Goal: Task Accomplishment & Management: Manage account settings

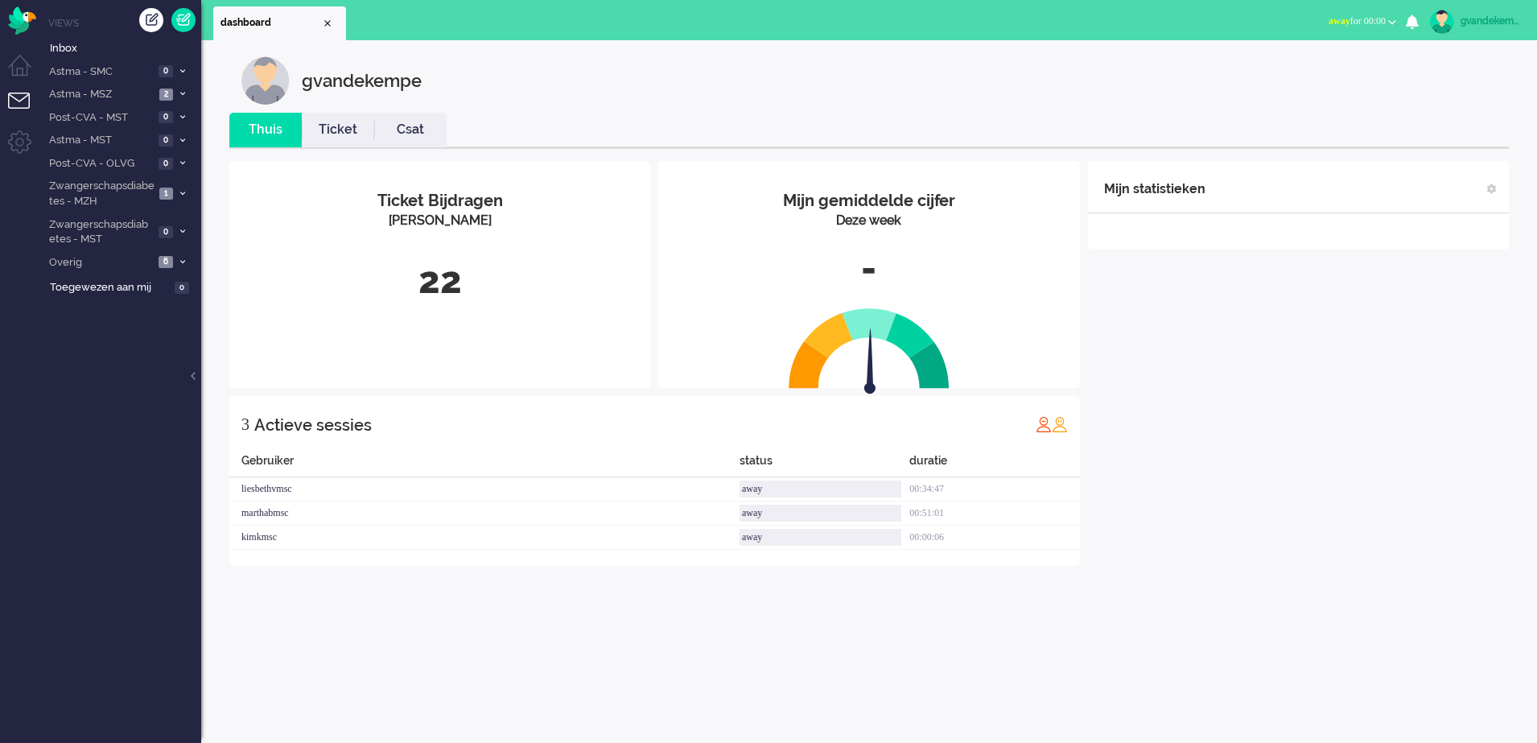
click at [1390, 19] on b "button" at bounding box center [1392, 22] width 8 height 6
click at [1290, 68] on label "Online" at bounding box center [1329, 72] width 127 height 14
click at [1275, 422] on div "Mijn statistieken + Statistieken toevoegen Bel tijd (gemiddelde dag) Wrapup tij…" at bounding box center [1298, 375] width 421 height 429
click at [1394, 23] on b "button" at bounding box center [1392, 22] width 8 height 6
click at [1279, 70] on label "Online" at bounding box center [1329, 72] width 127 height 14
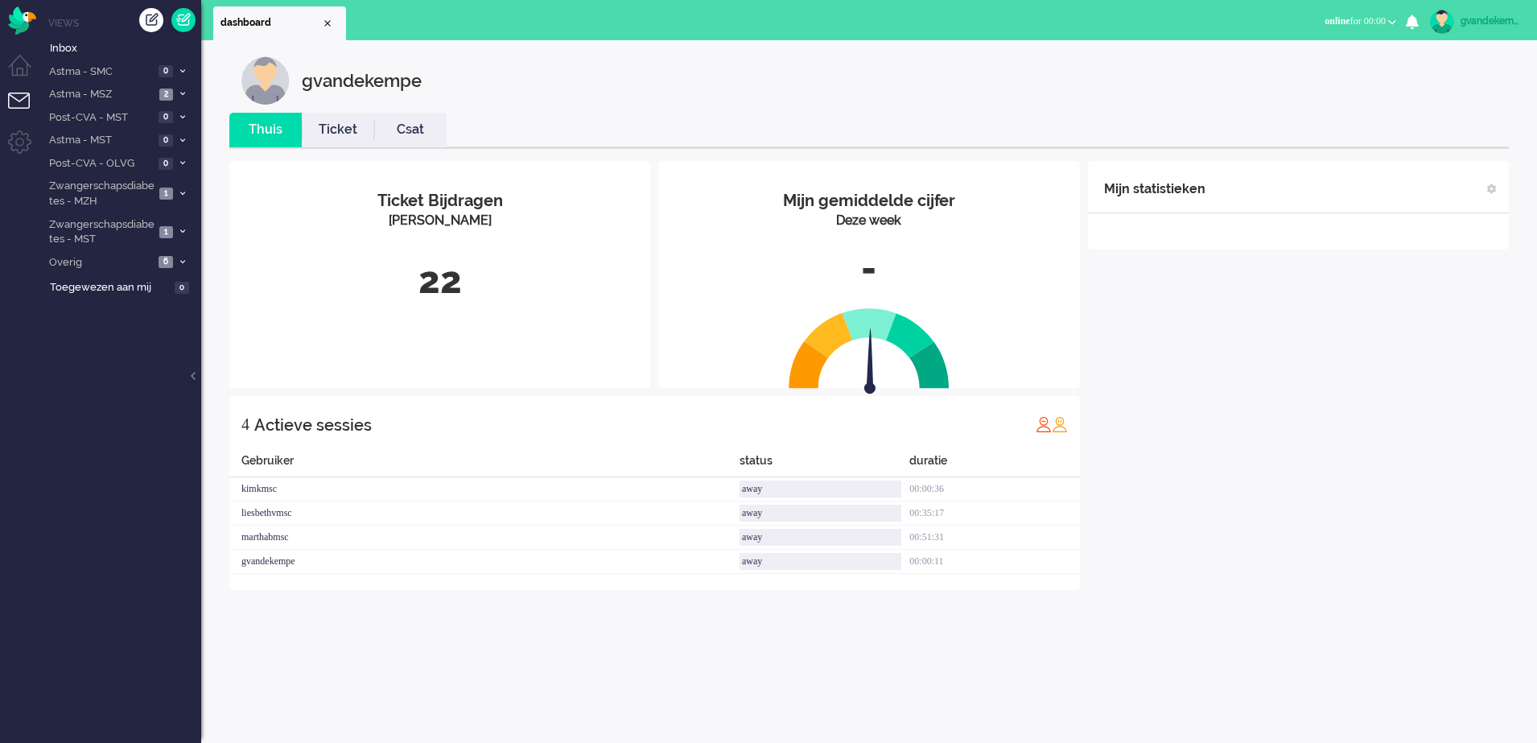
click at [1244, 454] on div "Mijn statistieken + Statistieken toevoegen Bel tijd (gemiddelde dag) Wrapup tij…" at bounding box center [1298, 375] width 421 height 429
click at [184, 93] on icon at bounding box center [182, 94] width 5 height 6
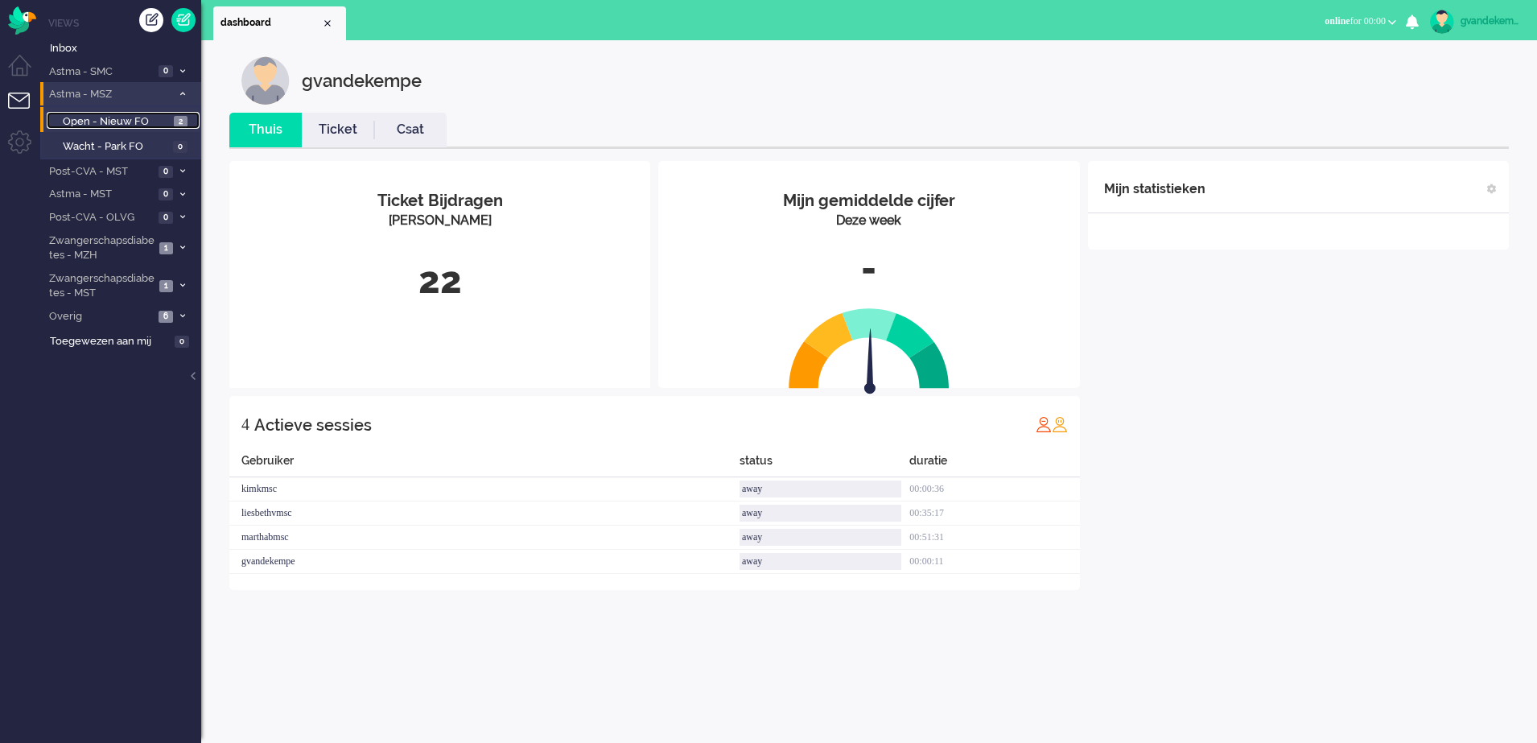
click at [149, 121] on span "Open - Nieuw FO" at bounding box center [116, 121] width 107 height 15
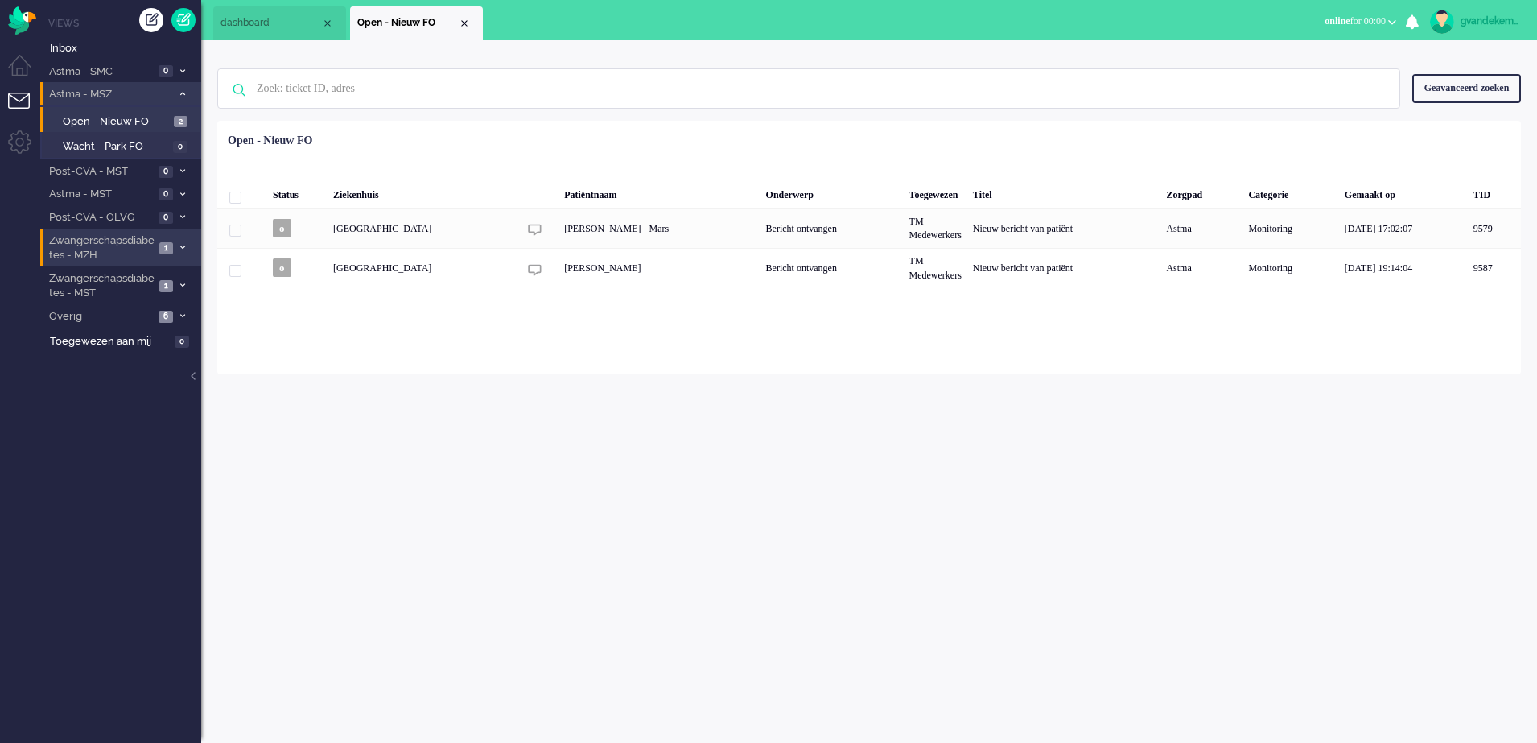
click at [183, 247] on icon at bounding box center [182, 248] width 5 height 6
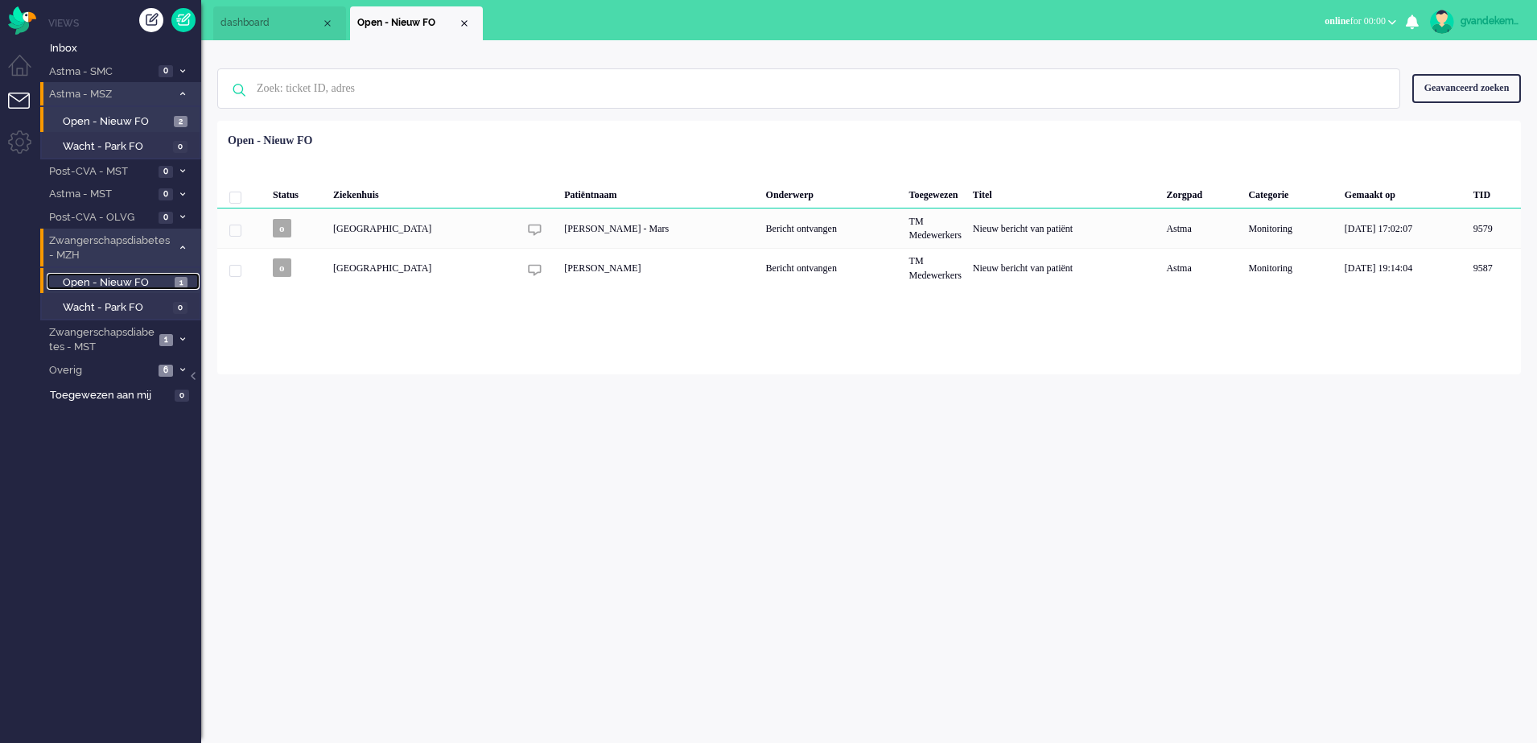
click at [148, 280] on span "Open - Nieuw FO" at bounding box center [117, 282] width 108 height 15
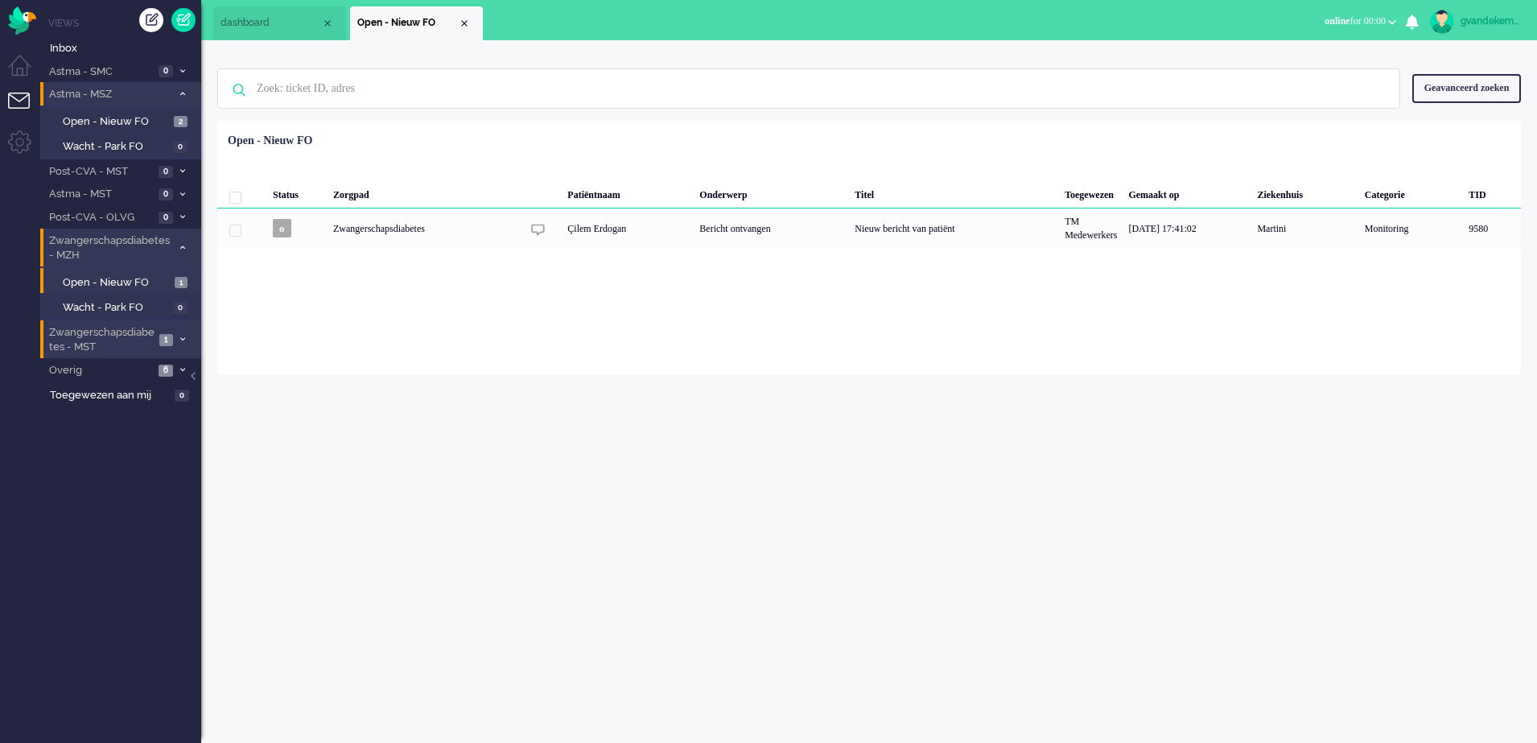
click at [184, 338] on icon at bounding box center [182, 339] width 5 height 6
click at [160, 370] on span "Open - Nieuw FO" at bounding box center [117, 374] width 108 height 15
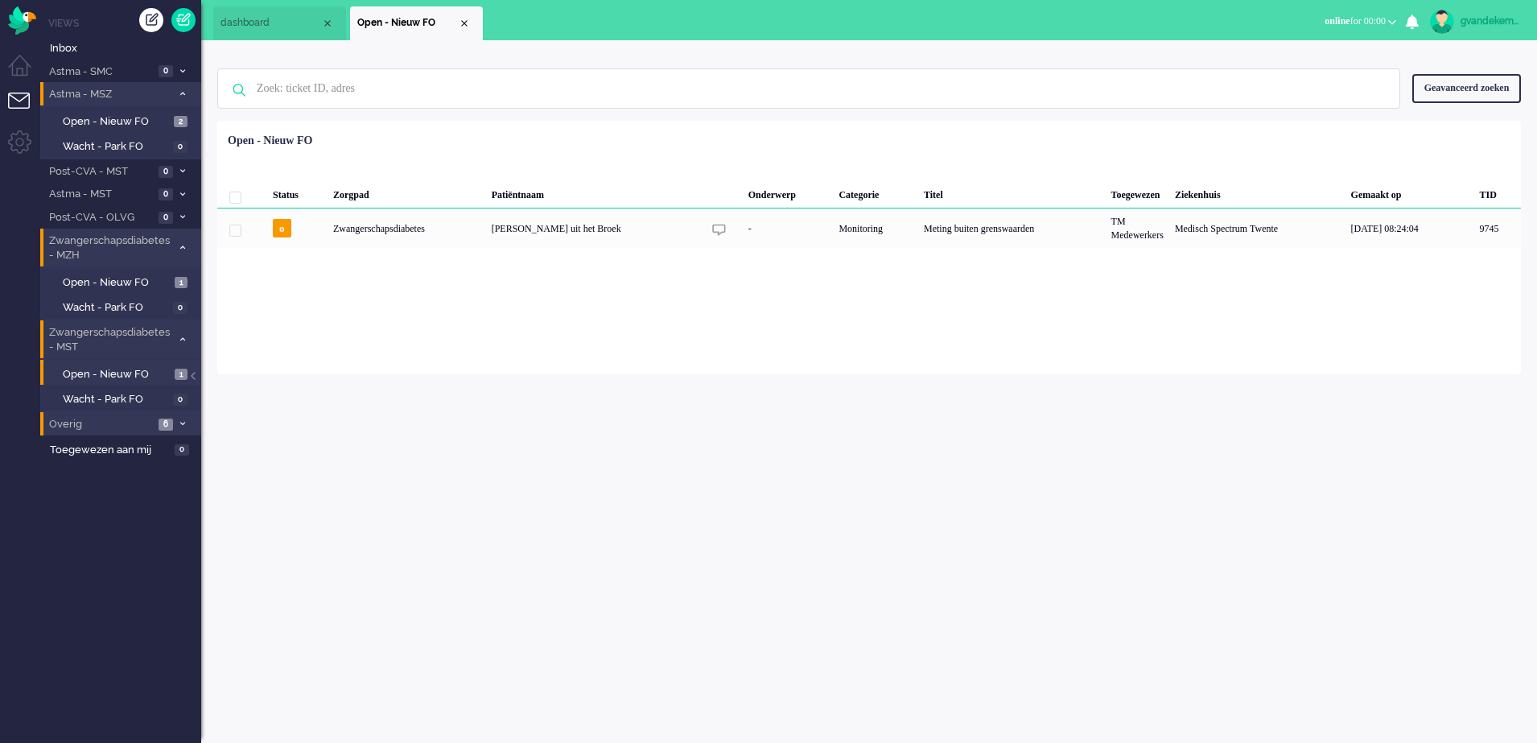
click at [183, 423] on icon at bounding box center [182, 424] width 5 height 6
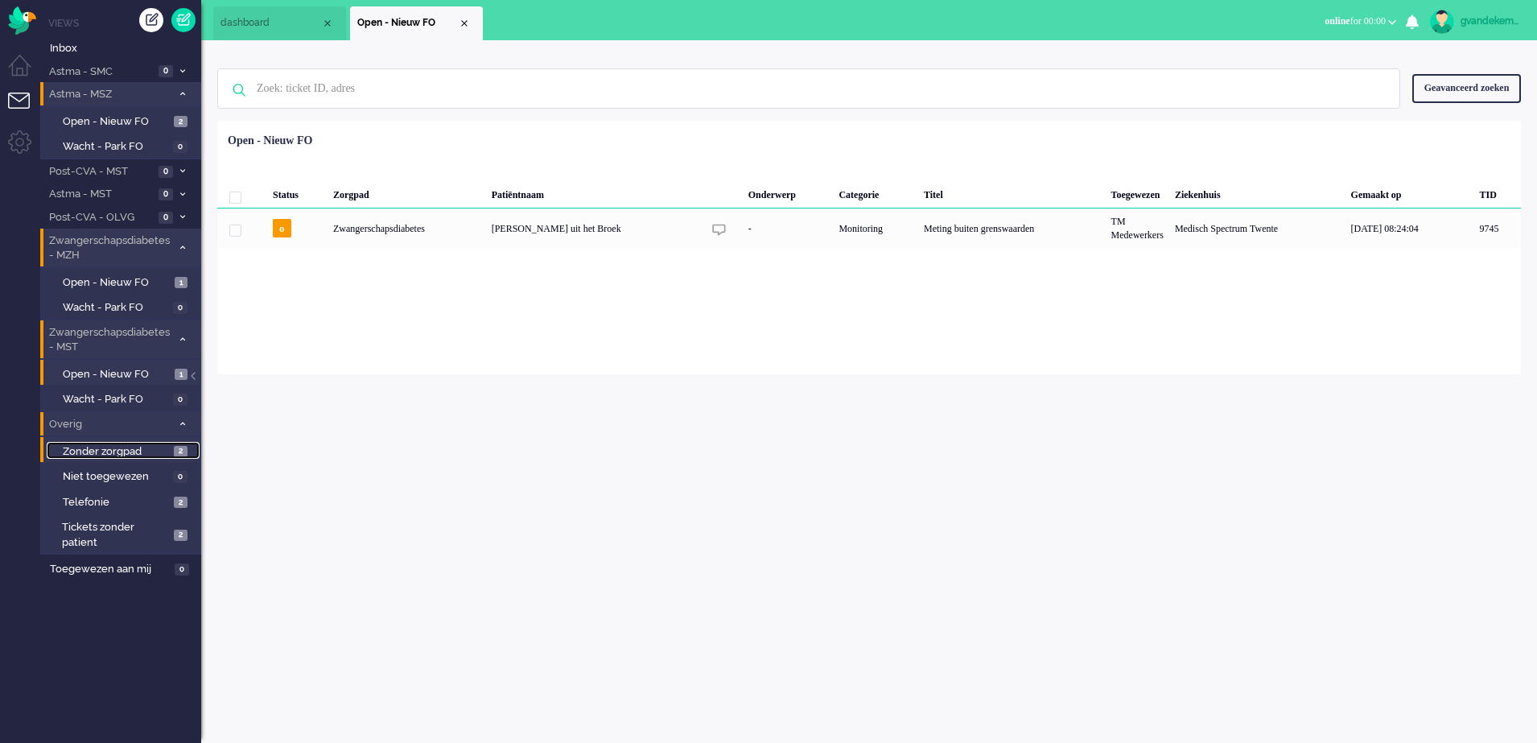
click at [174, 451] on span "2" at bounding box center [181, 452] width 14 height 12
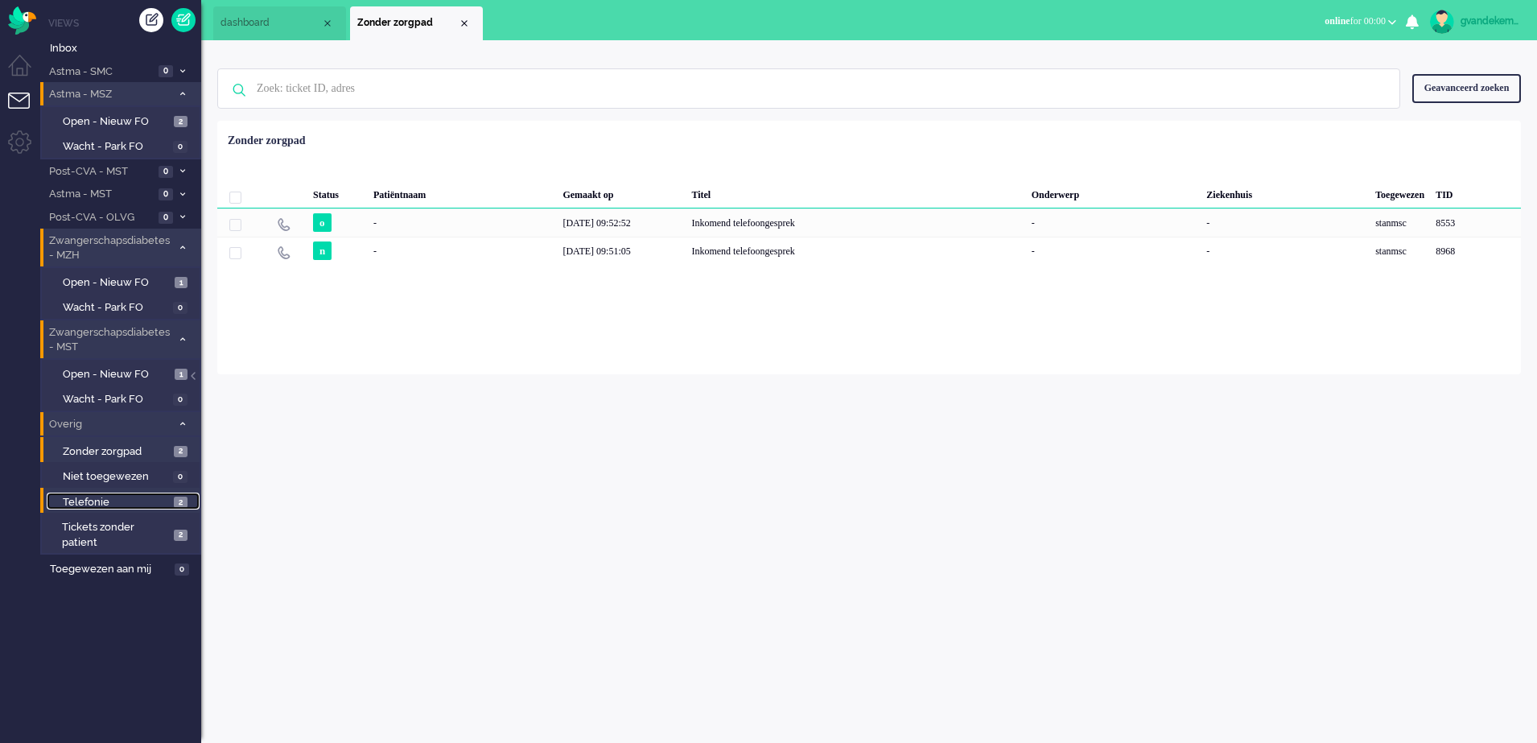
click at [173, 504] on link "Telefonie 2" at bounding box center [123, 501] width 153 height 18
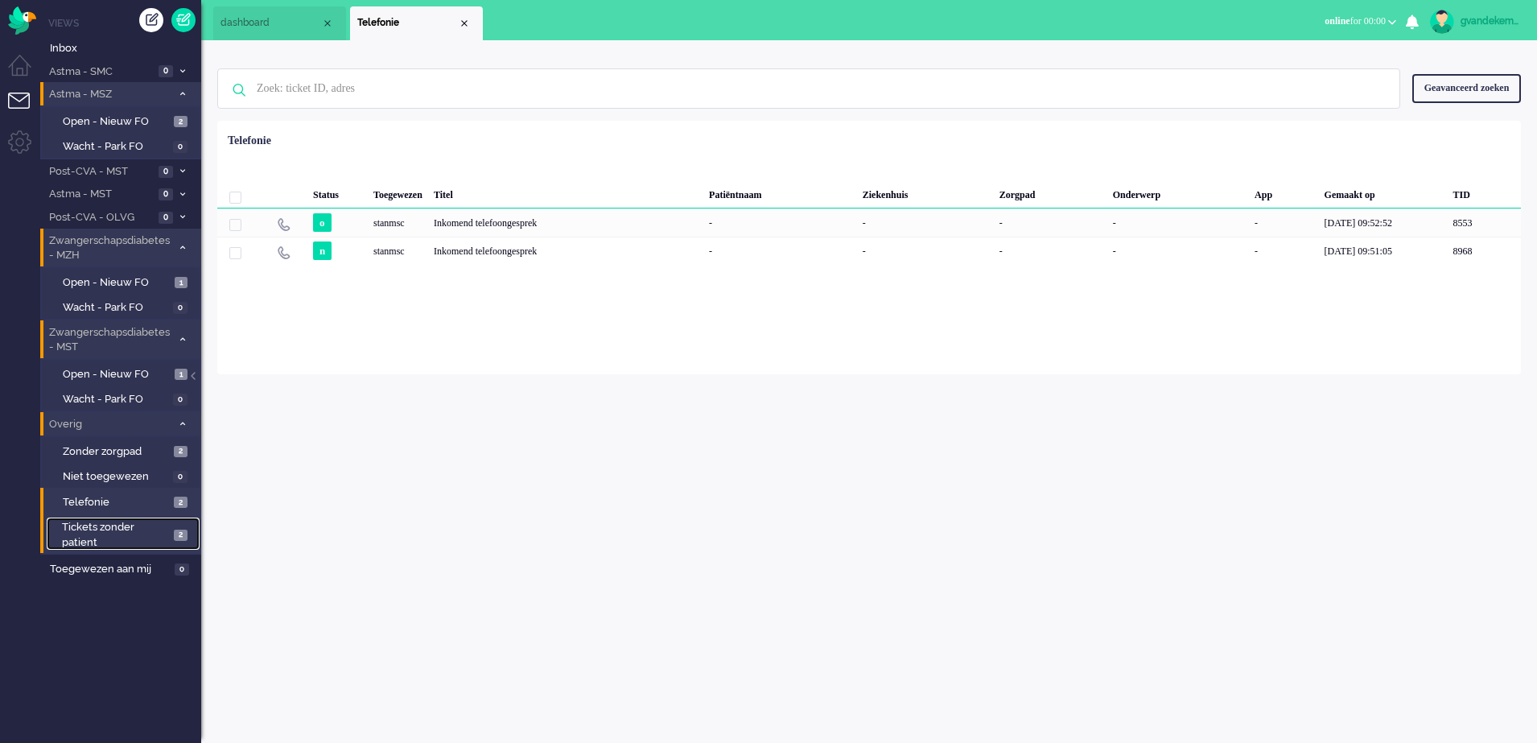
click at [177, 538] on span "2" at bounding box center [181, 535] width 14 height 12
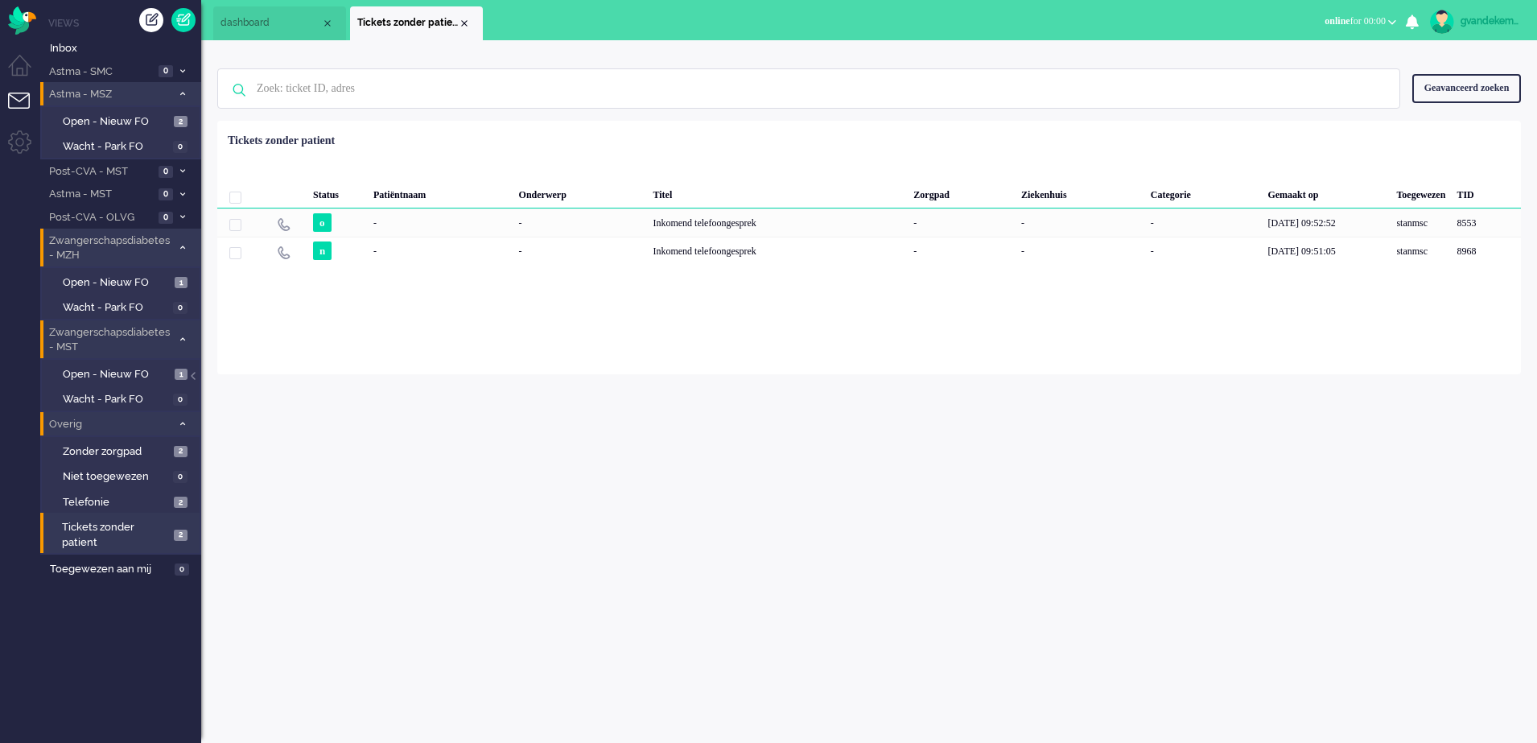
click at [180, 422] on icon at bounding box center [182, 424] width 5 height 6
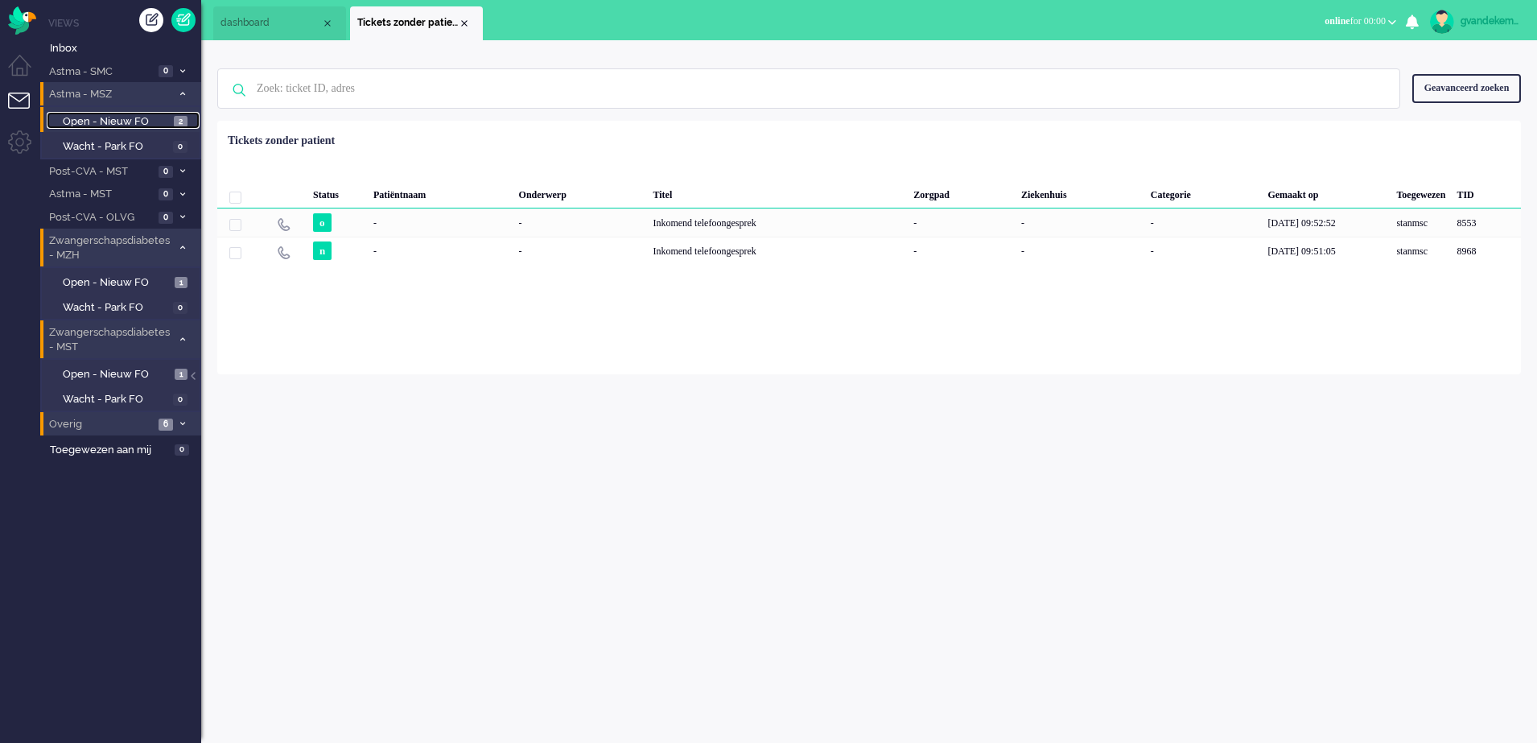
click at [171, 117] on link "Open - Nieuw FO 2" at bounding box center [123, 121] width 153 height 18
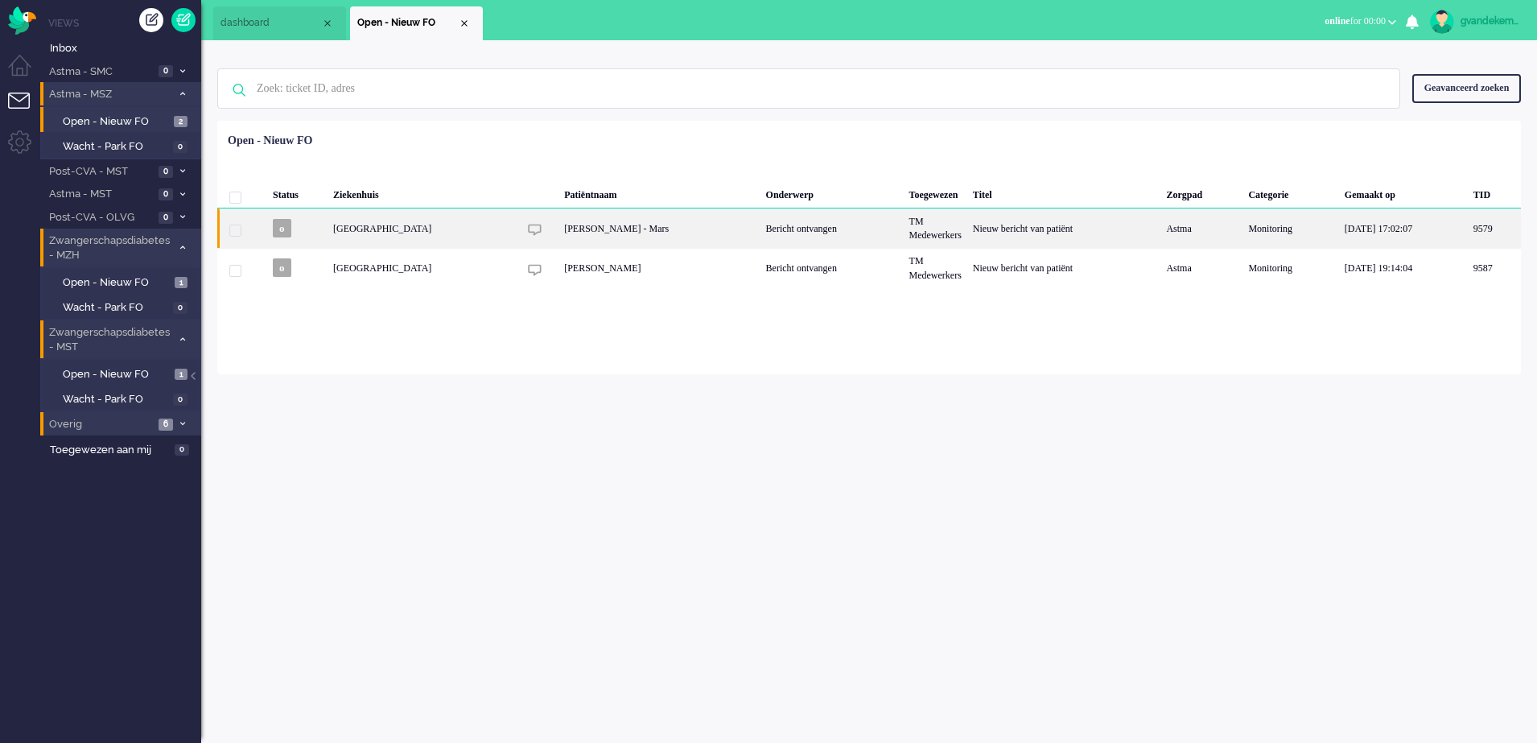
click at [822, 237] on div "Bericht ontvangen" at bounding box center [831, 227] width 143 height 39
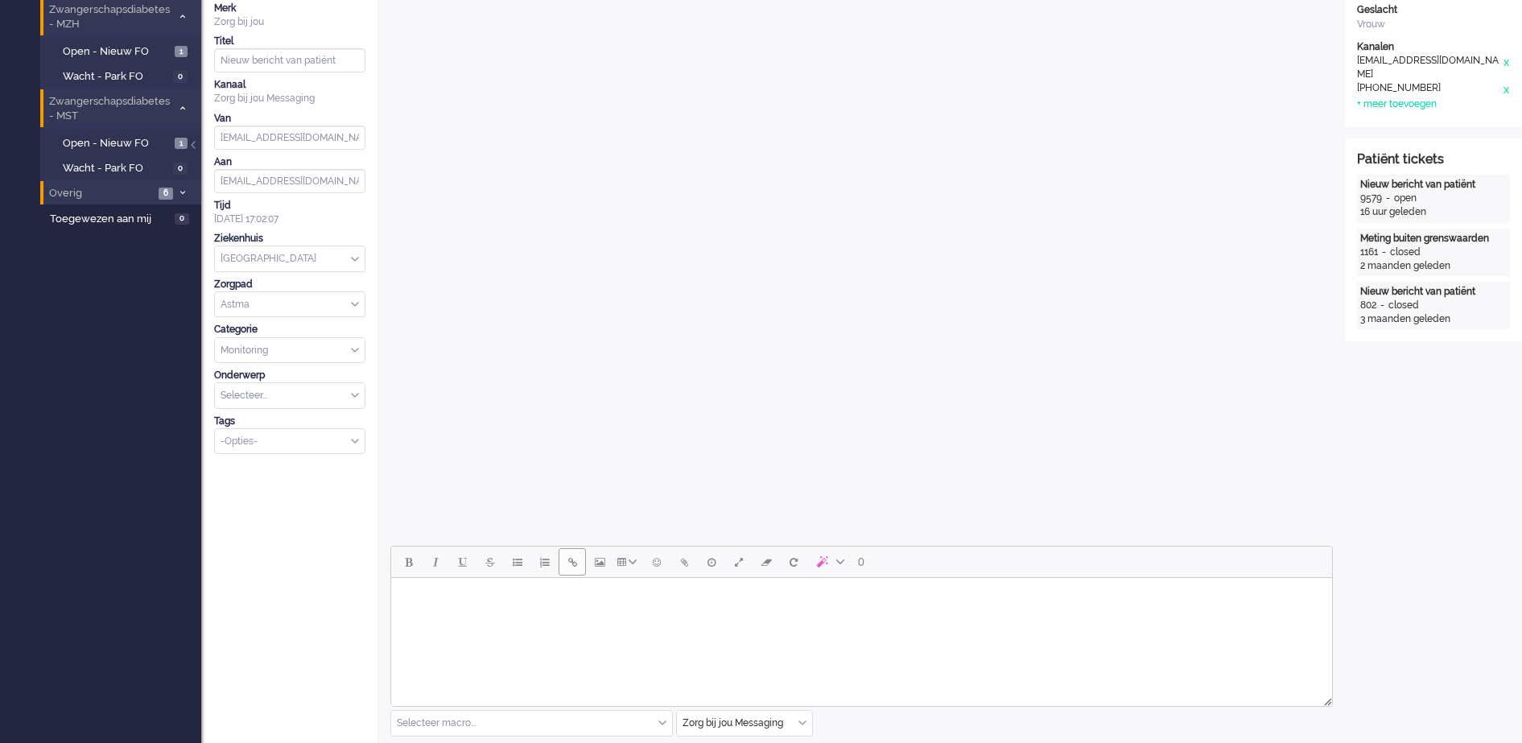
scroll to position [48, 0]
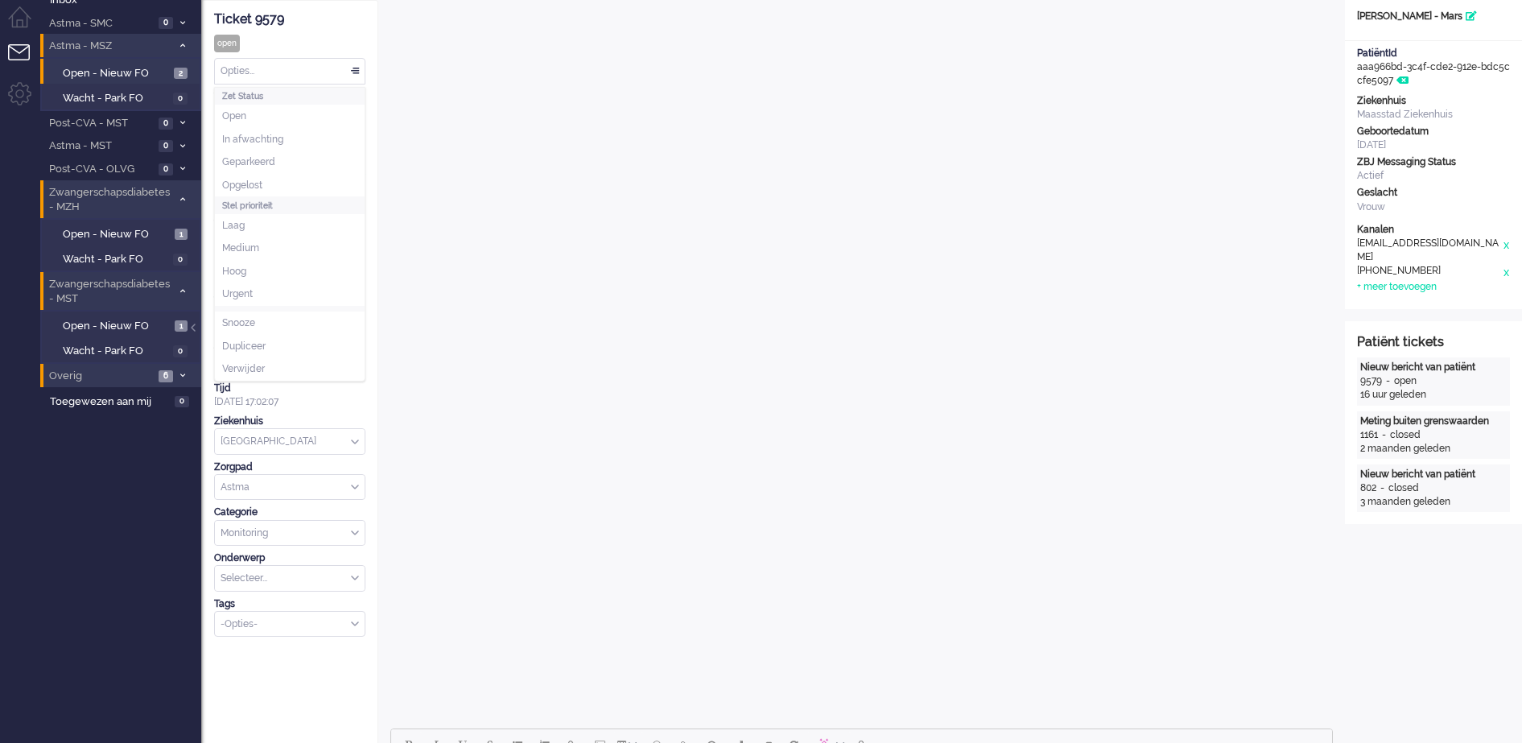
click at [357, 71] on div "Opties..." at bounding box center [290, 71] width 150 height 25
click at [268, 182] on li "Opgelost" at bounding box center [290, 185] width 150 height 23
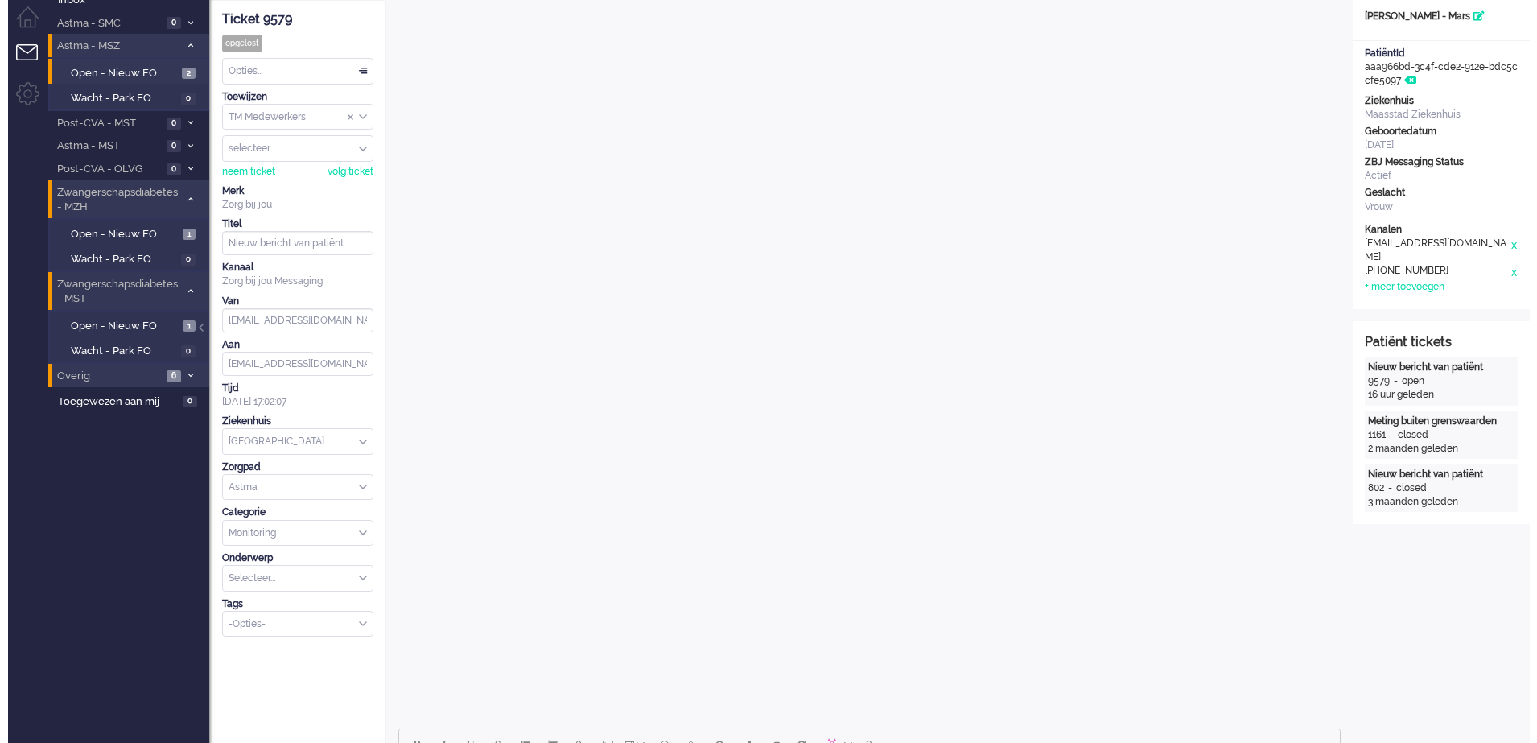
scroll to position [0, 0]
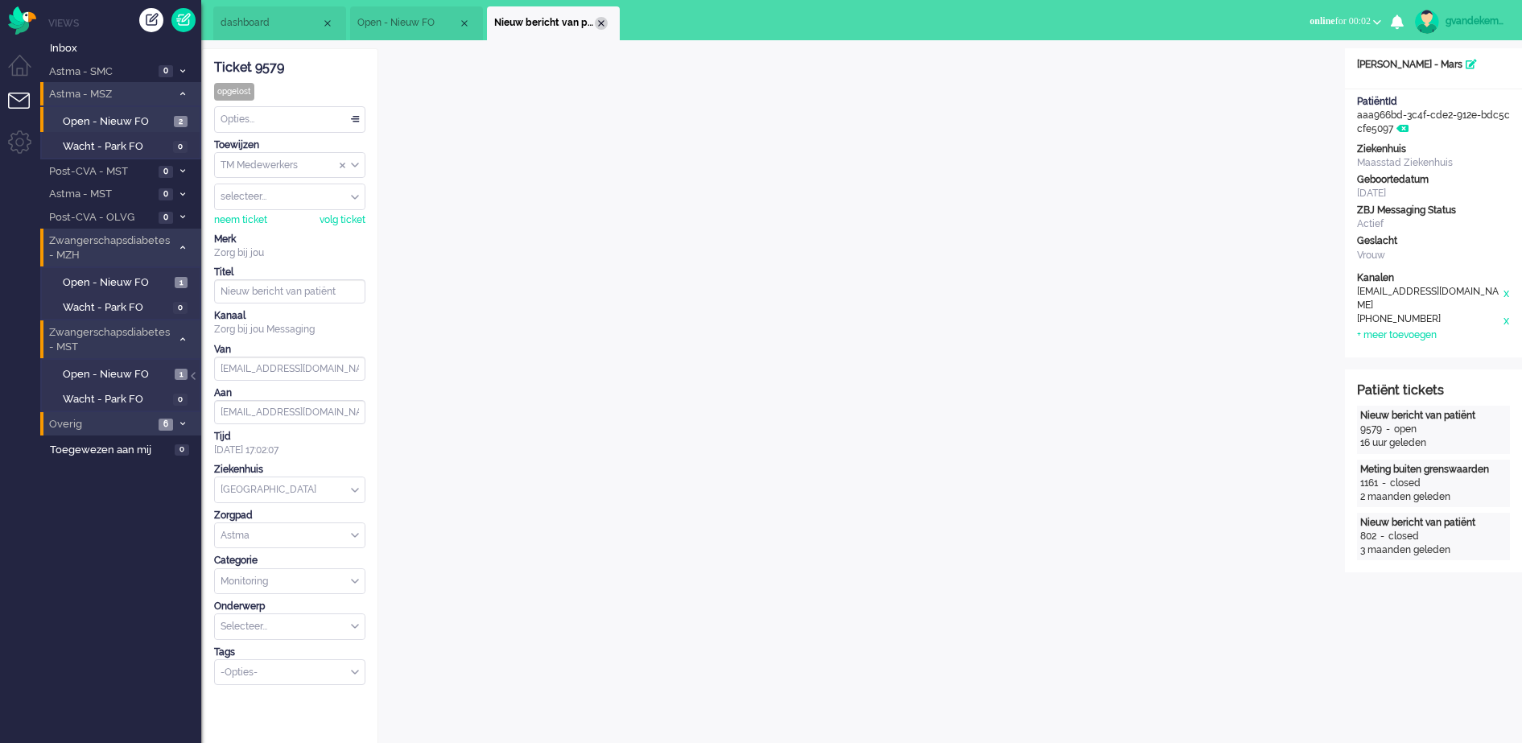
click at [599, 19] on div "Close tab" at bounding box center [601, 23] width 13 height 13
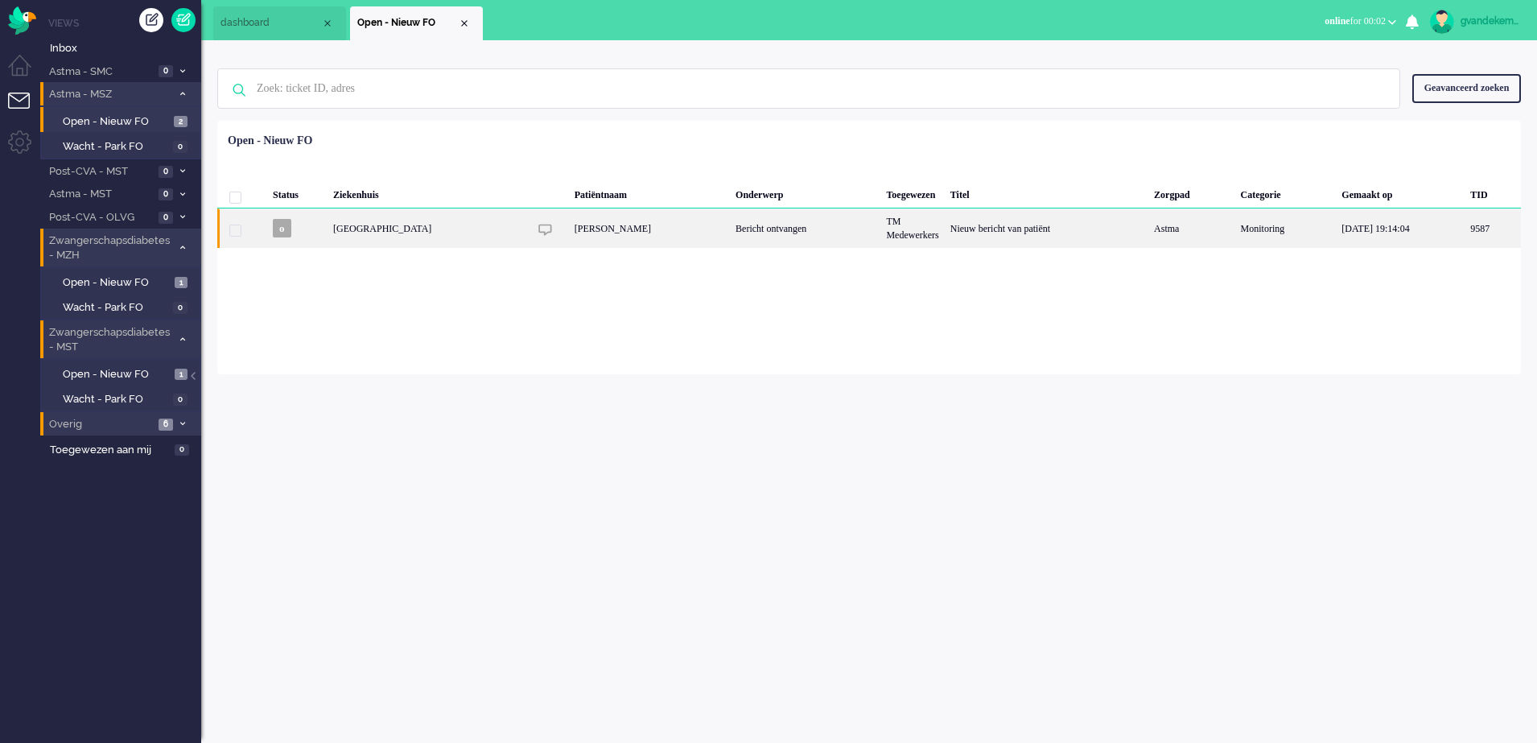
click at [650, 233] on div "[PERSON_NAME]" at bounding box center [649, 227] width 161 height 39
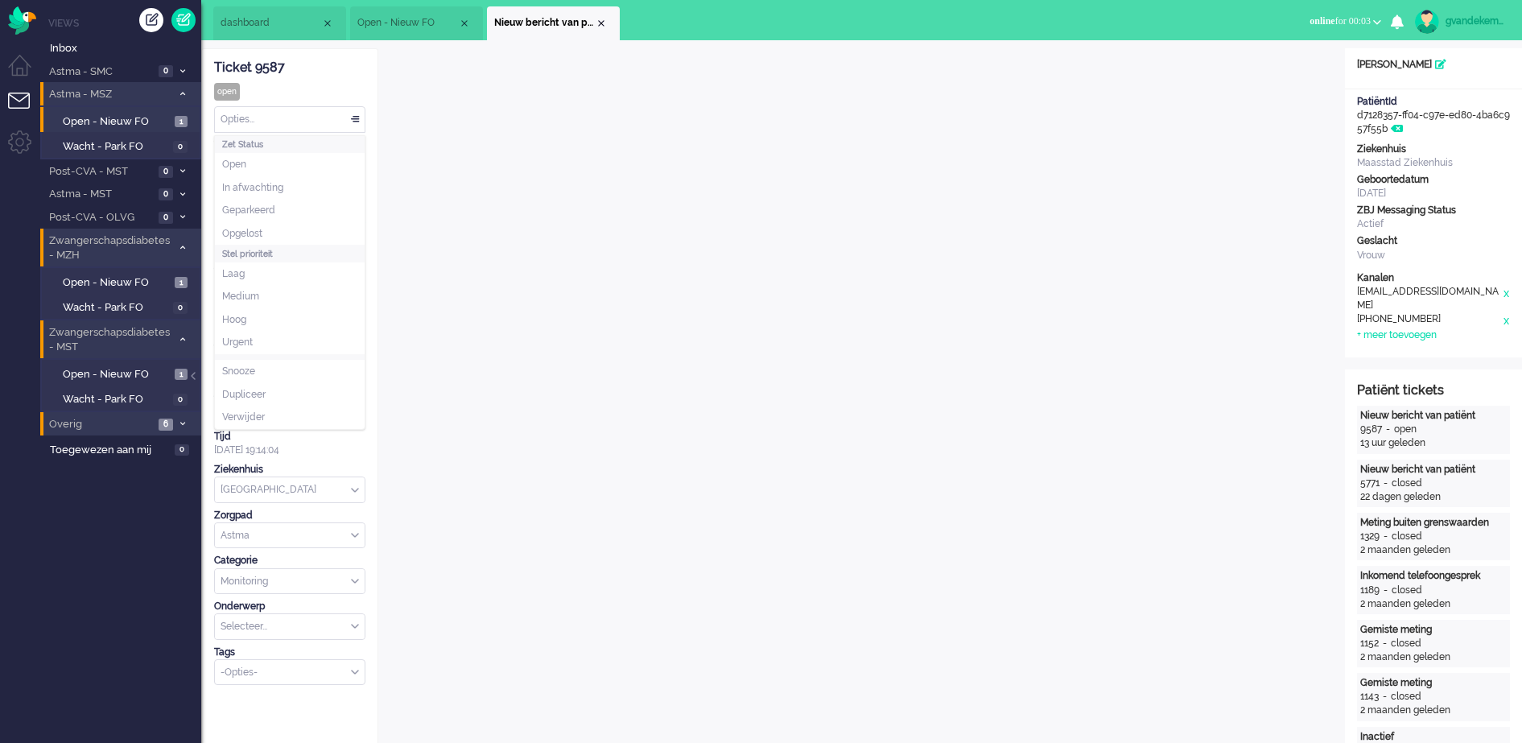
click at [357, 120] on div "Opties..." at bounding box center [290, 119] width 150 height 25
click at [258, 233] on span "Opgelost" at bounding box center [242, 234] width 40 height 14
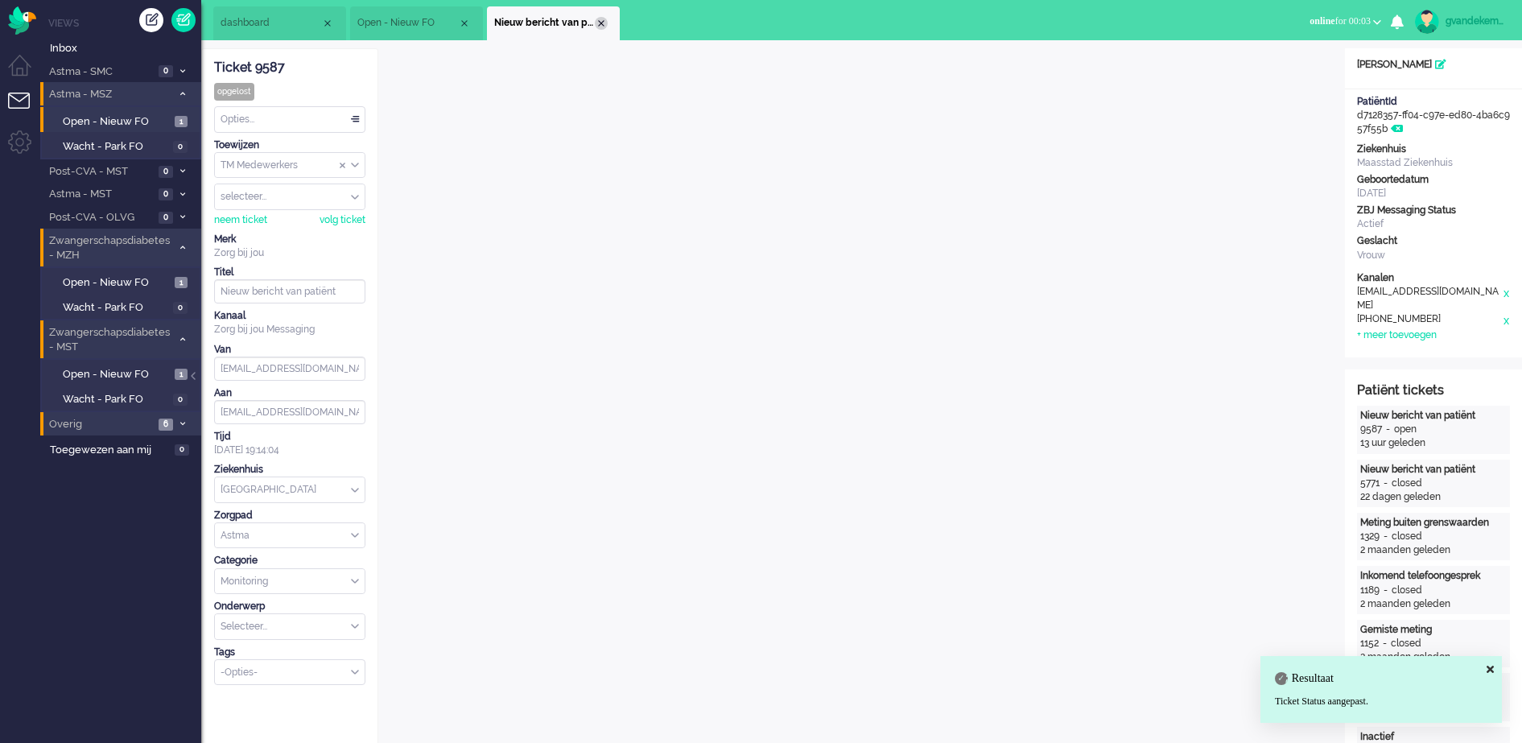
click at [597, 19] on div "Close tab" at bounding box center [601, 23] width 13 height 13
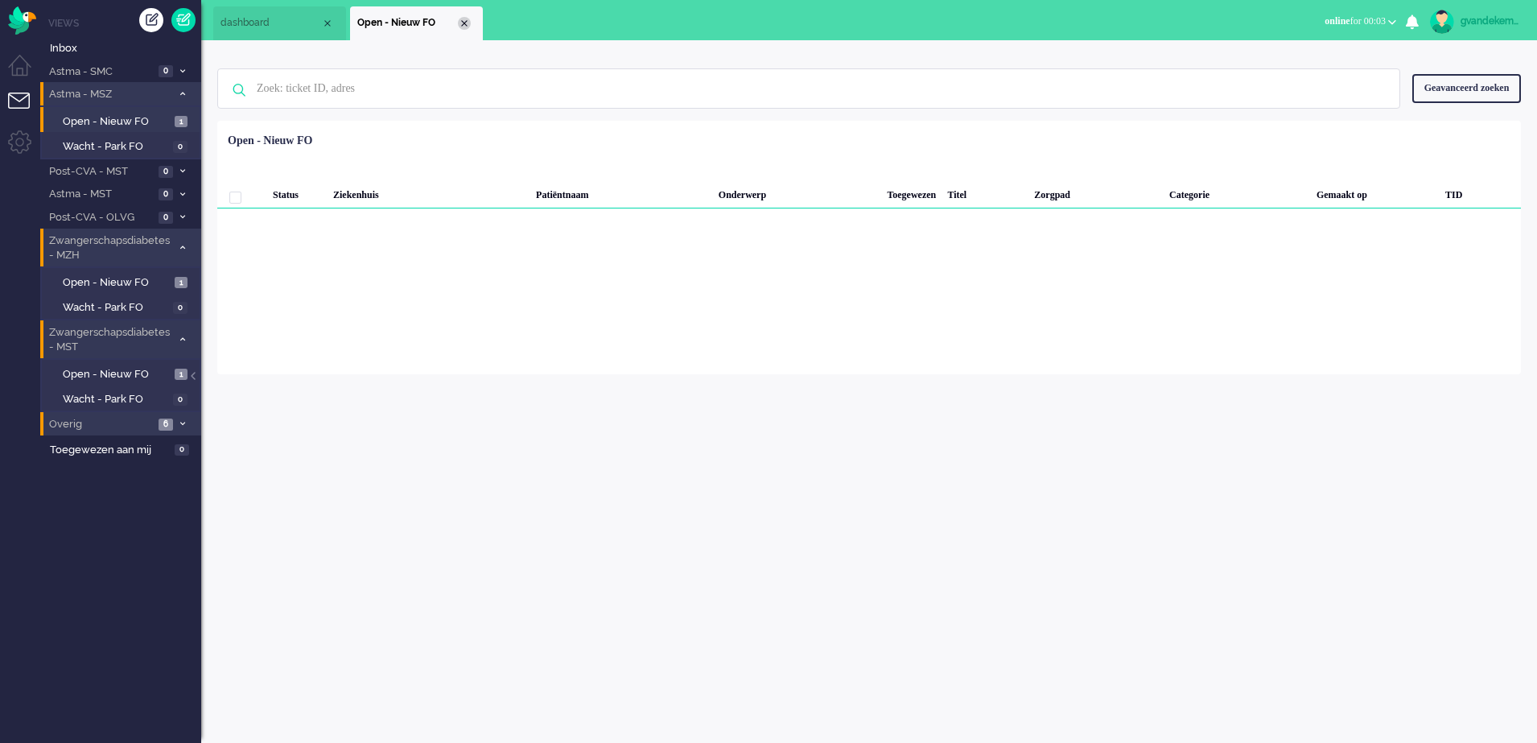
click at [469, 23] on div "Close tab" at bounding box center [464, 23] width 13 height 13
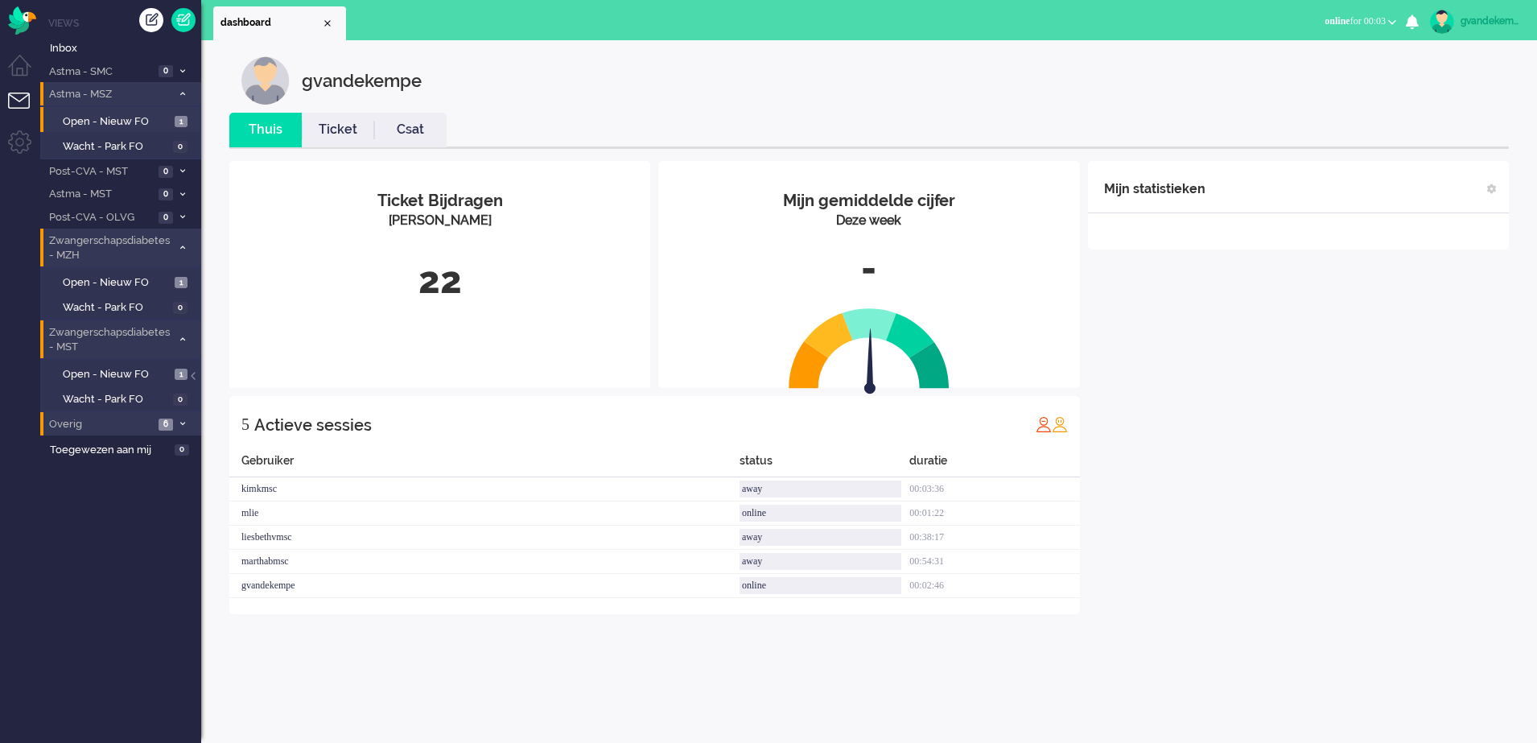
click at [183, 93] on icon at bounding box center [182, 94] width 5 height 6
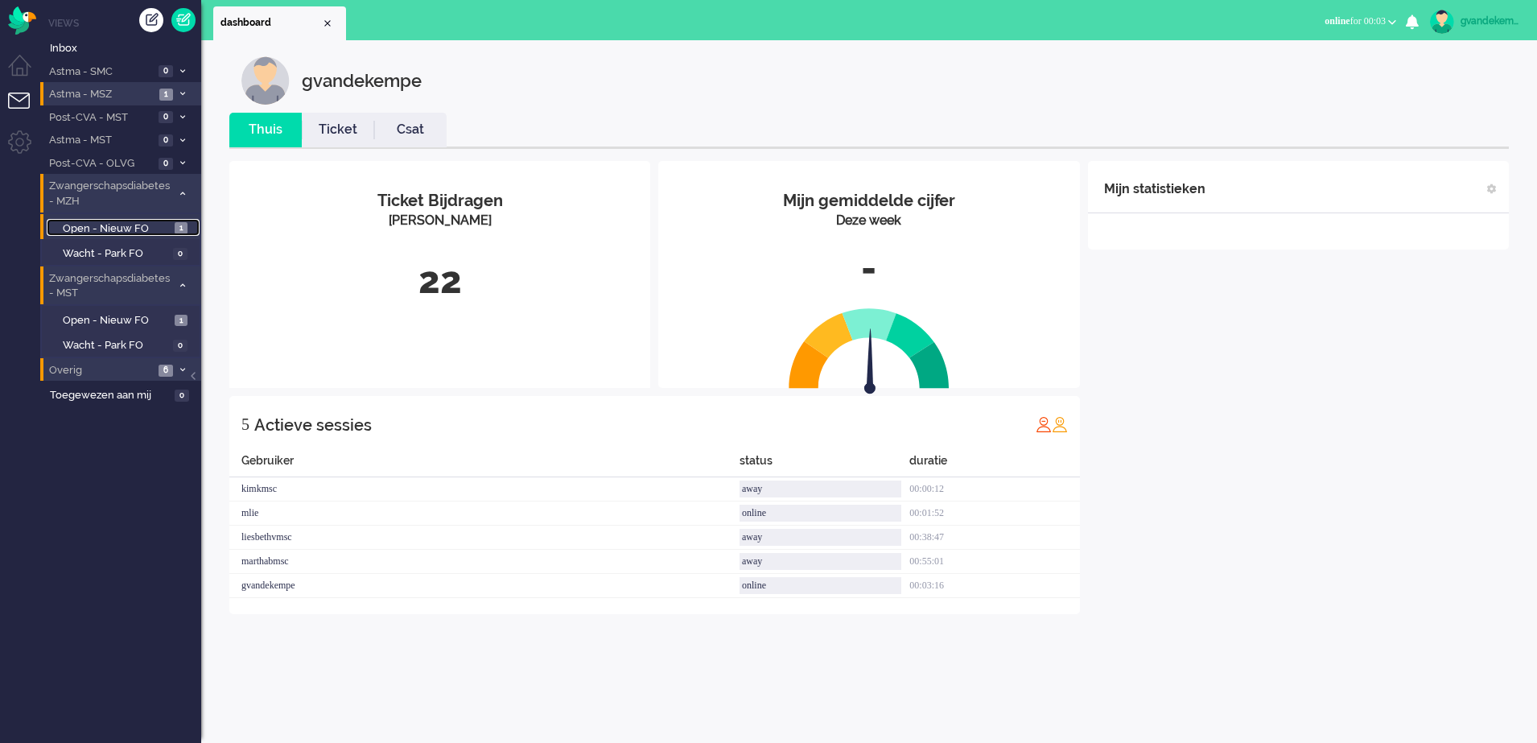
click at [167, 224] on span "Open - Nieuw FO" at bounding box center [117, 228] width 108 height 15
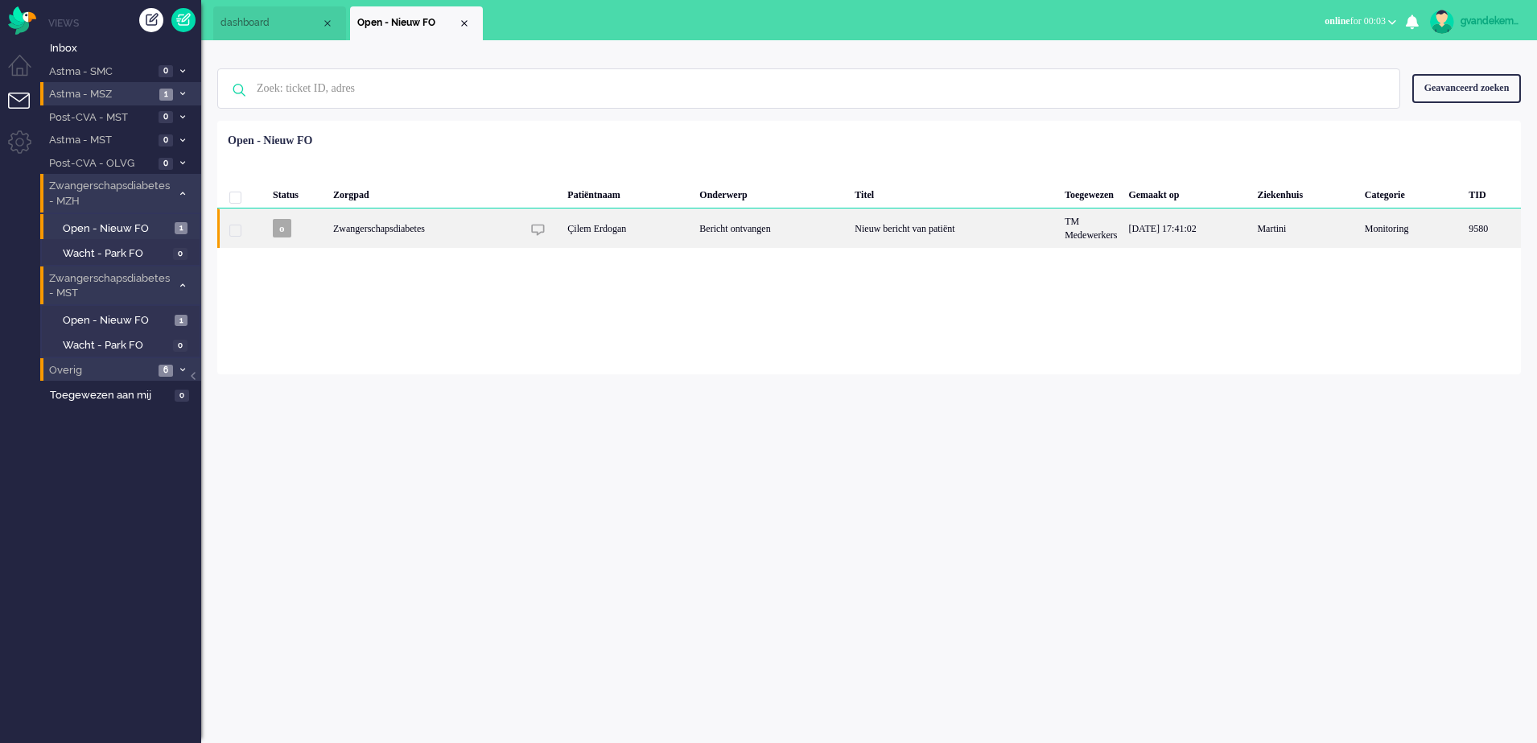
click at [861, 237] on div "Nieuw bericht van patiënt" at bounding box center [954, 227] width 210 height 39
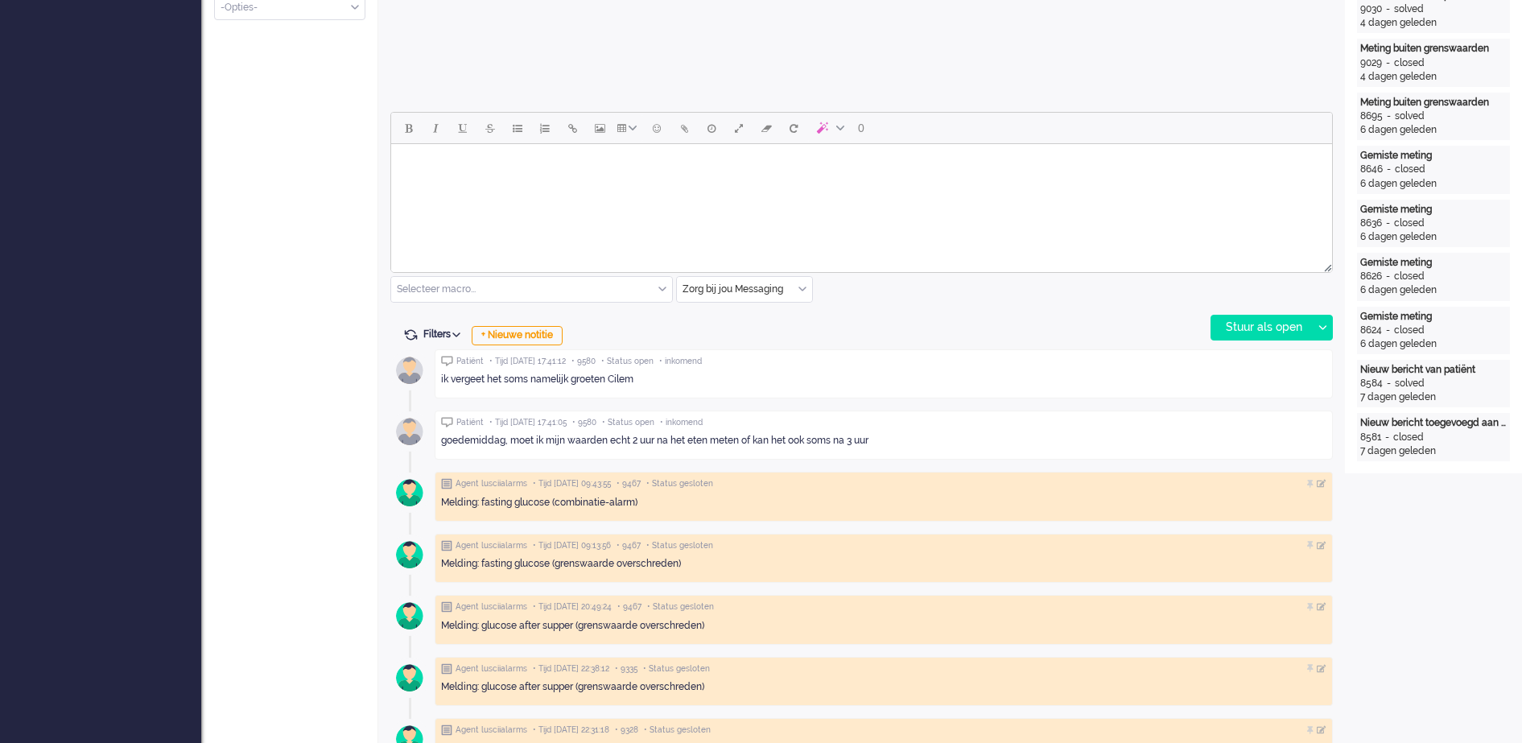
scroll to position [652, 0]
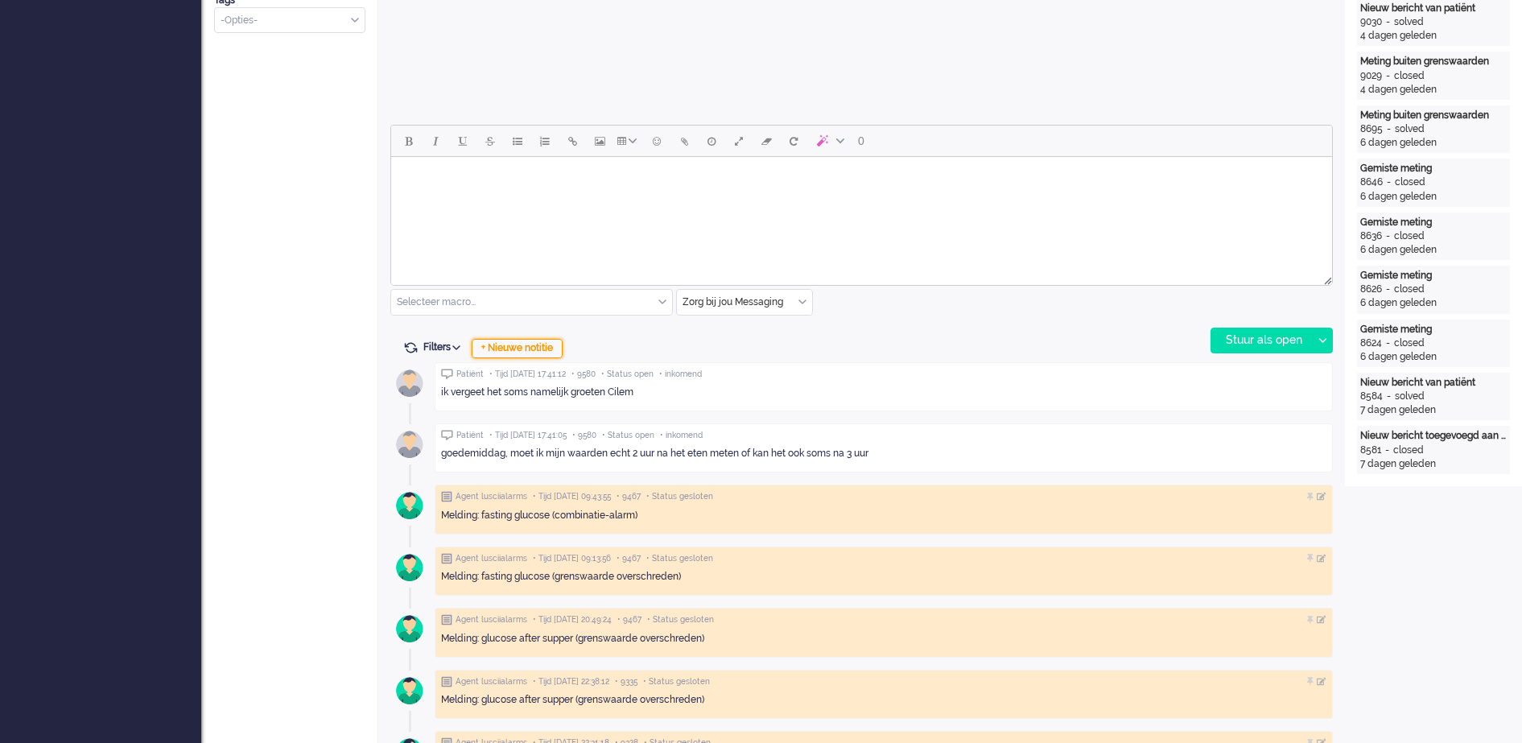
click at [547, 348] on div "+ Nieuwe notitie" at bounding box center [517, 348] width 91 height 19
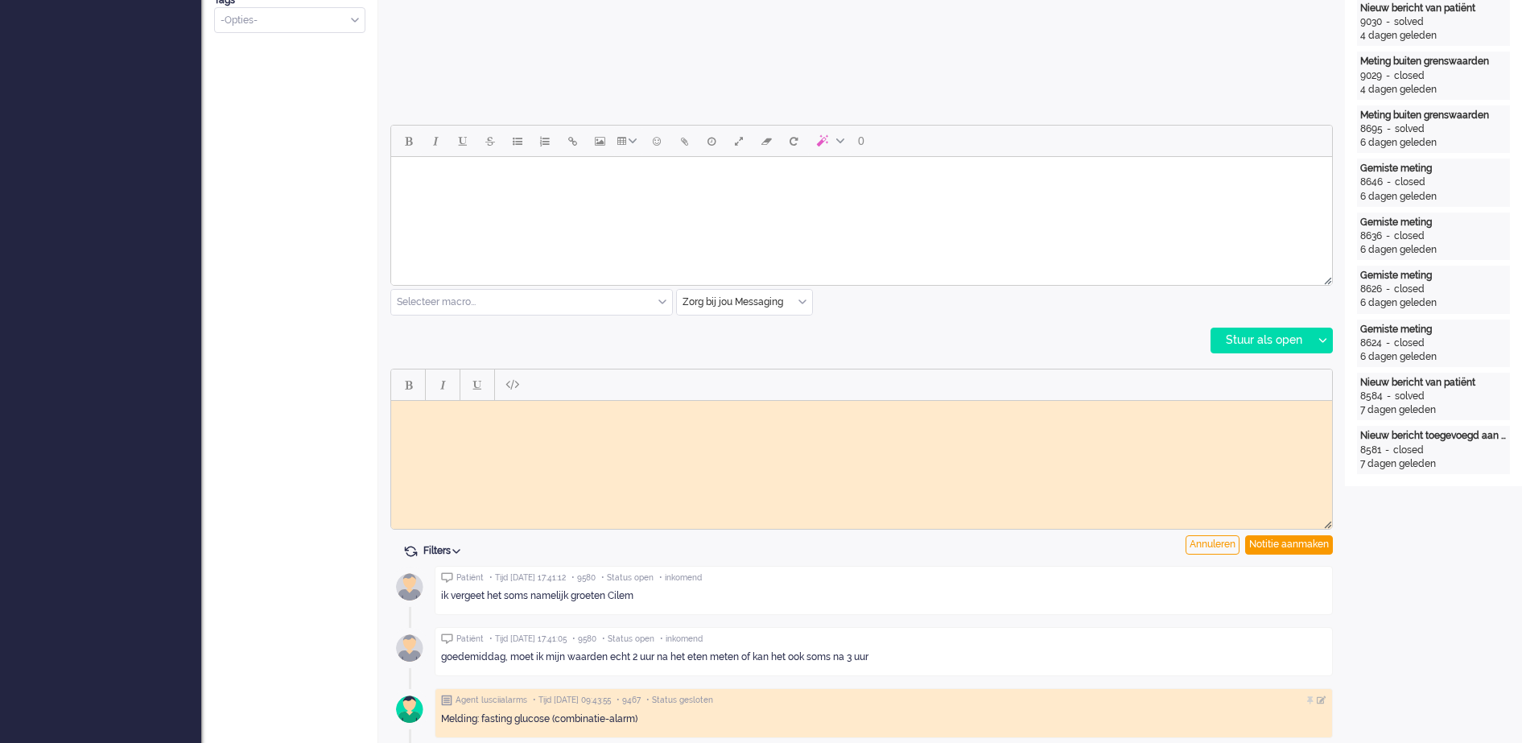
scroll to position [0, 0]
click at [553, 411] on body "Rich Text Area. Press ALT-0 for help." at bounding box center [861, 412] width 928 height 12
click at [1268, 541] on div "Notitie aanmaken" at bounding box center [1289, 544] width 88 height 19
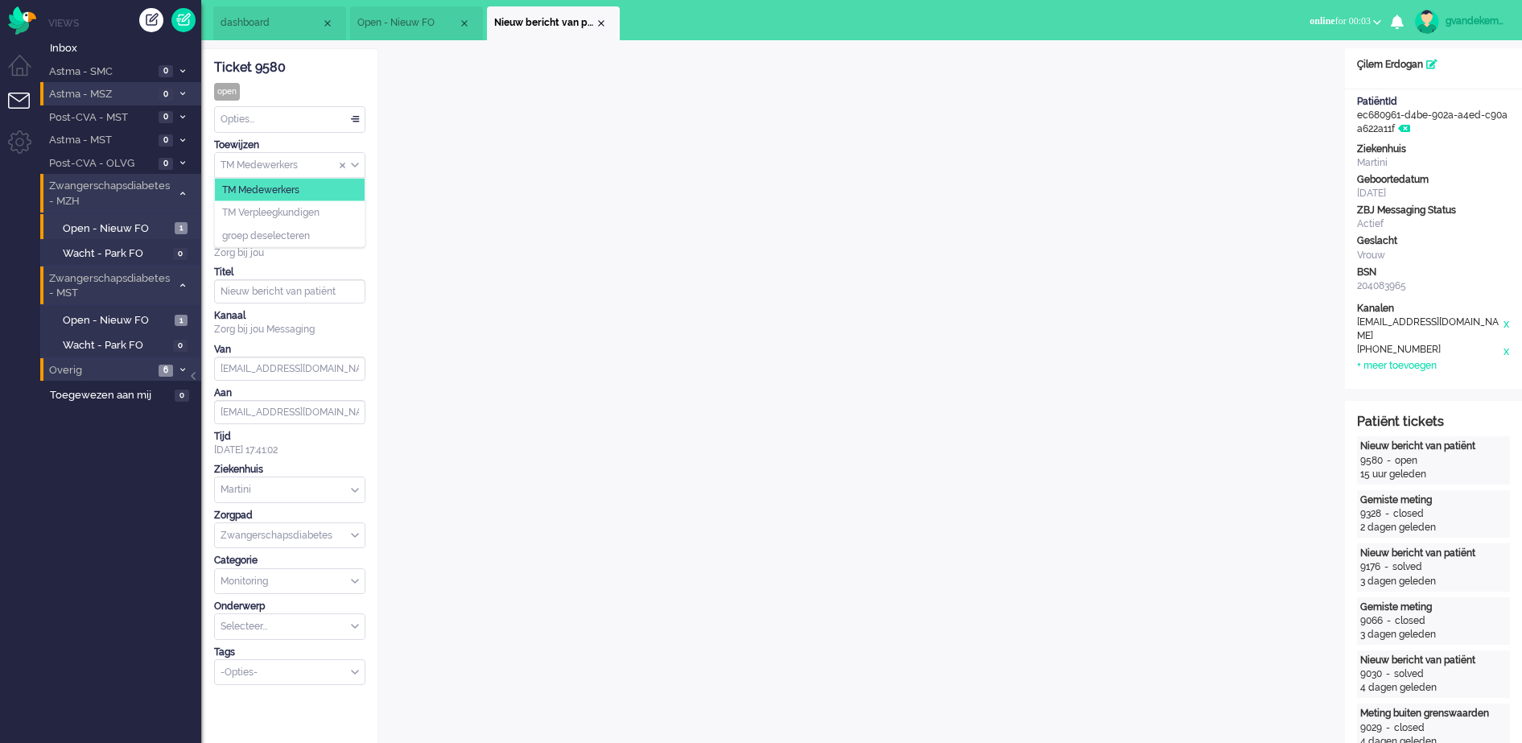
click at [352, 167] on div "TM Medewerkers" at bounding box center [290, 165] width 150 height 25
click at [337, 212] on li "TM Verpleegkundigen" at bounding box center [290, 212] width 150 height 23
click at [602, 22] on div "Close tab" at bounding box center [601, 23] width 13 height 13
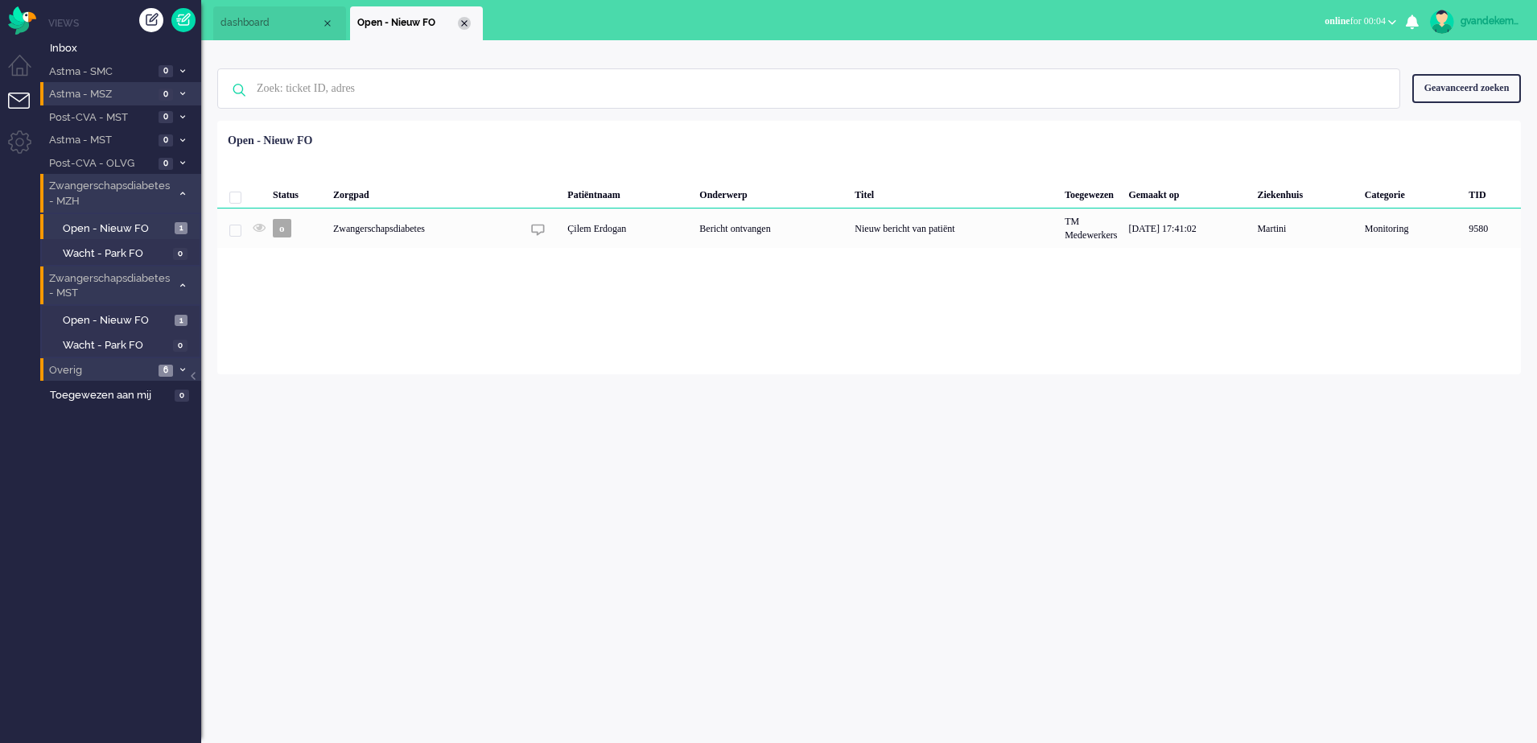
click at [465, 19] on div "Close tab" at bounding box center [464, 23] width 13 height 13
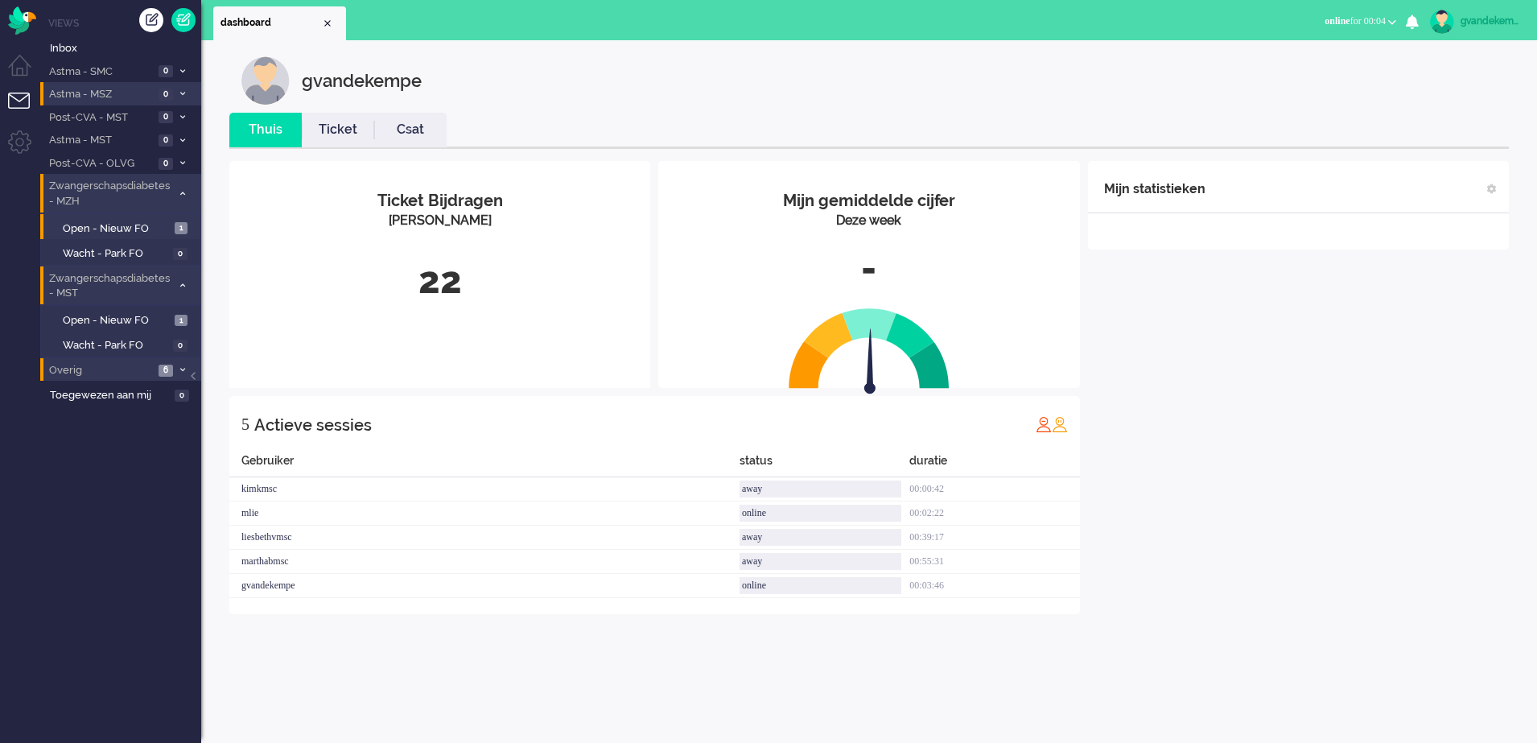
click at [182, 192] on icon at bounding box center [182, 194] width 5 height 6
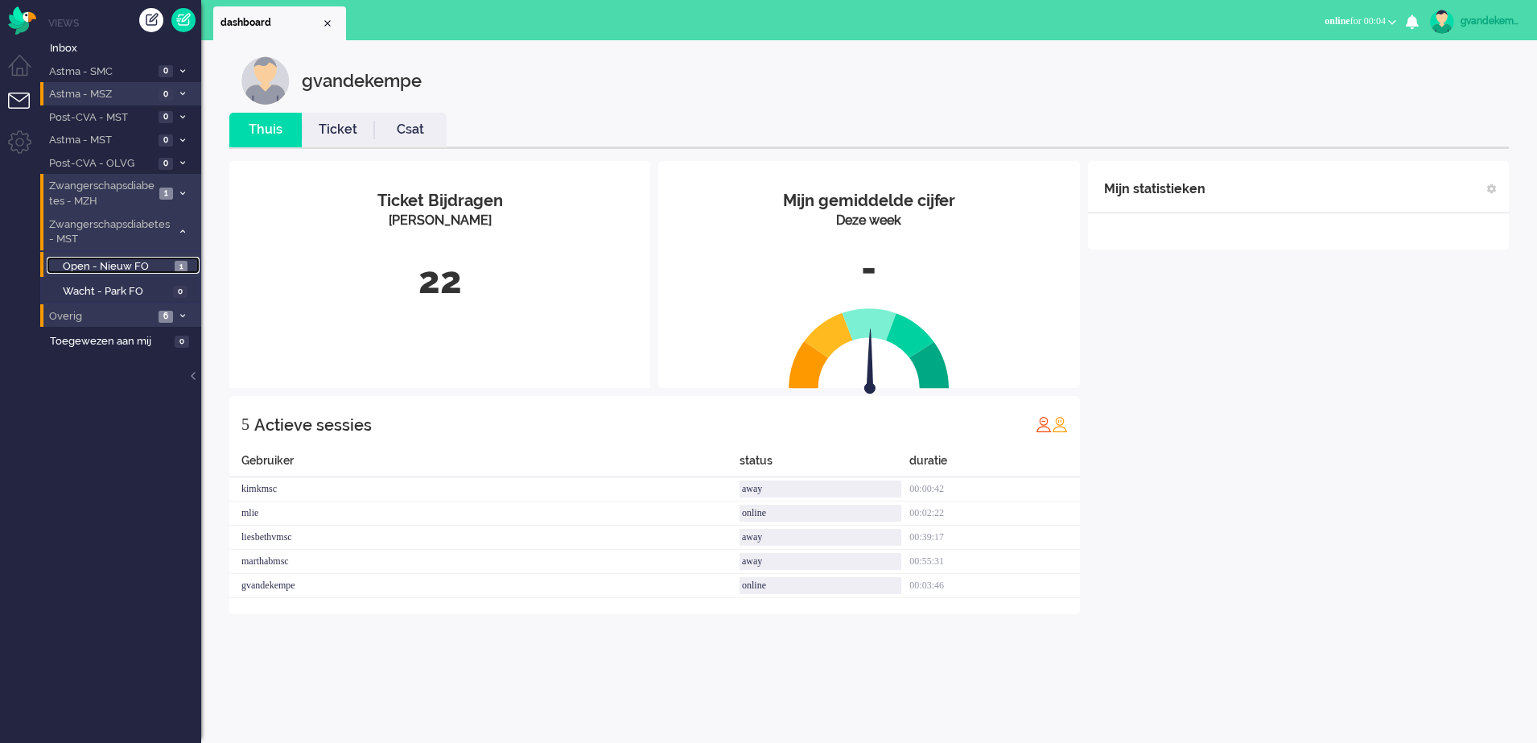
click at [153, 262] on span "Open - Nieuw FO" at bounding box center [117, 266] width 108 height 15
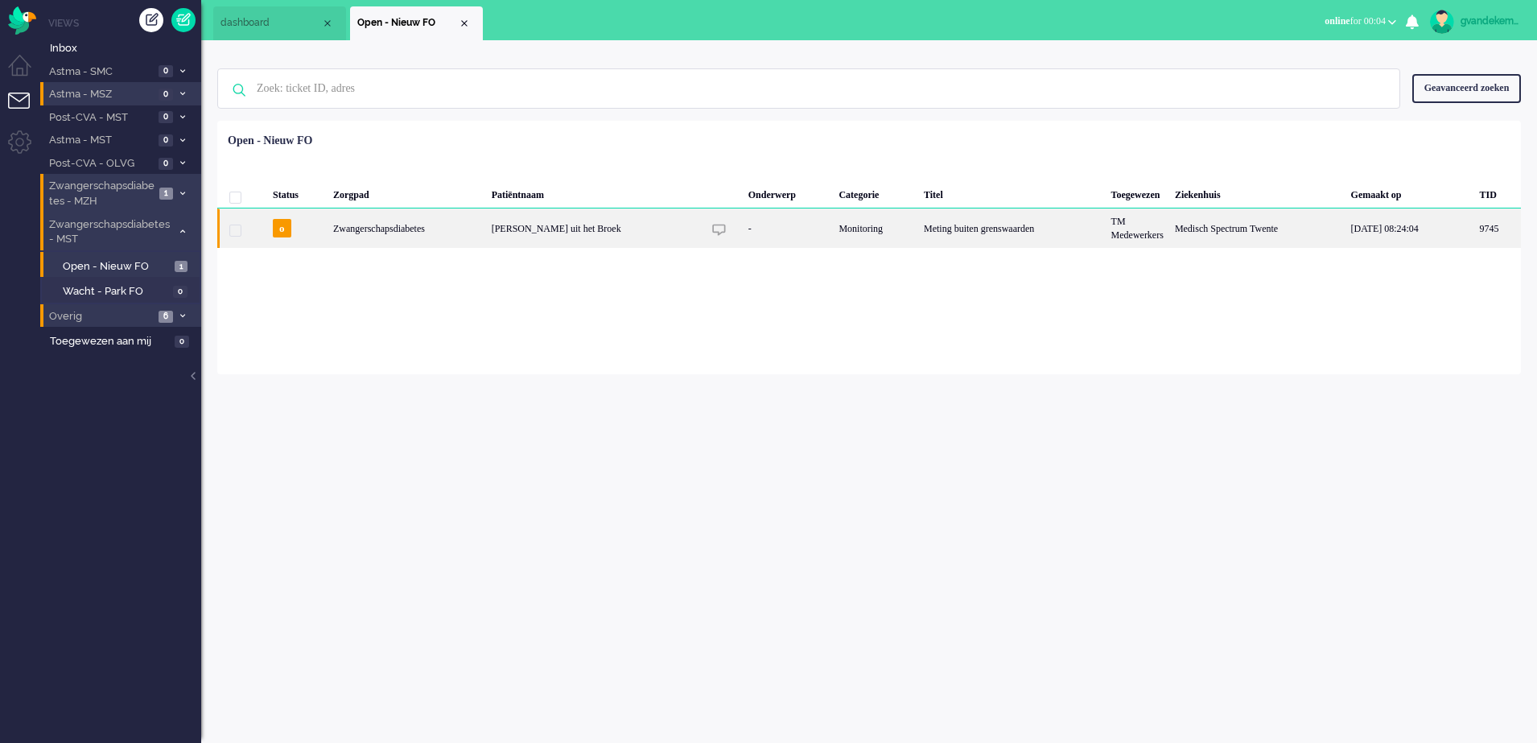
click at [712, 230] on img "9745" at bounding box center [719, 230] width 14 height 14
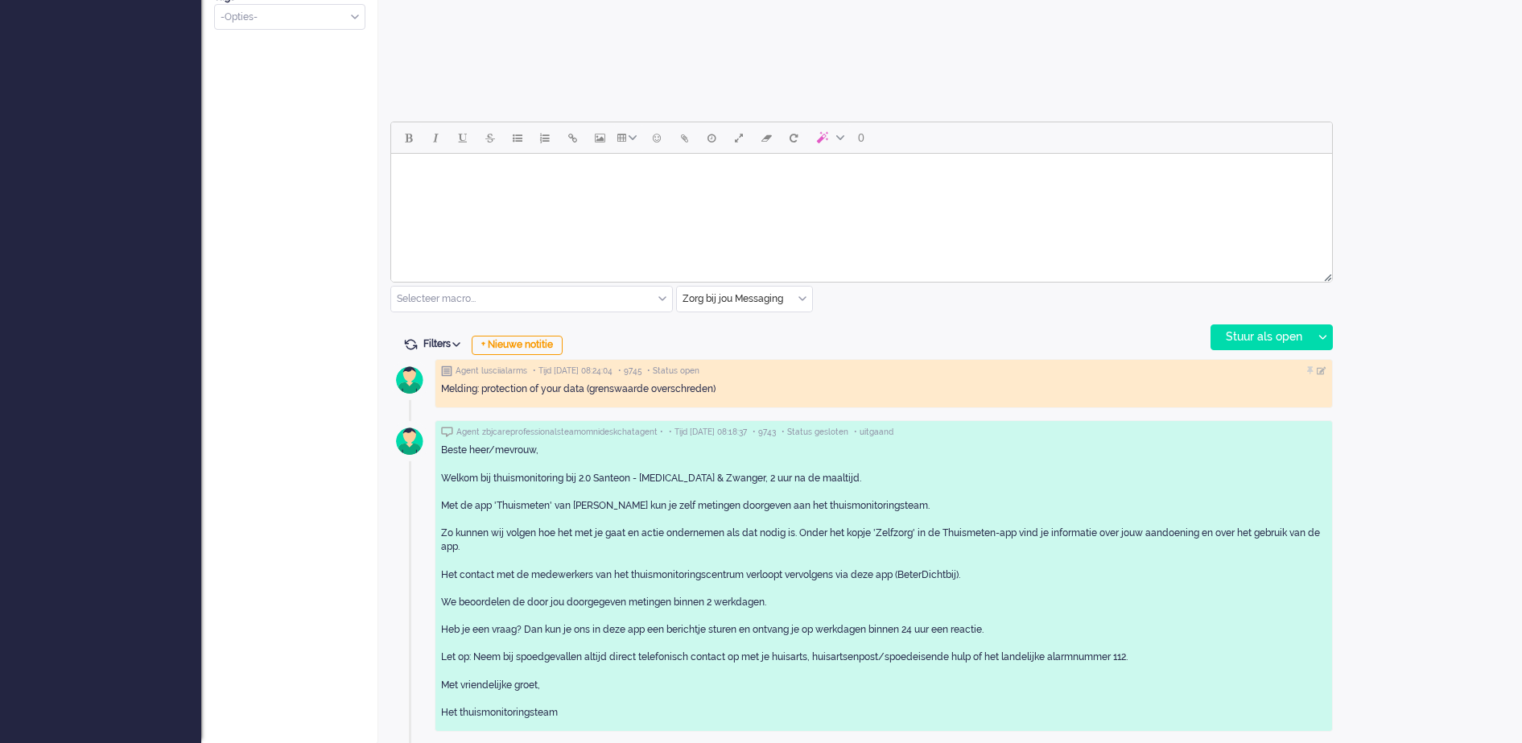
scroll to position [656, 0]
click at [800, 299] on div "Zorg bij jou Messaging" at bounding box center [744, 298] width 135 height 25
click at [760, 343] on span "uitgaand telefoon" at bounding box center [724, 346] width 80 height 14
click at [1265, 334] on div "Stuur als open" at bounding box center [1261, 336] width 101 height 24
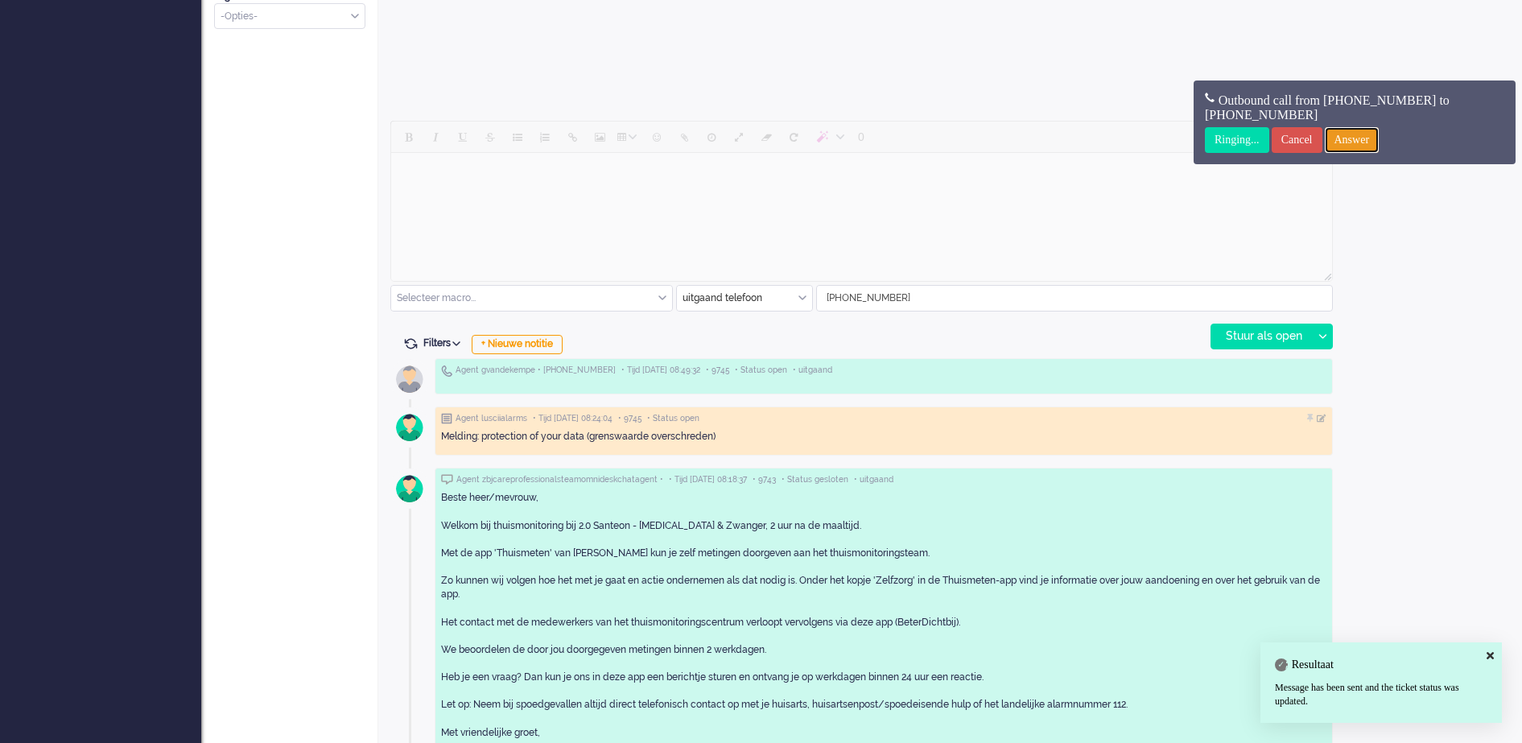
click at [1379, 139] on input "Answer" at bounding box center [1351, 140] width 55 height 26
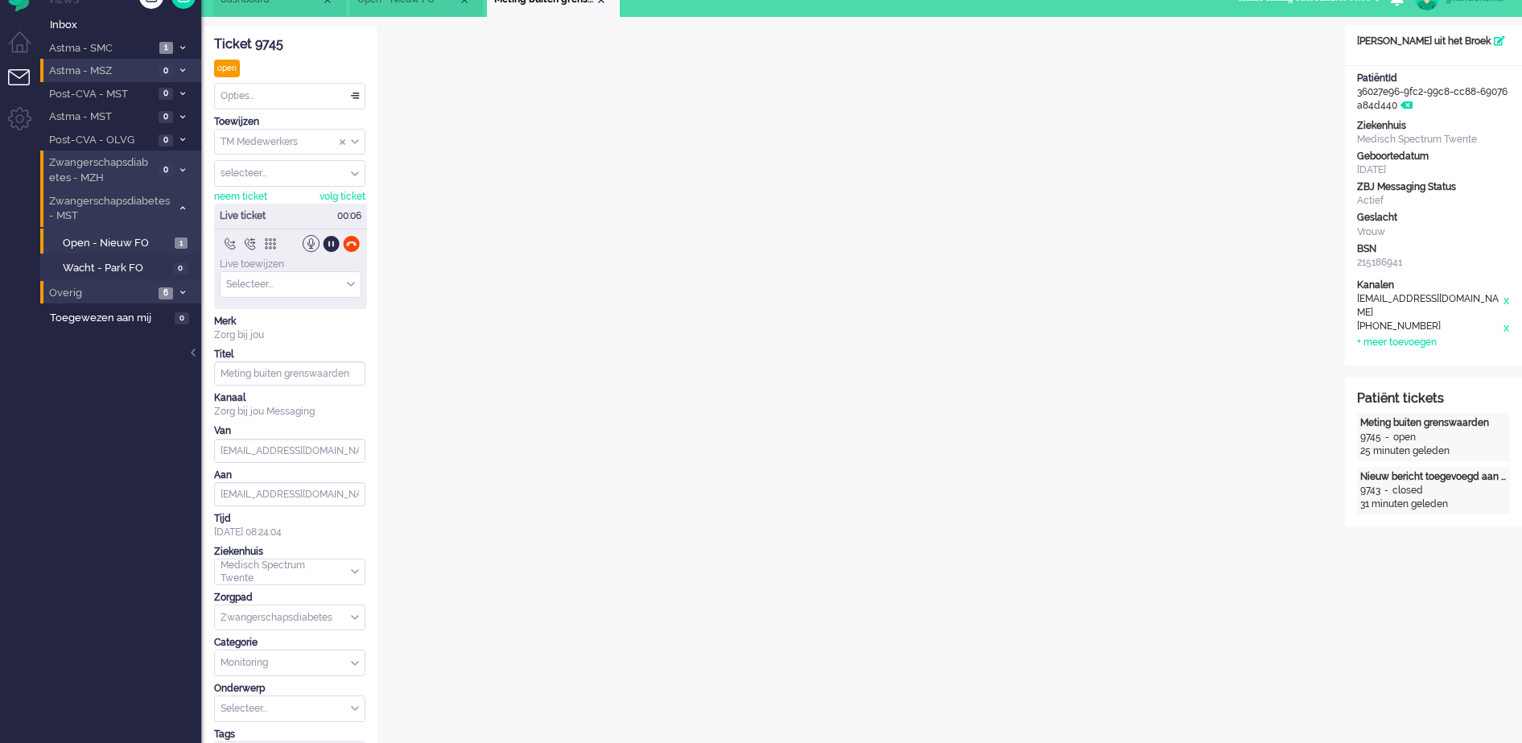
scroll to position [0, 0]
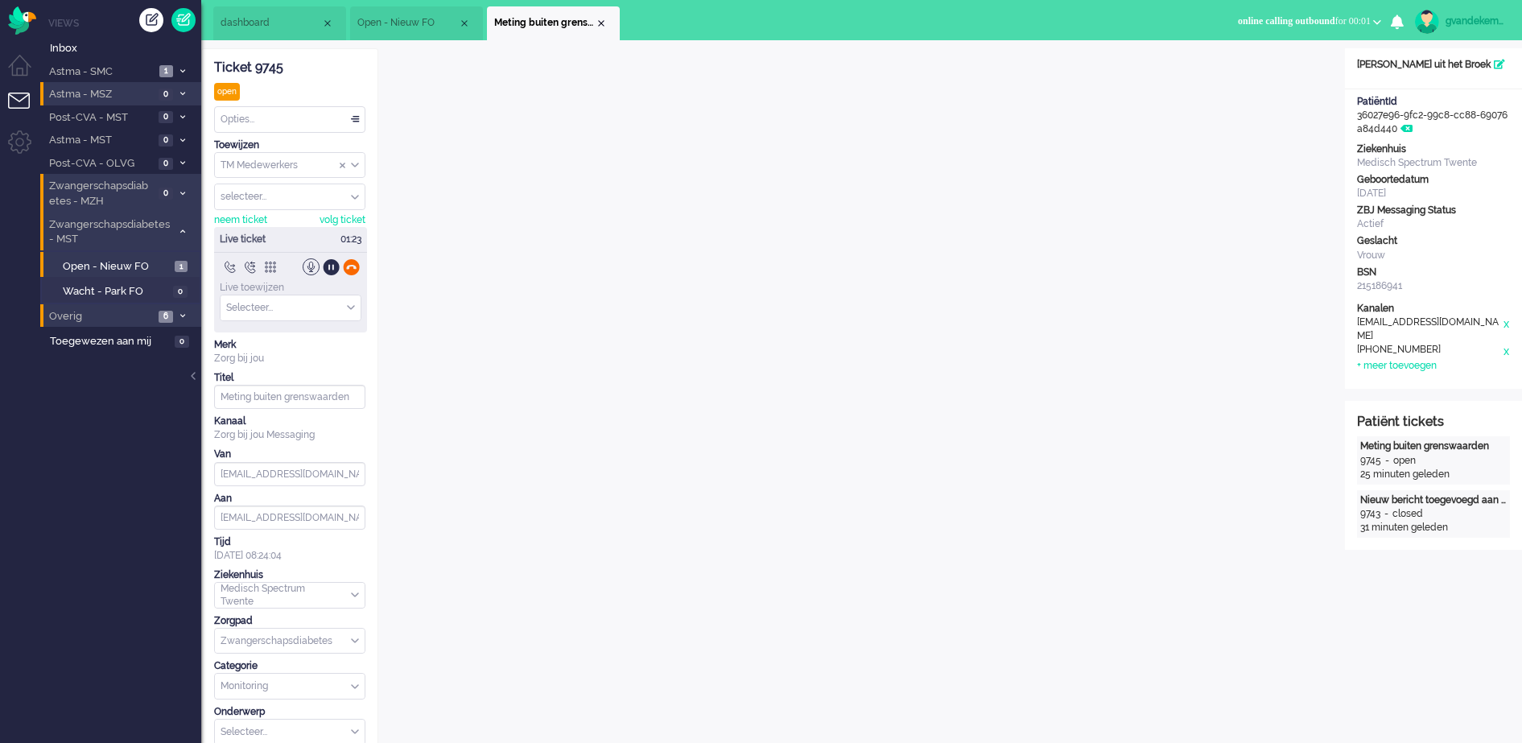
click at [351, 263] on div at bounding box center [351, 266] width 17 height 17
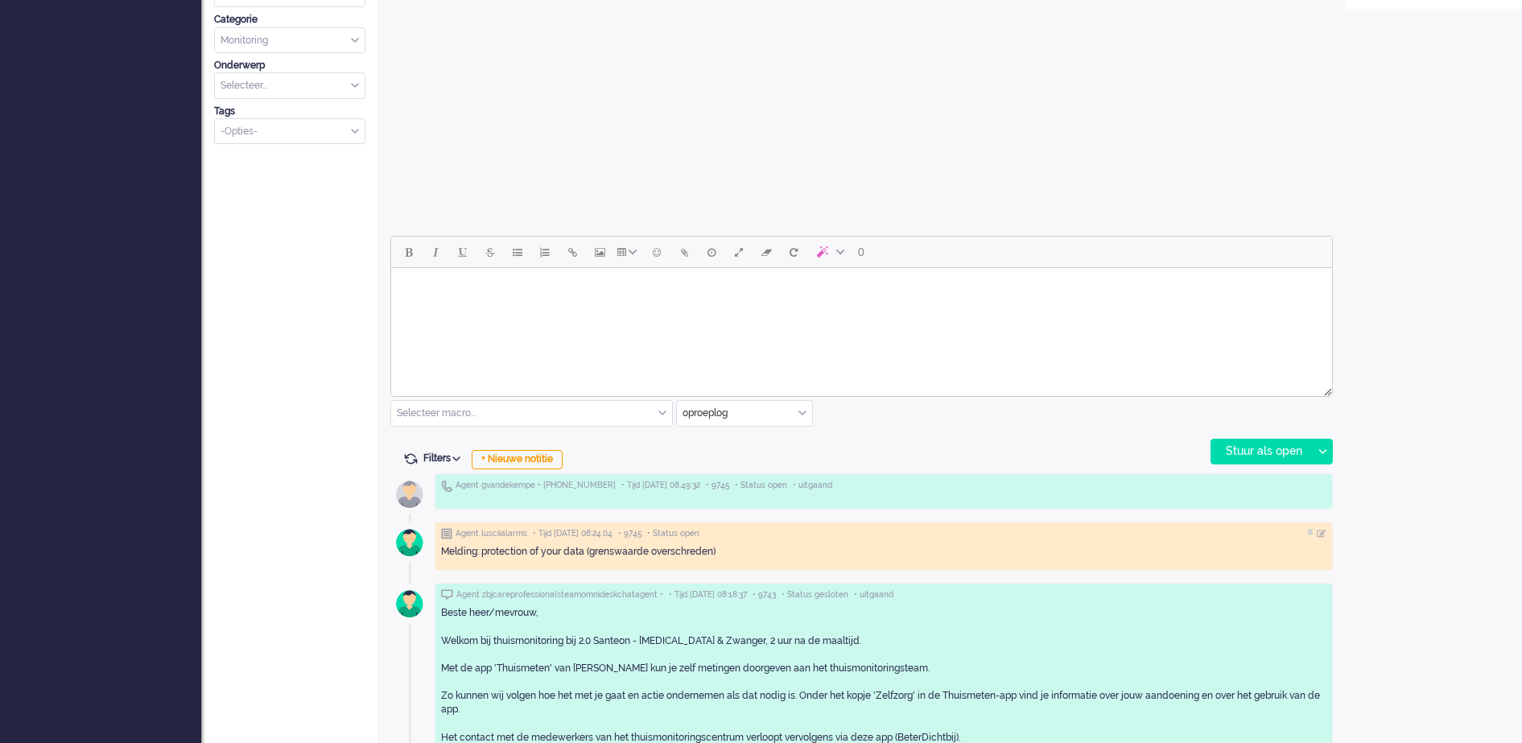
scroll to position [603, 0]
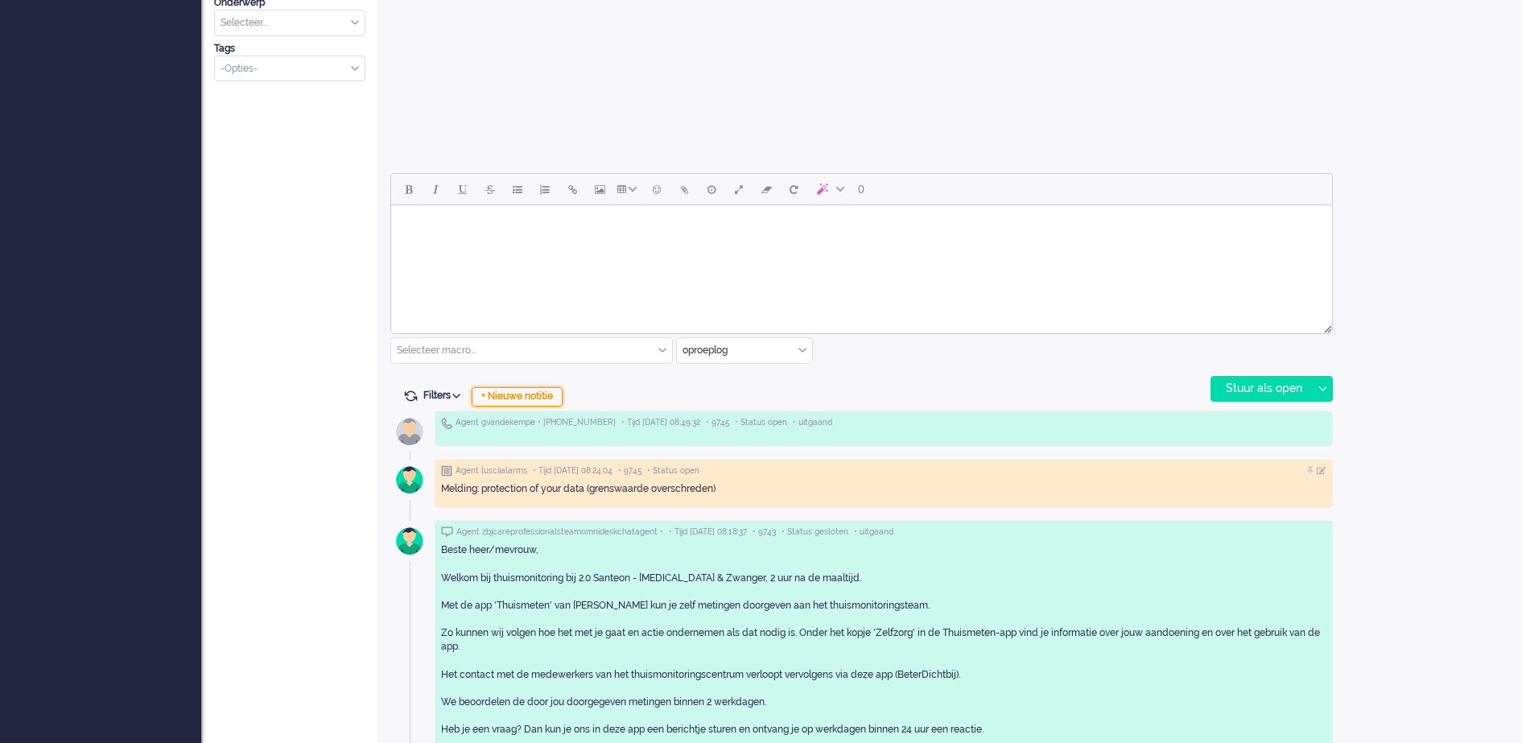
click at [550, 398] on div "+ Nieuwe notitie" at bounding box center [517, 396] width 91 height 19
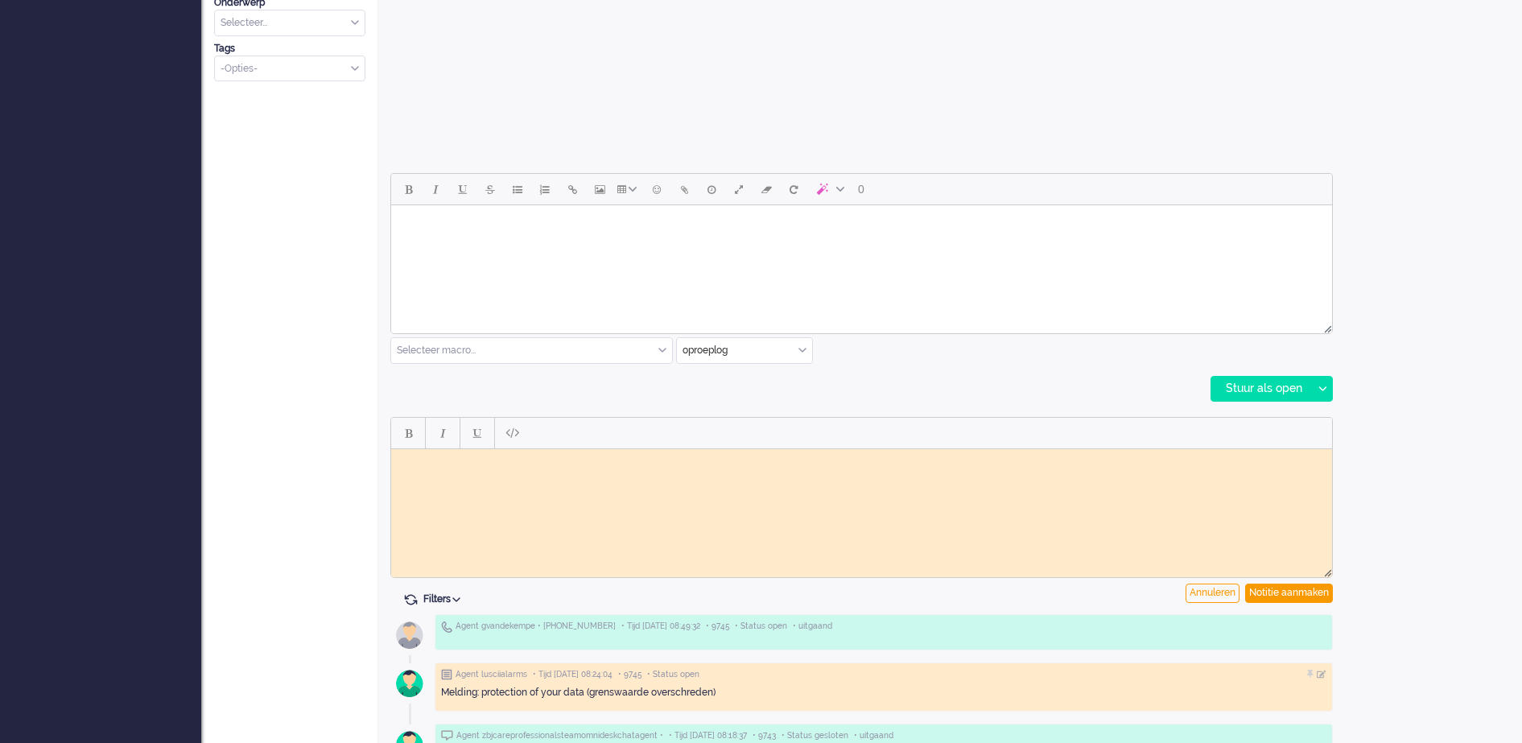
scroll to position [0, 0]
click at [511, 463] on body "Rich Text Area. Press ALT-0 for help." at bounding box center [861, 461] width 928 height 12
click at [1322, 593] on div "Notitie aanmaken" at bounding box center [1289, 592] width 88 height 19
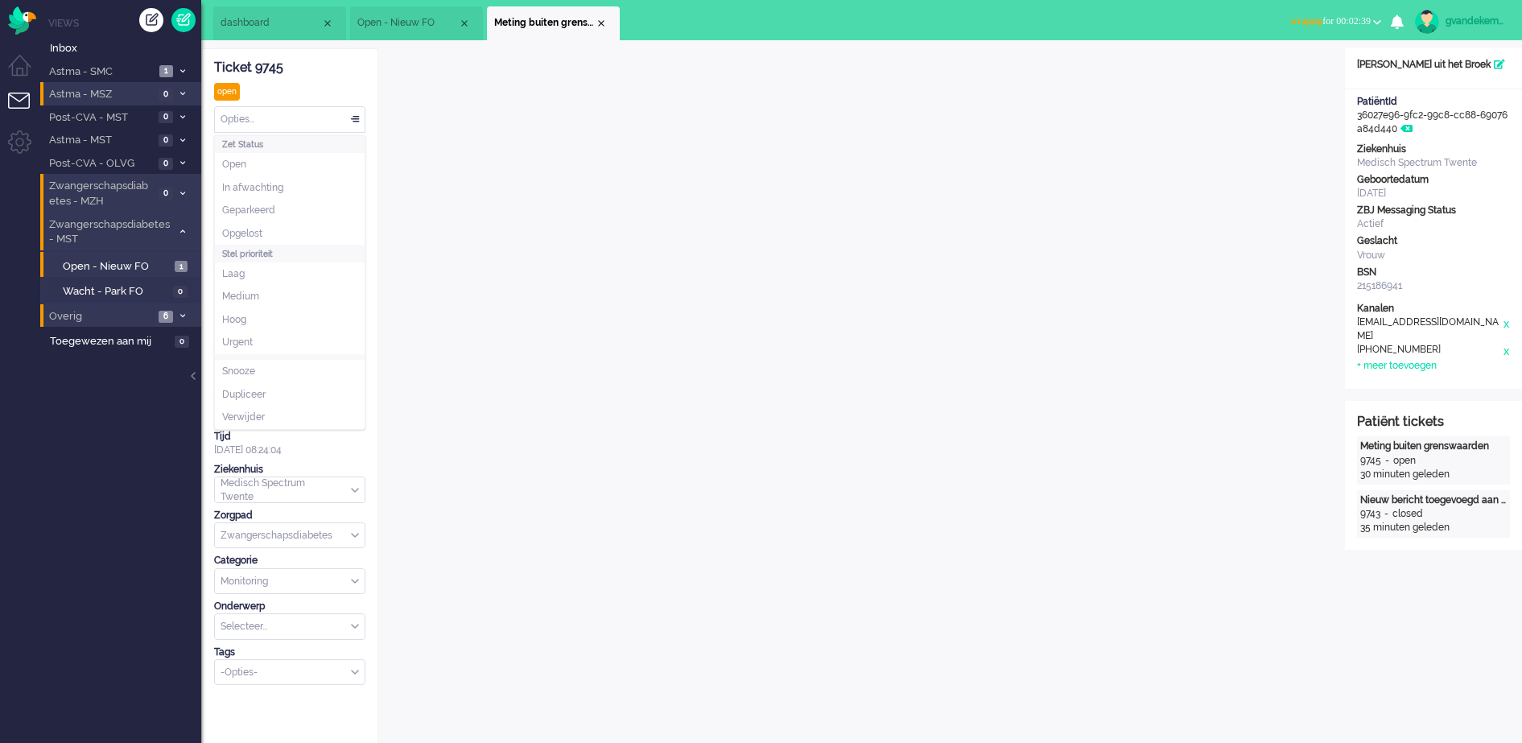
click at [358, 117] on div "Opties..." at bounding box center [290, 119] width 150 height 25
click at [257, 227] on span "Opgelost" at bounding box center [242, 234] width 40 height 14
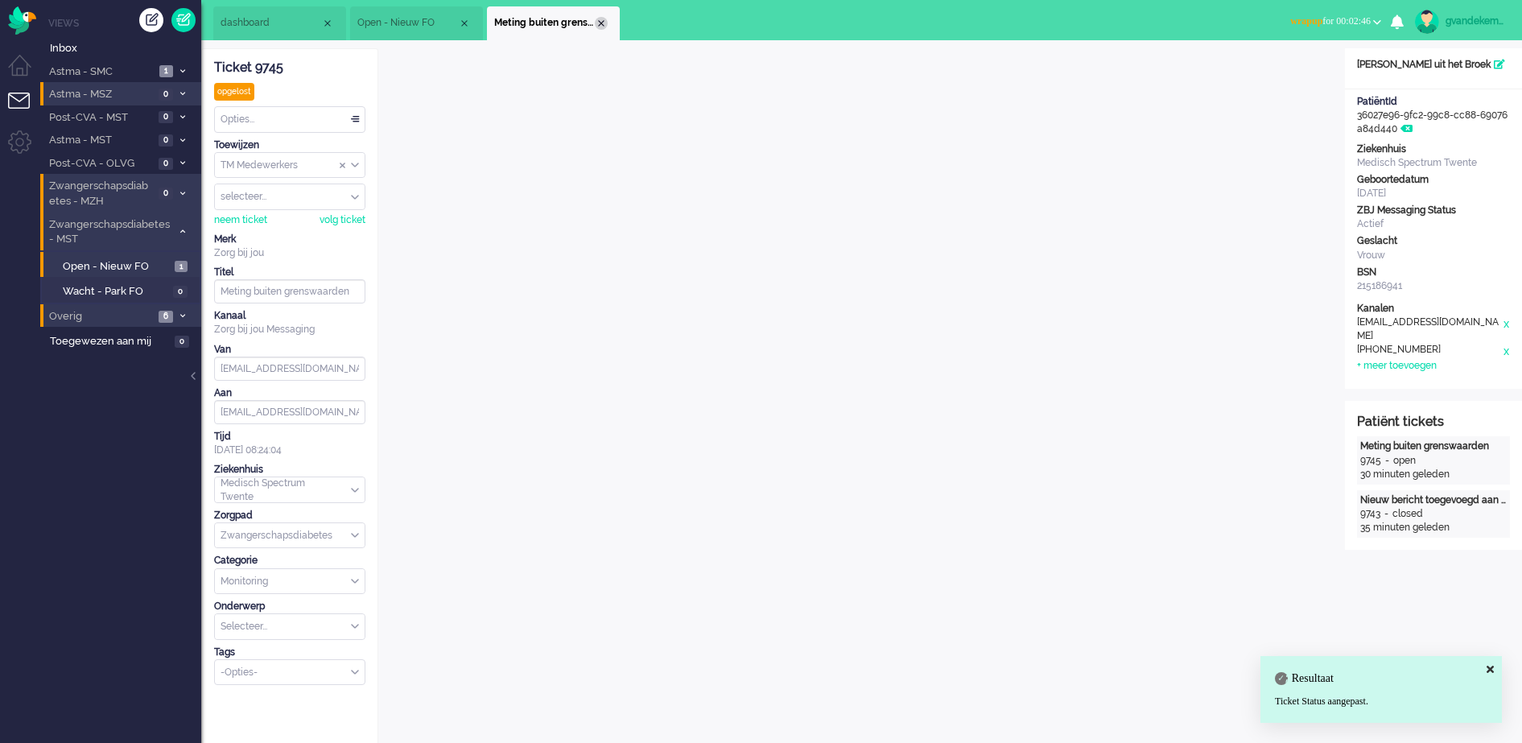
click at [600, 22] on div "Close tab" at bounding box center [601, 23] width 13 height 13
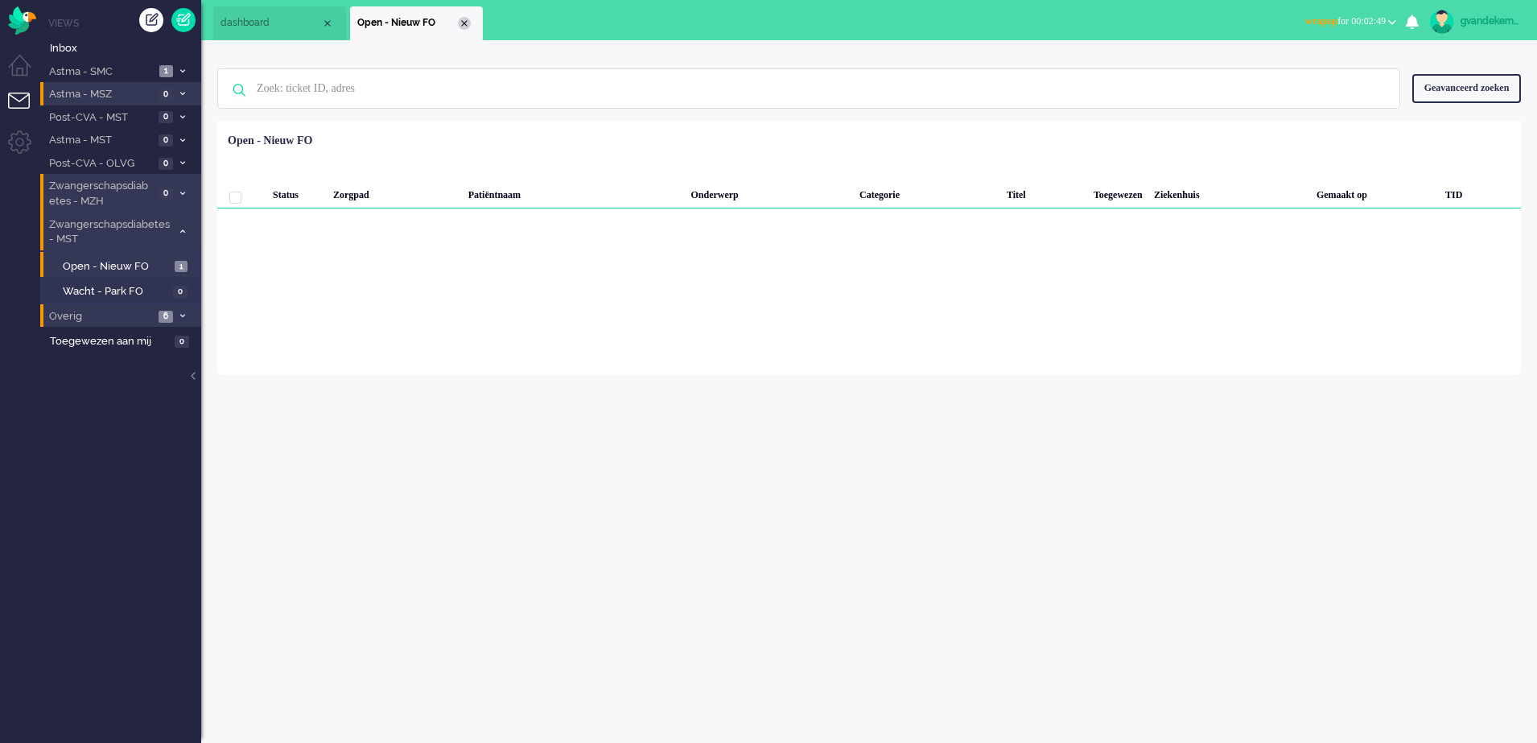
click at [465, 21] on div "Close tab" at bounding box center [464, 23] width 13 height 13
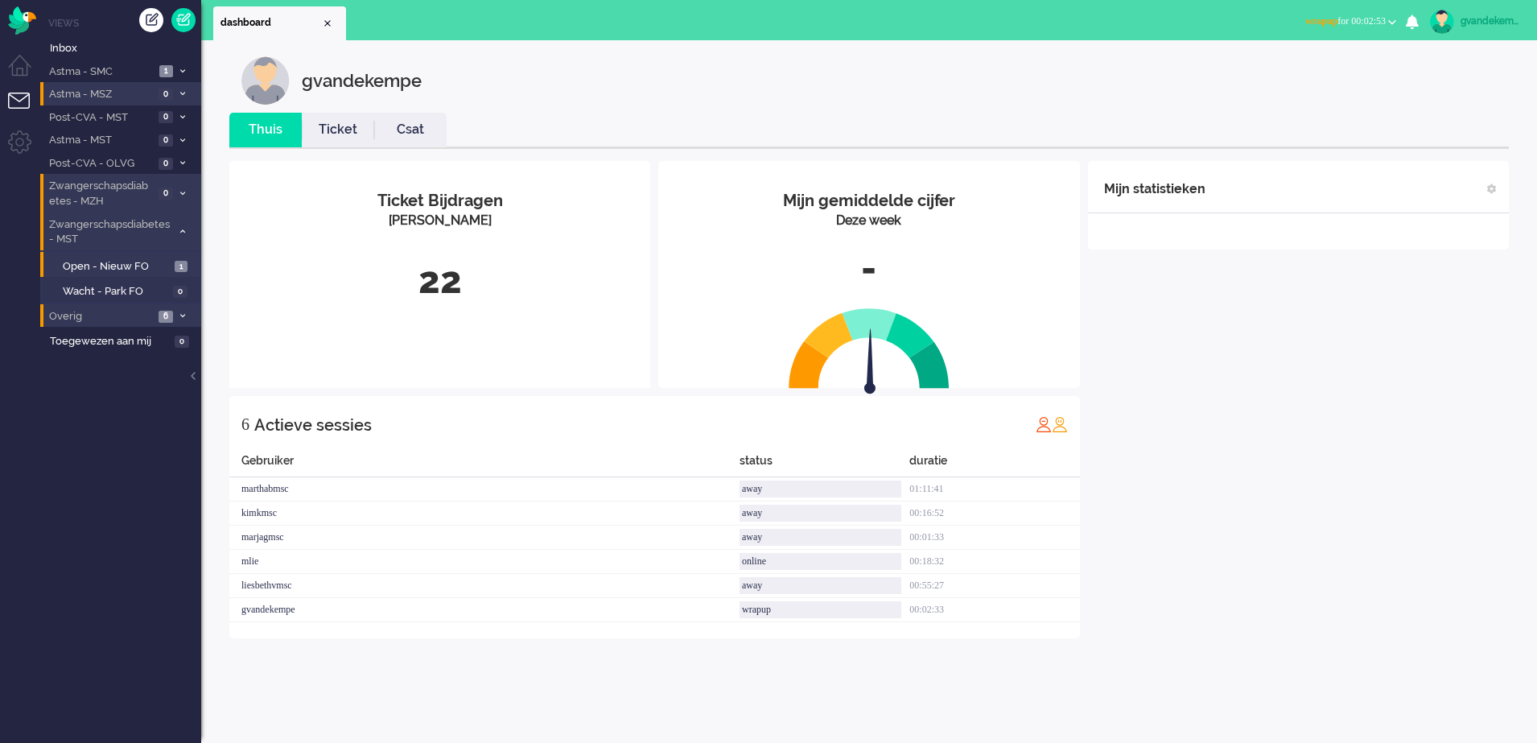
click at [180, 229] on icon at bounding box center [182, 232] width 5 height 6
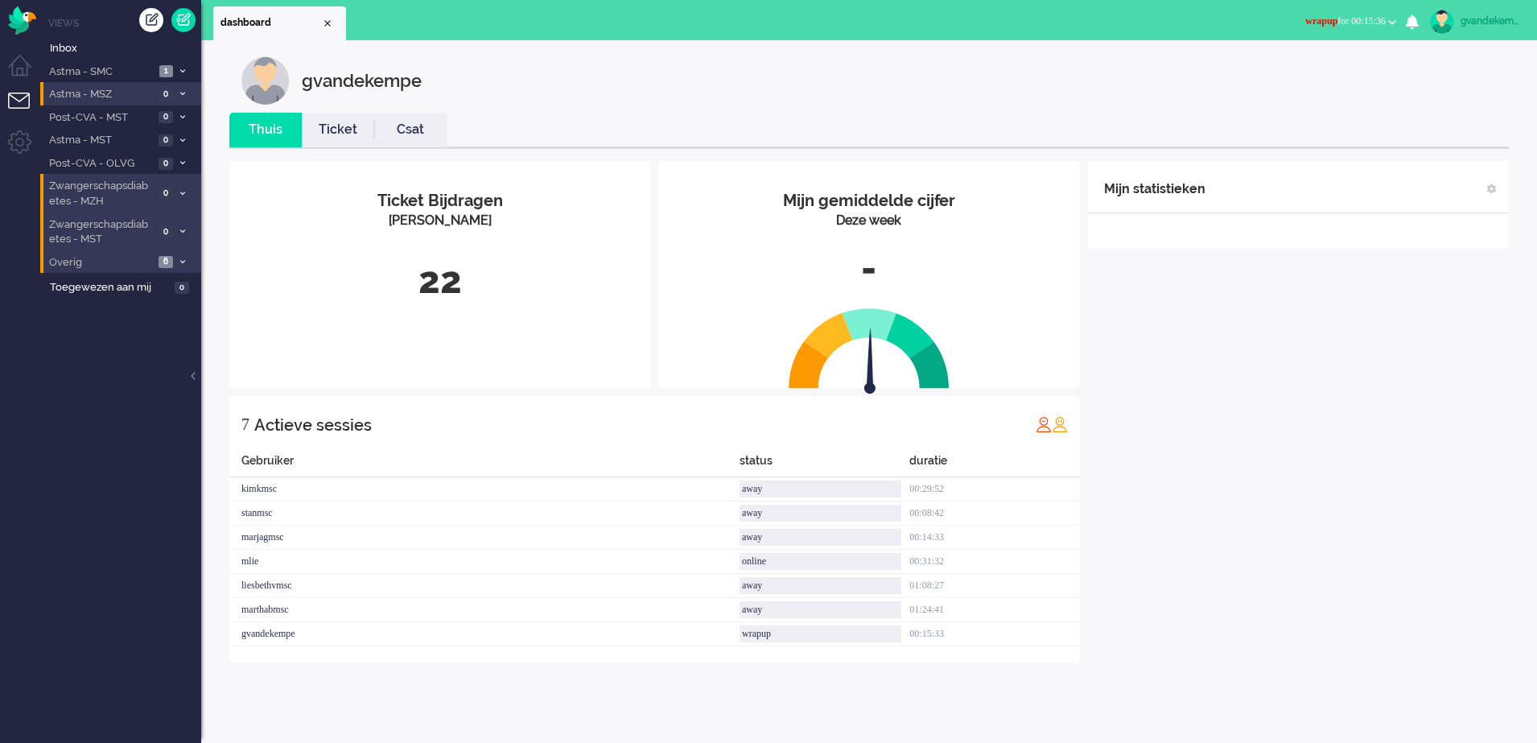
click at [1388, 20] on b "button" at bounding box center [1392, 22] width 8 height 6
click at [1287, 73] on label "Online" at bounding box center [1329, 72] width 127 height 14
click at [1267, 502] on div "Mijn statistieken + Statistieken toevoegen Bel tijd (gemiddelde dag) Wrapup tij…" at bounding box center [1298, 411] width 421 height 501
click at [178, 141] on span at bounding box center [182, 140] width 12 height 9
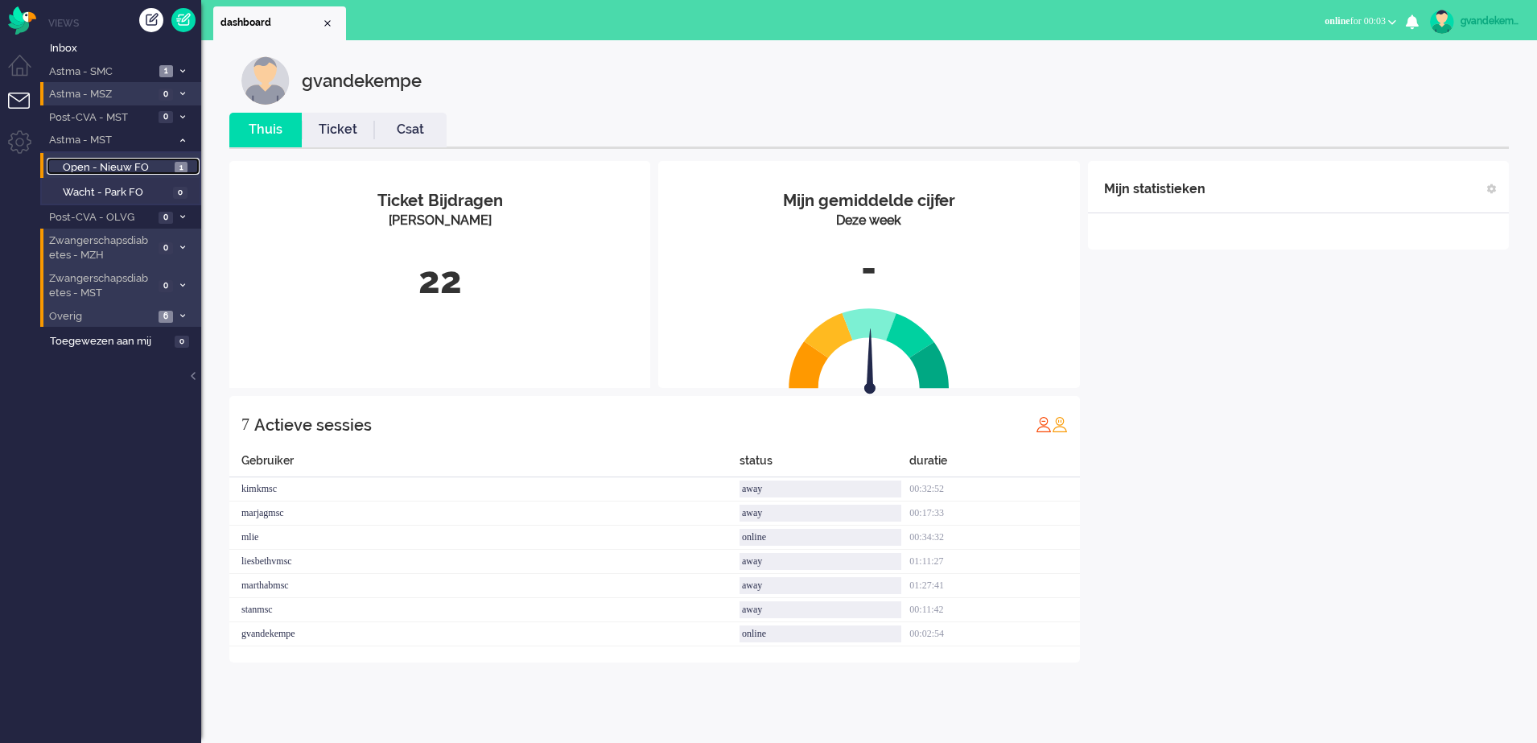
click at [152, 161] on span "Open - Nieuw FO" at bounding box center [117, 167] width 108 height 15
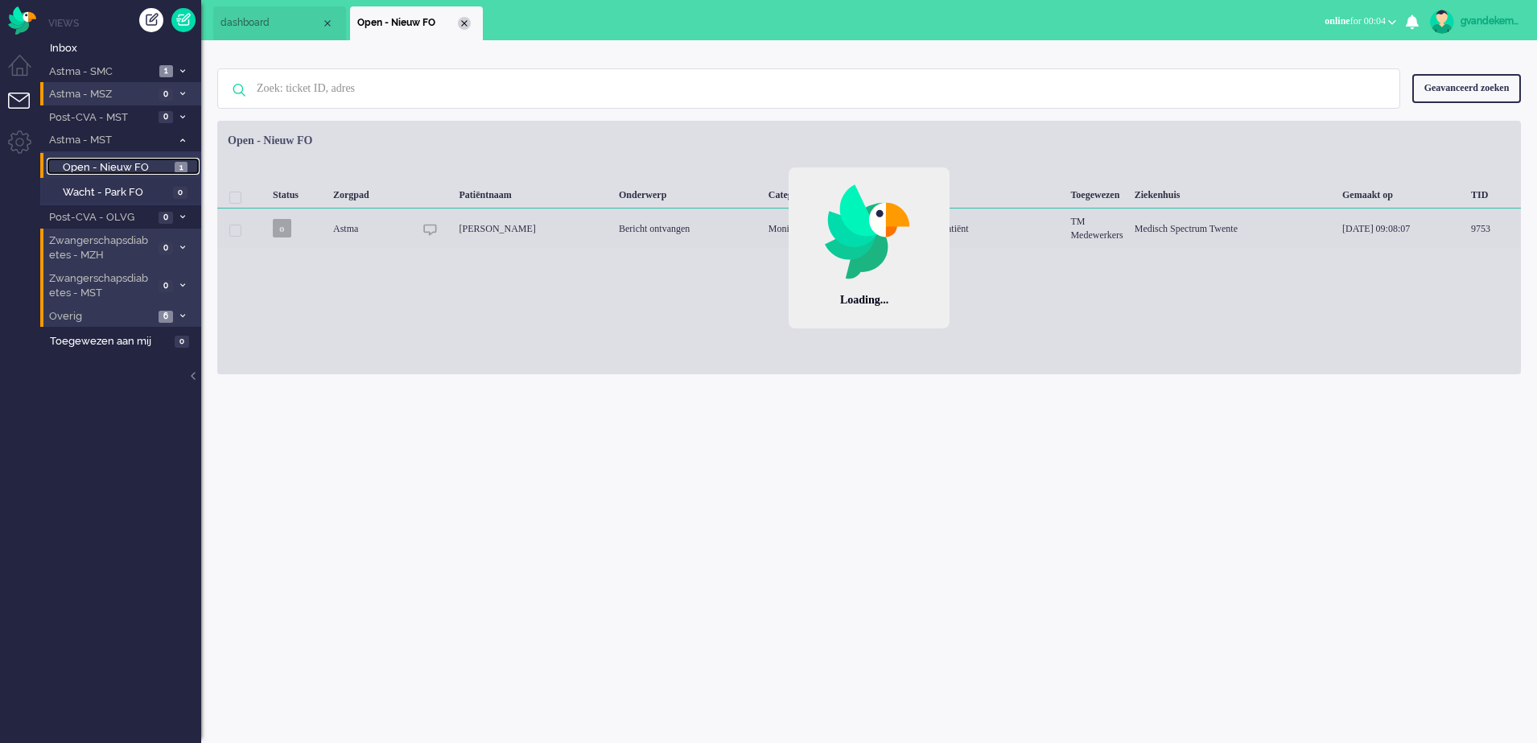
click at [460, 23] on div "Close tab" at bounding box center [464, 23] width 13 height 13
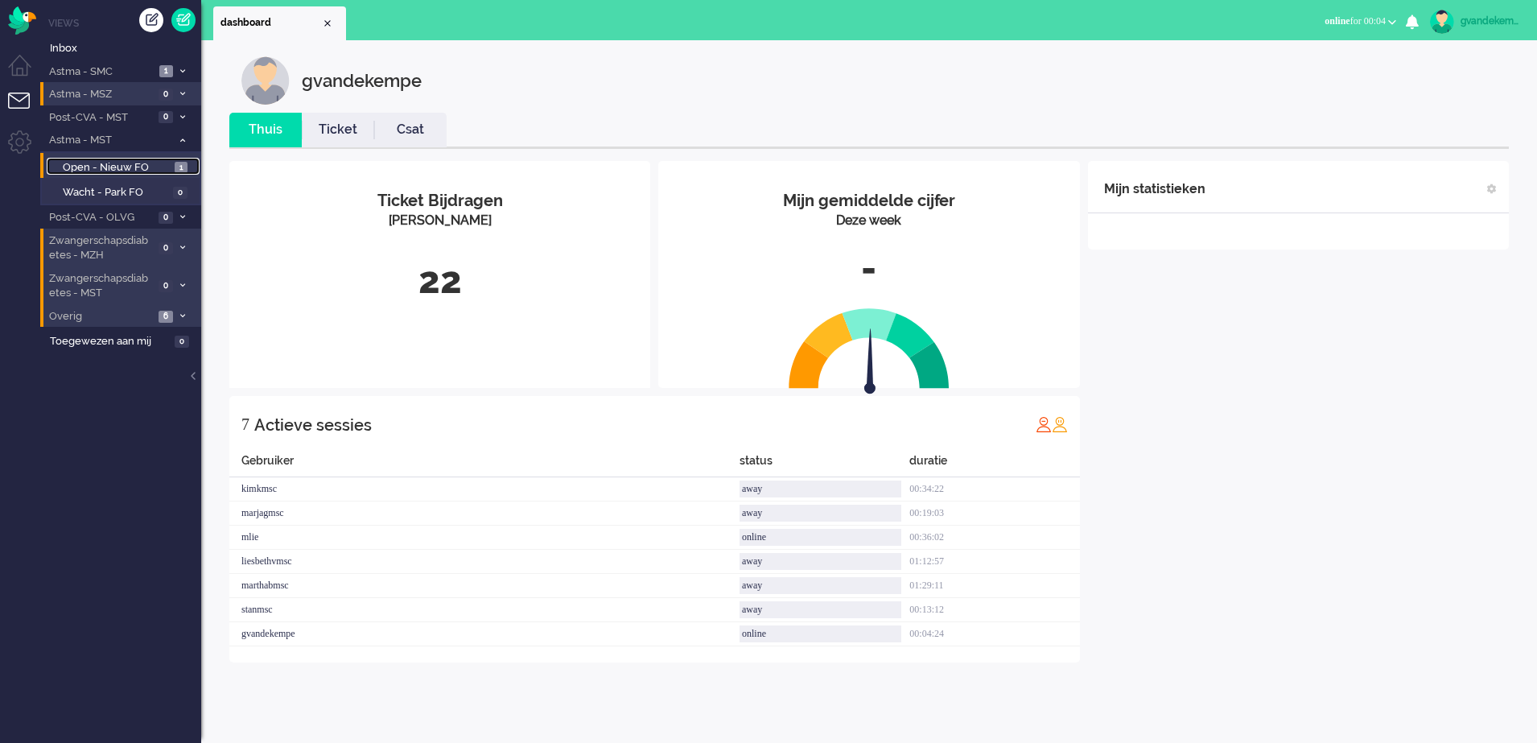
click at [138, 169] on span "Open - Nieuw FO" at bounding box center [117, 167] width 108 height 15
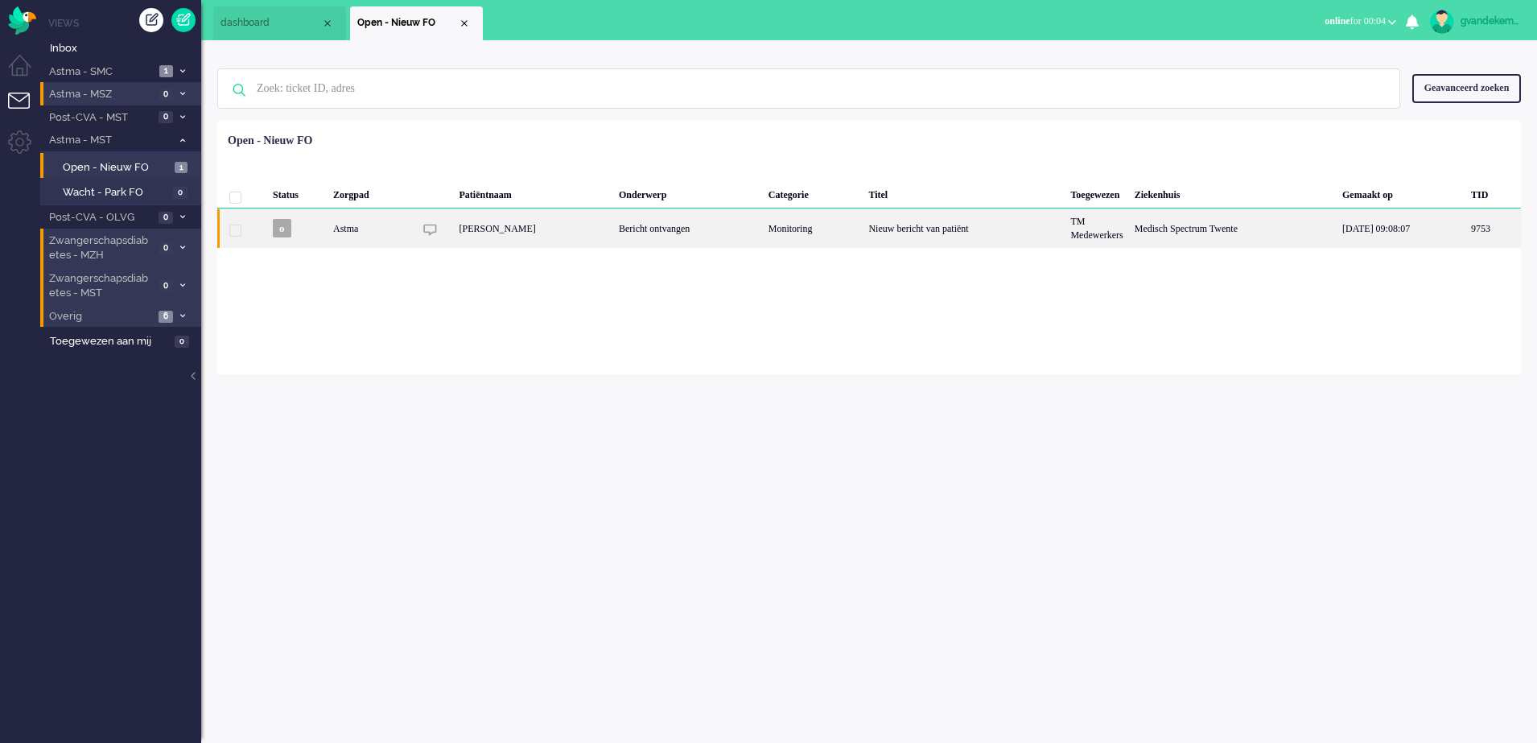
click at [763, 225] on div "Bericht ontvangen" at bounding box center [688, 227] width 150 height 39
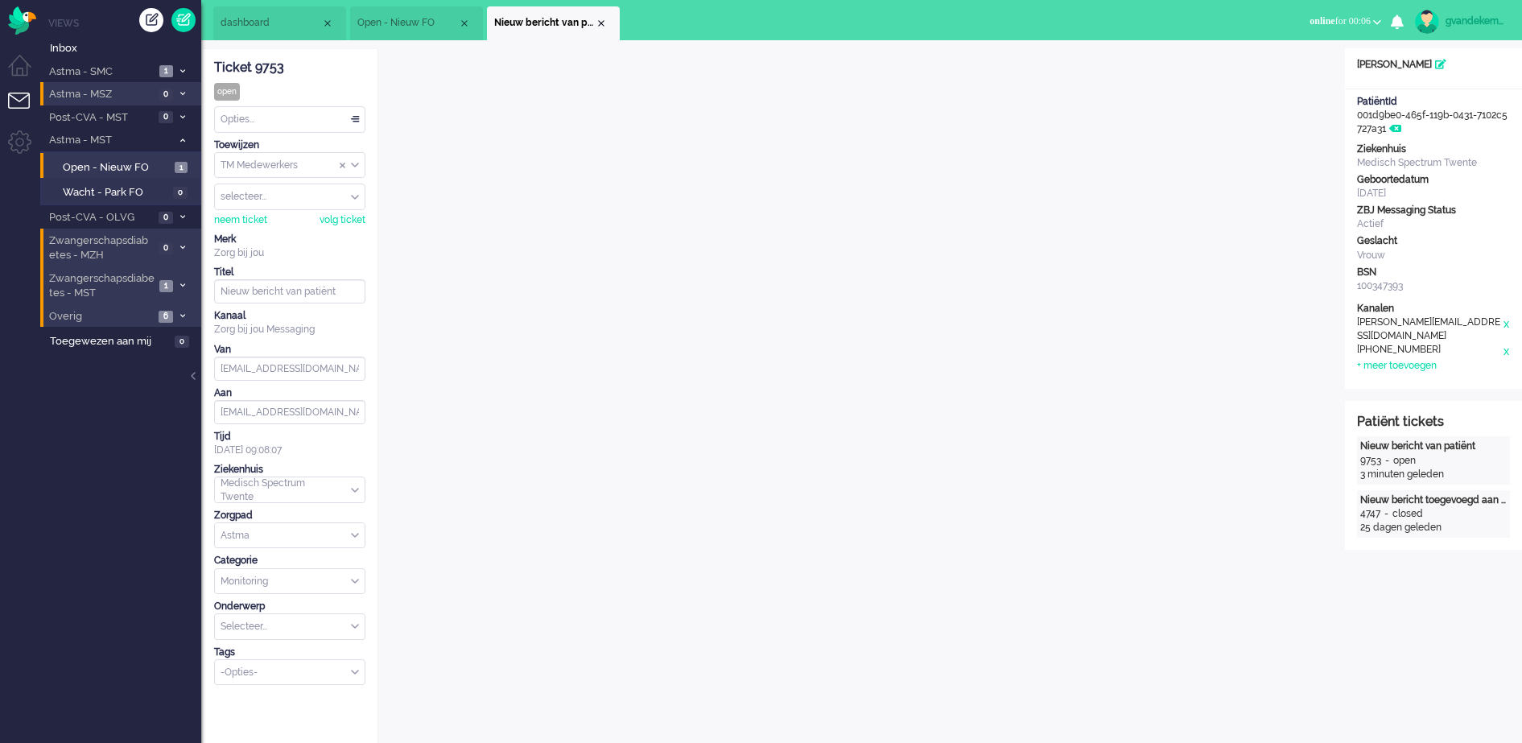
click at [182, 284] on icon at bounding box center [182, 285] width 5 height 6
click at [135, 318] on span "Open - Nieuw FO" at bounding box center [117, 320] width 108 height 15
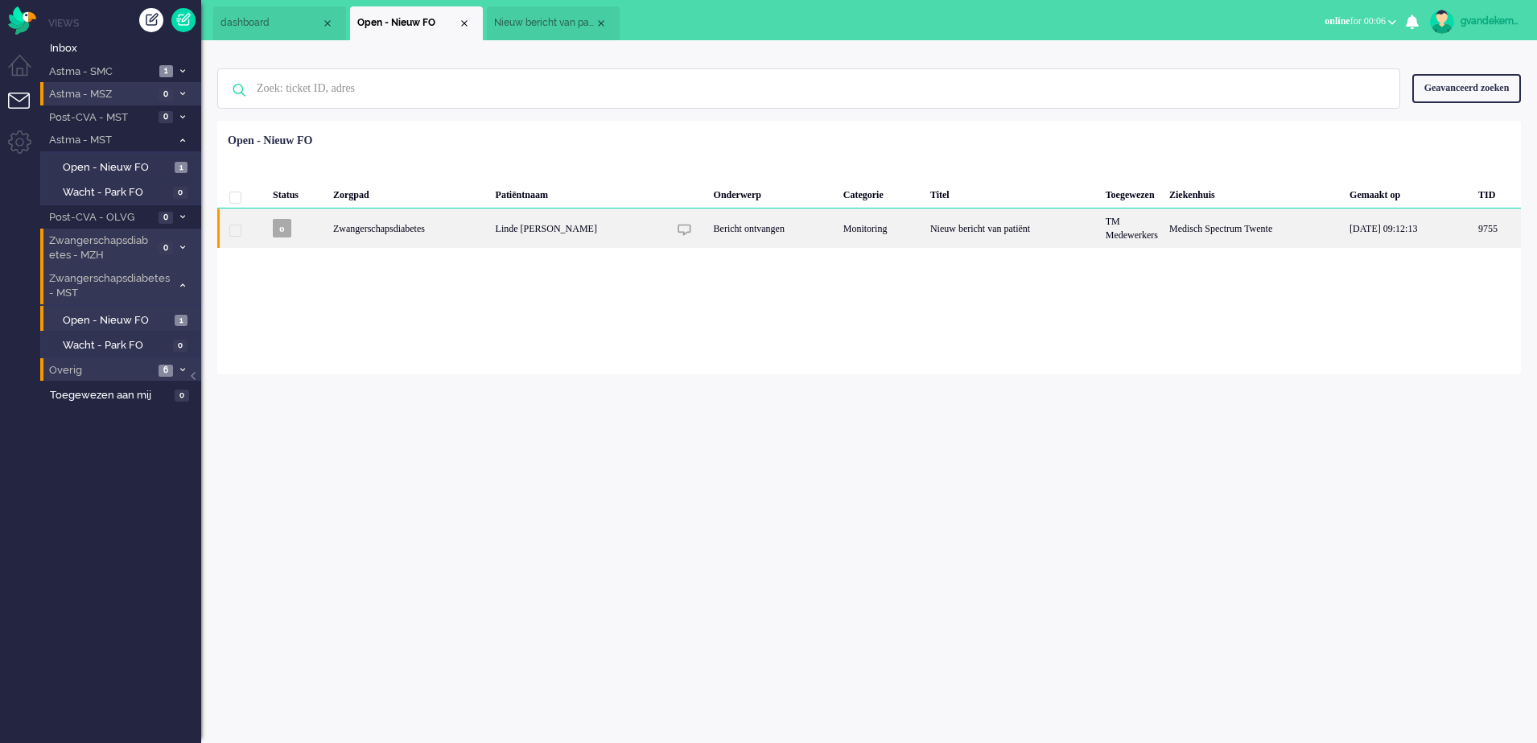
click at [550, 234] on div "Linde [PERSON_NAME]" at bounding box center [579, 227] width 178 height 39
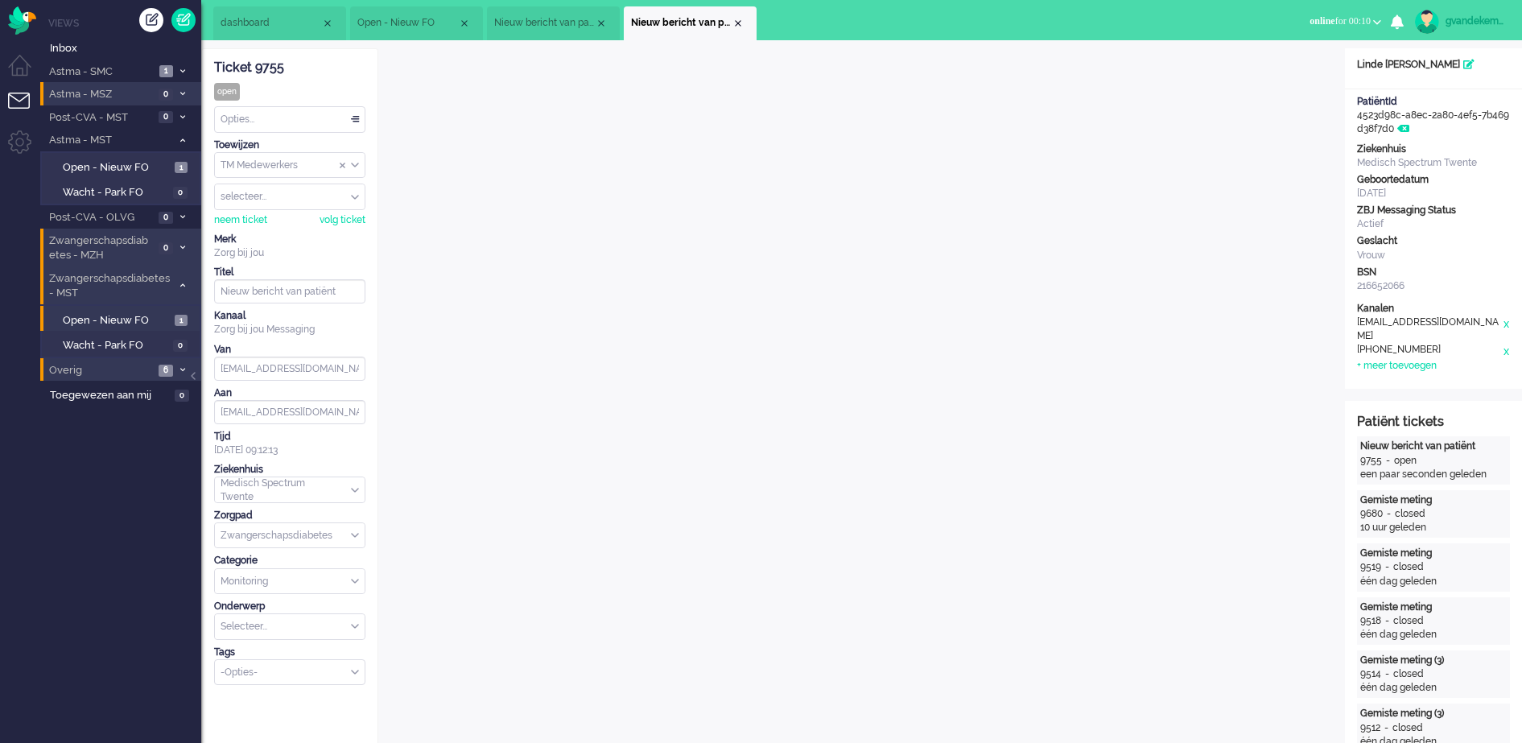
click at [357, 119] on div "Opties..." at bounding box center [290, 119] width 150 height 25
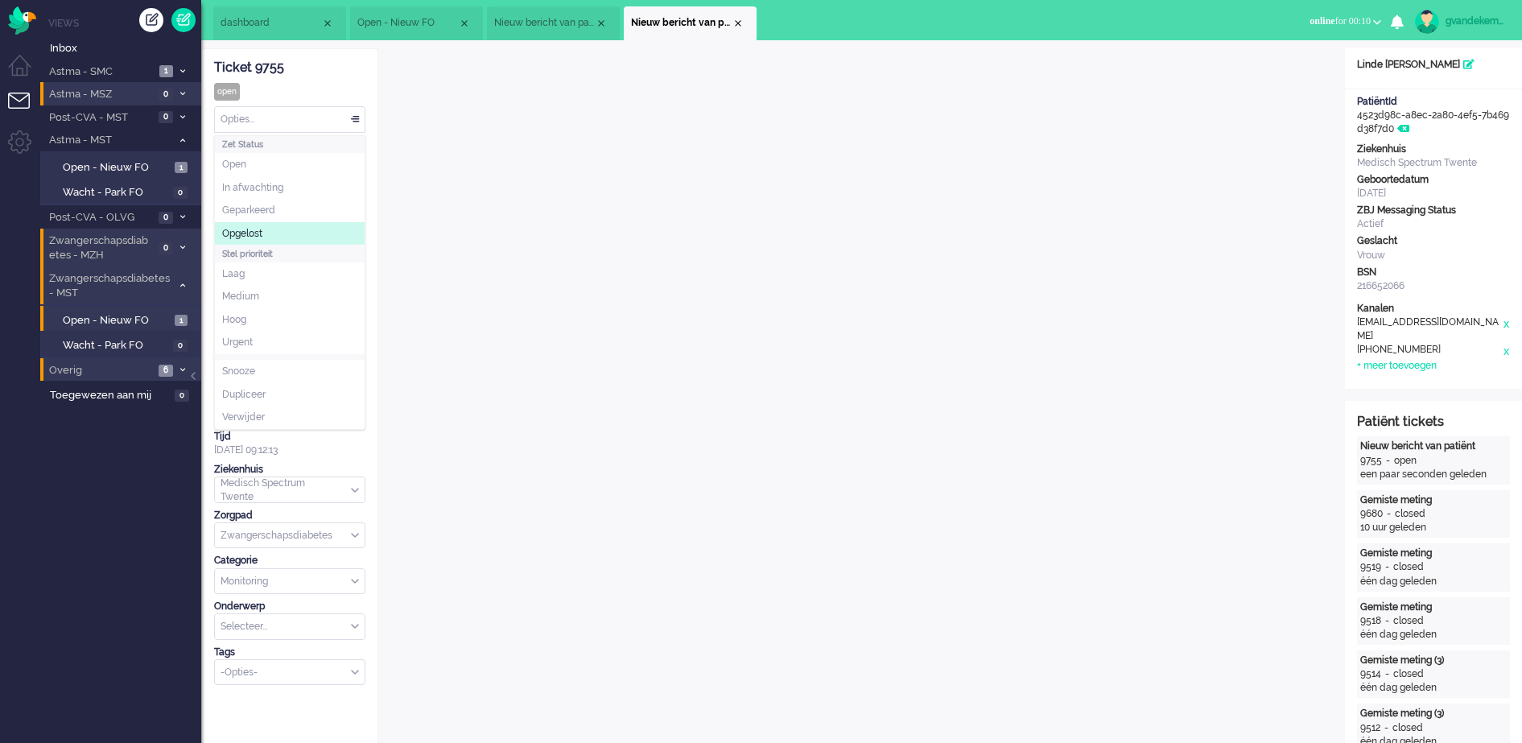
click at [277, 232] on li "Opgelost" at bounding box center [290, 233] width 150 height 23
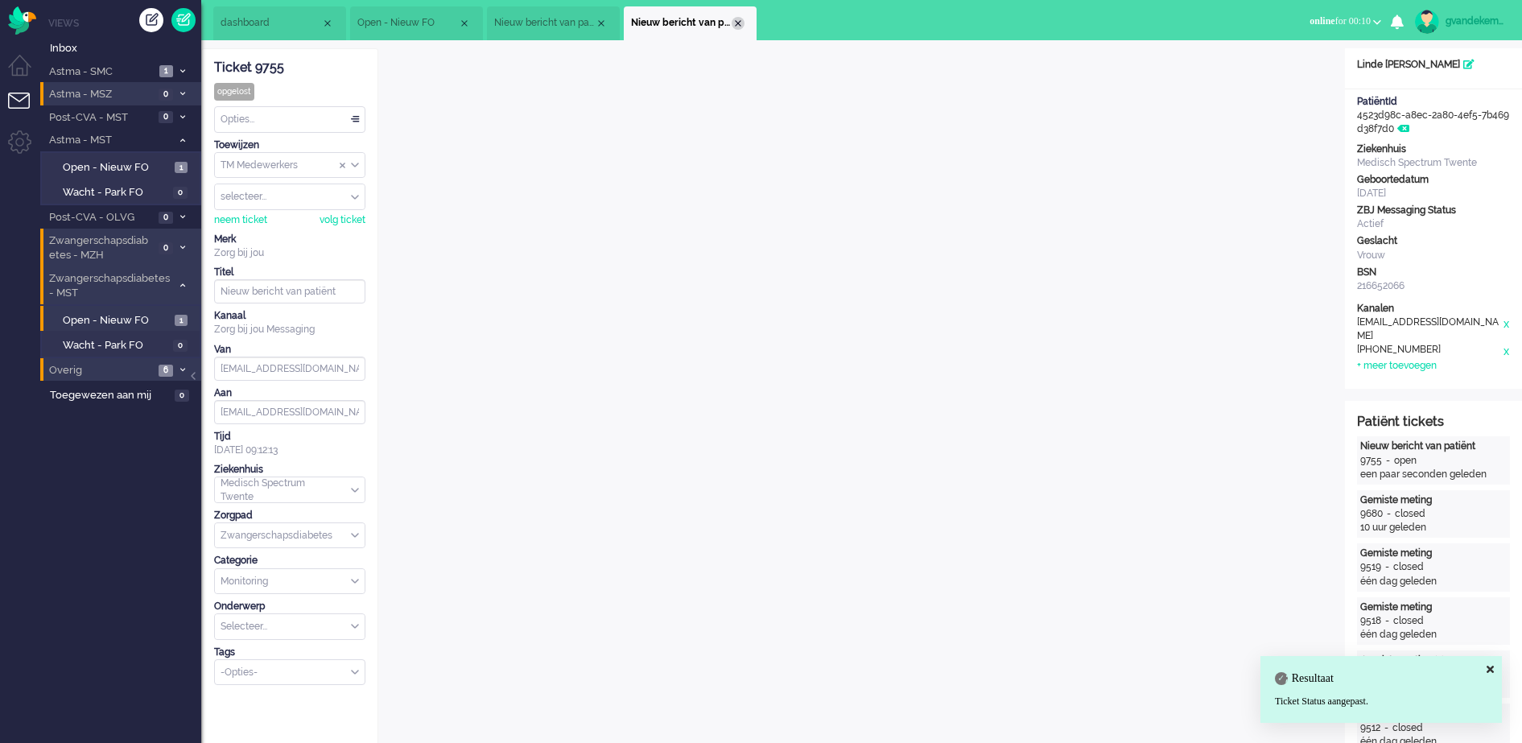
click at [739, 24] on div "Close tab" at bounding box center [737, 23] width 13 height 13
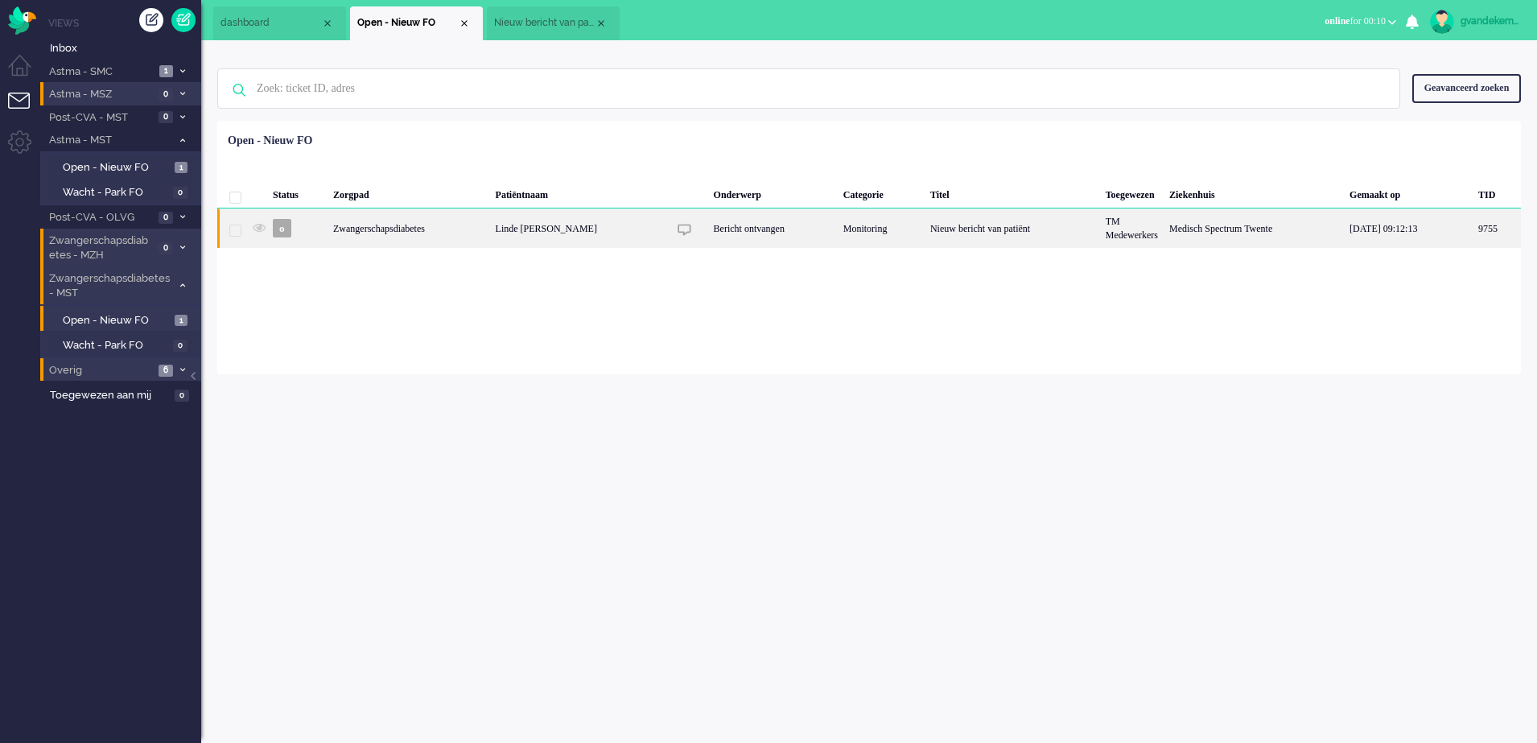
click at [458, 221] on div "Zwangerschapsdiabetes" at bounding box center [408, 227] width 163 height 39
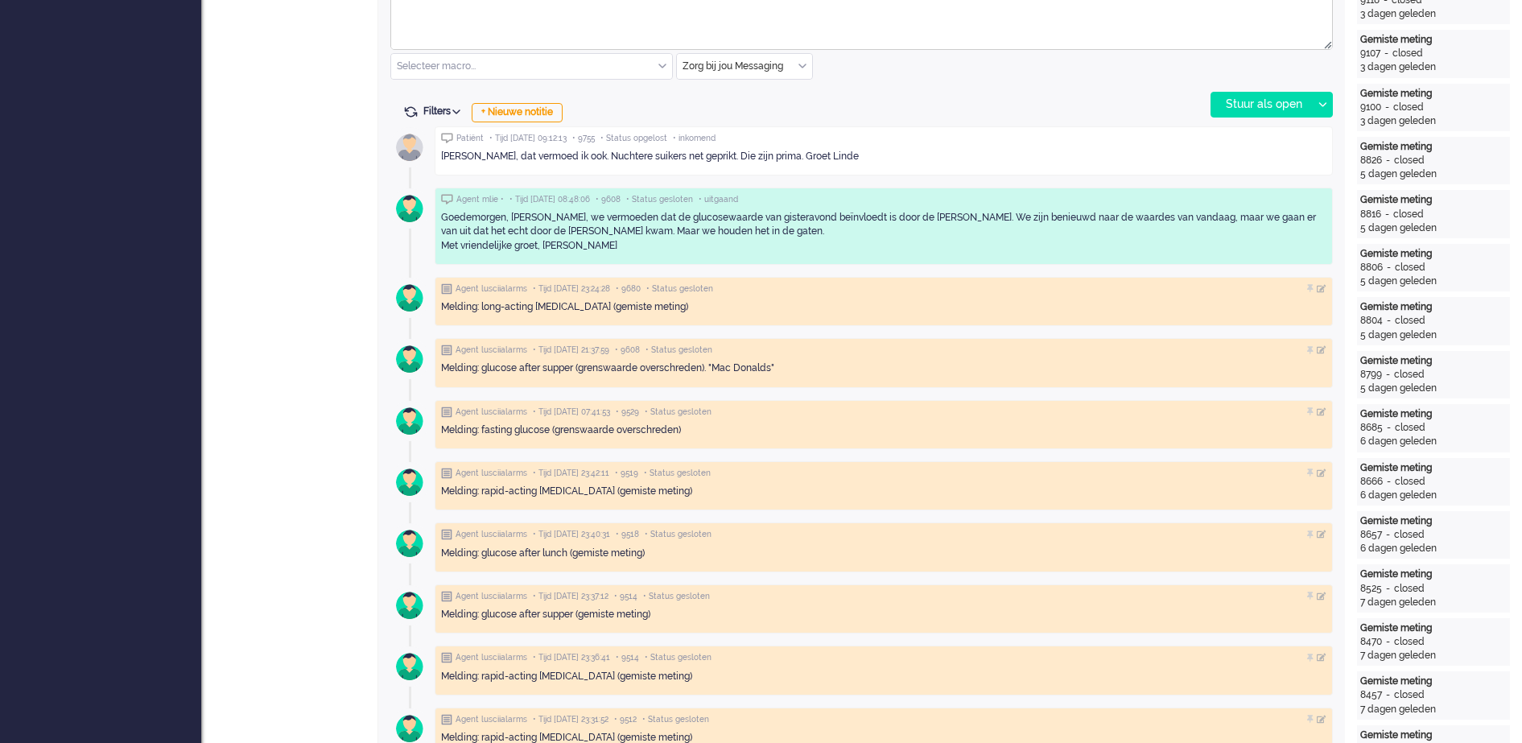
scroll to position [853, 0]
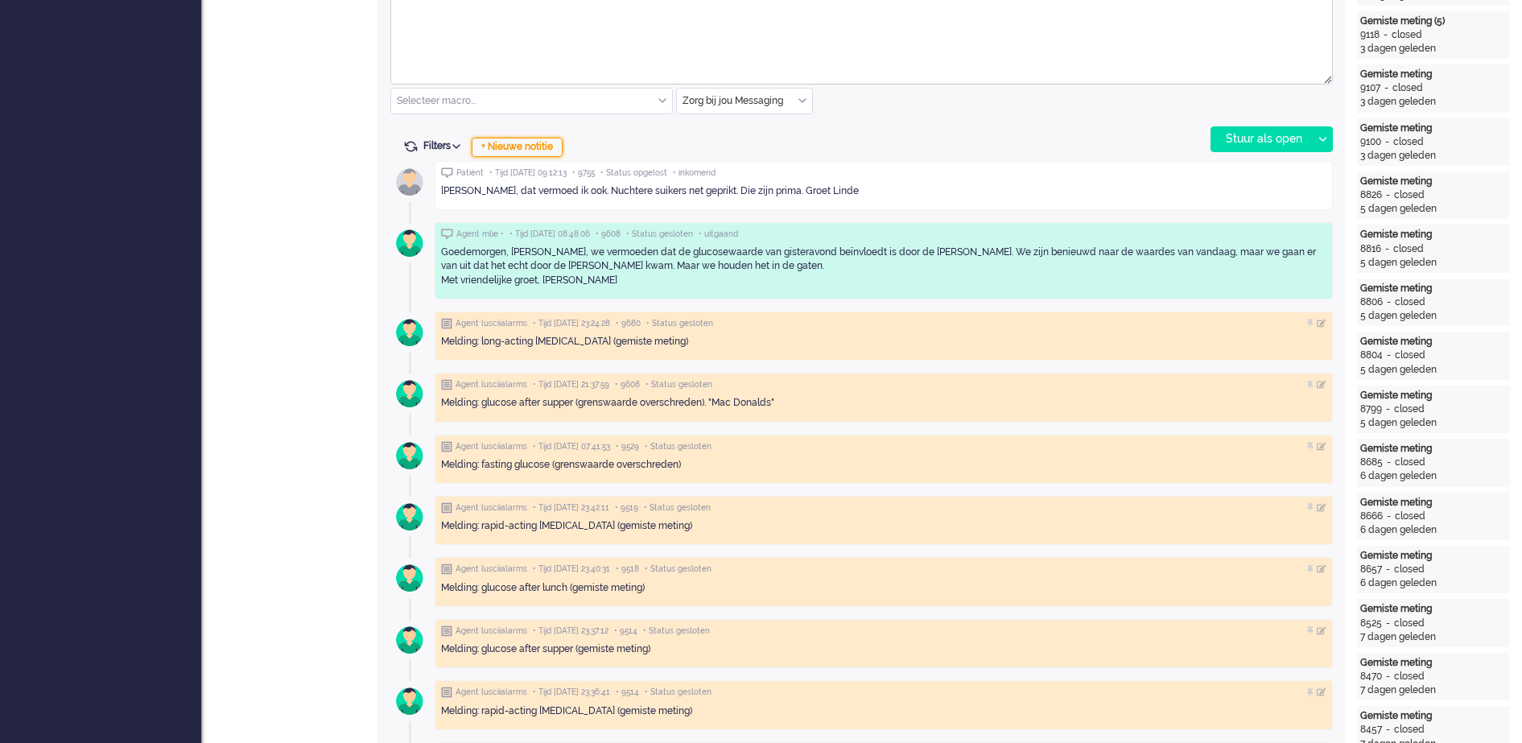
click at [530, 145] on div "+ Nieuwe notitie" at bounding box center [517, 147] width 91 height 19
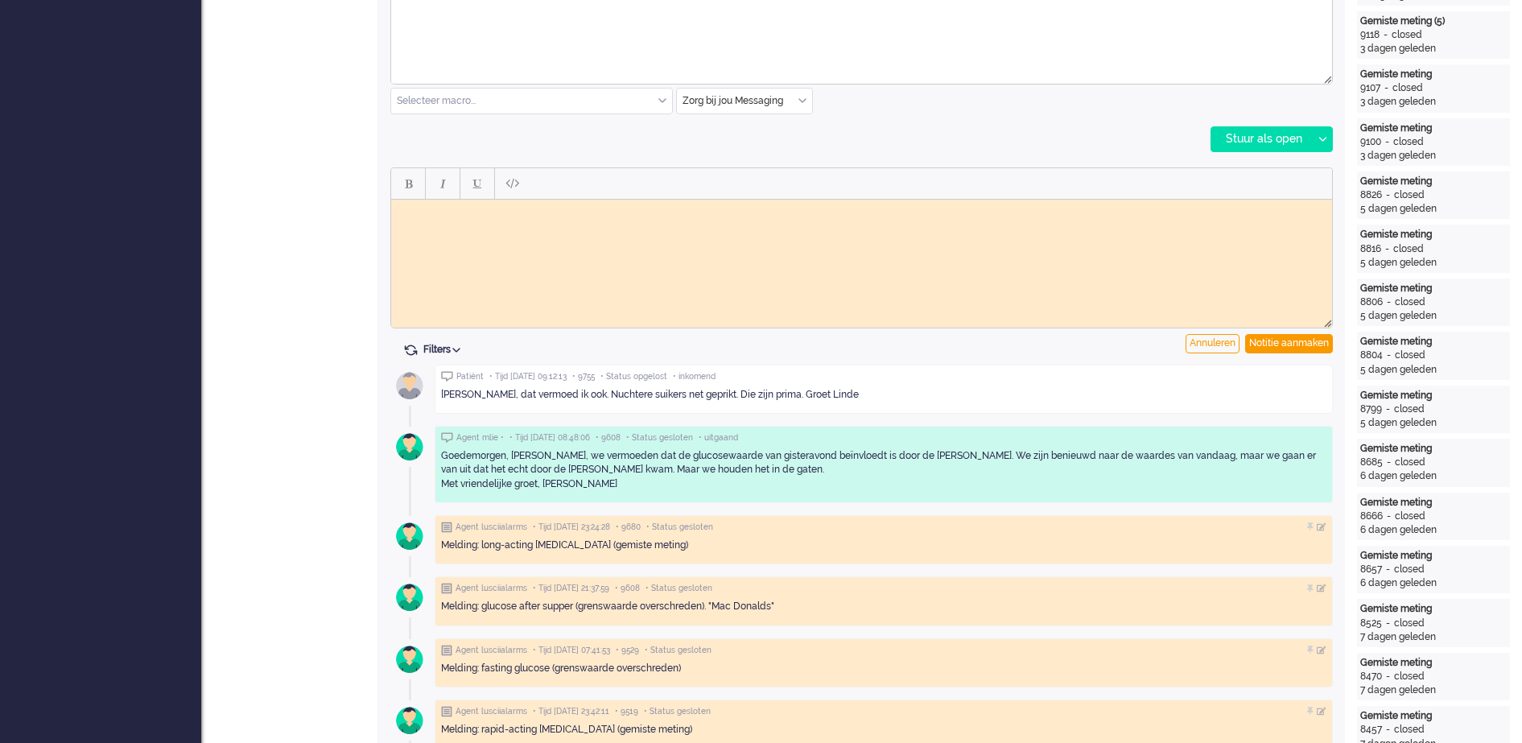
scroll to position [0, 0]
click at [546, 211] on body "Rich Text Area. Press ALT-0 for help." at bounding box center [861, 211] width 928 height 12
click at [1279, 340] on div "Notitie aanmaken" at bounding box center [1289, 343] width 88 height 19
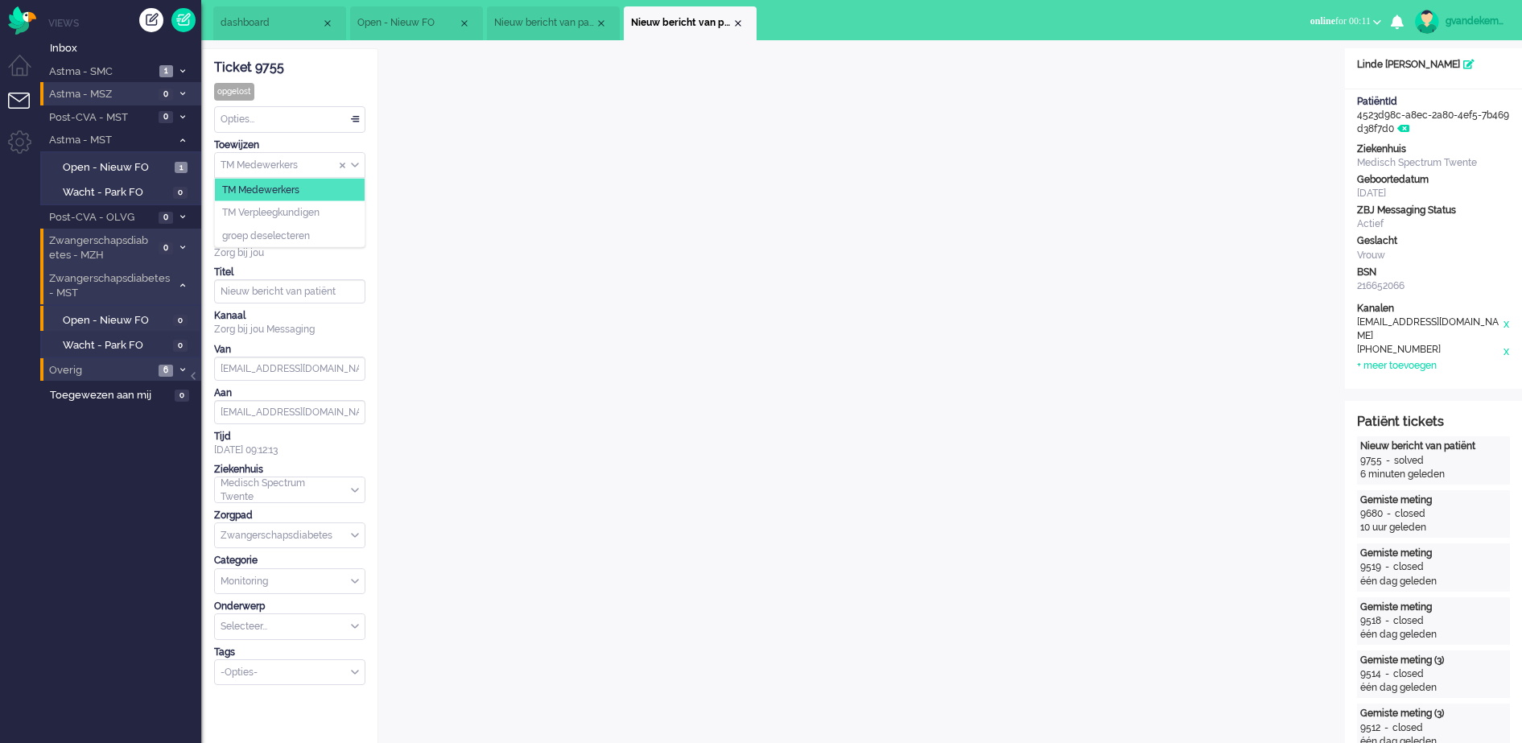
click at [353, 164] on div "TM Medewerkers" at bounding box center [290, 165] width 150 height 25
click at [306, 212] on span "TM Verpleegkundigen" at bounding box center [270, 213] width 97 height 14
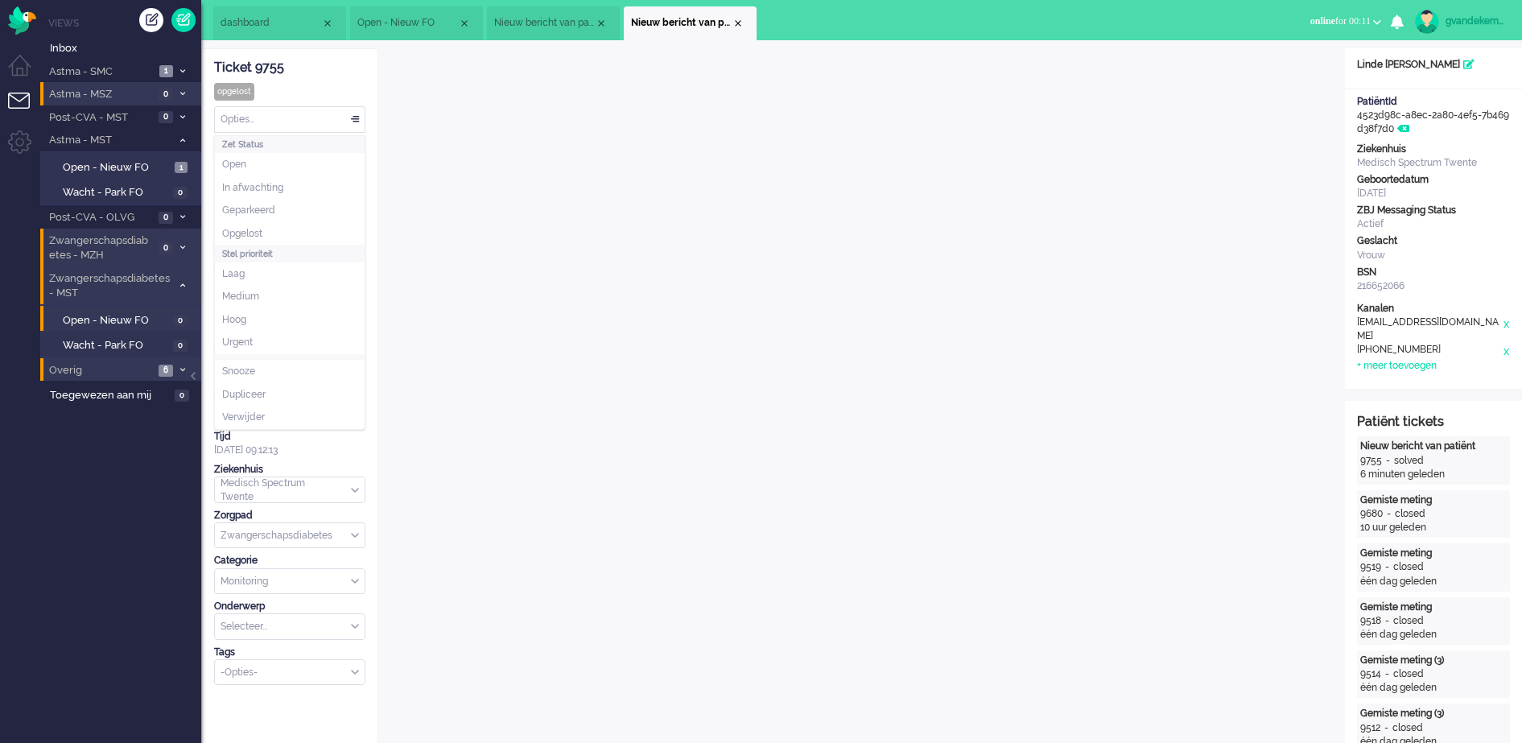
click at [354, 119] on div "Opties..." at bounding box center [290, 119] width 150 height 25
click at [267, 166] on li "Open" at bounding box center [290, 164] width 150 height 23
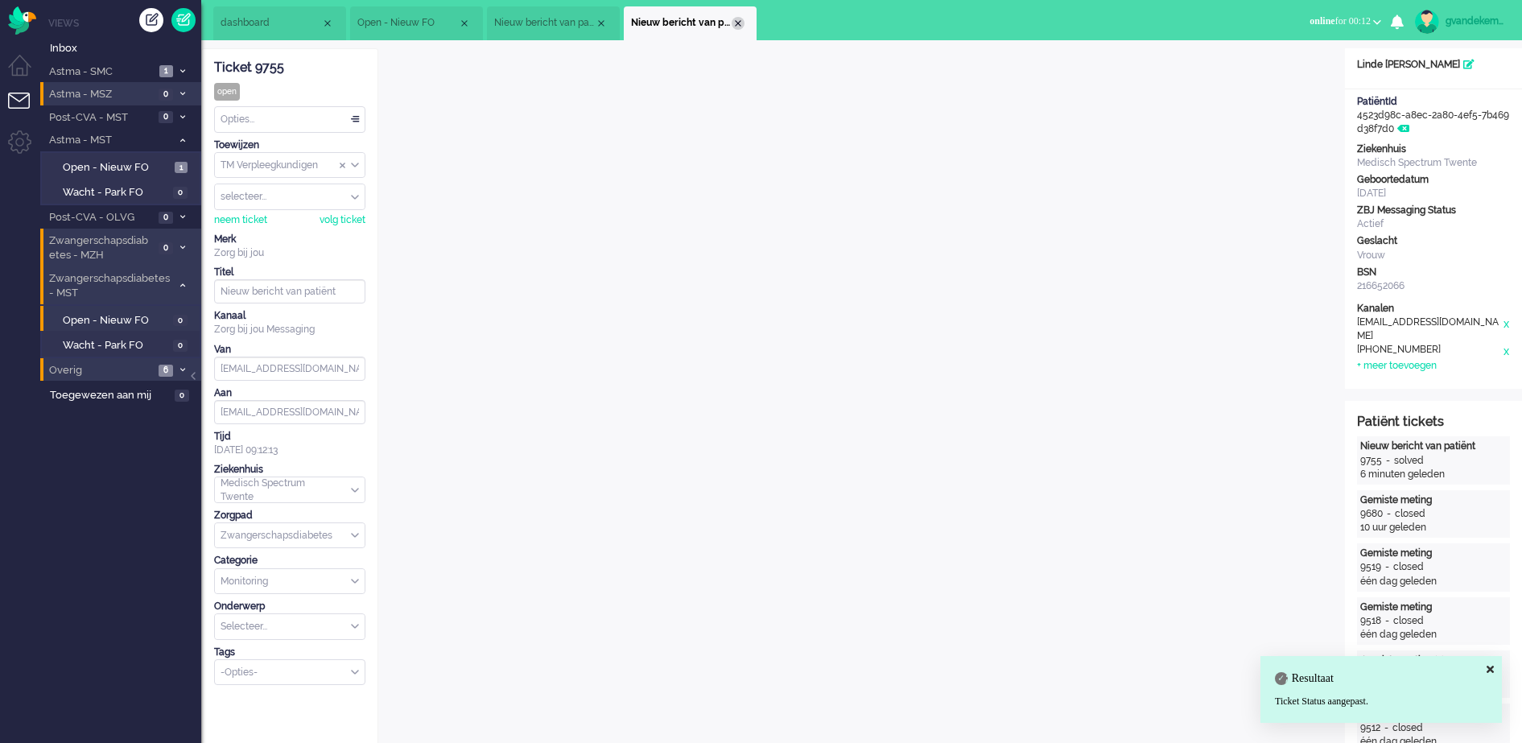
click at [737, 25] on div "Close tab" at bounding box center [737, 23] width 13 height 13
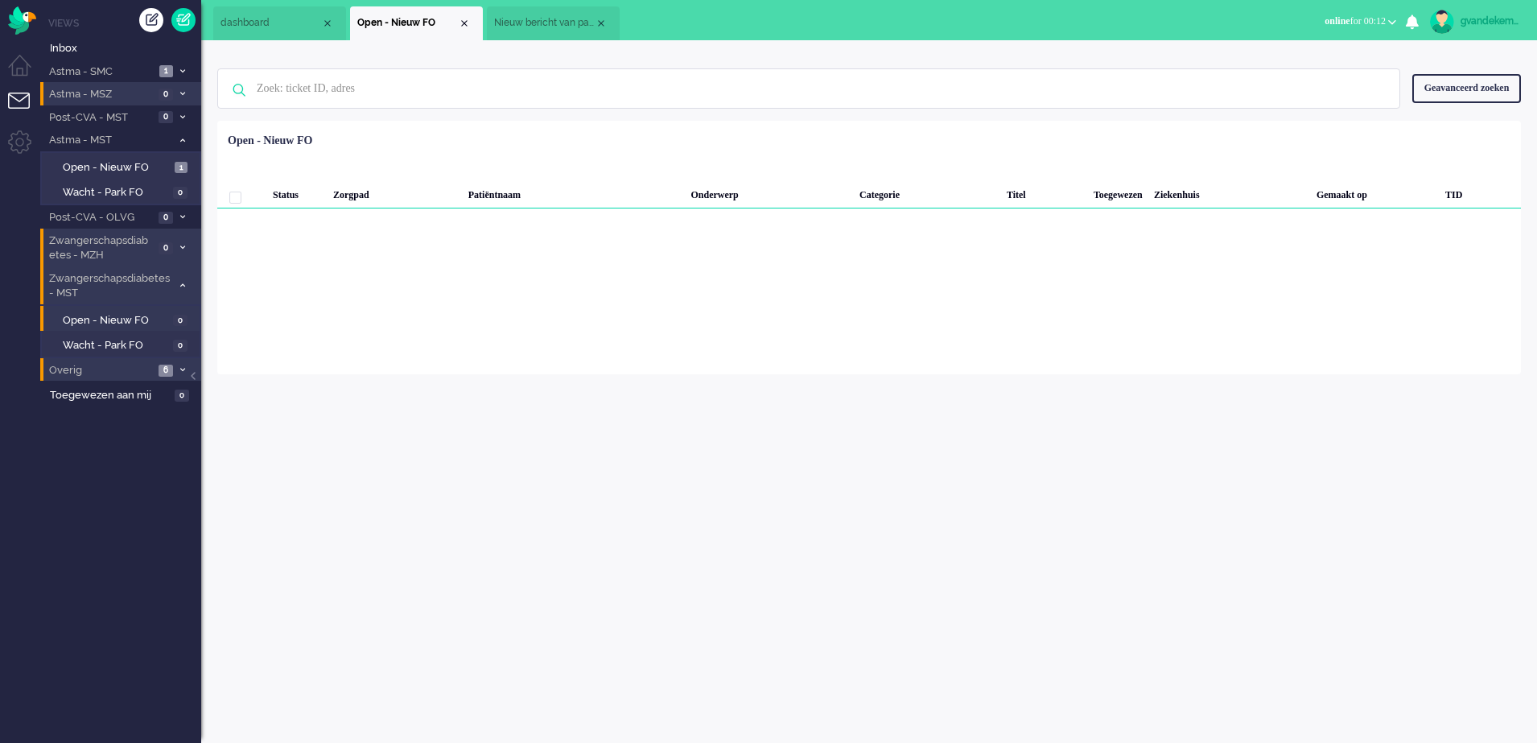
click at [557, 23] on span "Nieuw bericht van patiënt" at bounding box center [544, 23] width 101 height 14
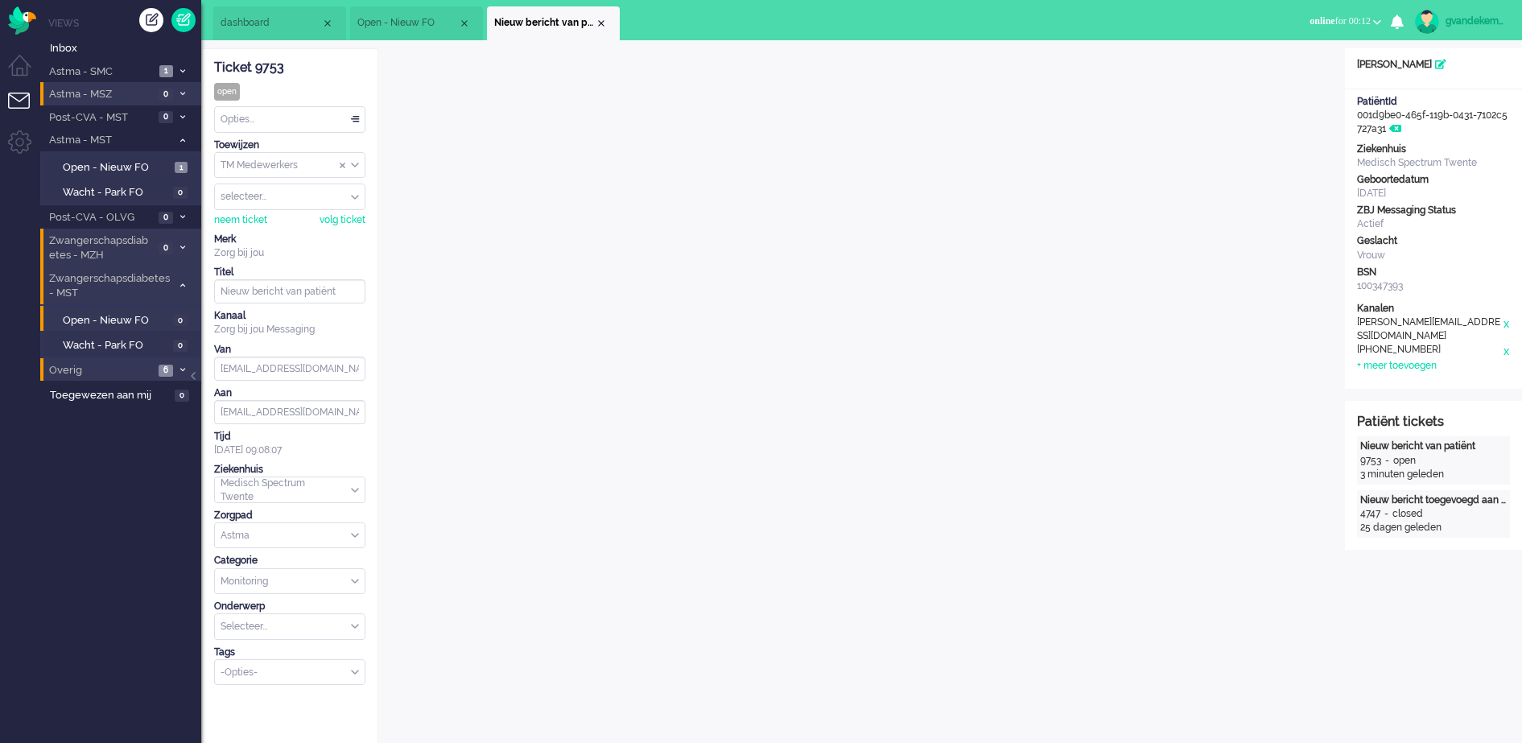
click at [358, 118] on div "Opties..." at bounding box center [290, 119] width 150 height 25
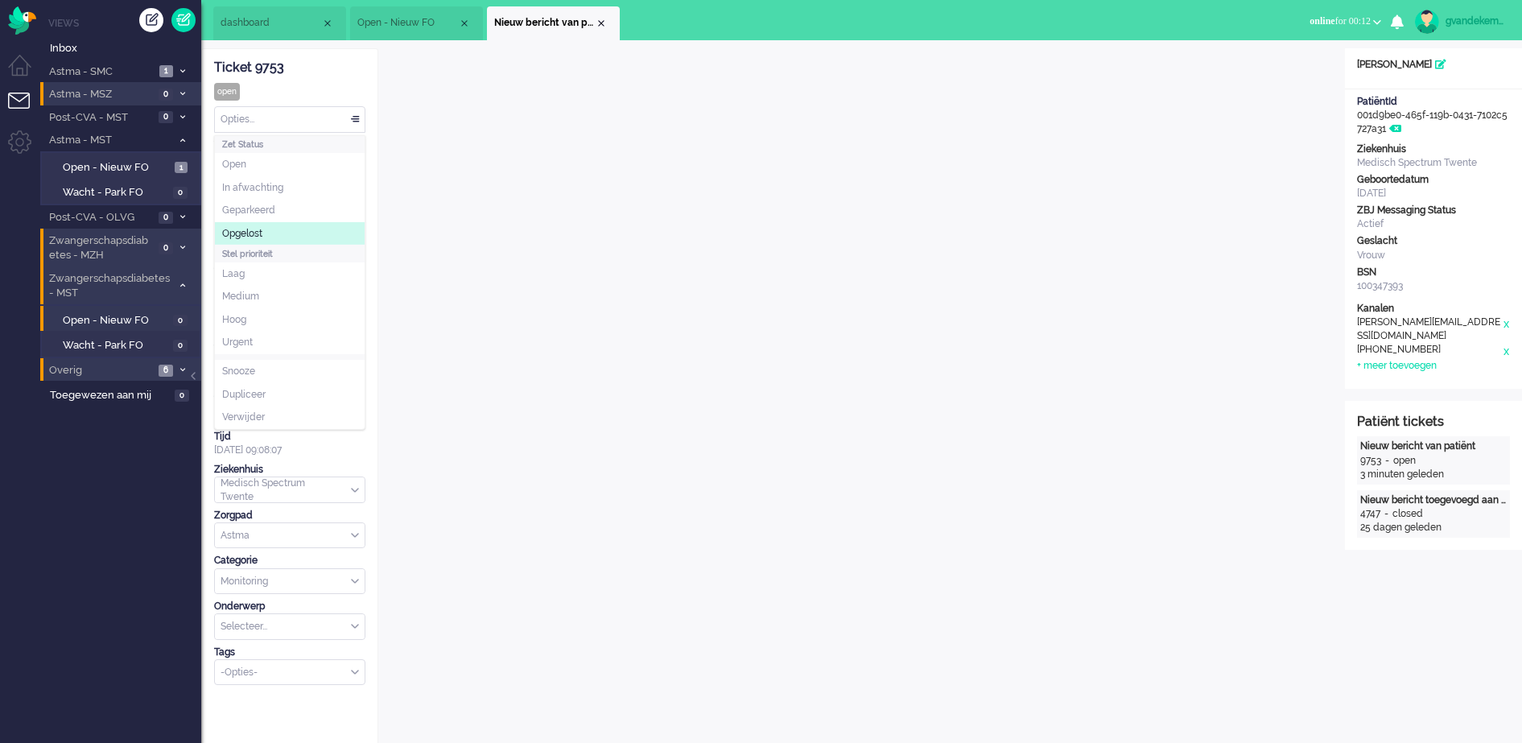
click at [269, 226] on li "Opgelost" at bounding box center [290, 233] width 150 height 23
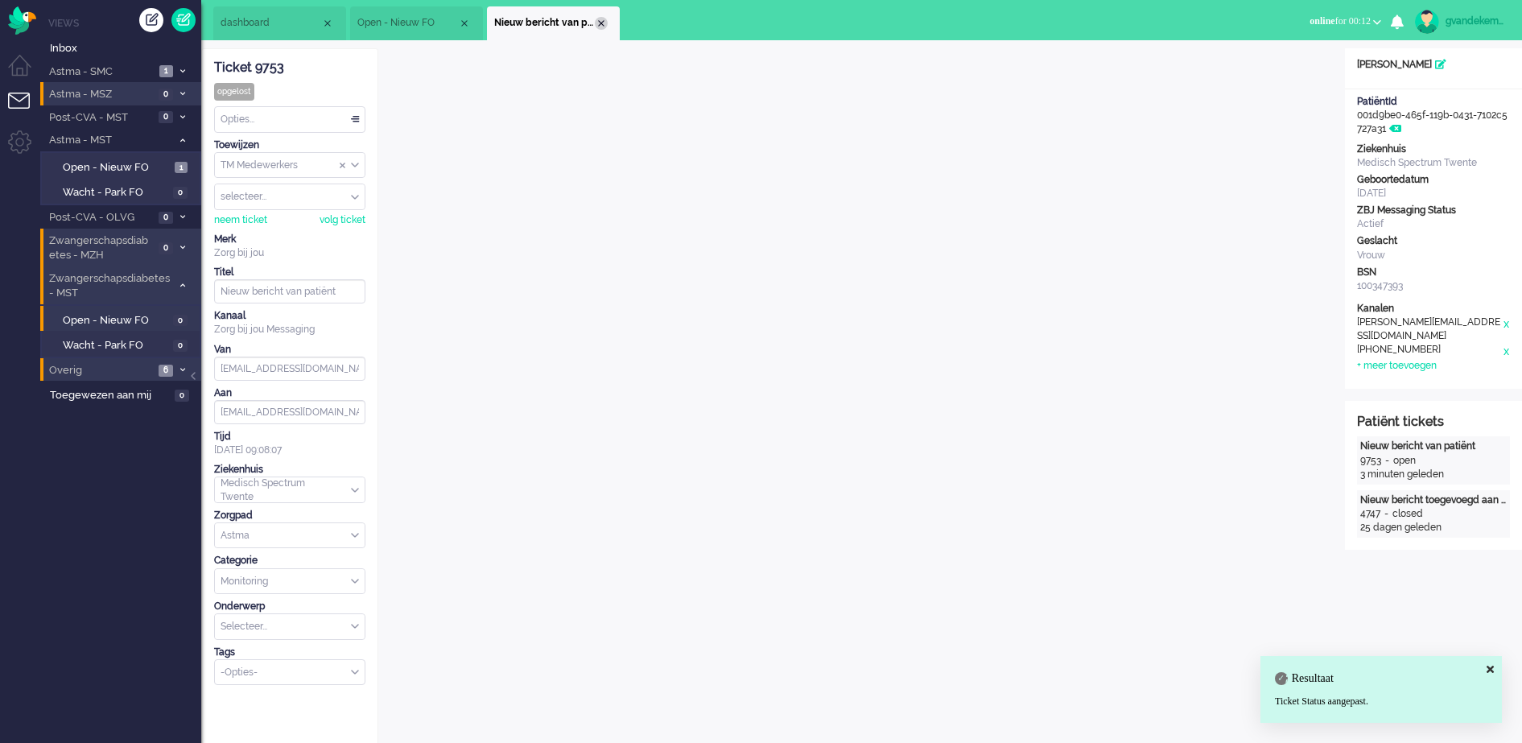
click at [603, 23] on div "Close tab" at bounding box center [601, 23] width 13 height 13
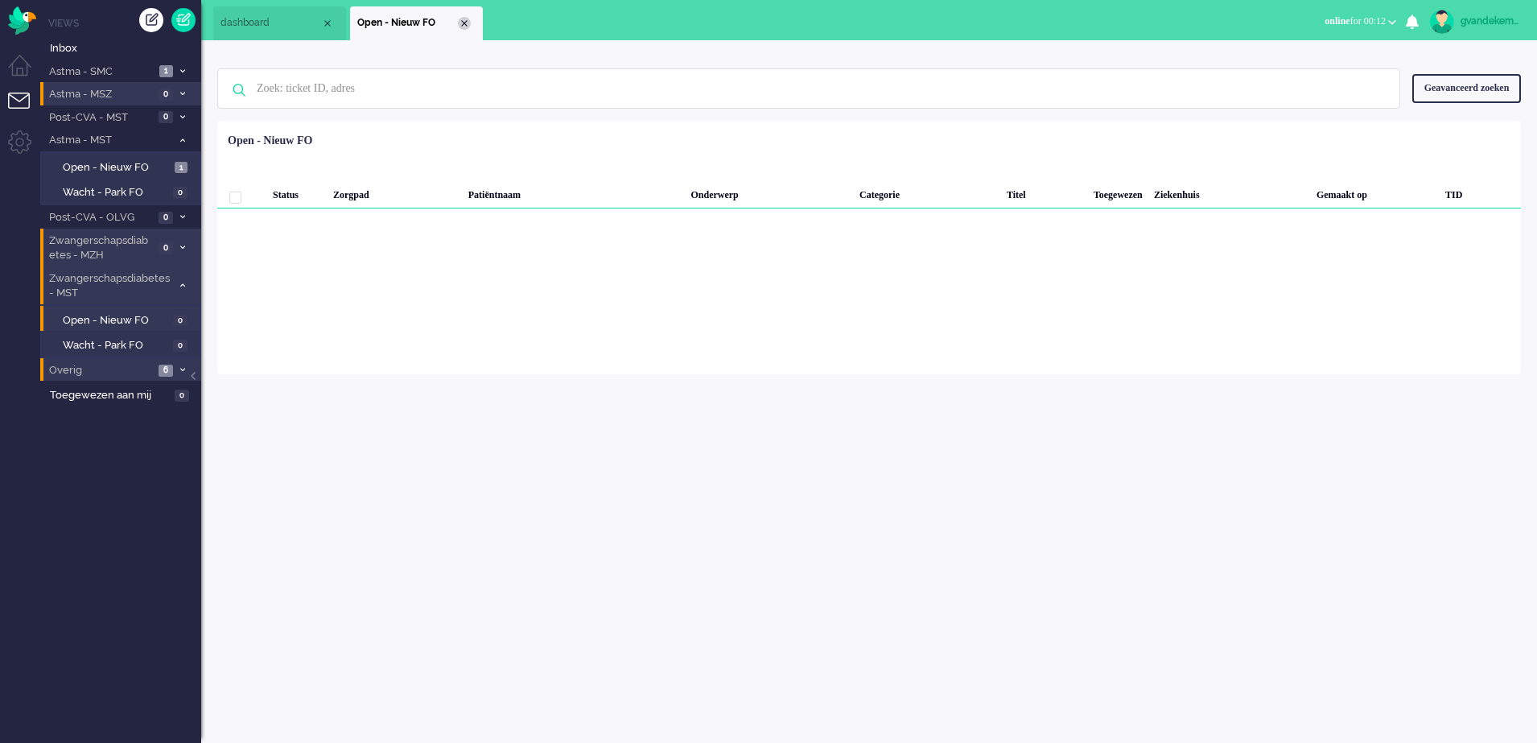
click at [464, 23] on div "Close tab" at bounding box center [464, 23] width 13 height 13
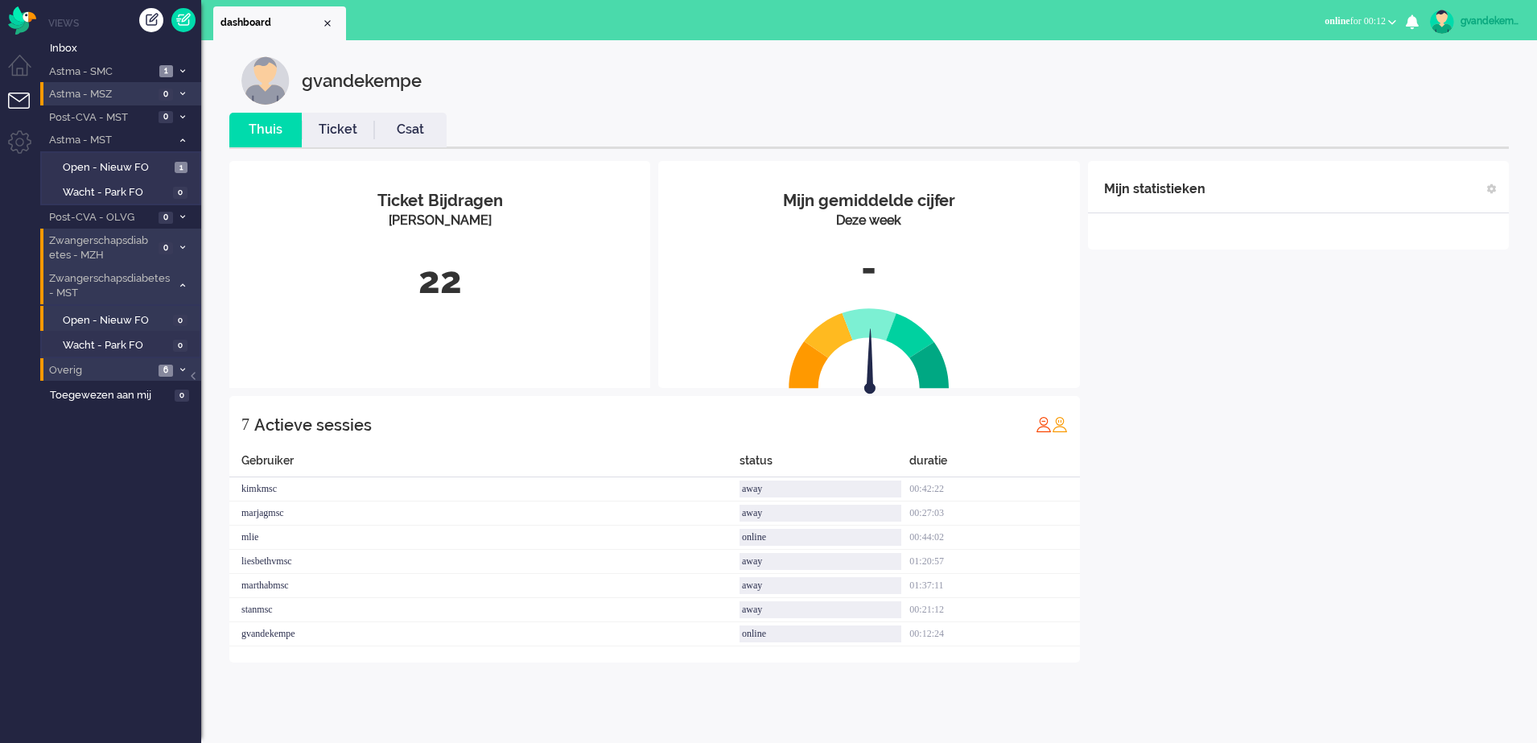
click at [1411, 518] on div "Mijn statistieken + Statistieken toevoegen Bel tijd (gemiddelde dag) Wrapup tij…" at bounding box center [1298, 411] width 421 height 501
click at [180, 138] on icon at bounding box center [182, 141] width 5 height 6
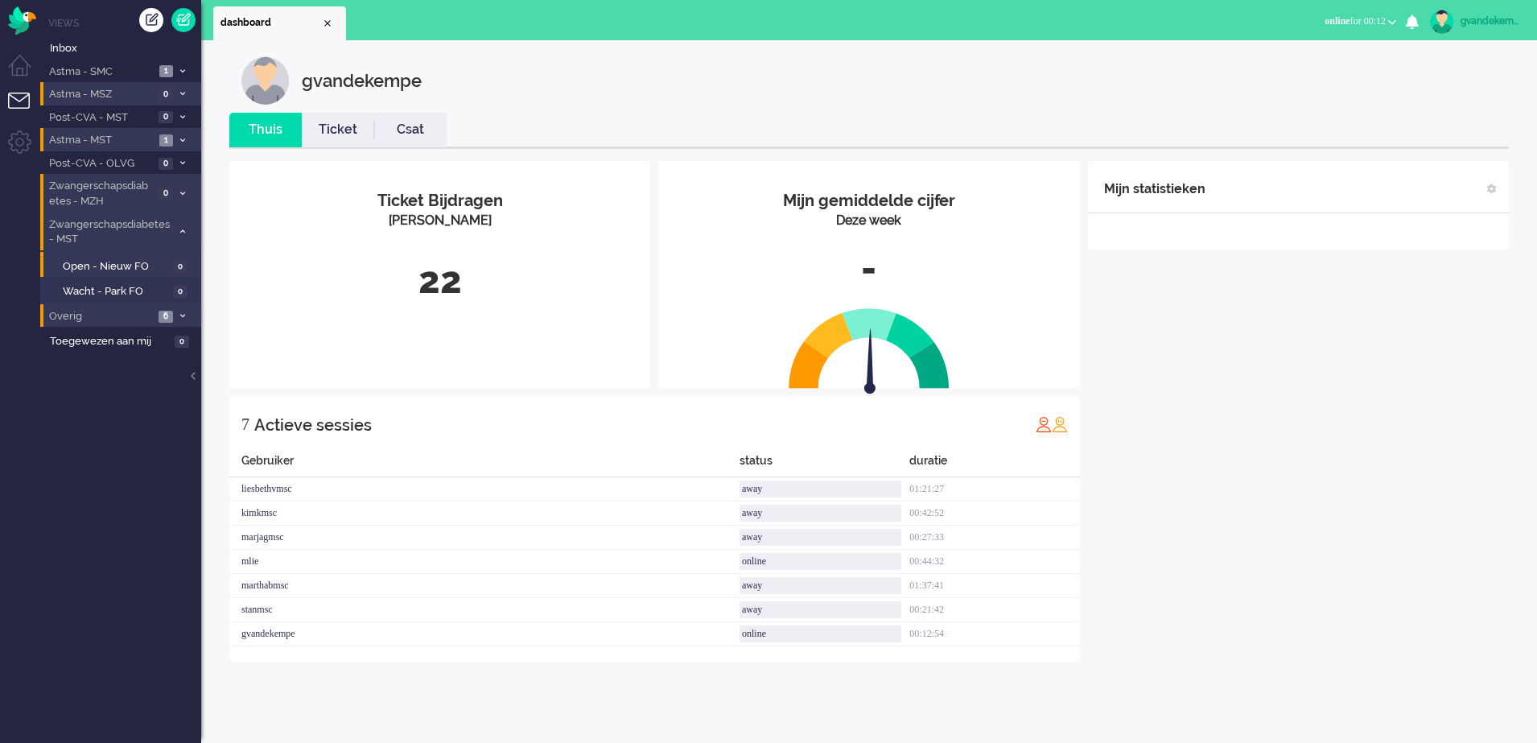
click at [181, 231] on icon at bounding box center [182, 232] width 5 height 6
click at [111, 137] on span "Astma - MST" at bounding box center [101, 140] width 108 height 15
click at [120, 167] on span "Open - Nieuw FO" at bounding box center [117, 167] width 108 height 15
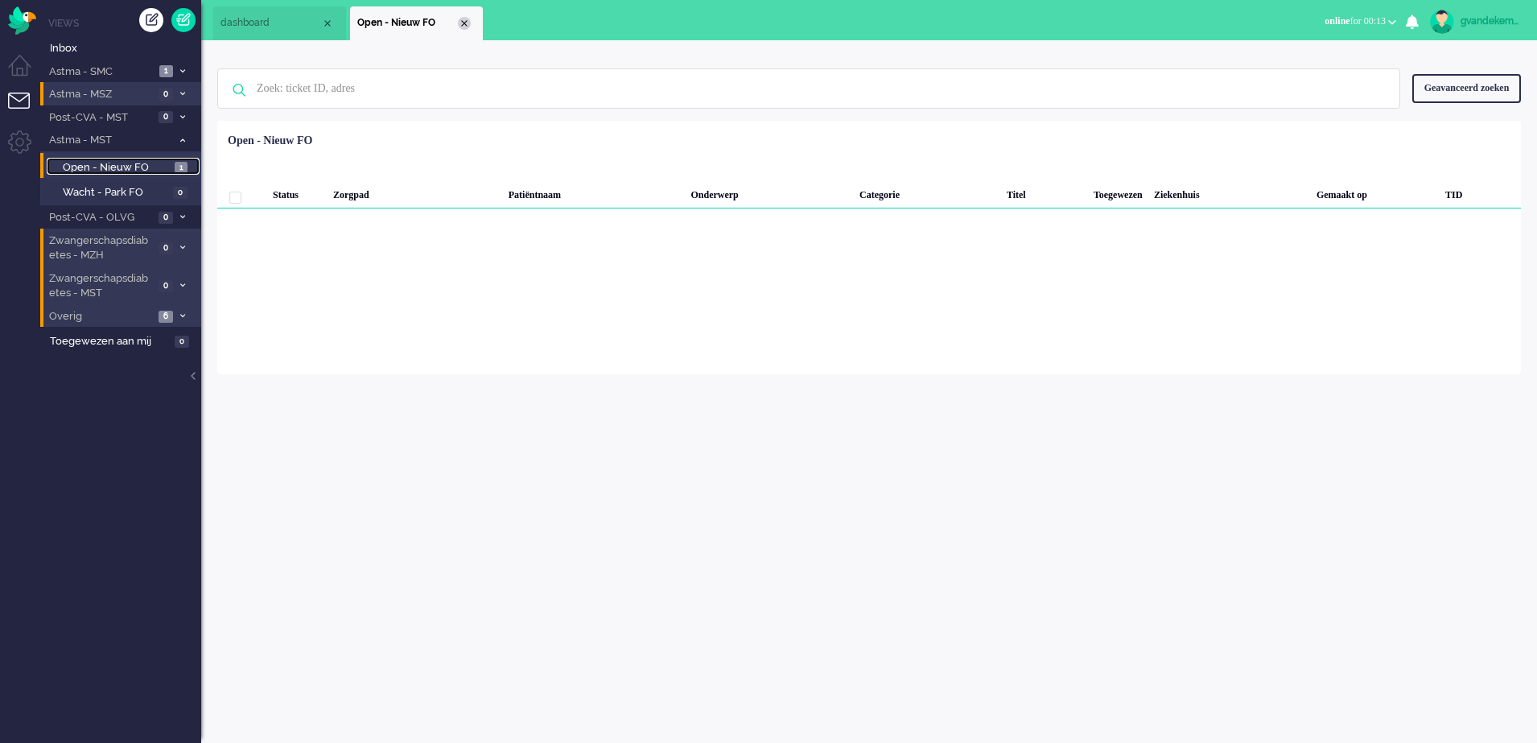
click at [464, 23] on div "Close tab" at bounding box center [464, 23] width 13 height 13
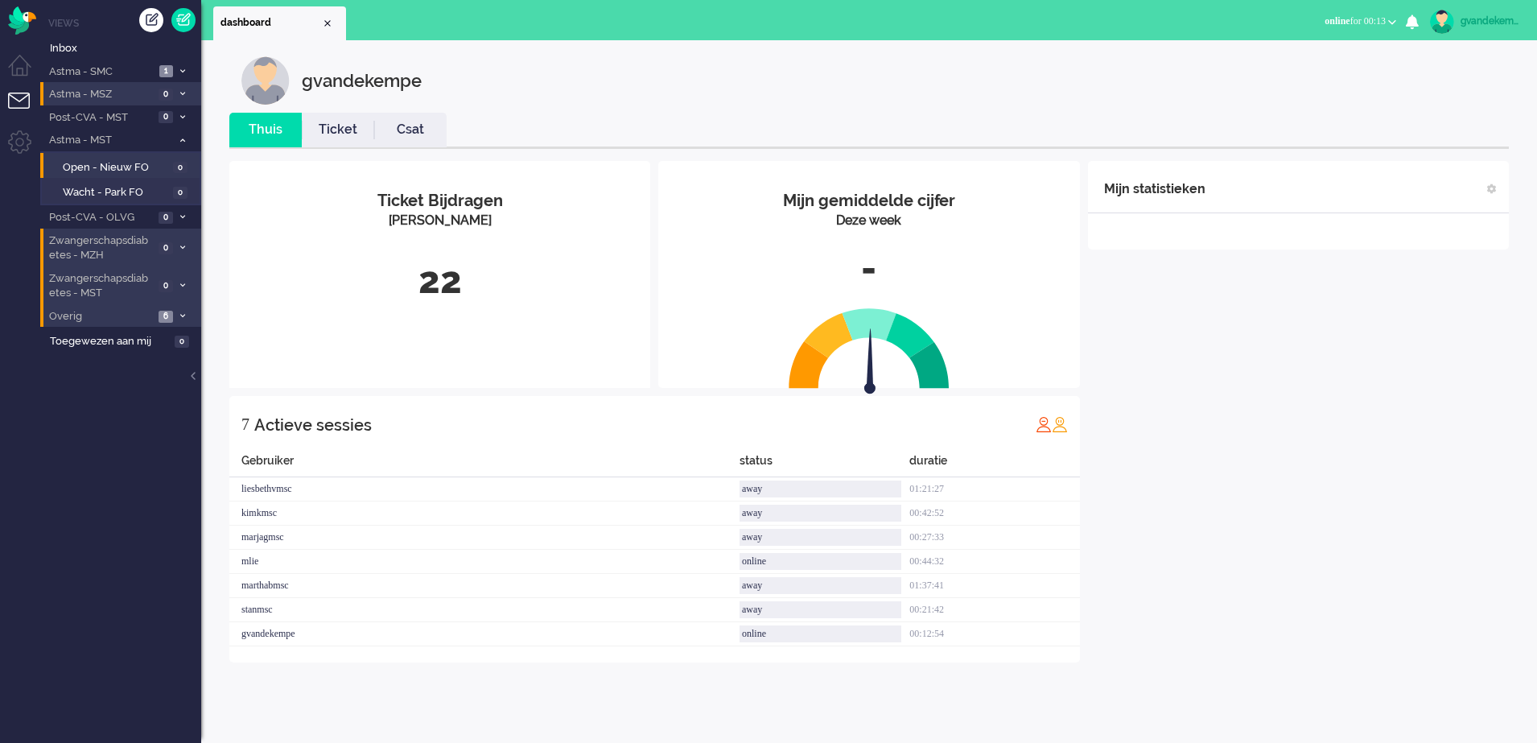
click at [182, 139] on icon at bounding box center [182, 141] width 5 height 6
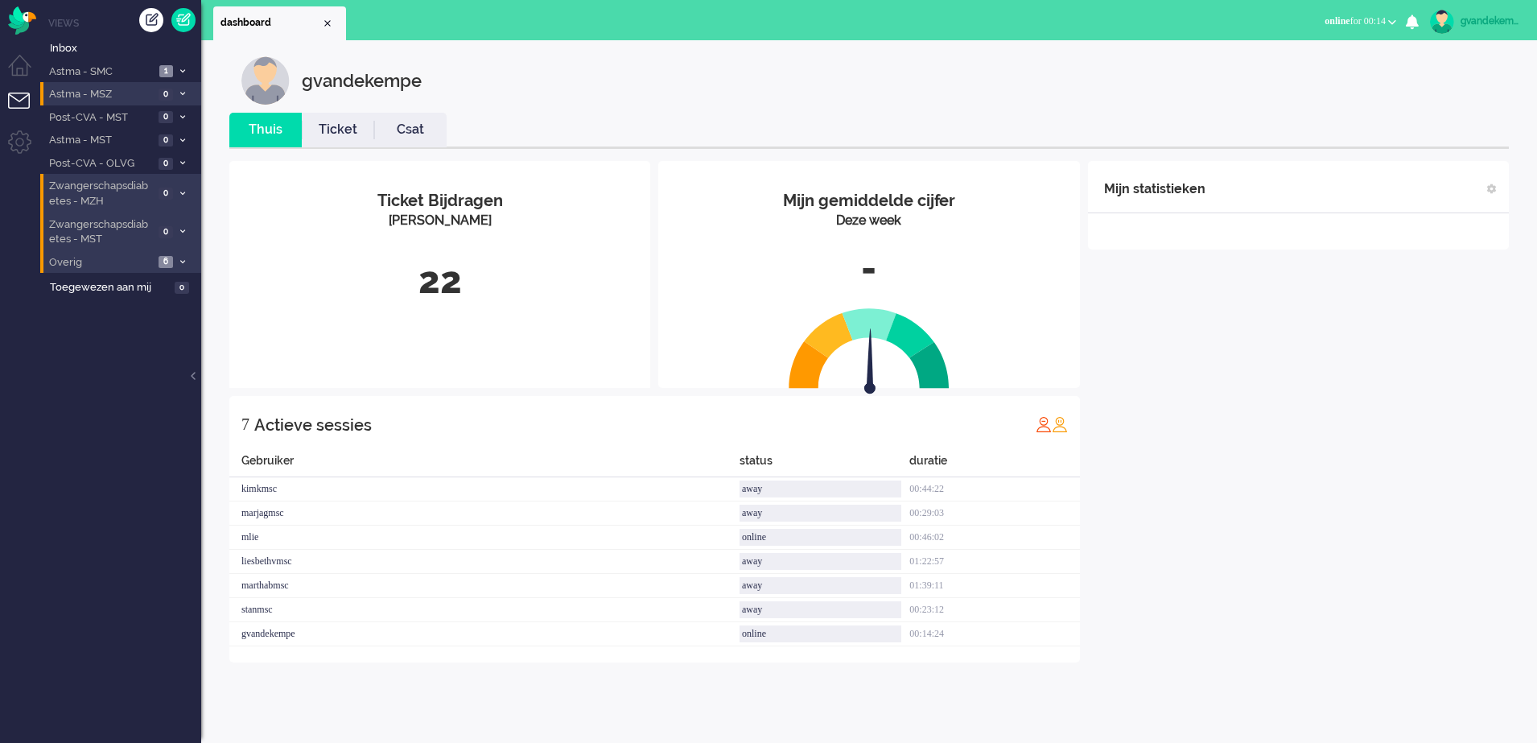
click at [1278, 427] on div "Mijn statistieken + Statistieken toevoegen Bel tijd (gemiddelde dag) Wrapup tij…" at bounding box center [1298, 411] width 421 height 501
click at [1236, 450] on div "Mijn statistieken + Statistieken toevoegen Bel tijd (gemiddelde dag) Wrapup tij…" at bounding box center [1298, 411] width 421 height 501
click at [1261, 483] on div "Mijn statistieken + Statistieken toevoegen Bel tijd (gemiddelde dag) Wrapup tij…" at bounding box center [1298, 411] width 421 height 501
drag, startPoint x: 1261, startPoint y: 483, endPoint x: 1253, endPoint y: 495, distance: 14.5
click at [1253, 495] on div "Mijn statistieken + Statistieken toevoegen Bel tijd (gemiddelde dag) Wrapup tij…" at bounding box center [1298, 411] width 421 height 501
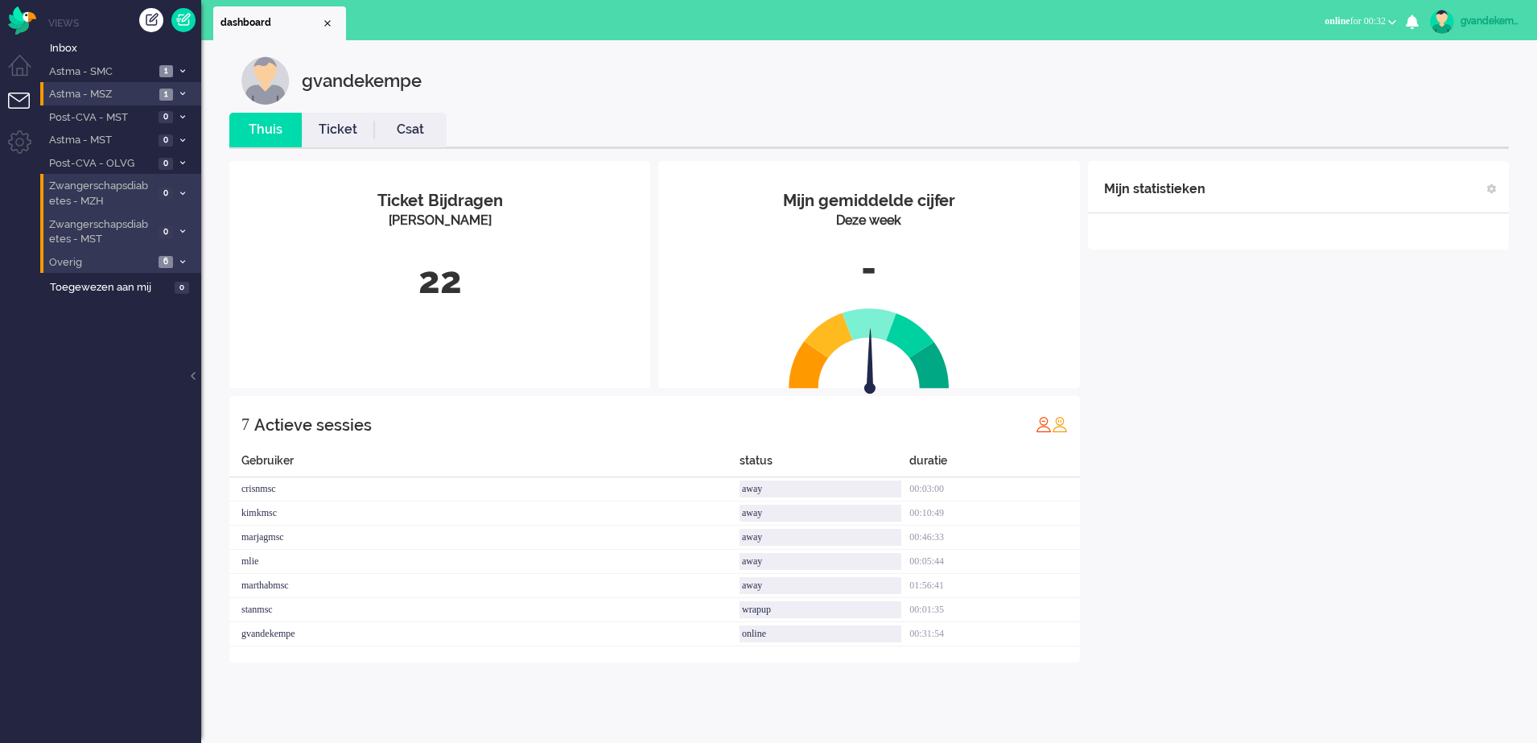
click at [1331, 406] on div "Mijn statistieken + Statistieken toevoegen Bel tijd (gemiddelde dag) Wrapup tij…" at bounding box center [1298, 411] width 421 height 501
click at [183, 93] on icon at bounding box center [182, 94] width 5 height 6
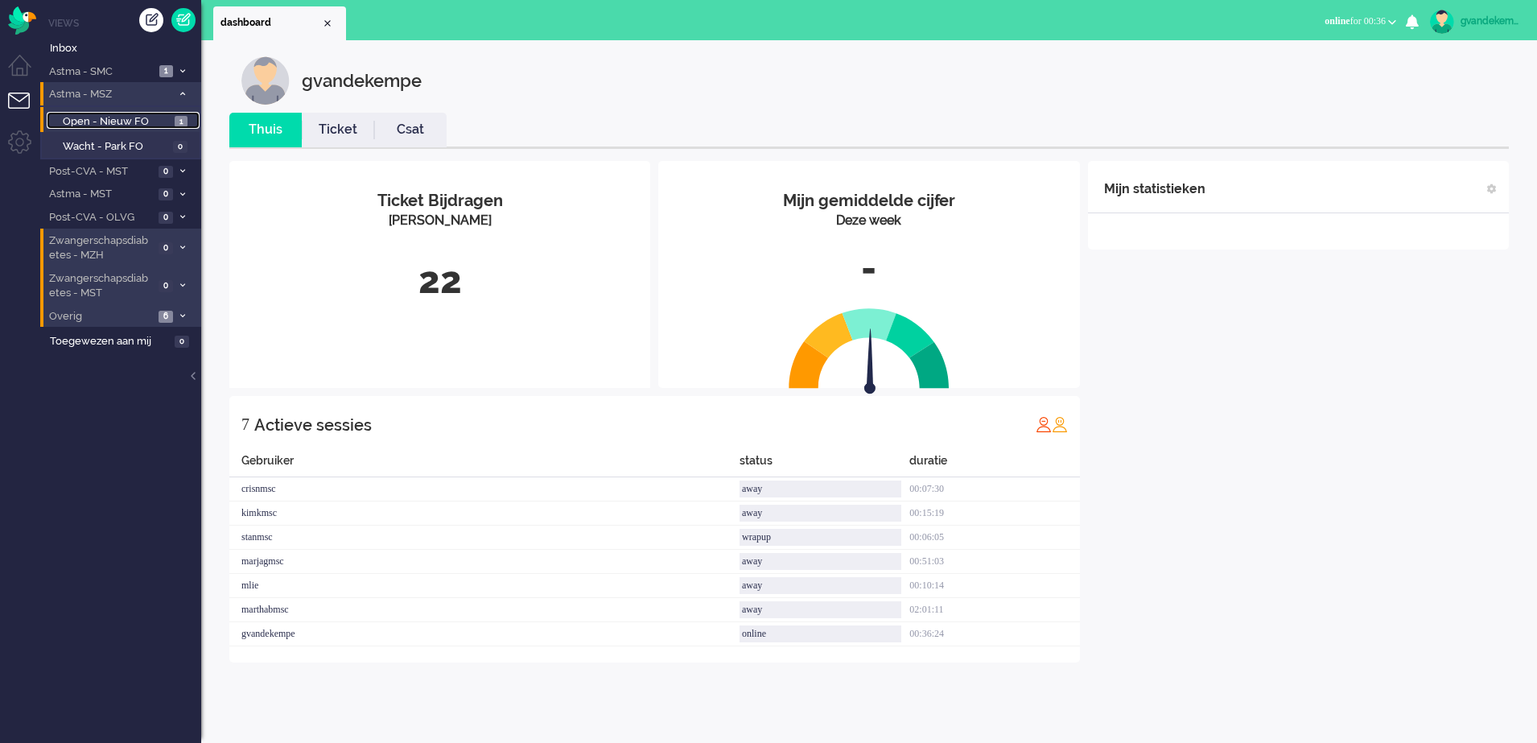
click at [134, 121] on span "Open - Nieuw FO" at bounding box center [117, 121] width 108 height 15
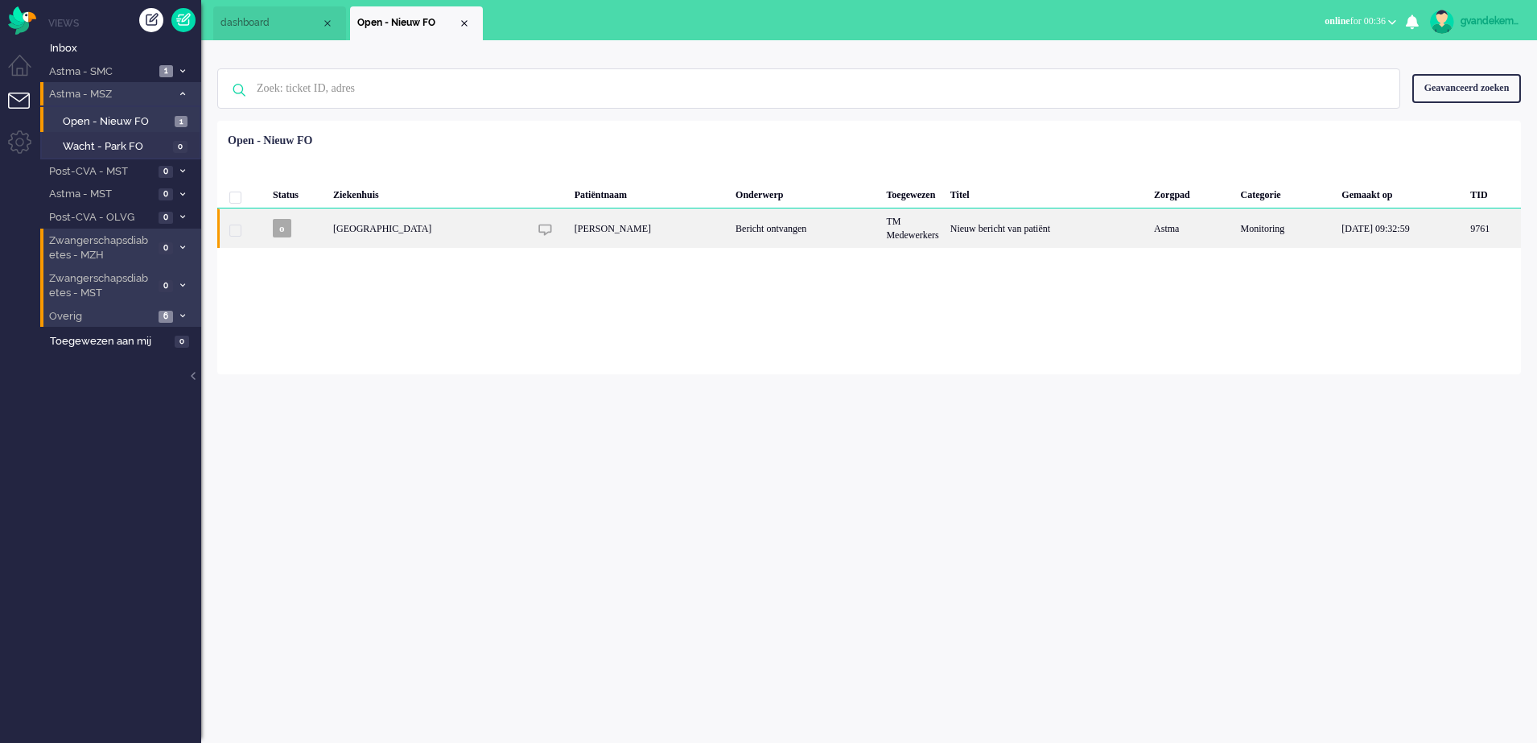
click at [991, 227] on div "Nieuw bericht van patiënt" at bounding box center [1047, 227] width 204 height 39
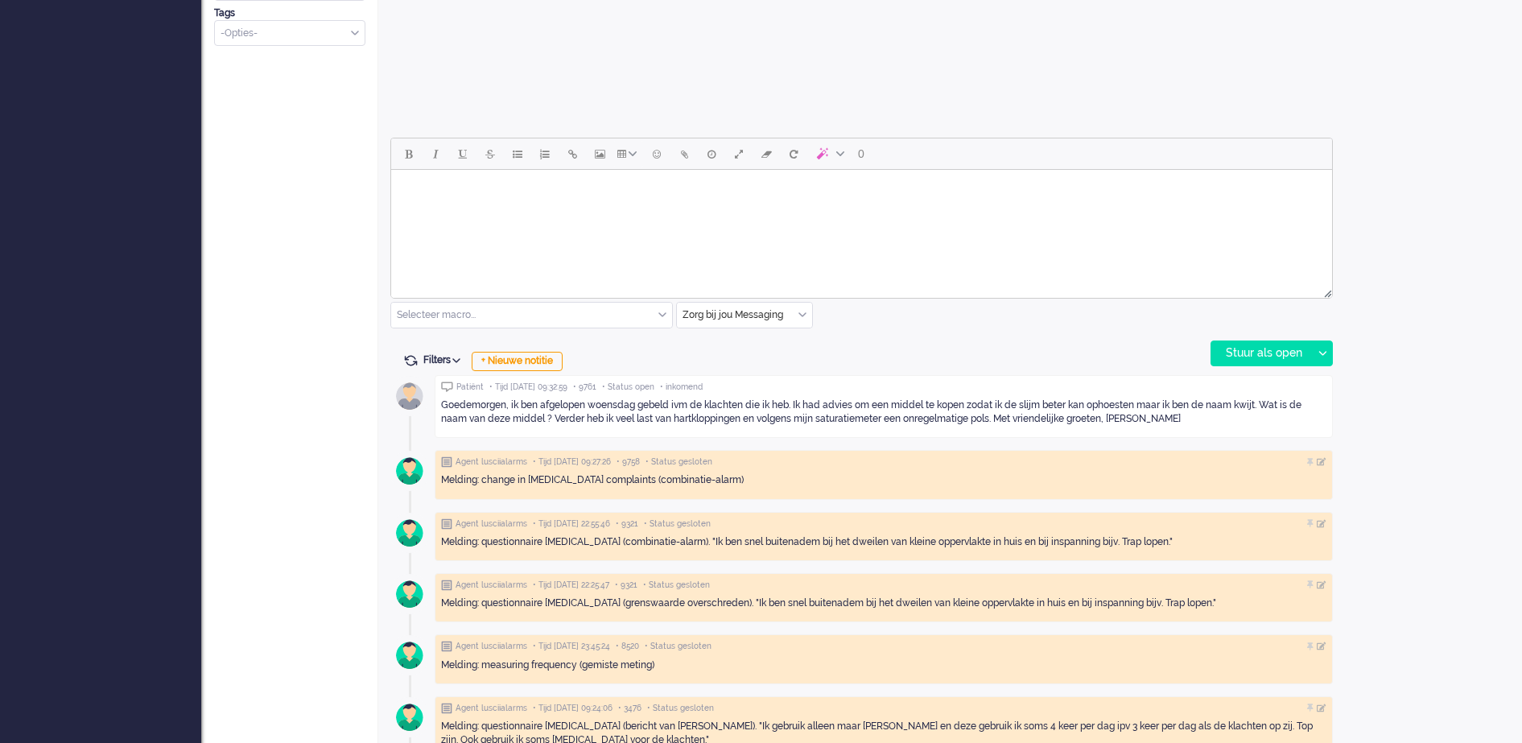
scroll to position [652, 0]
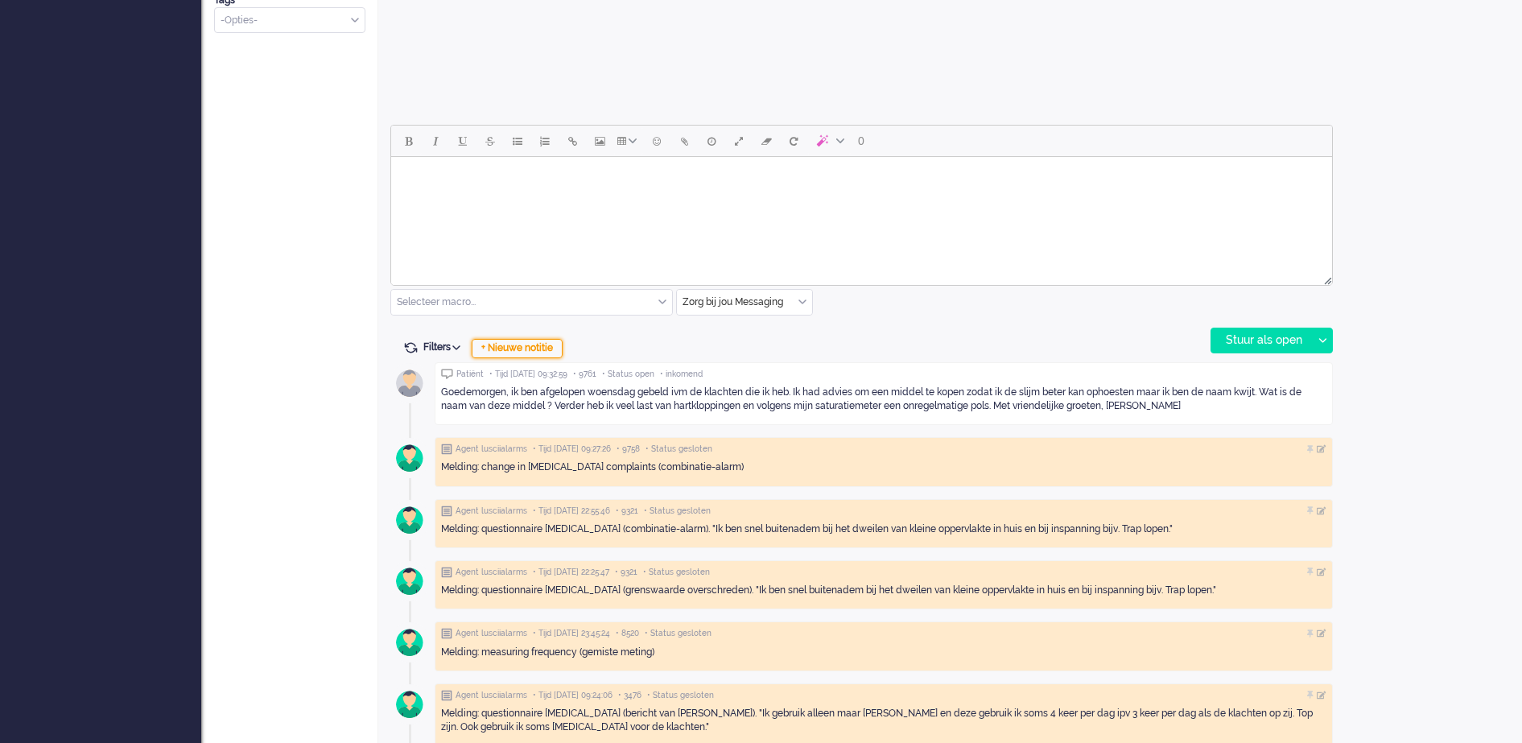
click at [533, 348] on div "+ Nieuwe notitie" at bounding box center [517, 348] width 91 height 19
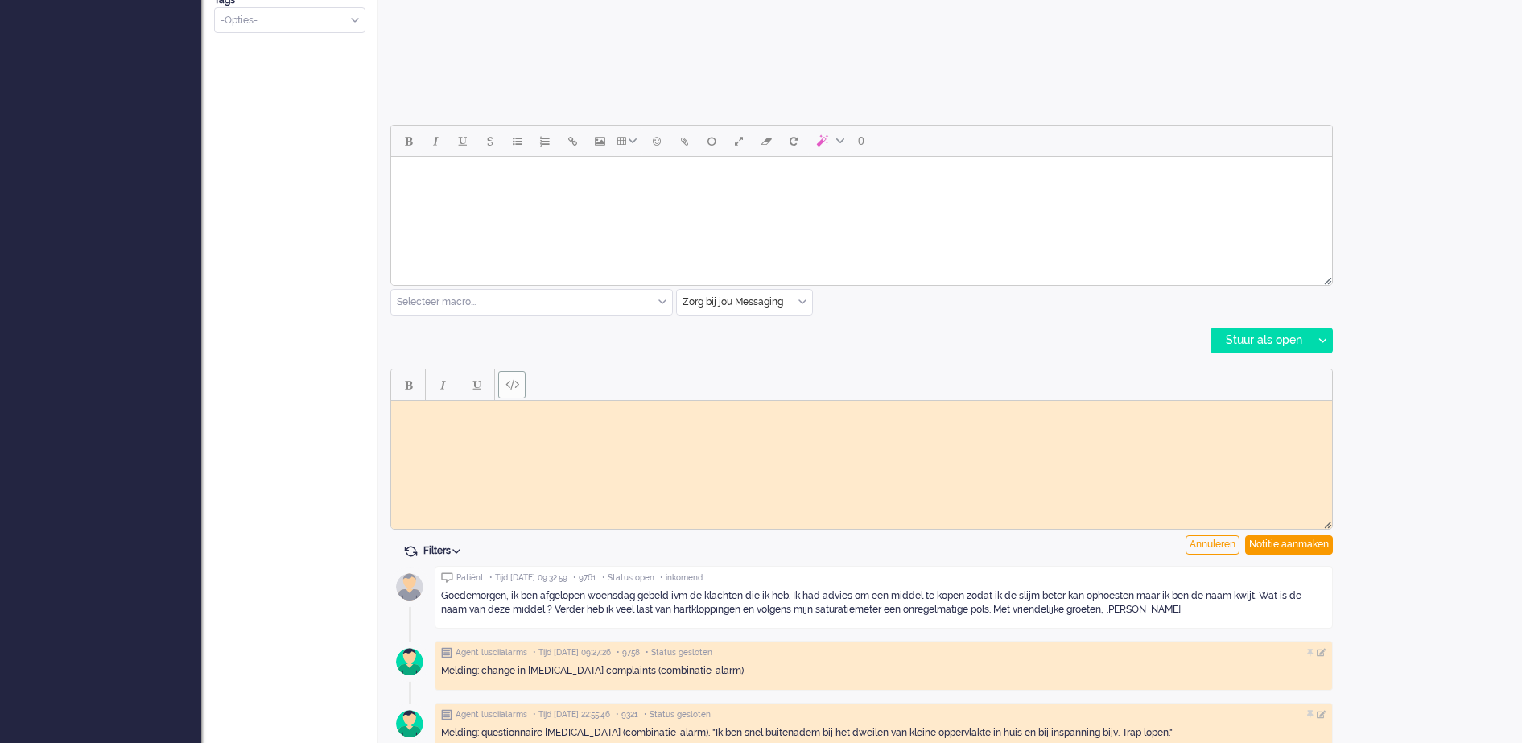
scroll to position [0, 0]
click at [492, 415] on body "Rich Text Area. Press ALT-0 for help." at bounding box center [861, 412] width 928 height 12
click at [1280, 543] on div "Notitie aanmaken" at bounding box center [1289, 544] width 88 height 19
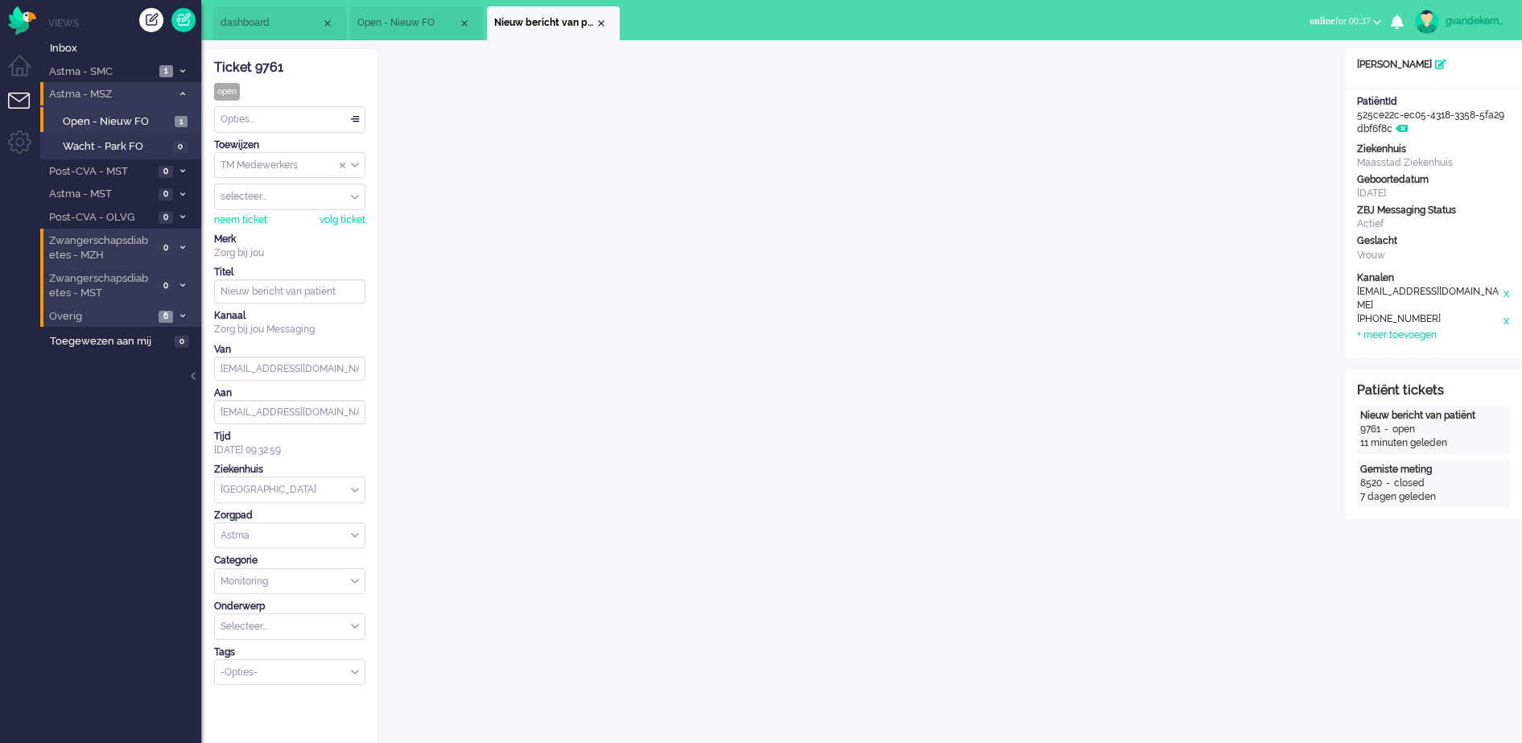
click at [354, 167] on div "TM Medewerkers" at bounding box center [290, 165] width 150 height 25
click at [305, 216] on span "TM Verpleegkundigen" at bounding box center [270, 213] width 97 height 14
click at [602, 22] on div "Close tab" at bounding box center [601, 23] width 13 height 13
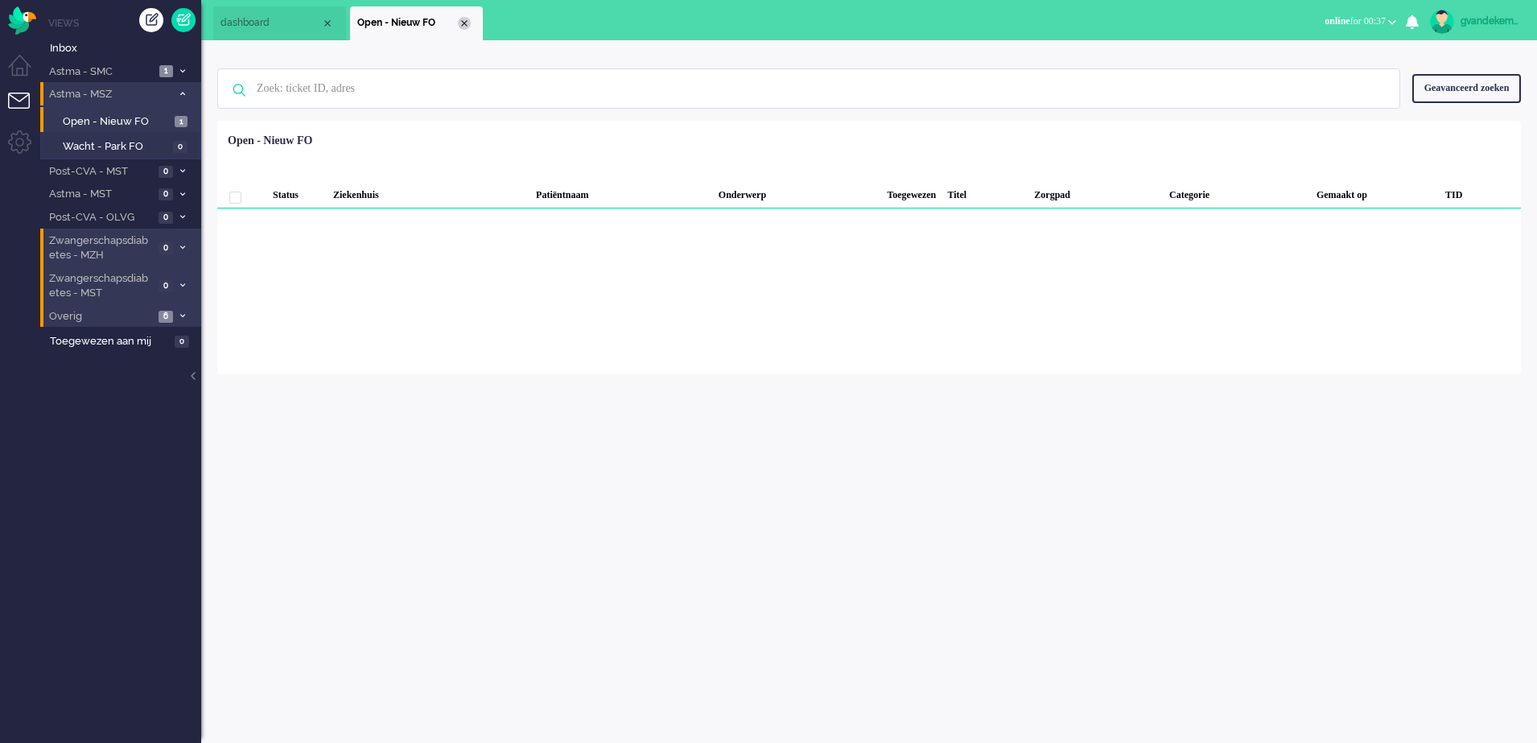
click at [465, 22] on div "Close tab" at bounding box center [464, 23] width 13 height 13
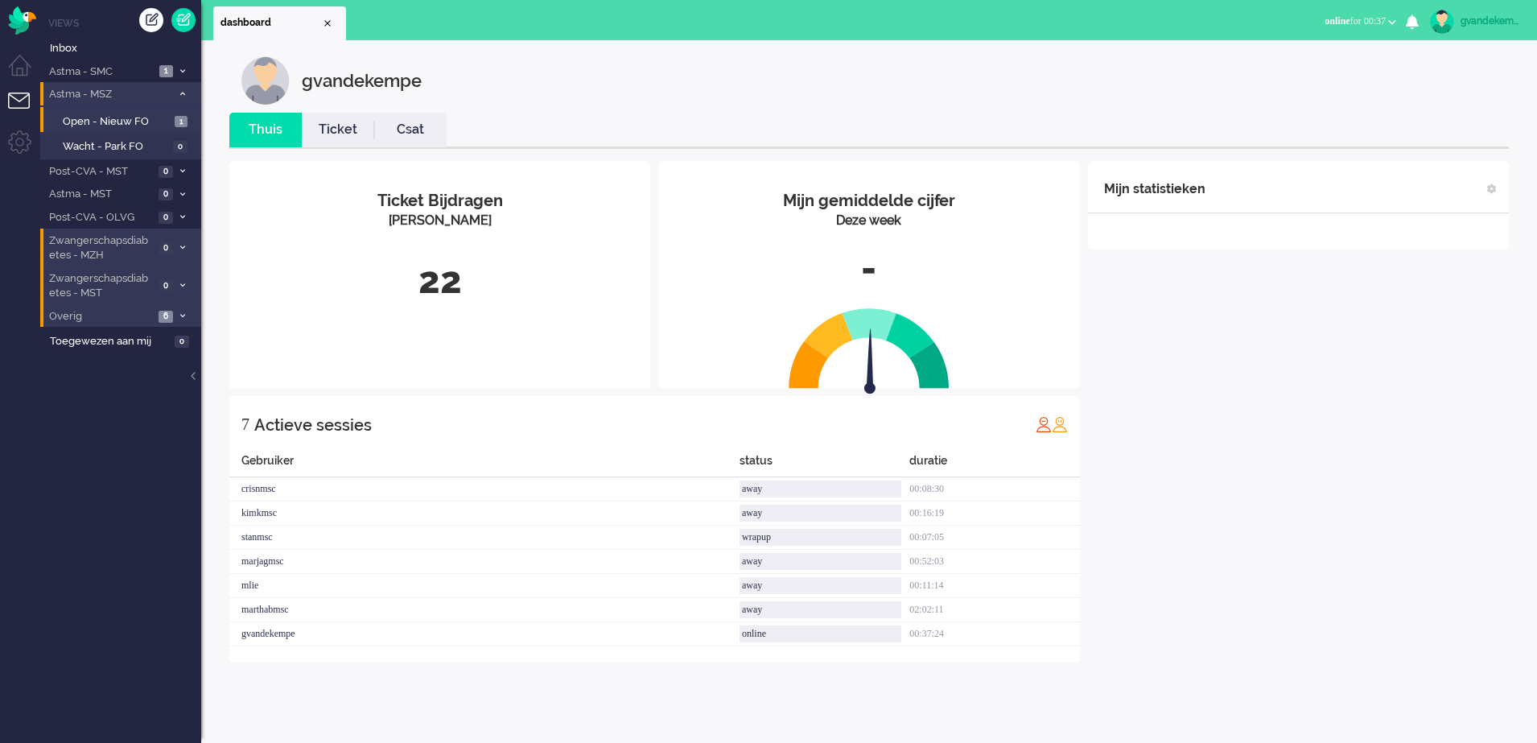
click at [183, 94] on icon at bounding box center [182, 94] width 5 height 6
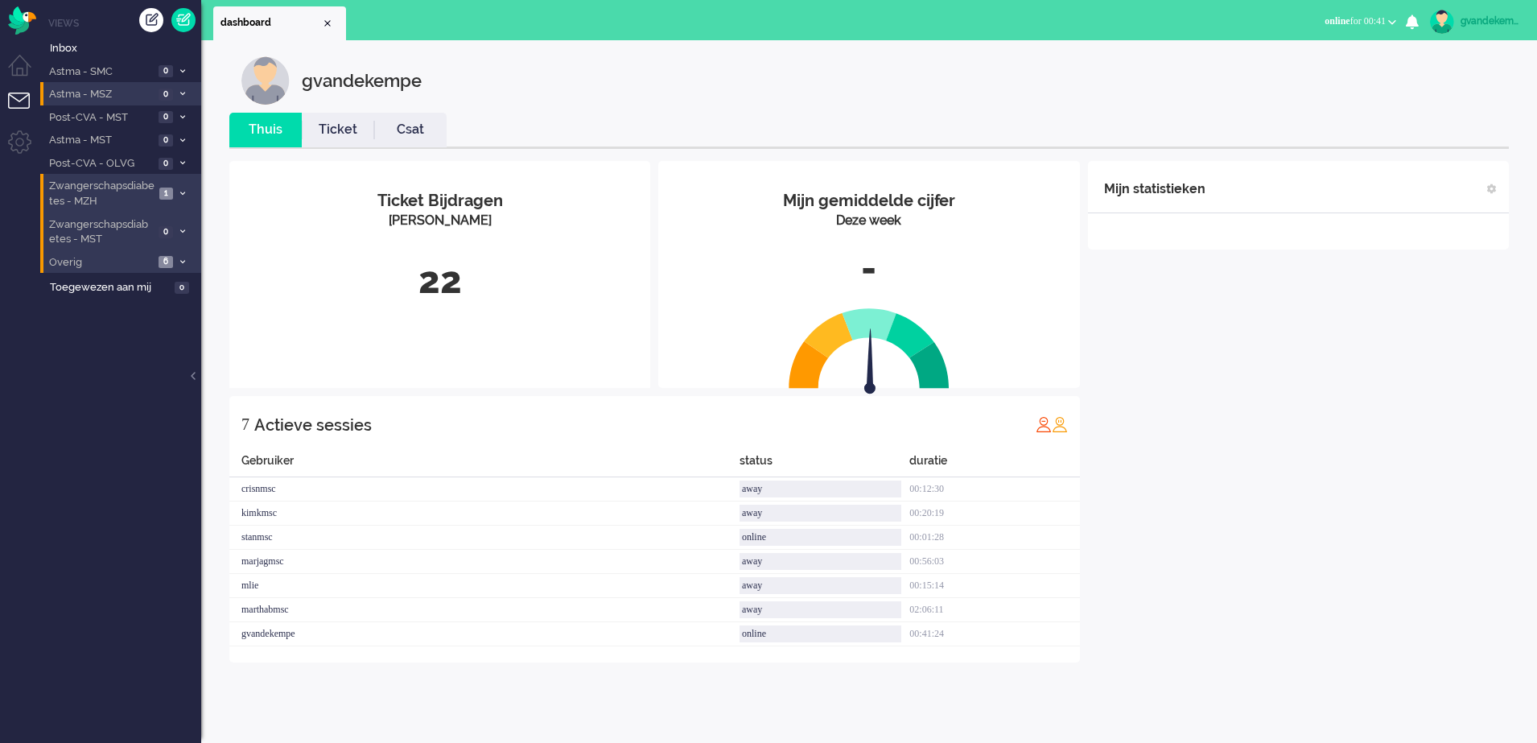
click at [183, 192] on icon at bounding box center [182, 194] width 5 height 6
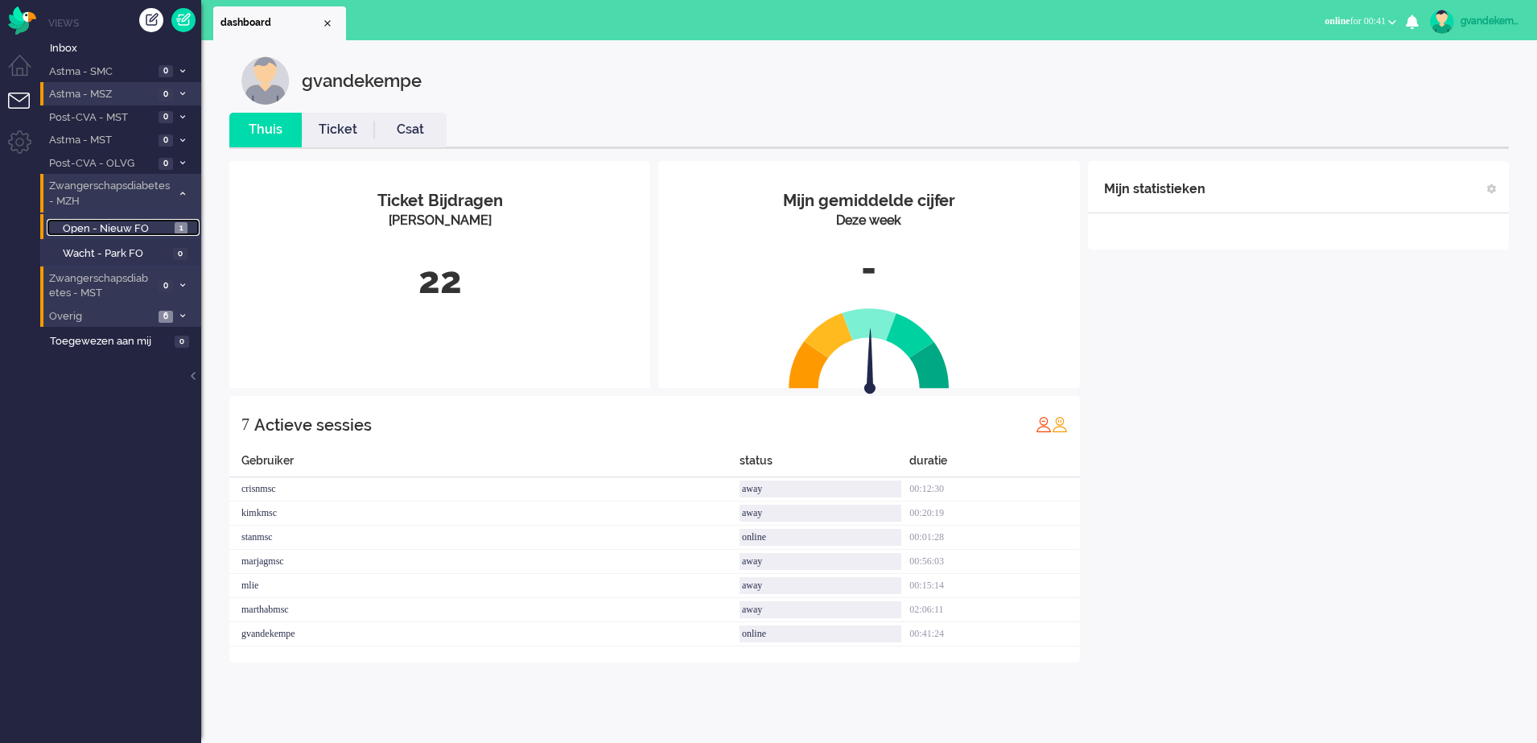
click at [102, 226] on span "Open - Nieuw FO" at bounding box center [117, 228] width 108 height 15
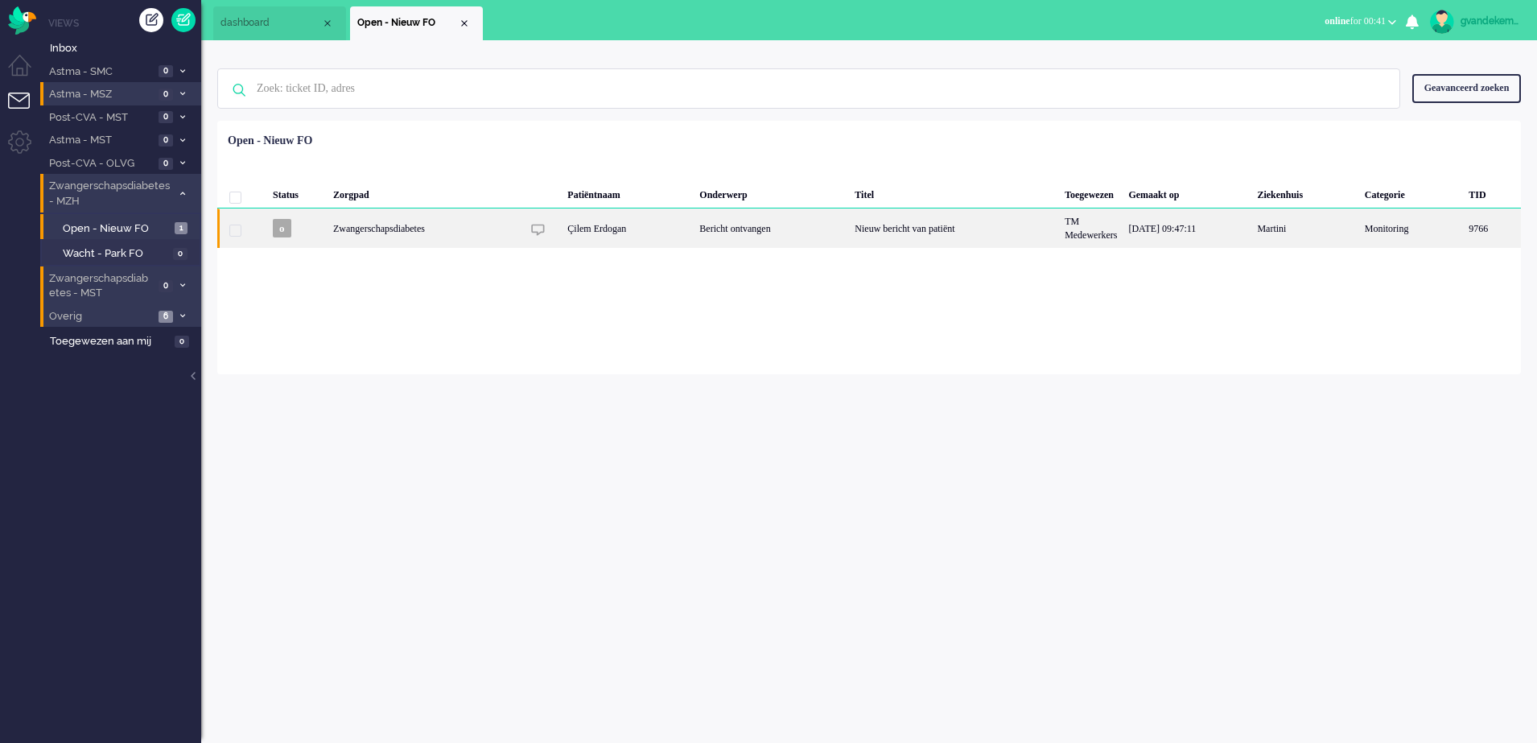
click at [921, 227] on div "Nieuw bericht van patiënt" at bounding box center [954, 227] width 210 height 39
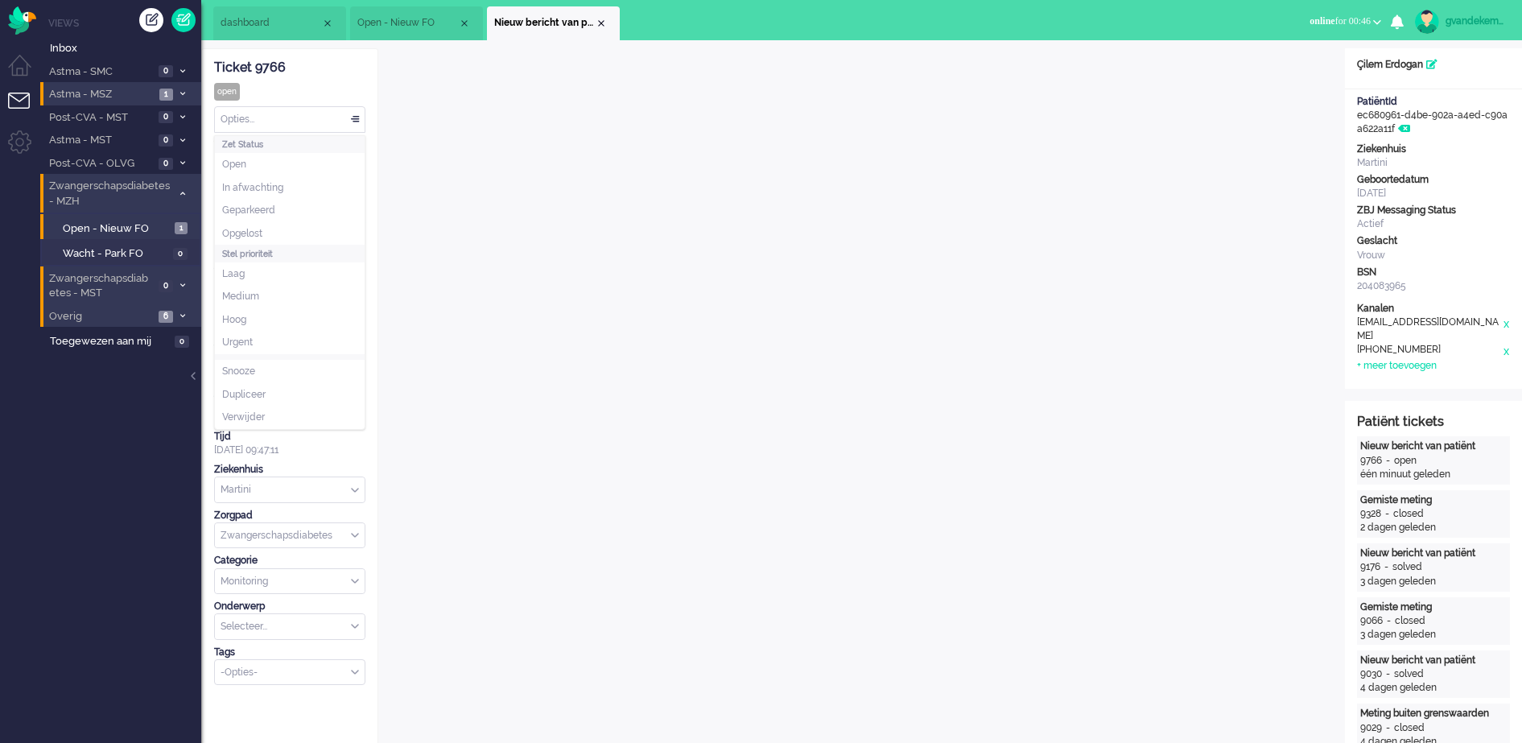
click at [356, 119] on div "Opties..." at bounding box center [290, 119] width 150 height 25
click at [262, 227] on span "Opgelost" at bounding box center [242, 234] width 40 height 14
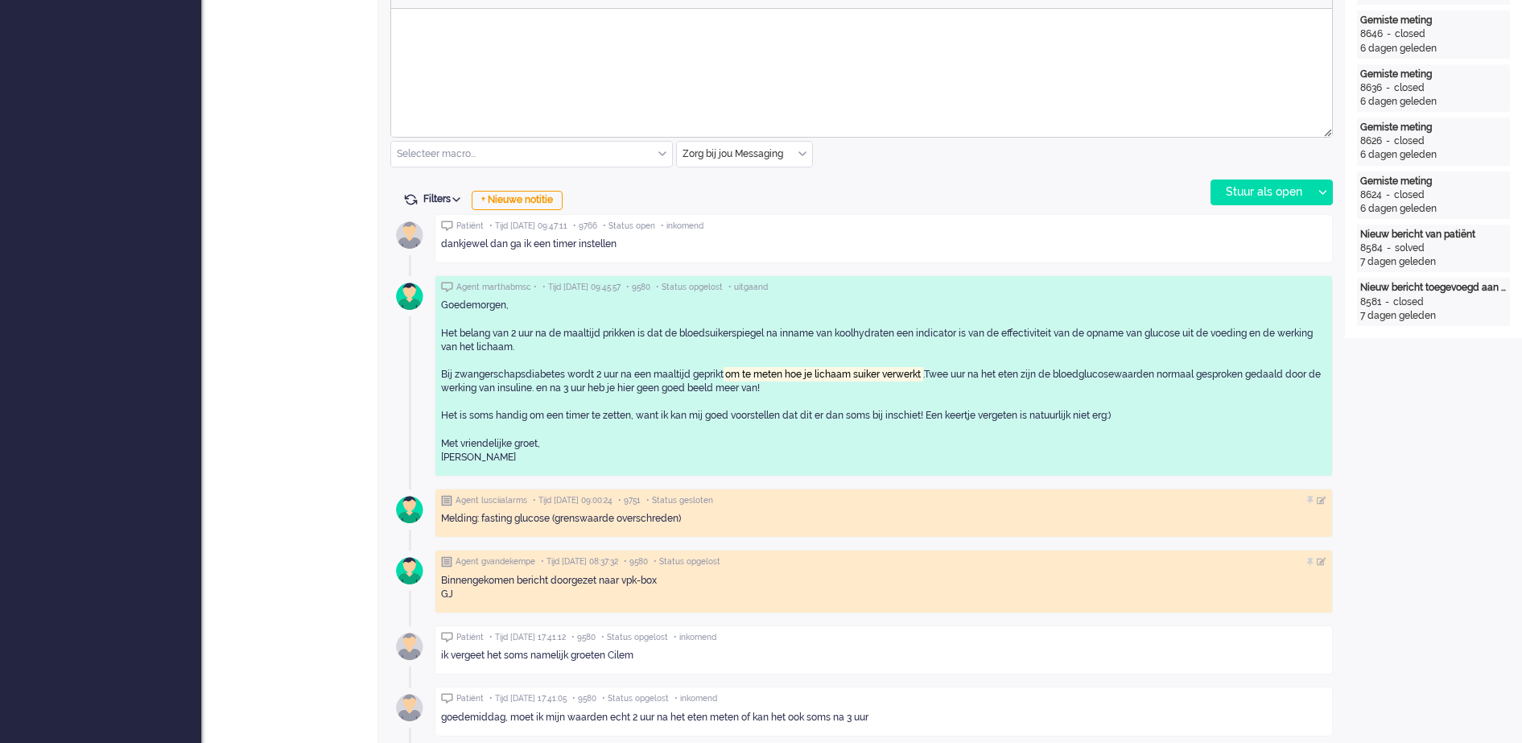
scroll to position [805, 0]
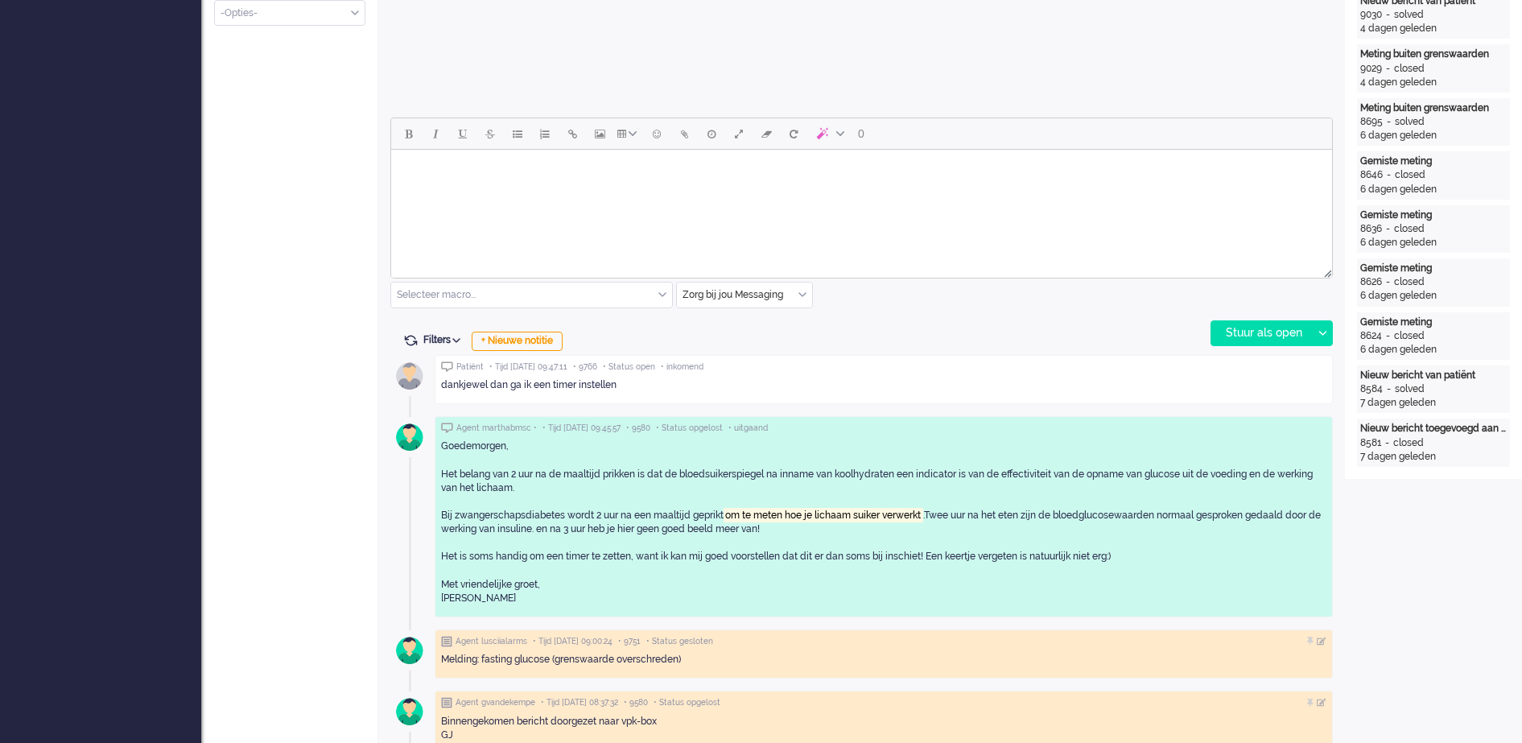
scroll to position [704, 0]
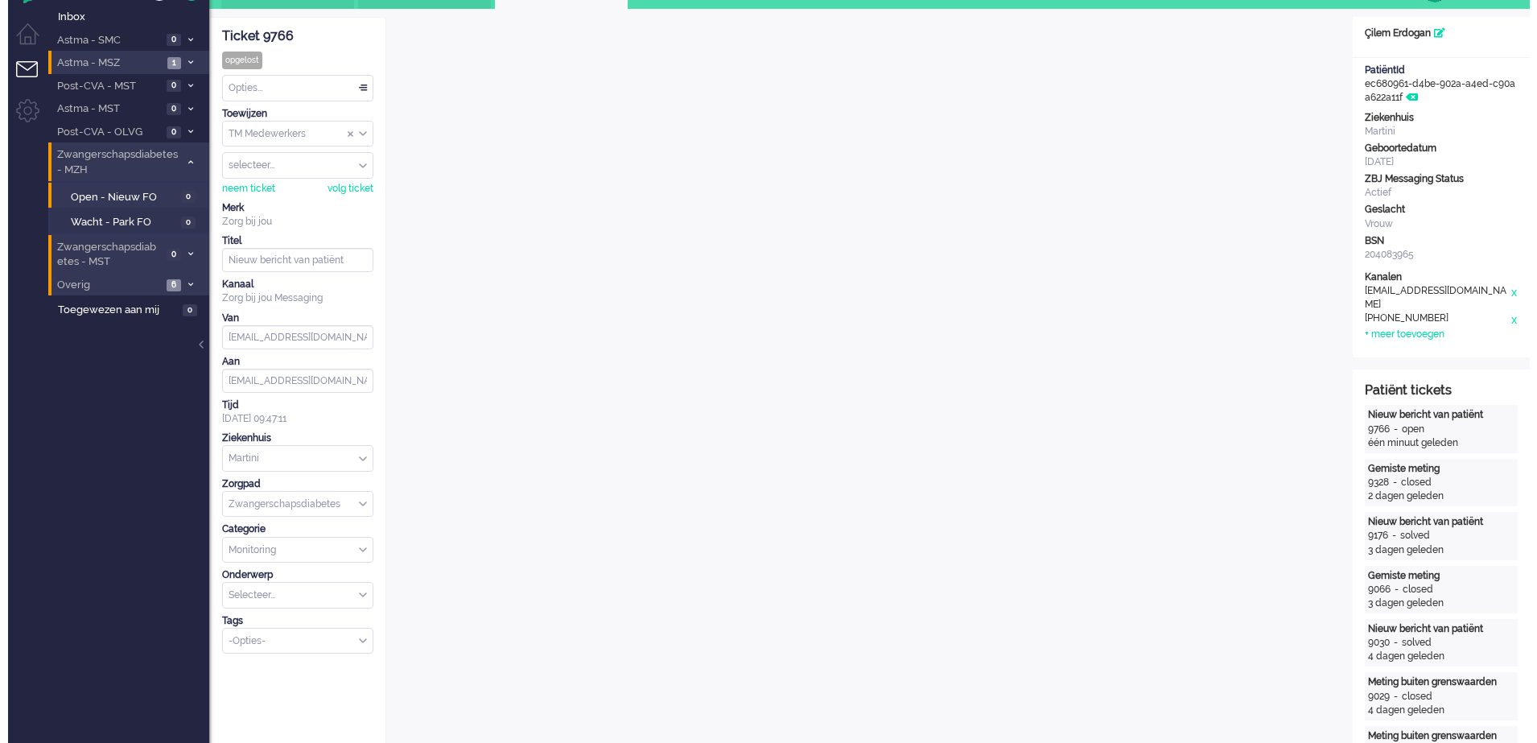
scroll to position [0, 0]
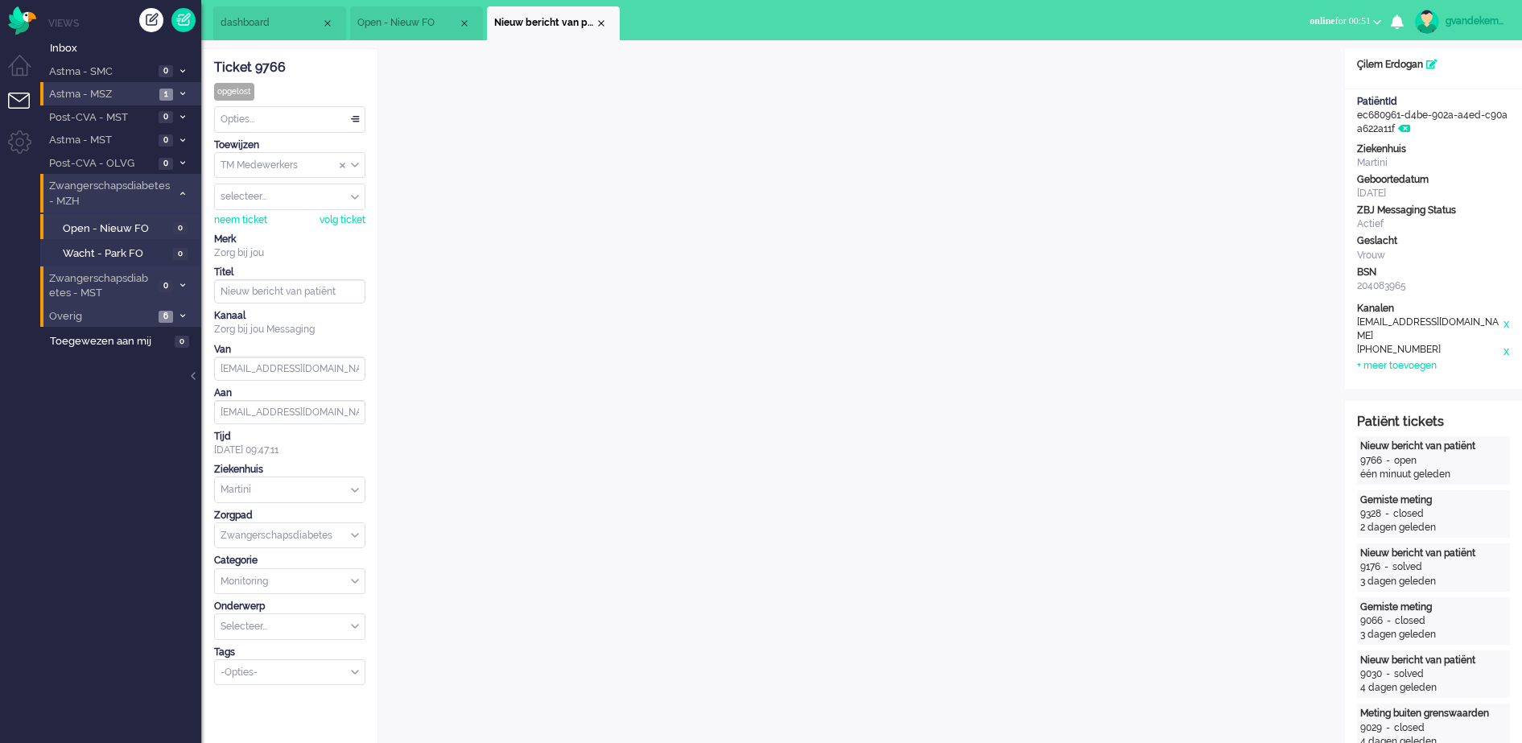
click at [352, 120] on div "Opties..." at bounding box center [290, 119] width 150 height 25
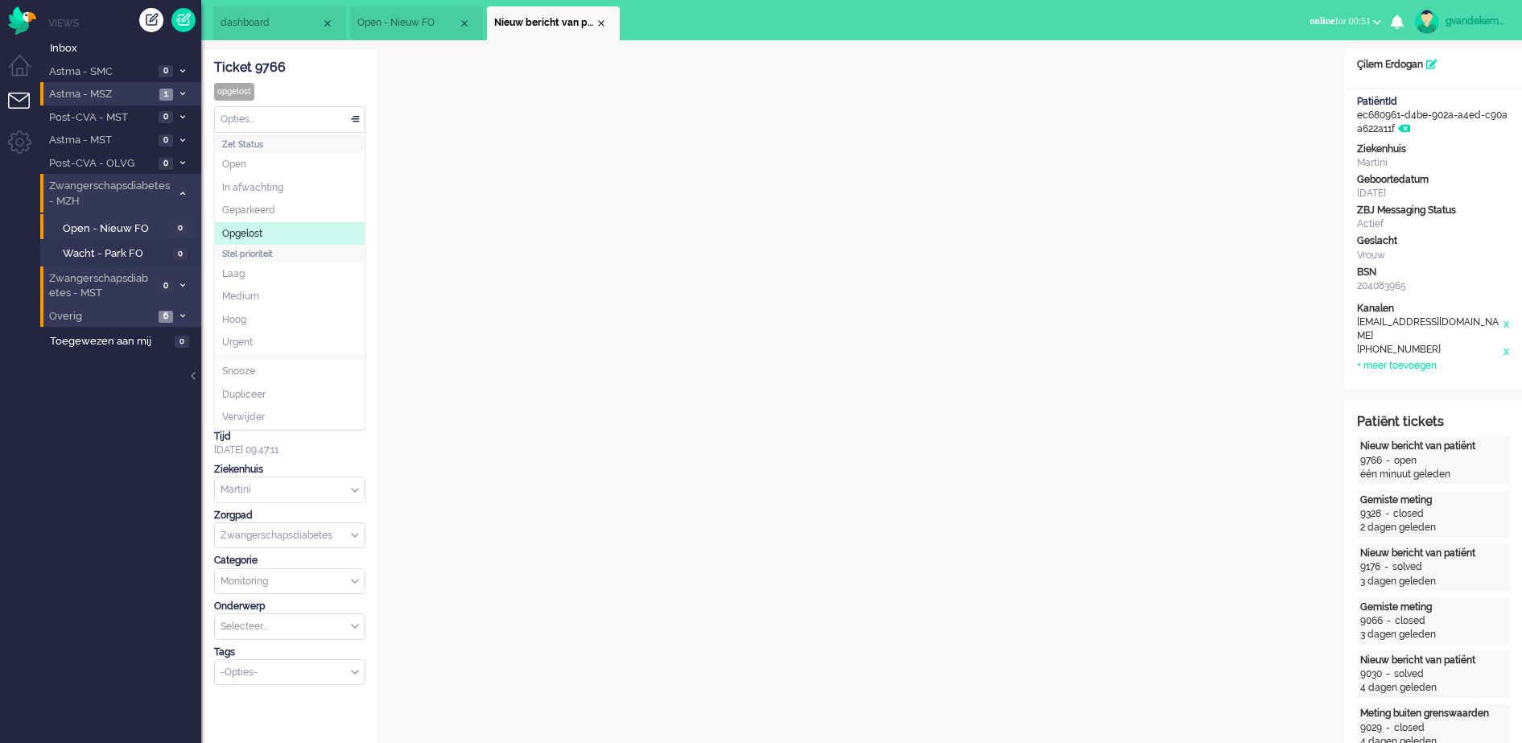
click at [261, 231] on span "Opgelost" at bounding box center [242, 234] width 40 height 14
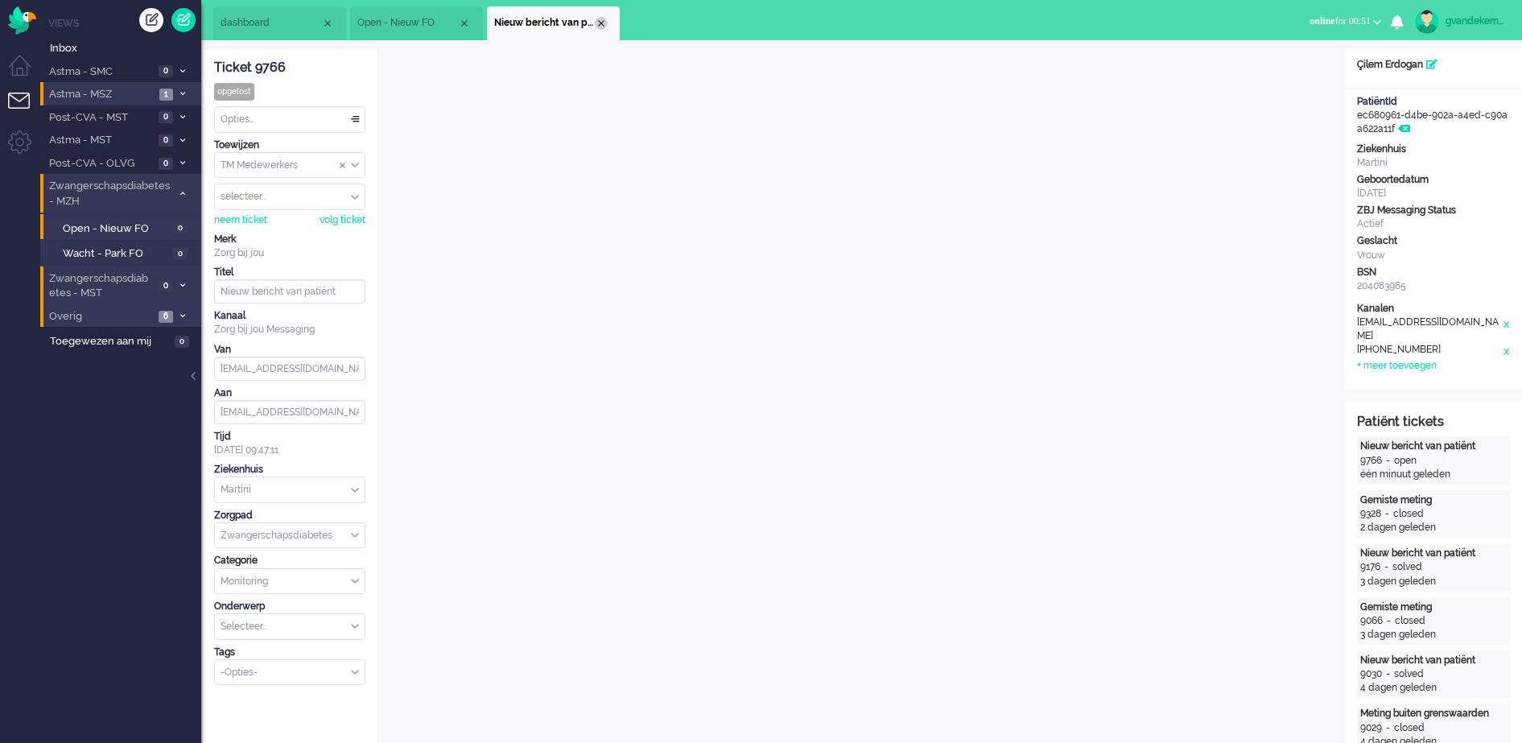
click at [599, 22] on div "Close tab" at bounding box center [601, 23] width 13 height 13
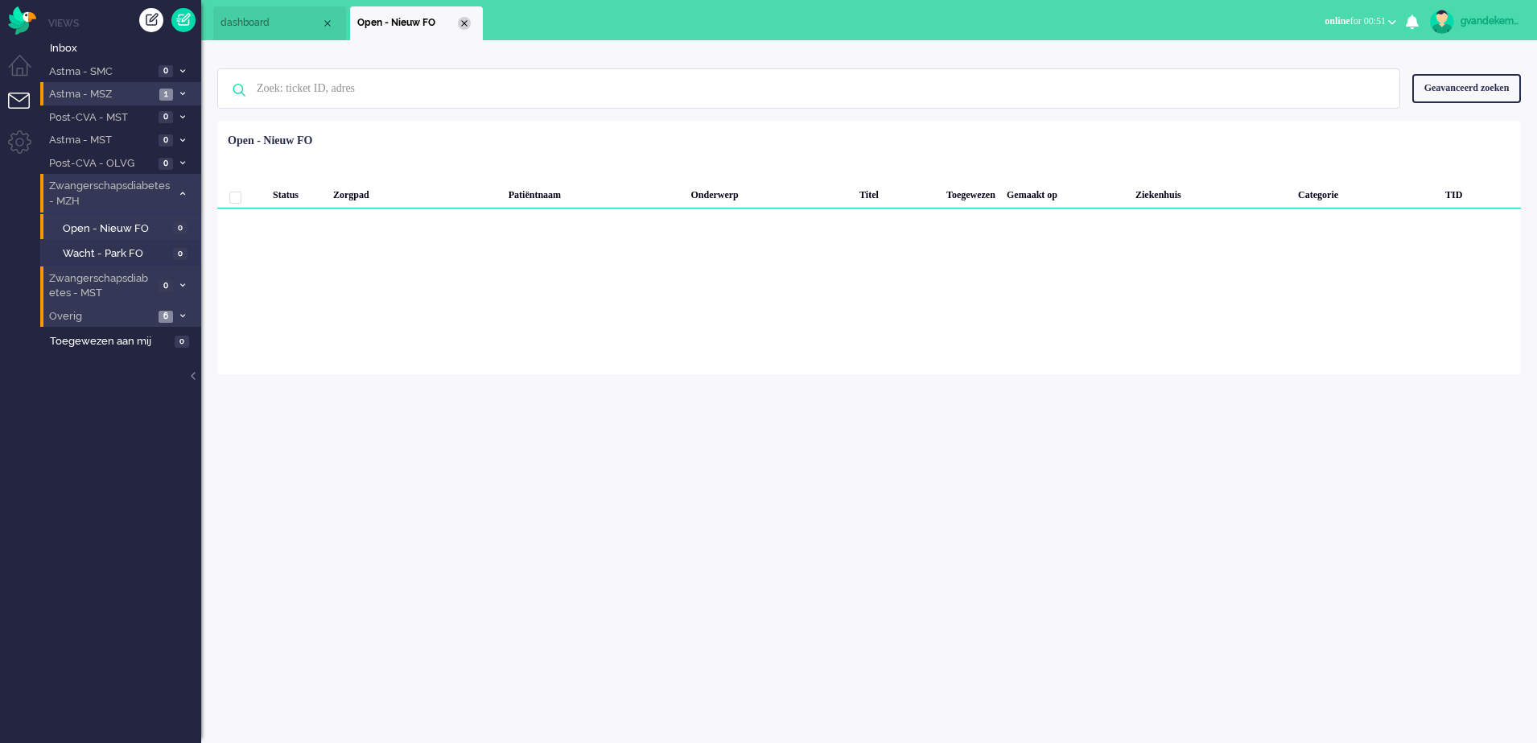
click at [463, 23] on div "Close tab" at bounding box center [464, 23] width 13 height 13
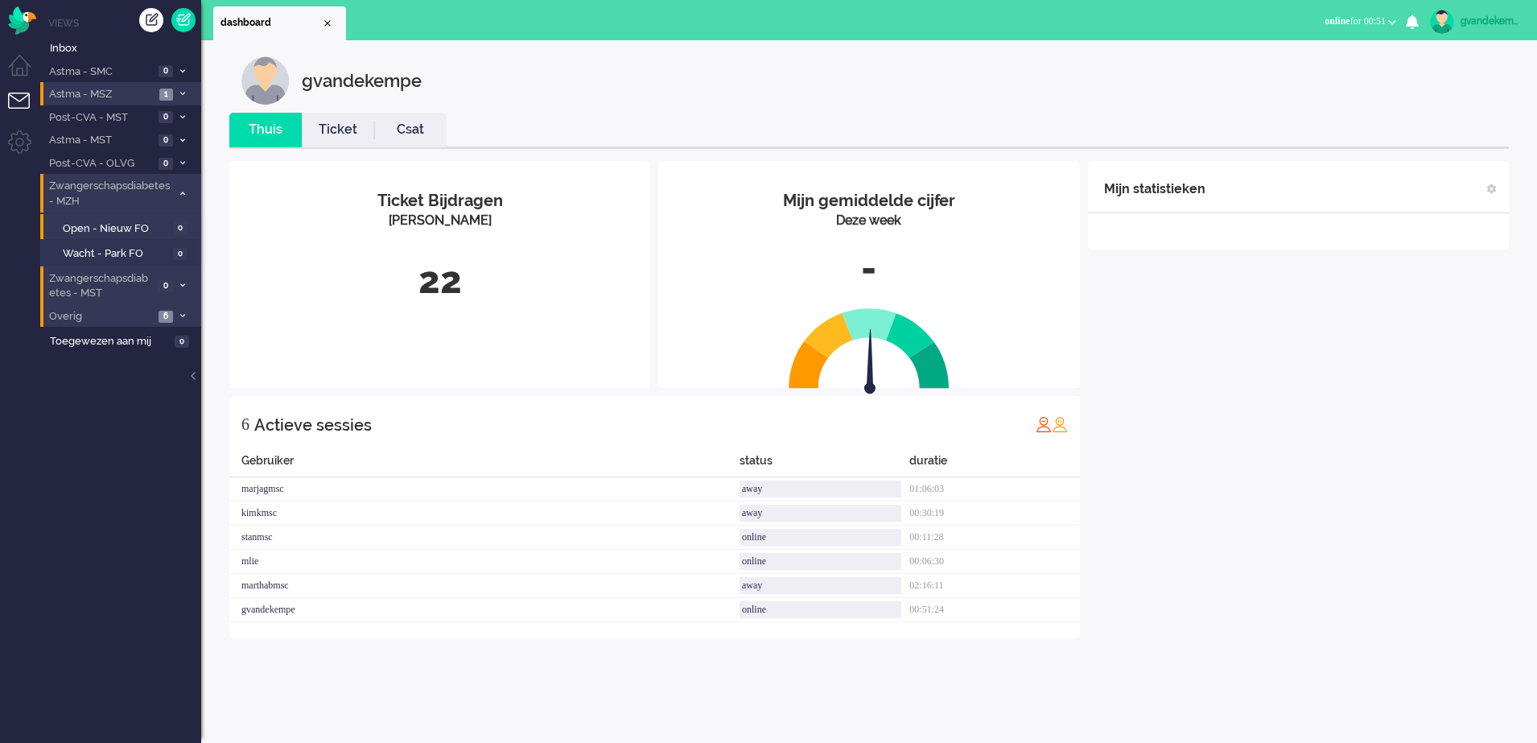
click at [182, 91] on icon at bounding box center [182, 94] width 5 height 6
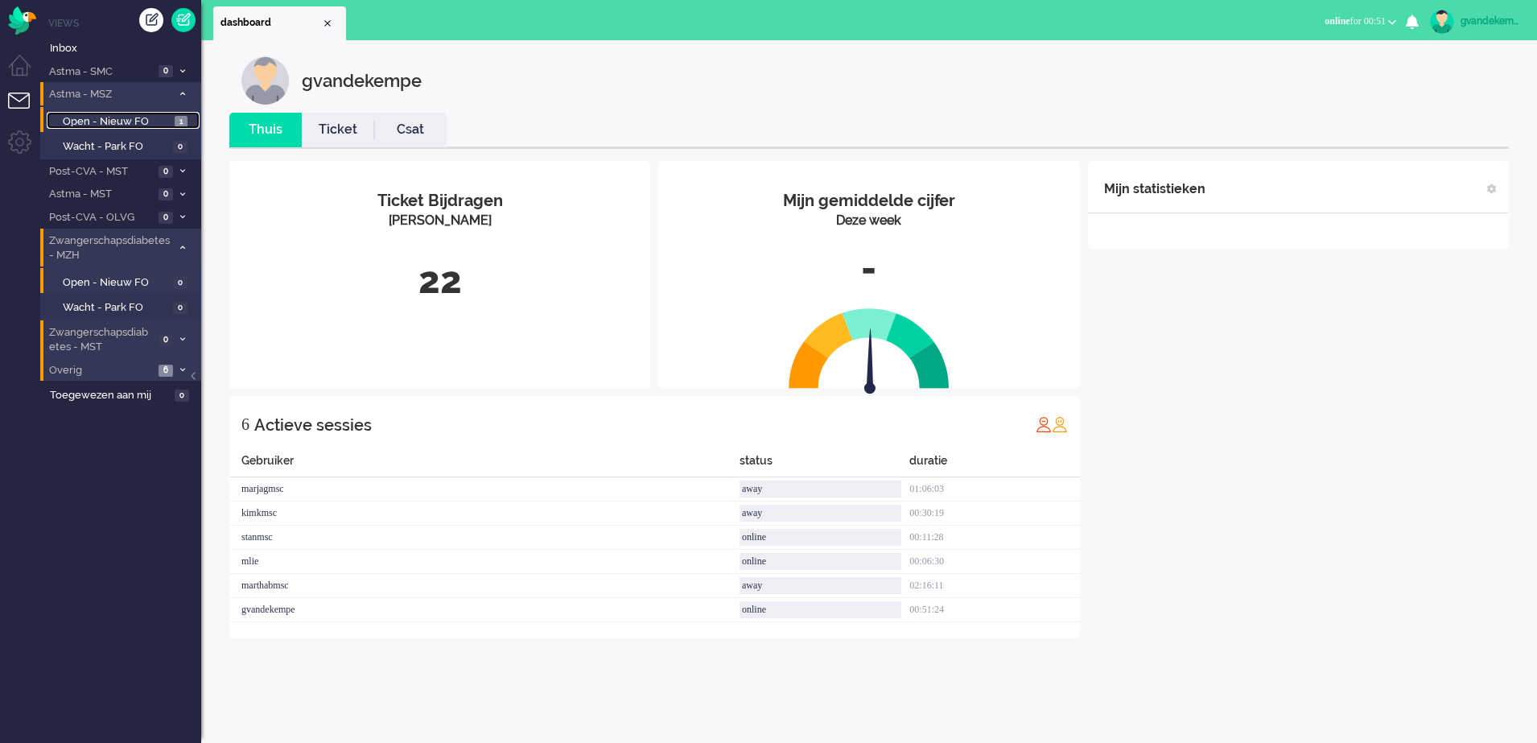
click at [150, 121] on span "Open - Nieuw FO" at bounding box center [117, 121] width 108 height 15
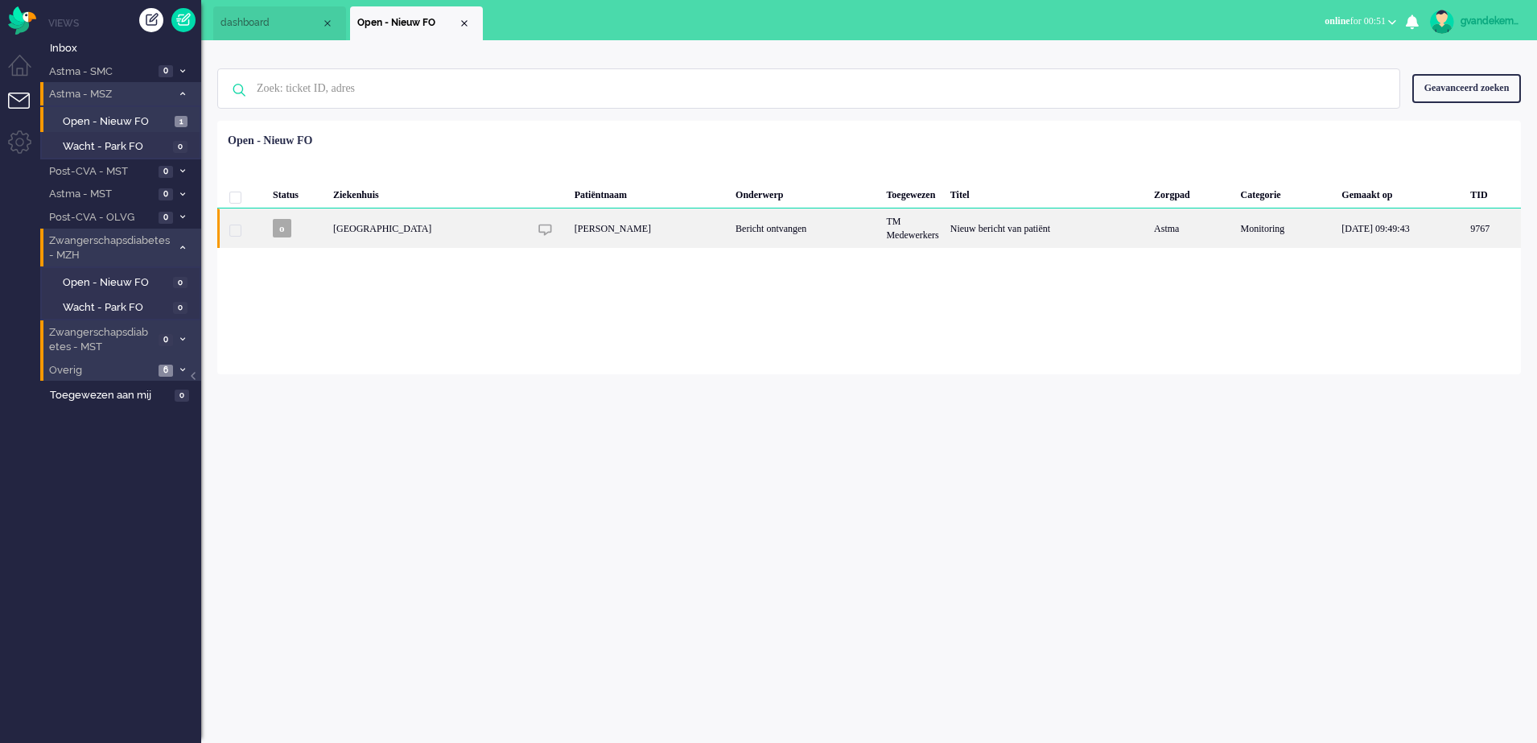
click at [940, 229] on div "TM Medewerkers" at bounding box center [912, 227] width 64 height 39
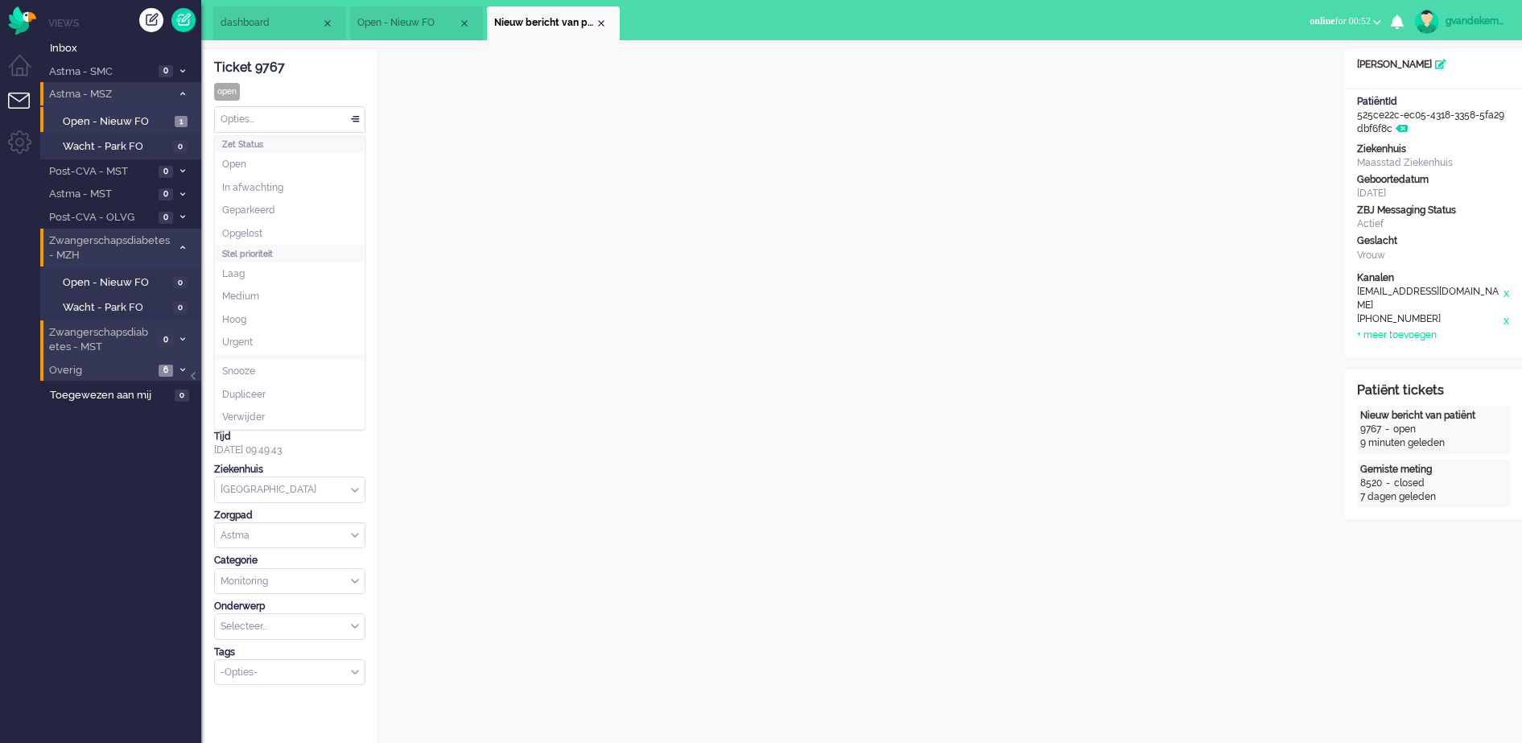
click at [355, 117] on div "Opties..." at bounding box center [290, 119] width 150 height 25
click at [259, 231] on span "Opgelost" at bounding box center [242, 234] width 40 height 14
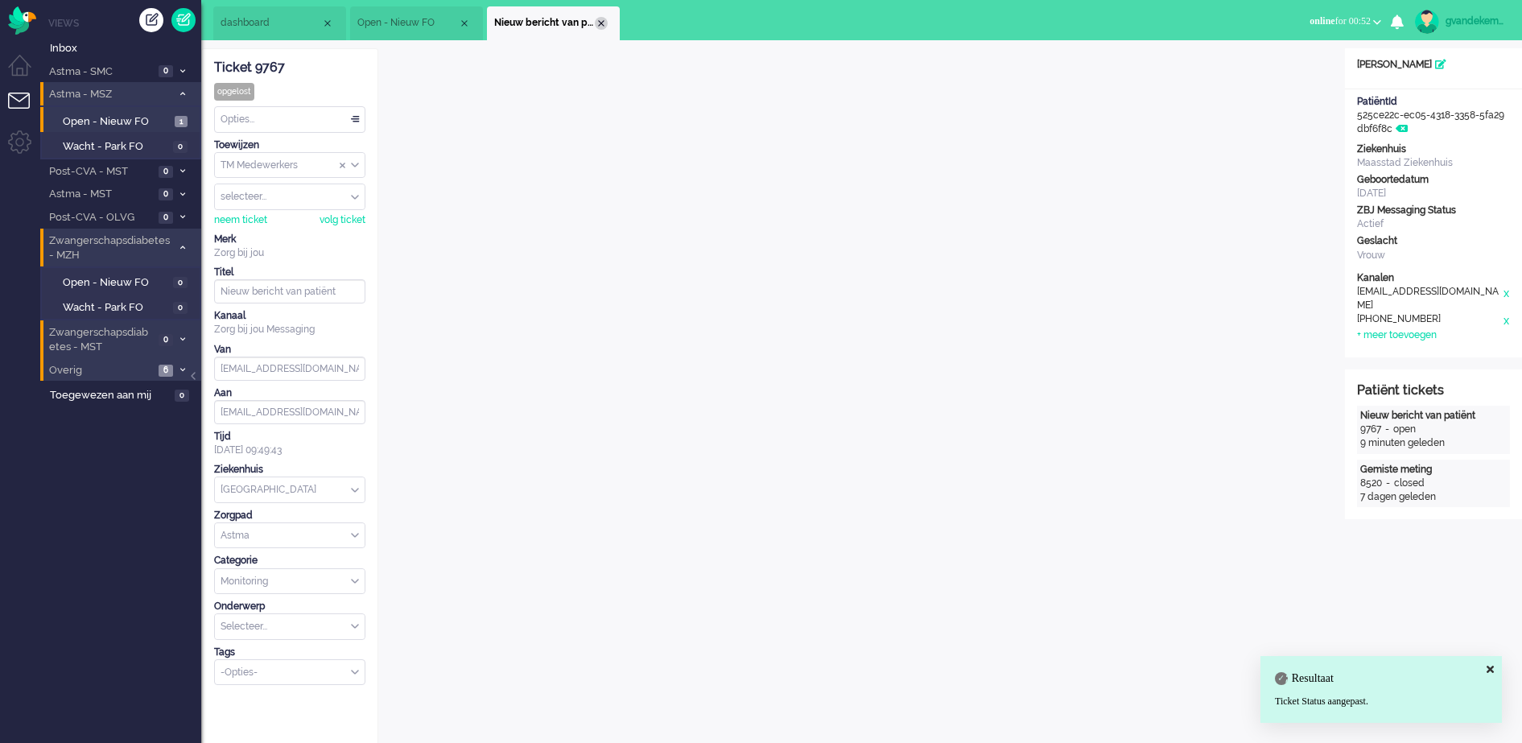
click at [603, 24] on div "Close tab" at bounding box center [601, 23] width 13 height 13
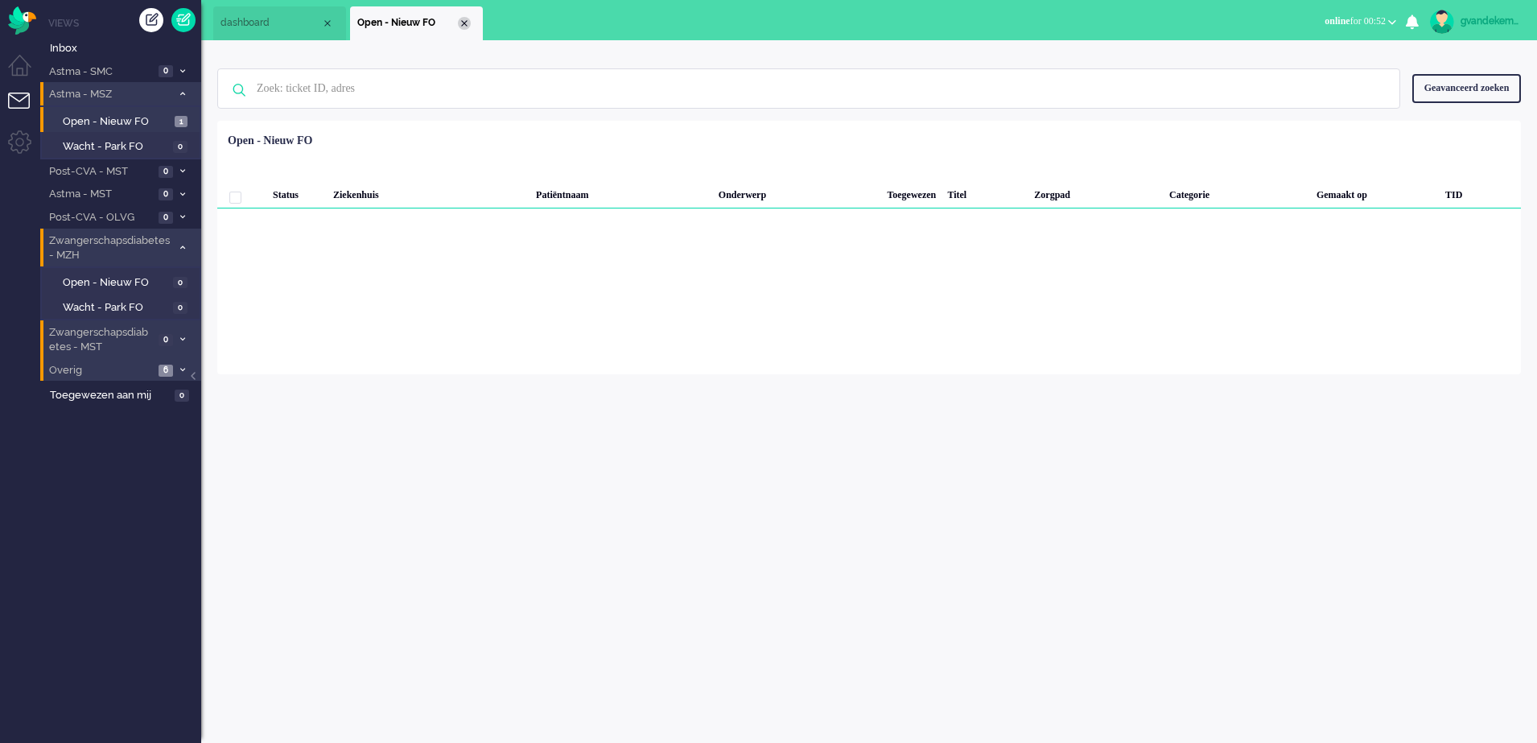
click at [463, 22] on div "Close tab" at bounding box center [464, 23] width 13 height 13
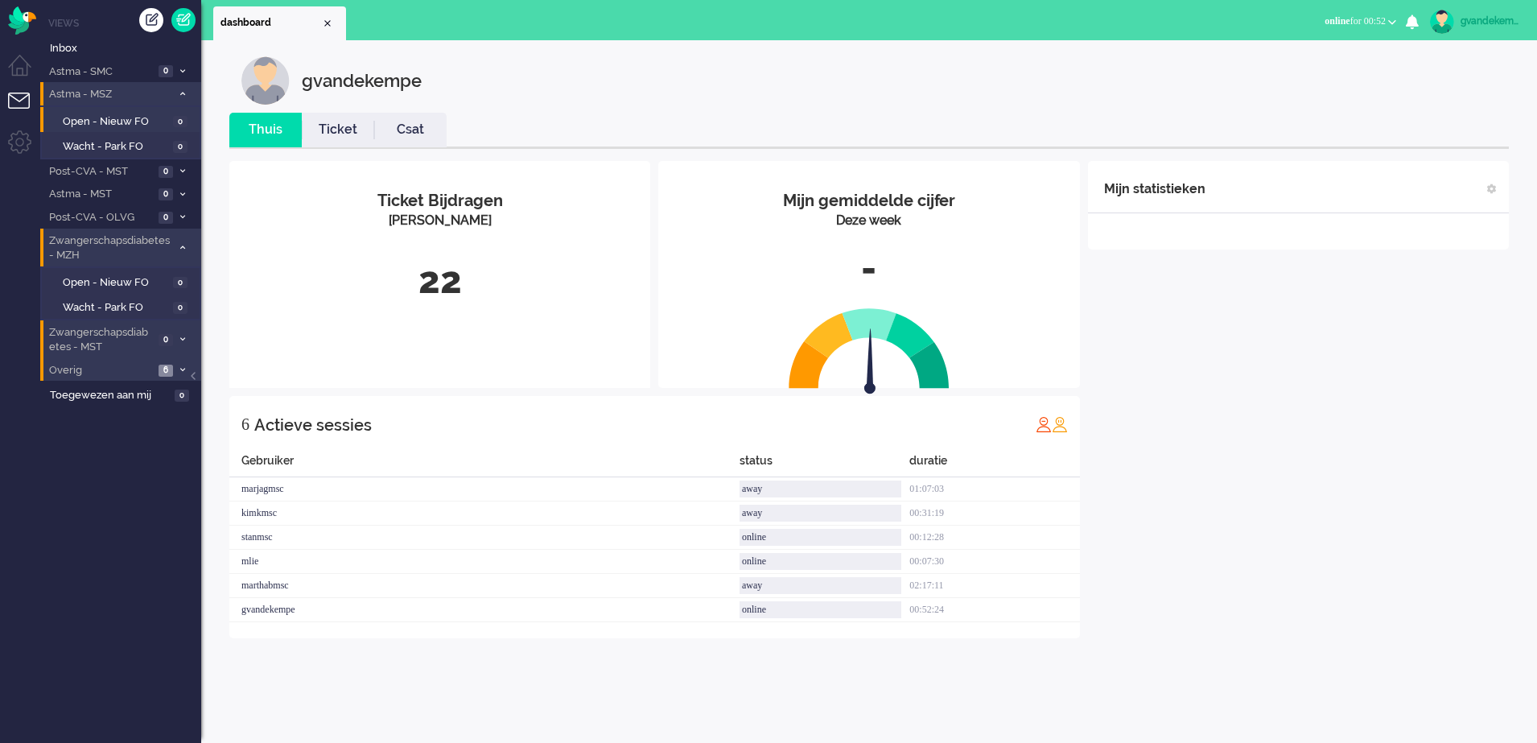
click at [183, 93] on icon at bounding box center [182, 94] width 5 height 6
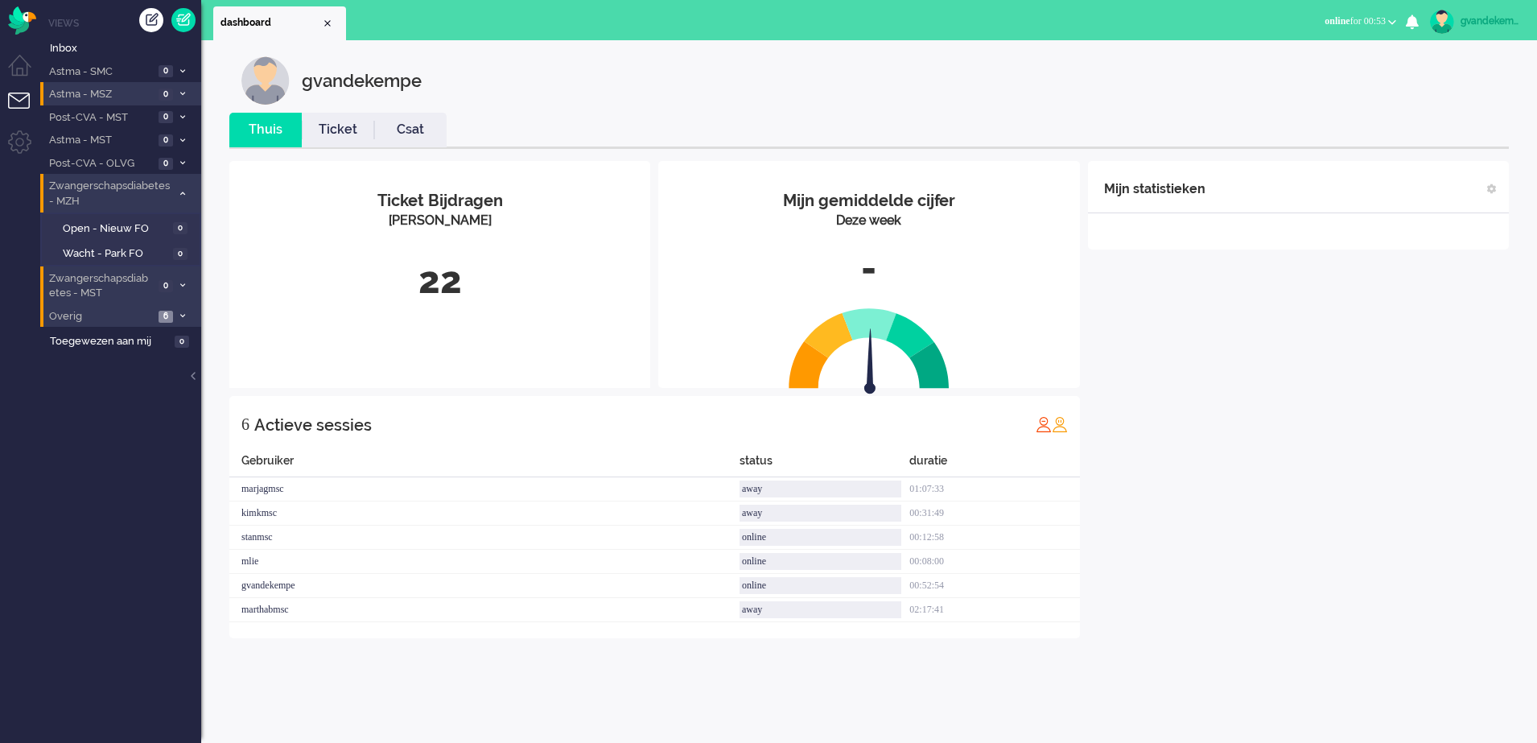
click at [1393, 22] on b "button" at bounding box center [1392, 22] width 8 height 6
click at [1293, 535] on div "Mijn statistieken + Statistieken toevoegen Bel tijd (gemiddelde dag) Wrapup tij…" at bounding box center [1298, 399] width 421 height 477
click at [1306, 496] on div "Mijn statistieken + Statistieken toevoegen Bel tijd (gemiddelde dag) Wrapup tij…" at bounding box center [1298, 399] width 421 height 477
click at [1367, 444] on div "Mijn statistieken + Statistieken toevoegen Bel tijd (gemiddelde dag) Wrapup tij…" at bounding box center [1298, 399] width 421 height 477
click at [180, 117] on icon at bounding box center [182, 117] width 5 height 6
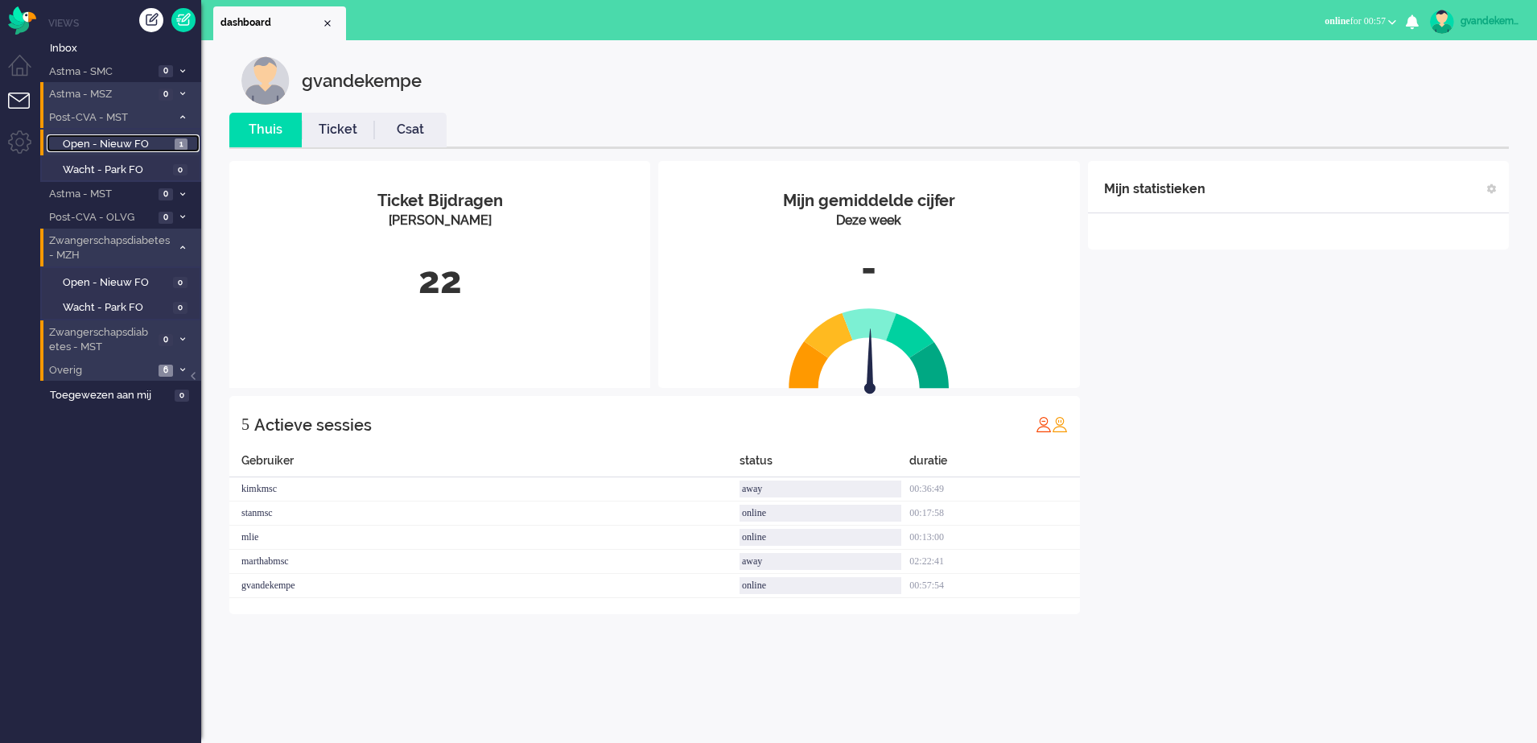
click at [142, 138] on span "Open - Nieuw FO" at bounding box center [117, 144] width 108 height 15
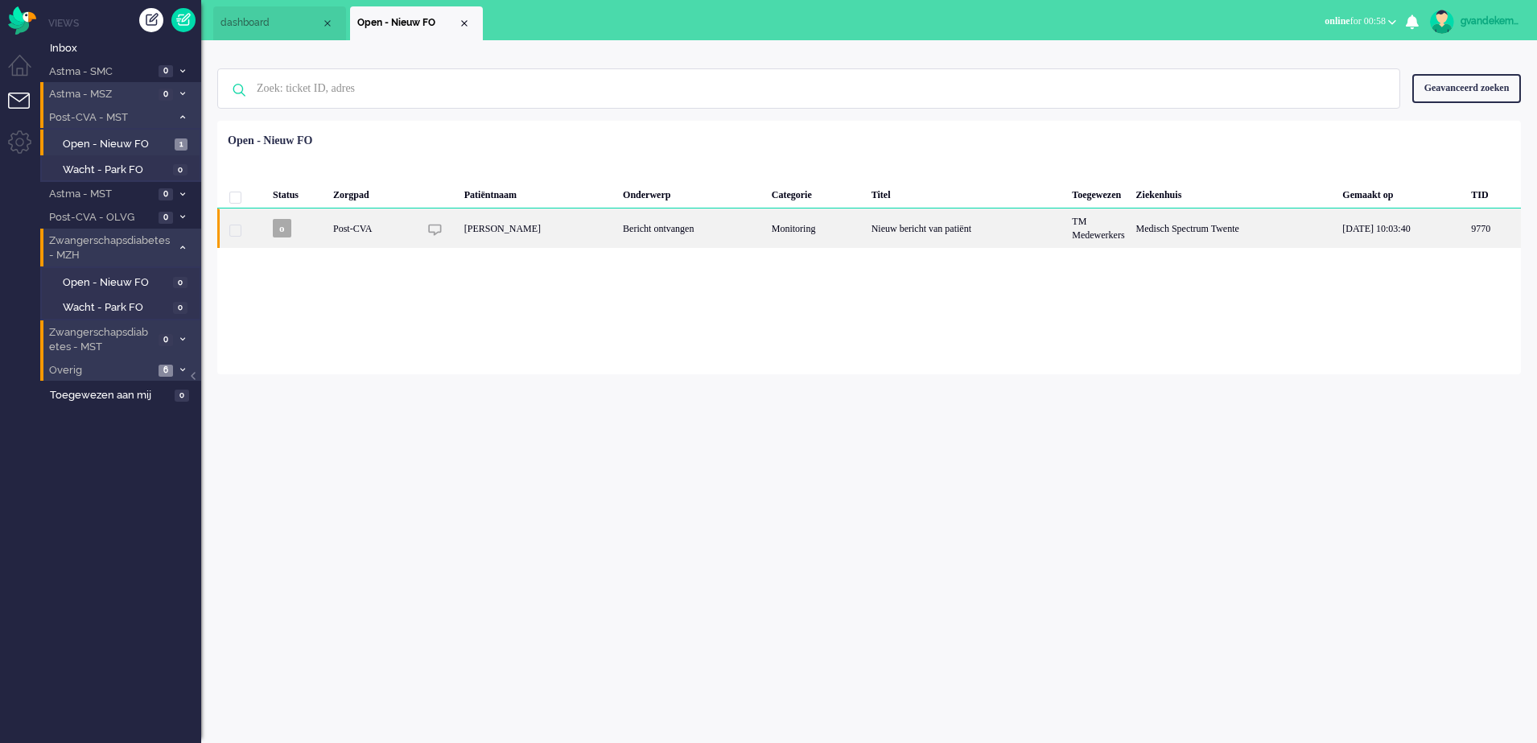
click at [617, 242] on div "Bericht ontvangen" at bounding box center [691, 227] width 149 height 39
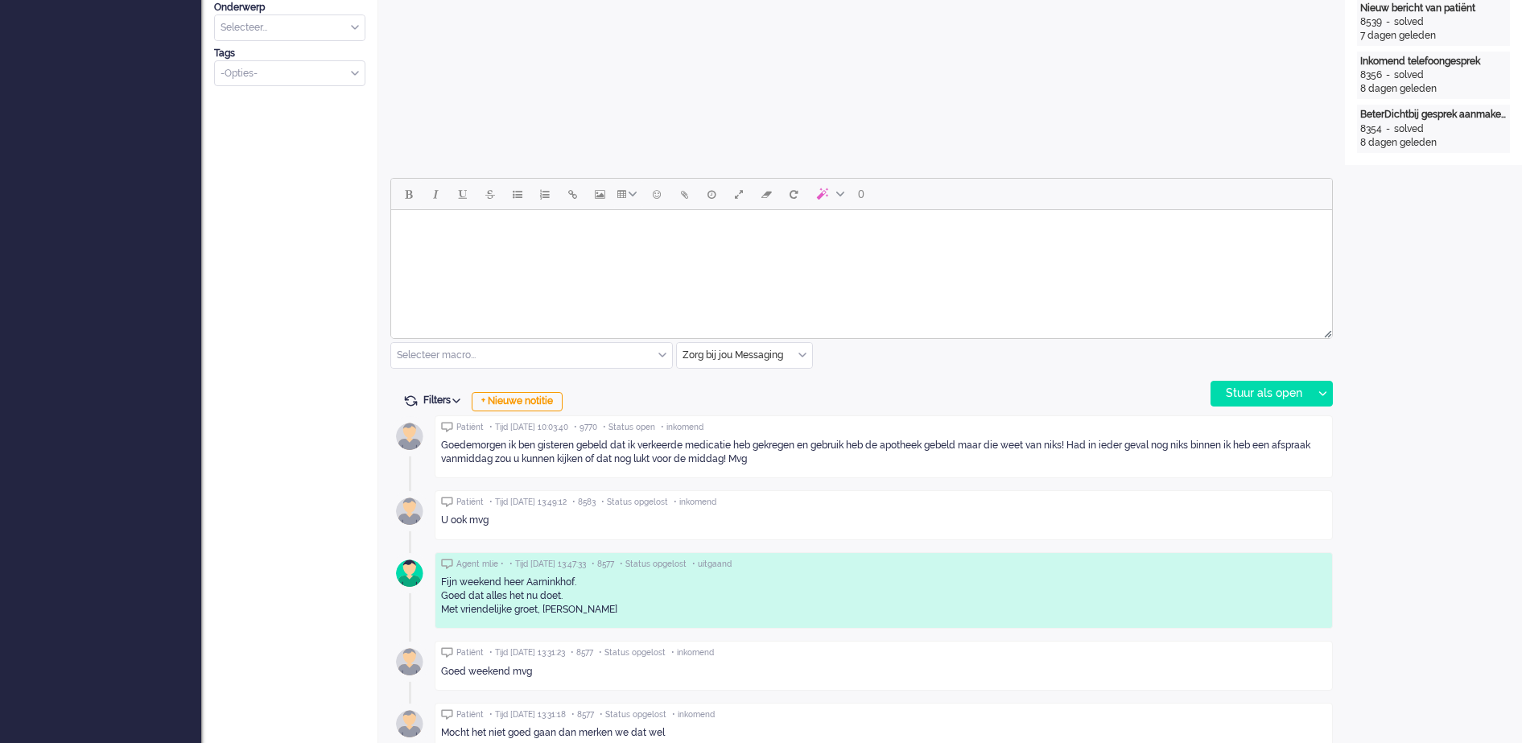
scroll to position [599, 0]
drag, startPoint x: 1449, startPoint y: 348, endPoint x: 1369, endPoint y: 476, distance: 151.8
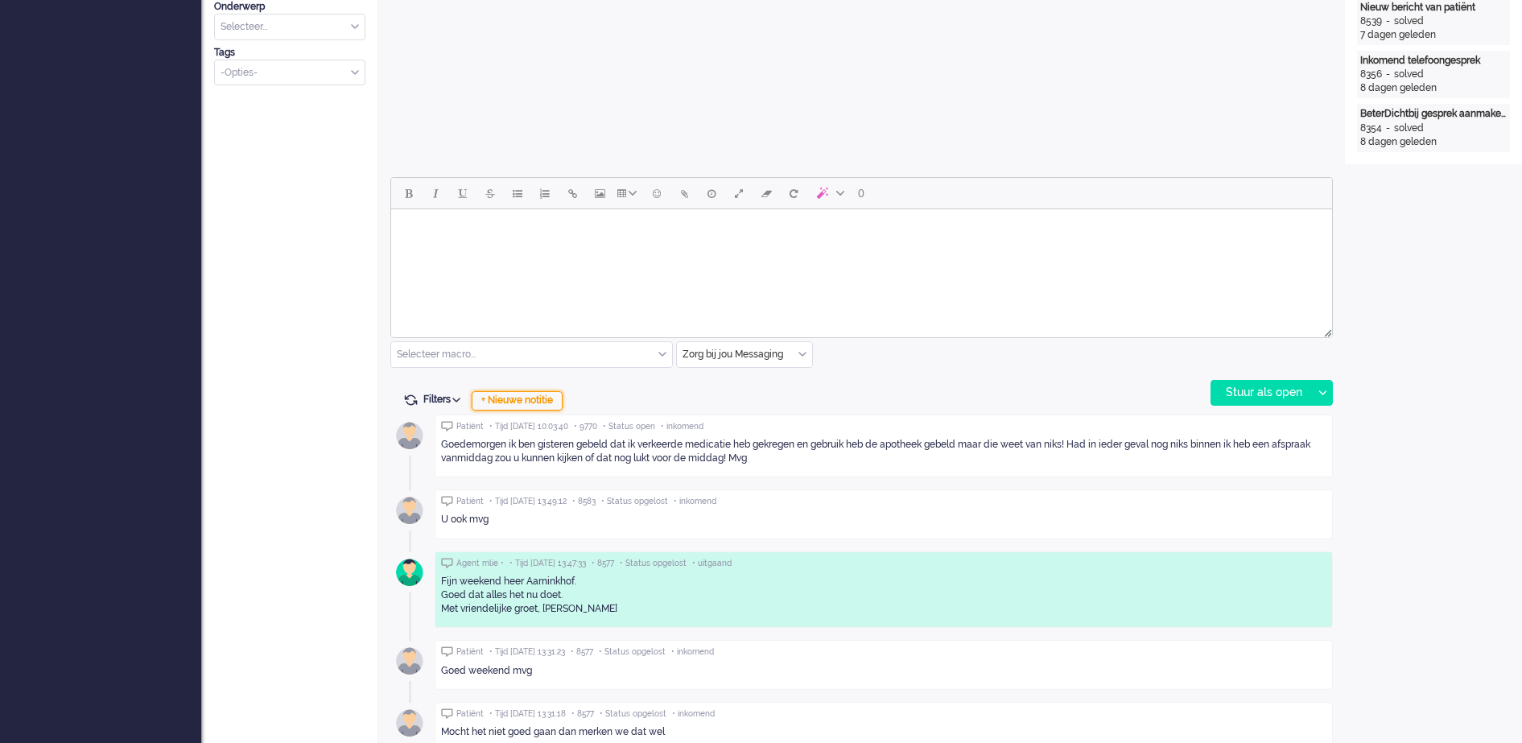
click at [543, 402] on div "+ Nieuwe notitie" at bounding box center [517, 400] width 91 height 19
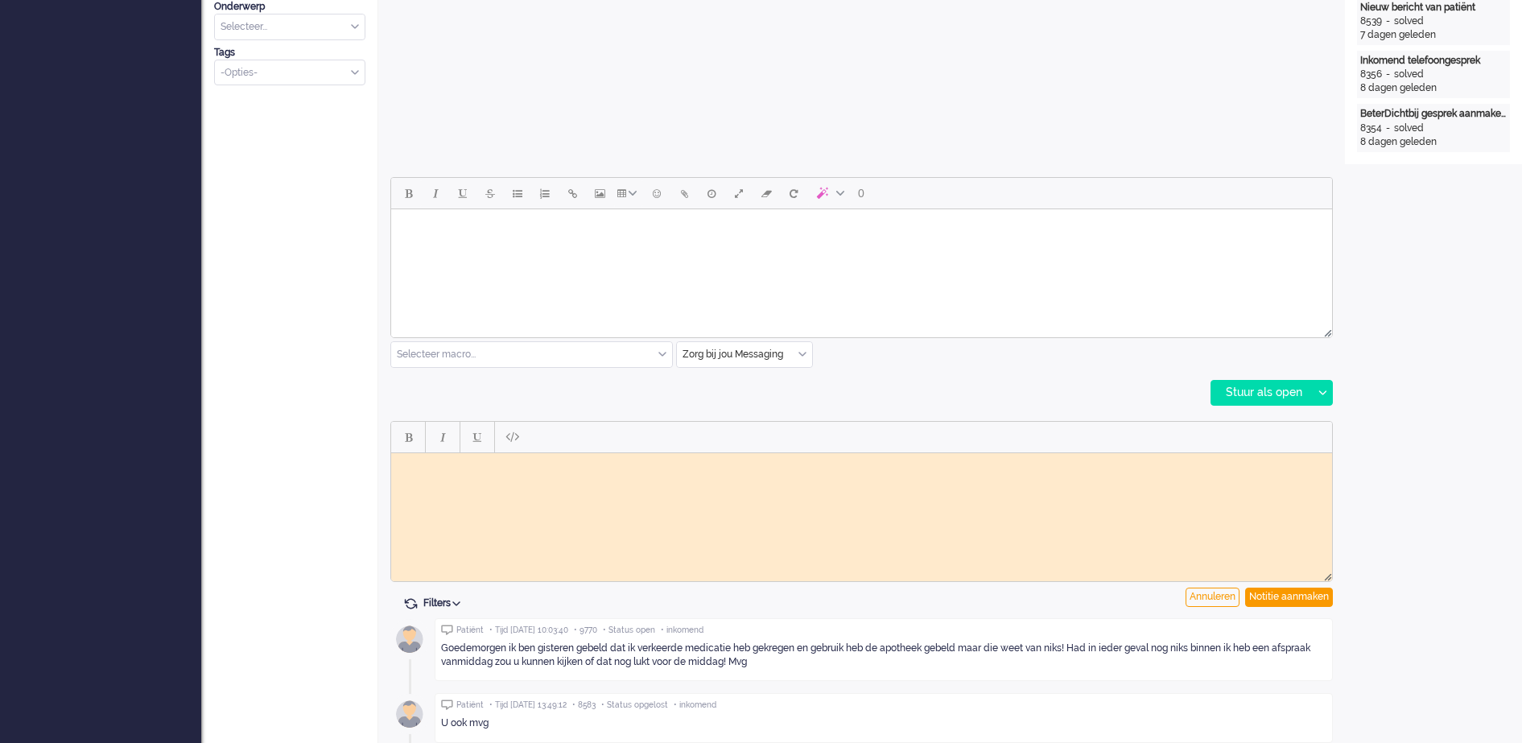
scroll to position [0, 0]
click at [520, 470] on body "Rich Text Area. Press ALT-0 for help." at bounding box center [861, 465] width 928 height 12
click at [1305, 595] on div "Notitie aanmaken" at bounding box center [1289, 596] width 88 height 19
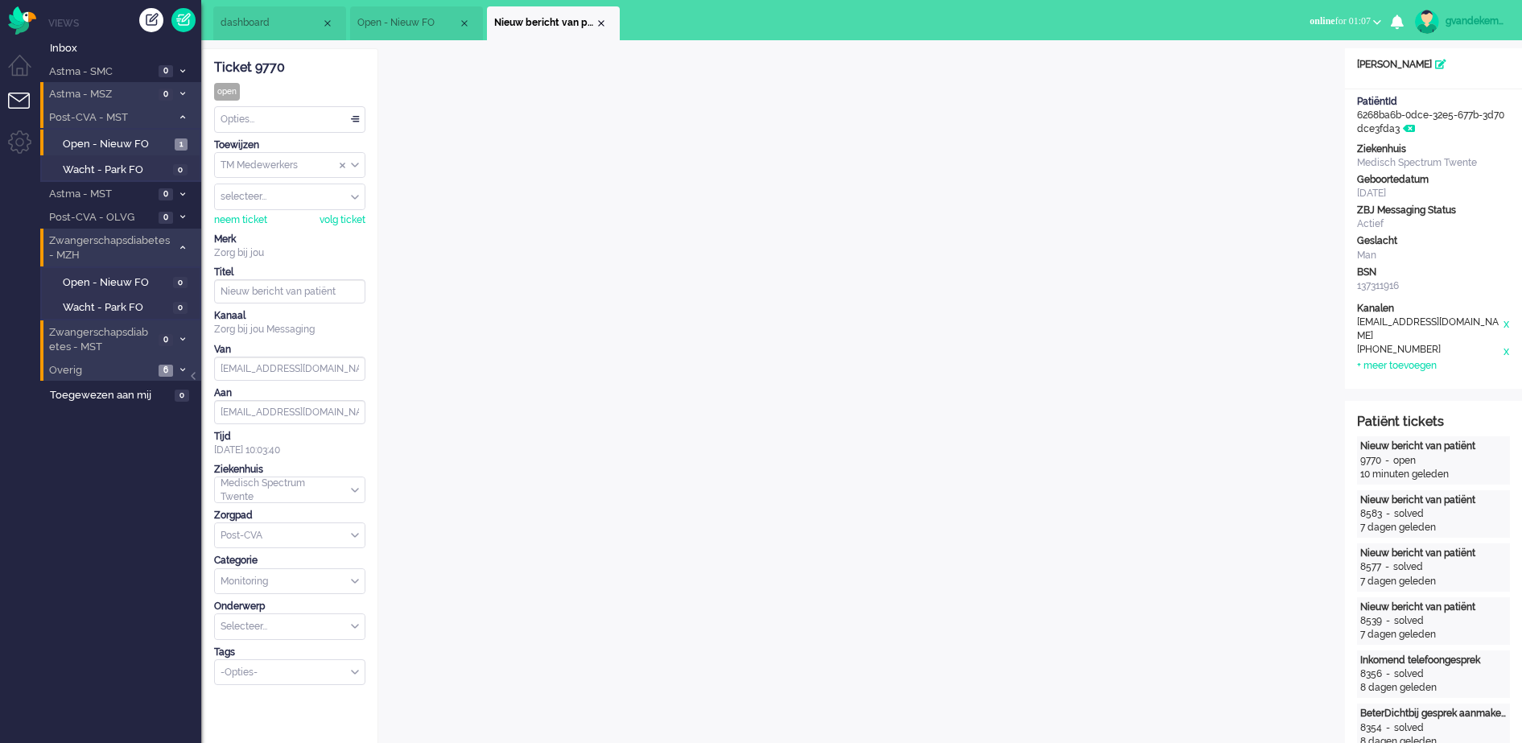
click at [354, 164] on div "TM Medewerkers" at bounding box center [290, 165] width 150 height 25
click at [336, 213] on li "TM Verpleegkundigen" at bounding box center [290, 212] width 150 height 23
click at [597, 22] on div "Close tab" at bounding box center [601, 23] width 13 height 13
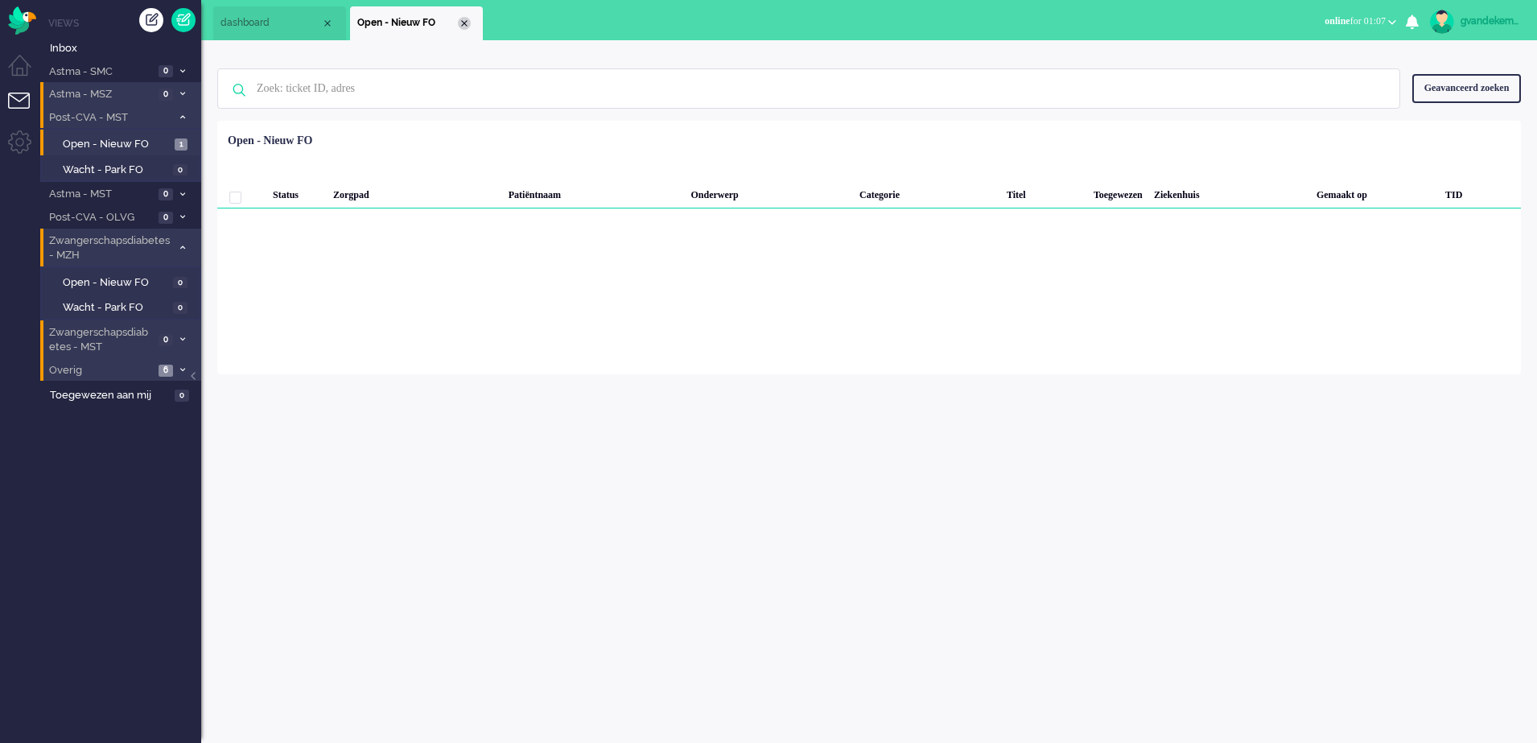
click at [464, 23] on div "Close tab" at bounding box center [464, 23] width 13 height 13
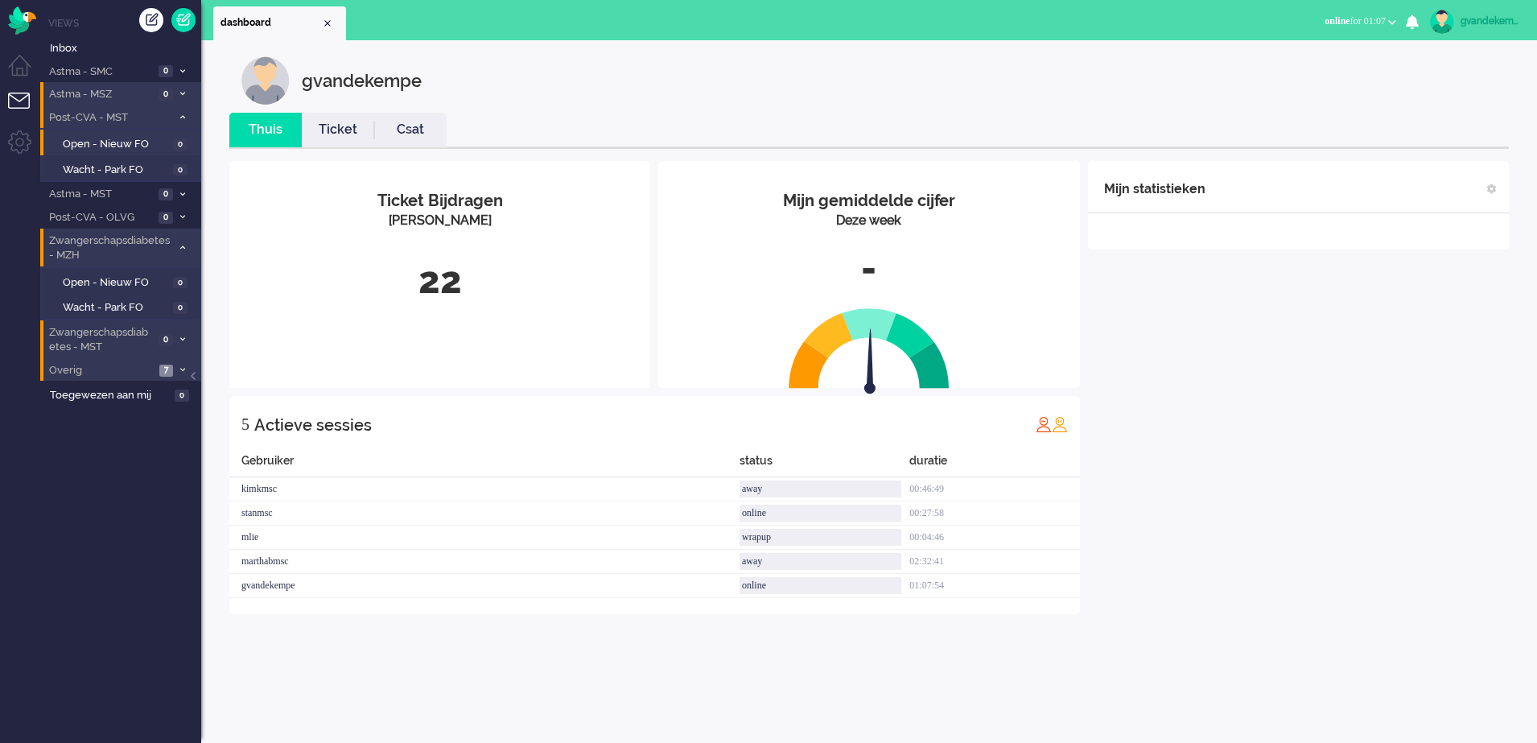
click at [183, 114] on icon at bounding box center [182, 117] width 5 height 6
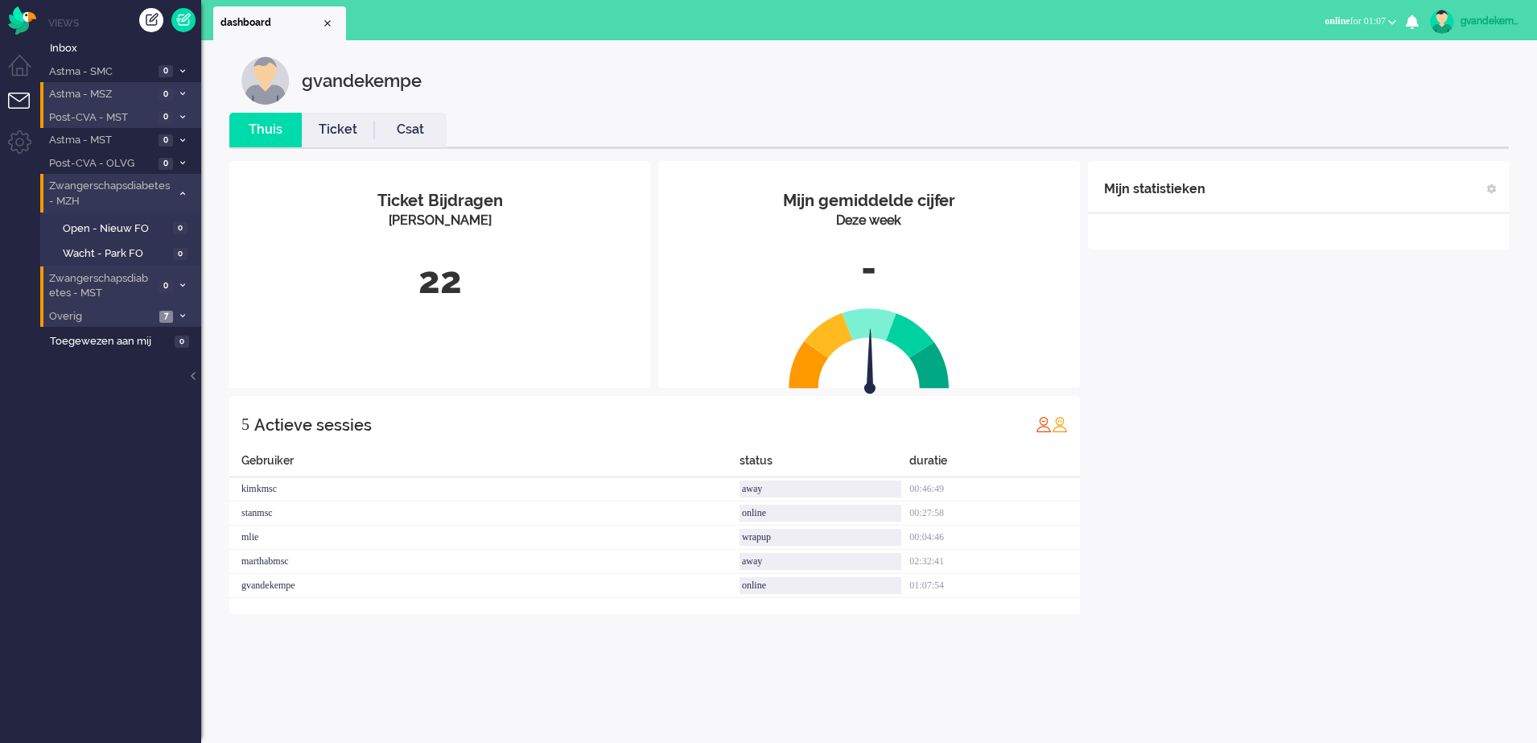
click at [183, 316] on icon at bounding box center [182, 316] width 5 height 6
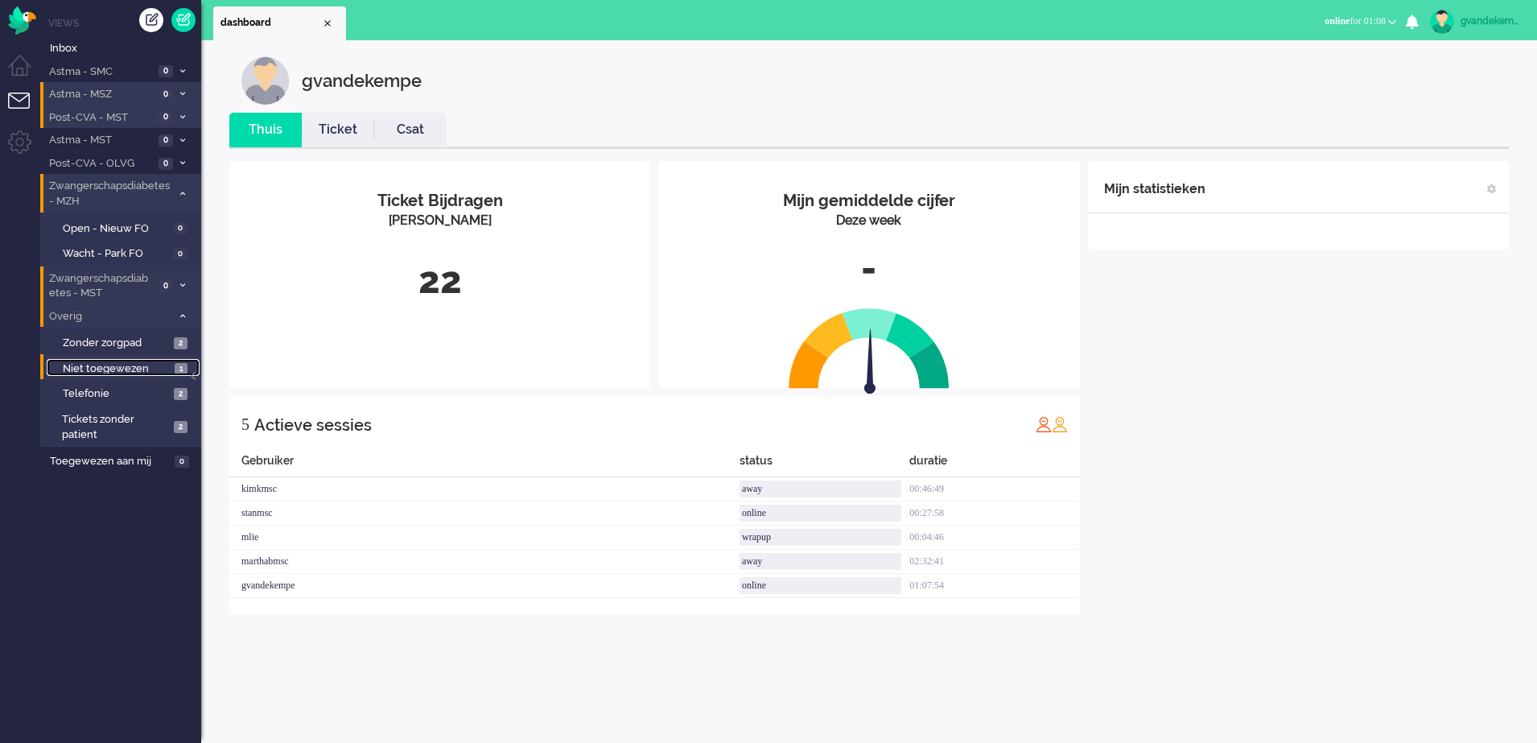
click at [176, 370] on span "1" at bounding box center [181, 369] width 13 height 12
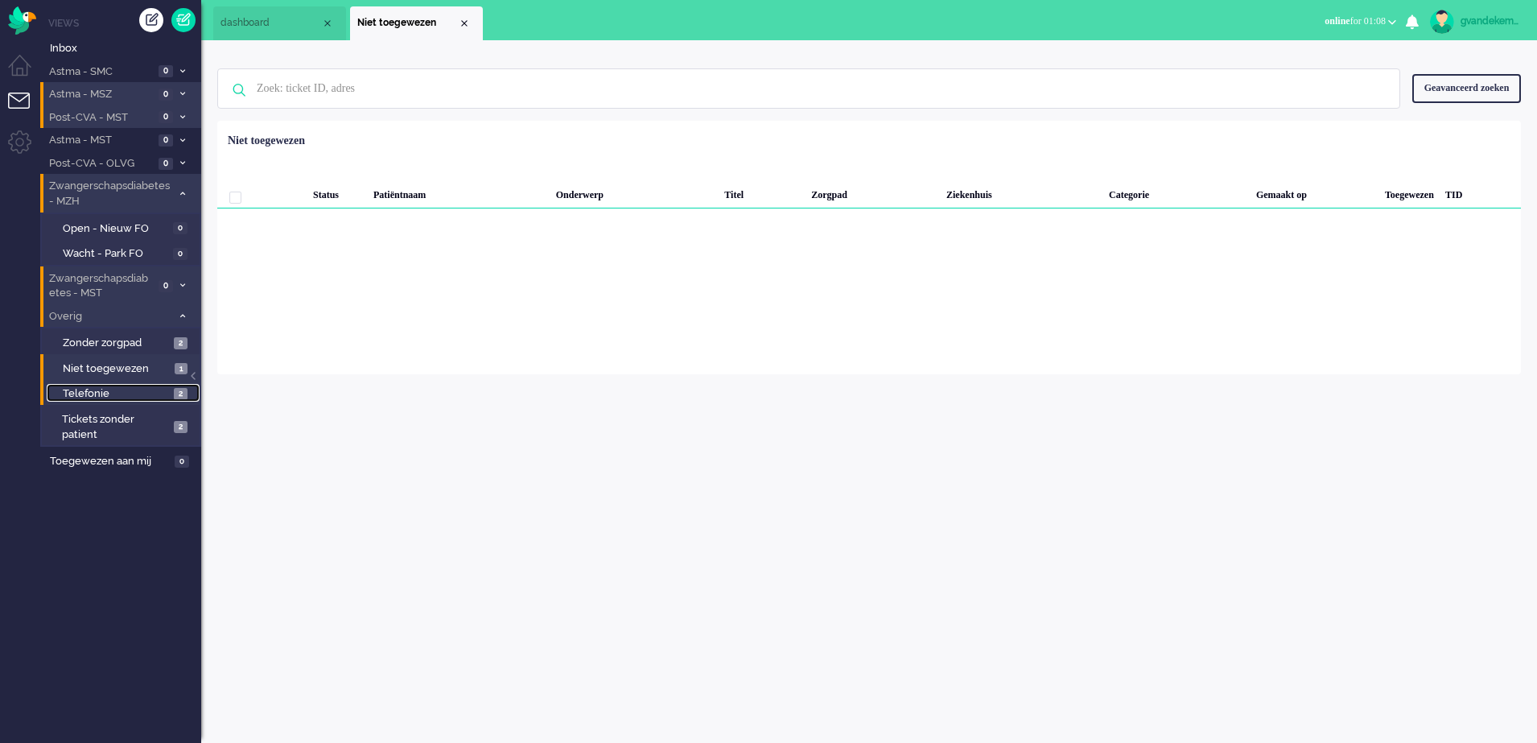
click at [172, 393] on link "Telefonie 2" at bounding box center [123, 393] width 153 height 18
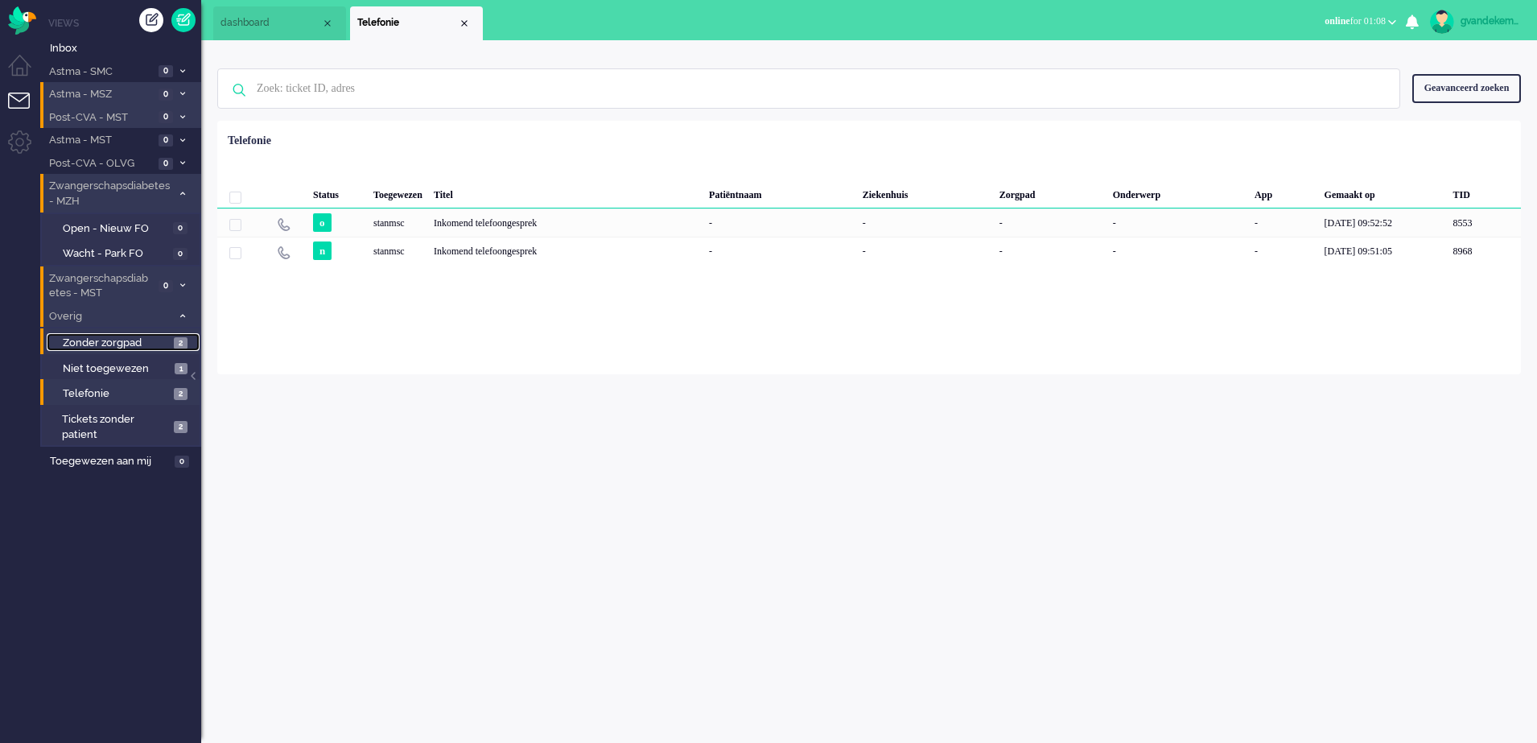
click at [183, 344] on span "2" at bounding box center [181, 343] width 14 height 12
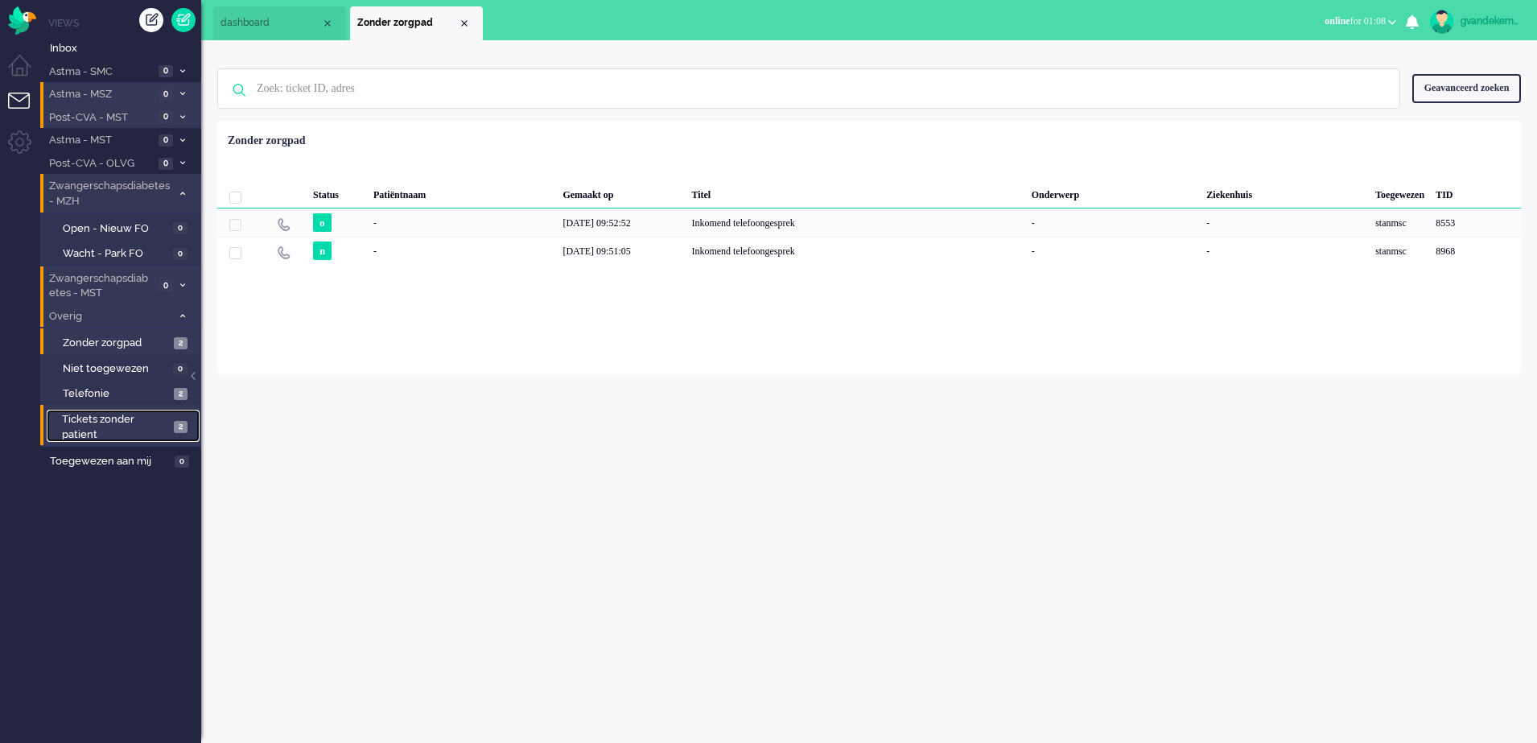
click at [179, 424] on span "2" at bounding box center [181, 427] width 14 height 12
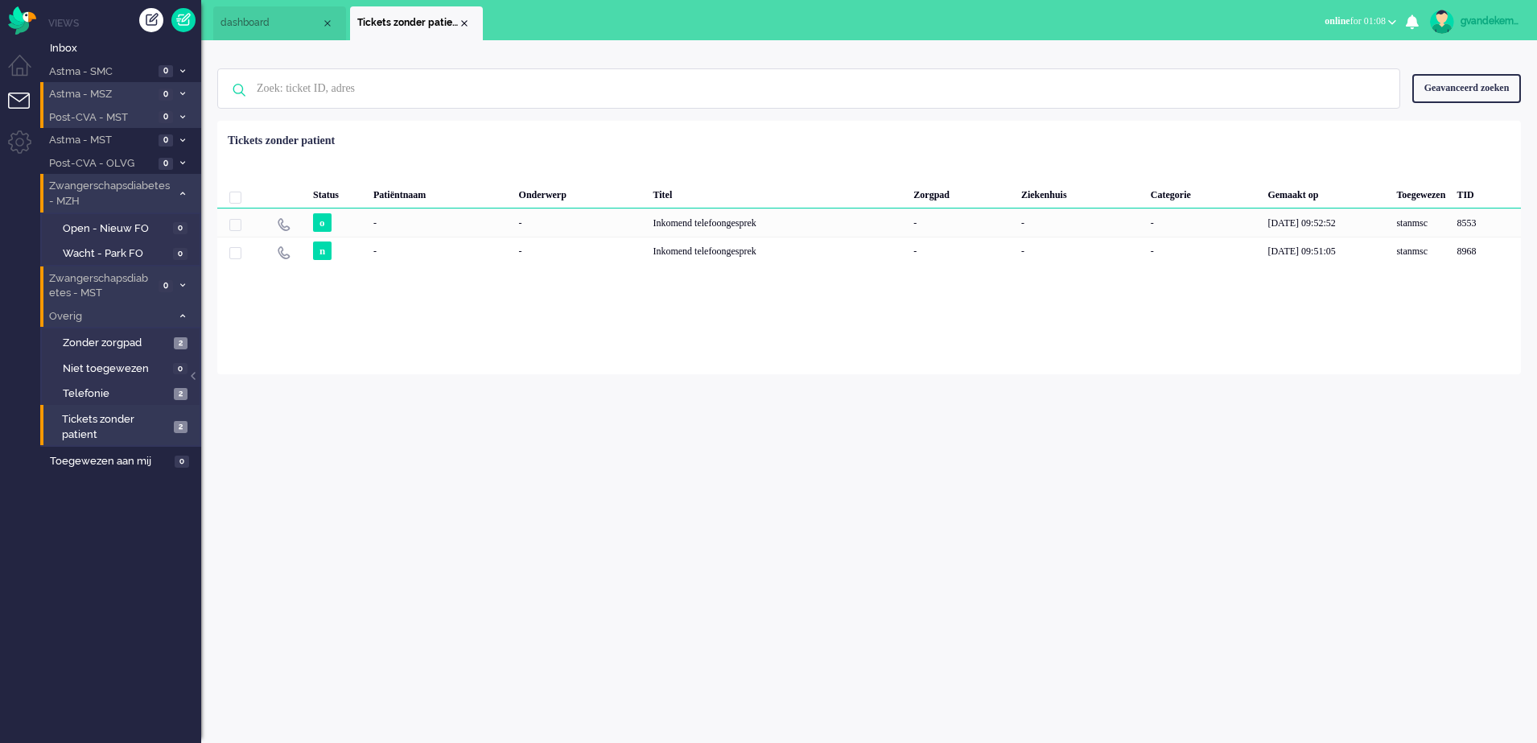
click at [182, 312] on span at bounding box center [182, 316] width 12 height 9
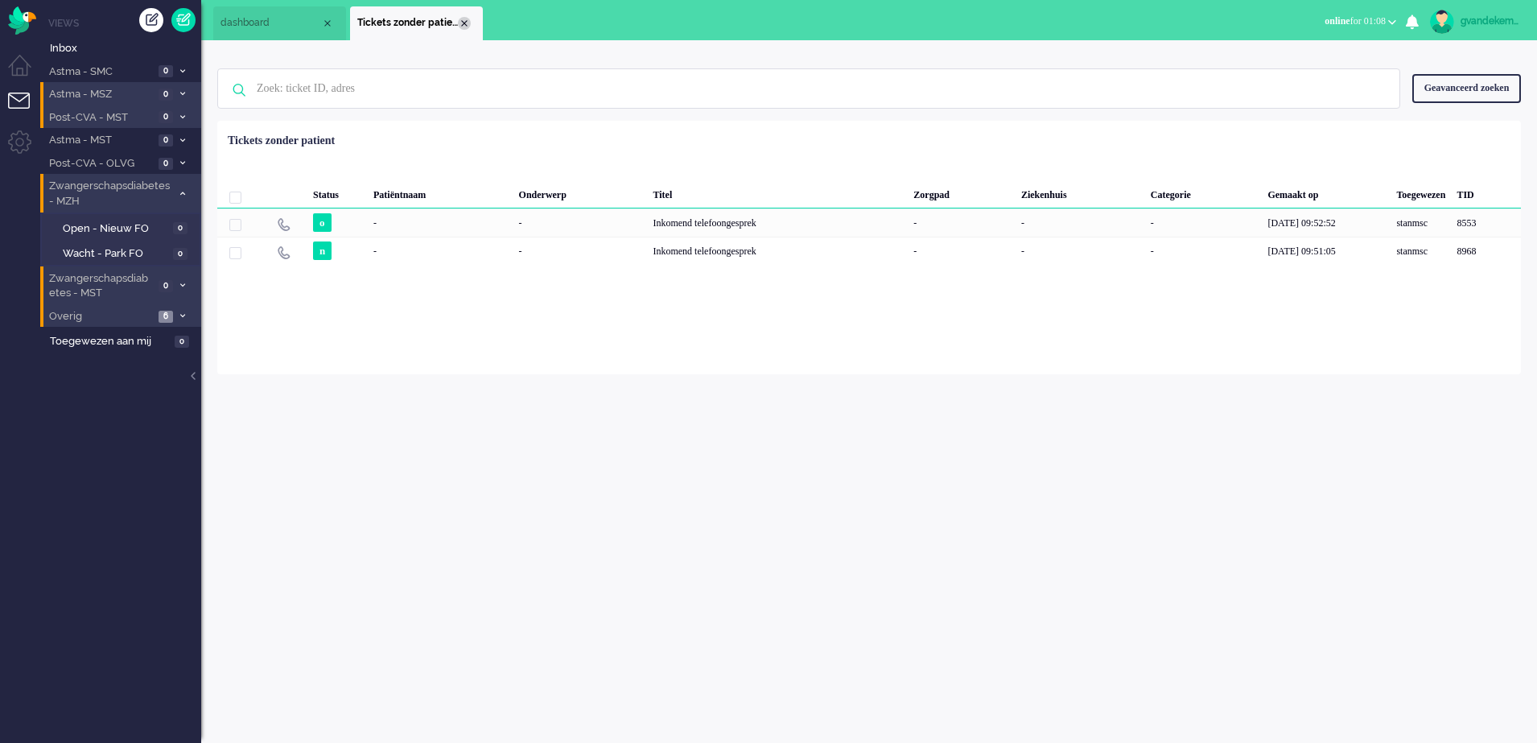
click at [463, 20] on div "Close tab" at bounding box center [464, 23] width 13 height 13
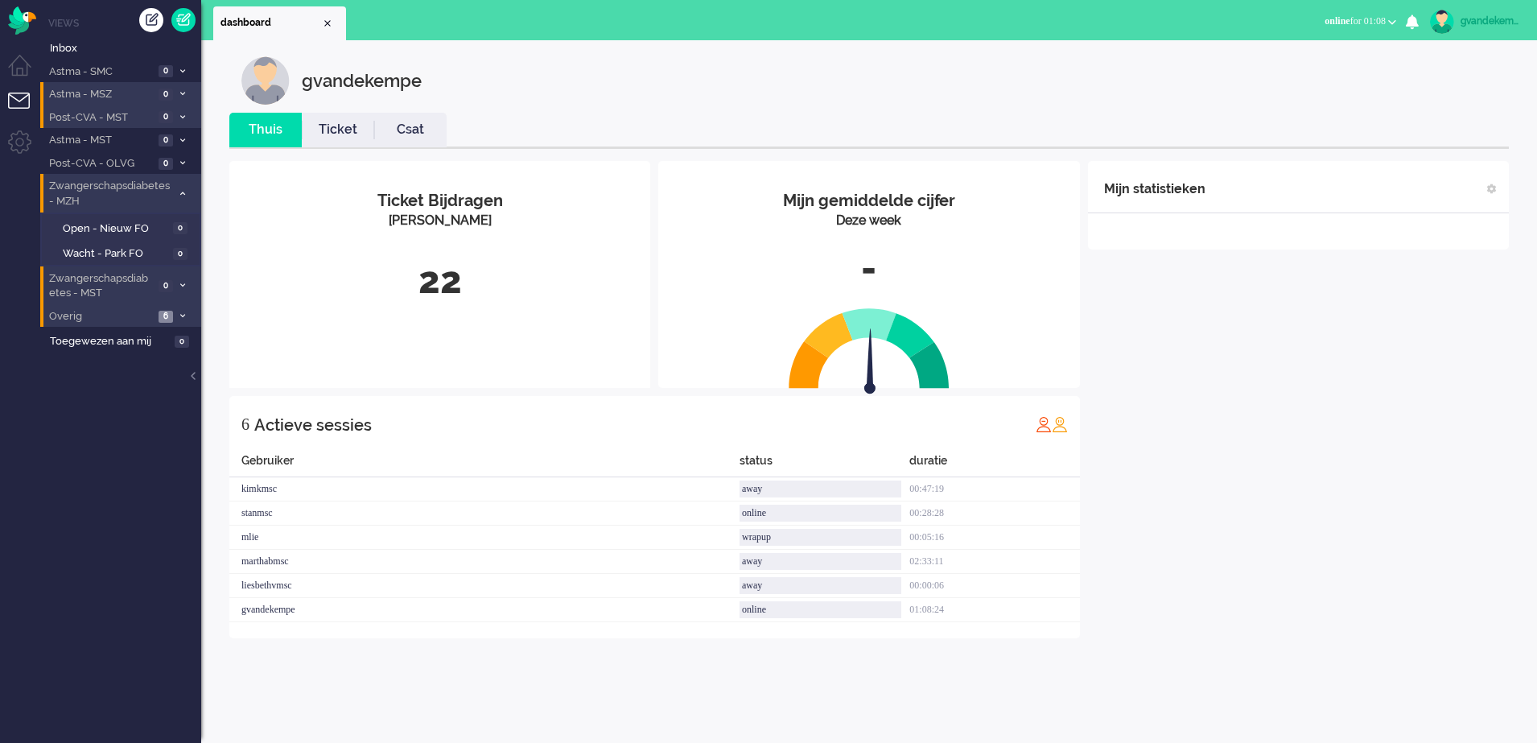
click at [1275, 453] on div "Mijn statistieken + Statistieken toevoegen Bel tijd (gemiddelde dag) Wrapup tij…" at bounding box center [1298, 399] width 421 height 477
click at [1279, 451] on div "Mijn statistieken + Statistieken toevoegen Bel tijd (gemiddelde dag) Wrapup tij…" at bounding box center [1298, 399] width 421 height 477
click at [182, 196] on icon at bounding box center [182, 194] width 5 height 6
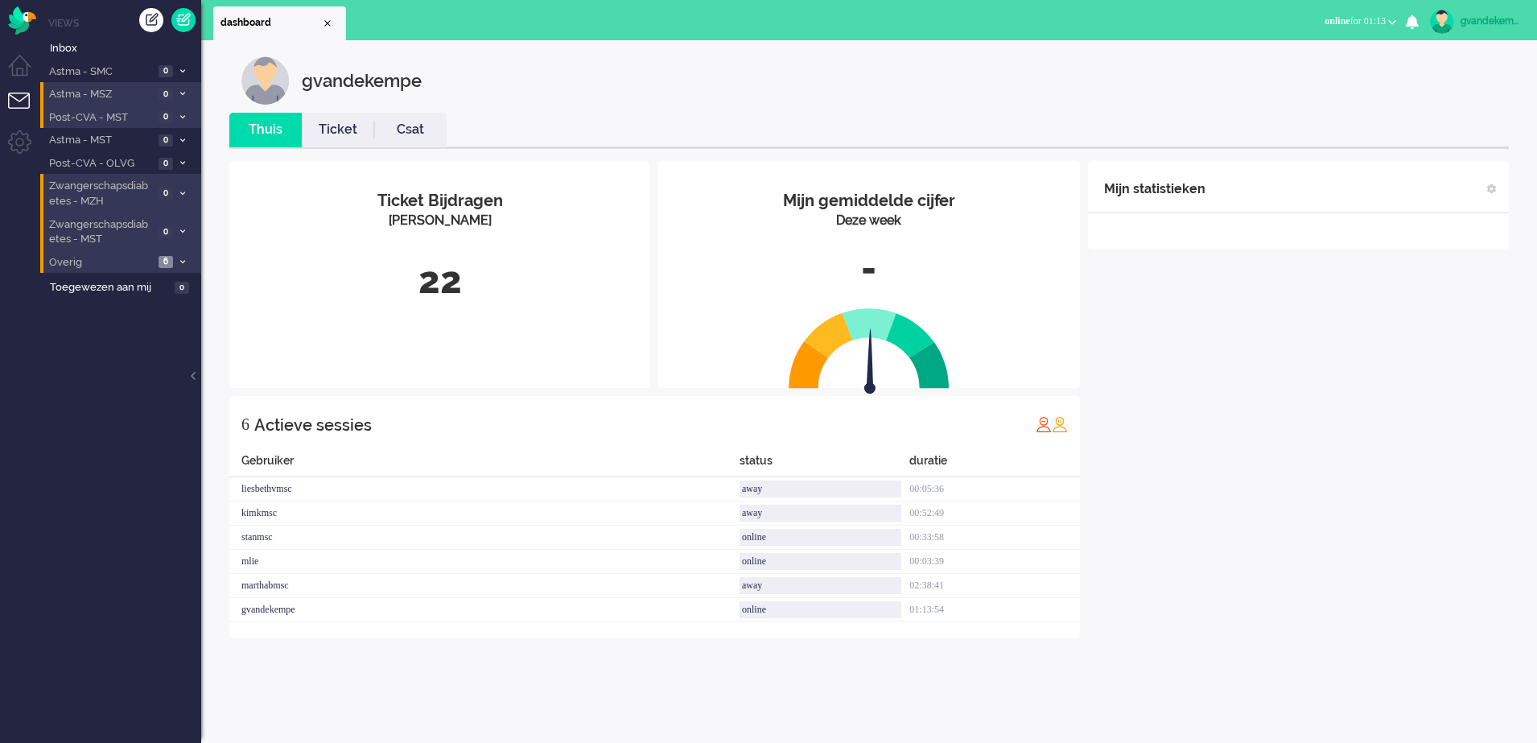
click at [1286, 543] on div "Mijn statistieken + Statistieken toevoegen Bel tijd (gemiddelde dag) Wrapup tij…" at bounding box center [1298, 399] width 421 height 477
click at [1360, 341] on div "Mijn statistieken + Statistieken toevoegen Bel tijd (gemiddelde dag) Wrapup tij…" at bounding box center [1298, 399] width 421 height 477
click at [1471, 343] on div "Mijn statistieken + Statistieken toevoegen Bel tijd (gemiddelde dag) Wrapup tij…" at bounding box center [1298, 399] width 421 height 477
drag, startPoint x: 1471, startPoint y: 343, endPoint x: 1455, endPoint y: 344, distance: 16.1
drag, startPoint x: 1455, startPoint y: 344, endPoint x: 711, endPoint y: 690, distance: 820.8
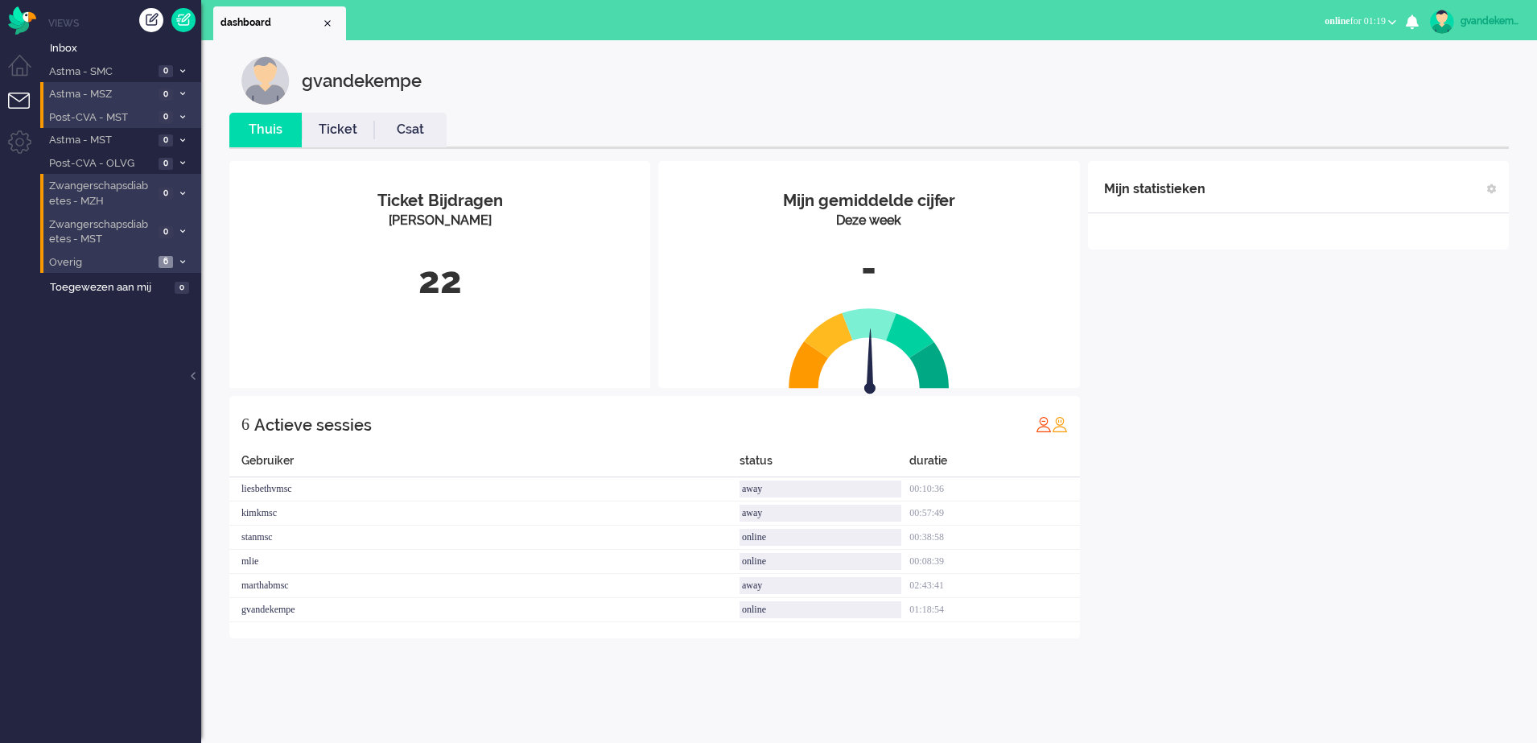
click at [711, 690] on div "gvandekempe Thuis Ticket Csat Mijn gemiddelde cijfer Deze week - Ticket Bijdrag…" at bounding box center [869, 391] width 1336 height 702
click at [1369, 443] on div "Mijn statistieken + Statistieken toevoegen Bel tijd (gemiddelde dag) Wrapup tij…" at bounding box center [1298, 399] width 421 height 477
click at [1363, 443] on div "Mijn statistieken + Statistieken toevoegen Bel tijd (gemiddelde dag) Wrapup tij…" at bounding box center [1298, 399] width 421 height 477
click at [1450, 311] on div "Mijn statistieken + Statistieken toevoegen Bel tijd (gemiddelde dag) Wrapup tij…" at bounding box center [1298, 399] width 421 height 477
click at [1358, 343] on div "Mijn statistieken + Statistieken toevoegen Bel tijd (gemiddelde dag) Wrapup tij…" at bounding box center [1298, 399] width 421 height 477
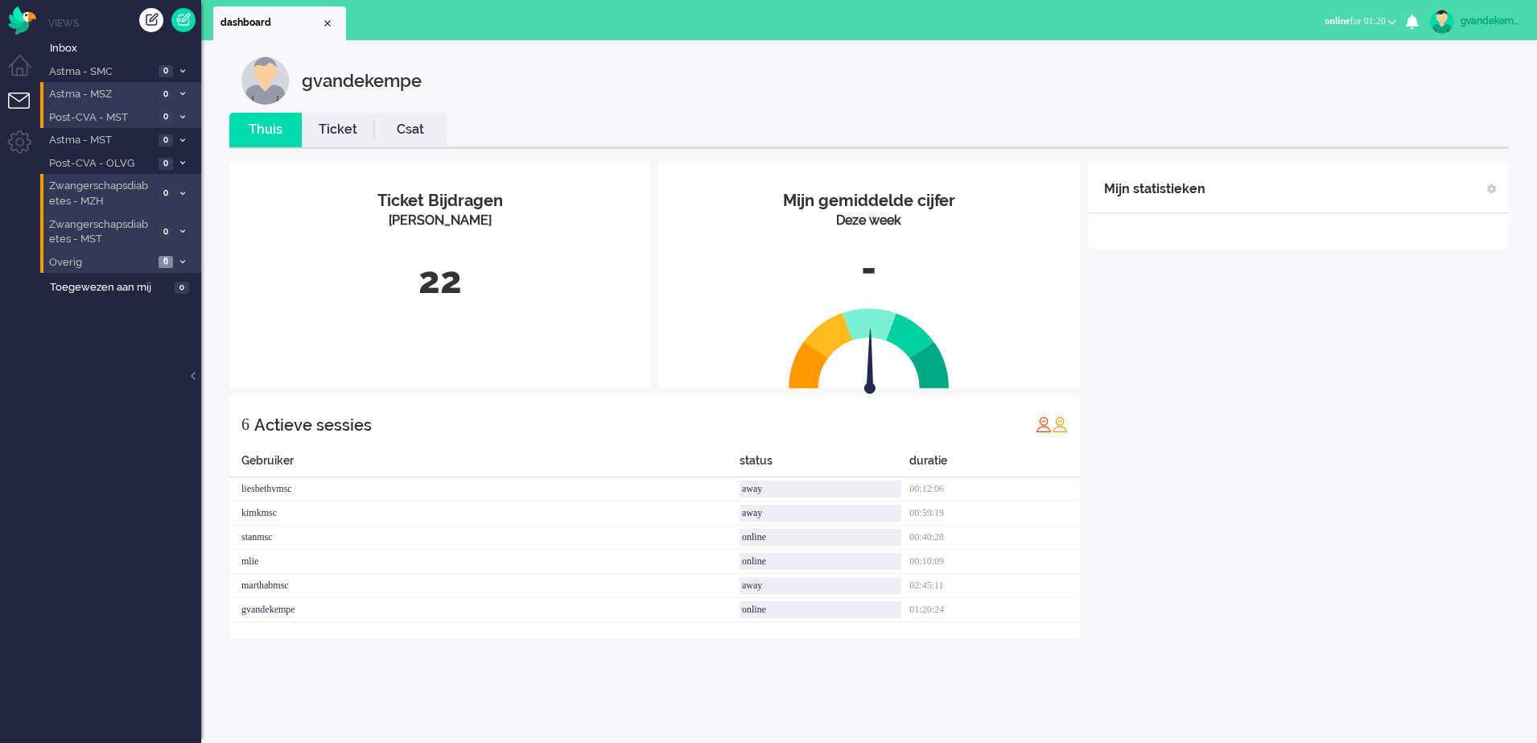
click at [1358, 343] on div "Mijn statistieken + Statistieken toevoegen Bel tijd (gemiddelde dag) Wrapup tij…" at bounding box center [1298, 399] width 421 height 477
click at [1271, 551] on div "Mijn statistieken + Statistieken toevoegen Bel tijd (gemiddelde dag) Wrapup tij…" at bounding box center [1298, 399] width 421 height 477
click at [1301, 358] on div "Mijn statistieken + Statistieken toevoegen Bel tijd (gemiddelde dag) Wrapup tij…" at bounding box center [1298, 399] width 421 height 477
click at [1356, 320] on div "Mijn statistieken + Statistieken toevoegen Bel tijd (gemiddelde dag) Wrapup tij…" at bounding box center [1298, 399] width 421 height 477
click at [1308, 494] on div "Mijn statistieken + Statistieken toevoegen Bel tijd (gemiddelde dag) Wrapup tij…" at bounding box center [1298, 399] width 421 height 477
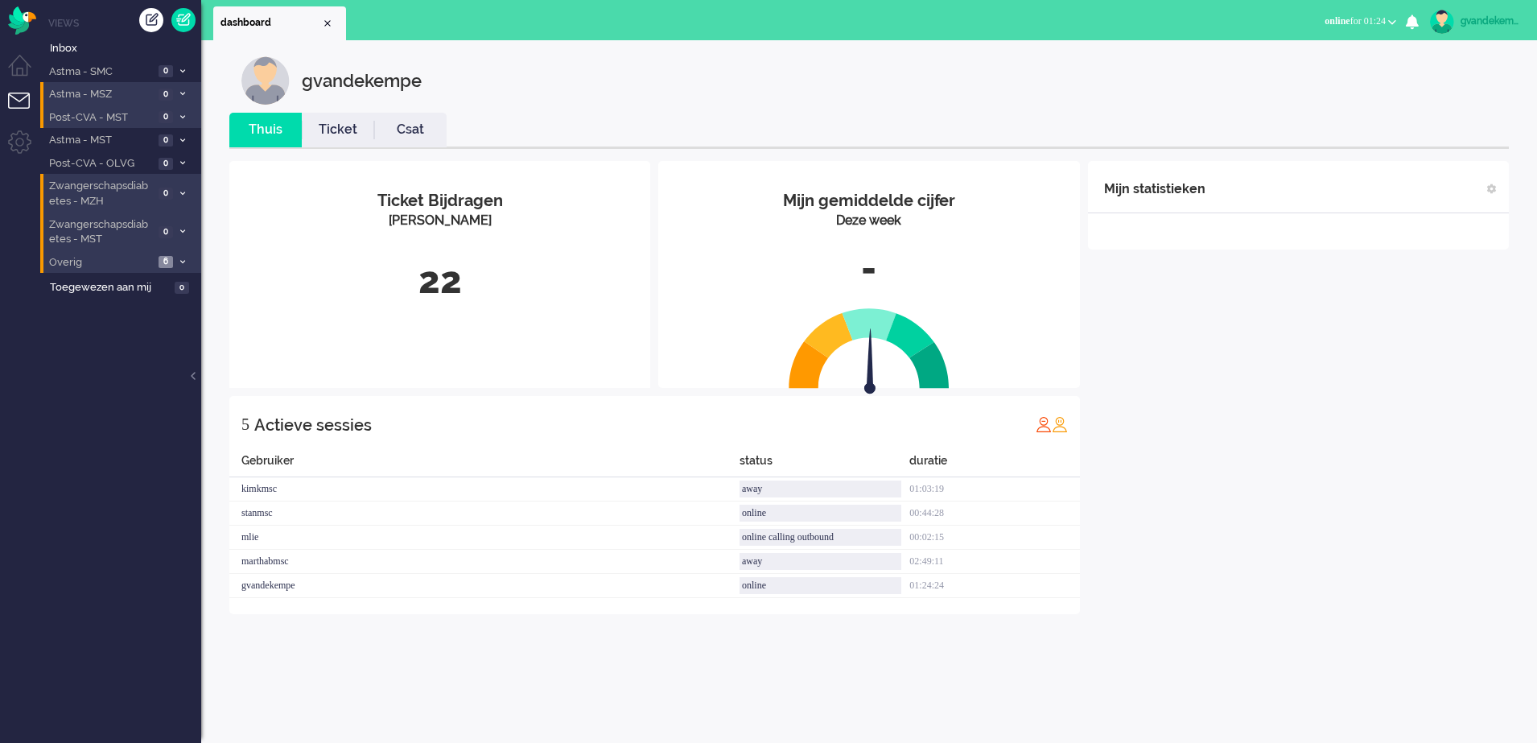
click at [1306, 494] on div "Mijn statistieken + Statistieken toevoegen Bel tijd (gemiddelde dag) Wrapup tij…" at bounding box center [1298, 387] width 421 height 453
click at [184, 259] on icon at bounding box center [182, 262] width 5 height 6
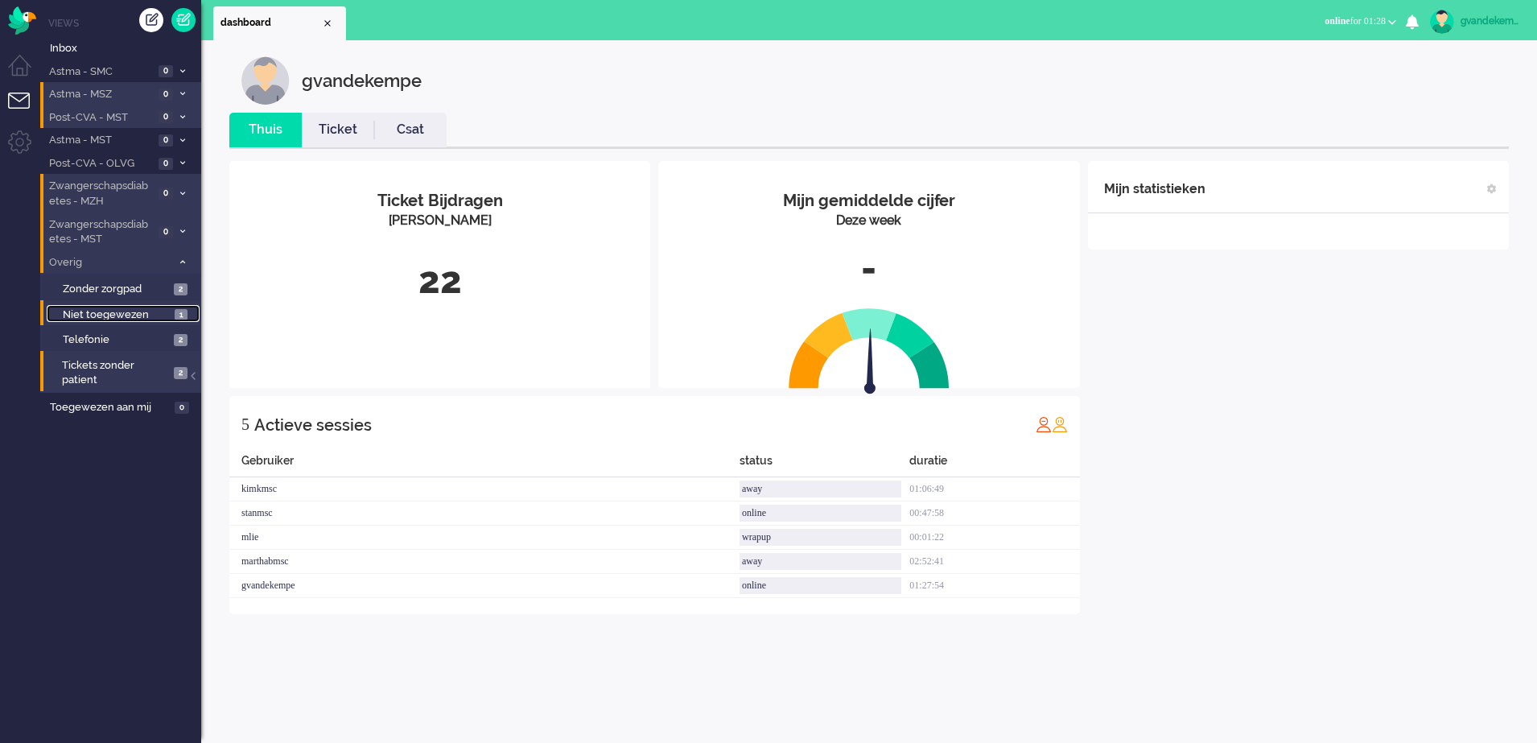
click at [167, 313] on span "Niet toegewezen" at bounding box center [117, 314] width 108 height 15
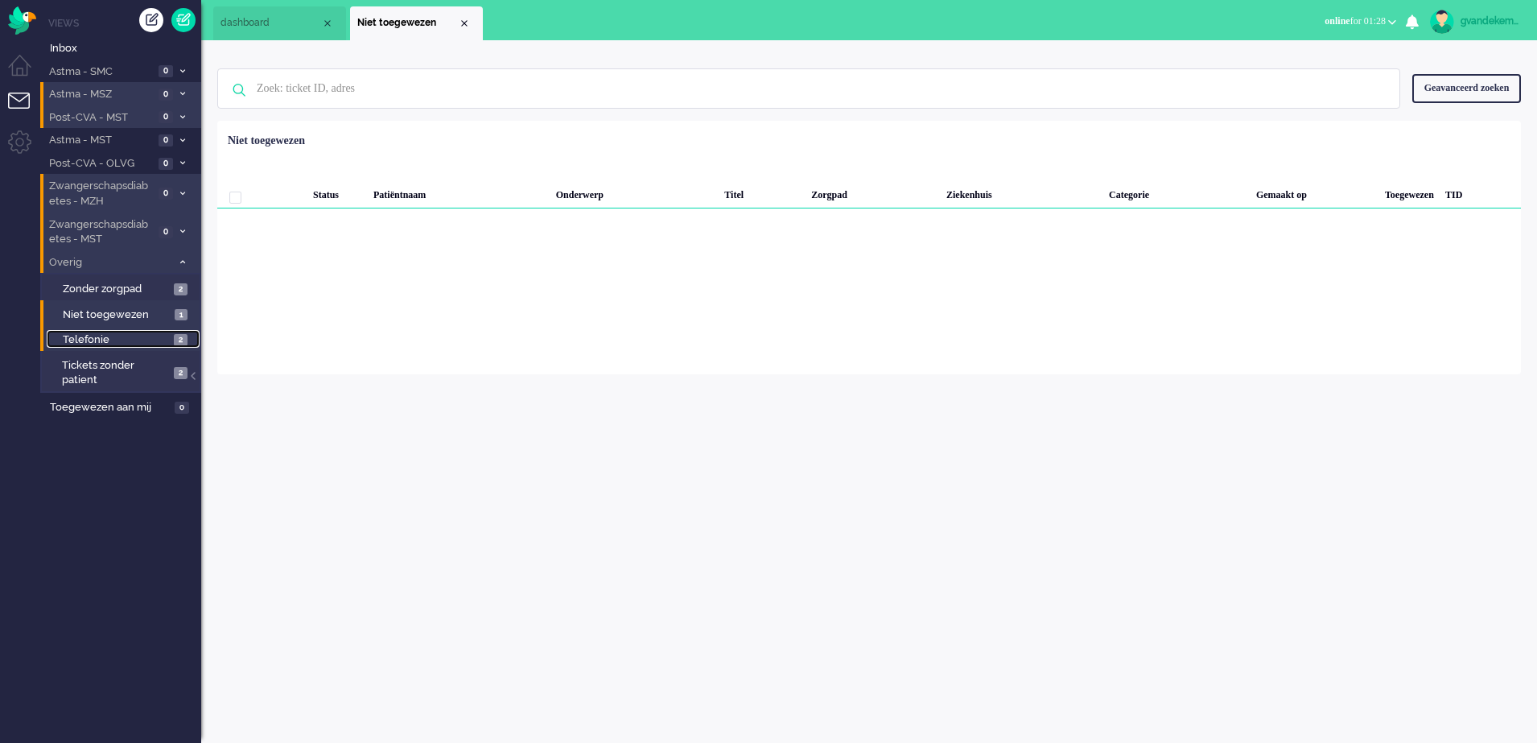
click at [166, 339] on span "Telefonie" at bounding box center [116, 339] width 107 height 15
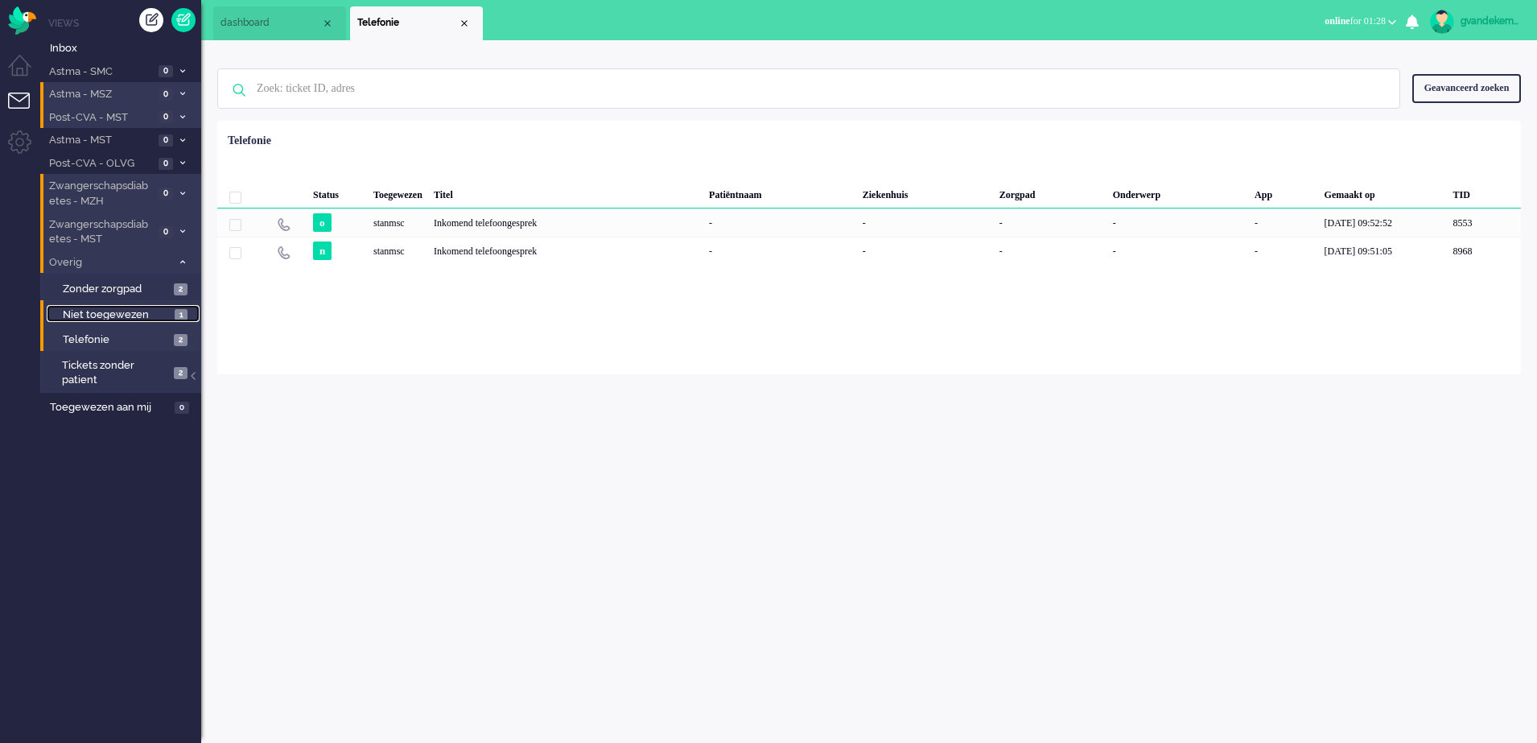
click at [179, 310] on span "1" at bounding box center [181, 315] width 13 height 12
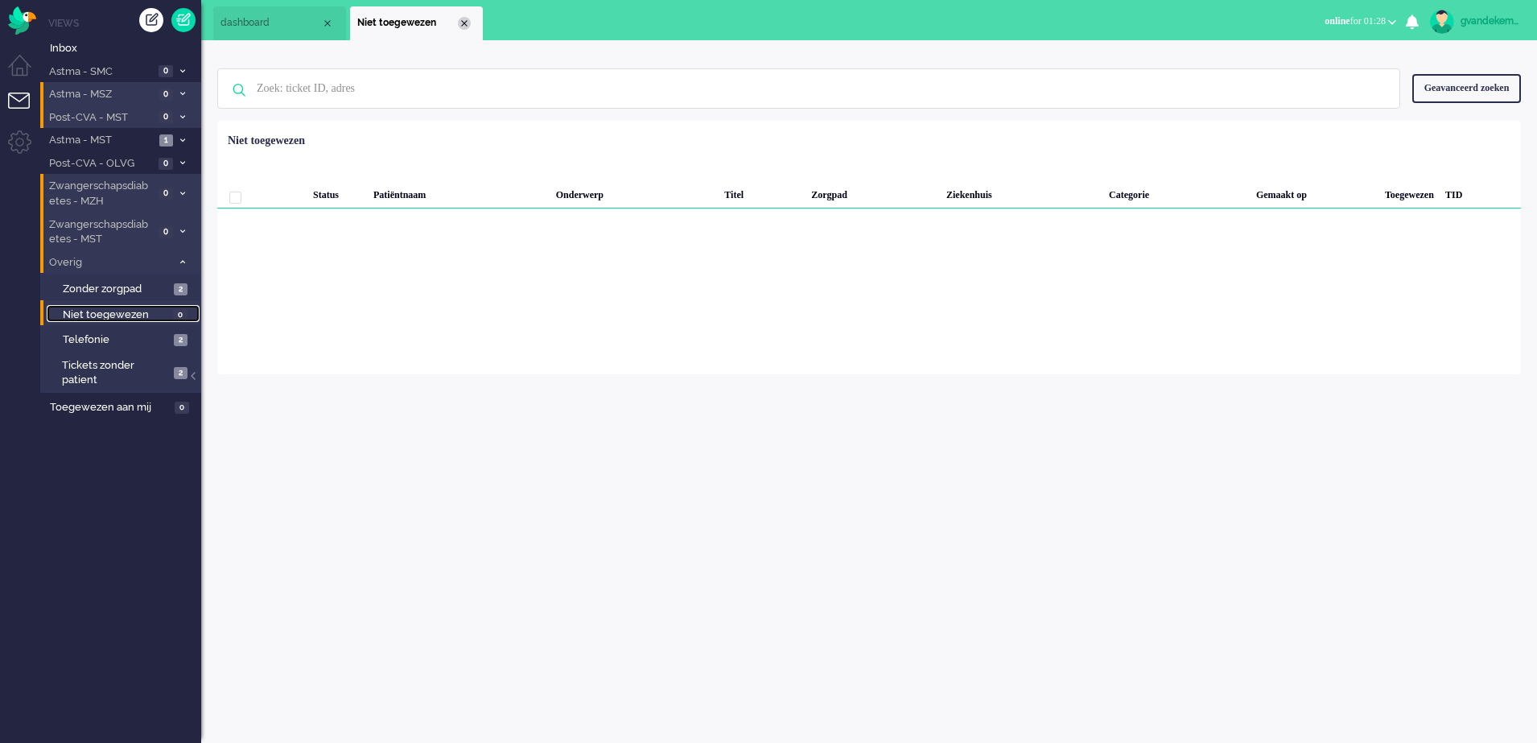
click at [459, 19] on div "Close tab" at bounding box center [464, 23] width 13 height 13
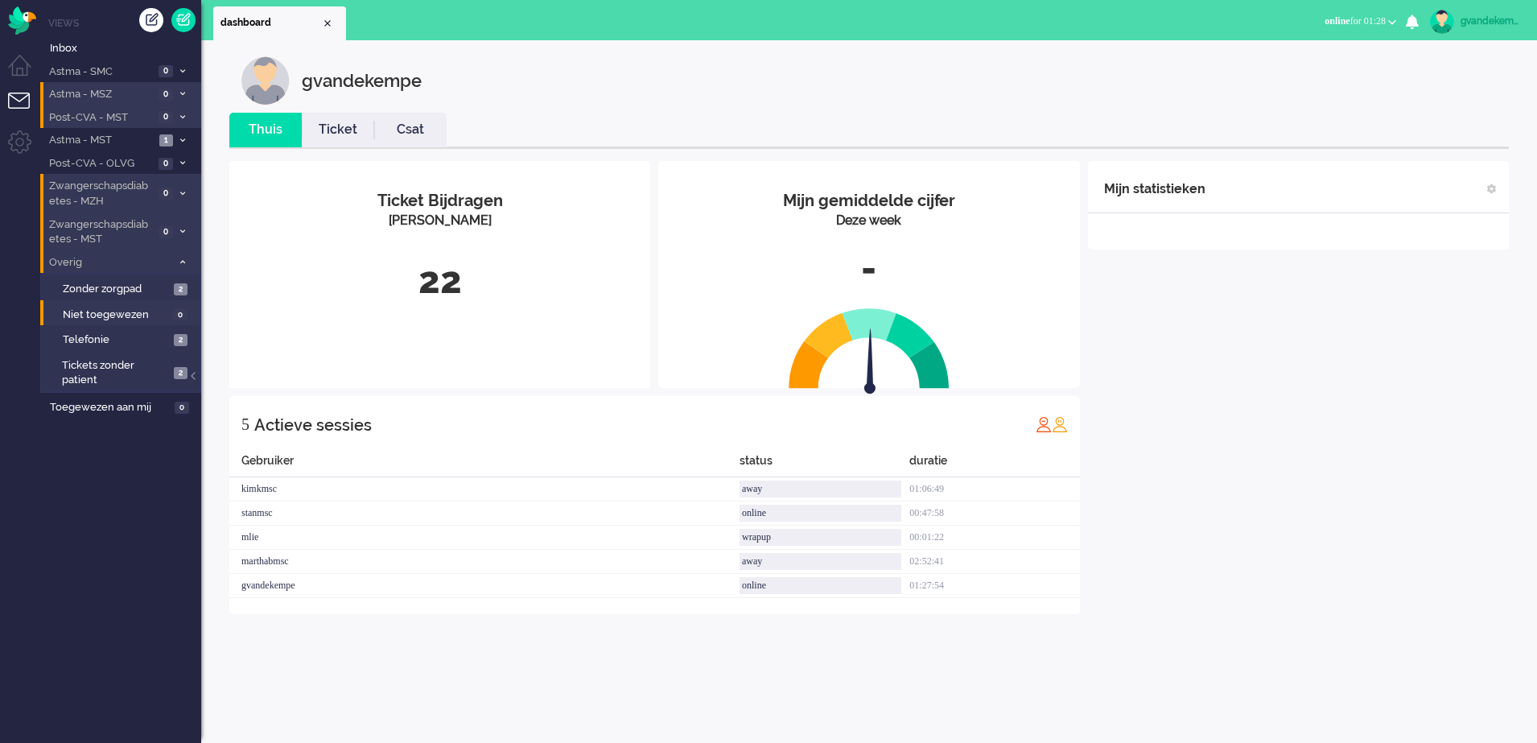
click at [180, 138] on icon at bounding box center [182, 141] width 5 height 6
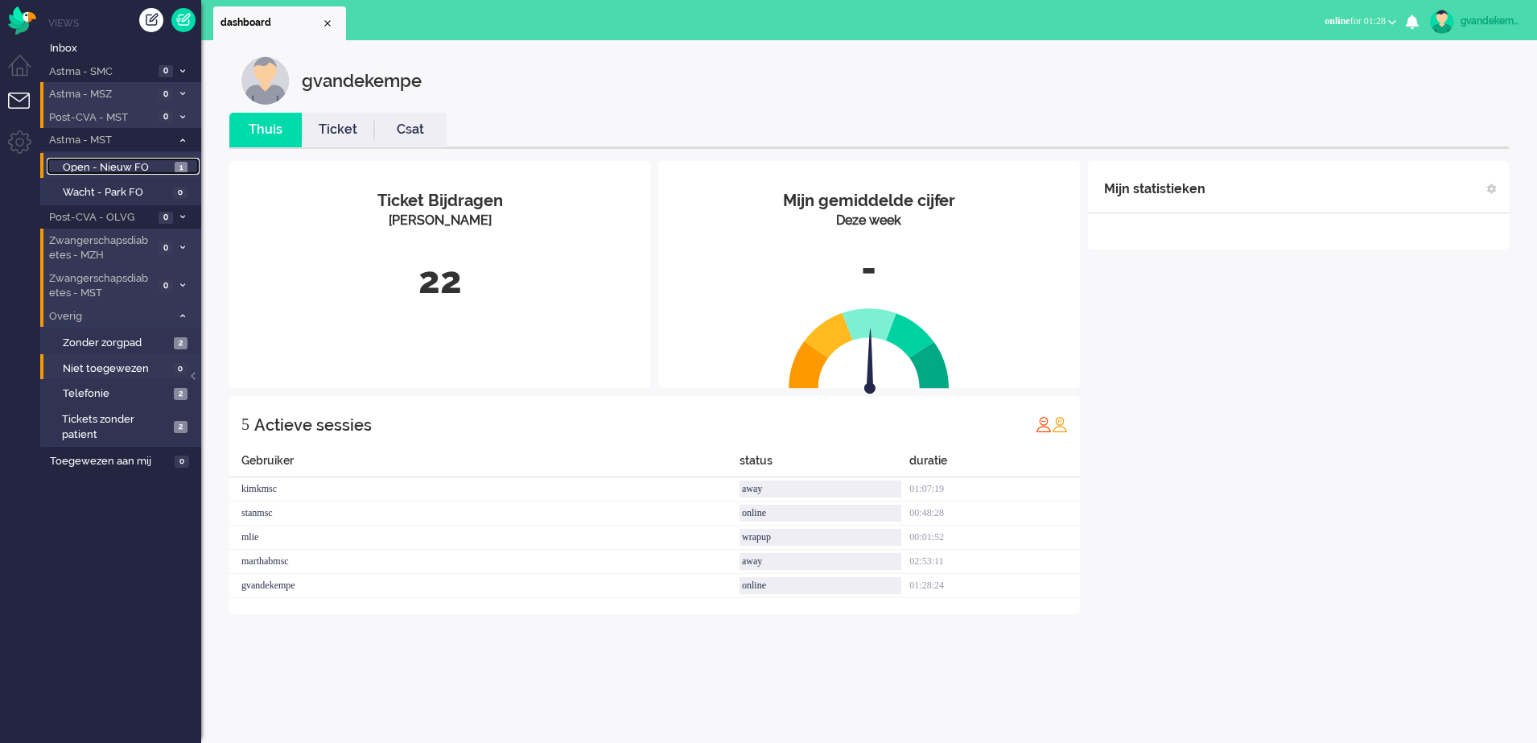
click at [126, 163] on span "Open - Nieuw FO" at bounding box center [117, 167] width 108 height 15
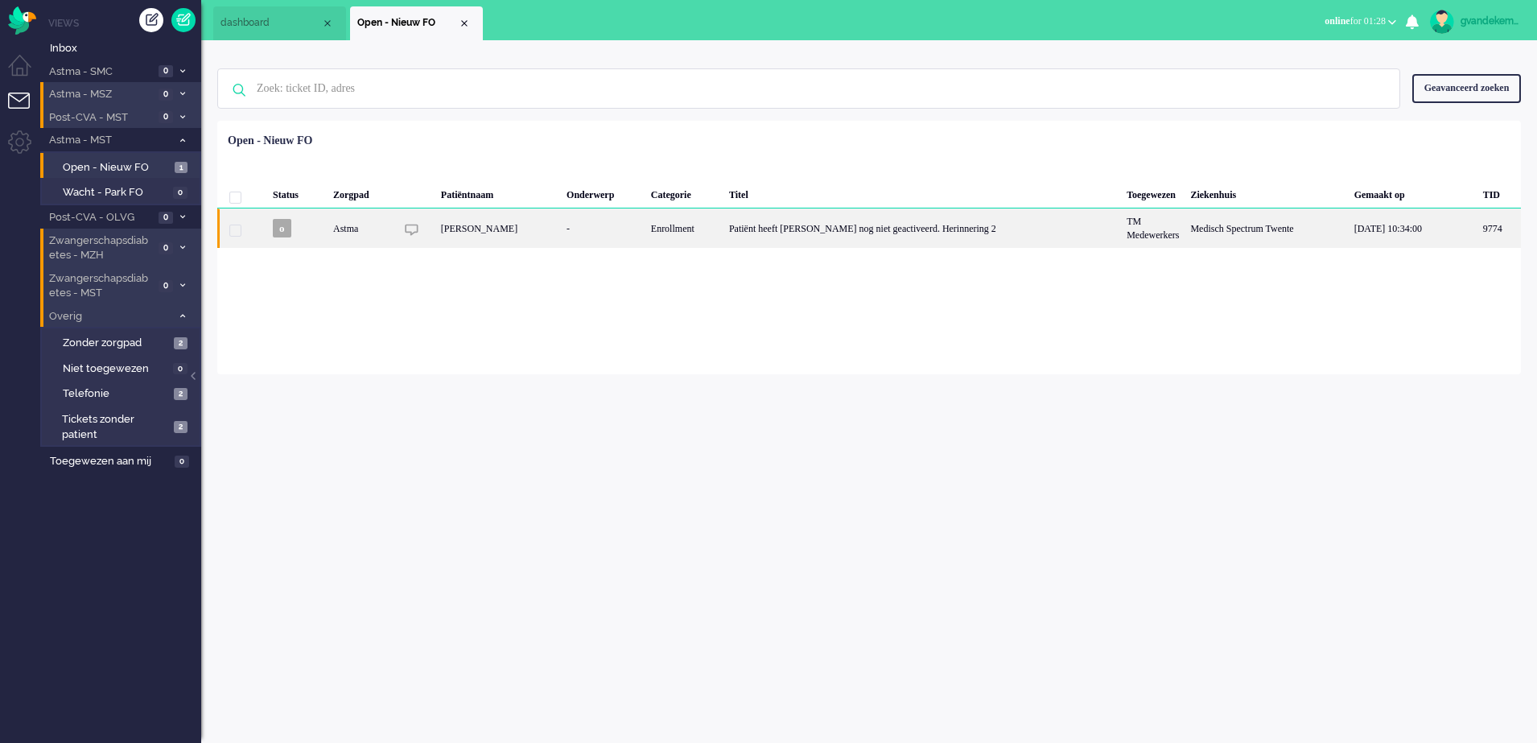
click at [842, 235] on div "Patiënt heeft [PERSON_NAME] nog niet geactiveerd. Herinnering 2" at bounding box center [921, 227] width 397 height 39
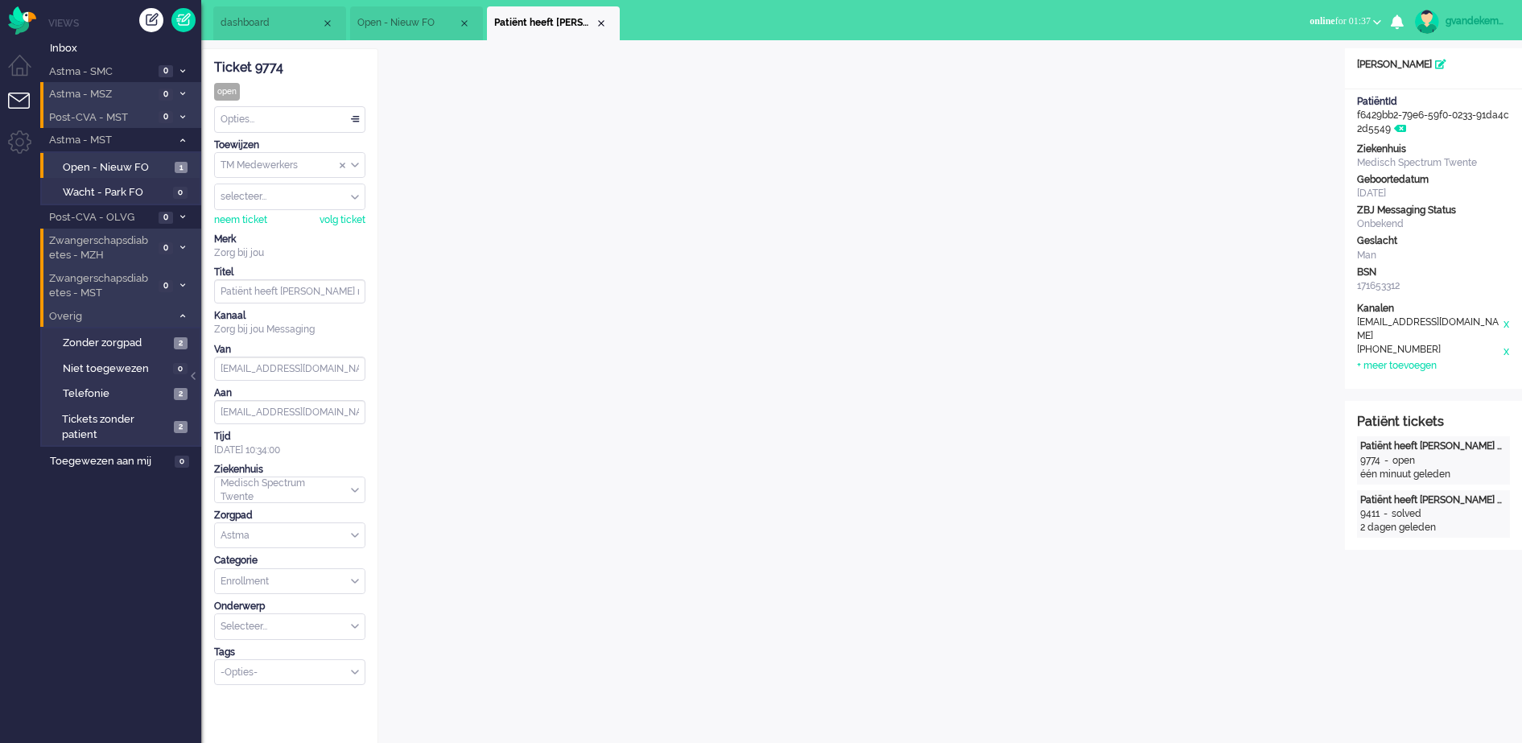
click at [182, 316] on icon at bounding box center [182, 316] width 5 height 6
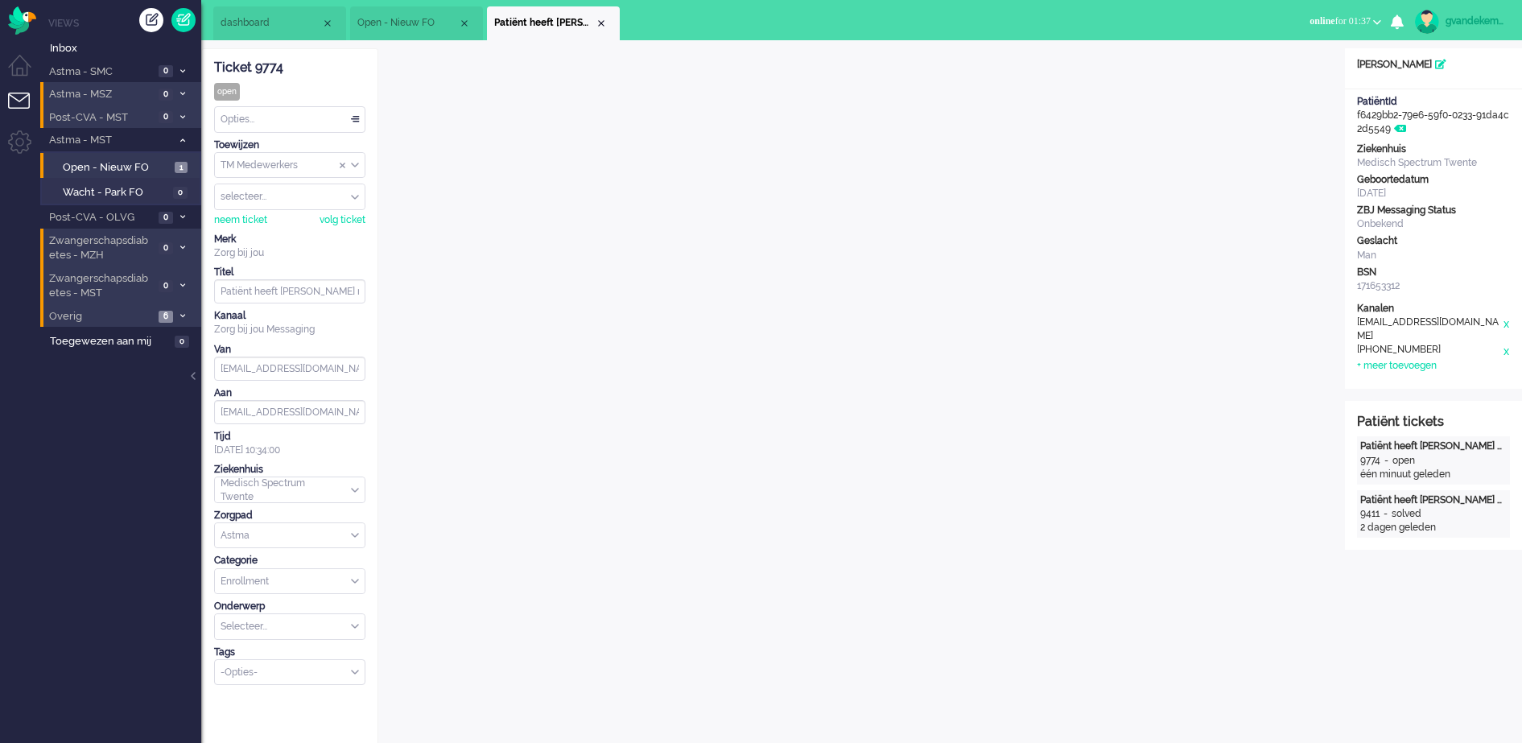
click at [1422, 669] on div "Open custom software Patiëntnaam [PERSON_NAME] PatiëntId f6429bb2-79e6-59f0-023…" at bounding box center [1433, 608] width 177 height 1121
click at [182, 116] on icon at bounding box center [182, 117] width 5 height 6
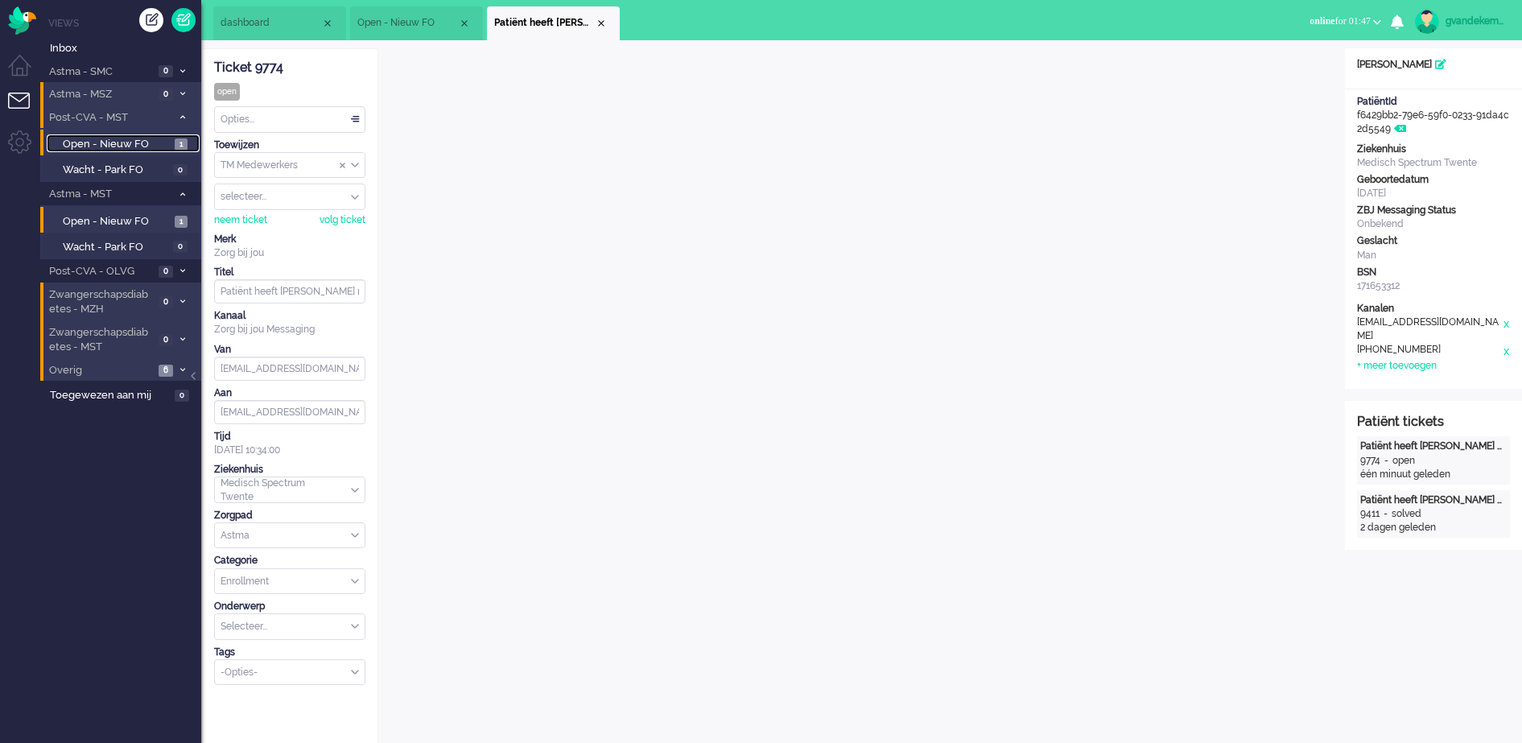
click at [131, 142] on span "Open - Nieuw FO" at bounding box center [117, 144] width 108 height 15
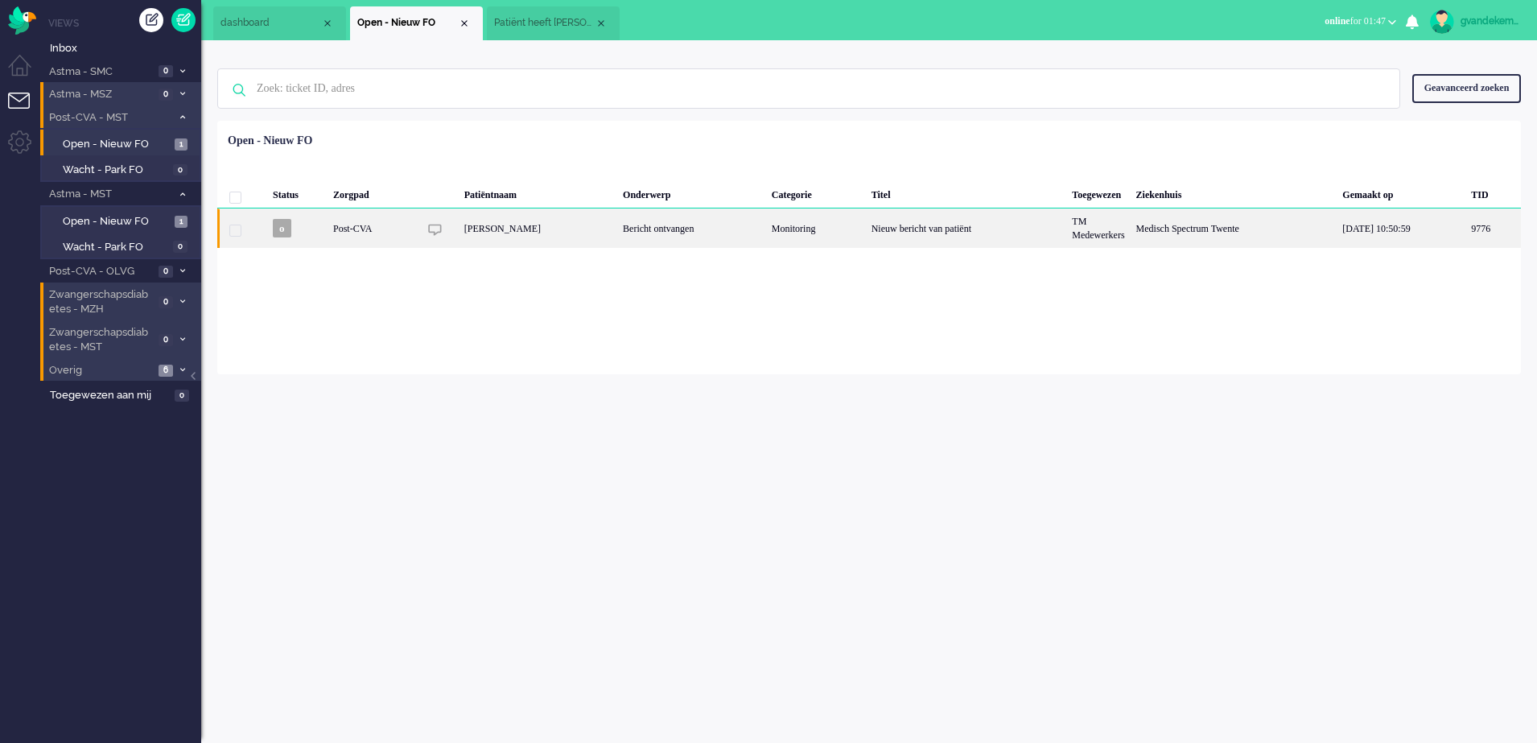
click at [1085, 226] on div "TM Medewerkers" at bounding box center [1098, 227] width 64 height 39
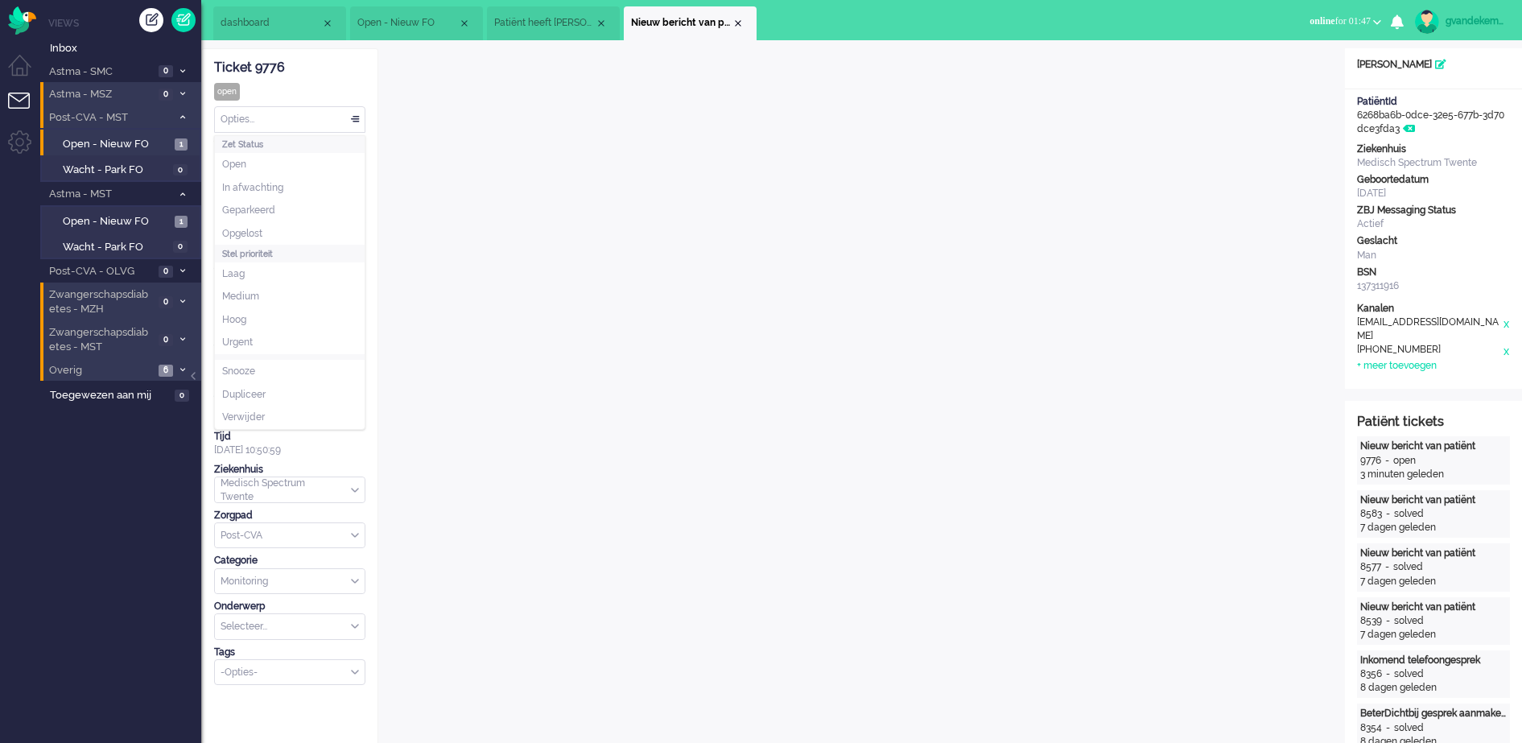
click at [359, 117] on div "Opties..." at bounding box center [290, 119] width 150 height 25
click at [270, 229] on li "Opgelost" at bounding box center [290, 233] width 150 height 23
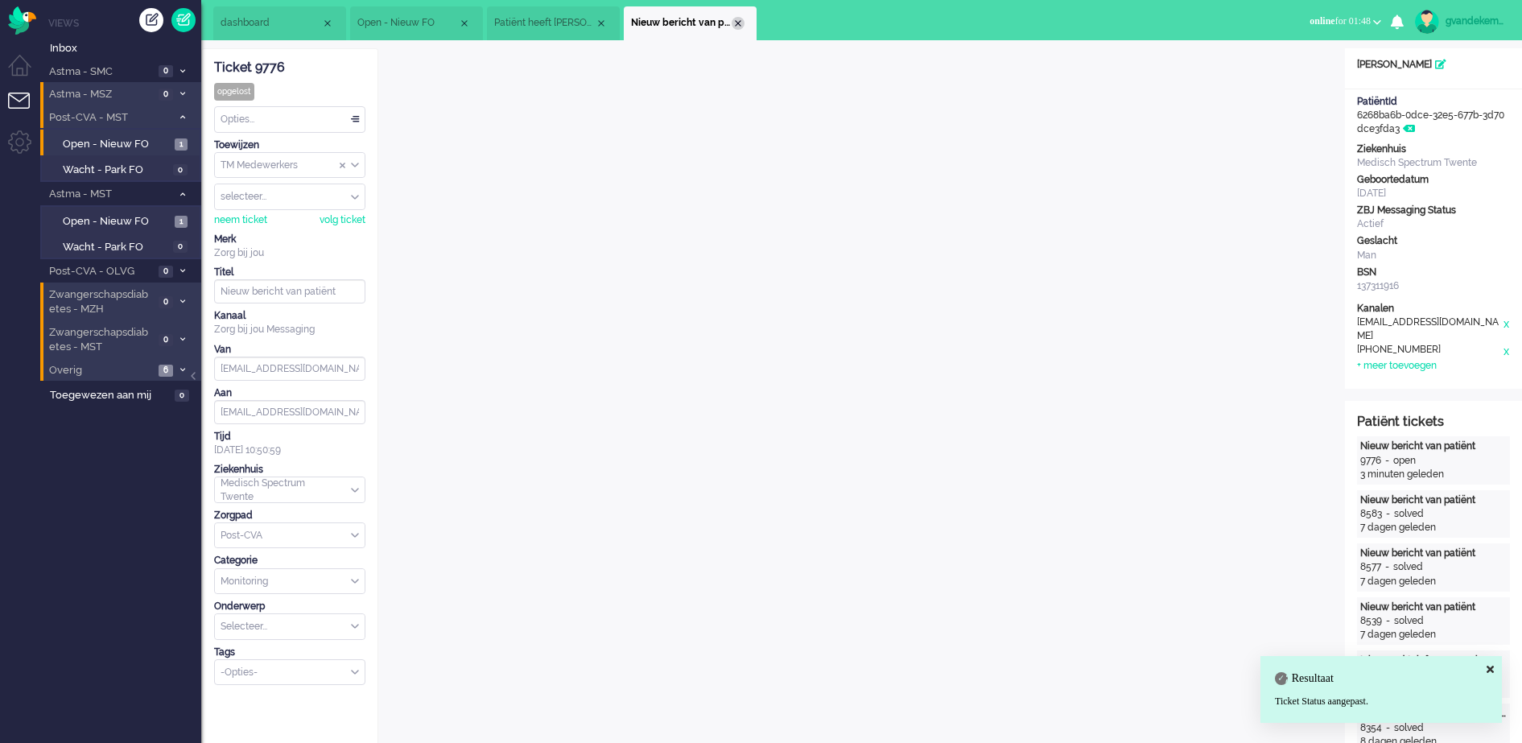
click at [735, 19] on div "Close tab" at bounding box center [737, 23] width 13 height 13
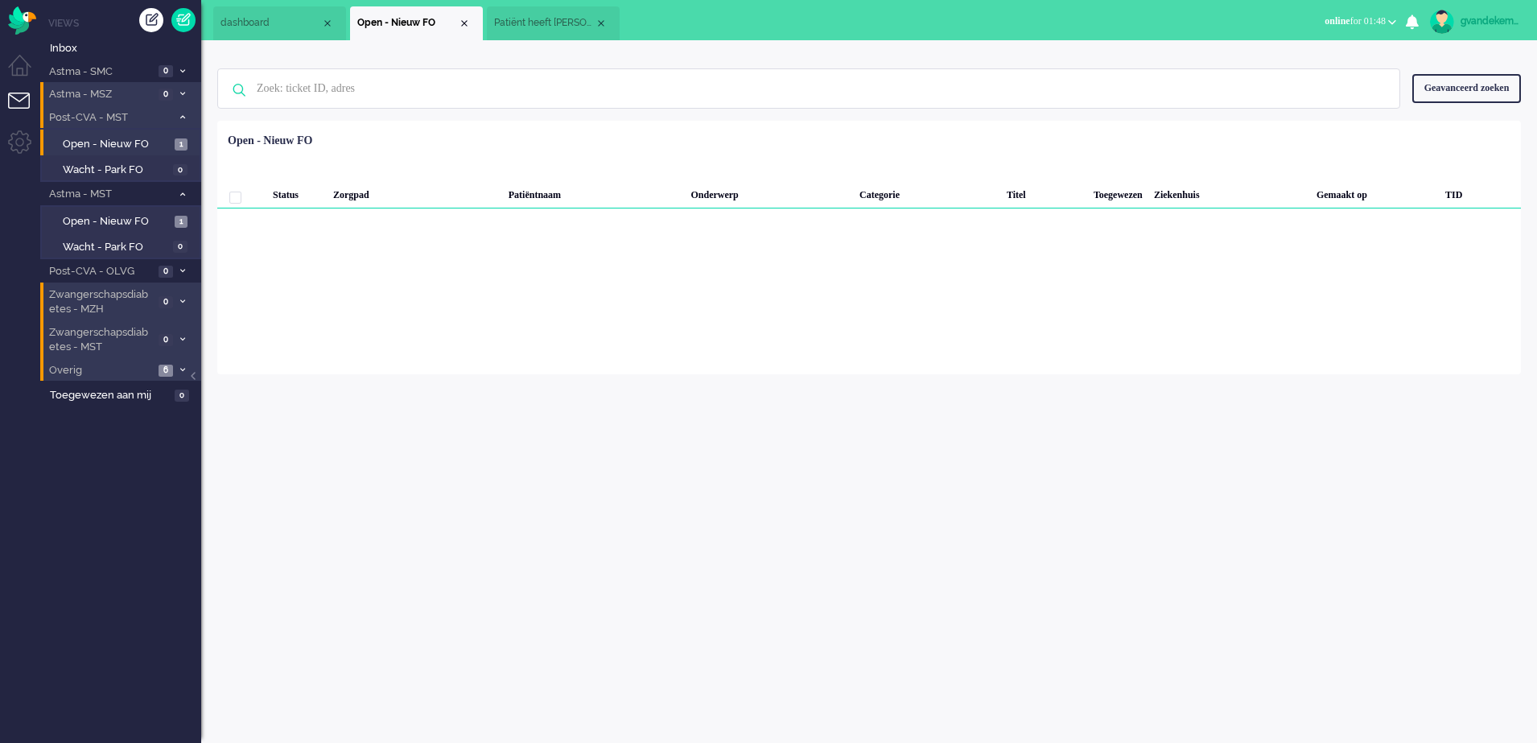
click at [550, 22] on span "Patiënt heeft [PERSON_NAME] nog niet geactiveerd. Herinnering 2" at bounding box center [544, 23] width 101 height 14
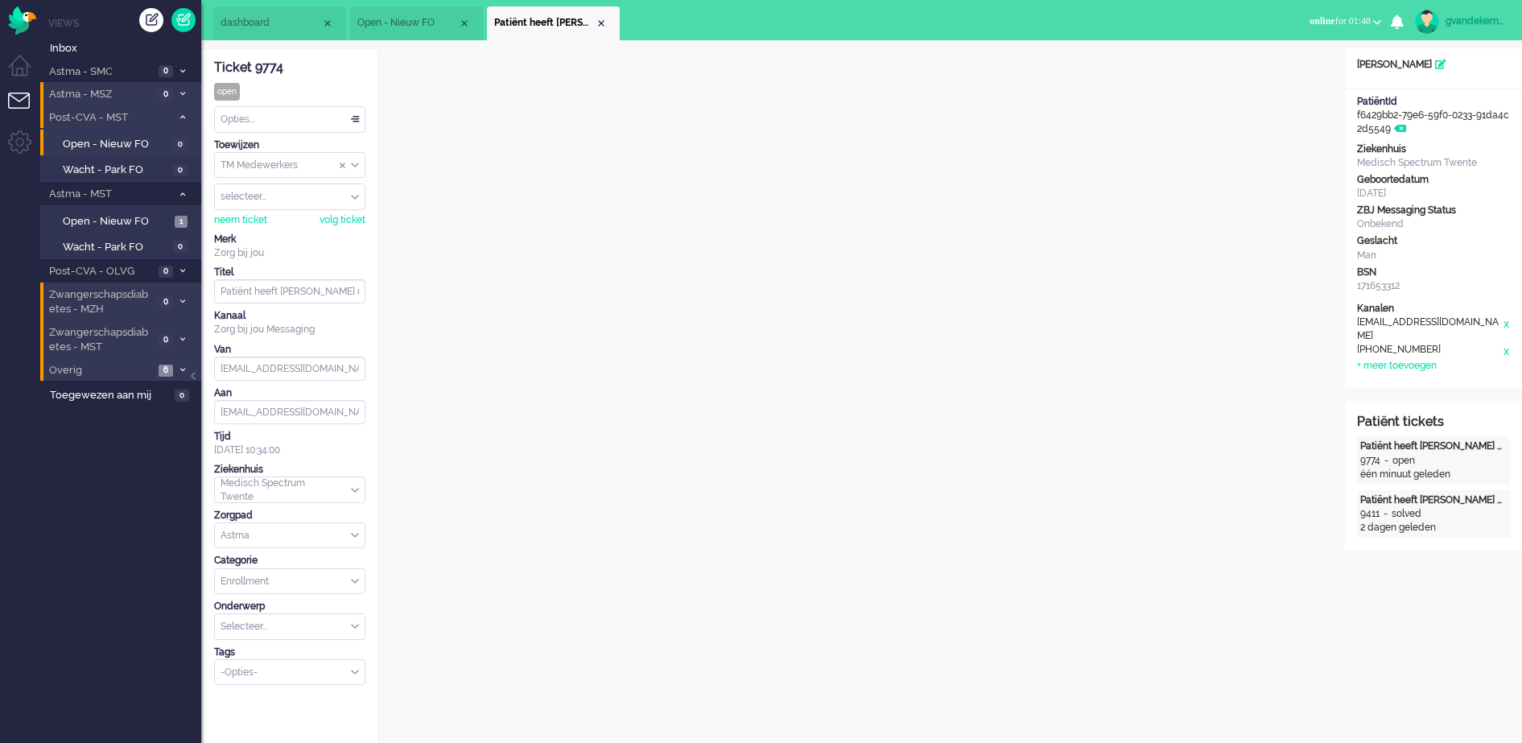
click at [1368, 593] on div "Open custom software Patiëntnaam [PERSON_NAME] PatiëntId f6429bb2-79e6-59f0-023…" at bounding box center [1433, 608] width 177 height 1121
click at [182, 116] on icon at bounding box center [182, 117] width 5 height 6
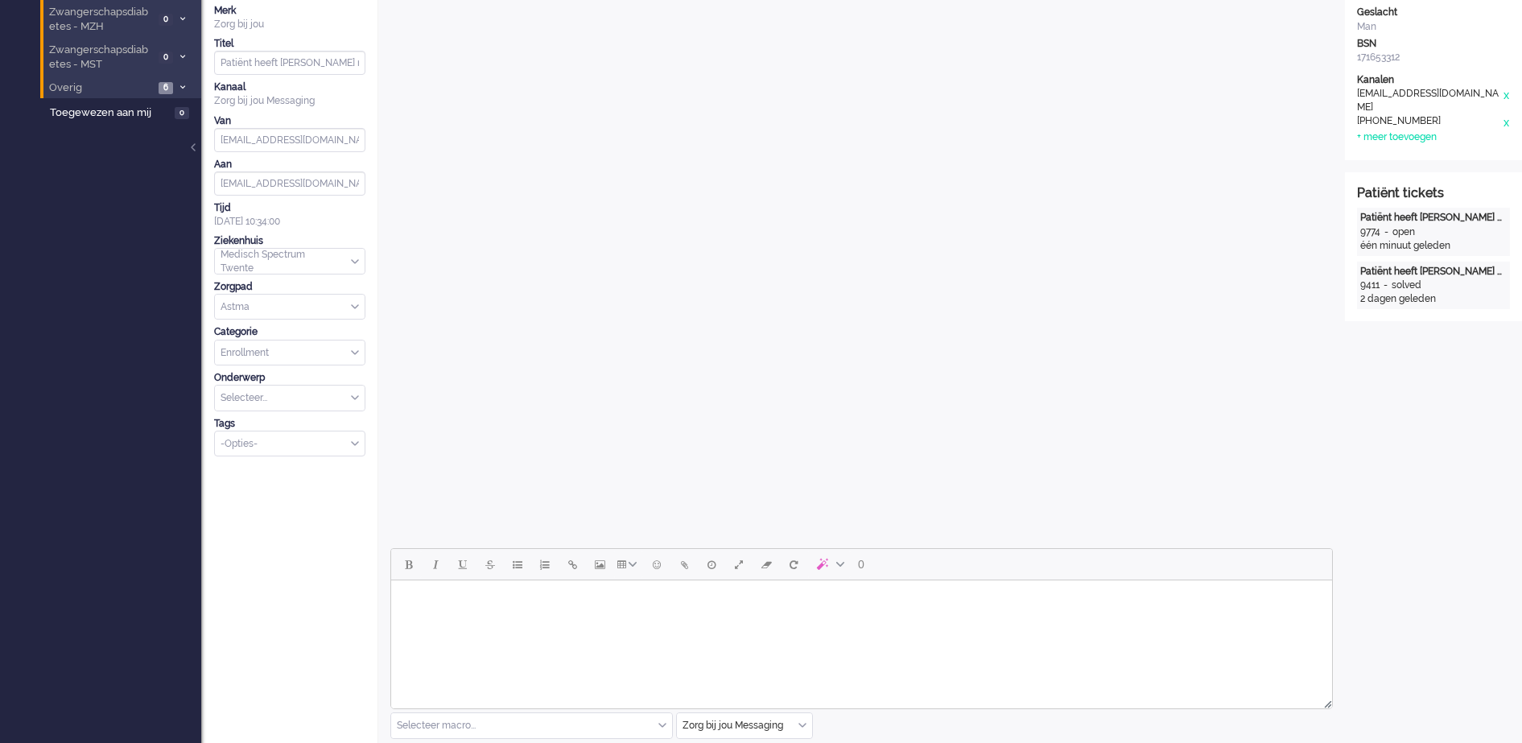
scroll to position [426, 0]
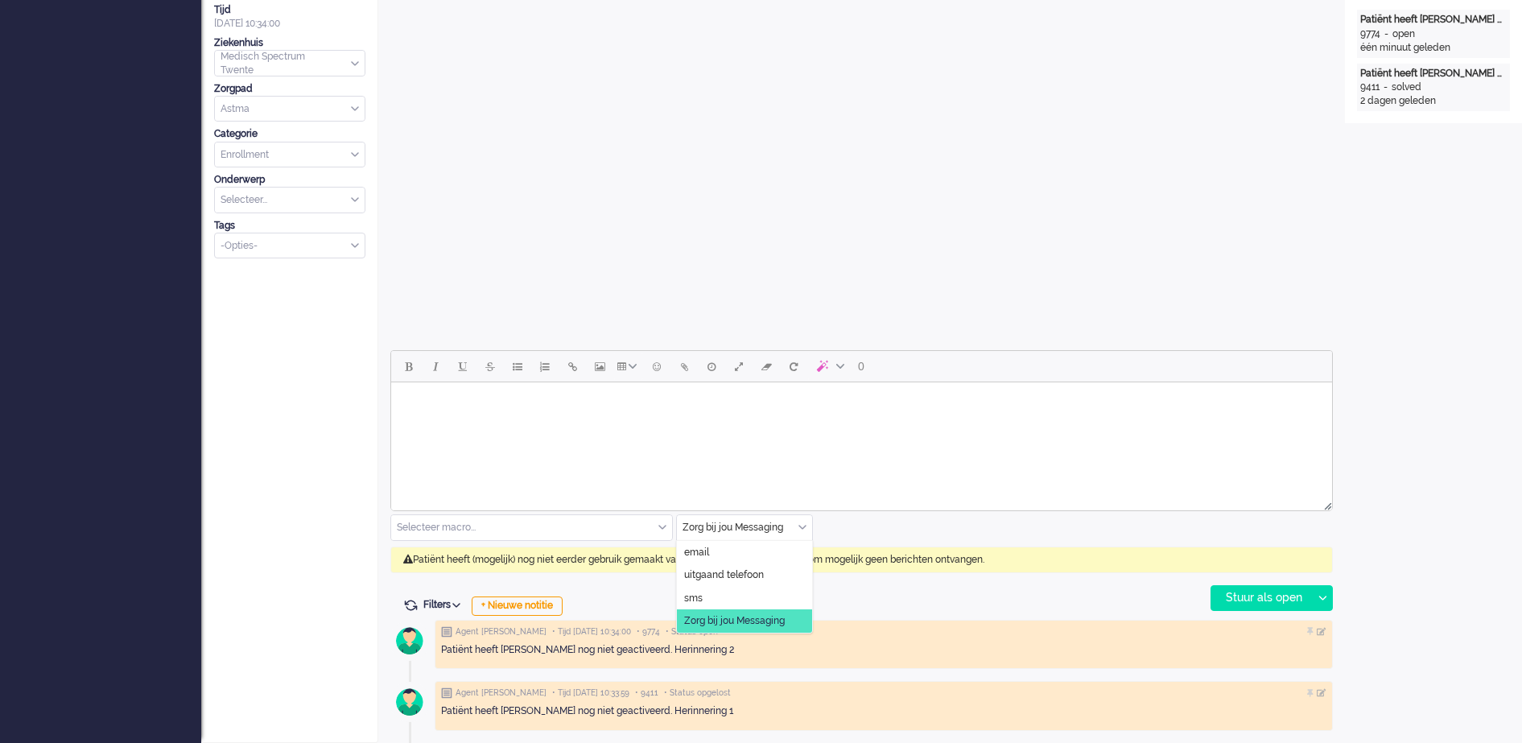
click at [799, 525] on div "Zorg bij jou Messaging" at bounding box center [744, 527] width 135 height 25
click at [721, 573] on span "uitgaand telefoon" at bounding box center [724, 575] width 80 height 14
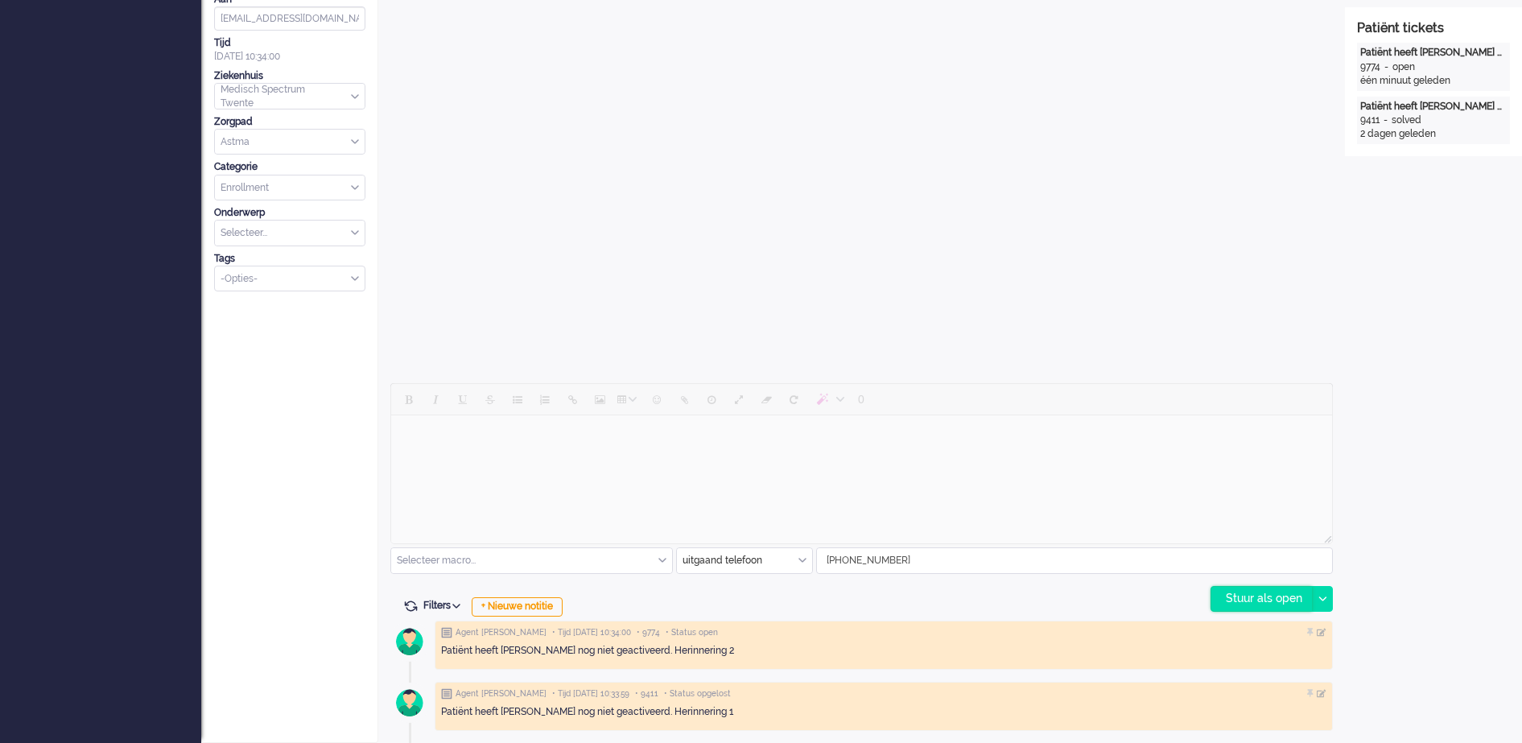
click at [1287, 595] on div "Stuur als open" at bounding box center [1261, 599] width 101 height 24
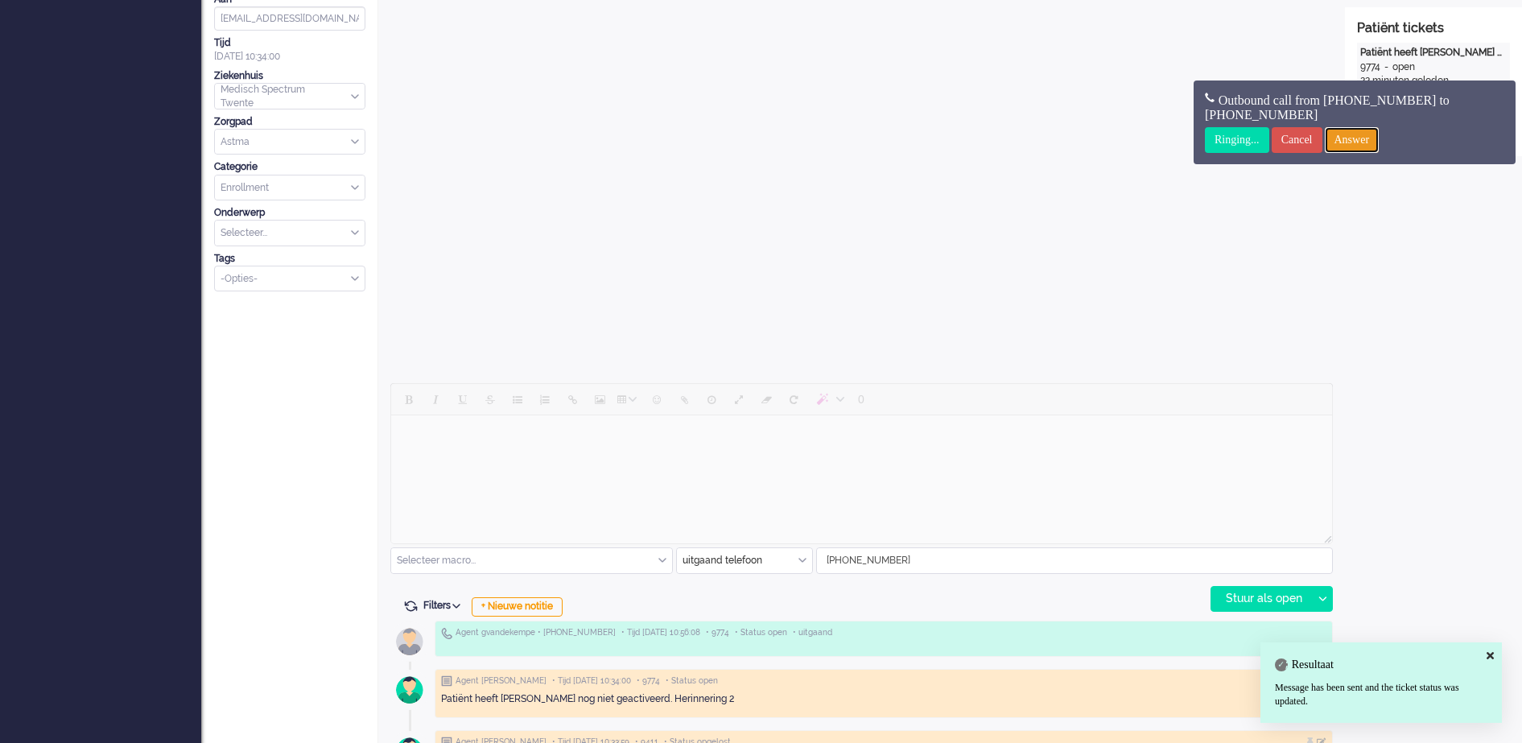
click at [1379, 138] on input "Answer" at bounding box center [1351, 140] width 55 height 26
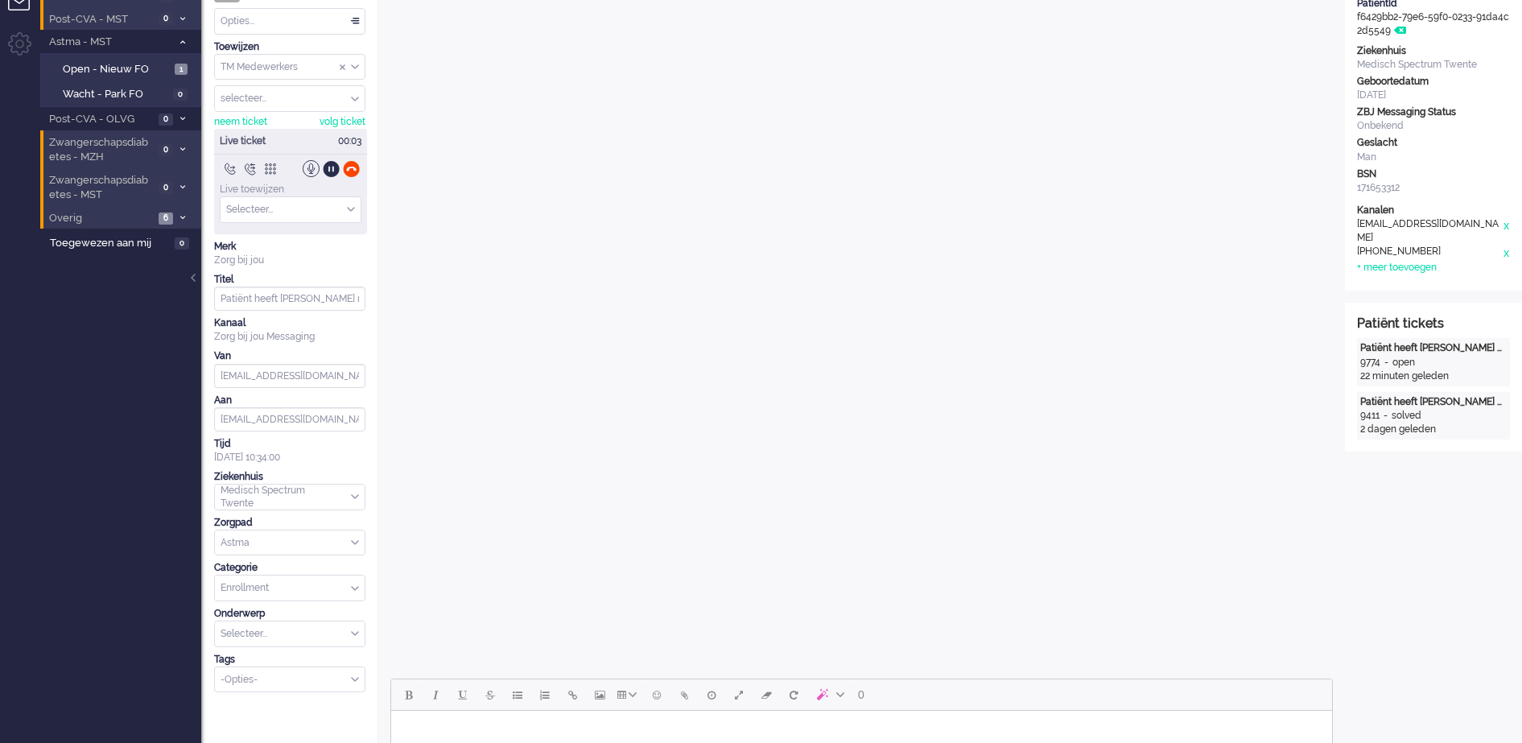
scroll to position [0, 0]
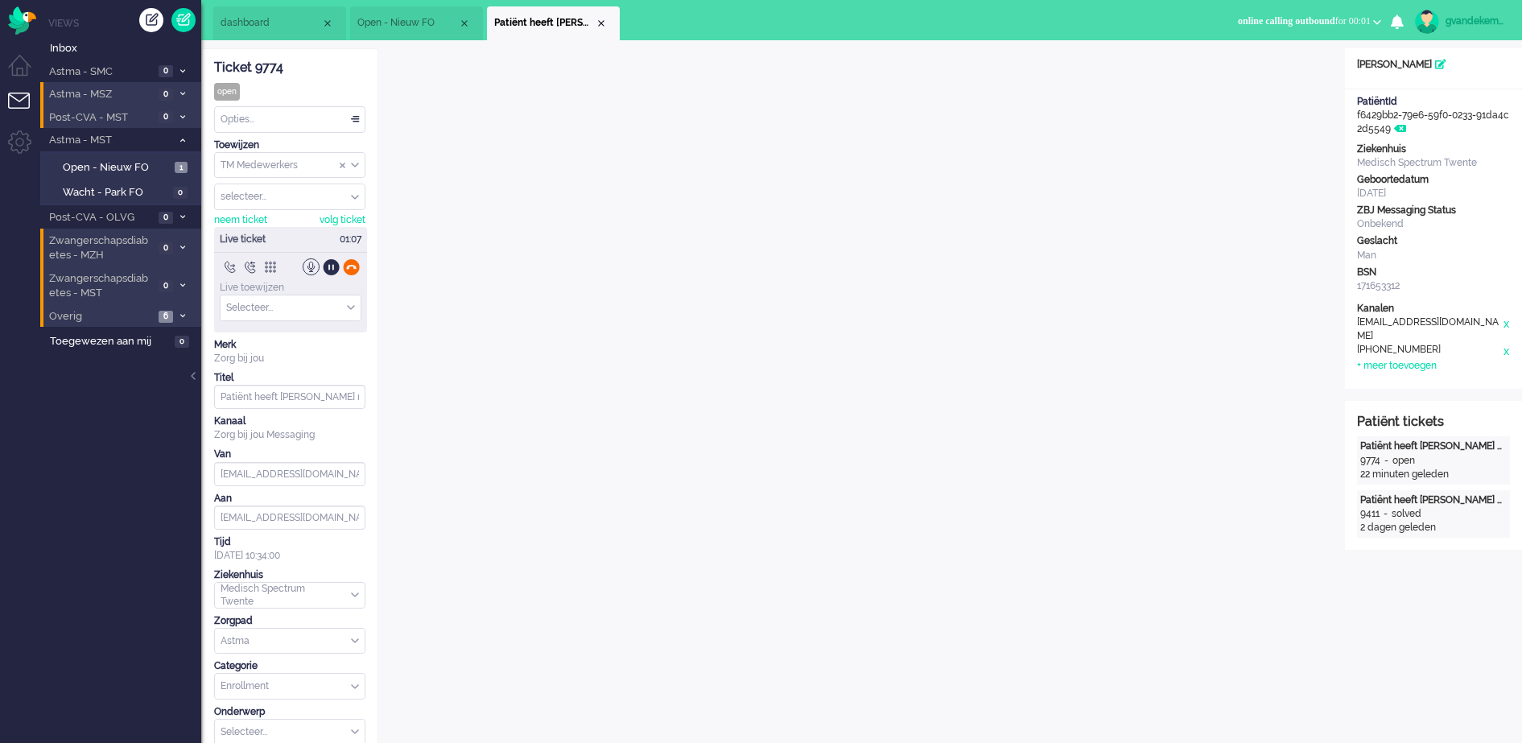
click at [353, 268] on div at bounding box center [351, 266] width 17 height 17
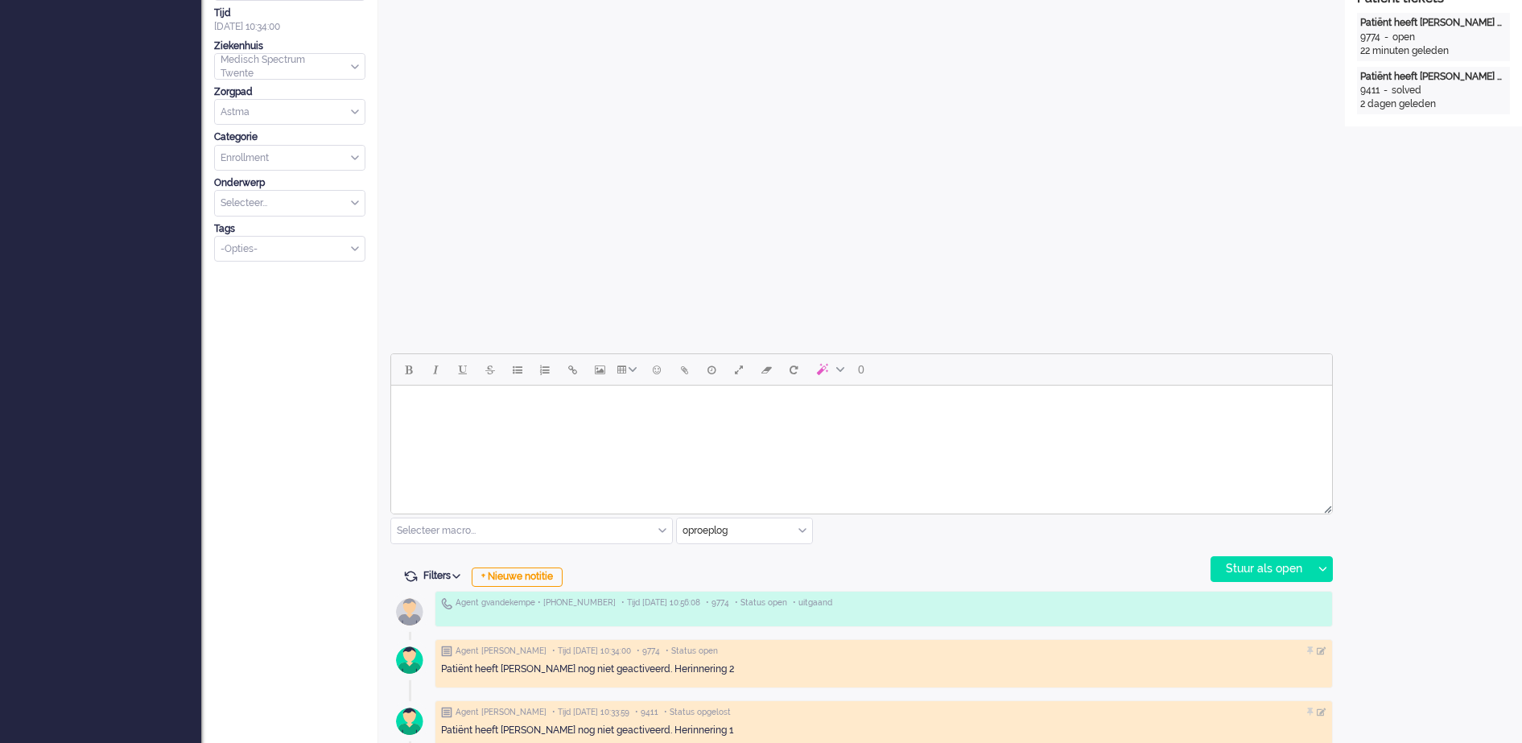
scroll to position [442, 0]
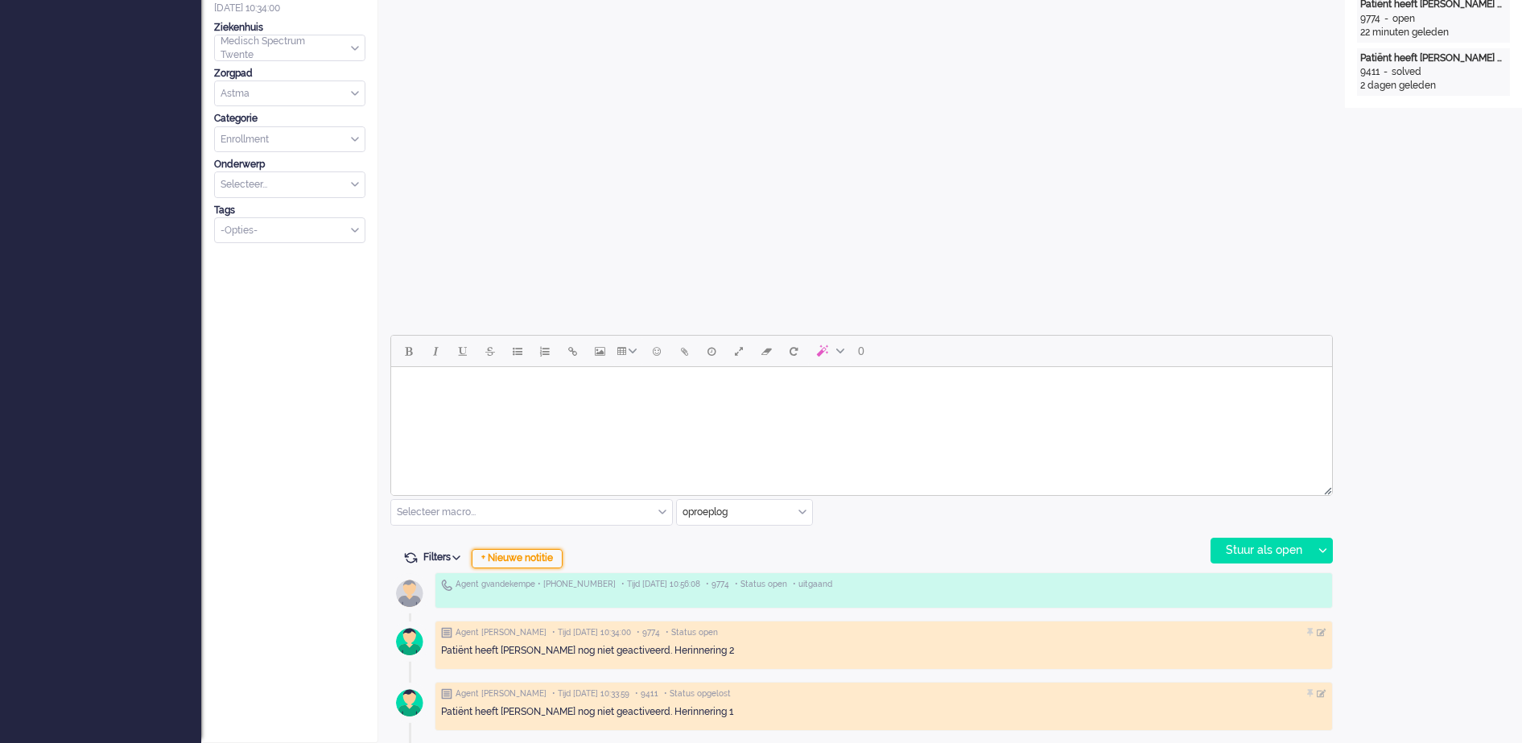
click at [509, 559] on div "+ Nieuwe notitie" at bounding box center [517, 558] width 91 height 19
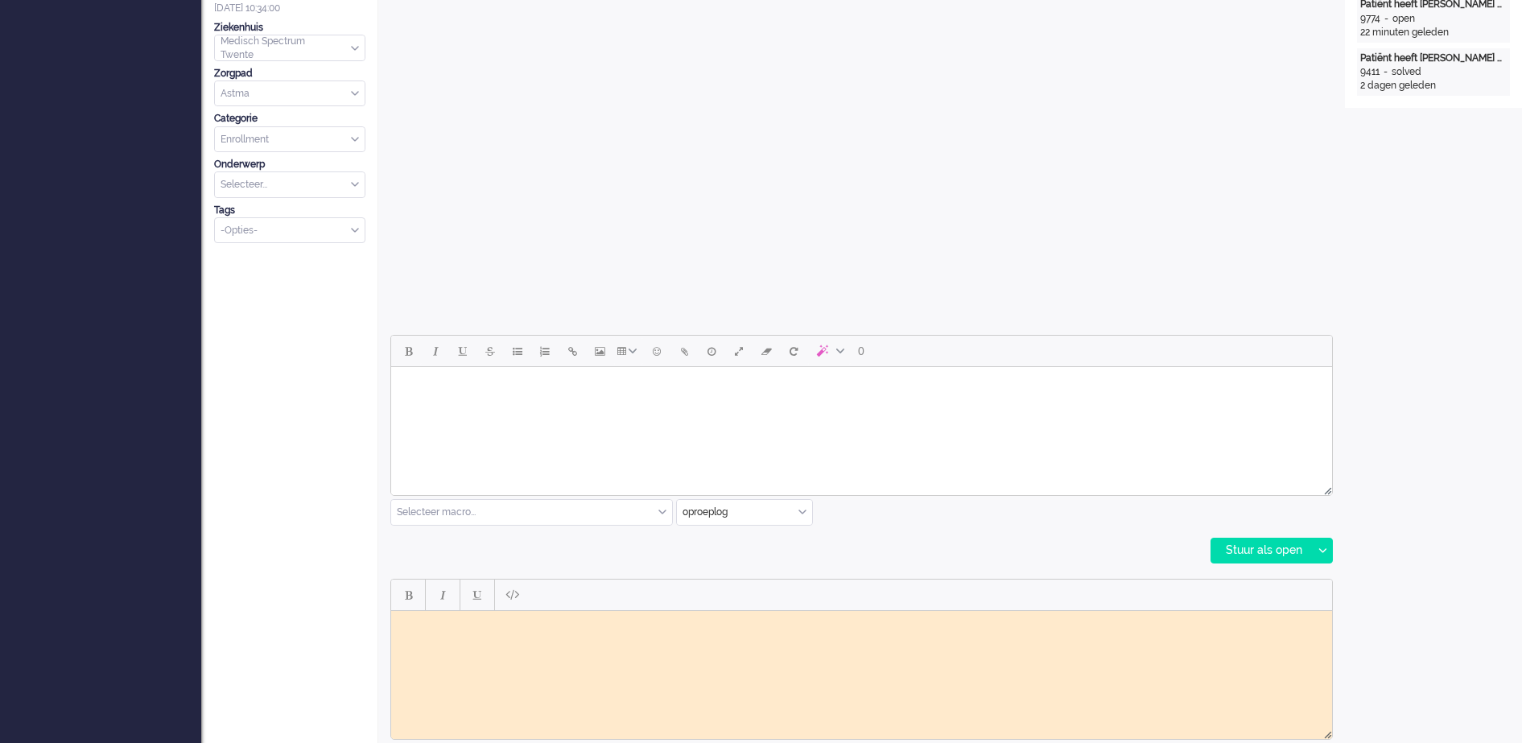
scroll to position [0, 0]
click at [456, 620] on body "Rich Text Area. Press ALT-0 for help." at bounding box center [861, 622] width 928 height 12
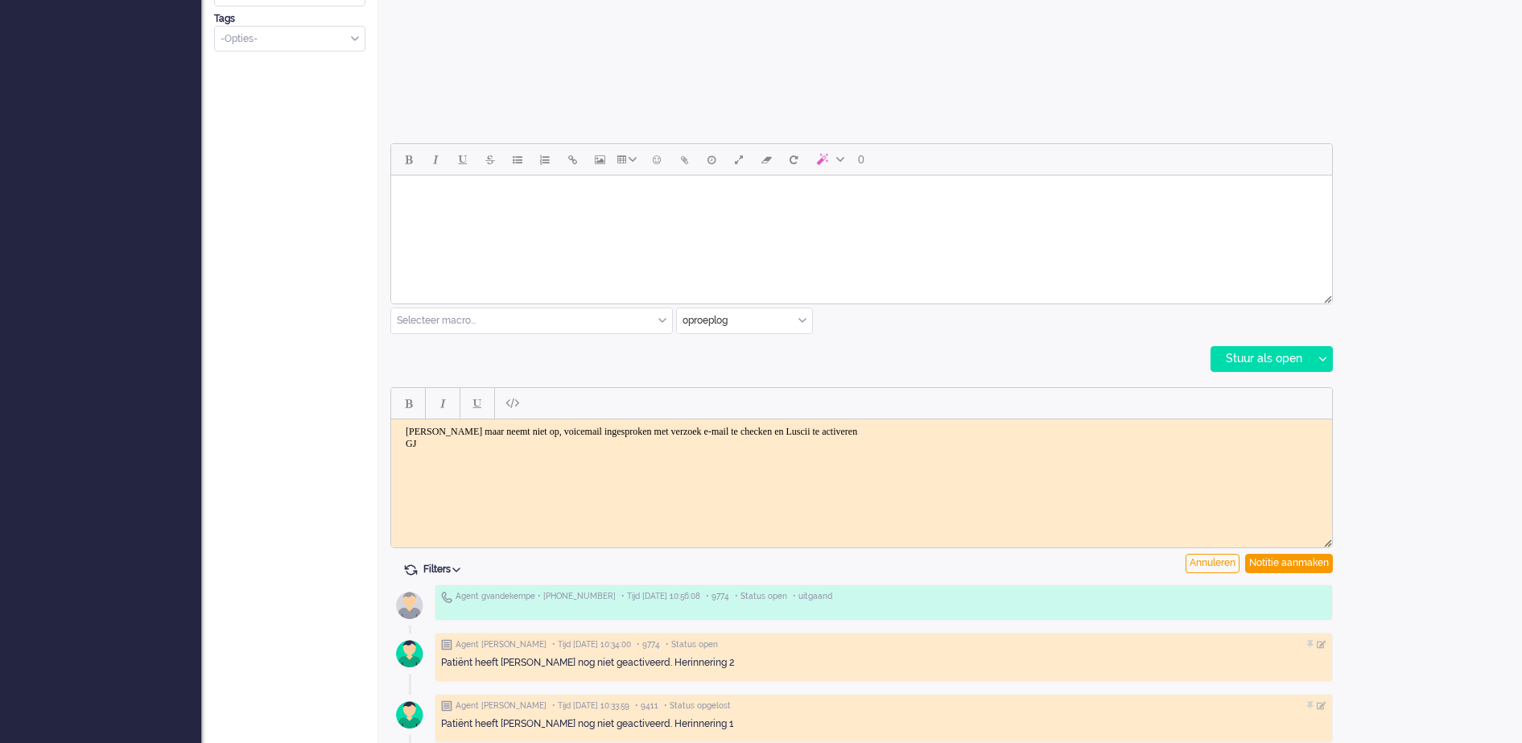
scroll to position [645, 0]
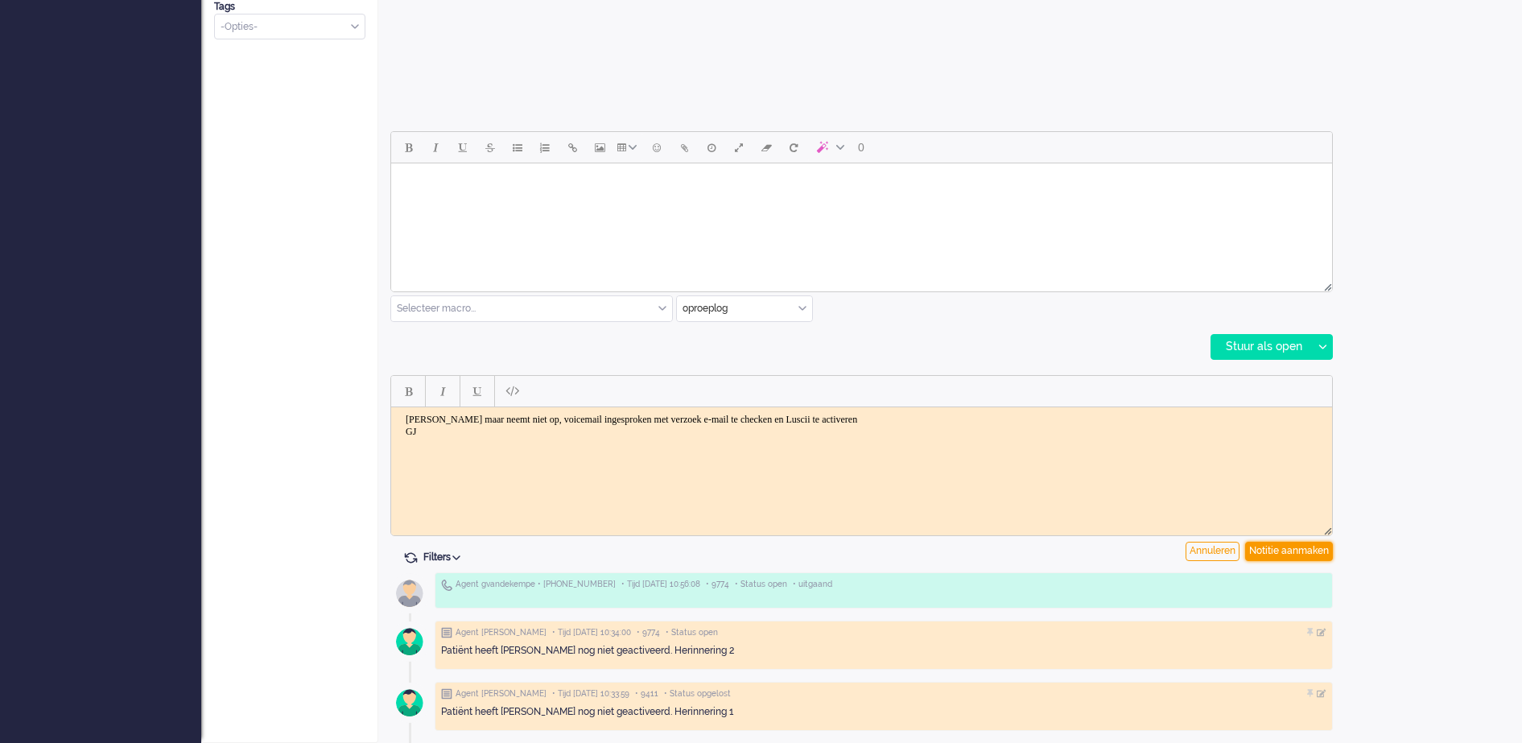
click at [1292, 553] on div "Notitie aanmaken" at bounding box center [1289, 551] width 88 height 19
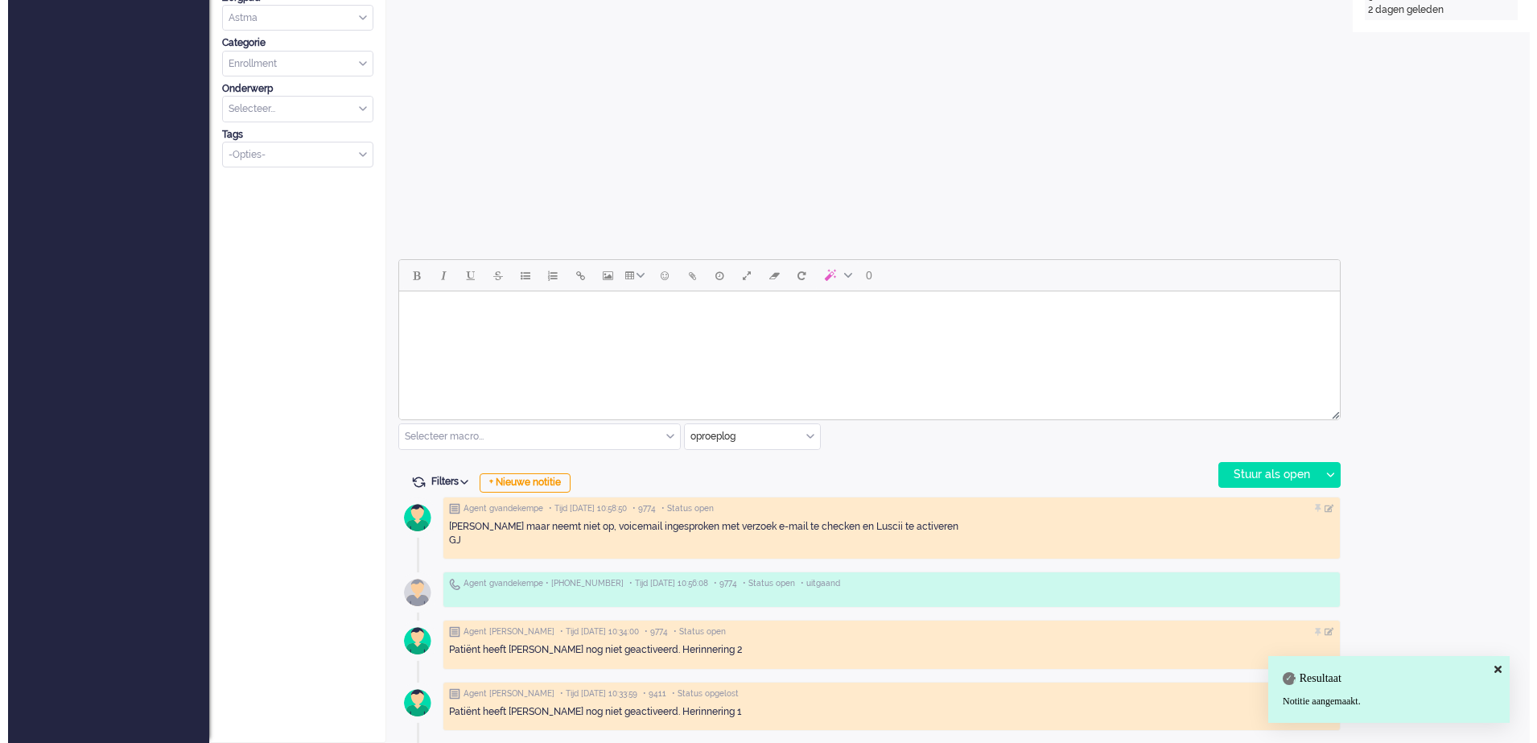
scroll to position [0, 0]
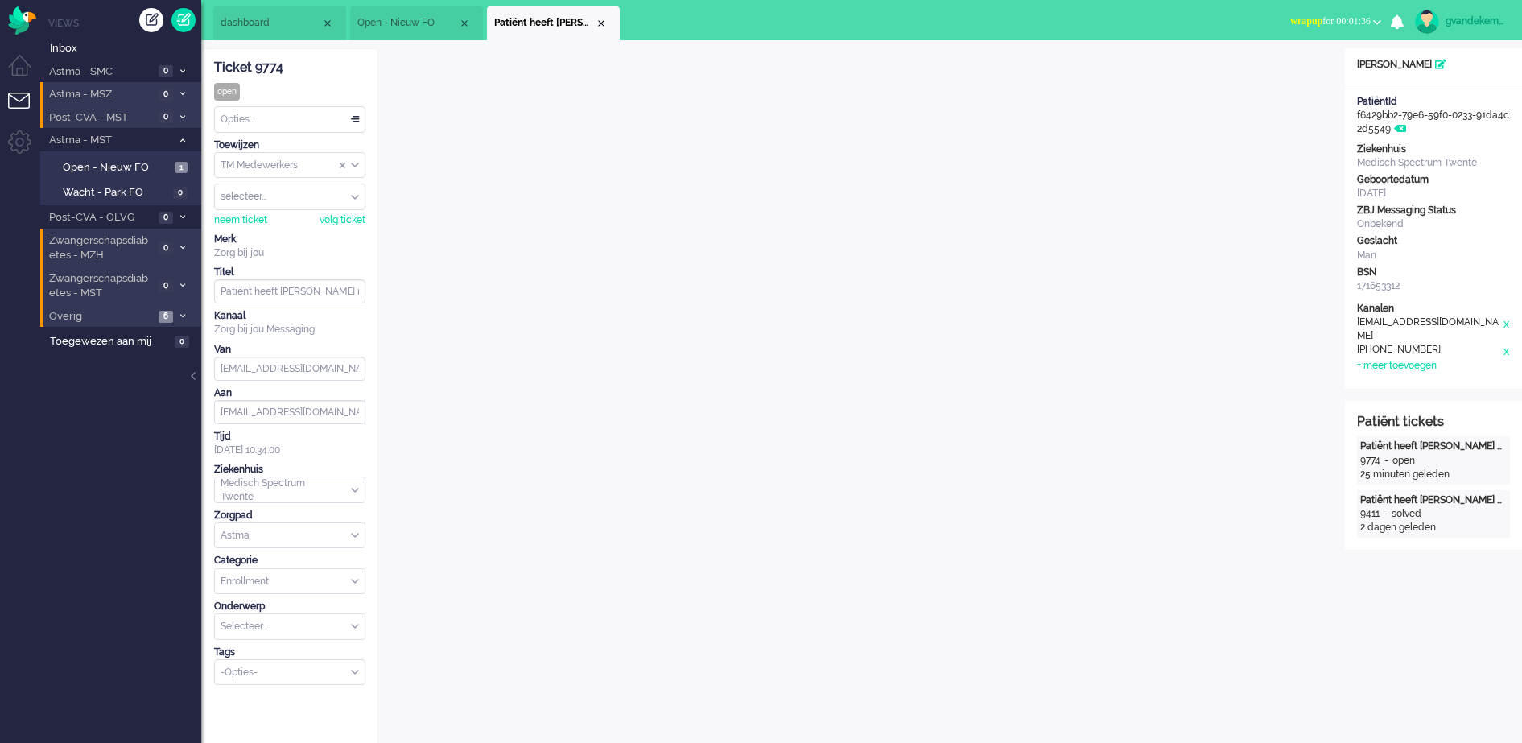
click at [354, 116] on div "Opties..." at bounding box center [290, 119] width 150 height 25
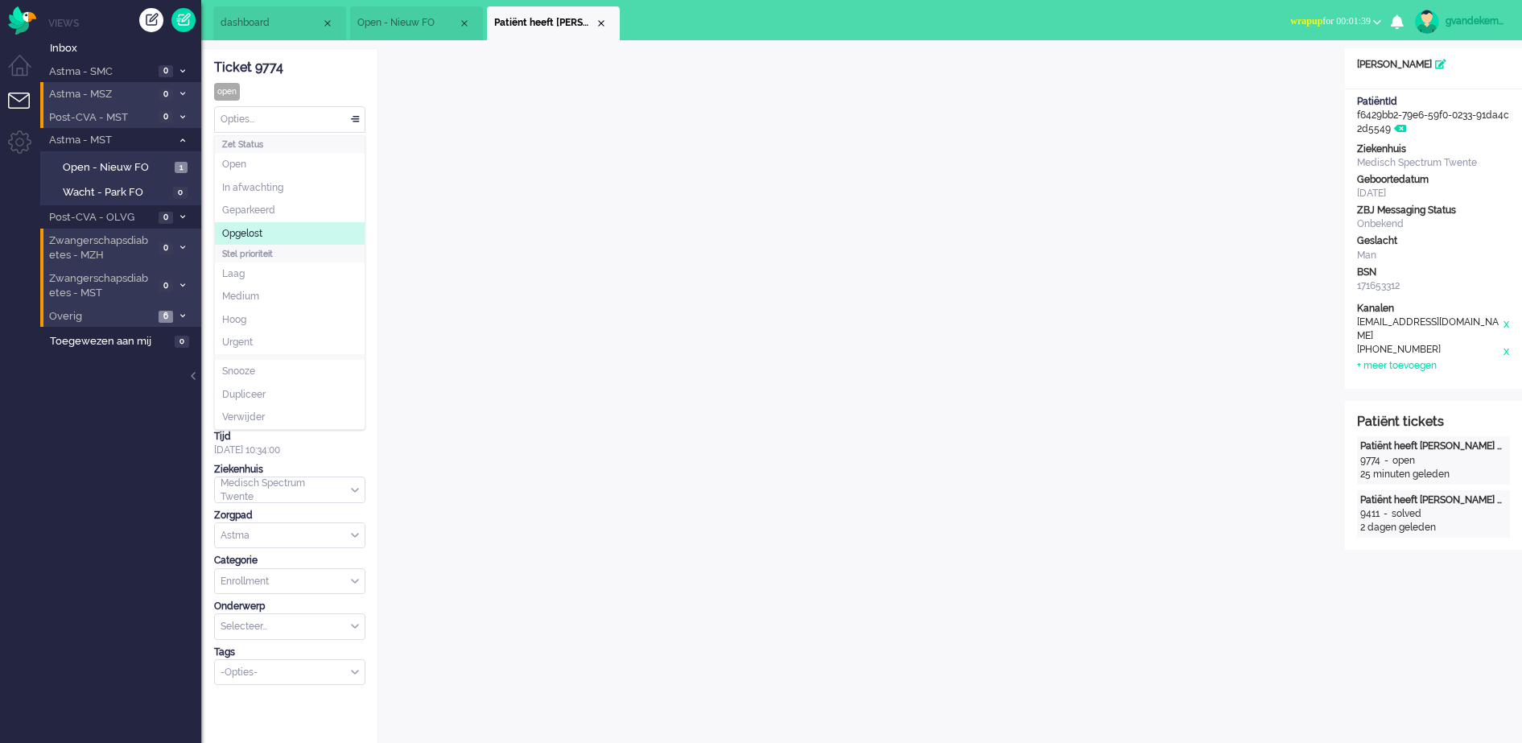
click at [258, 227] on span "Opgelost" at bounding box center [242, 234] width 40 height 14
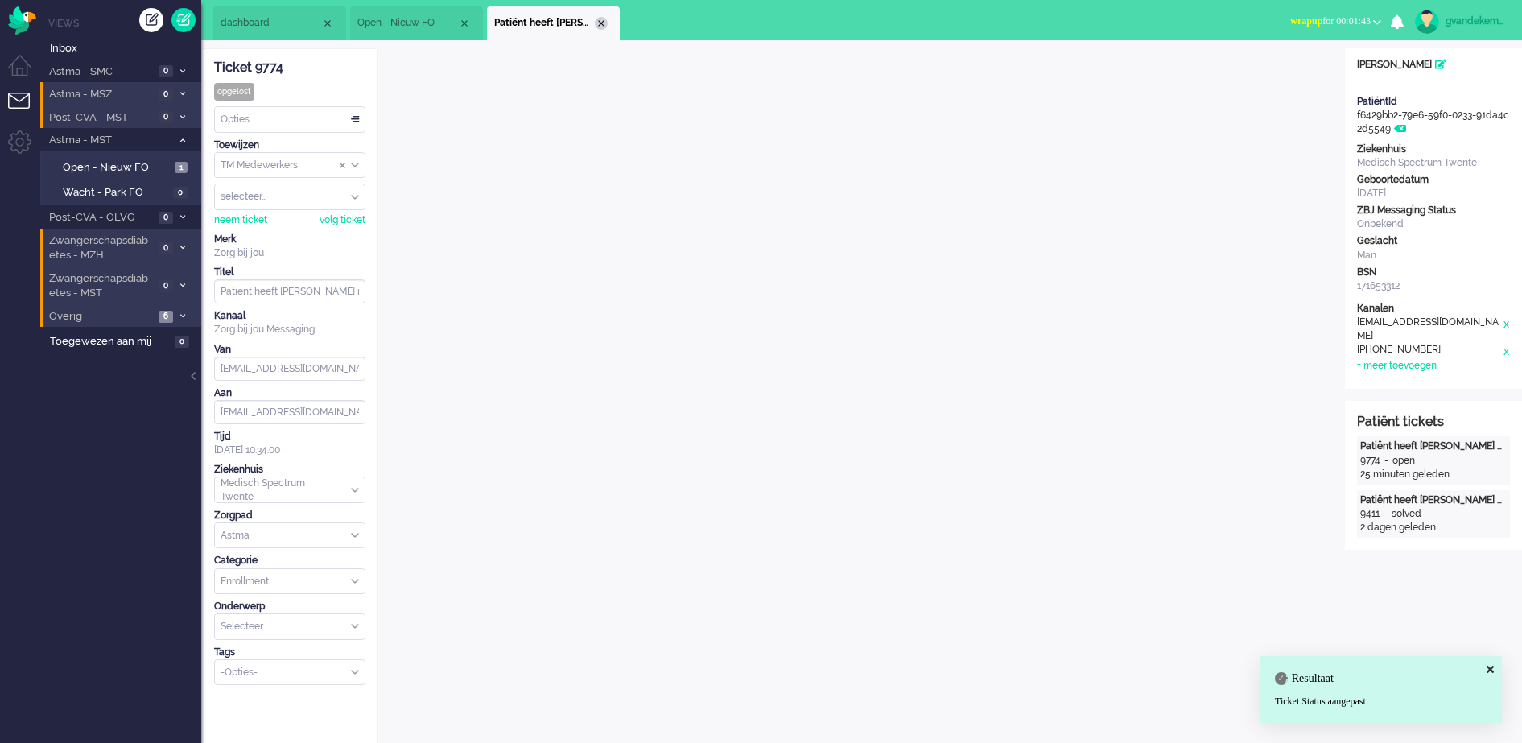
click at [605, 20] on div "Close tab" at bounding box center [601, 23] width 13 height 13
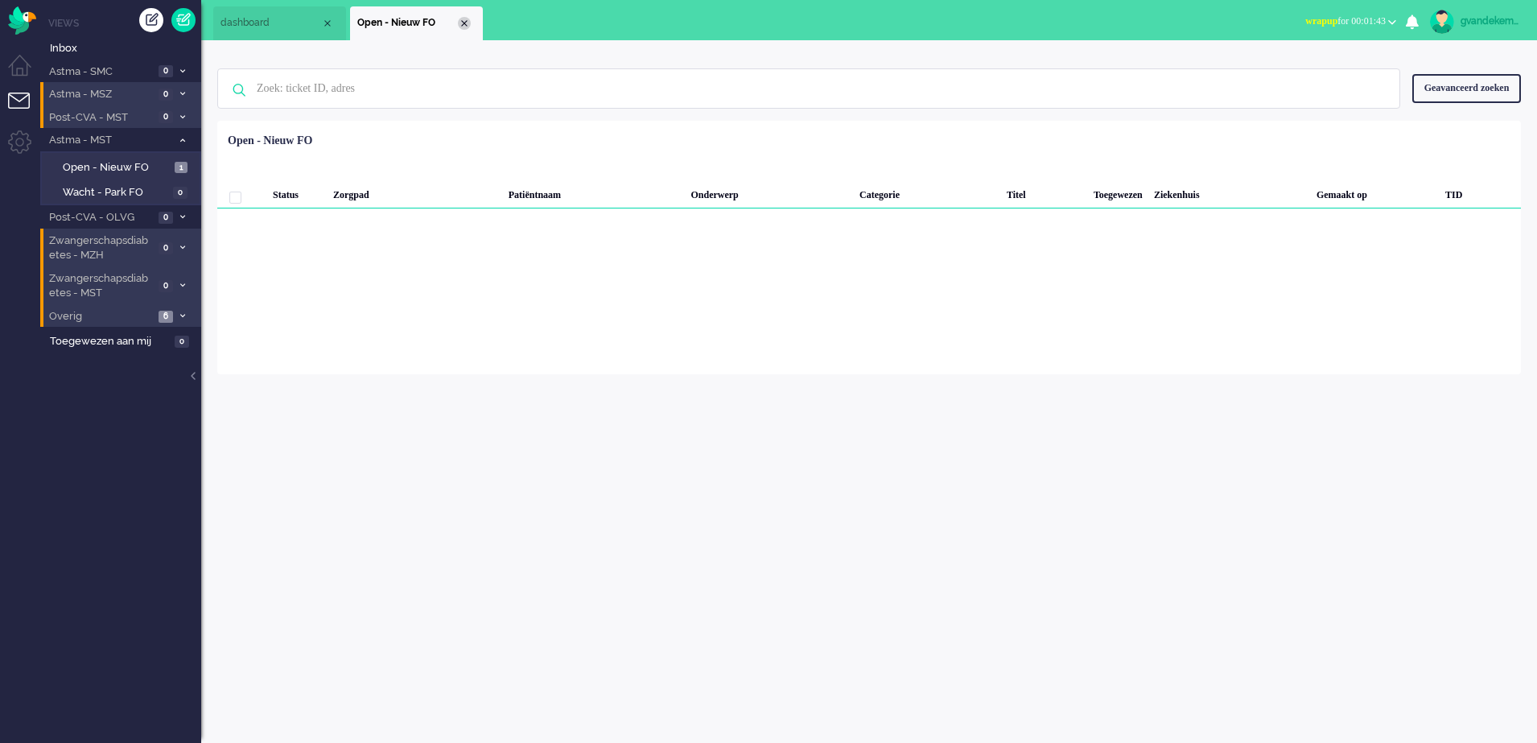
click at [460, 19] on div "Close tab" at bounding box center [464, 23] width 13 height 13
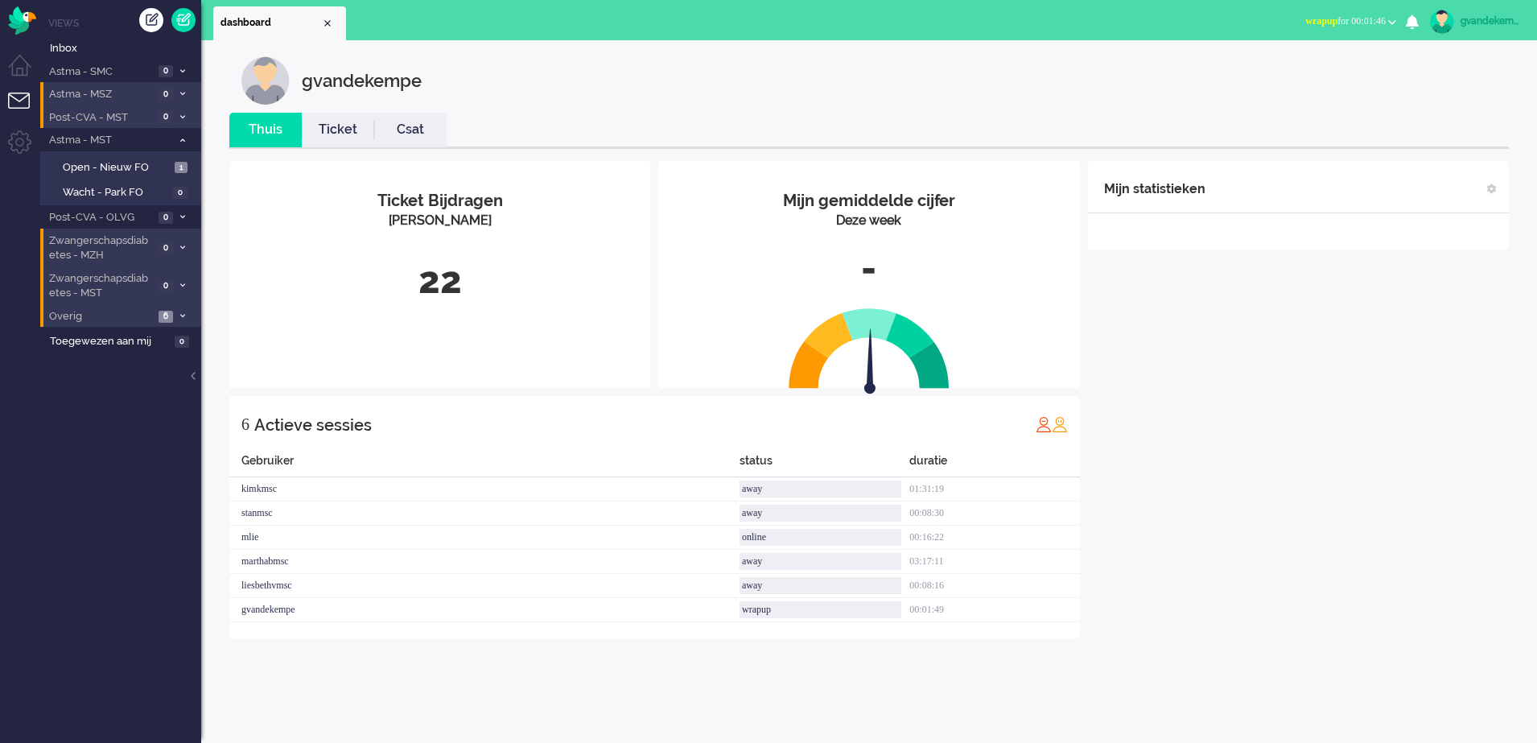
click at [182, 138] on icon at bounding box center [182, 141] width 5 height 6
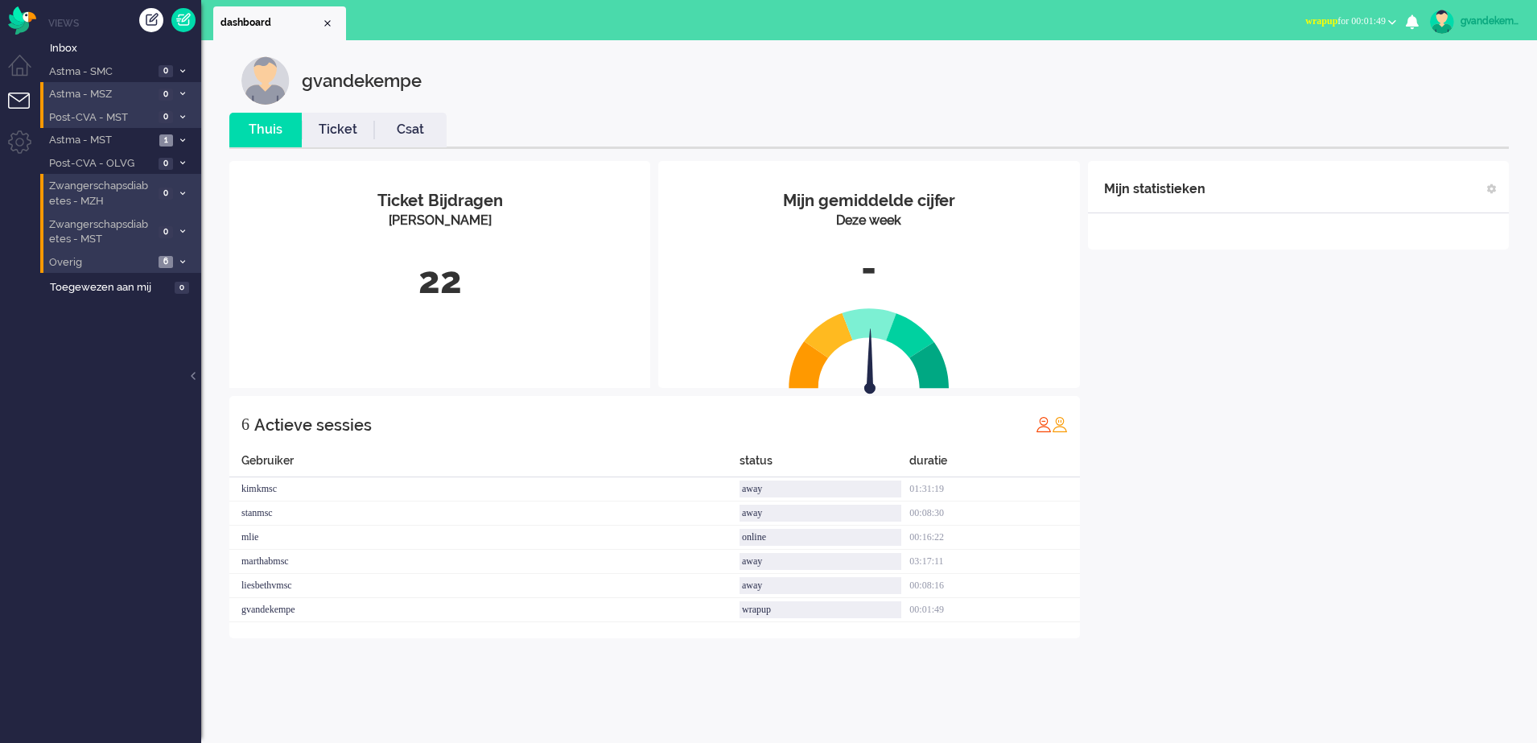
click at [1259, 496] on div "Mijn statistieken + Statistieken toevoegen Bel tijd (gemiddelde dag) Wrapup tij…" at bounding box center [1298, 399] width 421 height 477
click at [1242, 480] on div "Mijn statistieken + Statistieken toevoegen Bel tijd (gemiddelde dag) Wrapup tij…" at bounding box center [1298, 399] width 421 height 477
click at [181, 138] on icon at bounding box center [182, 141] width 5 height 6
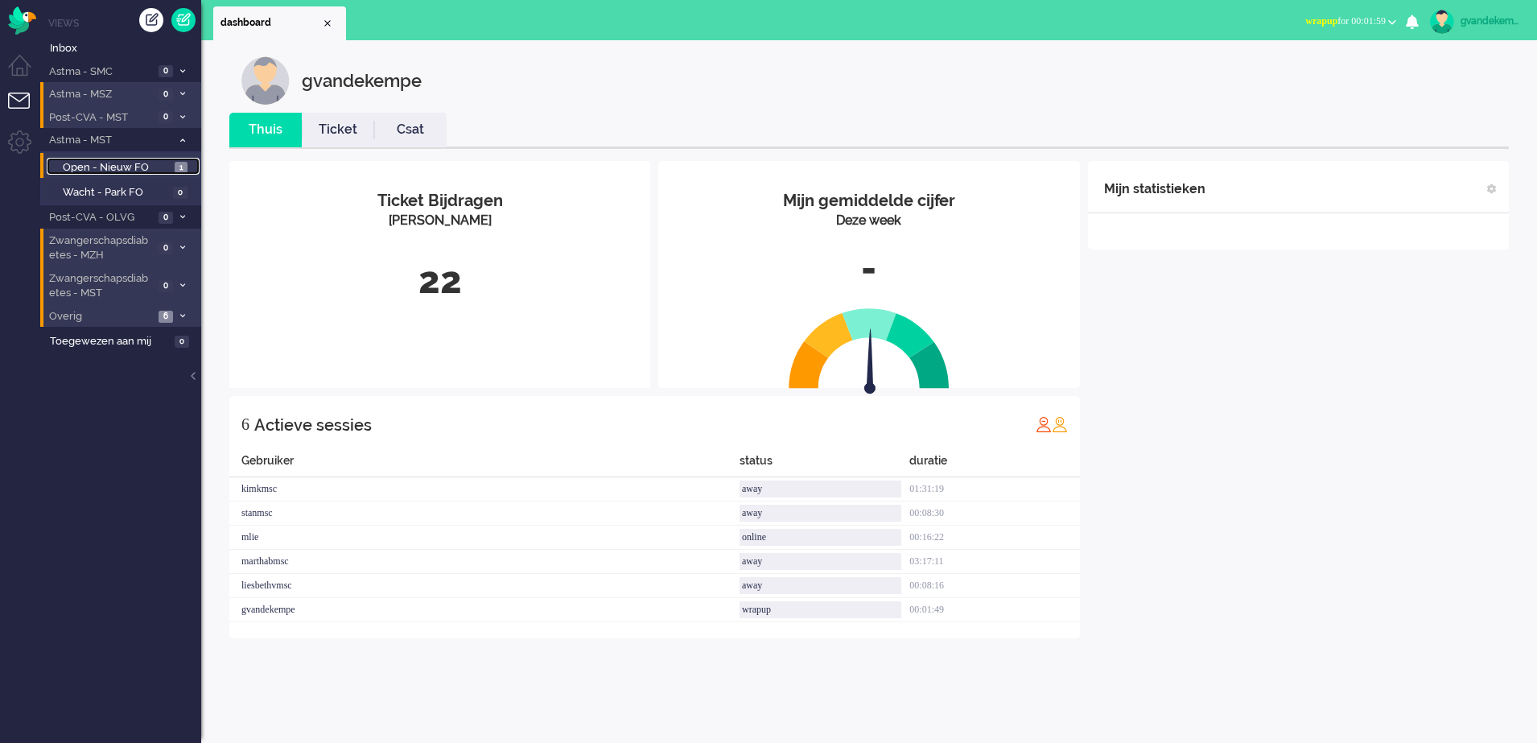
click at [179, 167] on span "1" at bounding box center [181, 168] width 13 height 12
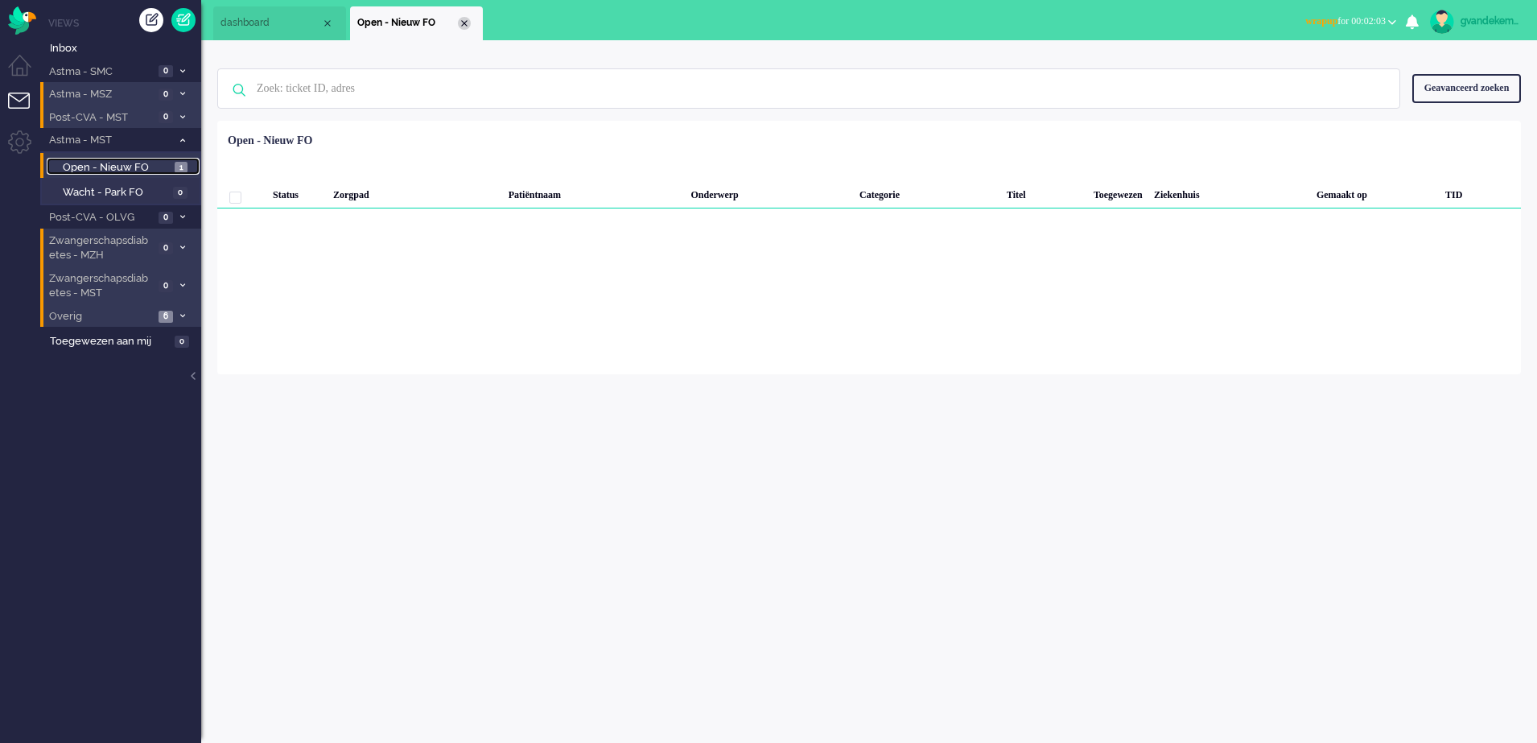
click at [461, 20] on div "Close tab" at bounding box center [464, 23] width 13 height 13
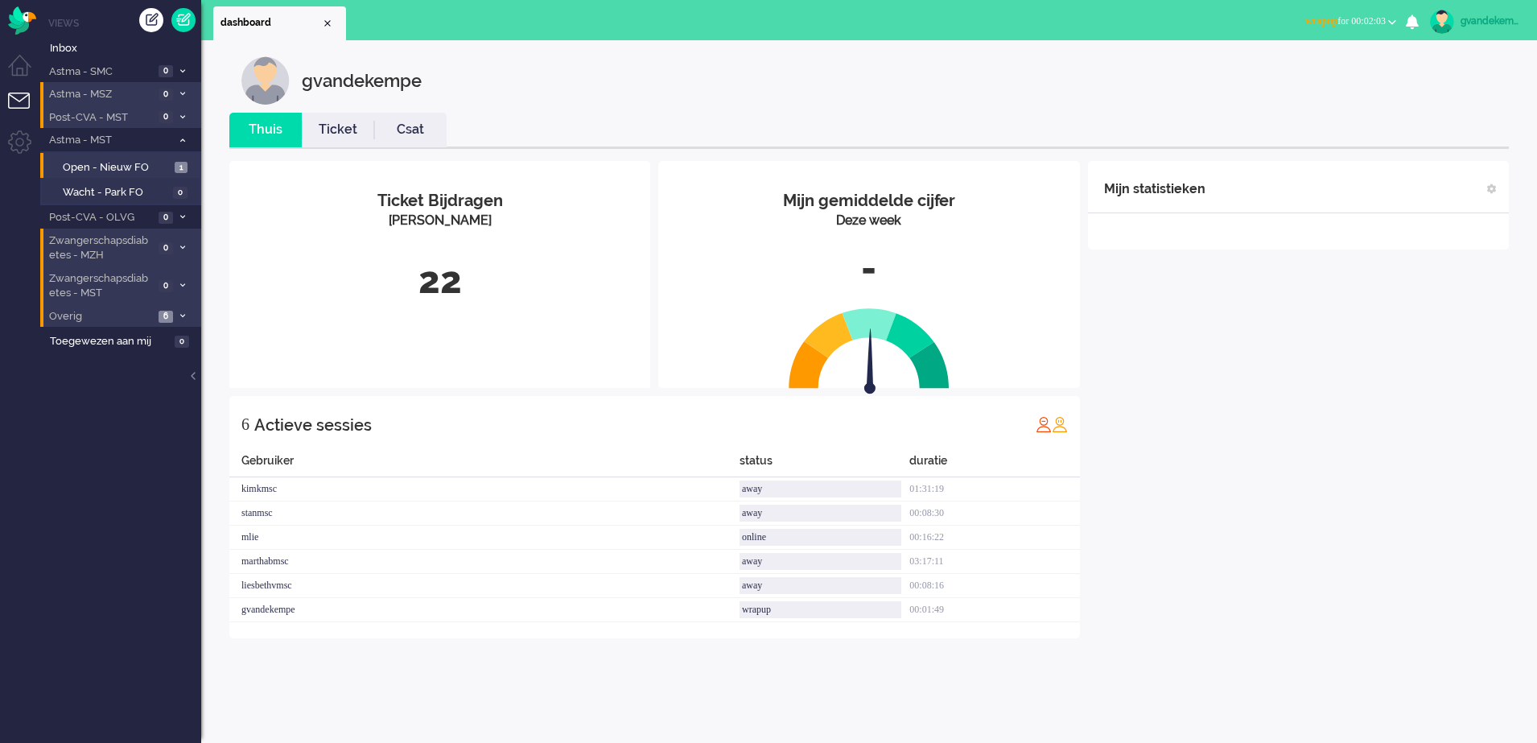
click at [184, 140] on icon at bounding box center [182, 141] width 5 height 6
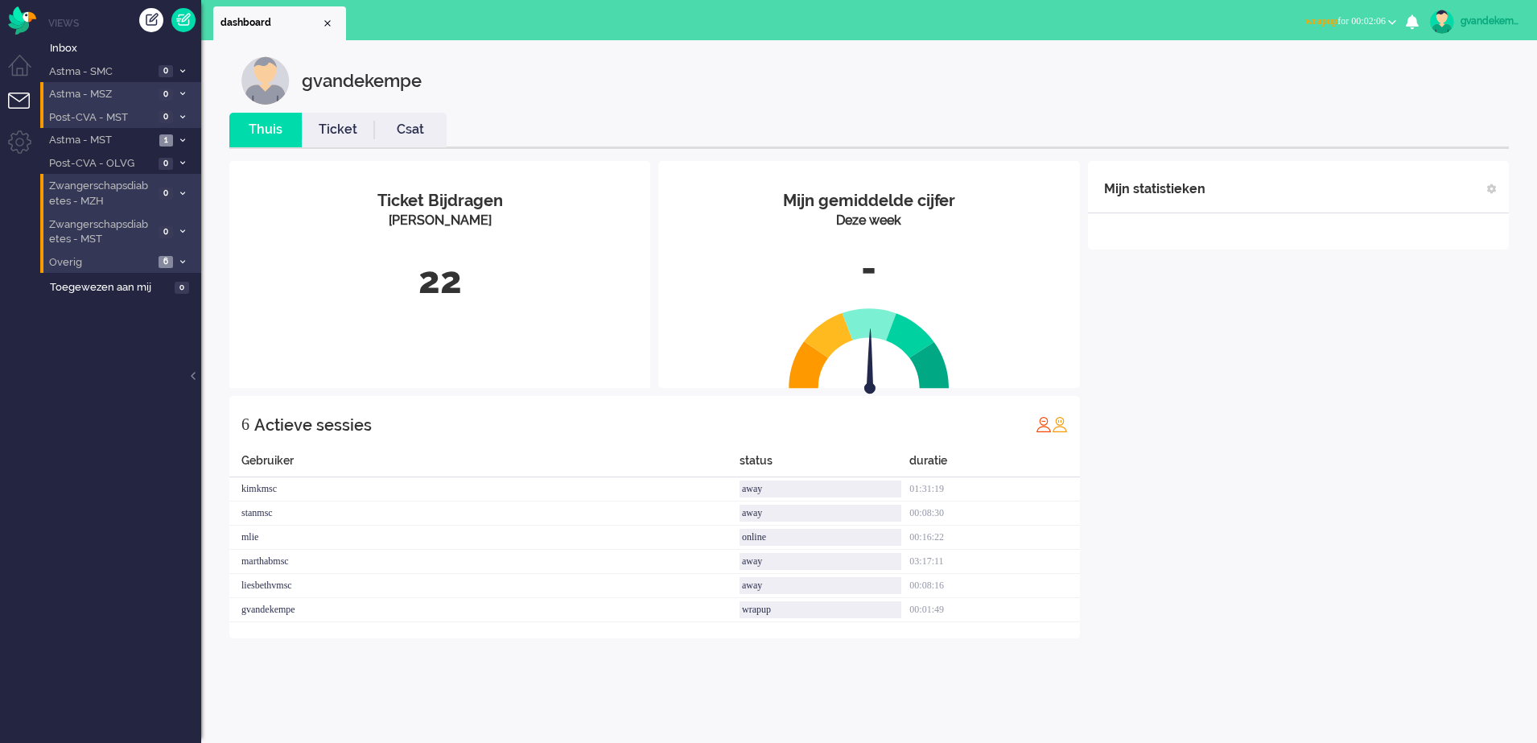
click at [1216, 485] on div "Mijn statistieken + Statistieken toevoegen Bel tijd (gemiddelde dag) Wrapup tij…" at bounding box center [1298, 399] width 421 height 477
click at [181, 230] on icon at bounding box center [182, 232] width 5 height 6
click at [122, 262] on span "Open - Nieuw FO" at bounding box center [117, 266] width 108 height 15
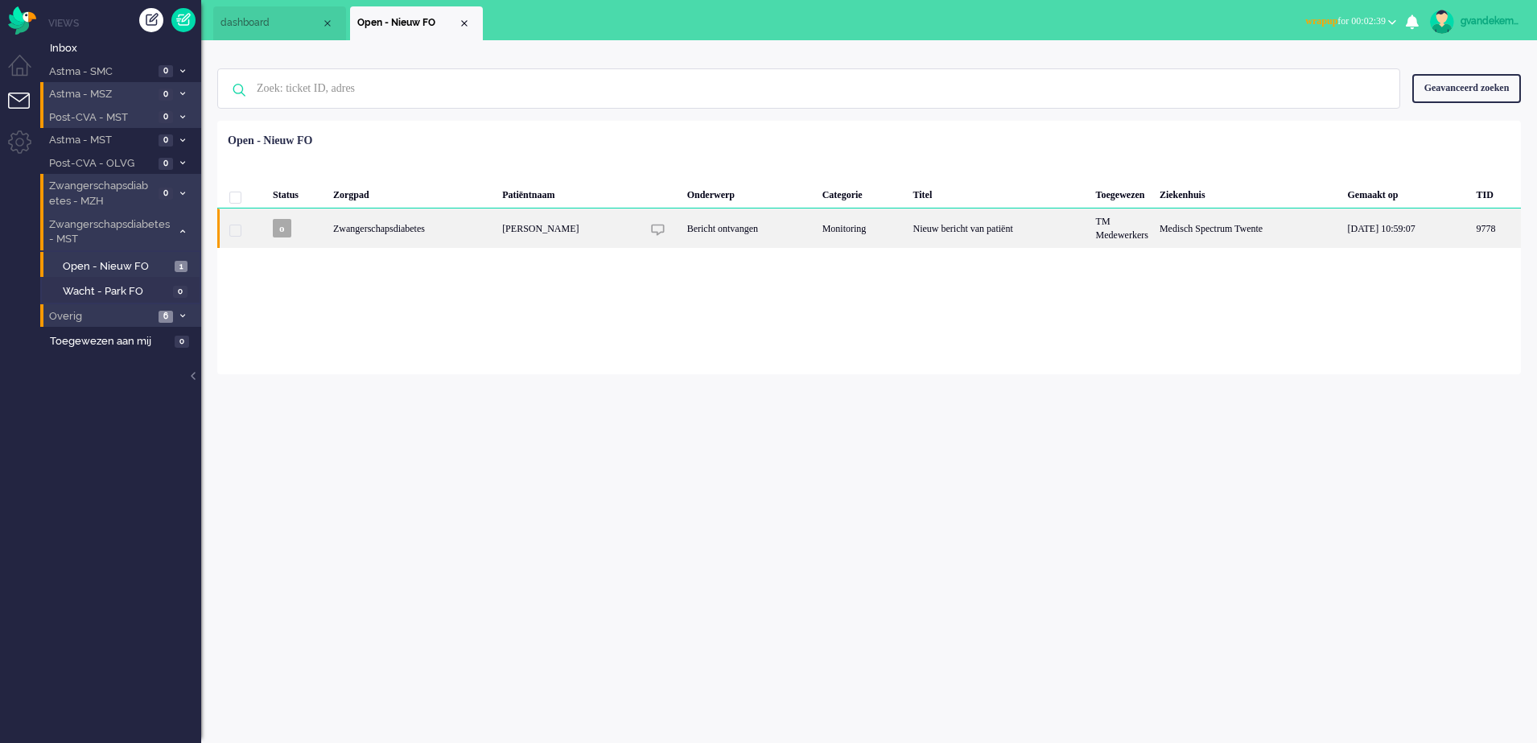
click at [931, 225] on div "Nieuw bericht van patiënt" at bounding box center [998, 227] width 183 height 39
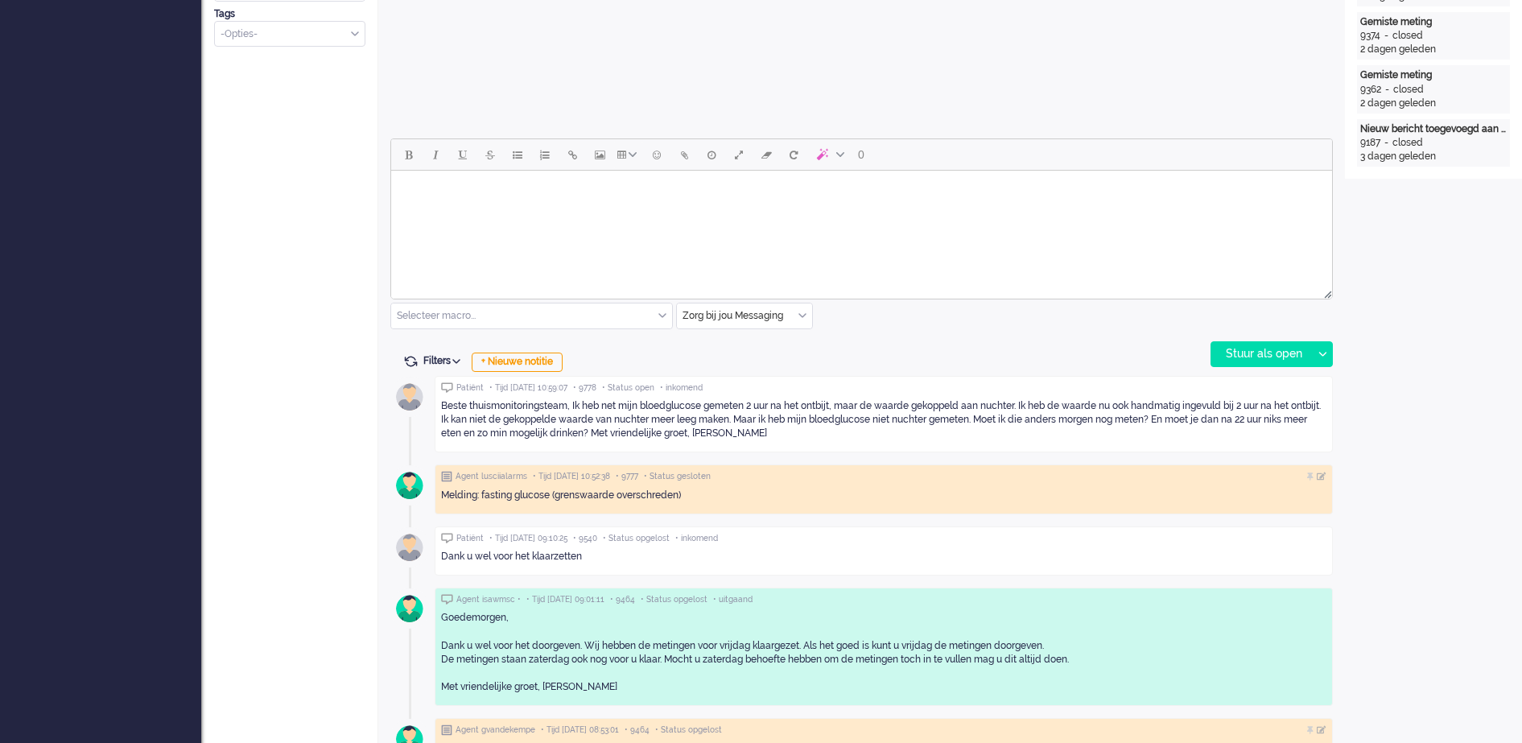
scroll to position [652, 0]
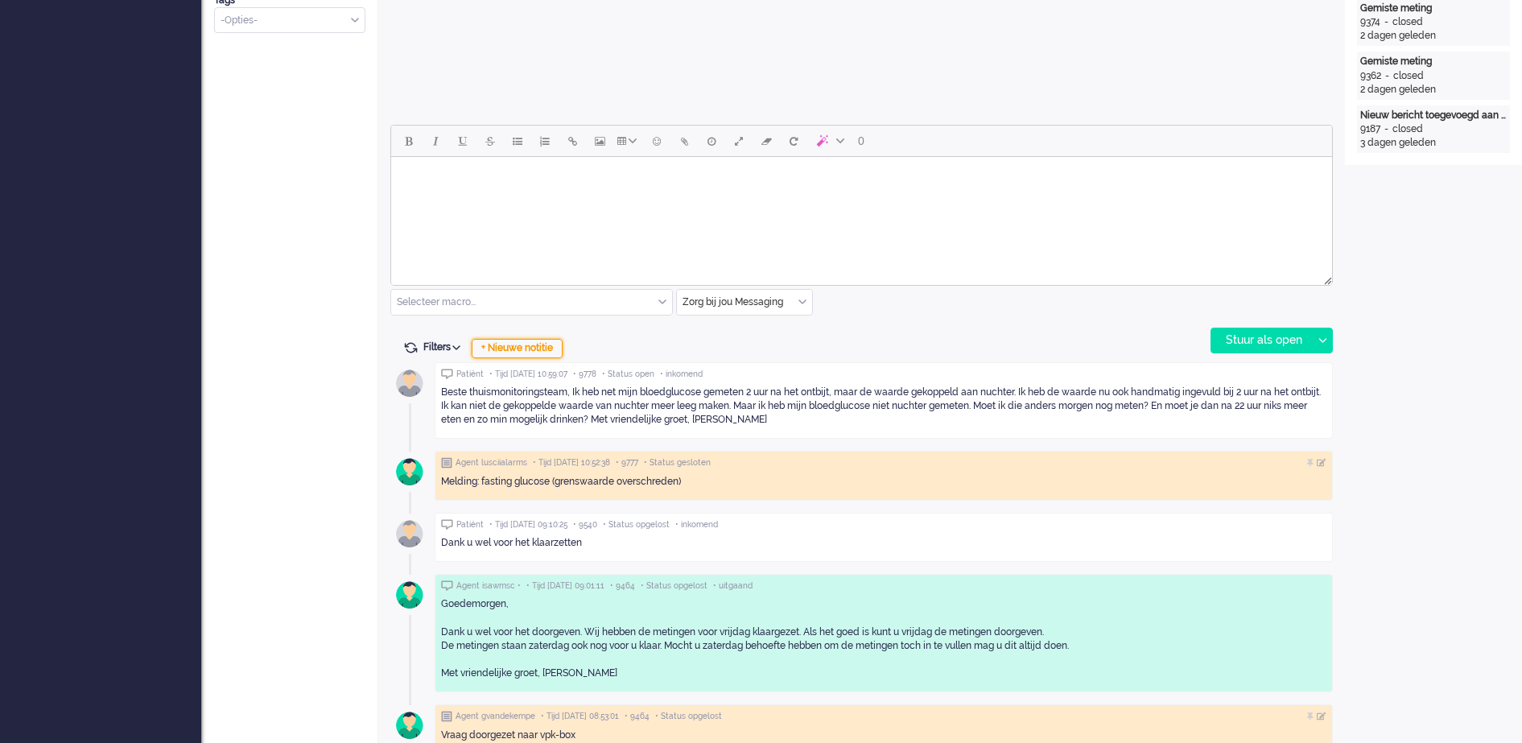
click at [550, 349] on div "+ Nieuwe notitie" at bounding box center [517, 348] width 91 height 19
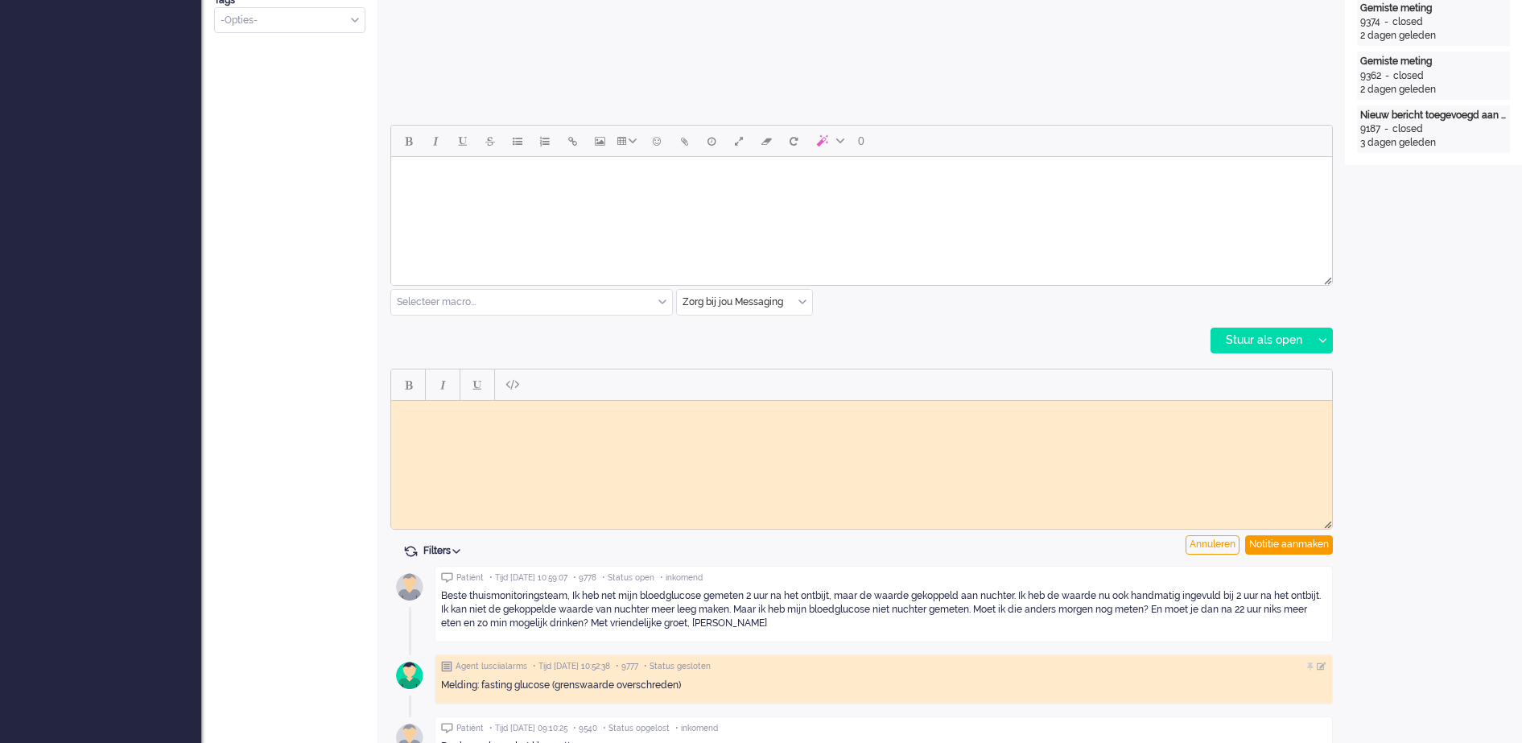
scroll to position [0, 0]
click at [612, 413] on body "Rich Text Area. Press ALT-0 for help." at bounding box center [861, 412] width 928 height 12
click at [1266, 546] on div "Notitie aanmaken" at bounding box center [1289, 544] width 88 height 19
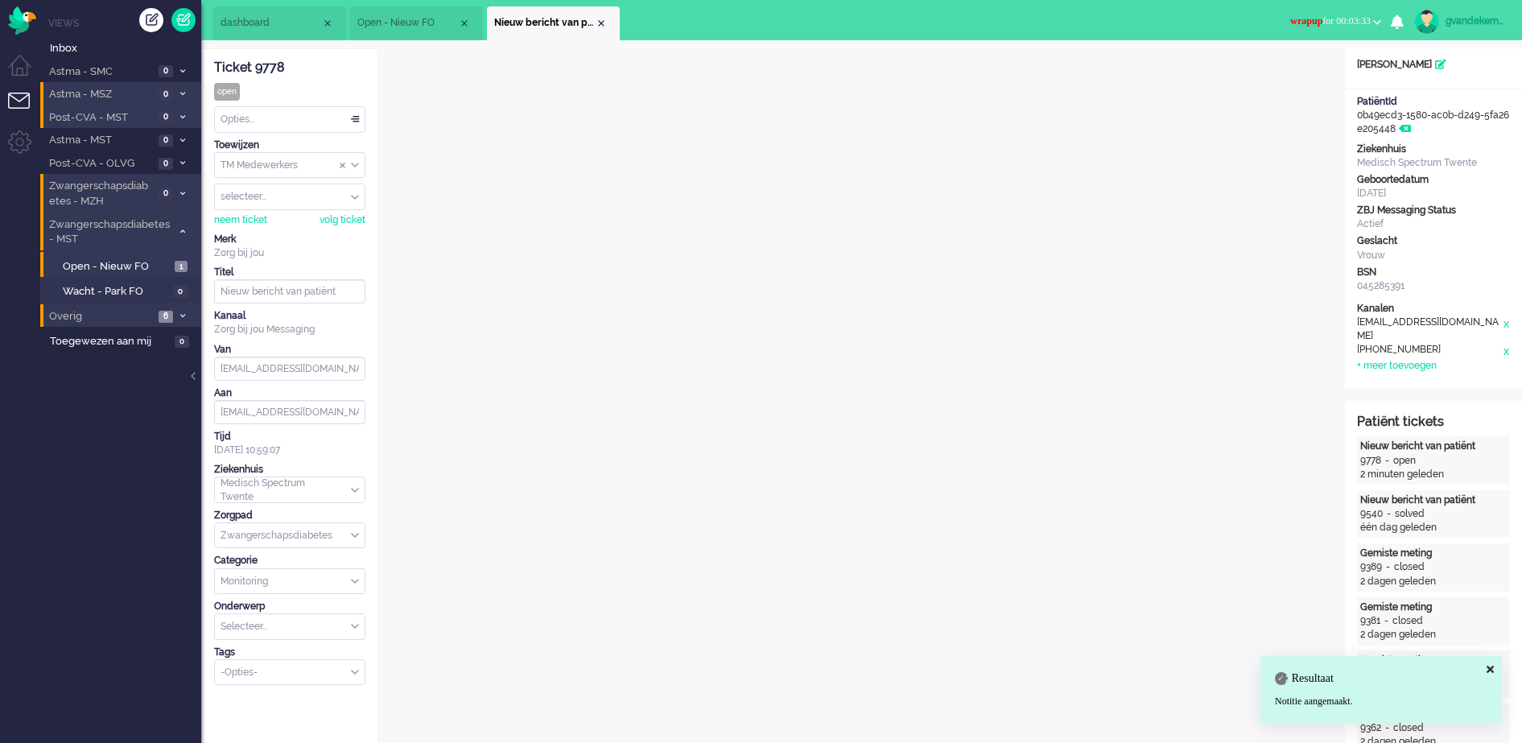
click at [353, 118] on div "Opties..." at bounding box center [290, 119] width 150 height 25
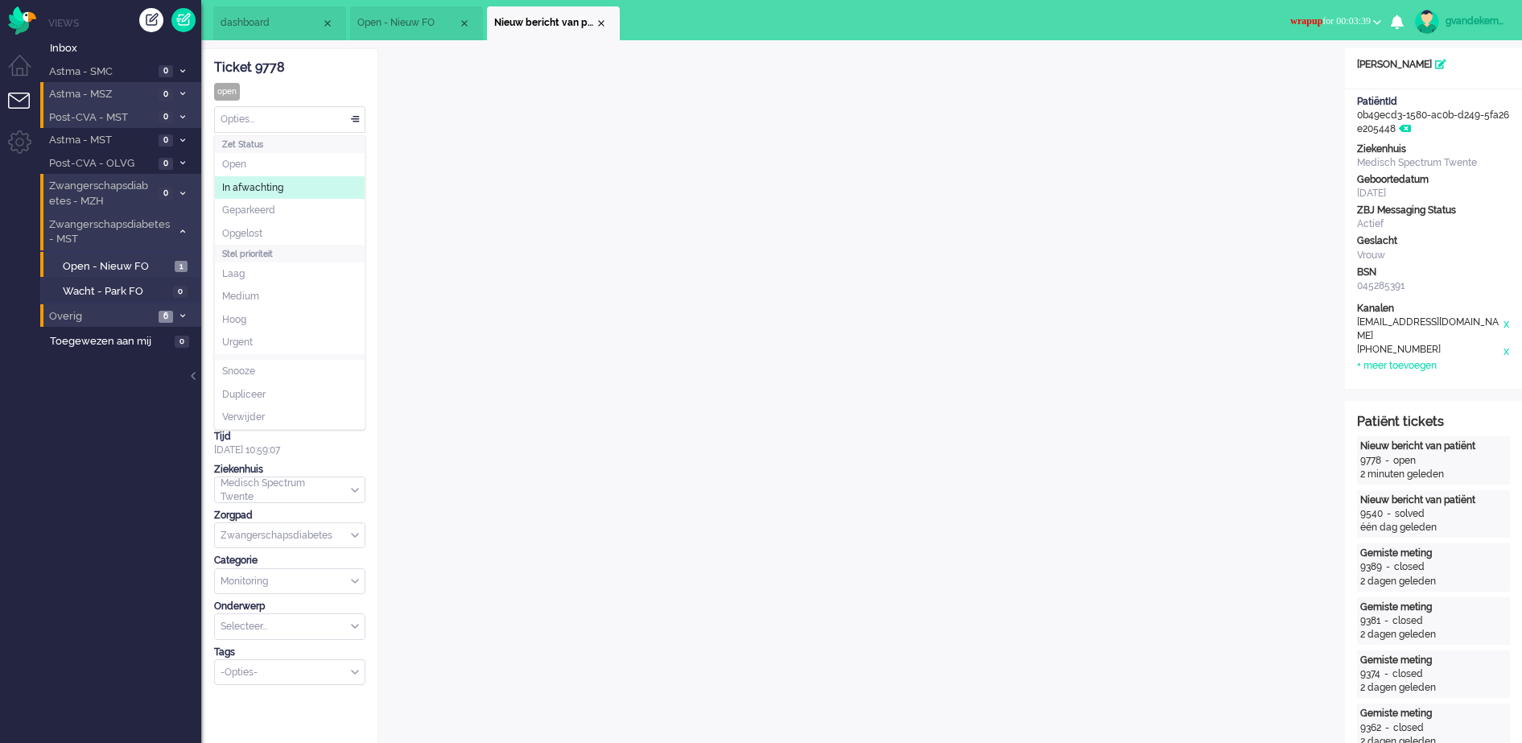
click at [357, 119] on span at bounding box center [355, 119] width 16 height 11
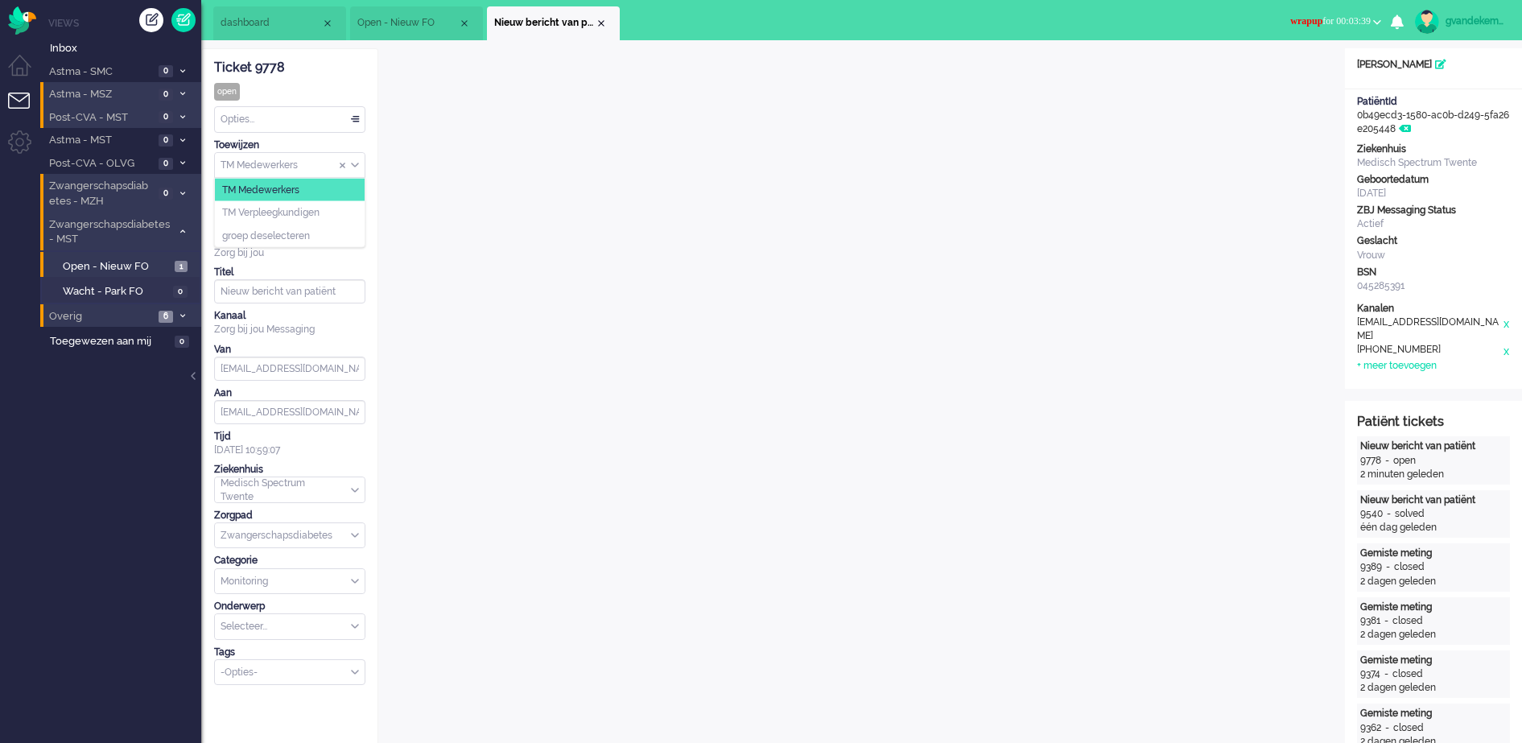
click at [352, 163] on div "TM Medewerkers" at bounding box center [290, 165] width 150 height 25
click at [352, 163] on span "Assign Group" at bounding box center [355, 164] width 8 height 11
click at [352, 163] on div "TM Medewerkers" at bounding box center [290, 165] width 150 height 25
click at [315, 207] on span "TM Verpleegkundigen" at bounding box center [270, 213] width 97 height 14
click at [601, 23] on div "Close tab" at bounding box center [601, 23] width 13 height 13
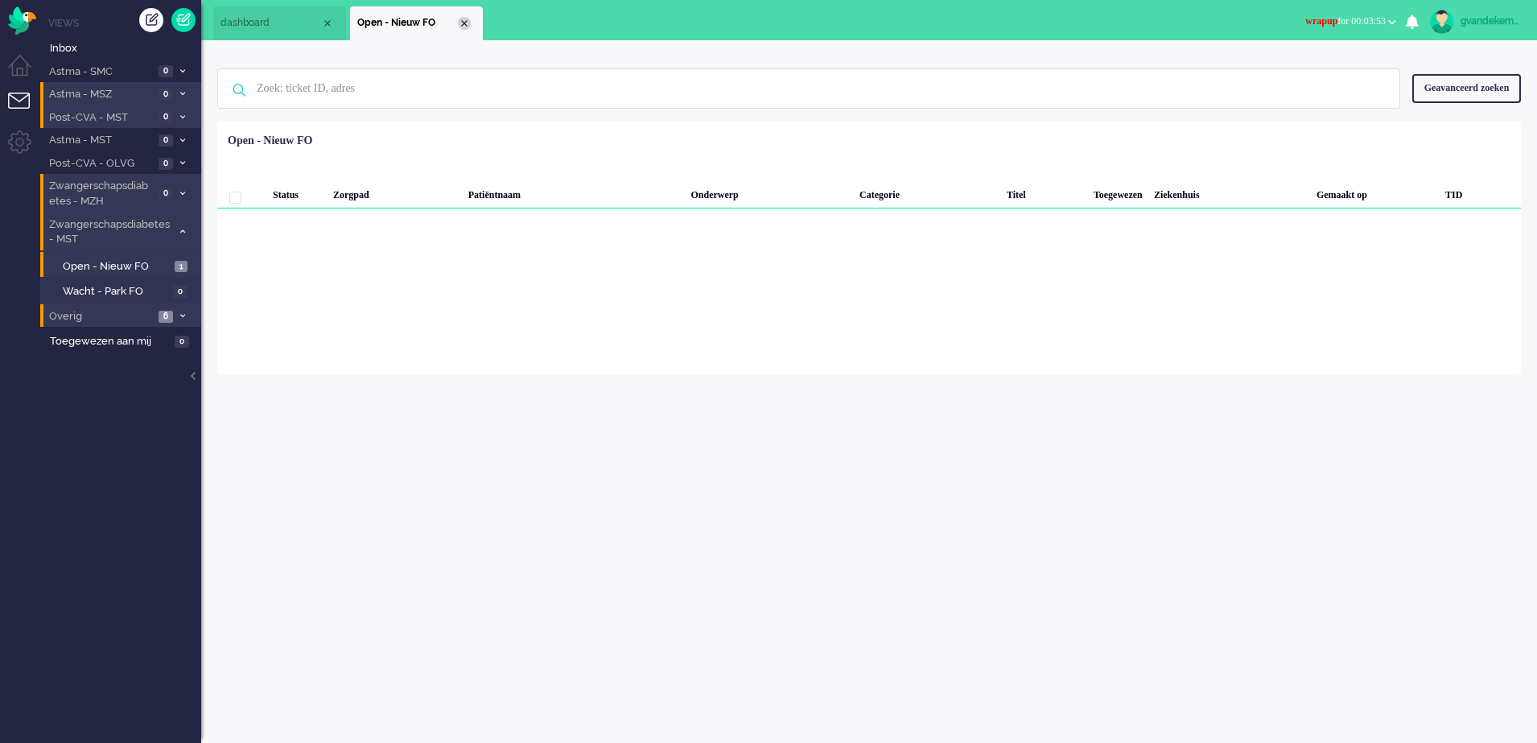
click at [463, 18] on div "Close tab" at bounding box center [464, 23] width 13 height 13
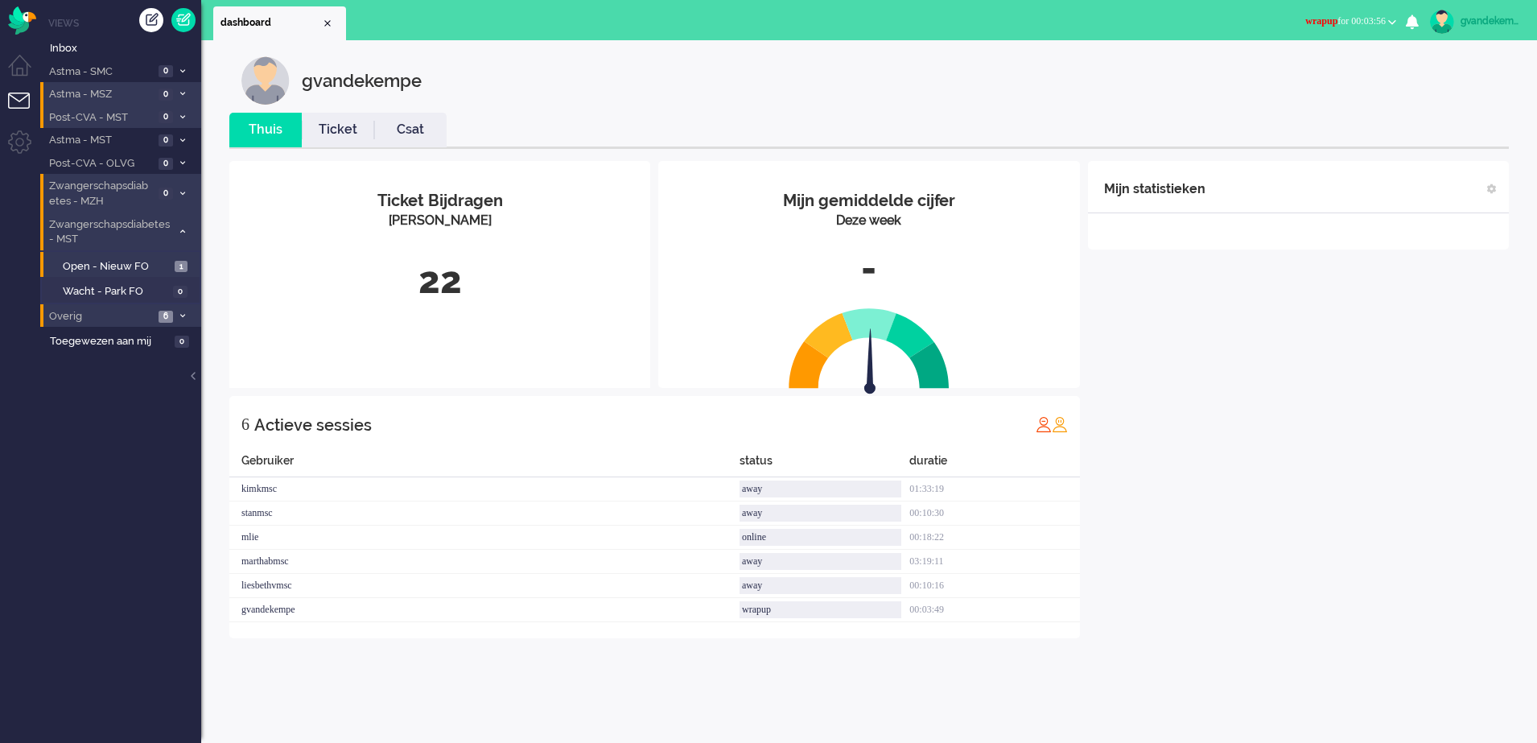
click at [183, 232] on icon at bounding box center [182, 232] width 5 height 6
drag, startPoint x: 1403, startPoint y: 430, endPoint x: 1393, endPoint y: 428, distance: 10.6
click at [1393, 428] on div "Mijn statistieken + Statistieken toevoegen Bel tijd (gemiddelde dag) Wrapup tij…" at bounding box center [1298, 399] width 421 height 477
click at [1317, 463] on div "Mijn statistieken + Statistieken toevoegen Bel tijd (gemiddelde dag) Wrapup tij…" at bounding box center [1298, 399] width 421 height 477
click at [1293, 427] on div "Mijn statistieken + Statistieken toevoegen Bel tijd (gemiddelde dag) Wrapup tij…" at bounding box center [1298, 399] width 421 height 477
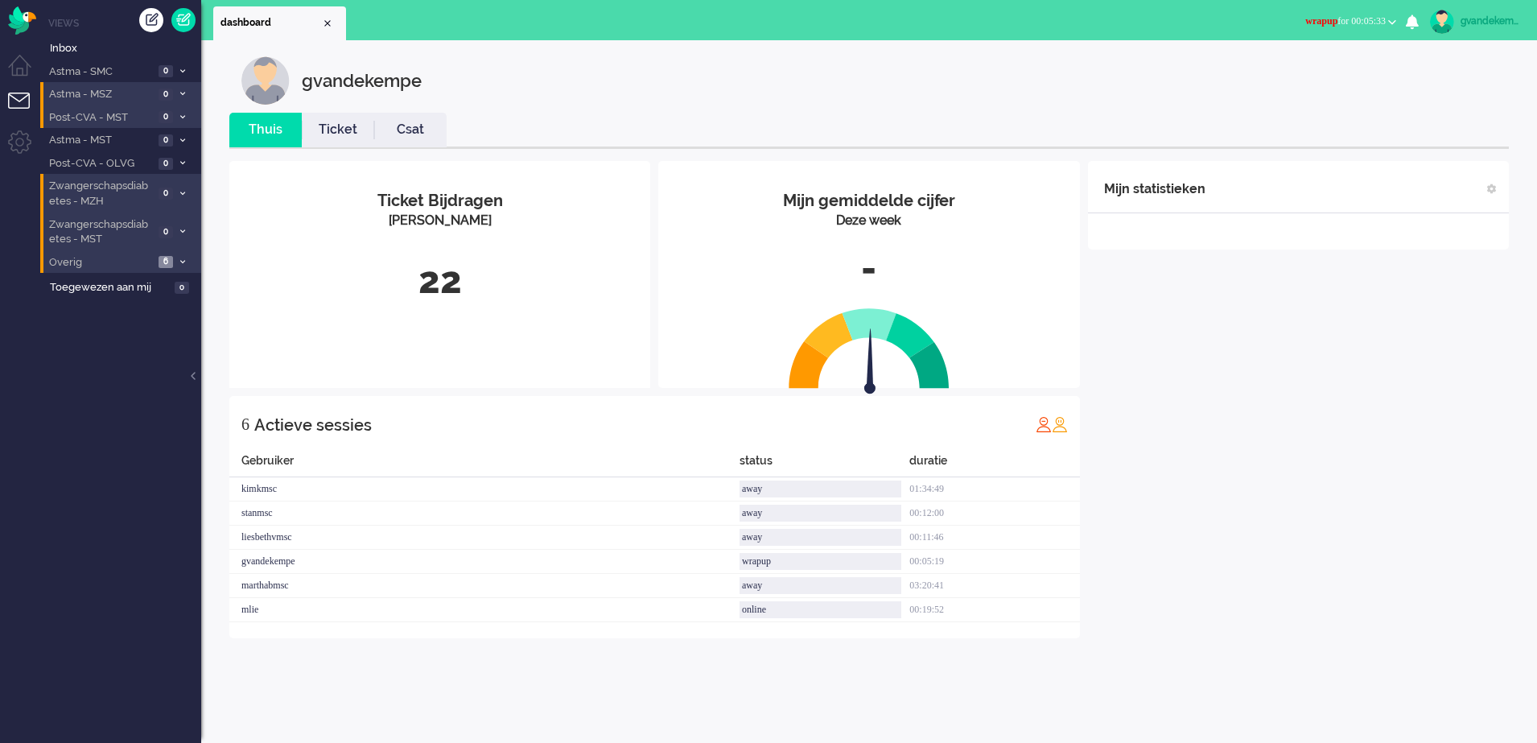
click at [1293, 427] on div "Mijn statistieken + Statistieken toevoegen Bel tijd (gemiddelde dag) Wrapup tij…" at bounding box center [1298, 399] width 421 height 477
click at [1366, 15] on span "wrapup for 00:09:06" at bounding box center [1345, 20] width 80 height 11
click at [1286, 76] on label "Online" at bounding box center [1329, 72] width 127 height 14
click at [1383, 554] on div "Mijn statistieken + Statistieken toevoegen Bel tijd (gemiddelde dag) Wrapup tij…" at bounding box center [1298, 387] width 421 height 453
click at [1305, 478] on div "Mijn statistieken + Statistieken toevoegen Bel tijd (gemiddelde dag) Wrapup tij…" at bounding box center [1298, 387] width 421 height 453
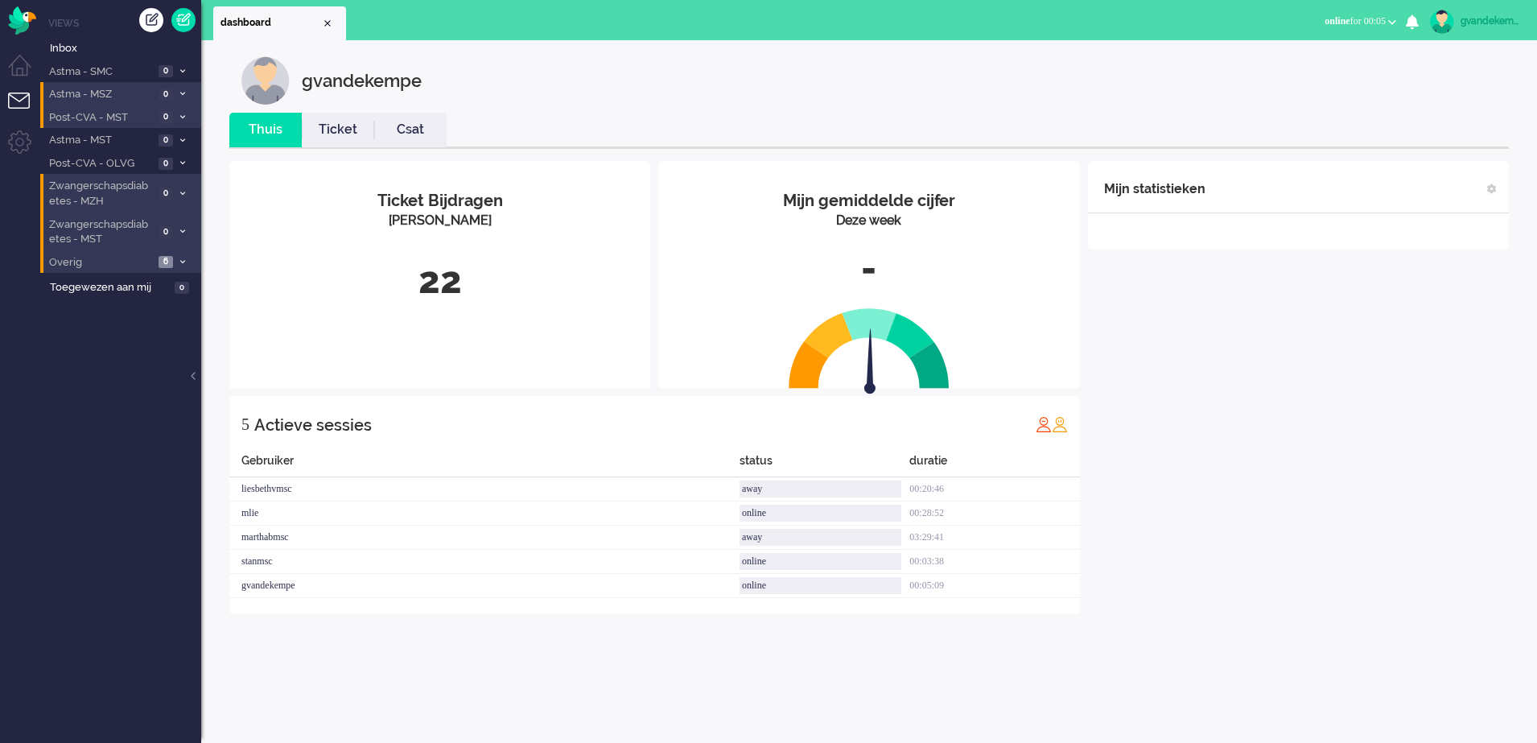
click at [1331, 438] on div "Mijn statistieken + Statistieken toevoegen Bel tijd (gemiddelde dag) Wrapup tij…" at bounding box center [1298, 387] width 421 height 453
click at [1248, 406] on div "Mijn statistieken + Statistieken toevoegen Bel tijd (gemiddelde dag) Wrapup tij…" at bounding box center [1298, 387] width 421 height 453
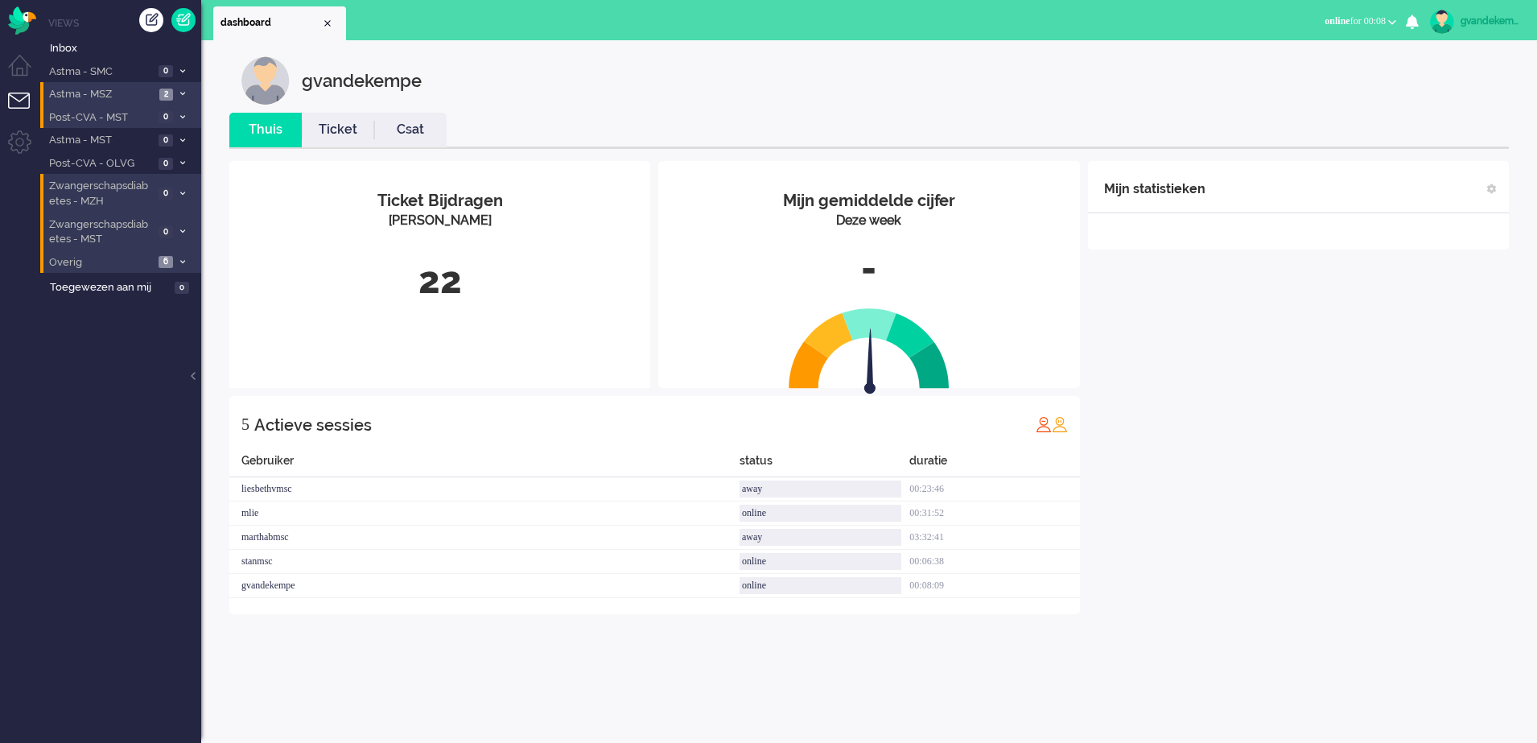
click at [1248, 406] on div "Mijn statistieken + Statistieken toevoegen Bel tijd (gemiddelde dag) Wrapup tij…" at bounding box center [1298, 387] width 421 height 453
click at [1230, 420] on div "Mijn statistieken + Statistieken toevoegen Bel tijd (gemiddelde dag) Wrapup tij…" at bounding box center [1298, 387] width 421 height 453
click at [1214, 475] on div "Mijn statistieken + Statistieken toevoegen Bel tijd (gemiddelde dag) Wrapup tij…" at bounding box center [1298, 387] width 421 height 453
click at [1289, 441] on div "Mijn statistieken + Statistieken toevoegen Bel tijd (gemiddelde dag) Wrapup tij…" at bounding box center [1298, 387] width 421 height 453
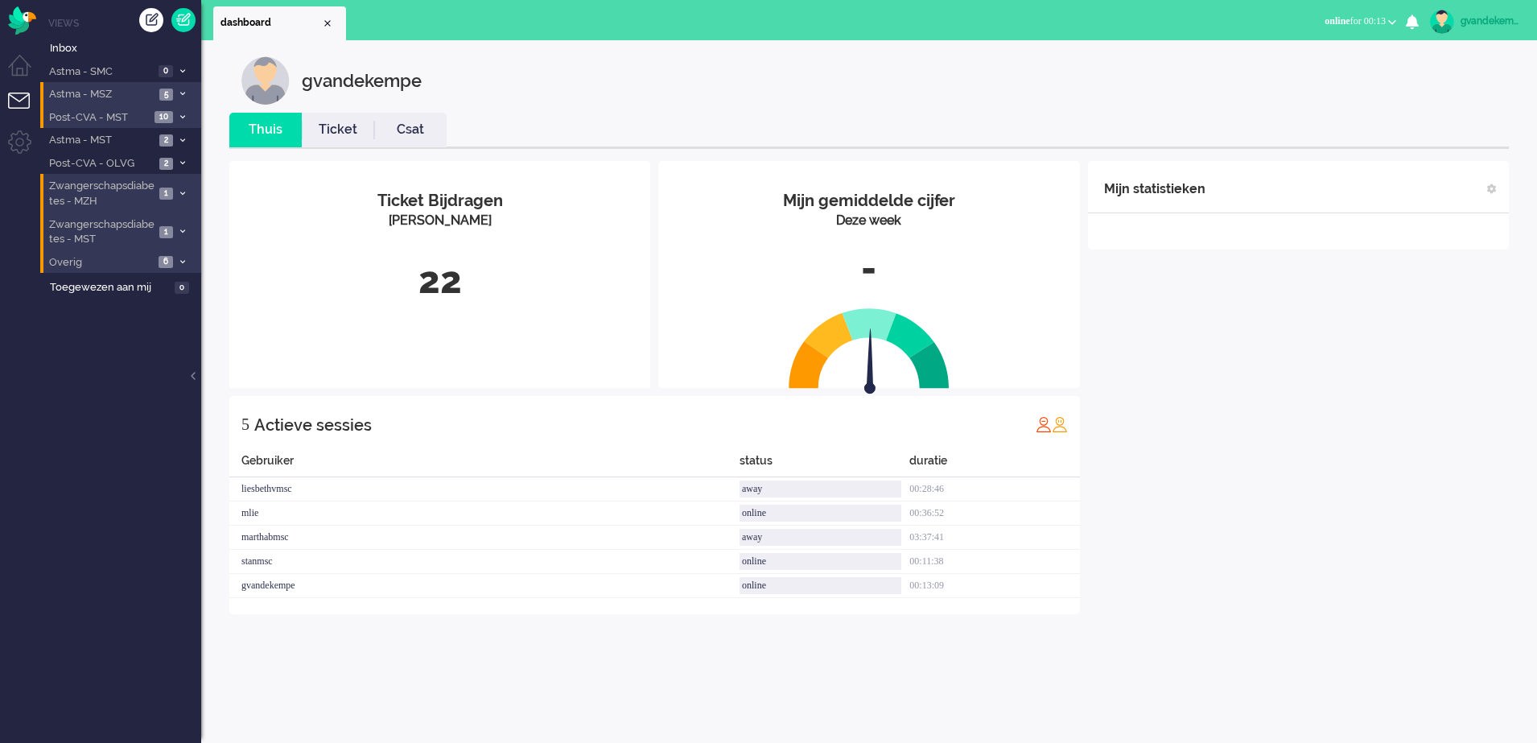
click at [1250, 424] on div "Mijn statistieken + Statistieken toevoegen Bel tijd (gemiddelde dag) Wrapup tij…" at bounding box center [1298, 387] width 421 height 453
click at [174, 114] on li "Post-CVA - MST 10" at bounding box center [120, 116] width 161 height 23
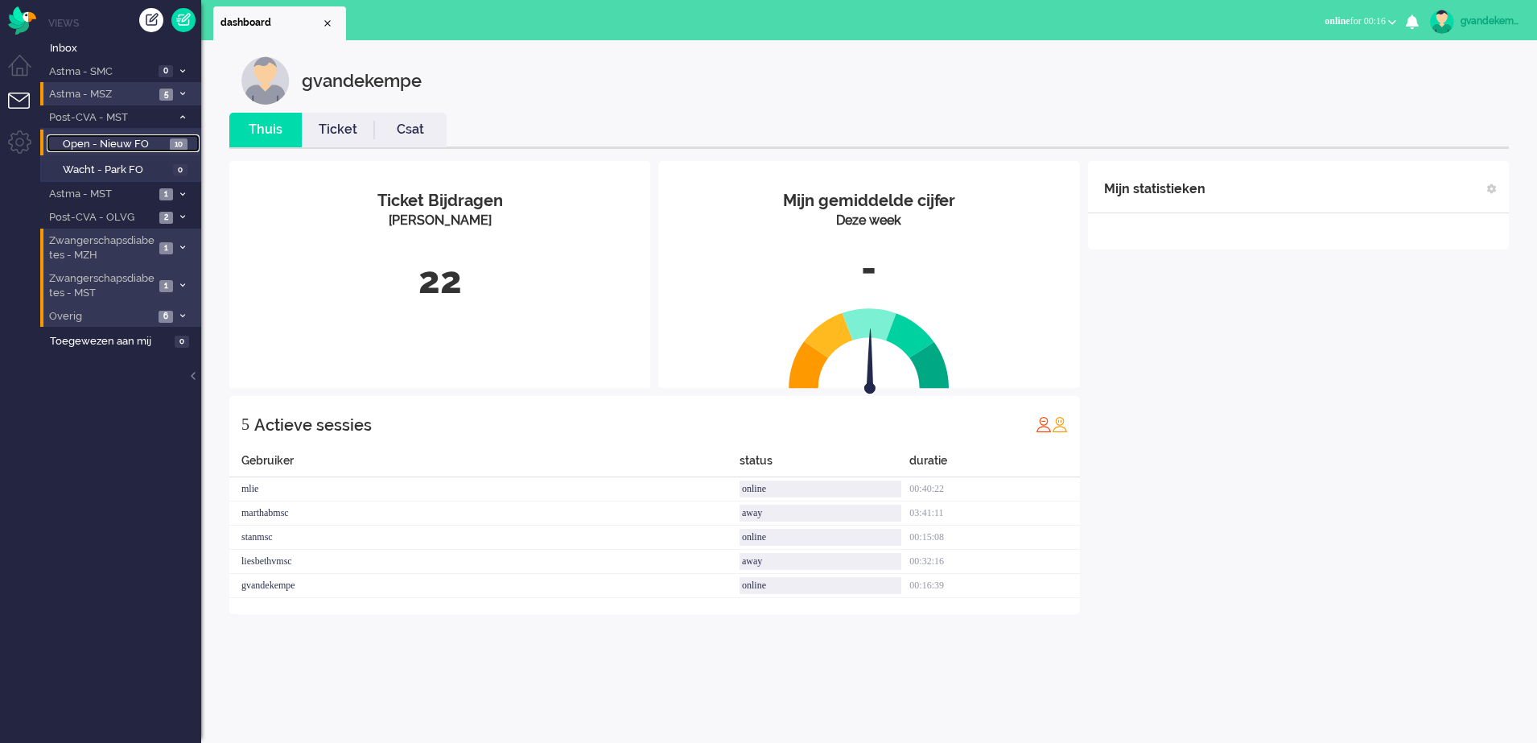
click at [177, 142] on span "10" at bounding box center [179, 144] width 18 height 12
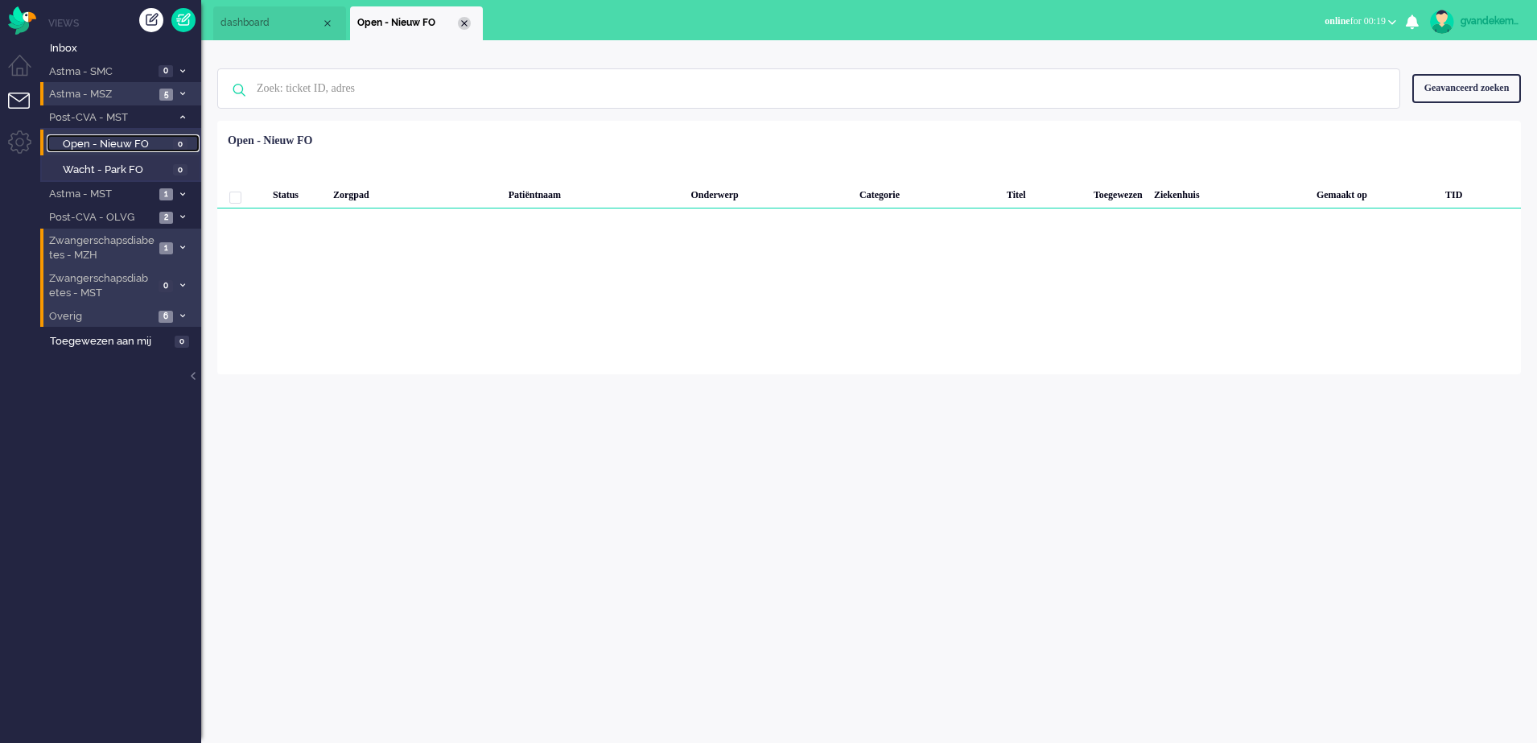
click at [468, 23] on div "Close tab" at bounding box center [464, 23] width 13 height 13
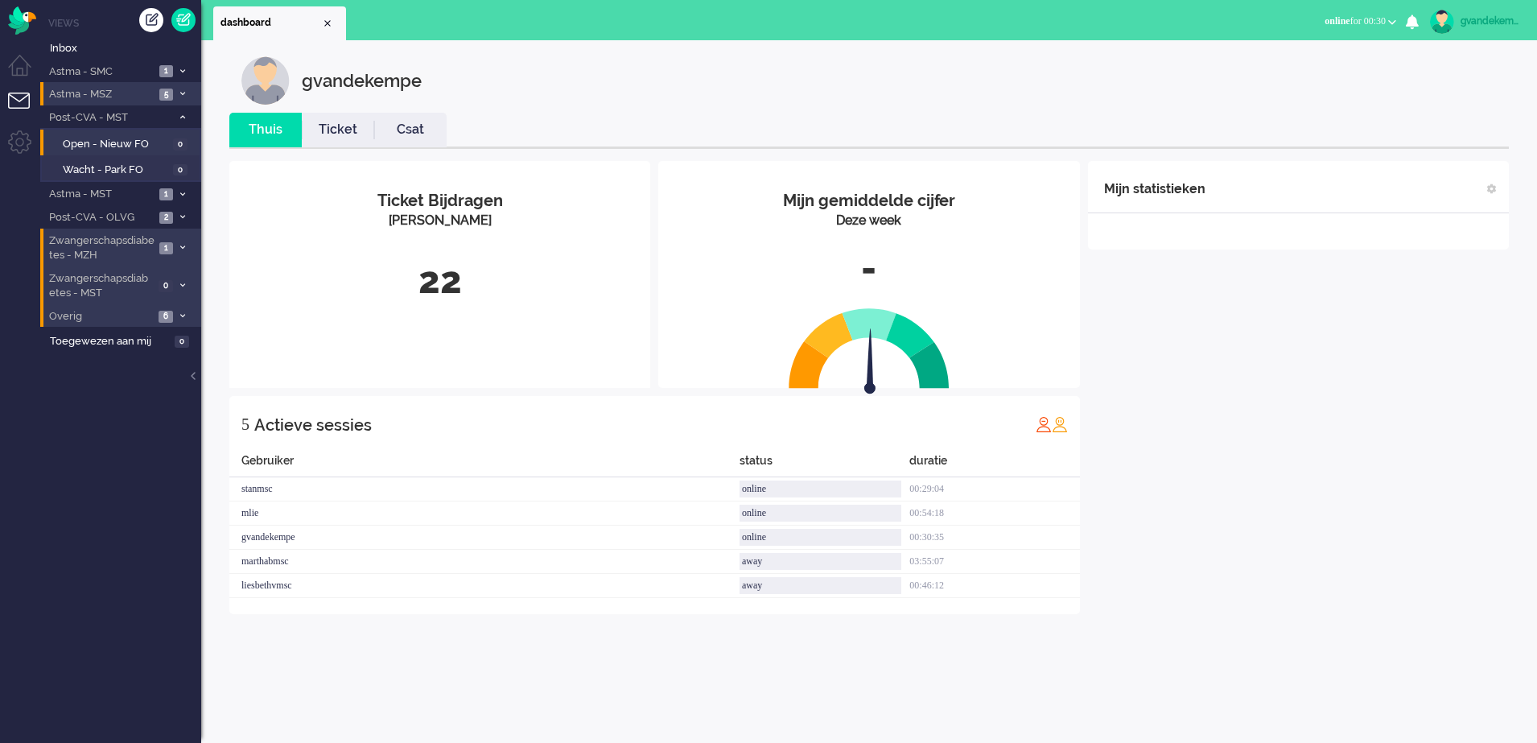
click at [1230, 381] on div "Mijn statistieken + Statistieken toevoegen Bel tijd (gemiddelde dag) Wrapup tij…" at bounding box center [1298, 387] width 421 height 453
click at [179, 116] on span at bounding box center [182, 117] width 12 height 9
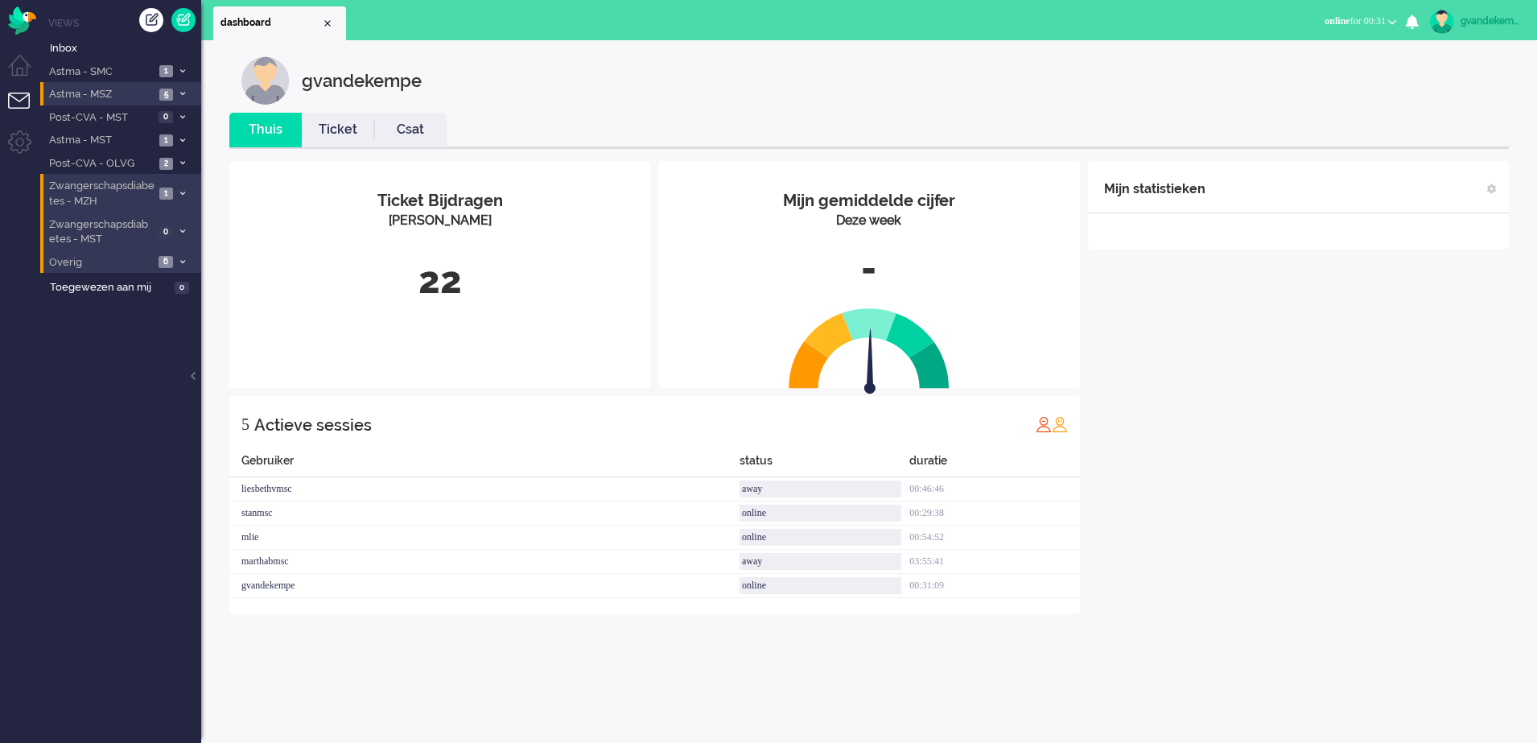
click at [183, 192] on icon at bounding box center [182, 194] width 5 height 6
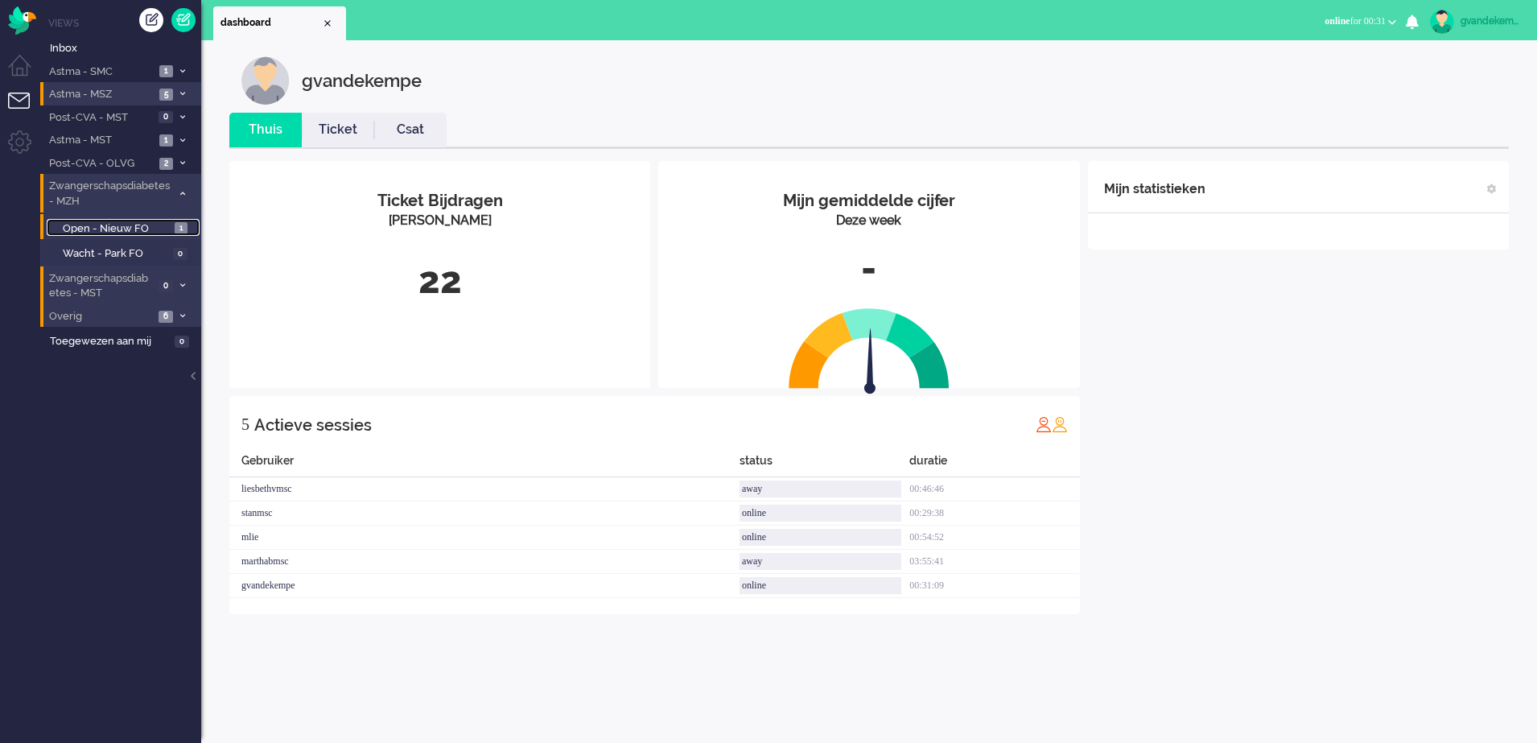
click at [142, 227] on span "Open - Nieuw FO" at bounding box center [117, 228] width 108 height 15
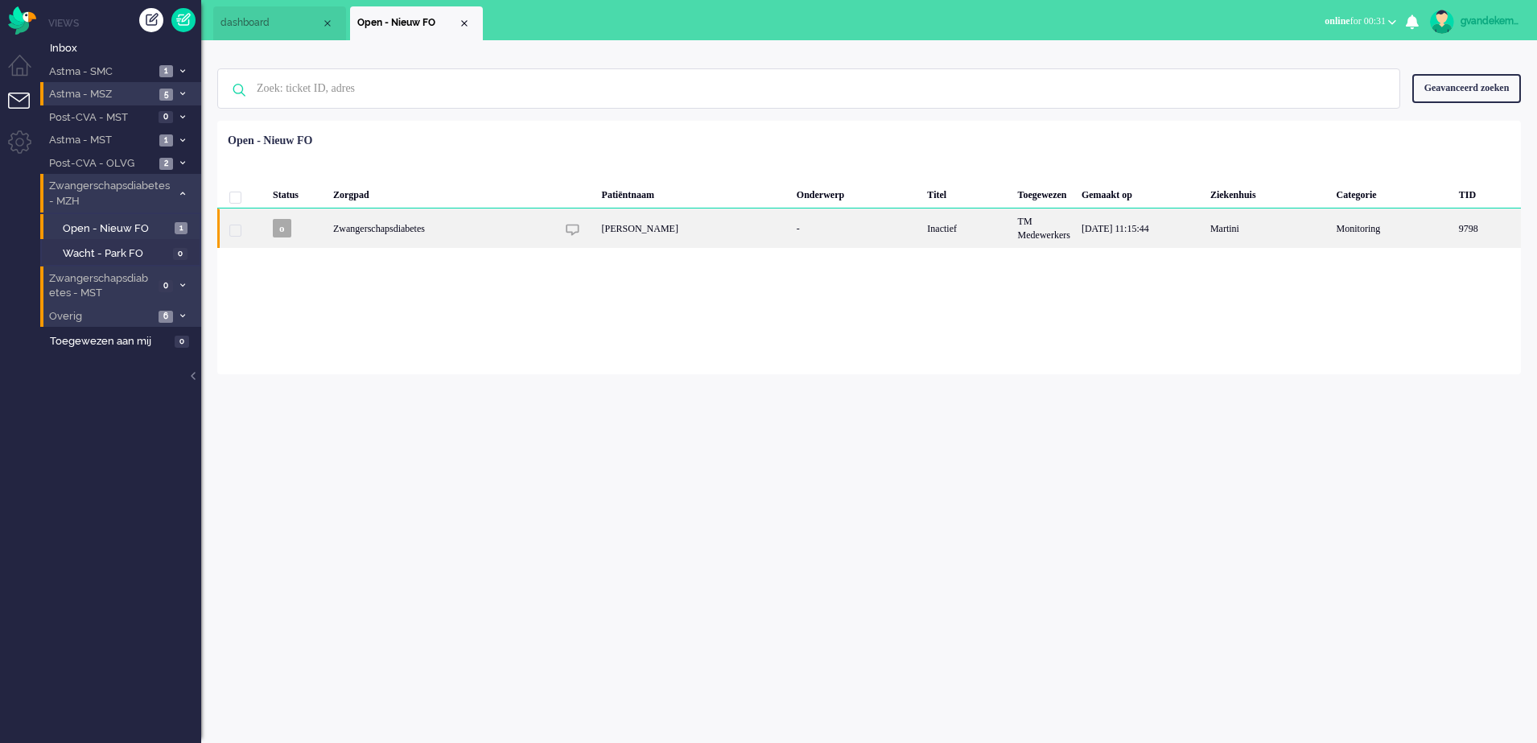
click at [694, 229] on div "[PERSON_NAME]" at bounding box center [693, 227] width 195 height 39
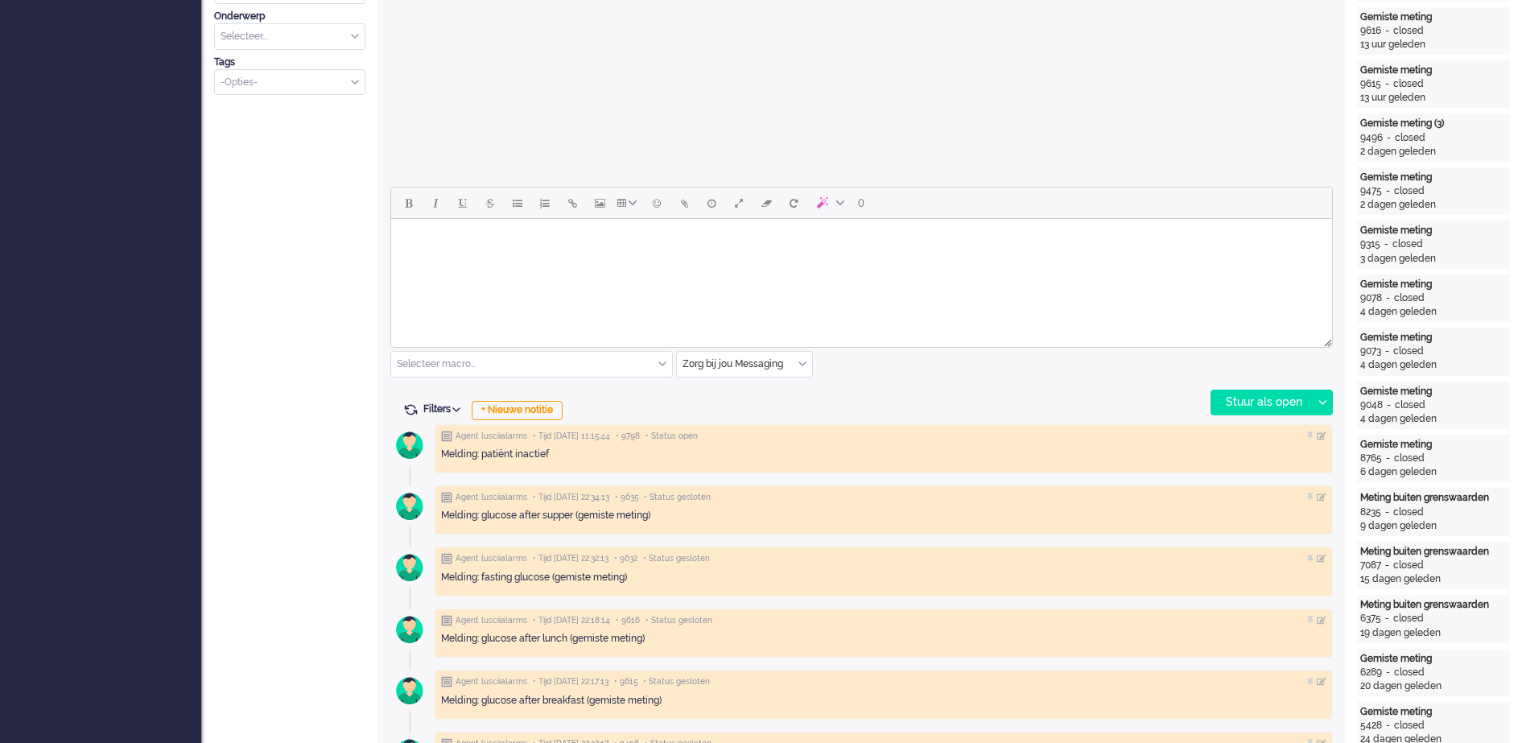
scroll to position [905, 0]
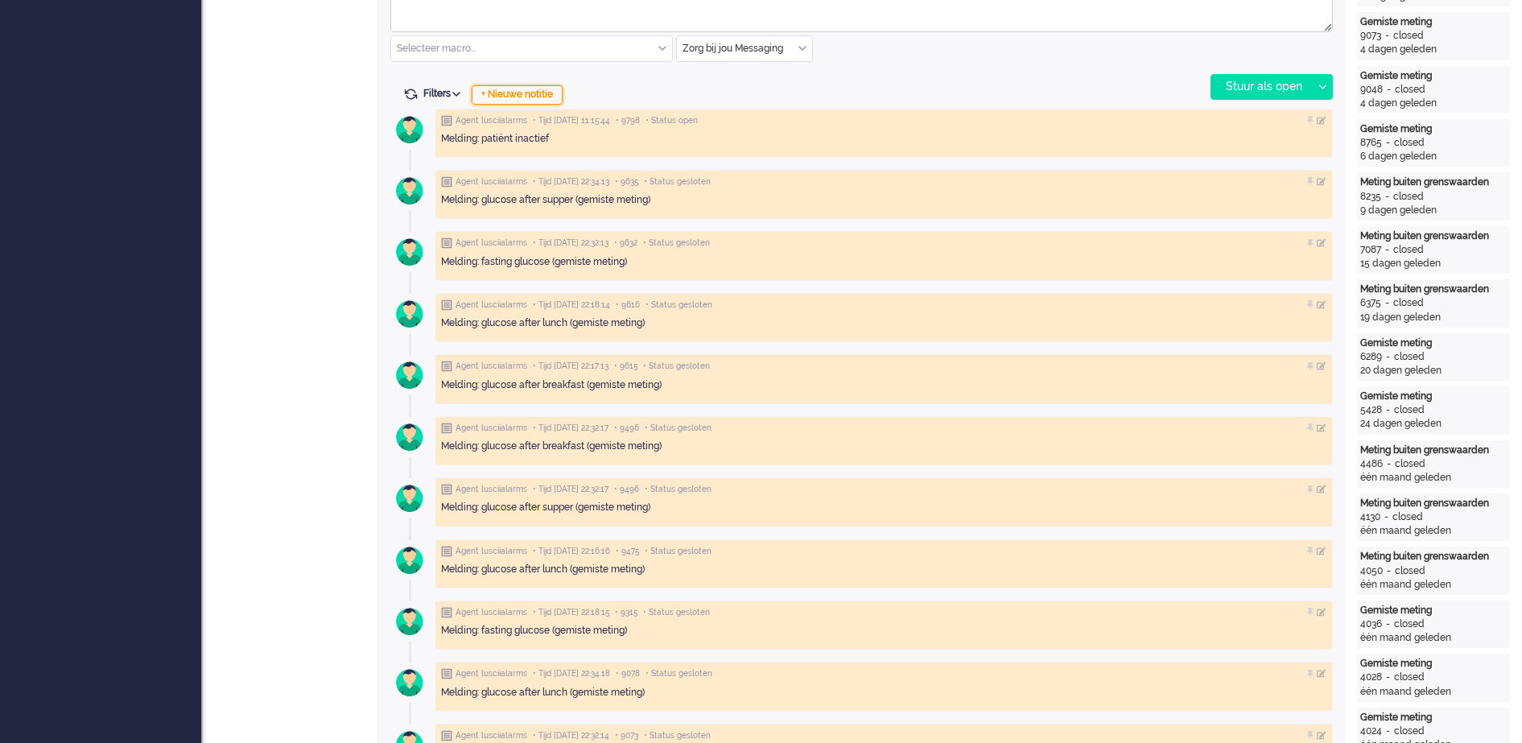
click at [525, 97] on div "+ Nieuwe notitie" at bounding box center [517, 94] width 91 height 19
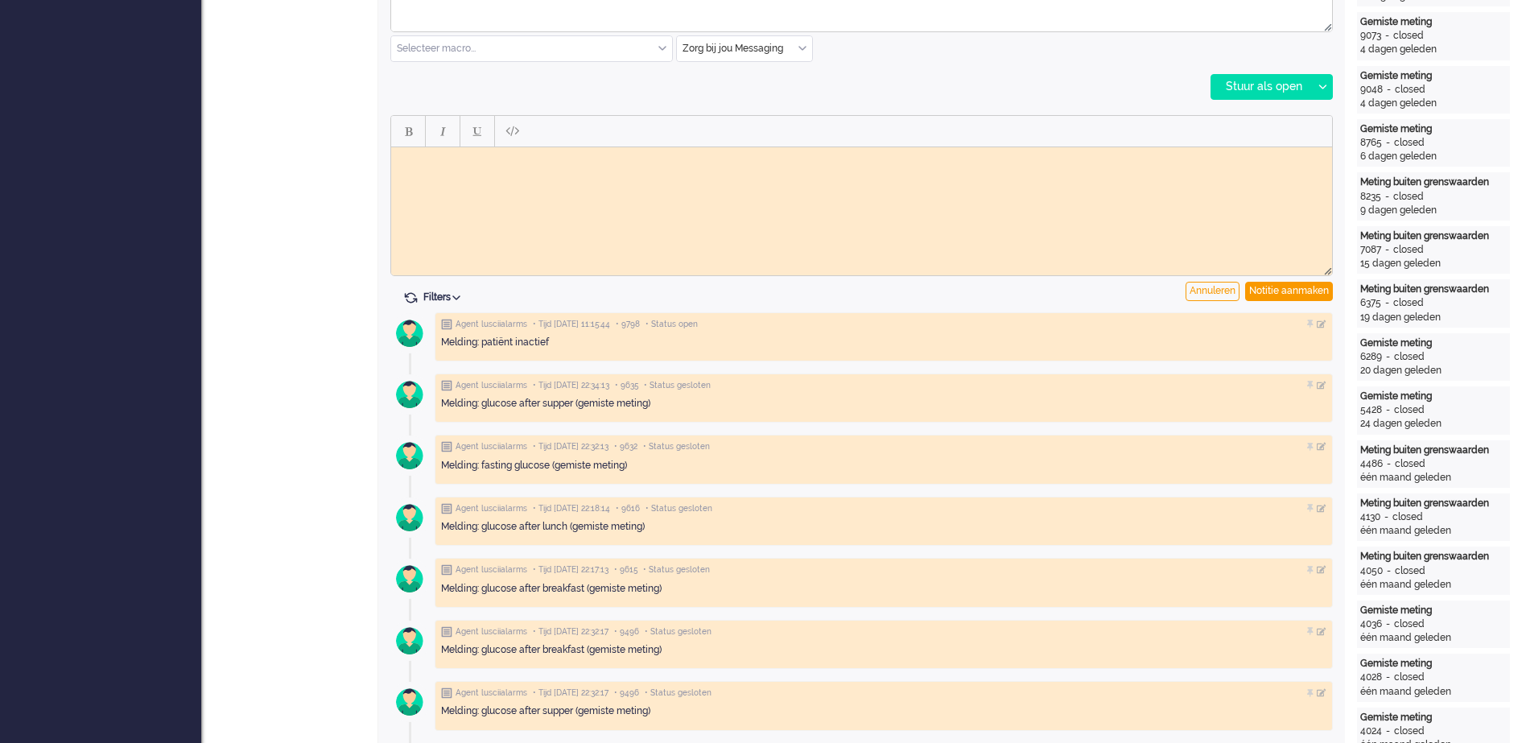
scroll to position [0, 0]
click at [492, 160] on body "Conform werkinsturcite doorgezet naar vpk-box GJ" at bounding box center [861, 165] width 928 height 24
click at [1275, 292] on div "Notitie aanmaken" at bounding box center [1289, 291] width 88 height 19
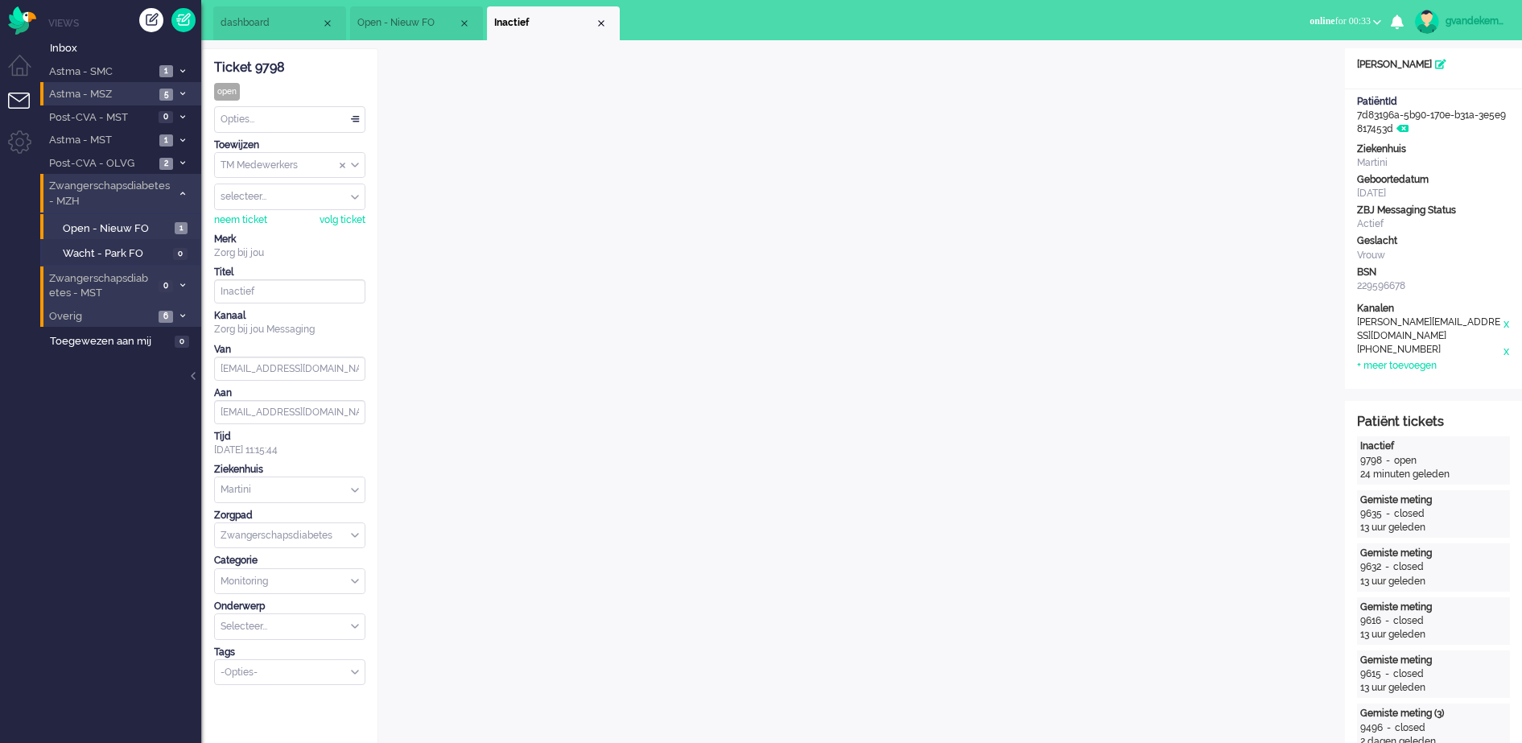
click at [355, 164] on div "TM Medewerkers" at bounding box center [290, 165] width 150 height 25
click at [333, 209] on li "TM Verpleegkundigen" at bounding box center [290, 212] width 150 height 23
click at [599, 23] on div "Close tab" at bounding box center [601, 23] width 13 height 13
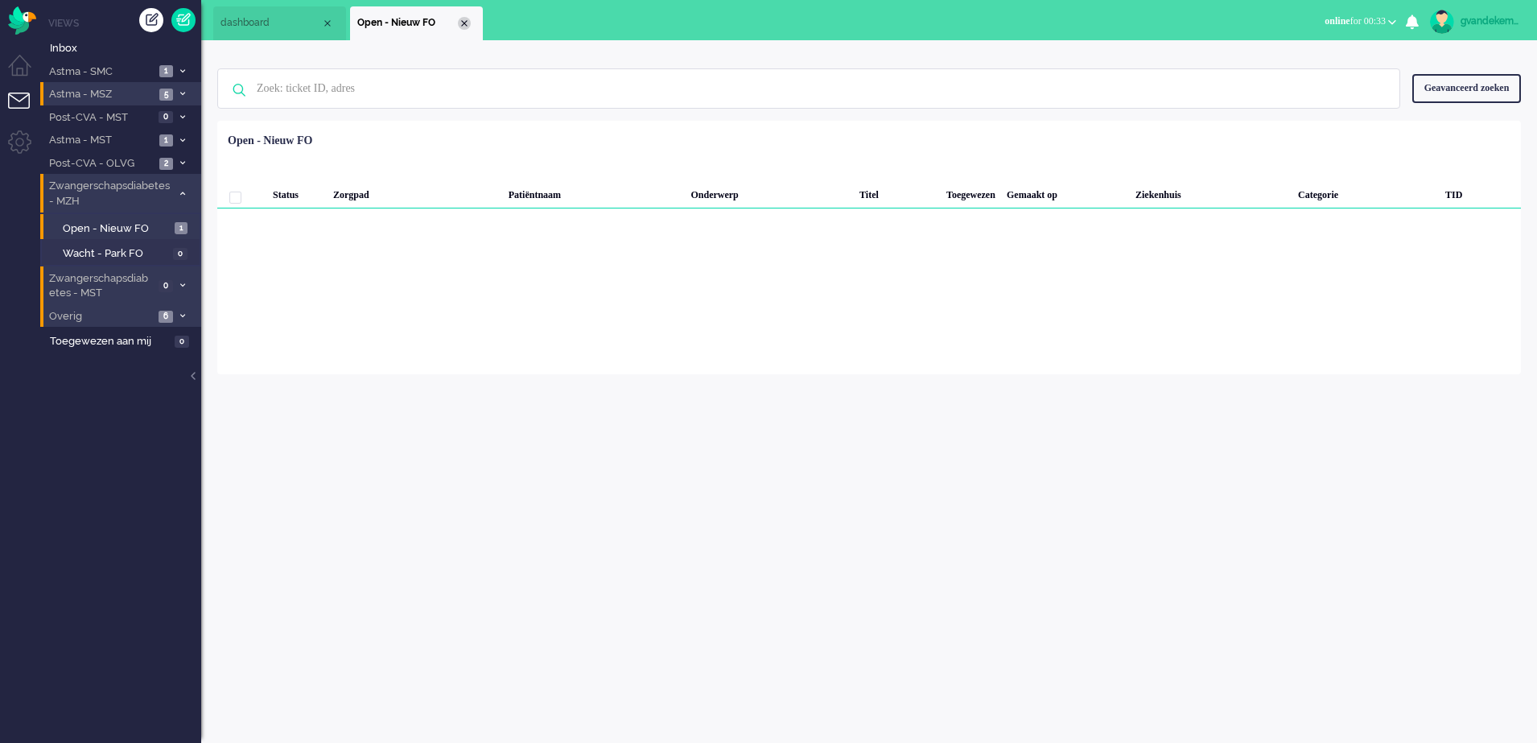
click at [463, 22] on div "Close tab" at bounding box center [464, 23] width 13 height 13
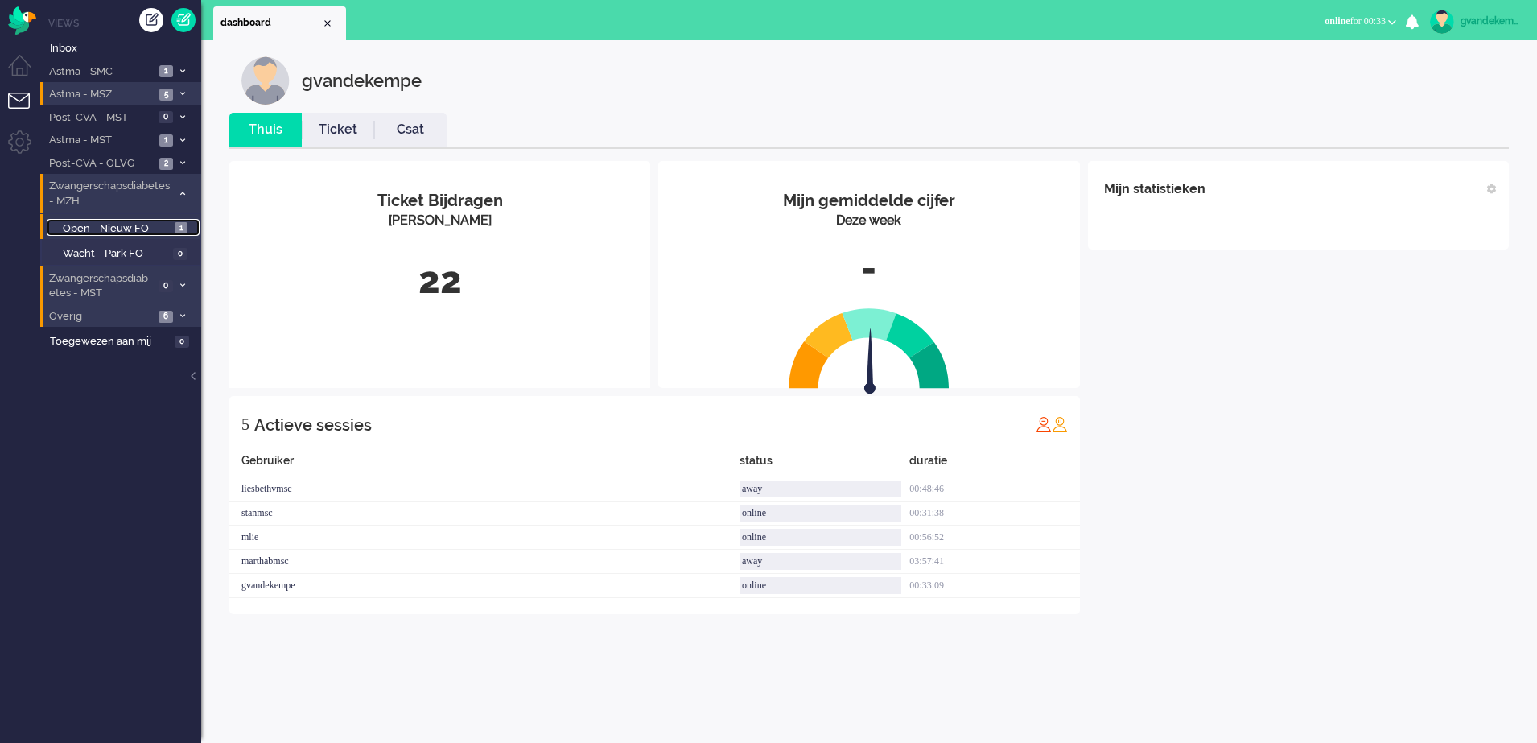
click at [144, 225] on span "Open - Nieuw FO" at bounding box center [117, 228] width 108 height 15
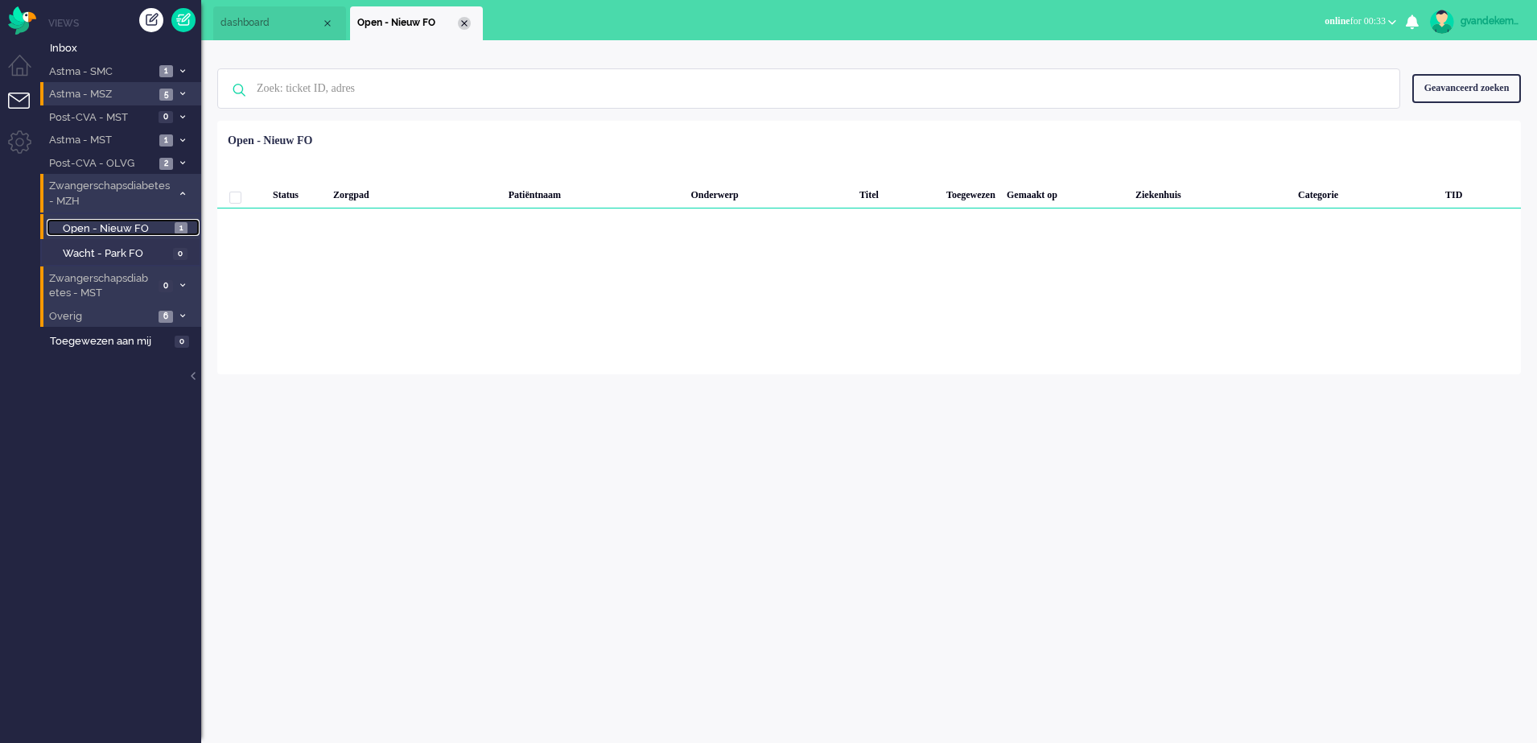
click at [467, 21] on div "Close tab" at bounding box center [464, 23] width 13 height 13
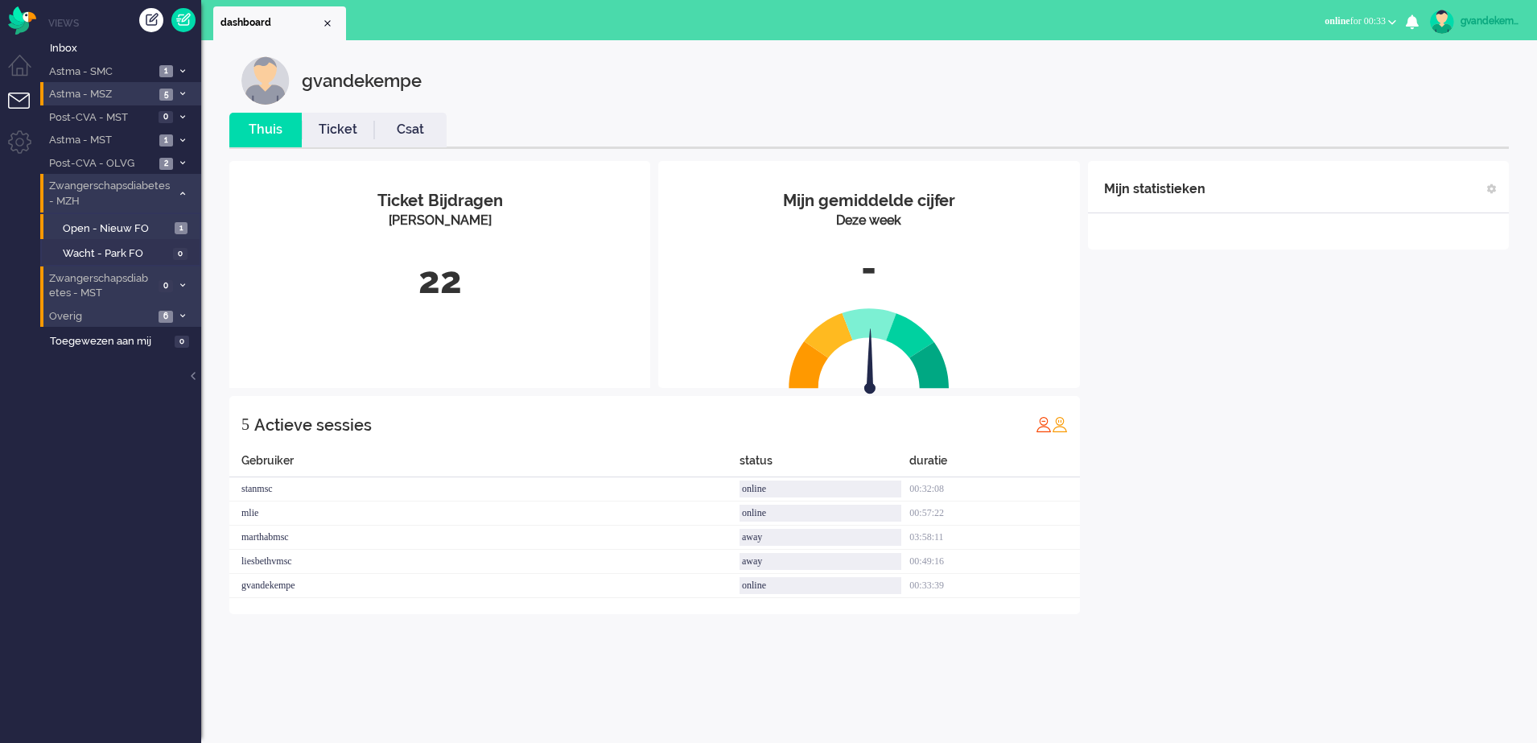
click at [183, 191] on icon at bounding box center [182, 194] width 5 height 6
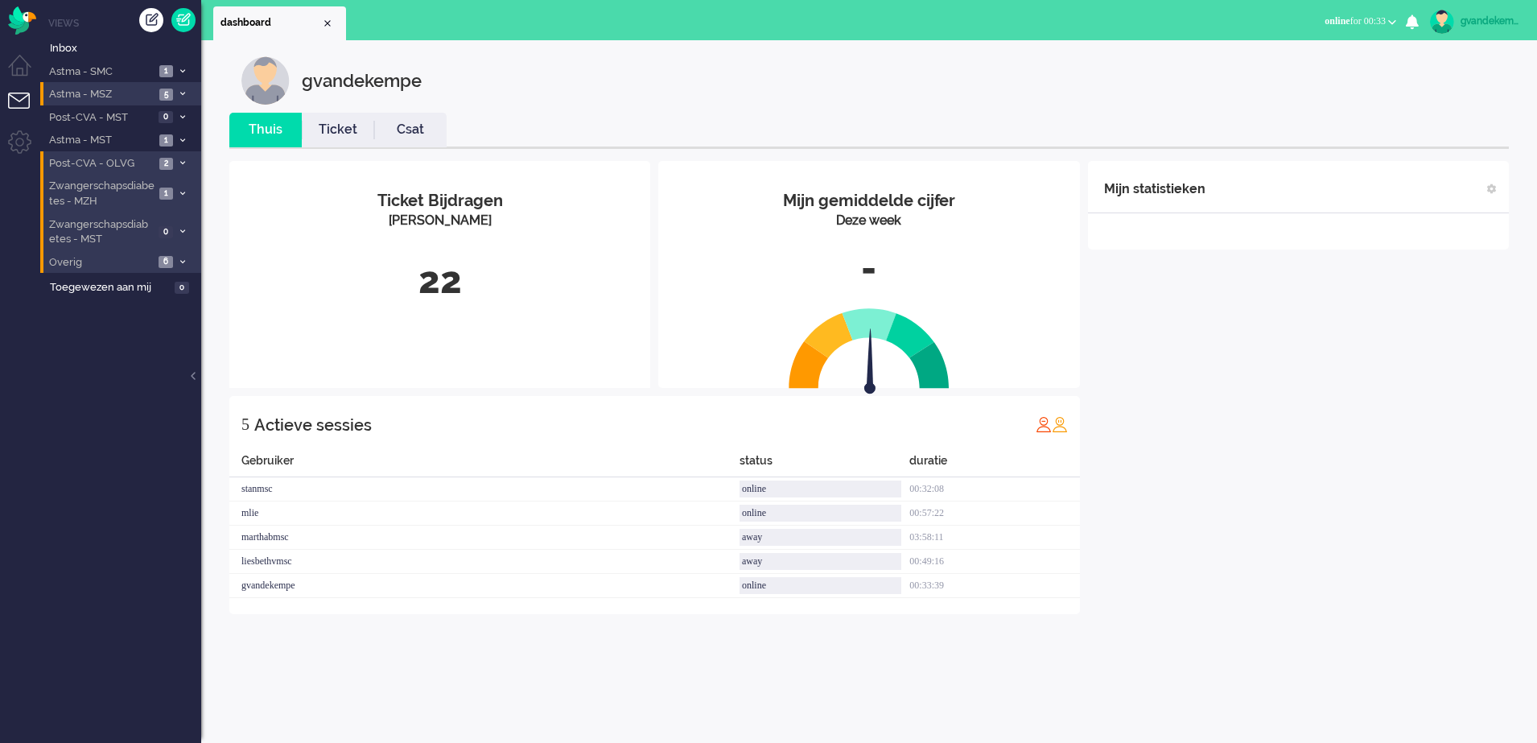
click at [182, 162] on icon at bounding box center [182, 163] width 5 height 6
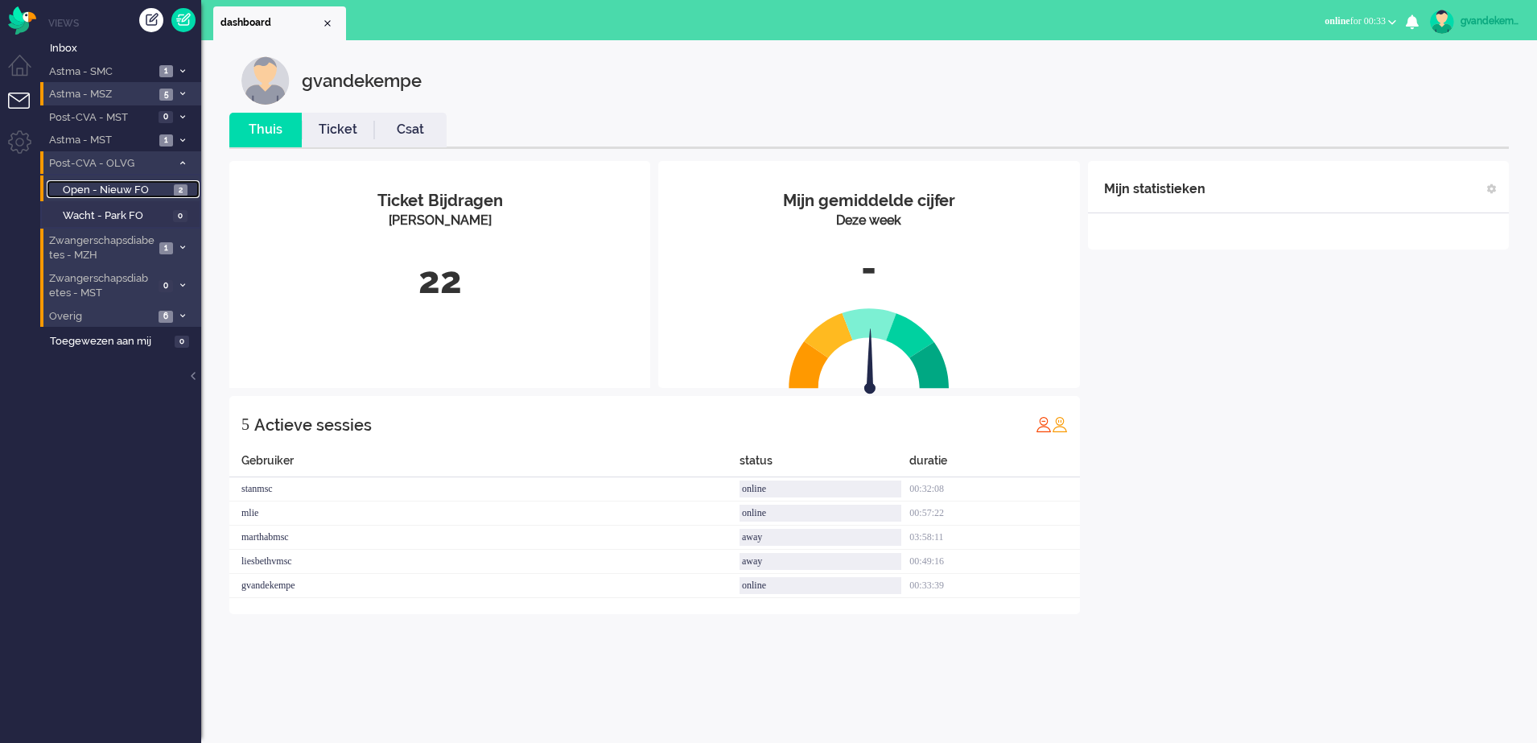
click at [134, 191] on span "Open - Nieuw FO" at bounding box center [116, 190] width 107 height 15
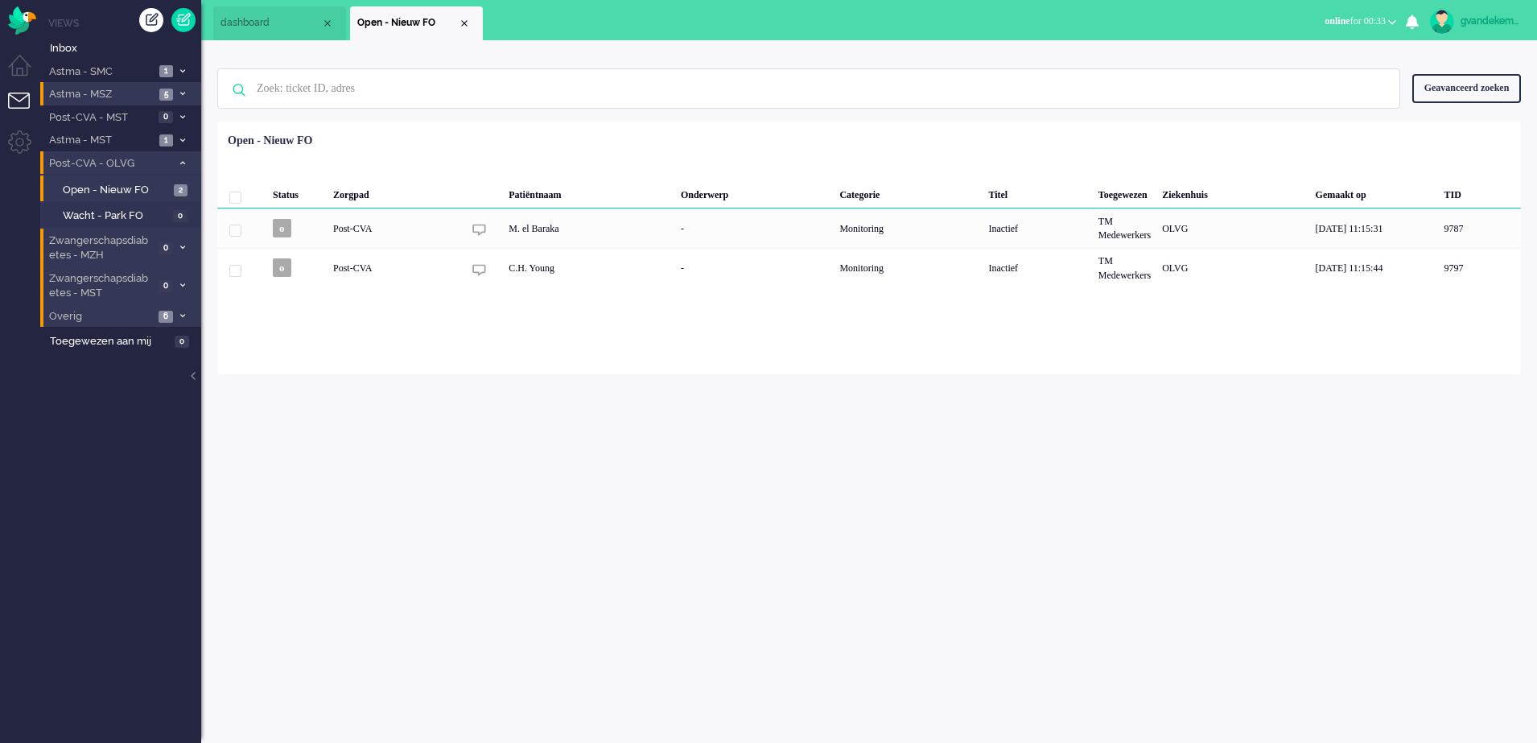
click at [180, 139] on icon at bounding box center [182, 141] width 5 height 6
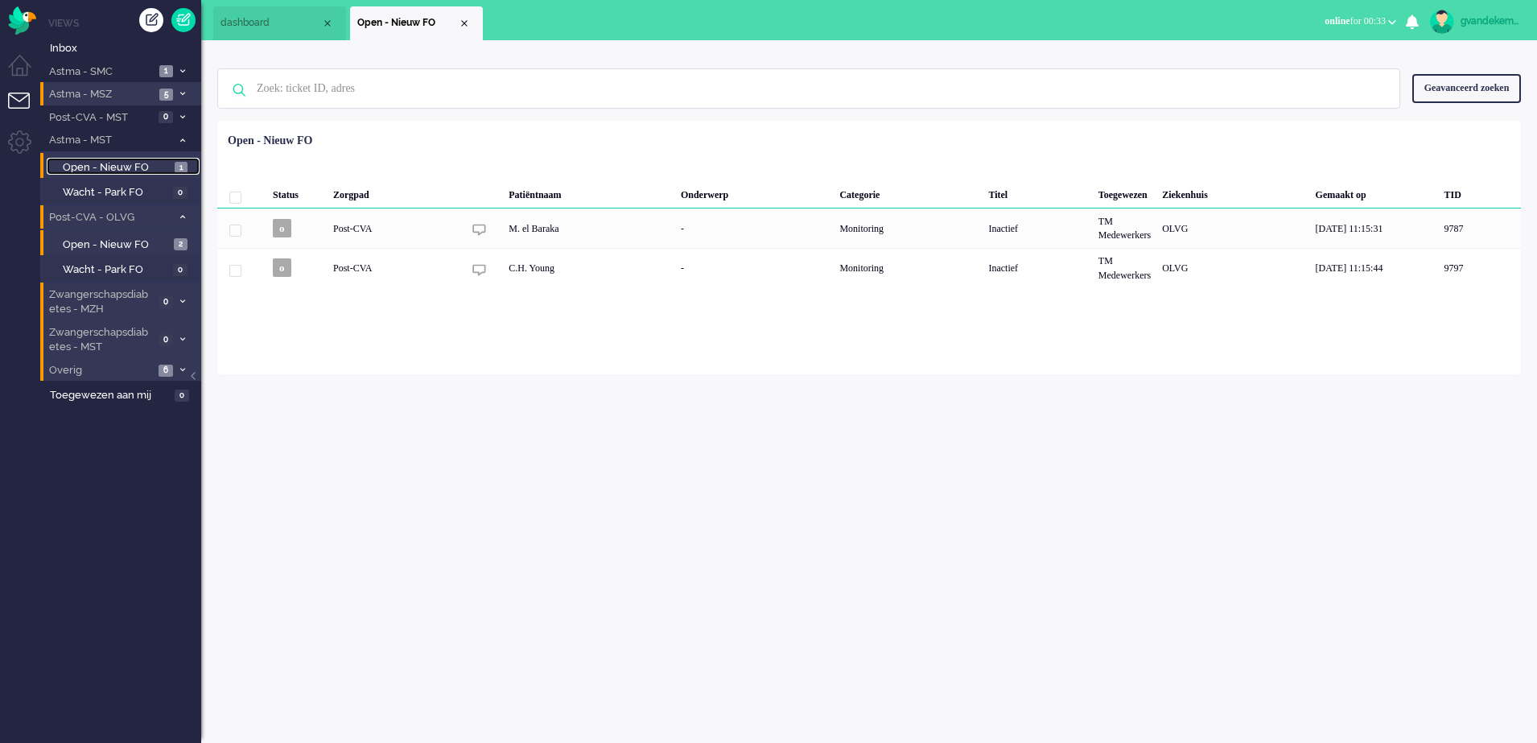
click at [135, 162] on span "Open - Nieuw FO" at bounding box center [117, 167] width 108 height 15
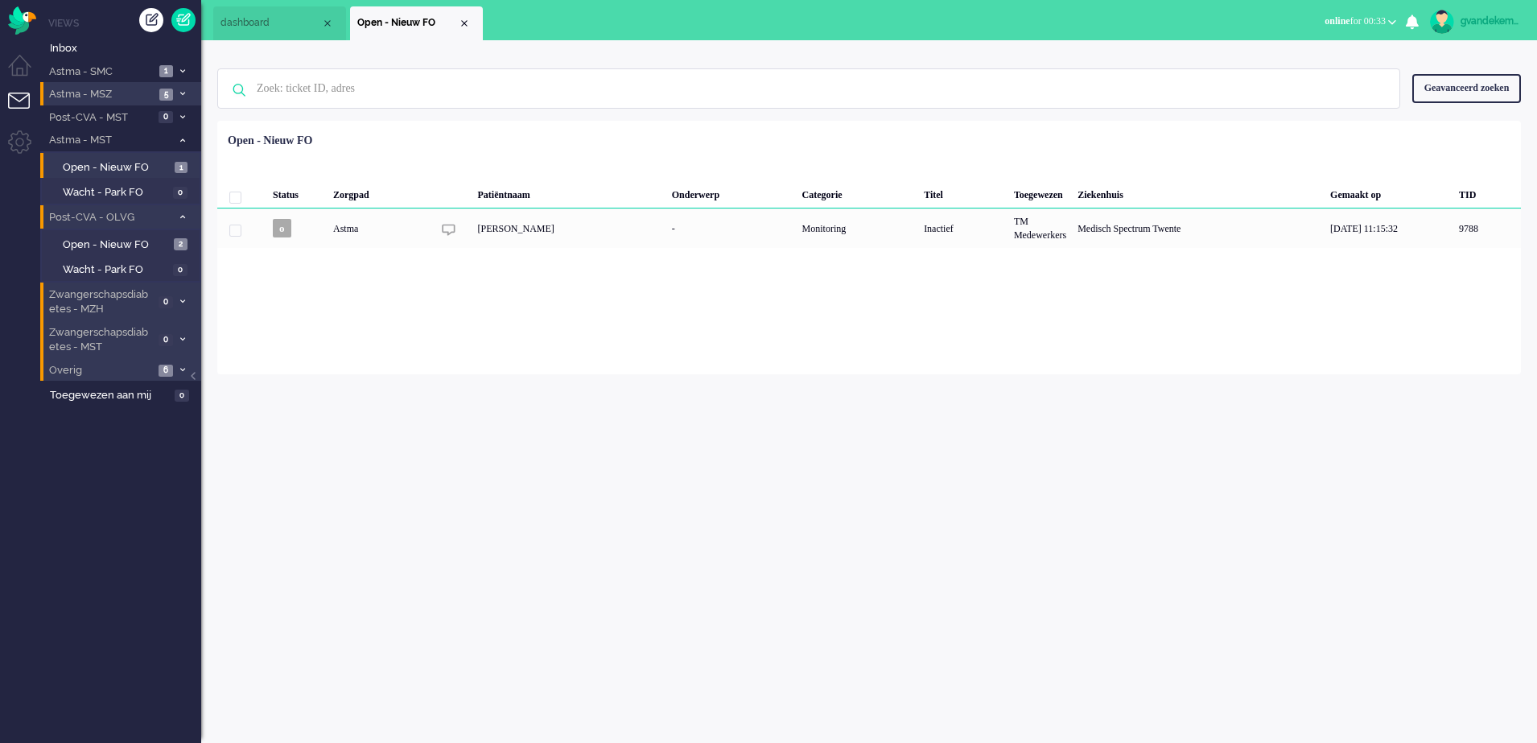
click at [180, 91] on icon at bounding box center [182, 94] width 5 height 6
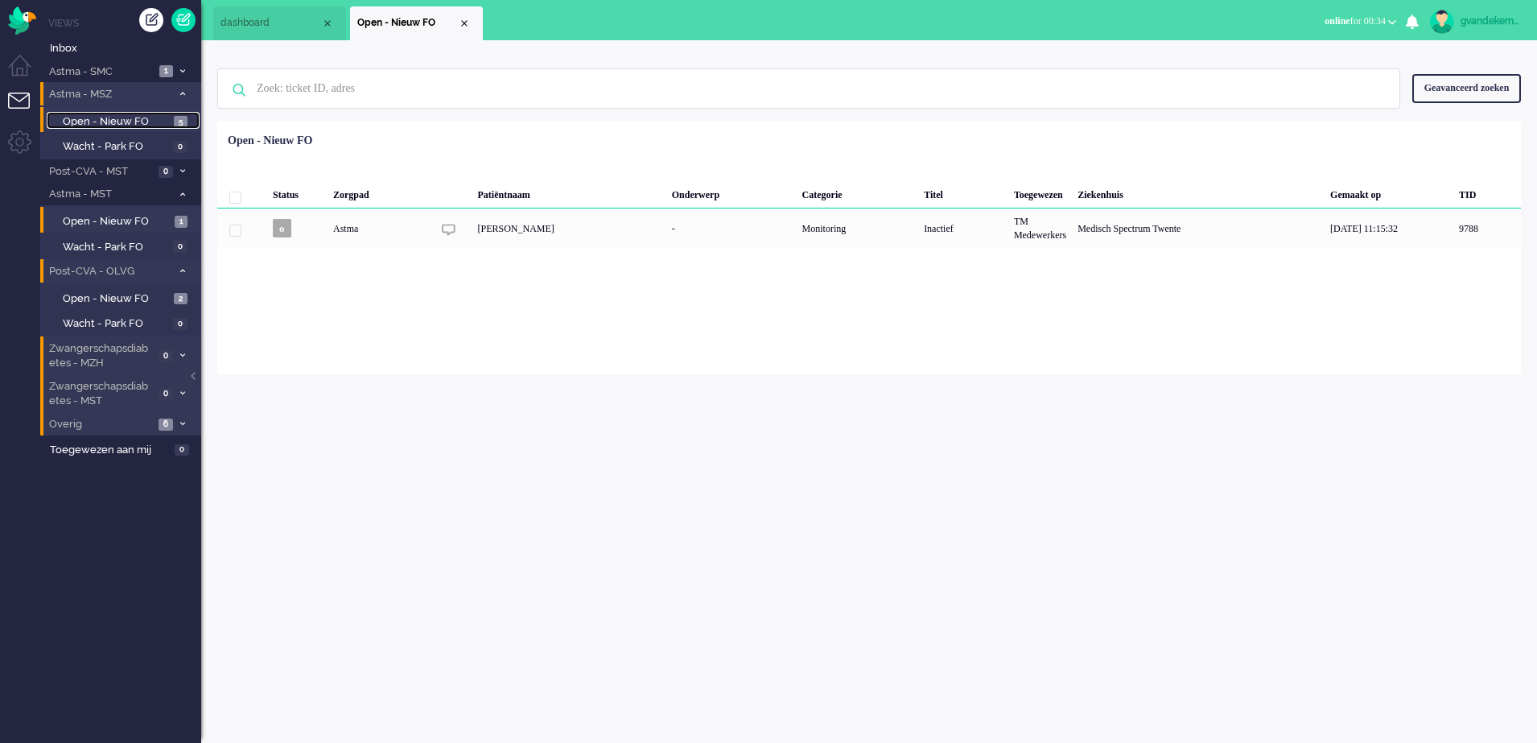
click at [142, 117] on span "Open - Nieuw FO" at bounding box center [116, 121] width 107 height 15
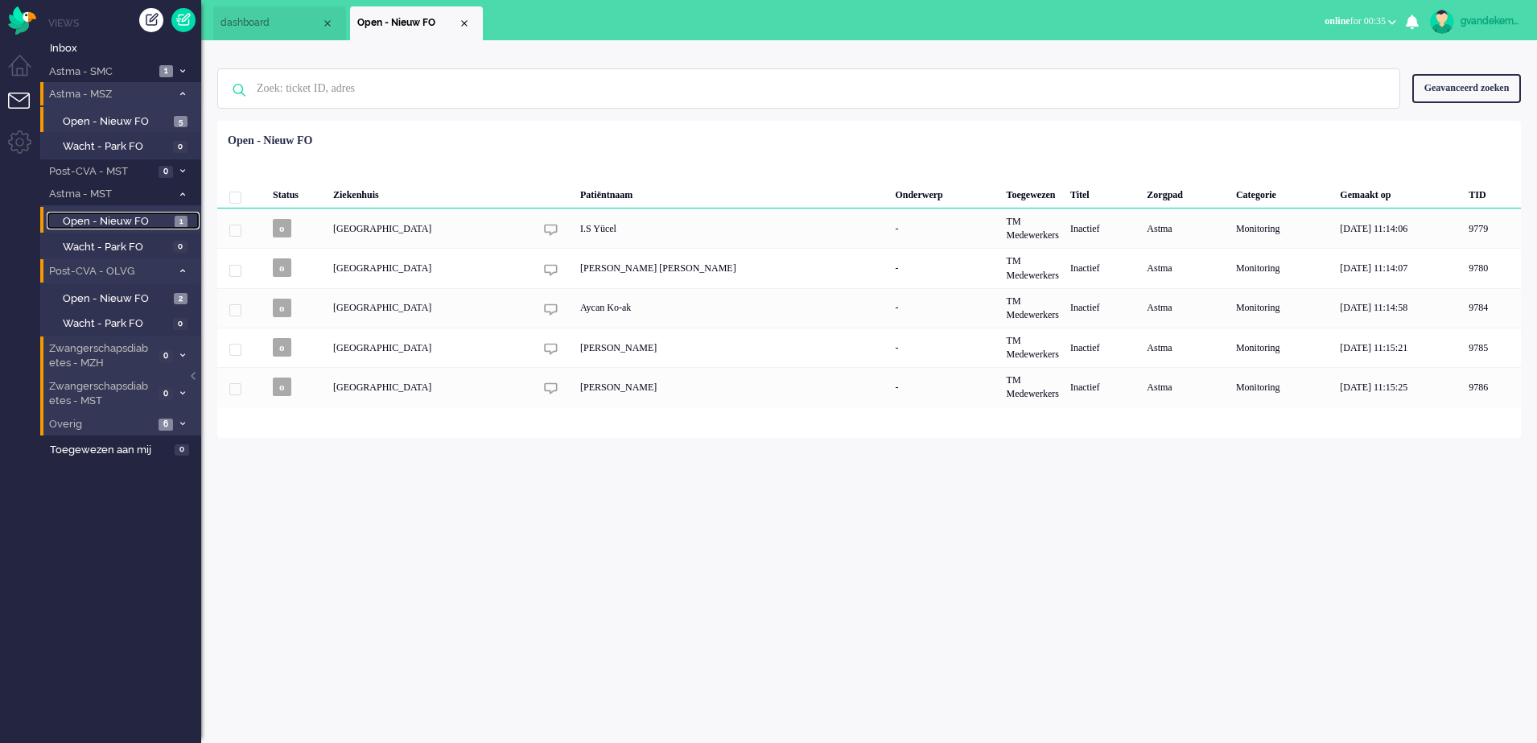
click at [147, 222] on span "Open - Nieuw FO" at bounding box center [117, 221] width 108 height 15
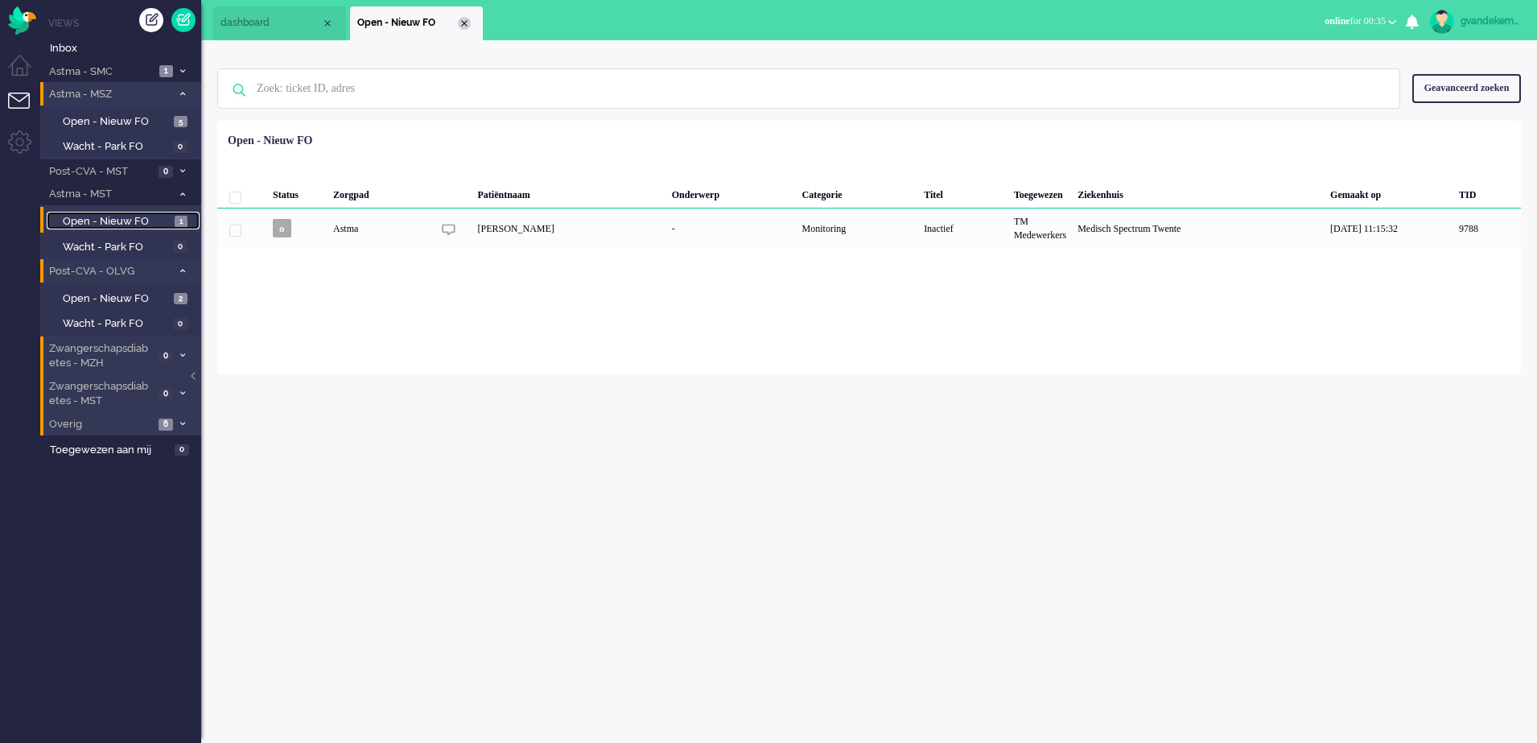
click at [463, 24] on div "Close tab" at bounding box center [464, 23] width 13 height 13
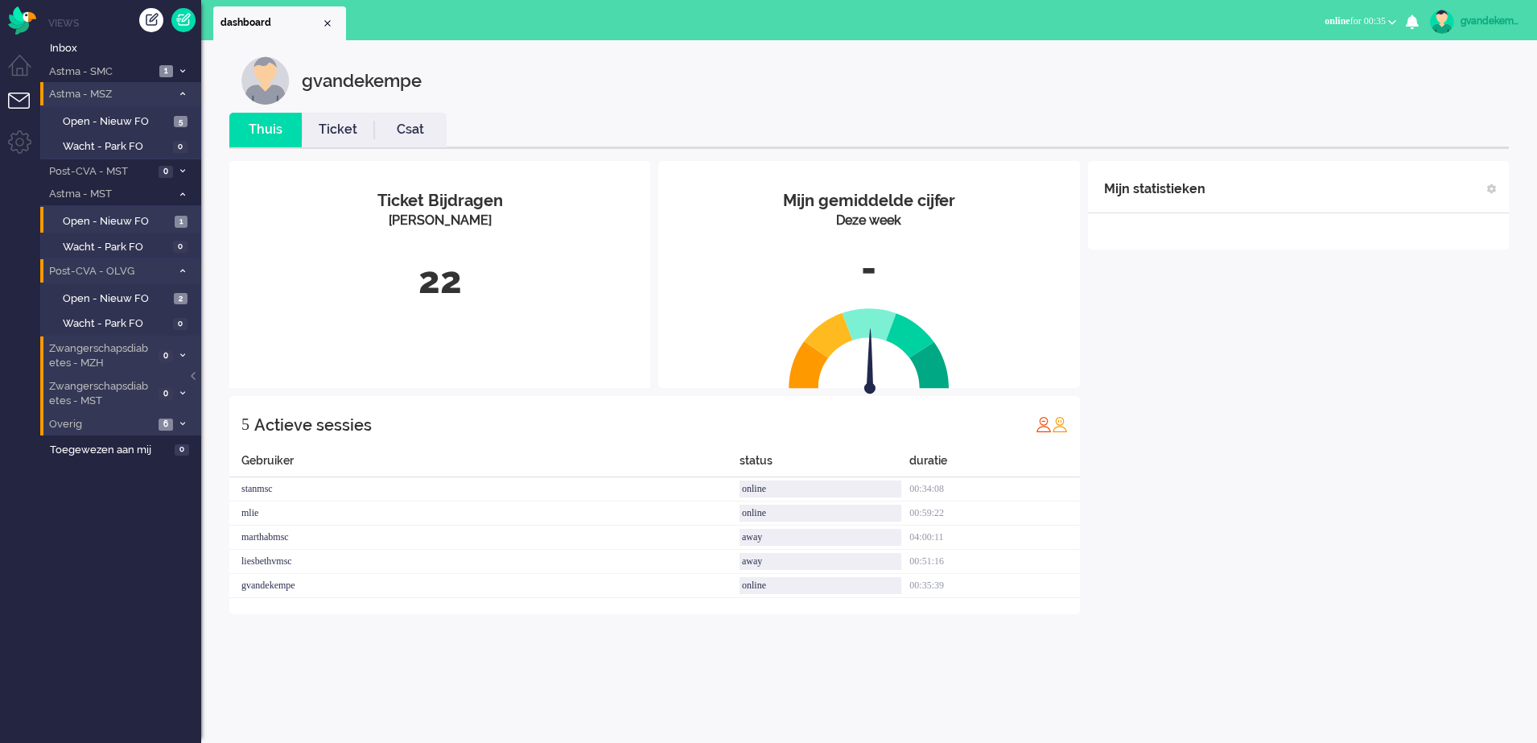
click at [1179, 337] on div "Mijn statistieken + Statistieken toevoegen Bel tijd (gemiddelde dag) Wrapup tij…" at bounding box center [1298, 387] width 421 height 453
click at [151, 219] on span "Open - Nieuw FO" at bounding box center [117, 221] width 108 height 15
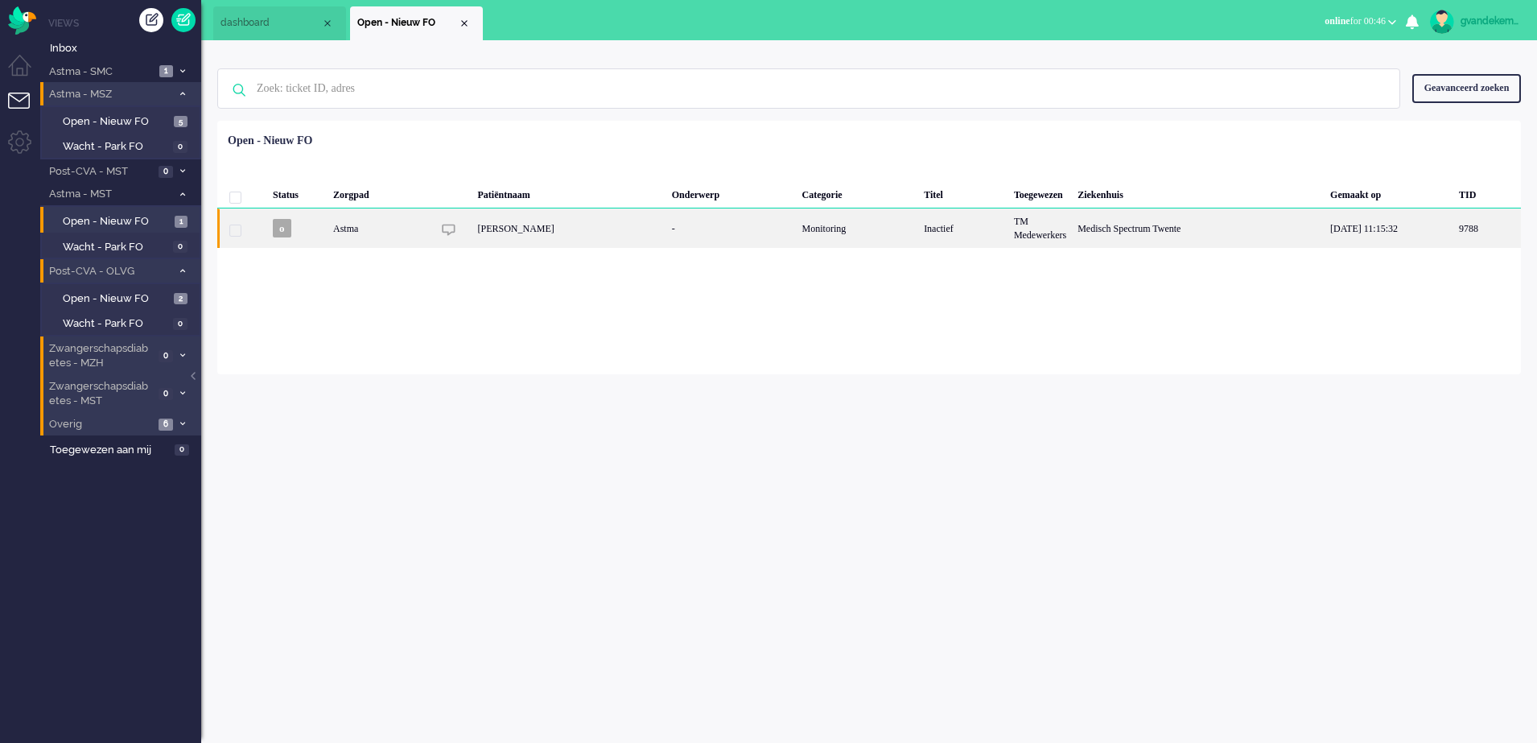
click at [855, 237] on div "Monitoring" at bounding box center [858, 227] width 122 height 39
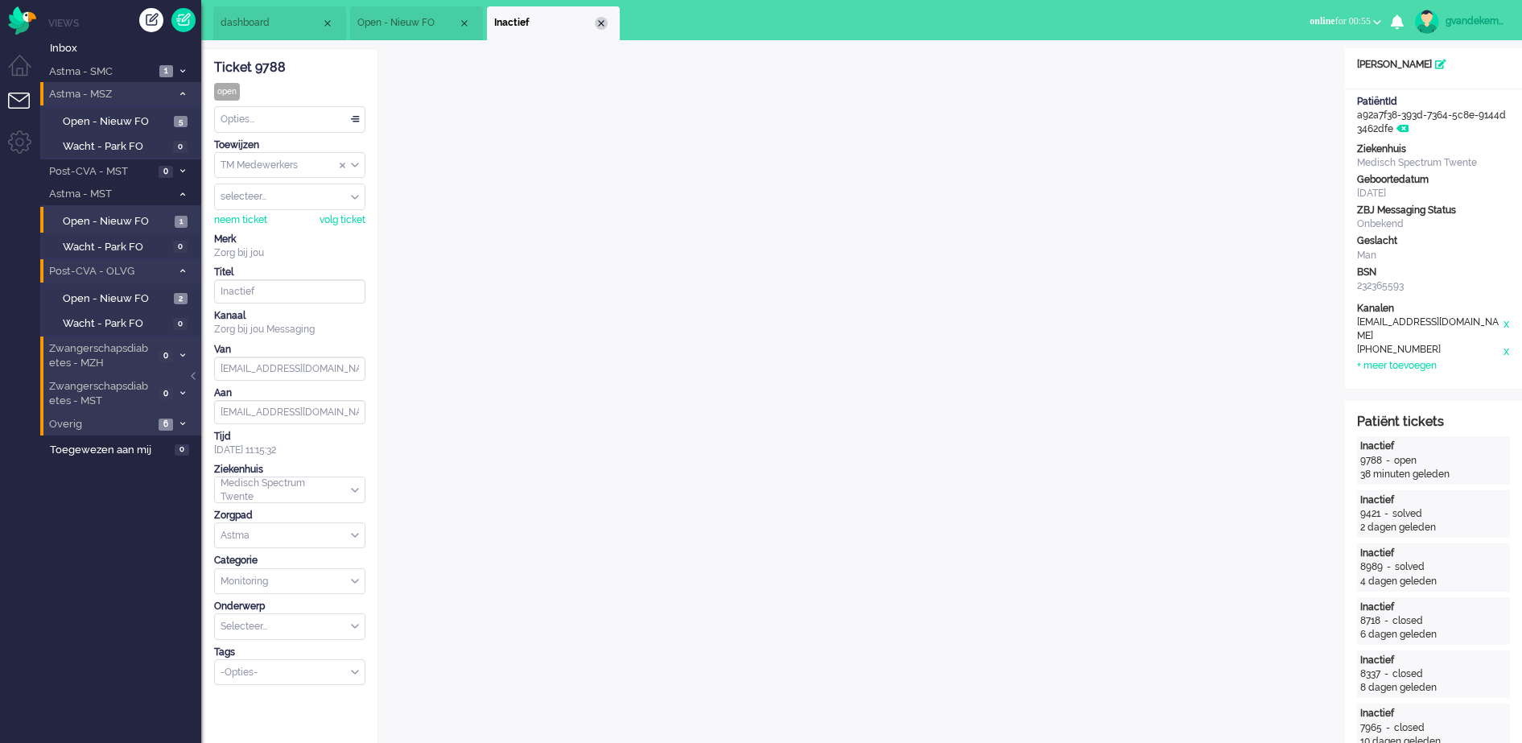
click at [604, 23] on div "Close tab" at bounding box center [601, 23] width 13 height 13
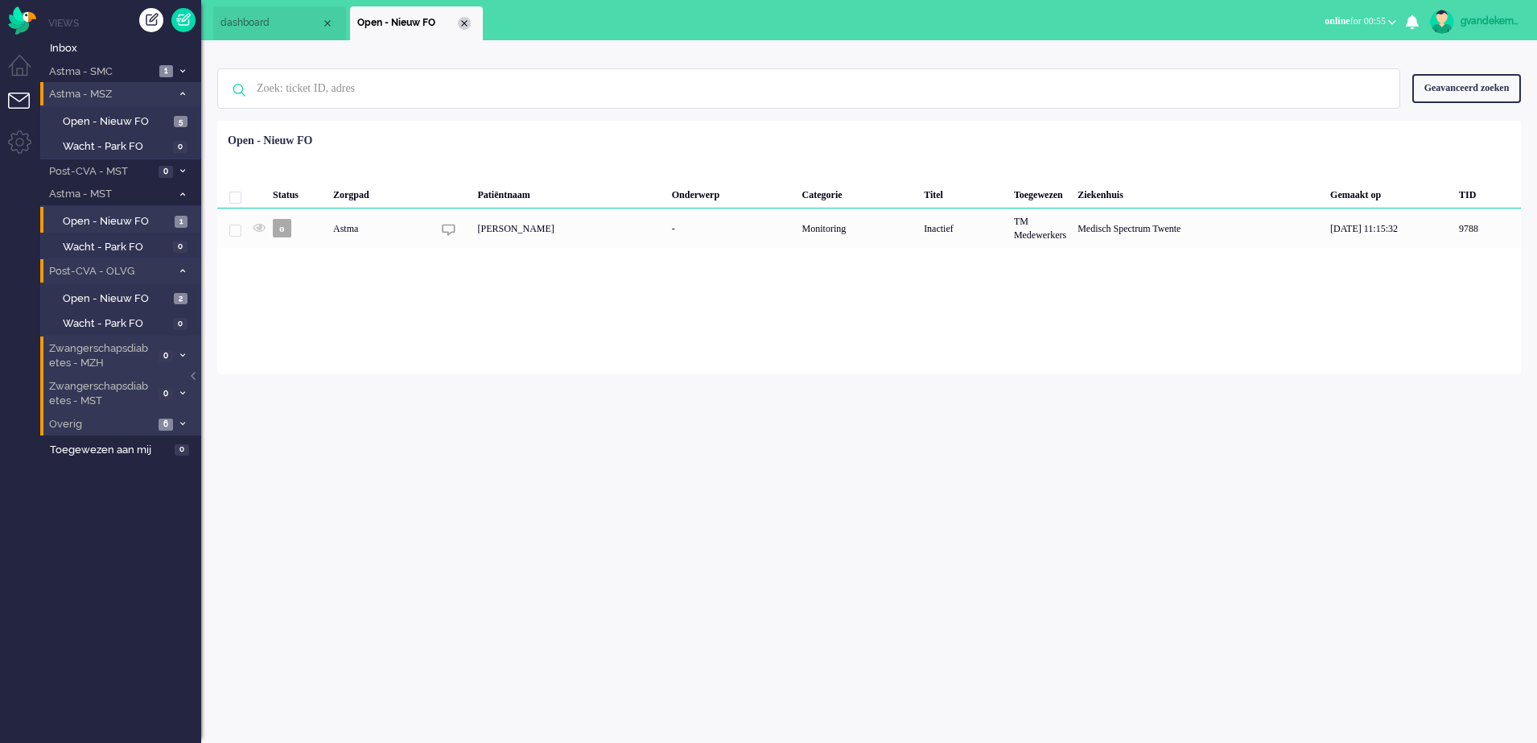
click at [463, 23] on div "Close tab" at bounding box center [464, 23] width 13 height 13
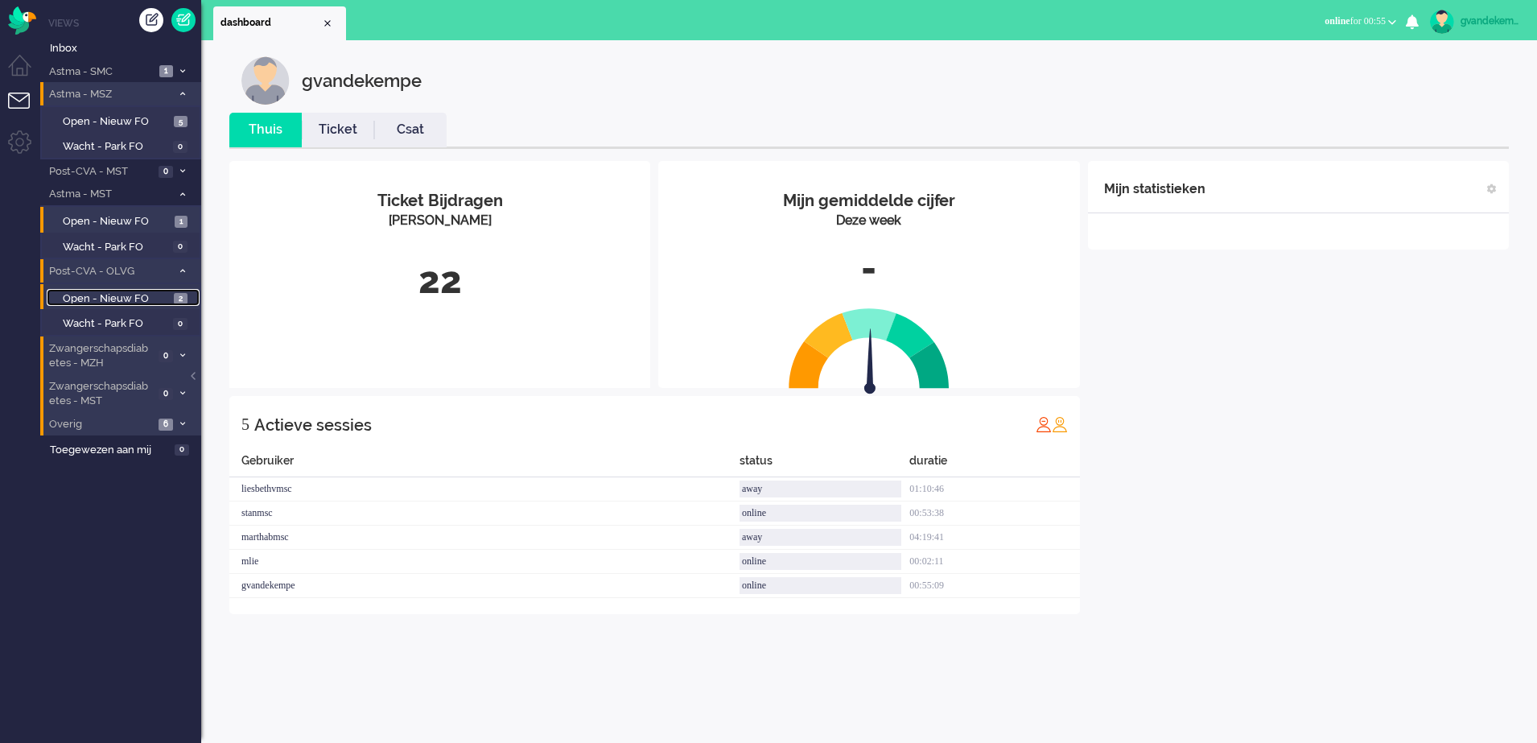
click at [131, 299] on span "Open - Nieuw FO" at bounding box center [116, 298] width 107 height 15
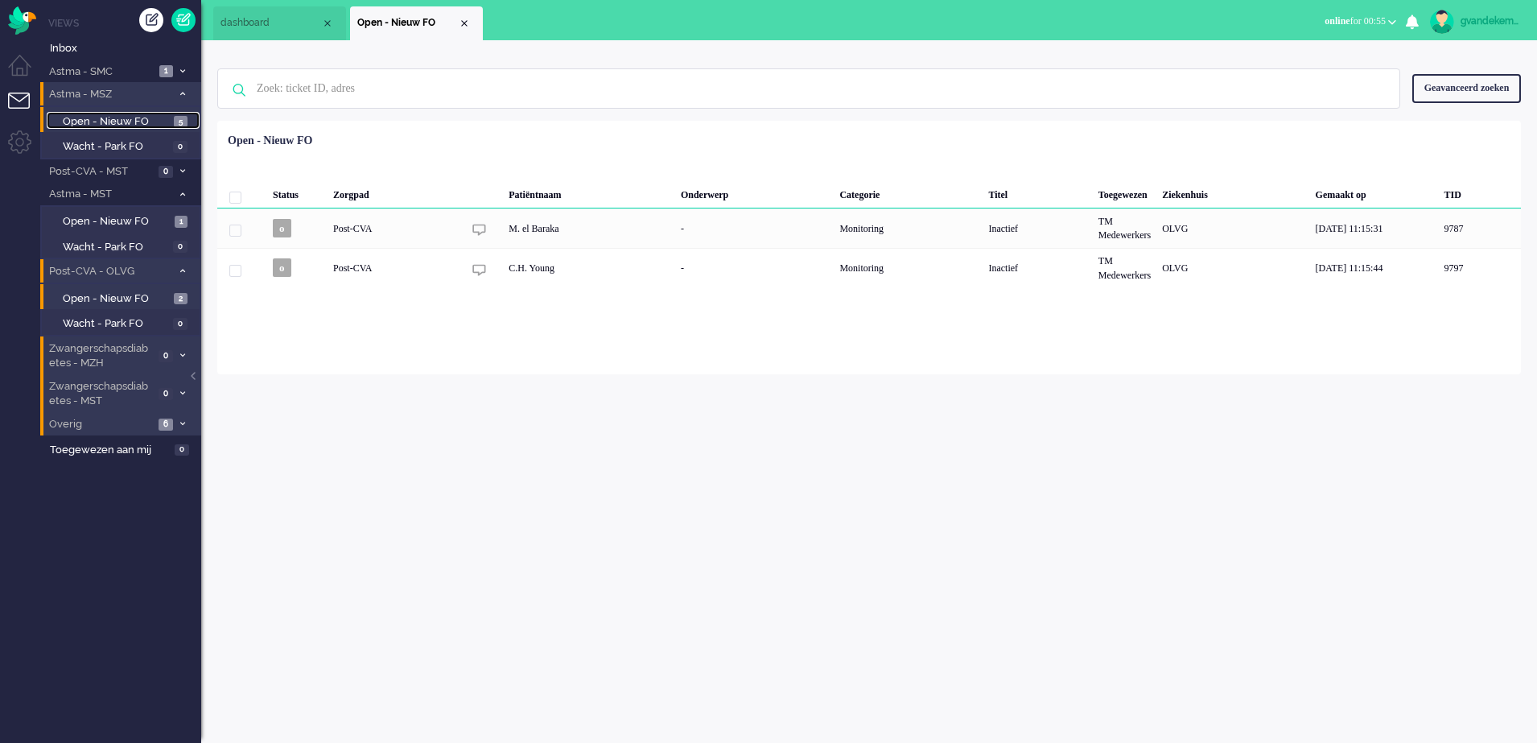
click at [153, 121] on span "Open - Nieuw FO" at bounding box center [116, 121] width 107 height 15
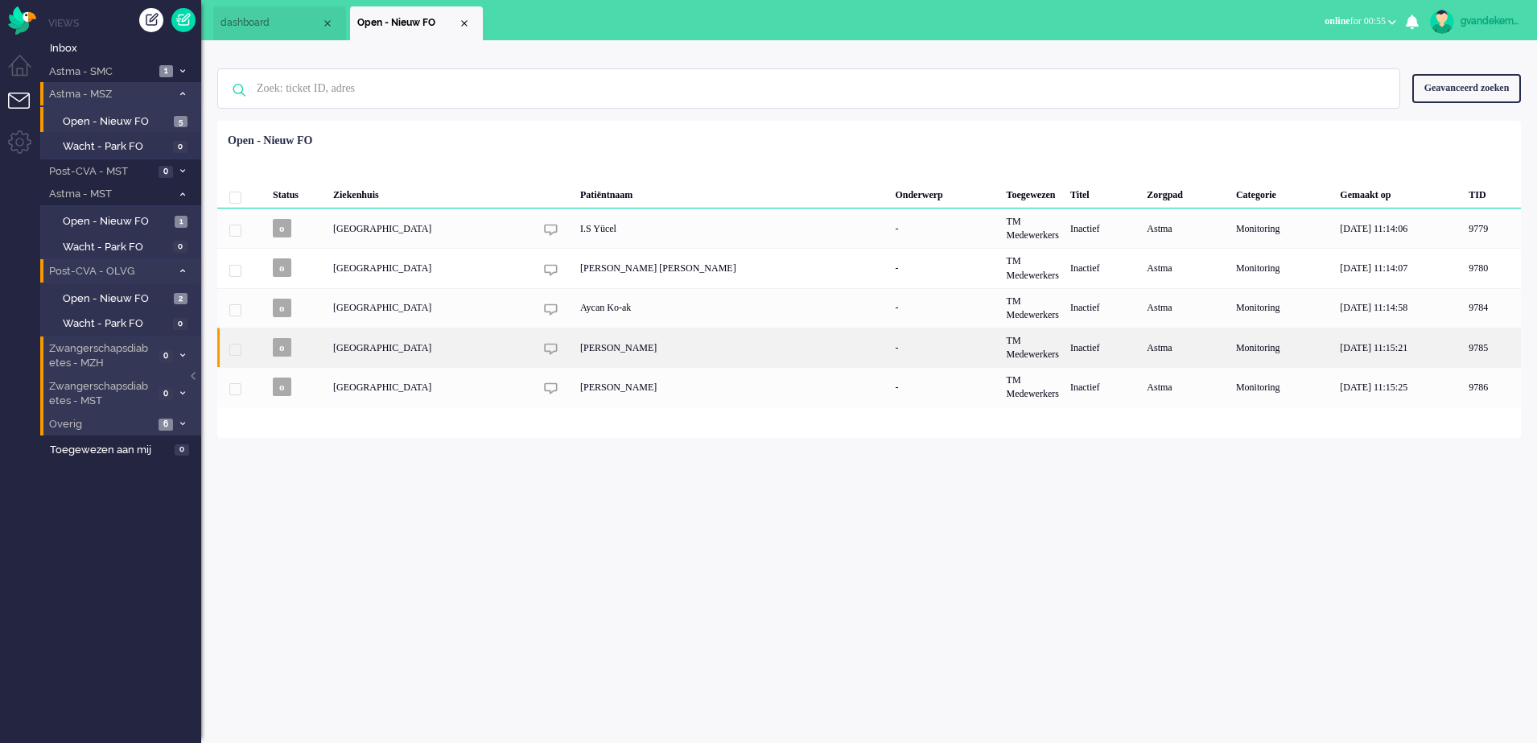
click at [534, 359] on div "9785" at bounding box center [554, 346] width 40 height 39
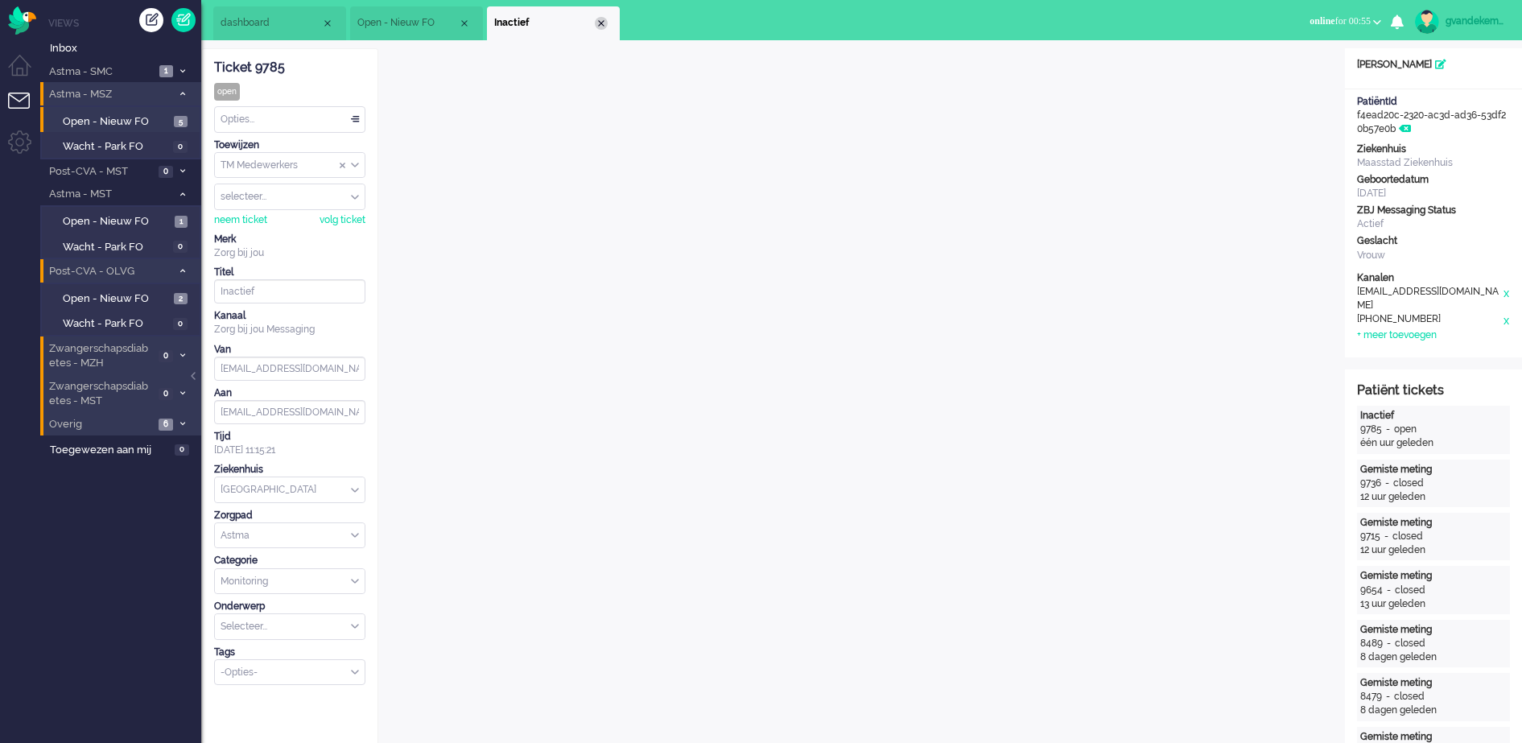
click at [601, 20] on div "Close tab" at bounding box center [601, 23] width 13 height 13
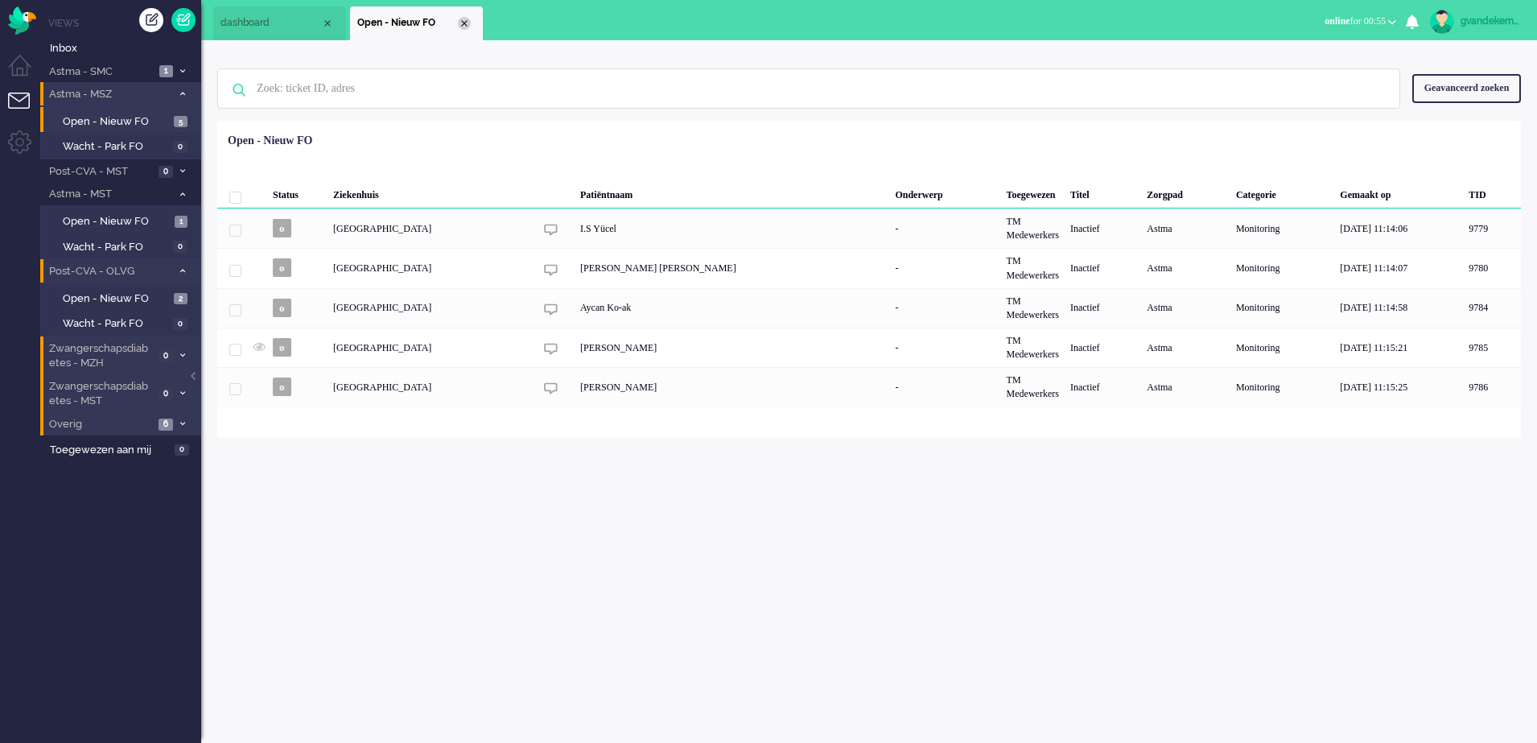
click at [465, 24] on div "Close tab" at bounding box center [464, 23] width 13 height 13
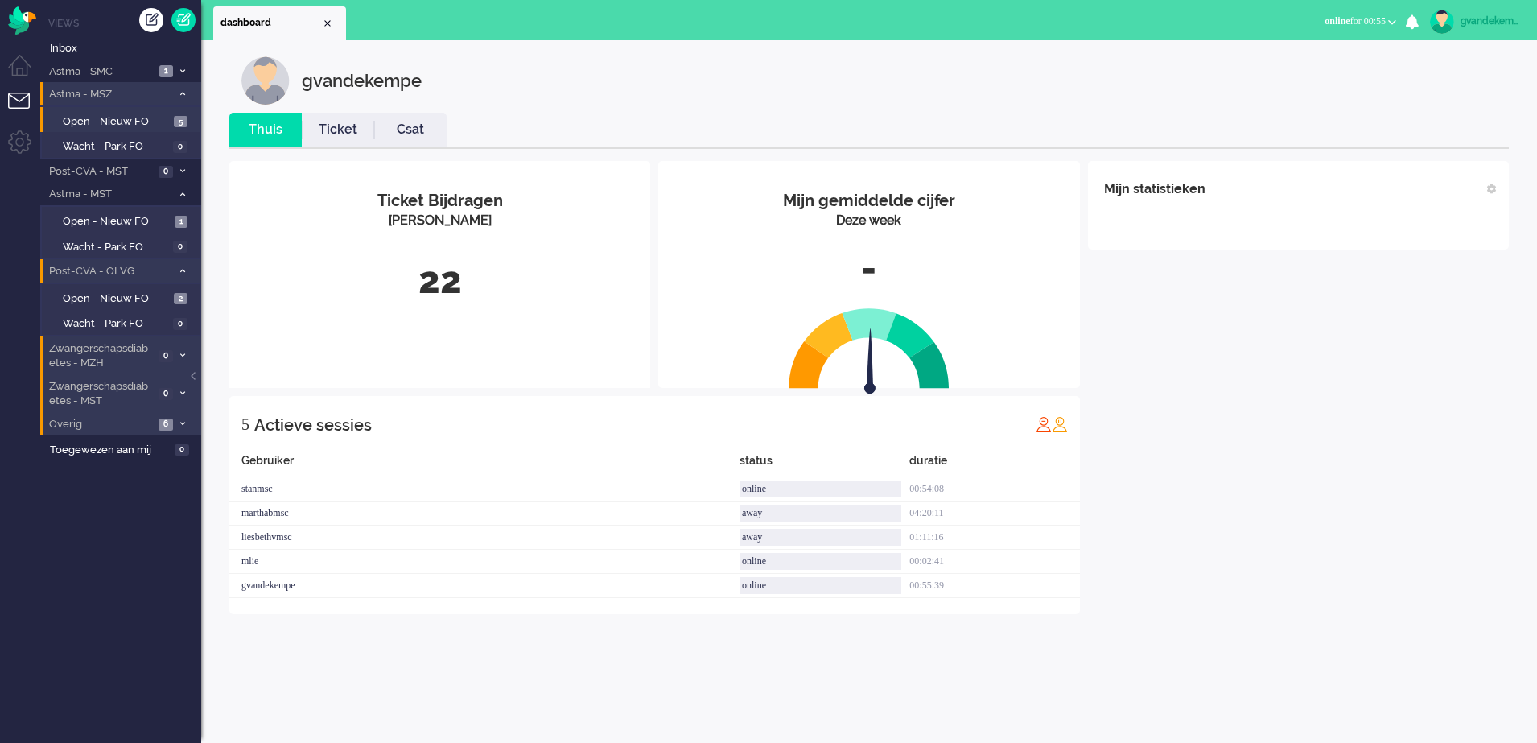
click at [1286, 353] on div "Mijn statistieken + Statistieken toevoegen Bel tijd (gemiddelde dag) Wrapup tij…" at bounding box center [1298, 387] width 421 height 453
click at [134, 126] on span "Open - Nieuw FO" at bounding box center [116, 121] width 107 height 15
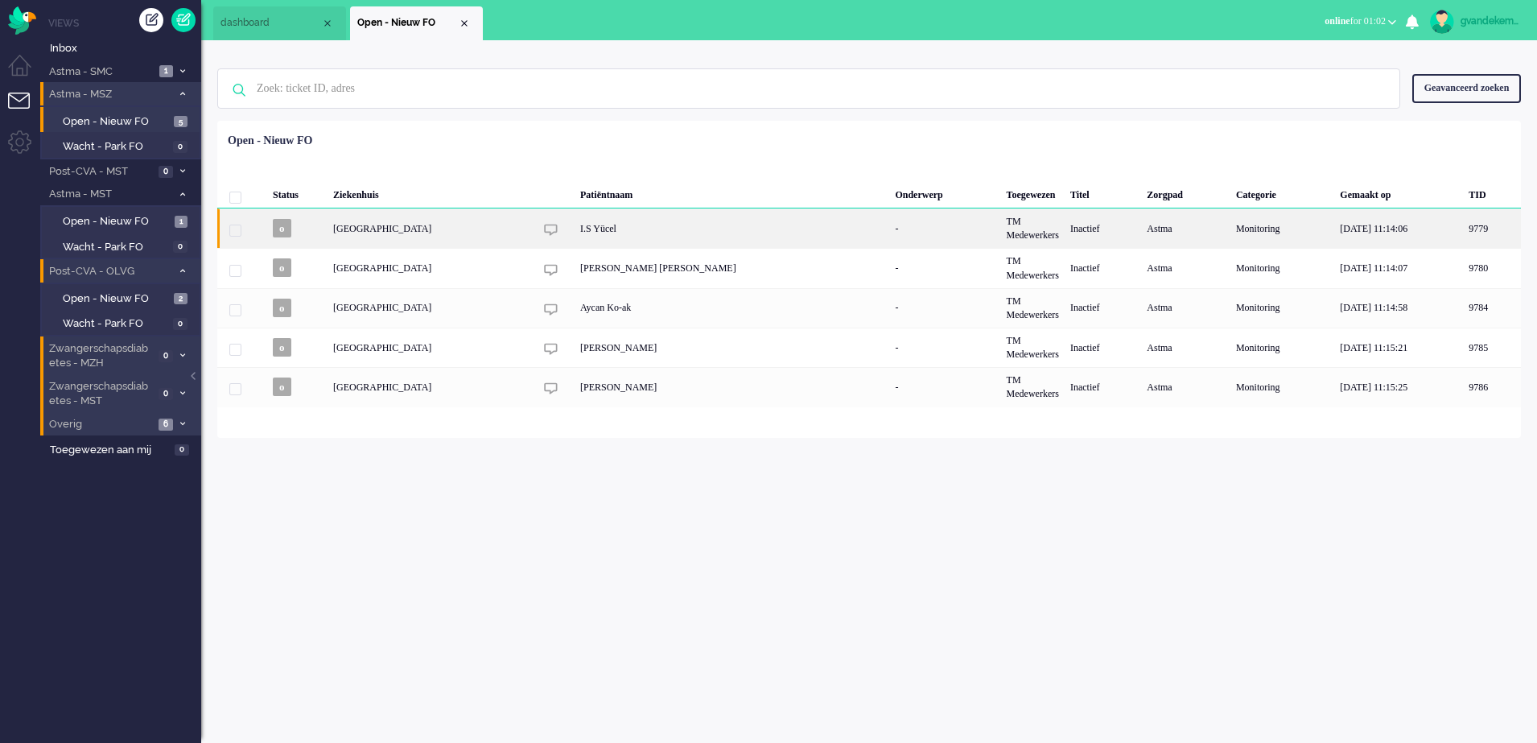
click at [1029, 236] on div "TM Medewerkers" at bounding box center [1033, 227] width 64 height 39
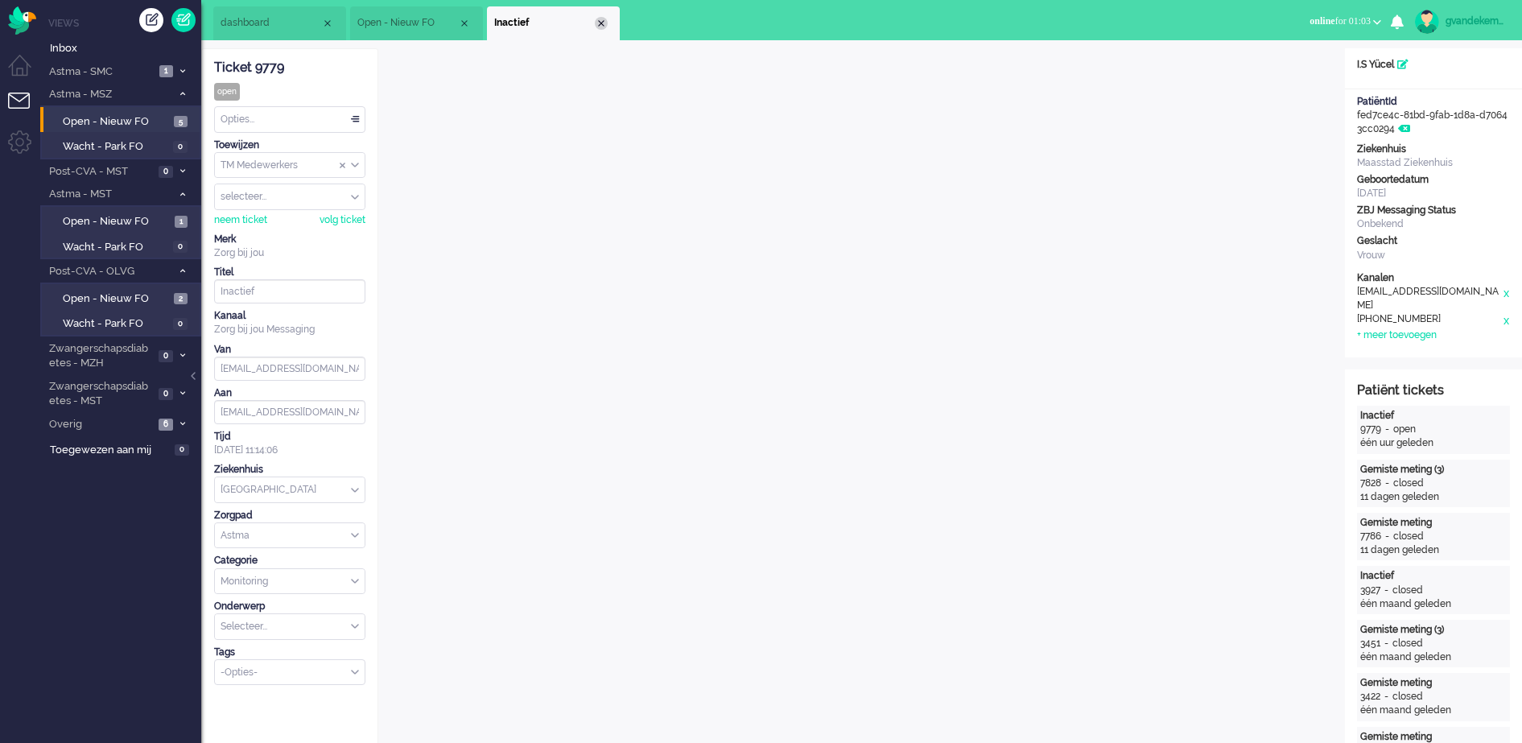
click at [599, 20] on div "Close tab" at bounding box center [601, 23] width 13 height 13
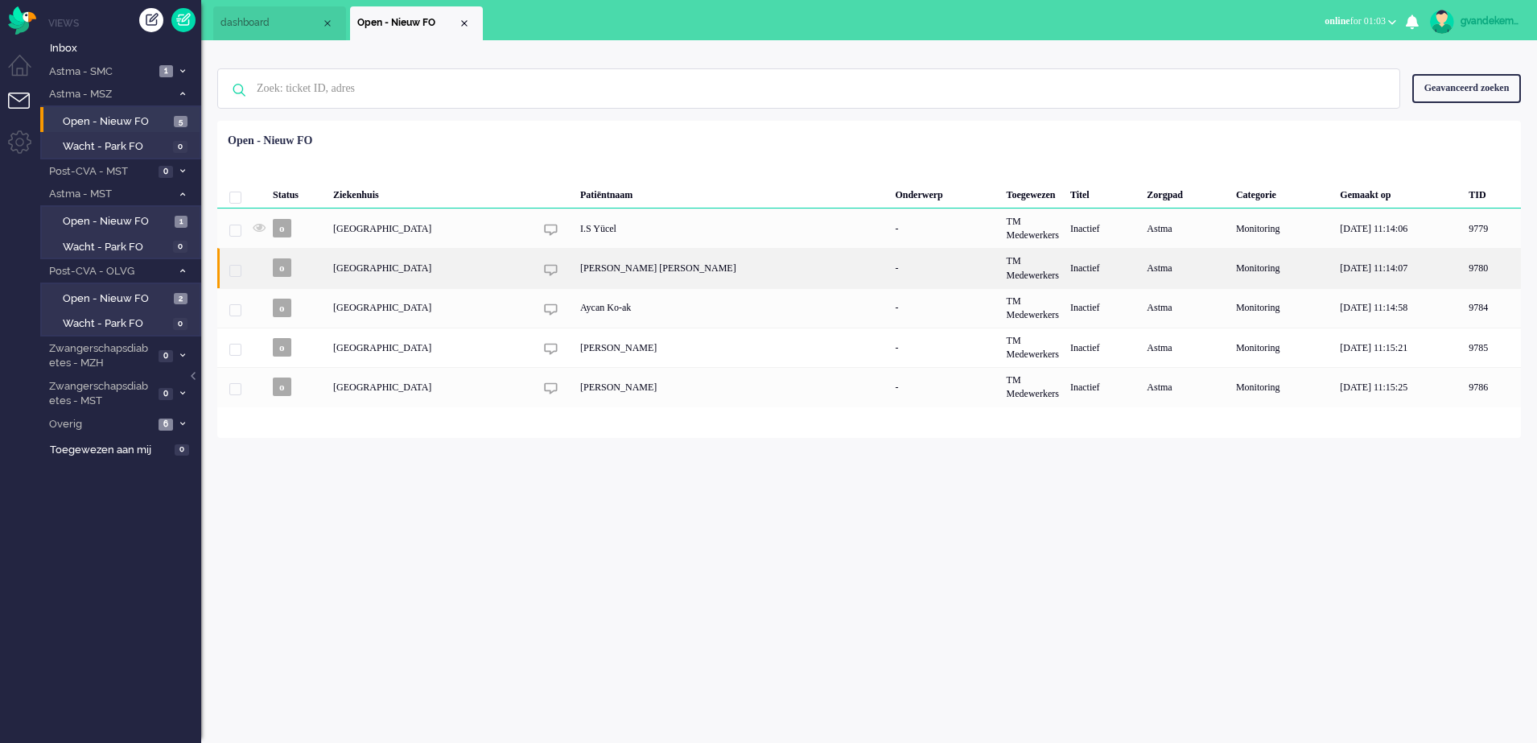
click at [679, 265] on div "[PERSON_NAME] [PERSON_NAME]" at bounding box center [732, 267] width 315 height 39
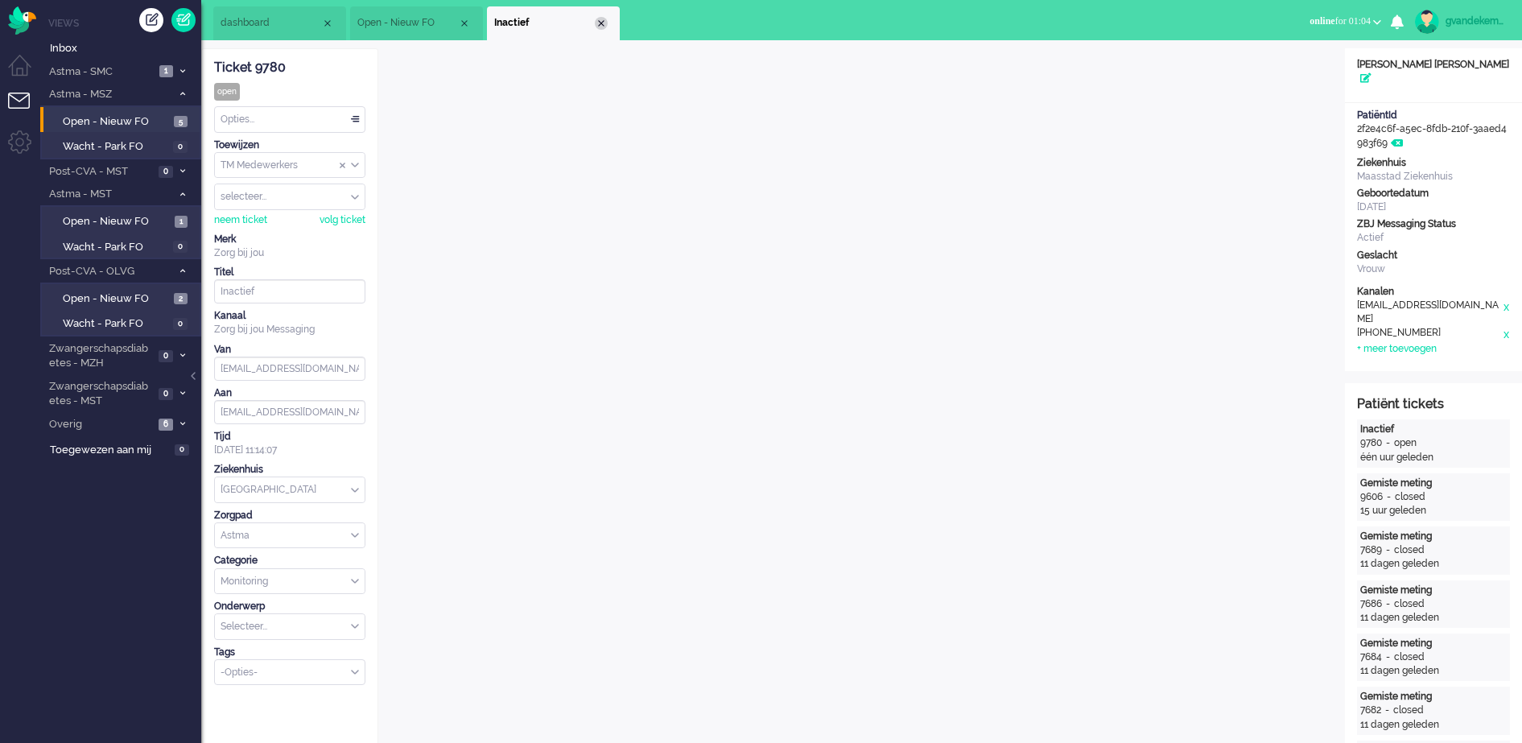
click at [599, 22] on div "Close tab" at bounding box center [601, 23] width 13 height 13
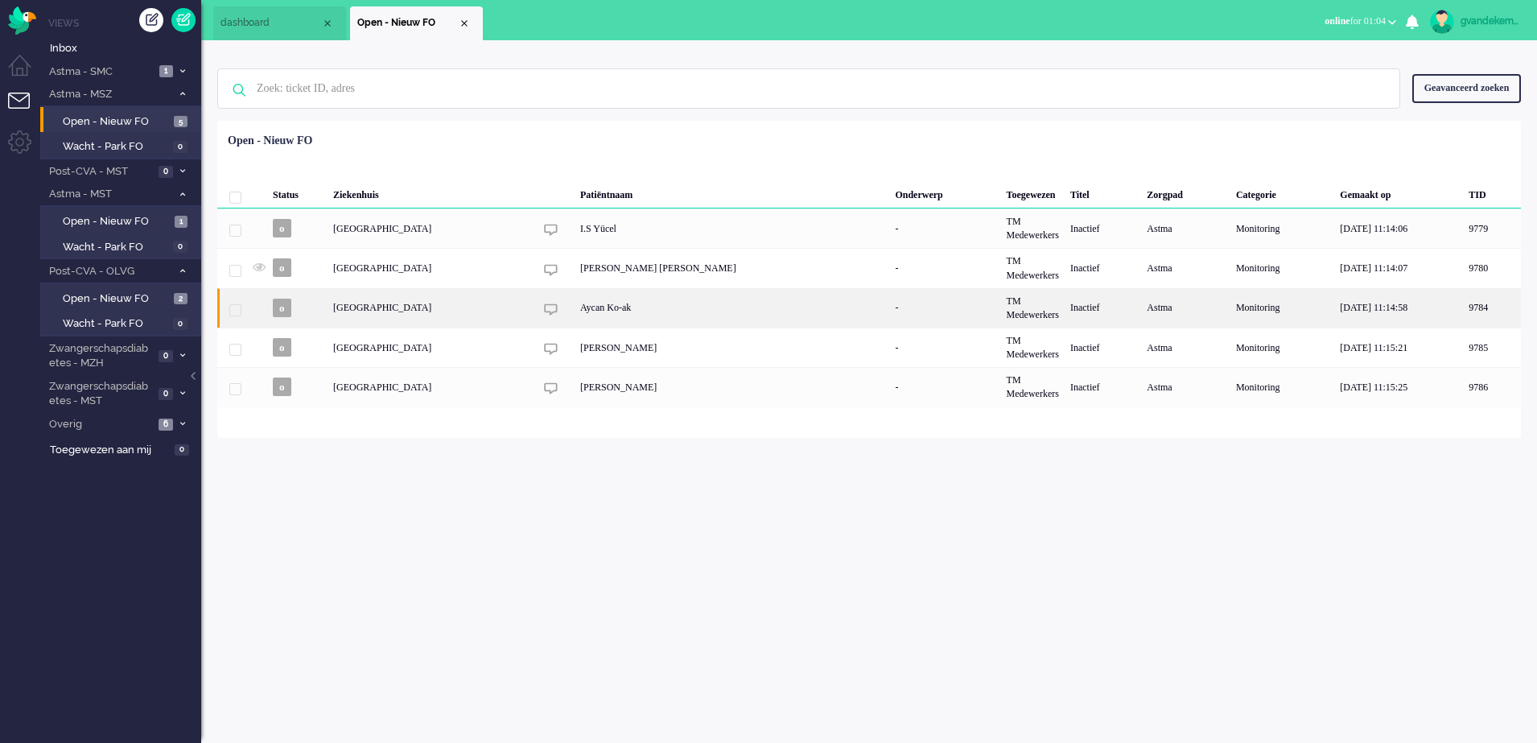
click at [890, 302] on div "-" at bounding box center [944, 307] width 111 height 39
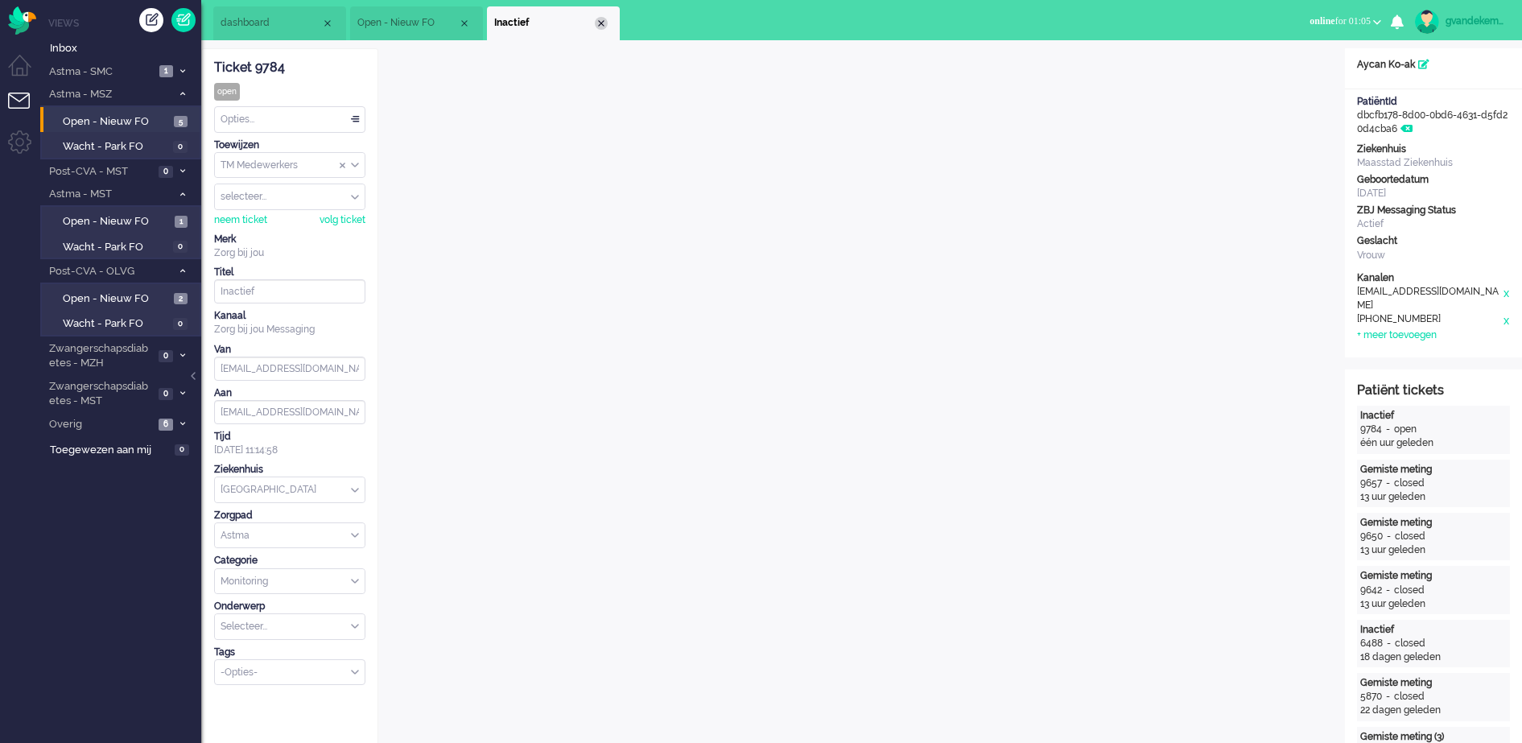
click at [602, 23] on div "Close tab" at bounding box center [601, 23] width 13 height 13
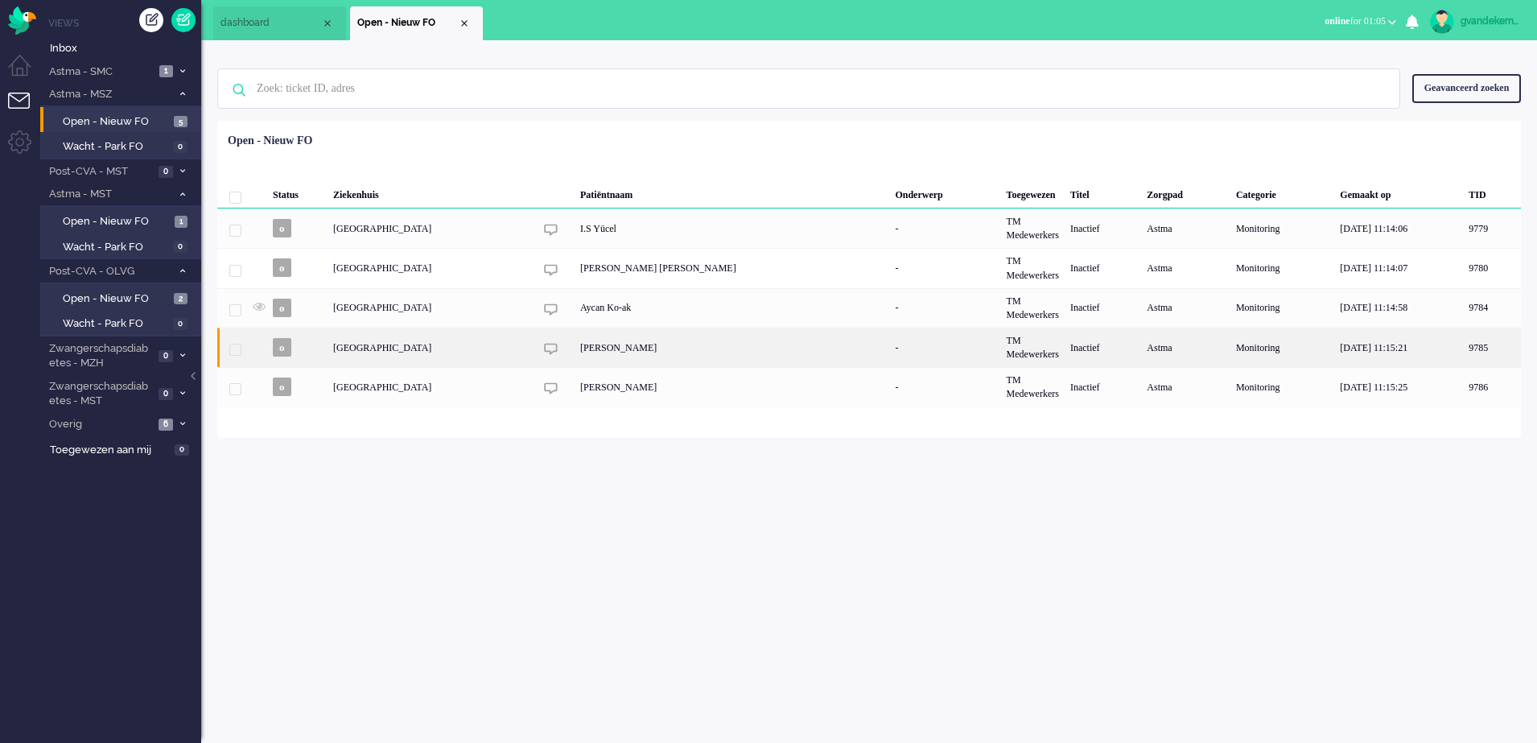
click at [640, 350] on div "[PERSON_NAME]" at bounding box center [732, 346] width 315 height 39
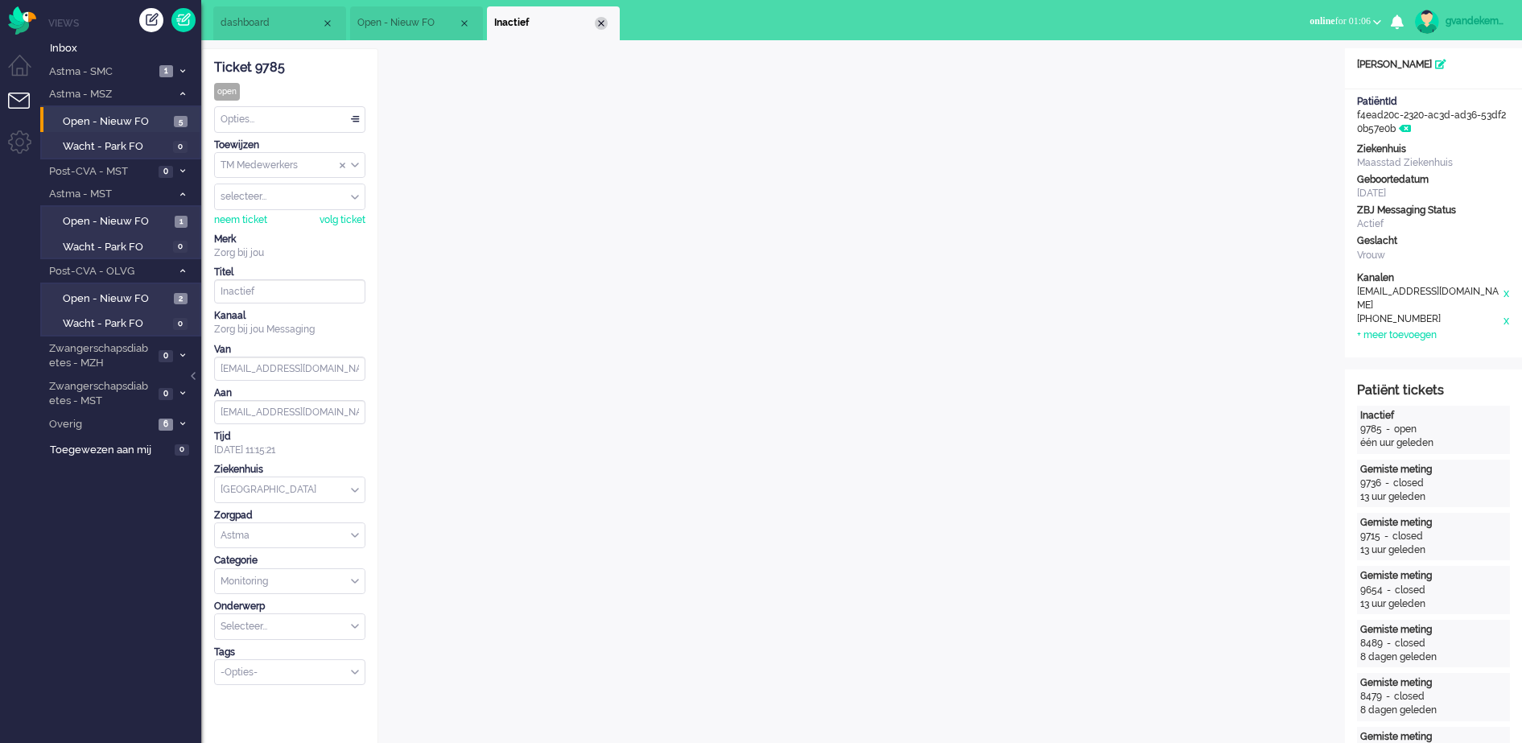
click at [600, 25] on div "Close tab" at bounding box center [601, 23] width 13 height 13
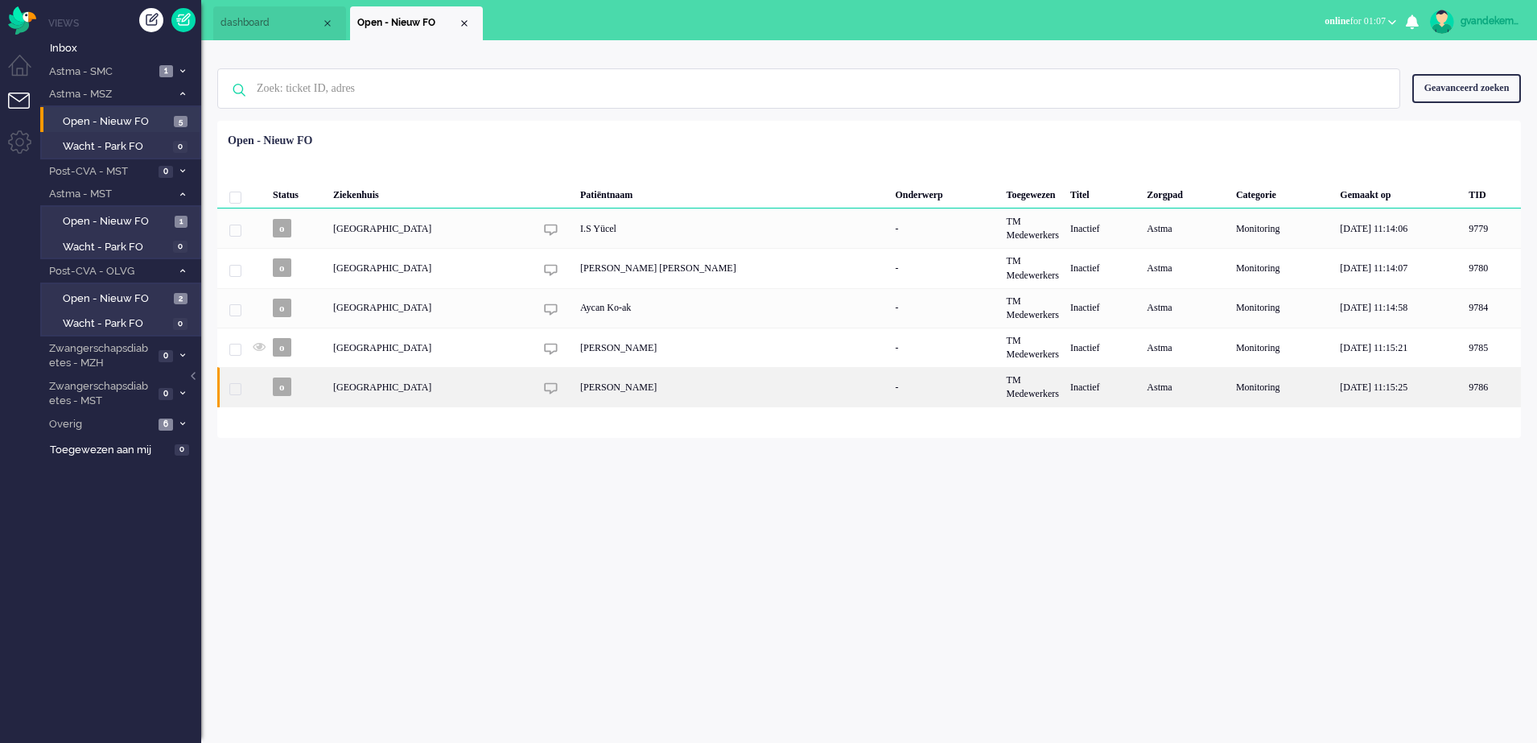
click at [662, 392] on div "[PERSON_NAME]" at bounding box center [732, 386] width 315 height 39
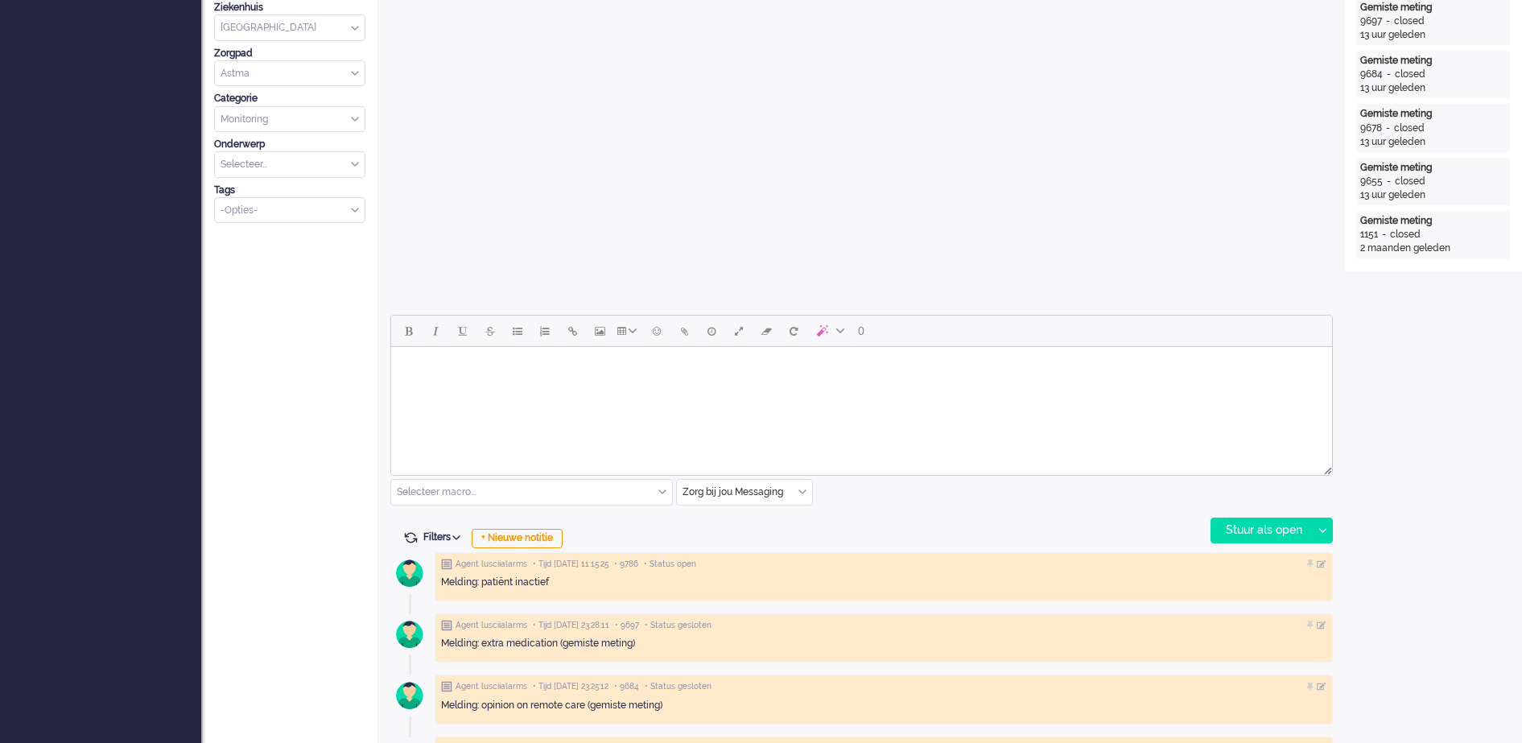
scroll to position [410, 0]
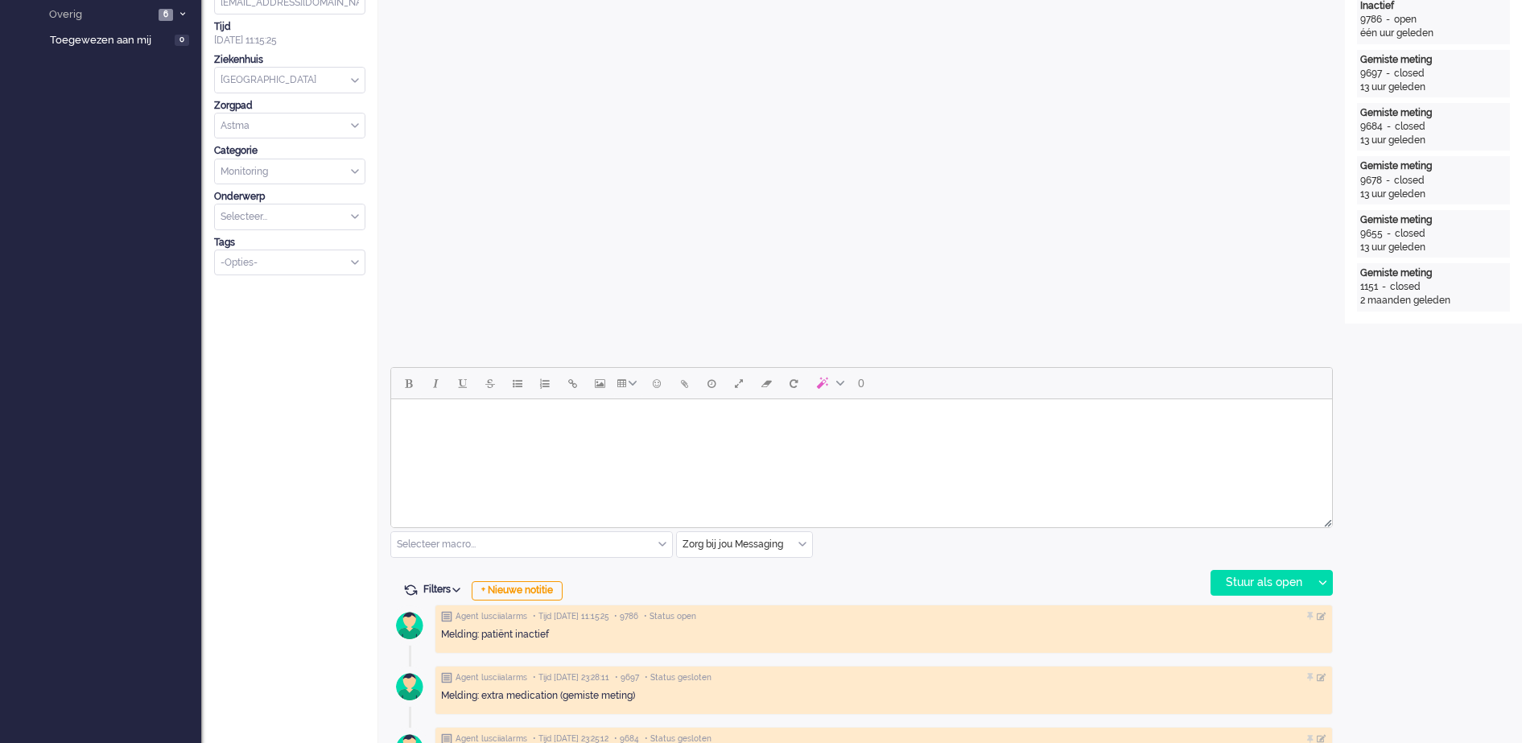
click at [642, 414] on body "Rich Text Area. Press ALT-0 for help." at bounding box center [861, 420] width 928 height 28
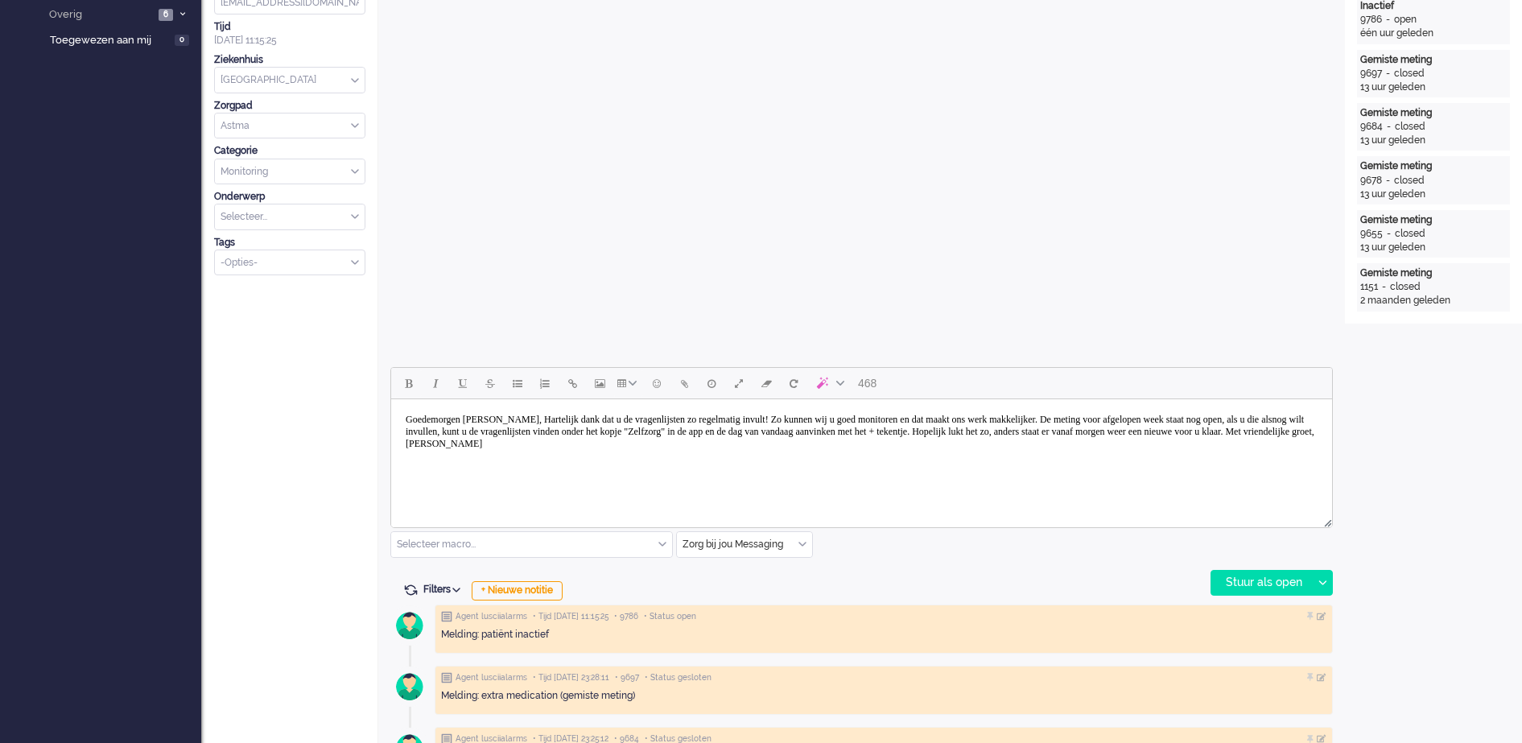
click at [470, 417] on body "Goedemorgen mevrouw Straver, Hartelijk dank dat u de vragenlijsten zo regelmati…" at bounding box center [861, 432] width 928 height 52
click at [542, 416] on body "Goedemiddag mevrouw Straver, Hartelijk dank dat u de vragenlijsten zo regelmati…" at bounding box center [861, 432] width 928 height 52
click at [569, 420] on body "Goedemiddag mevrouw Westein, Hartelijk dank dat u de vragenlijsten zo regelmati…" at bounding box center [861, 432] width 928 height 52
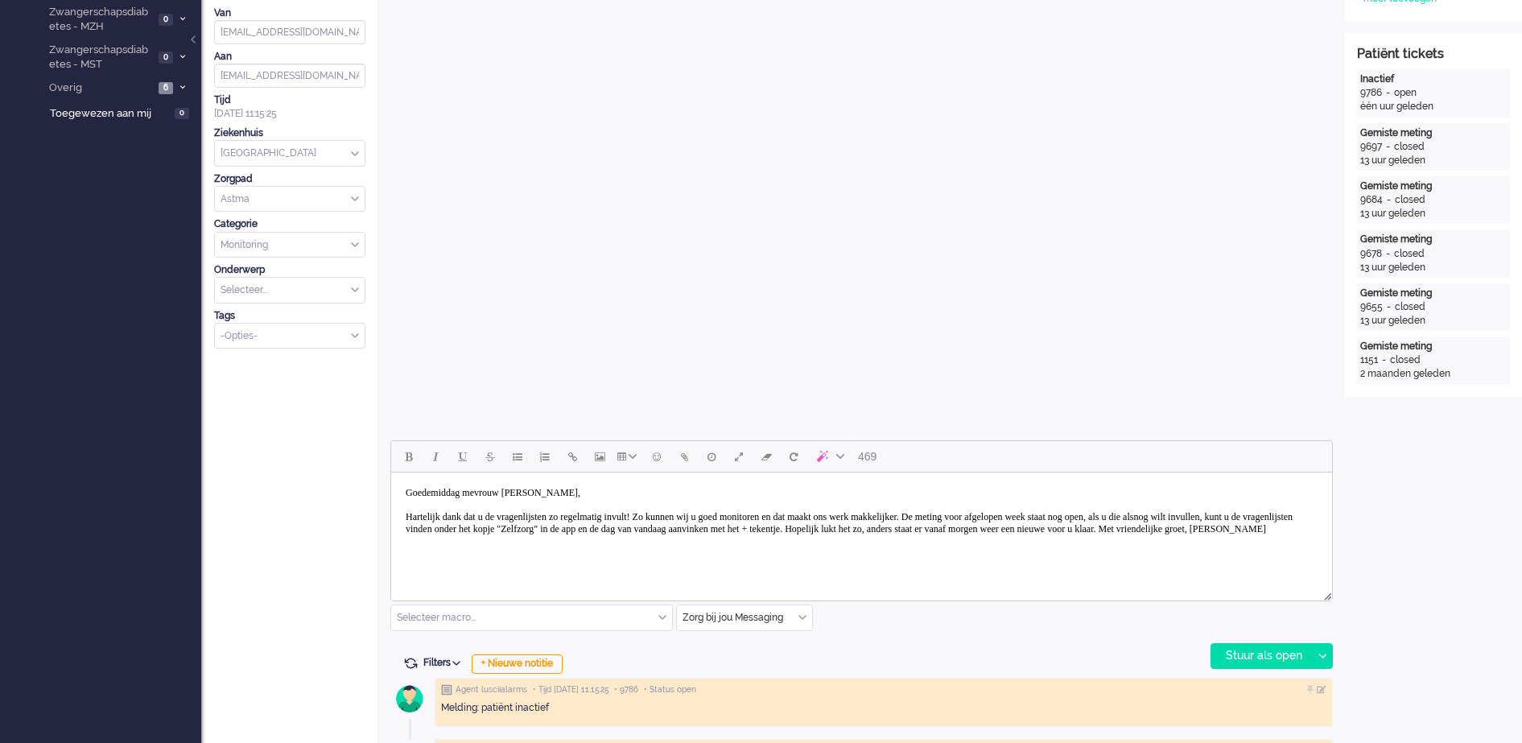
scroll to position [402, 0]
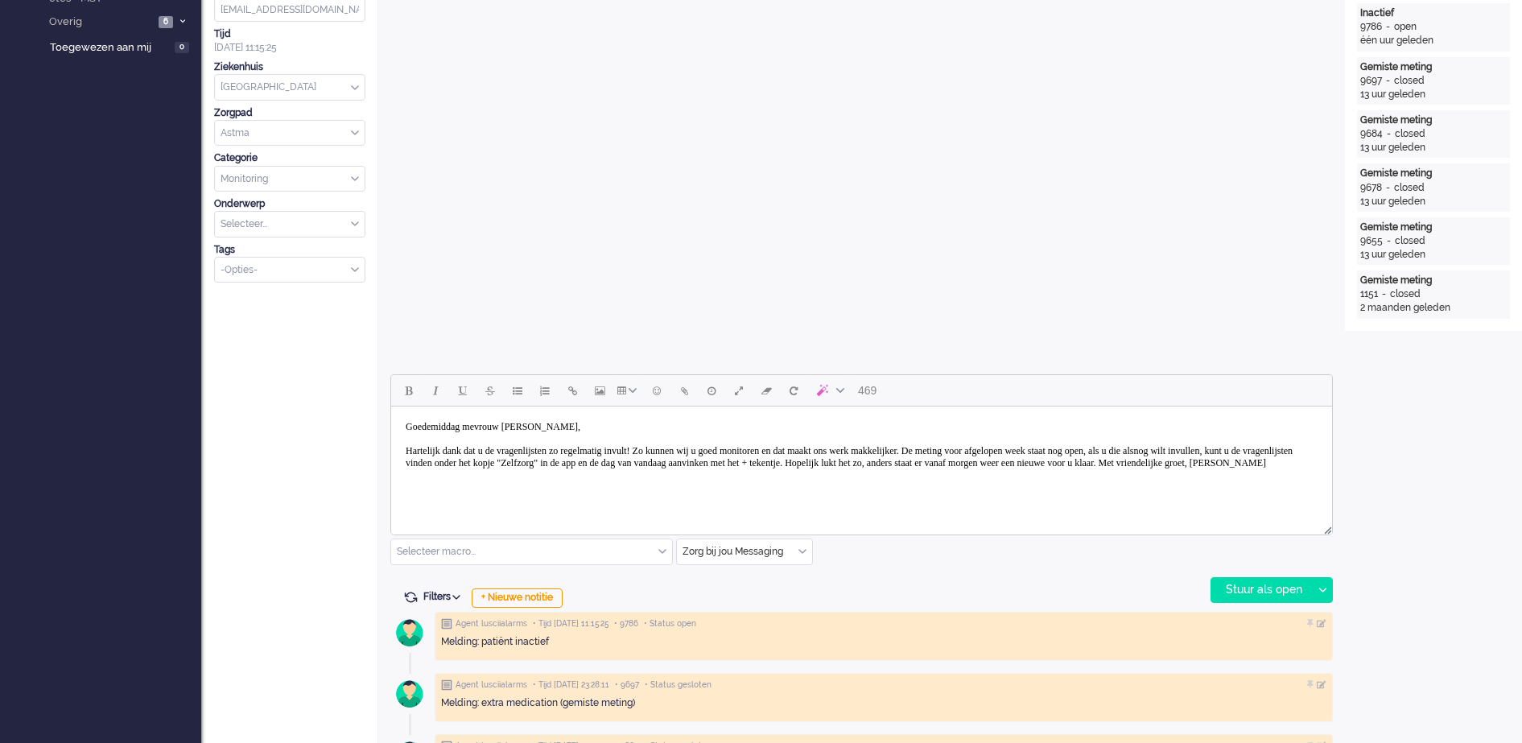
click at [1127, 449] on body "Goedemiddag mevrouw Westein, Hartelijk dank dat u de vragenlijsten zo regelmati…" at bounding box center [861, 445] width 928 height 64
click at [1110, 459] on body "Goedemiddag mevrouw Westein, Hartelijk dank dat u de vragenlijsten zo regelmati…" at bounding box center [861, 445] width 928 height 64
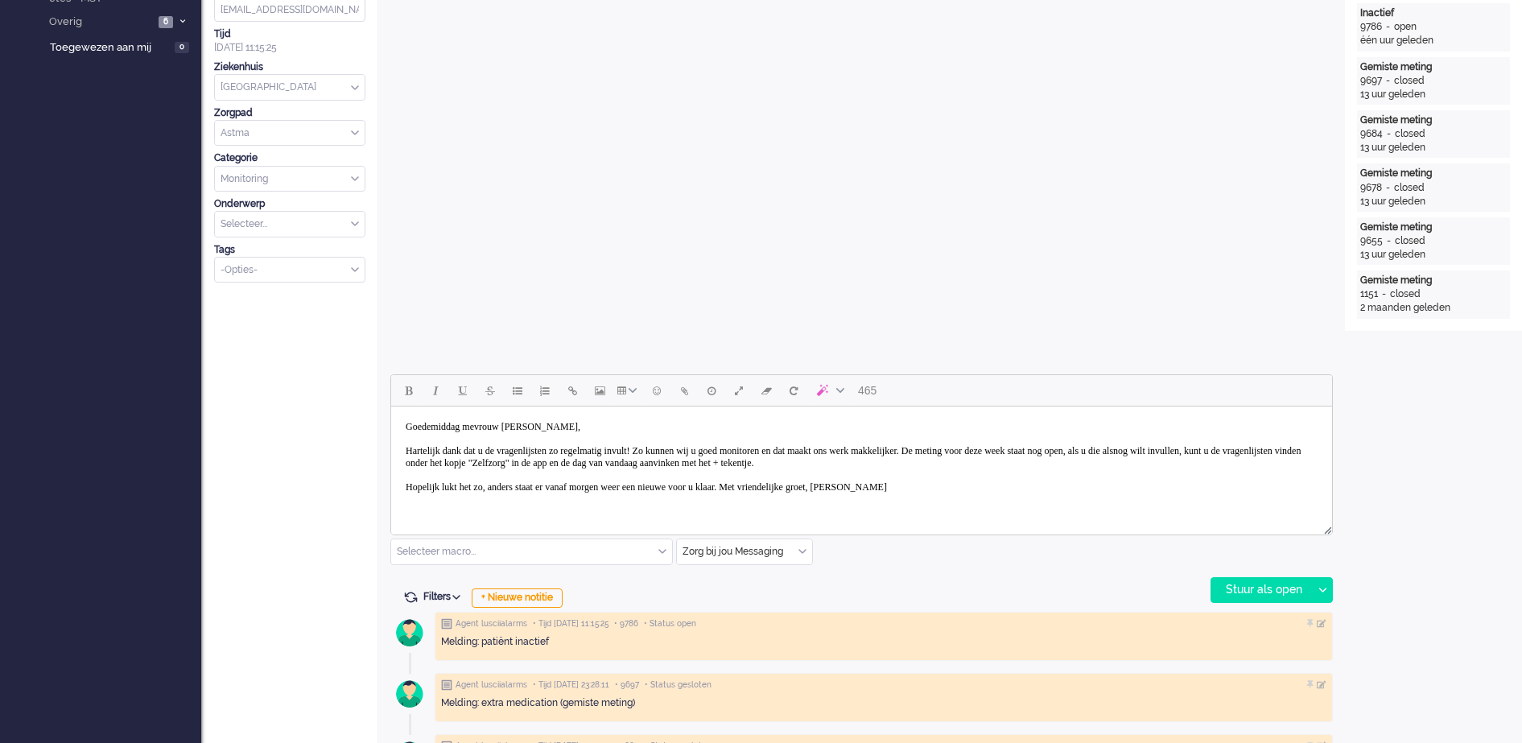
click at [632, 487] on body "Goedemiddag mevrouw Westein, Hartelijk dank dat u de vragenlijsten zo regelmati…" at bounding box center [861, 457] width 928 height 89
click at [880, 485] on body "Goedemiddag mevrouw Westein, Hartelijk dank dat u de vragenlijsten zo regelmati…" at bounding box center [861, 457] width 928 height 89
click at [520, 507] on body "Goedemiddag mevrouw Westein, Hartelijk dank dat u de vragenlijsten zo regelmati…" at bounding box center [861, 469] width 928 height 113
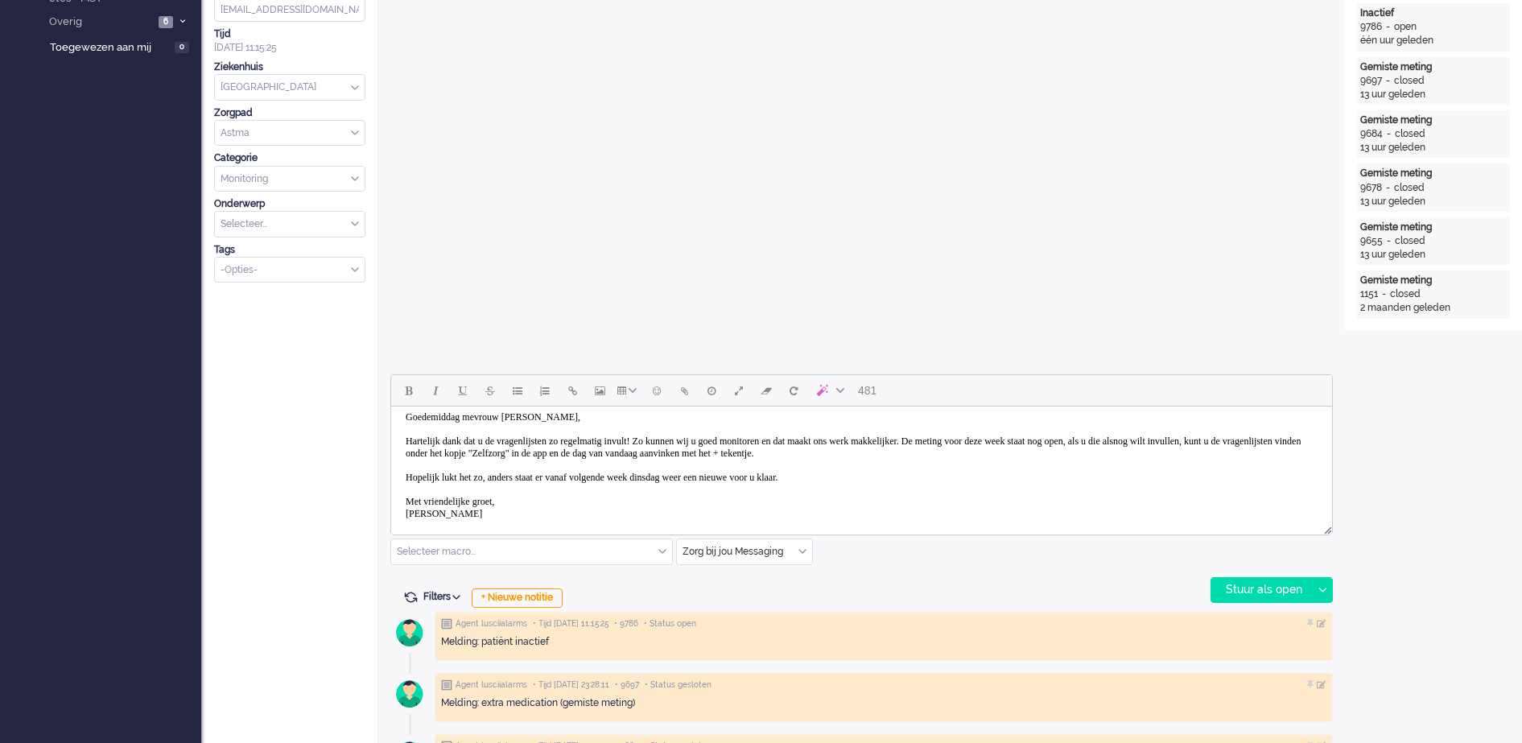
click at [406, 478] on body "Goedemiddag mevrouw Westein, Hartelijk dank dat u de vragenlijsten zo regelmati…" at bounding box center [861, 465] width 928 height 125
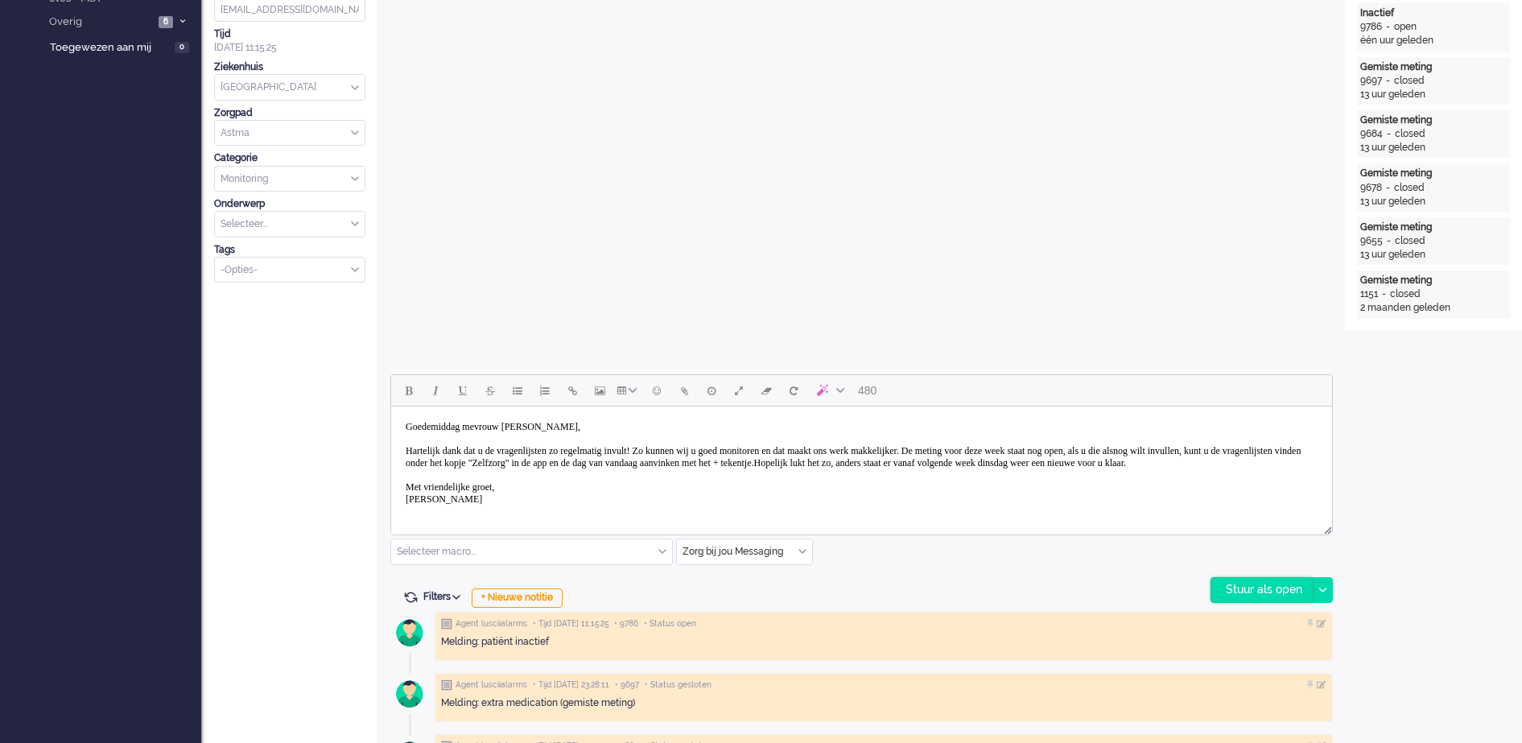
click at [1274, 591] on div "Stuur als open" at bounding box center [1261, 590] width 101 height 24
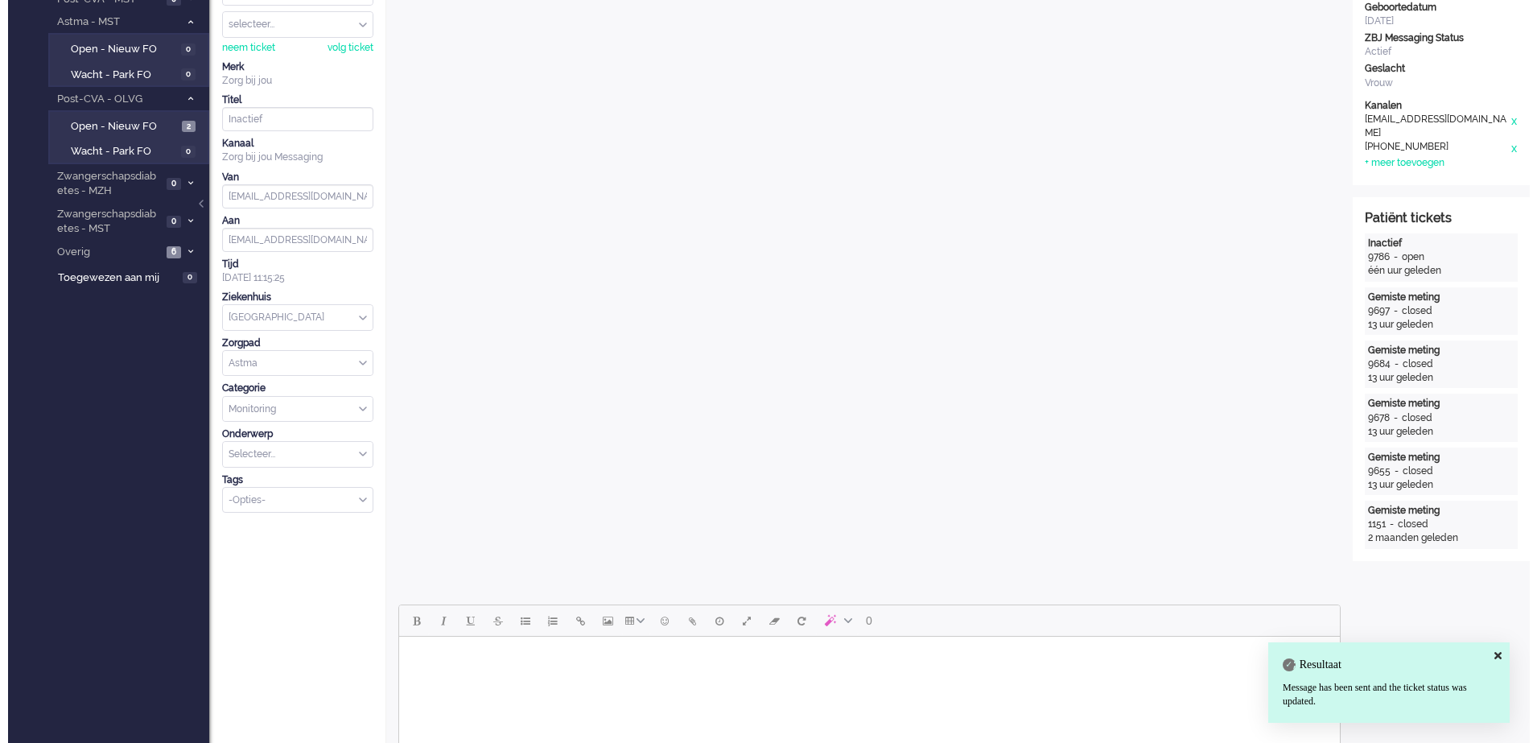
scroll to position [0, 0]
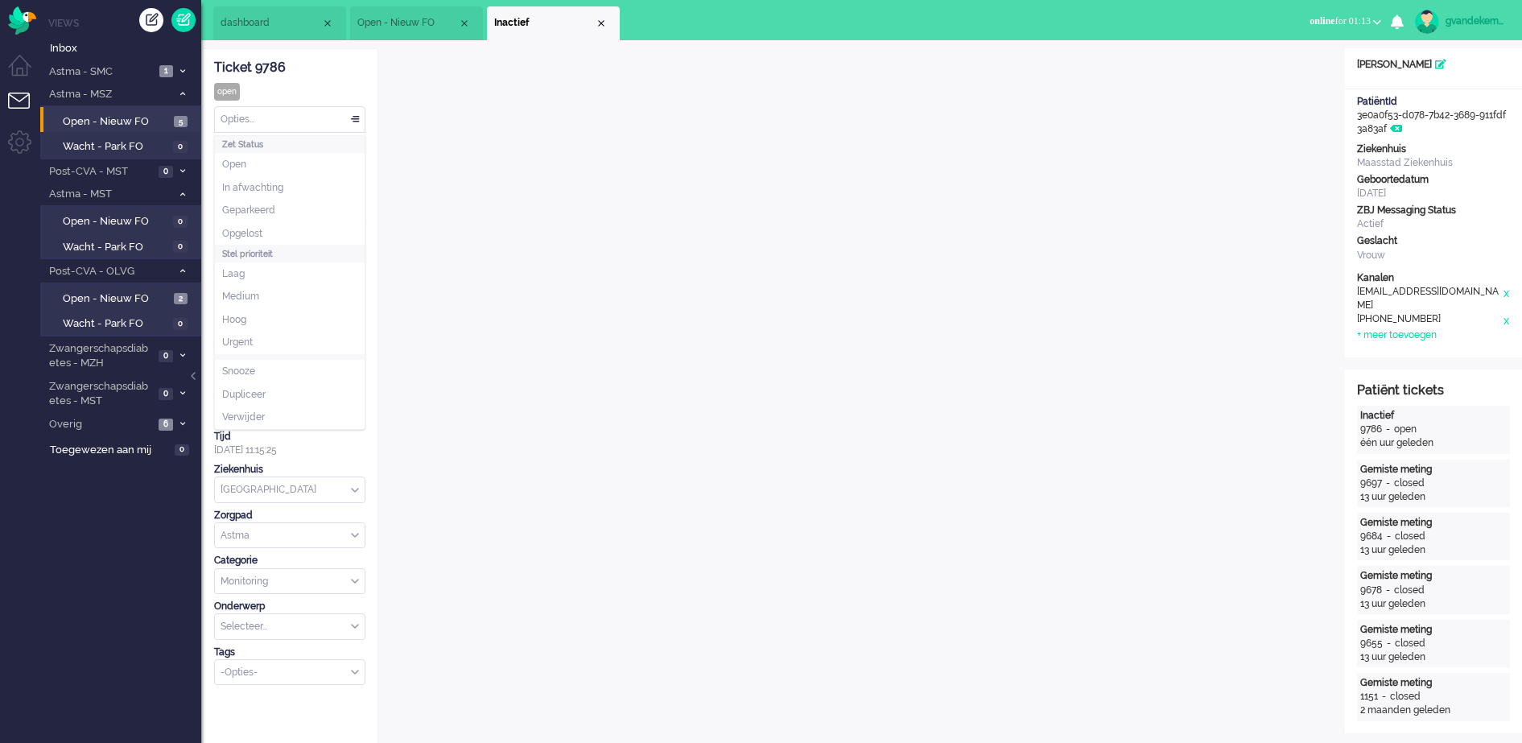
click at [355, 121] on div "Opties..." at bounding box center [290, 119] width 150 height 25
click at [297, 230] on li "Opgelost" at bounding box center [290, 233] width 150 height 23
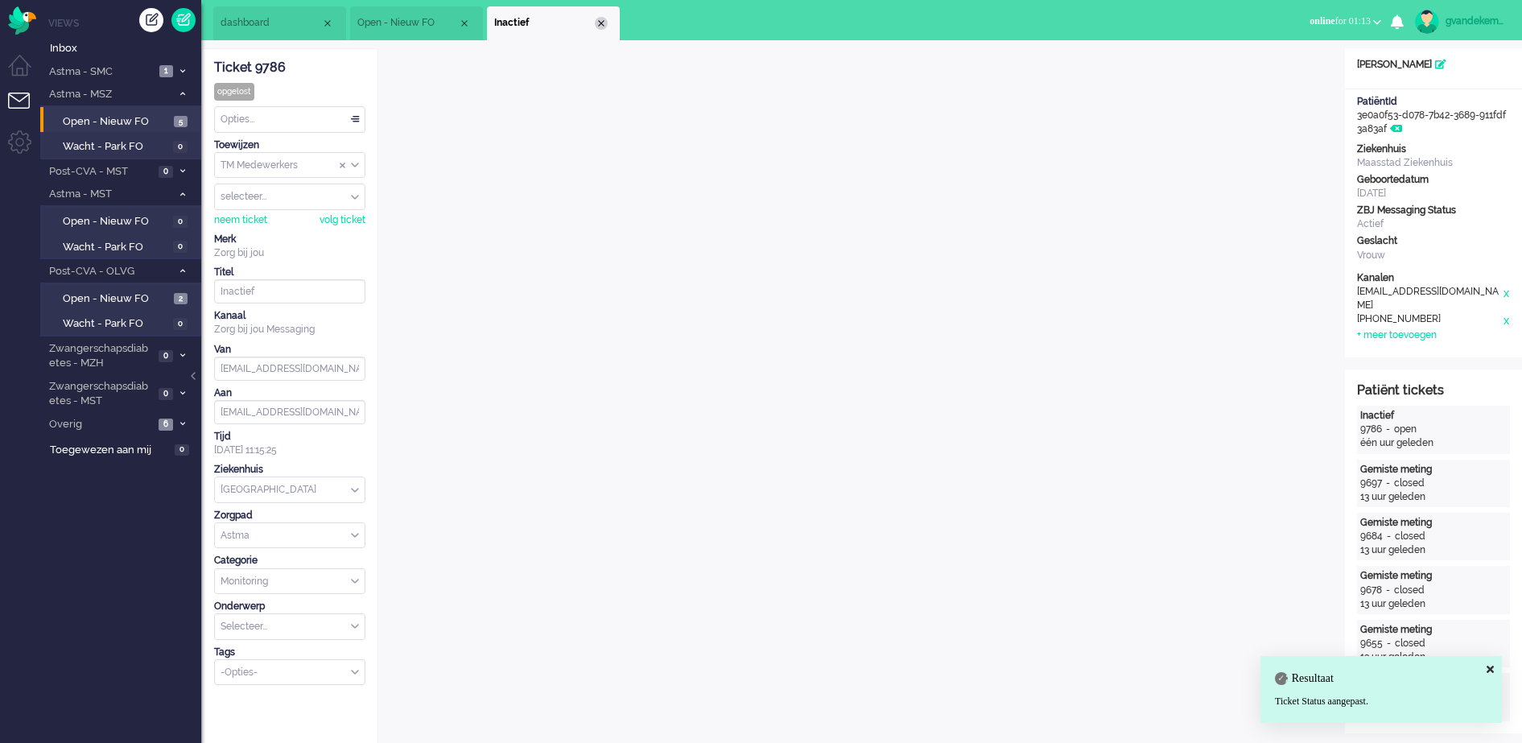
click at [601, 19] on div "Close tab" at bounding box center [601, 23] width 13 height 13
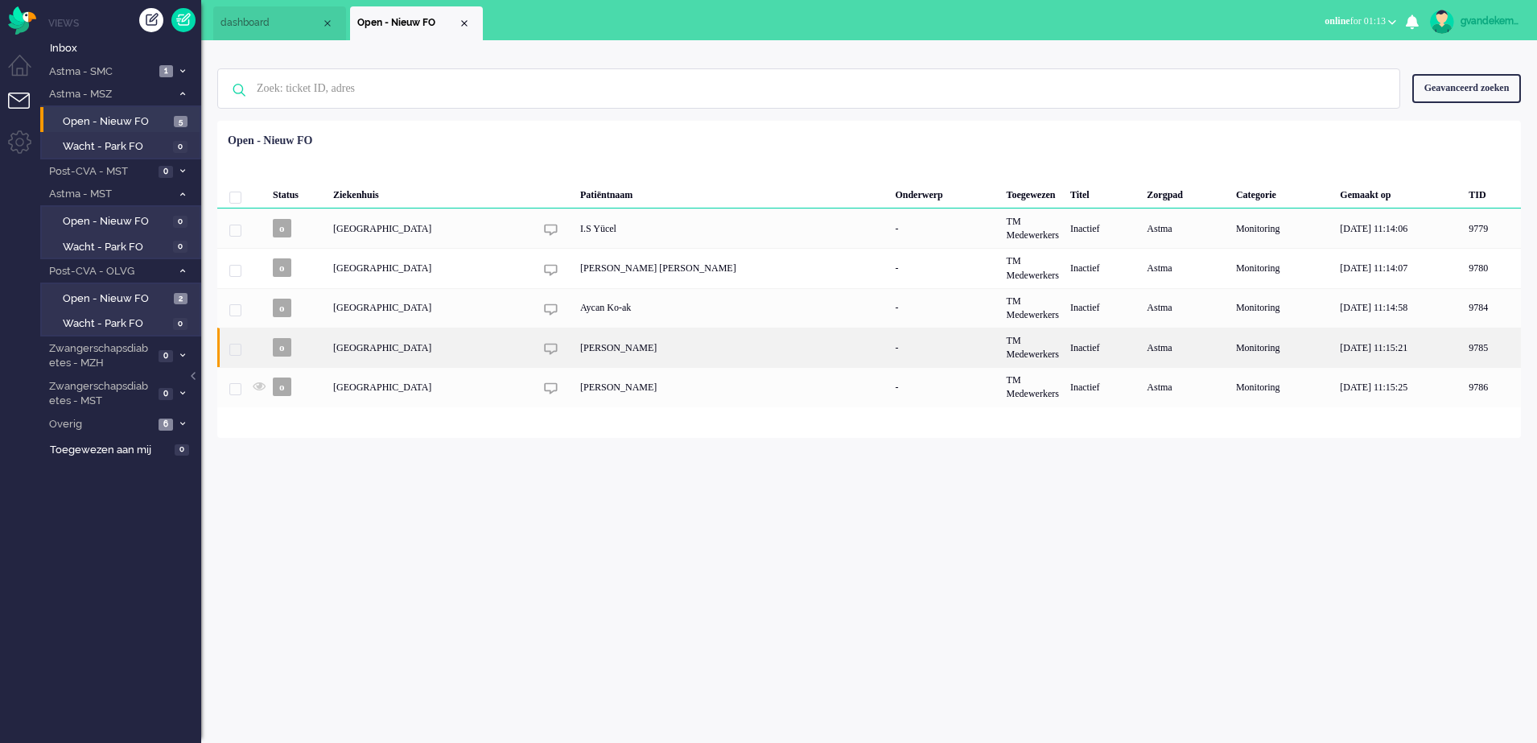
click at [690, 353] on div "[PERSON_NAME]" at bounding box center [732, 346] width 315 height 39
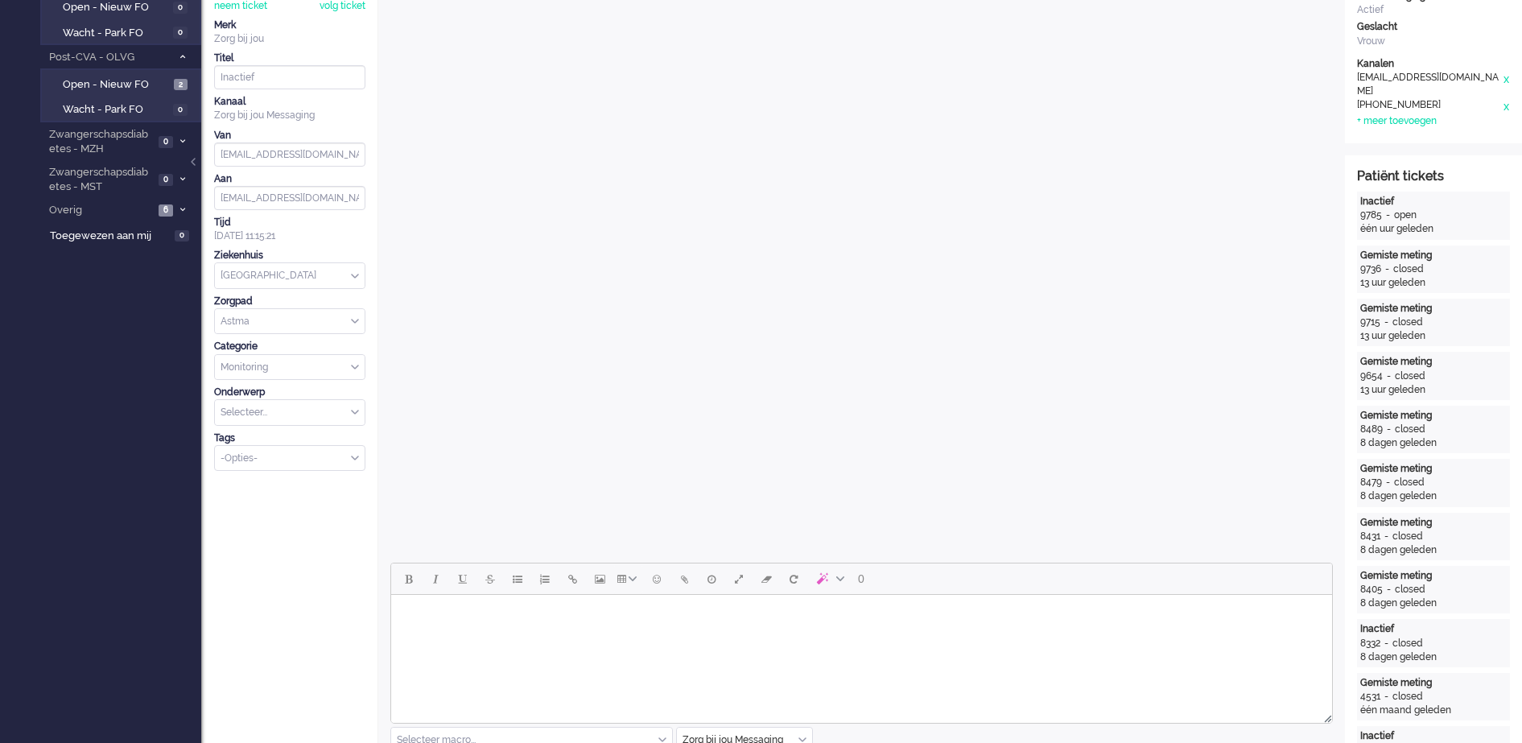
scroll to position [302, 0]
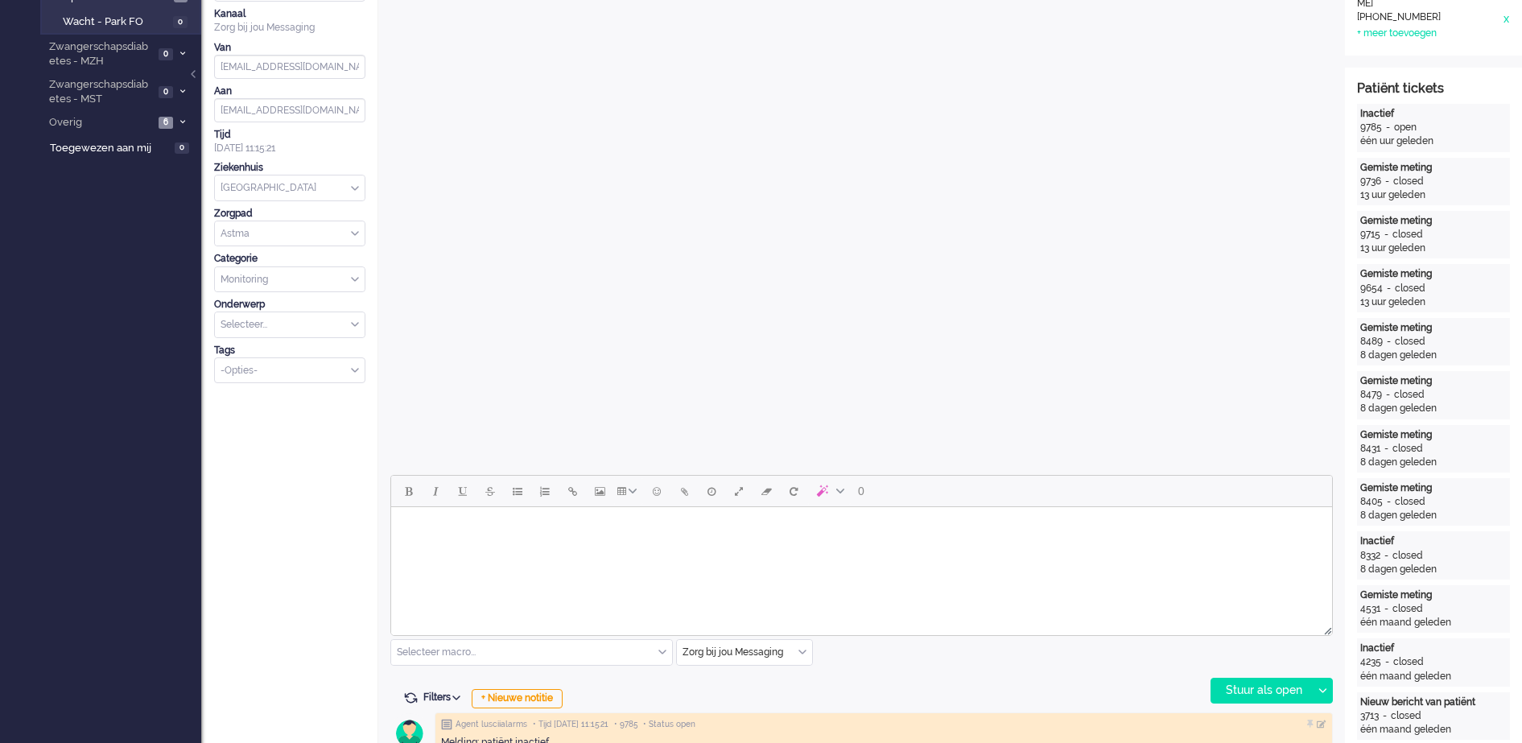
click at [614, 517] on body "Rich Text Area. Press ALT-0 for help." at bounding box center [861, 527] width 928 height 28
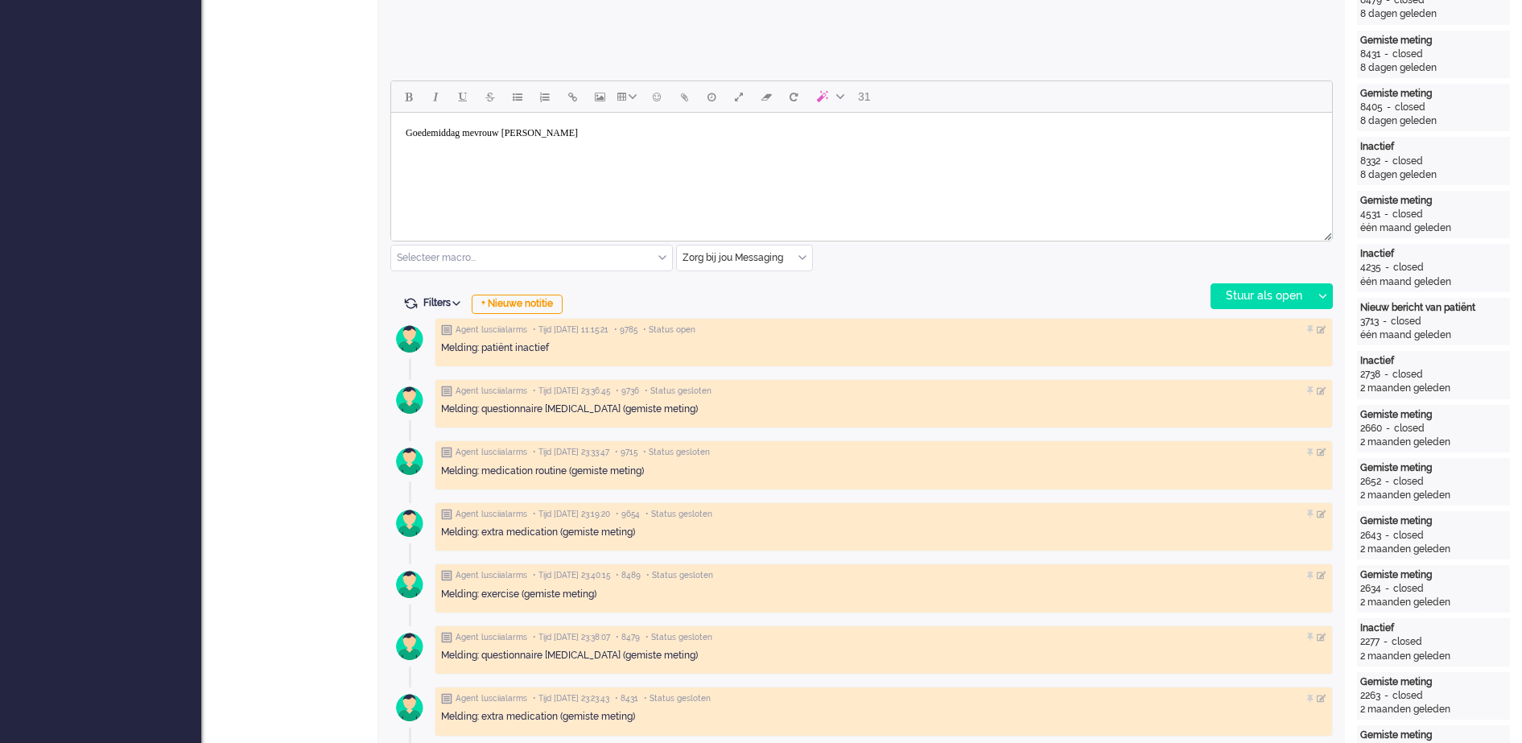
scroll to position [704, 0]
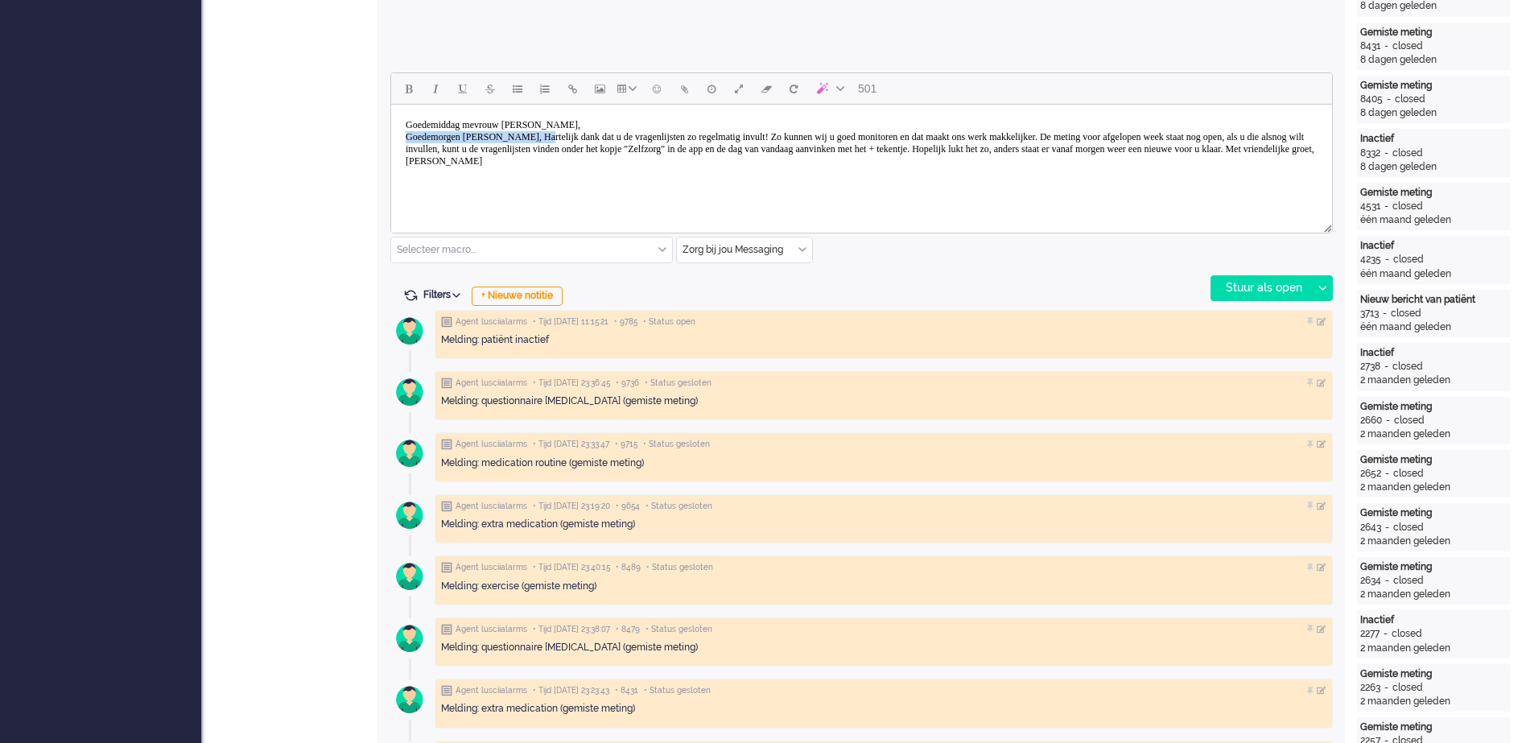
drag, startPoint x: 567, startPoint y: 138, endPoint x: 402, endPoint y: 138, distance: 165.0
click at [402, 138] on body "Goedemiddag mevrouw Van Diermen, Goedemorgen mevrouw Straver, Hartelijk dank da…" at bounding box center [861, 143] width 928 height 64
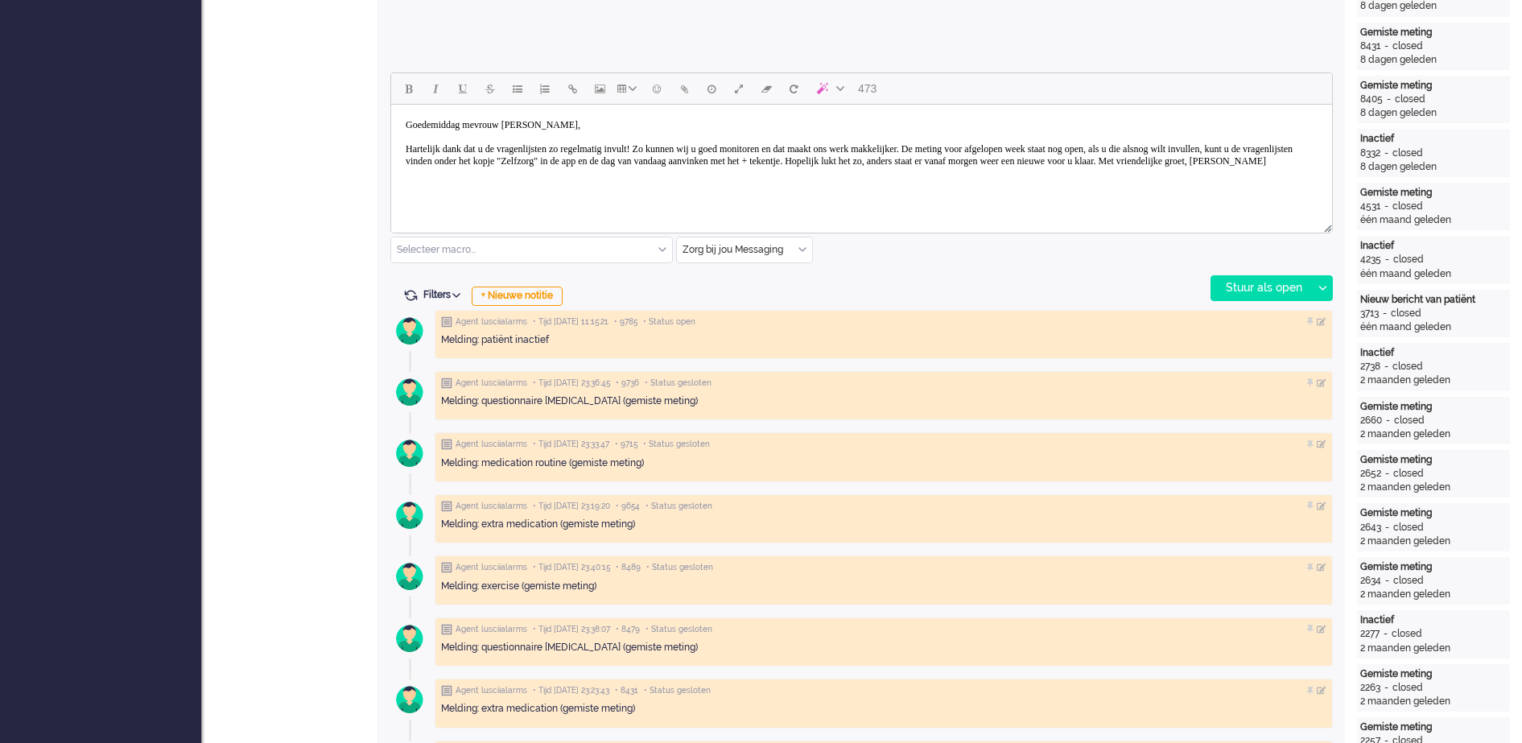
click at [1123, 147] on body "Goedemiddag mevrouw Van Diermen, Hartelijk dank dat u de vragenlijsten zo regel…" at bounding box center [861, 143] width 928 height 64
click at [1108, 163] on body "Goedemiddag mevrouw Van Diermen, Hartelijk dank dat u de vragenlijsten zo regel…" at bounding box center [861, 143] width 928 height 64
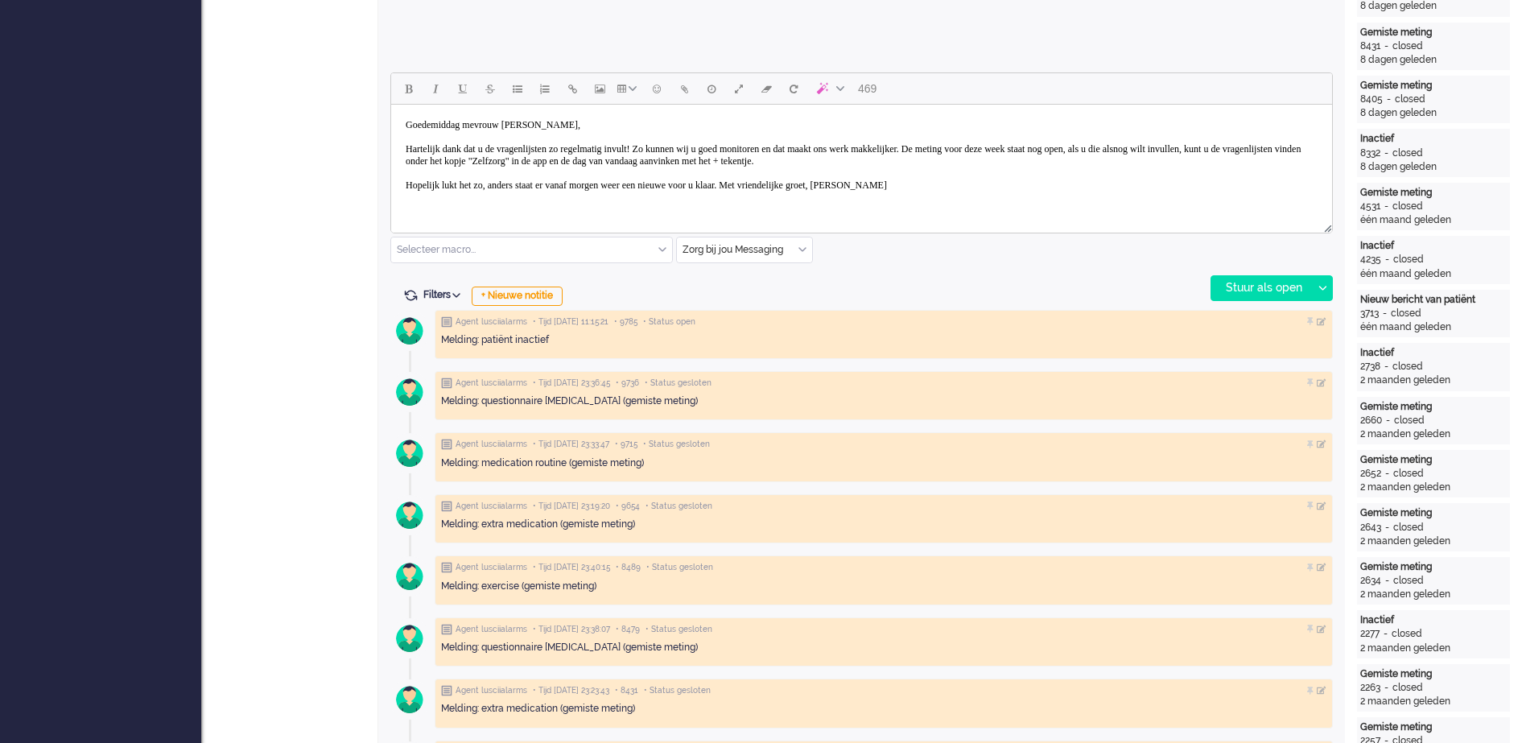
click at [637, 185] on body "Goedemiddag mevrouw Van Diermen, Hartelijk dank dat u de vragenlijsten zo regel…" at bounding box center [861, 155] width 928 height 89
click at [880, 179] on body "Goedemiddag mevrouw Van Diermen, Hartelijk dank dat u de vragenlijsten zo regel…" at bounding box center [861, 155] width 928 height 89
click at [884, 185] on body "Goedemiddag mevrouw Van Diermen, Hartelijk dank dat u de vragenlijsten zo regel…" at bounding box center [861, 155] width 928 height 89
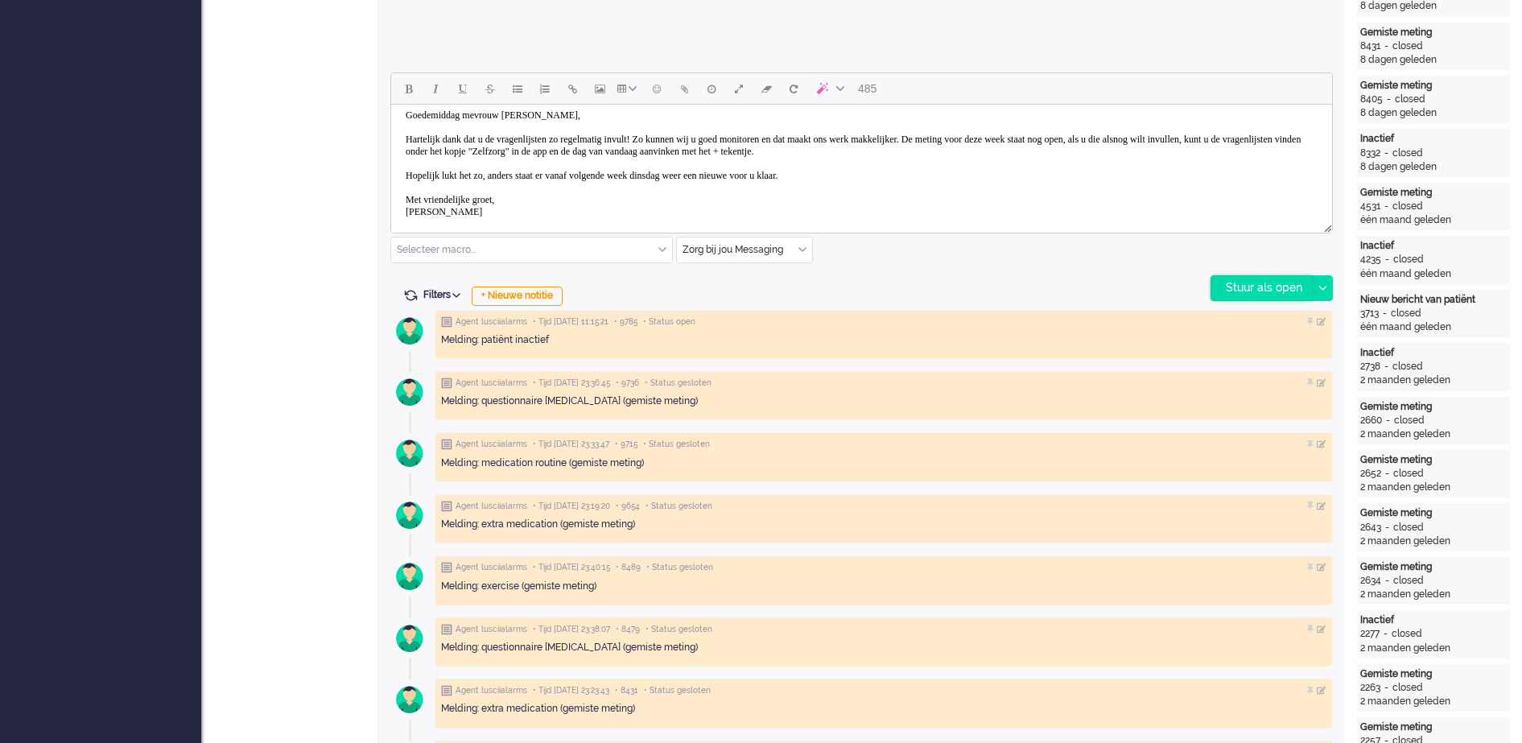
click at [1230, 285] on div "Stuur als open" at bounding box center [1261, 288] width 101 height 24
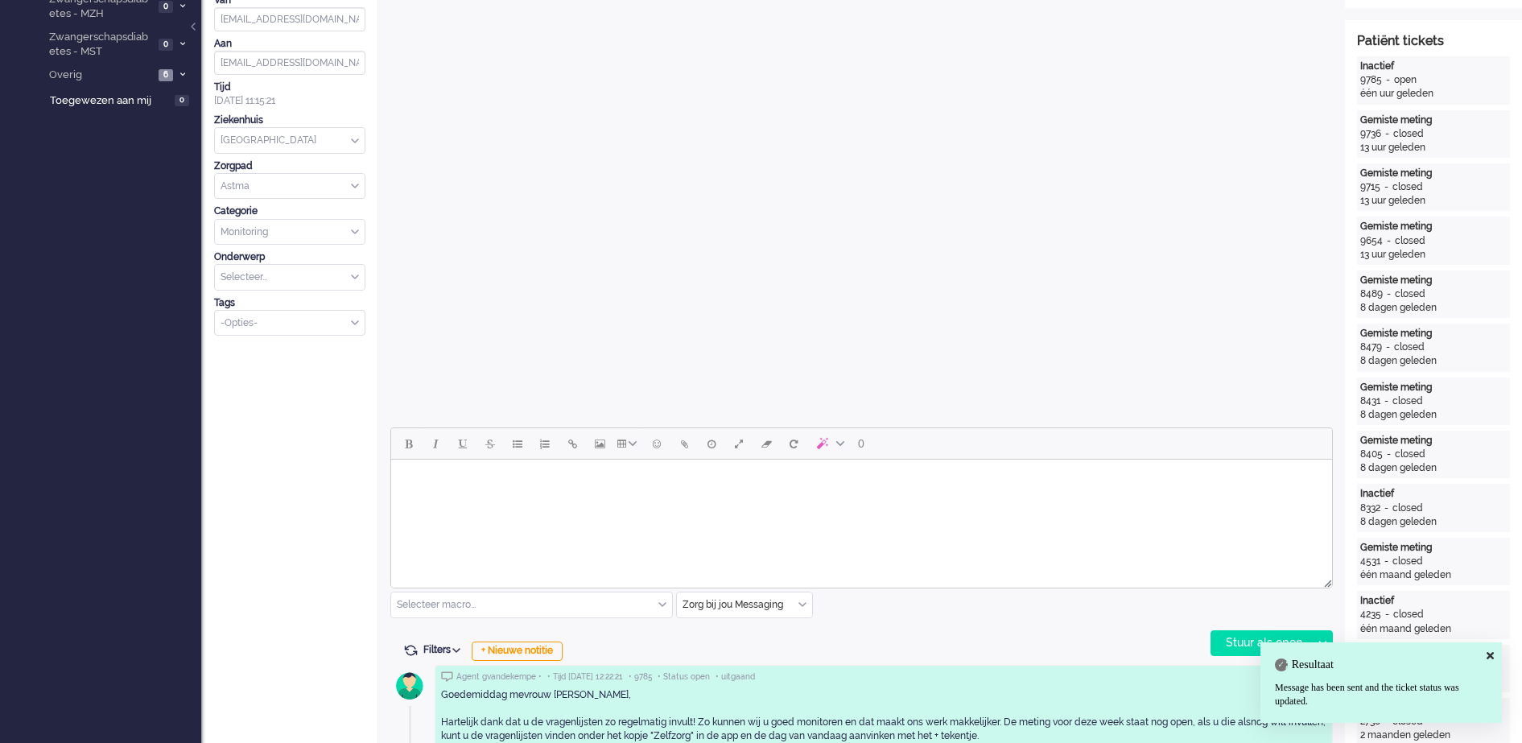
scroll to position [0, 0]
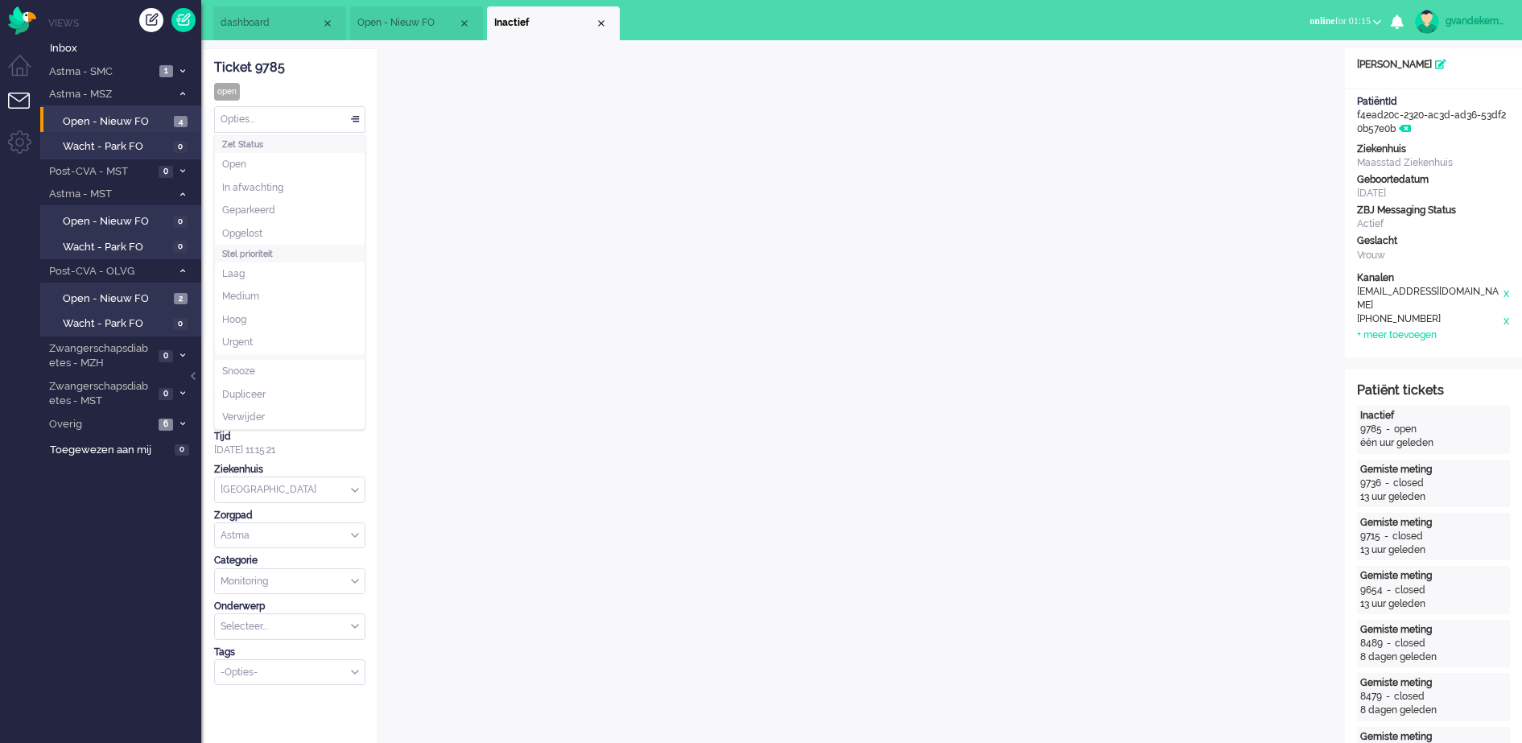
click at [359, 119] on div "Opties..." at bounding box center [290, 119] width 150 height 25
click at [270, 224] on li "Opgelost" at bounding box center [290, 233] width 150 height 23
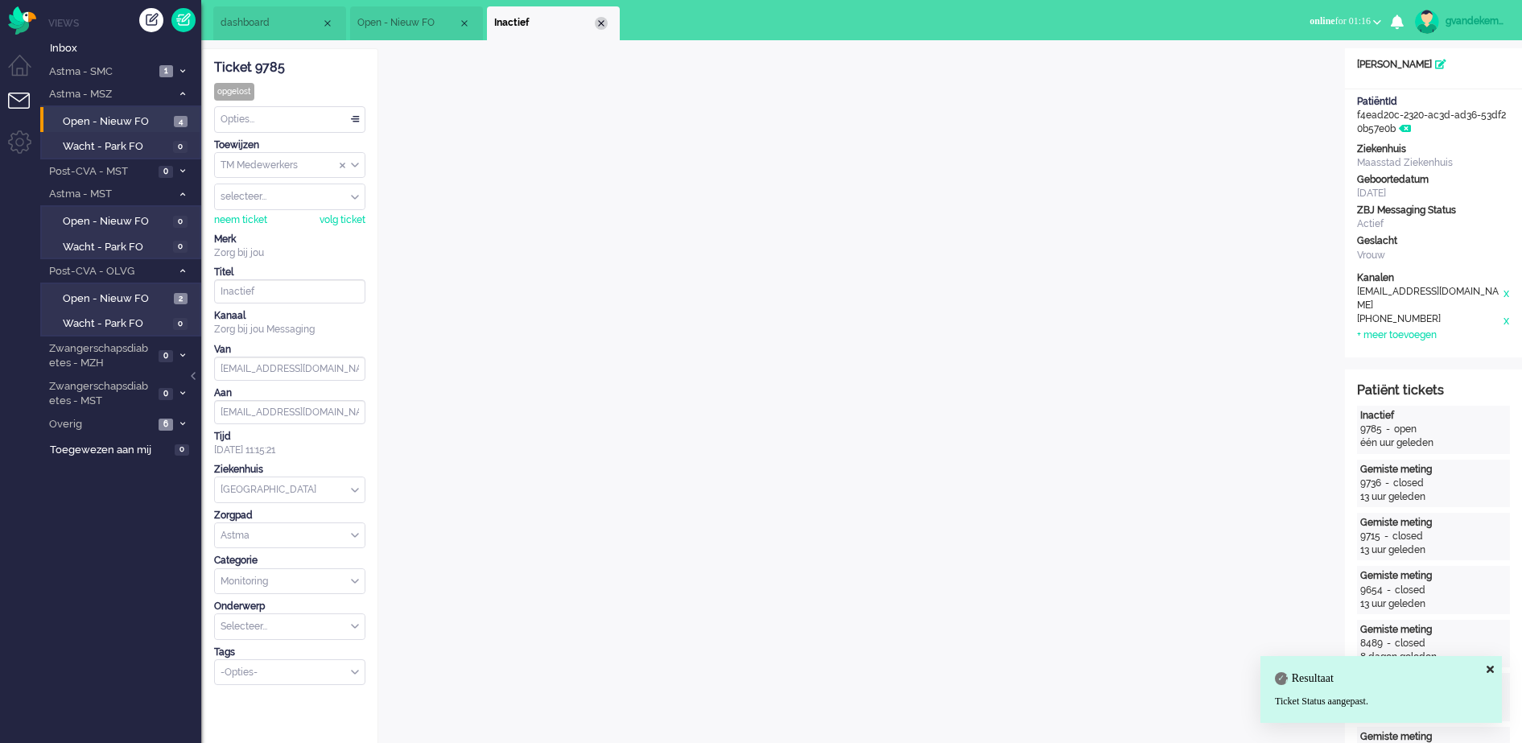
click at [600, 20] on div "Close tab" at bounding box center [601, 23] width 13 height 13
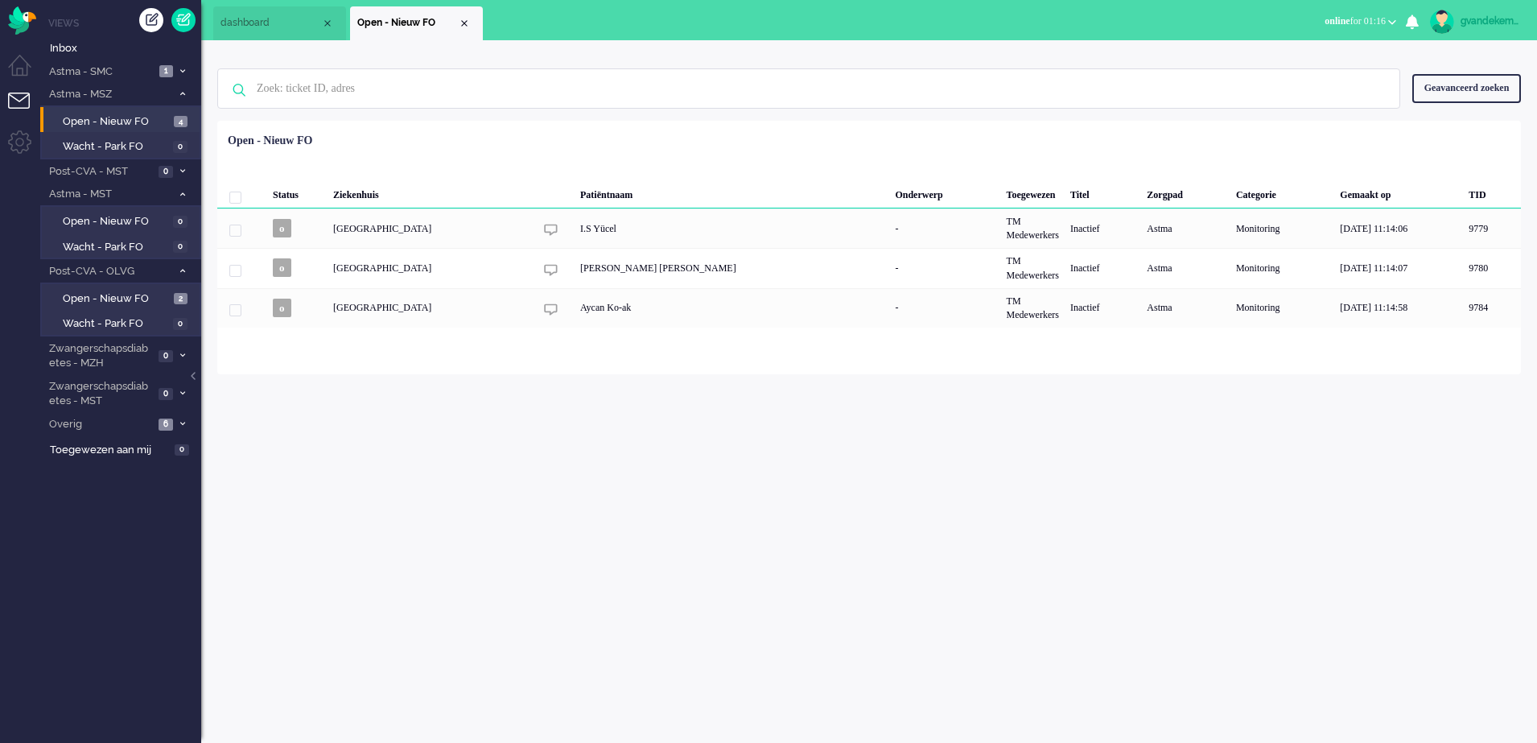
click at [1448, 19] on img at bounding box center [1442, 22] width 24 height 24
click at [1438, 111] on link "Instellingen" at bounding box center [1468, 109] width 120 height 16
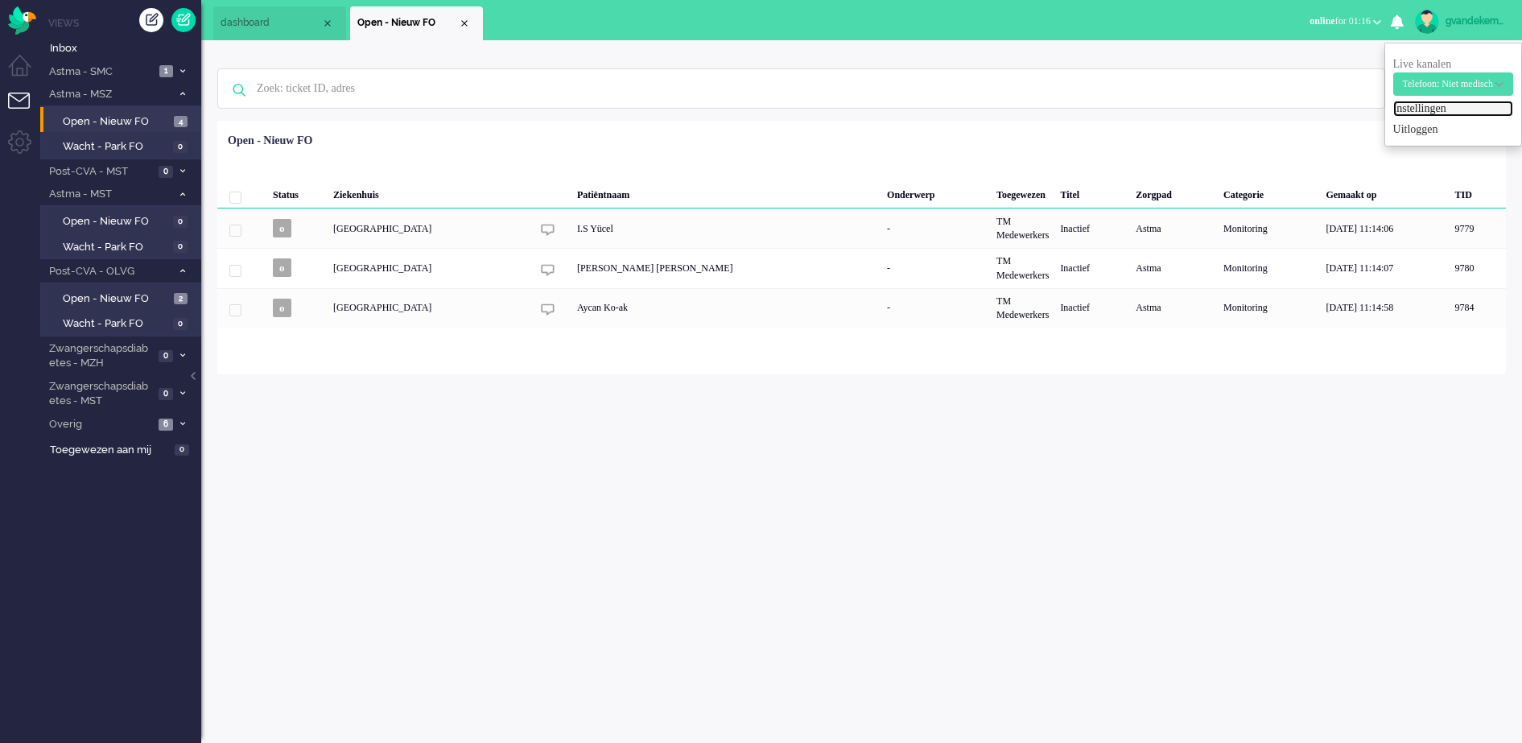
select select "browser"
select select "nl"
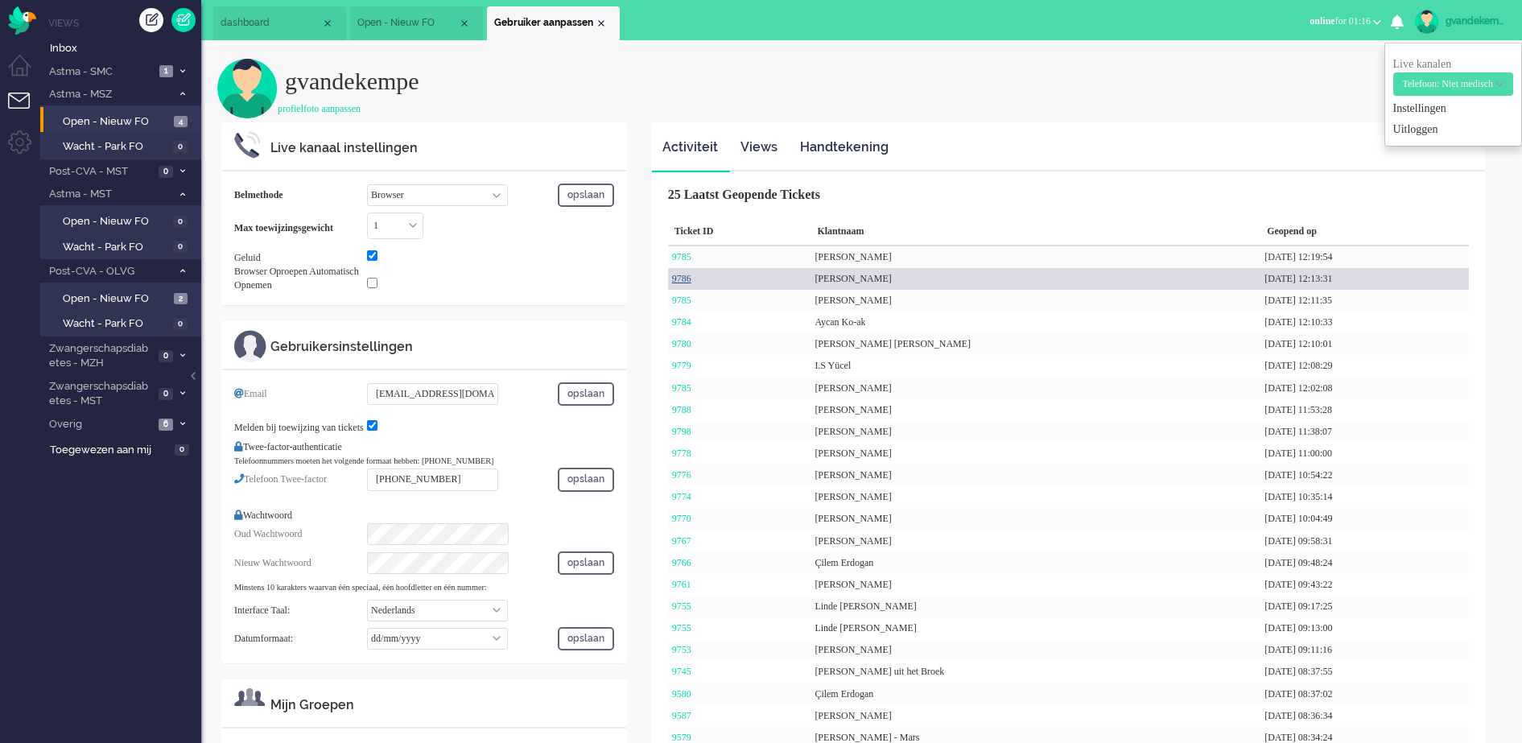
click at [684, 276] on link "9786" at bounding box center [681, 278] width 19 height 11
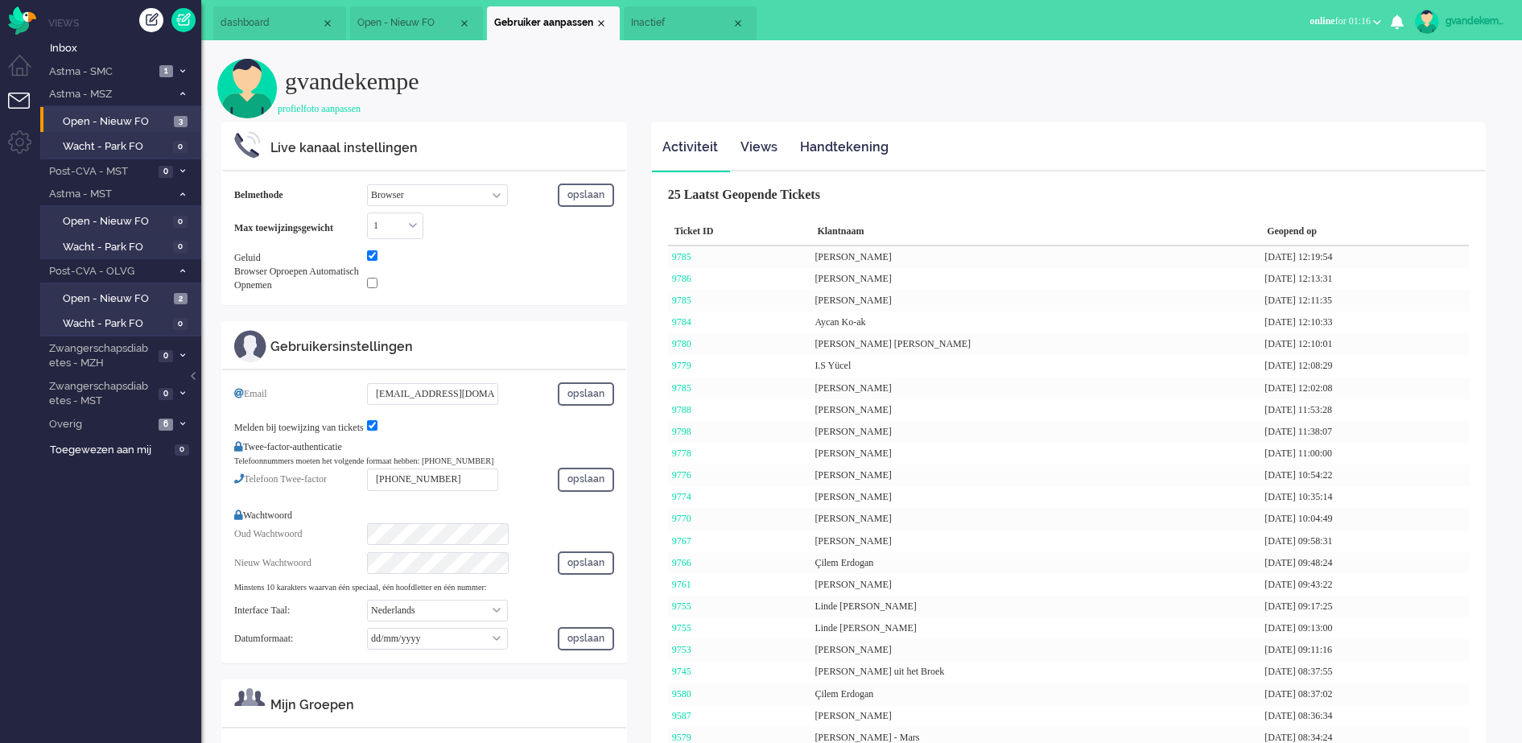
click at [658, 25] on span "Inactief" at bounding box center [681, 23] width 101 height 14
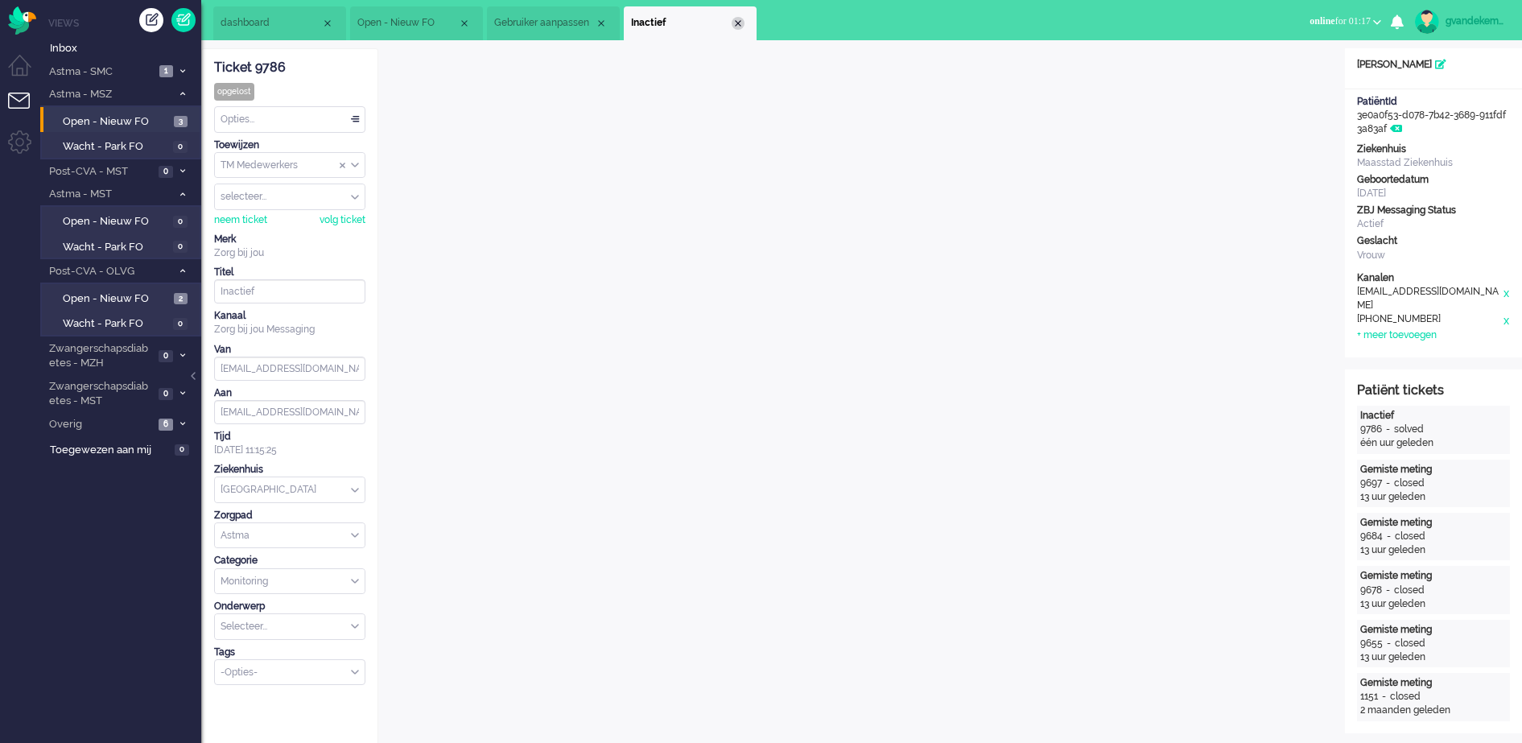
click at [736, 26] on div "Close tab" at bounding box center [737, 23] width 13 height 13
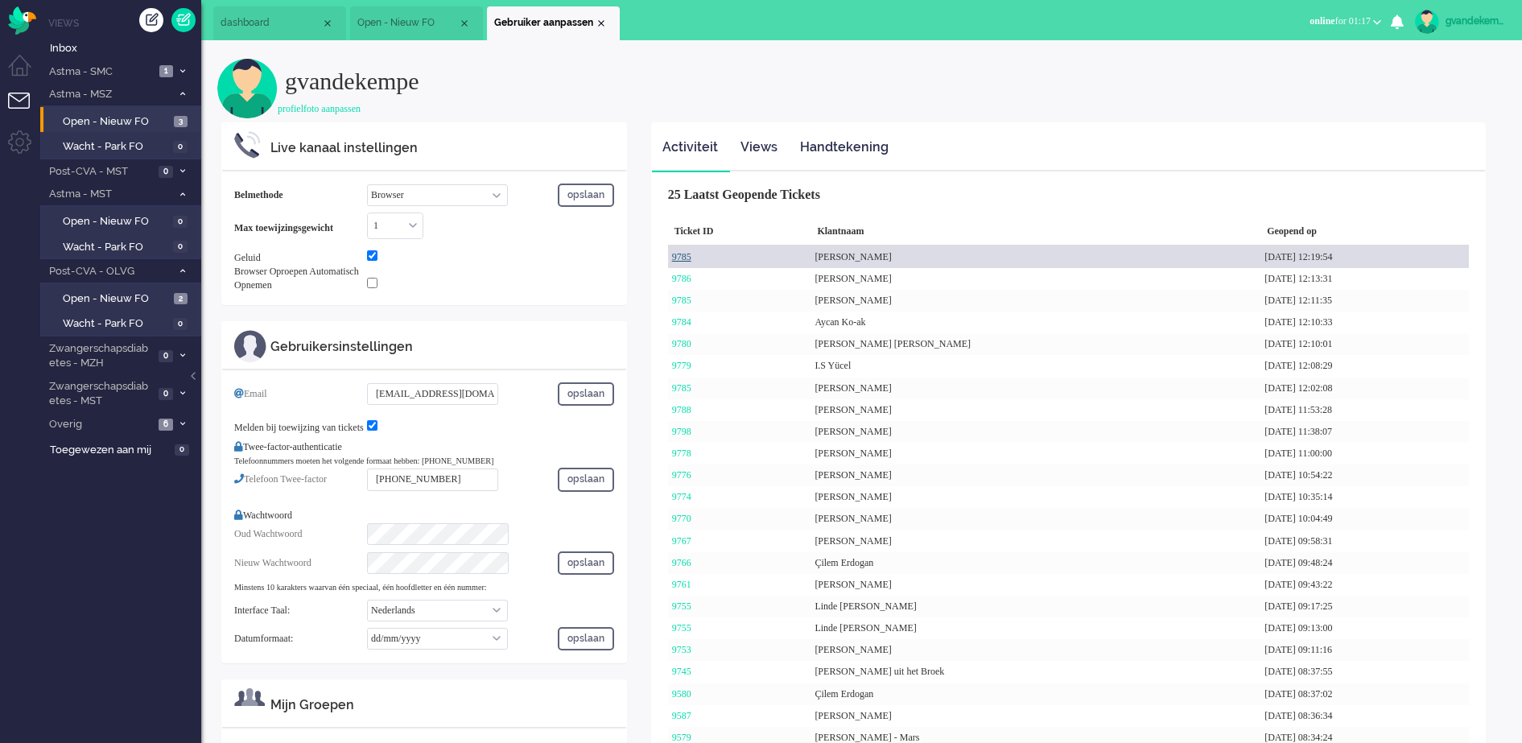
click at [682, 255] on link "9785" at bounding box center [681, 256] width 19 height 11
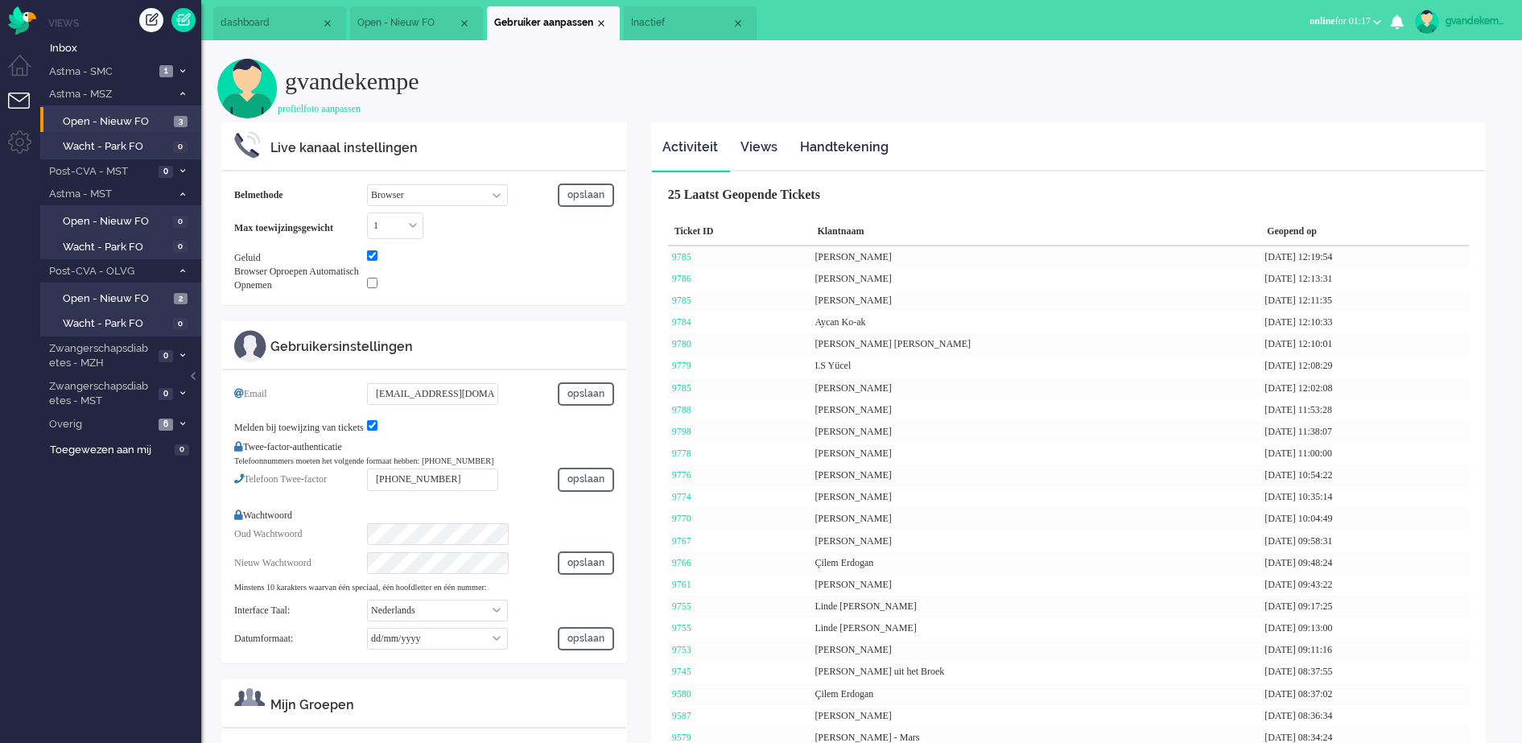
click at [678, 19] on span "Inactief" at bounding box center [681, 23] width 101 height 14
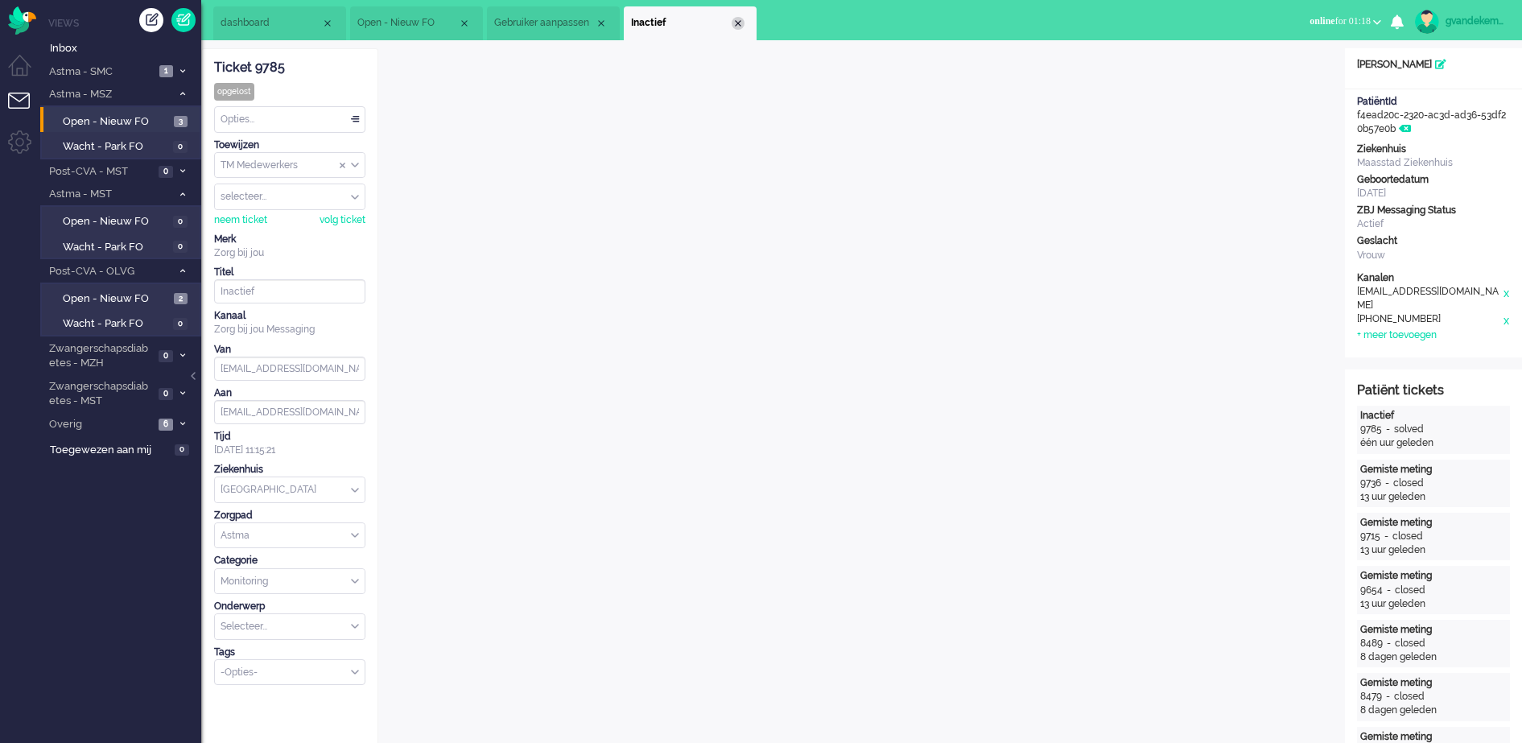
click at [737, 24] on div "Close tab" at bounding box center [737, 23] width 13 height 13
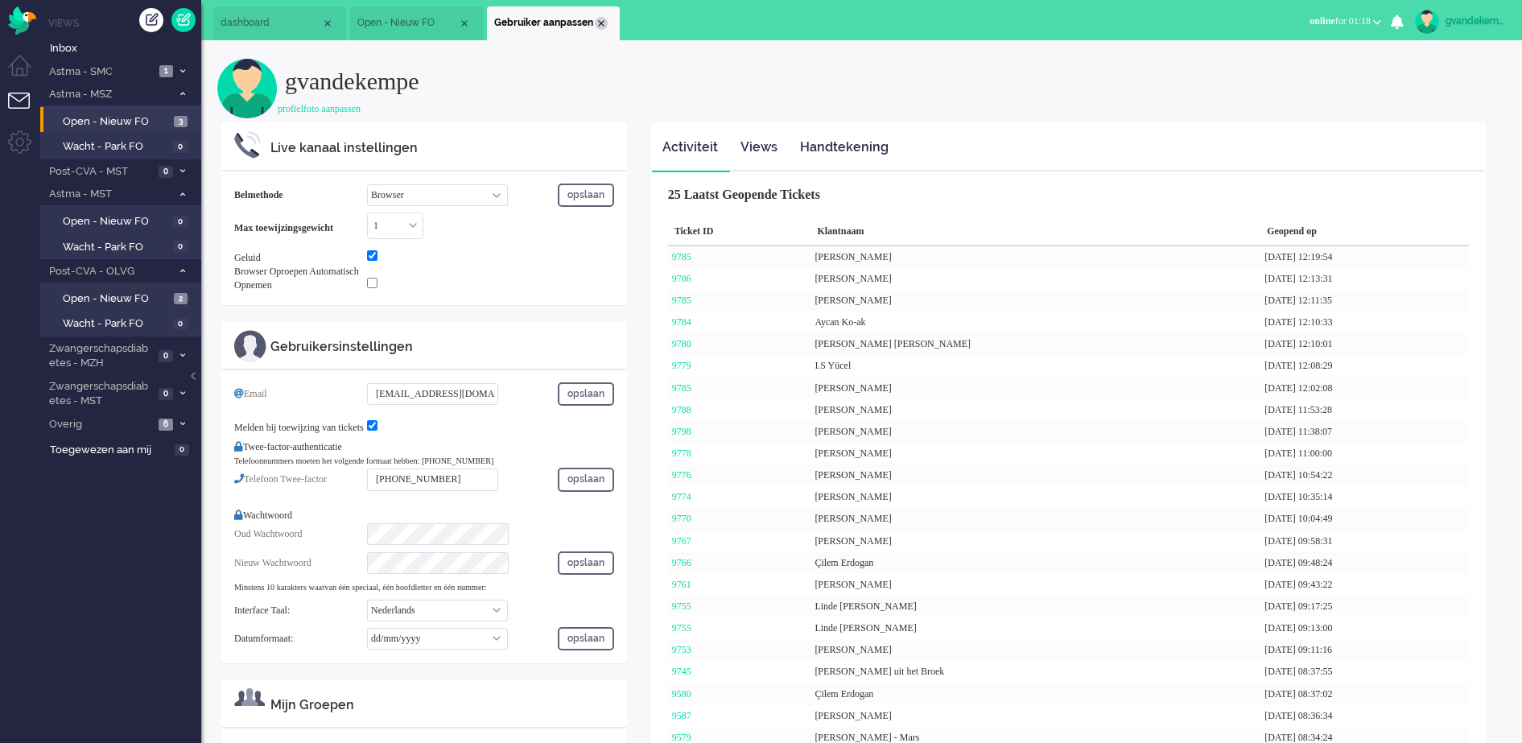
click at [597, 21] on div "Close tab" at bounding box center [601, 23] width 13 height 13
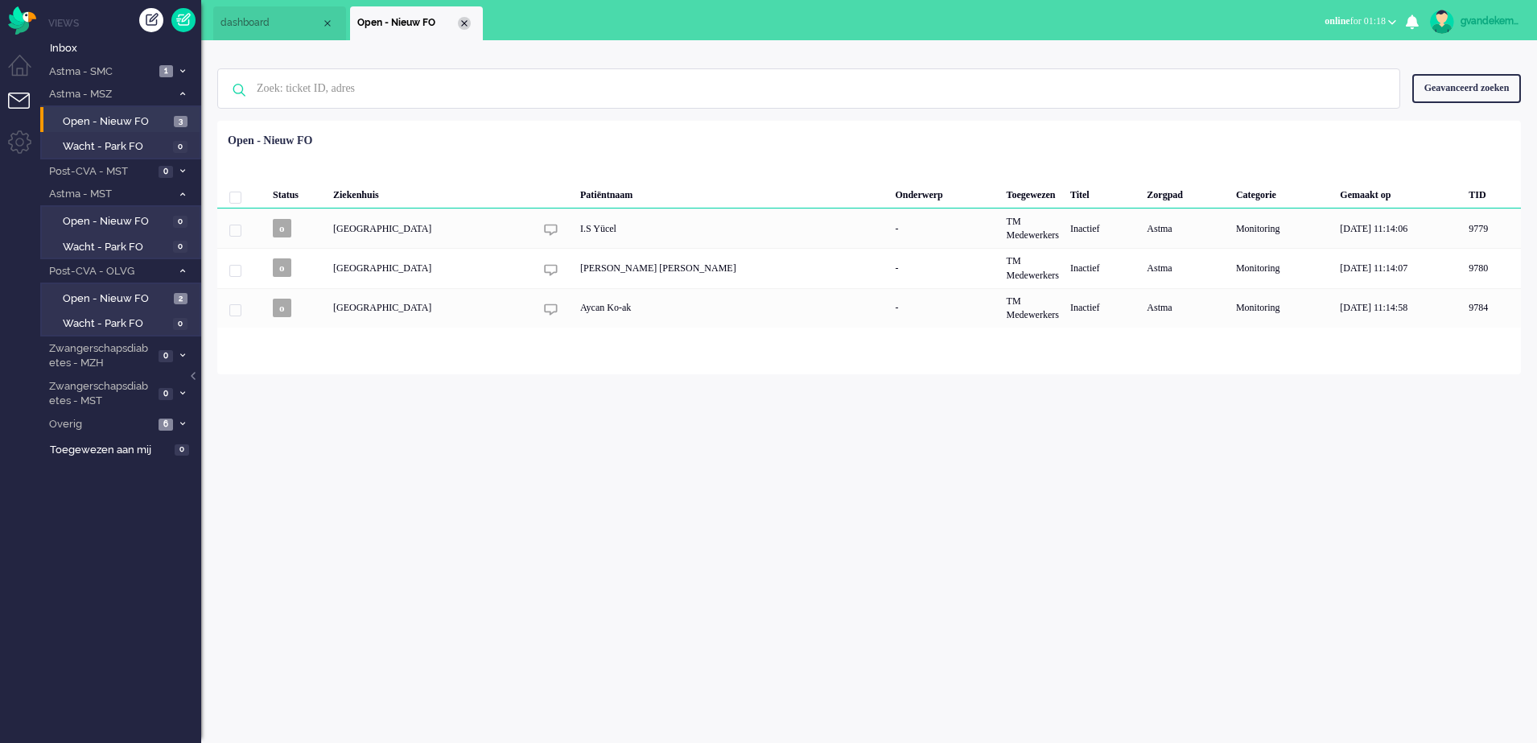
click at [467, 19] on div "Close tab" at bounding box center [464, 23] width 13 height 13
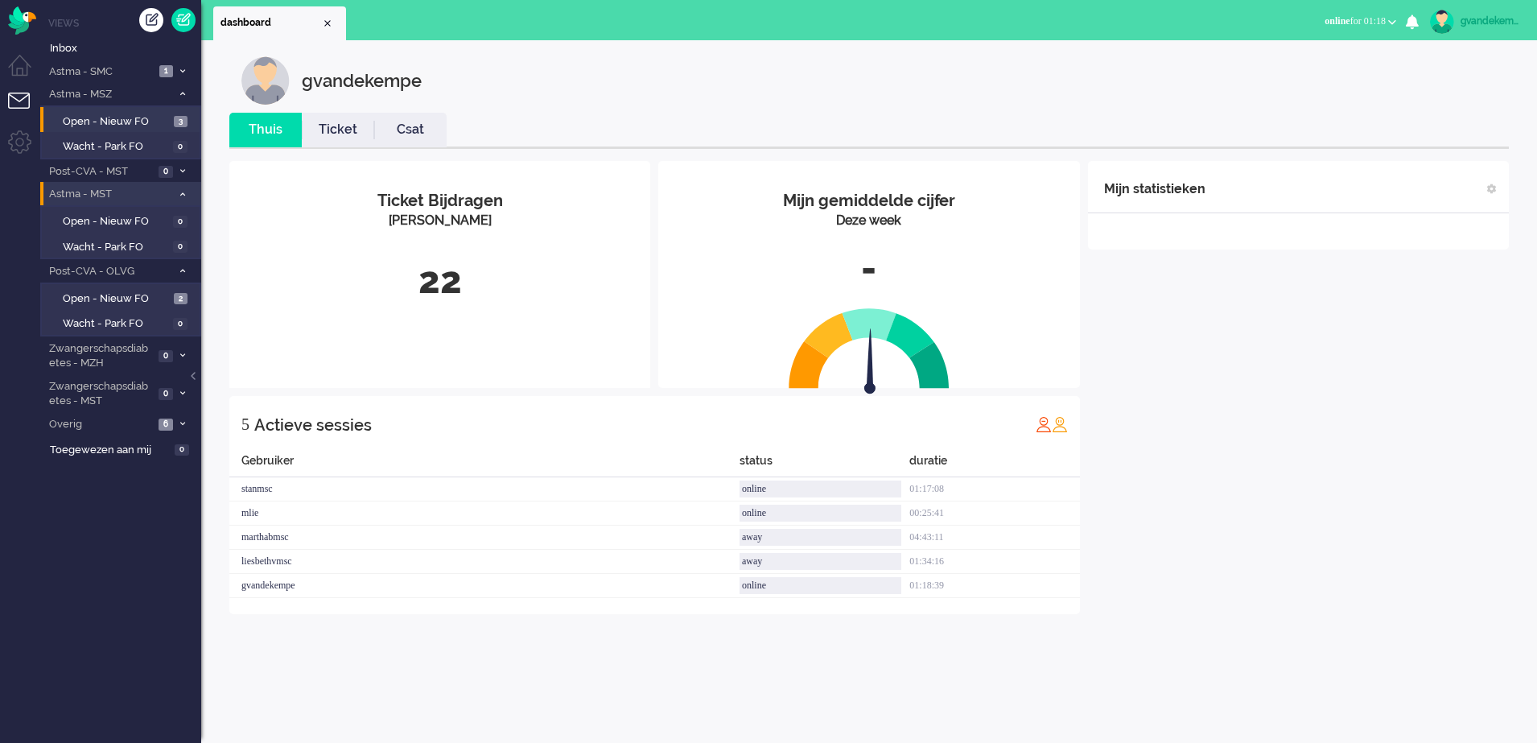
click at [183, 192] on icon at bounding box center [182, 195] width 5 height 6
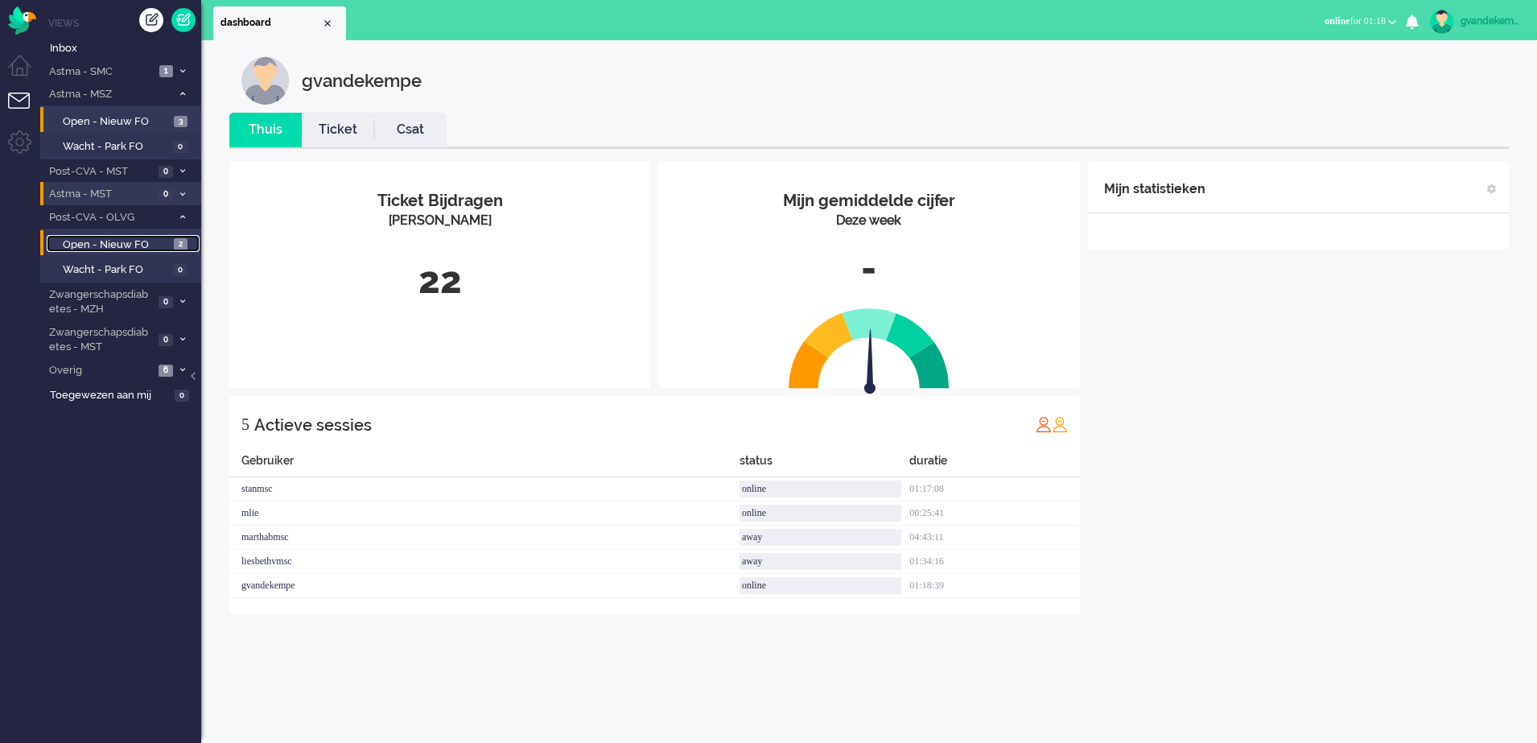
click at [136, 243] on span "Open - Nieuw FO" at bounding box center [116, 244] width 107 height 15
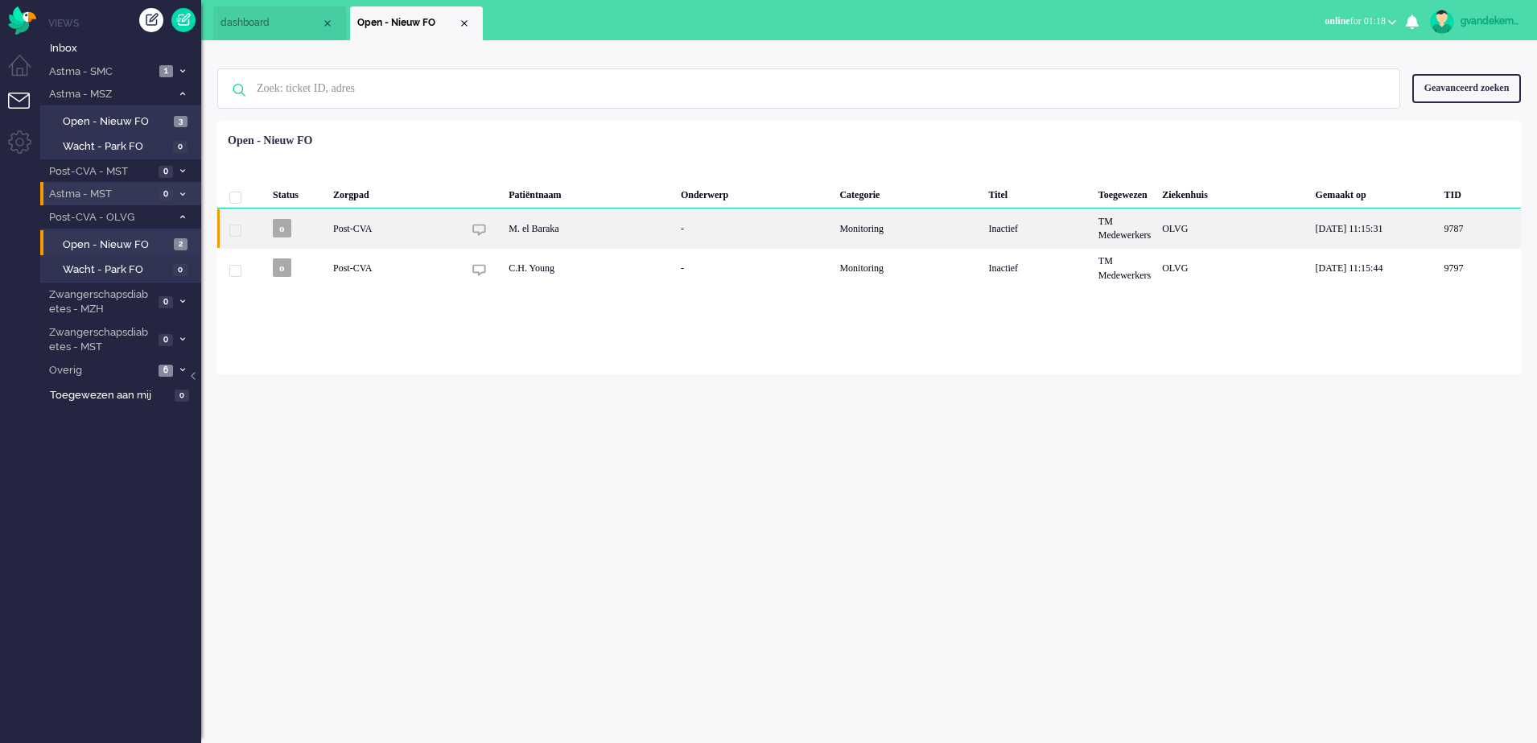
click at [916, 236] on div "Monitoring" at bounding box center [908, 227] width 149 height 39
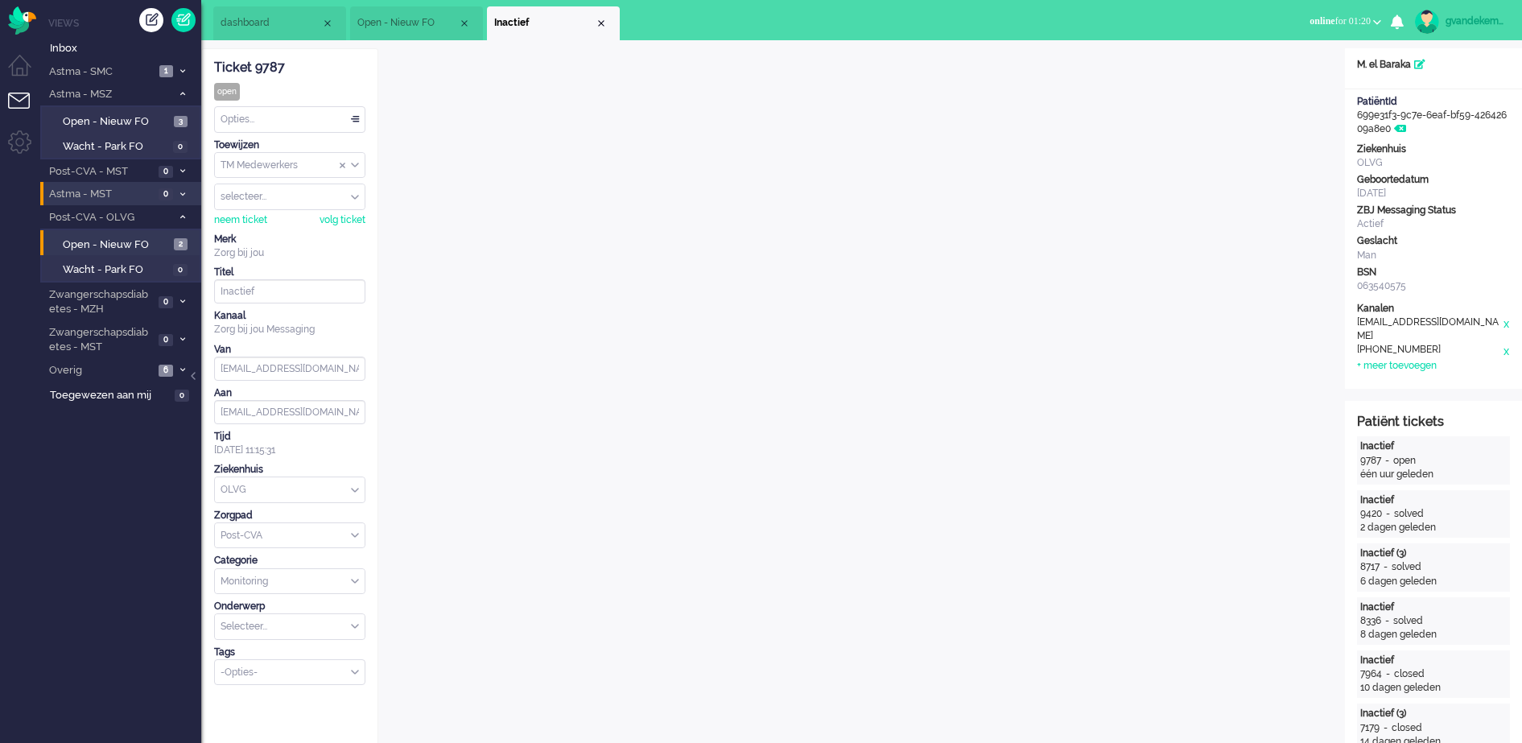
click at [603, 26] on div "Close tab" at bounding box center [601, 23] width 13 height 13
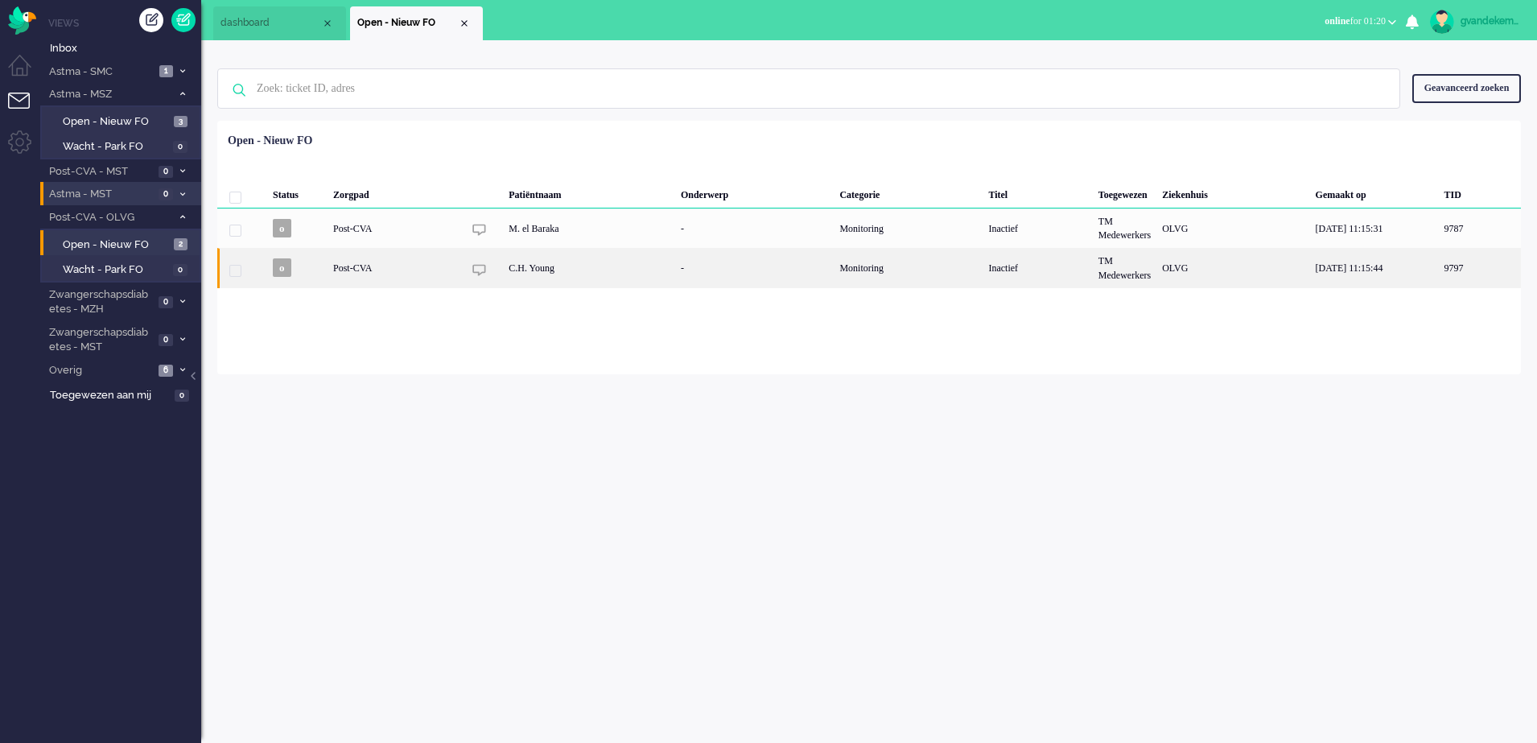
click at [897, 274] on div "Monitoring" at bounding box center [908, 267] width 149 height 39
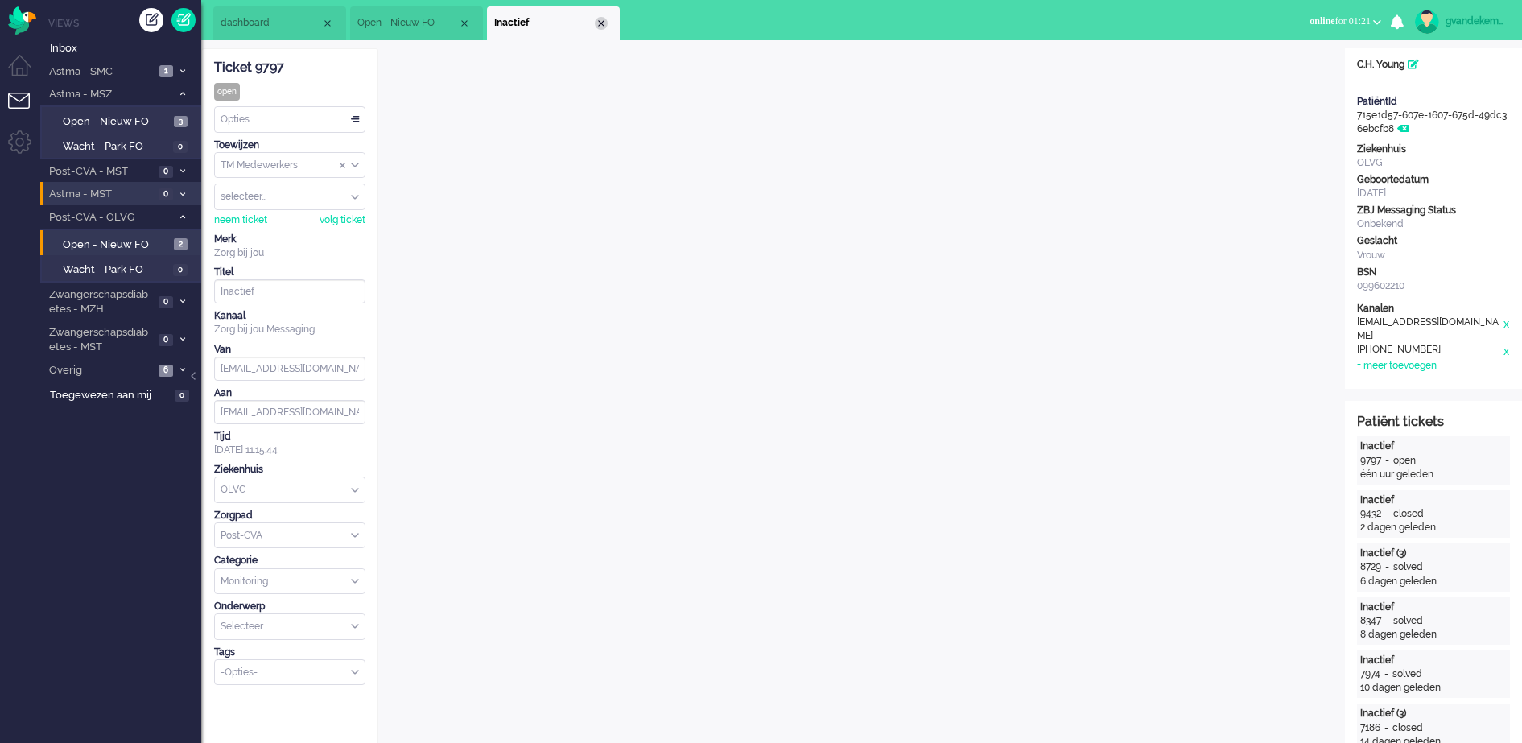
click at [604, 25] on div "Close tab" at bounding box center [601, 23] width 13 height 13
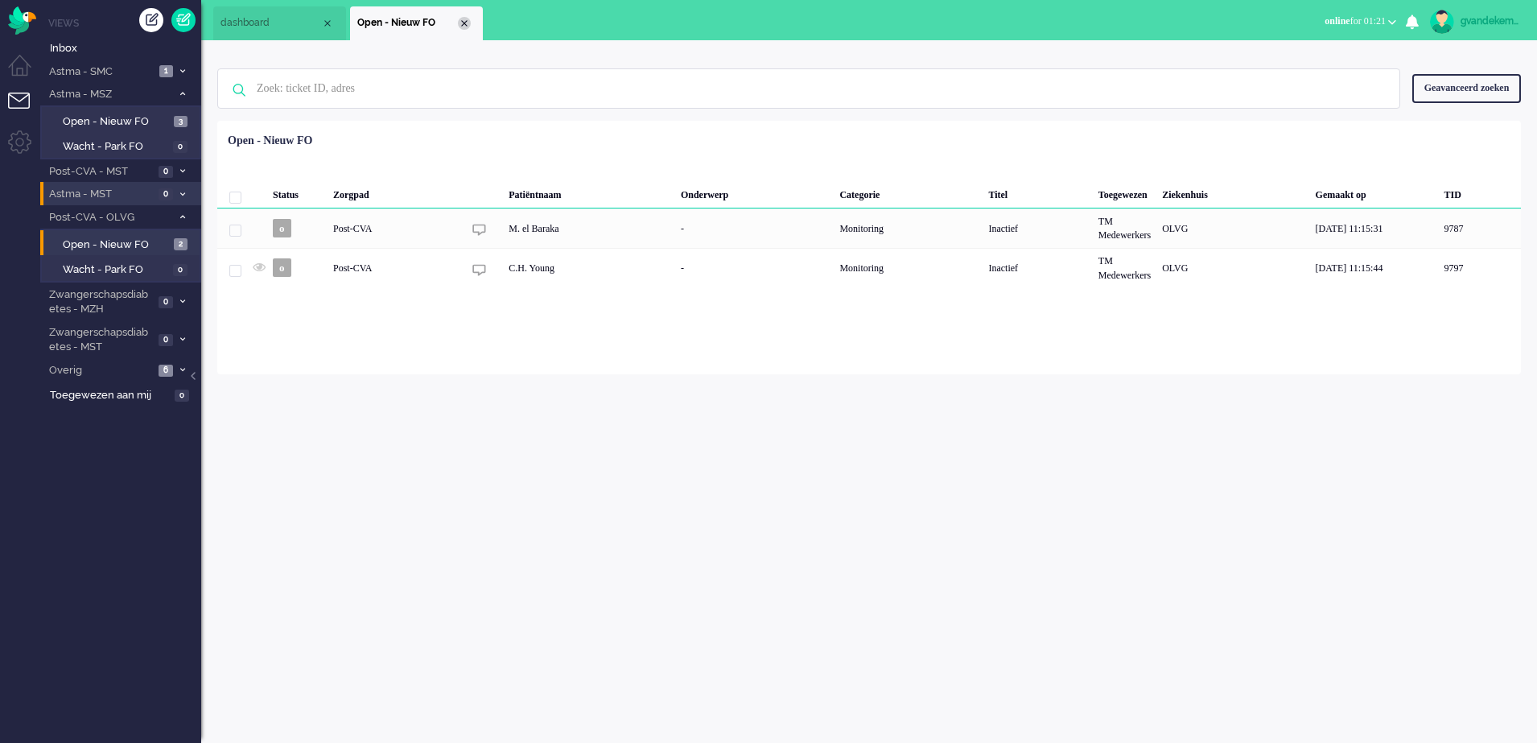
click at [462, 23] on div "Close tab" at bounding box center [464, 23] width 13 height 13
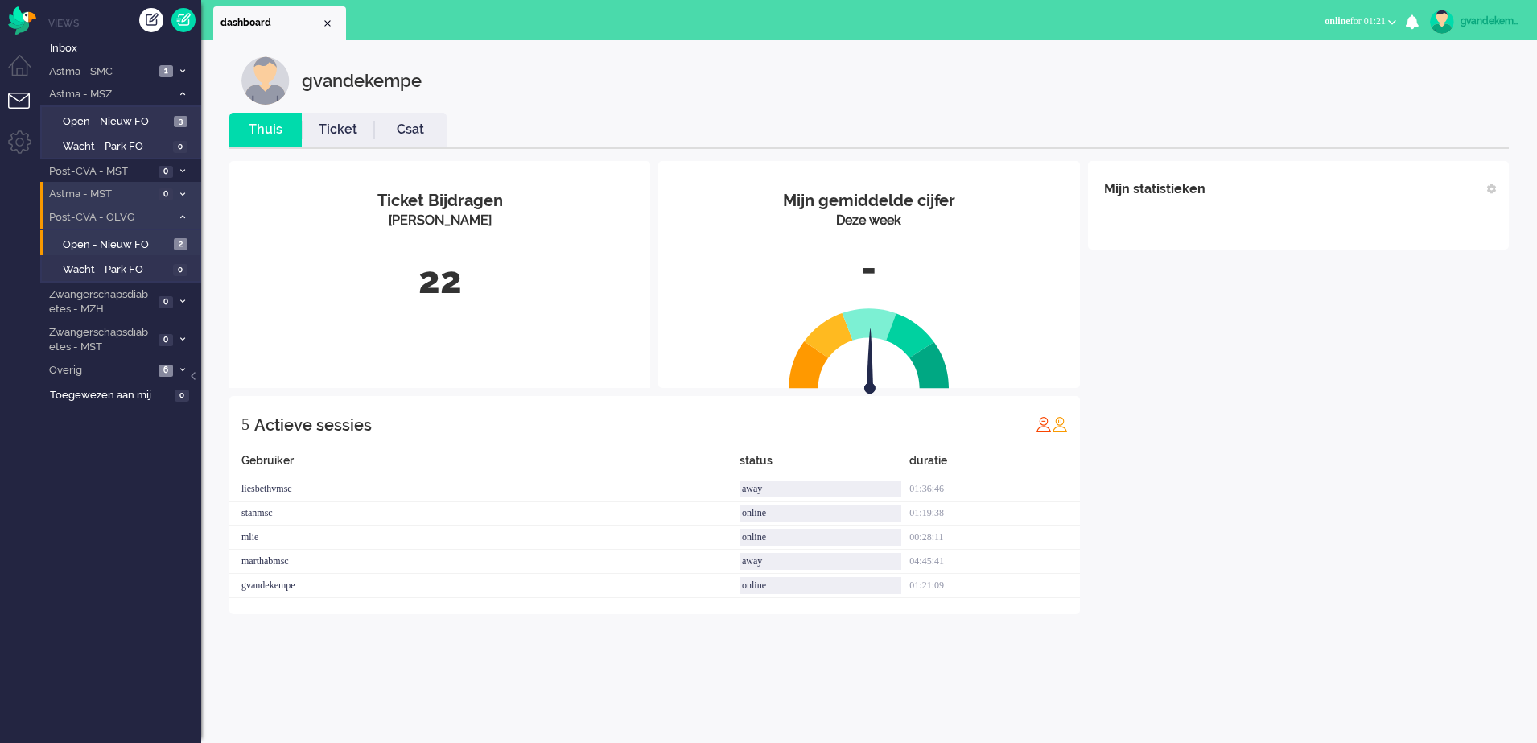
click at [183, 214] on icon at bounding box center [182, 217] width 5 height 6
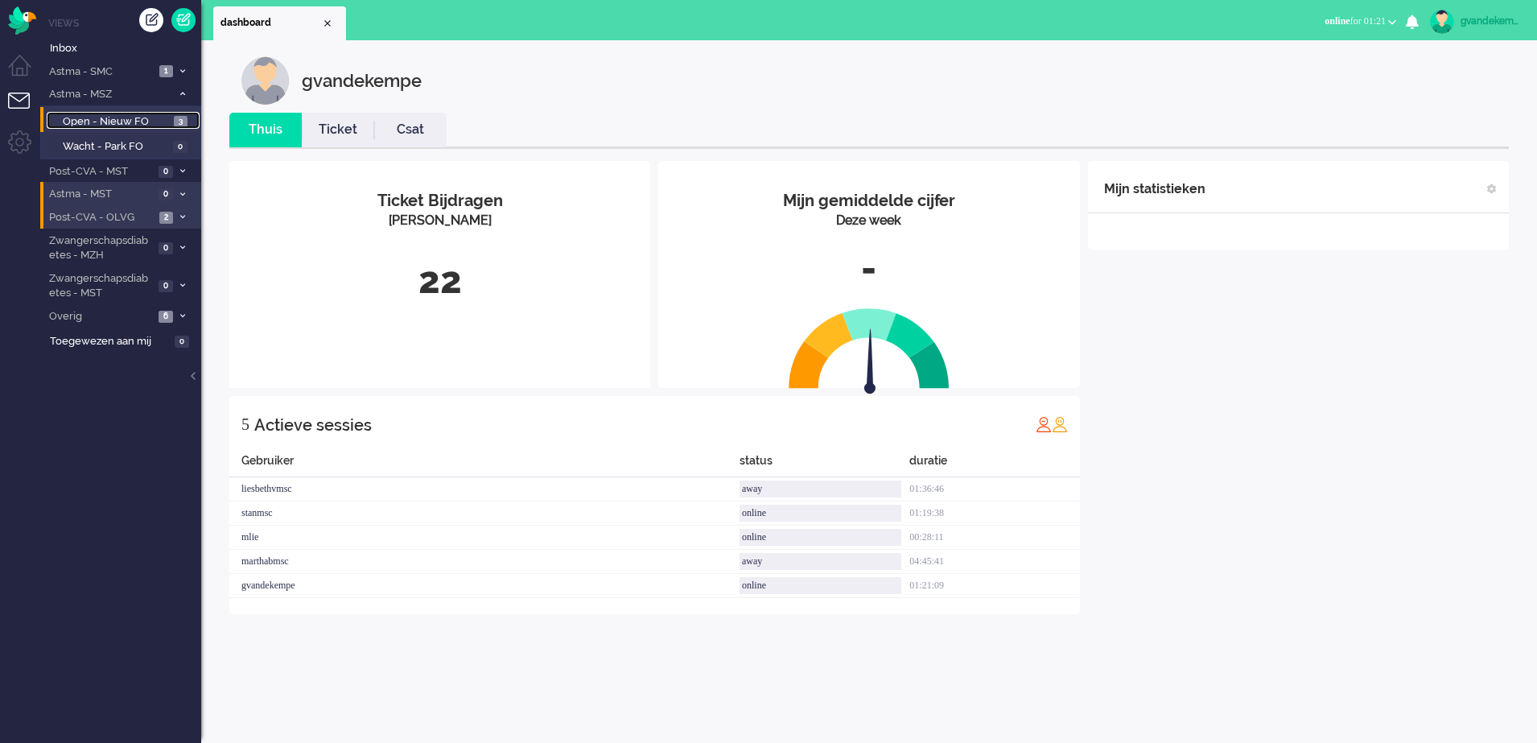
click at [139, 117] on span "Open - Nieuw FO" at bounding box center [116, 121] width 107 height 15
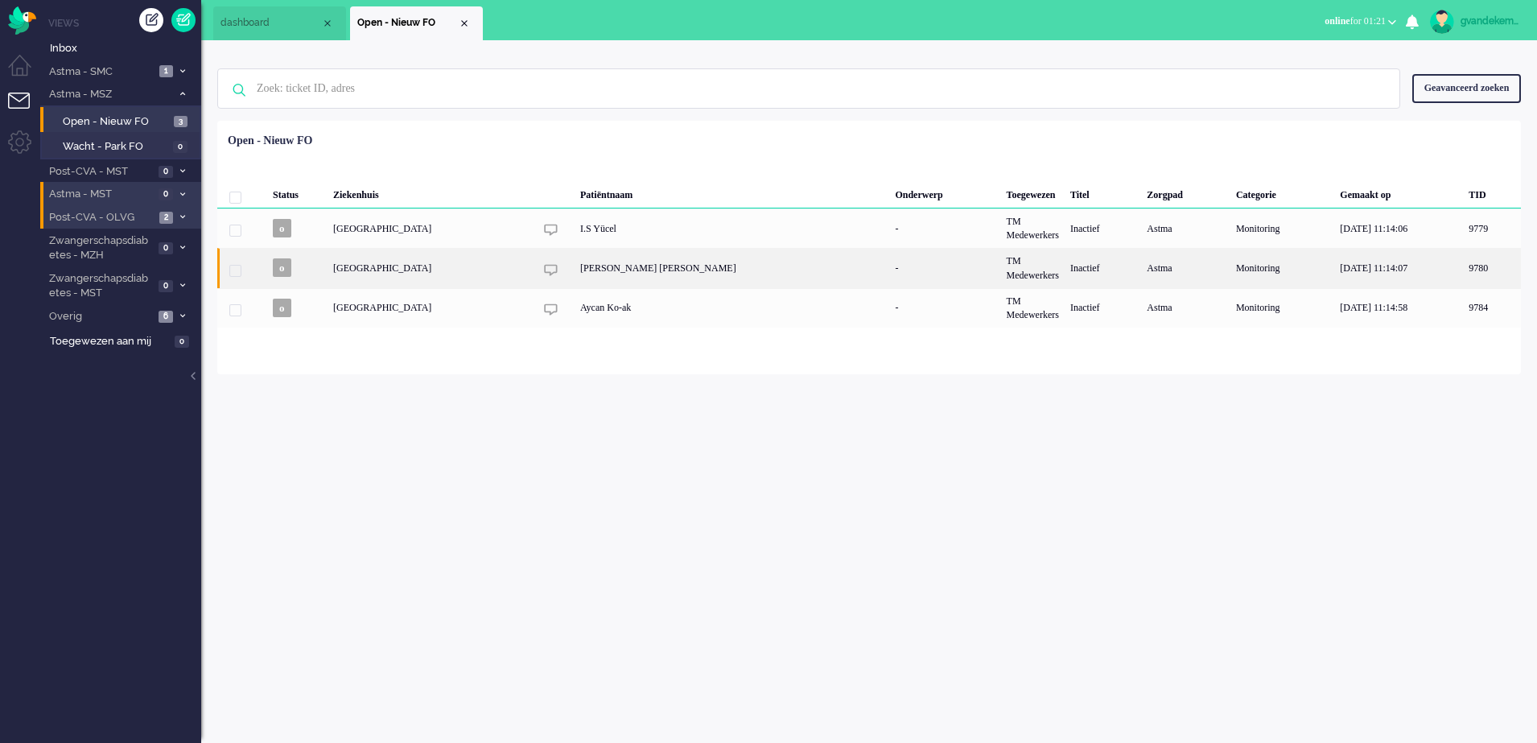
click at [612, 262] on div "[PERSON_NAME] [PERSON_NAME]" at bounding box center [732, 267] width 315 height 39
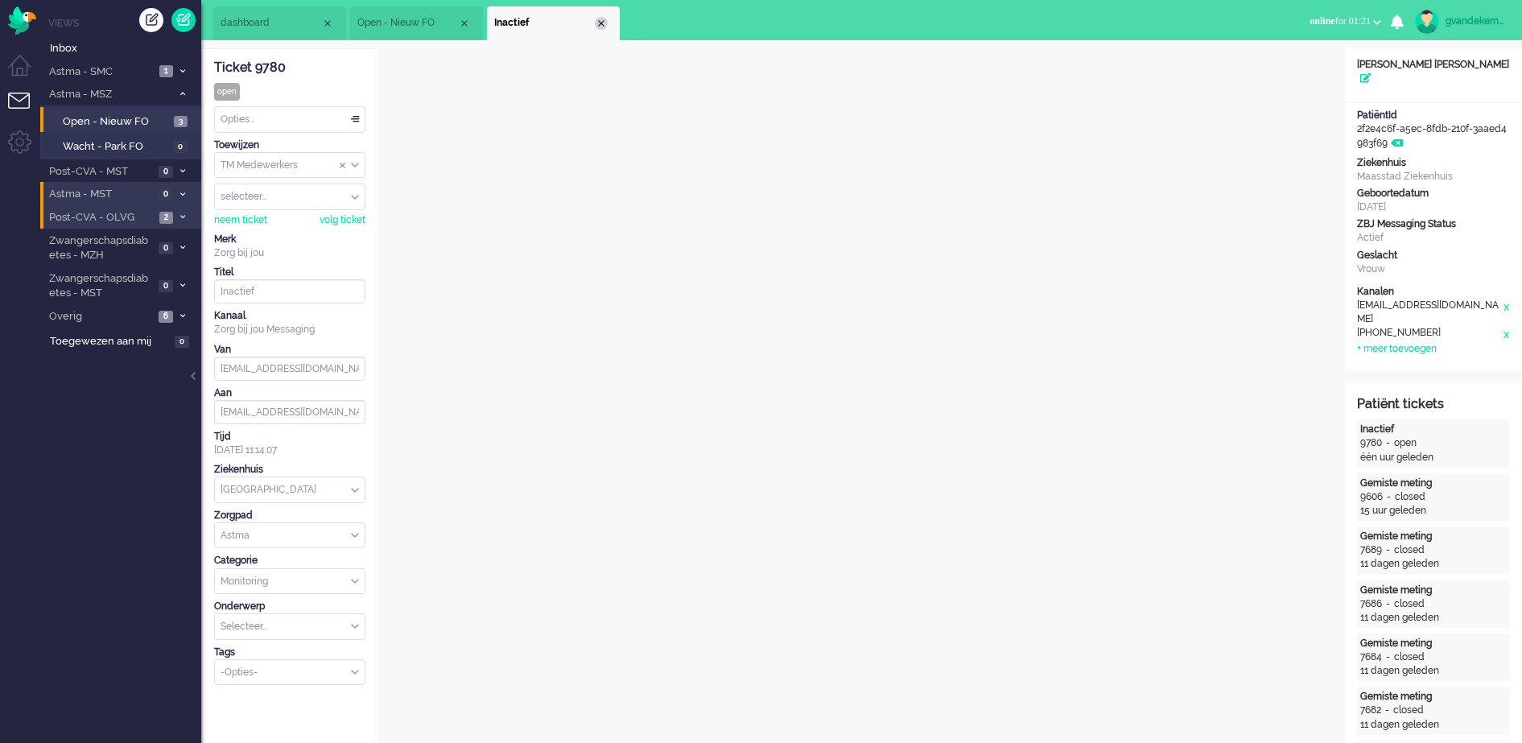
click at [600, 23] on div "Close tab" at bounding box center [601, 23] width 13 height 13
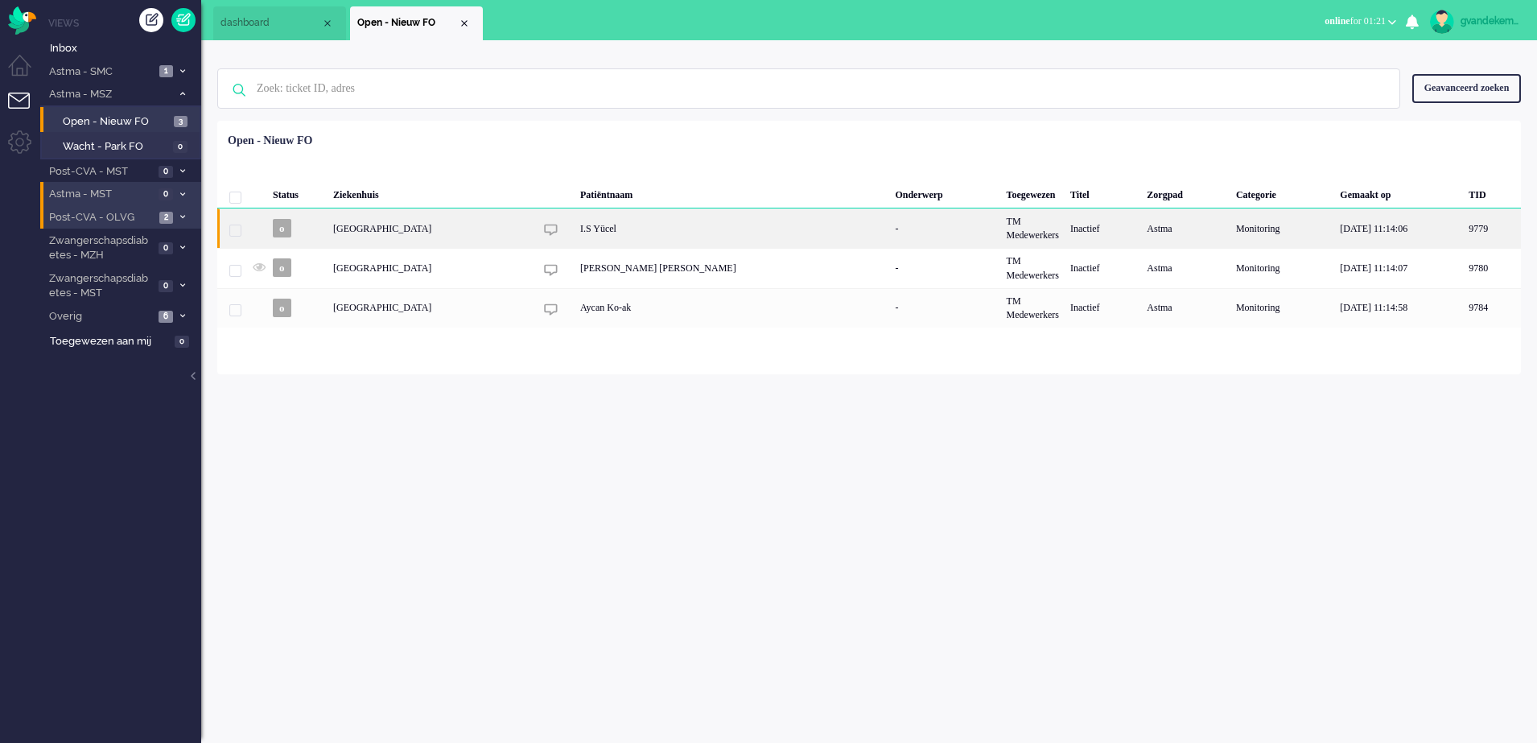
click at [582, 229] on div "I.S Yücel" at bounding box center [732, 227] width 315 height 39
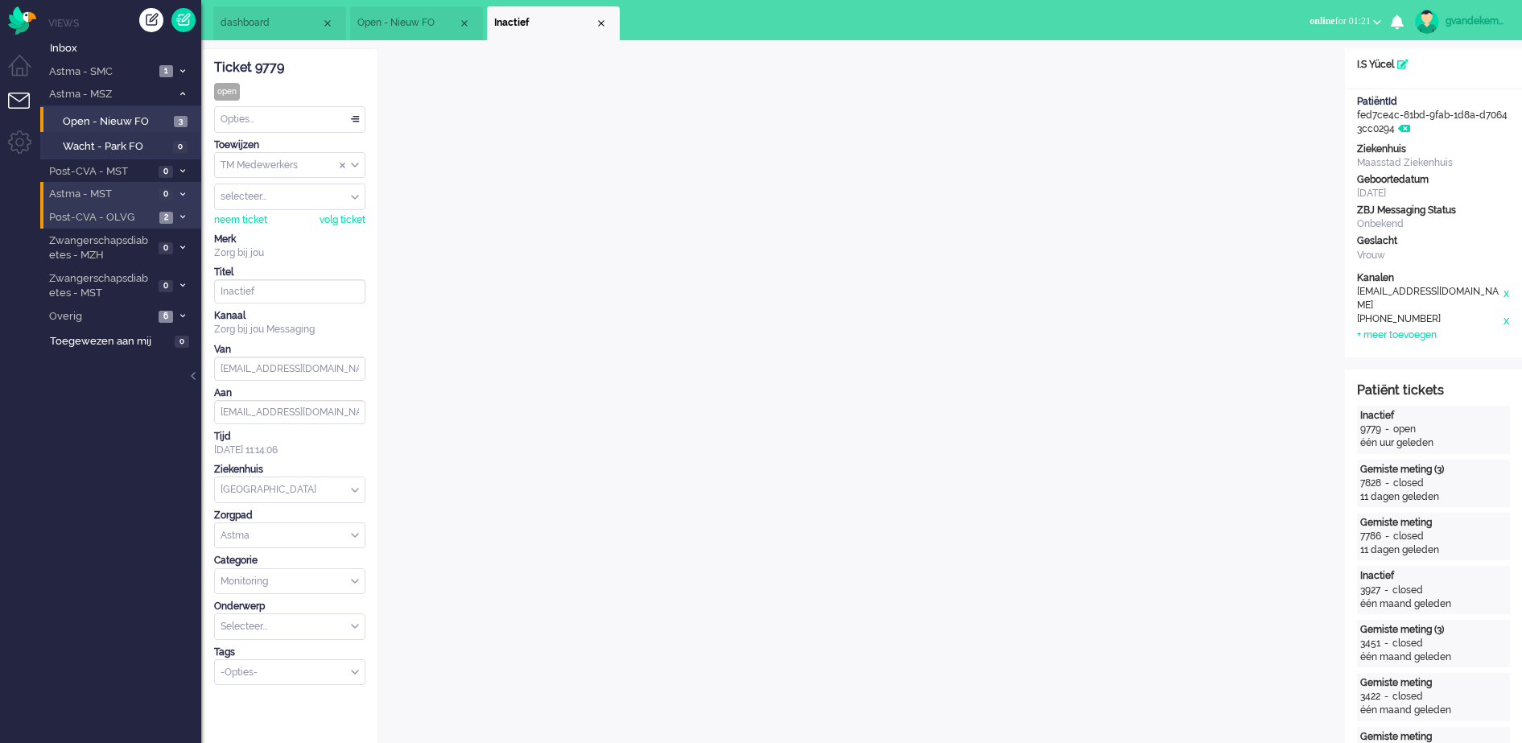
click at [600, 27] on div "Close tab" at bounding box center [601, 23] width 13 height 13
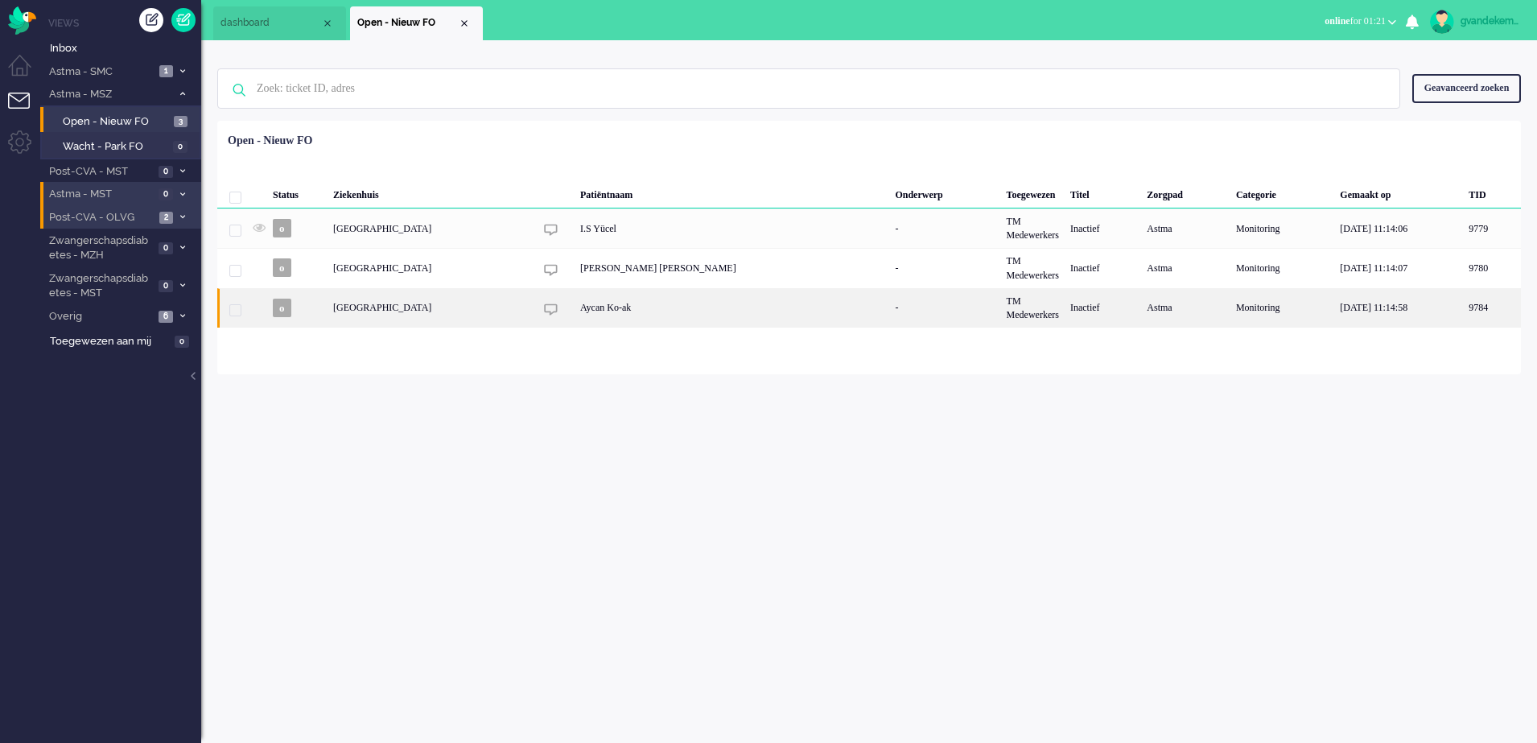
click at [575, 300] on div "Aycan Ko-ak" at bounding box center [732, 307] width 315 height 39
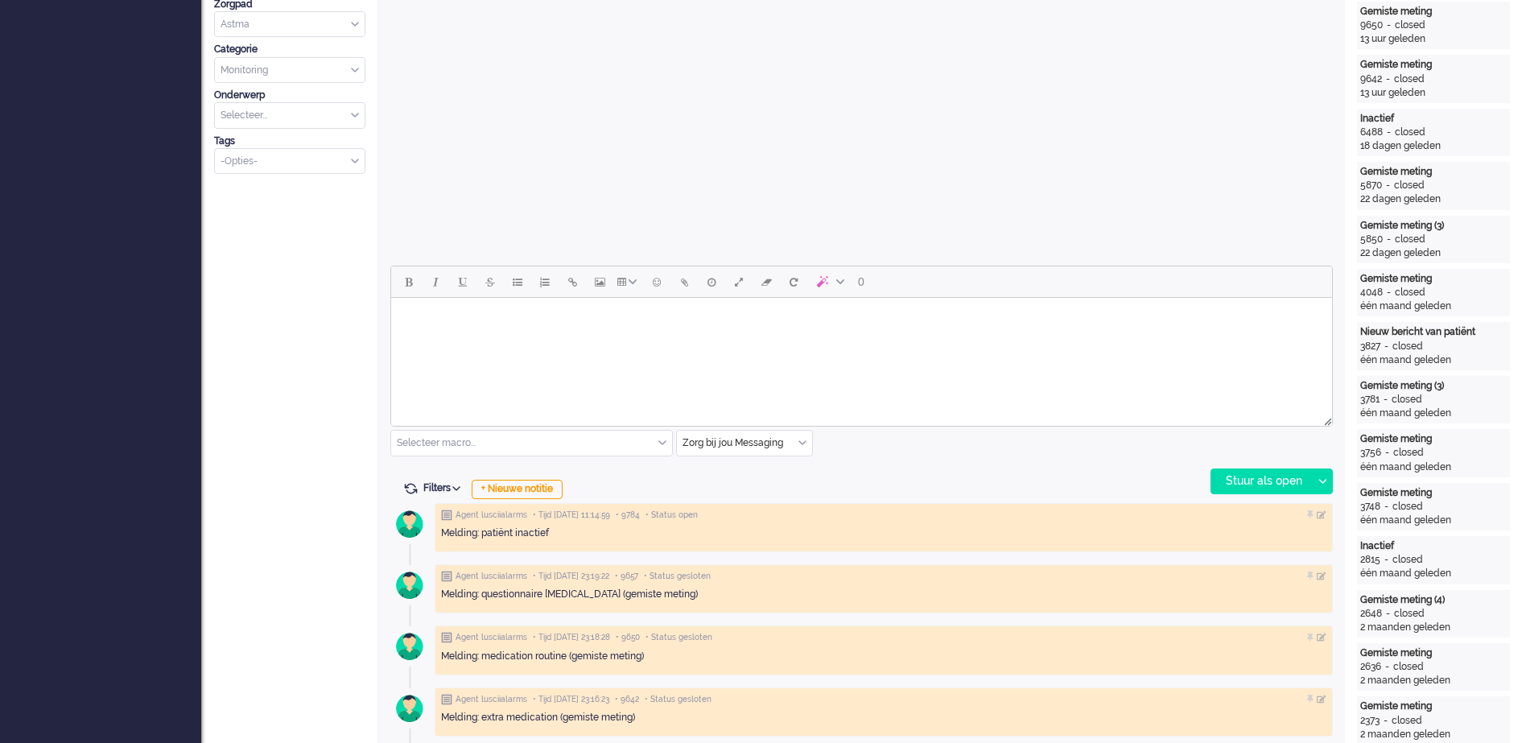
scroll to position [603, 0]
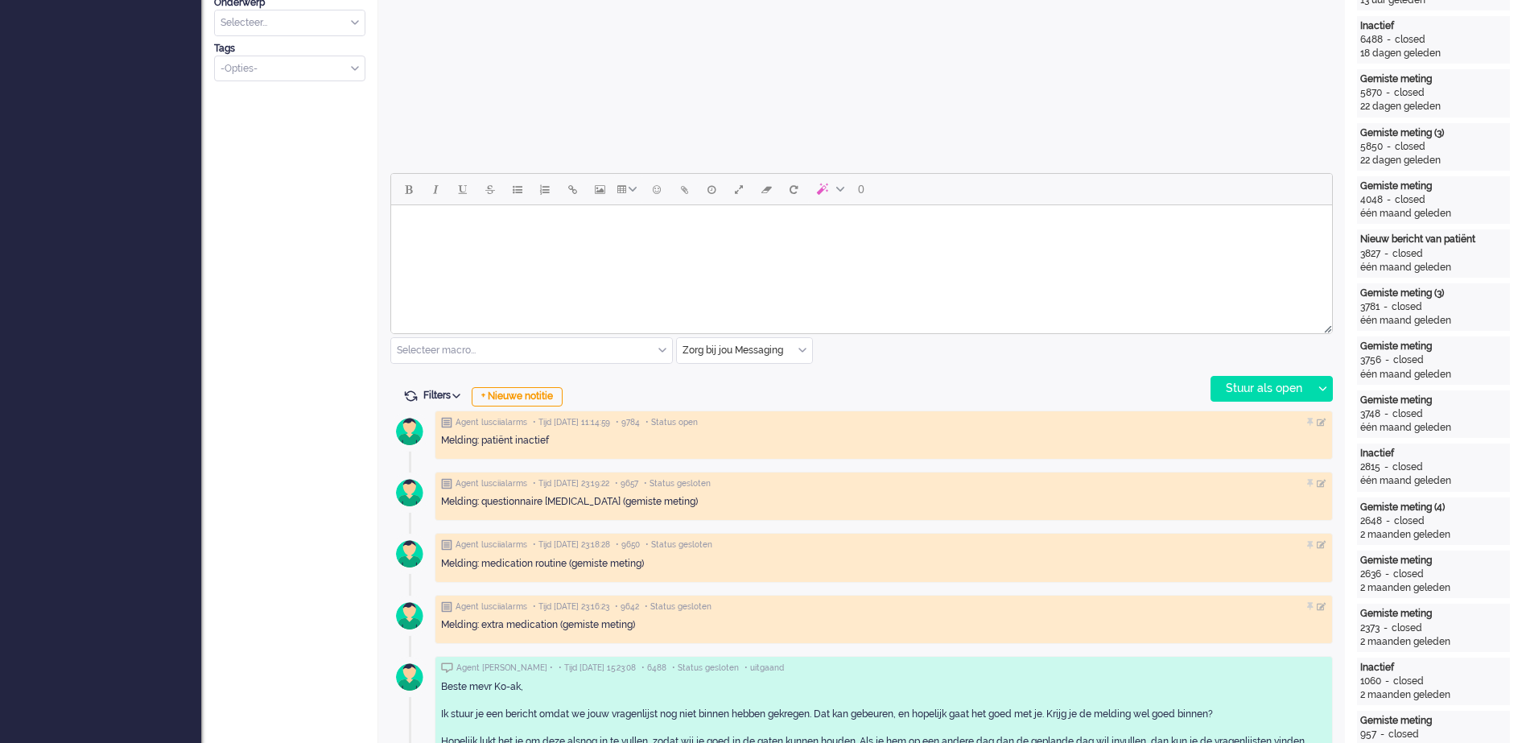
click at [574, 217] on body "Rich Text Area. Press ALT-0 for help." at bounding box center [861, 226] width 928 height 28
paste body "Rich Text Area. Press ALT-0 for help."
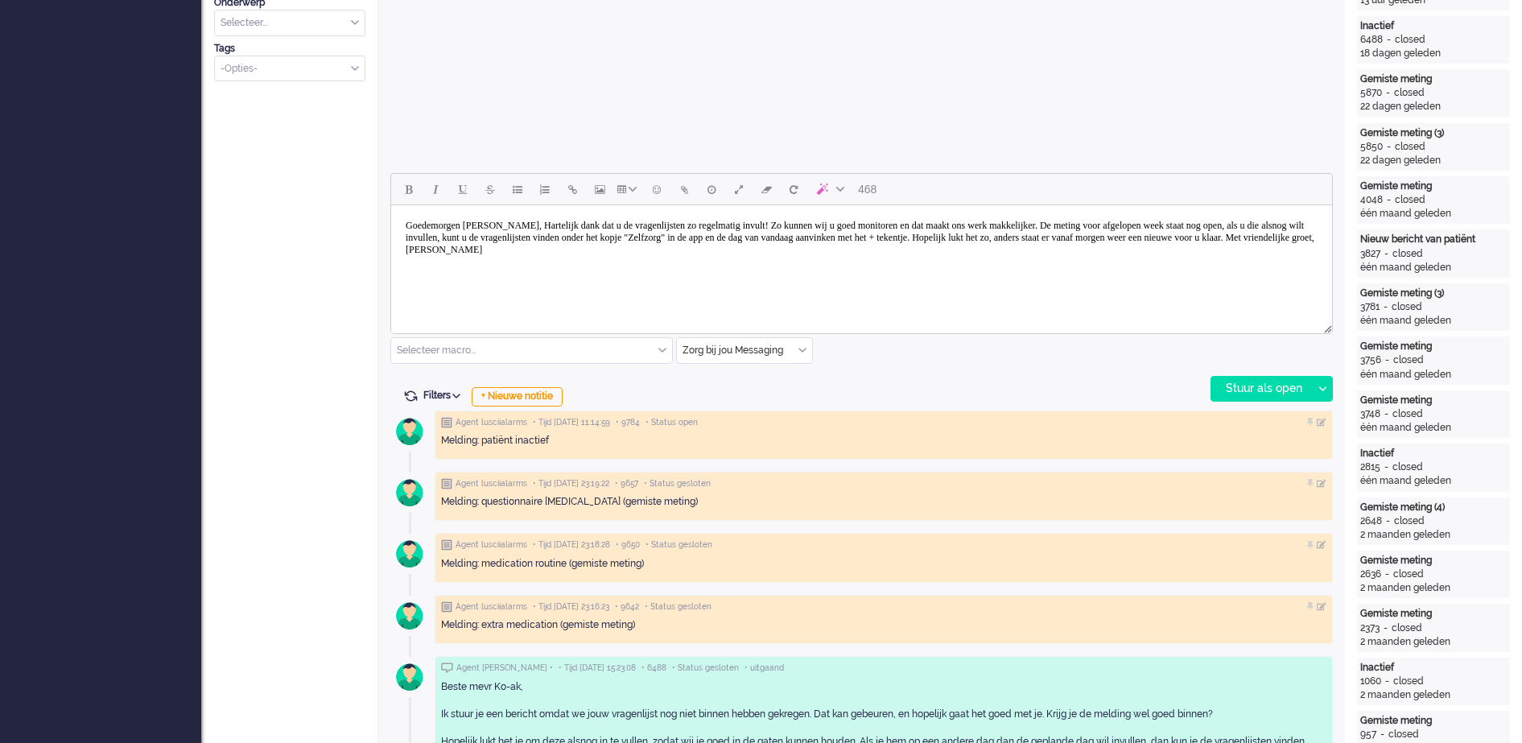
click at [474, 226] on body "Goedemorgen mevrouw Straver, Hartelijk dank dat u de vragenlijsten zo regelmati…" at bounding box center [861, 238] width 928 height 52
click at [534, 221] on body "Goedemiddag mevrouw Straver, Hartelijk dank dat u de vragenlijsten zo regelmati…" at bounding box center [861, 238] width 928 height 52
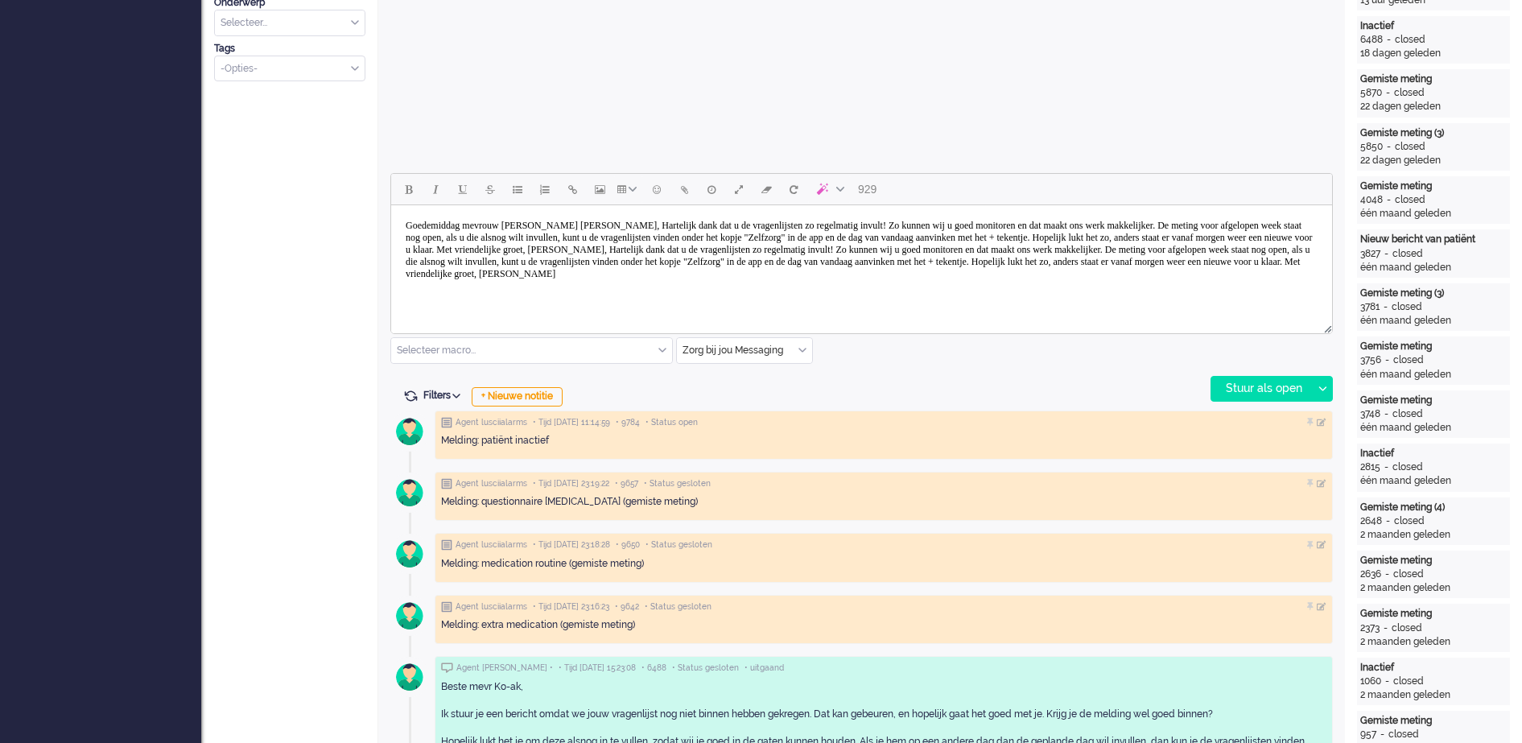
click at [525, 223] on body "Goedemiddag mevrouw Goedemorgen mevrouw Straver, Hartelijk dank dat u de vragen…" at bounding box center [861, 250] width 928 height 76
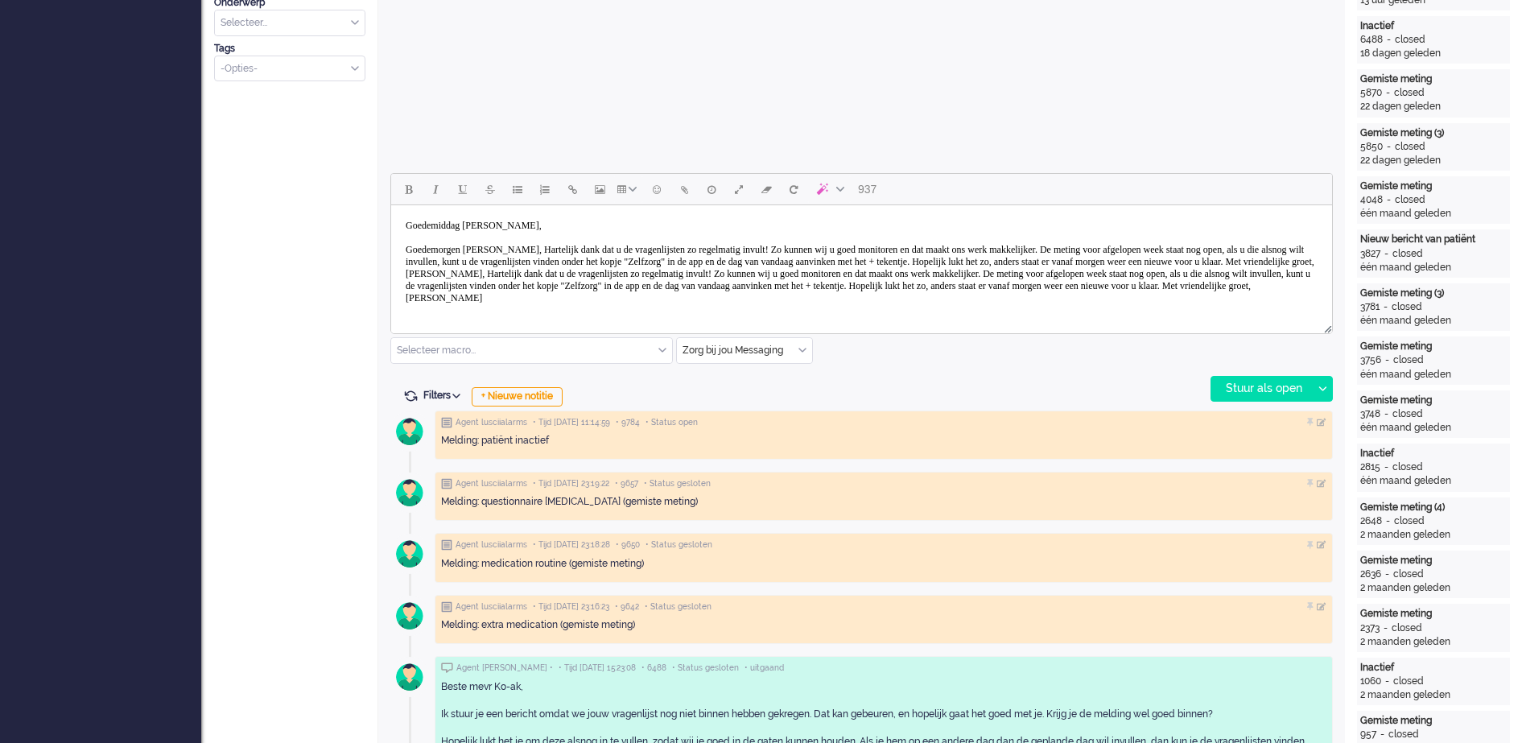
click at [570, 249] on body "Goedemiddag mevrouw Koçak, Goedemorgen mevrouw Straver, Hartelijk dank dat u de…" at bounding box center [861, 262] width 928 height 101
drag, startPoint x: 566, startPoint y: 249, endPoint x: 398, endPoint y: 252, distance: 168.2
click at [398, 252] on body "Goedemiddag mevrouw Koçak, Goedemorgen mevrouw Straver, Hartelijk dank dat u de…" at bounding box center [861, 262] width 928 height 101
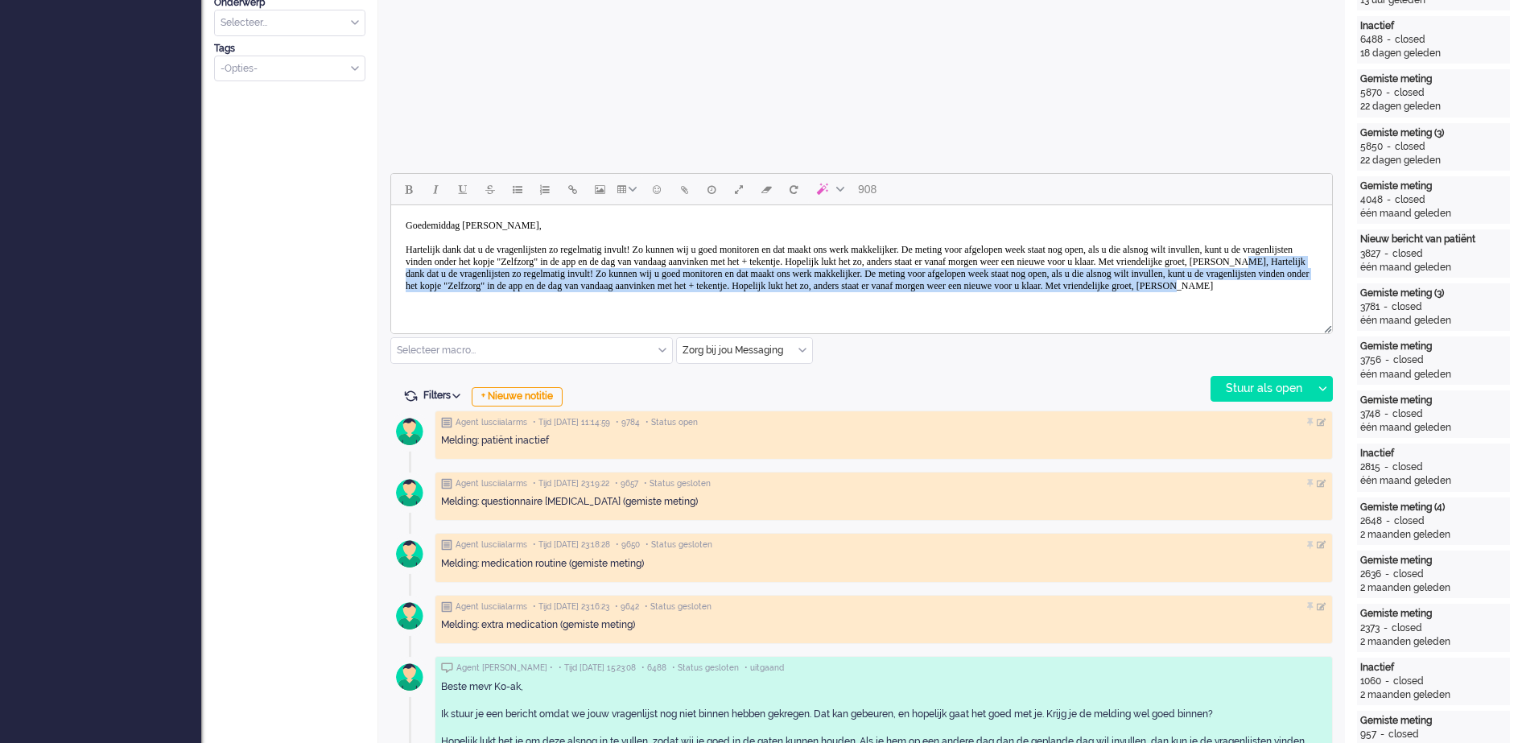
drag, startPoint x: 757, startPoint y: 276, endPoint x: 1596, endPoint y: 527, distance: 875.2
click at [1205, 307] on html "Goedemiddag mevrouw Koçak, Hartelijk dank dat u de vragenlijsten zo regelmatig …" at bounding box center [861, 255] width 941 height 101
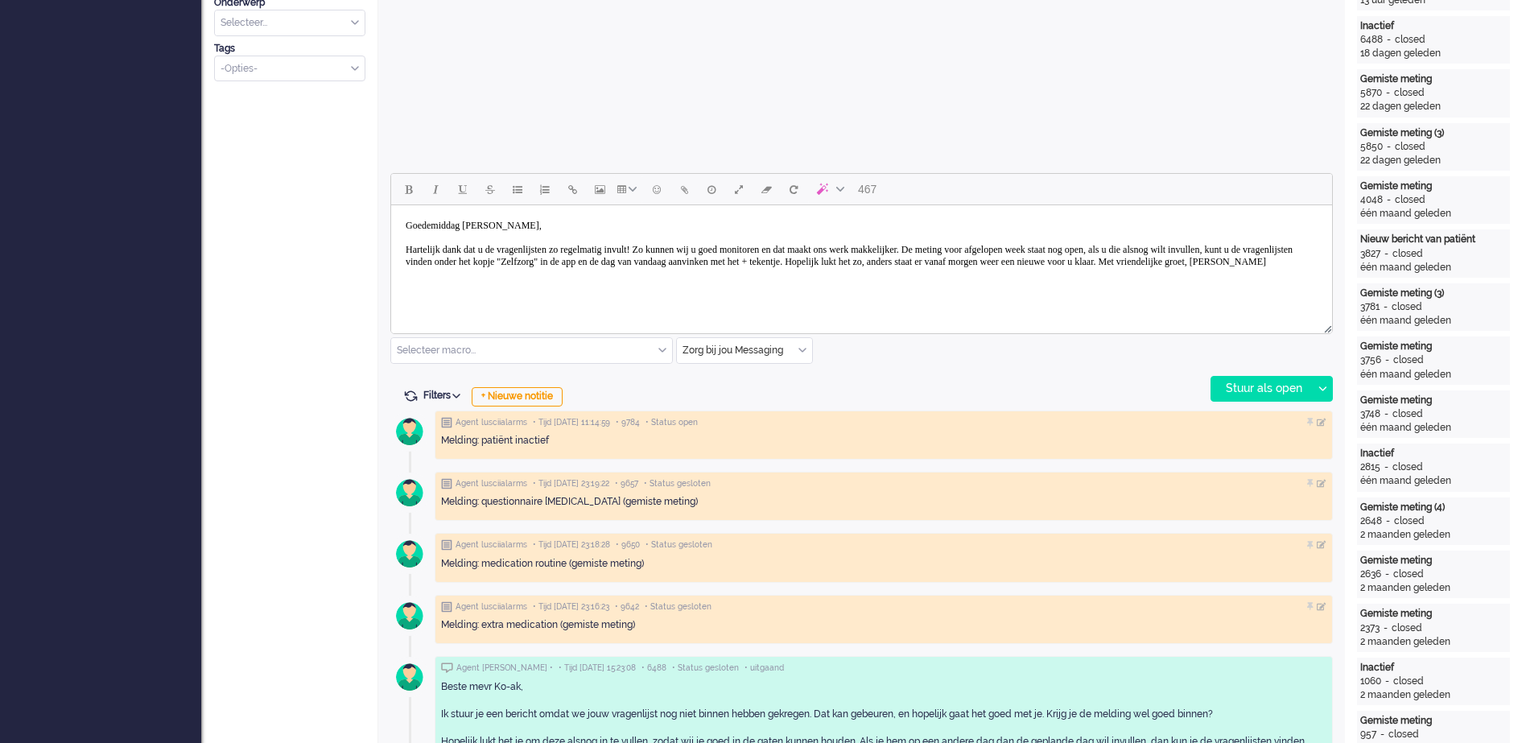
click at [1108, 259] on body "Goedemiddag mevrouw Koçak, Hartelijk dank dat u de vragenlijsten zo regelmatig …" at bounding box center [861, 244] width 928 height 64
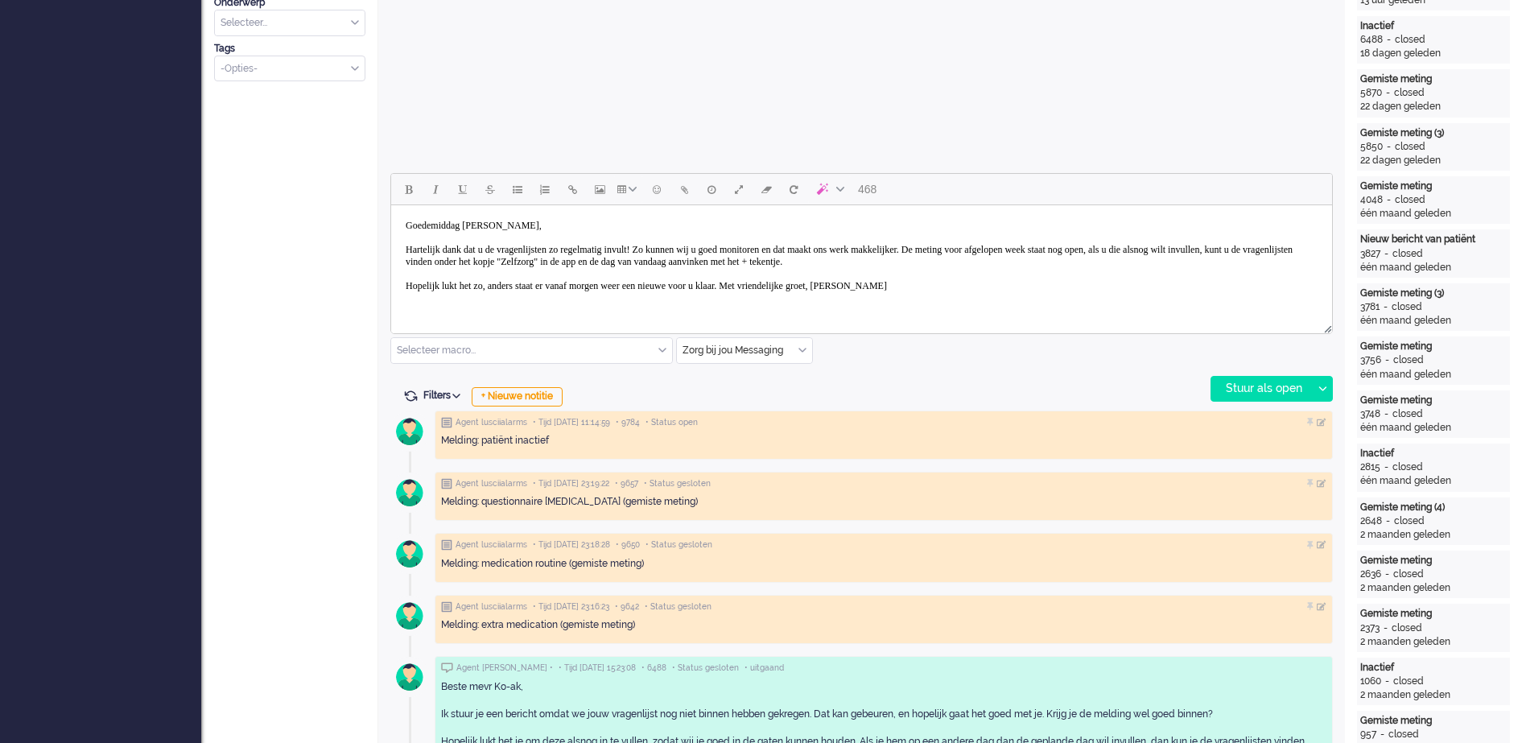
click at [1029, 246] on body "Goedemiddag mevrouw Koçak, Hartelijk dank dat u de vragenlijsten zo regelmatig …" at bounding box center [861, 256] width 928 height 89
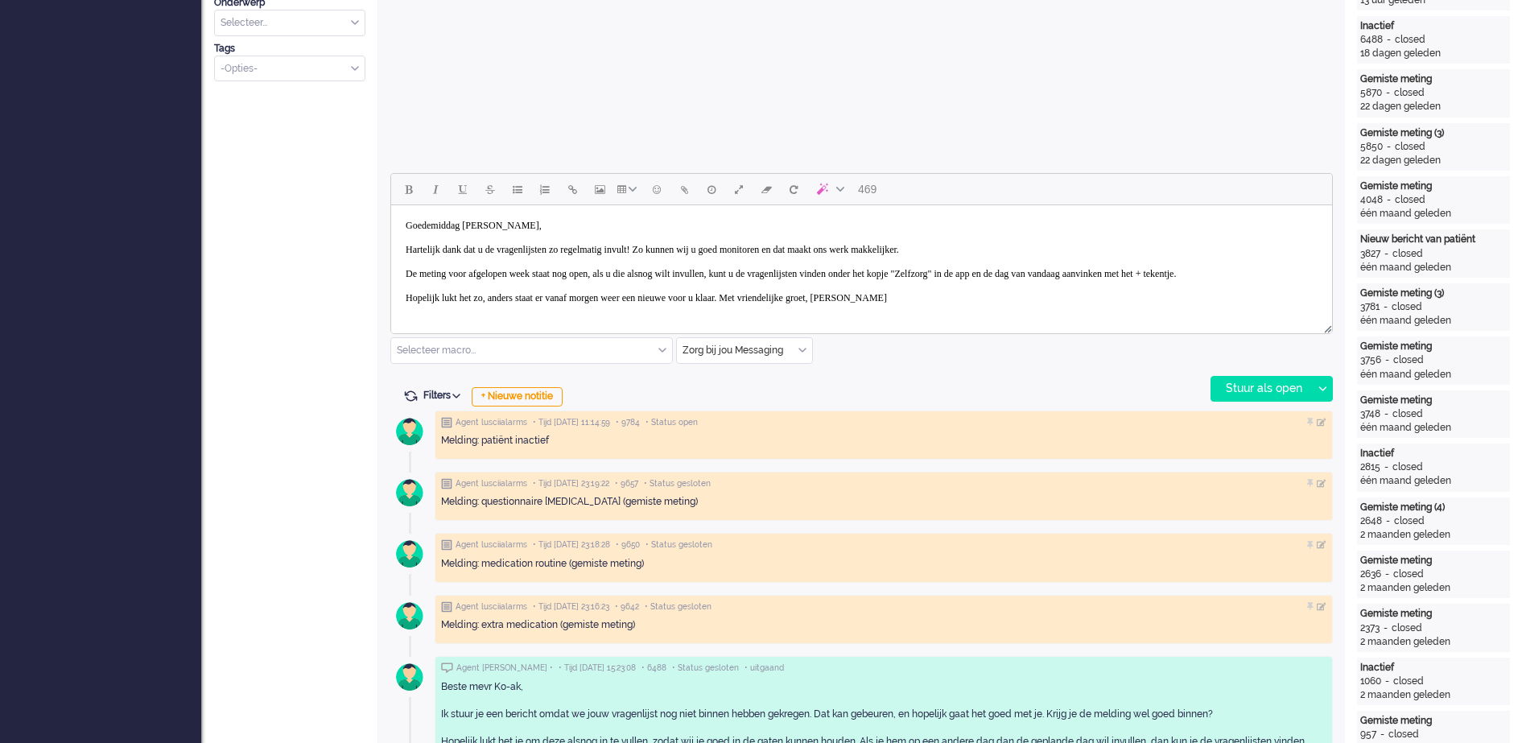
click at [520, 274] on body "Goedemiddag mevrouw Koçak, Hartelijk dank dat u de vragenlijsten zo regelmatig …" at bounding box center [861, 262] width 928 height 101
click at [632, 298] on body "Goedemiddag mevrouw Koçak, Hartelijk dank dat u de vragenlijsten zo regelmatig …" at bounding box center [861, 262] width 928 height 101
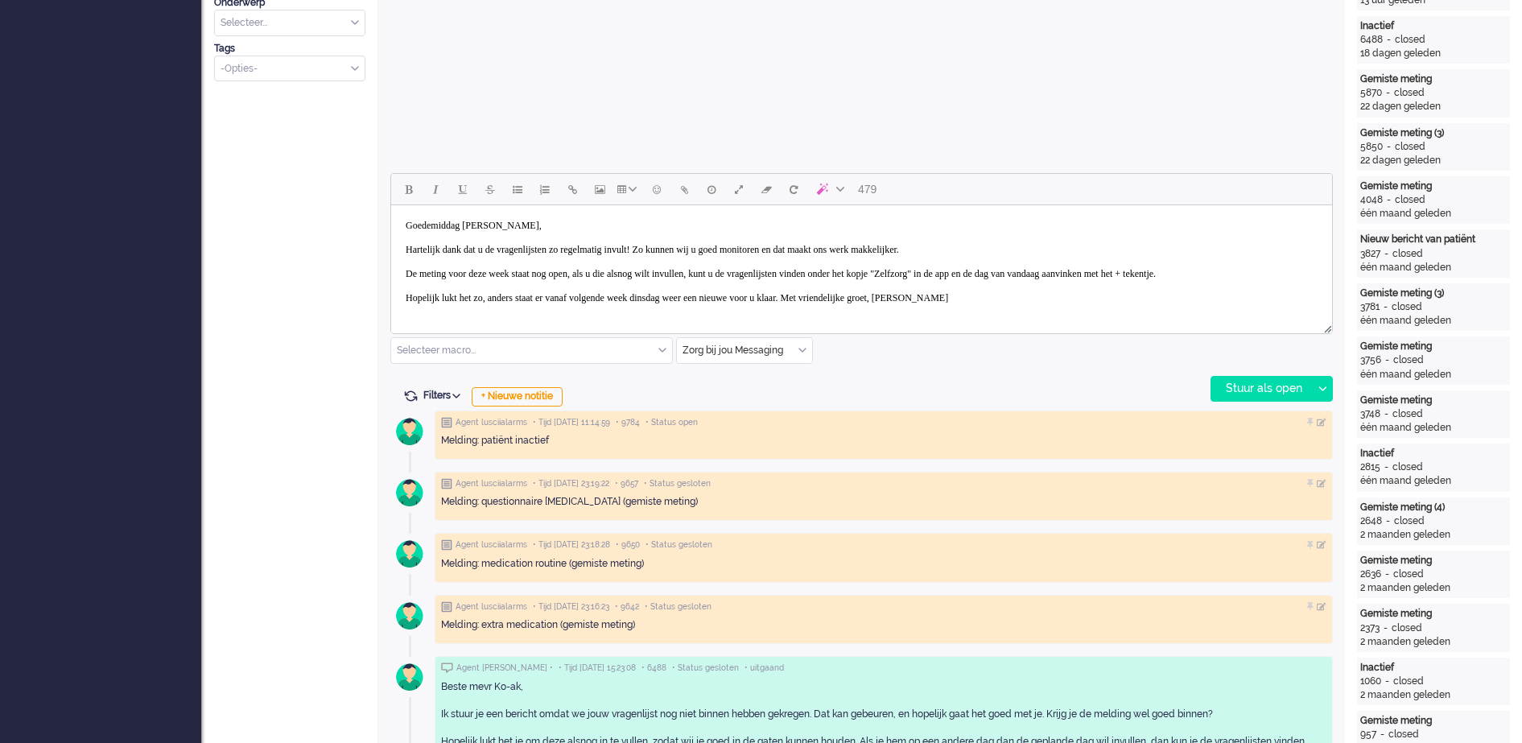
click at [881, 293] on body "Goedemiddag mevrouw Koçak, Hartelijk dank dat u de vragenlijsten zo regelmatig …" at bounding box center [861, 262] width 928 height 101
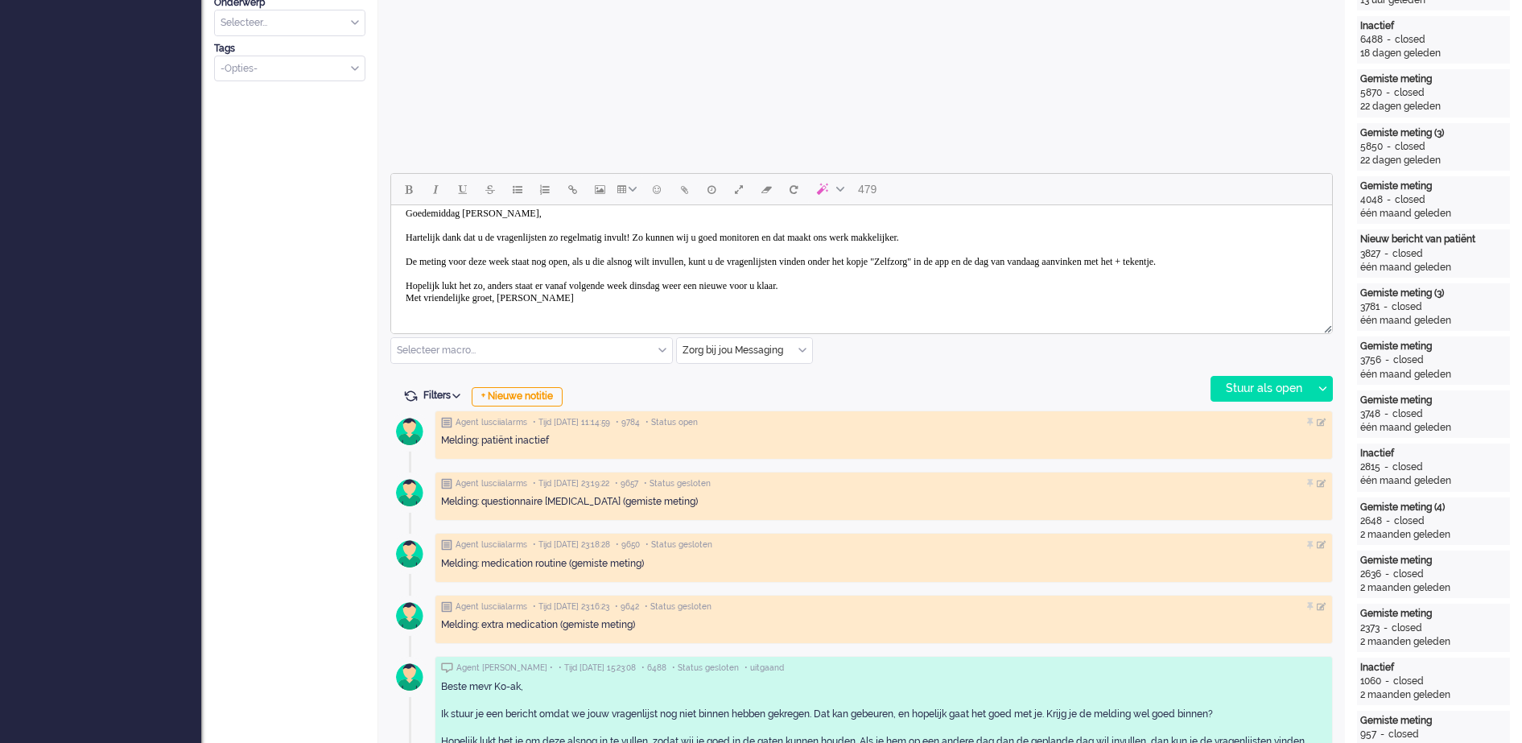
scroll to position [22, 0]
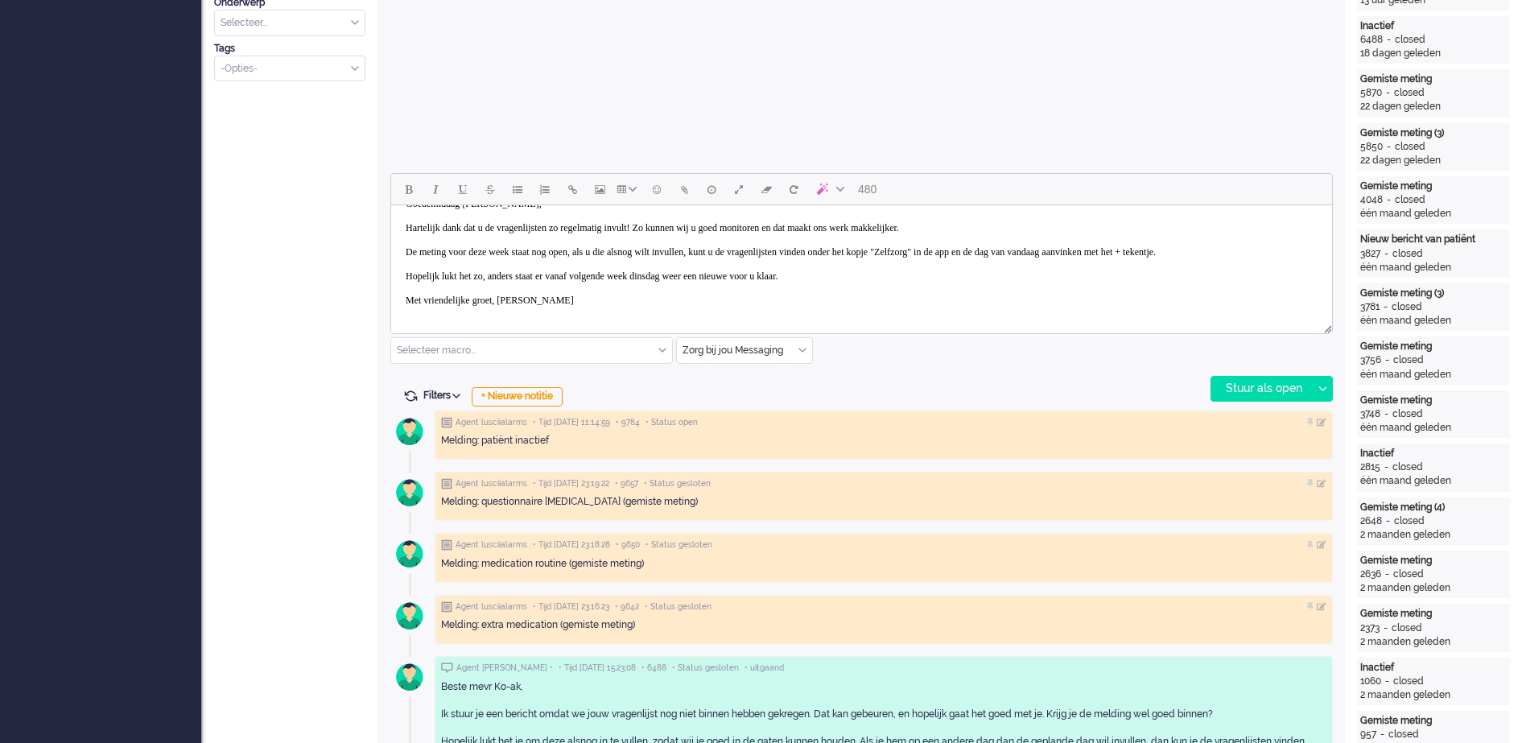
click at [522, 310] on body "Goedemiddag mevrouw Koçak, Hartelijk dank dat u de vragenlijsten zo regelmatig …" at bounding box center [861, 252] width 928 height 125
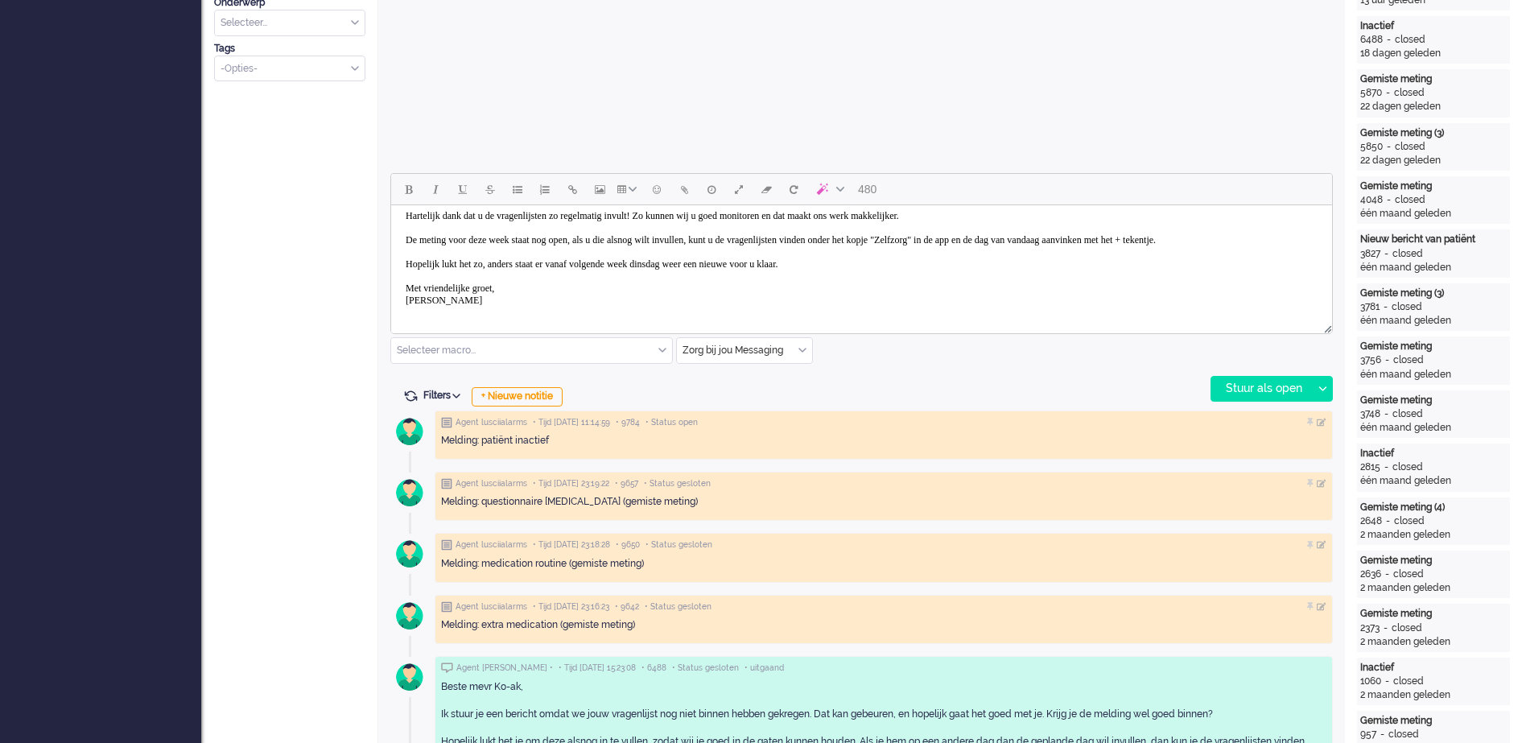
scroll to position [0, 0]
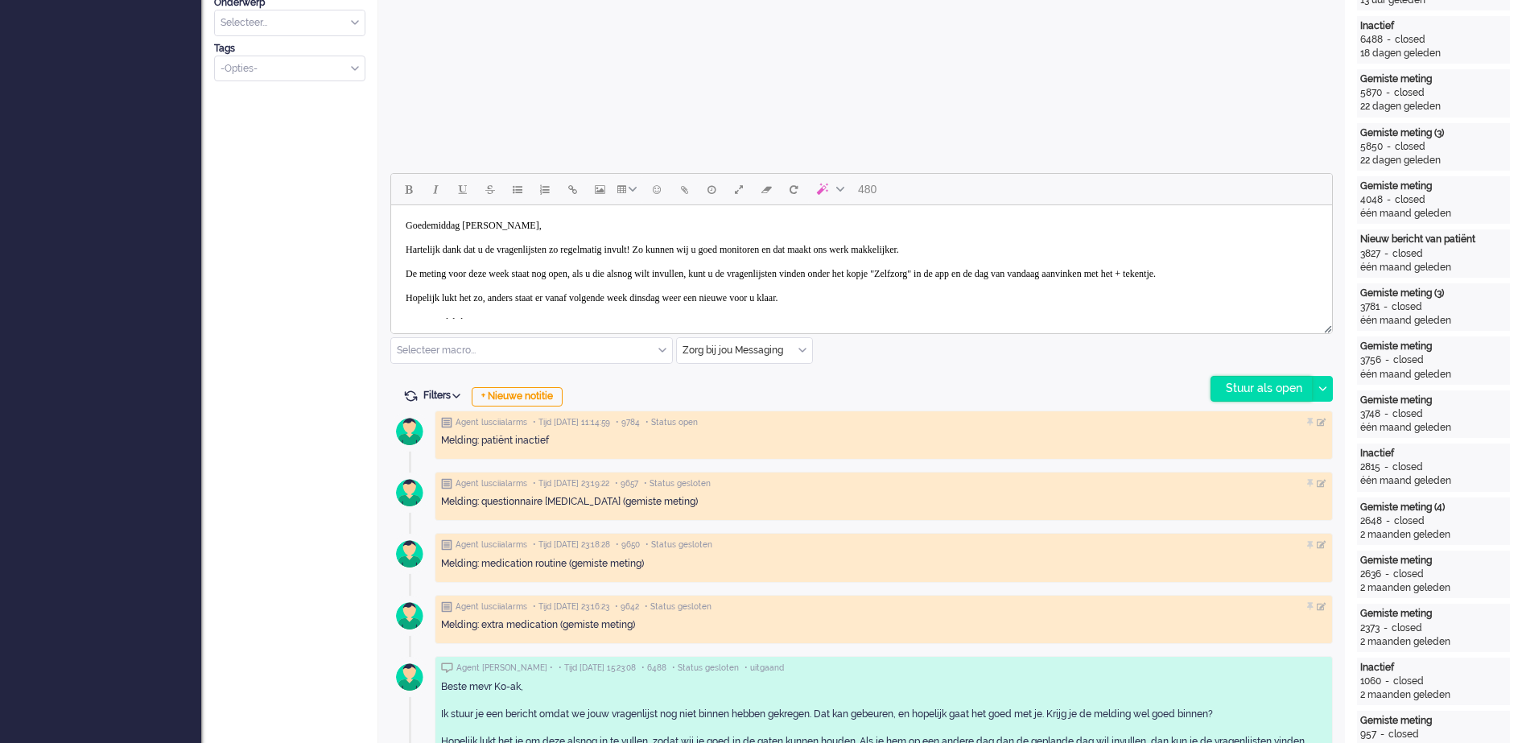
click at [1281, 387] on div "Stuur als open" at bounding box center [1261, 389] width 101 height 24
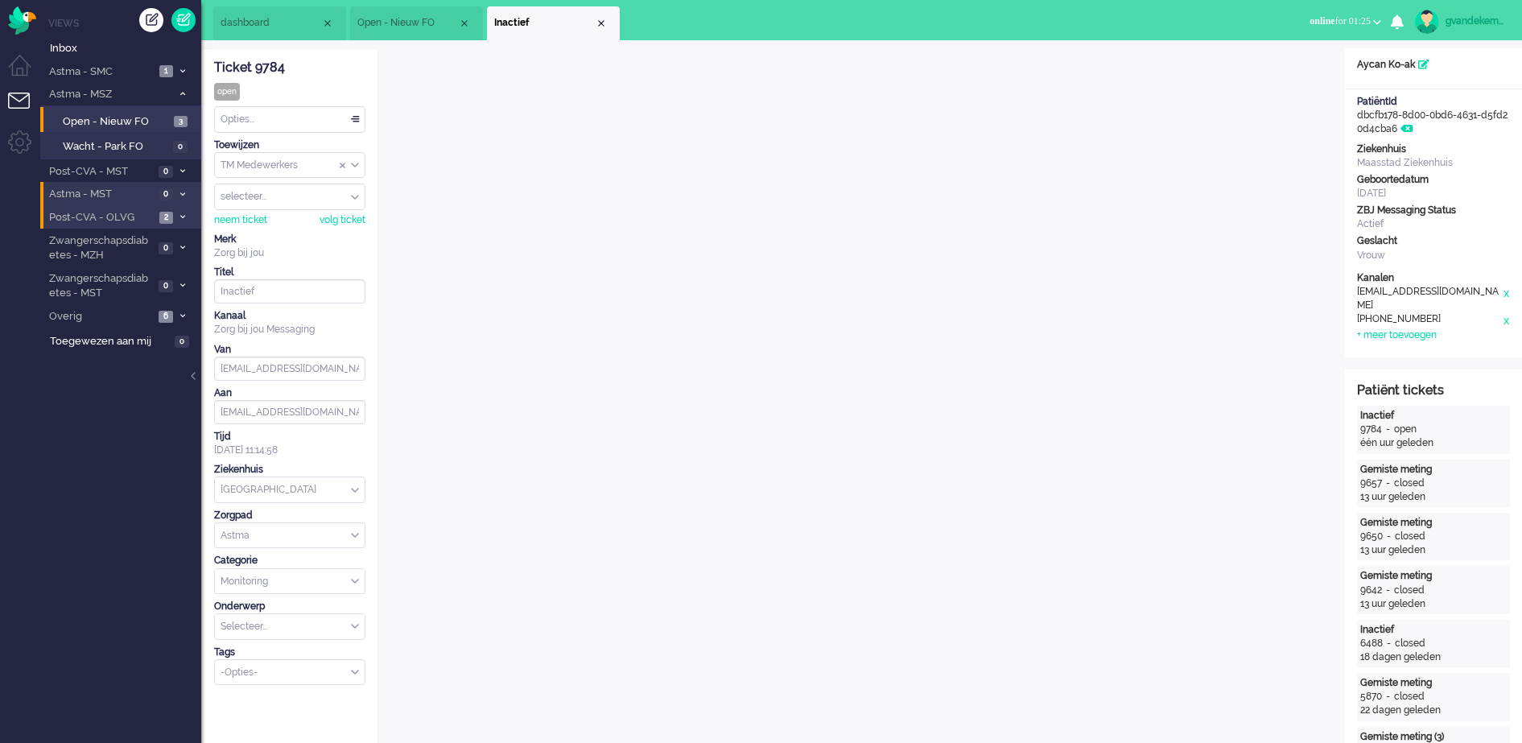
click at [354, 117] on div "Opties..." at bounding box center [290, 119] width 150 height 25
click at [253, 228] on span "Opgelost" at bounding box center [242, 234] width 40 height 14
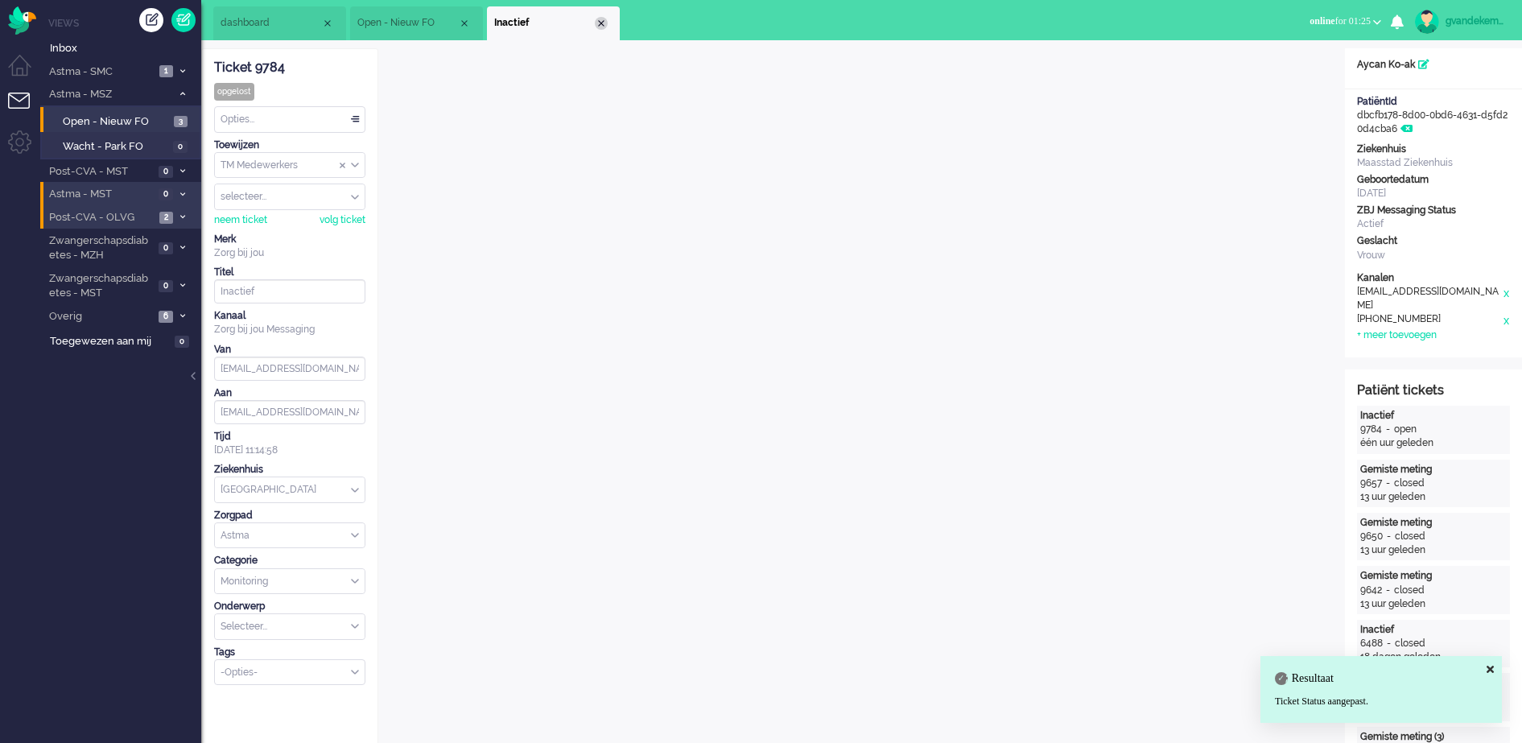
click at [603, 22] on div "Close tab" at bounding box center [601, 23] width 13 height 13
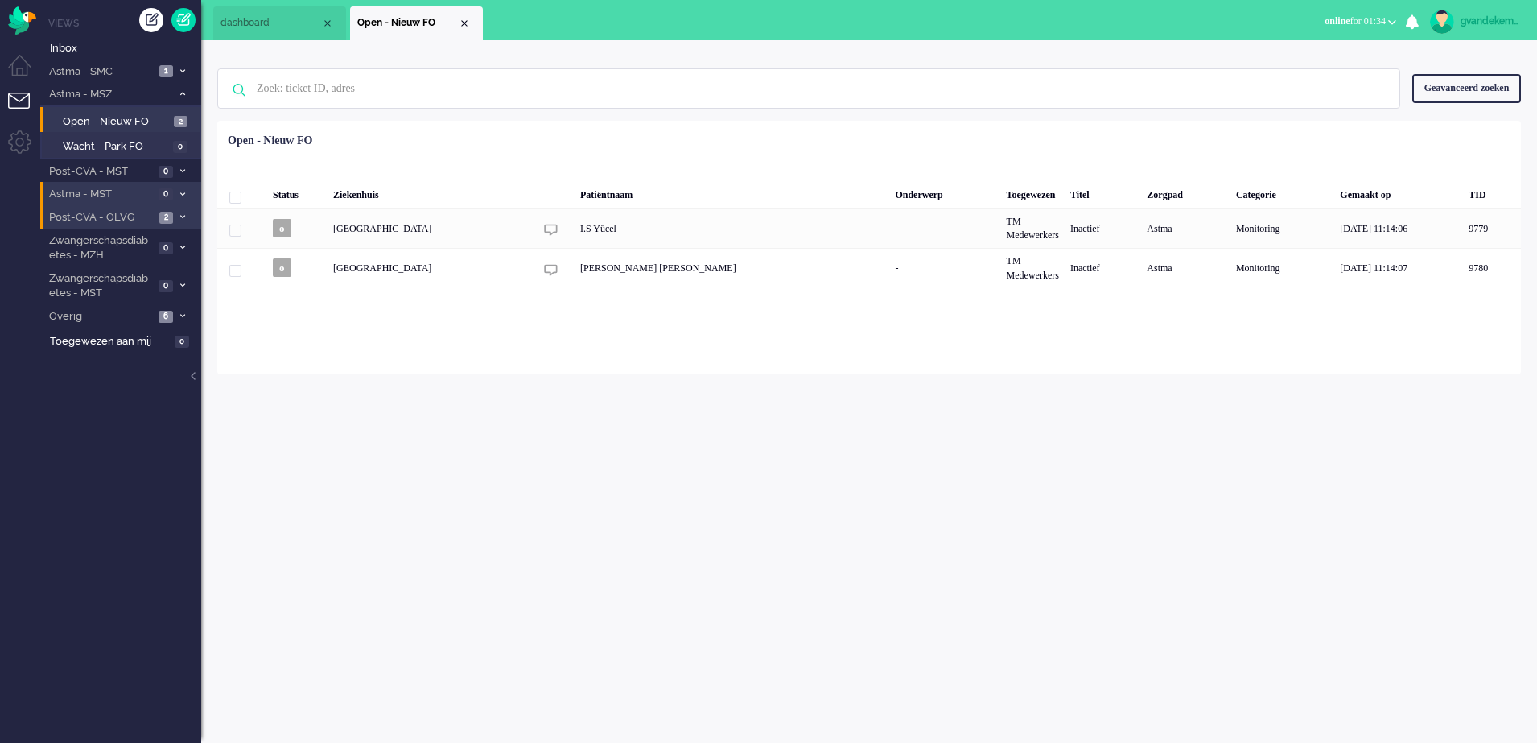
click at [1388, 23] on b "button" at bounding box center [1392, 22] width 8 height 6
click at [1280, 57] on label "Away" at bounding box center [1329, 54] width 127 height 14
click at [1386, 20] on button "away for 00:00" at bounding box center [1362, 21] width 87 height 23
click at [1290, 70] on label "Online" at bounding box center [1329, 72] width 127 height 14
click at [180, 216] on icon at bounding box center [182, 217] width 5 height 6
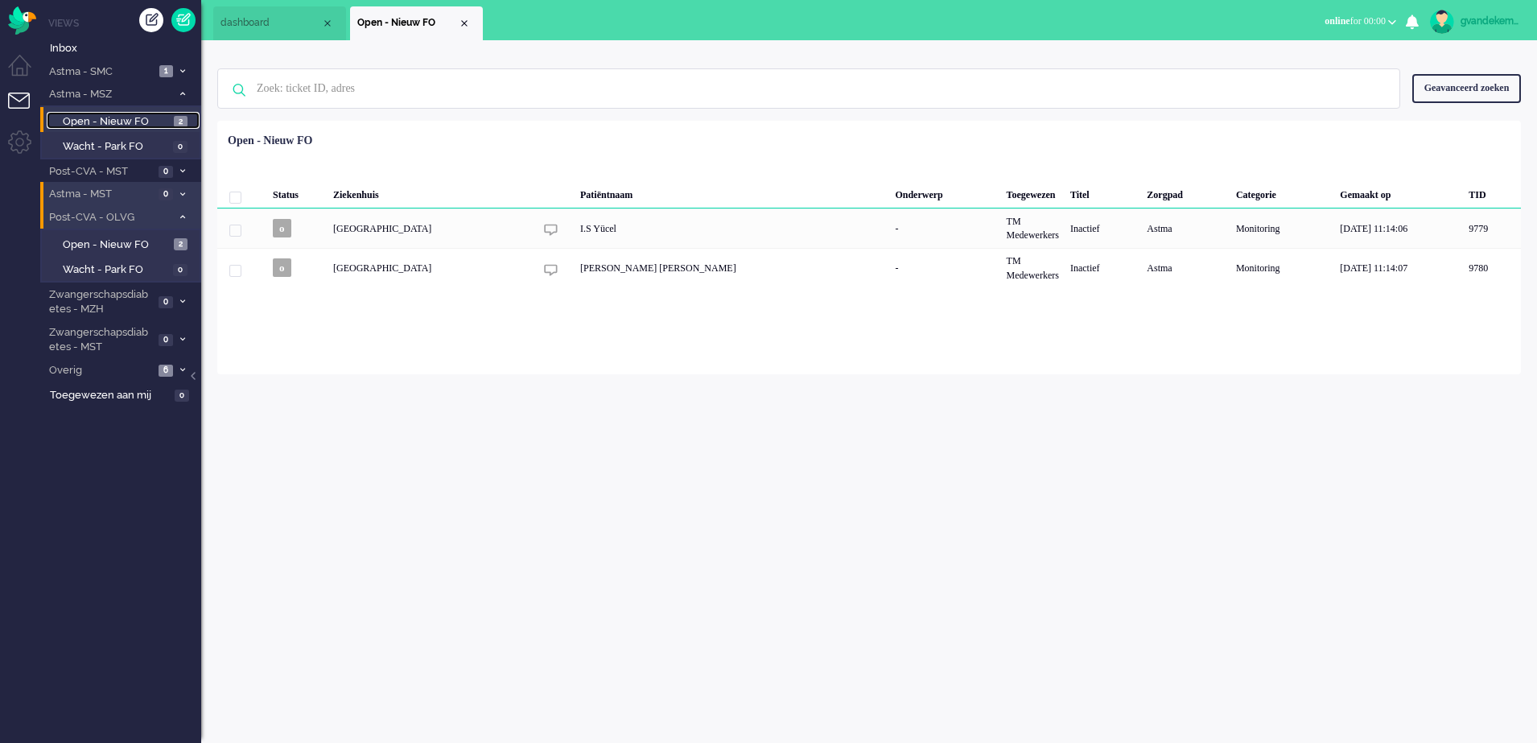
click at [181, 119] on span "2" at bounding box center [181, 122] width 14 height 12
click at [1198, 664] on div "gvandekempe Thuis Ticket Csat Mijn gemiddelde cijfer Deze week - Ticket Bijdrag…" at bounding box center [869, 391] width 1336 height 702
click at [178, 371] on span at bounding box center [182, 370] width 12 height 9
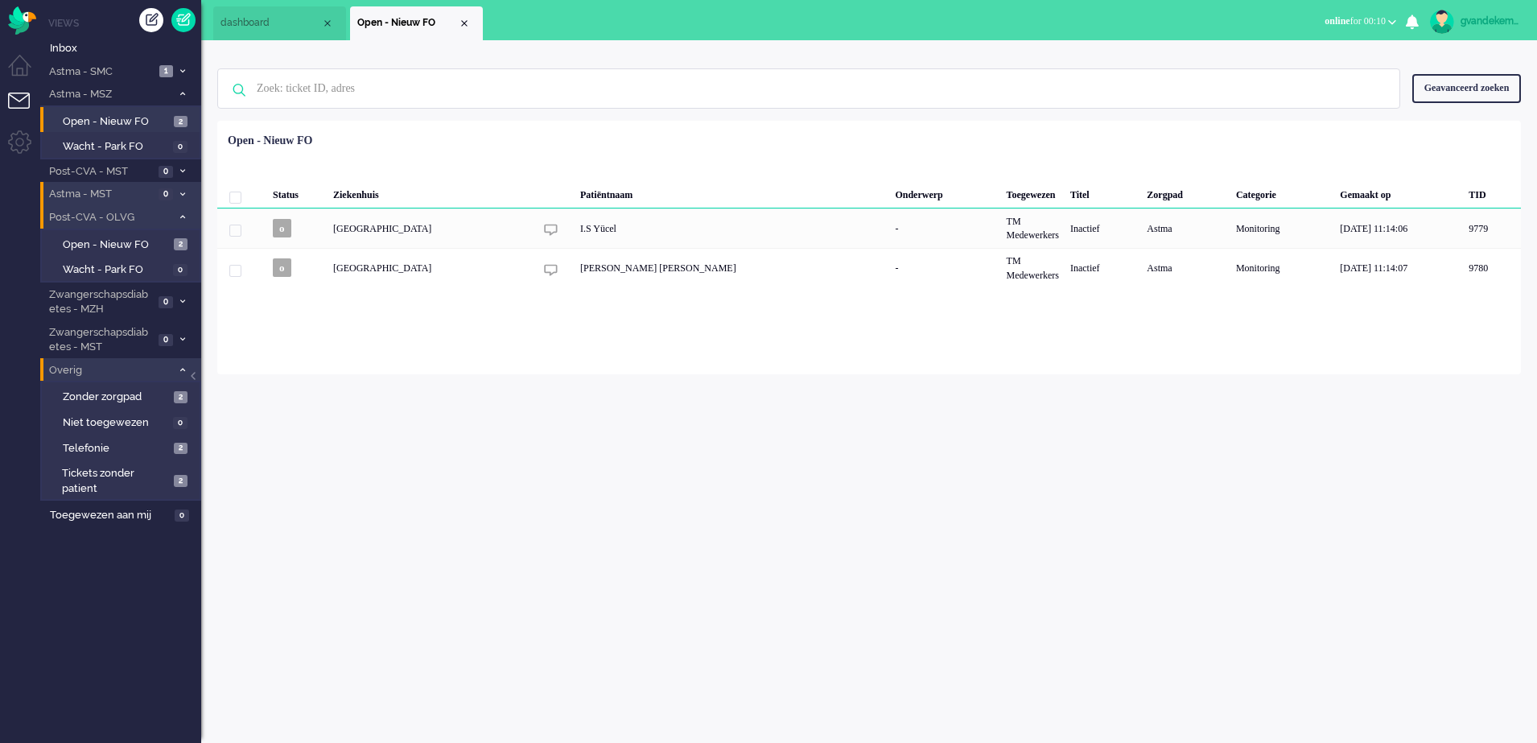
click at [178, 371] on span at bounding box center [182, 370] width 12 height 9
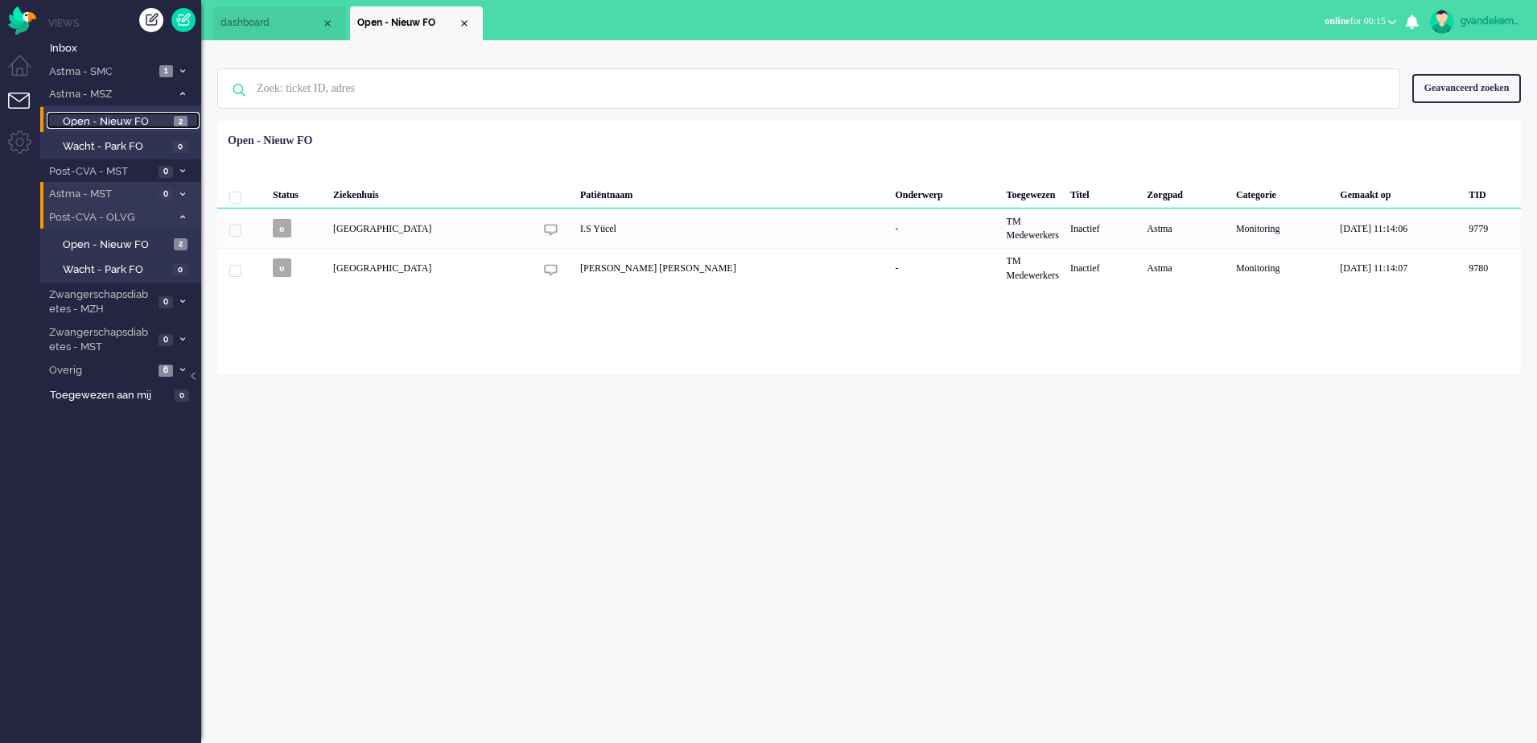
click at [146, 121] on span "Open - Nieuw FO" at bounding box center [116, 121] width 107 height 15
click at [136, 241] on span "Open - Nieuw FO" at bounding box center [116, 244] width 107 height 15
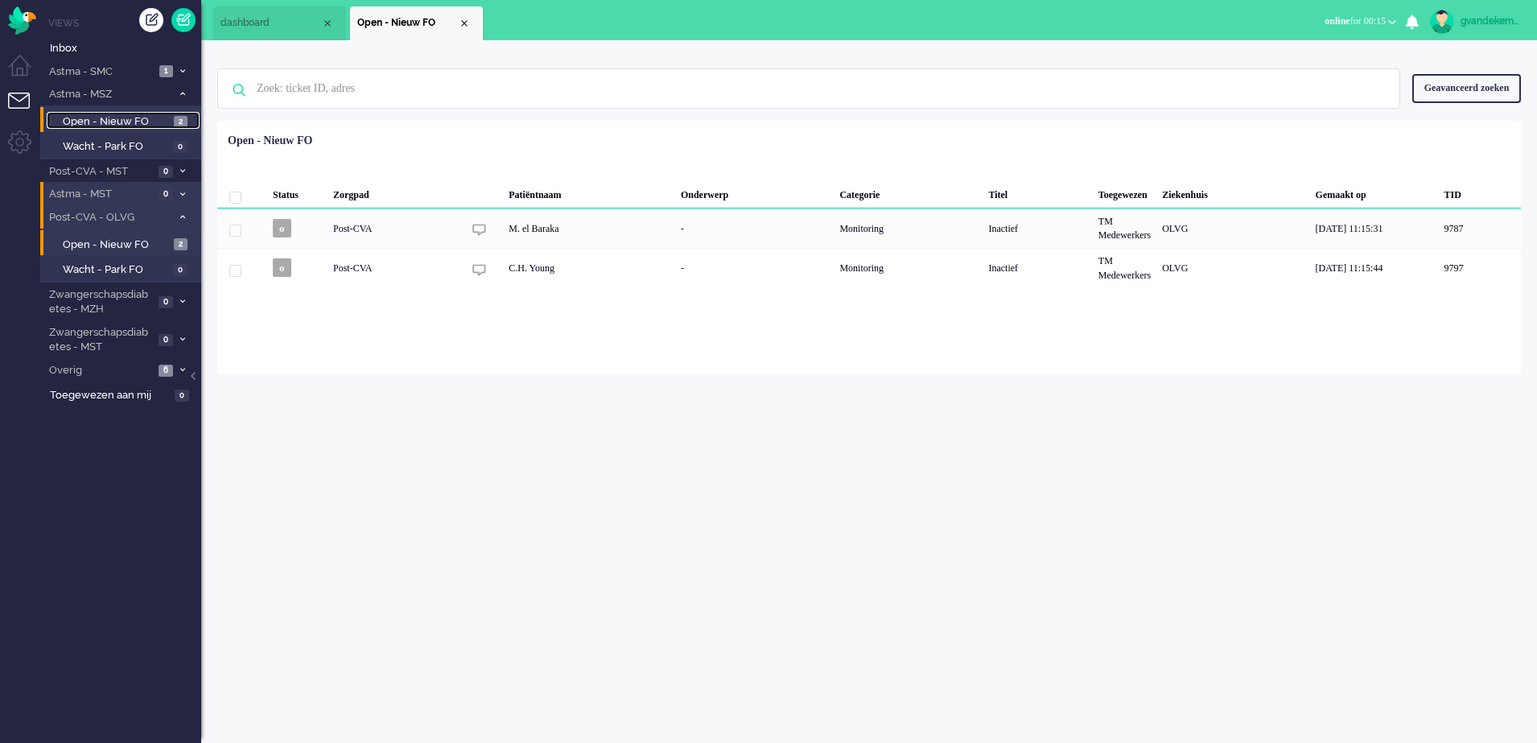
click at [149, 125] on span "Open - Nieuw FO" at bounding box center [116, 121] width 107 height 15
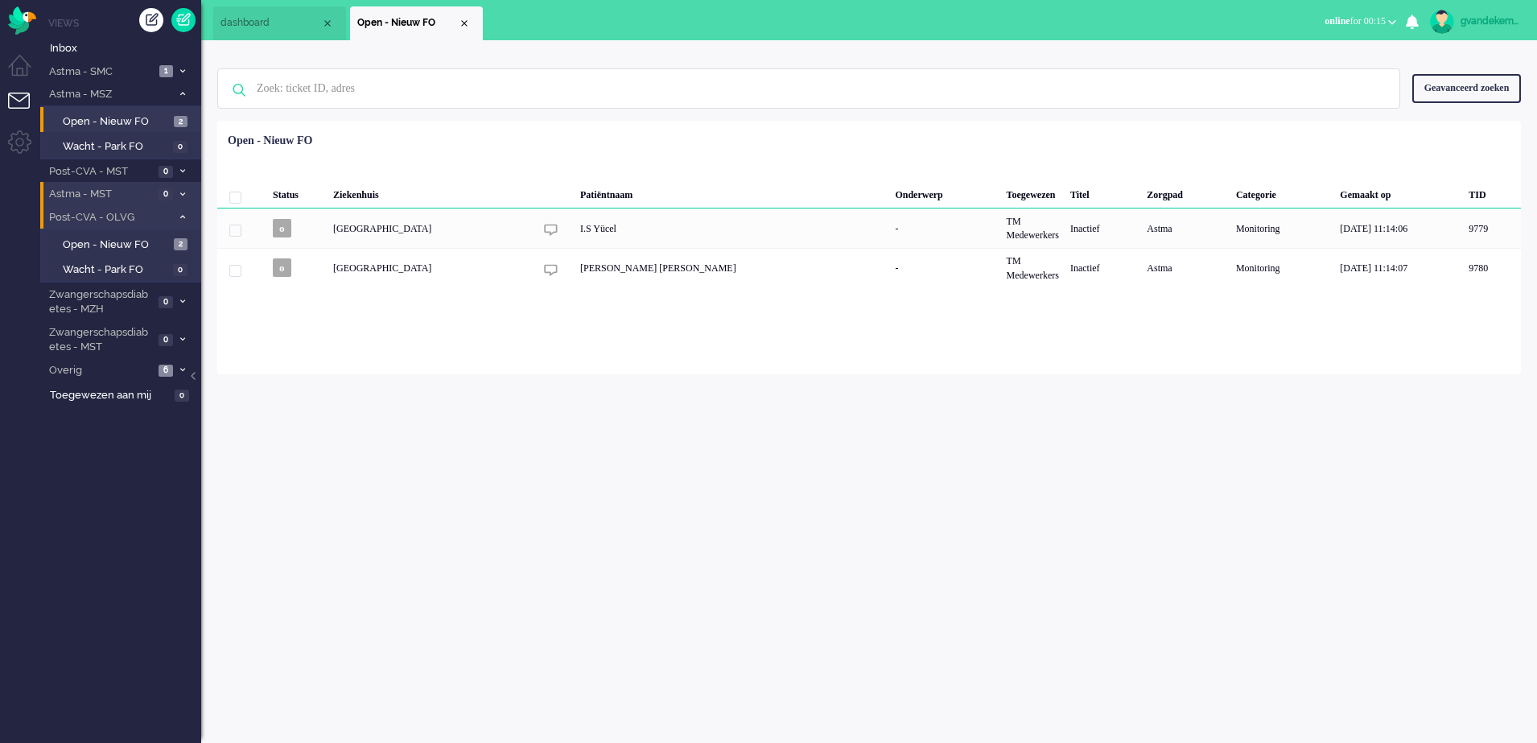
click at [1187, 437] on div "gvandekempe Thuis Ticket Csat Mijn gemiddelde cijfer Deze week - Ticket Bijdrag…" at bounding box center [869, 391] width 1336 height 702
drag, startPoint x: 470, startPoint y: 21, endPoint x: 468, endPoint y: 34, distance: 13.0
click at [469, 23] on div "Close tab" at bounding box center [464, 23] width 13 height 13
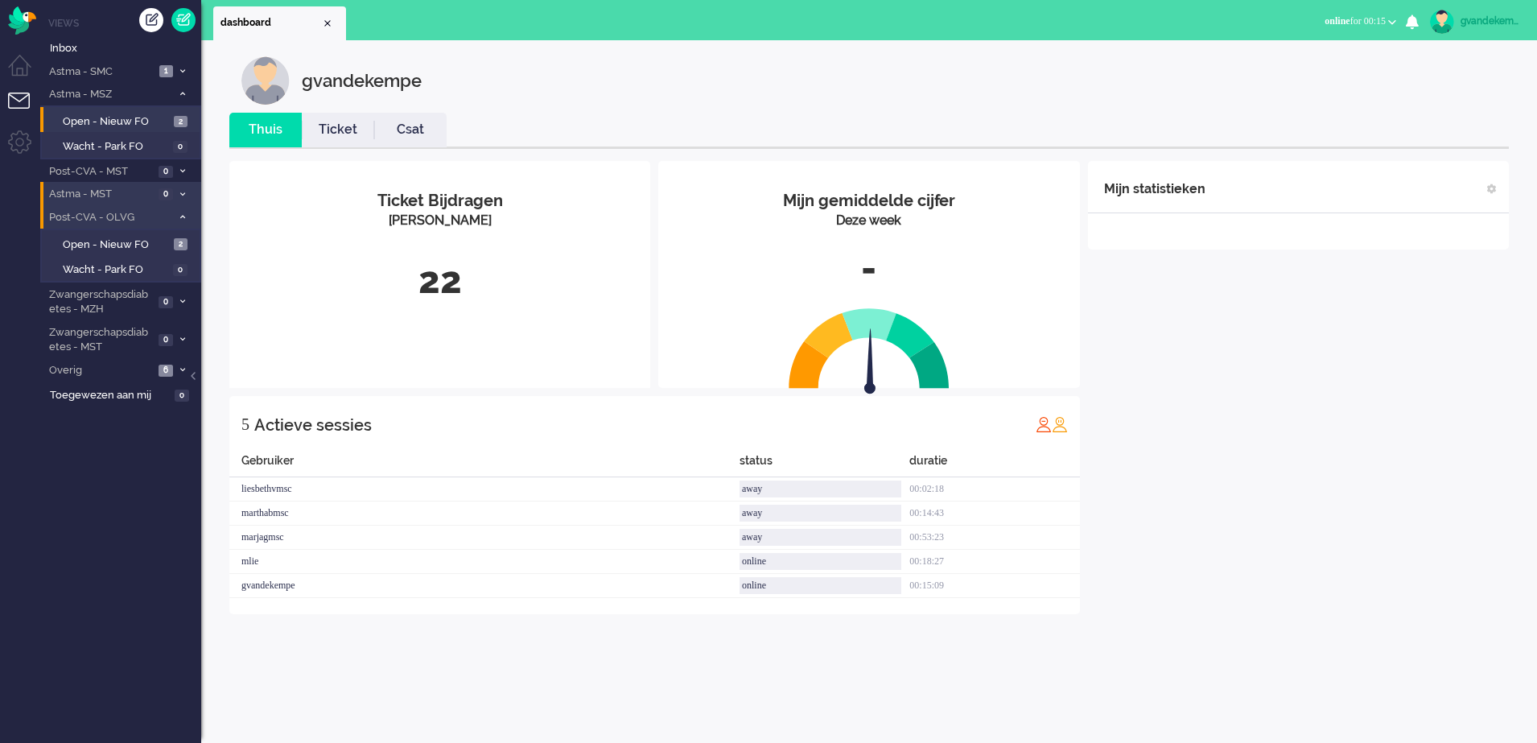
click at [1258, 393] on div "Mijn statistieken + Statistieken toevoegen Bel tijd (gemiddelde dag) Wrapup tij…" at bounding box center [1298, 387] width 421 height 453
click at [129, 242] on span "Open - Nieuw FO" at bounding box center [116, 244] width 107 height 15
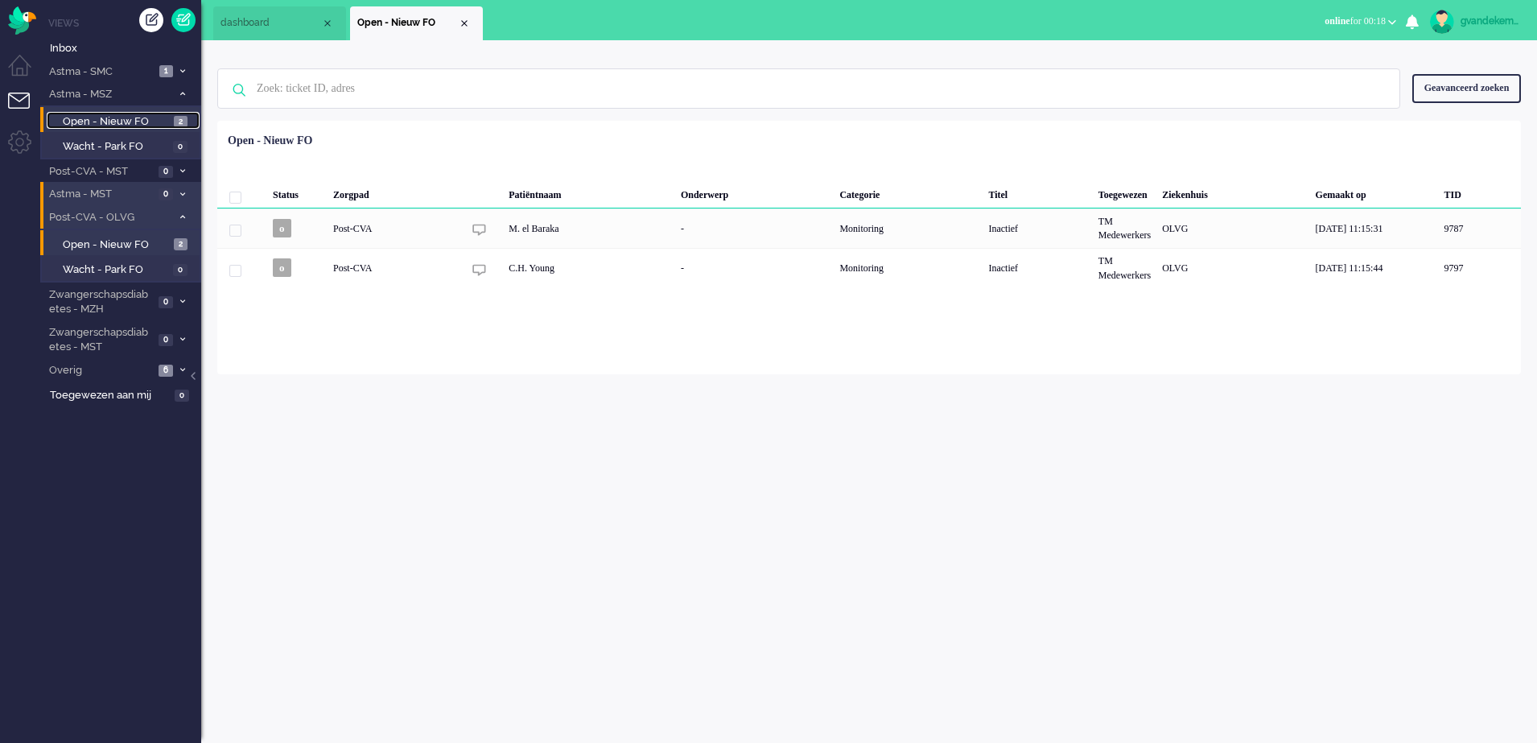
click at [133, 123] on span "Open - Nieuw FO" at bounding box center [116, 121] width 107 height 15
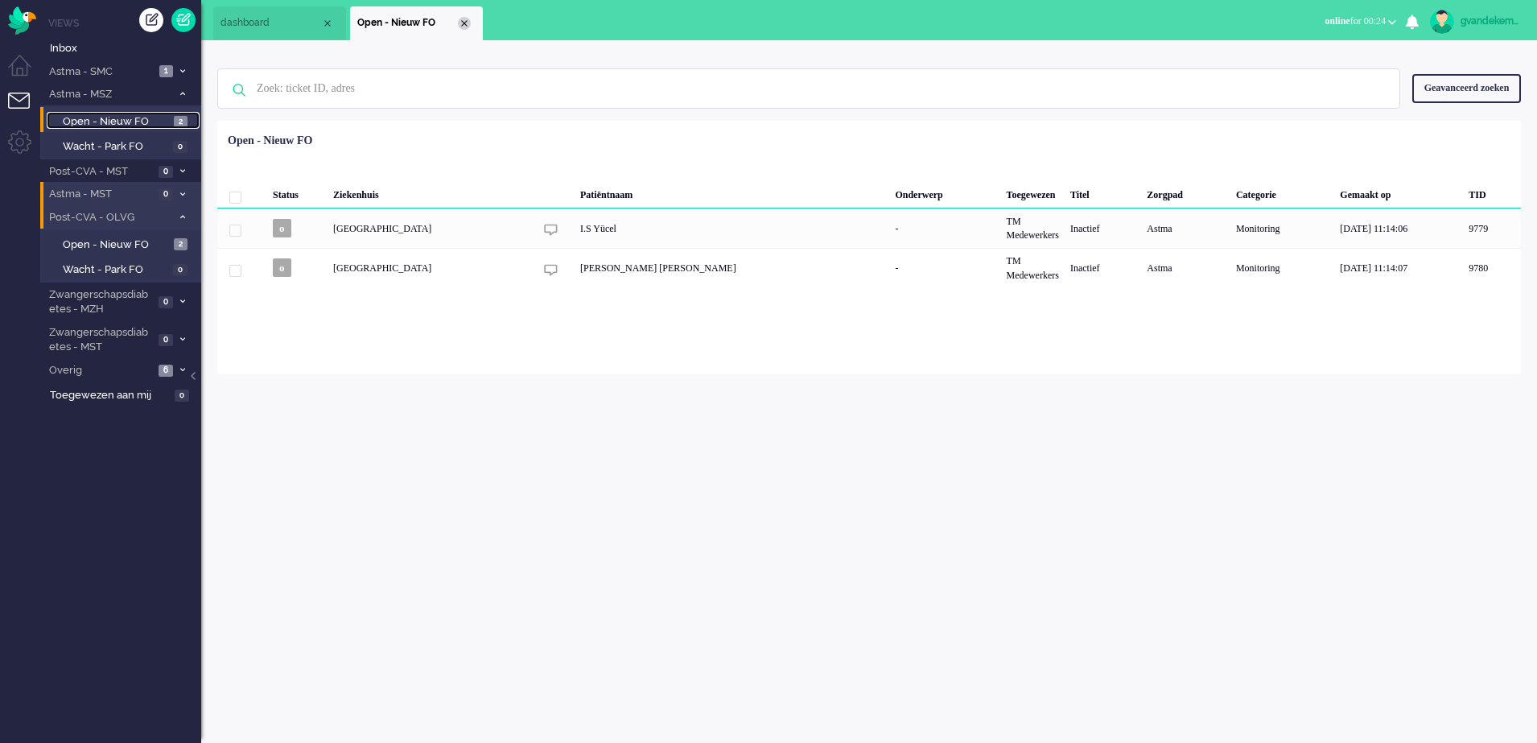
click at [460, 24] on div "Close tab" at bounding box center [464, 23] width 13 height 13
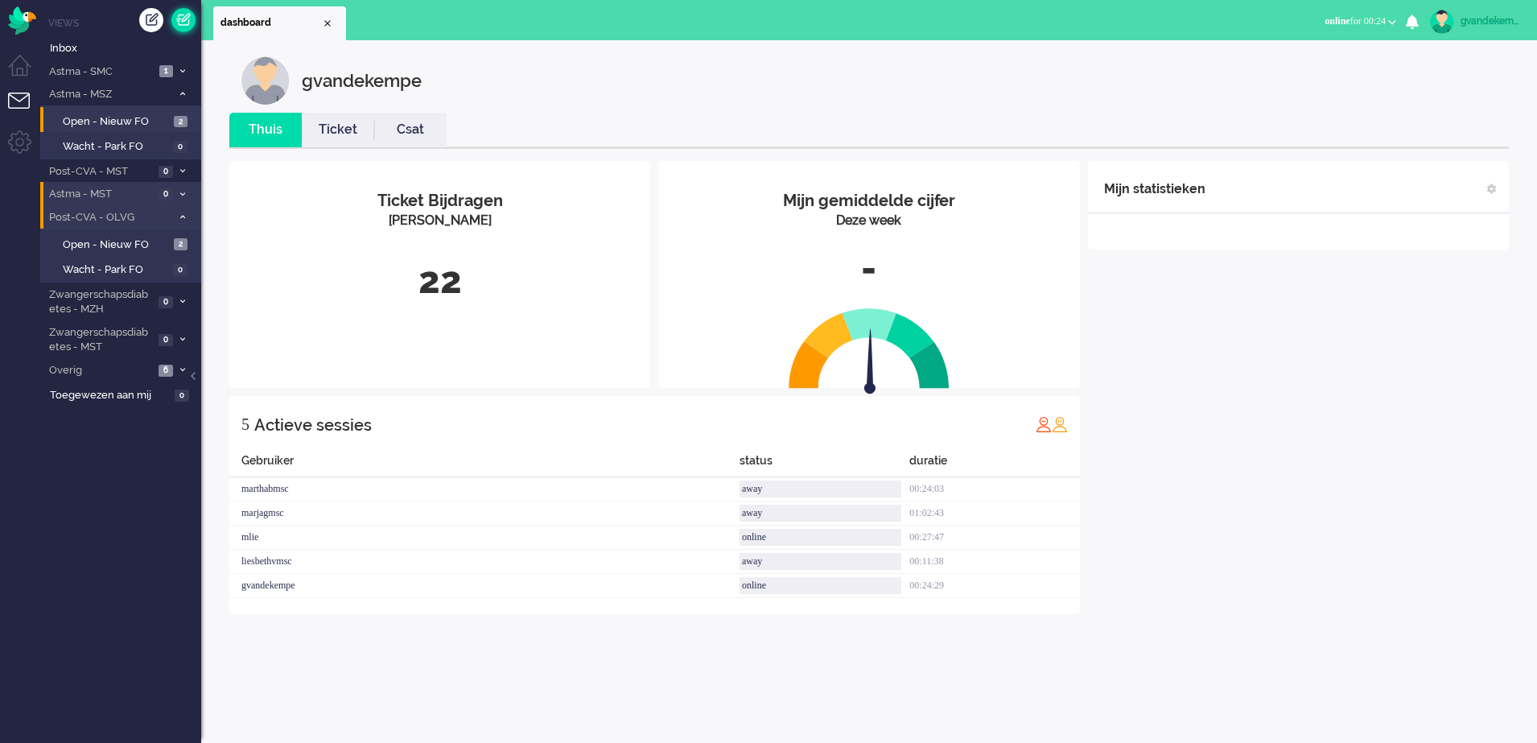
click at [183, 20] on link at bounding box center [183, 20] width 24 height 24
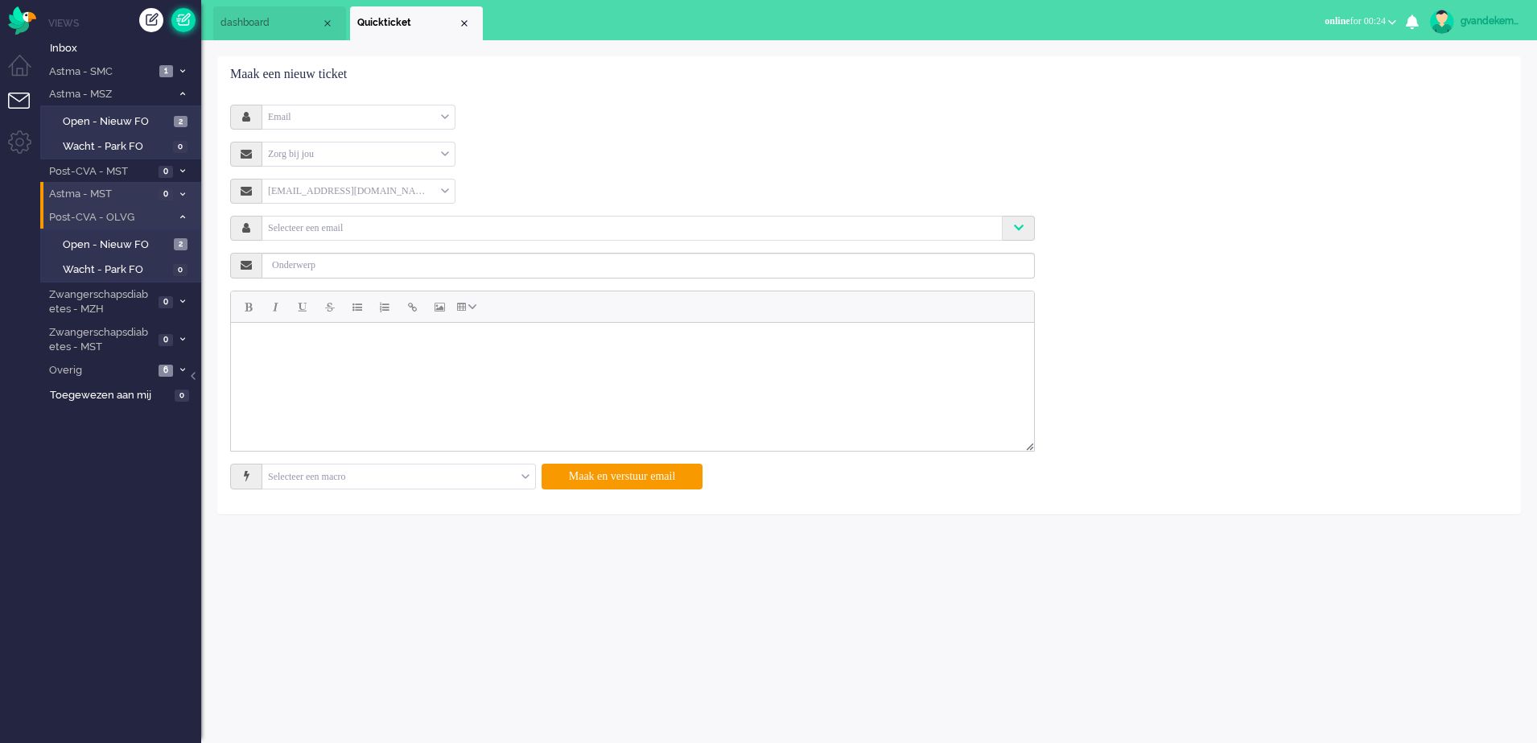
click at [191, 19] on link at bounding box center [183, 20] width 24 height 24
click at [446, 114] on div "Email" at bounding box center [358, 117] width 192 height 25
click at [321, 166] on li "Telefoon" at bounding box center [358, 164] width 192 height 23
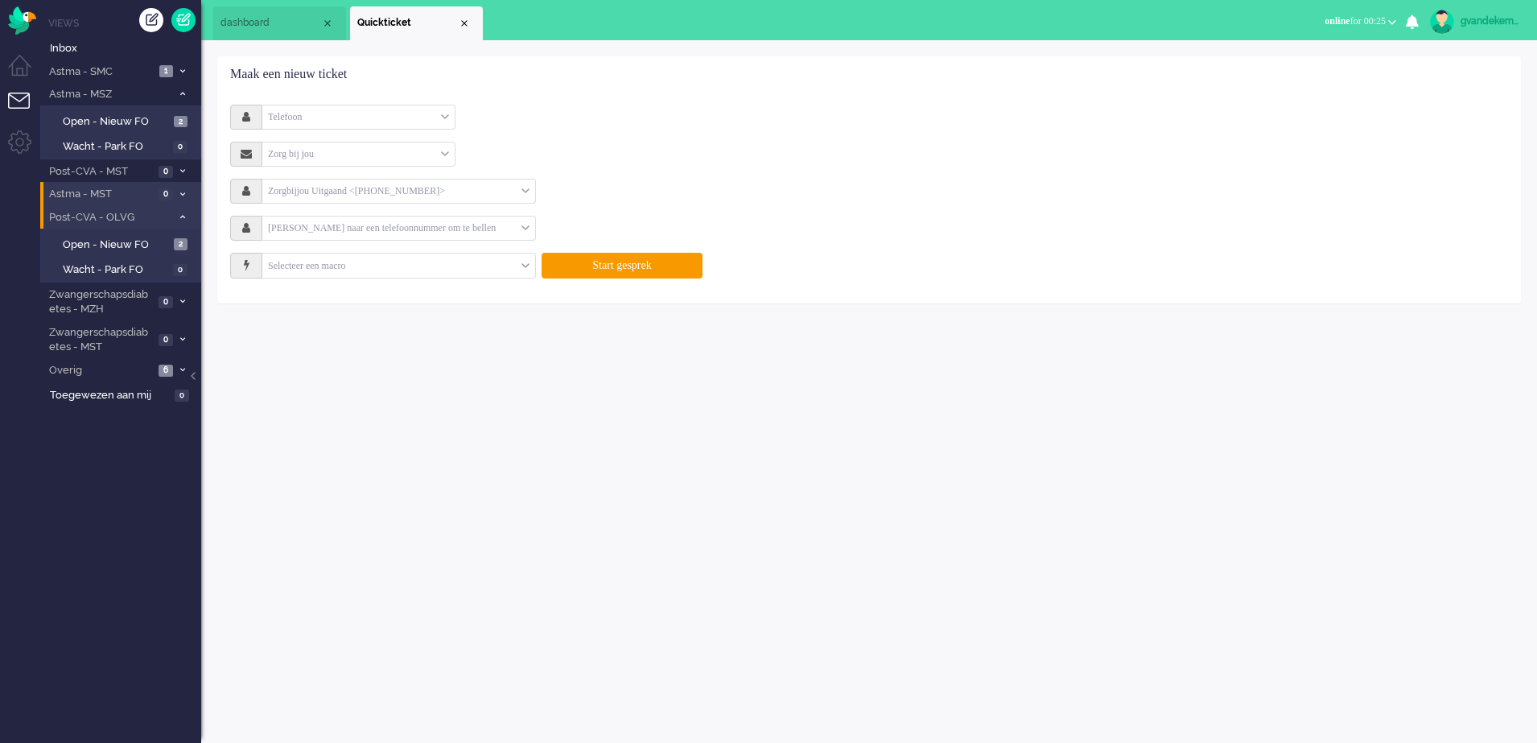
click at [404, 225] on input "text" at bounding box center [391, 228] width 259 height 19
type input "+3151504092"
click at [410, 251] on li "+3151504092" at bounding box center [398, 252] width 273 height 23
click at [653, 271] on button "Start gesprek" at bounding box center [622, 266] width 161 height 26
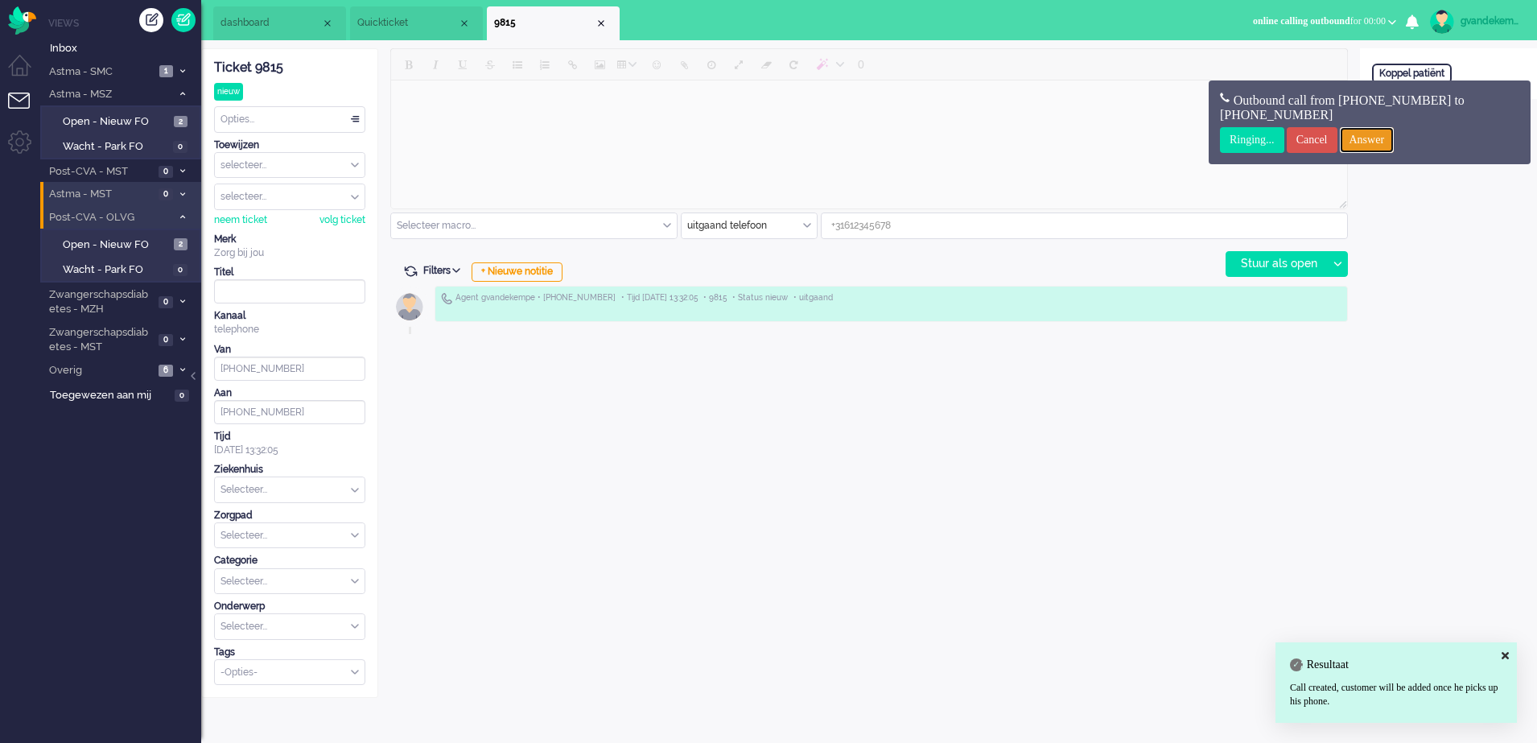
click at [1394, 140] on input "Answer" at bounding box center [1367, 140] width 55 height 26
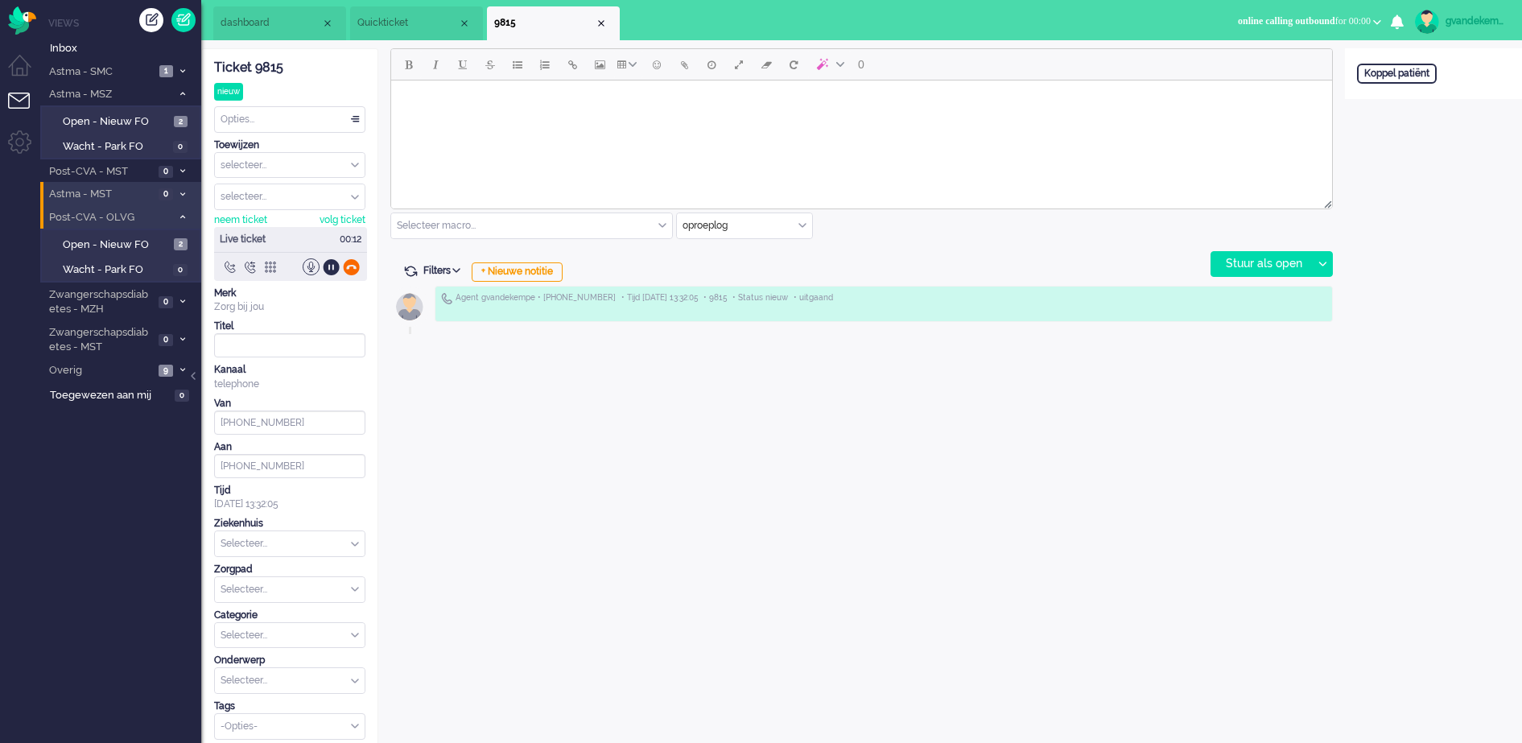
click at [351, 266] on div at bounding box center [351, 266] width 17 height 17
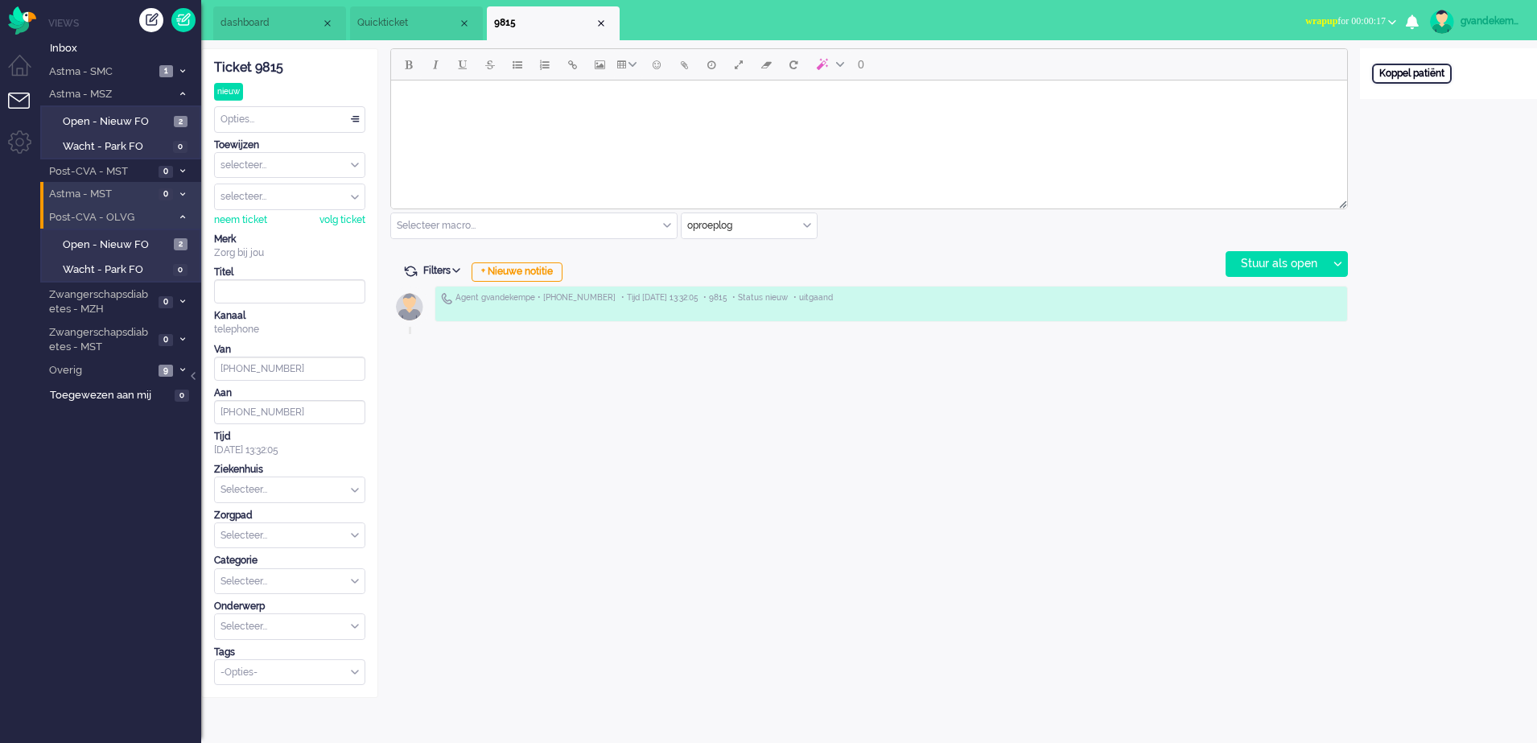
click at [1403, 74] on div "Koppel patiënt" at bounding box center [1412, 74] width 80 height 20
click at [1403, 96] on input "text" at bounding box center [1448, 95] width 153 height 24
click at [1410, 122] on div "Annuleren" at bounding box center [1405, 124] width 67 height 23
click at [600, 18] on div "Close tab" at bounding box center [601, 23] width 13 height 13
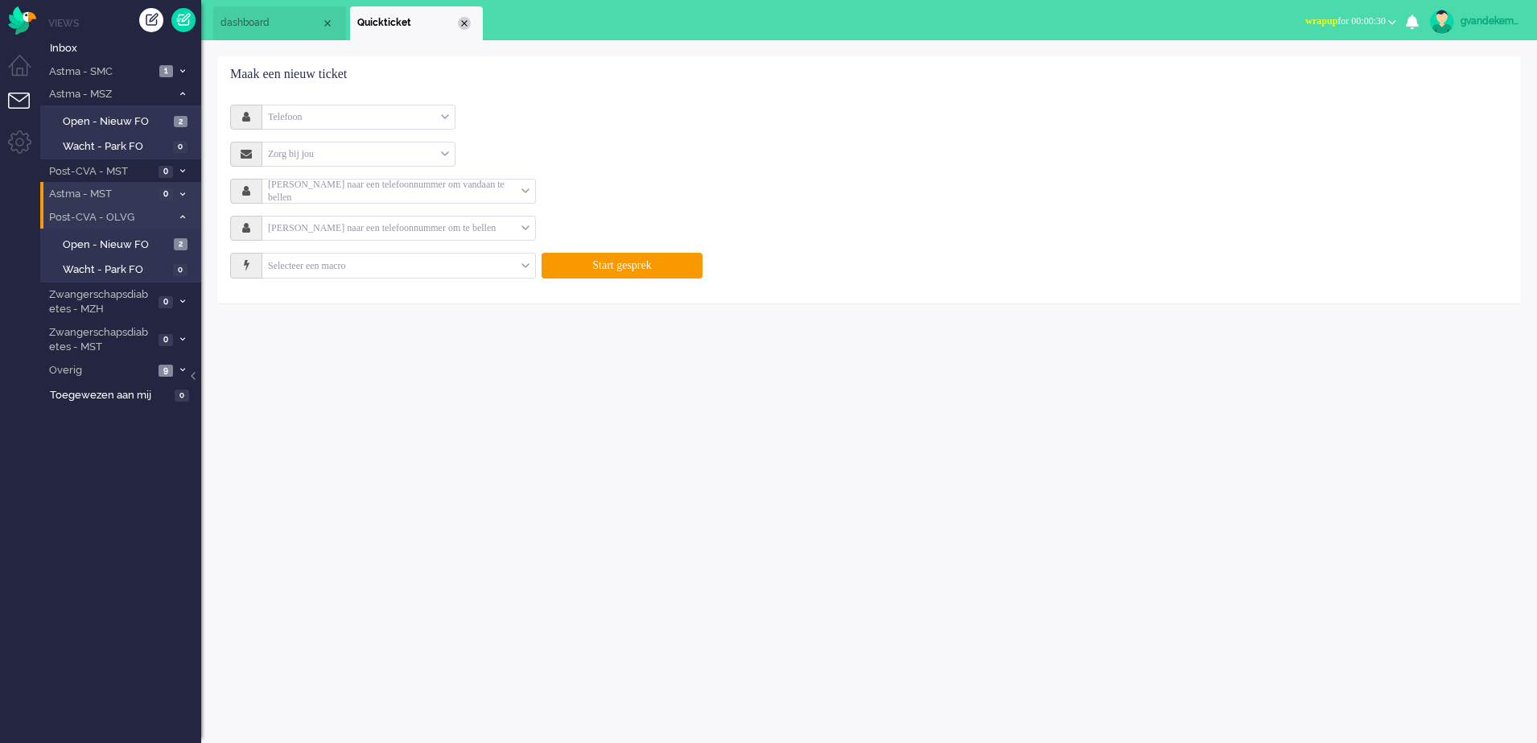
click at [461, 21] on div "Close tab" at bounding box center [464, 23] width 13 height 13
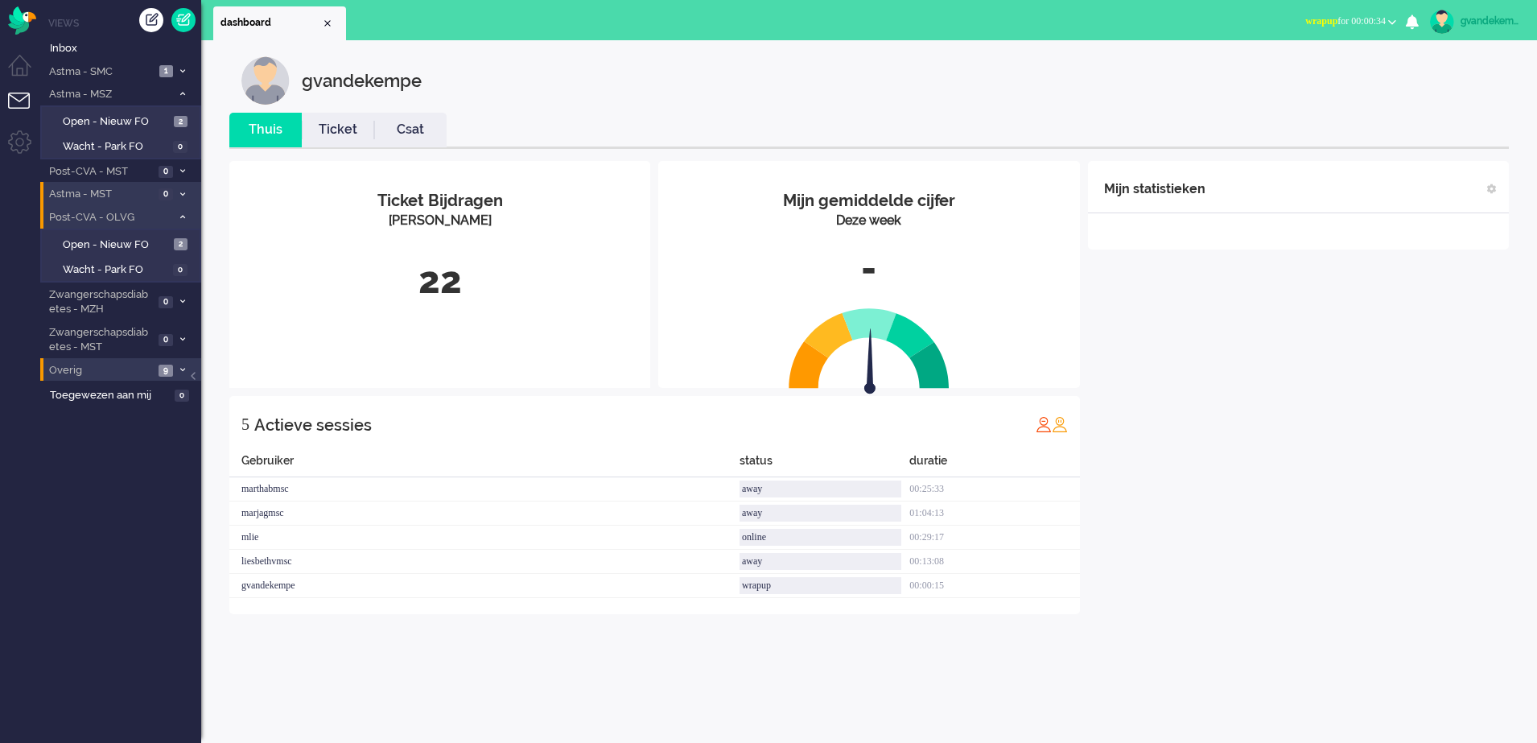
click at [175, 366] on li "Overig 9" at bounding box center [120, 369] width 161 height 23
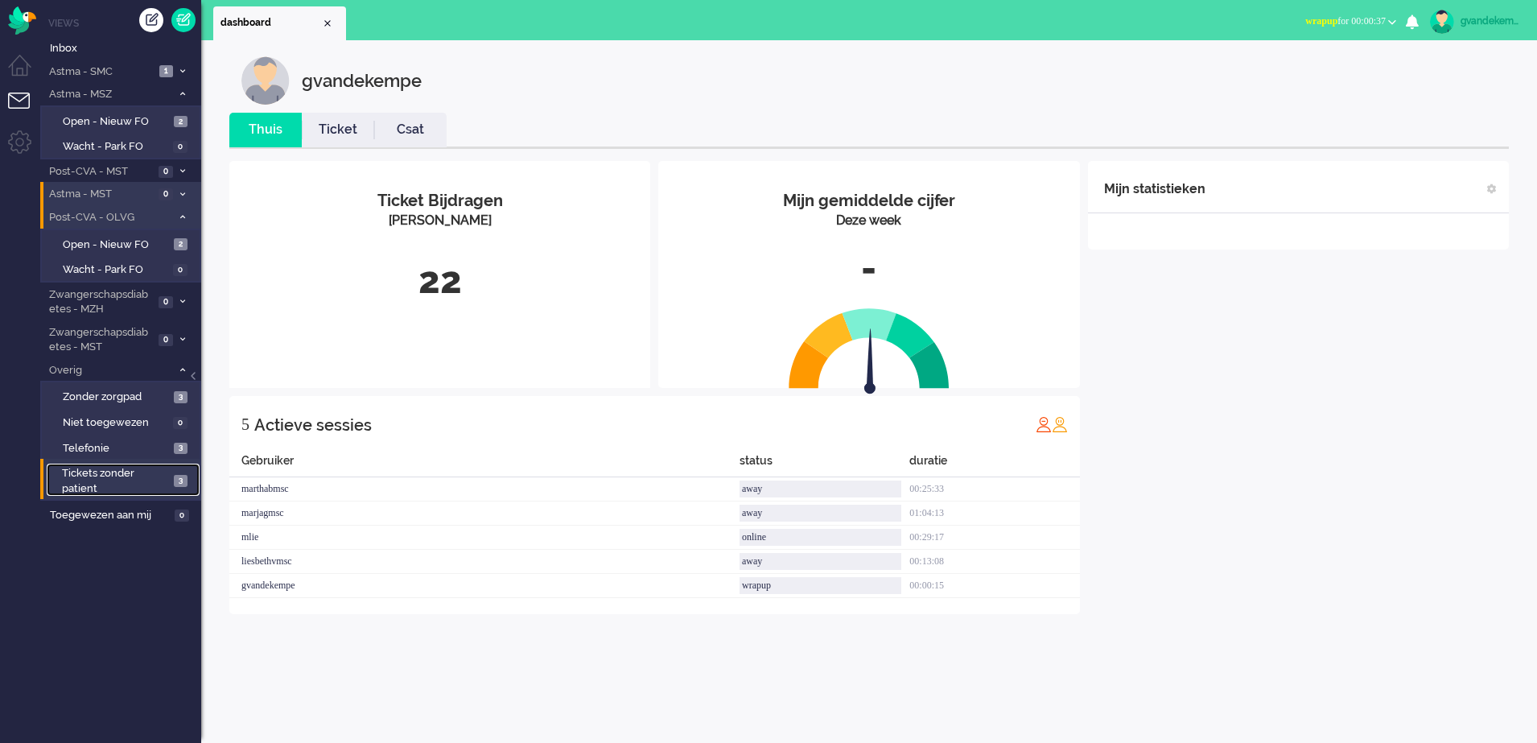
click at [179, 482] on span "3" at bounding box center [181, 481] width 14 height 12
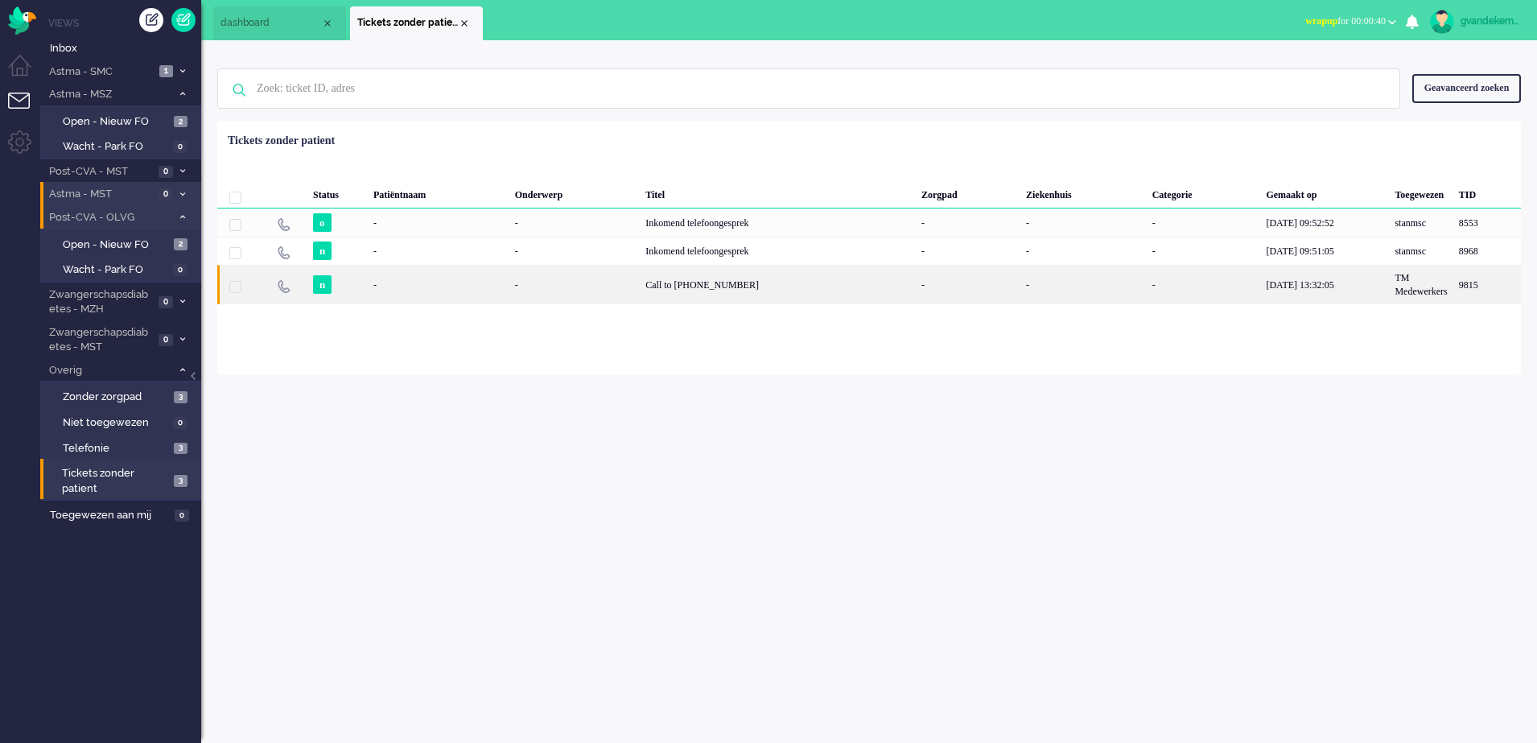
click at [657, 277] on div "Call to +3151504092" at bounding box center [778, 284] width 276 height 39
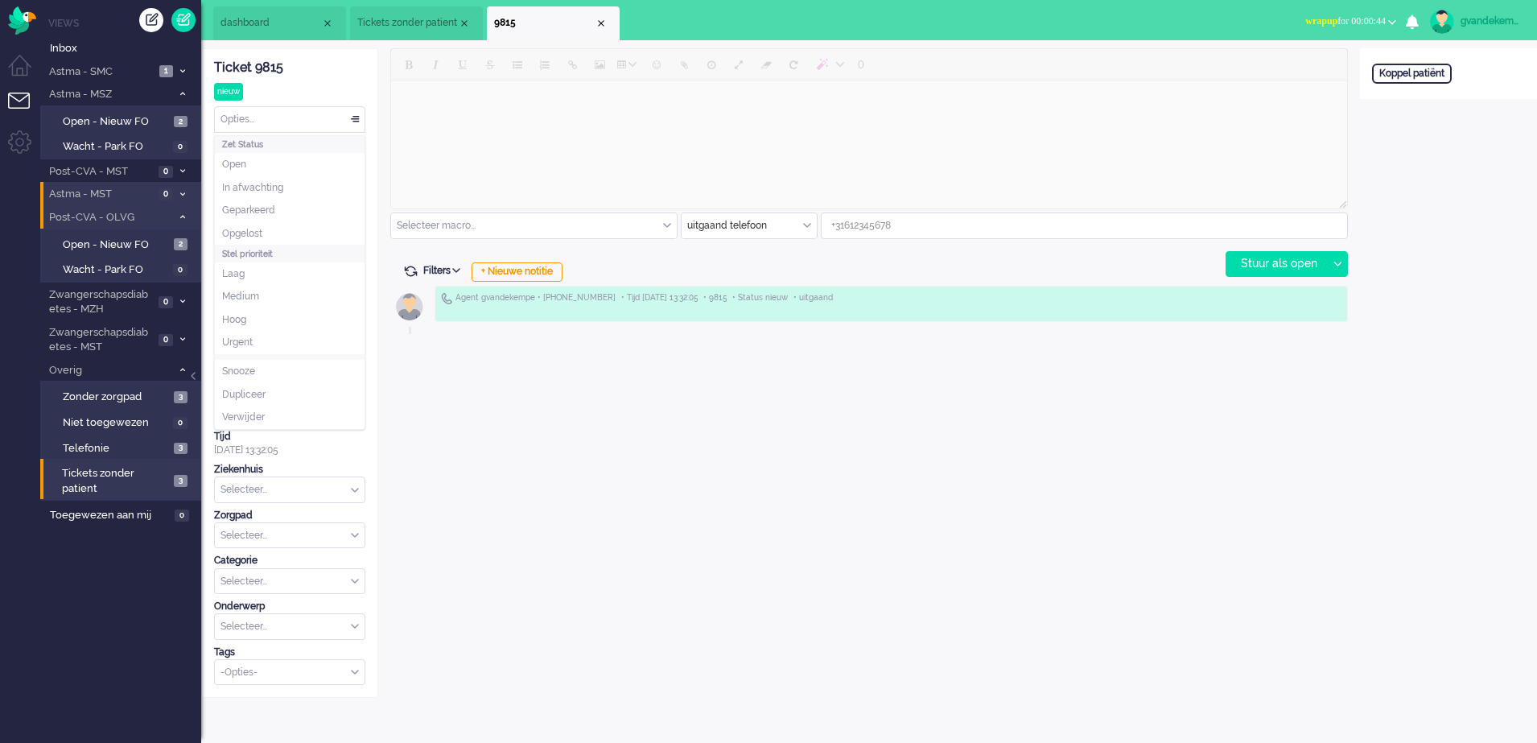
click at [356, 119] on div "Opties..." at bounding box center [290, 119] width 150 height 25
click at [256, 228] on span "Opgelost" at bounding box center [242, 234] width 40 height 14
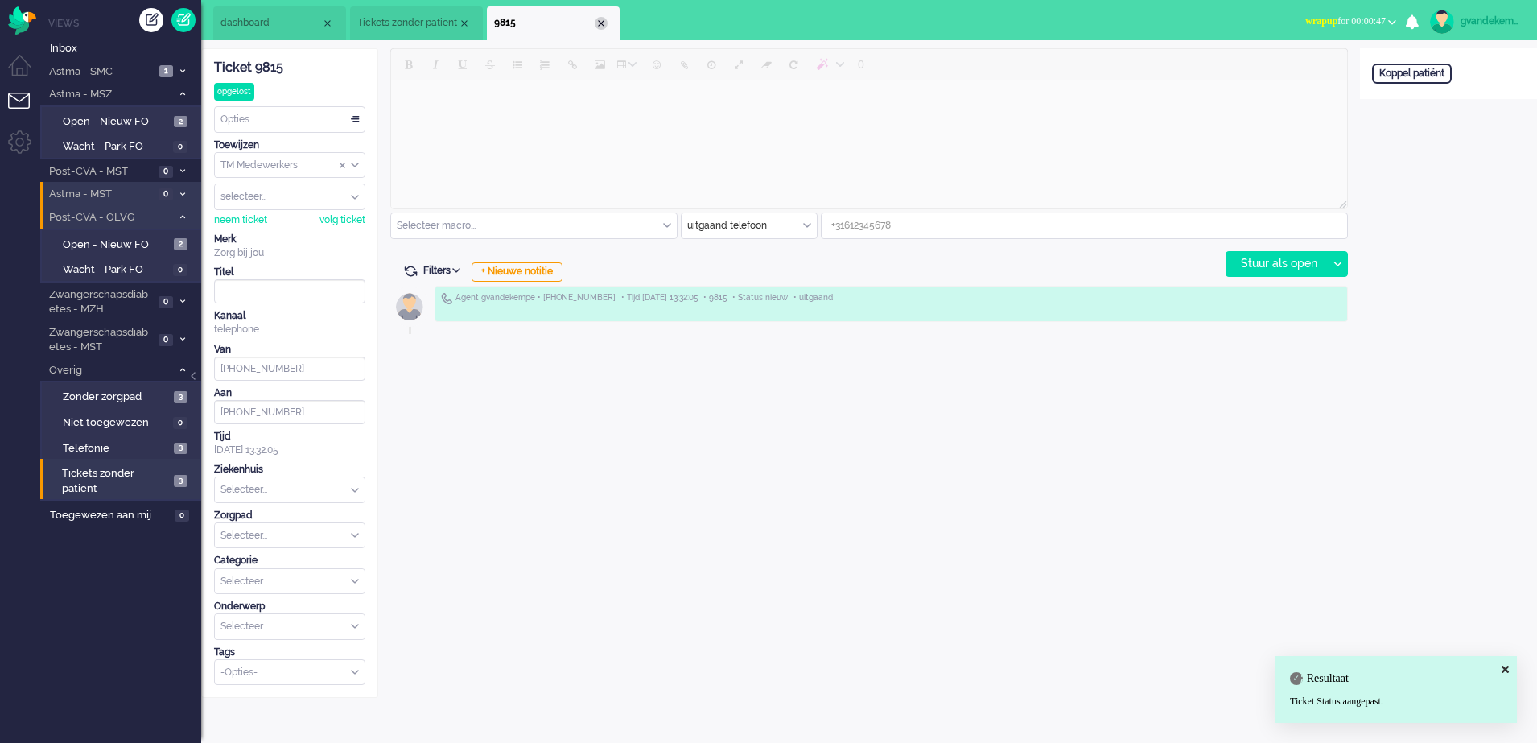
click at [599, 19] on div "Close tab" at bounding box center [601, 23] width 13 height 13
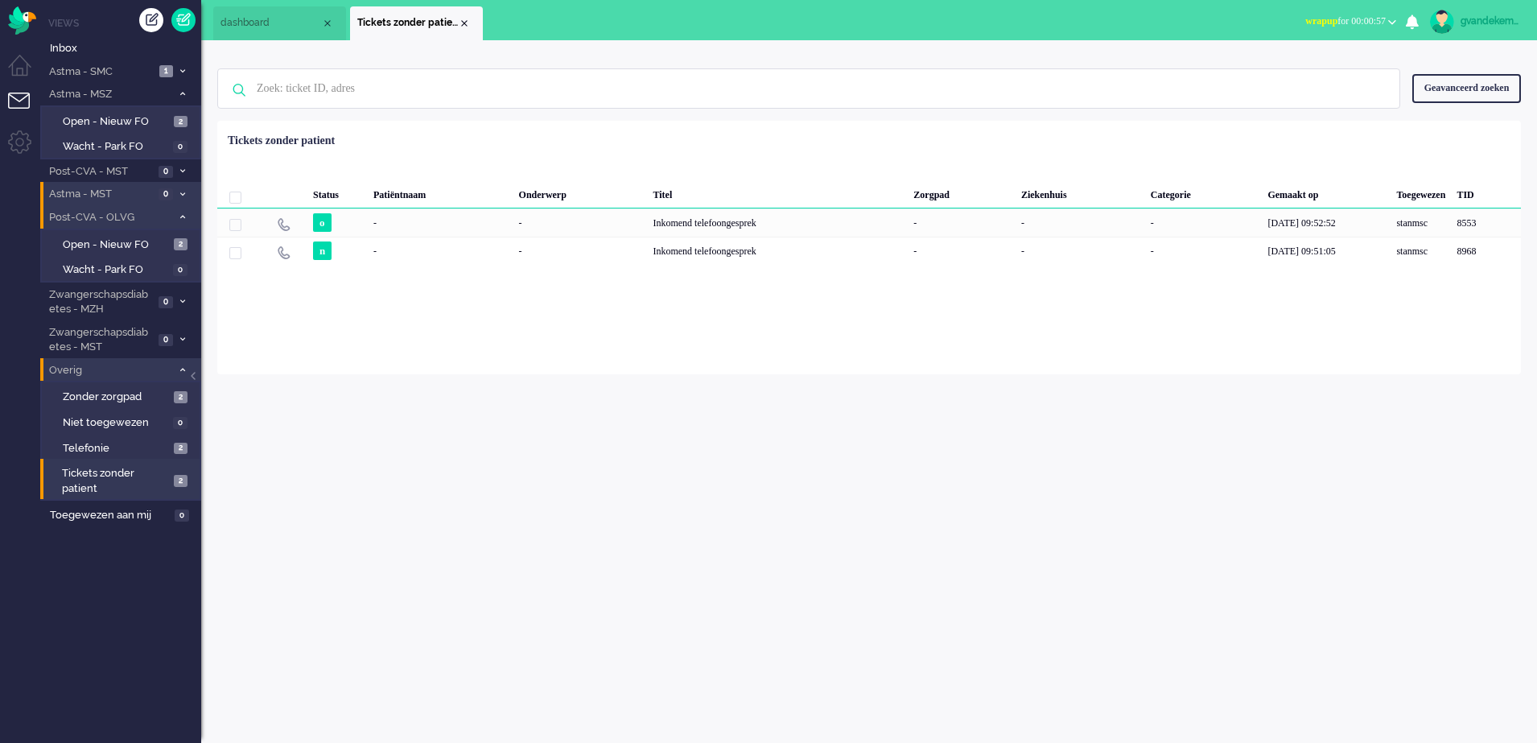
click at [181, 367] on icon at bounding box center [182, 370] width 5 height 6
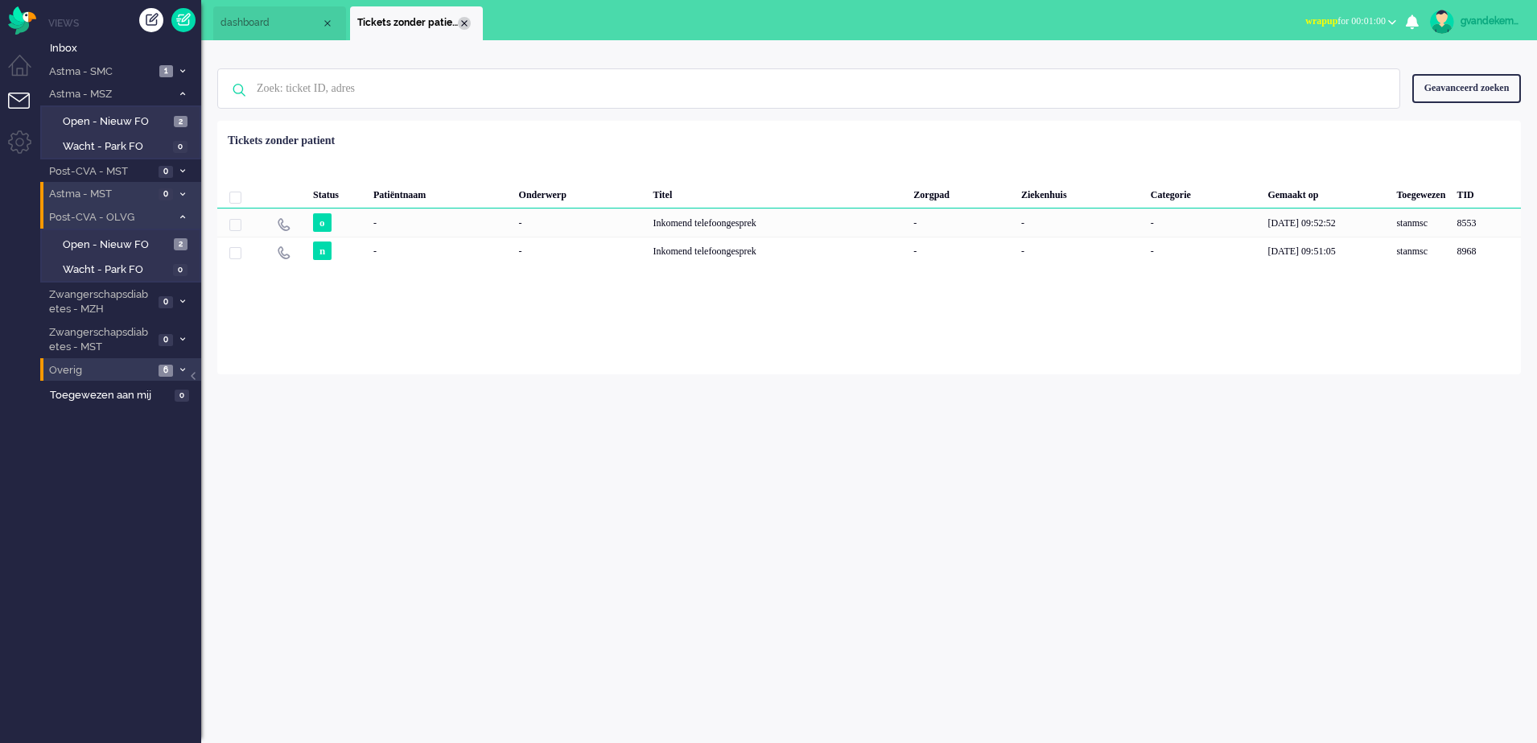
click at [463, 22] on div "Close tab" at bounding box center [464, 23] width 13 height 13
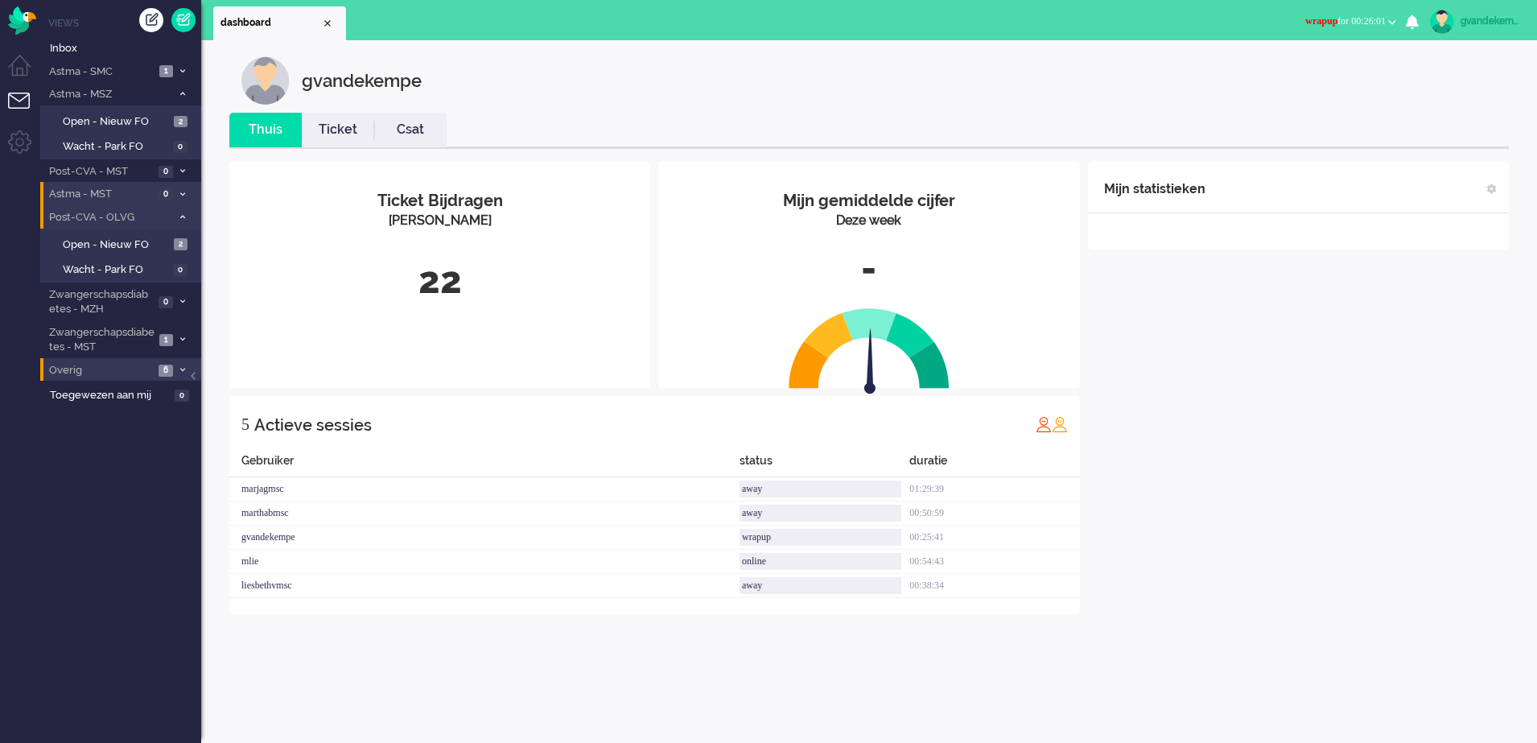
click at [1367, 22] on span "wrapup for 00:26:01" at bounding box center [1345, 20] width 80 height 11
click at [1280, 70] on label "Online" at bounding box center [1329, 72] width 127 height 14
click at [1323, 546] on div "Mijn statistieken + Statistieken toevoegen Bel tijd (gemiddelde dag) Wrapup tij…" at bounding box center [1298, 387] width 421 height 453
click at [183, 334] on li "Zwangerschapsdiabetes - MST 1" at bounding box center [120, 339] width 161 height 38
click at [142, 369] on span "Open - Nieuw FO" at bounding box center [117, 374] width 108 height 15
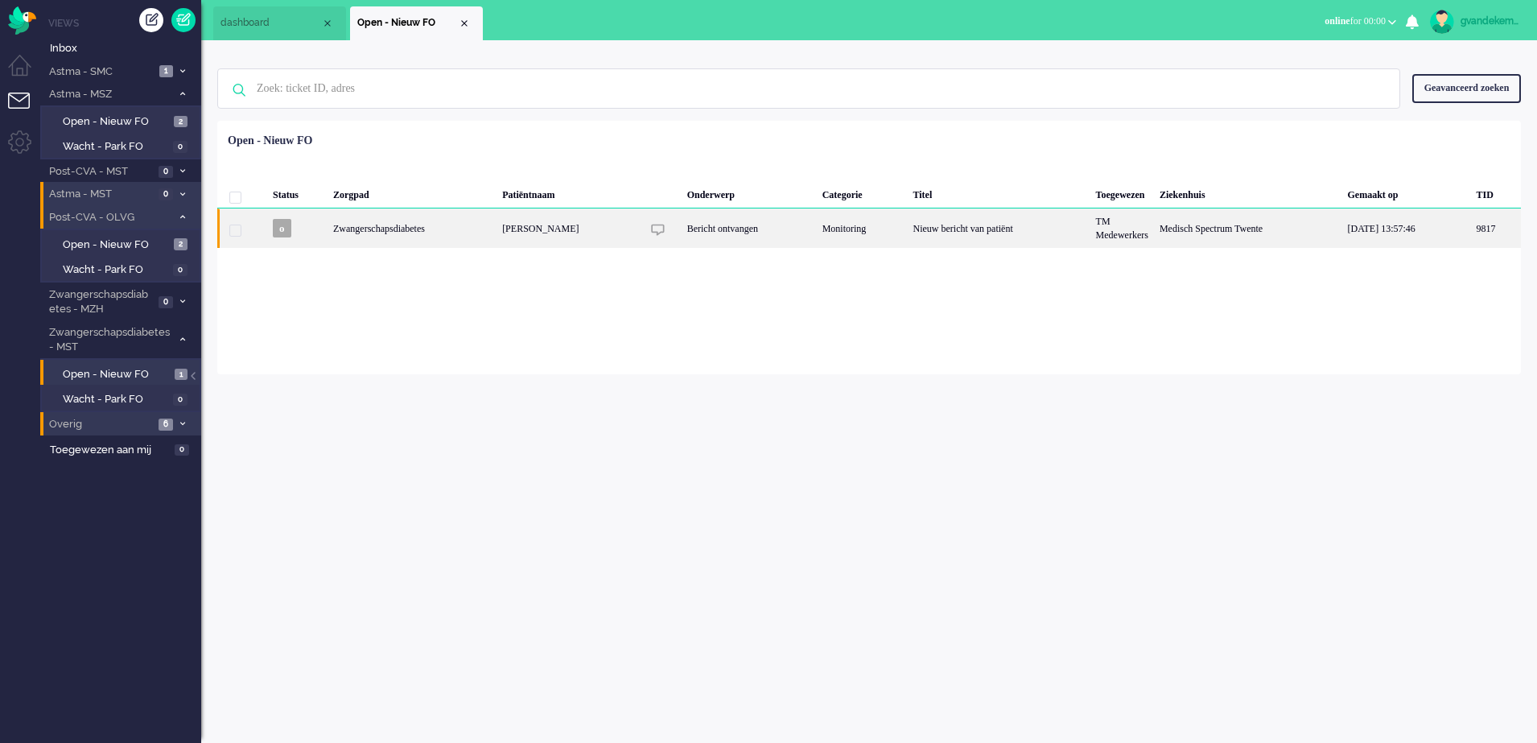
click at [1188, 224] on div "Medisch Spectrum Twente" at bounding box center [1248, 227] width 188 height 39
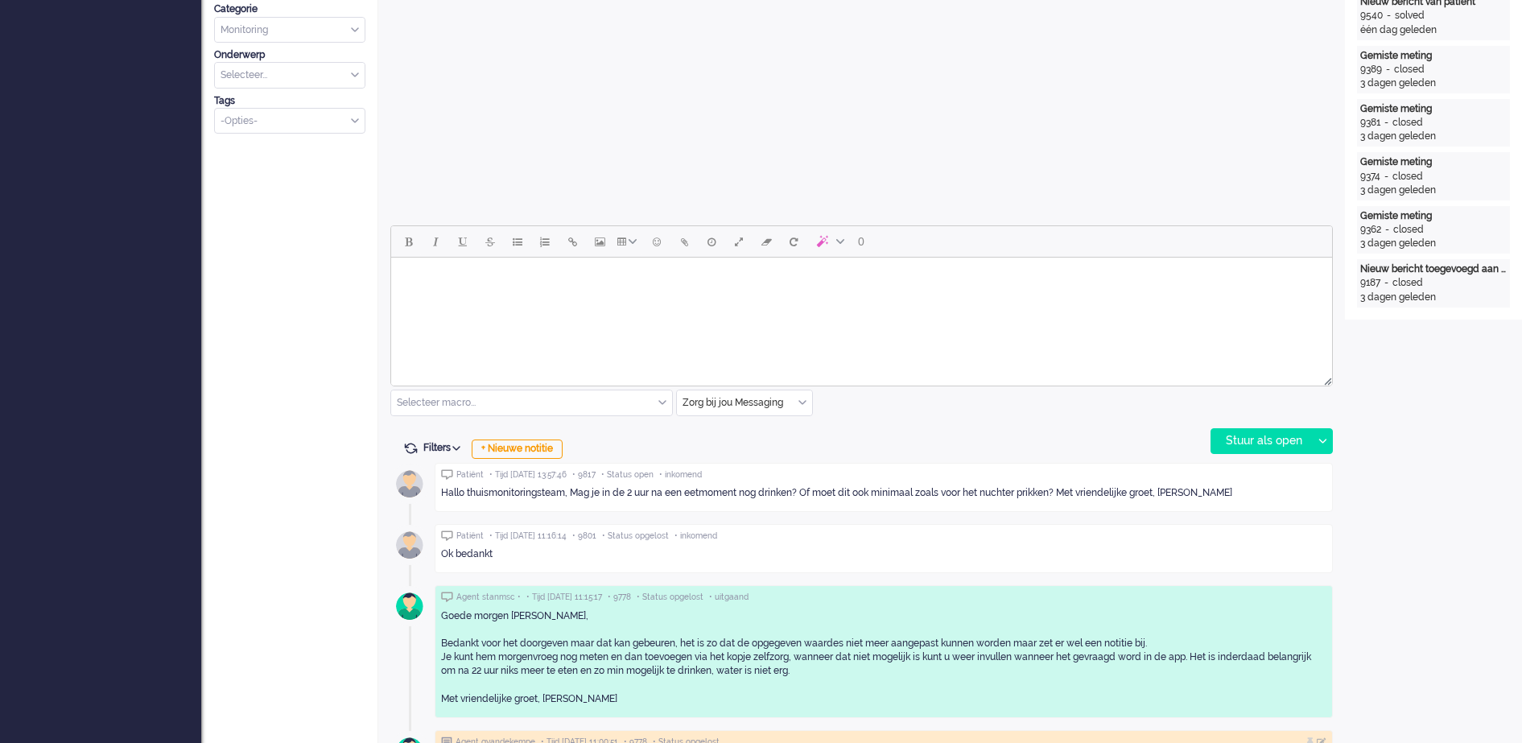
scroll to position [451, 0]
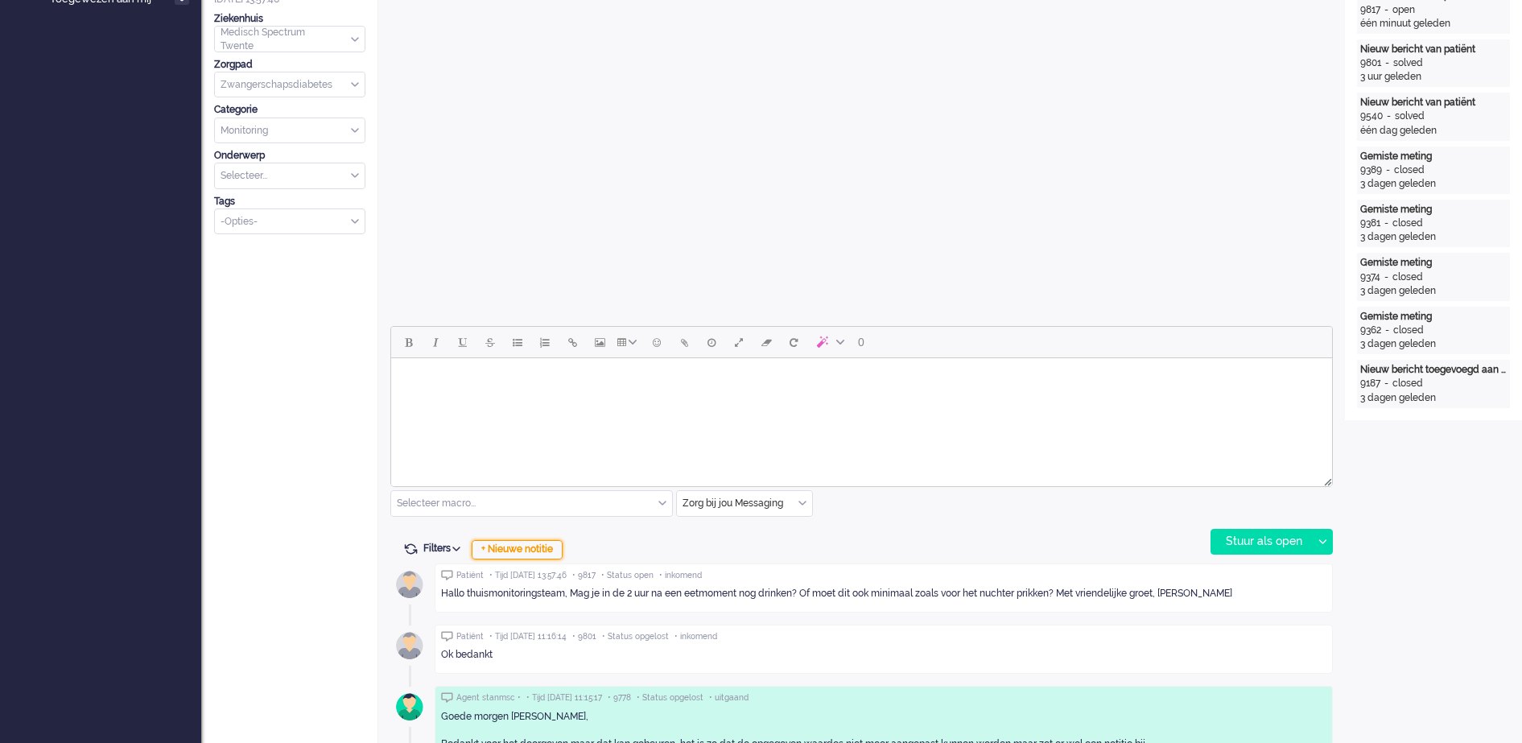
click at [546, 547] on div "+ Nieuwe notitie" at bounding box center [517, 549] width 91 height 19
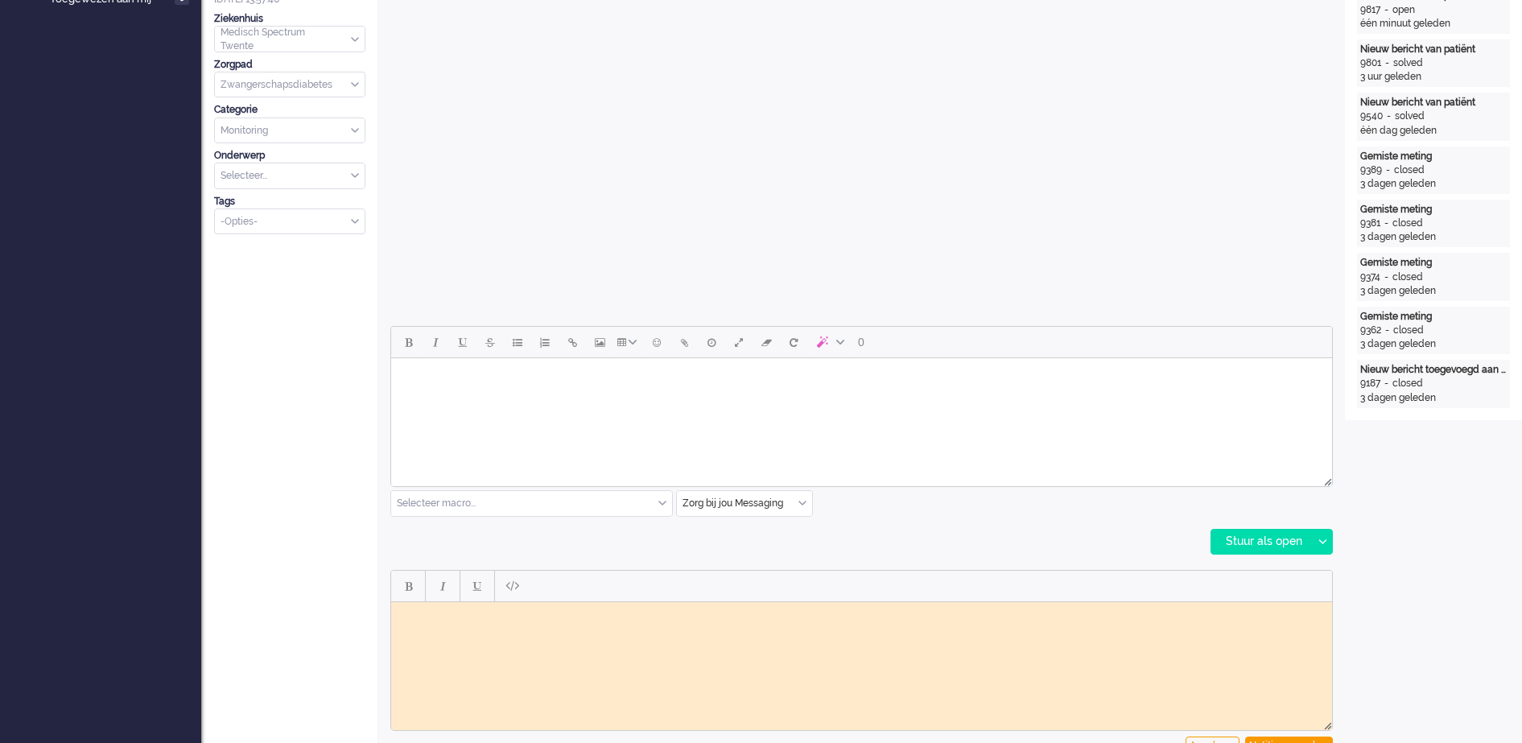
scroll to position [0, 0]
click at [547, 615] on body "Rich Text Area. Press ALT-0 for help." at bounding box center [861, 614] width 928 height 12
click at [411, 612] on body "Vraag doorgezet naar vpk-box" at bounding box center [861, 614] width 928 height 12
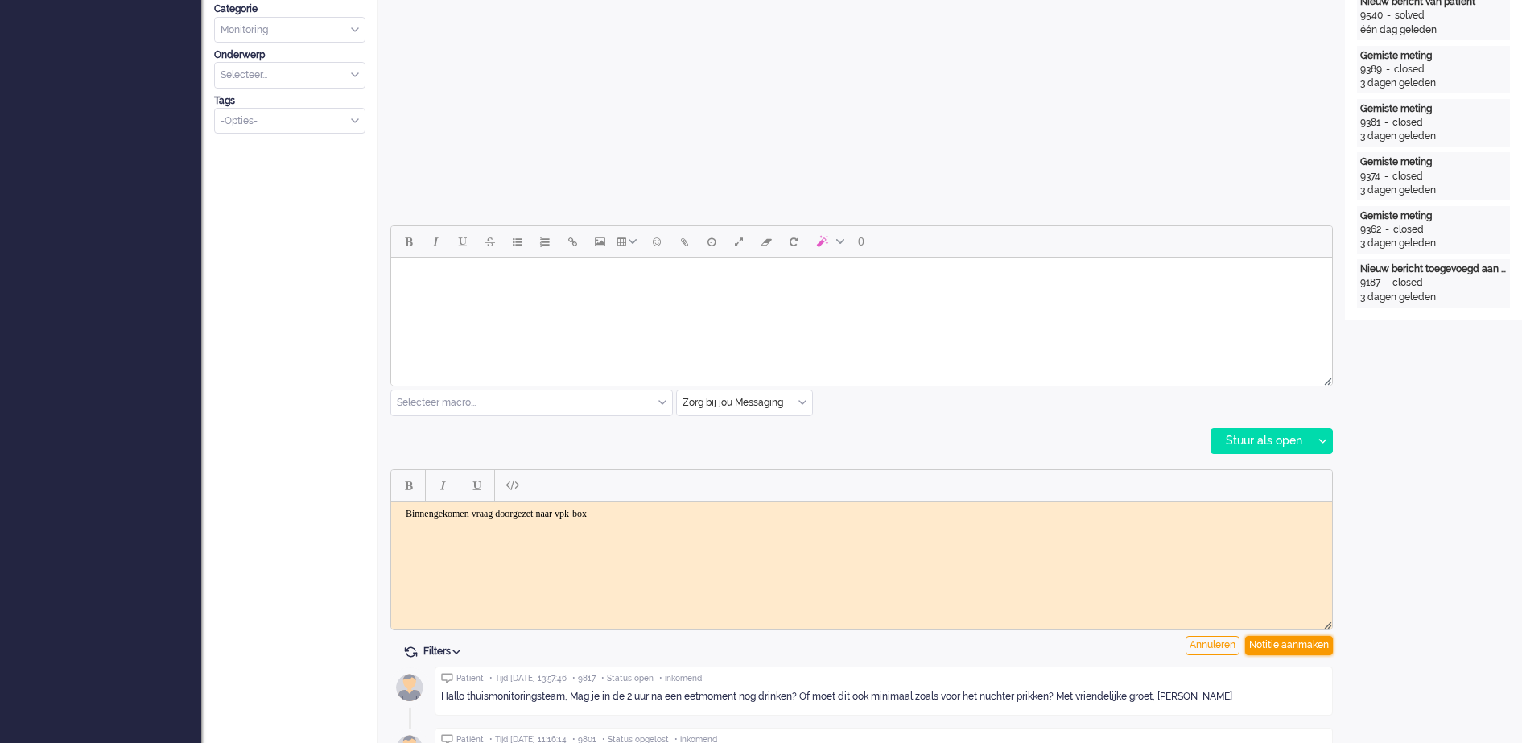
click at [1308, 641] on div "Notitie aanmaken" at bounding box center [1289, 645] width 88 height 19
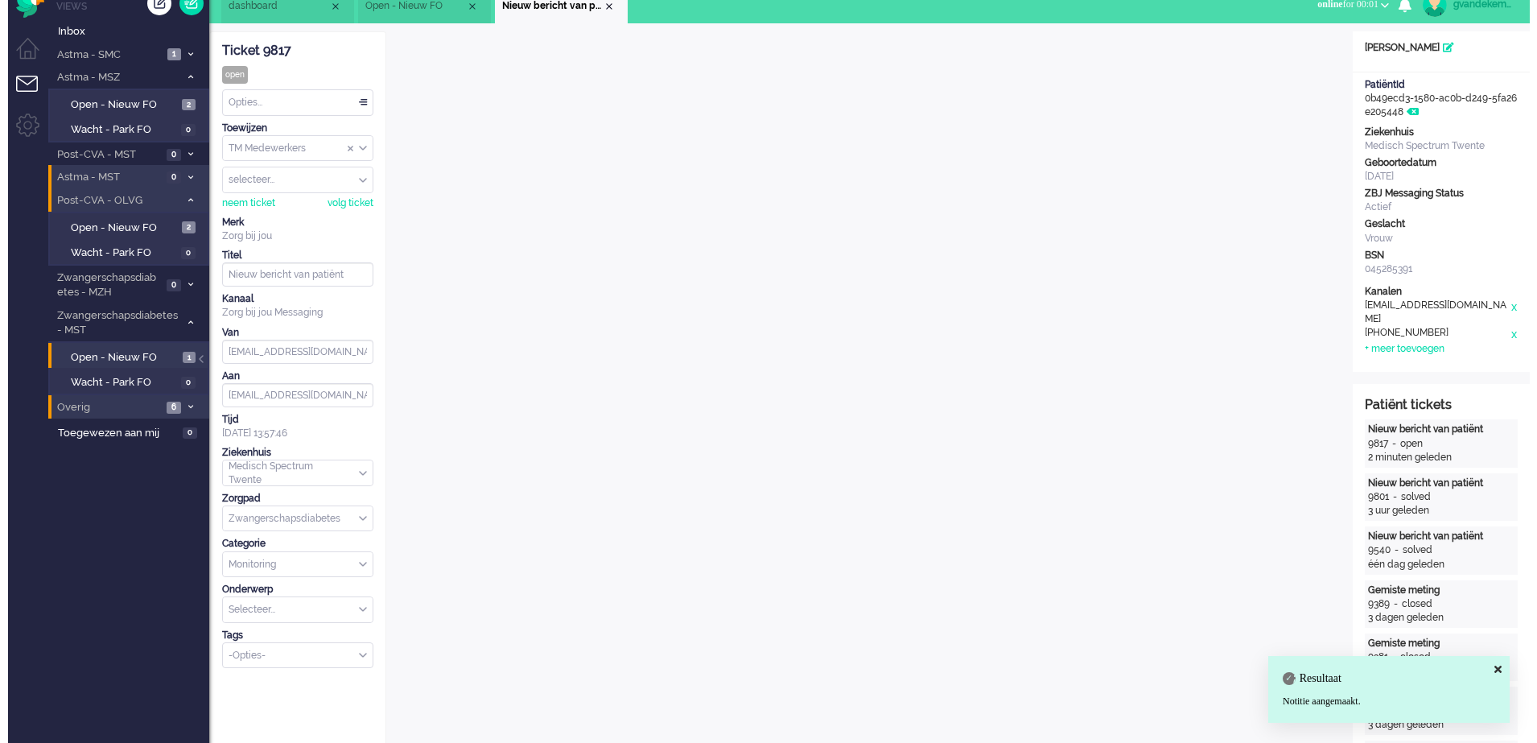
scroll to position [0, 0]
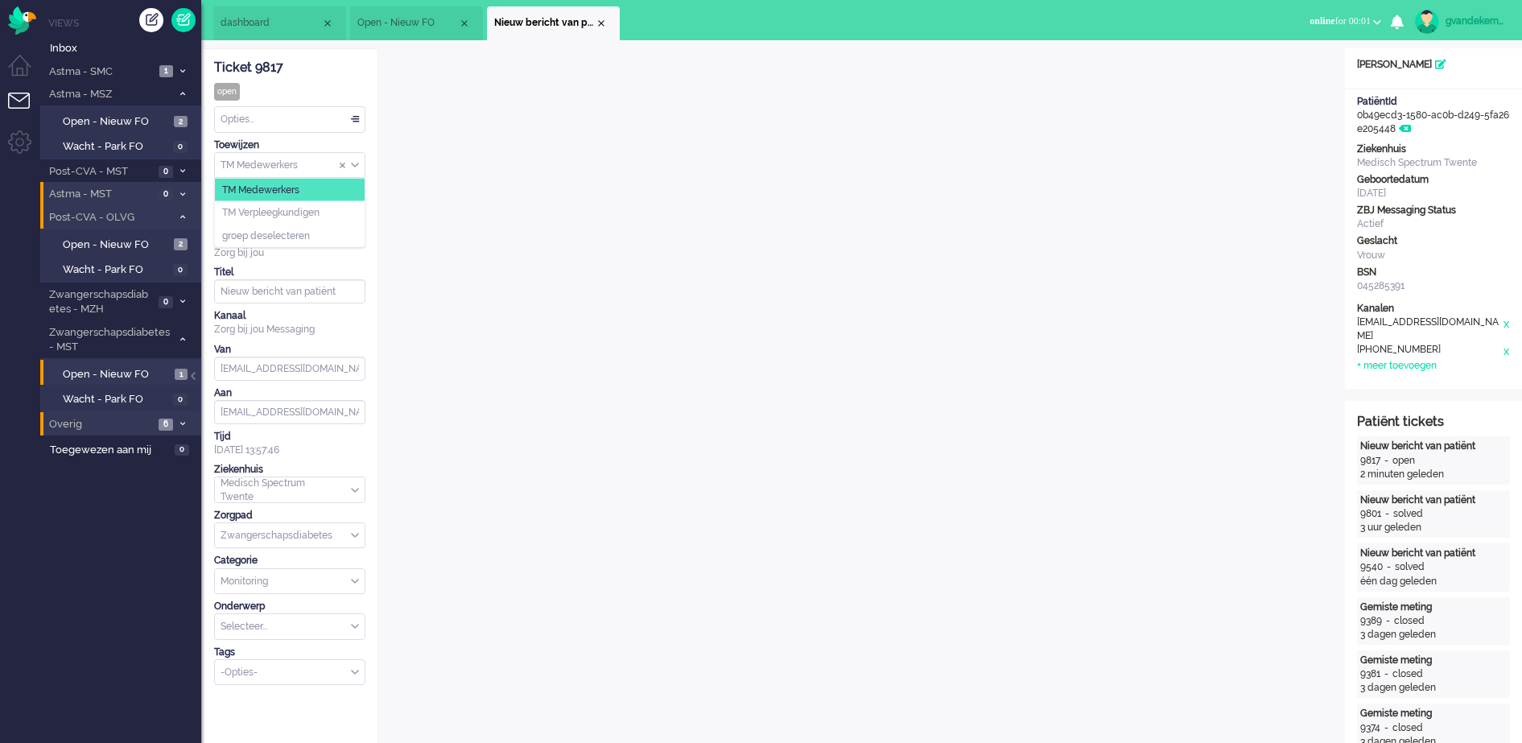
click at [356, 164] on div "TM Medewerkers" at bounding box center [290, 165] width 150 height 25
click at [327, 208] on li "TM Verpleegkundigen" at bounding box center [290, 212] width 150 height 23
click at [598, 19] on div "Close tab" at bounding box center [601, 23] width 13 height 13
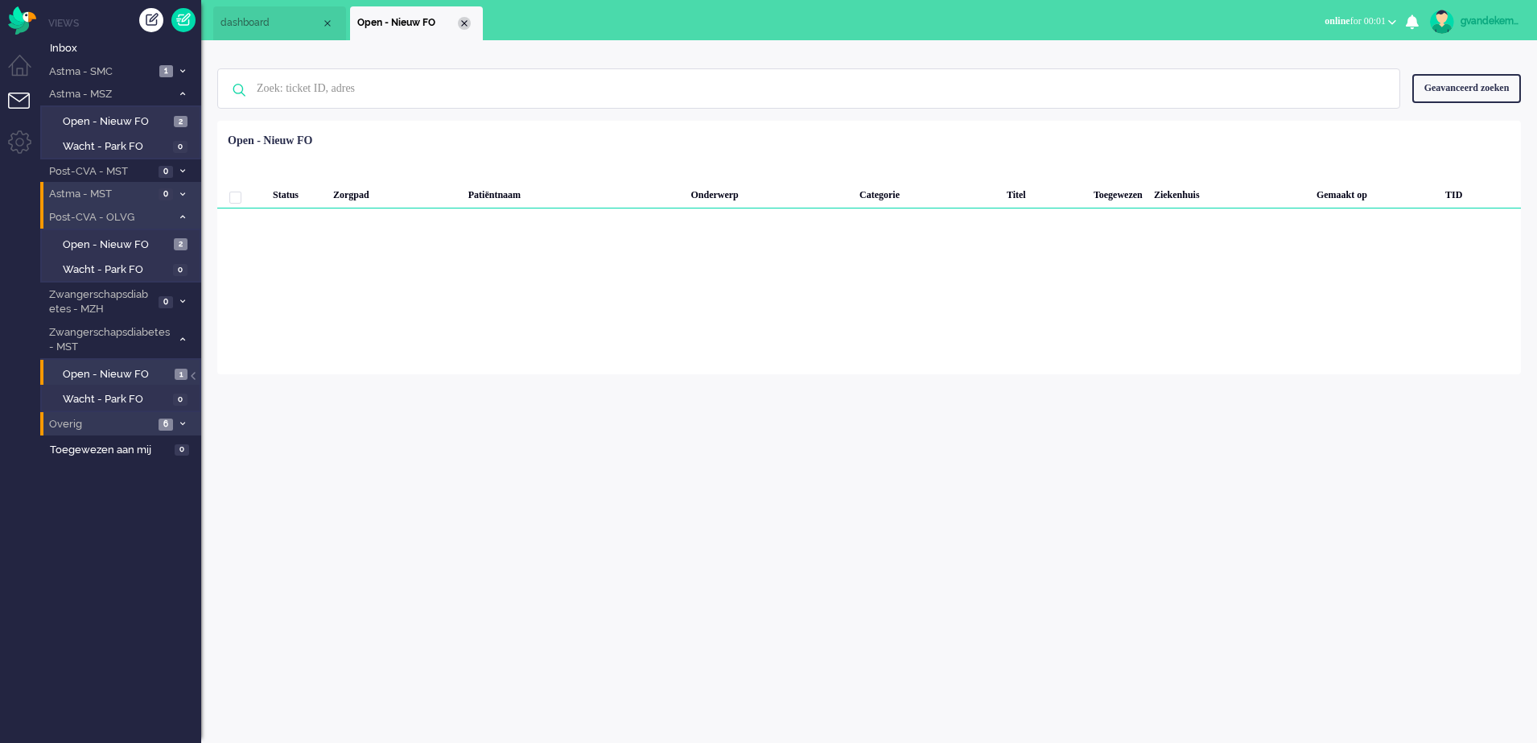
click at [468, 23] on div "Close tab" at bounding box center [464, 23] width 13 height 13
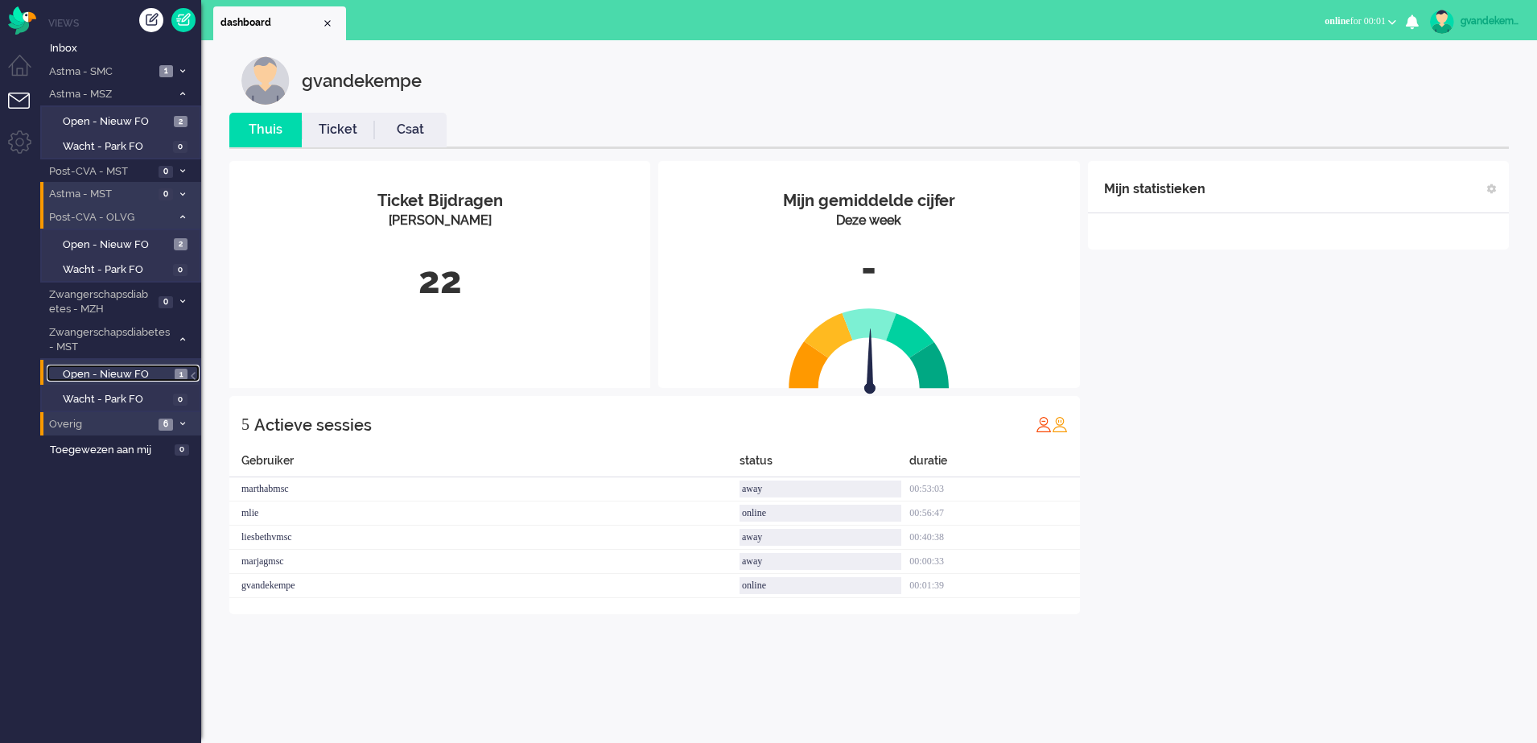
click at [173, 373] on link "Open - Nieuw FO 1" at bounding box center [123, 374] width 153 height 18
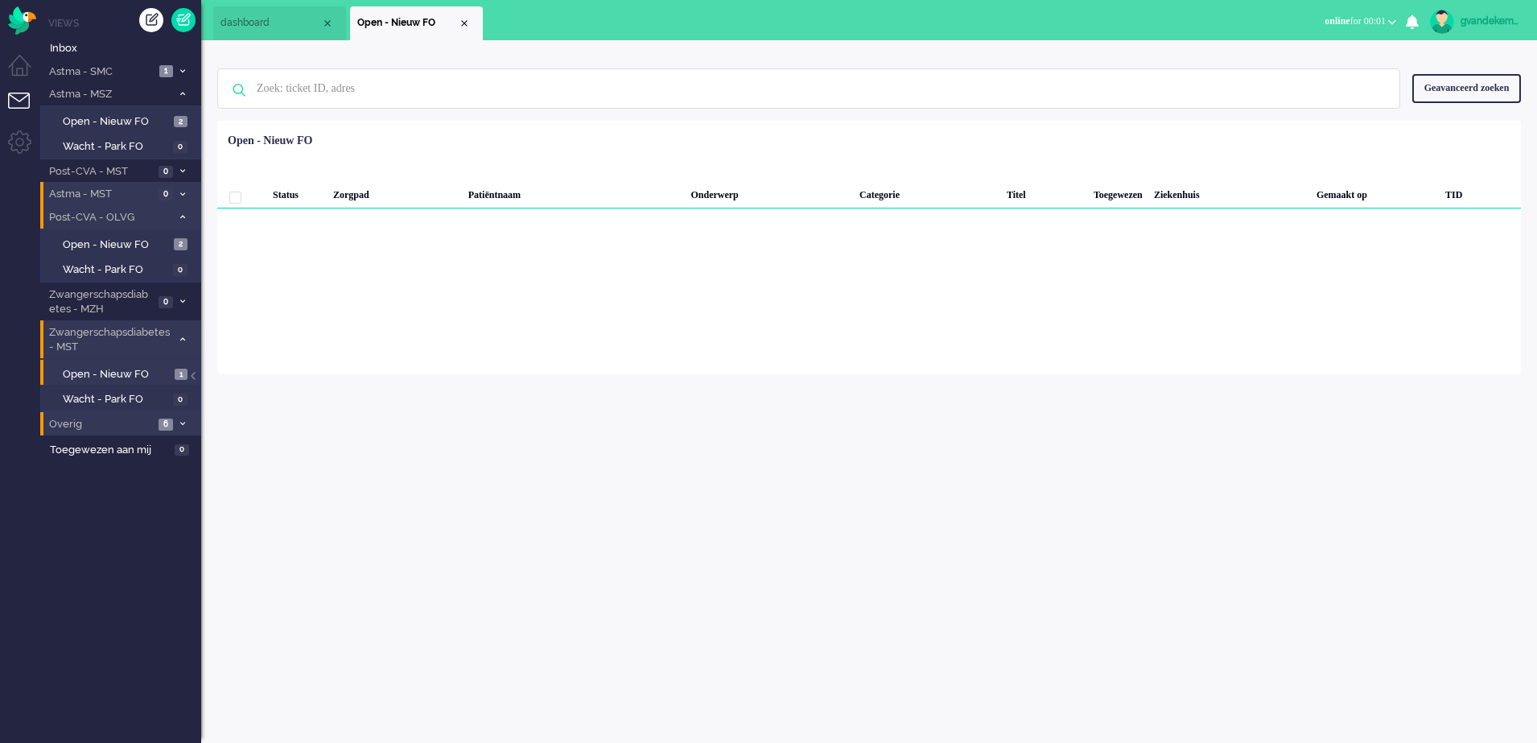
click at [183, 337] on icon at bounding box center [182, 339] width 5 height 6
click at [468, 21] on div "Close tab" at bounding box center [464, 23] width 13 height 13
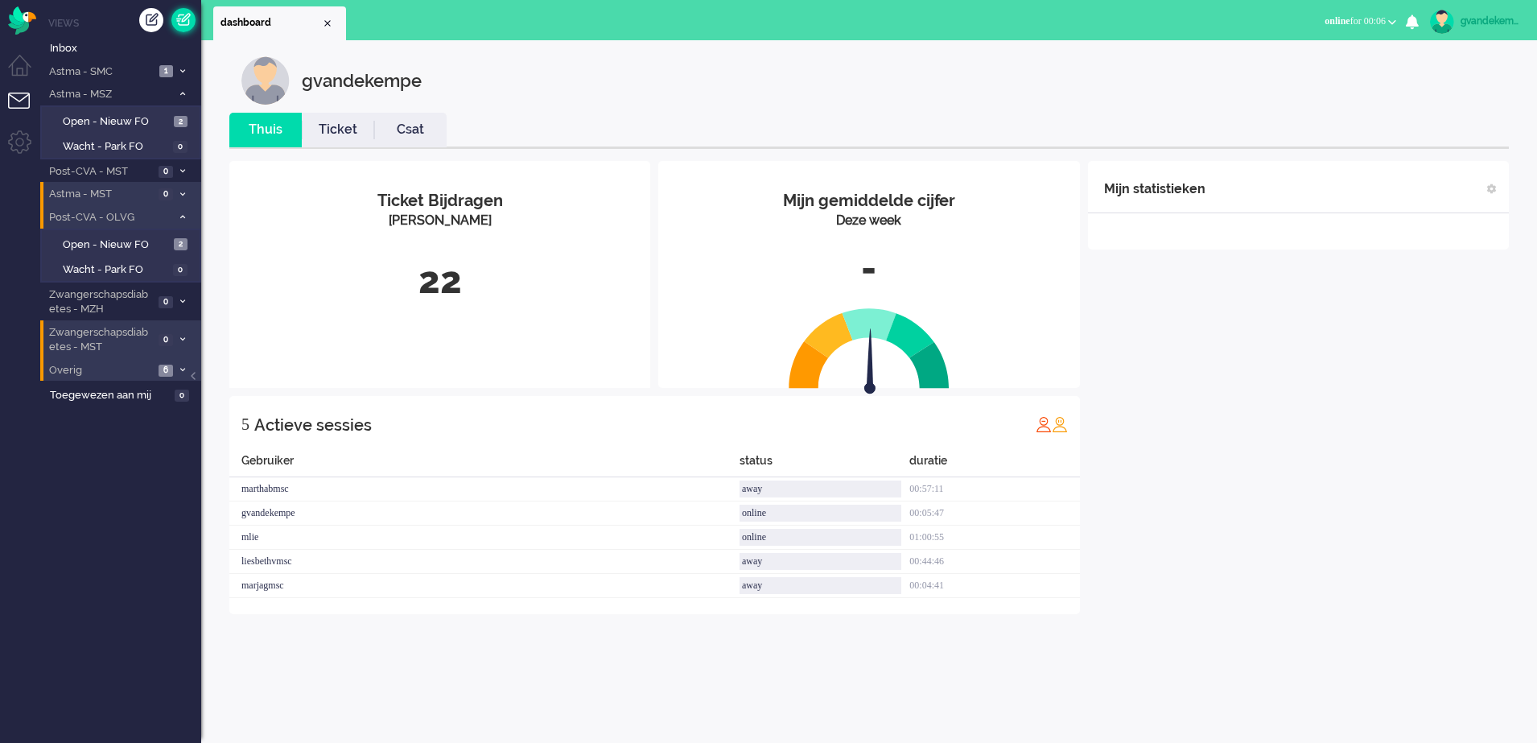
click at [183, 18] on link at bounding box center [183, 20] width 24 height 24
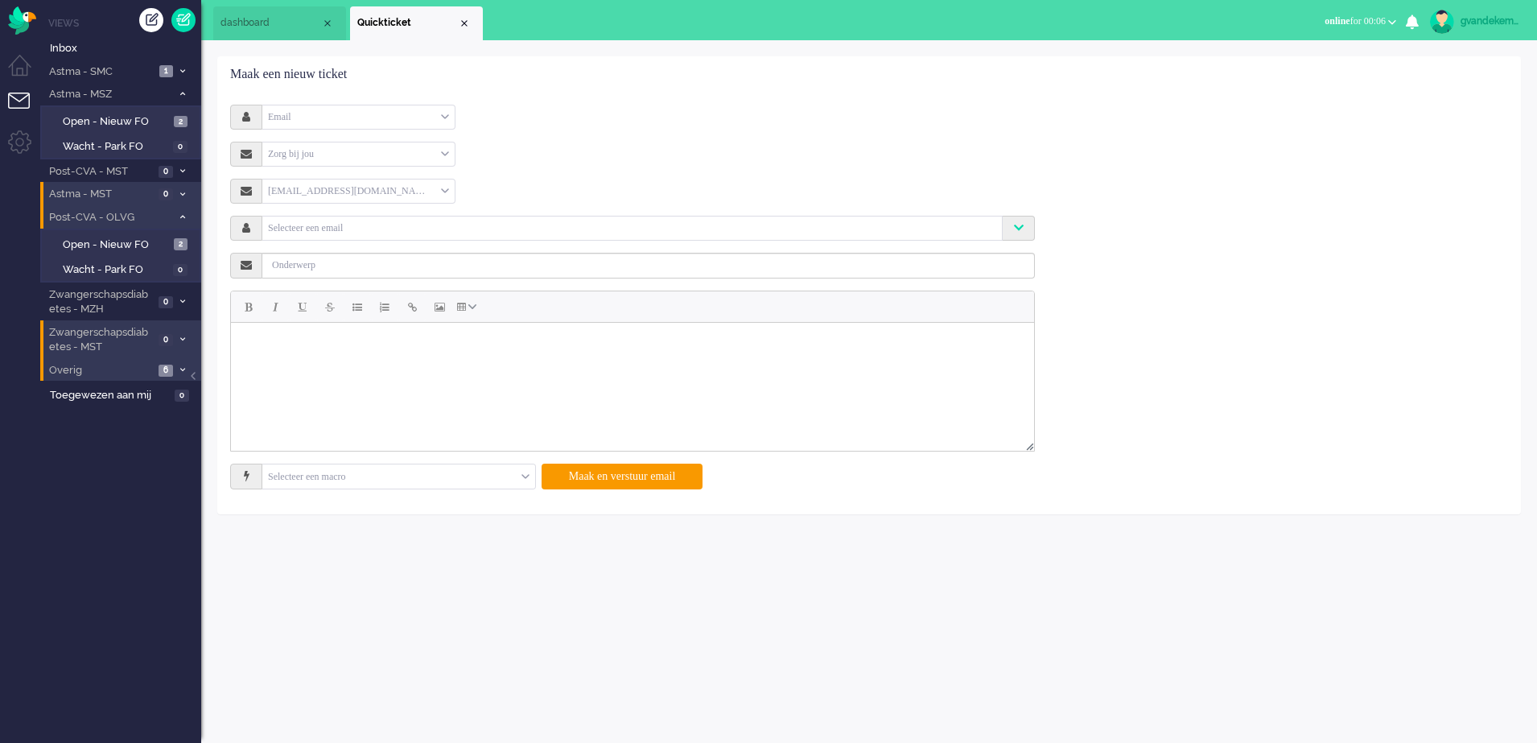
click at [443, 117] on div "Email" at bounding box center [358, 117] width 192 height 25
click at [377, 163] on li "Telefoon" at bounding box center [358, 164] width 192 height 23
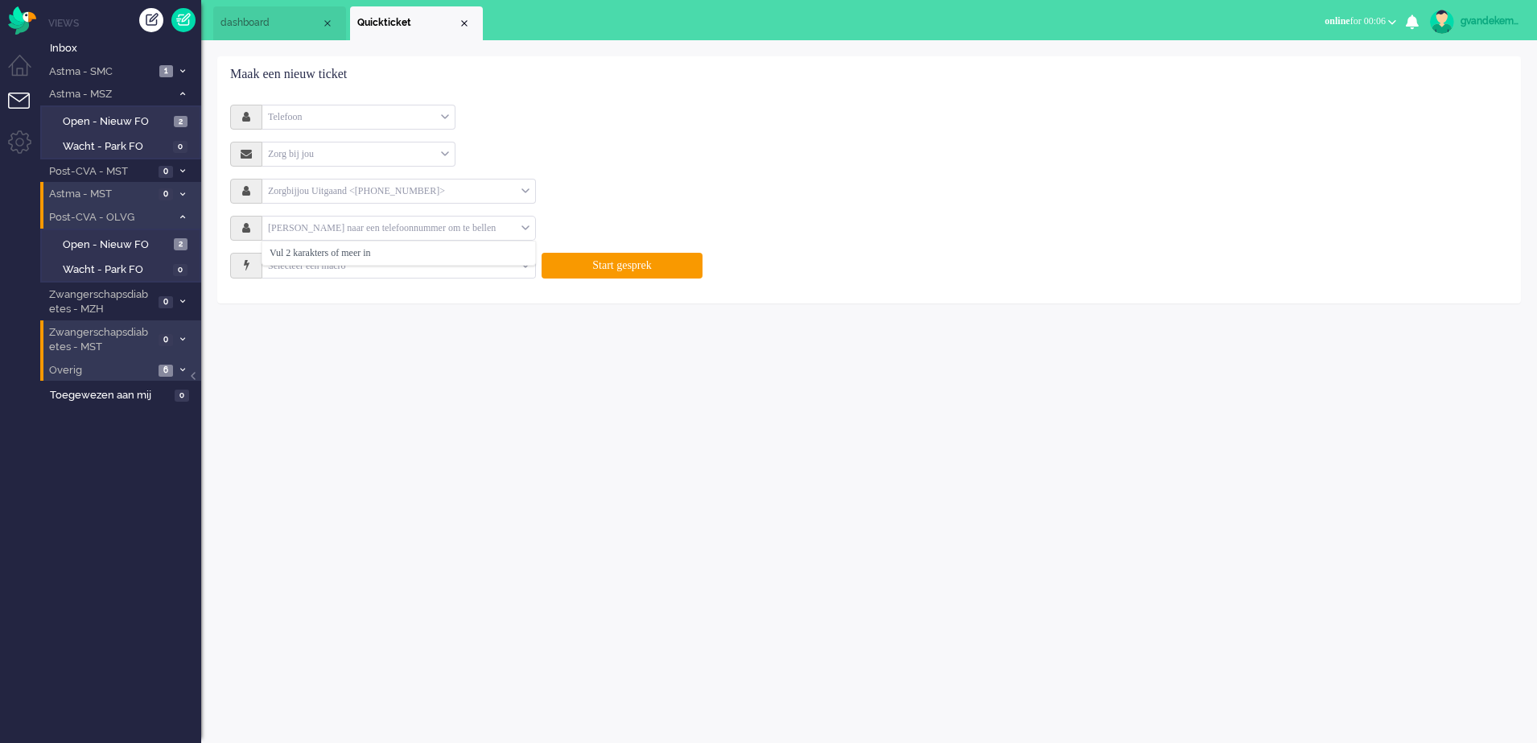
click at [525, 225] on div "Zoek naar een telefoonnummer om te bellen" at bounding box center [398, 228] width 273 height 25
click at [463, 227] on input "text" at bounding box center [391, 228] width 259 height 19
click at [352, 226] on input "+3106 8008 50 20" at bounding box center [386, 228] width 248 height 19
click at [346, 229] on input "+3106 8008 50 20" at bounding box center [386, 228] width 248 height 19
click at [332, 229] on input "+3106 8008 5020" at bounding box center [386, 228] width 248 height 19
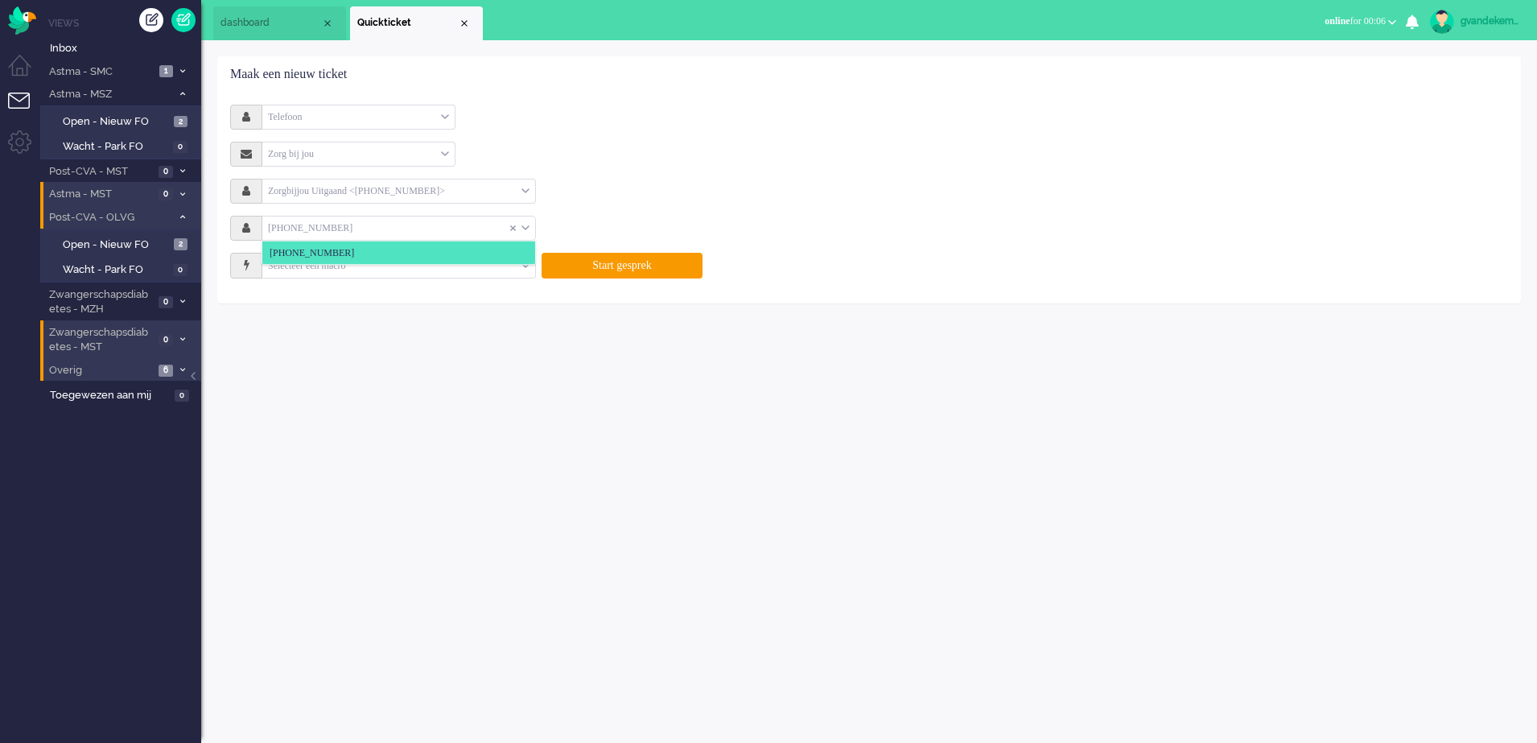
click at [304, 226] on input "+3106 80085020" at bounding box center [386, 228] width 248 height 19
type input "+310680085020"
click at [325, 253] on span "+310680085020" at bounding box center [312, 253] width 84 height 14
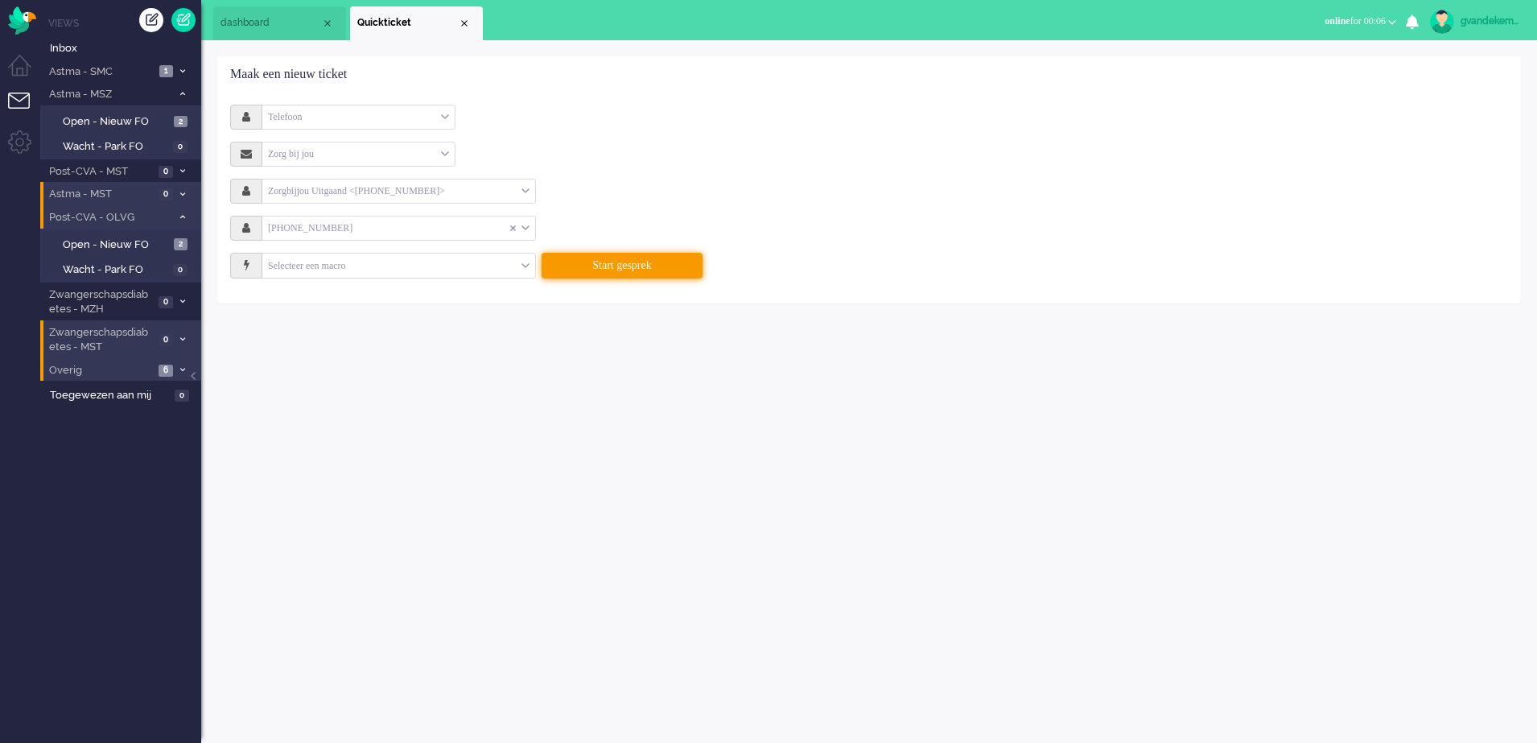
click at [620, 265] on button "Start gesprek" at bounding box center [622, 266] width 161 height 26
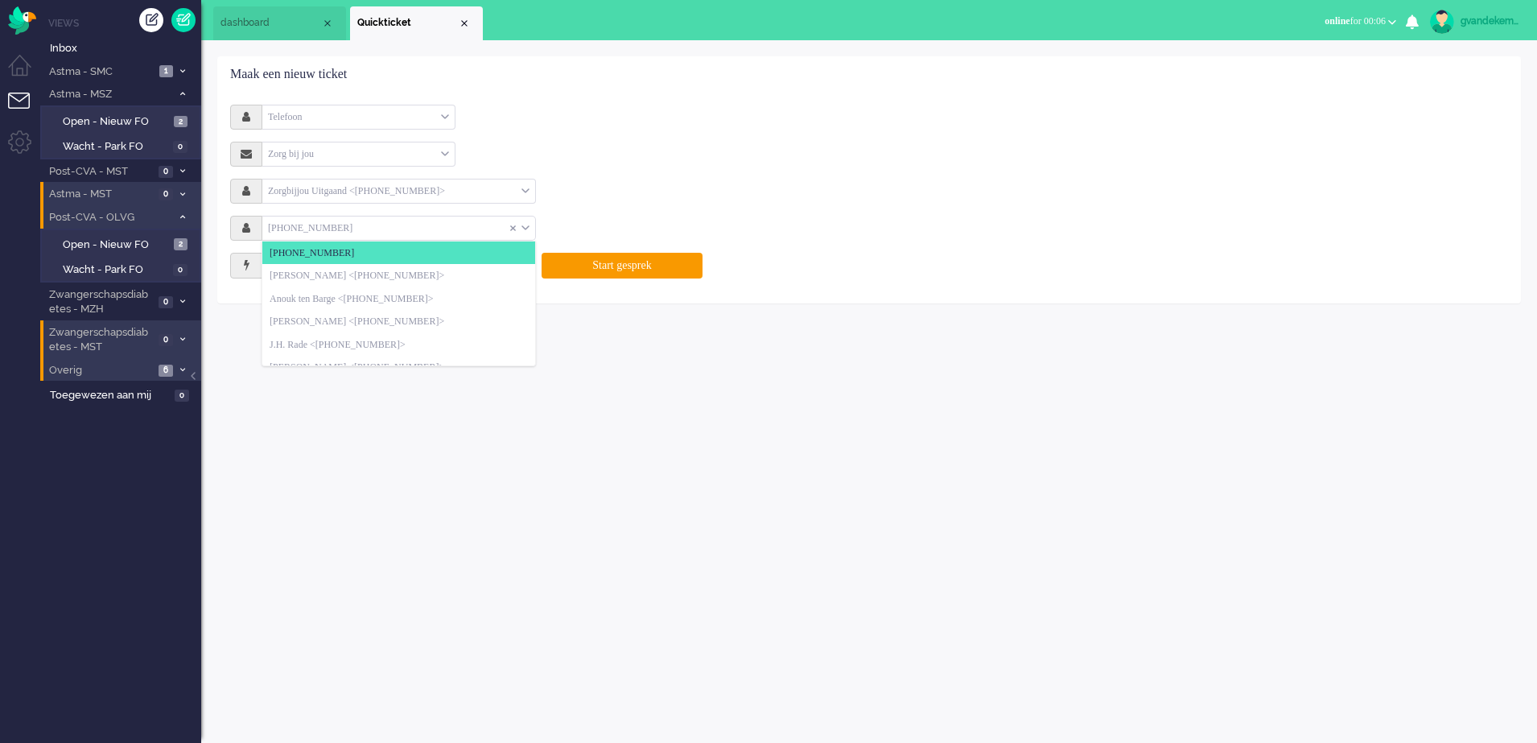
drag, startPoint x: 356, startPoint y: 226, endPoint x: 266, endPoint y: 218, distance: 91.3
click at [266, 219] on input "text" at bounding box center [386, 228] width 248 height 19
click at [334, 229] on input "text" at bounding box center [386, 228] width 248 height 19
click at [325, 250] on span "+310680085020" at bounding box center [312, 253] width 84 height 14
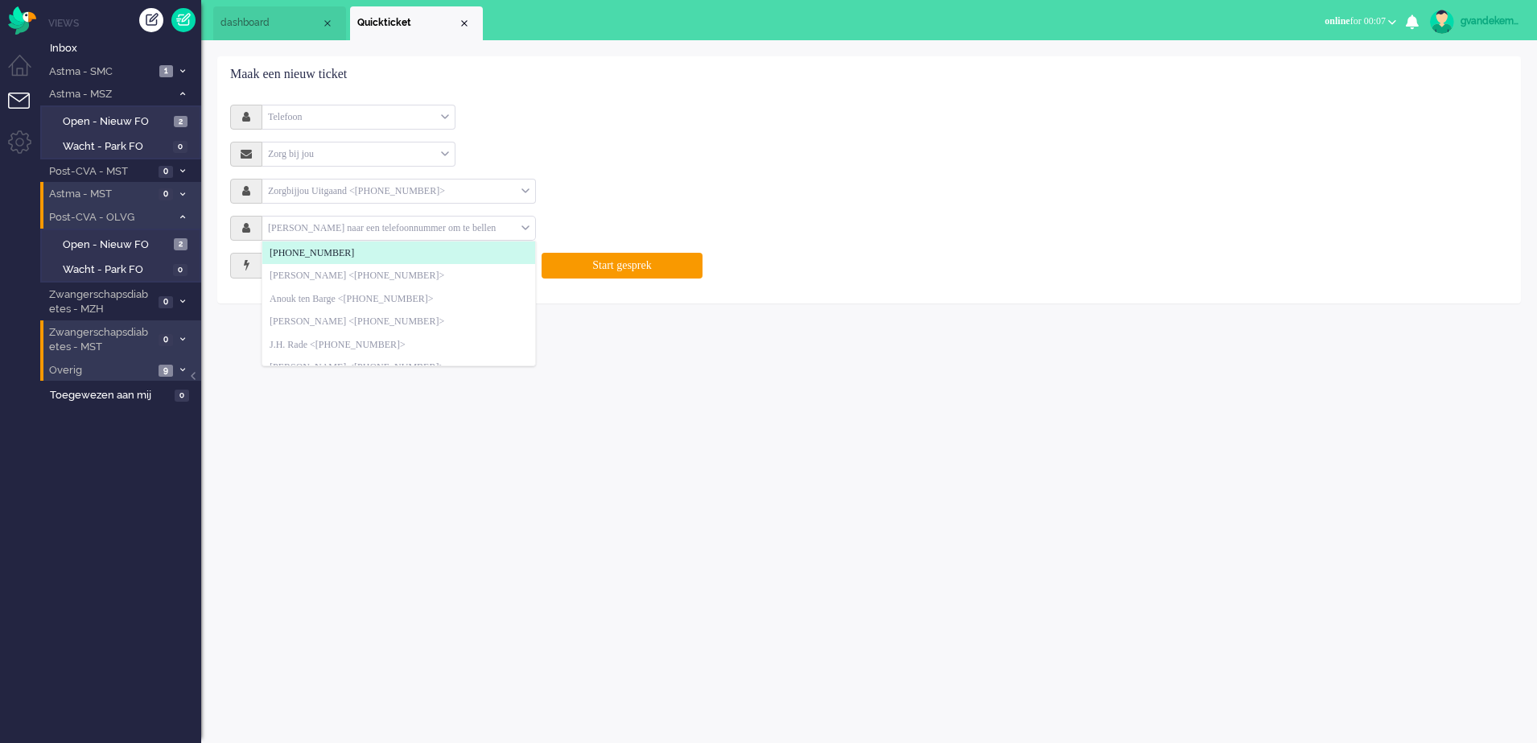
click at [650, 200] on div "Zorgbijjou Uitgaand <+31850703139> Zorgbijjou Uitgaand <+31850703139> Zorgbijjo…" at bounding box center [632, 191] width 805 height 25
click at [521, 224] on div "Zoek naar een telefoonnummer om te bellen" at bounding box center [398, 228] width 273 height 25
click at [23, 19] on img "Omnidesk" at bounding box center [22, 20] width 28 height 28
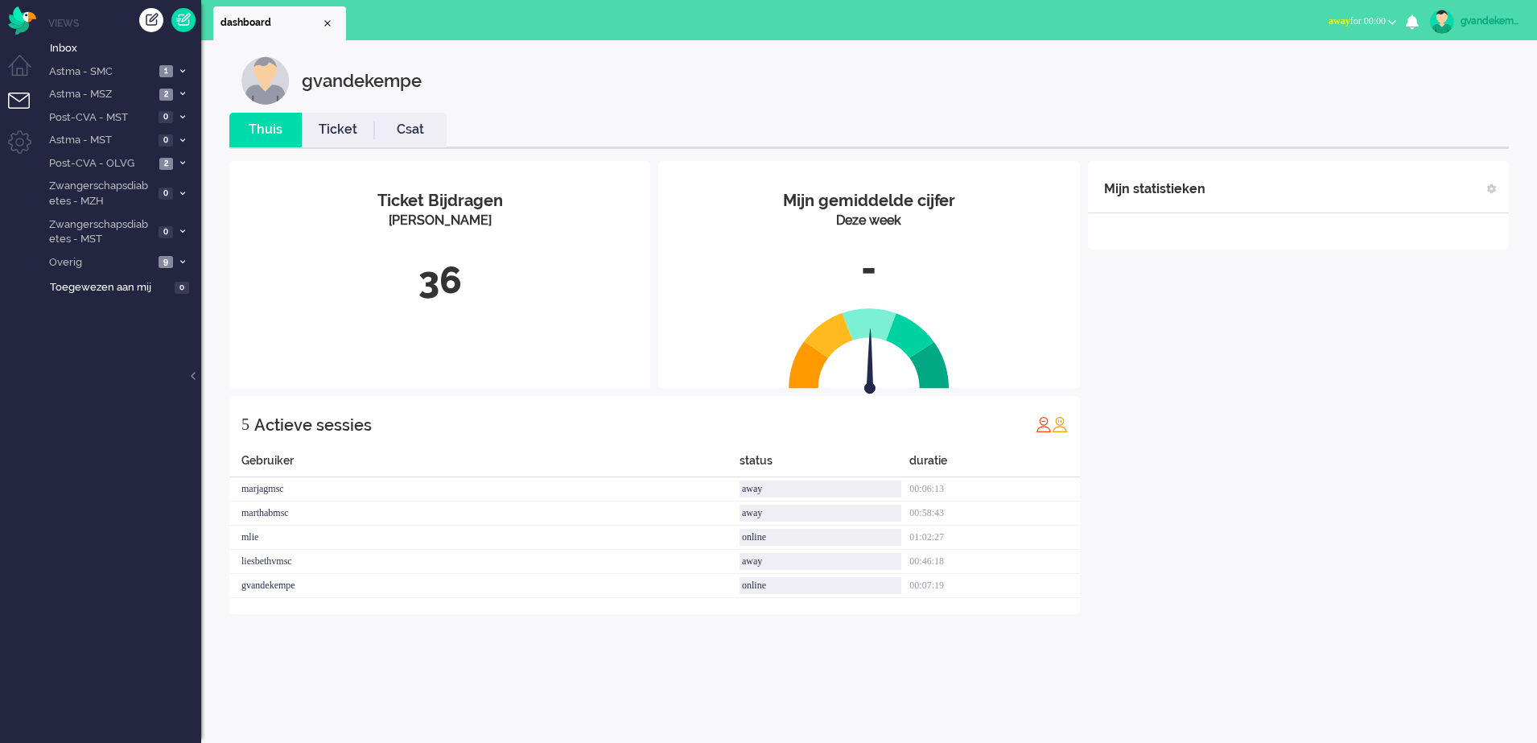
click at [1387, 20] on button "away for 00:00" at bounding box center [1362, 21] width 87 height 23
click at [1288, 74] on label "Online" at bounding box center [1329, 72] width 127 height 14
click at [1146, 461] on div "Mijn statistieken + Statistieken toevoegen Bel tijd (gemiddelde dag) Wrapup tij…" at bounding box center [1298, 387] width 421 height 453
click at [171, 256] on span "9" at bounding box center [166, 262] width 14 height 12
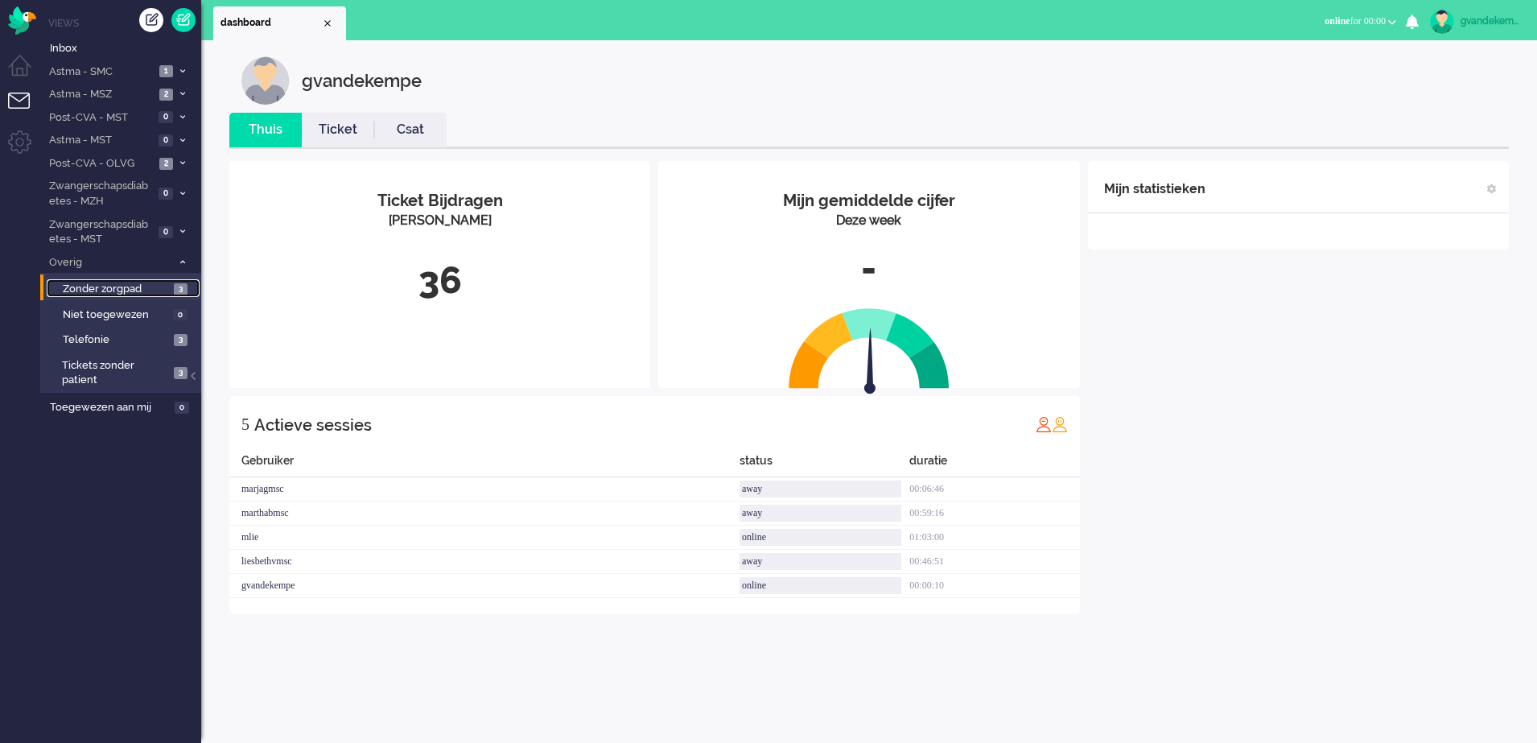
click at [169, 288] on span "Zonder zorgpad" at bounding box center [116, 289] width 107 height 15
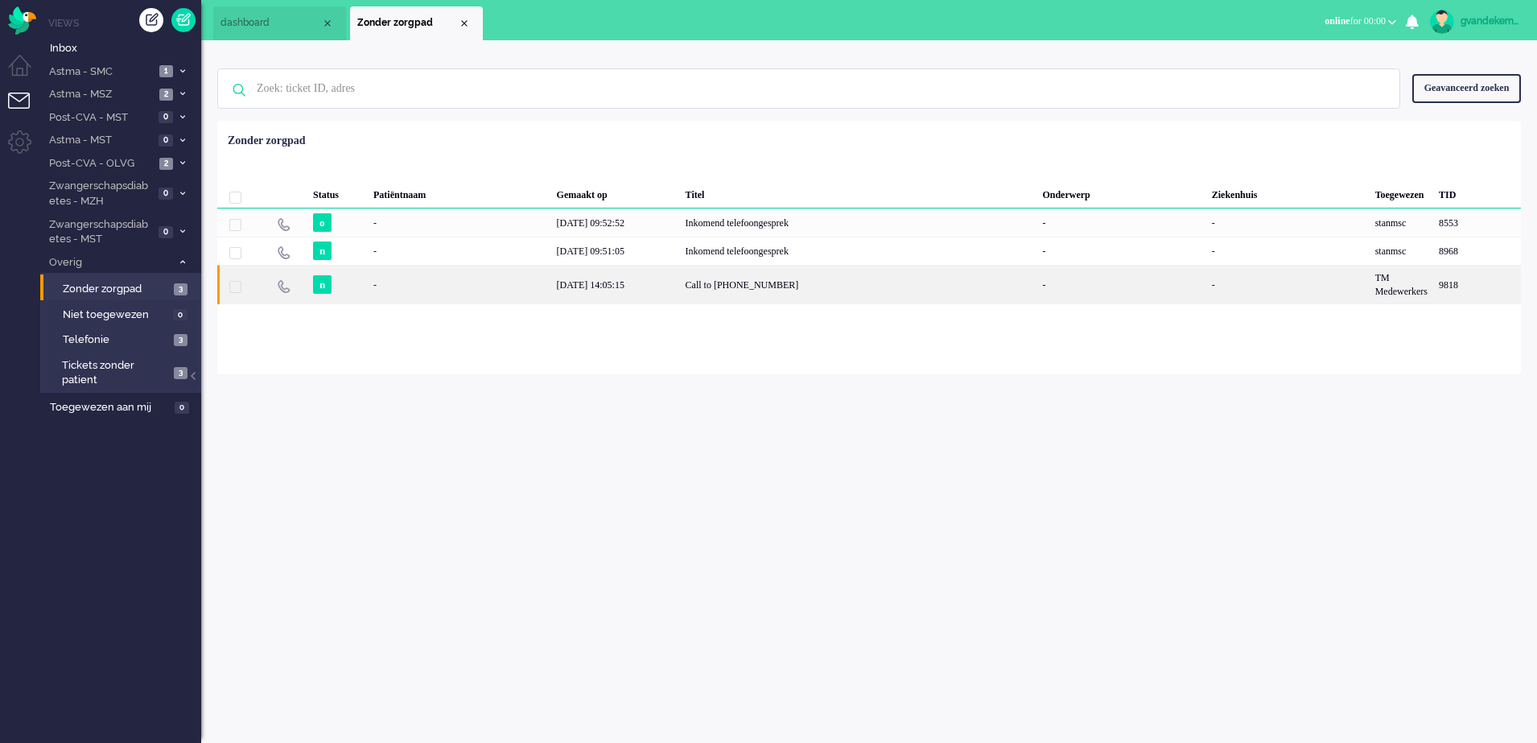
click at [789, 278] on div "Call to +310680085020" at bounding box center [858, 284] width 357 height 39
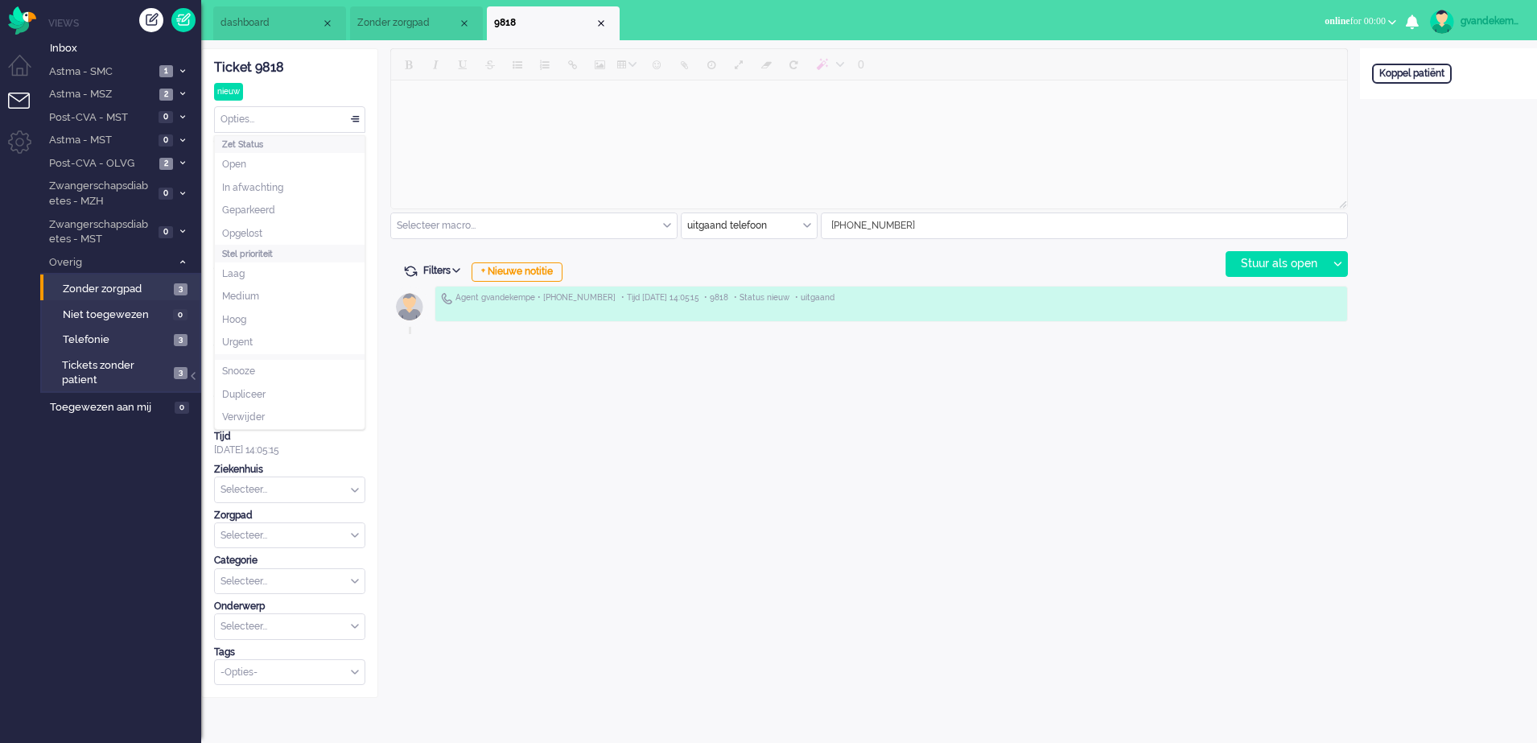
click at [356, 116] on div "Opties..." at bounding box center [290, 119] width 150 height 25
drag, startPoint x: 302, startPoint y: 231, endPoint x: 370, endPoint y: 230, distance: 68.4
click at [370, 230] on div "Ticket 9818 nieuw Kijkend Opties... Zet Status Open In afwachting Geparkeerd Op…" at bounding box center [289, 372] width 177 height 649
click at [776, 452] on div "0 Selecteer macro... Bericht: Intake Notitie: Beleid na supervisie Notitie: Coa…" at bounding box center [869, 372] width 982 height 649
click at [1435, 72] on div "Koppel patiënt" at bounding box center [1412, 74] width 80 height 20
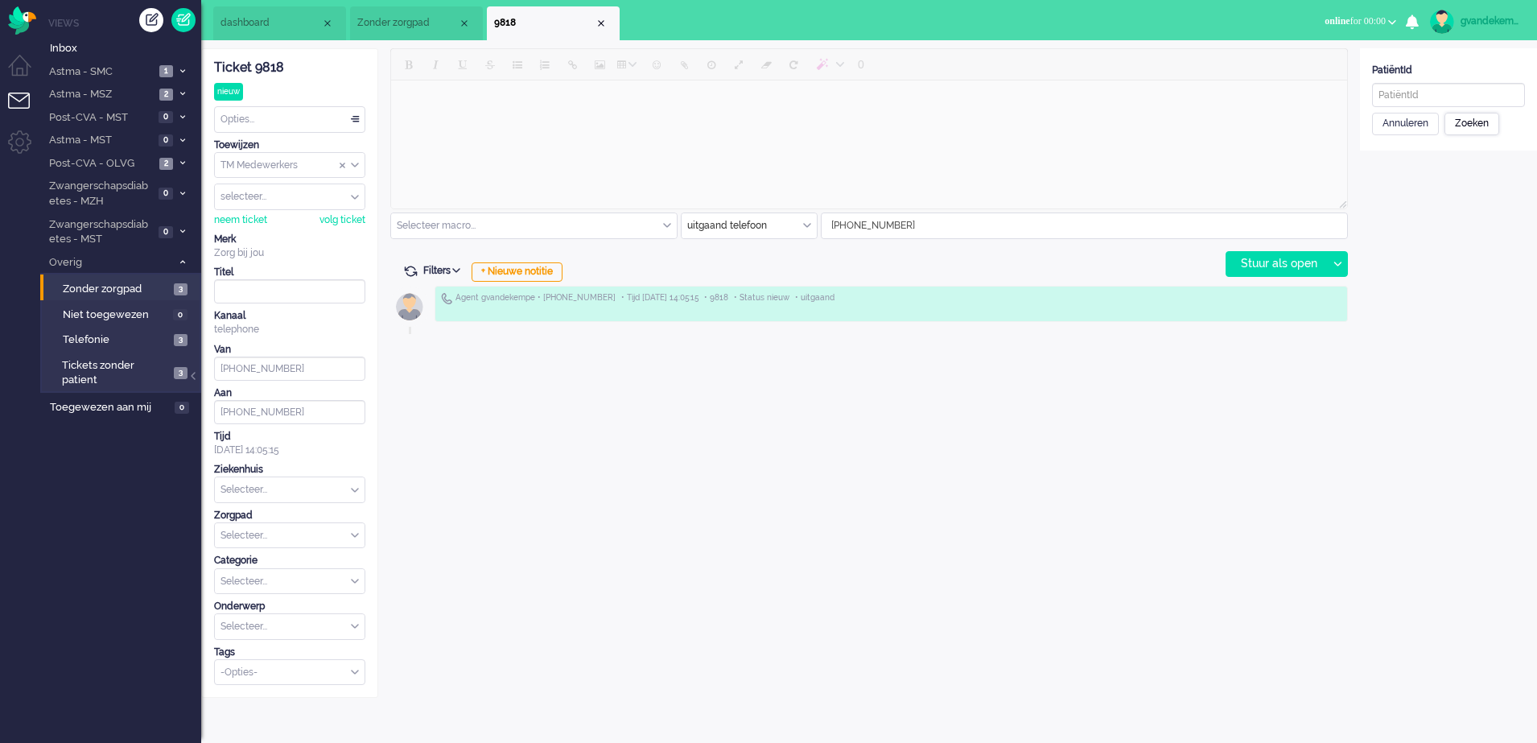
click at [1473, 120] on div "Zoeken" at bounding box center [1471, 124] width 55 height 23
click at [1408, 123] on div "Annuleren" at bounding box center [1405, 124] width 67 height 23
click at [355, 117] on div "Opties..." at bounding box center [290, 119] width 150 height 25
click at [253, 228] on span "Opgelost" at bounding box center [242, 234] width 40 height 14
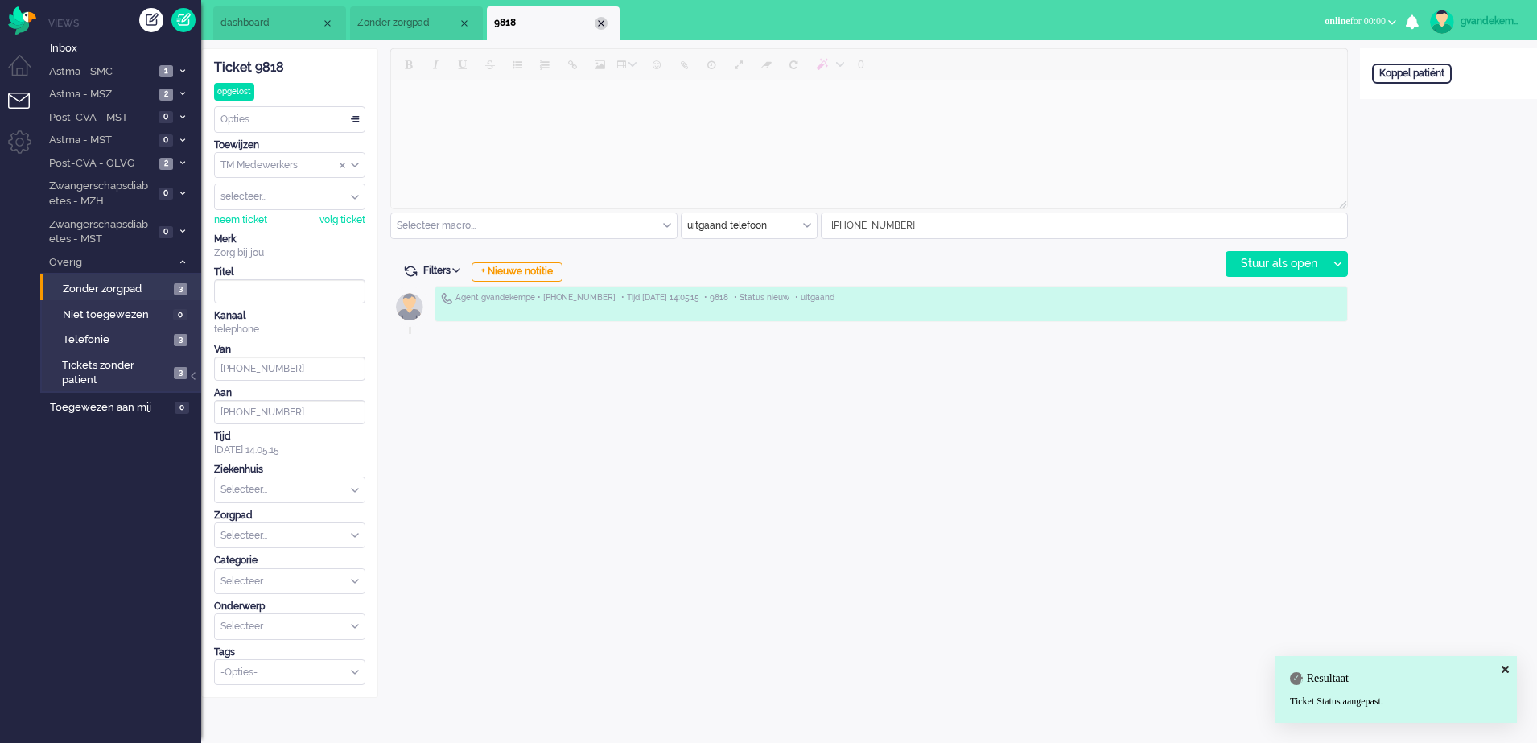
click at [600, 25] on div "Close tab" at bounding box center [601, 23] width 13 height 13
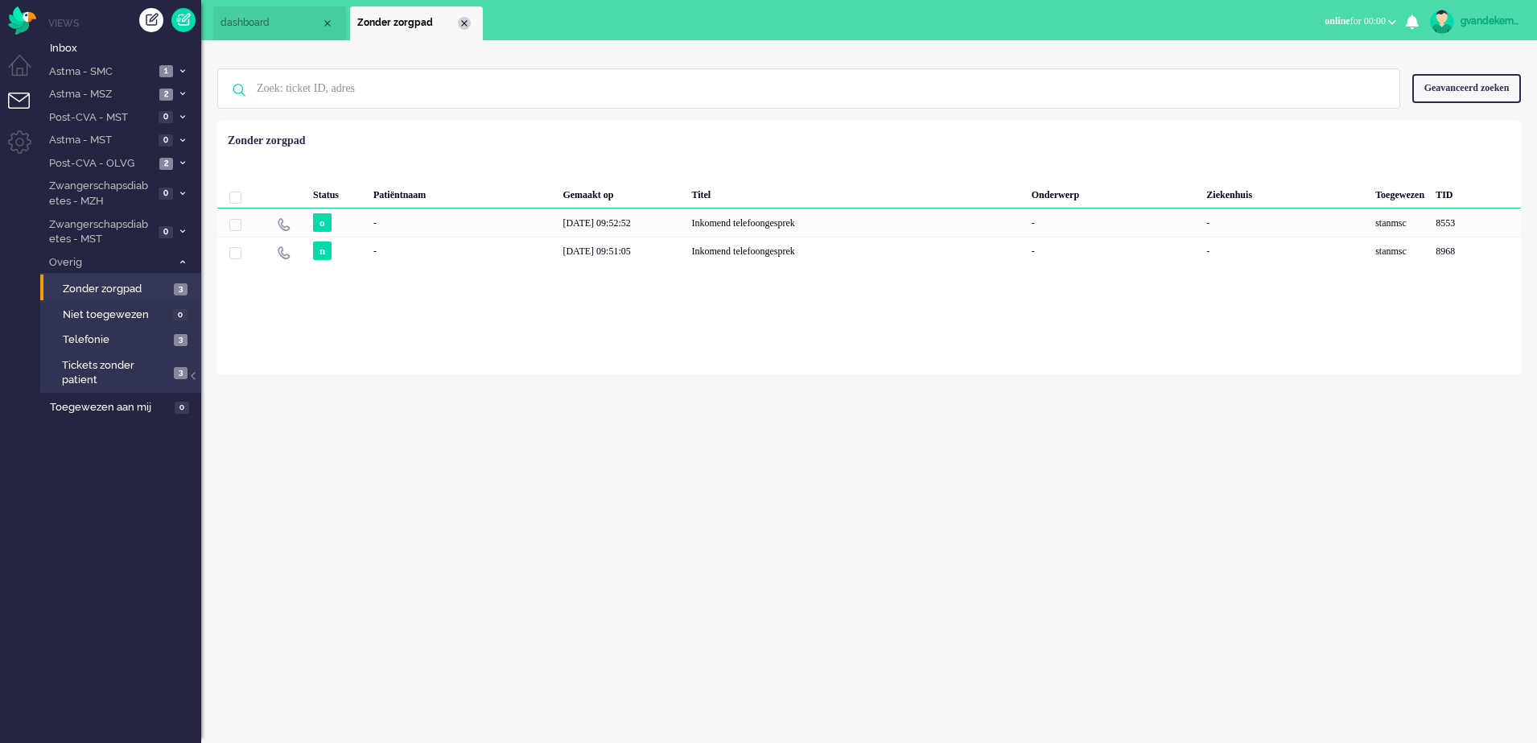
click at [461, 24] on div "Close tab" at bounding box center [464, 23] width 13 height 13
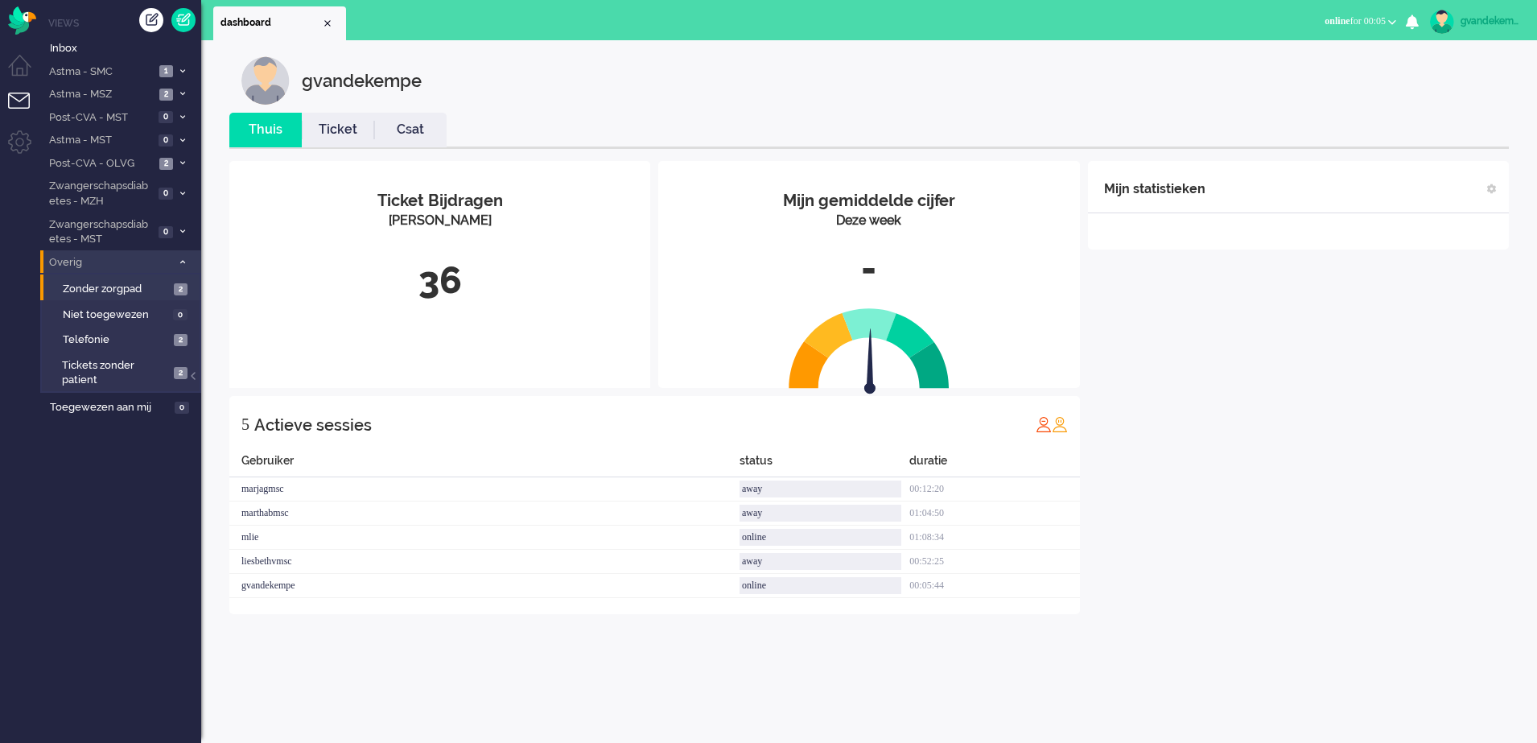
click at [181, 261] on icon at bounding box center [182, 262] width 5 height 6
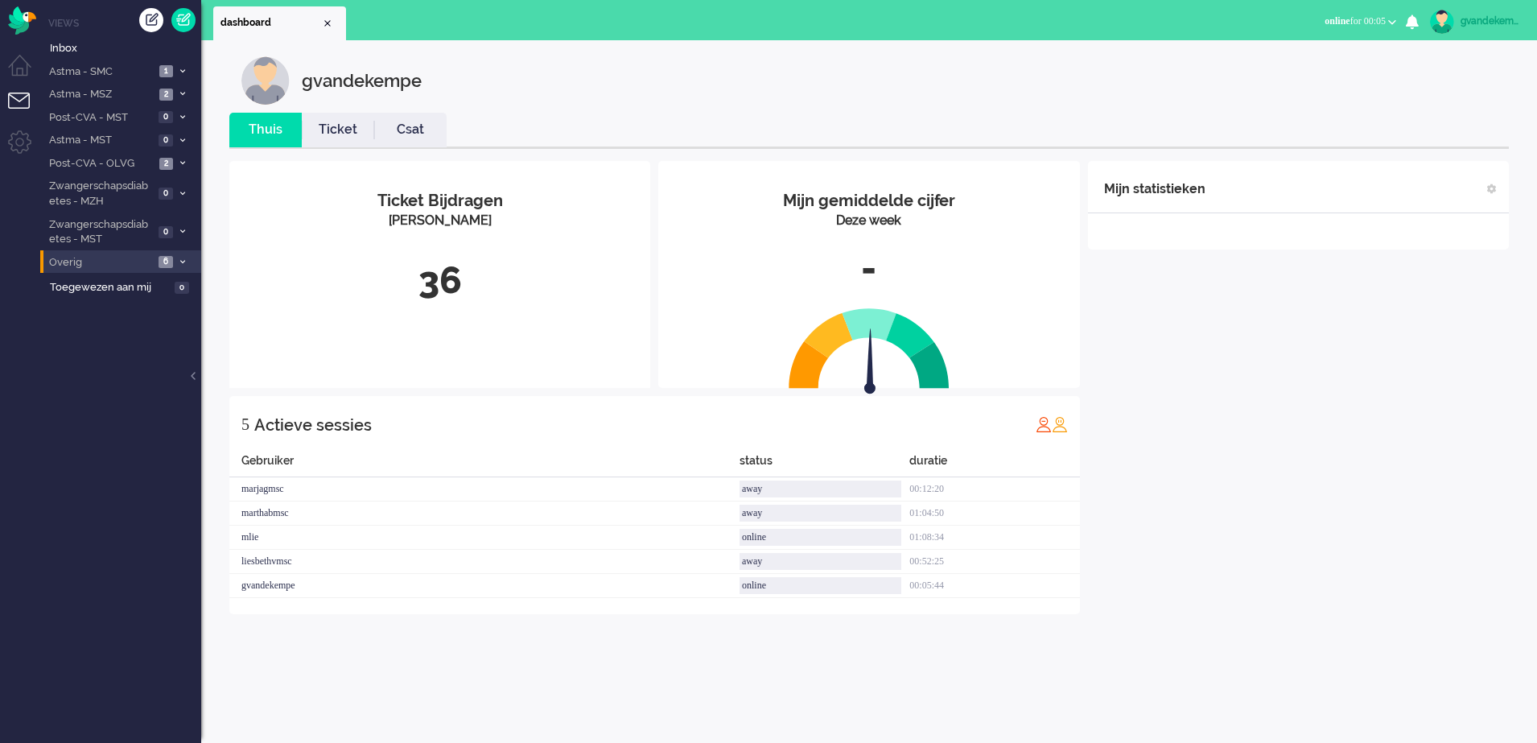
click at [1229, 360] on div "Mijn statistieken + Statistieken toevoegen Bel tijd (gemiddelde dag) Wrapup tij…" at bounding box center [1298, 387] width 421 height 453
click at [68, 48] on span "Inbox" at bounding box center [125, 48] width 151 height 15
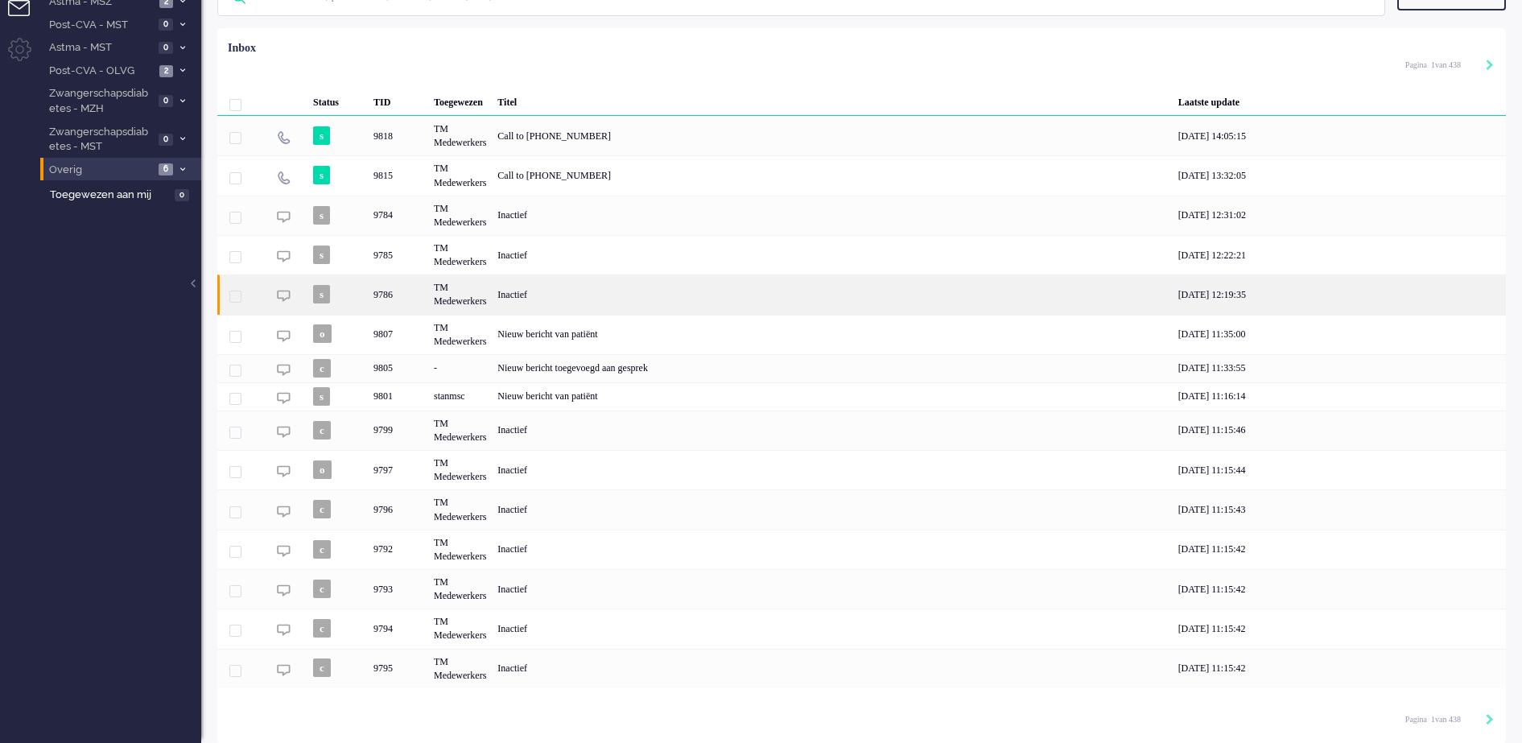
scroll to position [94, 0]
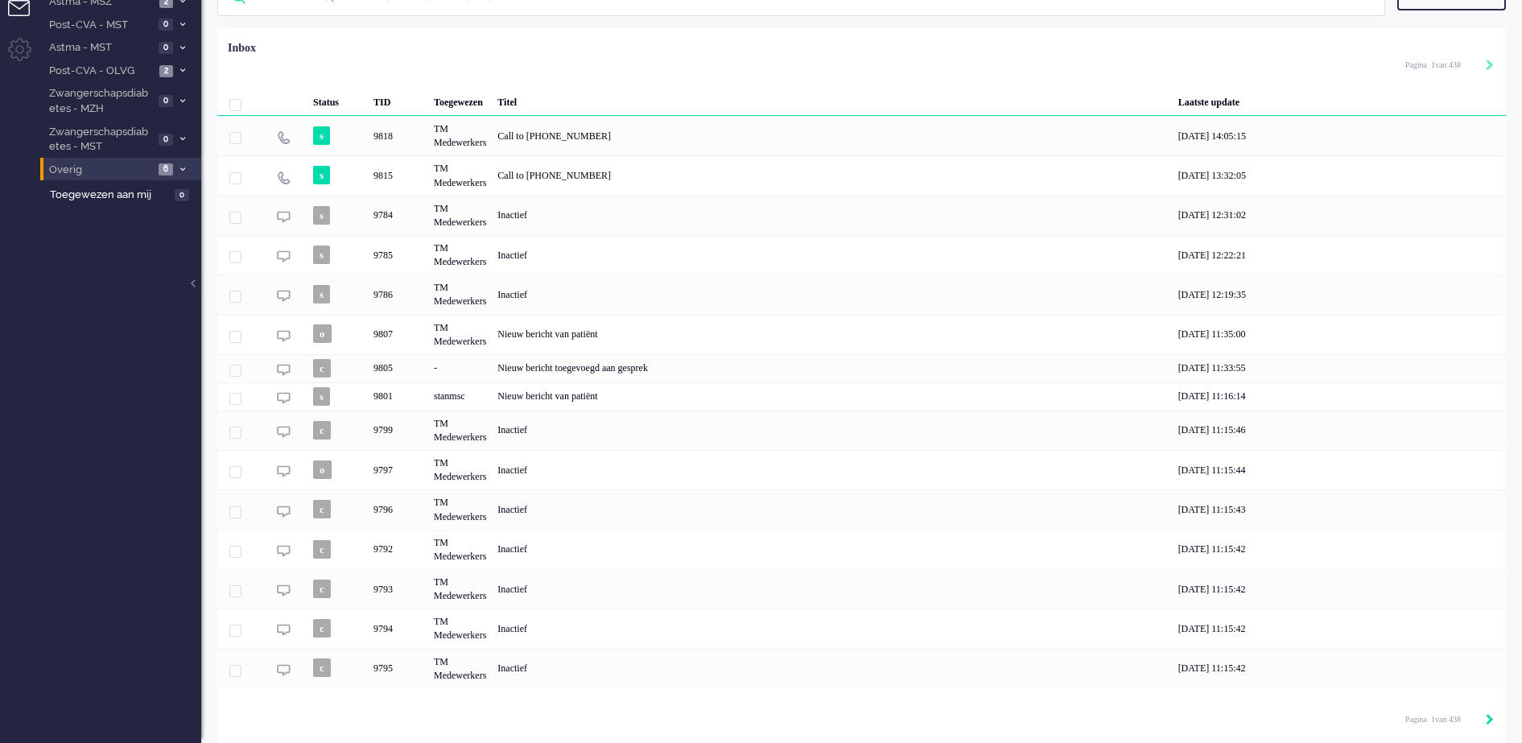
click at [1489, 722] on icon "Next" at bounding box center [1489, 719] width 8 height 11
type input "2"
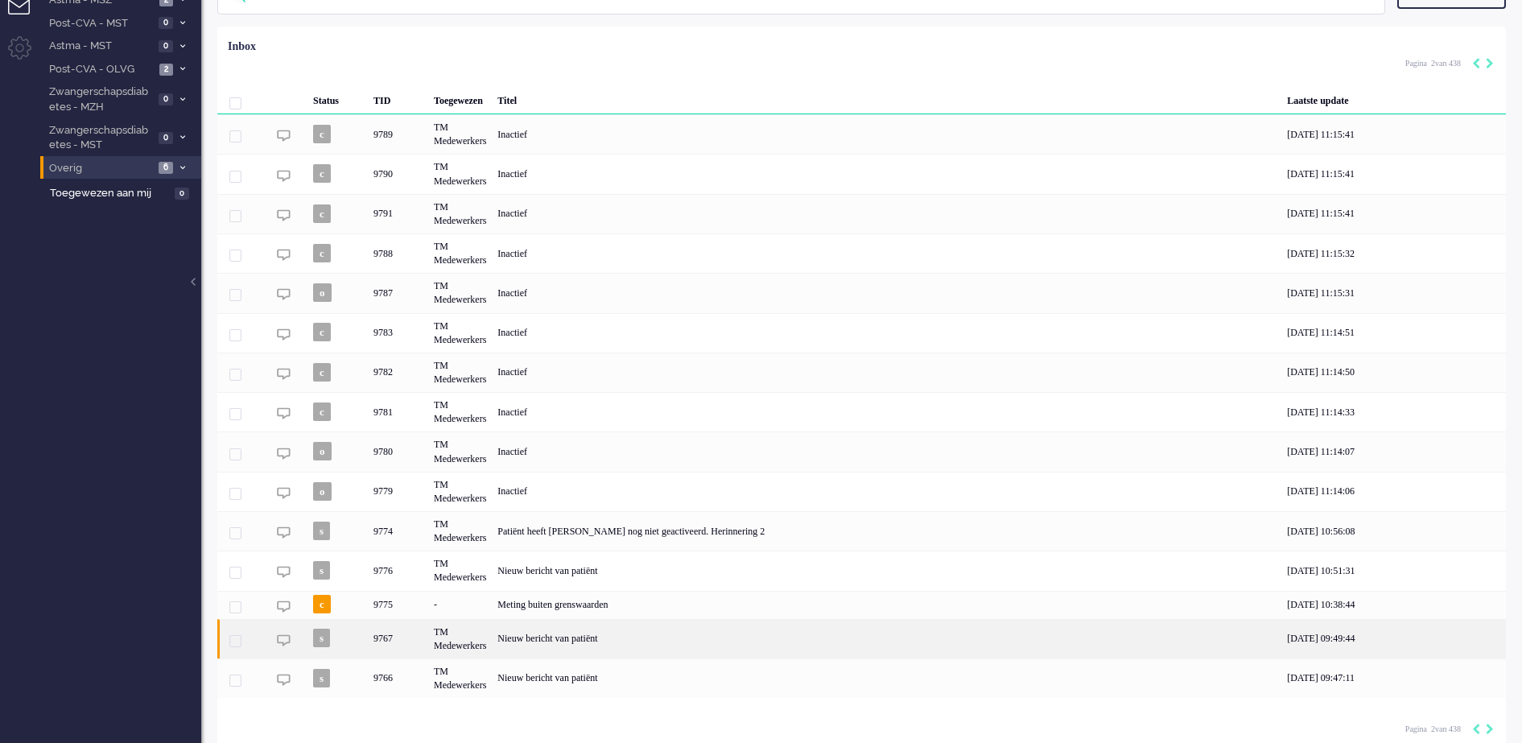
scroll to position [0, 0]
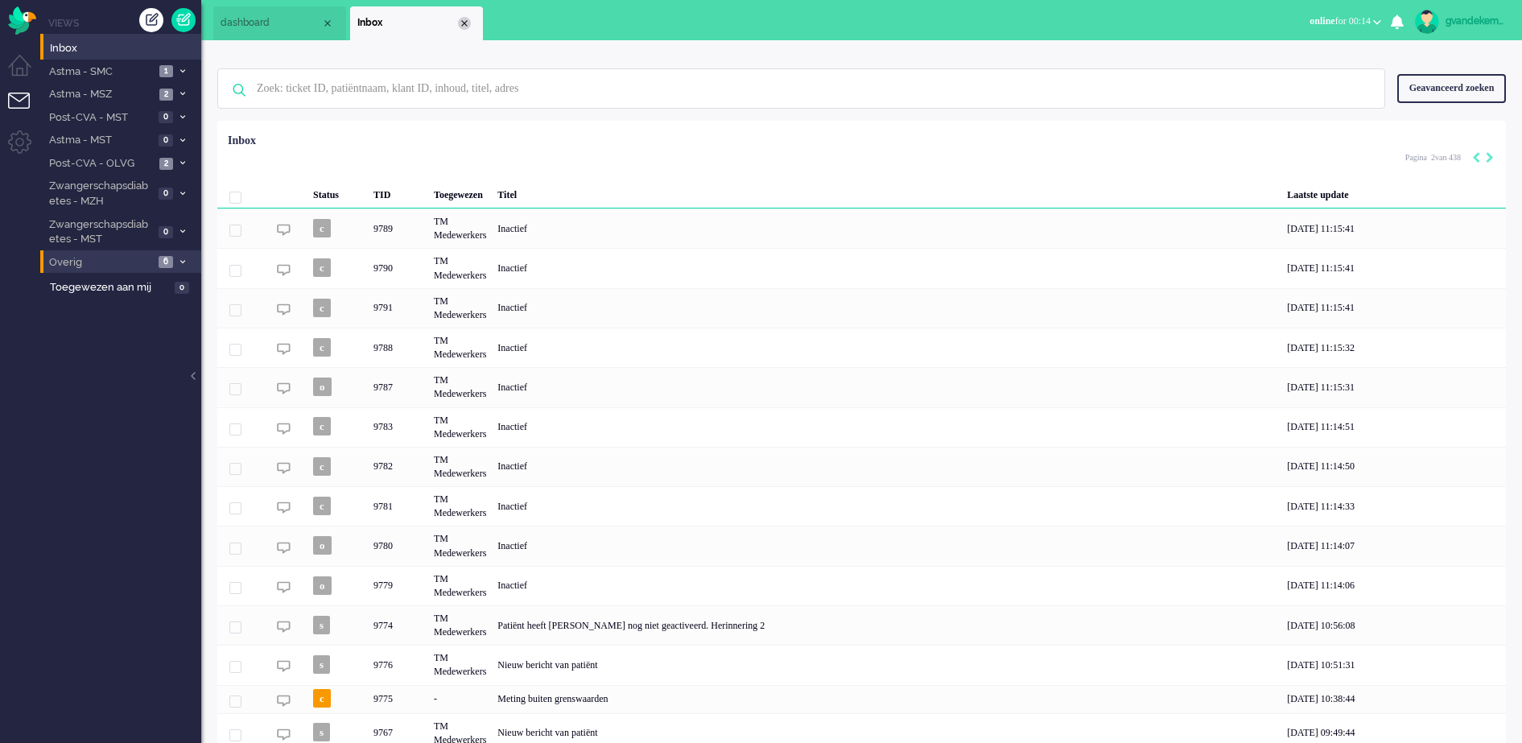
click at [465, 22] on div "Close tab" at bounding box center [464, 23] width 13 height 13
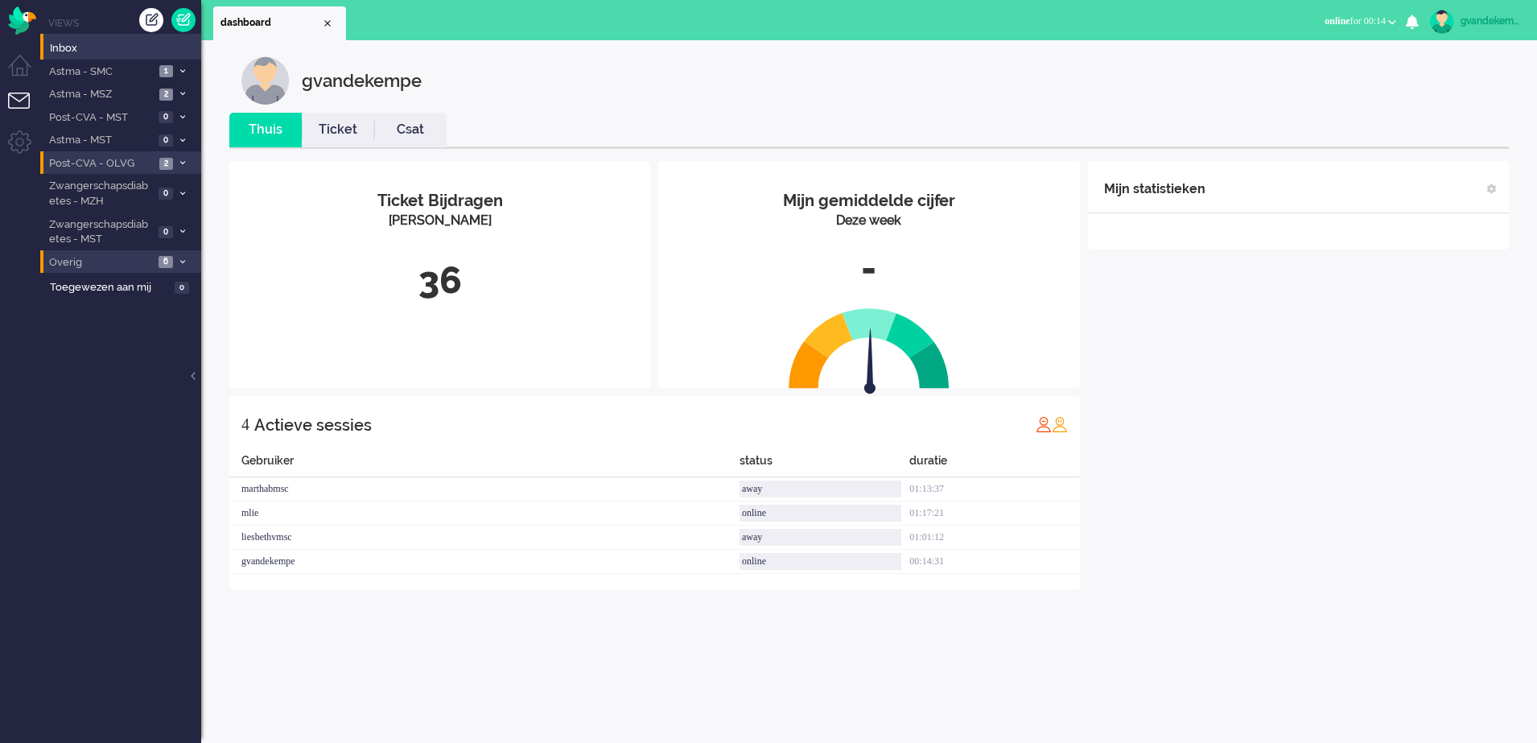
click at [145, 160] on span "Post-CVA - OLVG" at bounding box center [101, 163] width 108 height 15
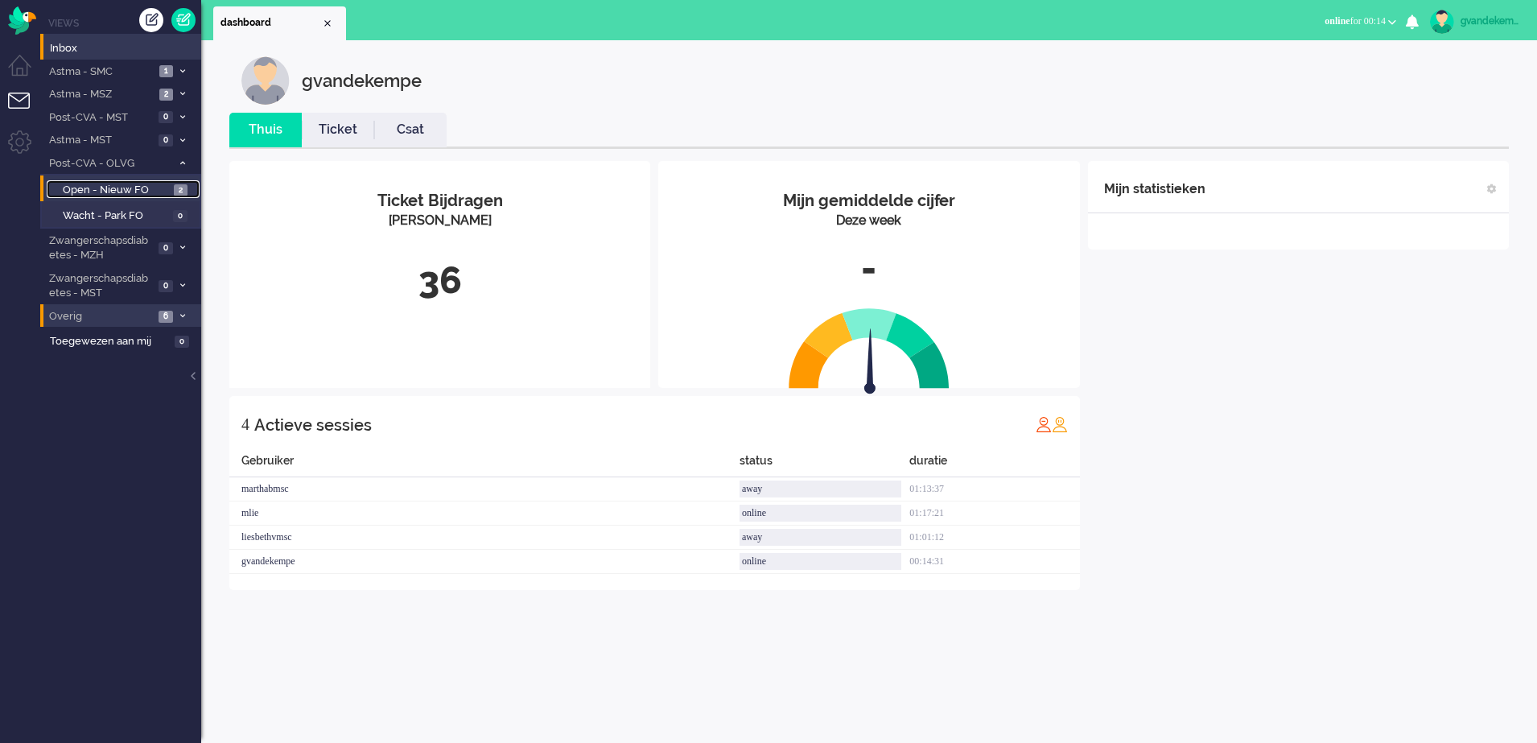
click at [140, 189] on span "Open - Nieuw FO" at bounding box center [116, 190] width 107 height 15
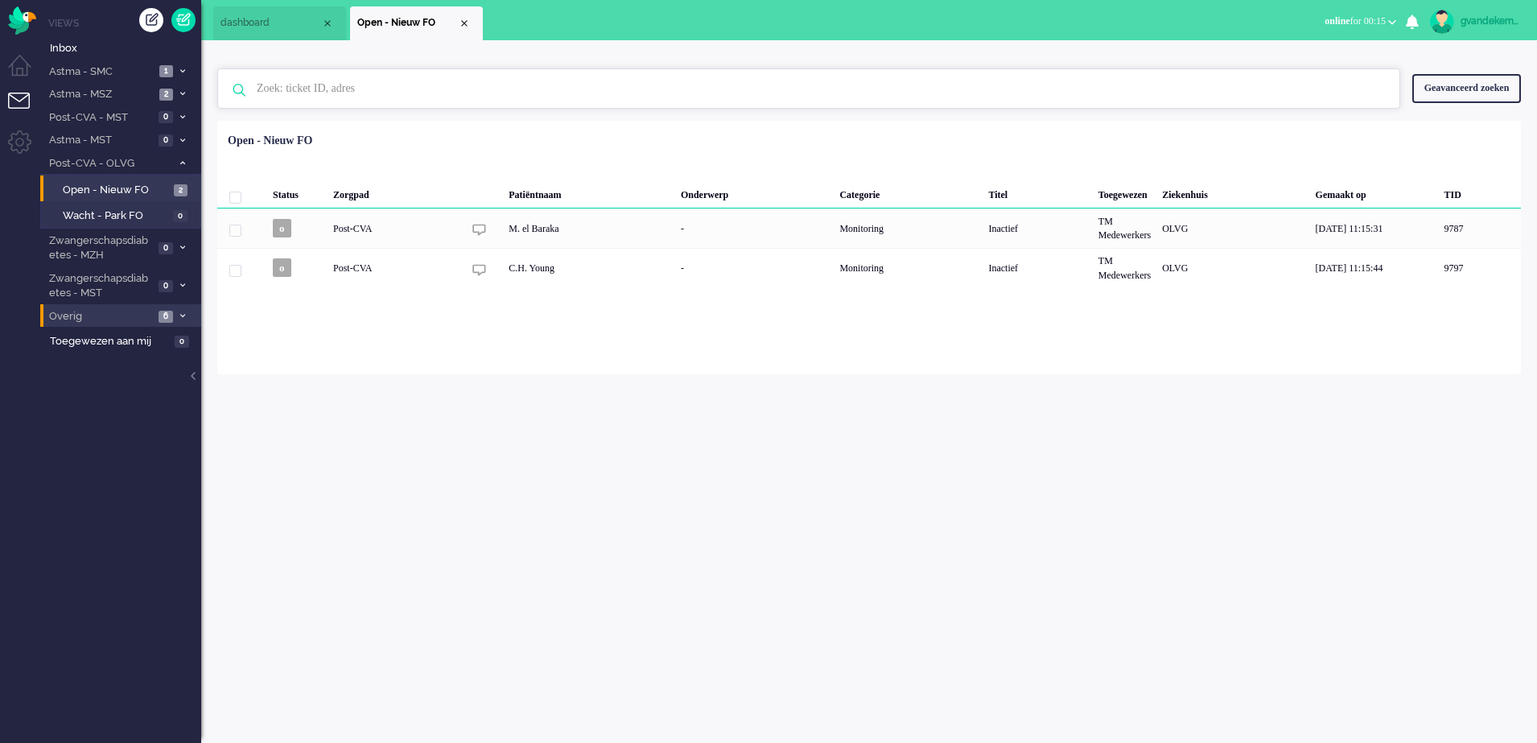
click at [404, 88] on input "text" at bounding box center [811, 88] width 1133 height 39
click at [242, 89] on img at bounding box center [239, 90] width 42 height 42
click at [325, 86] on input "8973" at bounding box center [811, 88] width 1133 height 39
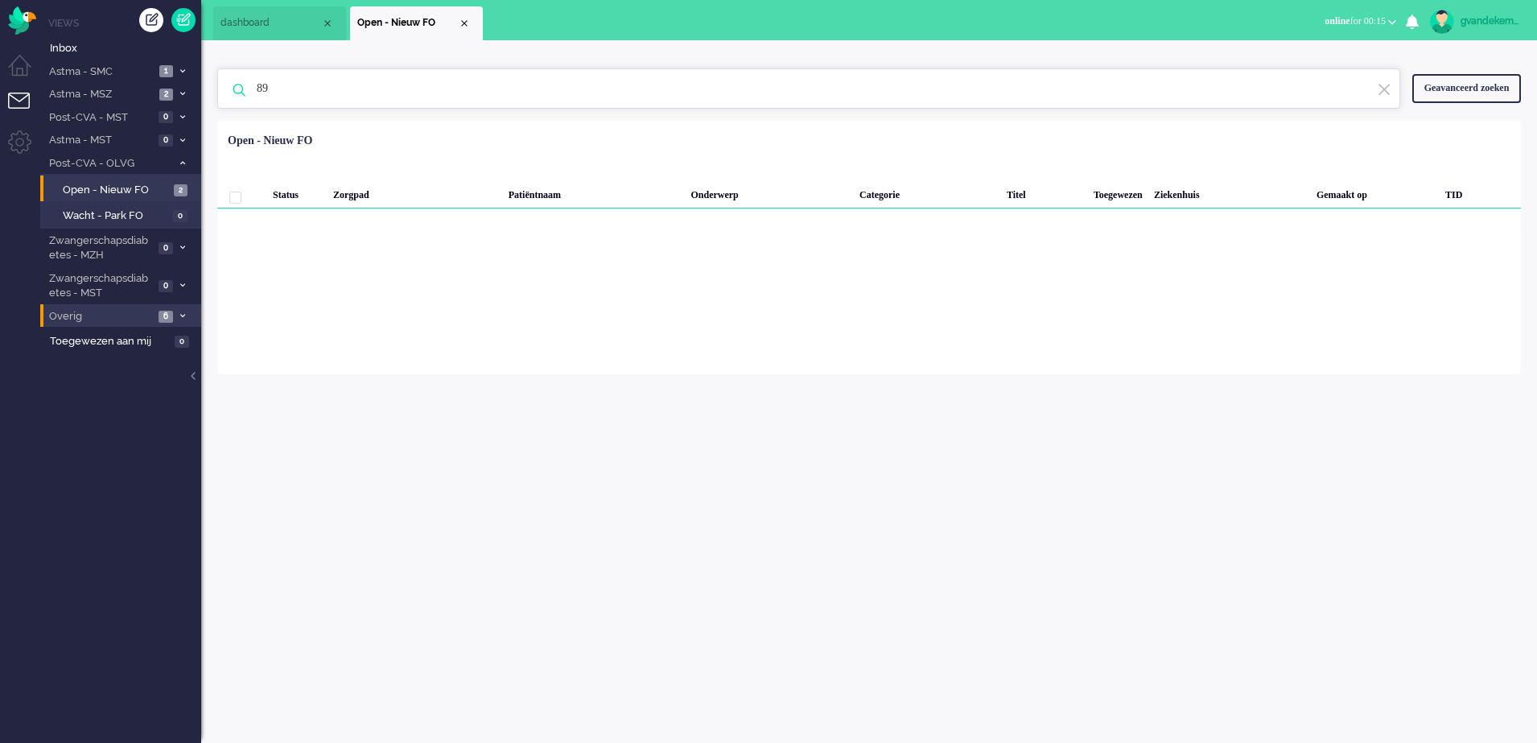
type input "8"
click at [468, 24] on div "Close tab" at bounding box center [464, 23] width 13 height 13
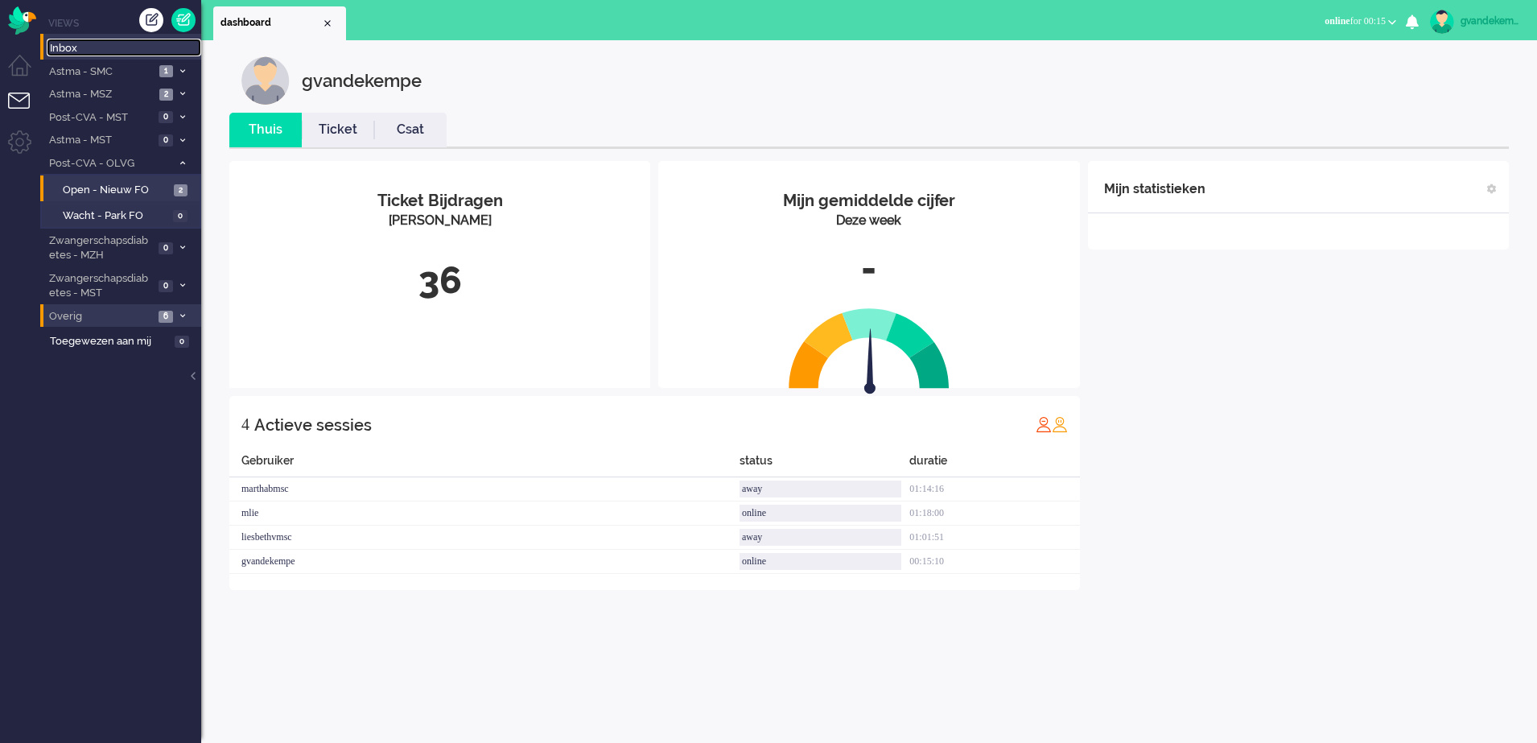
click at [70, 44] on span "Inbox" at bounding box center [125, 48] width 151 height 15
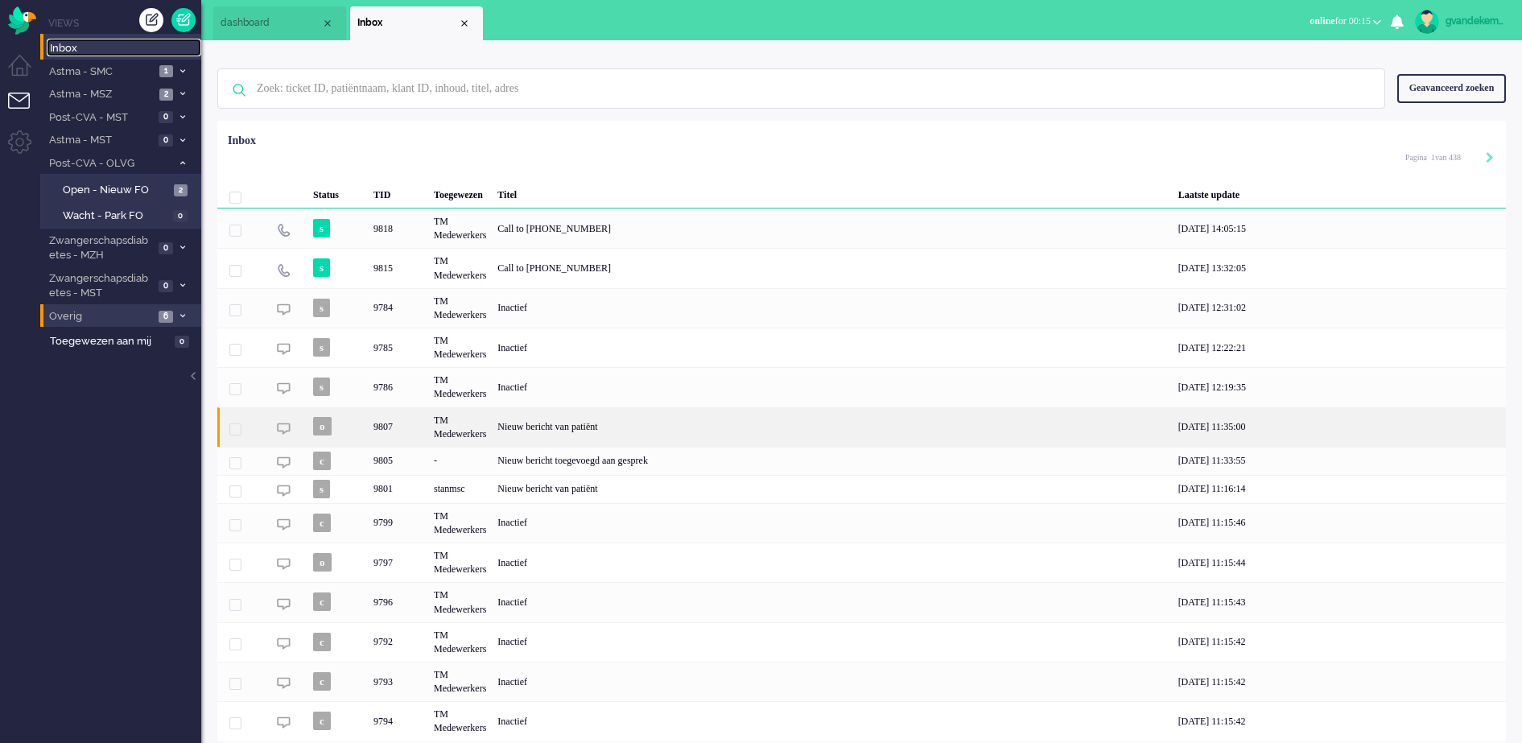
scroll to position [94, 0]
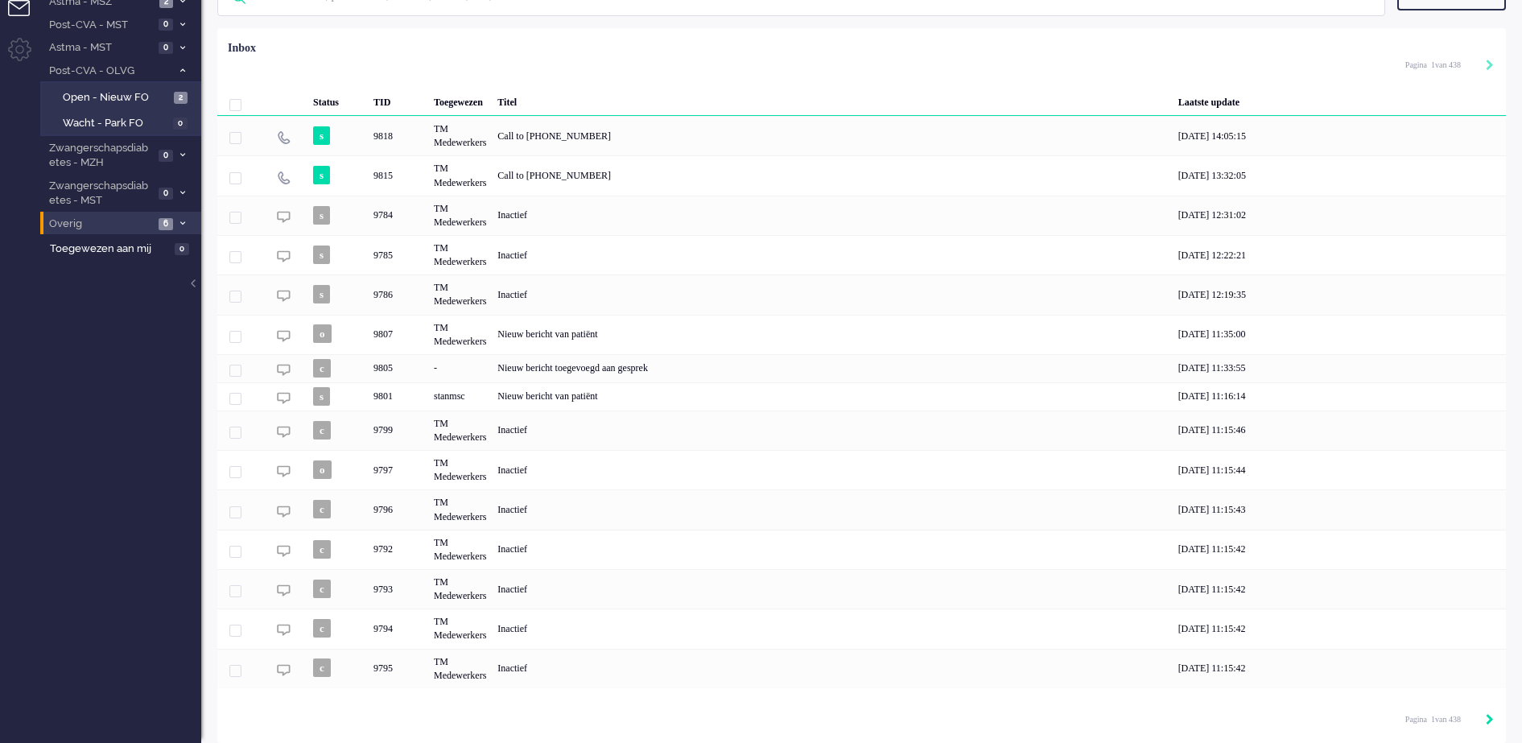
click at [1489, 719] on icon "Next" at bounding box center [1489, 719] width 8 height 11
type input "2"
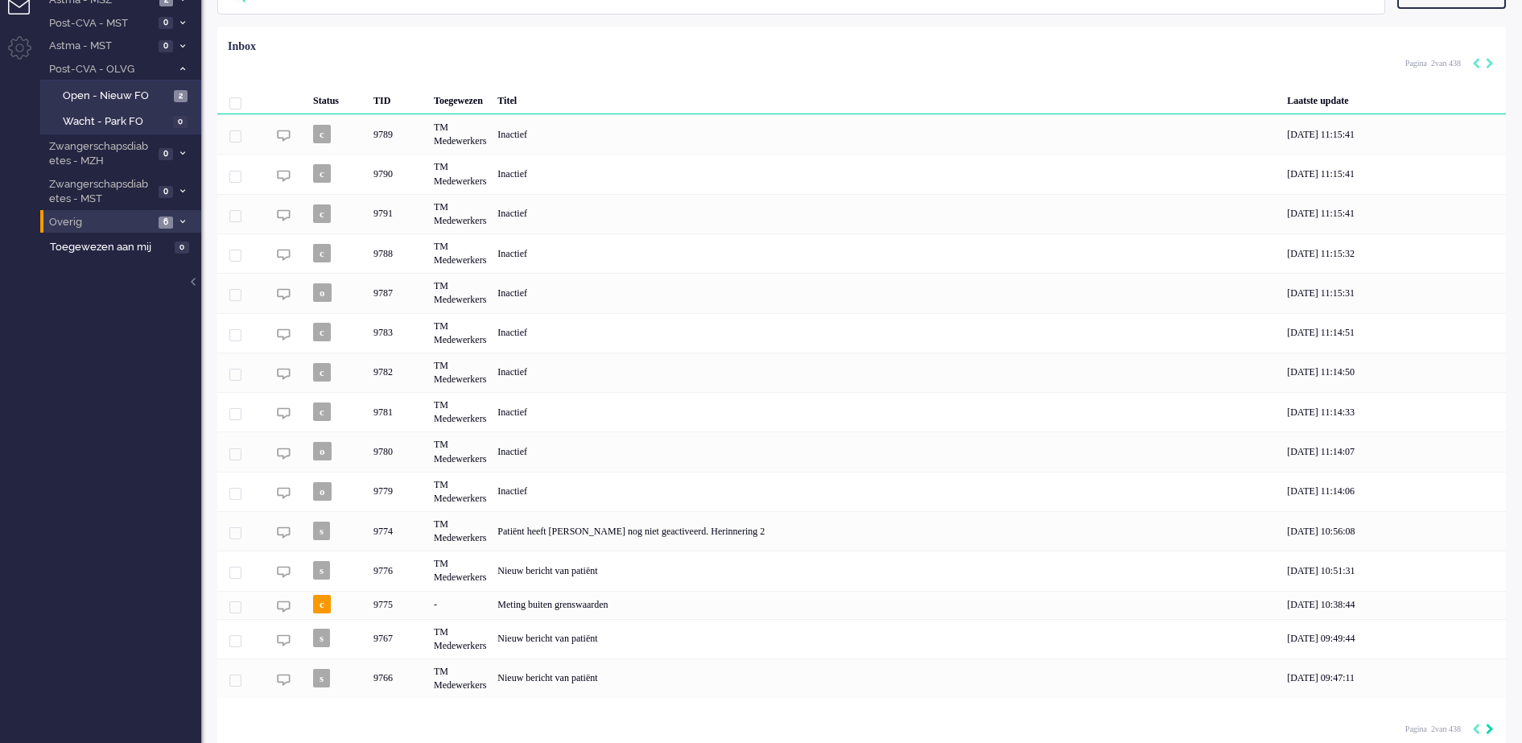
click at [1489, 719] on div "Pagina 2 van 438" at bounding box center [1449, 728] width 89 height 24
click at [1487, 732] on icon "Next" at bounding box center [1489, 728] width 8 height 11
type input "3"
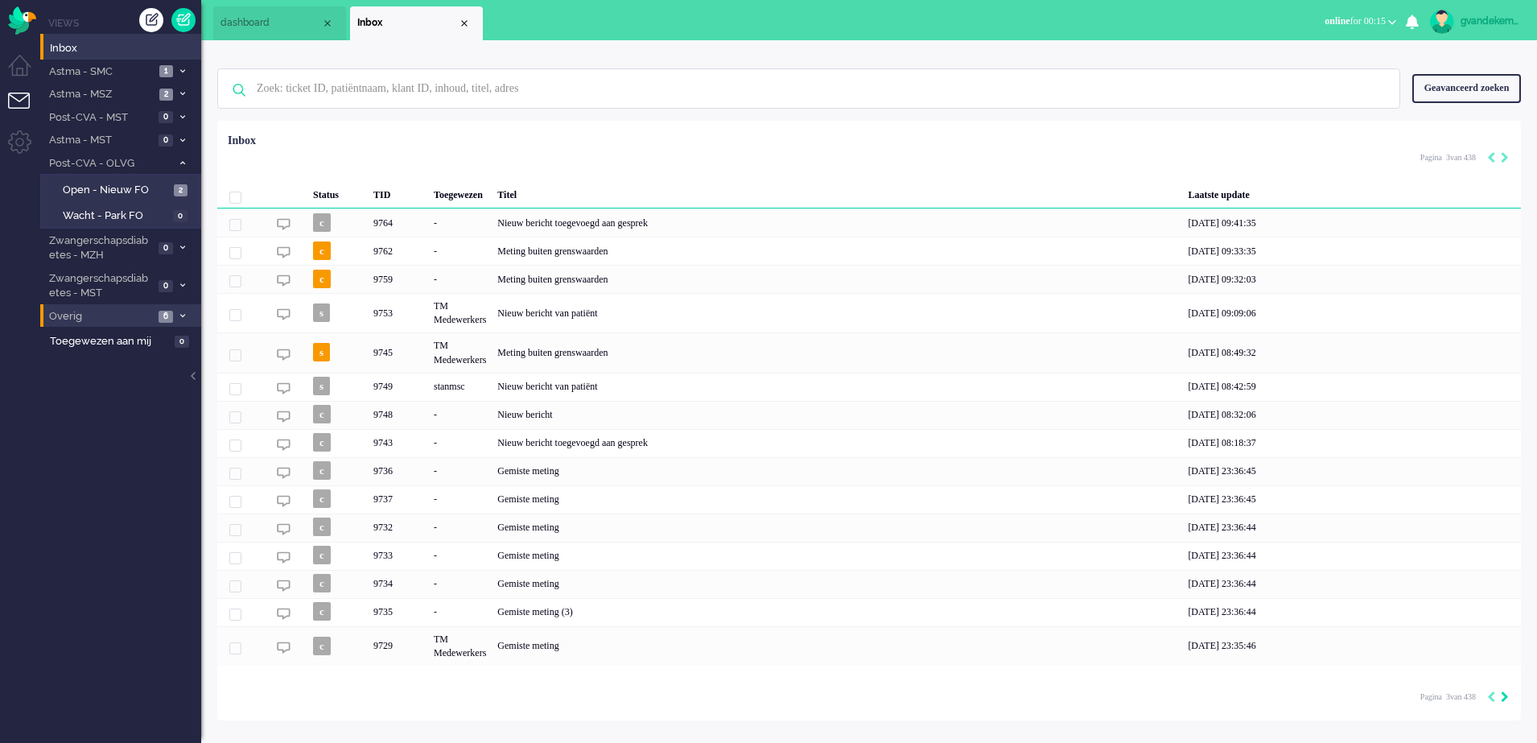
click at [1506, 699] on icon "Next" at bounding box center [1505, 696] width 8 height 11
type input "4"
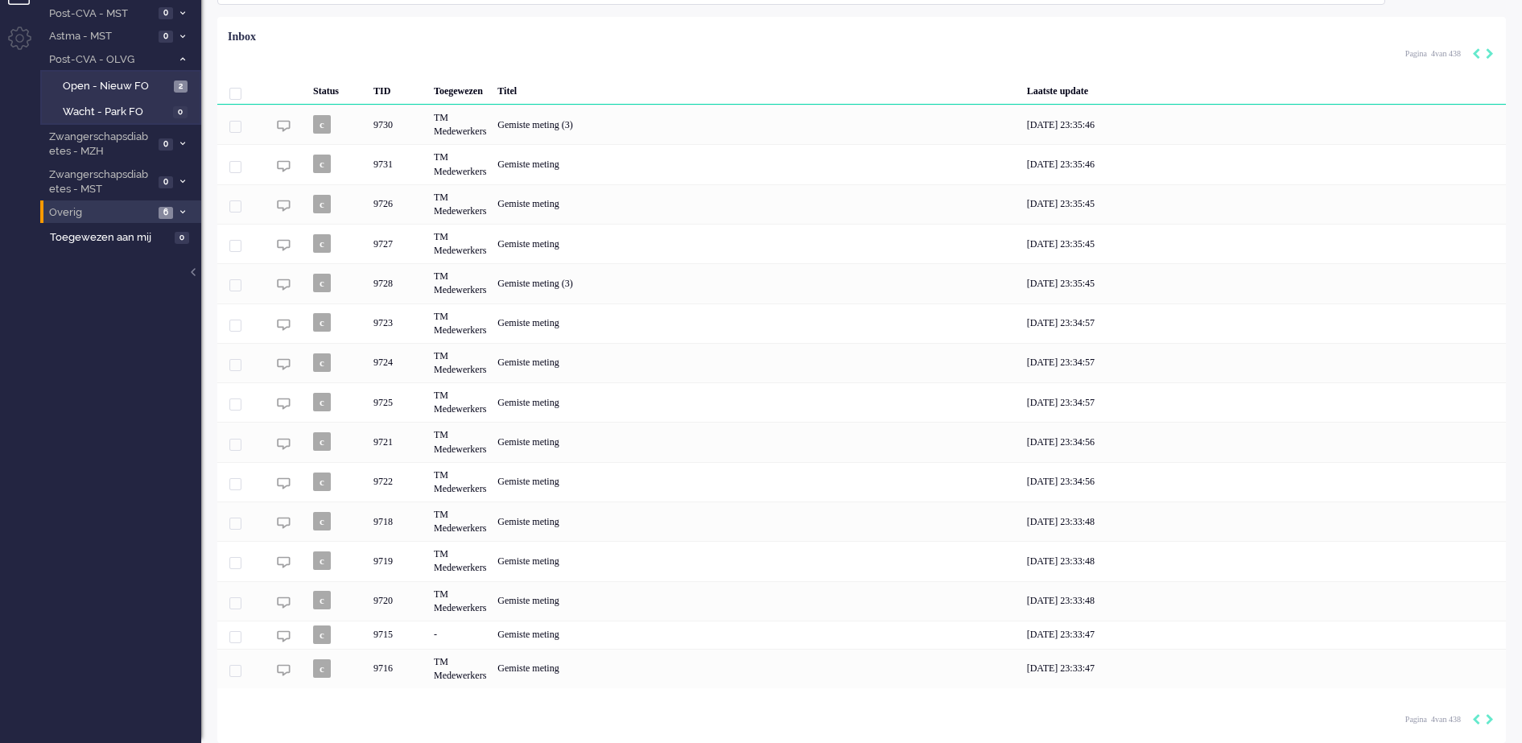
scroll to position [105, 0]
click at [1490, 721] on icon "Next" at bounding box center [1489, 719] width 8 height 11
type input "5"
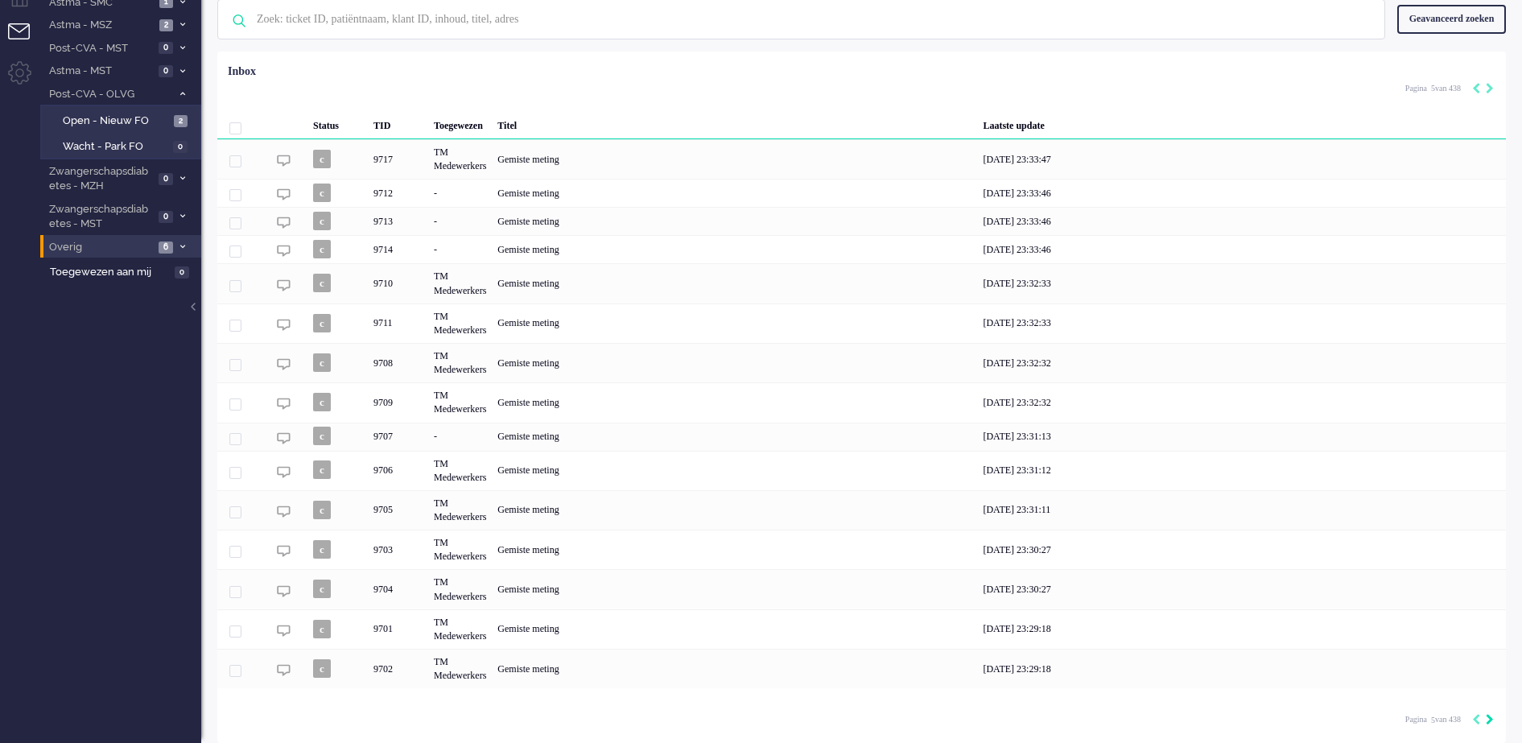
click at [1490, 721] on icon "Next" at bounding box center [1489, 719] width 8 height 11
type input "6"
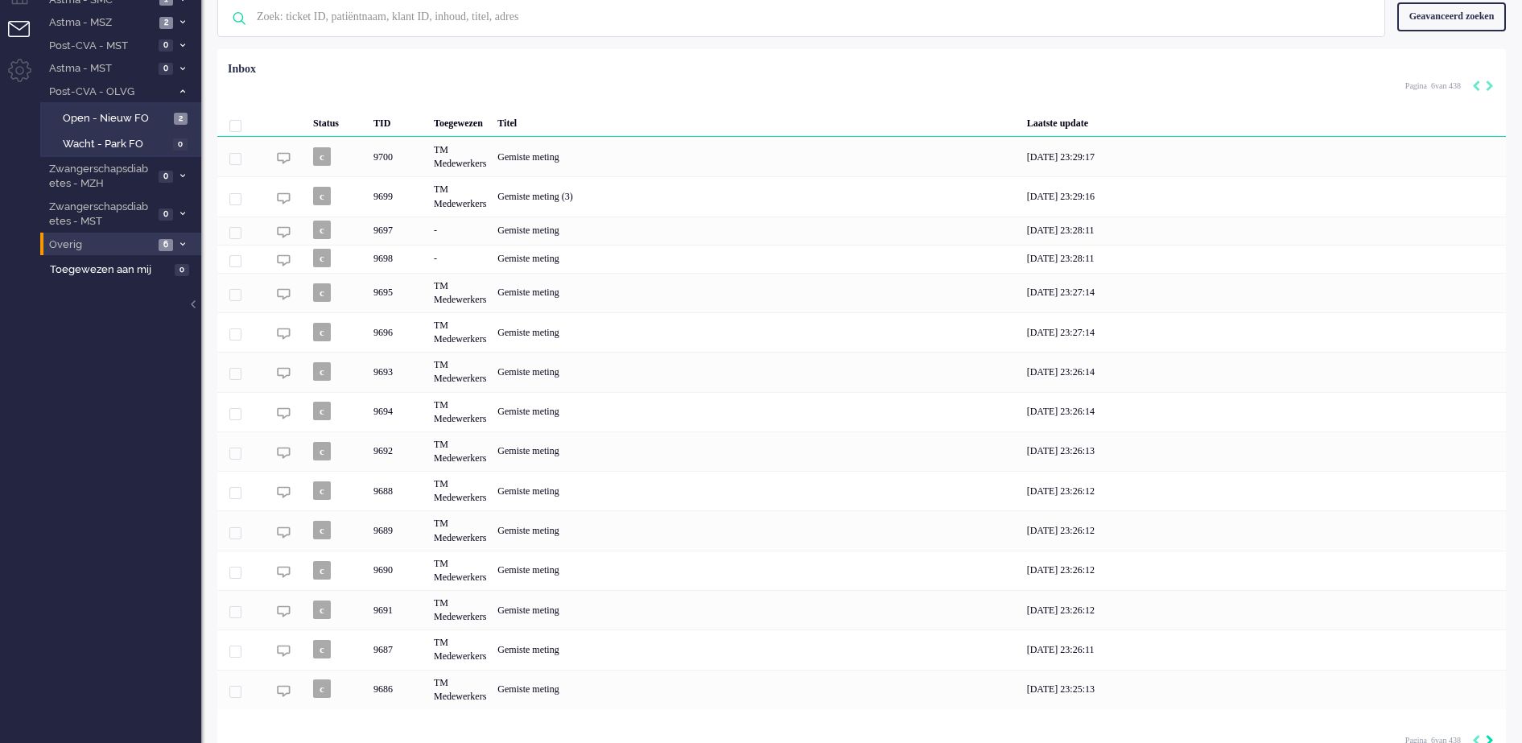
scroll to position [94, 0]
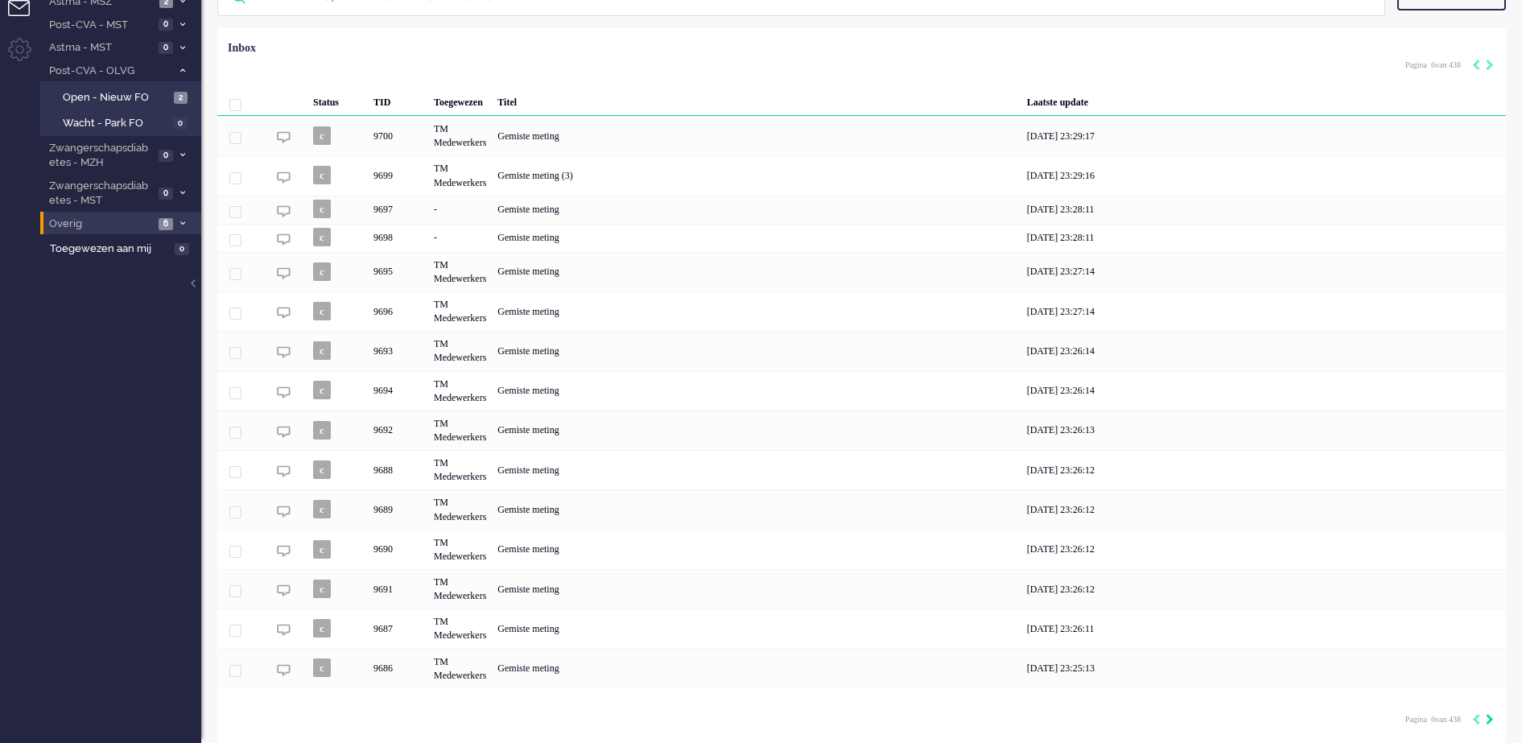
click at [1490, 721] on icon "Next" at bounding box center [1489, 719] width 8 height 11
type input "7"
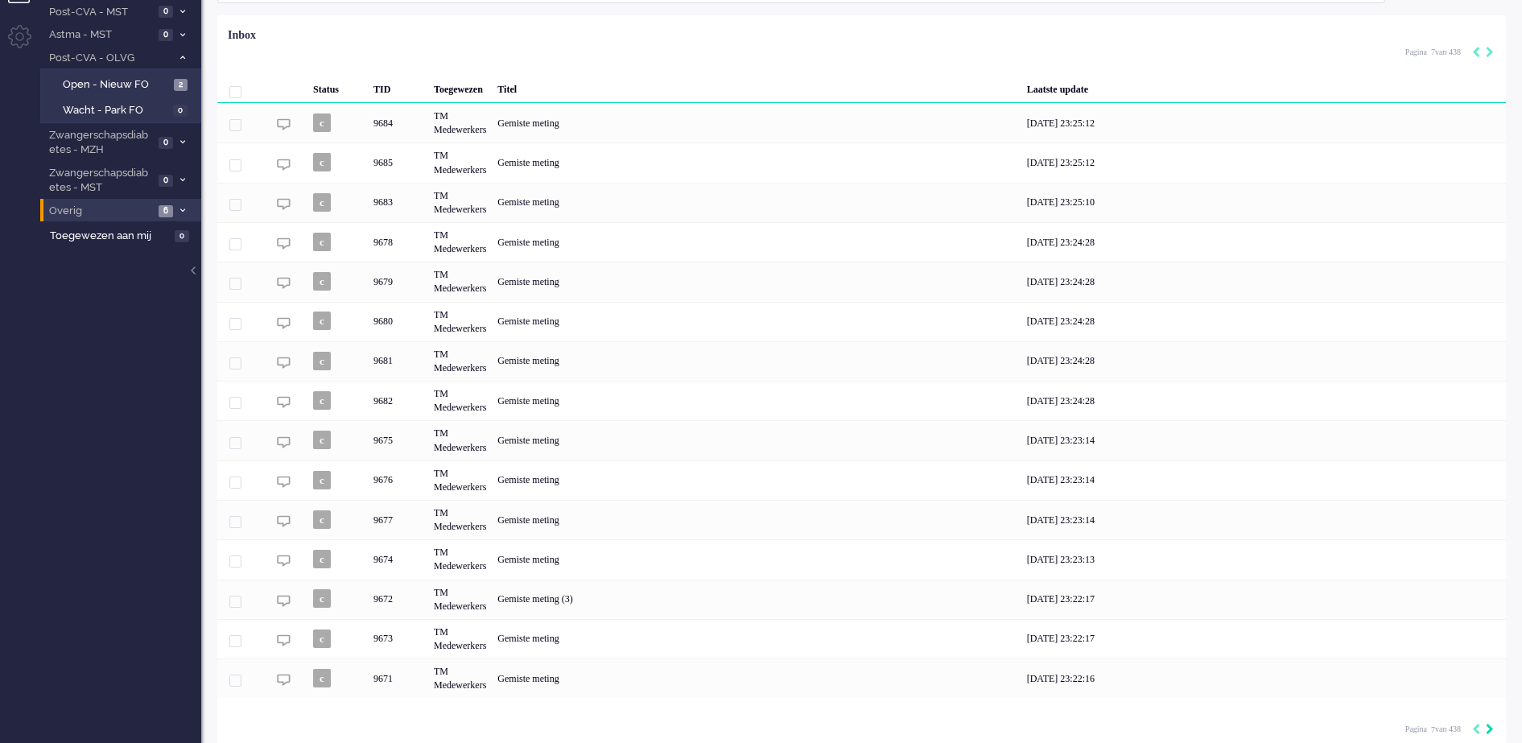
click at [1487, 732] on icon "Next" at bounding box center [1489, 728] width 8 height 11
type input "8"
click at [1489, 732] on icon "Next" at bounding box center [1489, 728] width 8 height 11
type input "9"
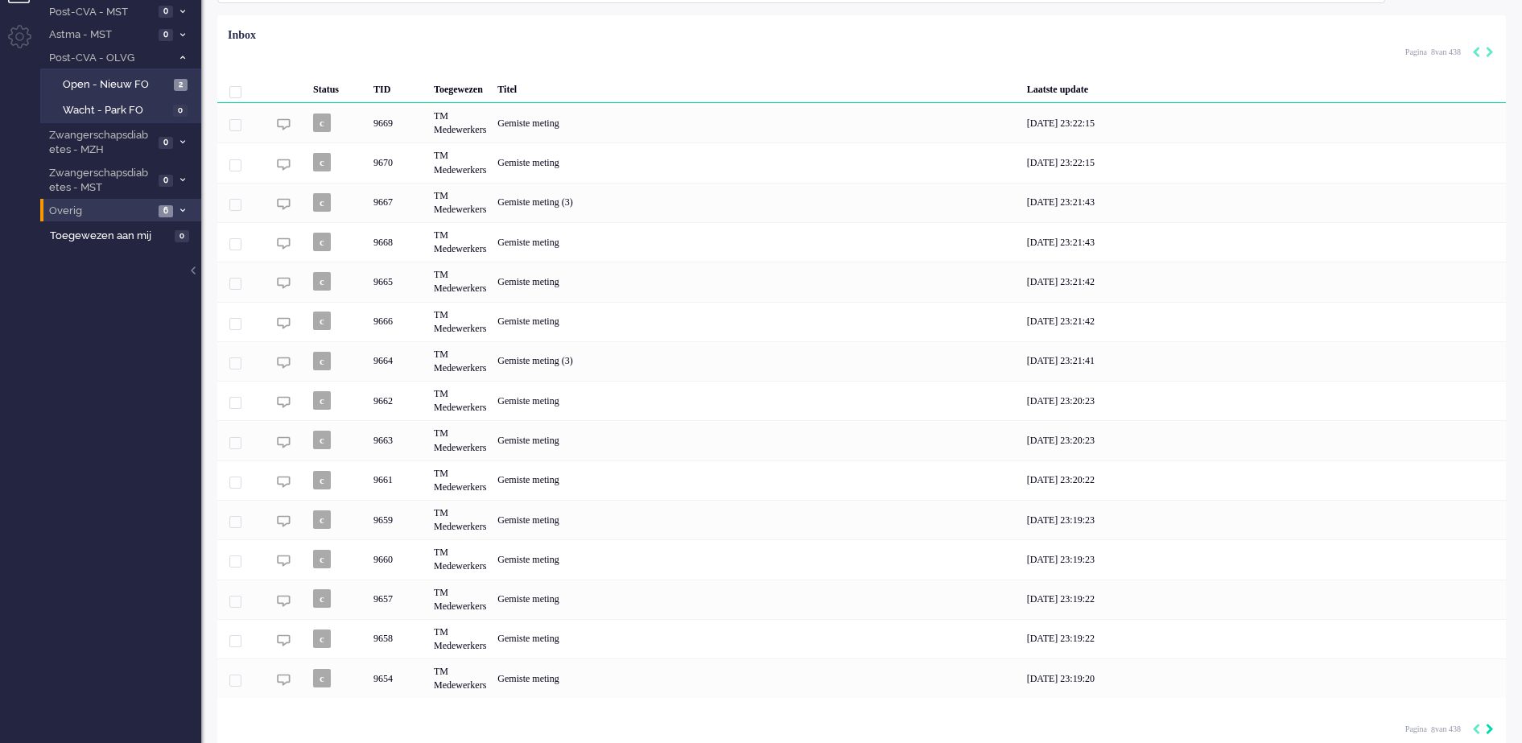
type input "9"
click at [1489, 732] on icon "Next" at bounding box center [1489, 728] width 8 height 11
type input "10"
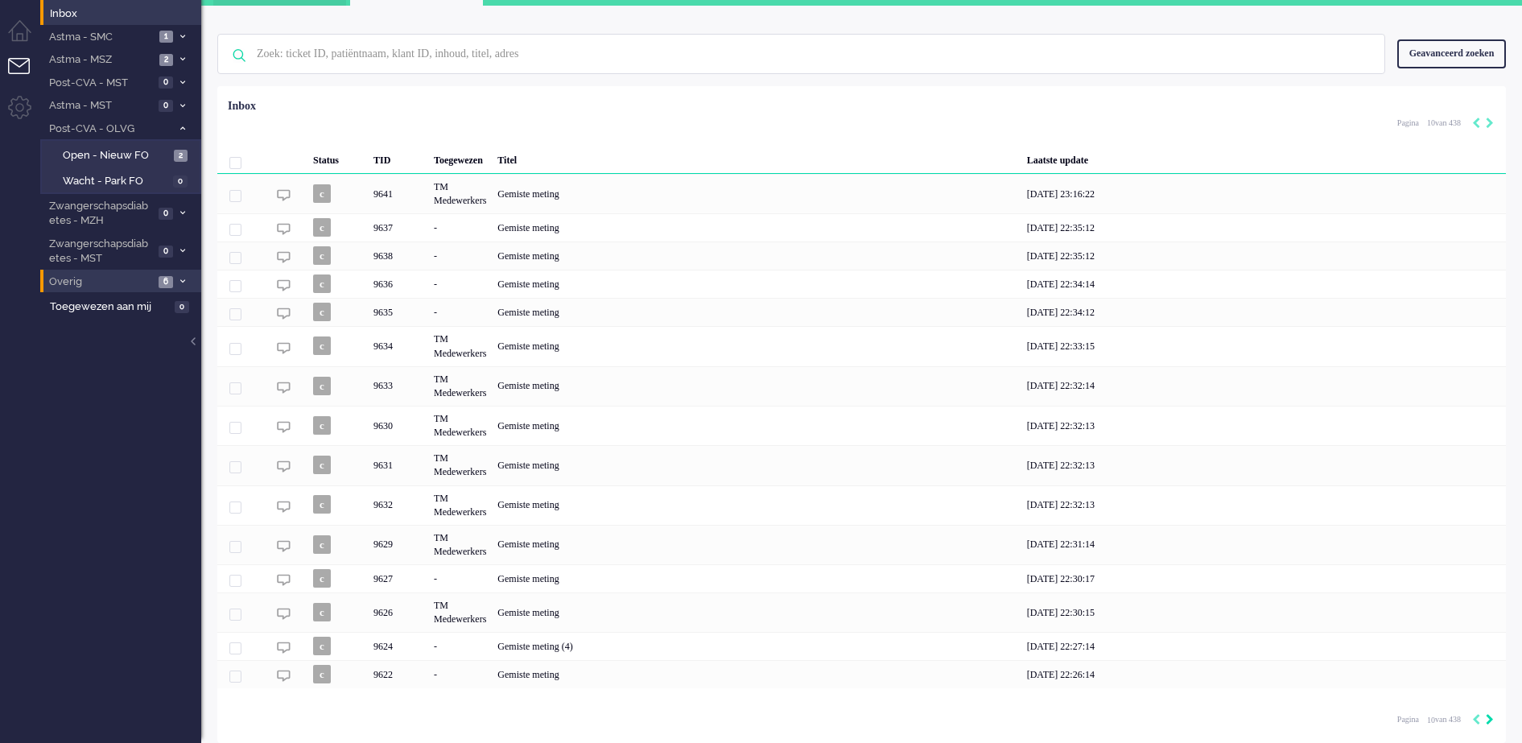
click at [1489, 716] on icon "Next" at bounding box center [1489, 719] width 8 height 11
type input "11"
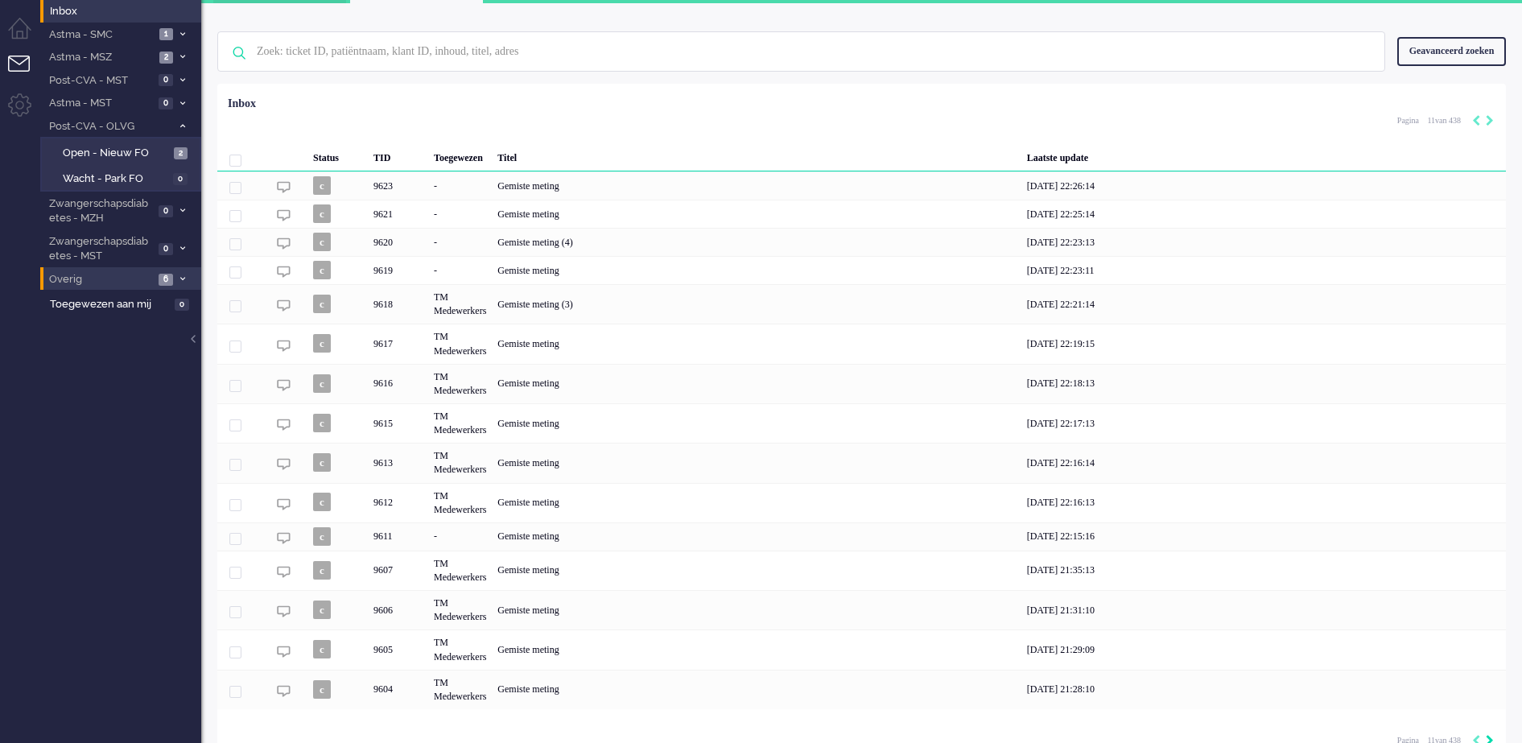
scroll to position [60, 0]
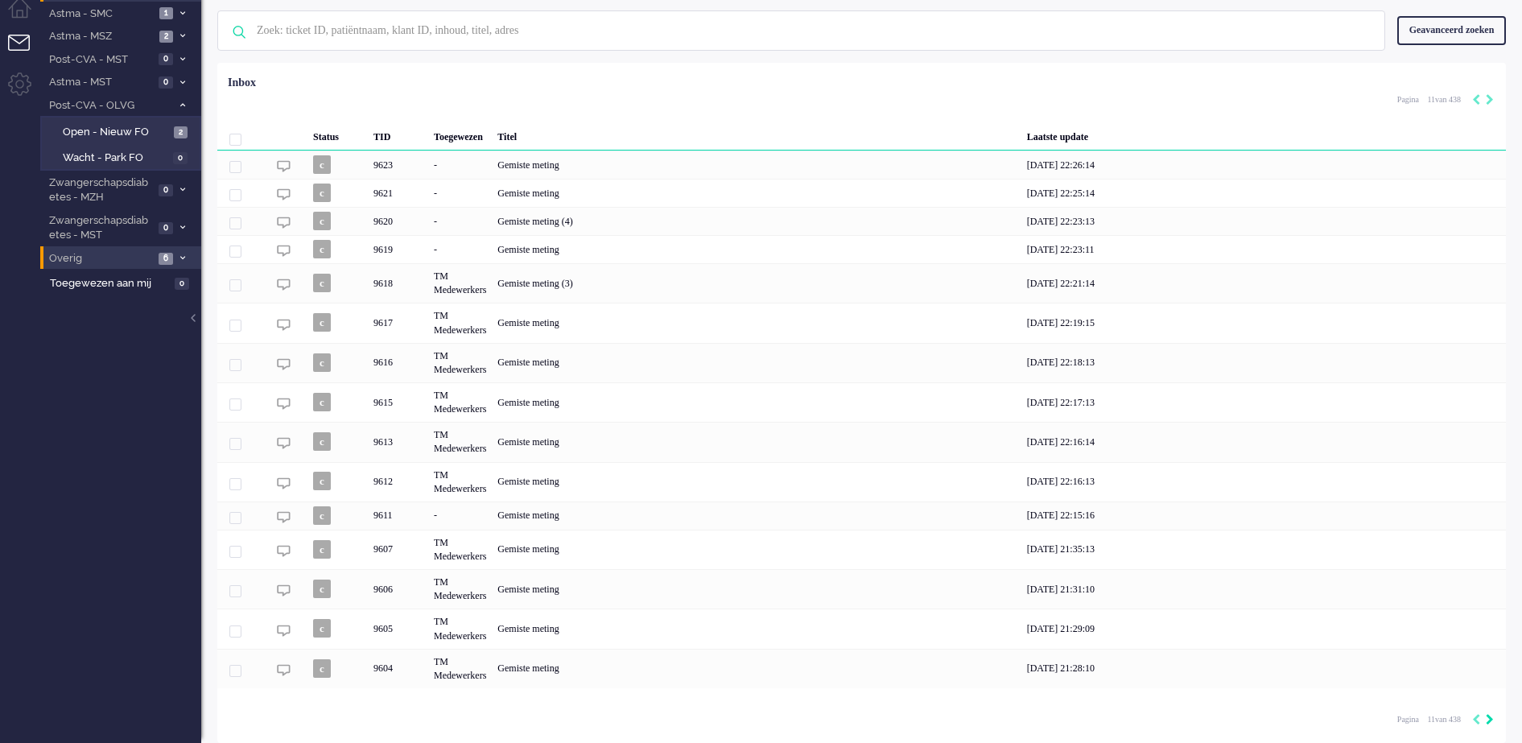
click at [1488, 722] on icon "Next" at bounding box center [1489, 719] width 8 height 11
type input "12"
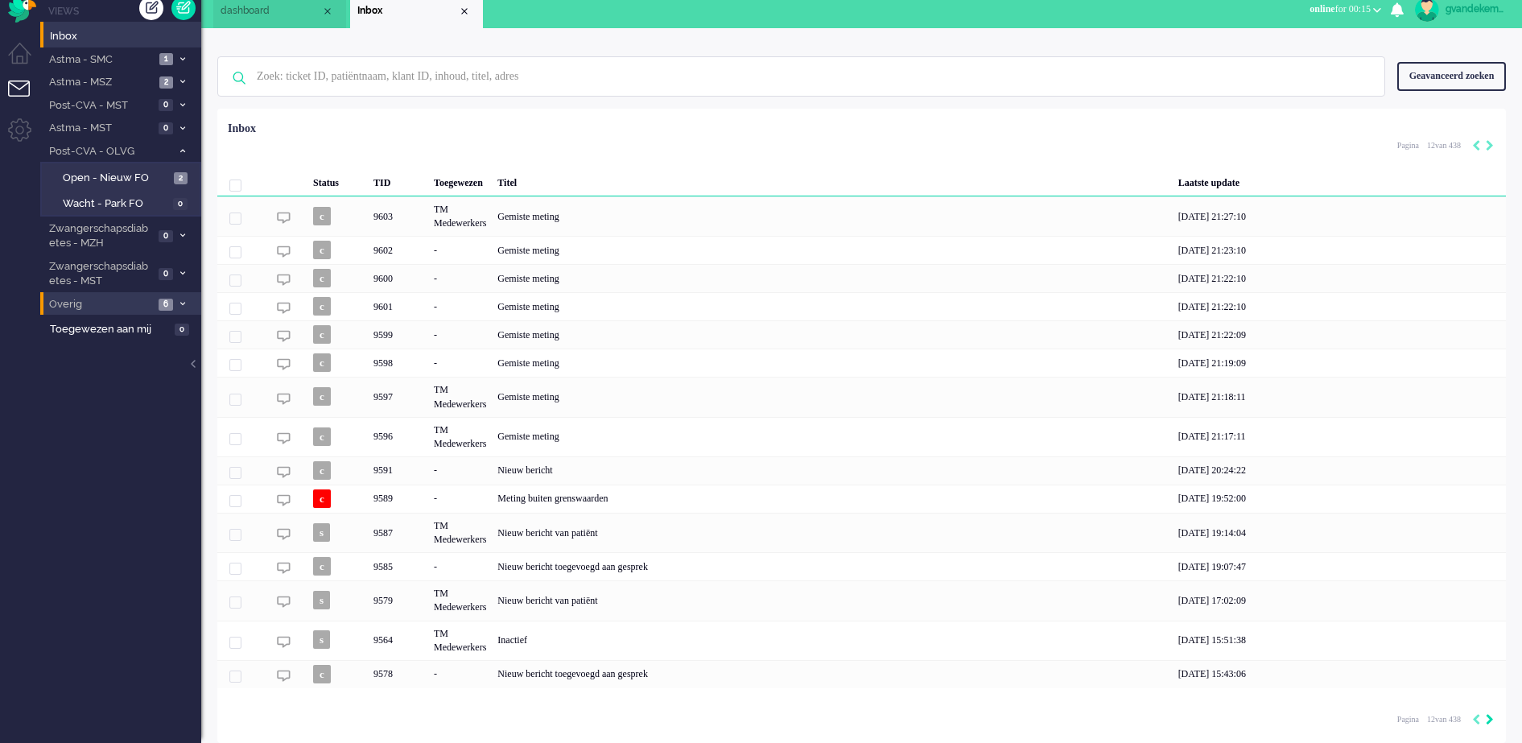
click at [1488, 722] on icon "Next" at bounding box center [1489, 719] width 8 height 11
type input "13"
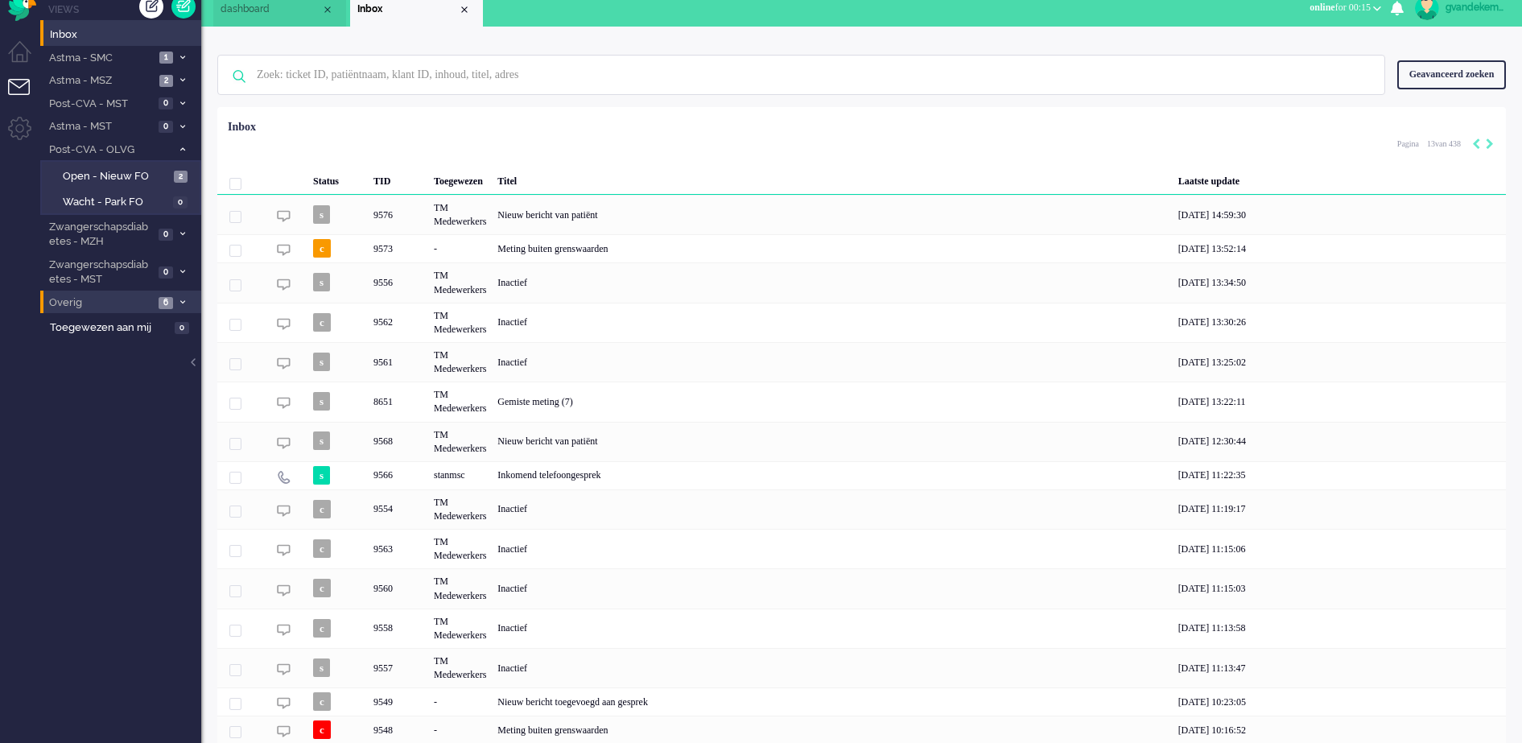
scroll to position [72, 0]
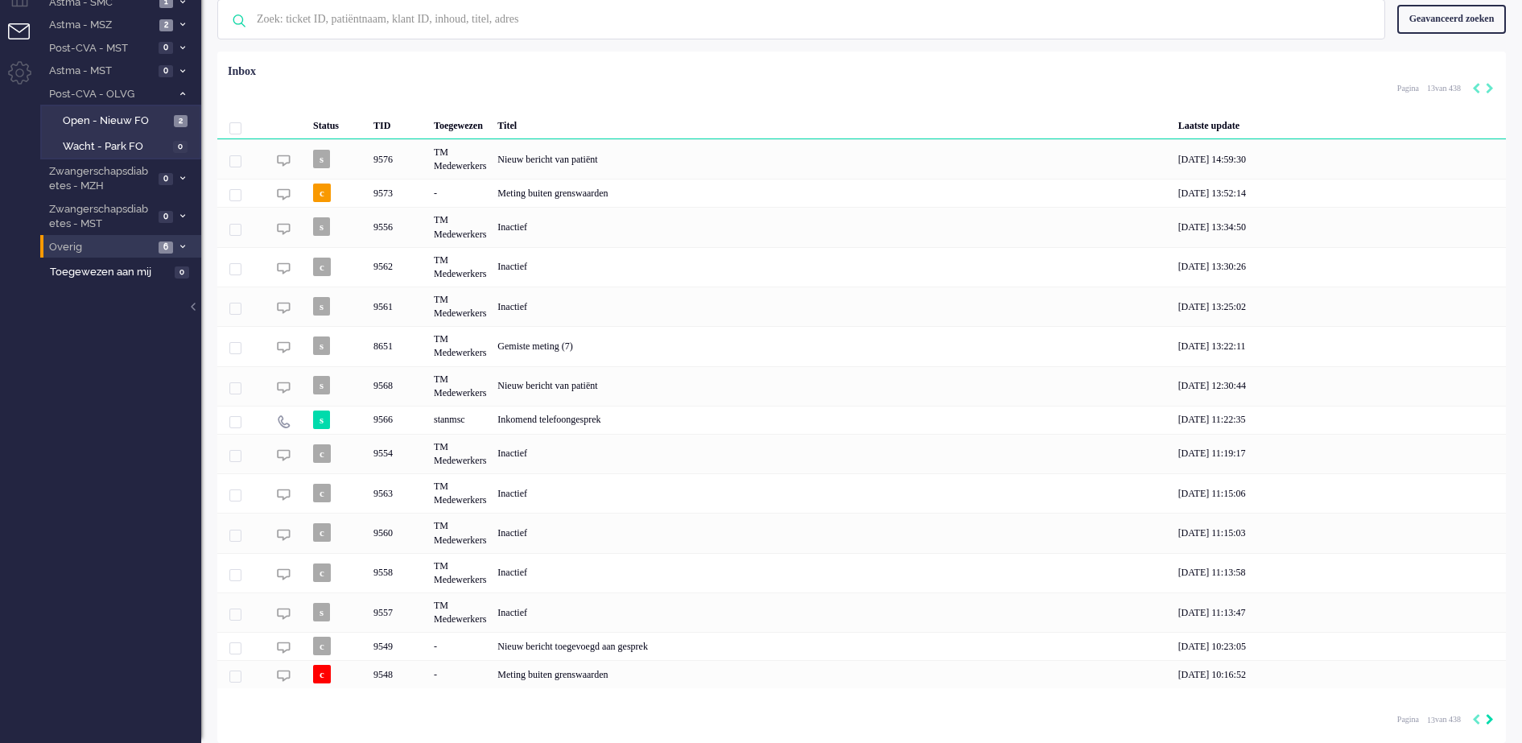
click at [1489, 721] on icon "Next" at bounding box center [1489, 719] width 8 height 11
type input "14"
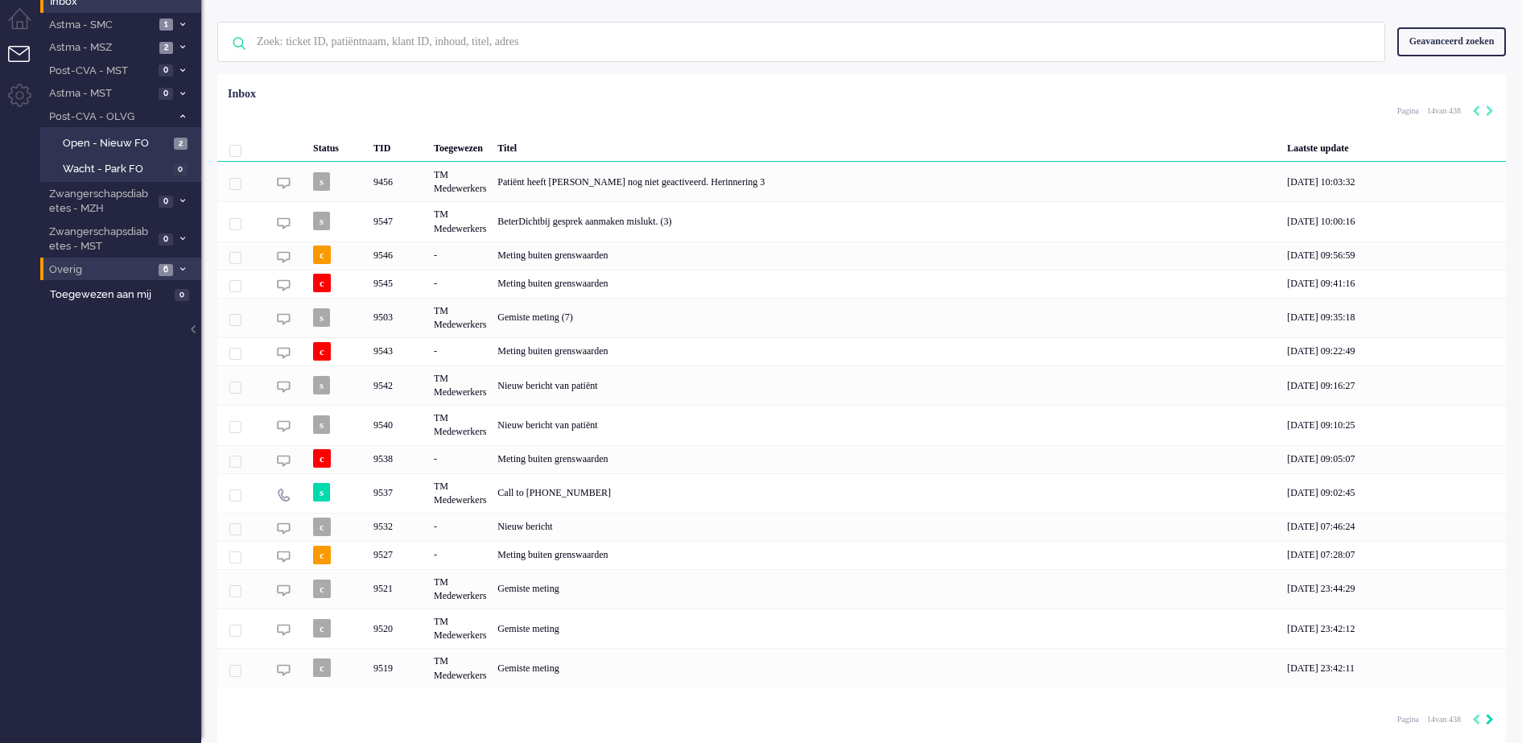
click at [1489, 721] on icon "Next" at bounding box center [1489, 719] width 8 height 11
type input "15"
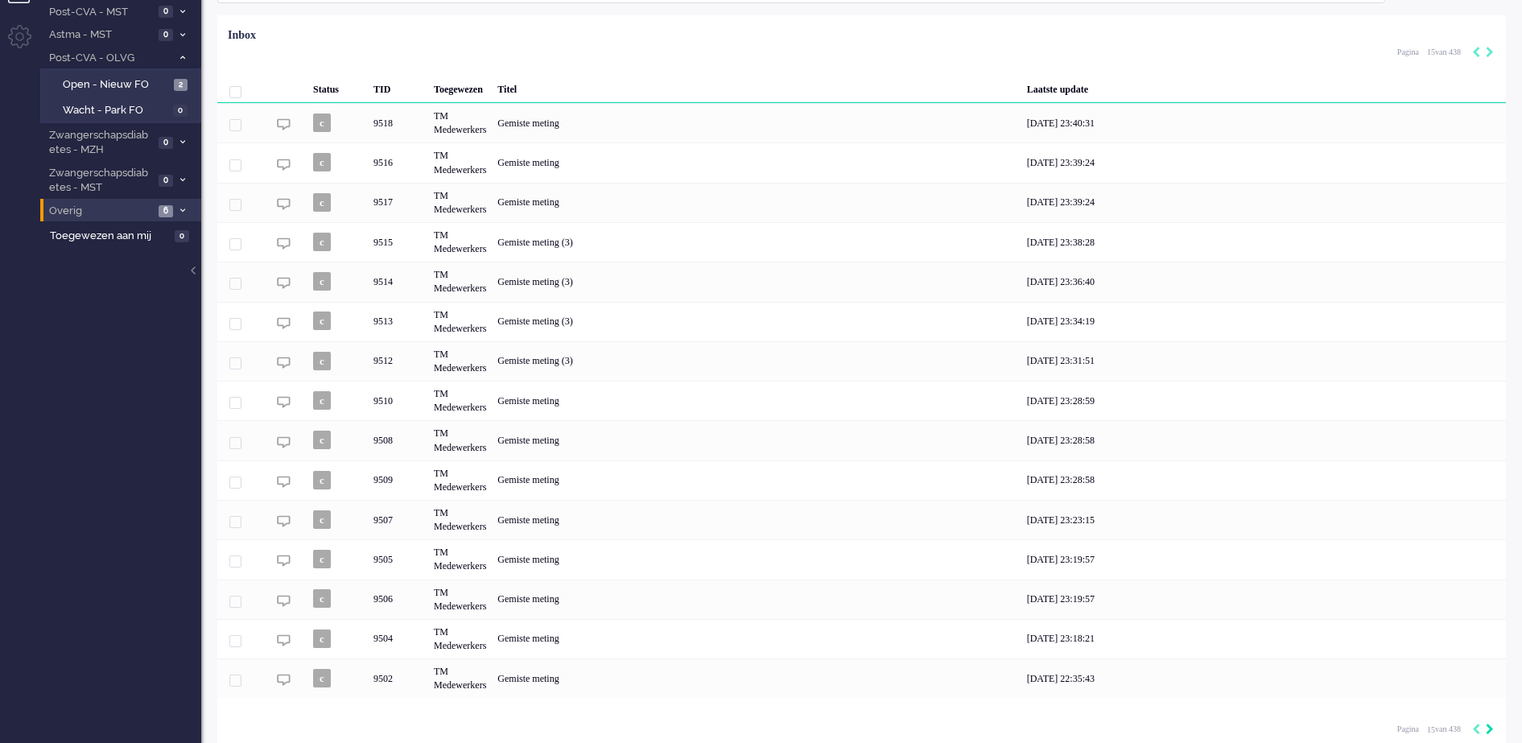
click at [1489, 730] on icon "Next" at bounding box center [1489, 728] width 8 height 11
type input "16"
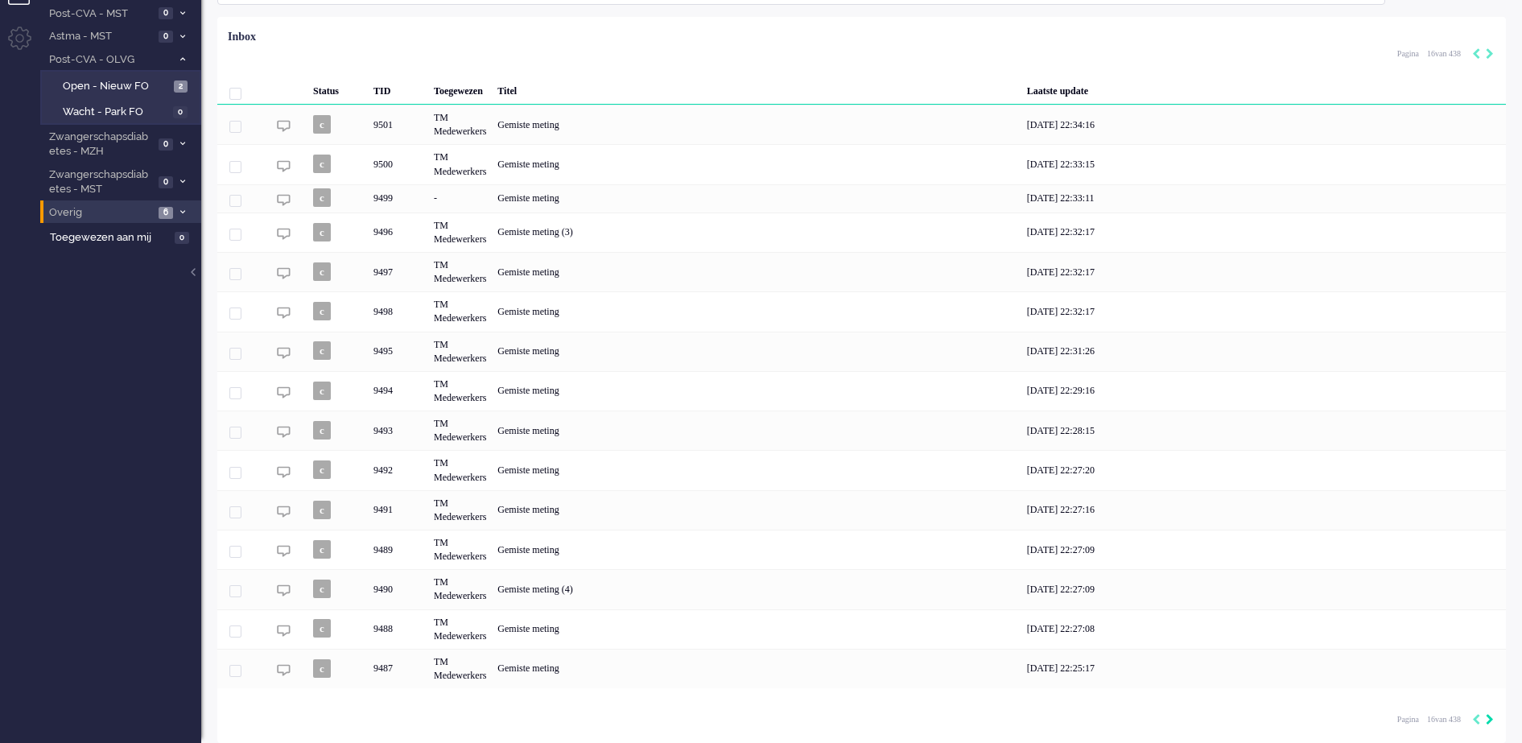
click at [1489, 720] on icon "Next" at bounding box center [1489, 719] width 8 height 11
type input "17"
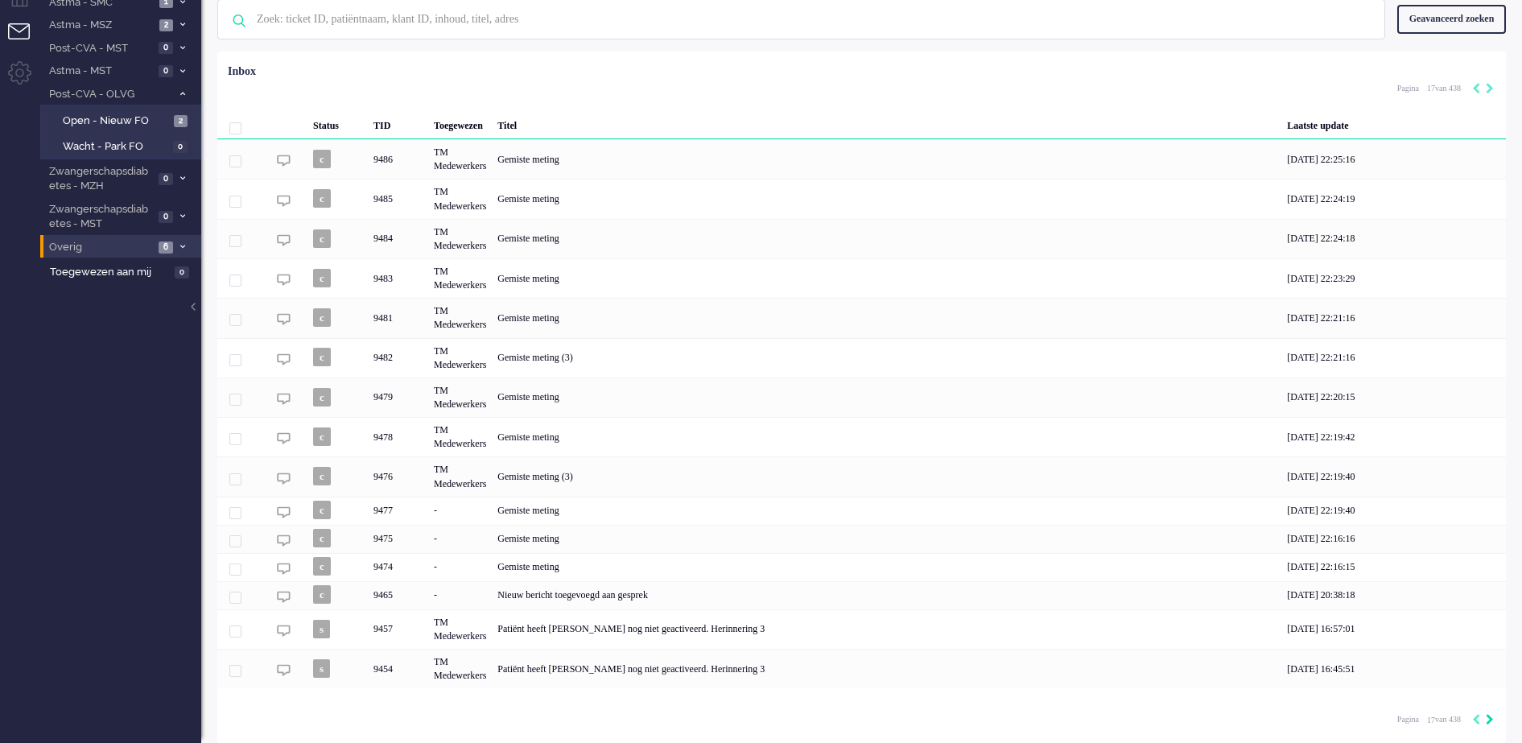
click at [1487, 720] on icon "Next" at bounding box center [1489, 719] width 8 height 11
type input "18"
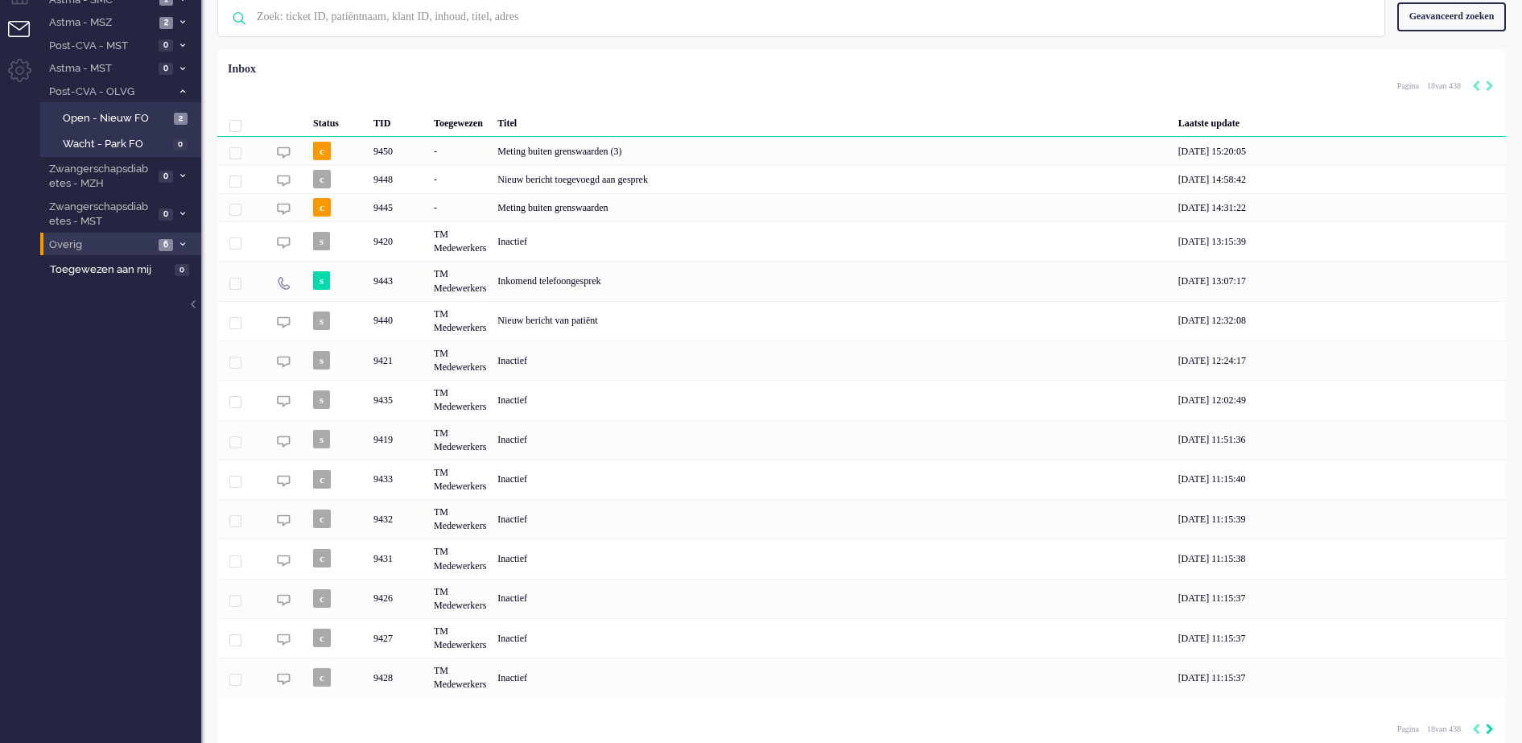
click at [1487, 723] on icon "Next" at bounding box center [1489, 728] width 8 height 11
type input "19"
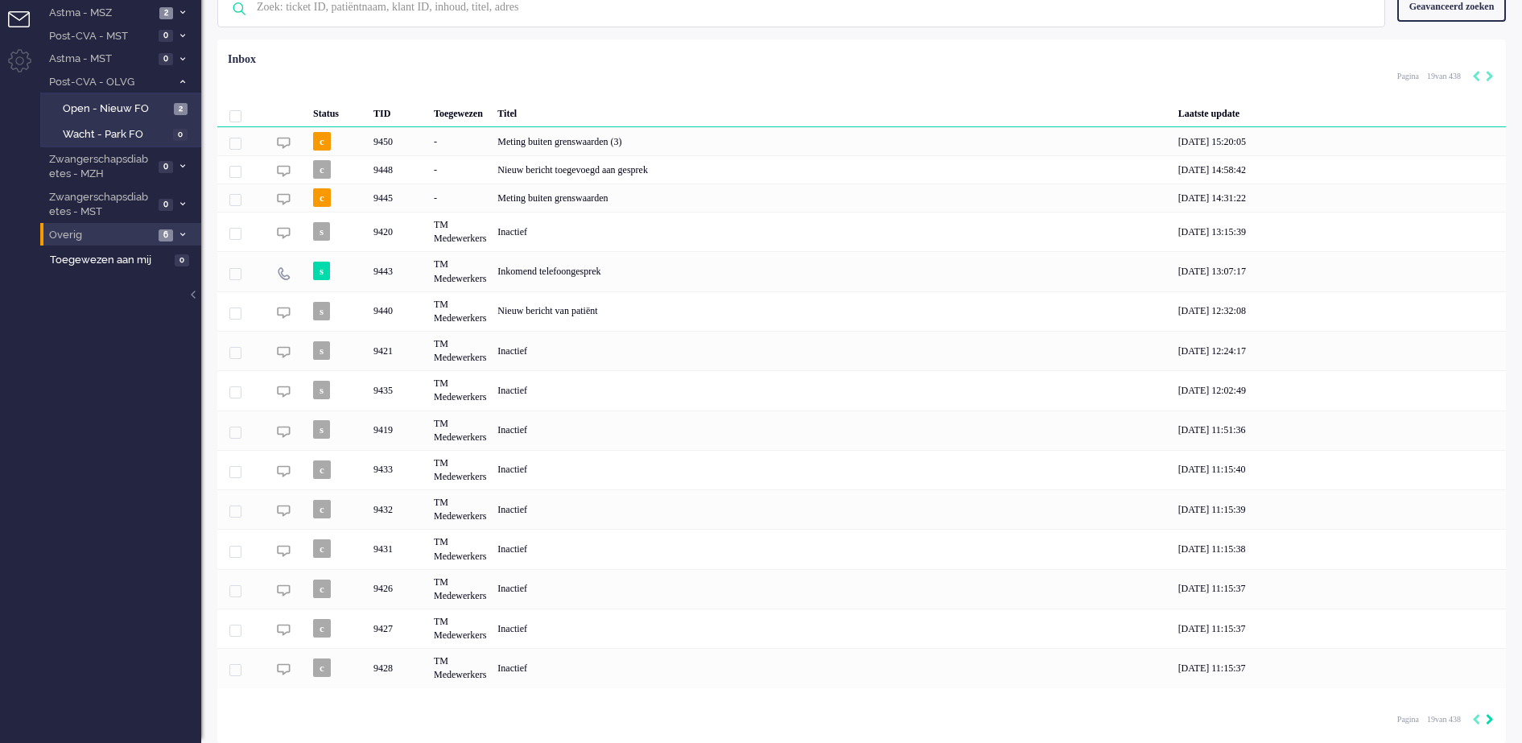
scroll to position [105, 0]
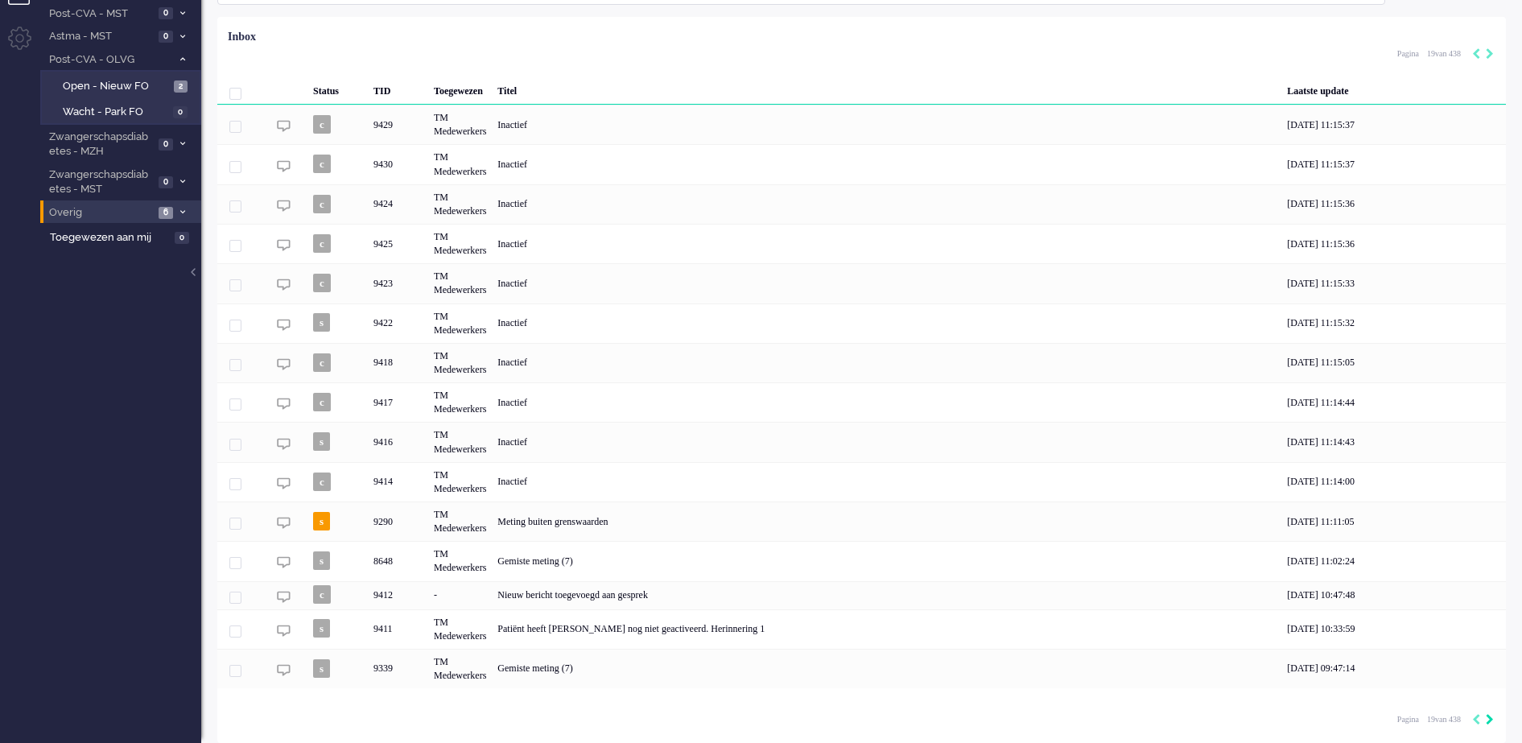
click at [1487, 720] on icon "Next" at bounding box center [1489, 719] width 8 height 11
type input "20"
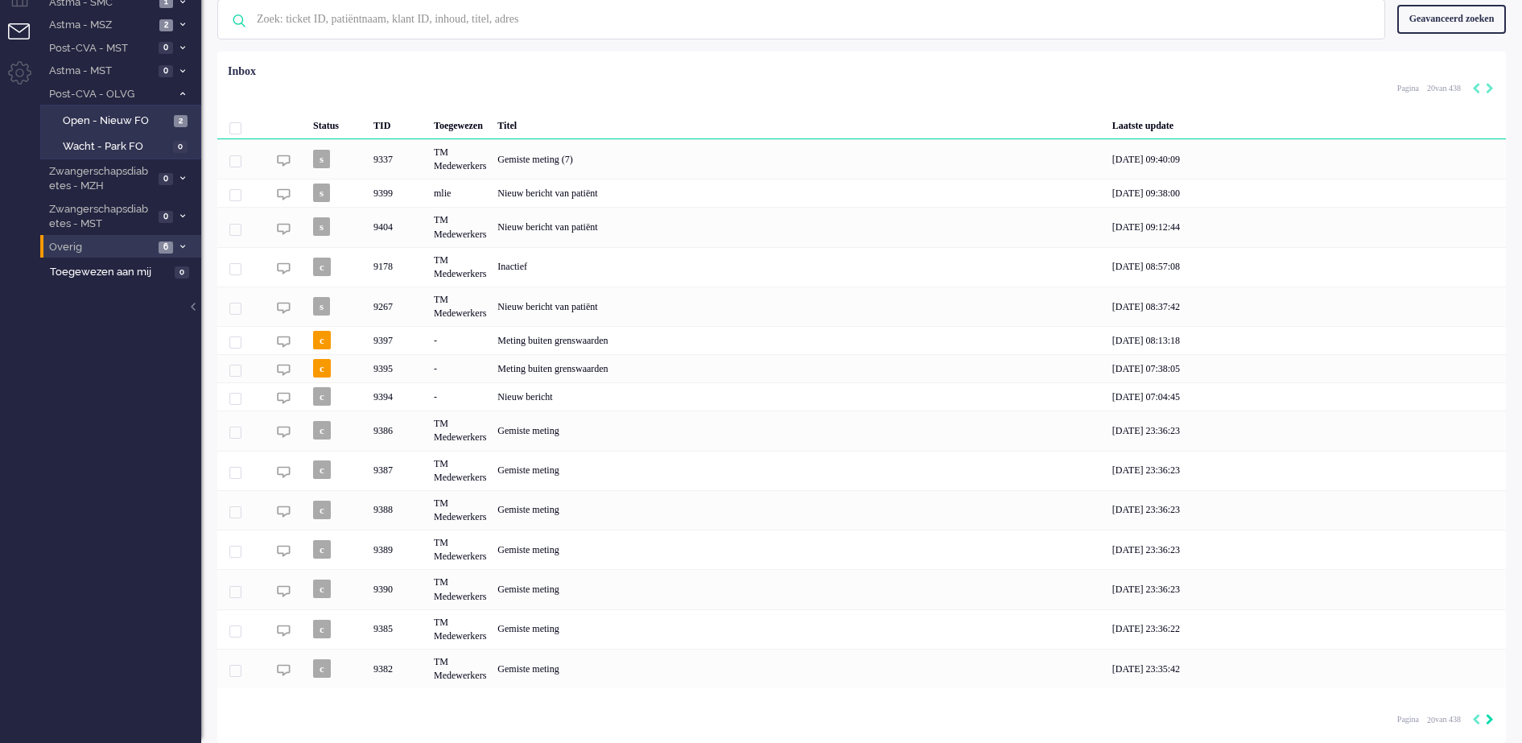
click at [1487, 720] on icon "Next" at bounding box center [1489, 719] width 8 height 11
type input "21"
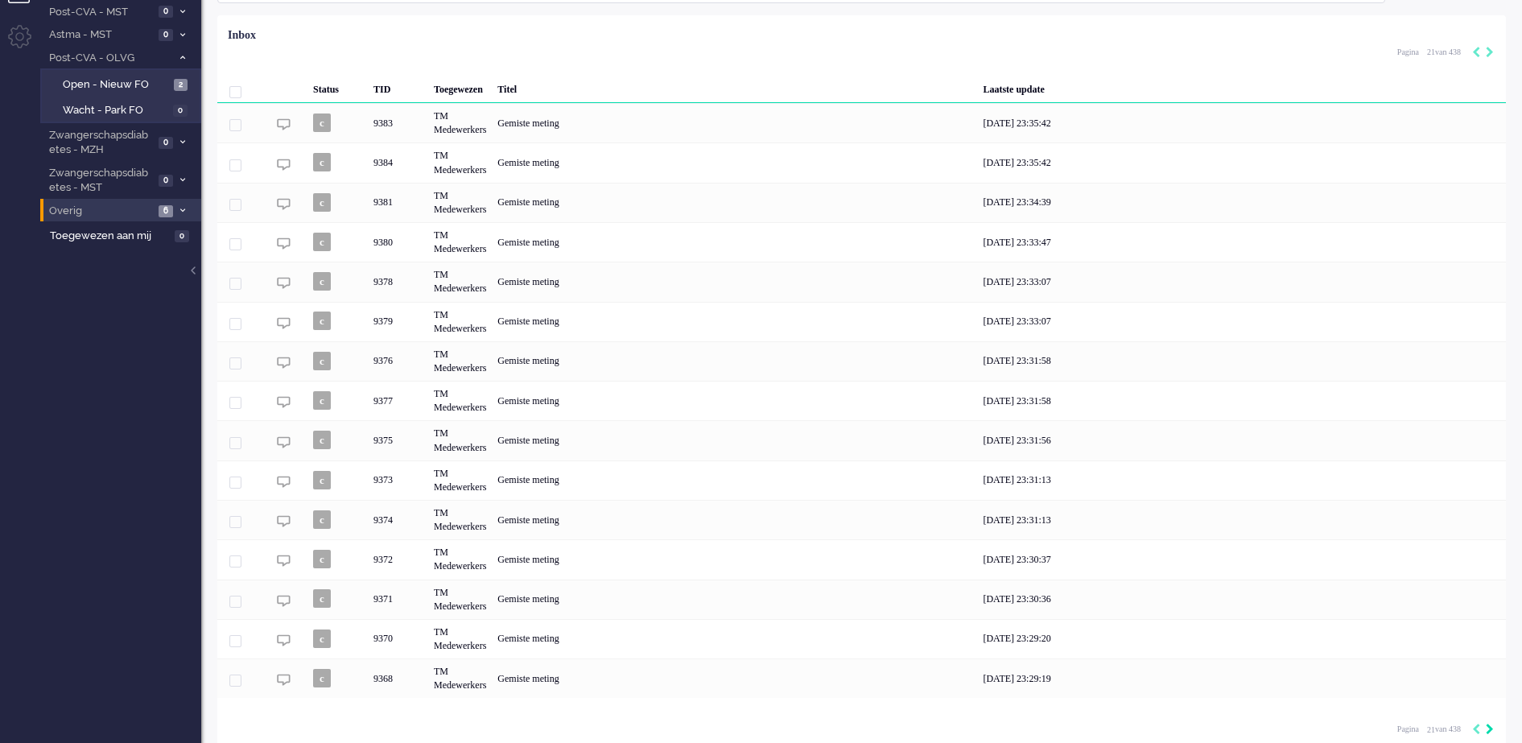
click at [1489, 733] on icon "Next" at bounding box center [1489, 728] width 8 height 11
type input "22"
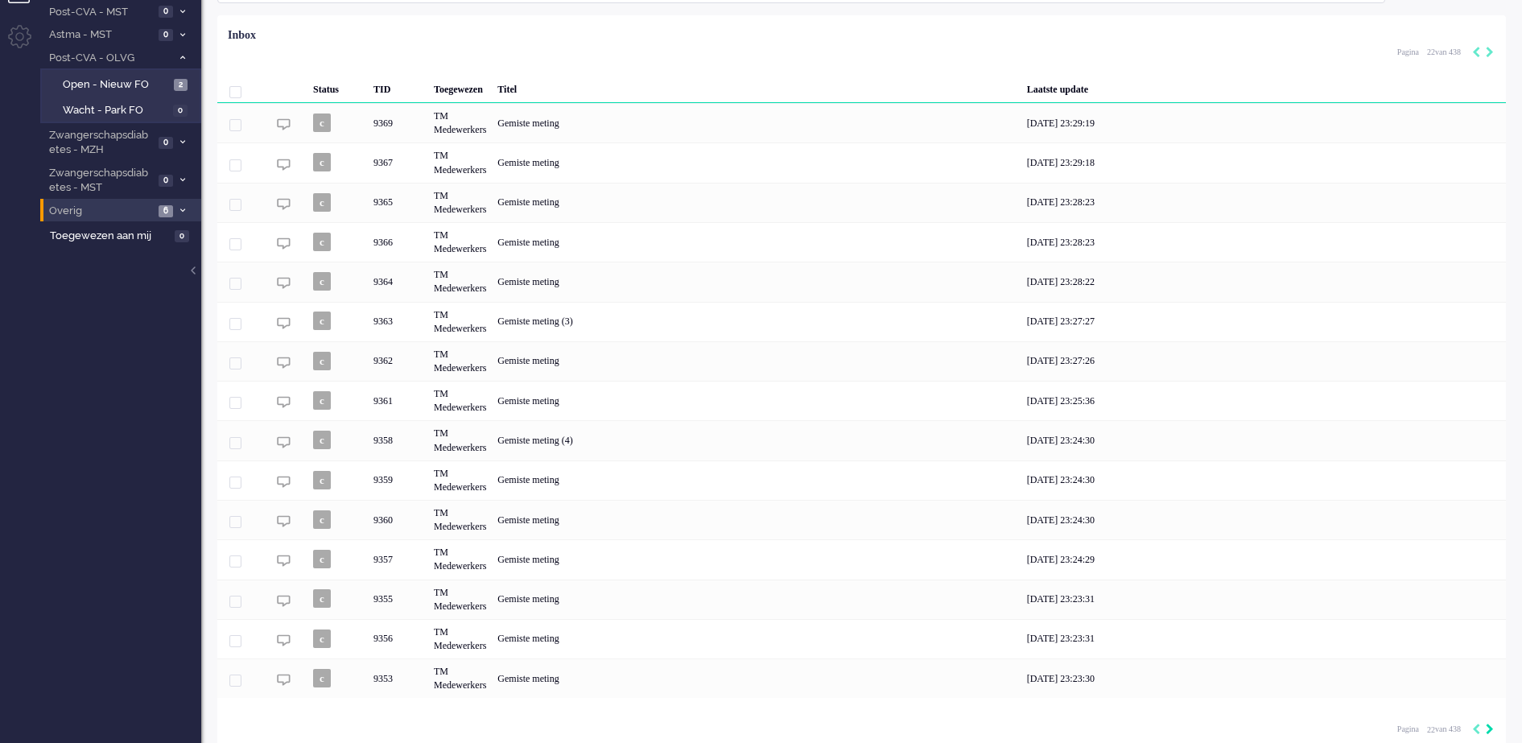
click at [1489, 733] on icon "Next" at bounding box center [1489, 728] width 8 height 11
type input "23"
click at [1489, 733] on icon "Next" at bounding box center [1489, 728] width 8 height 11
type input "24"
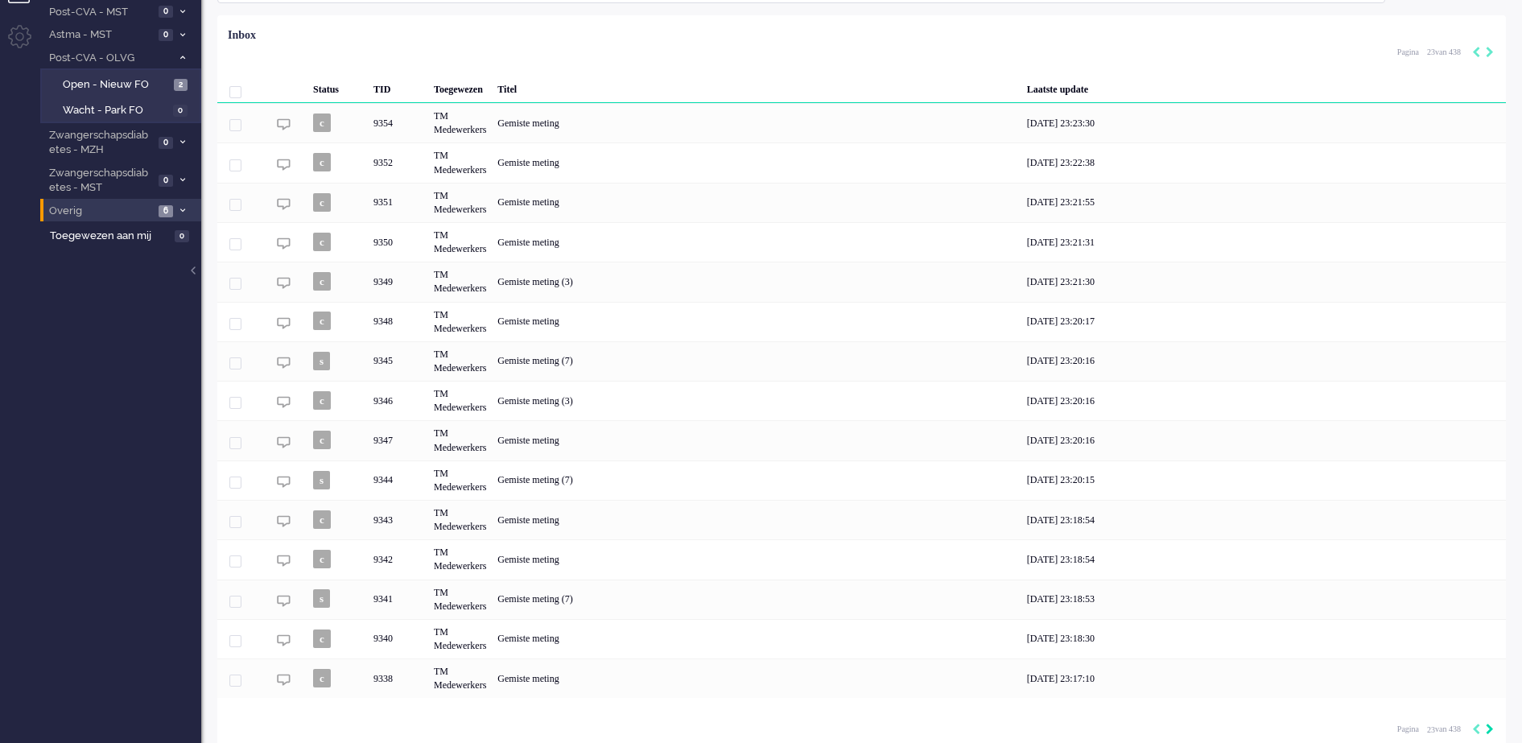
type input "24"
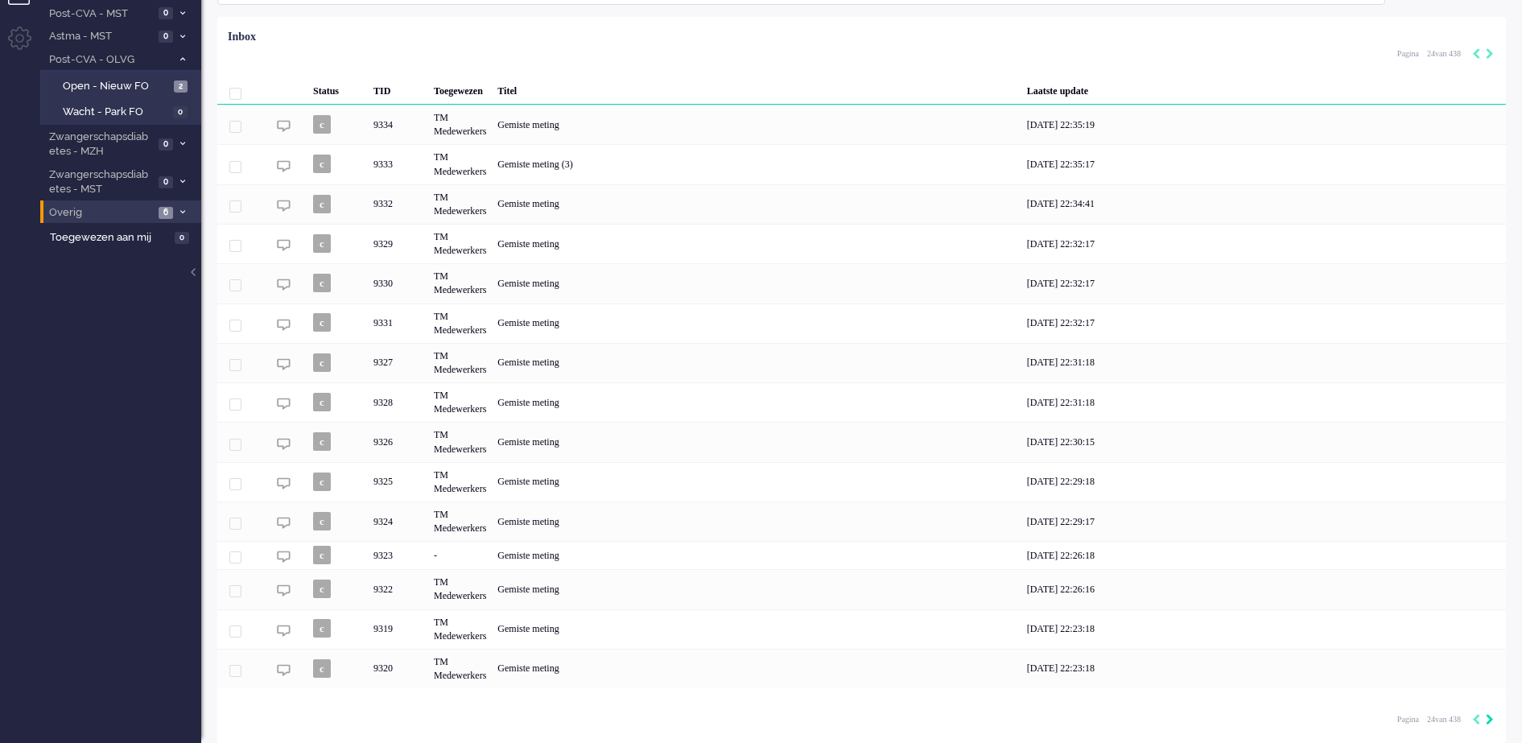
click at [1489, 733] on div "Loading... Status TID Toegewezen Titel Laatste update c 9334 TM Medewerkers Gem…" at bounding box center [861, 380] width 1288 height 726
click at [1488, 719] on icon "Next" at bounding box center [1489, 719] width 8 height 11
type input "25"
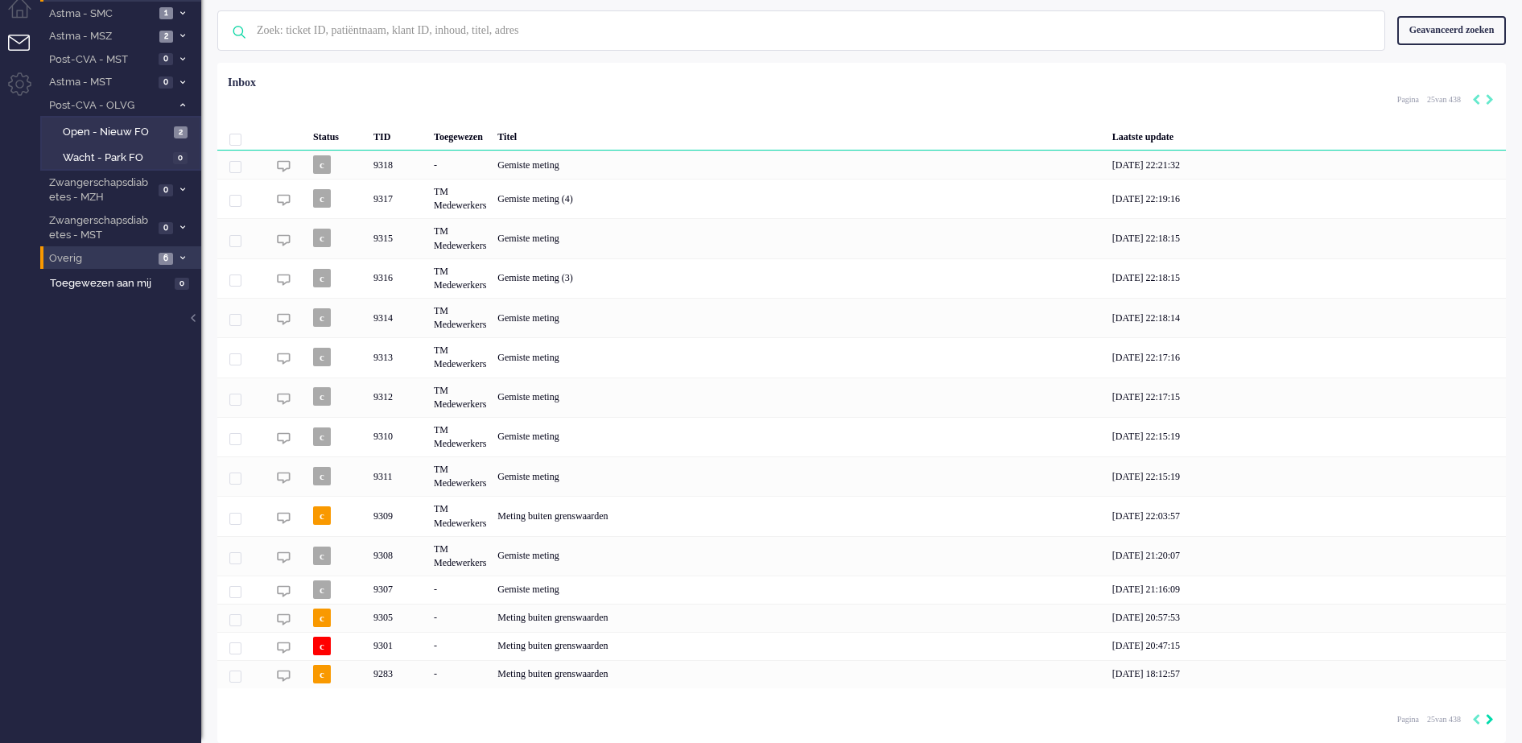
scroll to position [60, 0]
click at [1488, 719] on icon "Next" at bounding box center [1489, 719] width 8 height 11
type input "26"
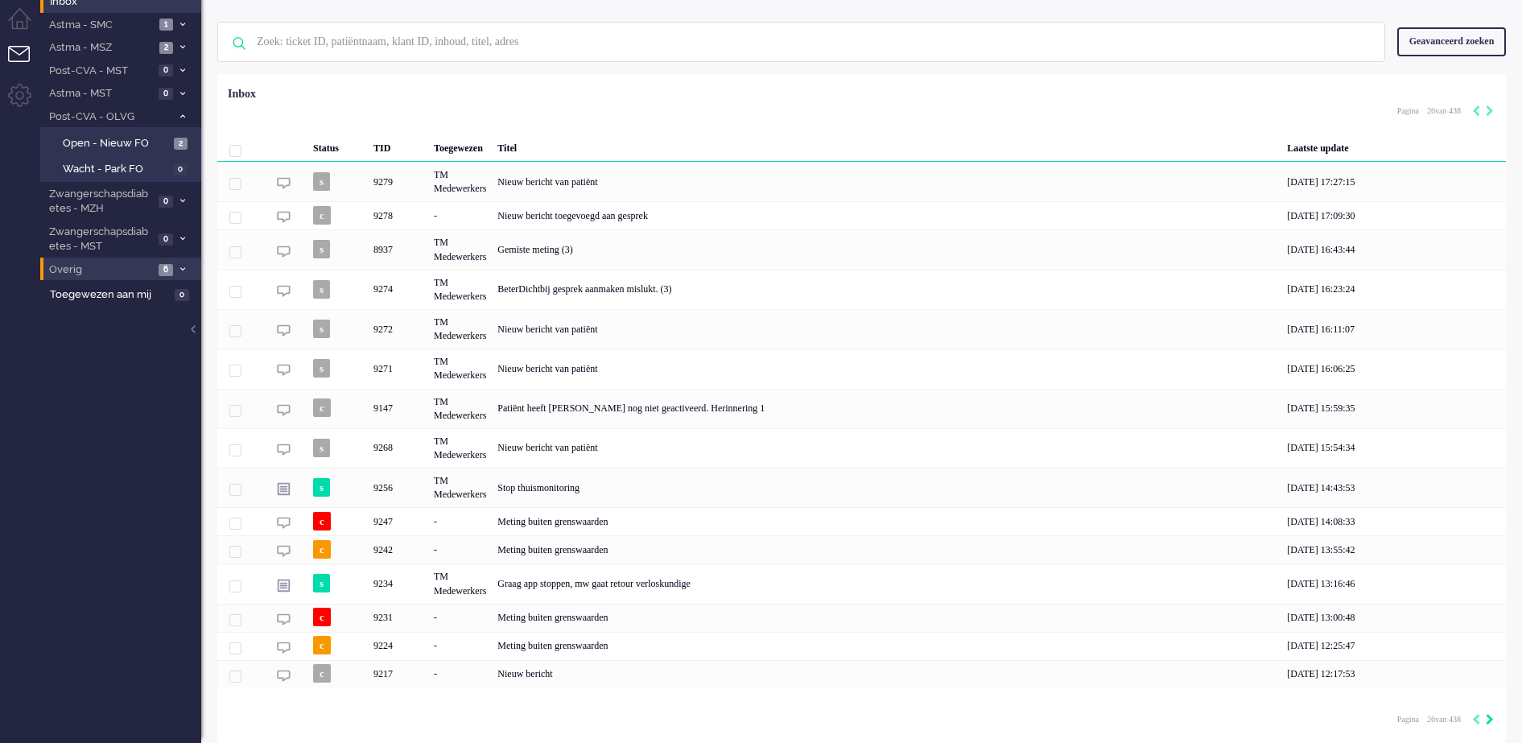
scroll to position [48, 0]
click at [1488, 719] on icon "Next" at bounding box center [1489, 719] width 8 height 11
type input "27"
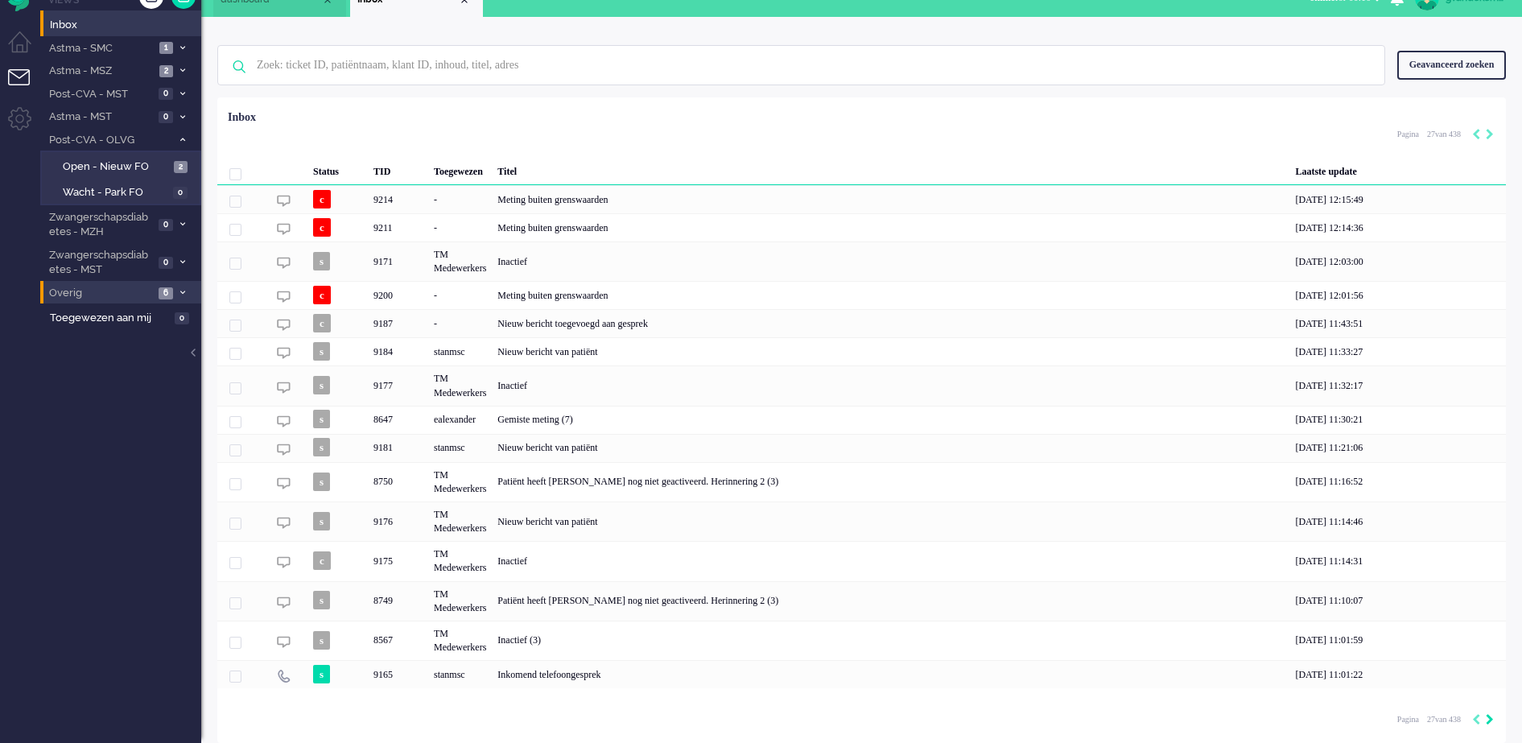
click at [1488, 719] on icon "Next" at bounding box center [1489, 719] width 8 height 11
type input "28"
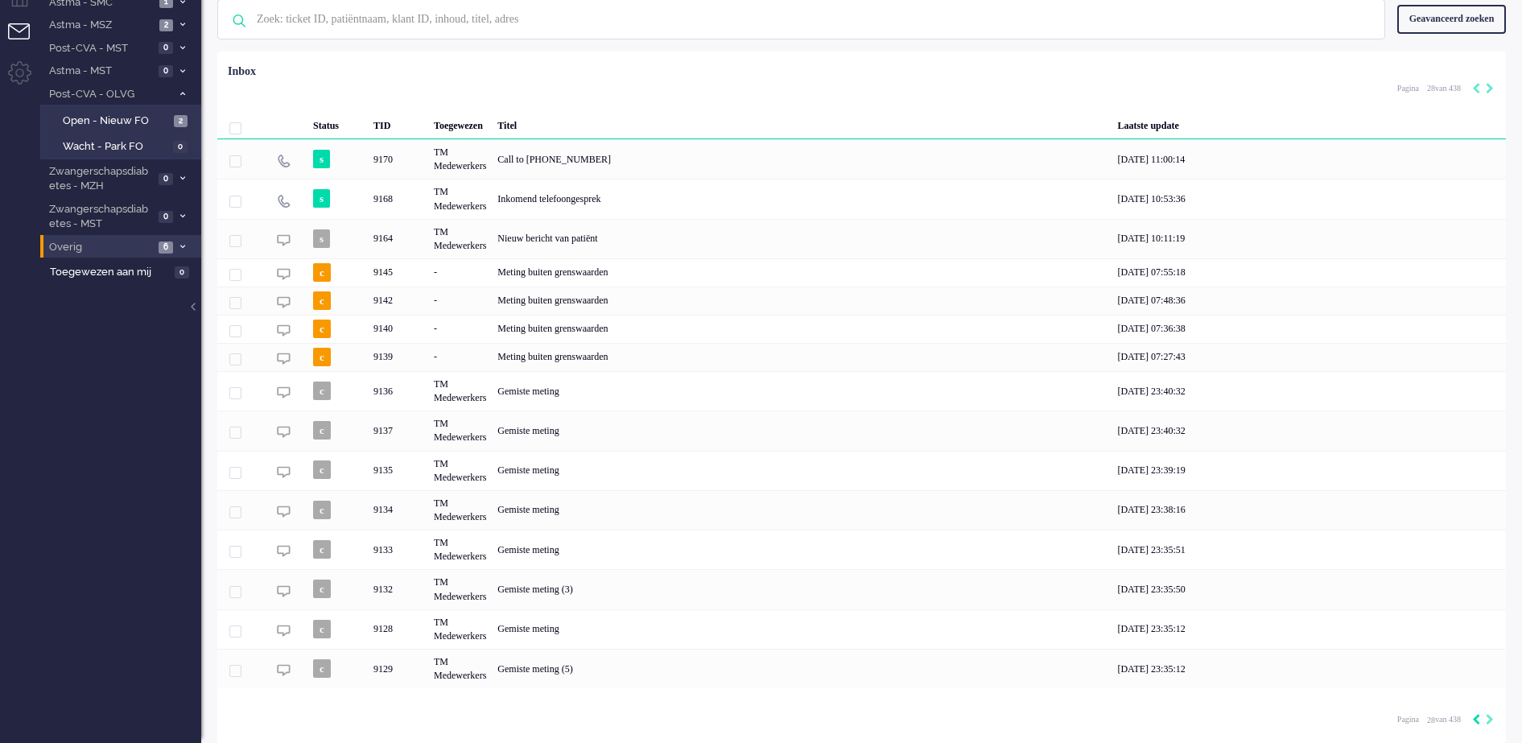
click at [1473, 720] on icon "Previous" at bounding box center [1476, 719] width 8 height 11
type input "27"
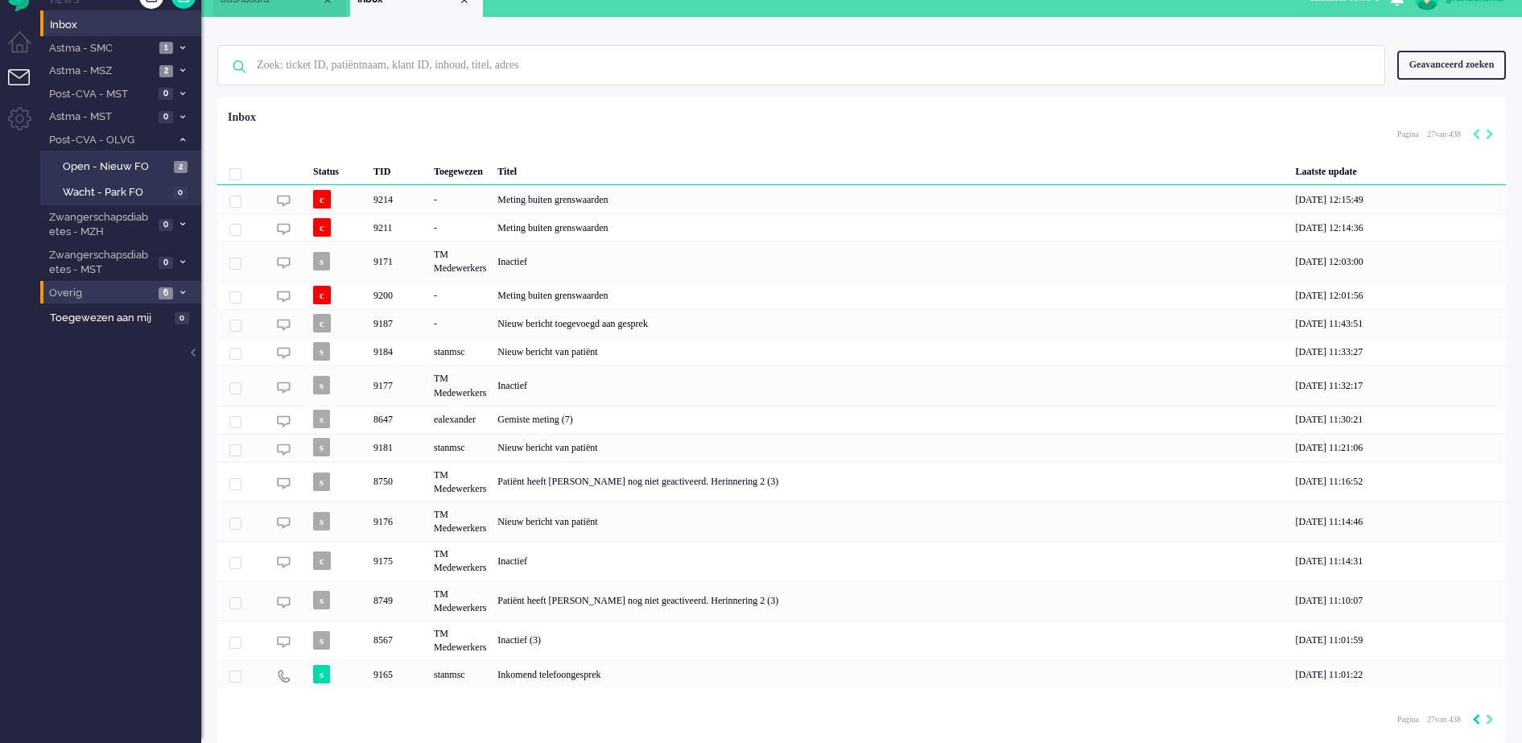
click at [1473, 720] on icon "Previous" at bounding box center [1476, 719] width 8 height 11
type input "26"
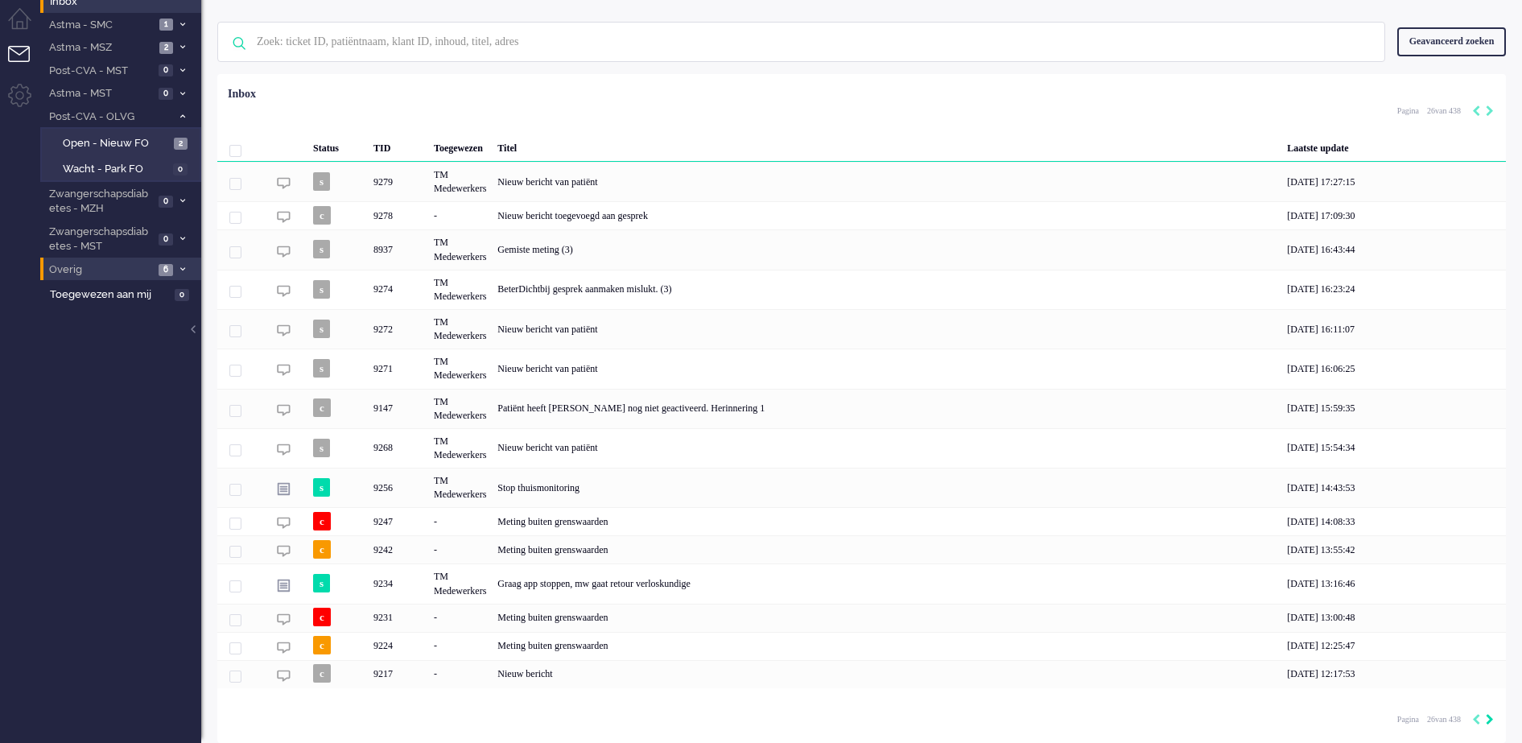
click at [1487, 718] on icon "Next" at bounding box center [1489, 719] width 8 height 11
type input "27"
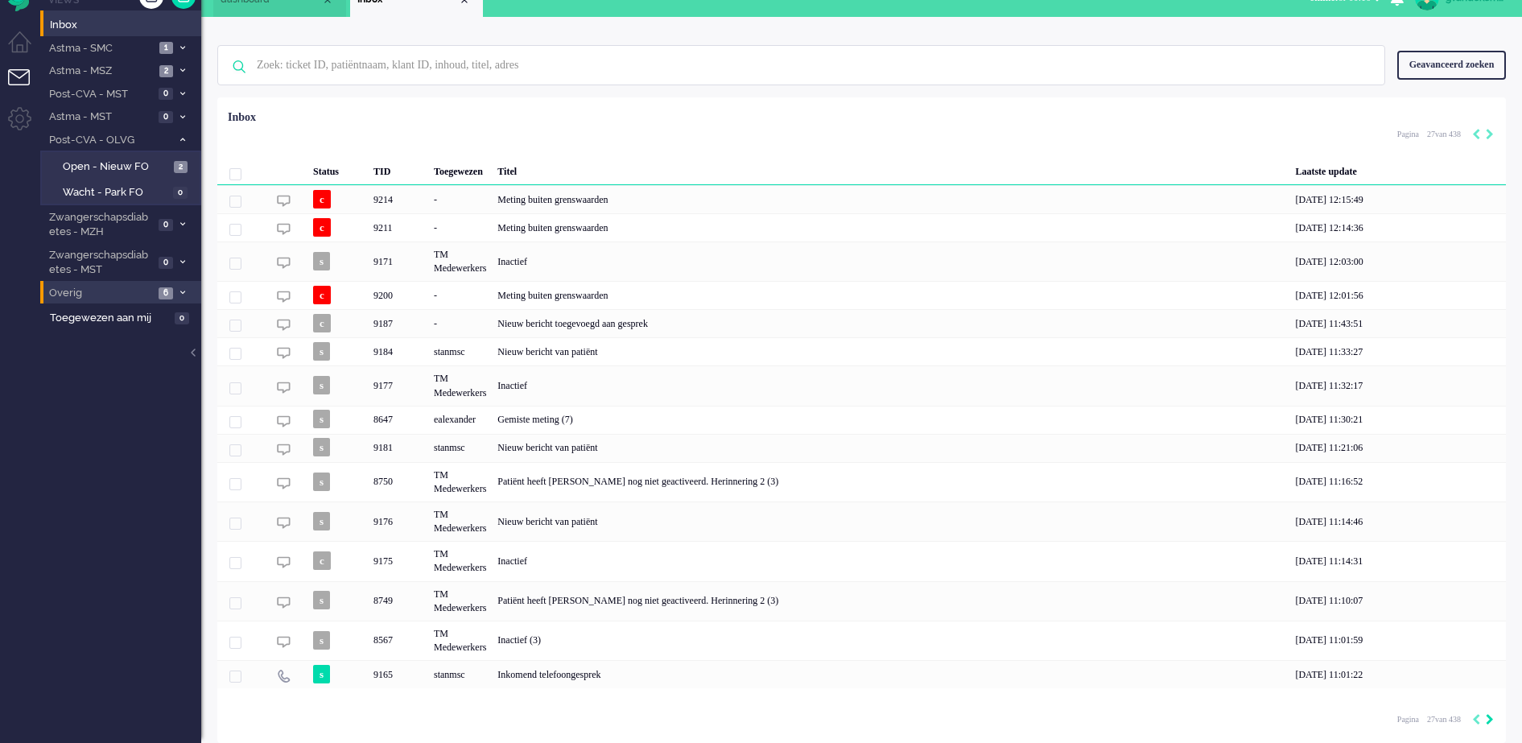
scroll to position [25, 0]
click at [1487, 718] on icon "Next" at bounding box center [1489, 719] width 8 height 11
type input "28"
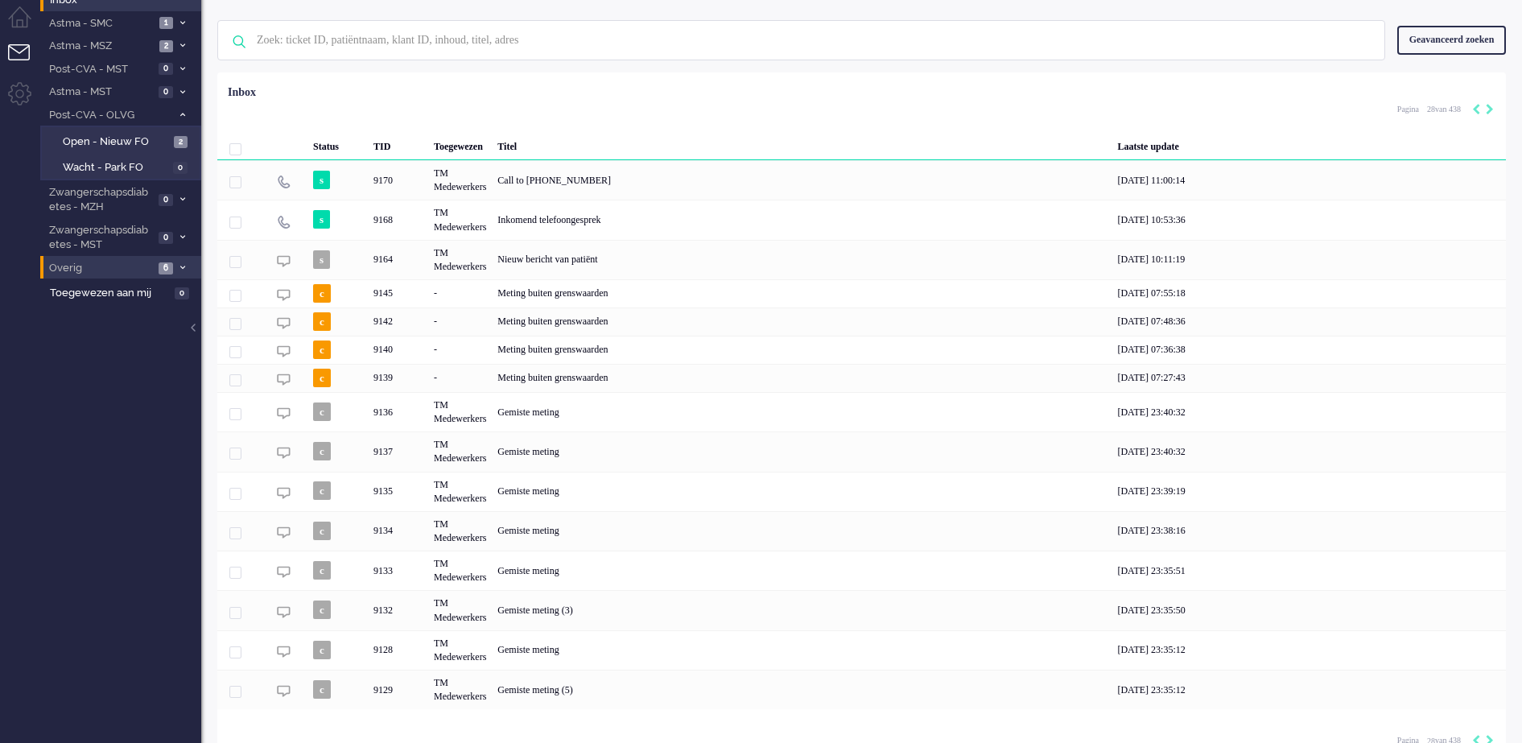
scroll to position [72, 0]
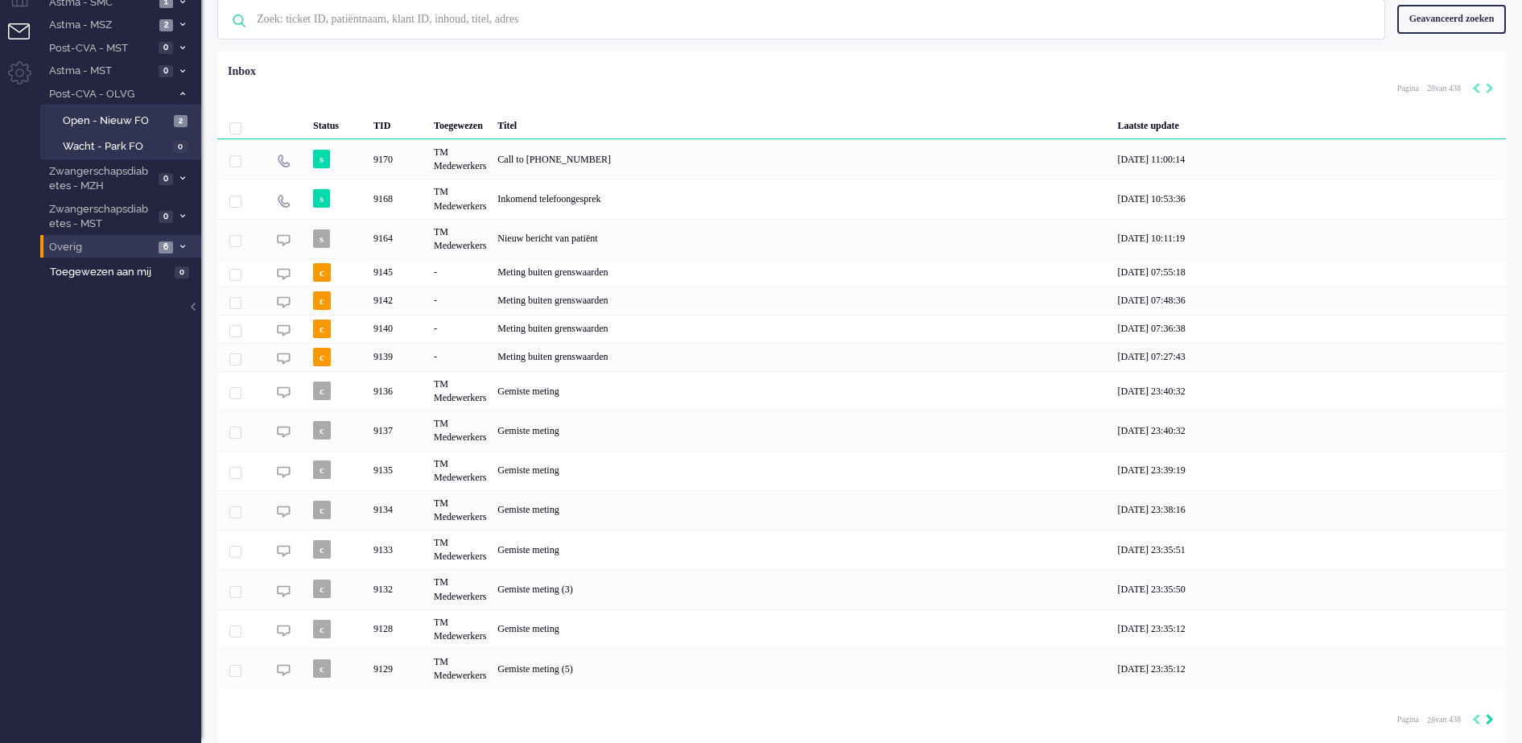
click at [1491, 719] on icon "Next" at bounding box center [1489, 719] width 8 height 11
type input "29"
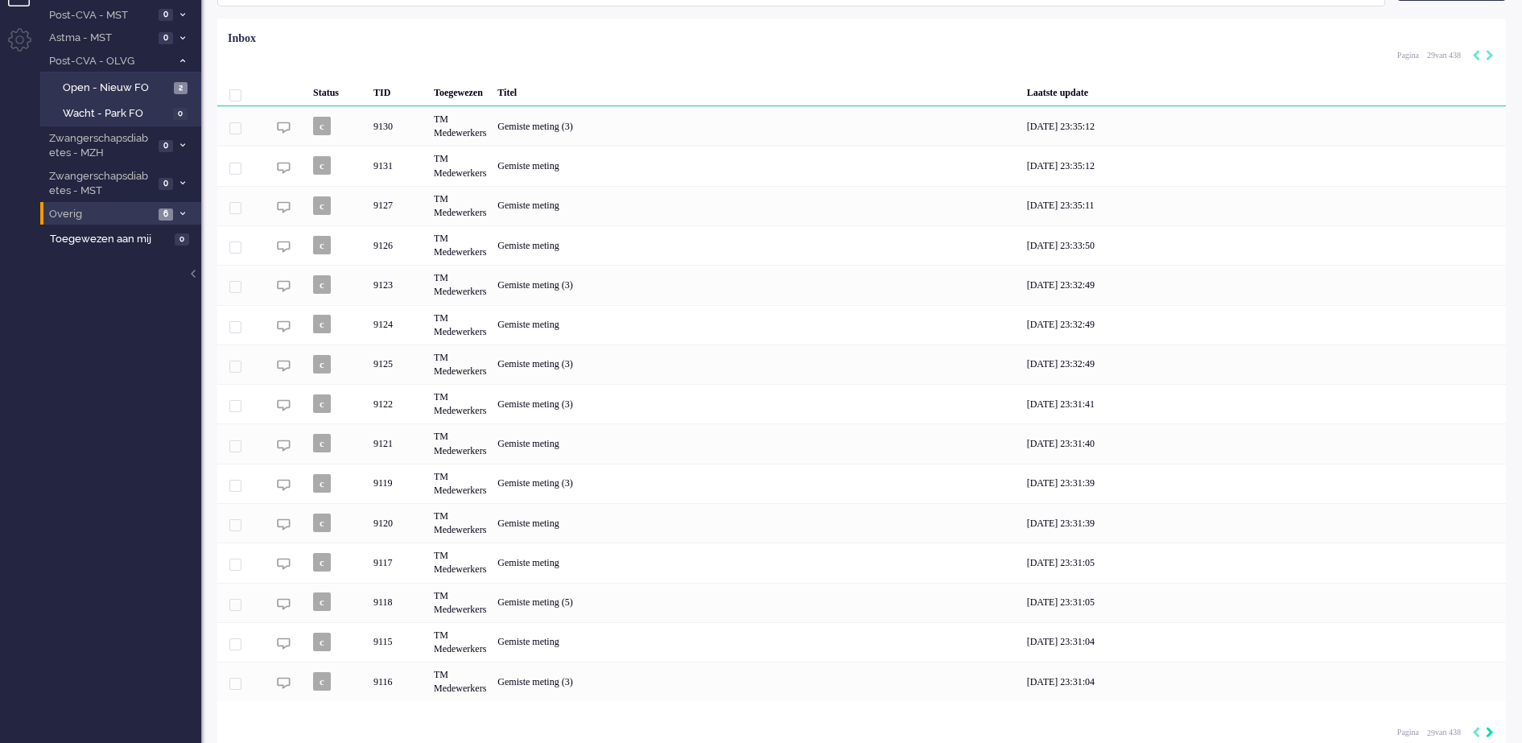
scroll to position [117, 0]
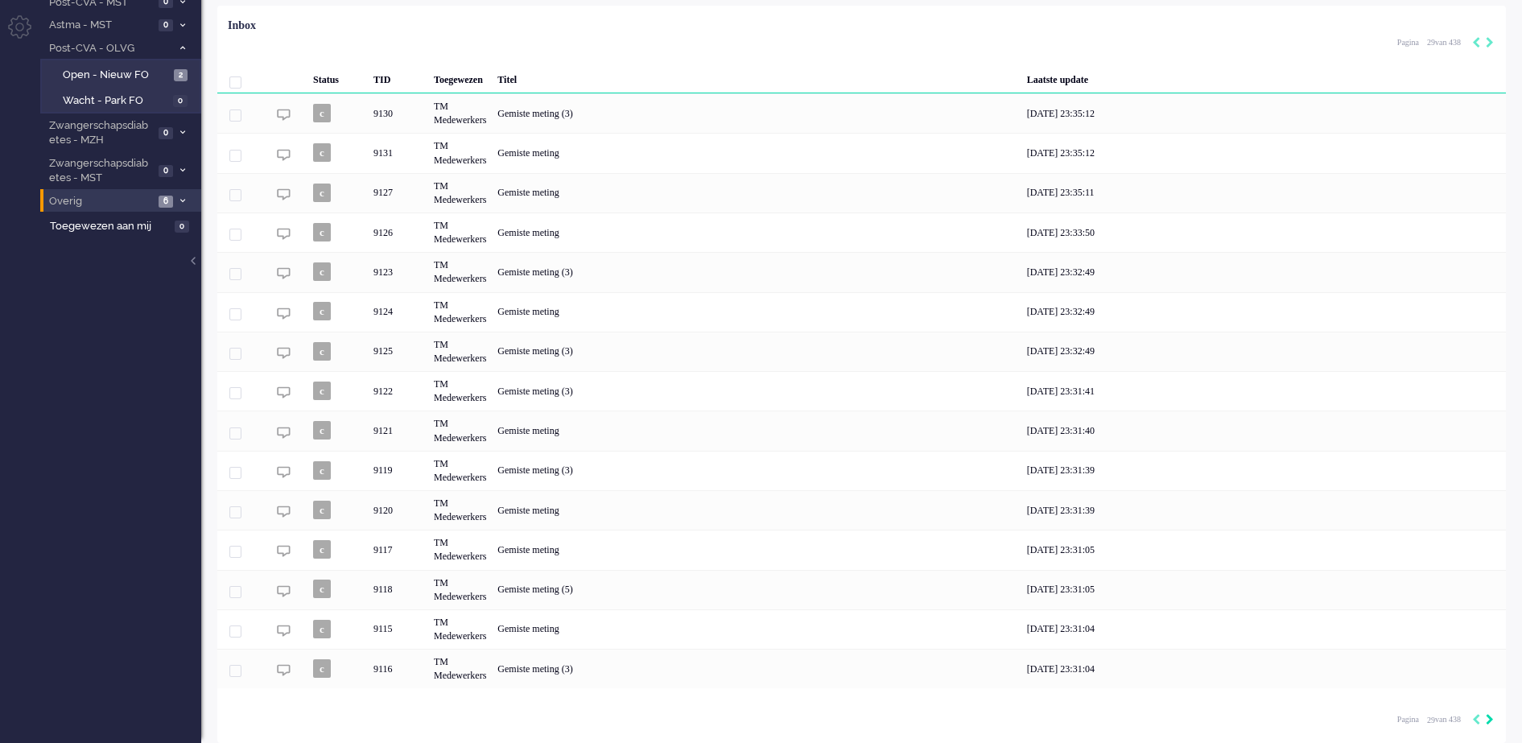
click at [1491, 719] on icon "Next" at bounding box center [1489, 719] width 8 height 11
type input "30"
click at [1491, 719] on icon "Next" at bounding box center [1489, 719] width 8 height 11
type input "31"
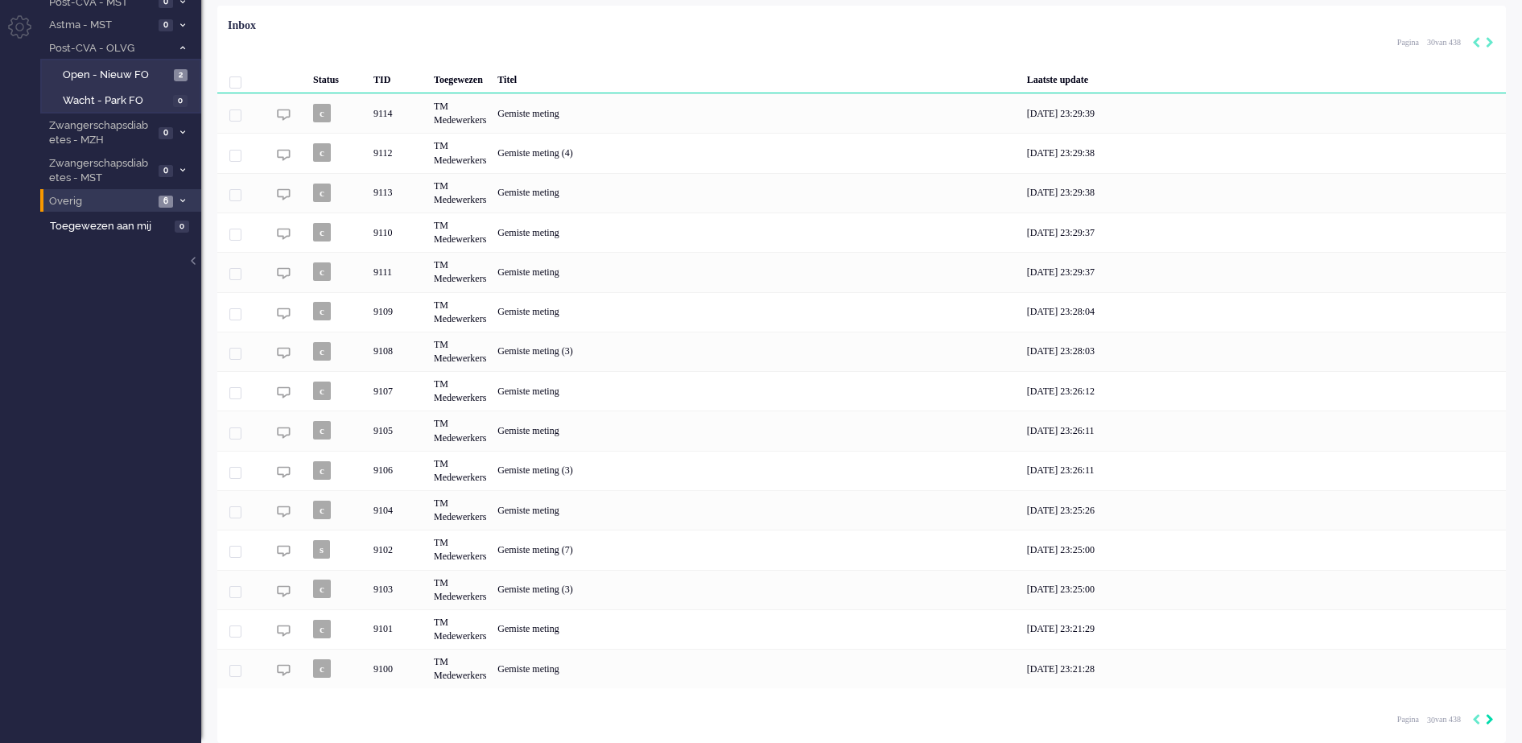
type input "31"
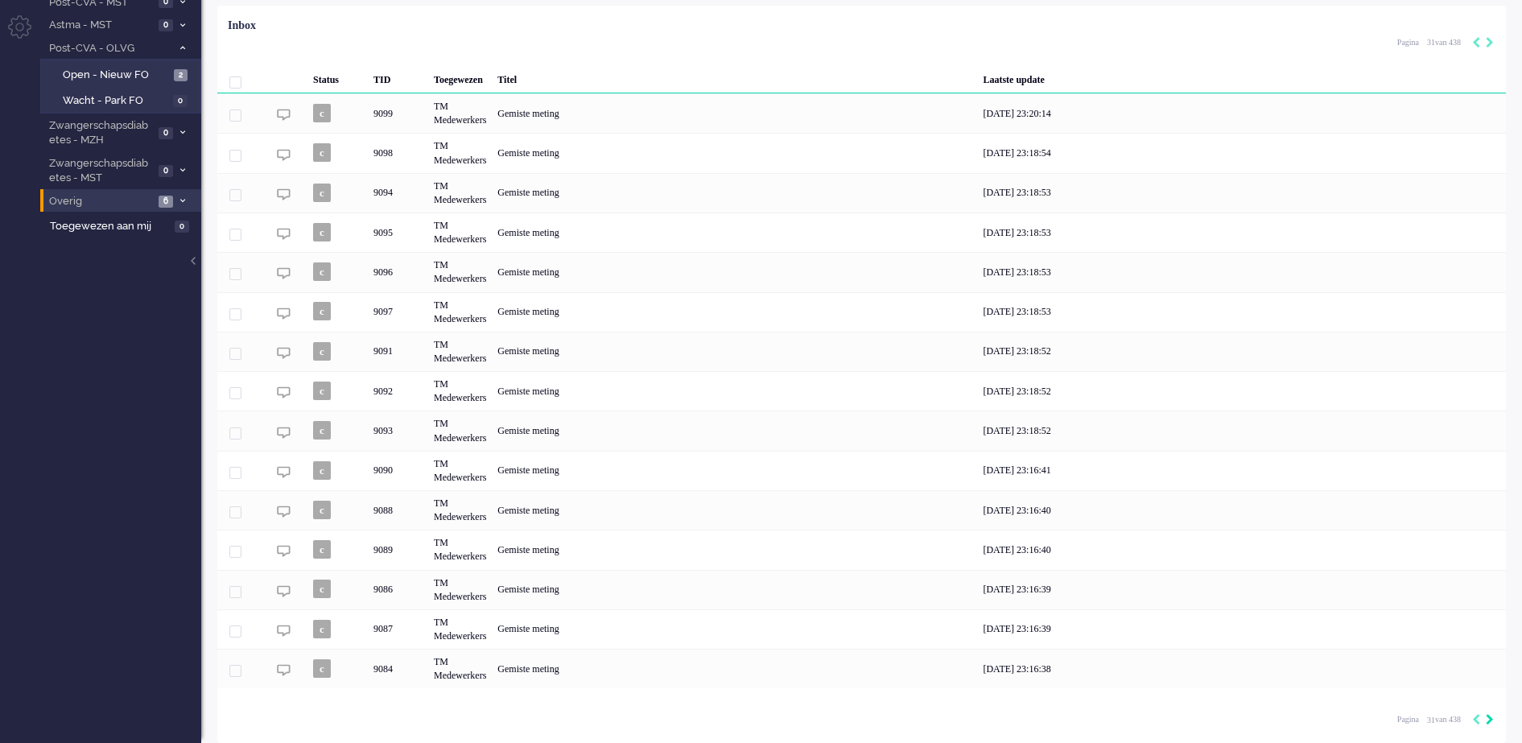
click at [1489, 719] on icon "Next" at bounding box center [1489, 719] width 8 height 11
type input "32"
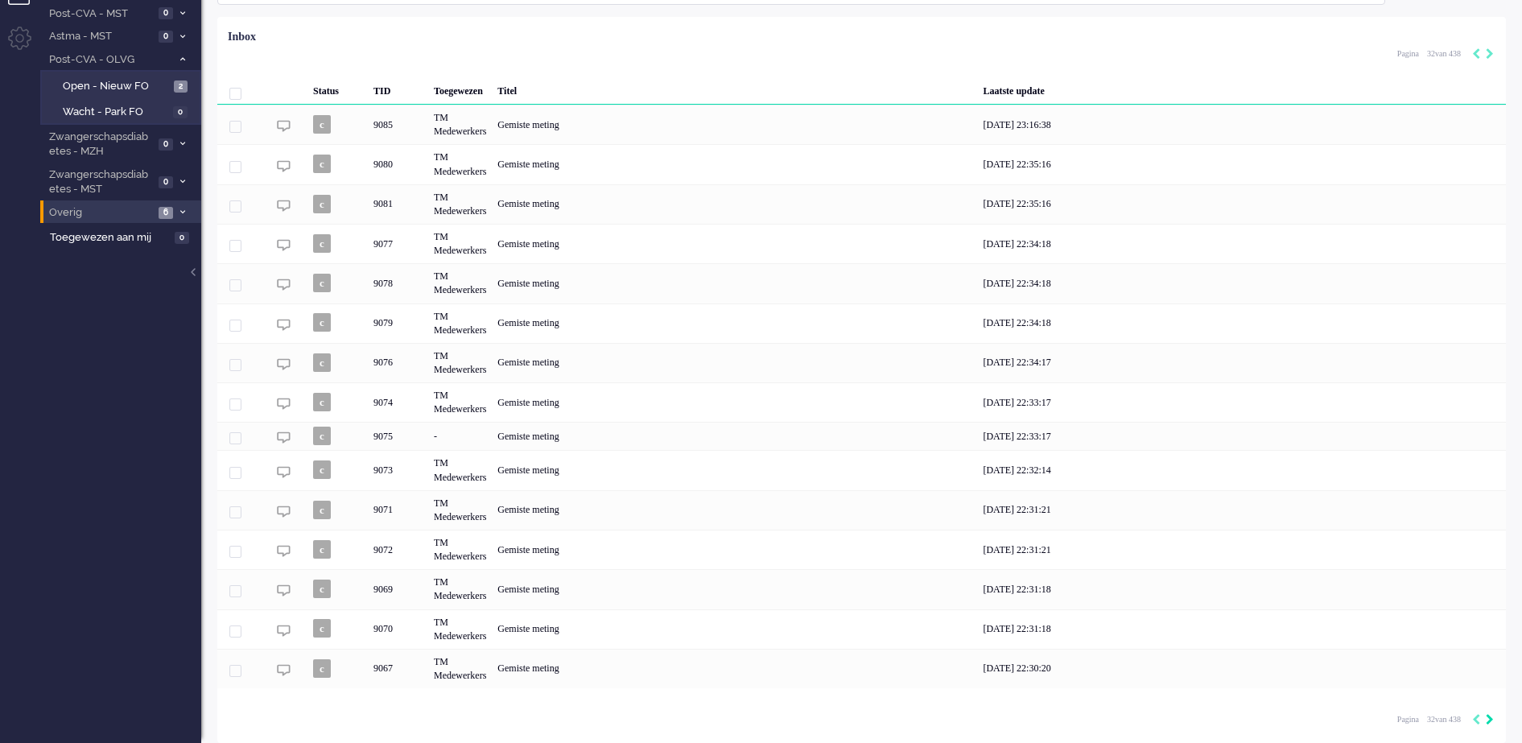
click at [1489, 719] on icon "Next" at bounding box center [1489, 719] width 8 height 11
type input "33"
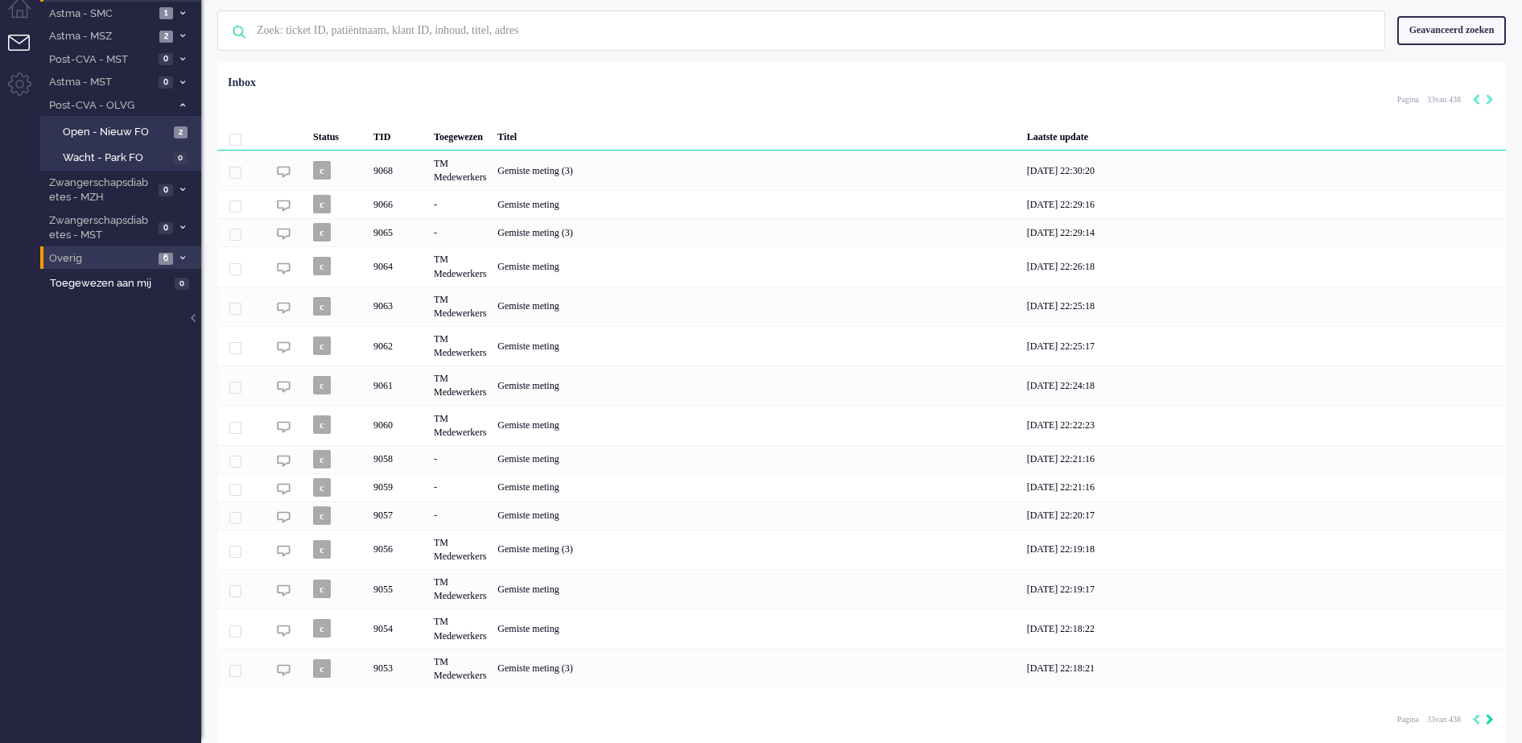
click at [1486, 719] on icon "Next" at bounding box center [1489, 719] width 8 height 11
type input "34"
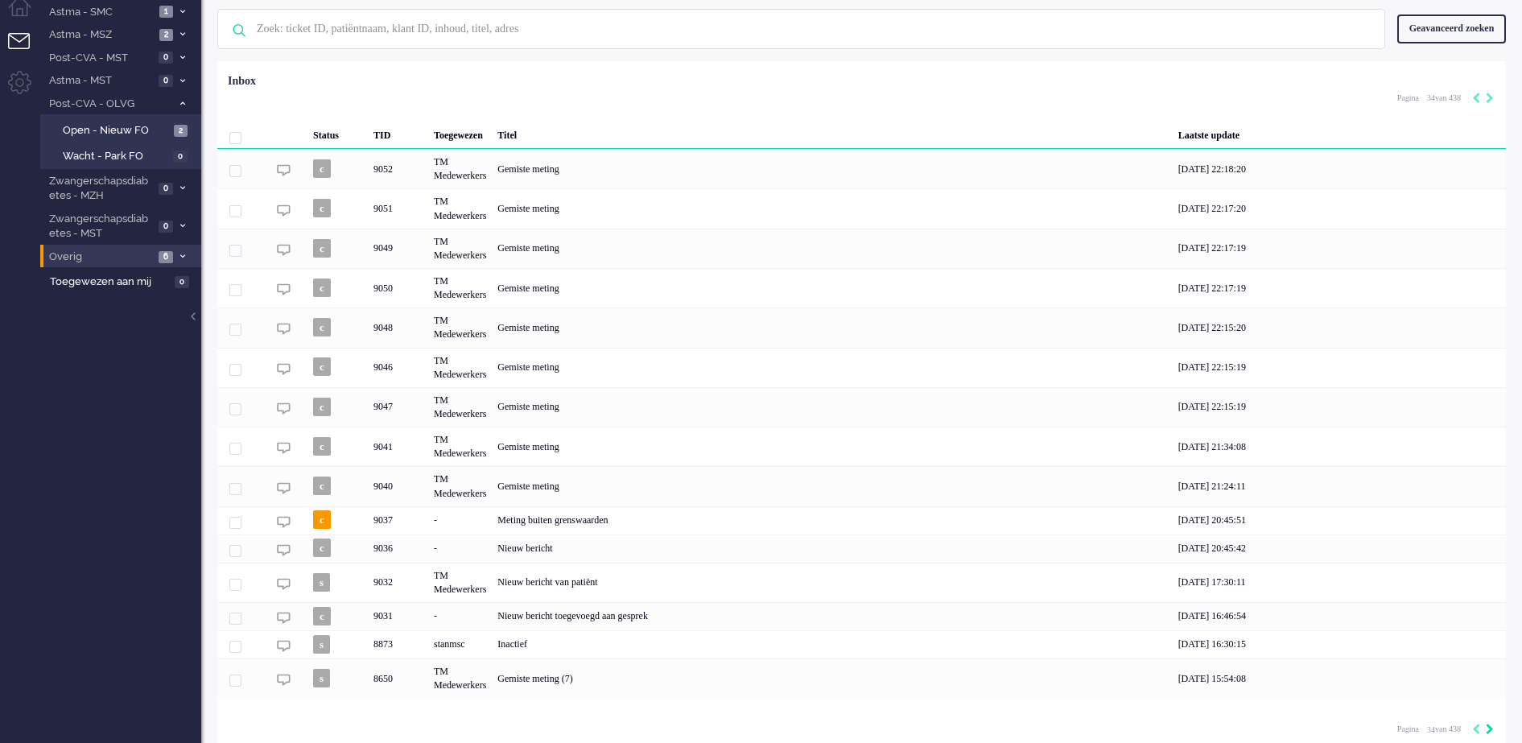
scroll to position [72, 0]
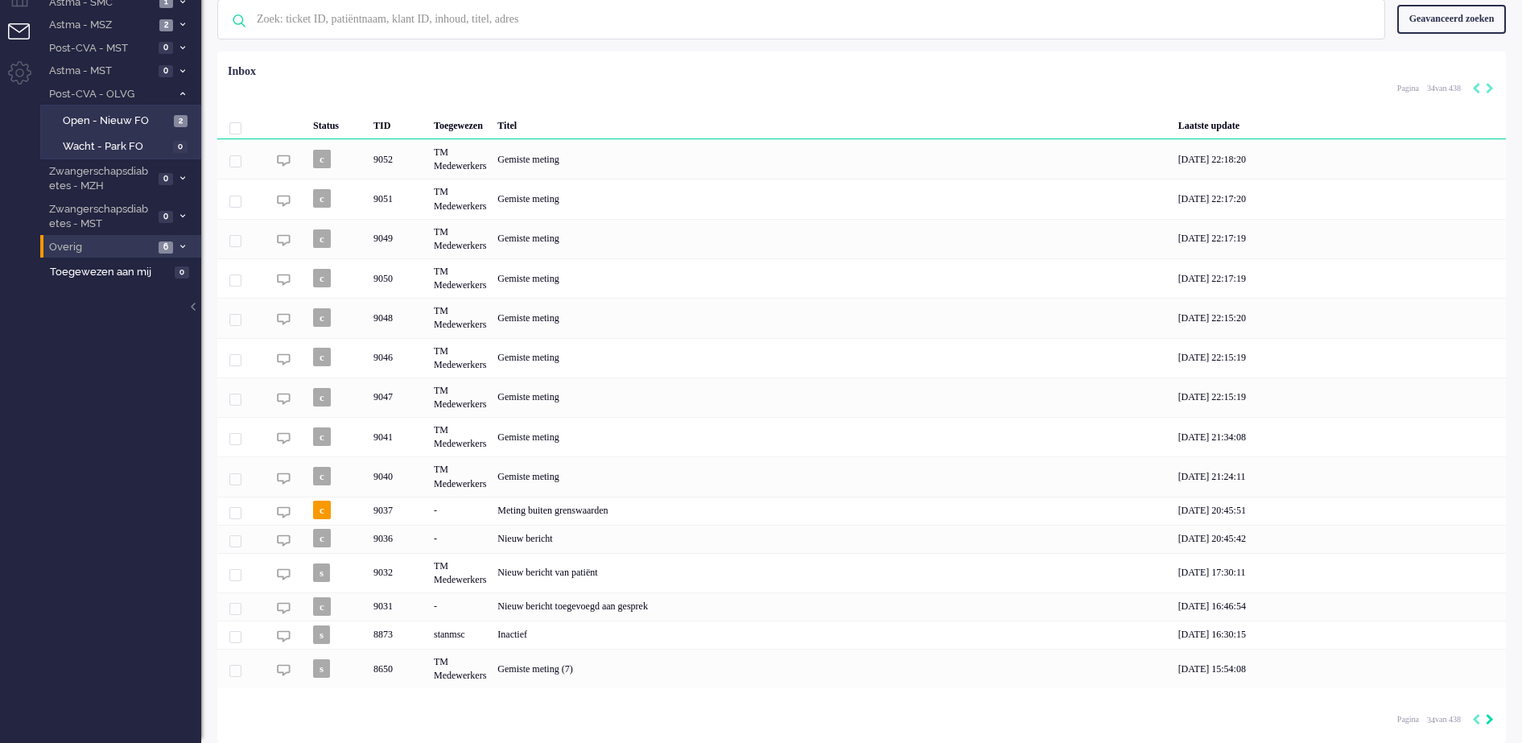
click at [1486, 719] on icon "Next" at bounding box center [1489, 719] width 8 height 11
type input "35"
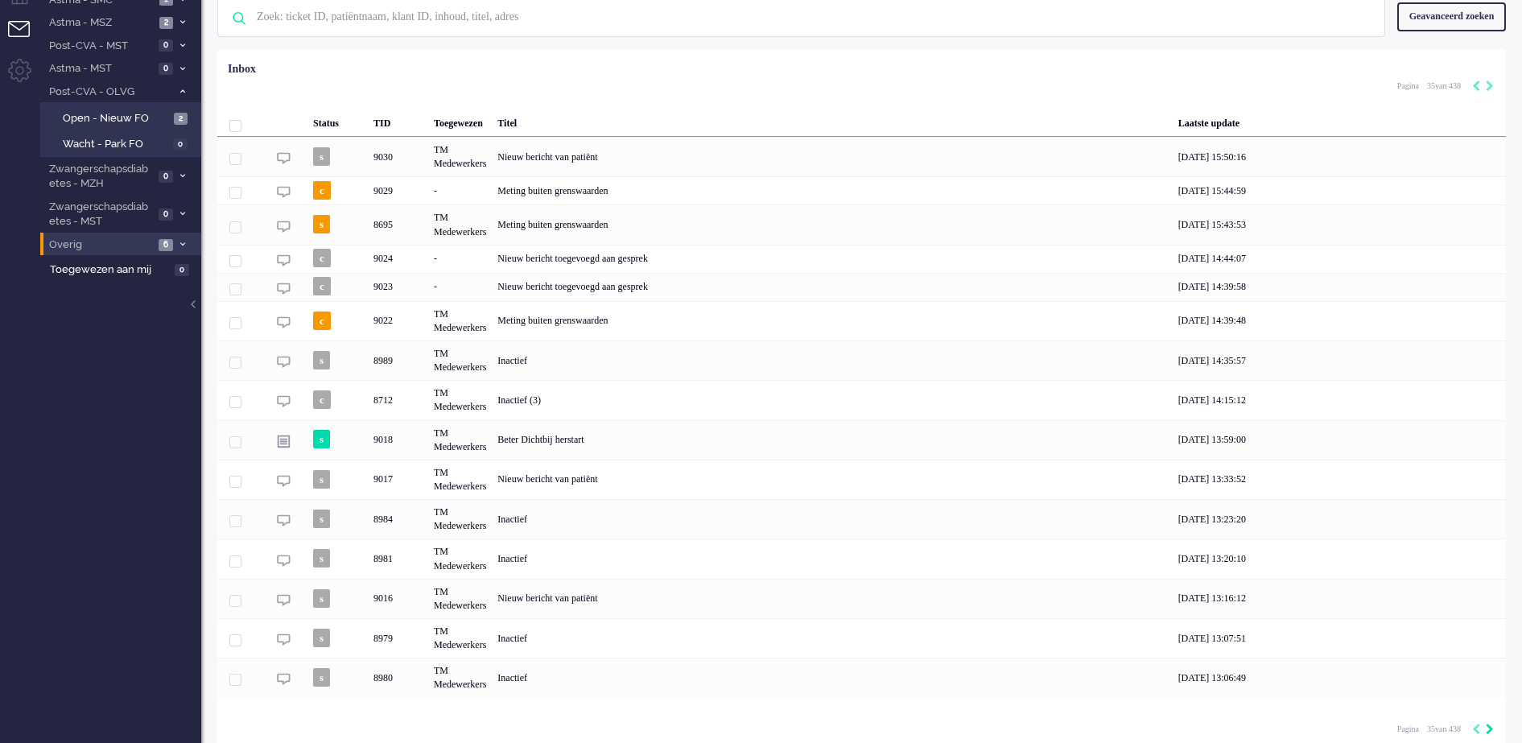
scroll to position [83, 0]
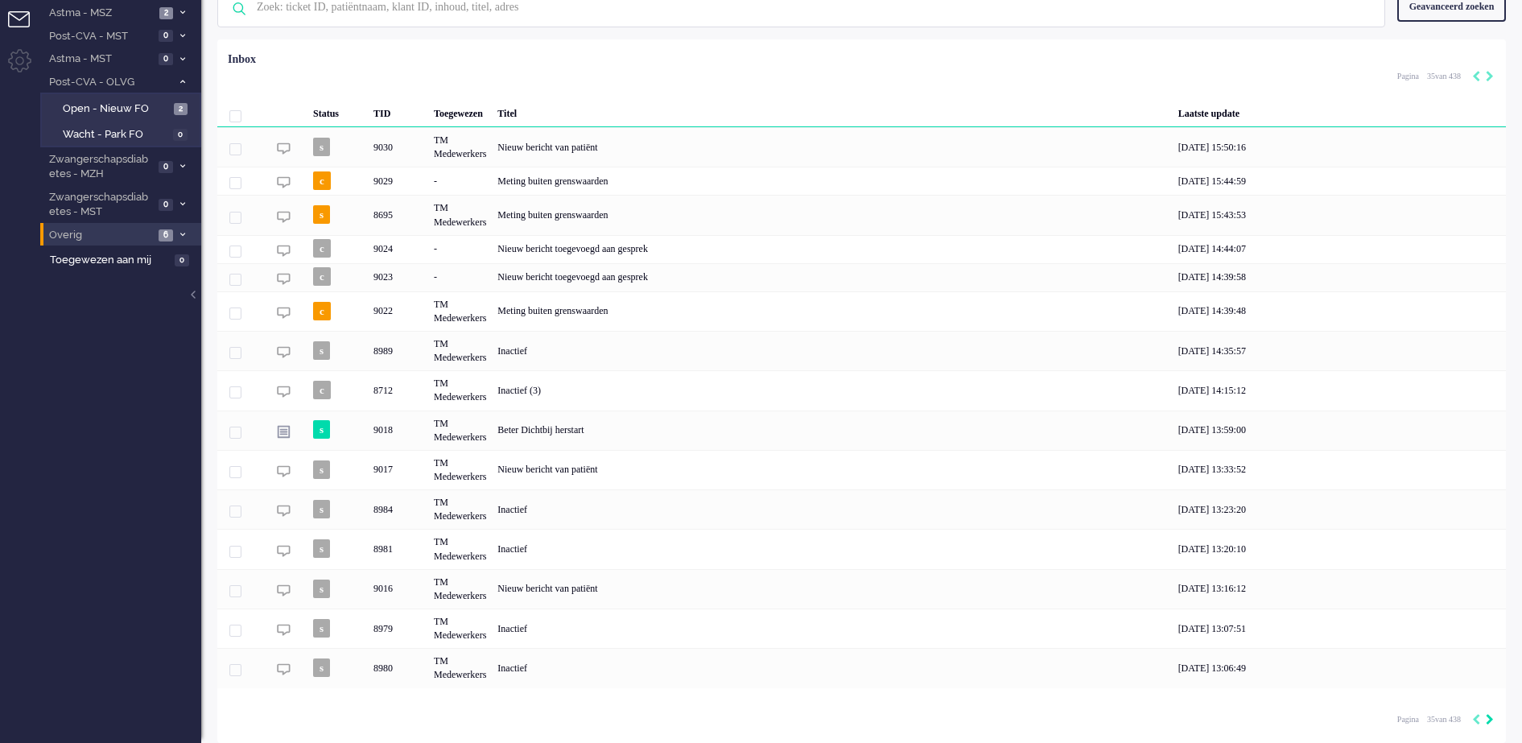
click at [1486, 719] on icon "Next" at bounding box center [1489, 719] width 8 height 11
type input "36"
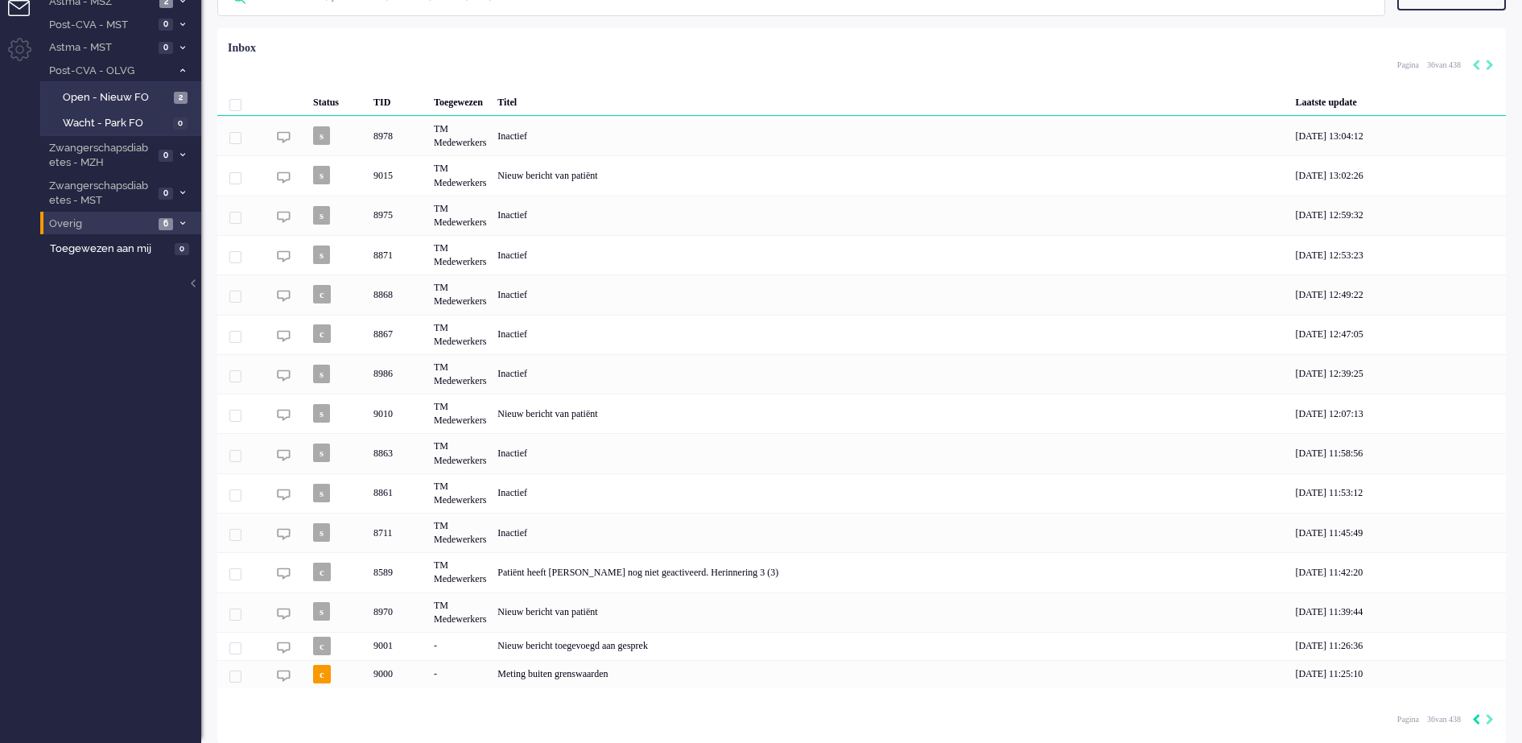
click at [1475, 717] on icon "Previous" at bounding box center [1476, 719] width 8 height 11
type input "35"
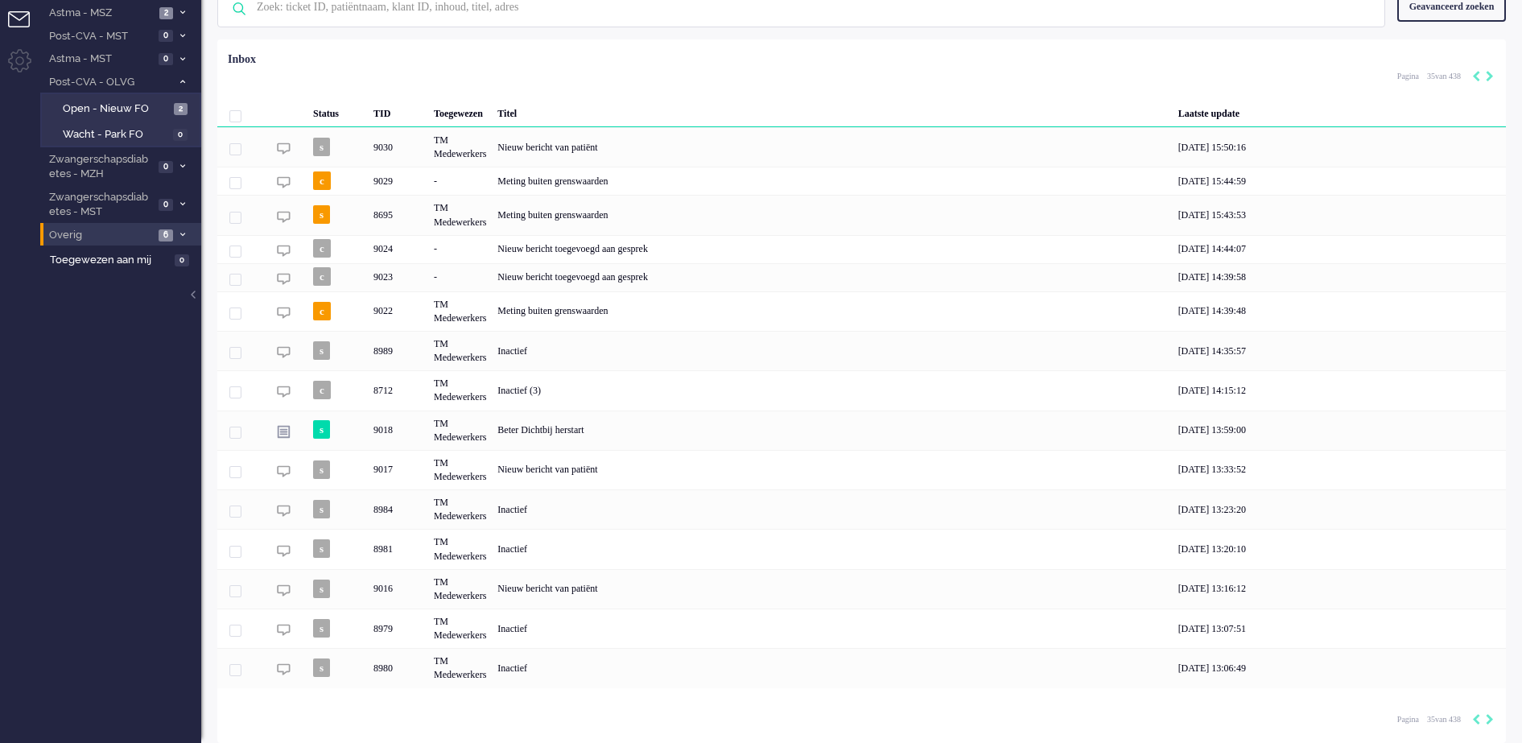
click at [1485, 717] on icon "Next" at bounding box center [1489, 719] width 8 height 11
type input "36"
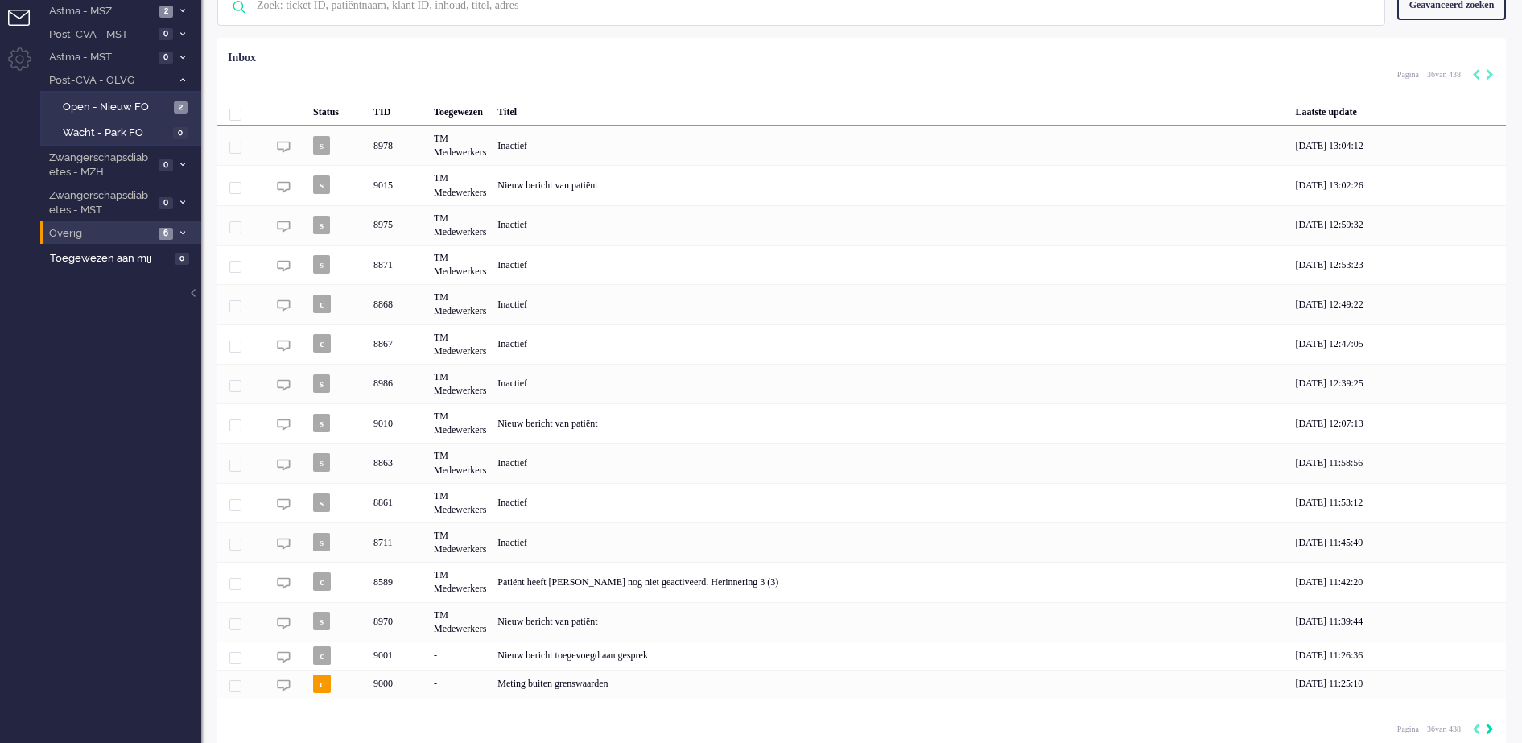
click at [1491, 731] on icon "Next" at bounding box center [1489, 728] width 8 height 11
type input "37"
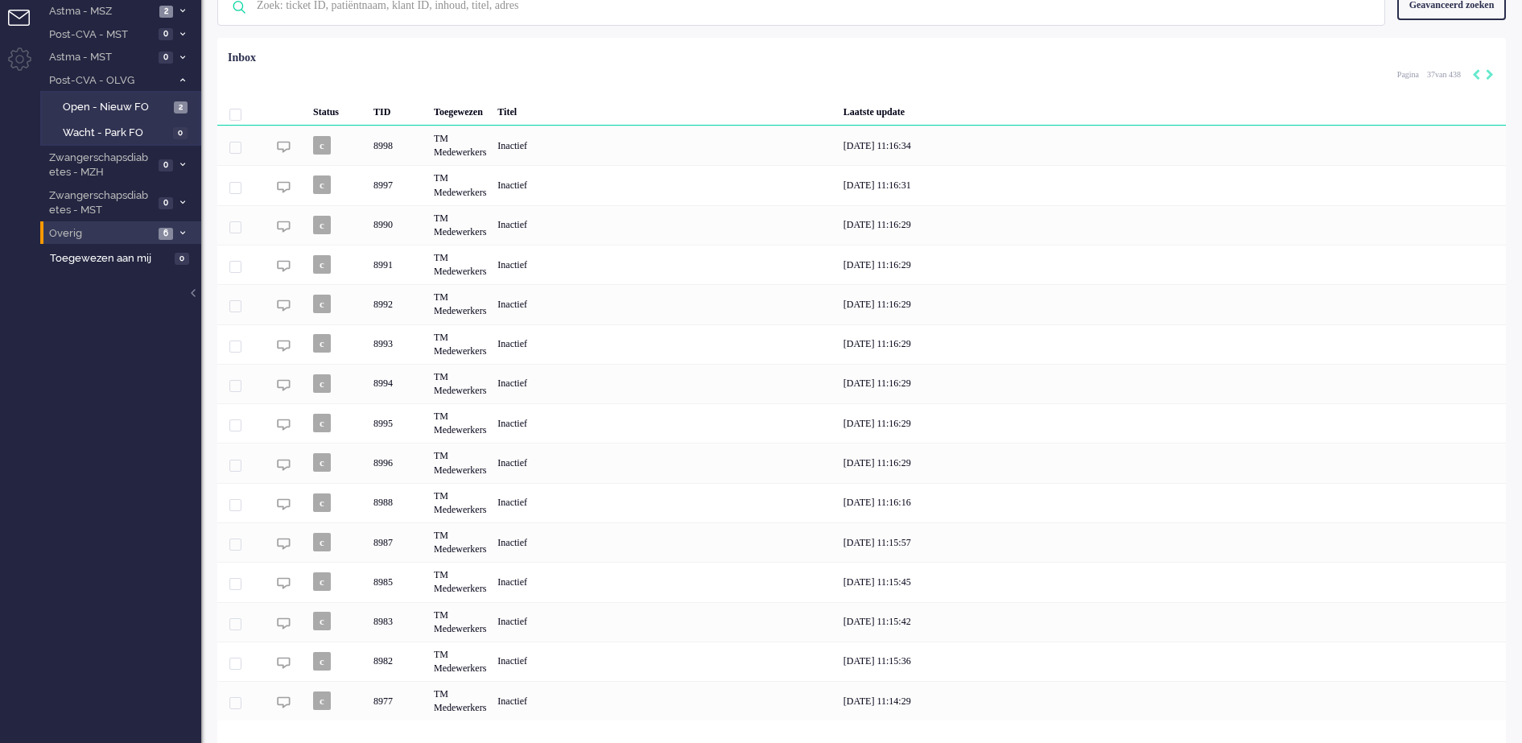
scroll to position [117, 0]
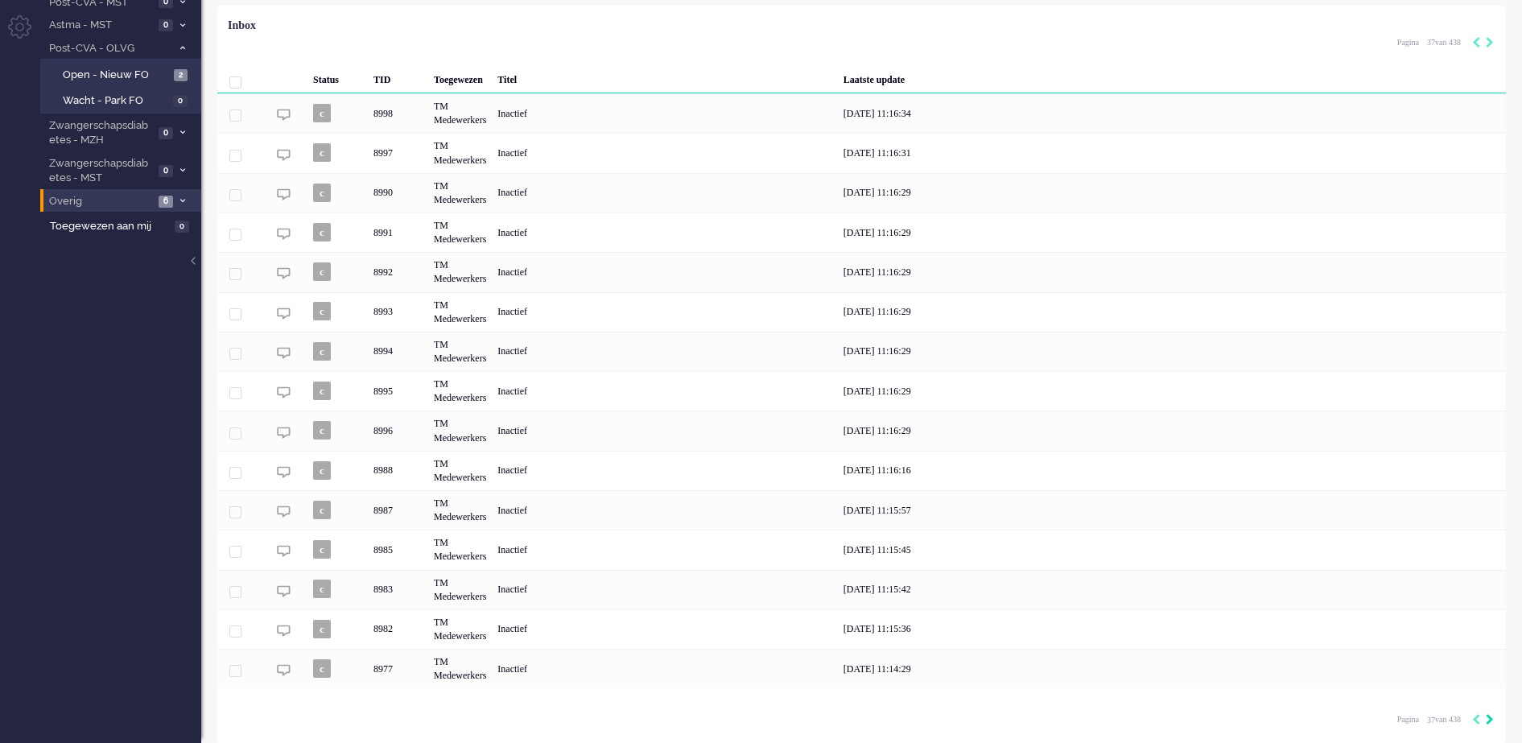
click at [1489, 722] on icon "Next" at bounding box center [1489, 719] width 8 height 11
type input "38"
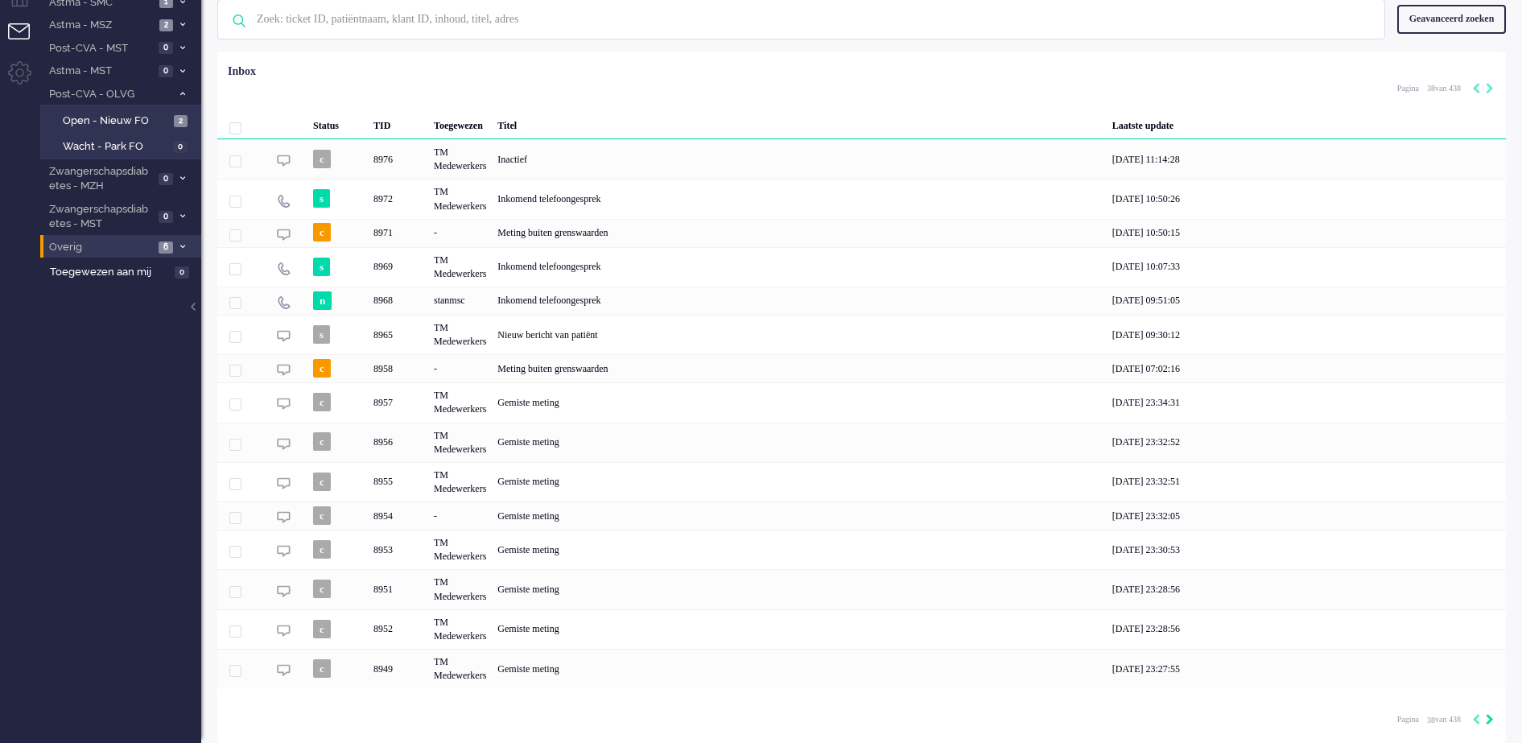
click at [1489, 722] on icon "Next" at bounding box center [1489, 719] width 8 height 11
type input "39"
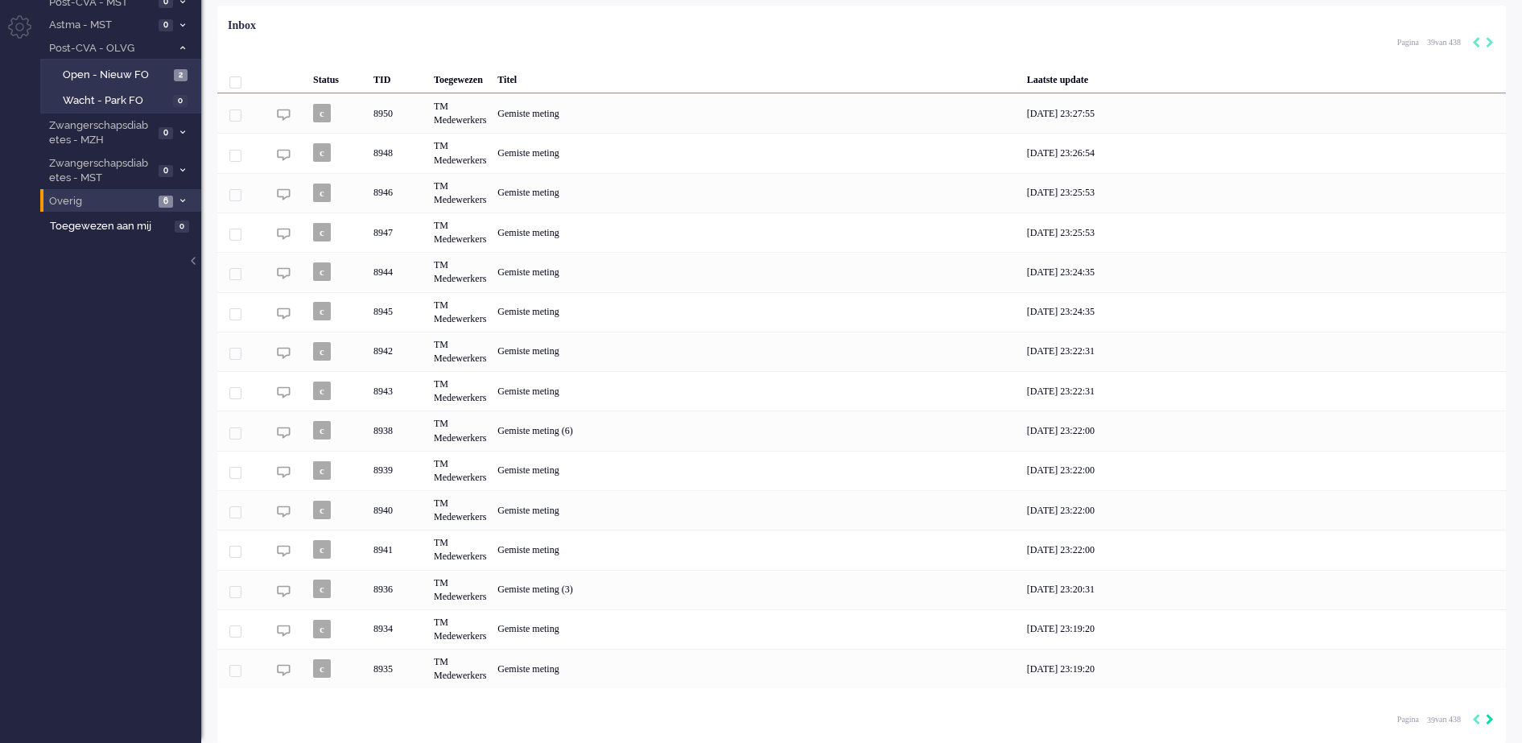
click at [1489, 722] on icon "Next" at bounding box center [1489, 719] width 8 height 11
type input "40"
click at [1489, 722] on icon "Next" at bounding box center [1489, 719] width 8 height 11
type input "41"
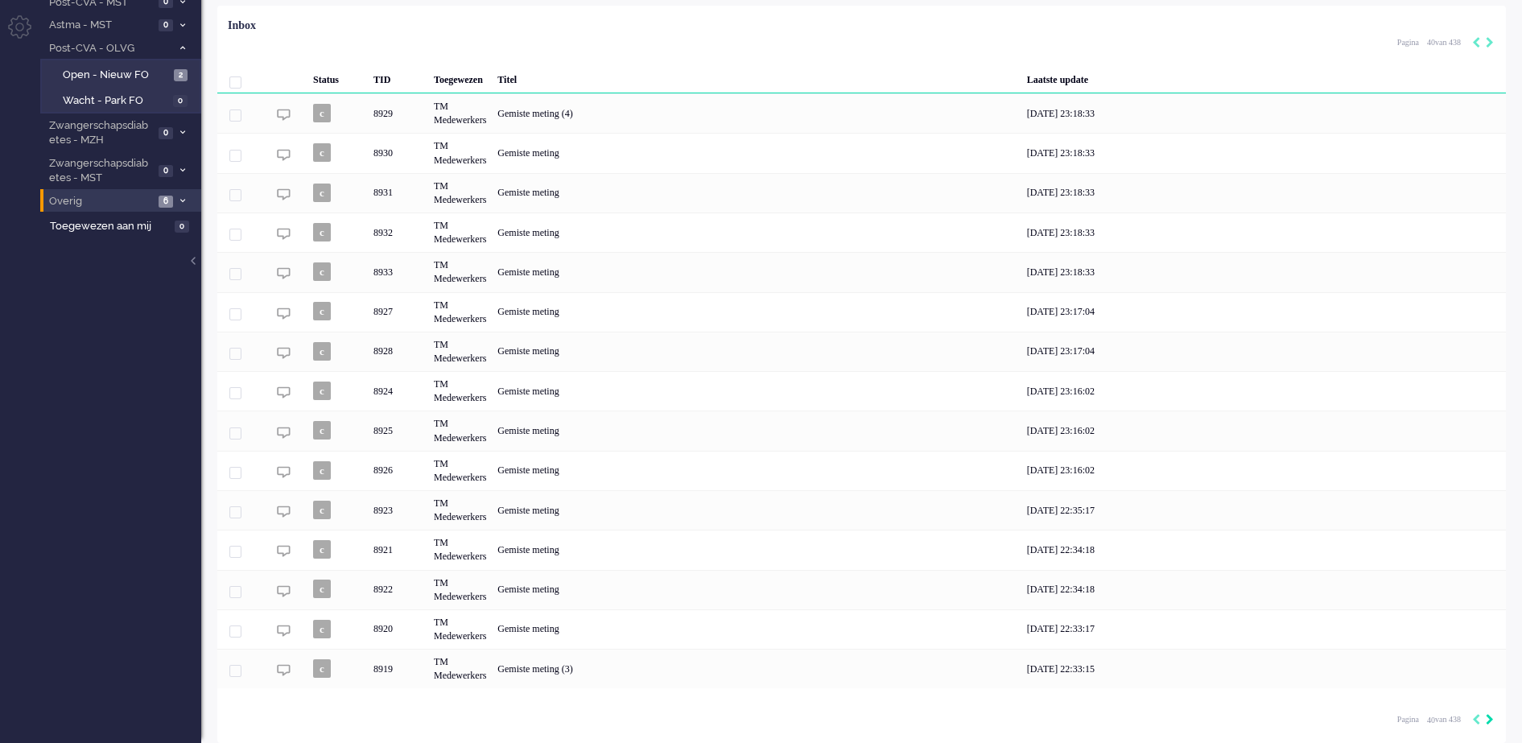
type input "41"
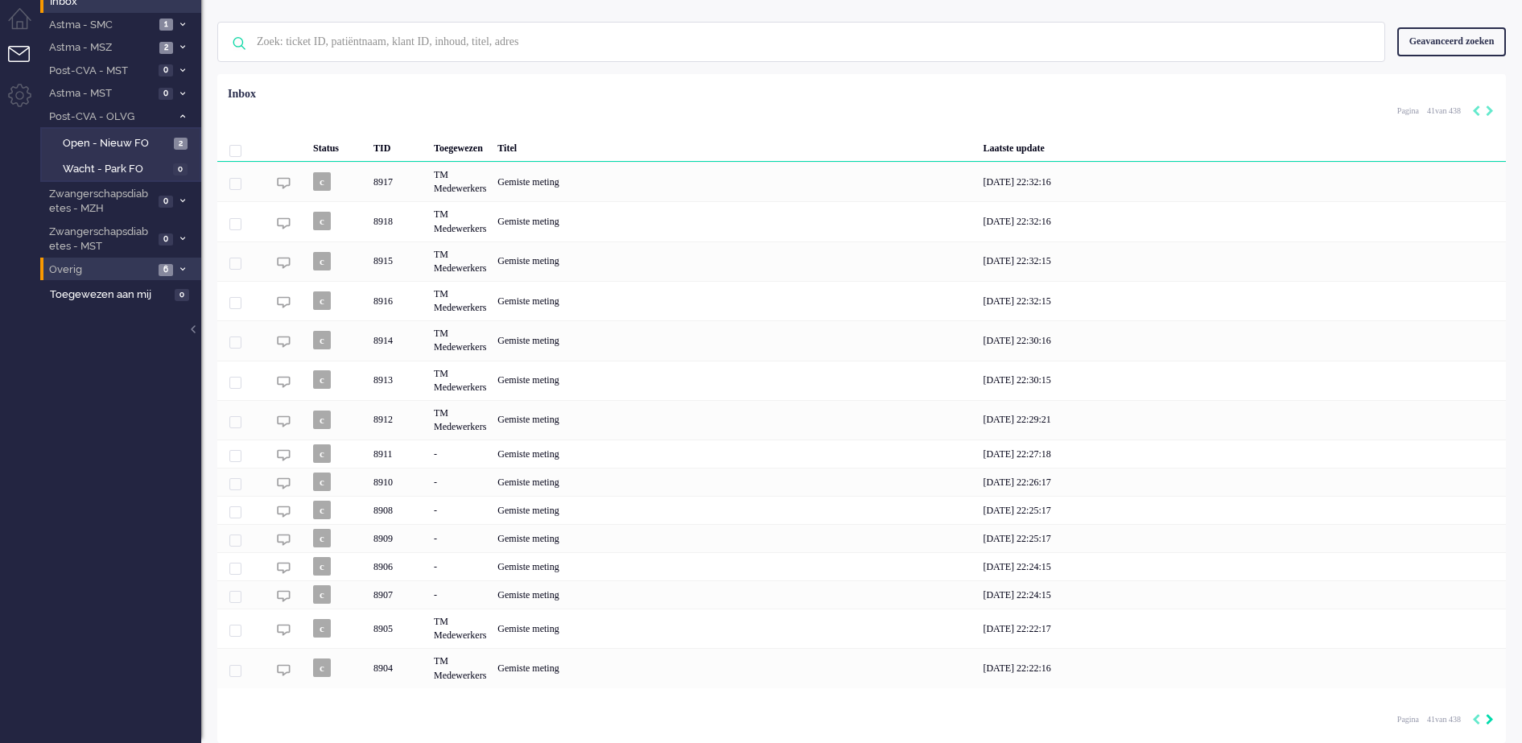
click at [1489, 722] on icon "Next" at bounding box center [1489, 719] width 8 height 11
type input "42"
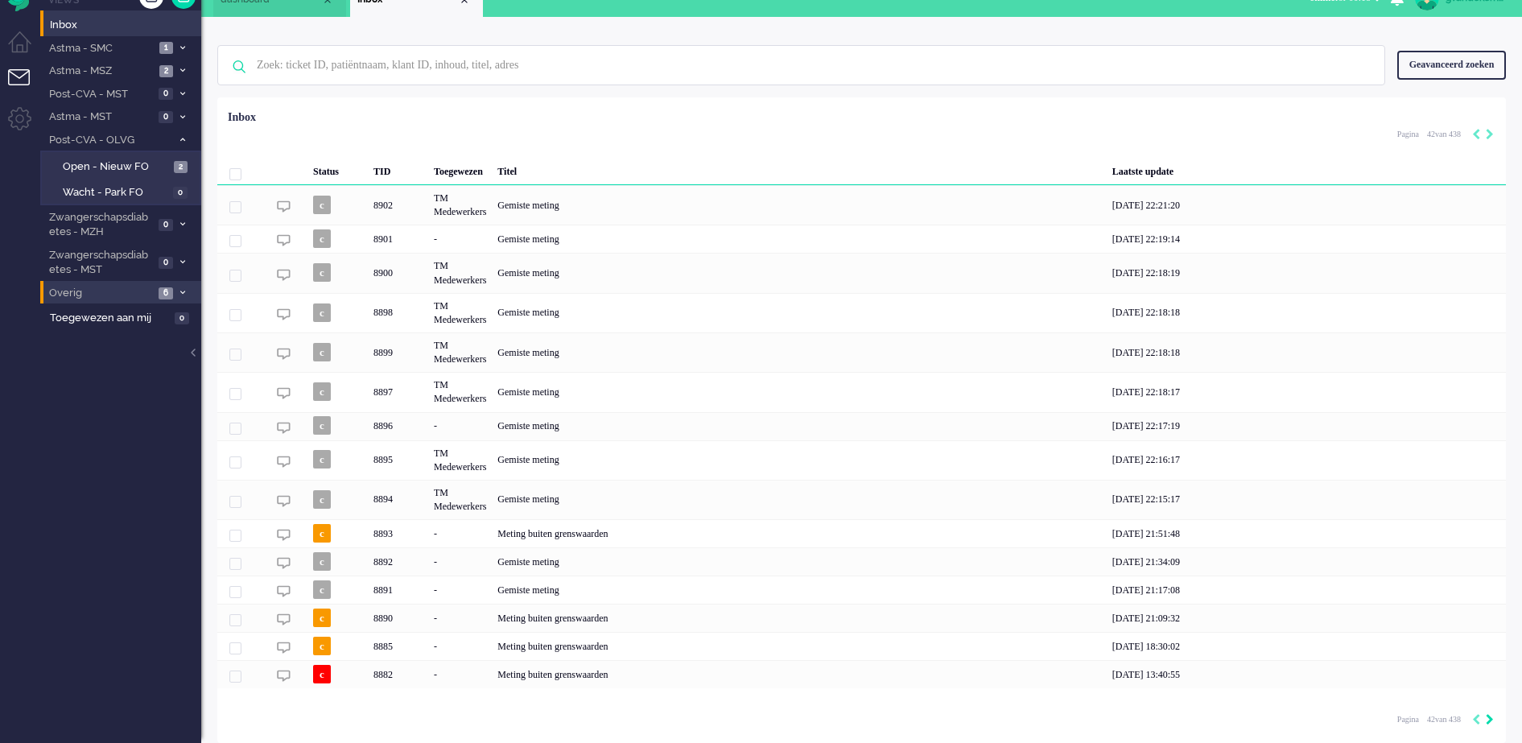
click at [1489, 722] on icon "Next" at bounding box center [1489, 719] width 8 height 11
type input "43"
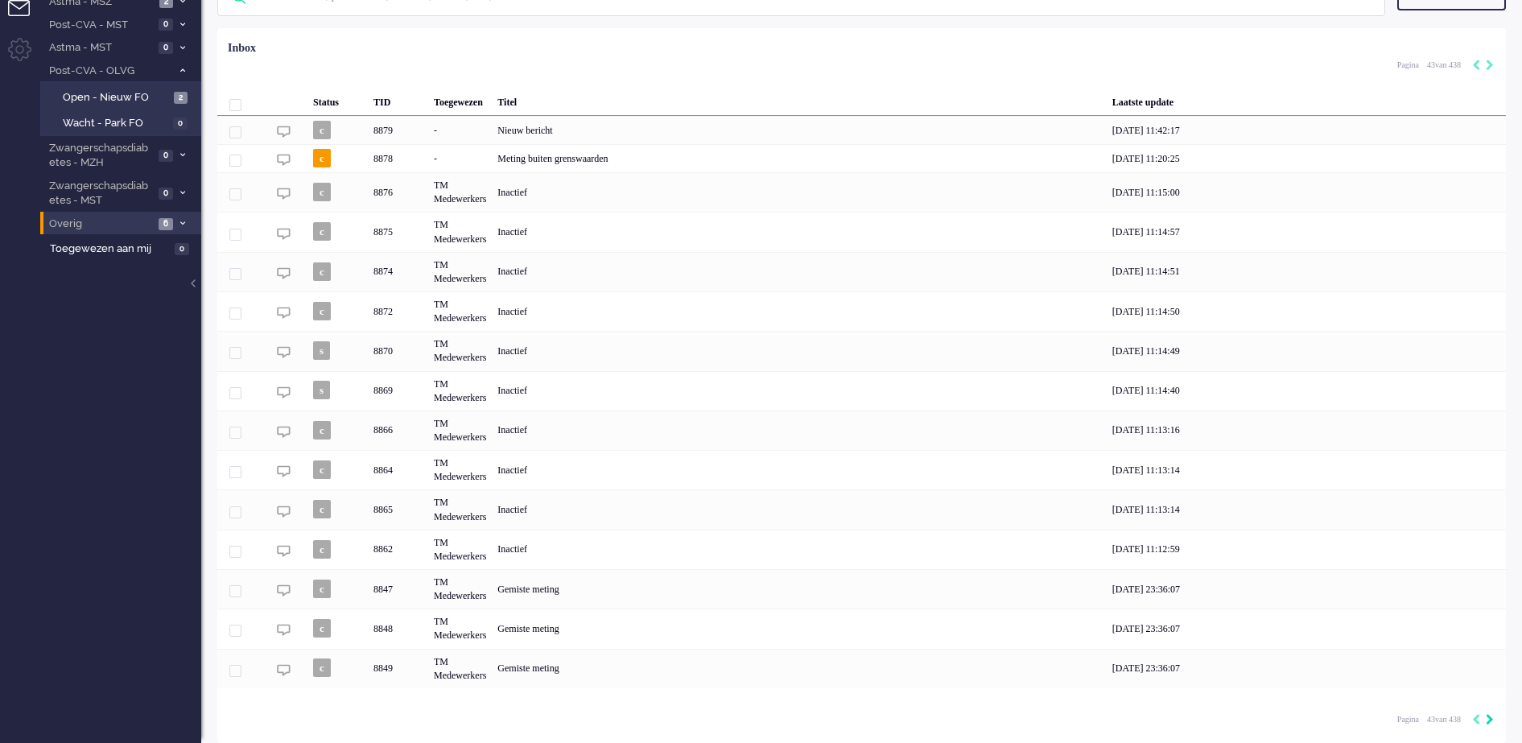
click at [1489, 722] on icon "Next" at bounding box center [1489, 719] width 8 height 11
type input "44"
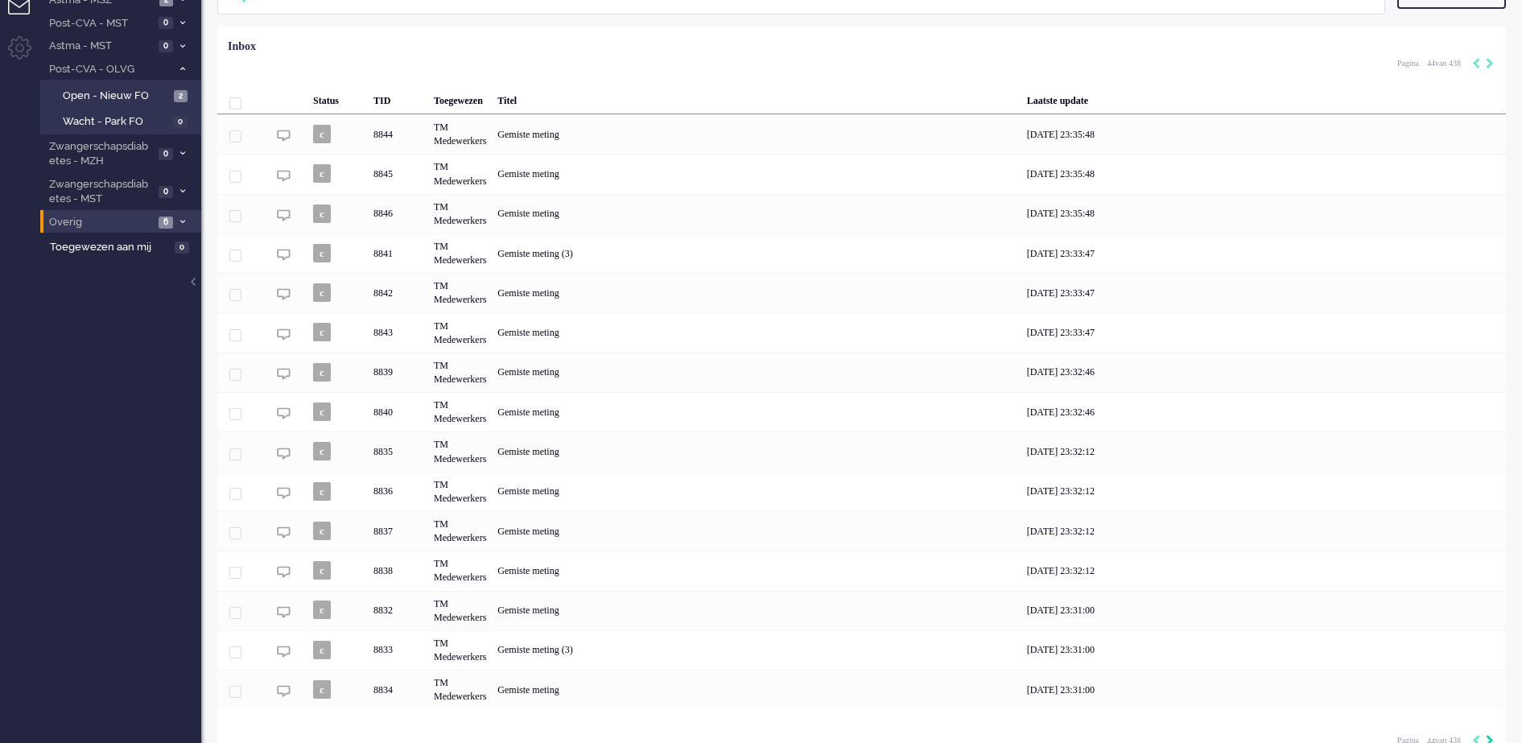
scroll to position [117, 0]
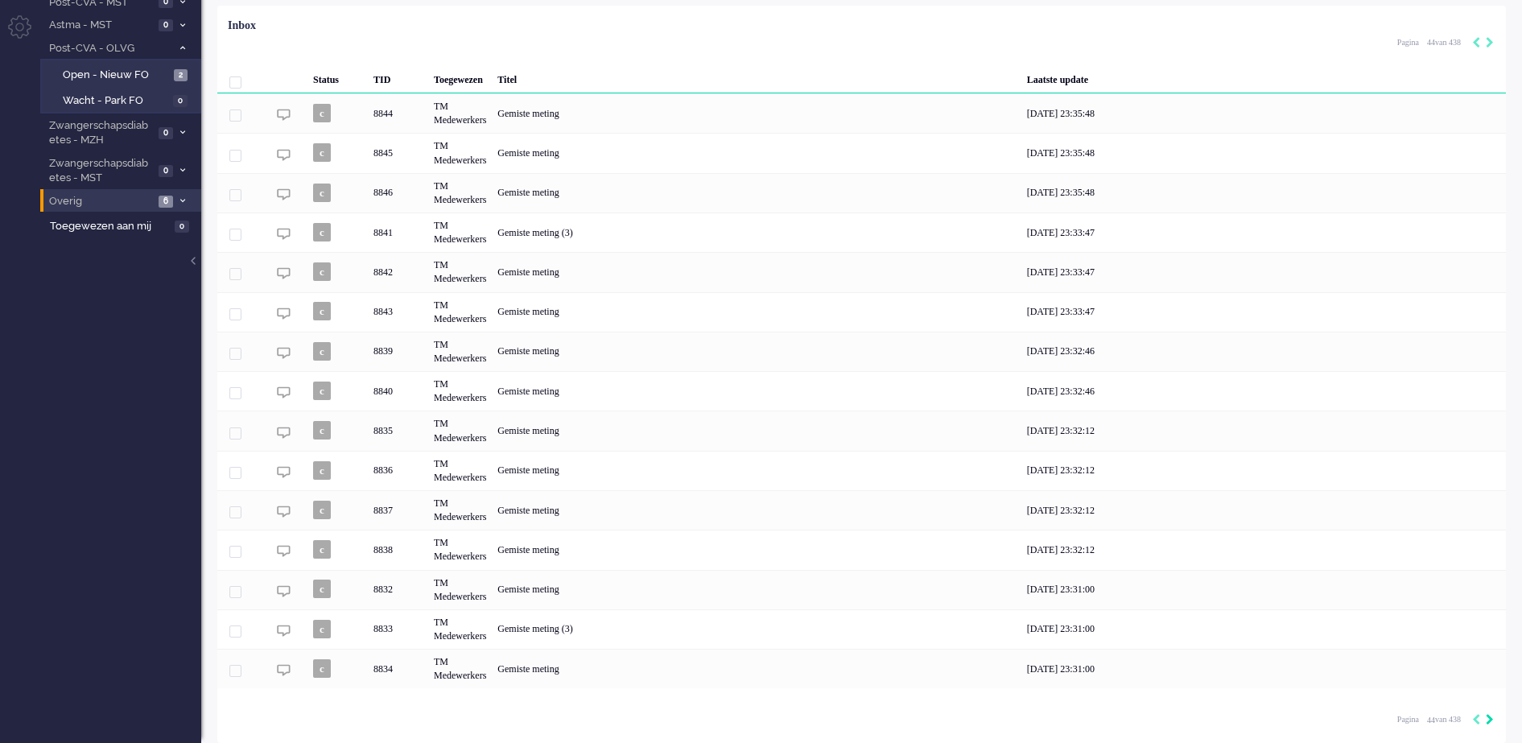
click at [1489, 722] on icon "Next" at bounding box center [1489, 719] width 8 height 11
type input "45"
click at [1489, 722] on icon "Next" at bounding box center [1489, 719] width 8 height 11
type input "46"
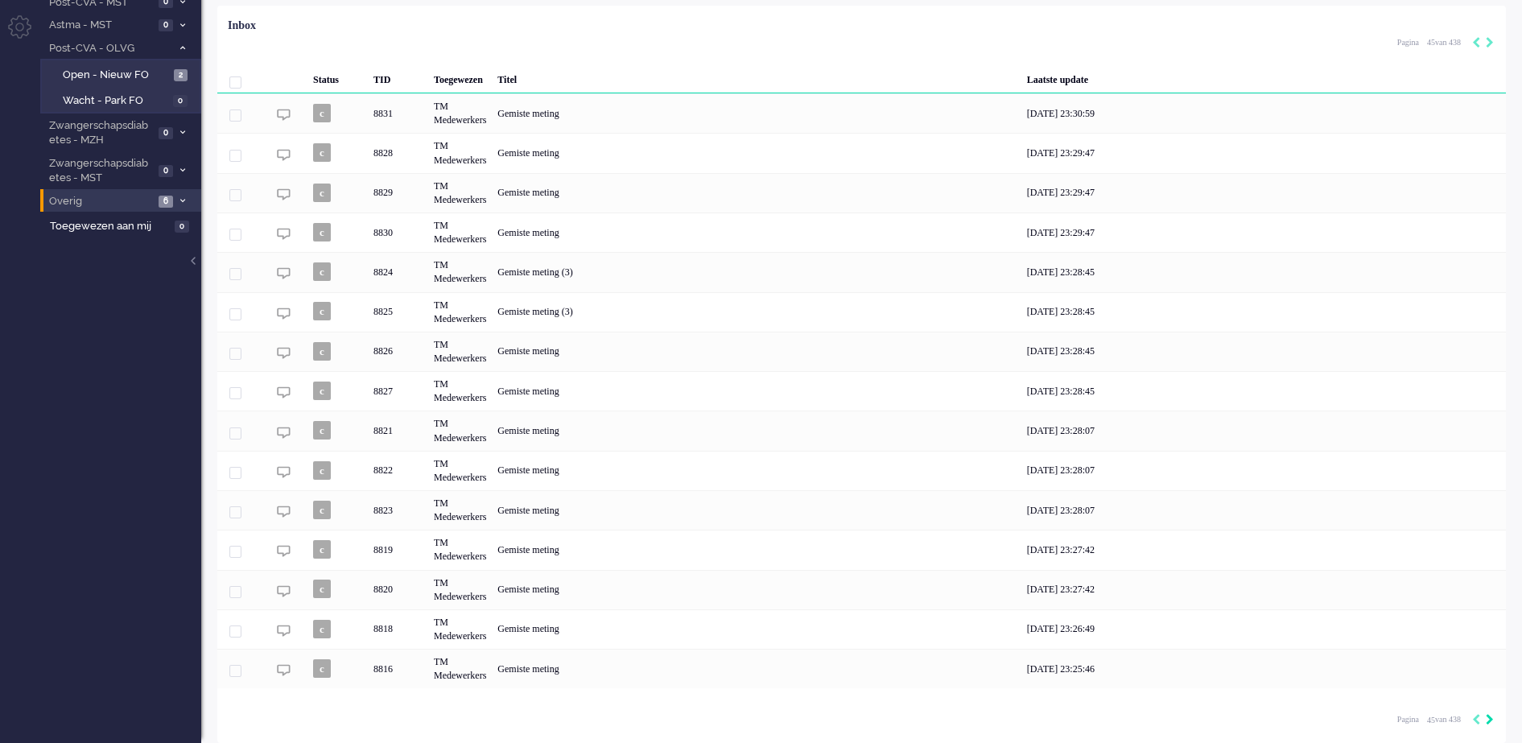
type input "46"
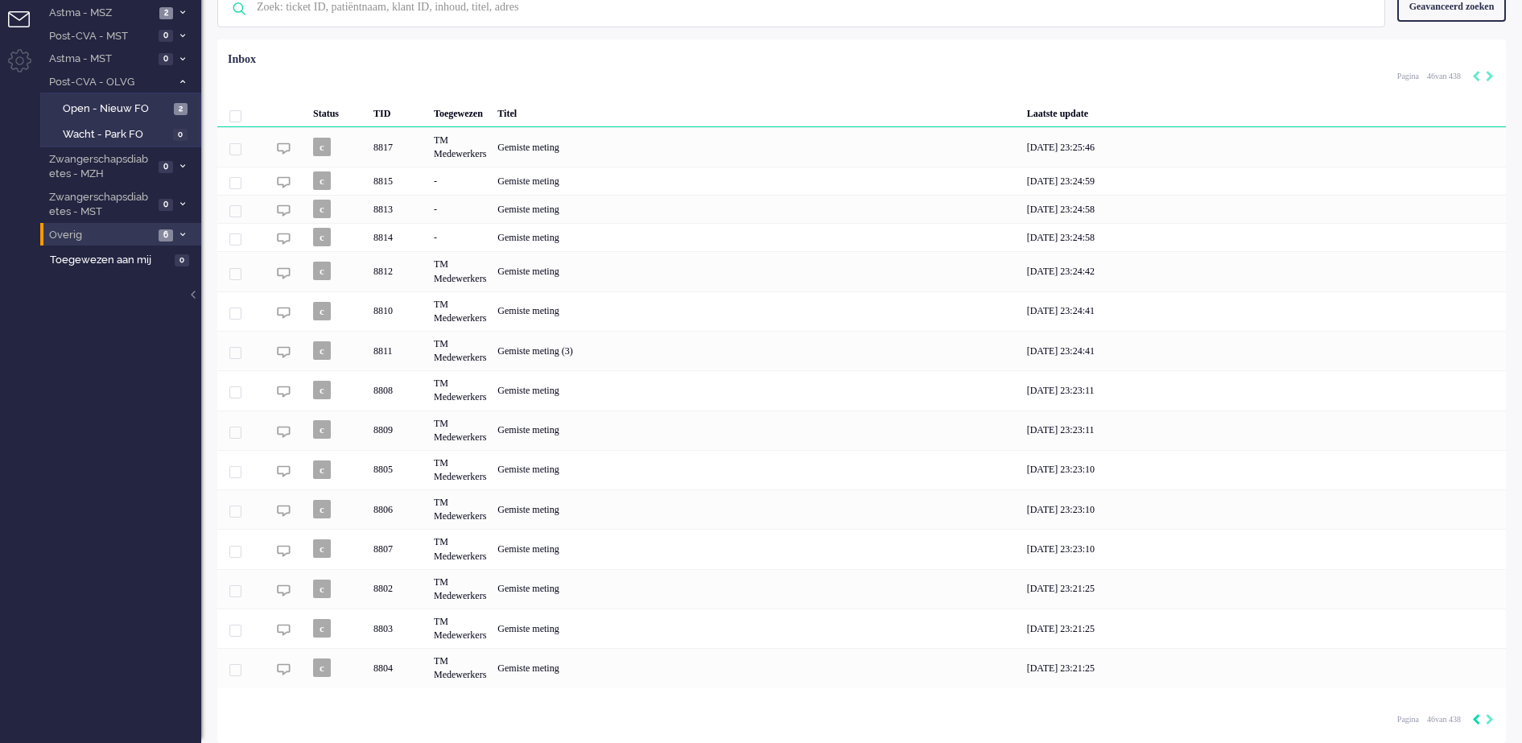
click at [1477, 718] on icon "Previous" at bounding box center [1476, 719] width 8 height 11
type input "45"
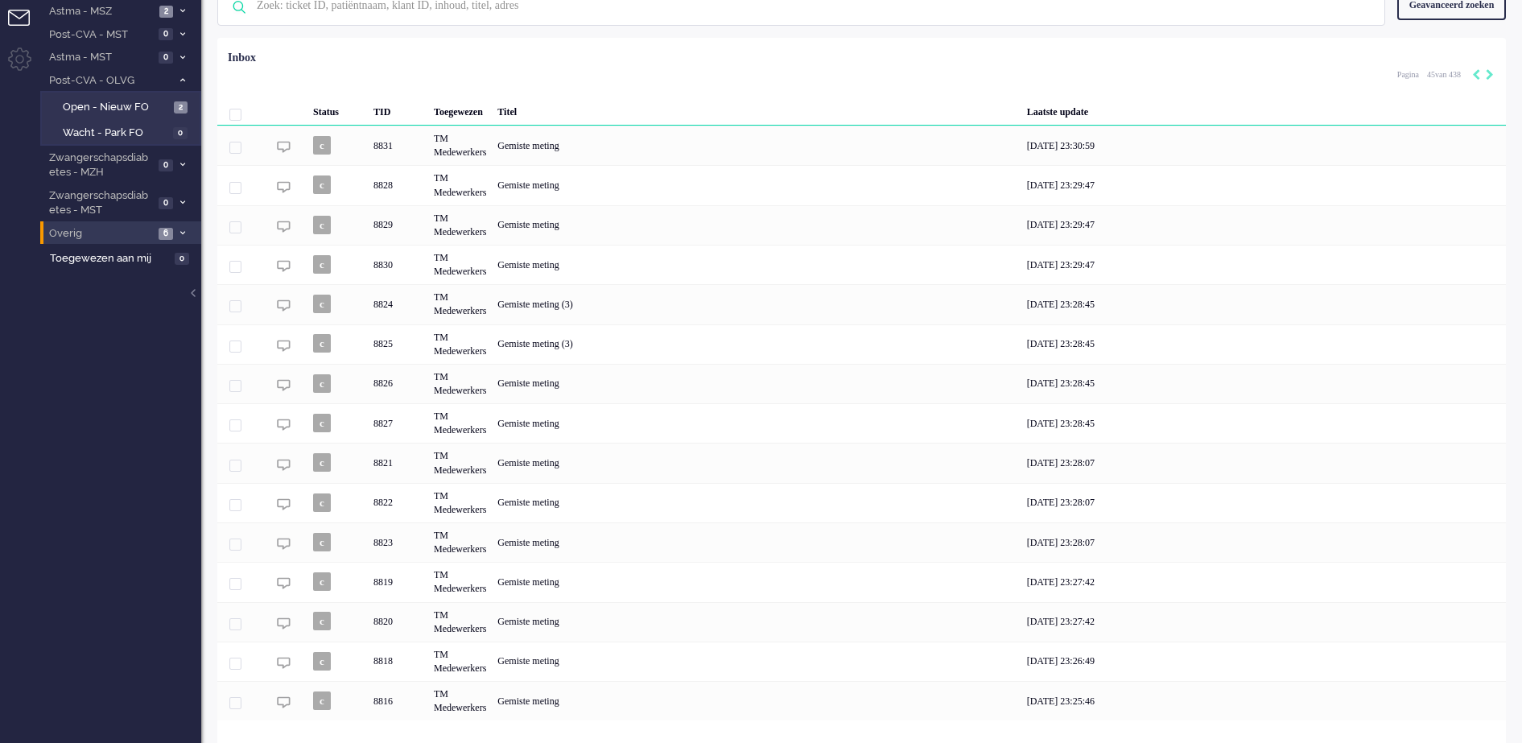
click at [1477, 718] on div "30/08/2025 23:25:46" at bounding box center [1263, 700] width 484 height 39
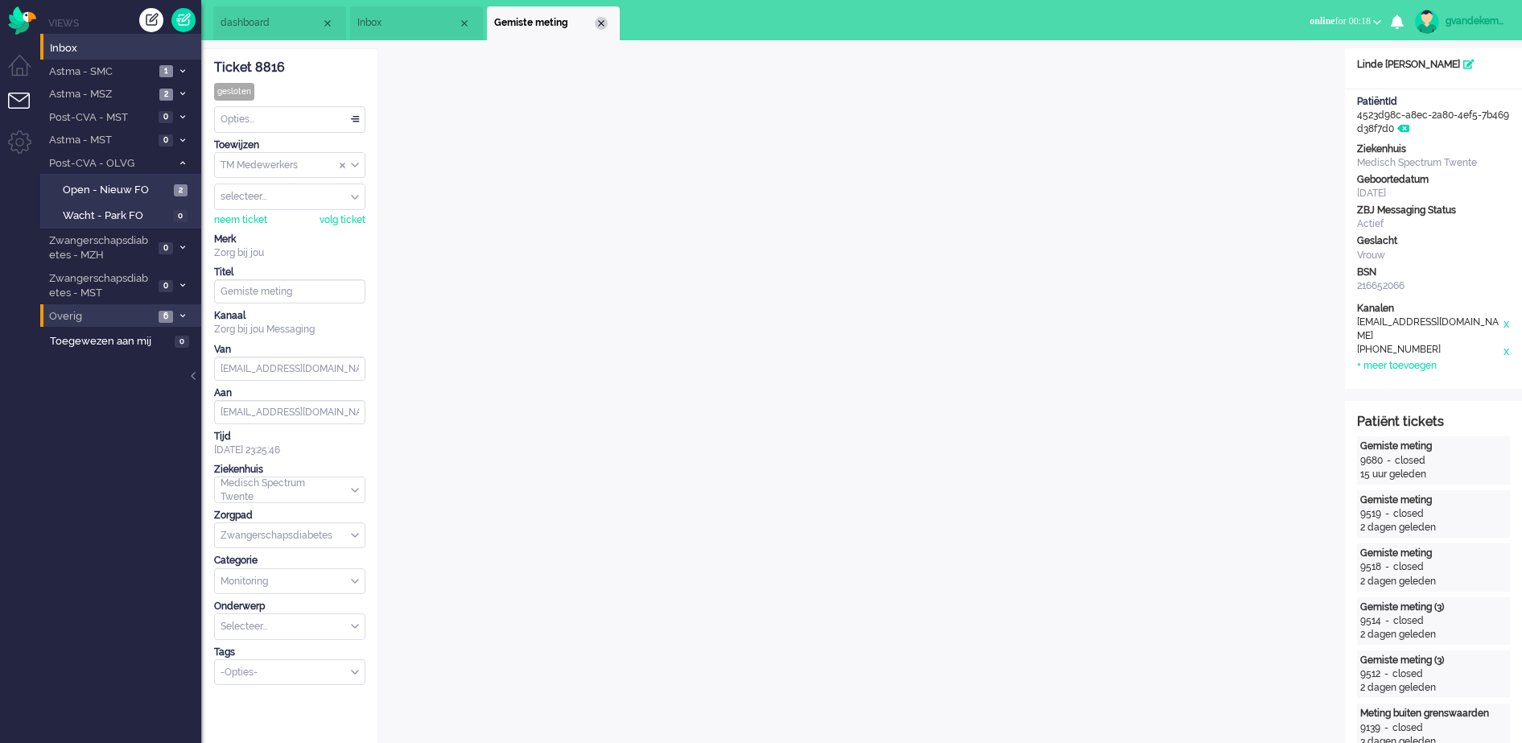
click at [603, 23] on div "Close tab" at bounding box center [601, 23] width 13 height 13
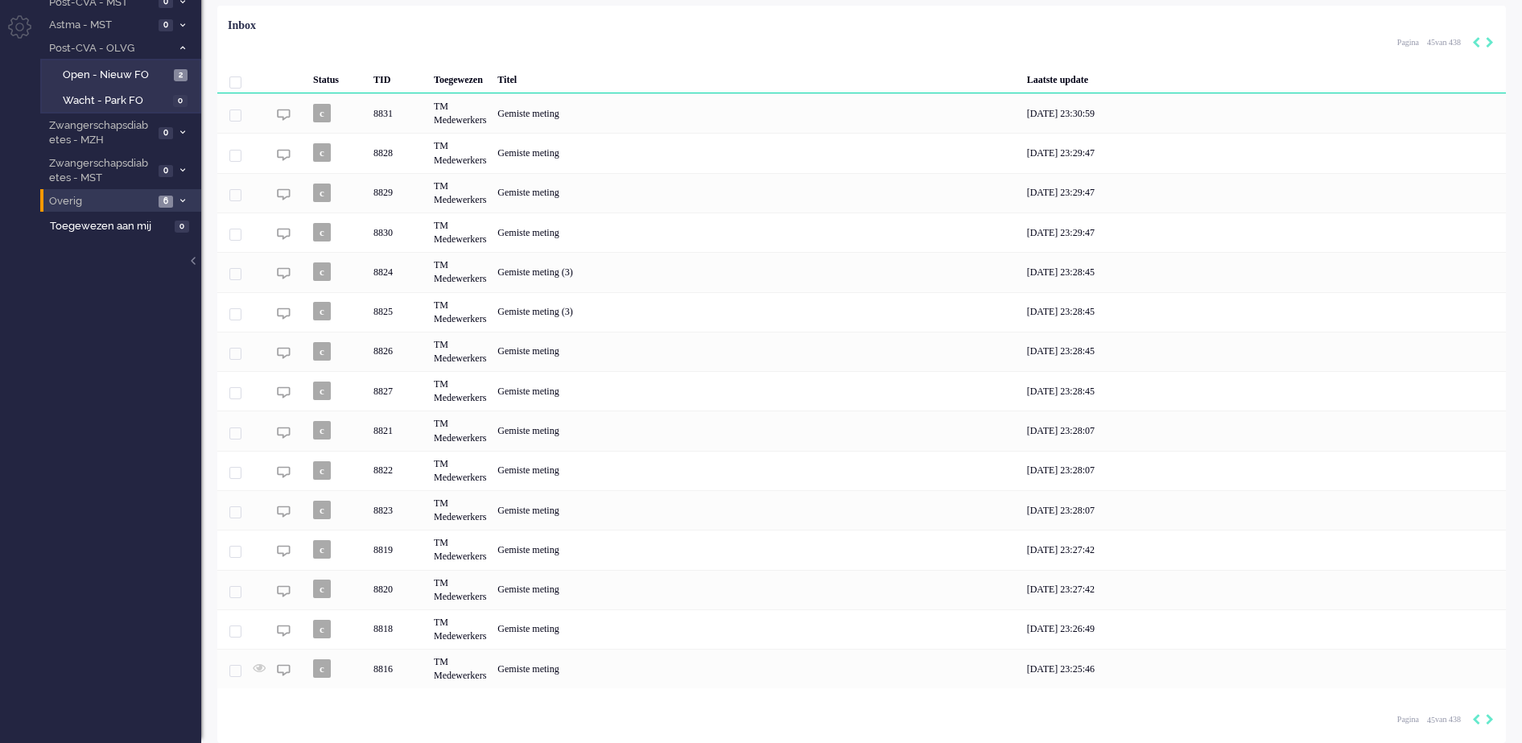
scroll to position [117, 0]
click at [1477, 719] on icon "Previous" at bounding box center [1476, 719] width 8 height 11
type input "44"
click at [1477, 719] on icon "Previous" at bounding box center [1476, 719] width 8 height 11
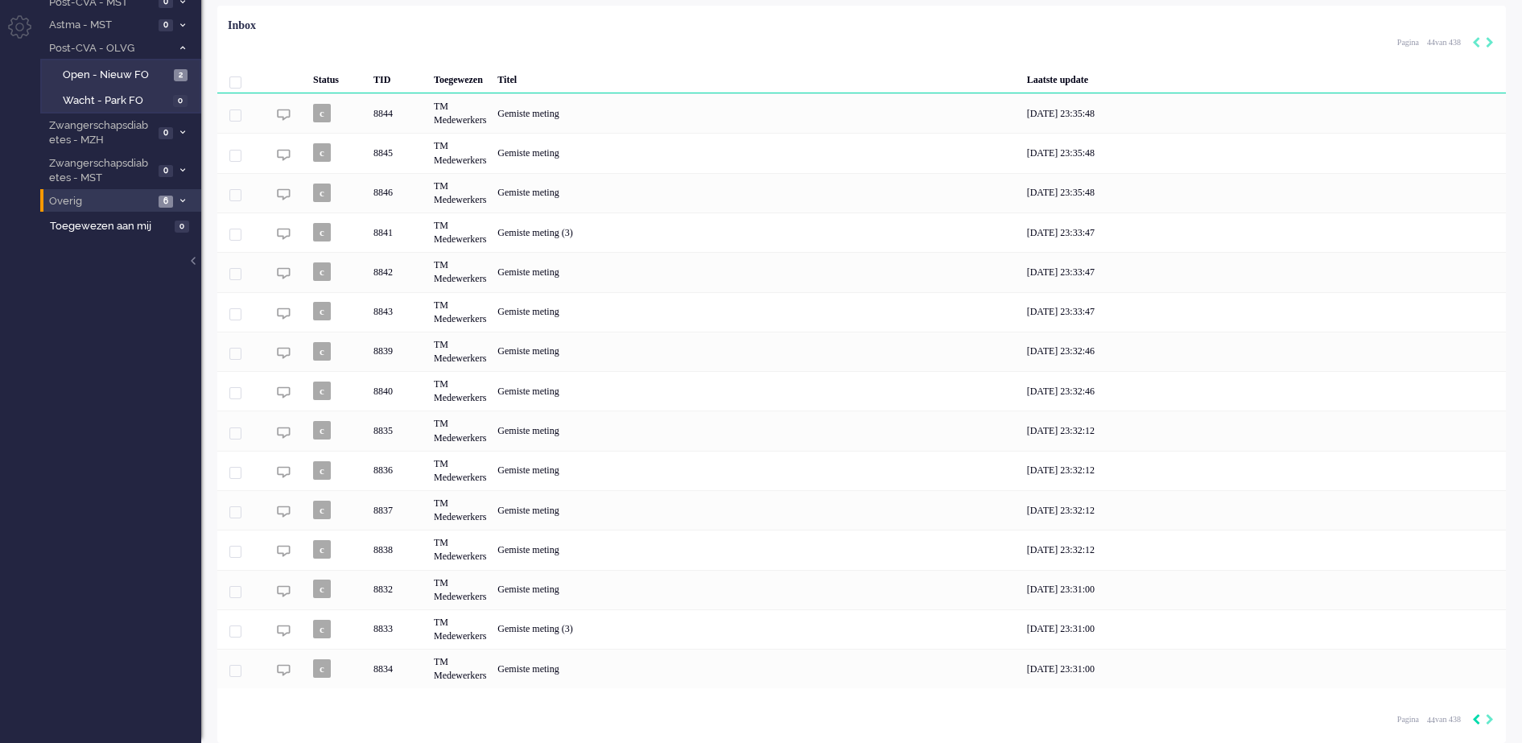
type input "43"
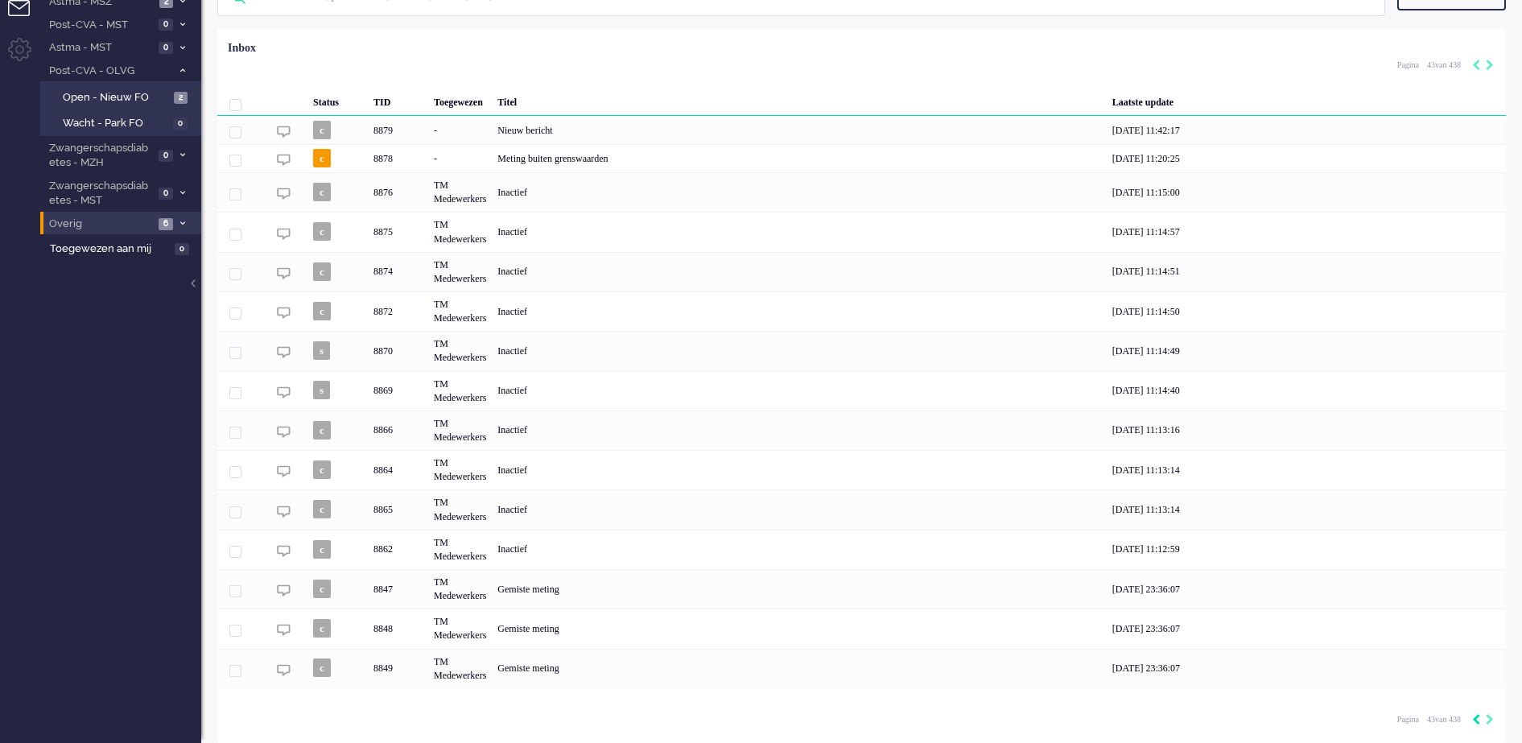
scroll to position [94, 0]
click at [1477, 719] on icon "Previous" at bounding box center [1476, 719] width 8 height 11
type input "42"
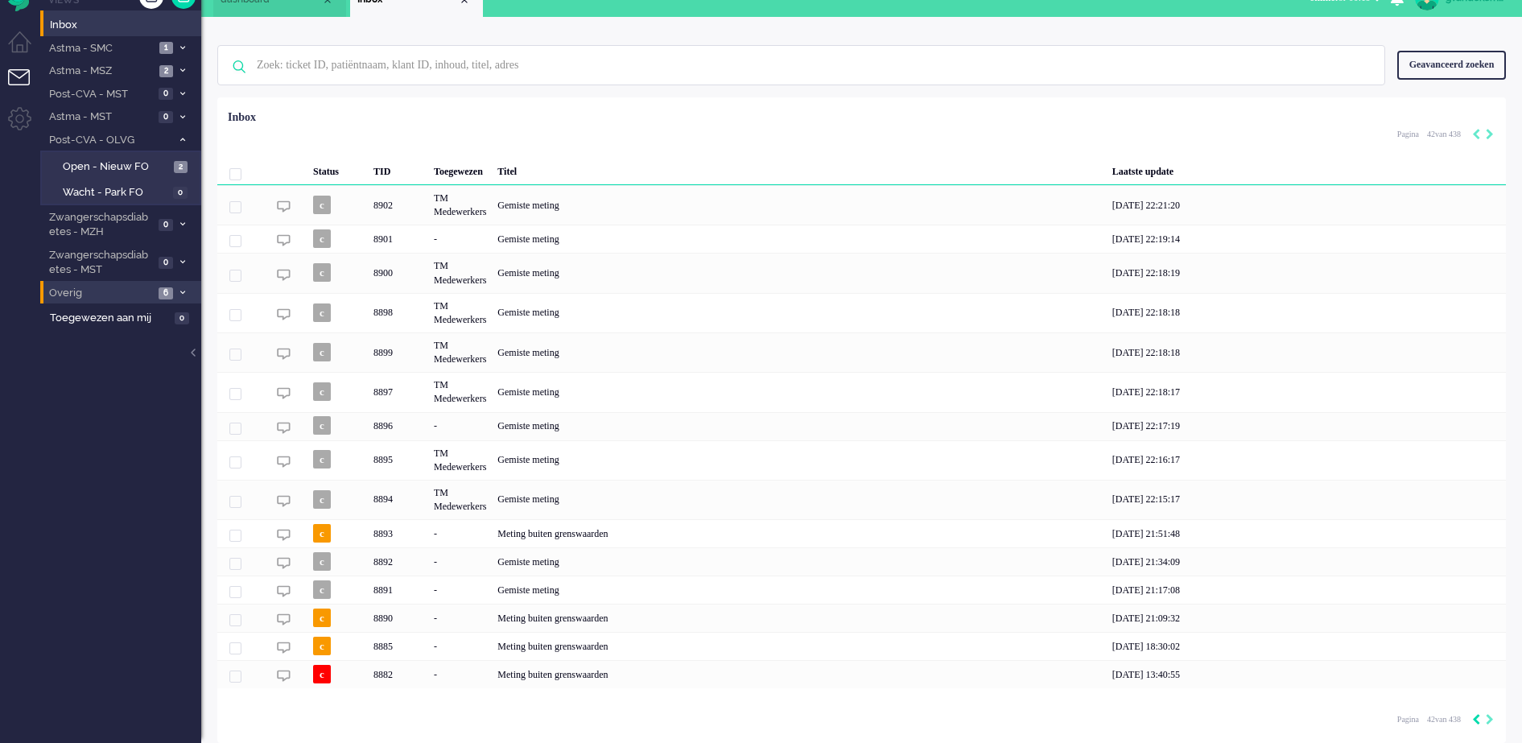
click at [1477, 719] on icon "Previous" at bounding box center [1476, 719] width 8 height 11
type input "41"
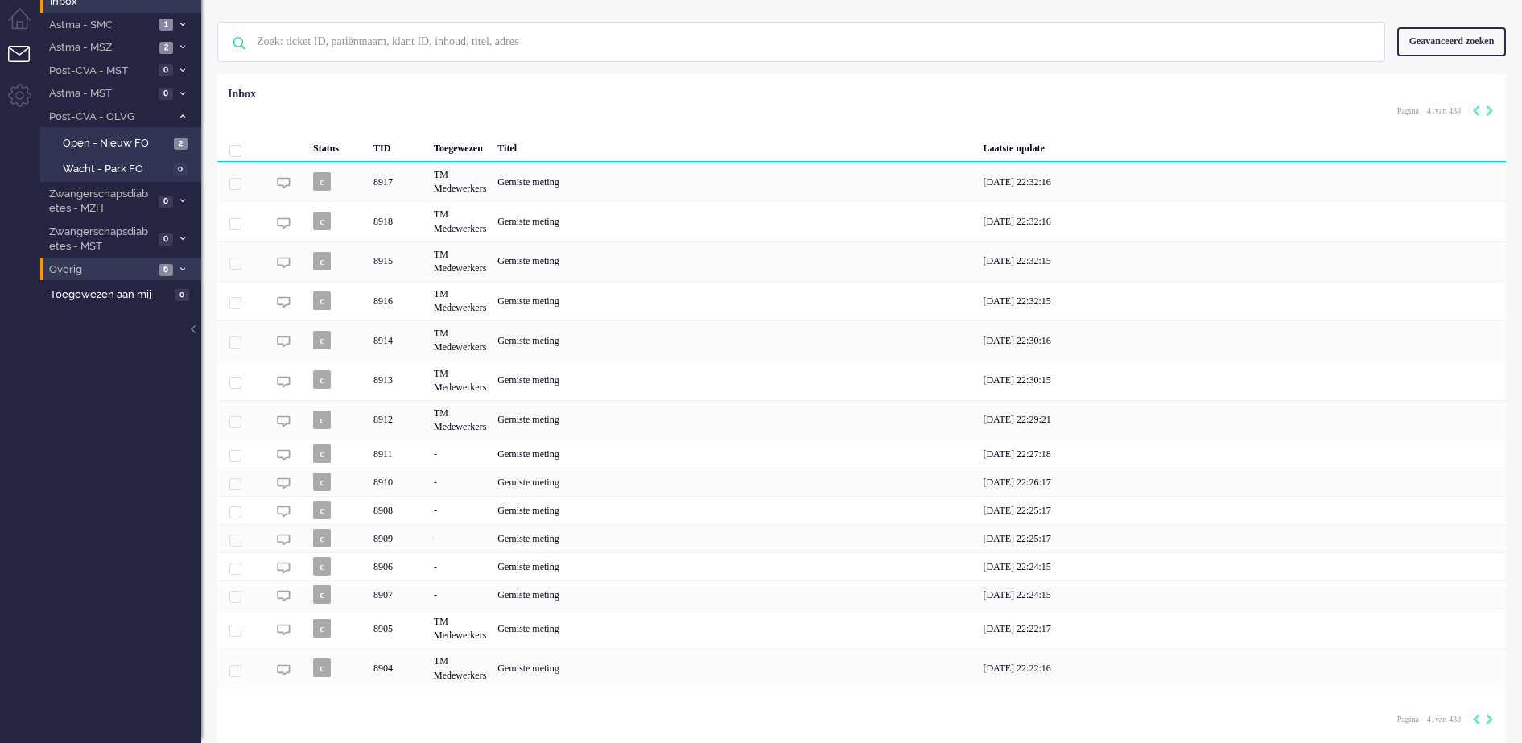
click at [1471, 718] on div "Pagination" at bounding box center [1479, 720] width 27 height 16
click at [1477, 719] on icon "Previous" at bounding box center [1476, 719] width 8 height 11
type input "40"
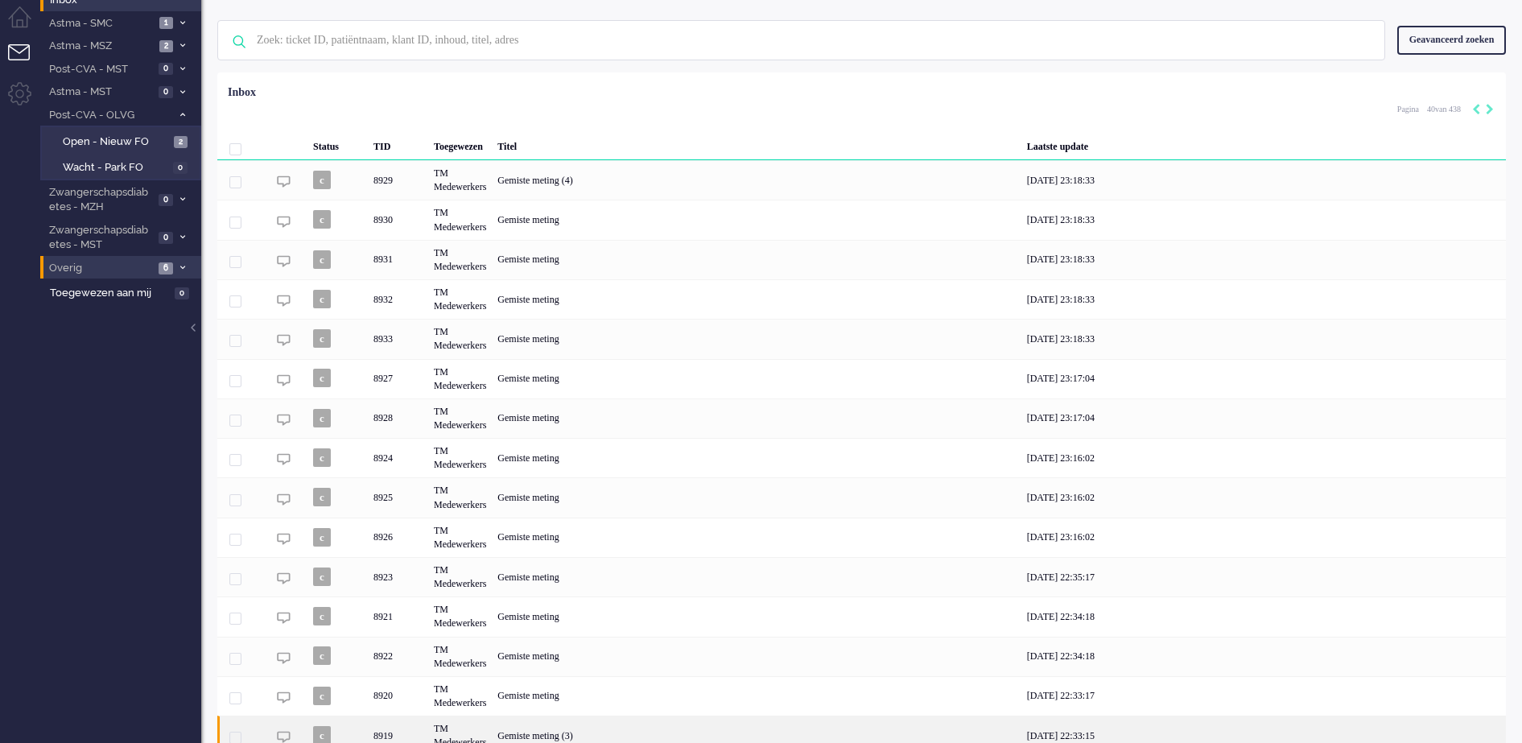
scroll to position [117, 0]
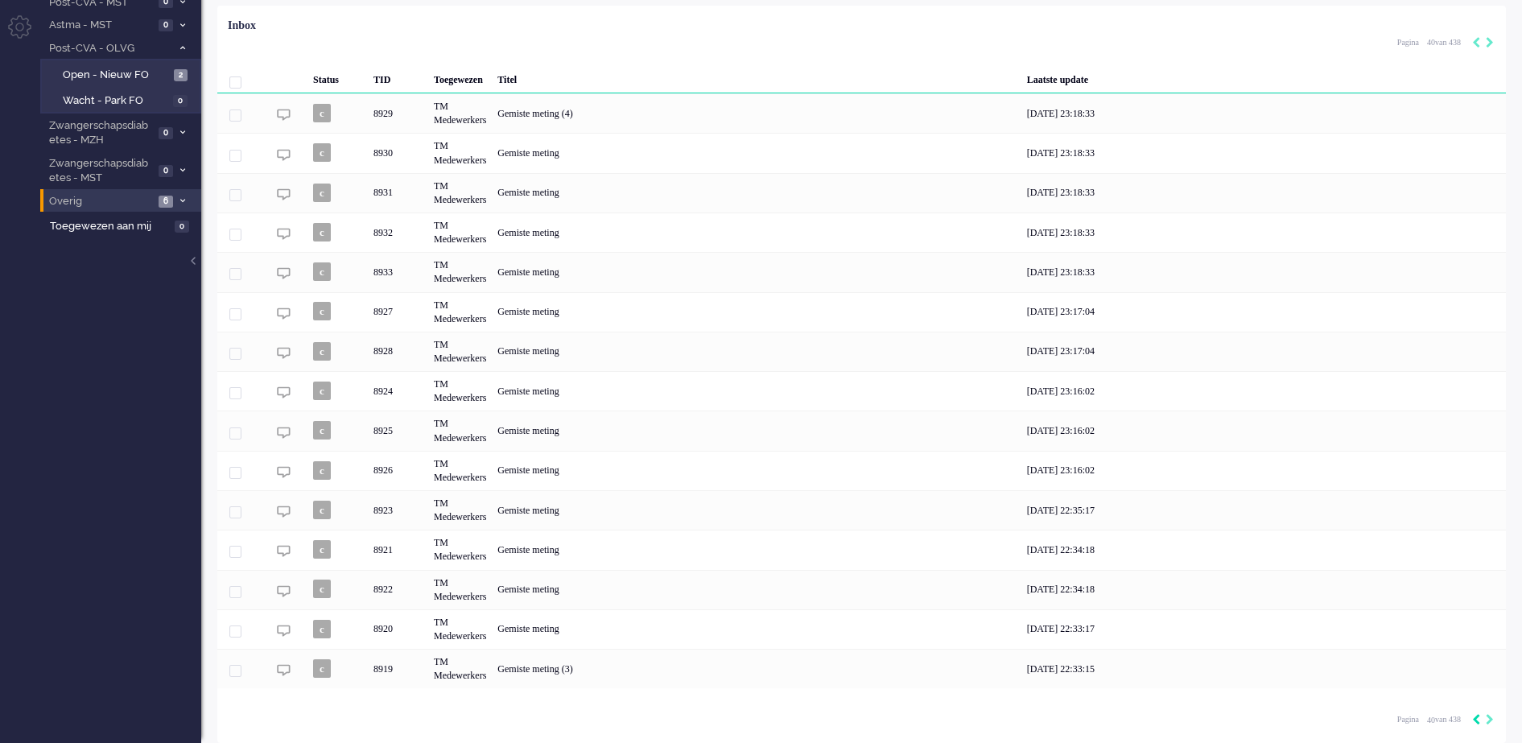
click at [1477, 719] on icon "Previous" at bounding box center [1476, 719] width 8 height 11
type input "39"
click at [1477, 719] on icon "Previous" at bounding box center [1476, 719] width 8 height 11
type input "38"
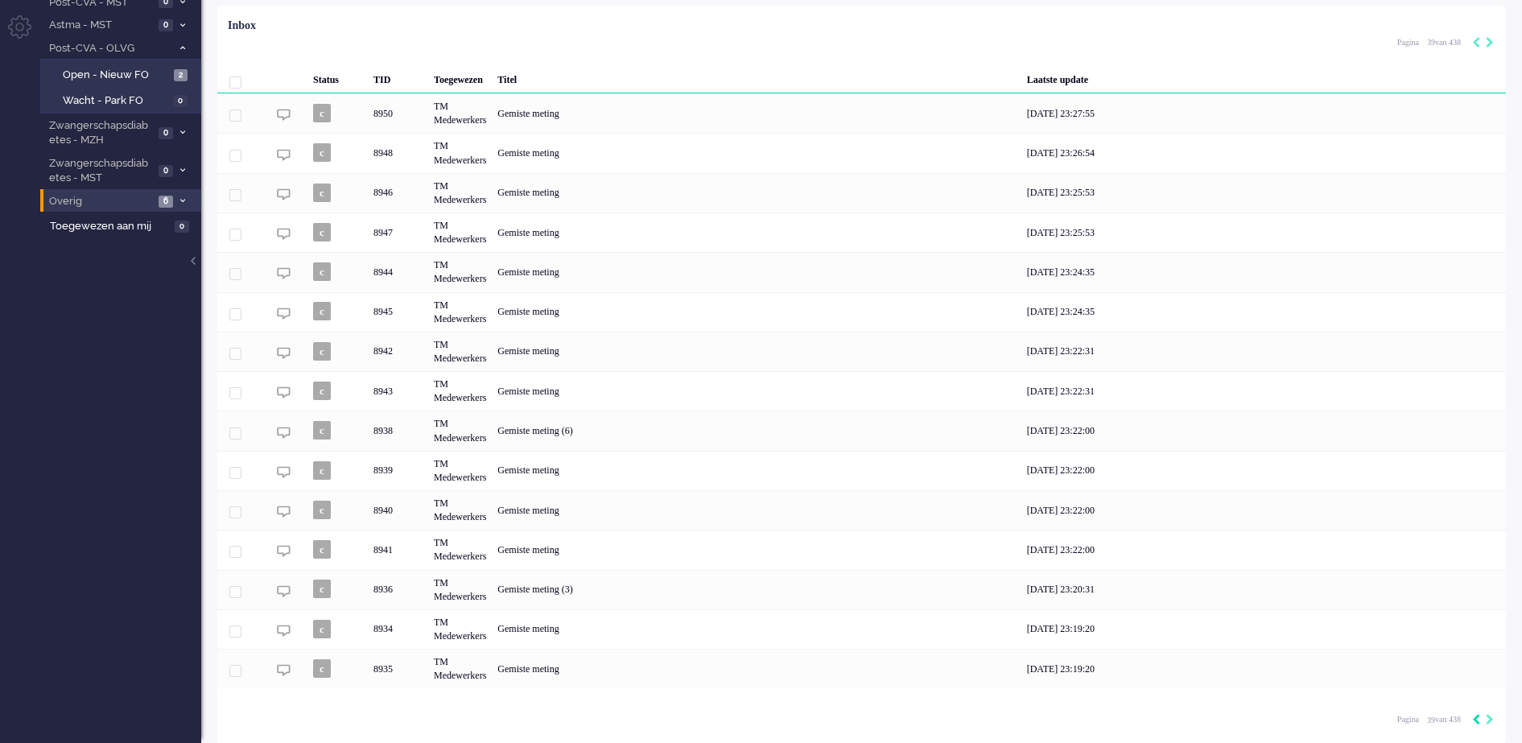
type input "38"
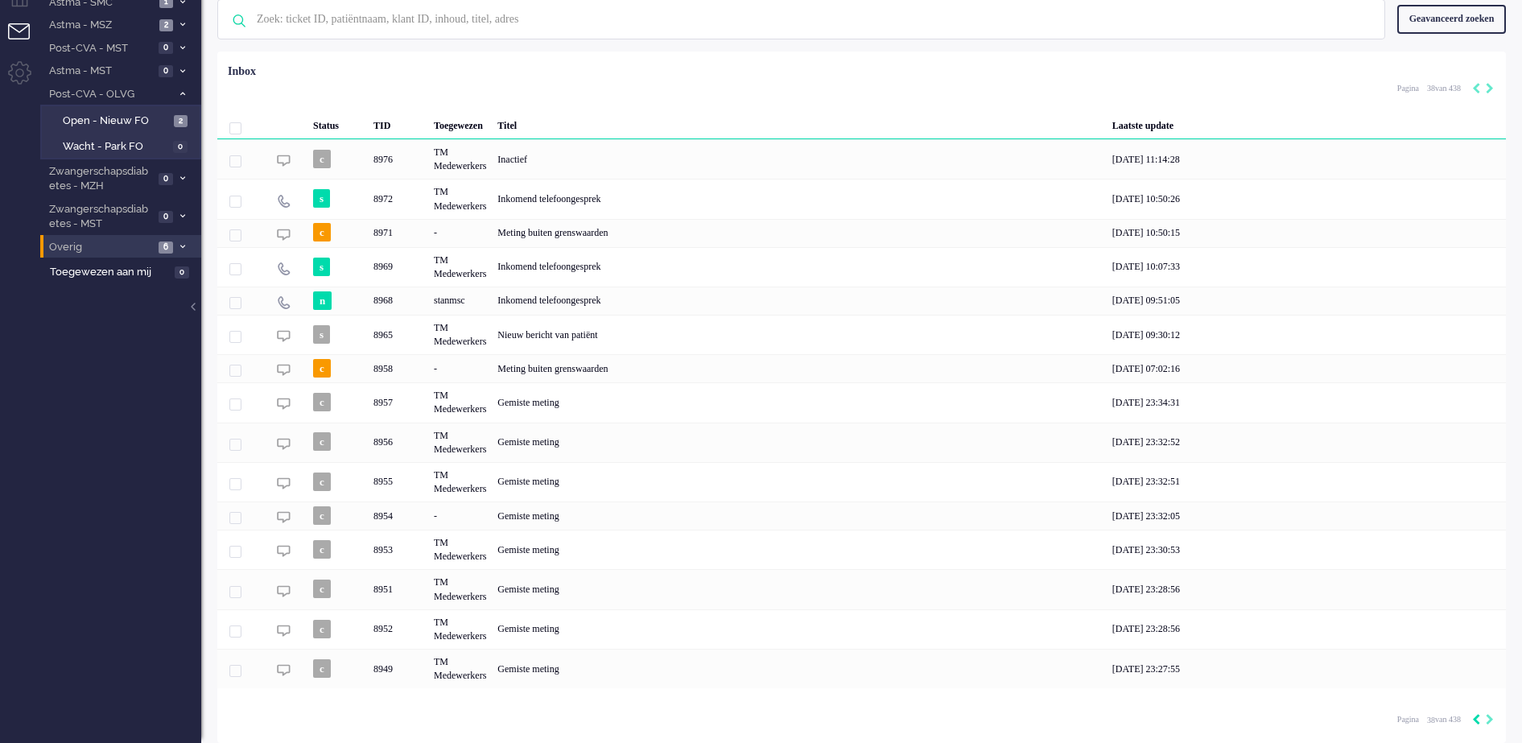
click at [1478, 720] on icon "Previous" at bounding box center [1476, 719] width 8 height 11
type input "37"
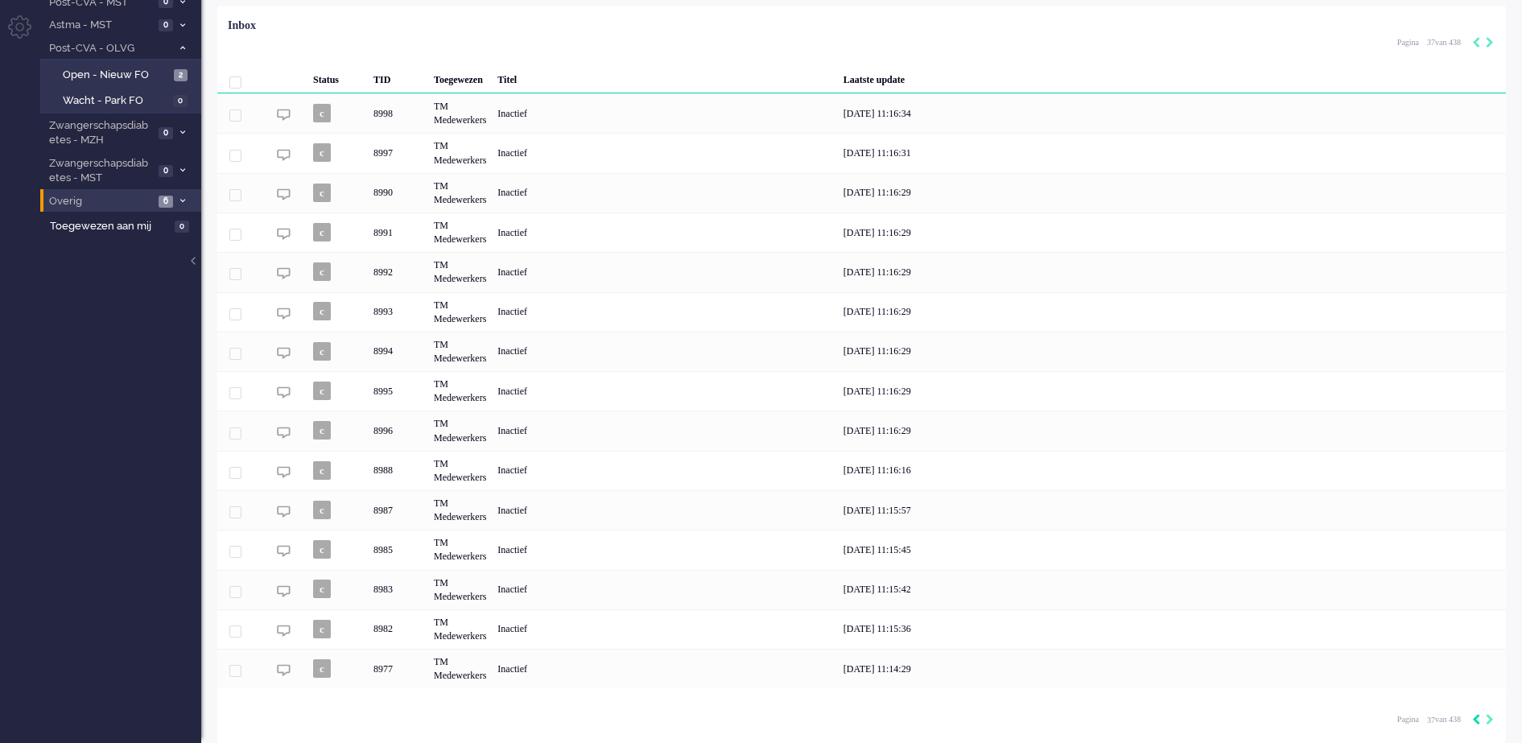
click at [1476, 721] on icon "Previous" at bounding box center [1476, 719] width 8 height 11
type input "36"
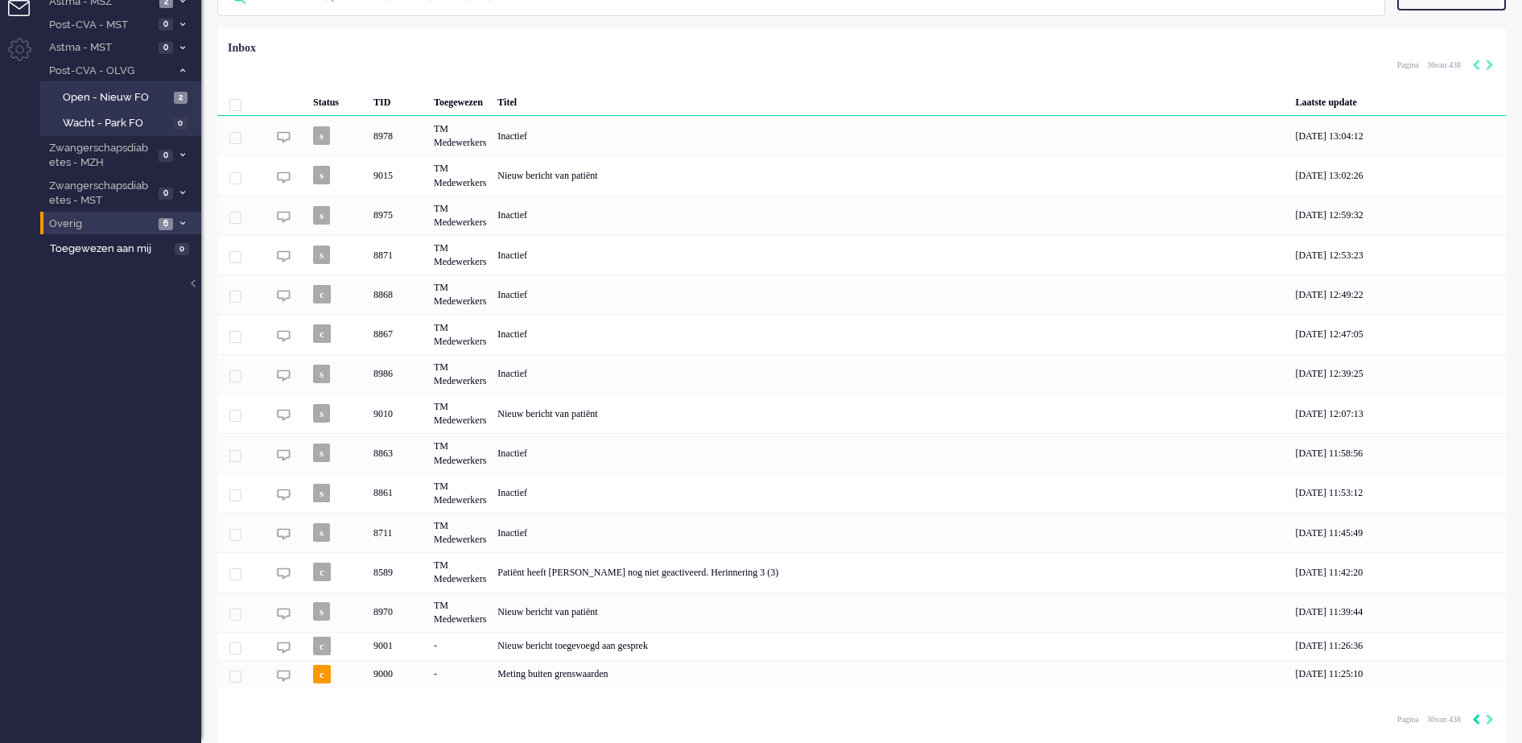
scroll to position [94, 0]
click at [1476, 721] on icon "Previous" at bounding box center [1476, 719] width 8 height 11
type input "35"
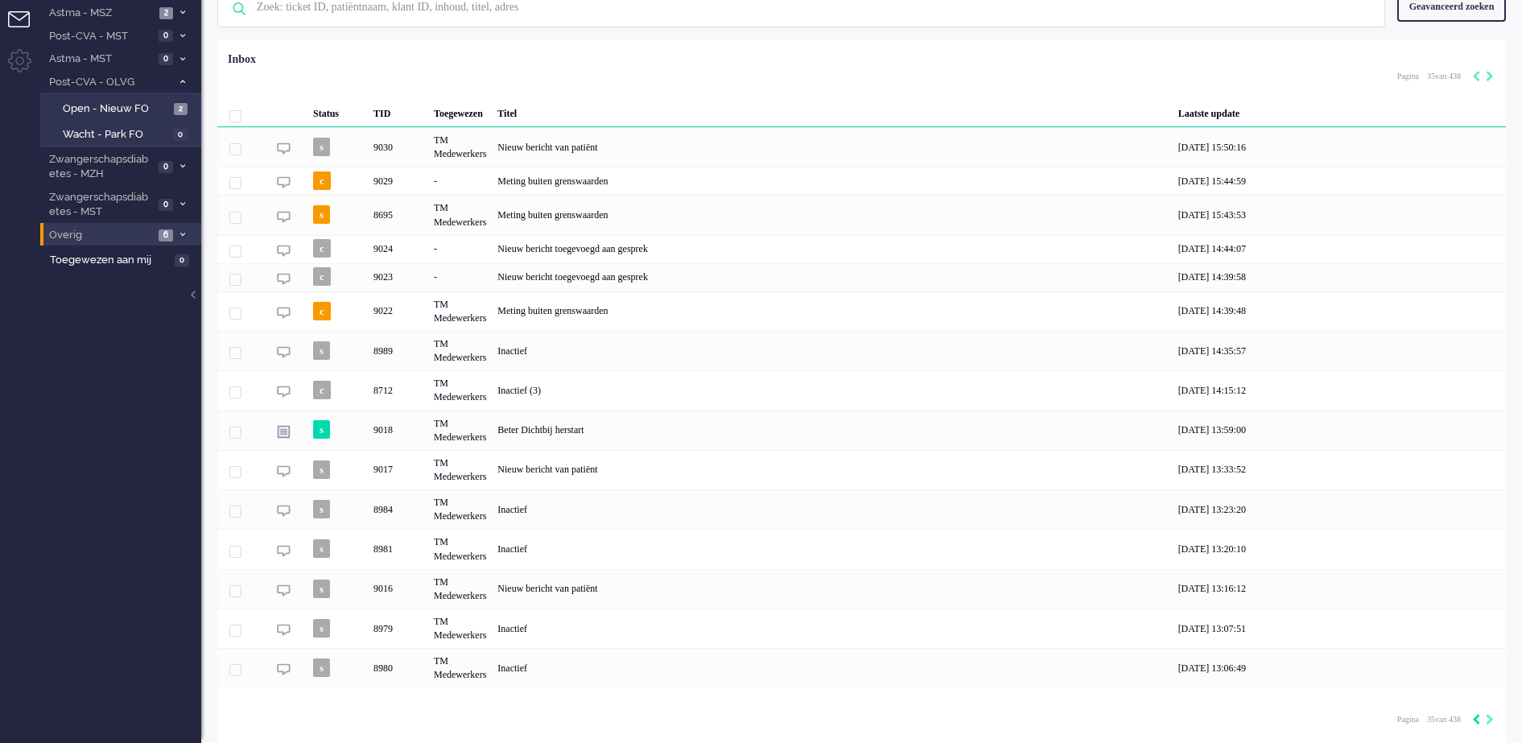
scroll to position [83, 0]
click at [1476, 721] on icon "Previous" at bounding box center [1476, 719] width 8 height 11
type input "34"
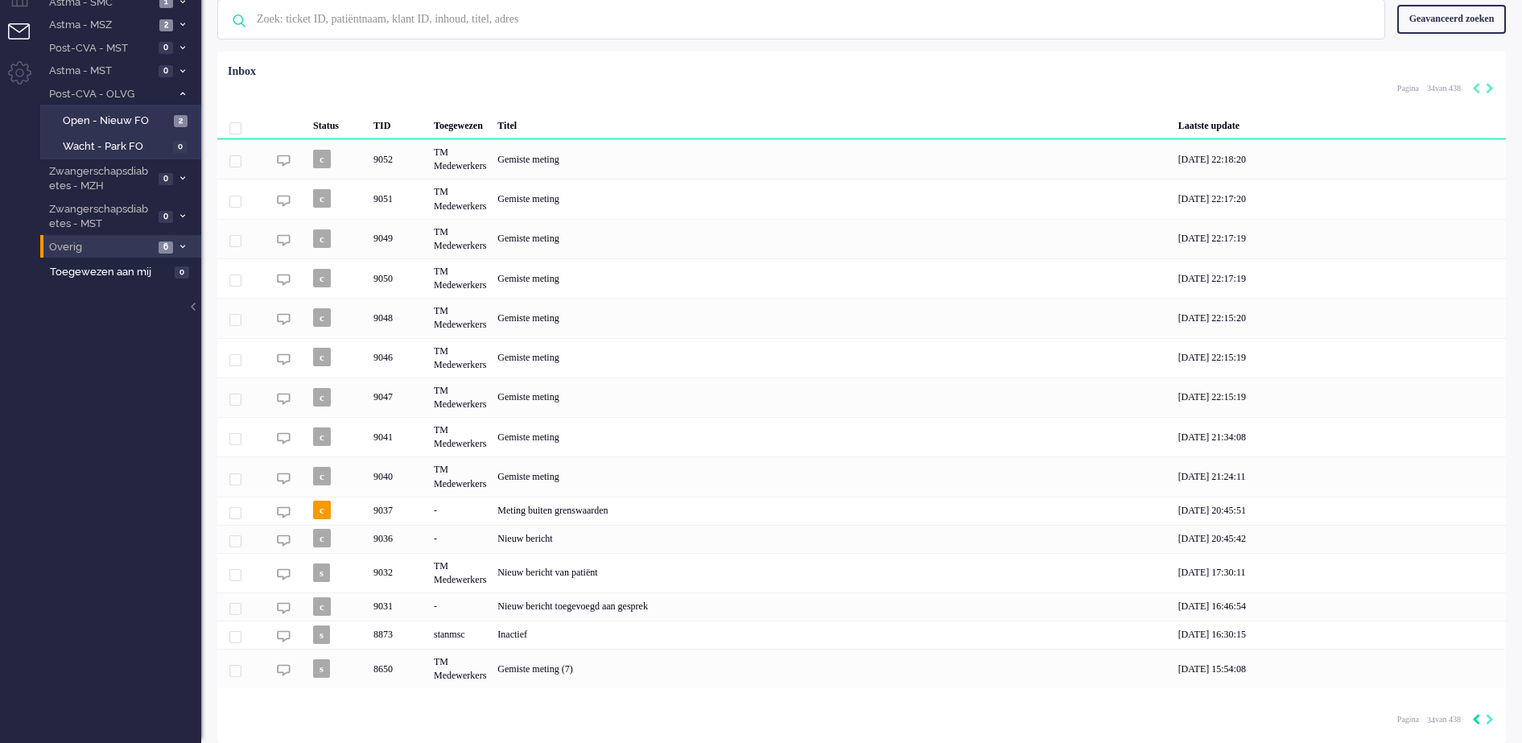
click at [1476, 721] on icon "Previous" at bounding box center [1476, 719] width 8 height 11
type input "33"
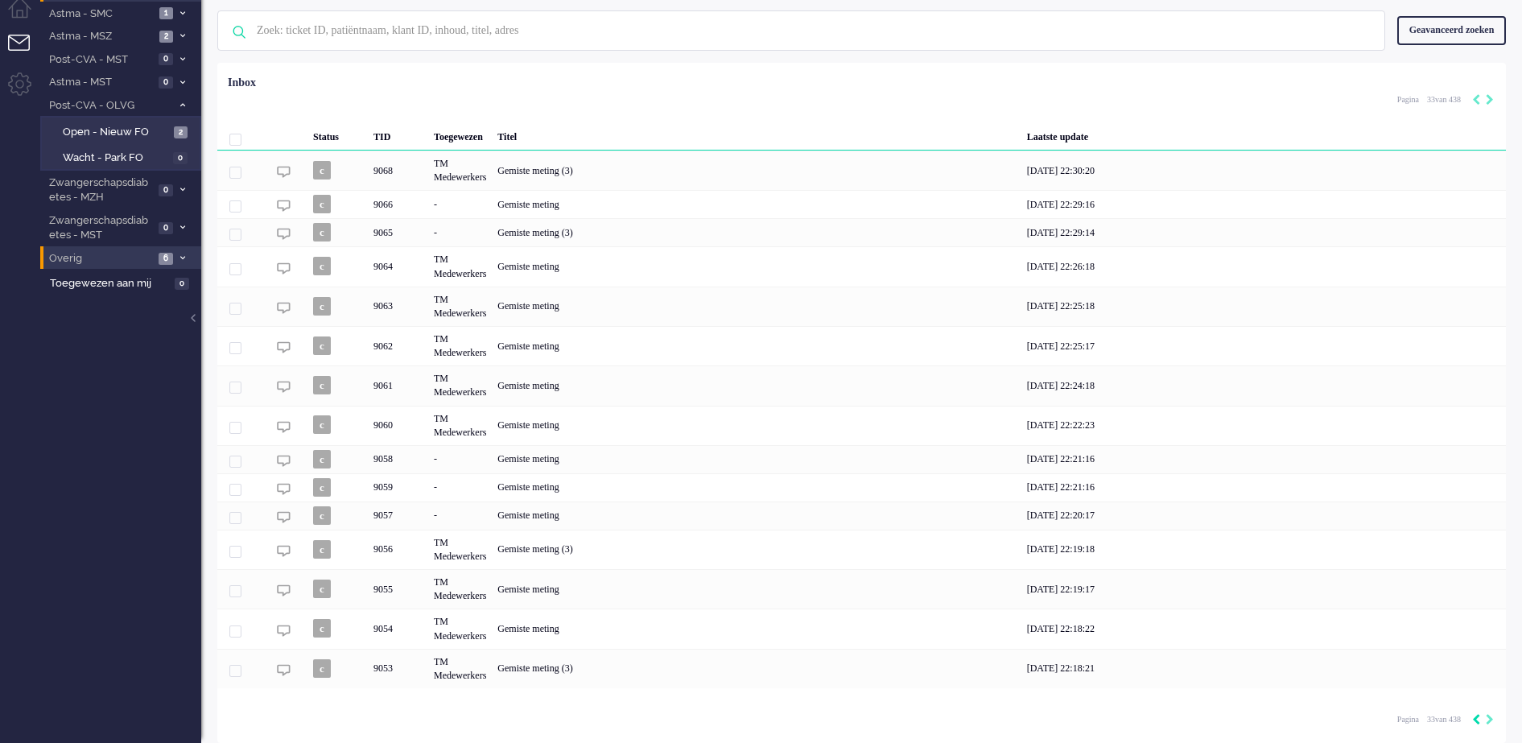
scroll to position [60, 0]
click at [1476, 721] on icon "Previous" at bounding box center [1476, 719] width 8 height 11
type input "32"
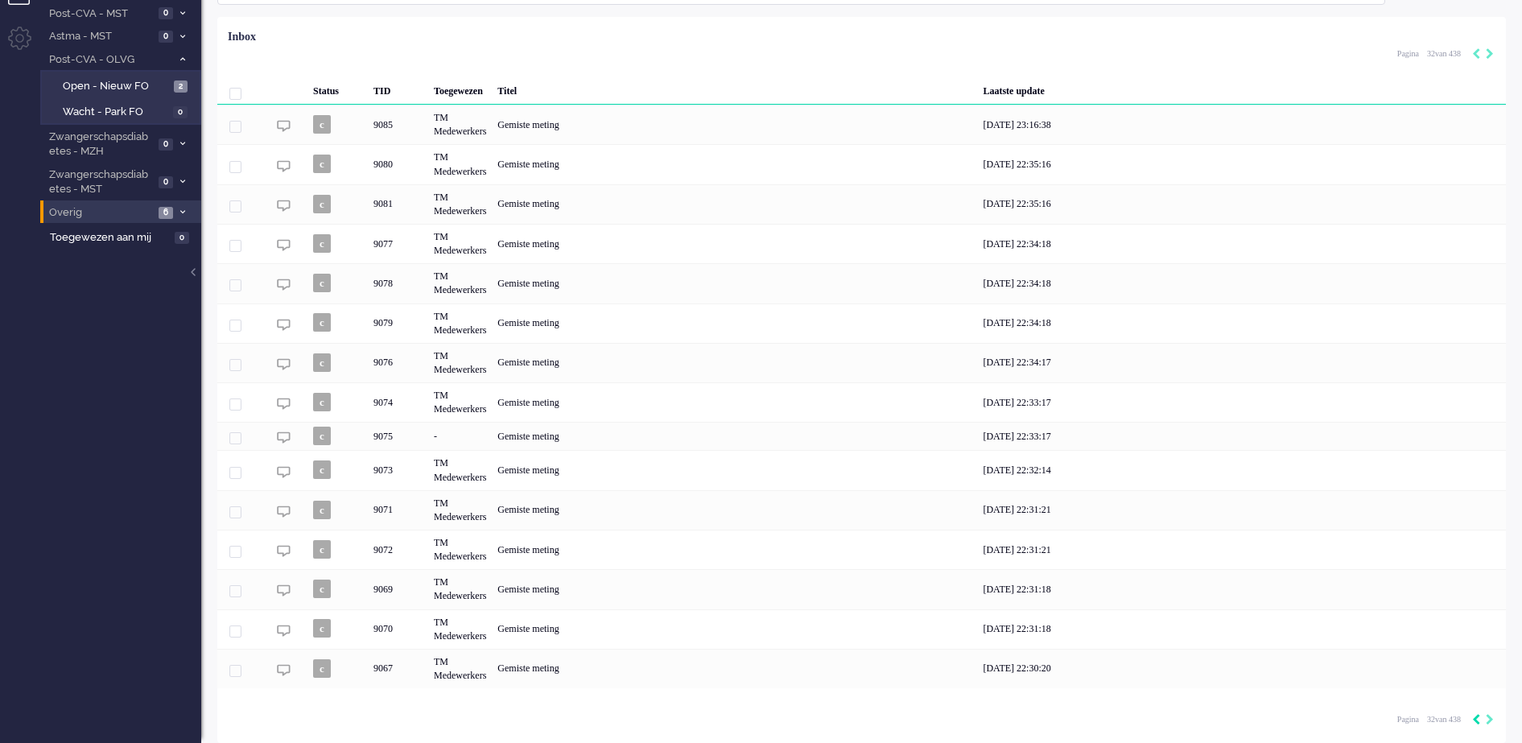
click at [1476, 721] on icon "Previous" at bounding box center [1476, 719] width 8 height 11
type input "31"
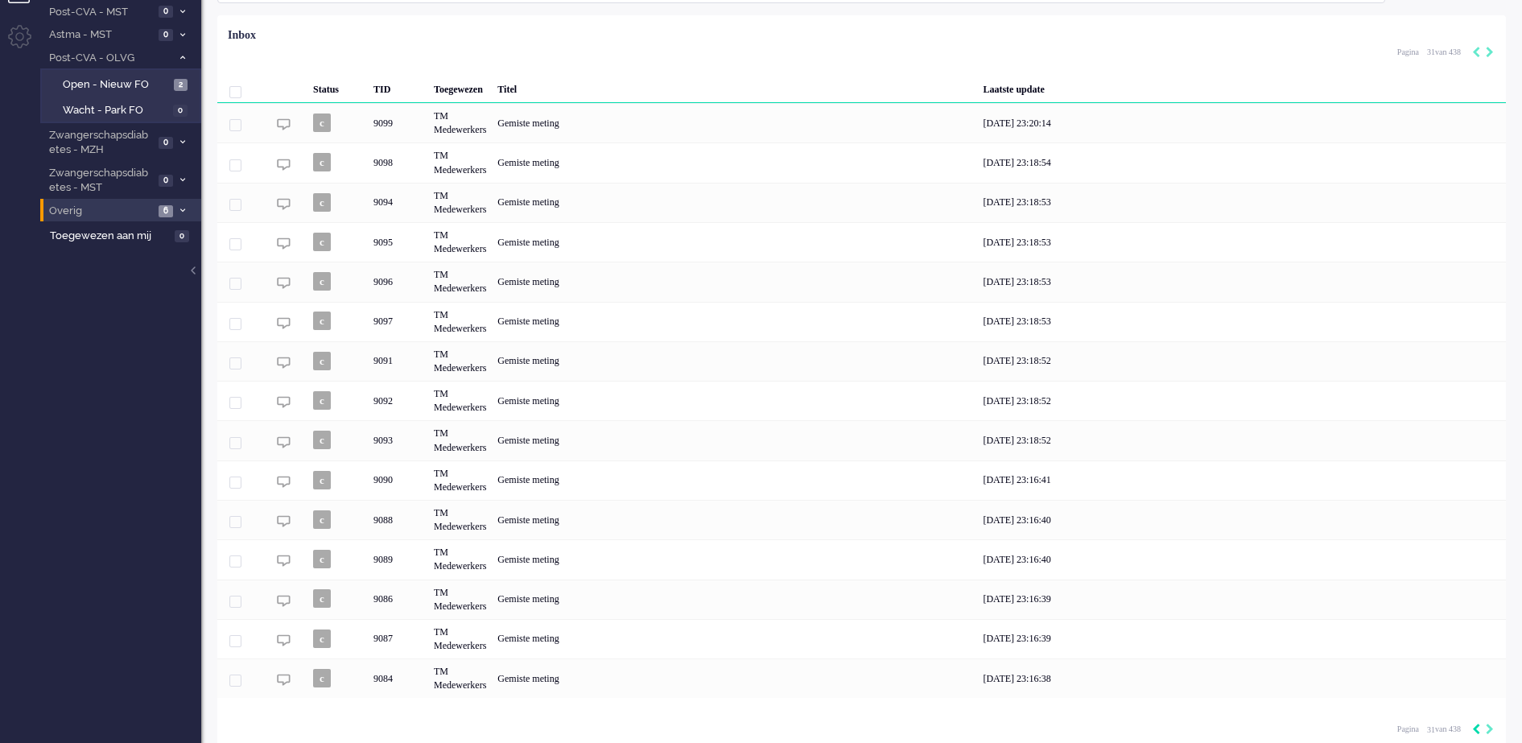
scroll to position [117, 0]
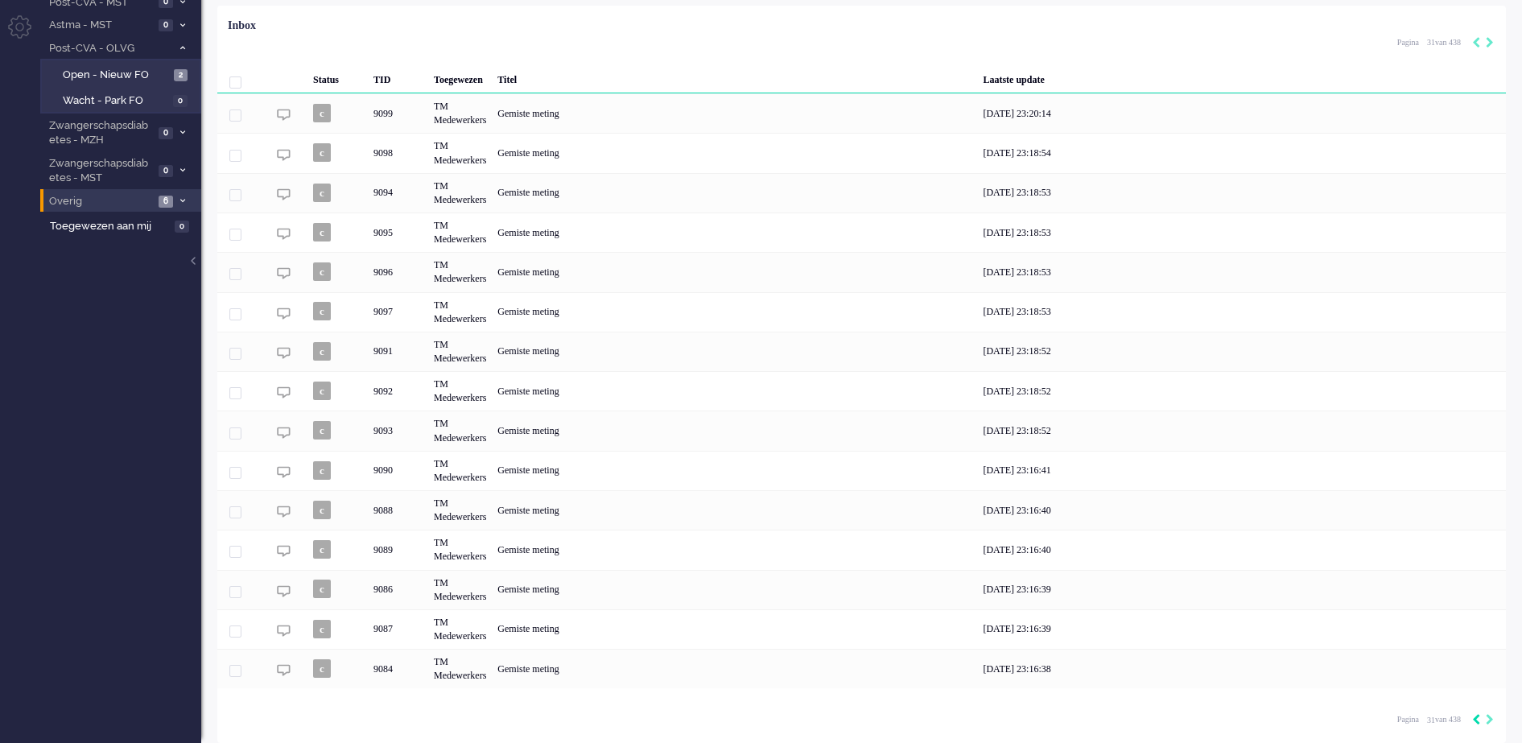
click at [1476, 721] on icon "Previous" at bounding box center [1476, 719] width 8 height 11
type input "30"
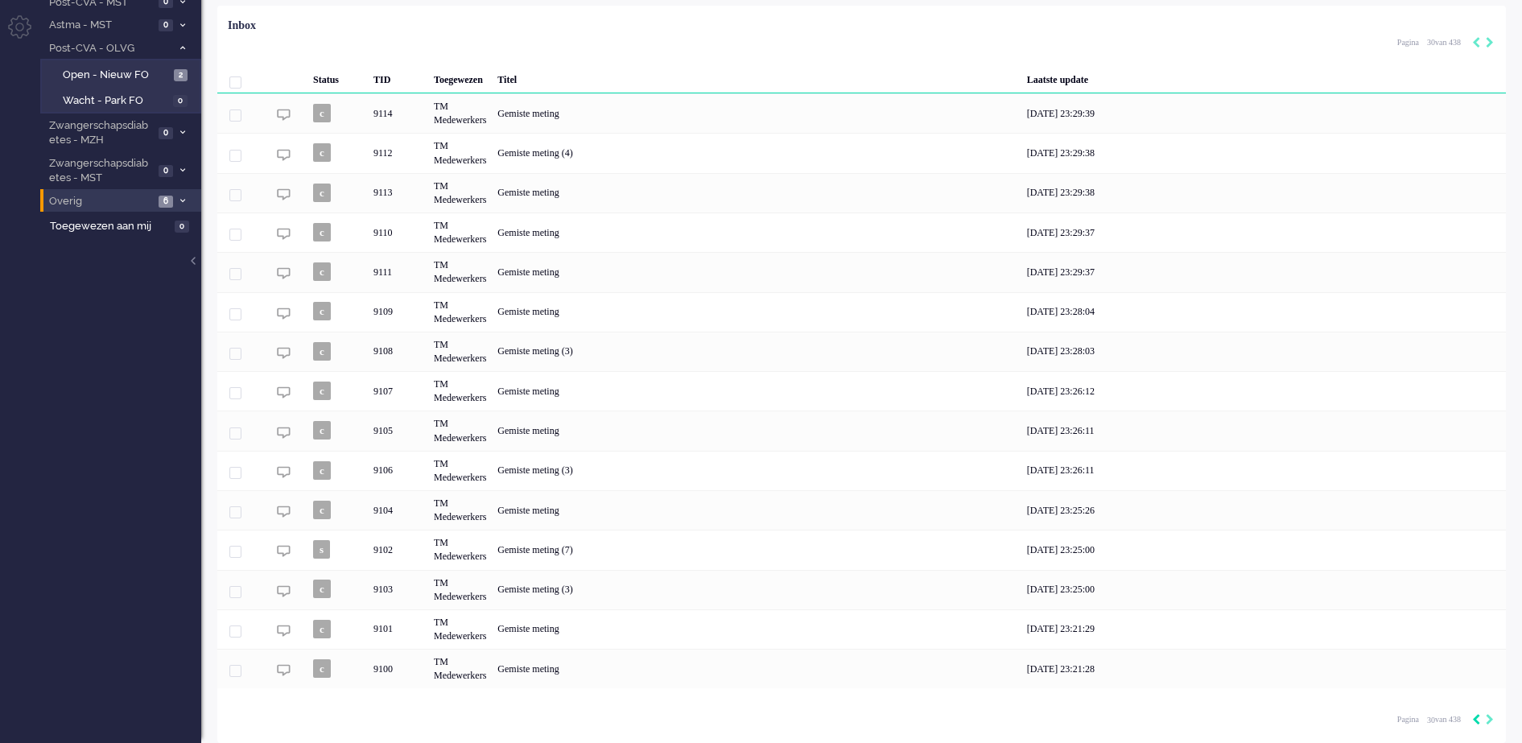
click at [1476, 721] on icon "Previous" at bounding box center [1476, 719] width 8 height 11
type input "29"
click at [1476, 721] on icon "Previous" at bounding box center [1476, 719] width 8 height 11
type input "28"
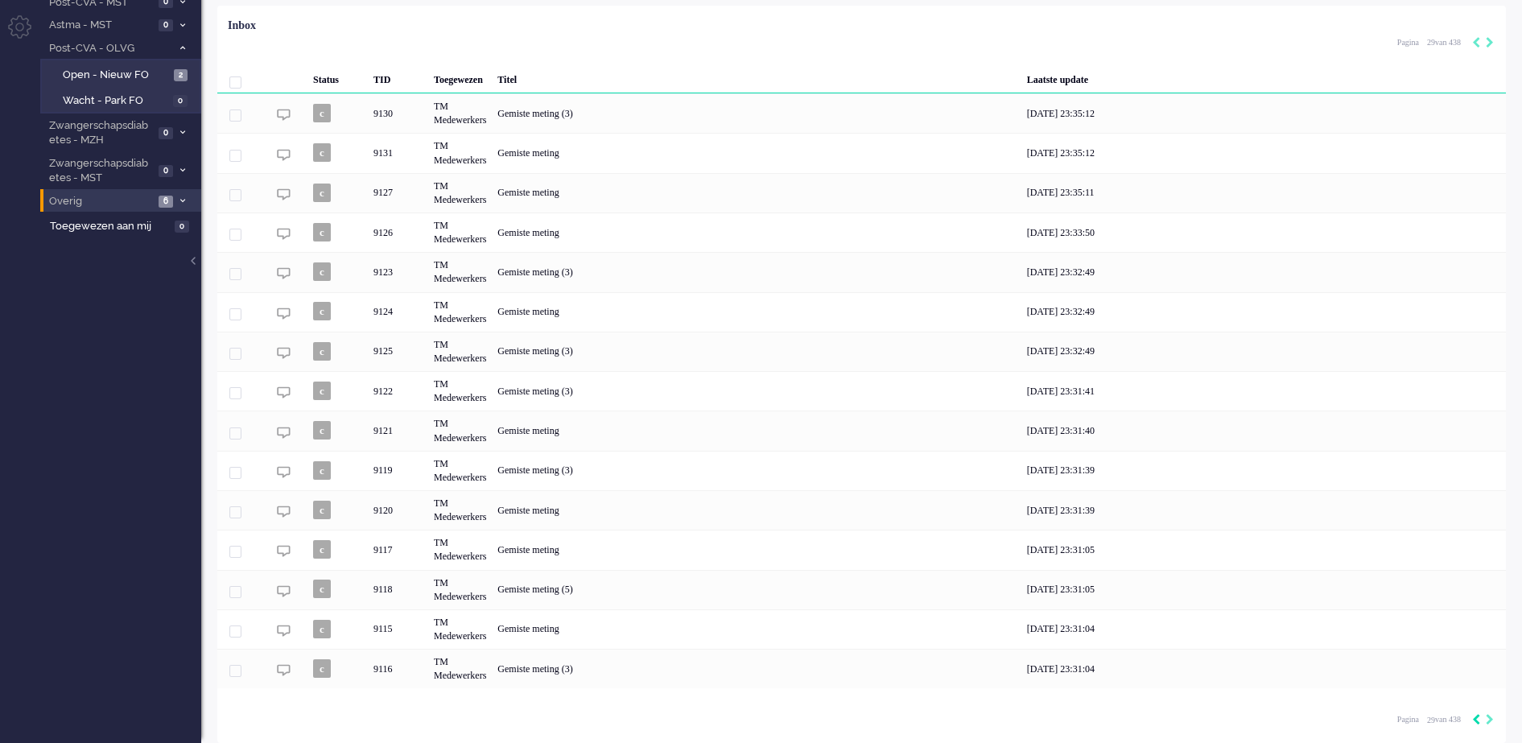
type input "28"
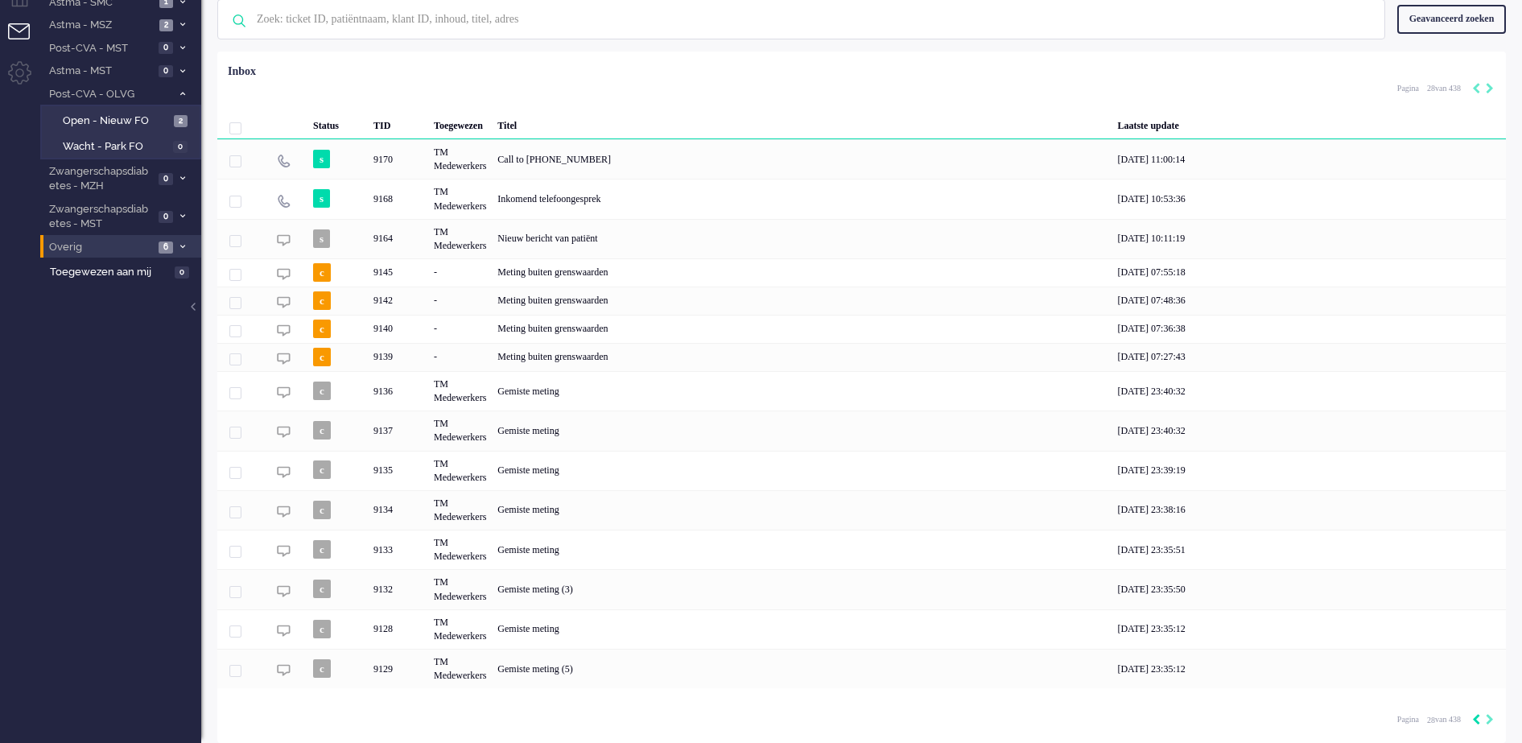
click at [1476, 721] on icon "Previous" at bounding box center [1476, 719] width 8 height 11
type input "27"
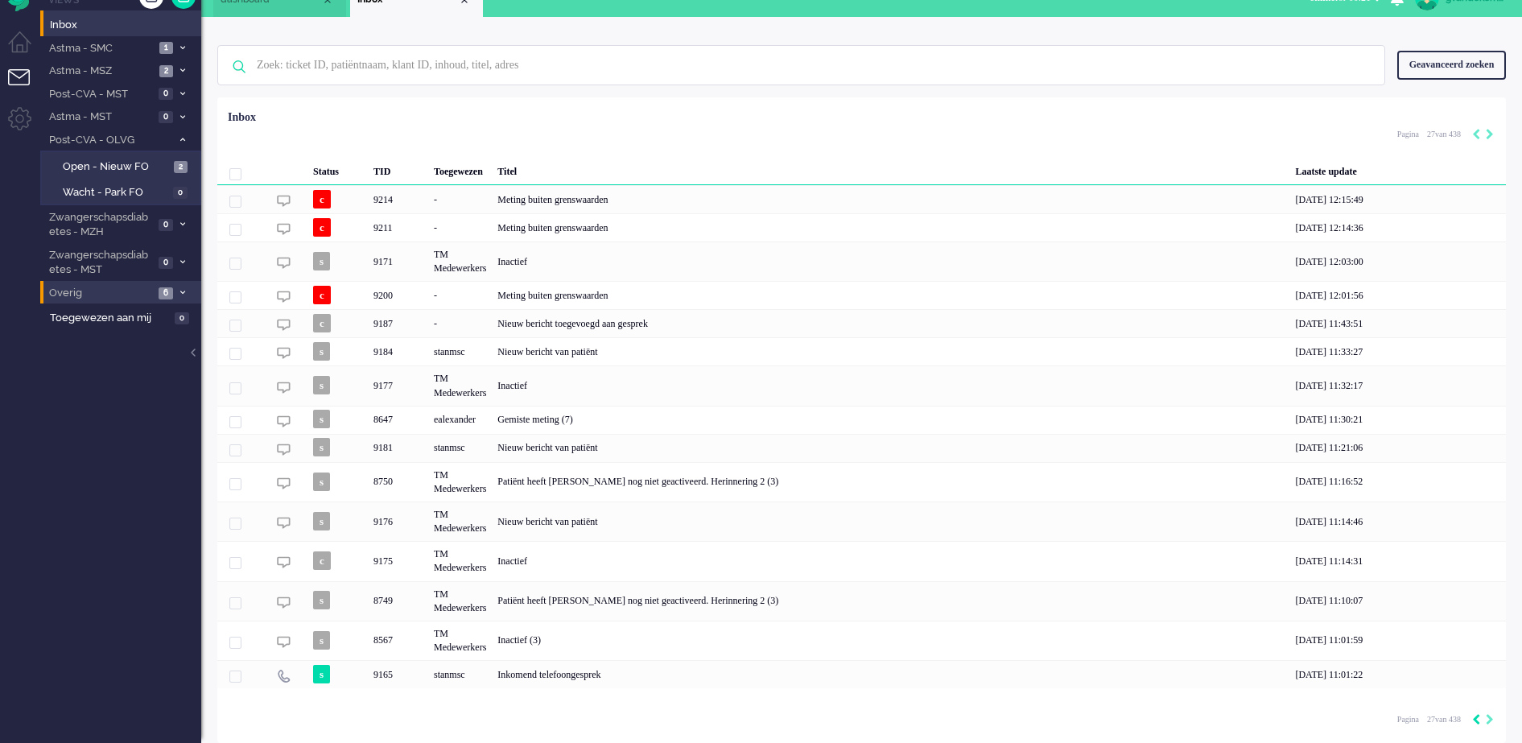
click at [1476, 721] on icon "Previous" at bounding box center [1476, 719] width 8 height 11
type input "26"
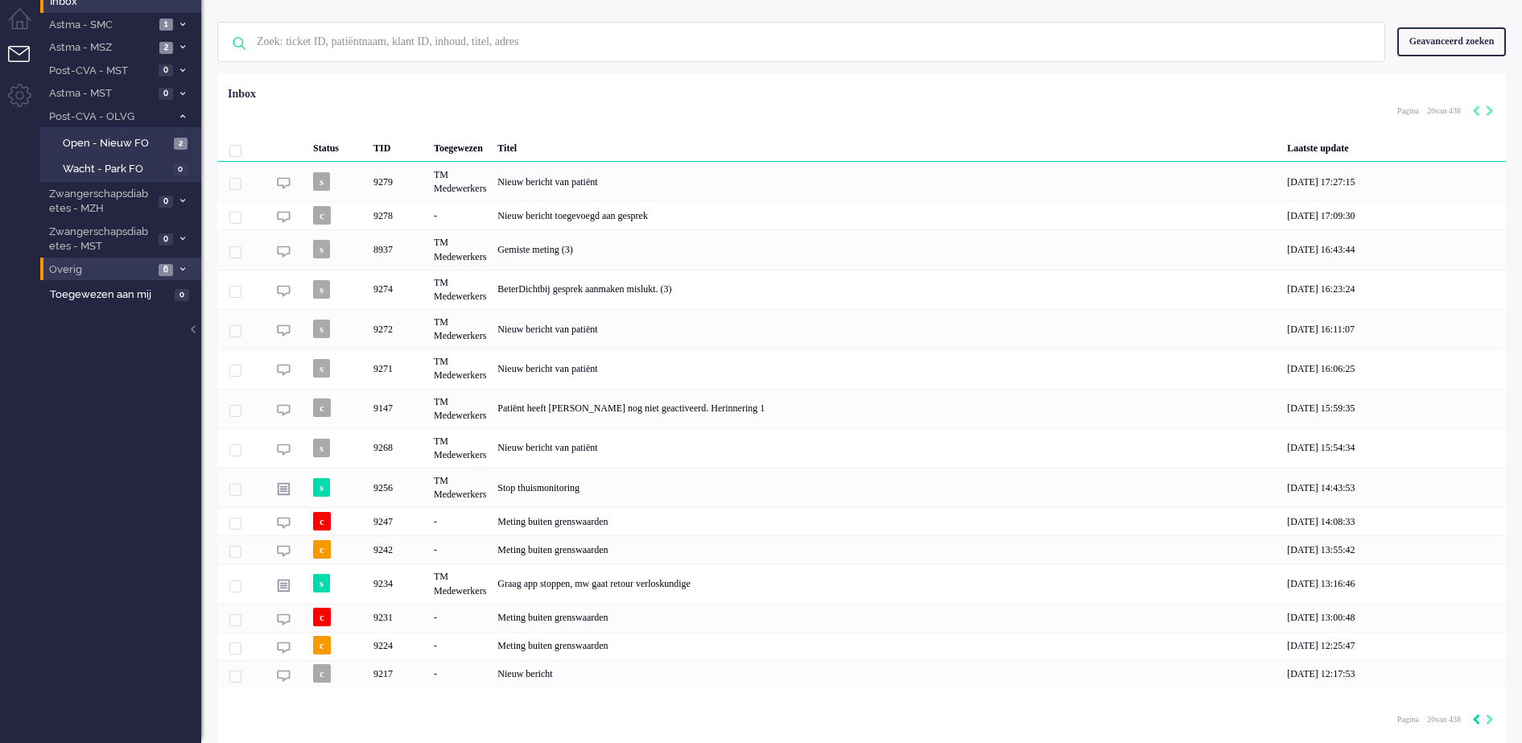
click at [1476, 721] on icon "Previous" at bounding box center [1476, 719] width 8 height 11
type input "25"
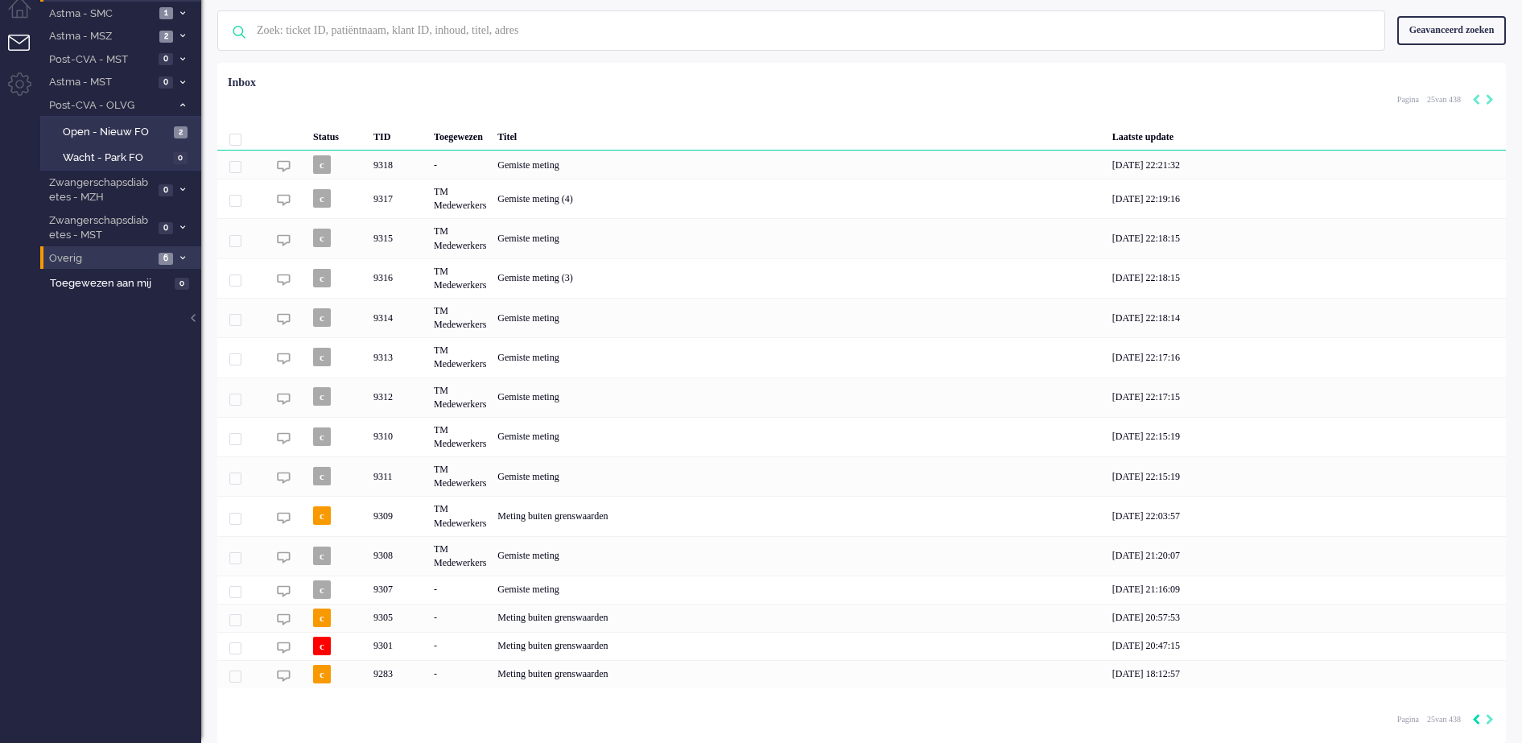
click at [1476, 721] on icon "Previous" at bounding box center [1476, 719] width 8 height 11
type input "24"
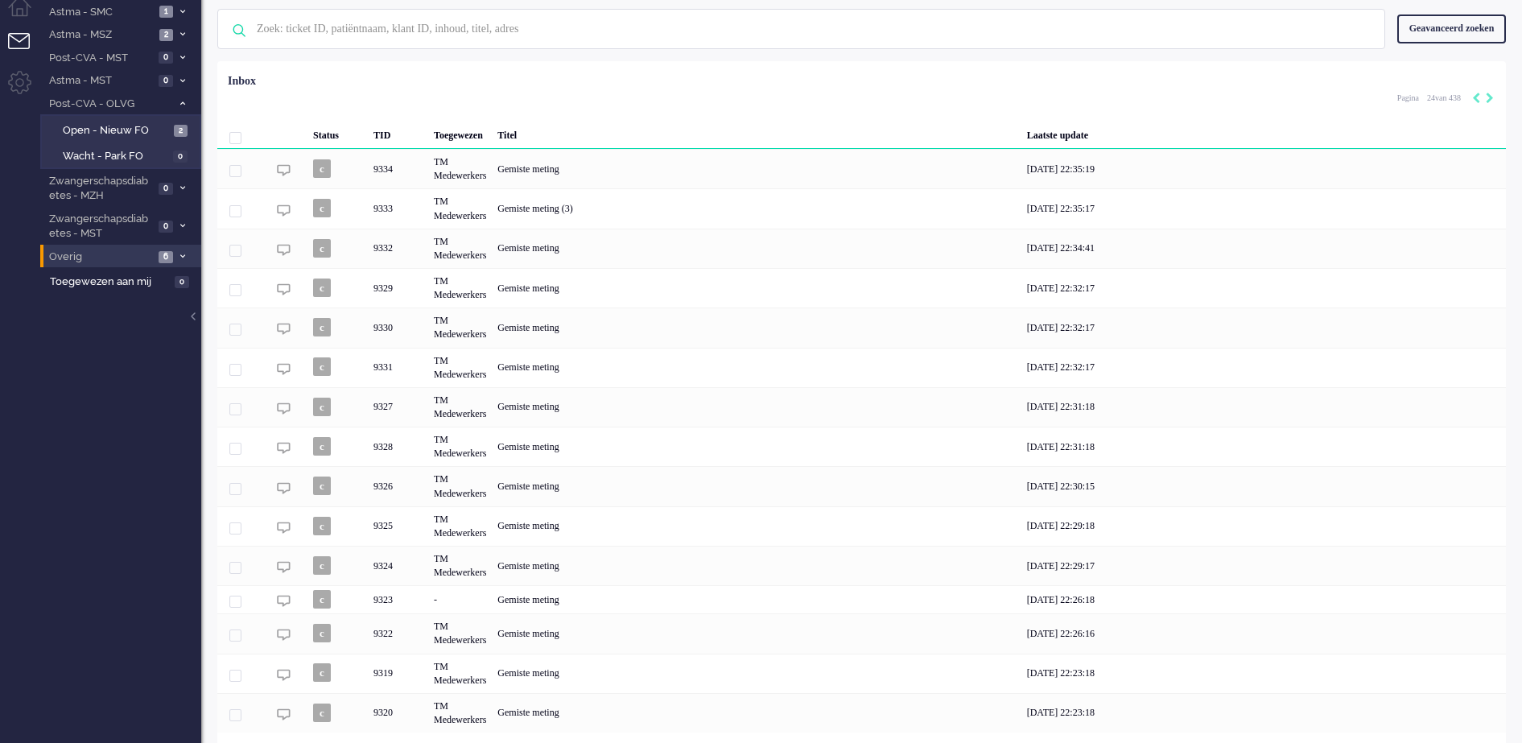
scroll to position [105, 0]
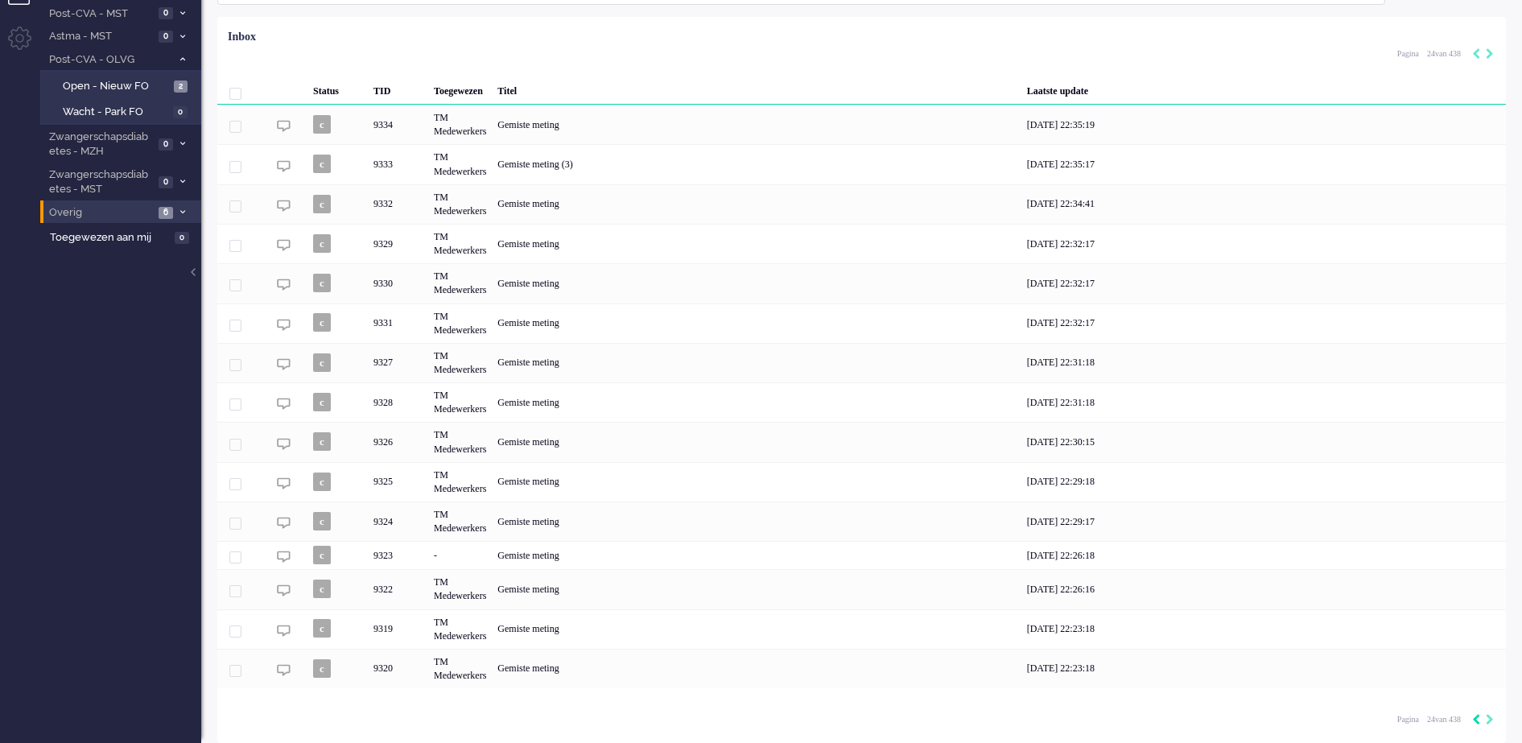
click at [1476, 721] on icon "Previous" at bounding box center [1476, 719] width 8 height 11
type input "23"
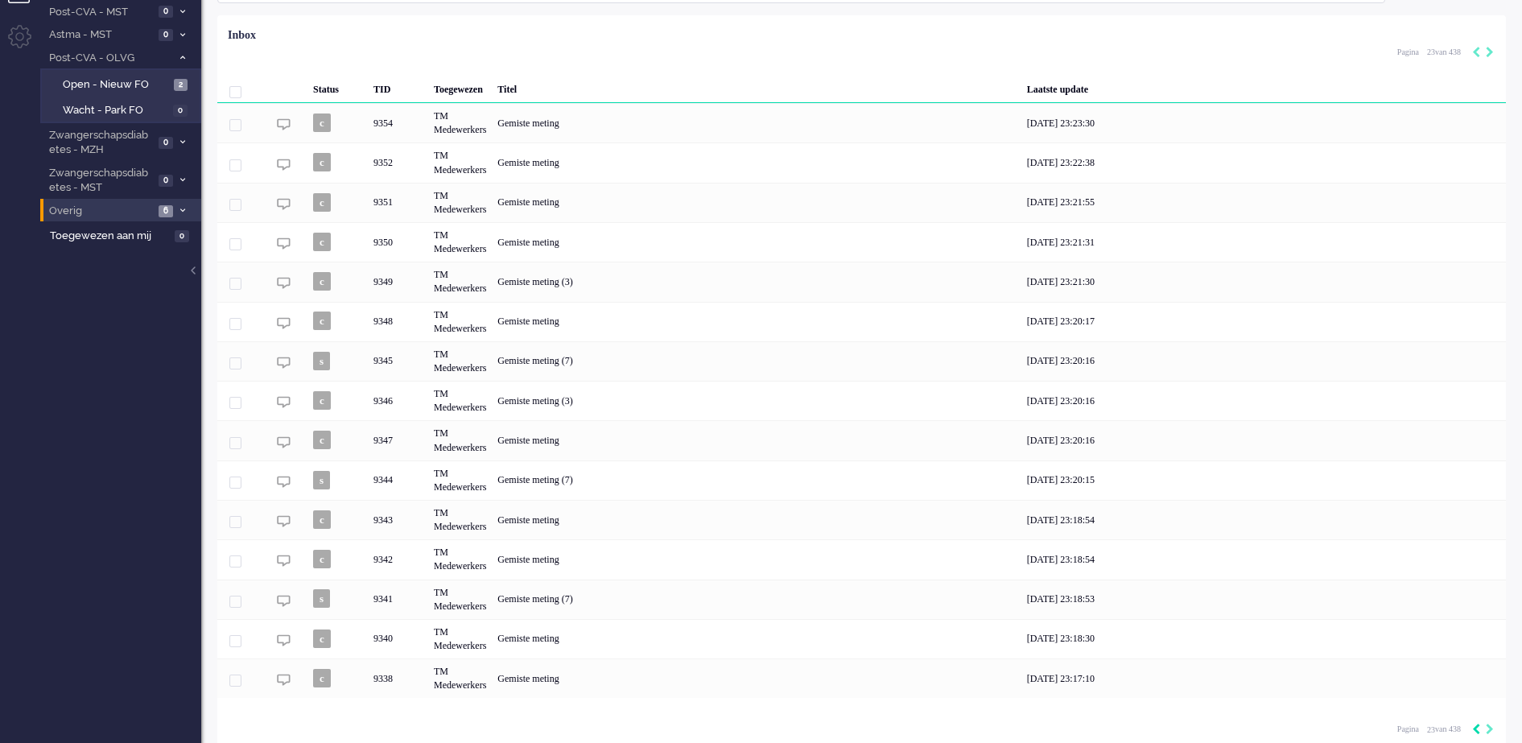
scroll to position [117, 0]
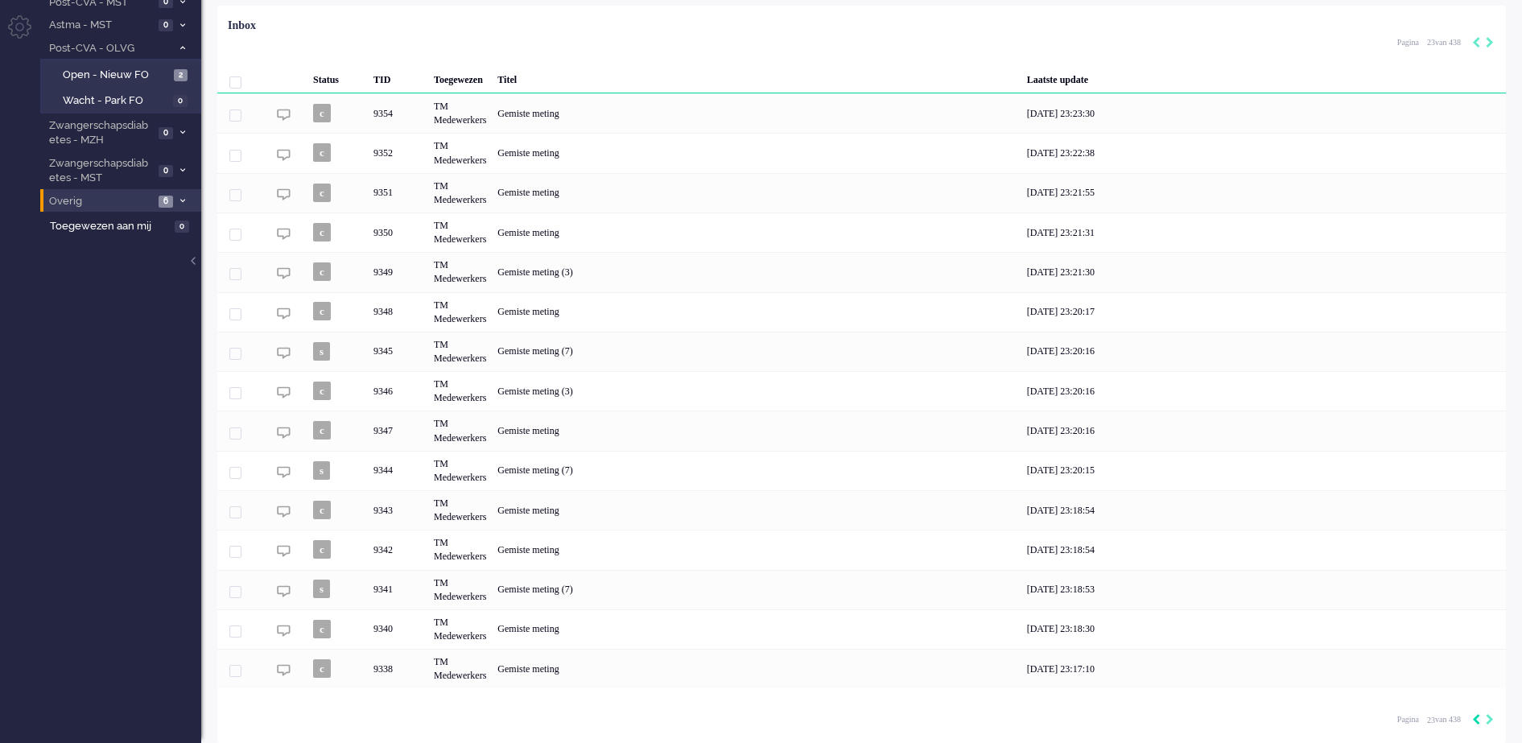
click at [1476, 721] on icon "Previous" at bounding box center [1476, 719] width 8 height 11
type input "22"
click at [1476, 721] on icon "Previous" at bounding box center [1476, 719] width 8 height 11
type input "21"
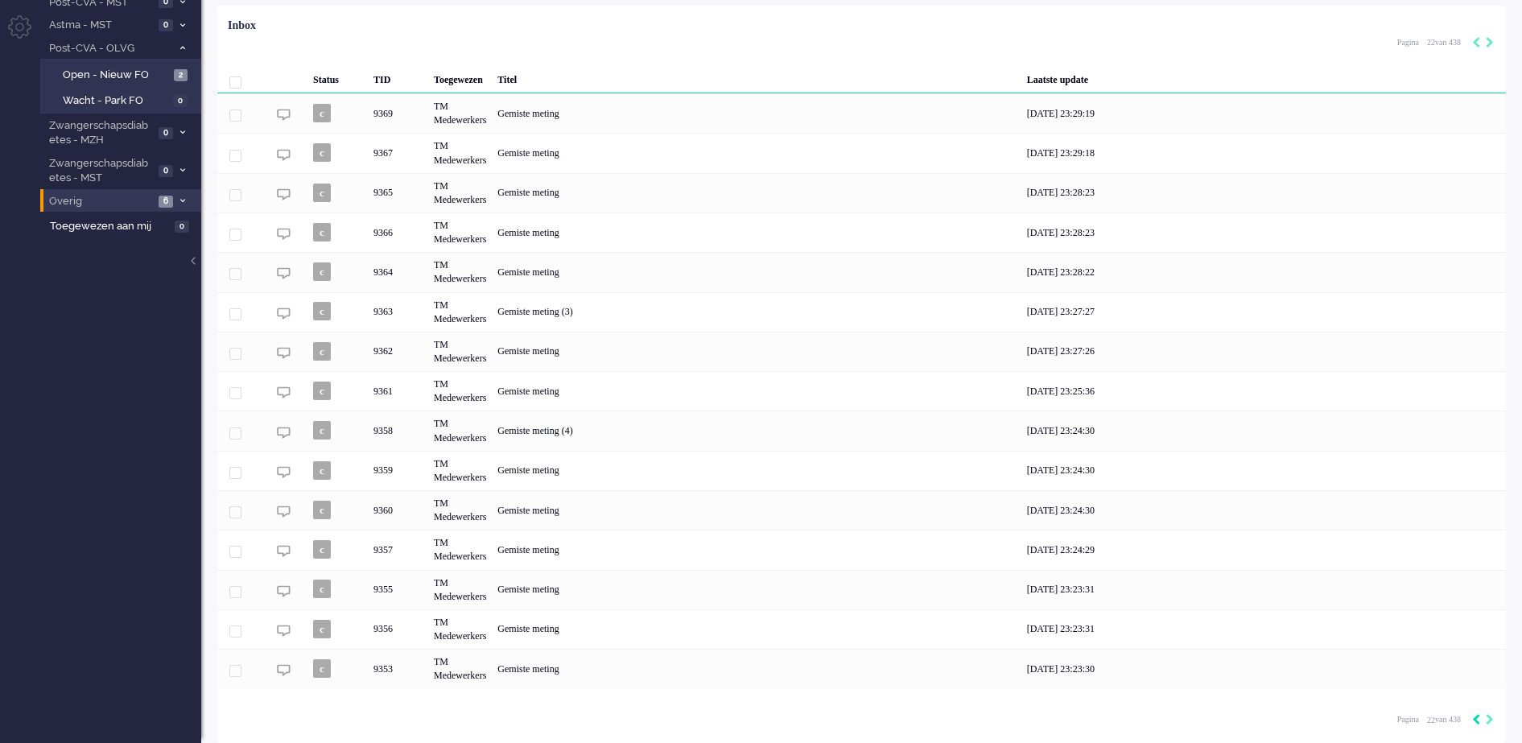
type input "21"
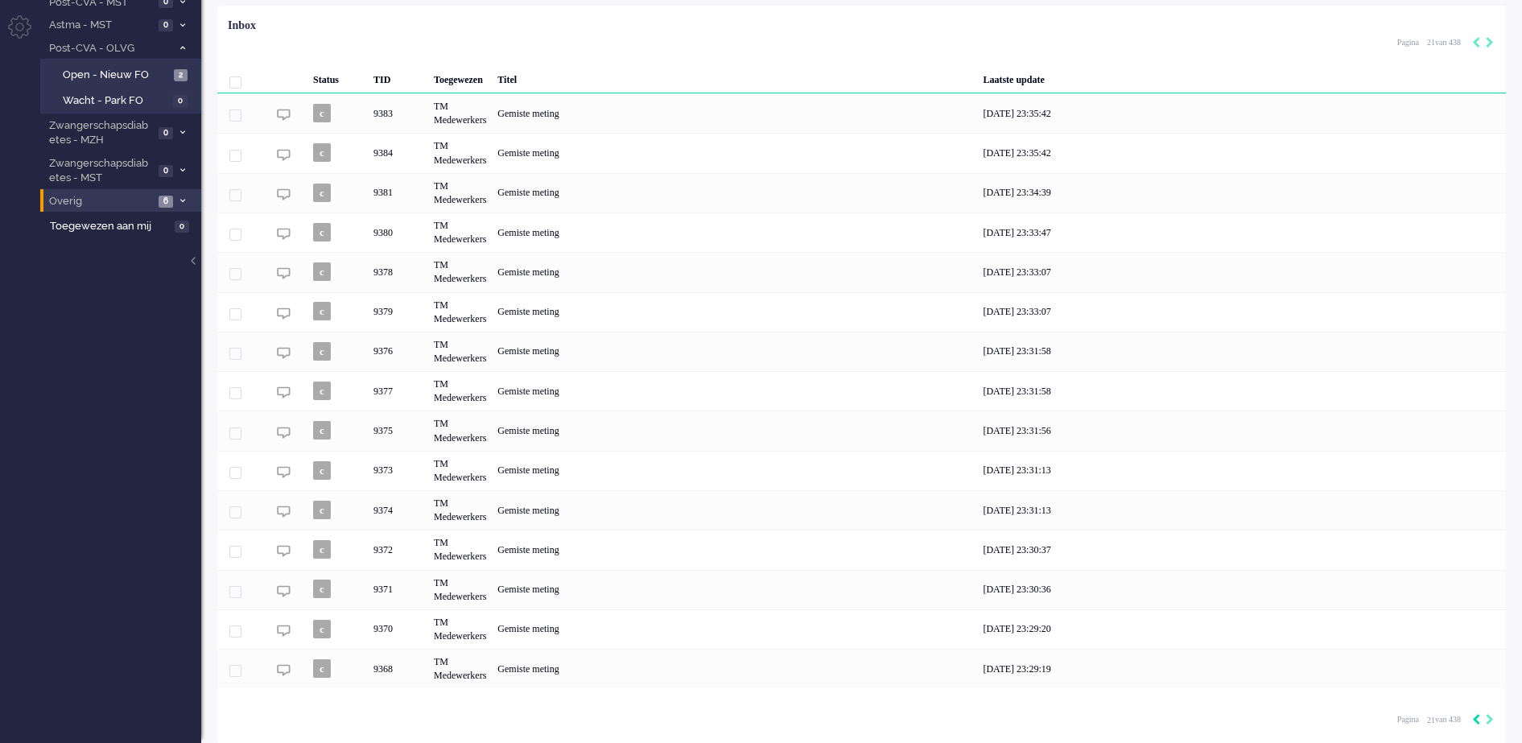
click at [1476, 721] on icon "Previous" at bounding box center [1476, 719] width 8 height 11
type input "20"
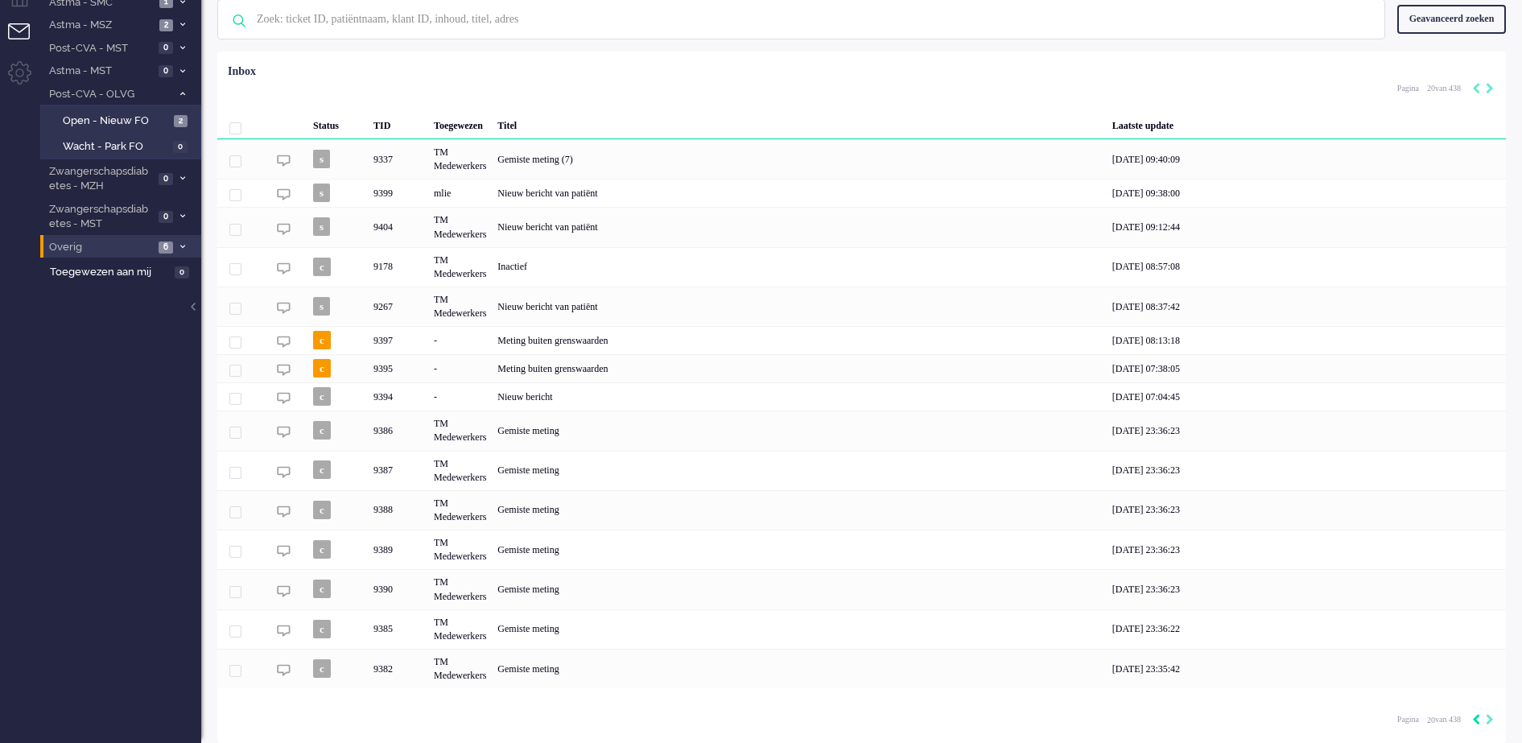
scroll to position [72, 0]
click at [1476, 721] on icon "Previous" at bounding box center [1476, 719] width 8 height 11
type input "19"
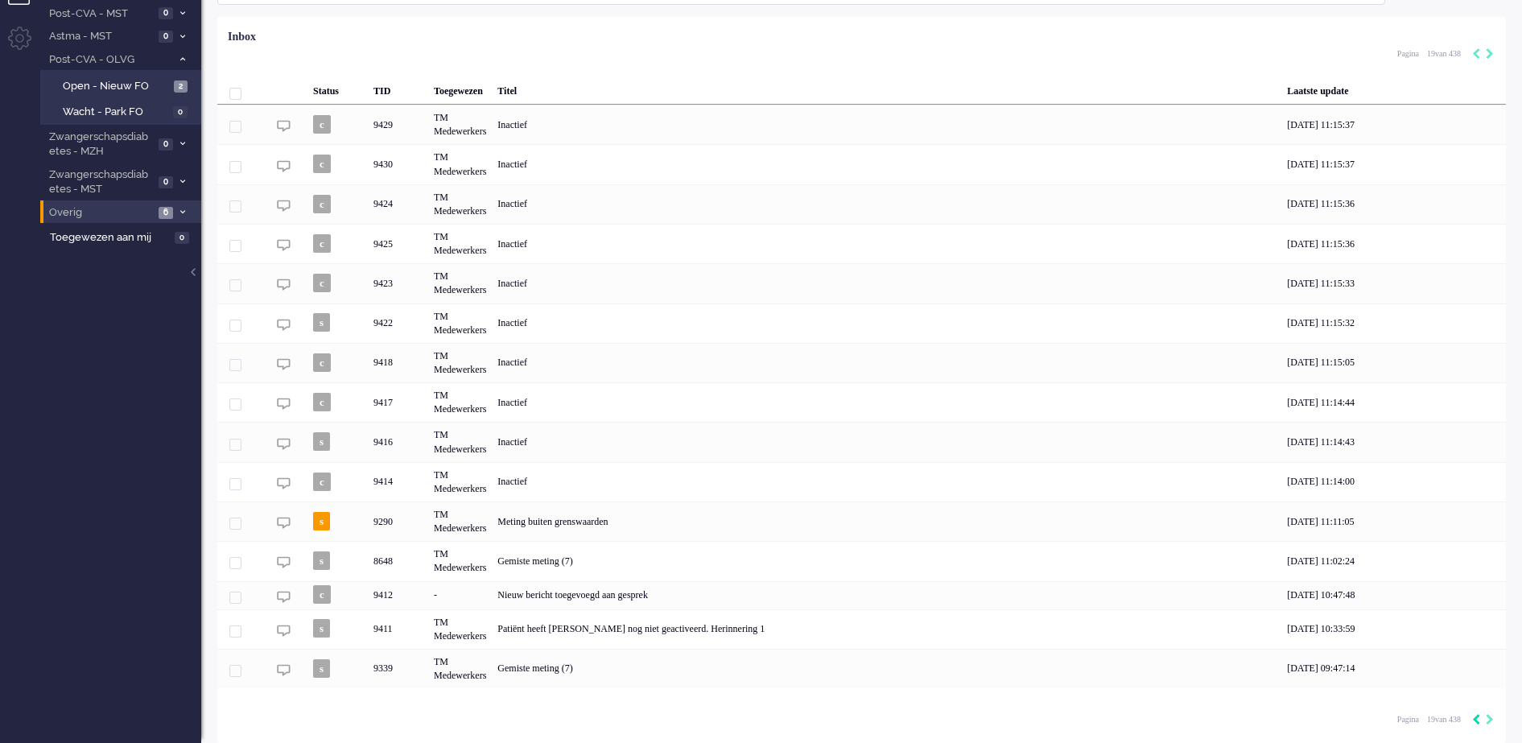
click at [1476, 721] on icon "Previous" at bounding box center [1476, 719] width 8 height 11
type input "18"
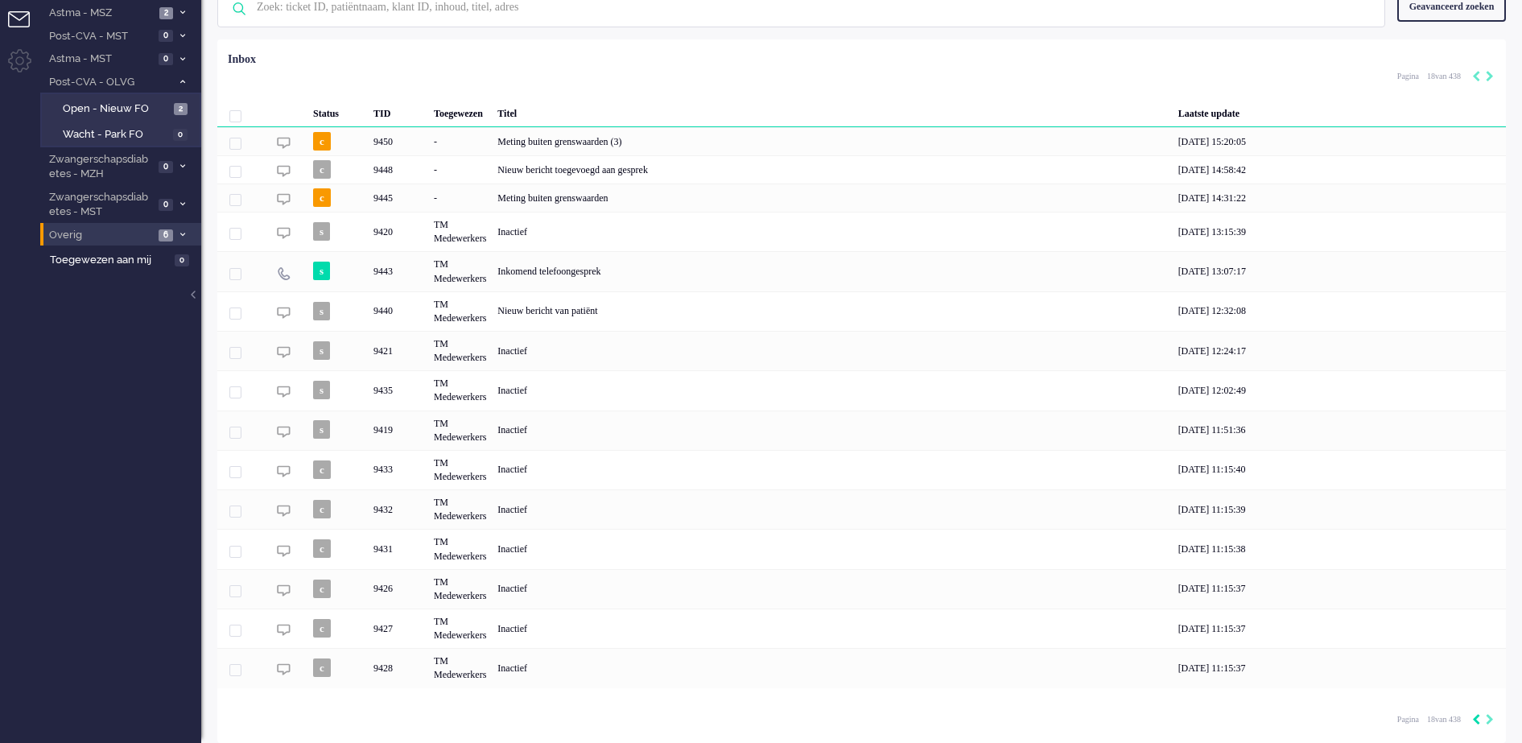
click at [1476, 721] on icon "Previous" at bounding box center [1476, 719] width 8 height 11
type input "17"
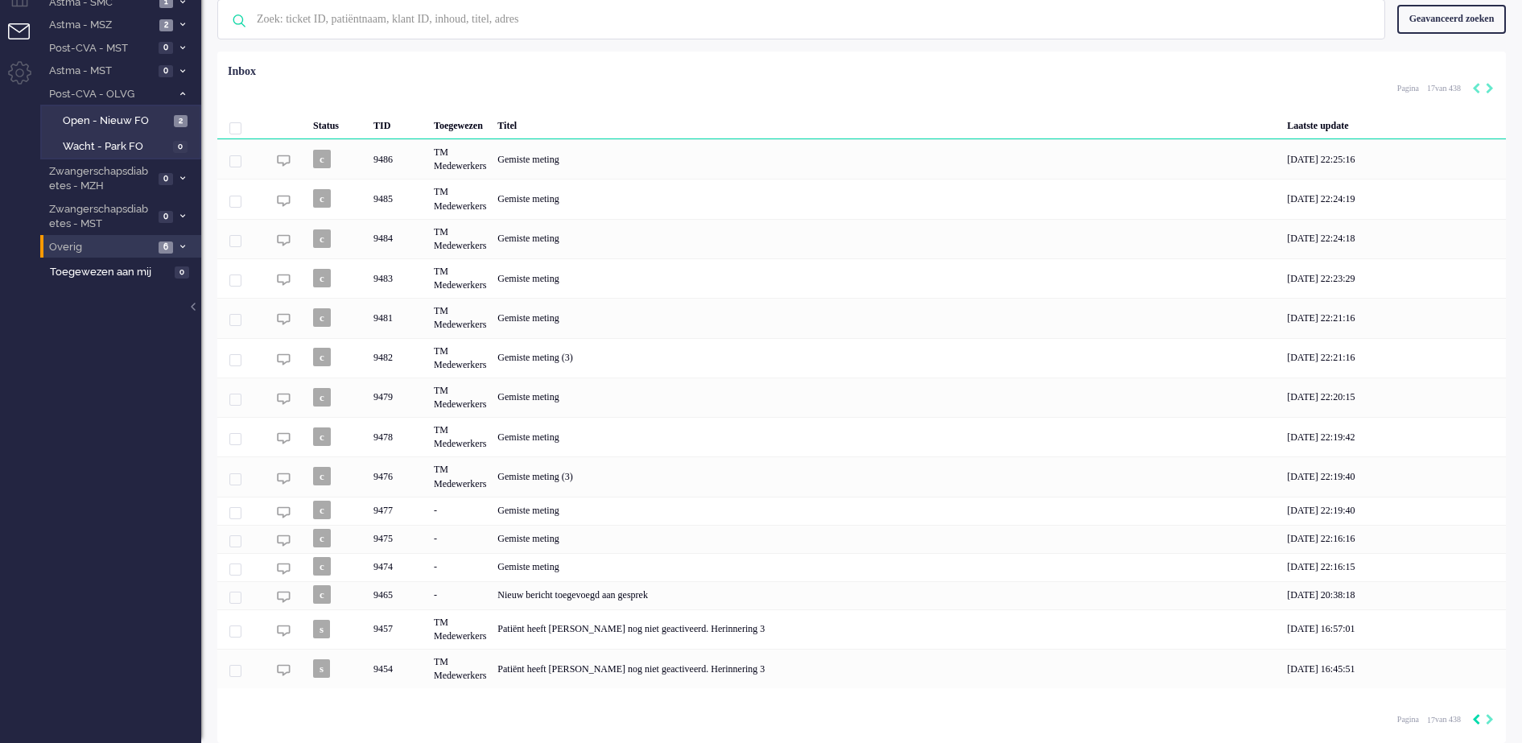
scroll to position [72, 0]
click at [1476, 721] on icon "Previous" at bounding box center [1476, 719] width 8 height 11
type input "16"
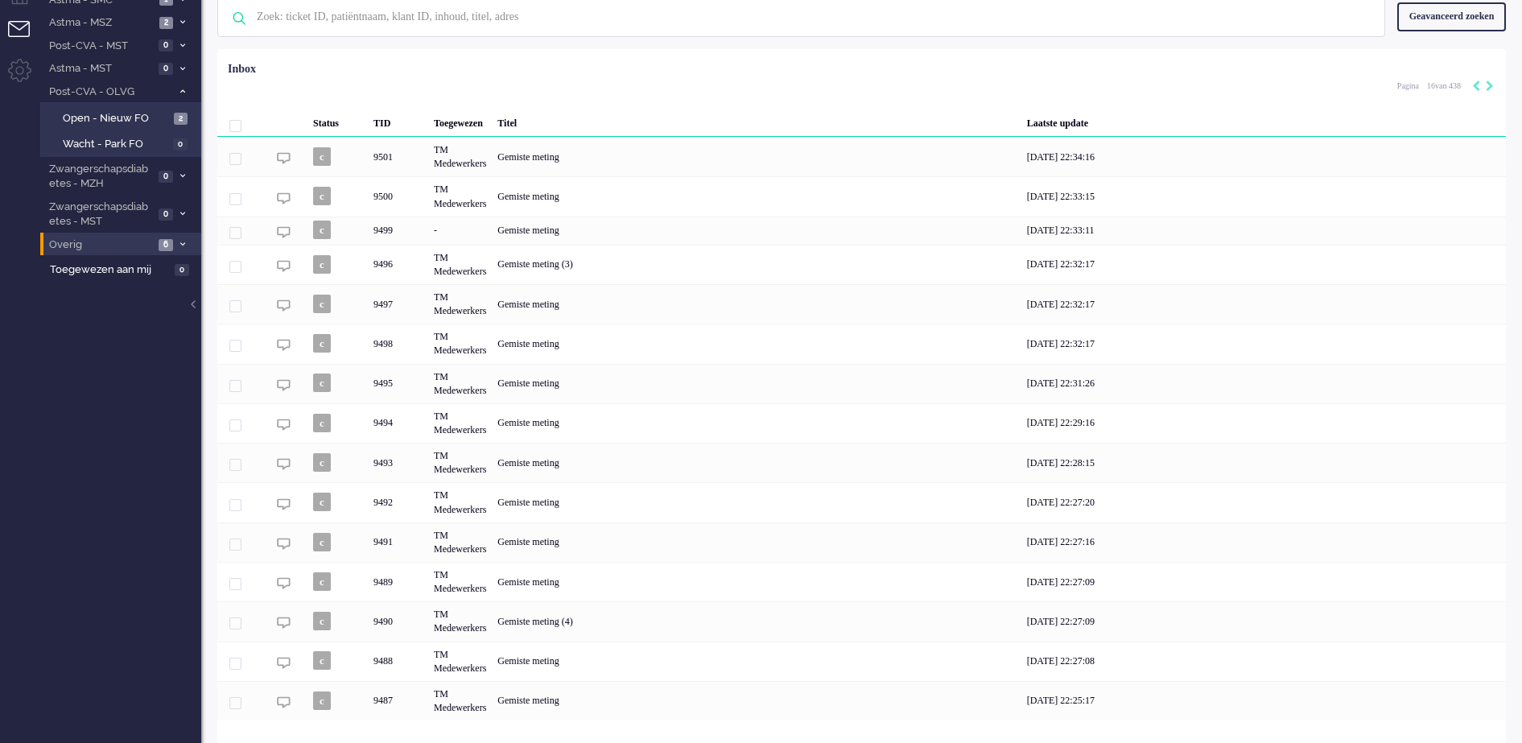
scroll to position [105, 0]
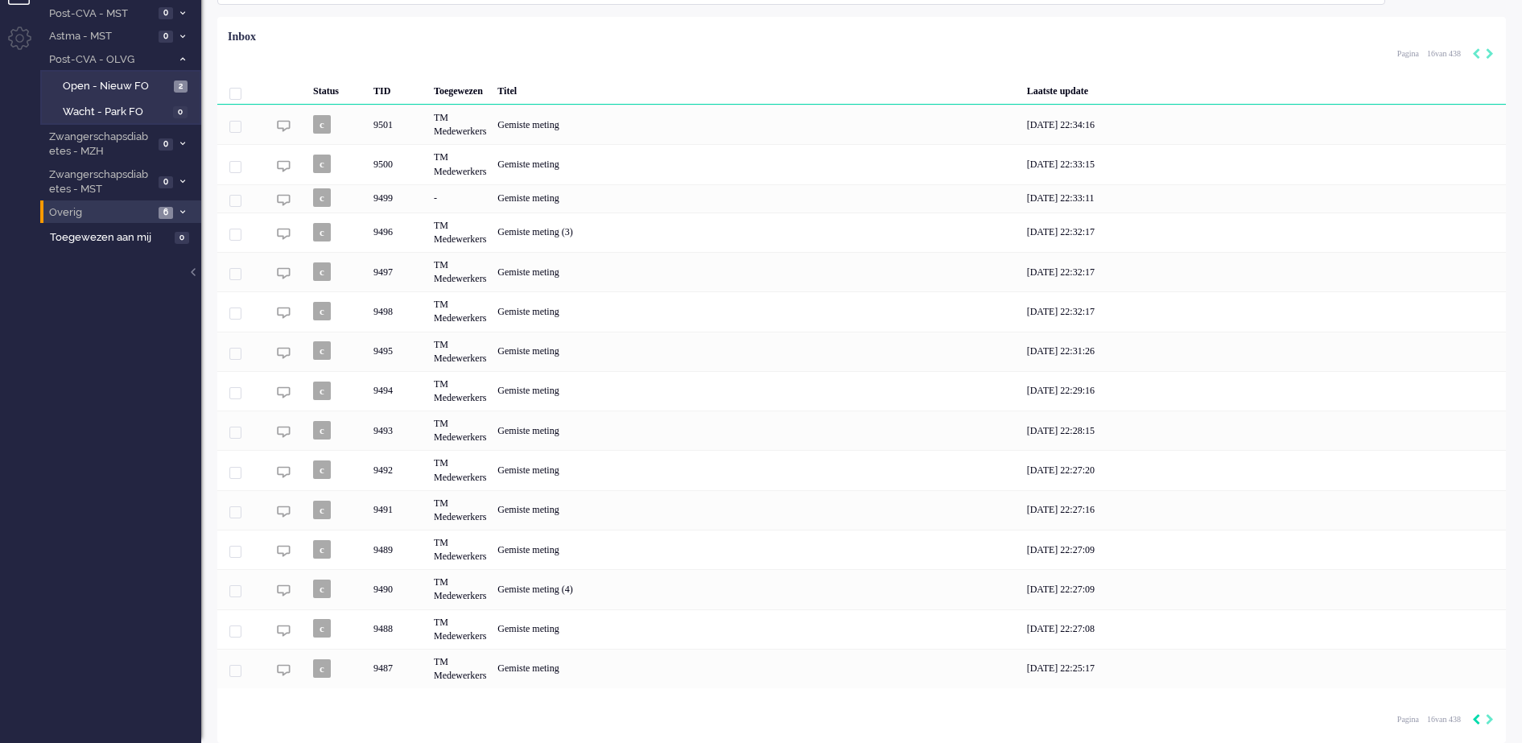
click at [1476, 721] on icon "Previous" at bounding box center [1476, 719] width 8 height 11
type input "15"
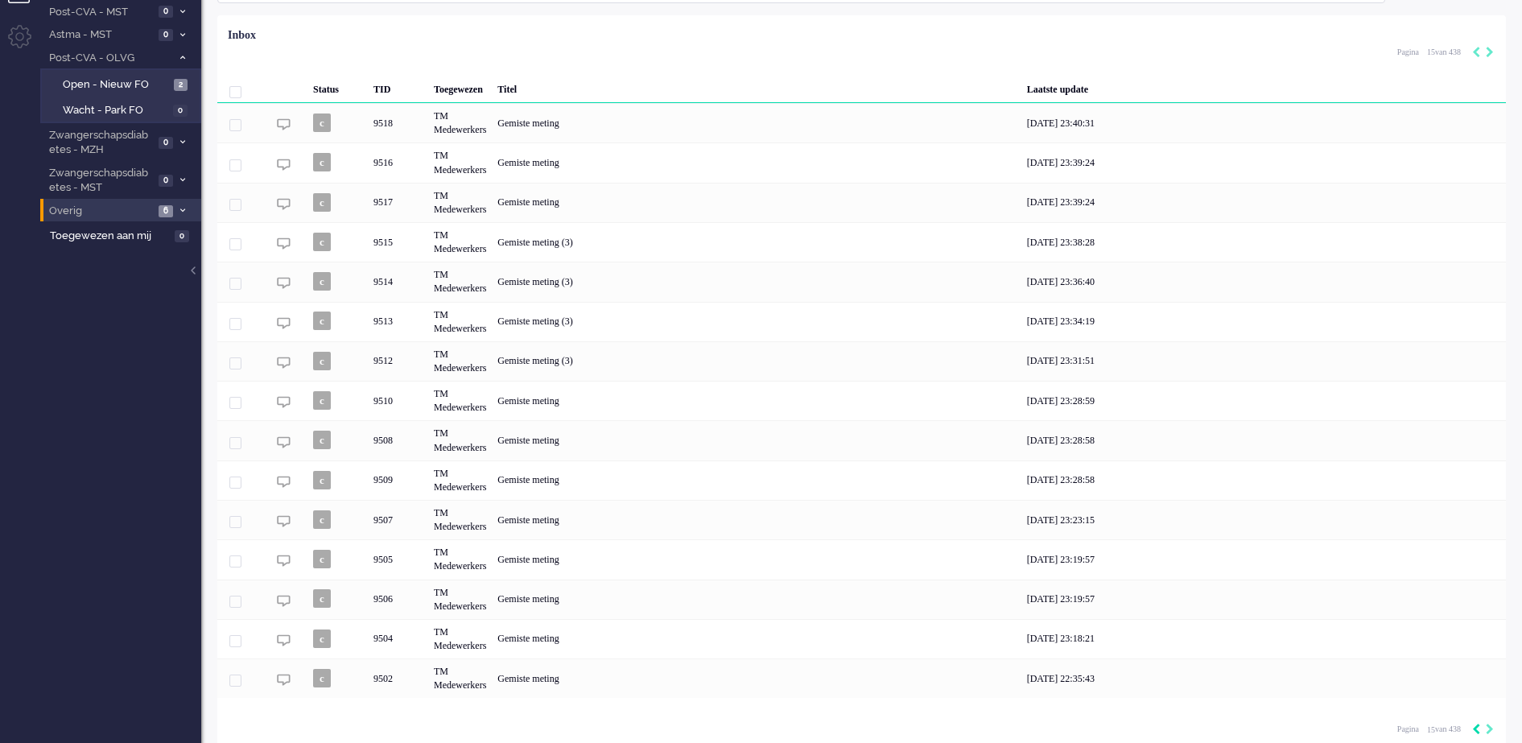
scroll to position [117, 0]
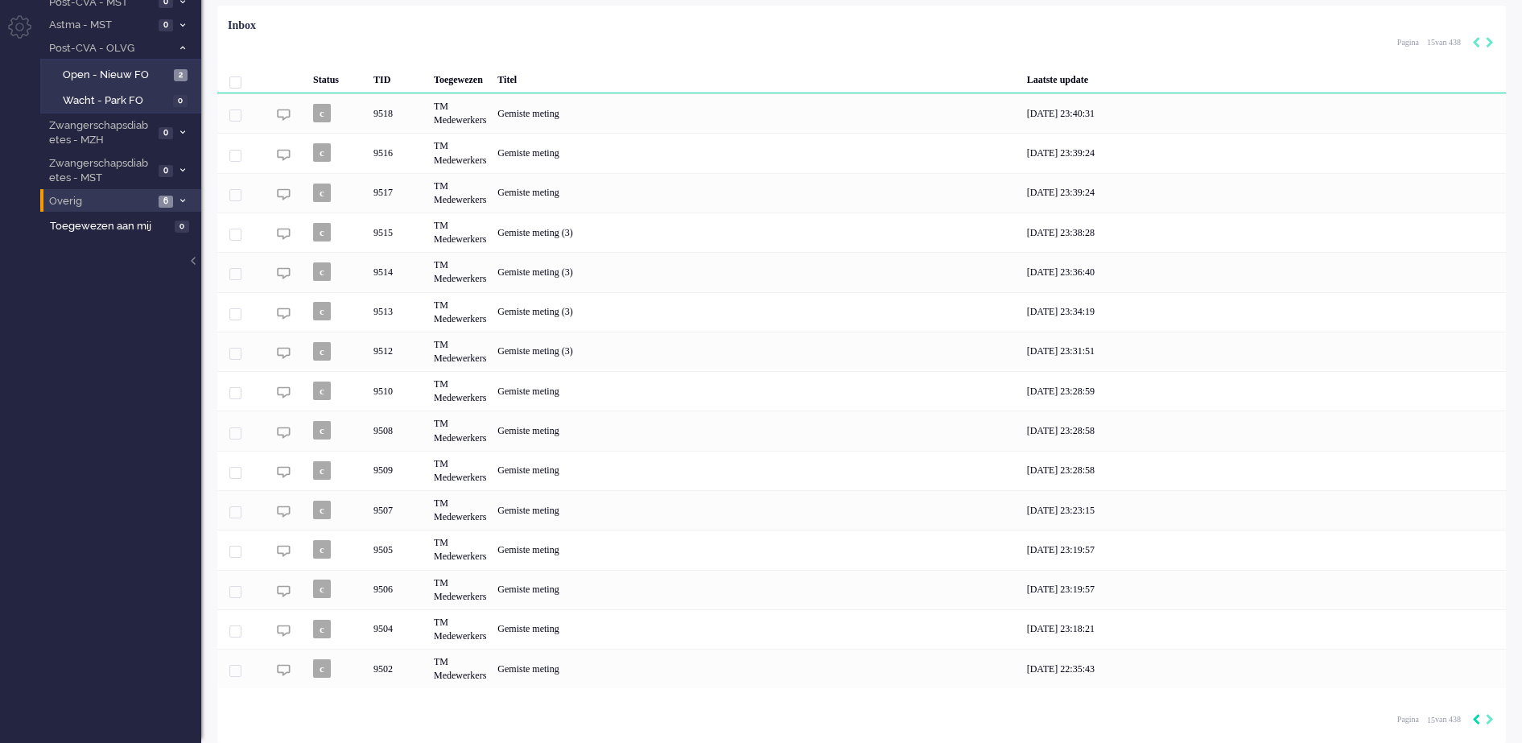
click at [1476, 721] on icon "Previous" at bounding box center [1476, 719] width 8 height 11
type input "14"
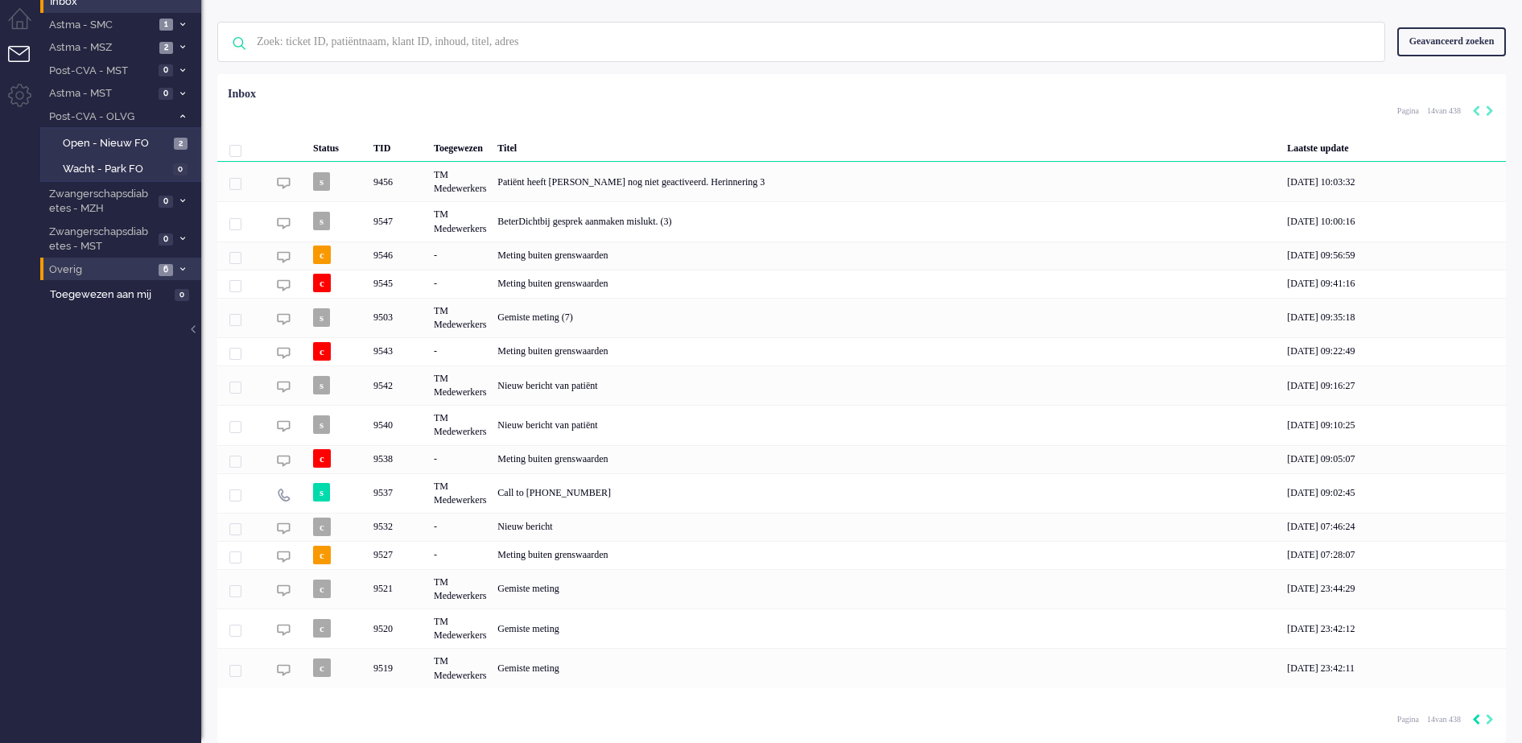
click at [1476, 721] on icon "Previous" at bounding box center [1476, 719] width 8 height 11
type input "13"
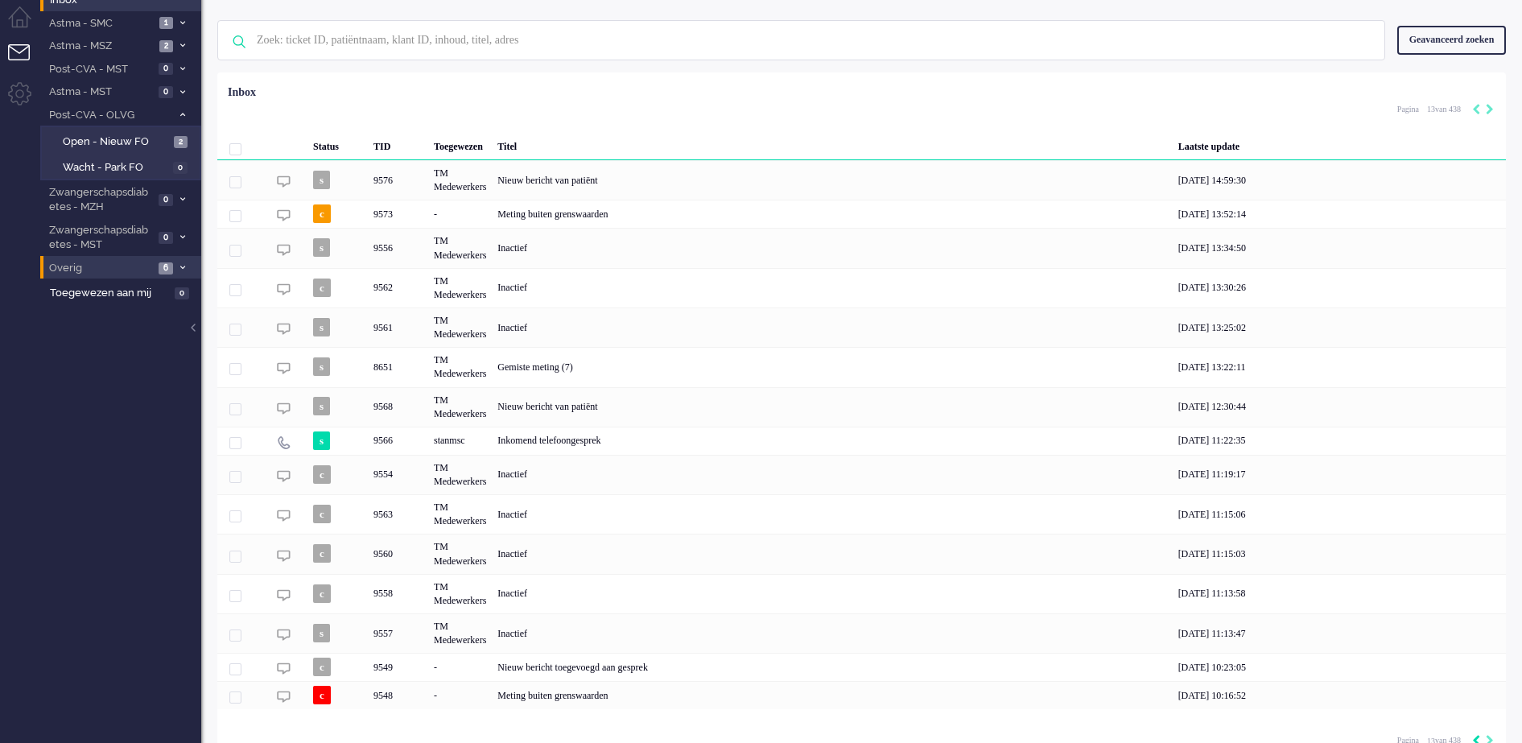
scroll to position [72, 0]
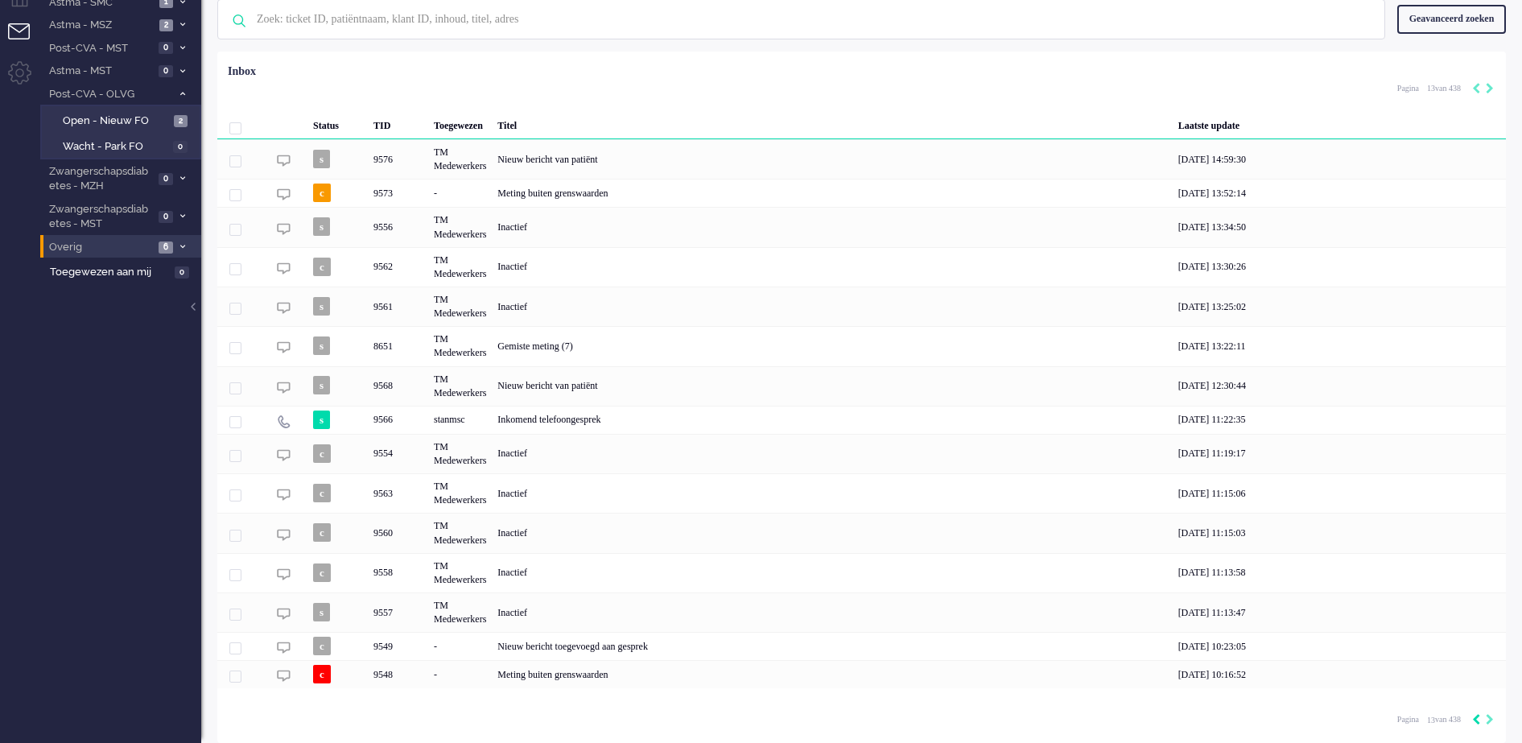
click at [1476, 721] on icon "Previous" at bounding box center [1476, 719] width 8 height 11
type input "12"
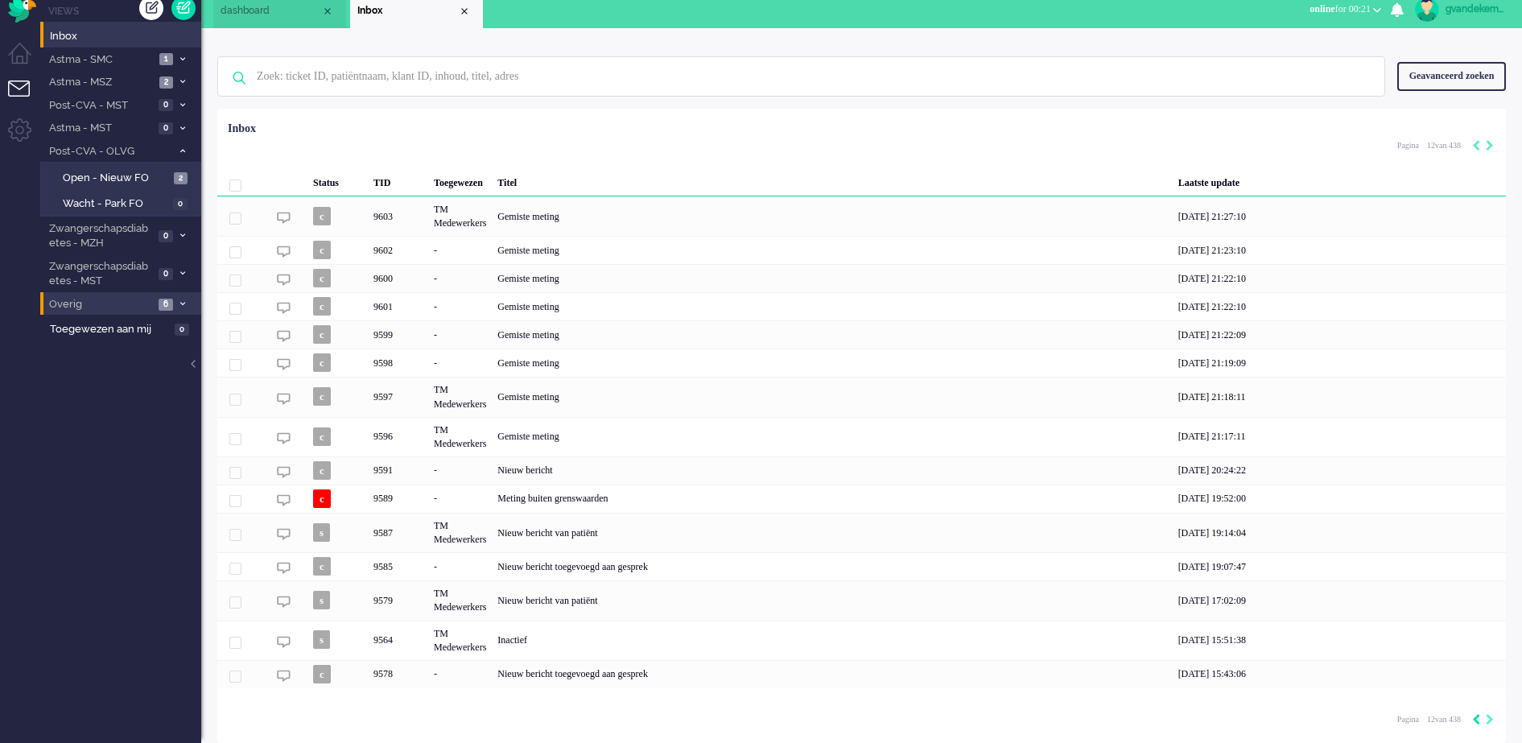
click at [1476, 721] on icon "Previous" at bounding box center [1476, 719] width 8 height 11
type input "11"
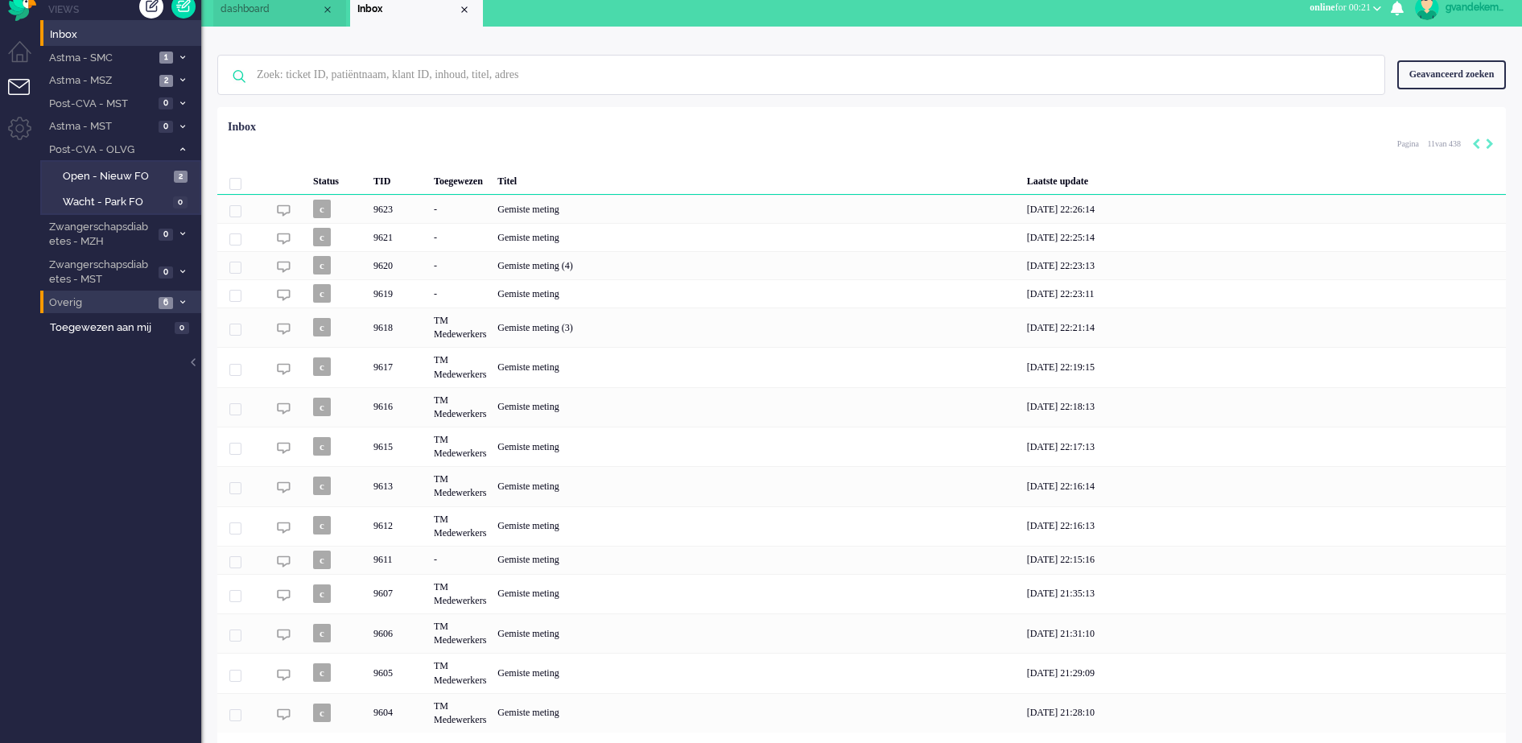
scroll to position [60, 0]
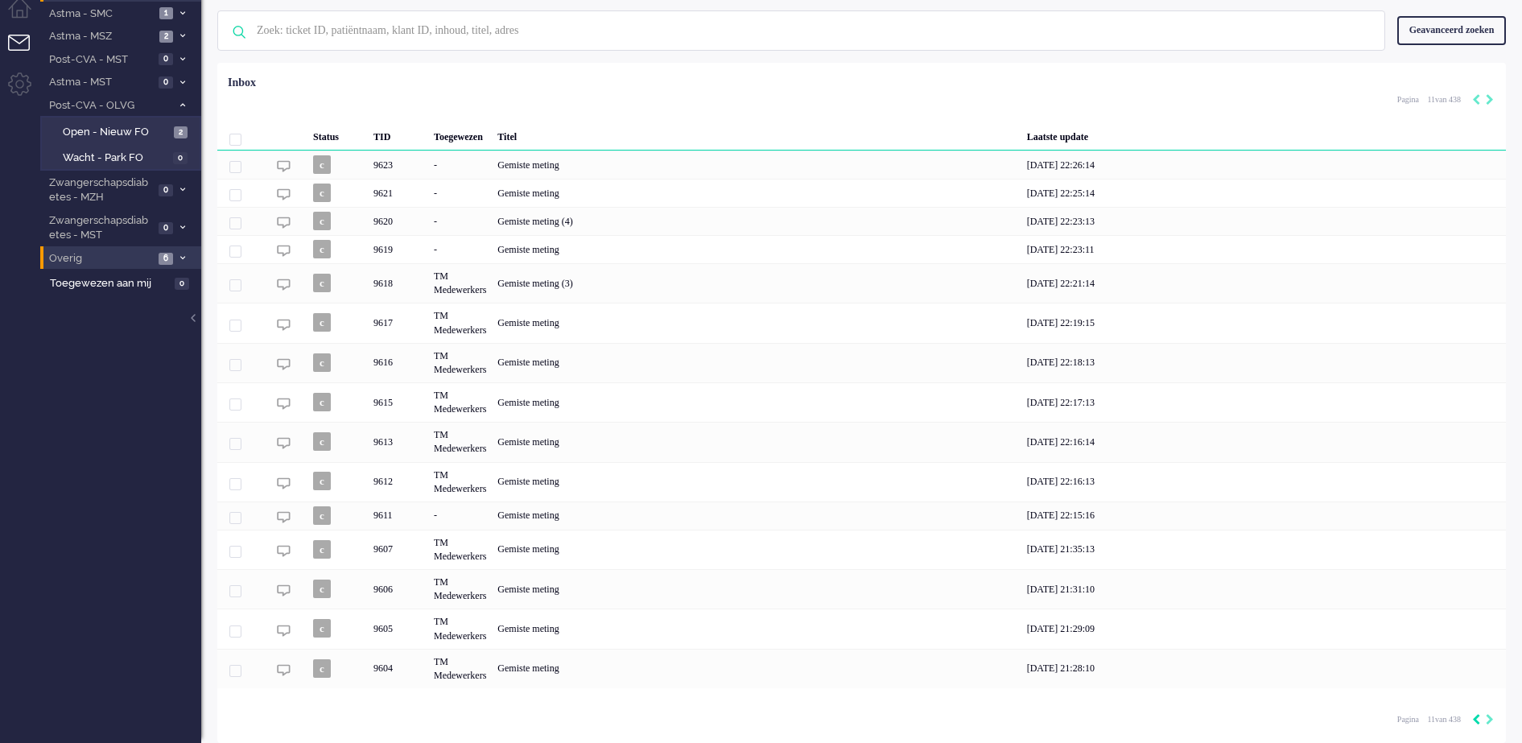
click at [1476, 721] on icon "Previous" at bounding box center [1476, 719] width 8 height 11
type input "10"
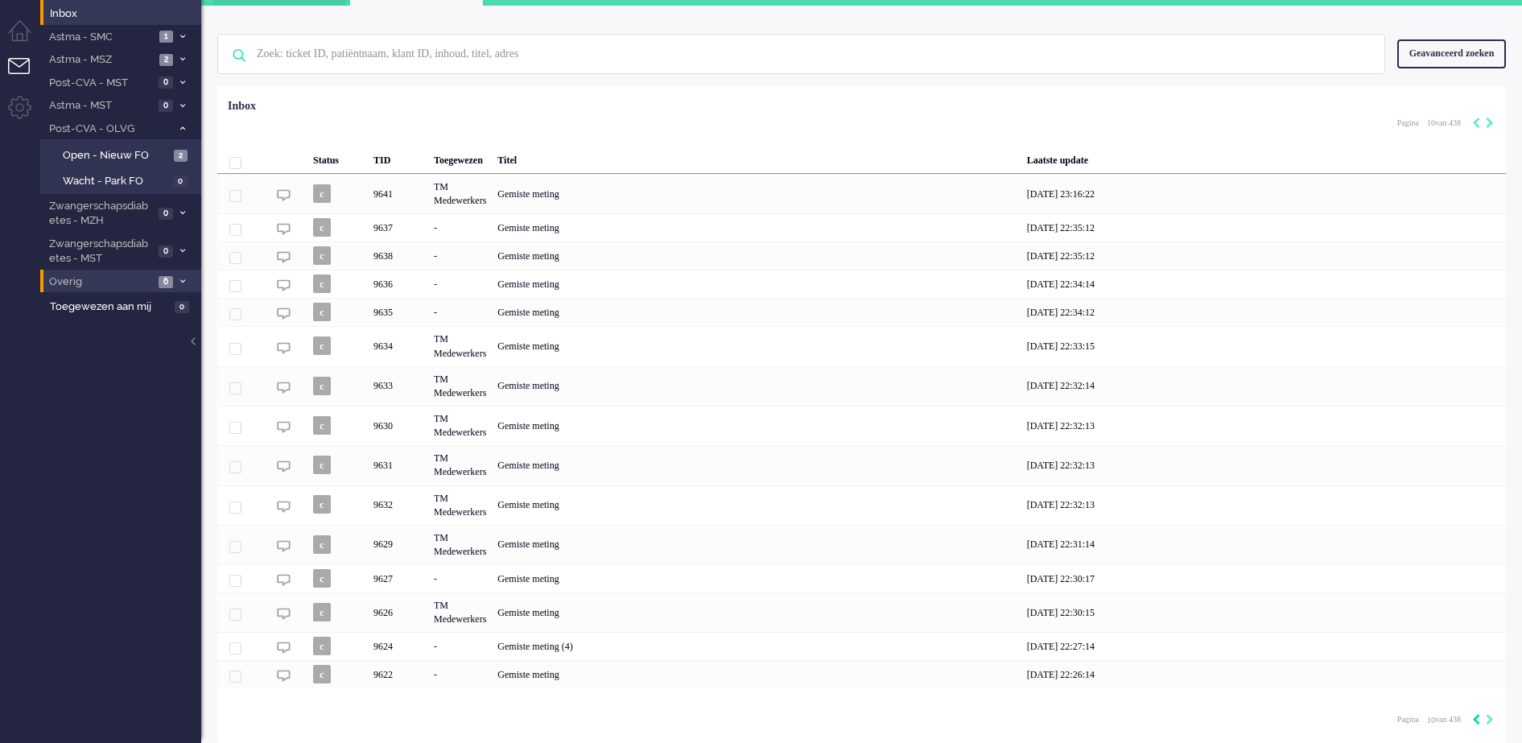
click at [1476, 721] on icon "Previous" at bounding box center [1476, 719] width 8 height 11
type input "9"
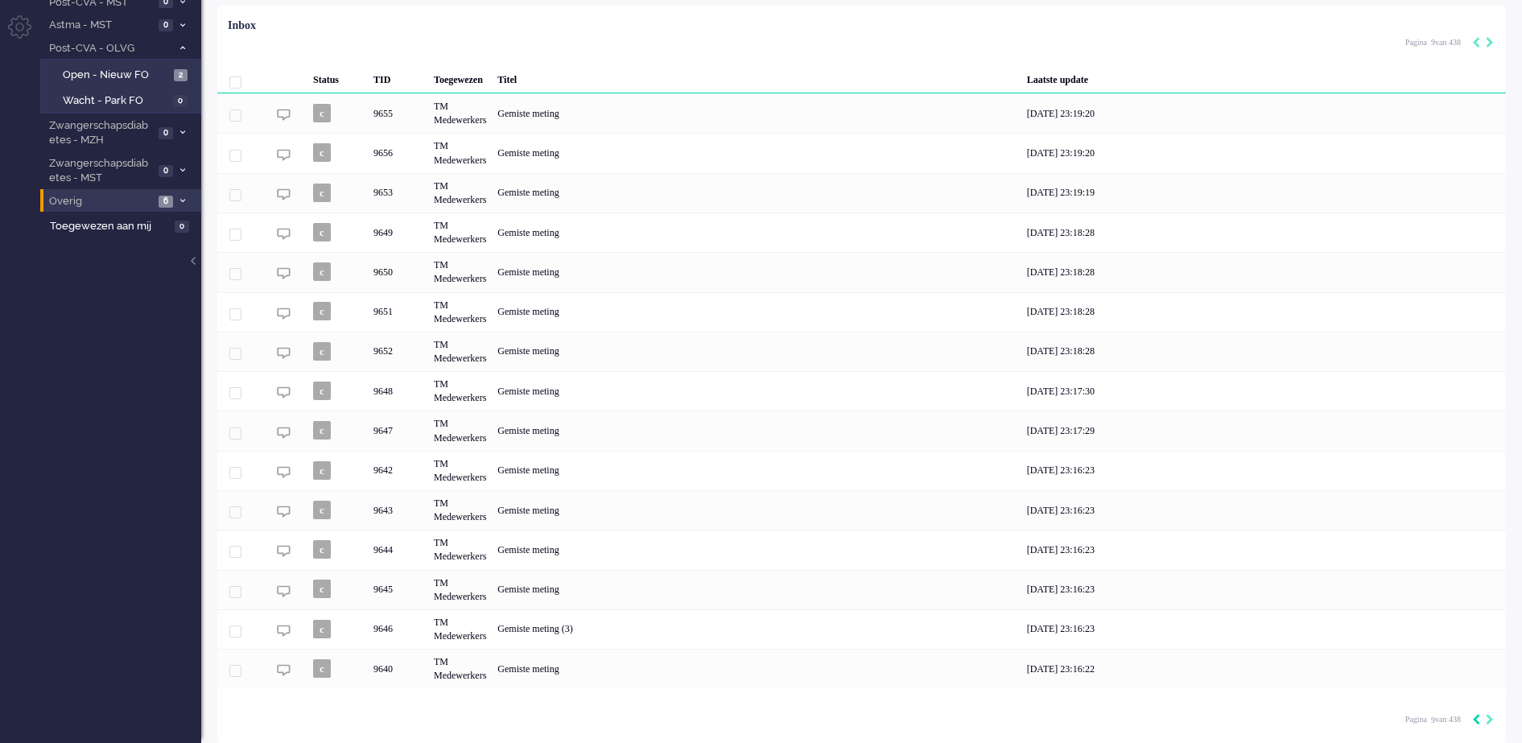
click at [1476, 721] on icon "Previous" at bounding box center [1476, 719] width 8 height 11
type input "8"
click at [1476, 721] on icon "Previous" at bounding box center [1476, 719] width 8 height 11
type input "7"
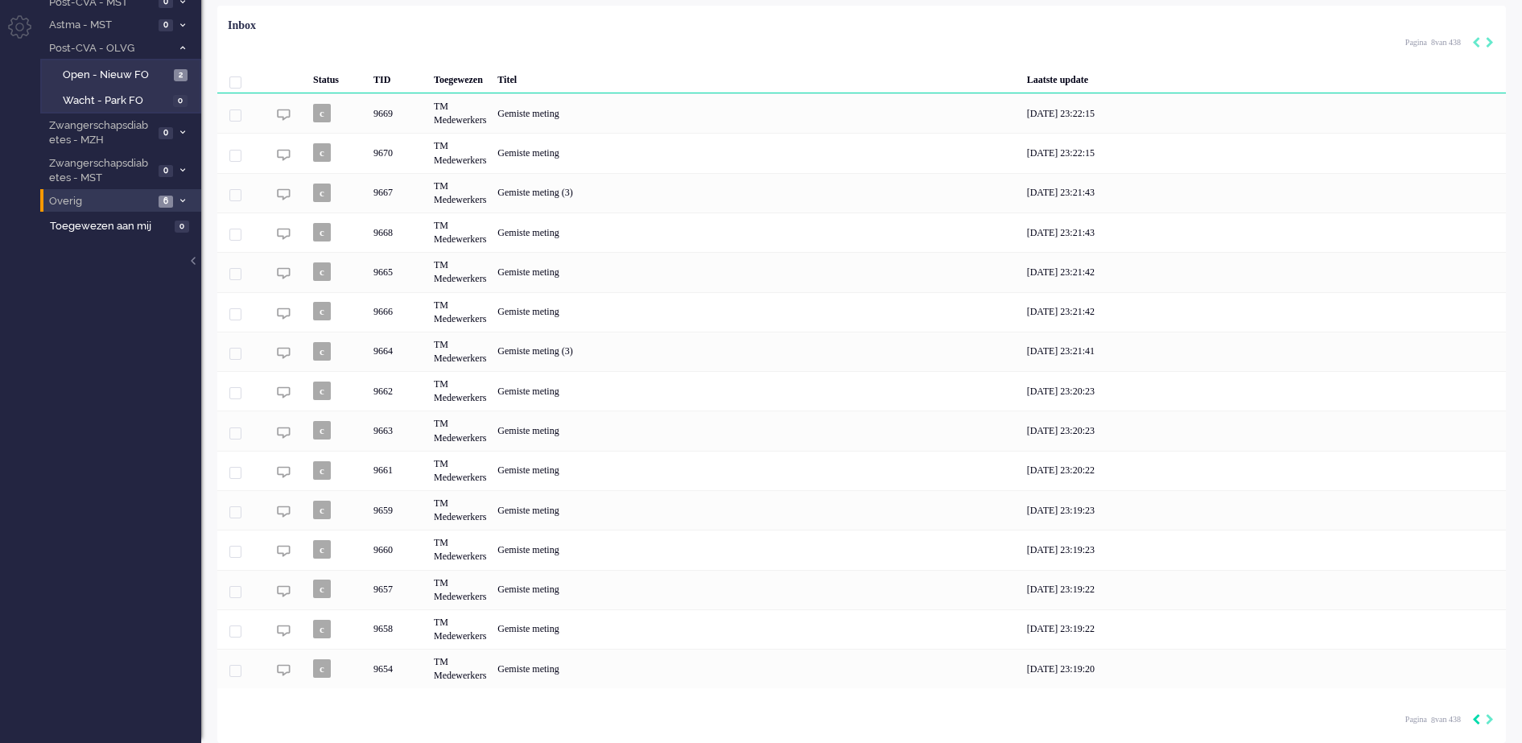
type input "7"
click at [1476, 721] on icon "Previous" at bounding box center [1476, 719] width 8 height 11
type input "6"
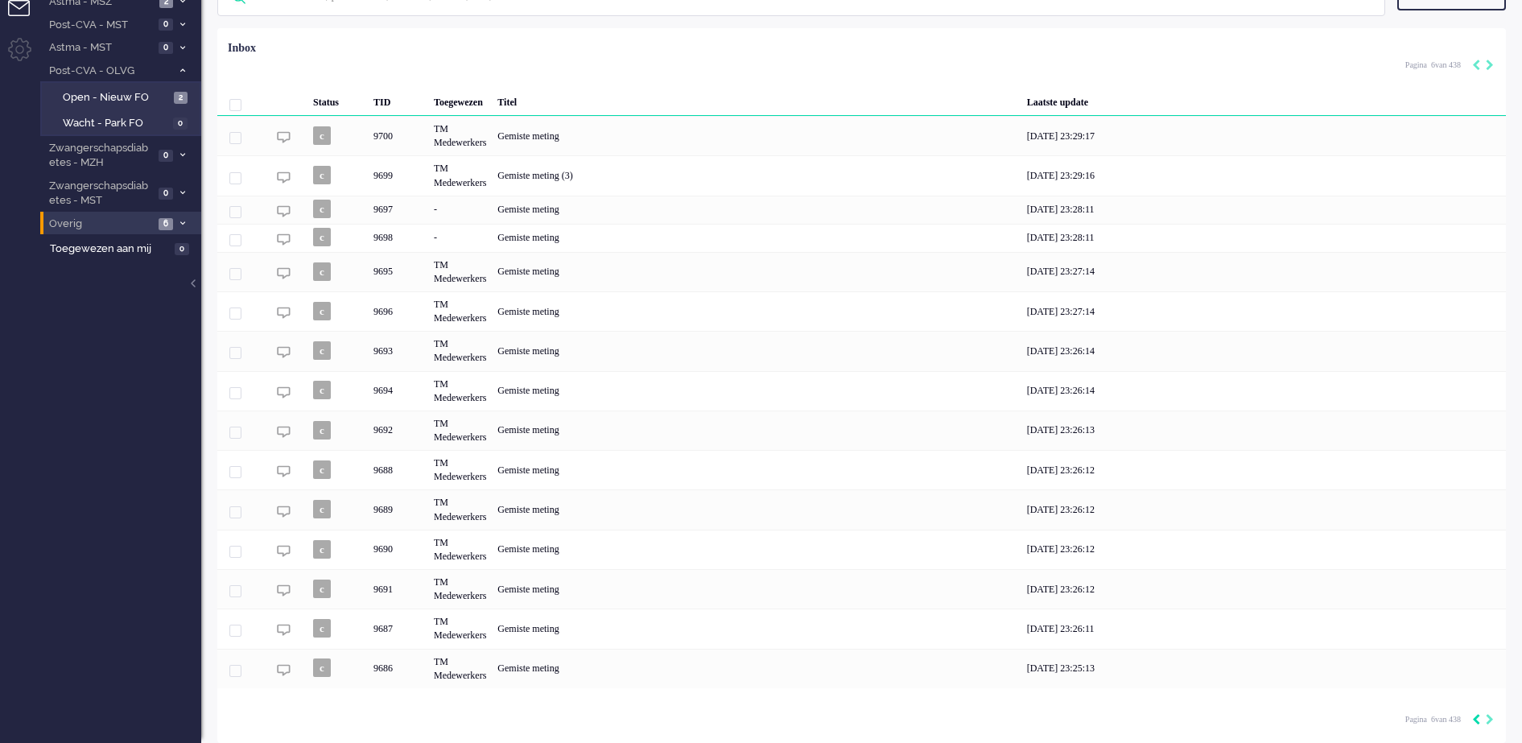
click at [1476, 721] on icon "Previous" at bounding box center [1476, 719] width 8 height 11
type input "5"
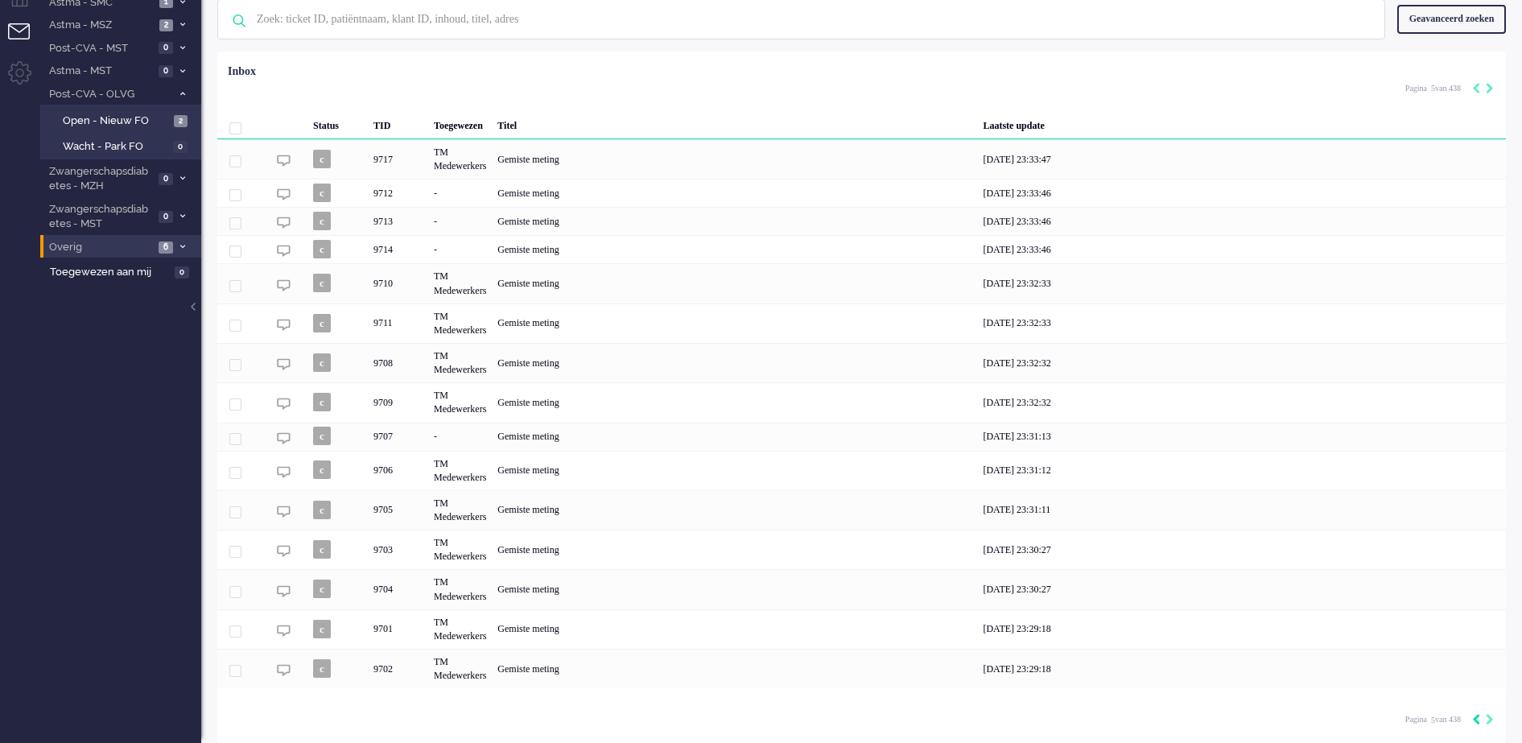
scroll to position [72, 0]
click at [1476, 721] on icon "Previous" at bounding box center [1476, 719] width 8 height 11
type input "4"
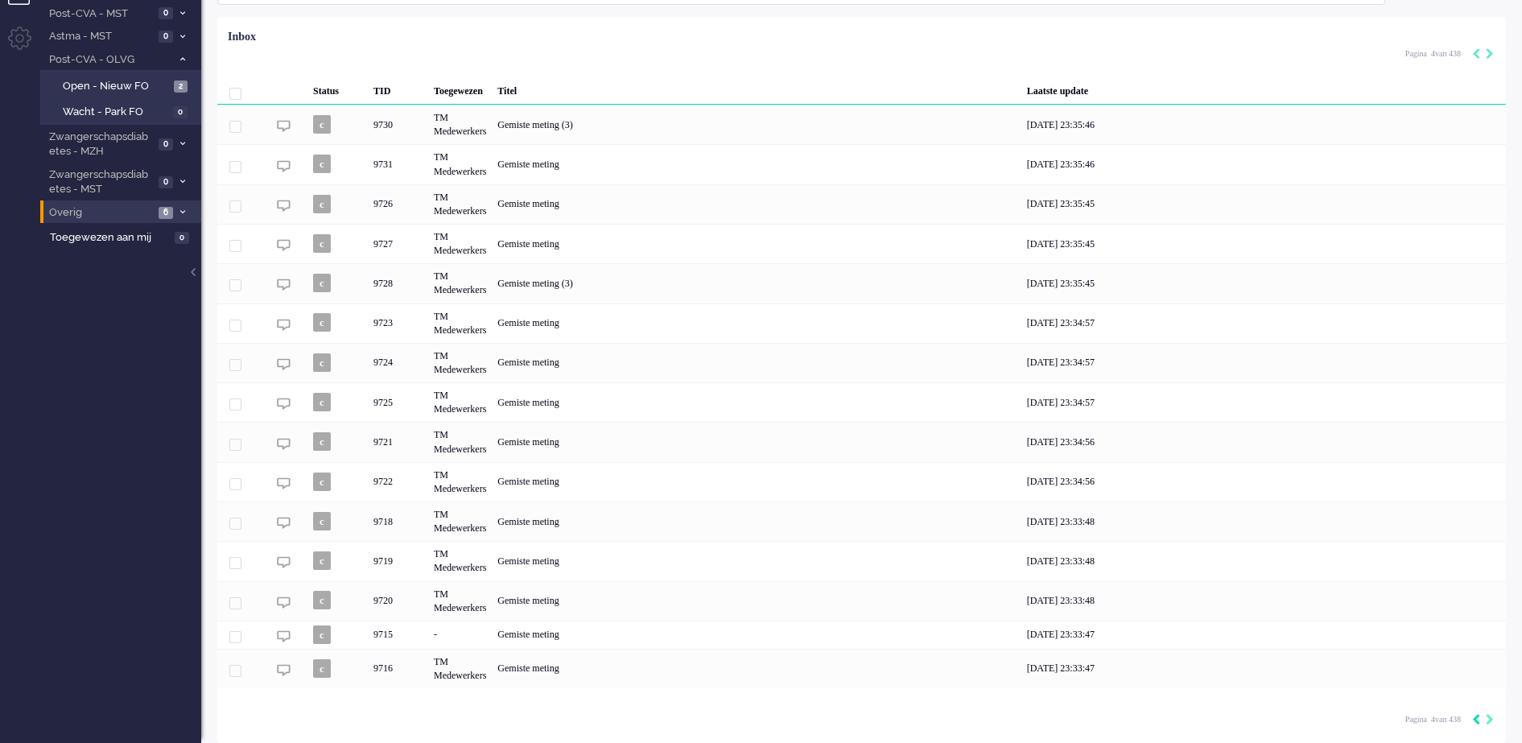
click at [1476, 721] on icon "Previous" at bounding box center [1476, 719] width 8 height 11
type input "3"
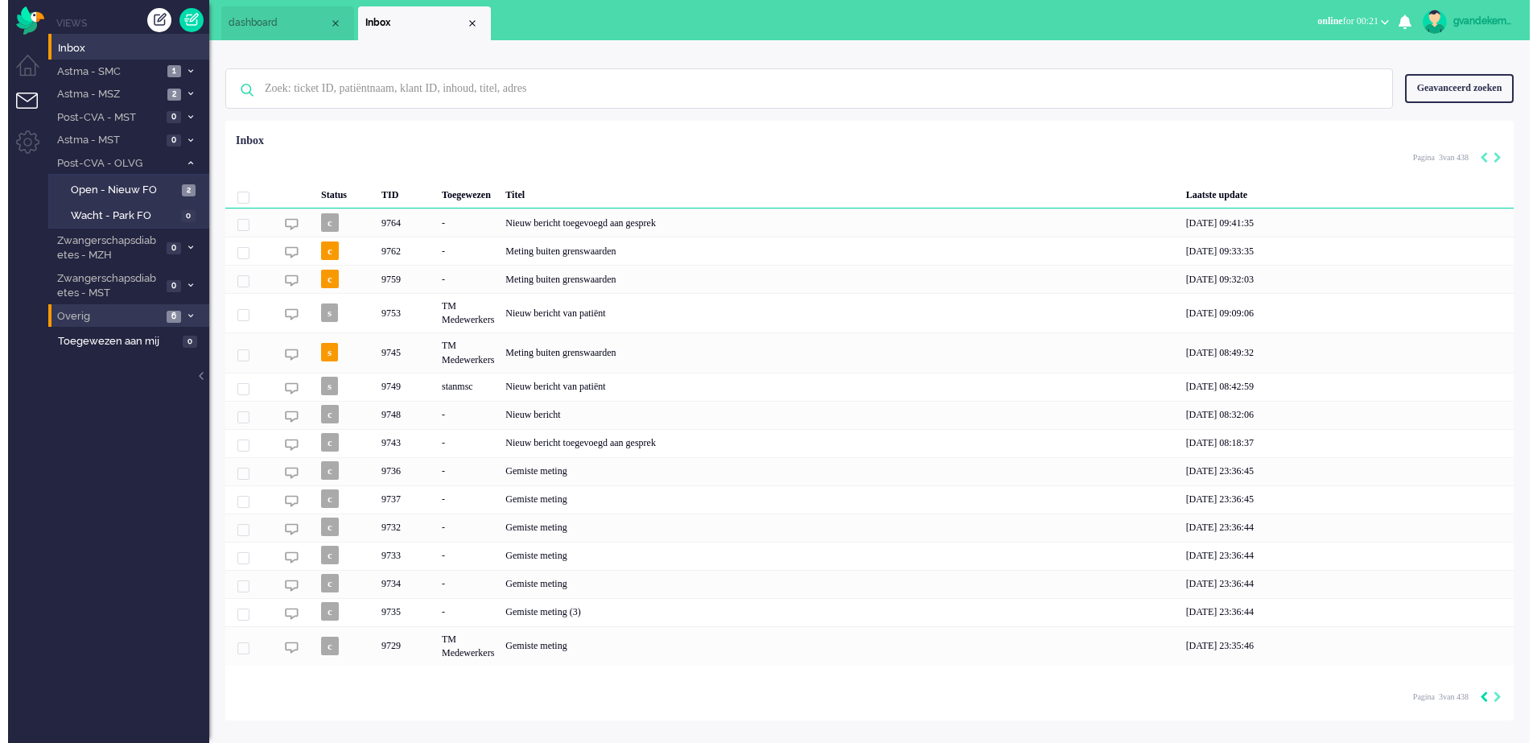
scroll to position [0, 0]
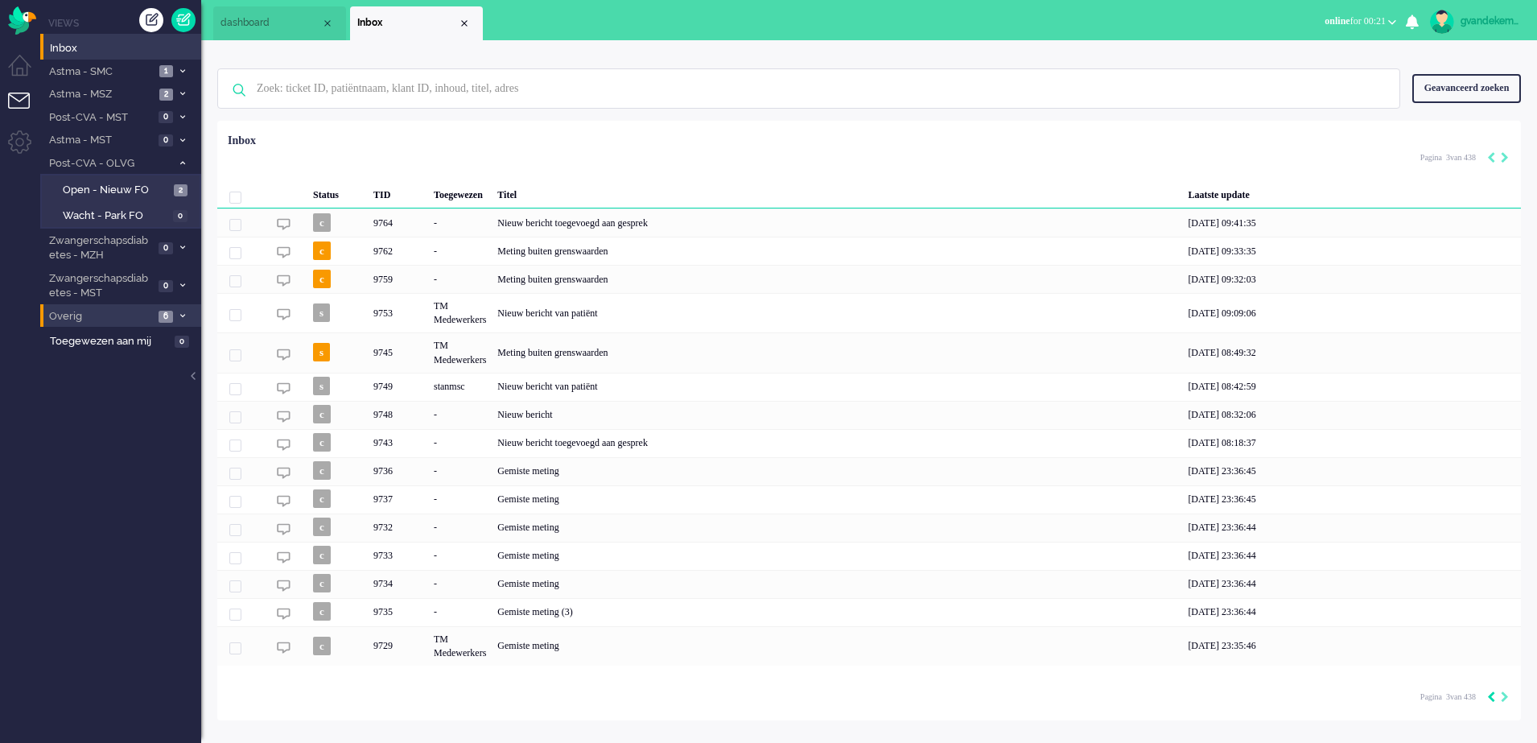
click at [1489, 700] on icon "Previous" at bounding box center [1491, 696] width 8 height 11
type input "2"
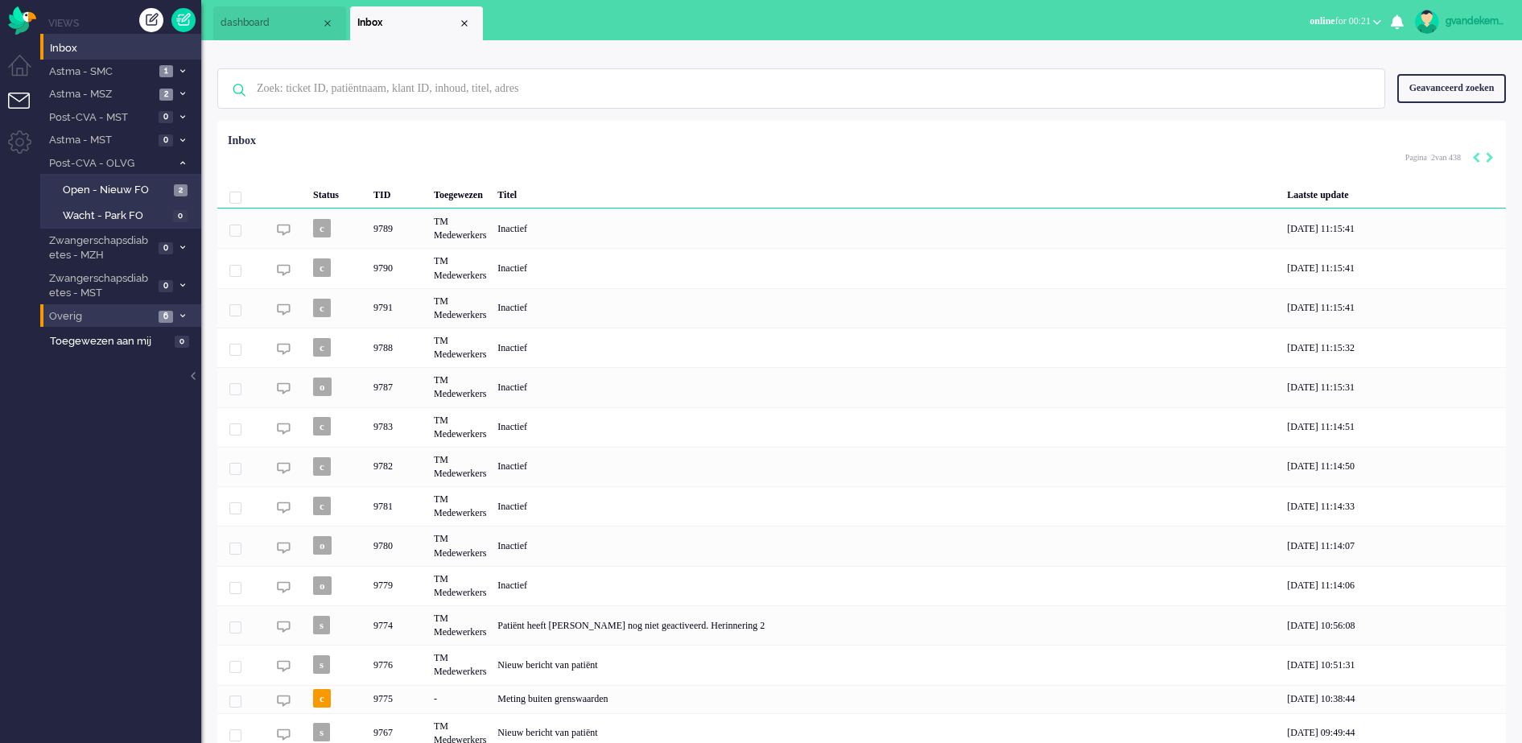
click at [1489, 700] on div "05/09/2025 10:38:44" at bounding box center [1393, 699] width 224 height 28
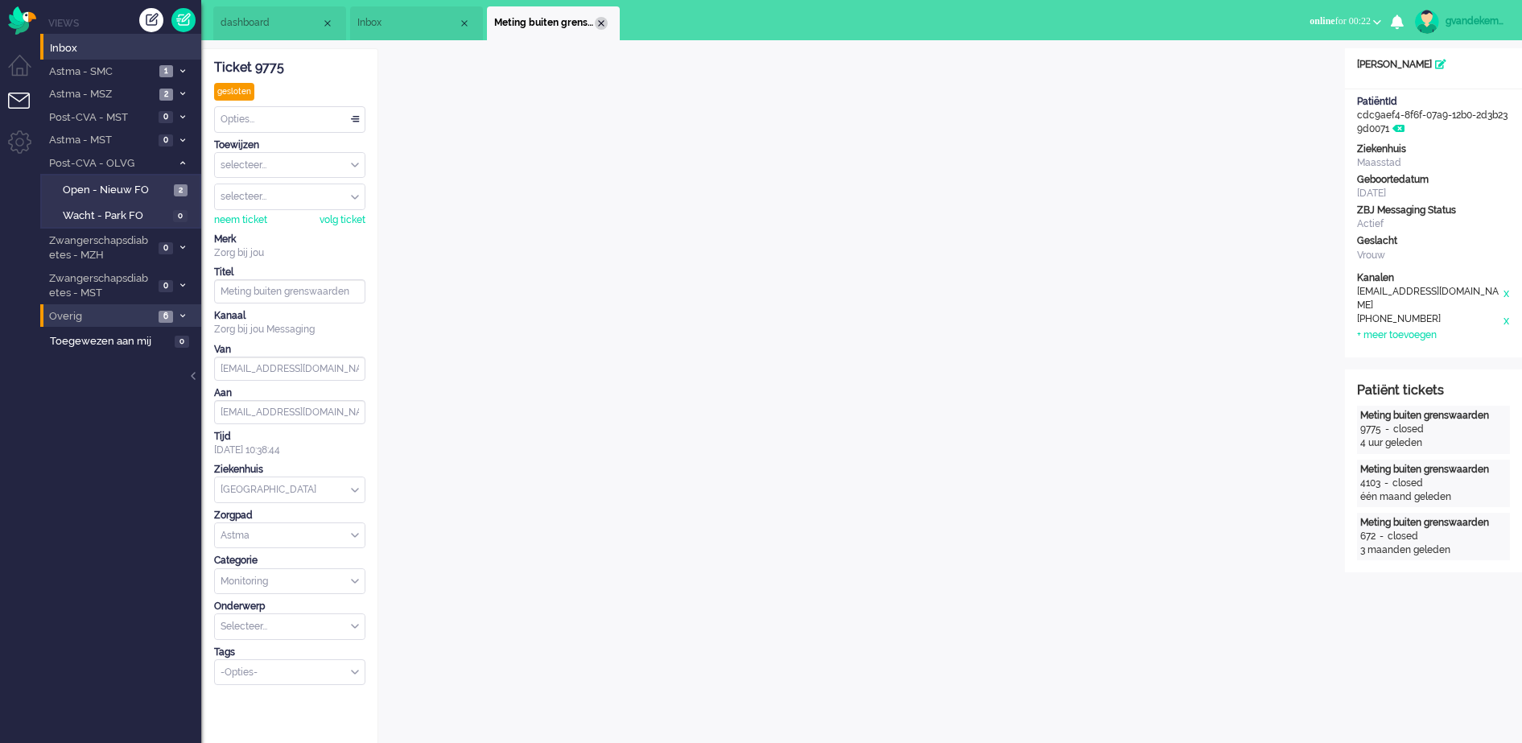
click at [597, 19] on div "Close tab" at bounding box center [601, 23] width 13 height 13
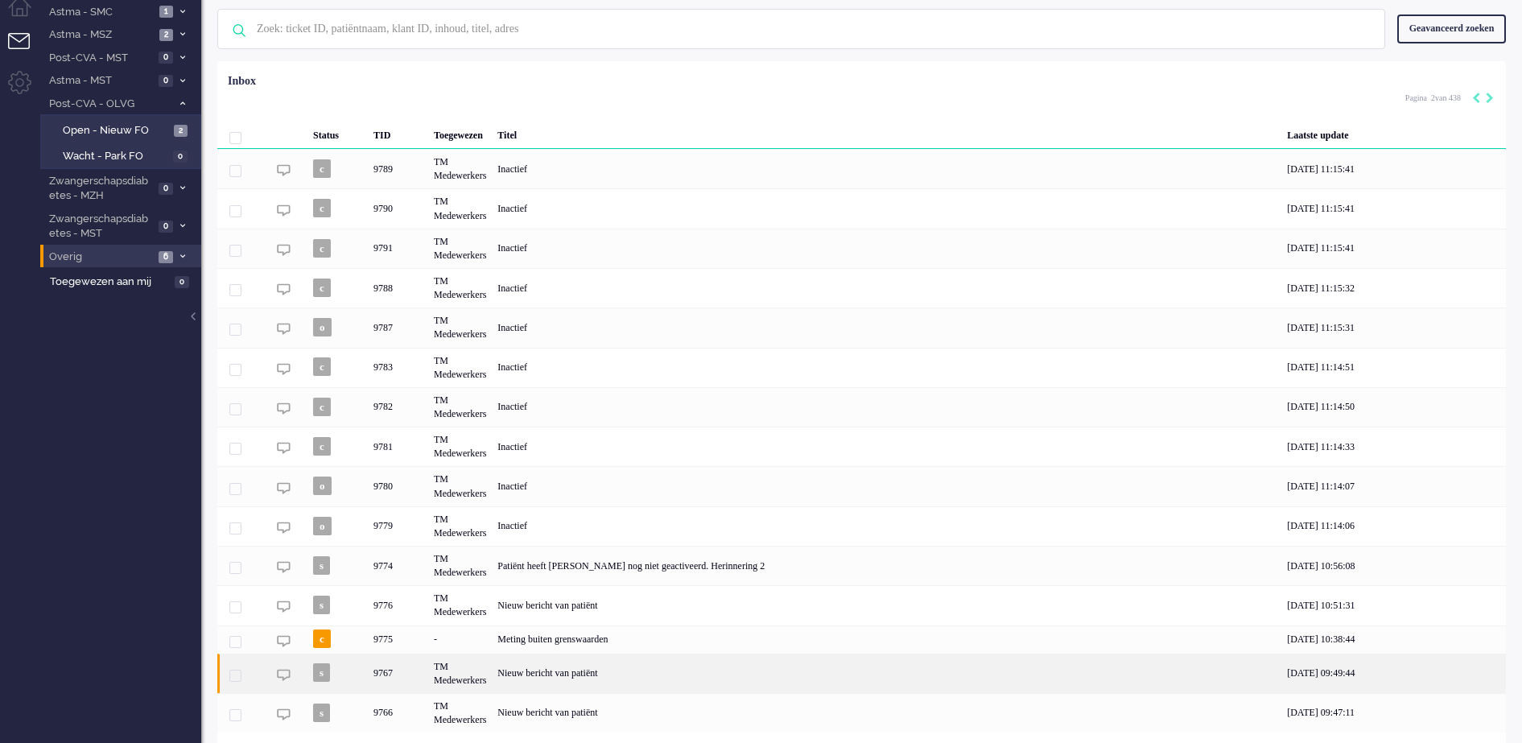
scroll to position [105, 0]
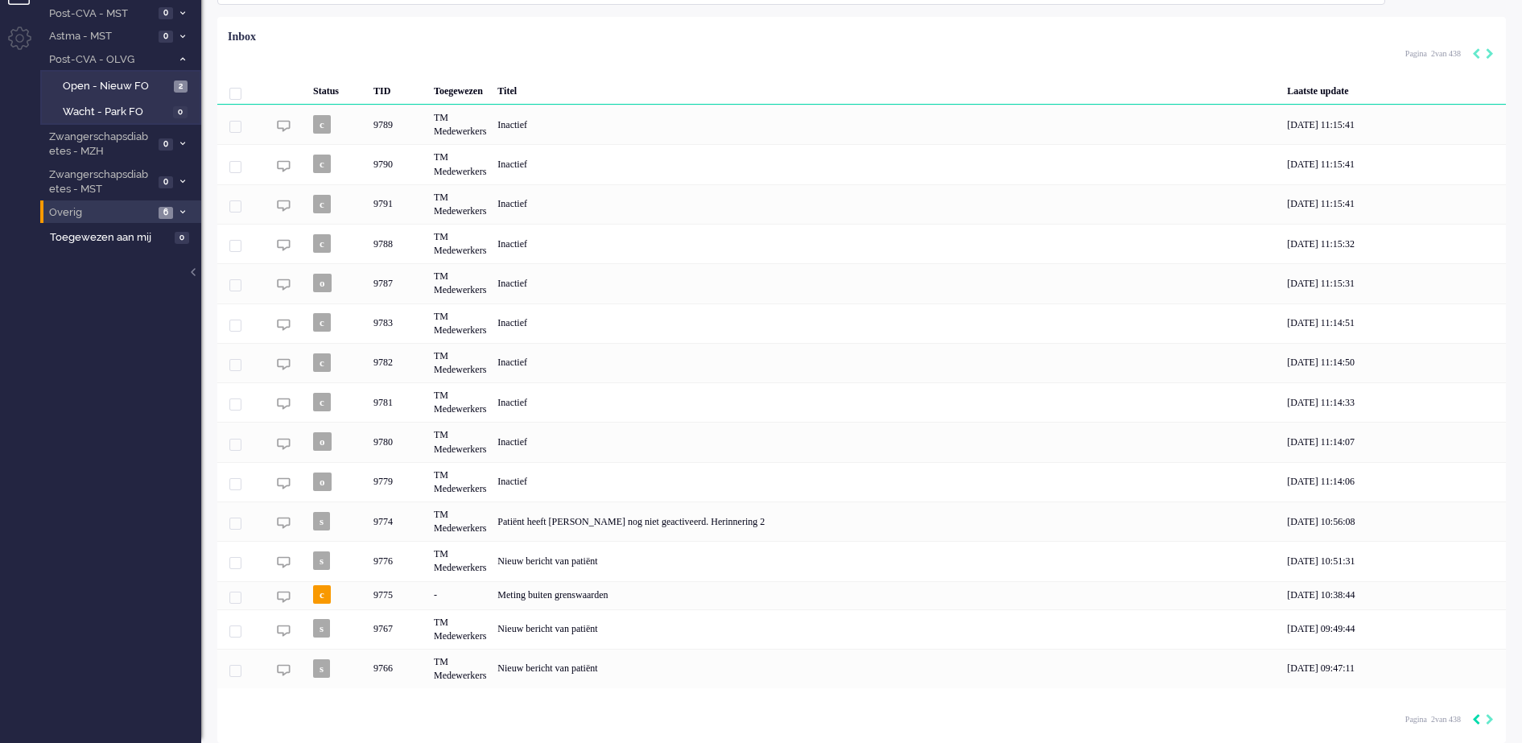
click at [1475, 718] on icon "Previous" at bounding box center [1476, 719] width 8 height 11
type input "1"
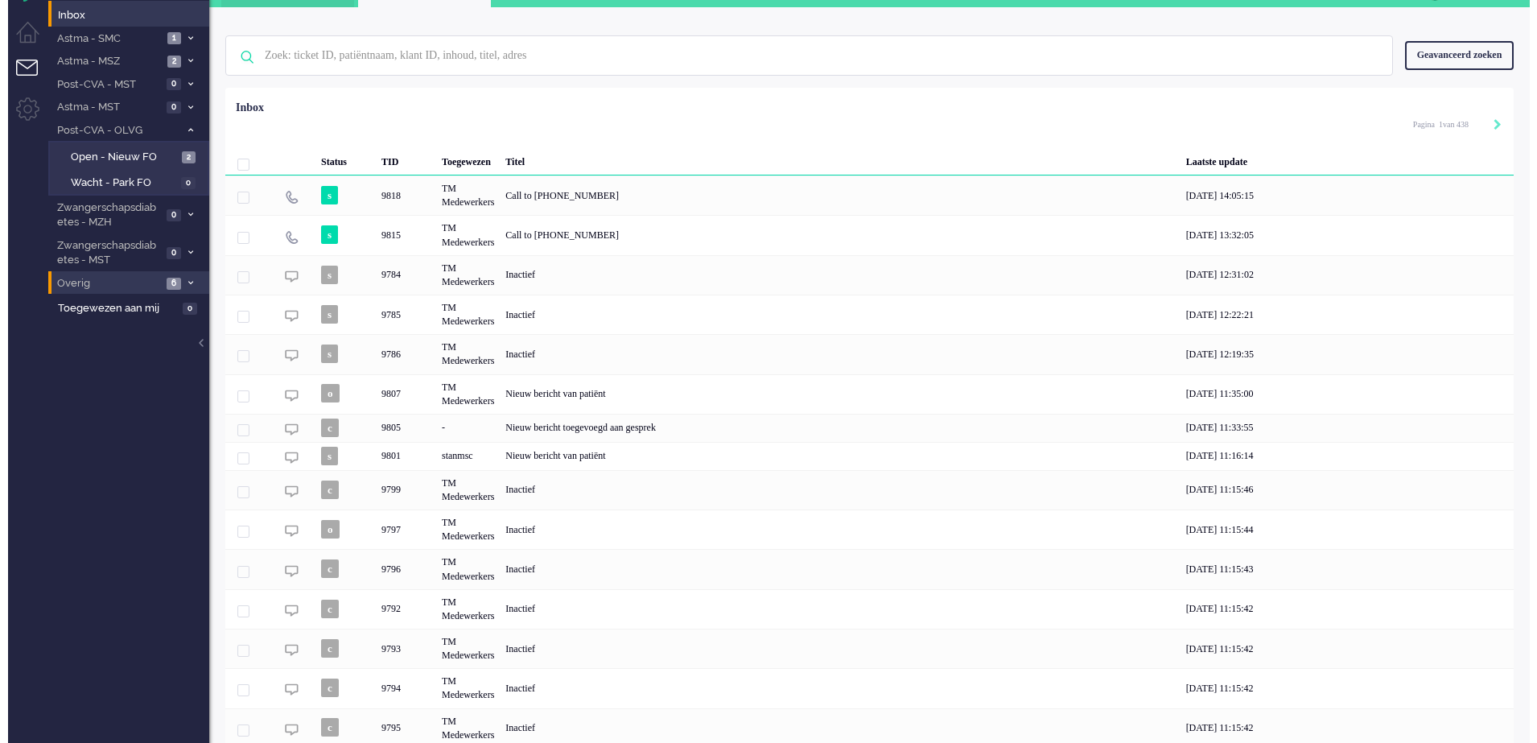
scroll to position [0, 0]
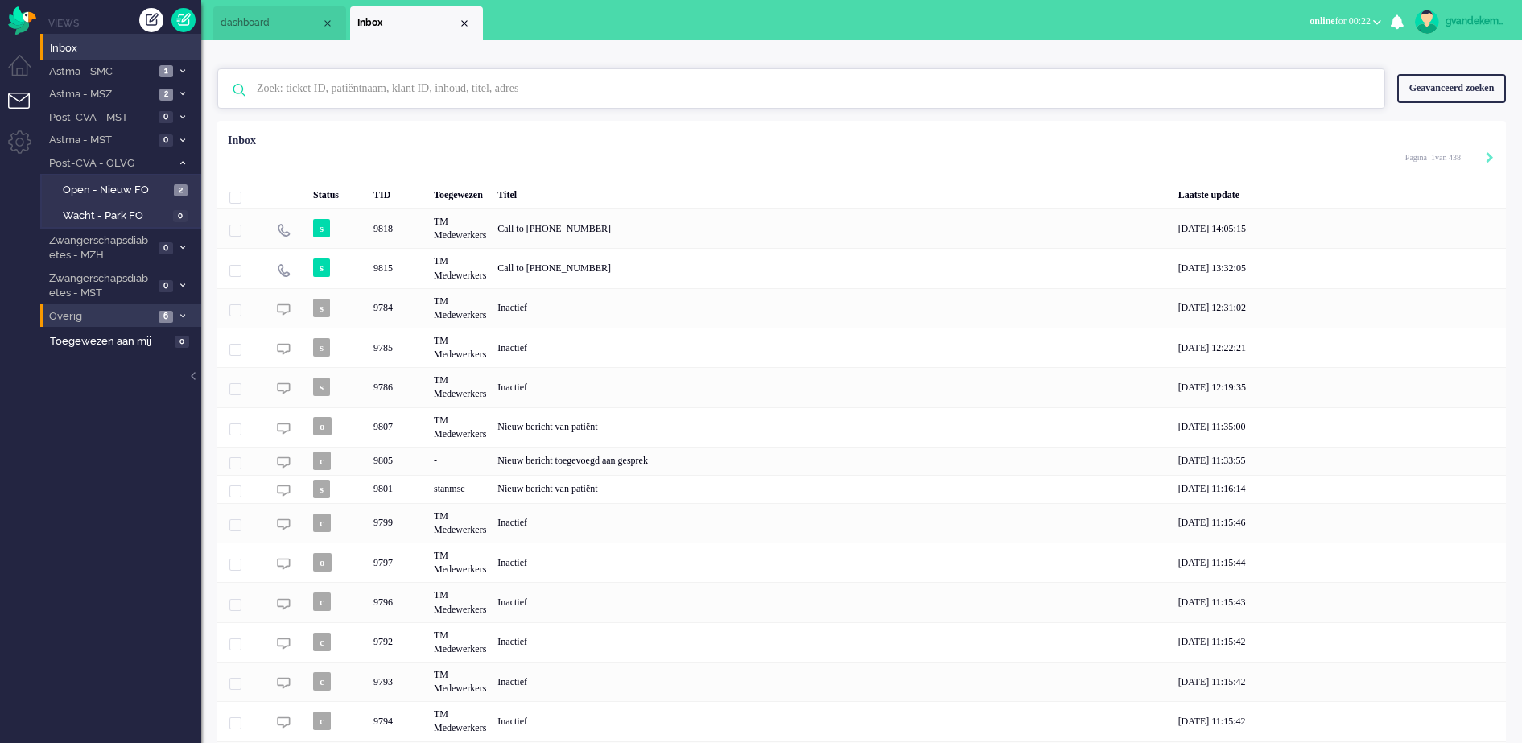
click at [588, 93] on input "text" at bounding box center [804, 88] width 1118 height 39
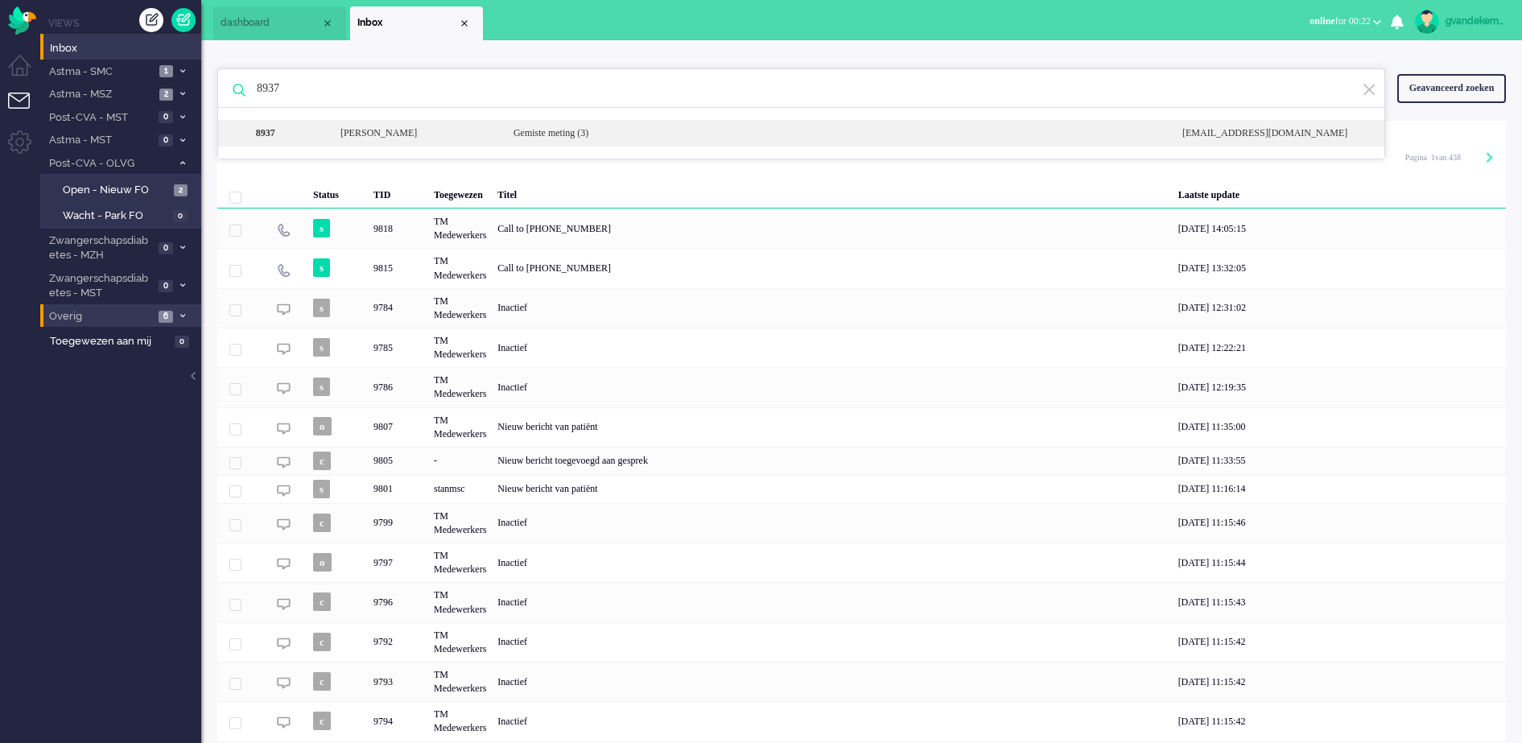
click at [374, 134] on div "Bart de Vries" at bounding box center [414, 133] width 173 height 14
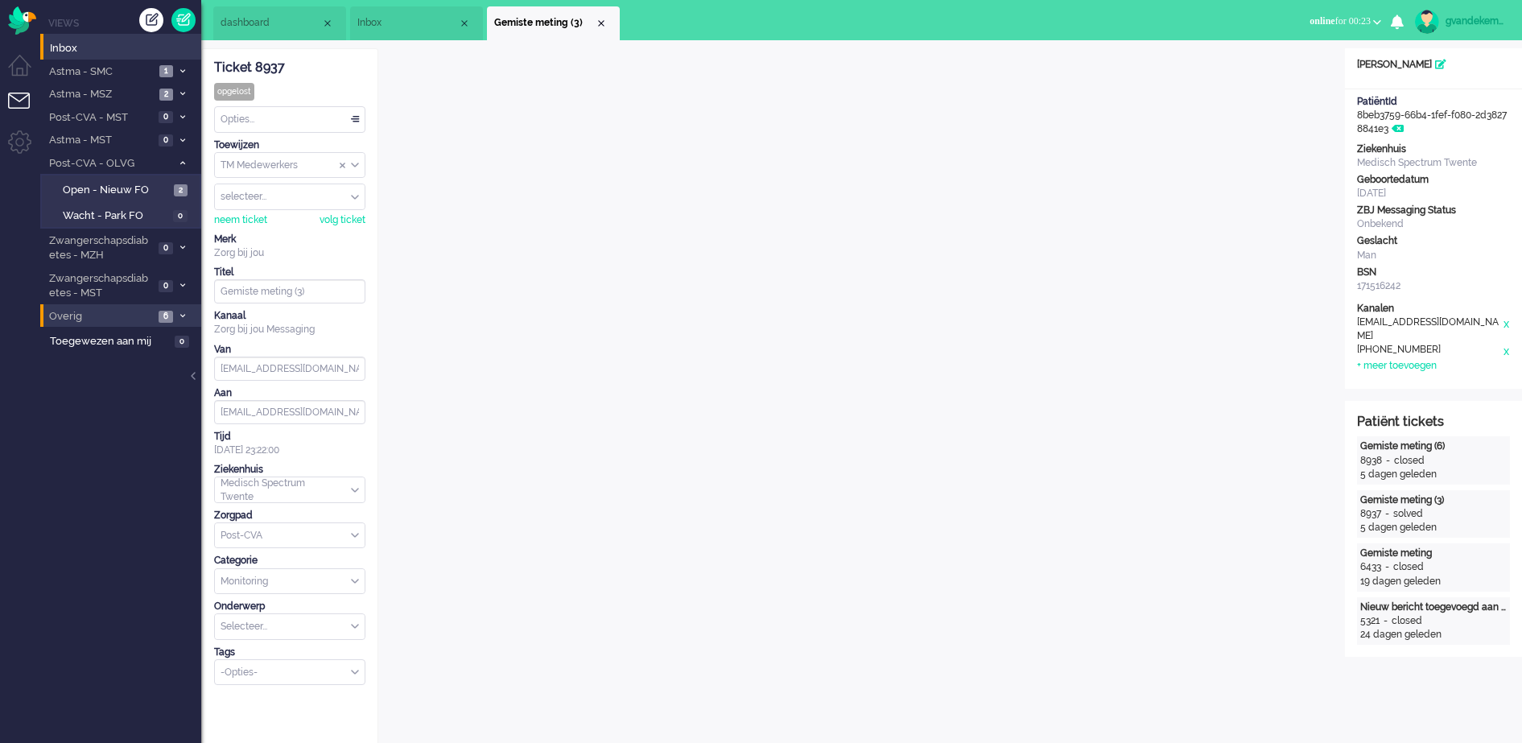
click at [412, 23] on span "Inbox" at bounding box center [407, 23] width 101 height 14
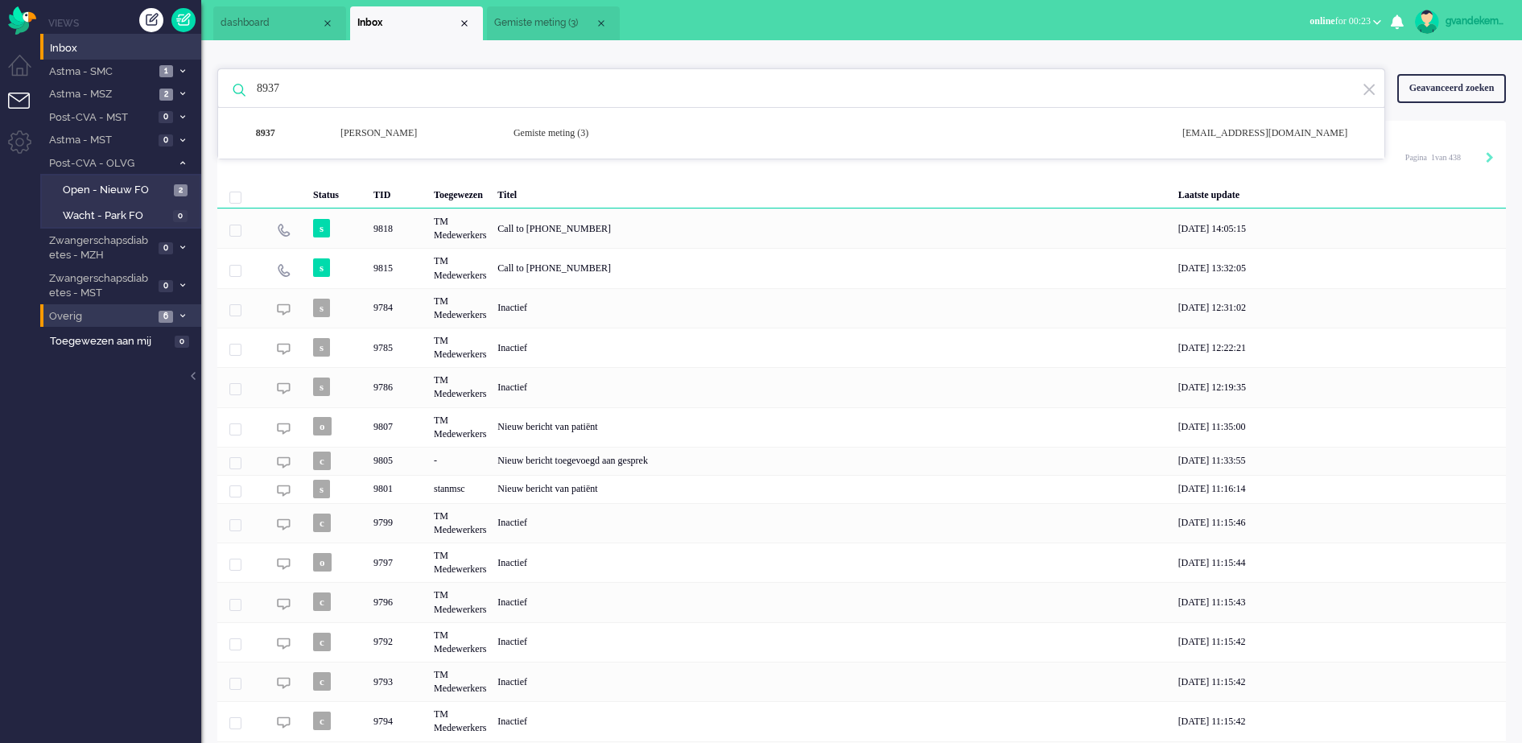
drag, startPoint x: 286, startPoint y: 90, endPoint x: 252, endPoint y: 86, distance: 34.0
click at [252, 86] on input "8937" at bounding box center [804, 88] width 1118 height 39
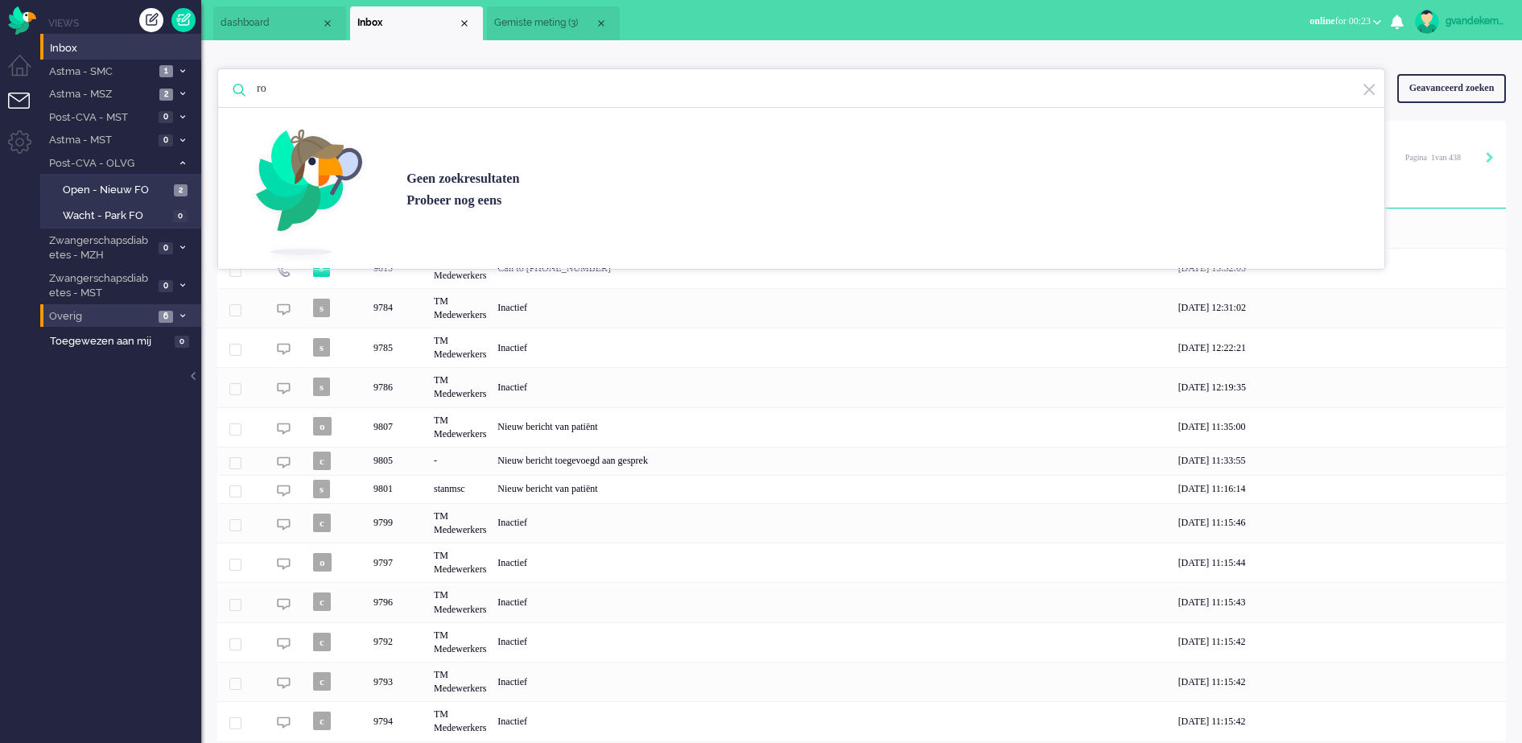
type input "r"
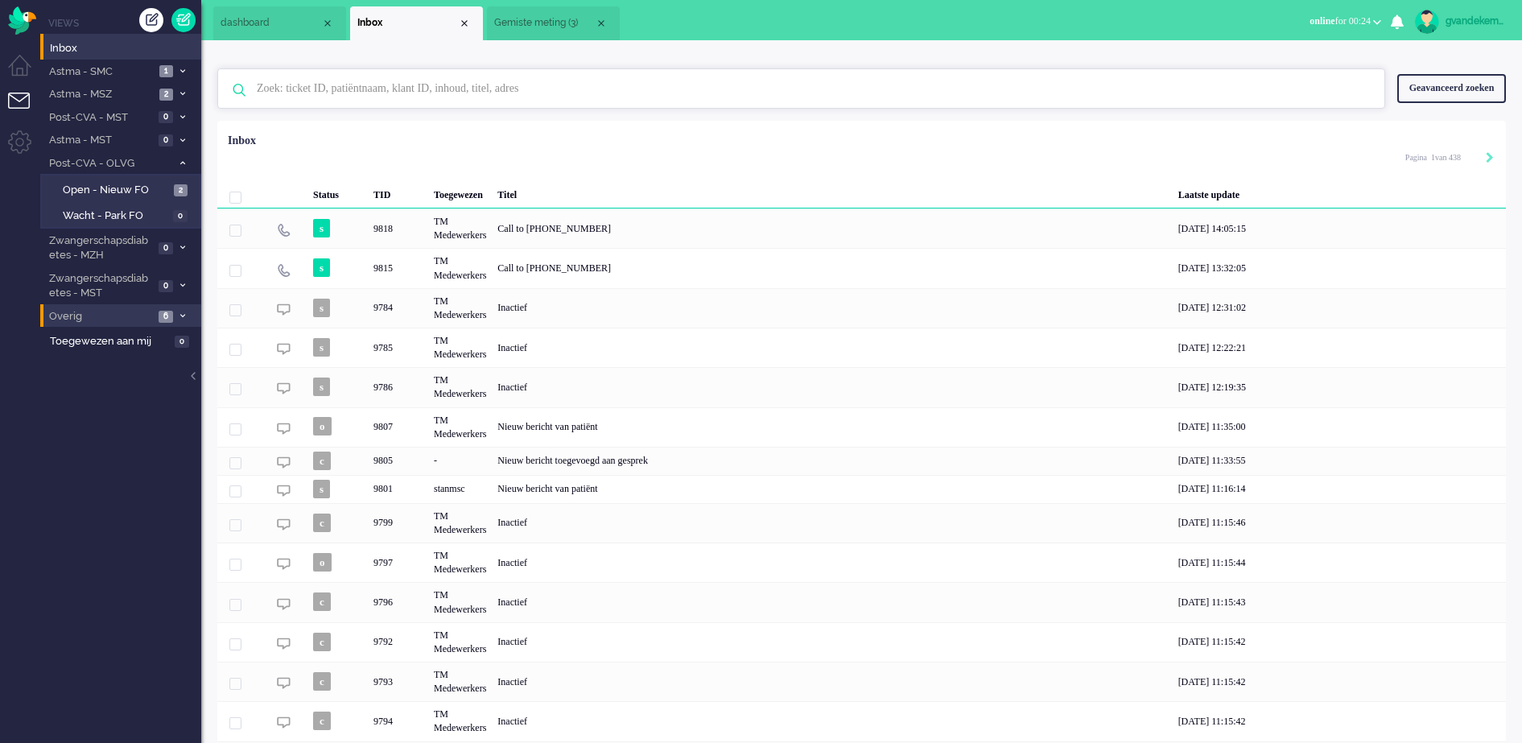
click at [281, 89] on input "text" at bounding box center [804, 88] width 1118 height 39
paste input "25-08-59"
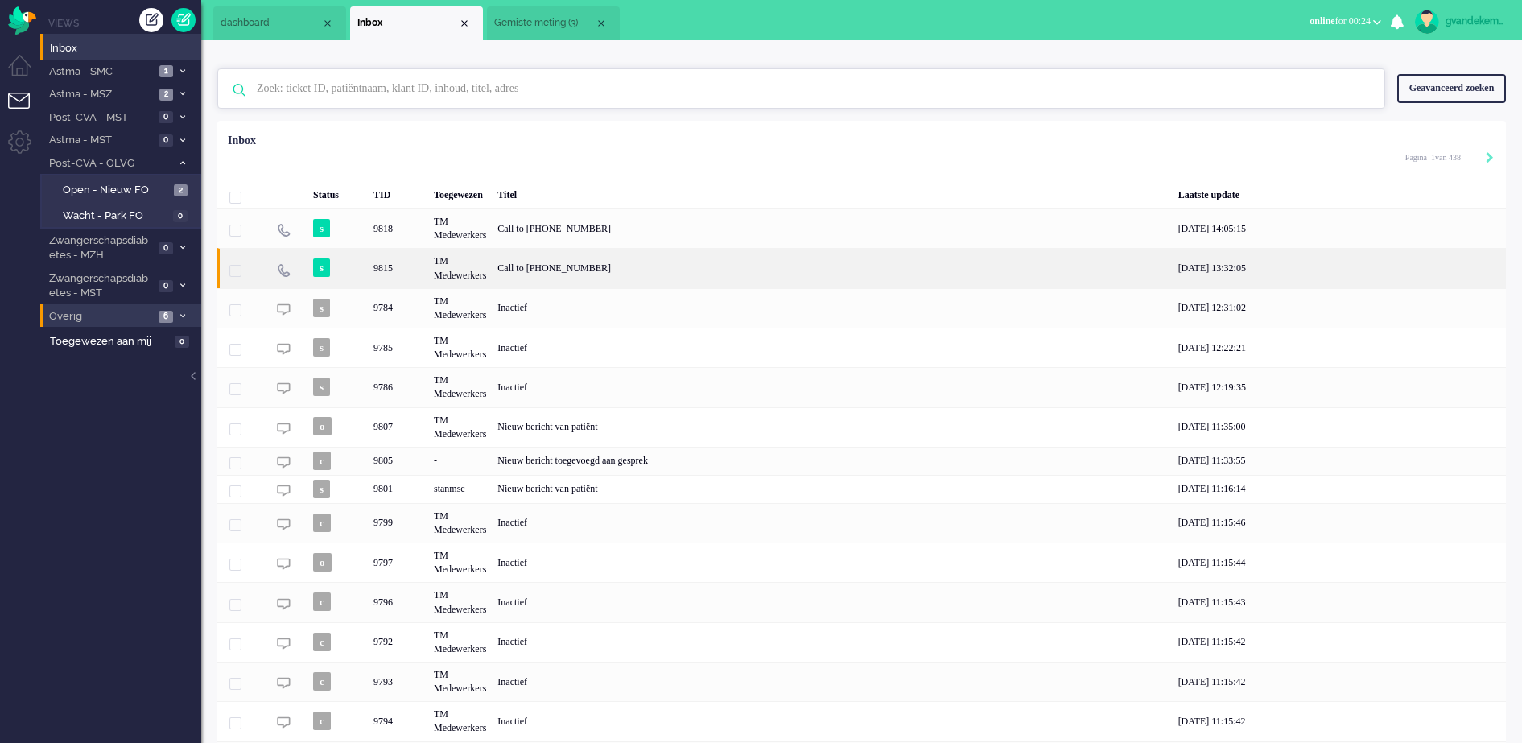
type input "25-08-59"
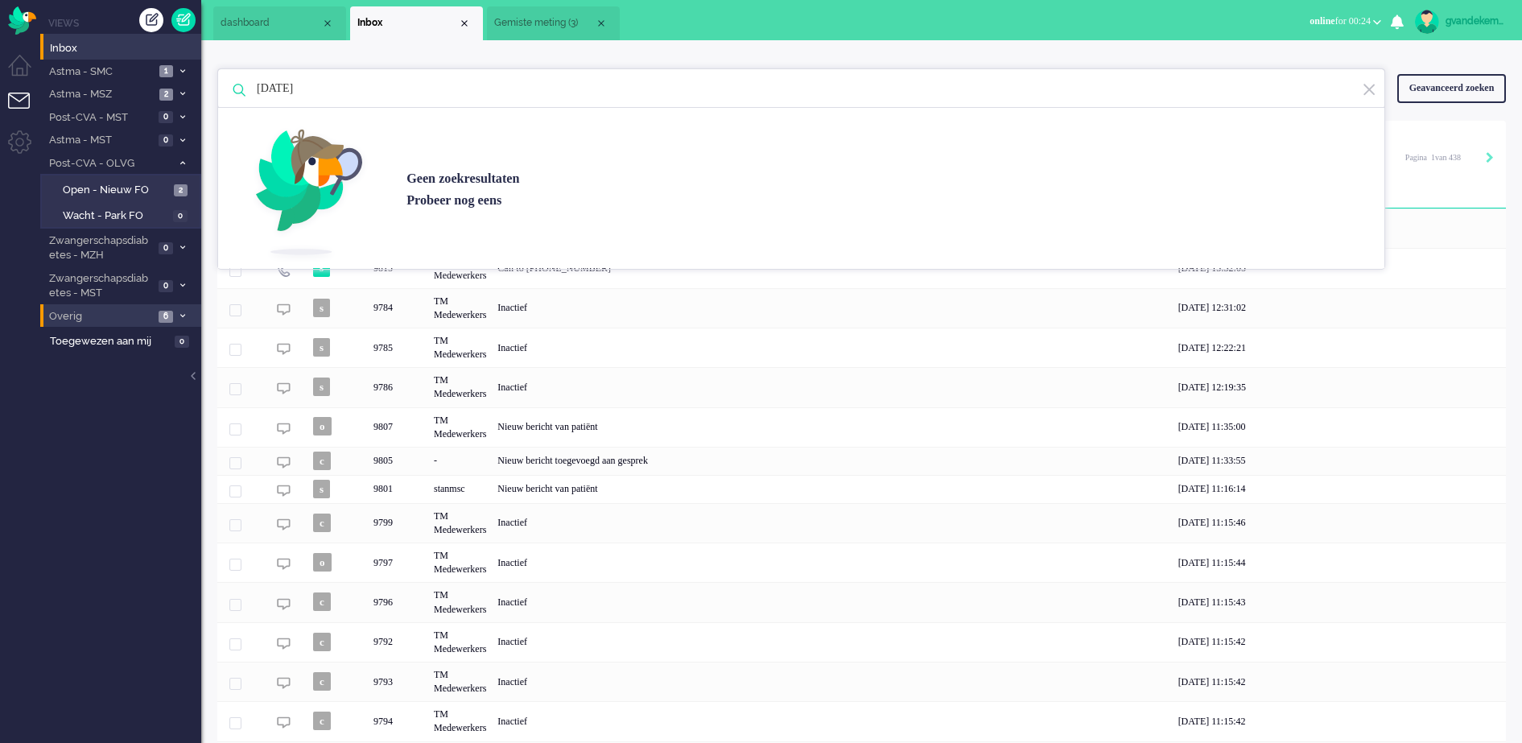
drag, startPoint x: 334, startPoint y: 97, endPoint x: 236, endPoint y: 76, distance: 100.4
click at [236, 76] on div "25-08-59 Geen zoekresultaten Probeer nog eens" at bounding box center [801, 88] width 1168 height 40
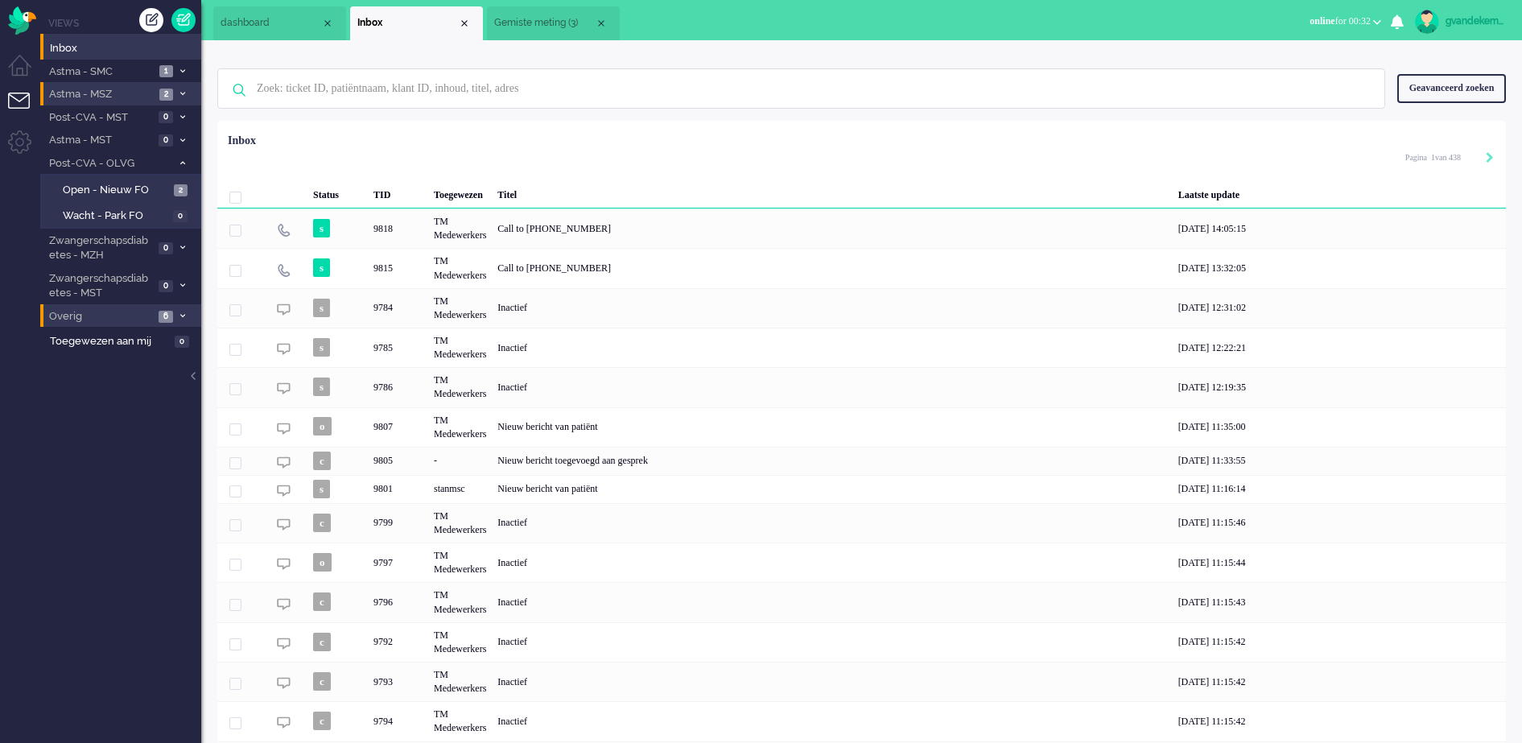
click at [180, 94] on icon at bounding box center [182, 94] width 5 height 6
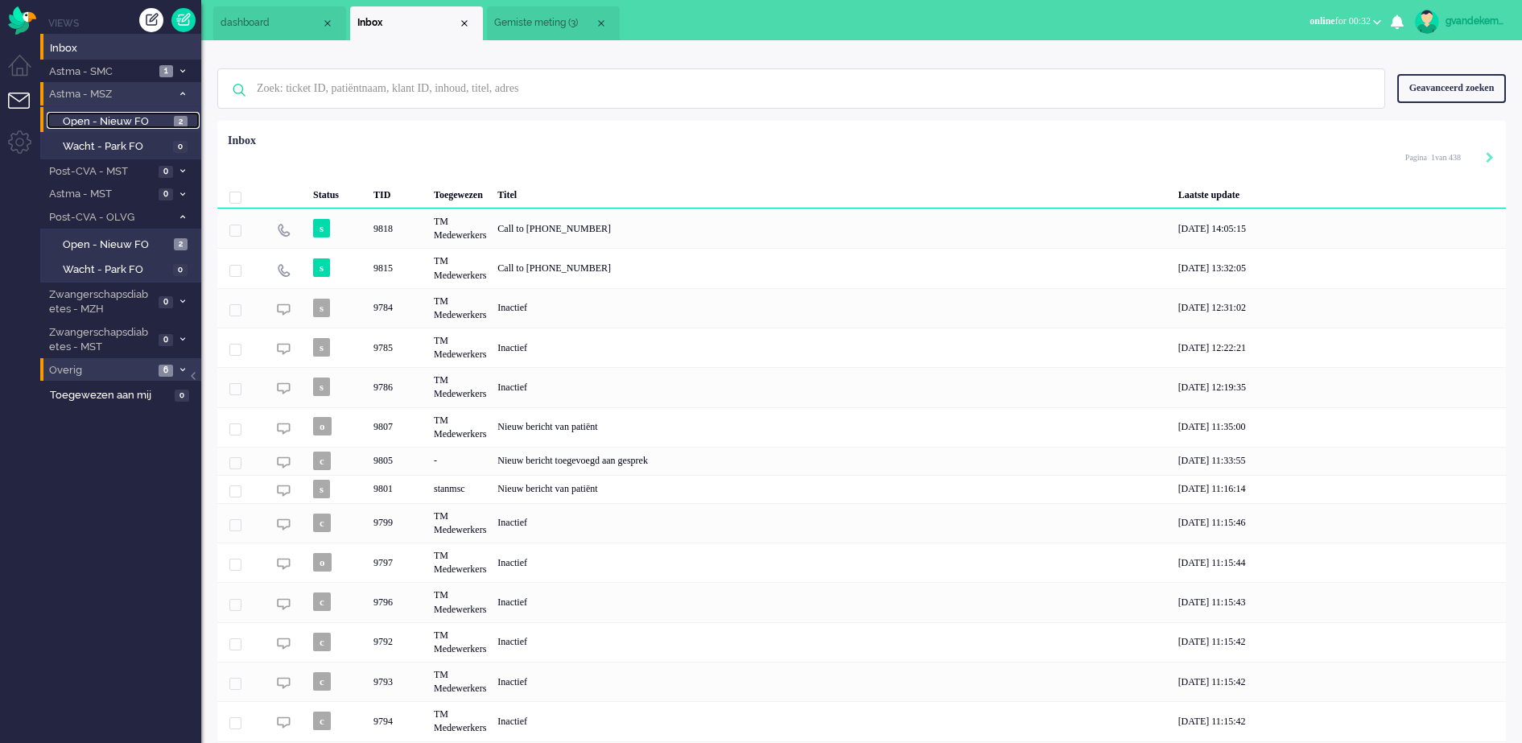
click at [150, 119] on span "Open - Nieuw FO" at bounding box center [116, 121] width 107 height 15
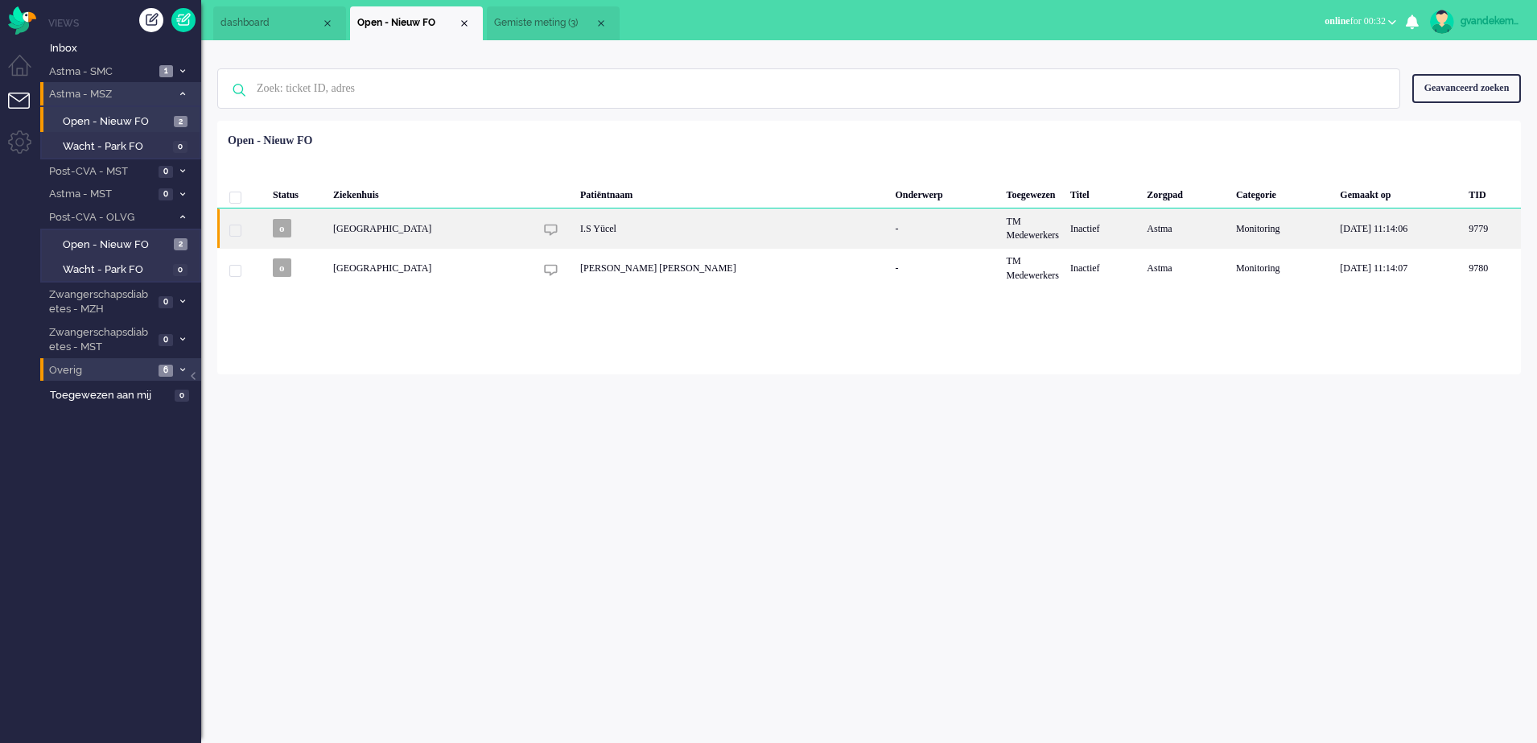
click at [614, 233] on div "I.S Yücel" at bounding box center [732, 227] width 315 height 39
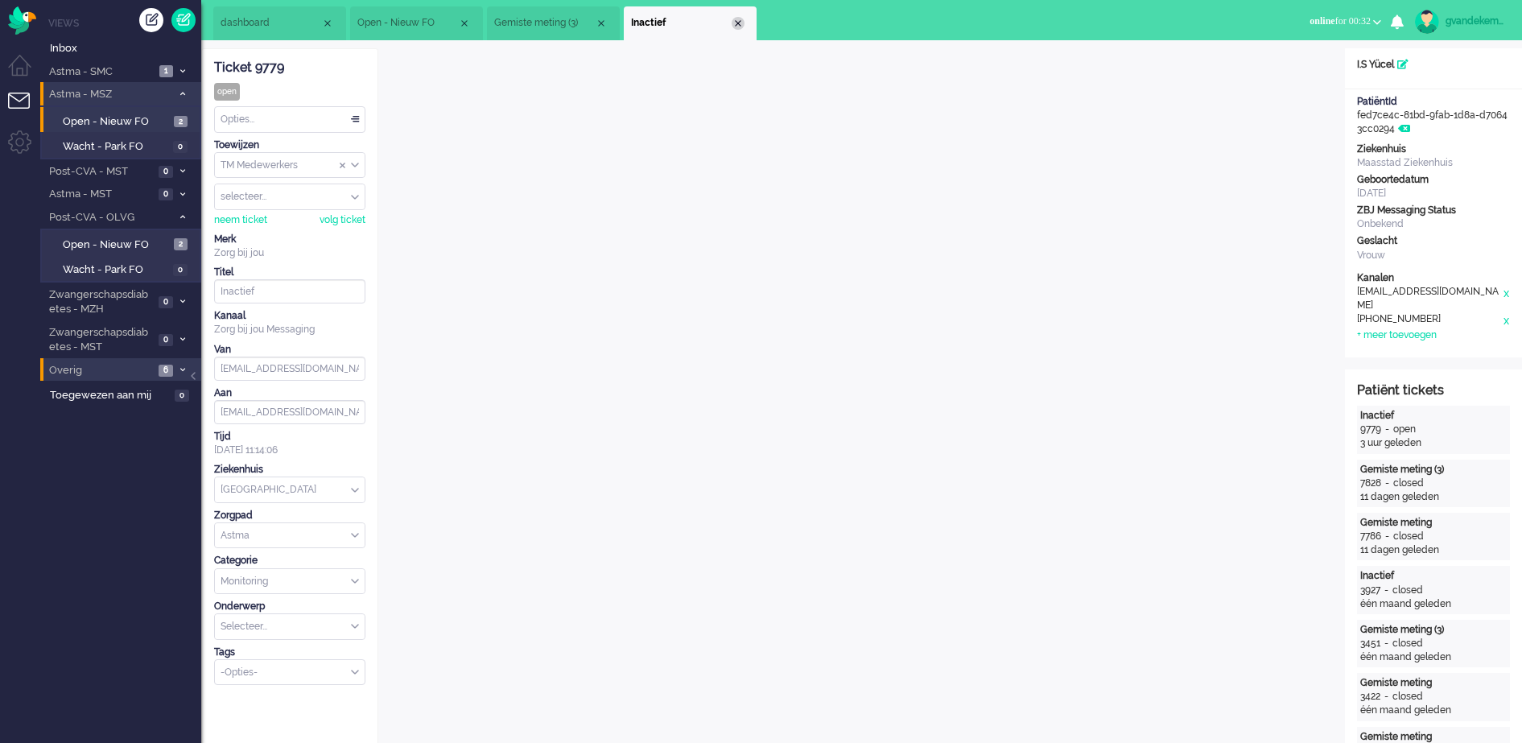
click at [739, 22] on div "Close tab" at bounding box center [737, 23] width 13 height 13
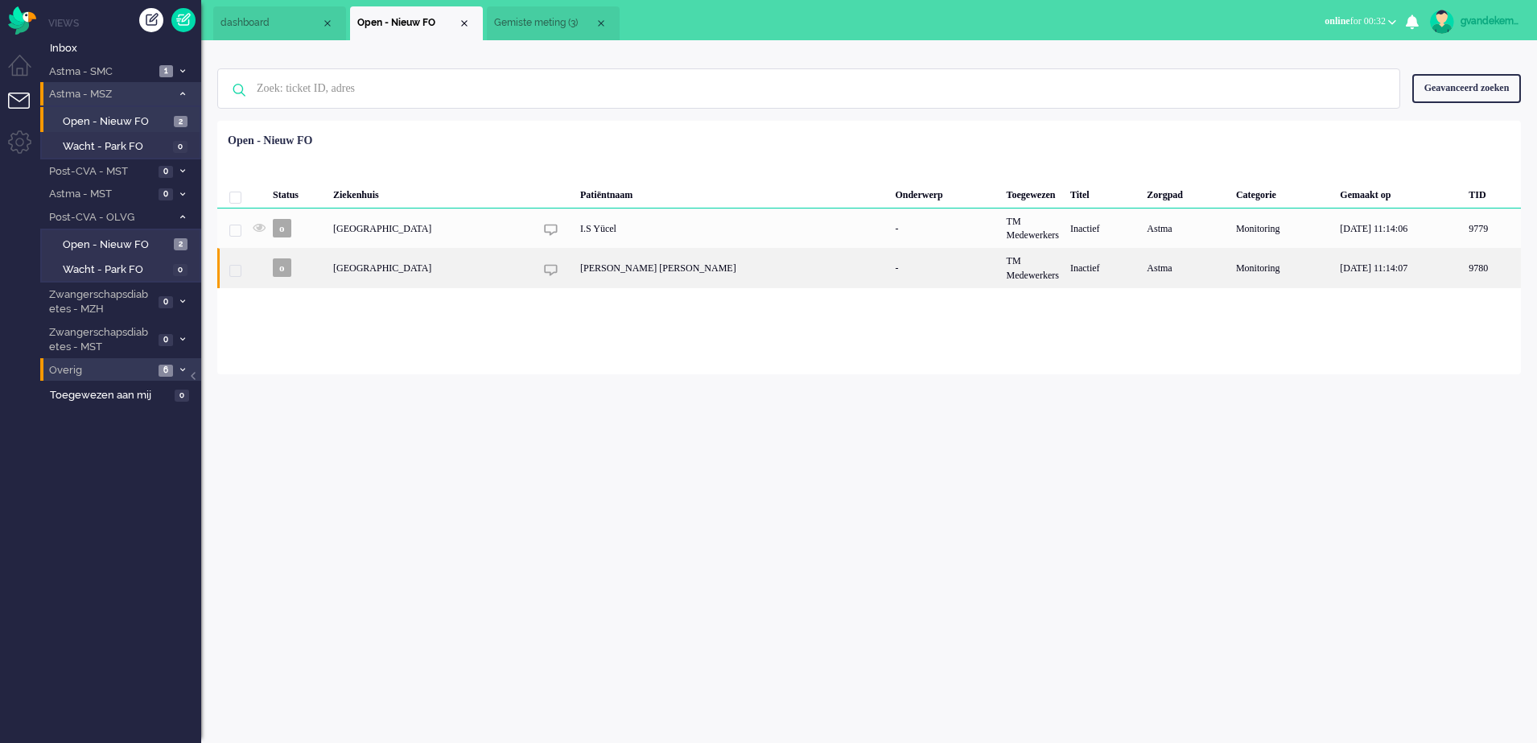
click at [642, 263] on div "[PERSON_NAME] [PERSON_NAME]" at bounding box center [732, 267] width 315 height 39
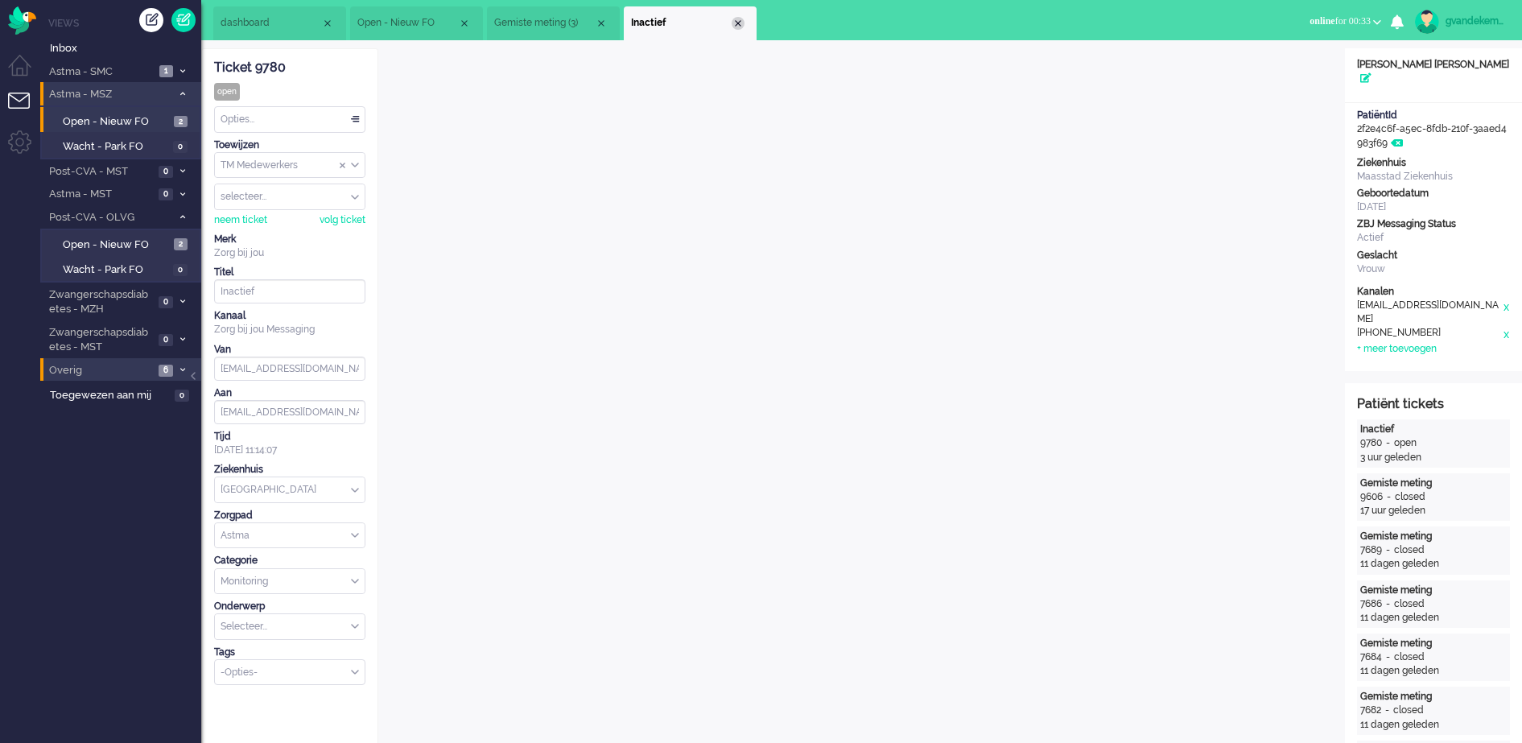
click at [740, 23] on div "Close tab" at bounding box center [737, 23] width 13 height 13
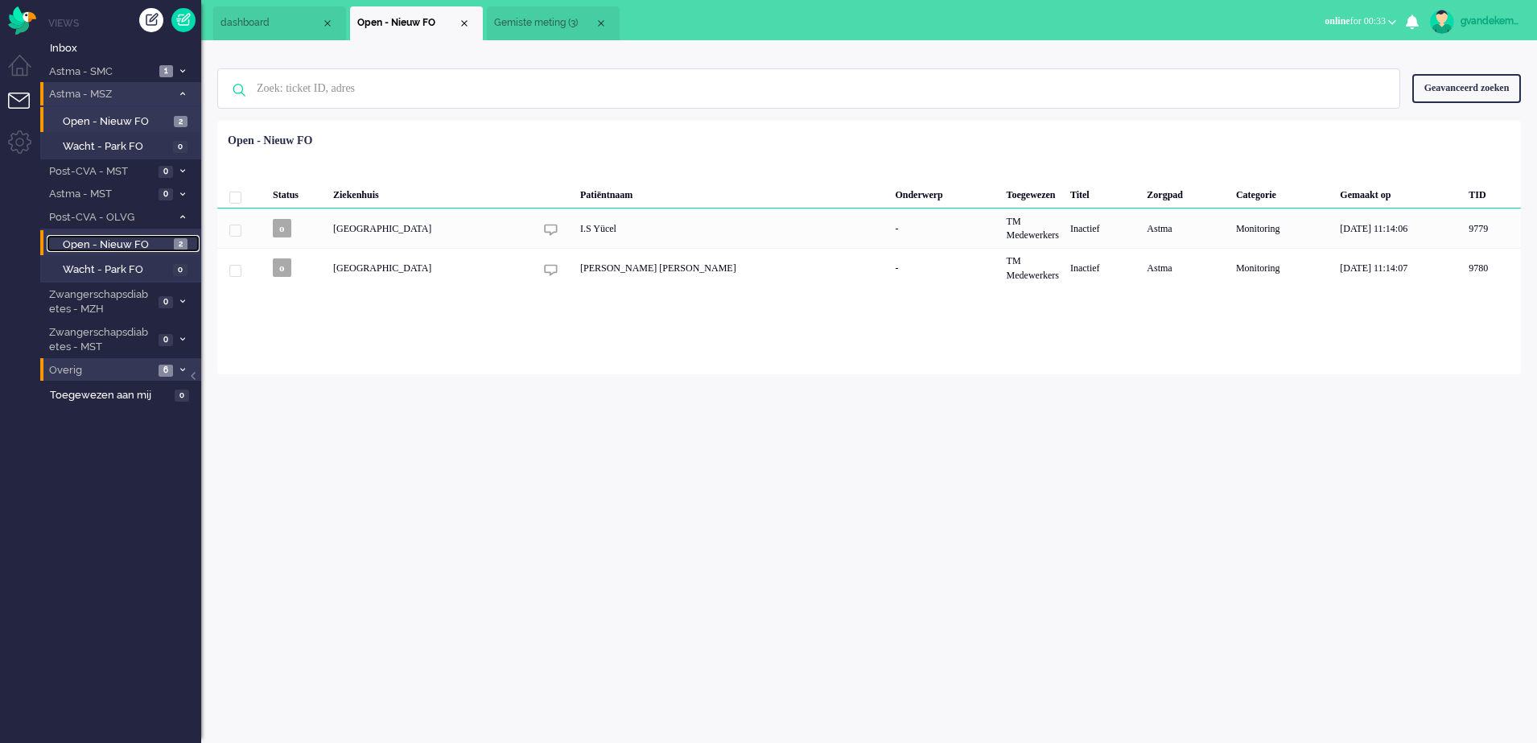
click at [139, 242] on span "Open - Nieuw FO" at bounding box center [116, 244] width 107 height 15
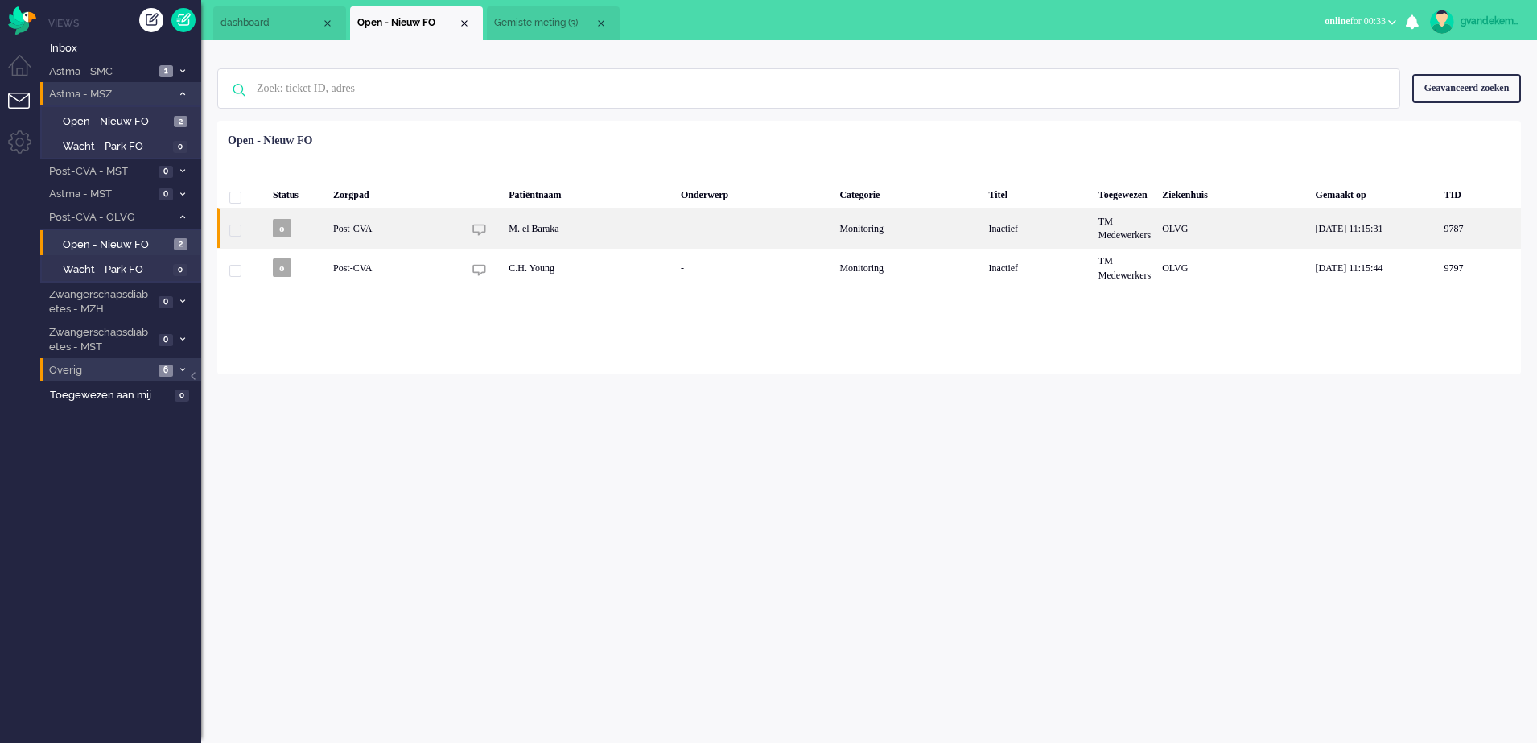
click at [905, 226] on div "Monitoring" at bounding box center [908, 227] width 149 height 39
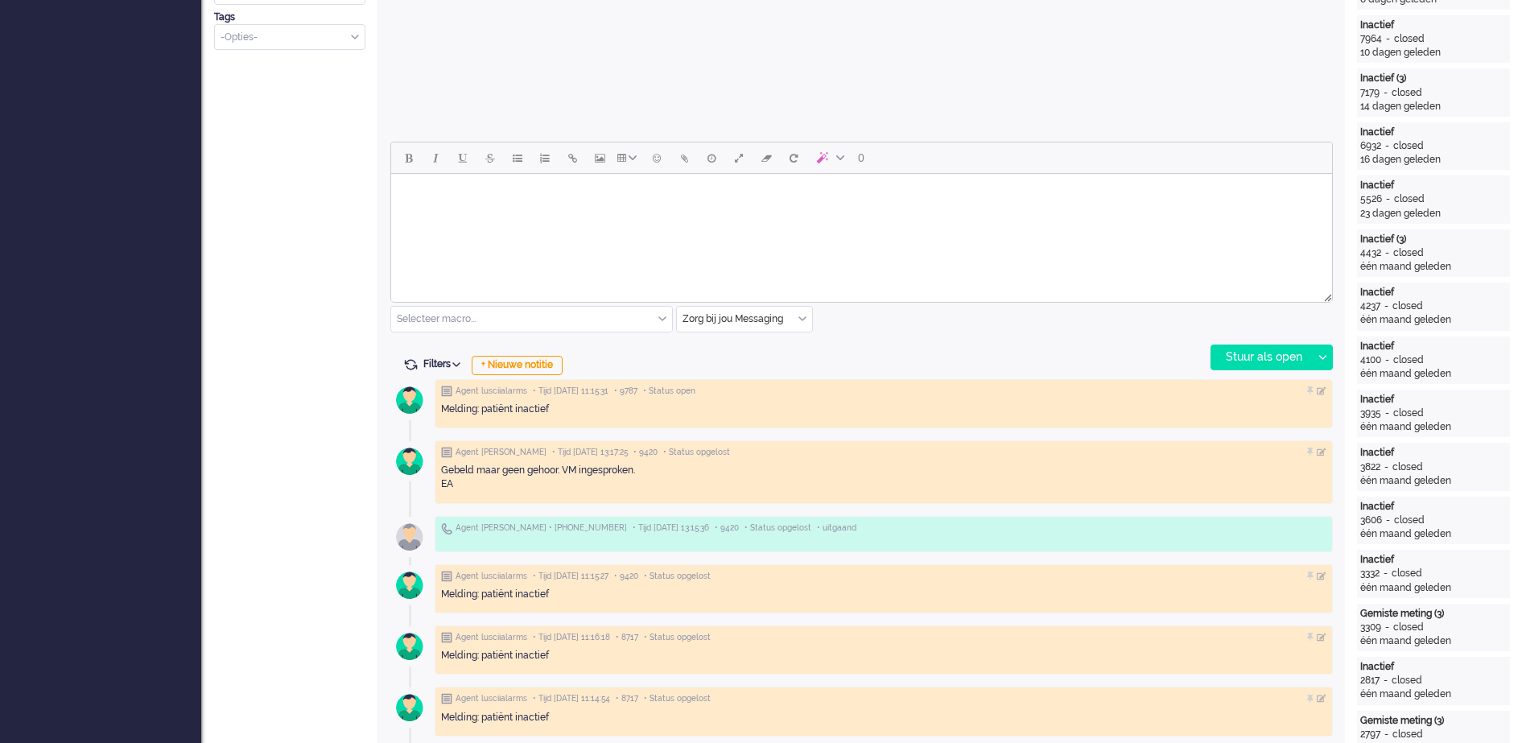
scroll to position [652, 0]
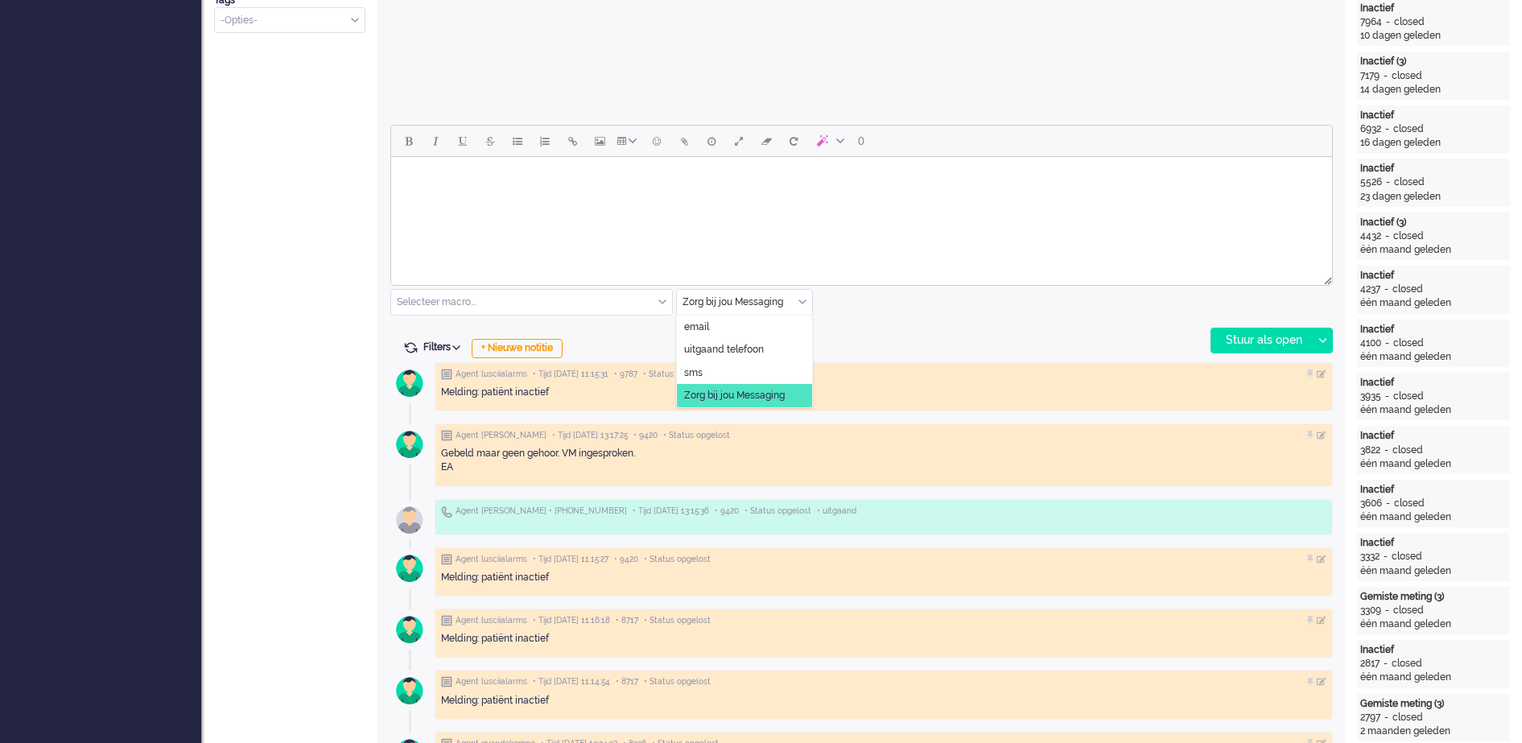
click at [805, 303] on div "Zorg bij jou Messaging" at bounding box center [744, 302] width 135 height 25
click at [743, 347] on span "uitgaand telefoon" at bounding box center [724, 350] width 80 height 14
click at [1259, 336] on div "Stuur als open" at bounding box center [1261, 340] width 101 height 24
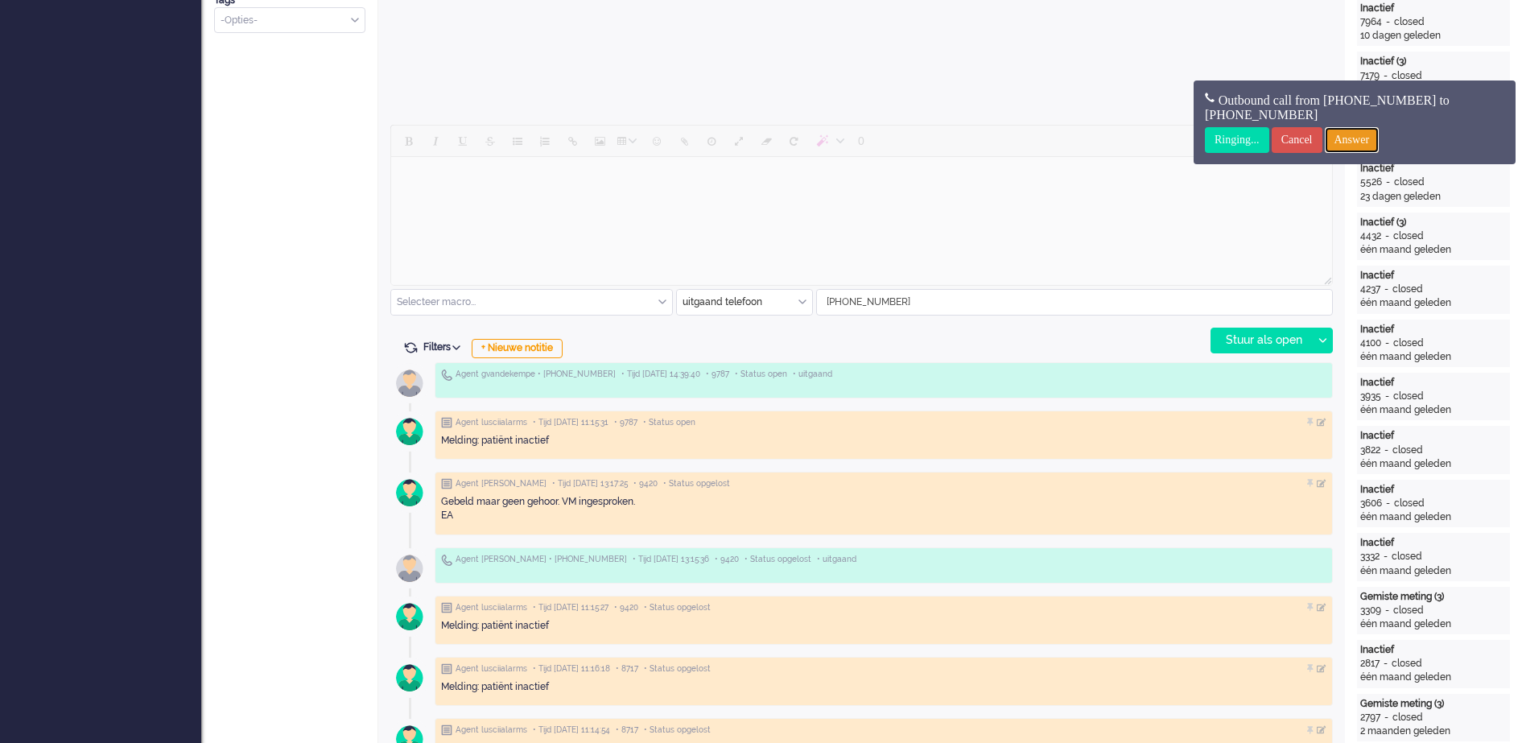
click at [1374, 140] on input "Answer" at bounding box center [1351, 140] width 55 height 26
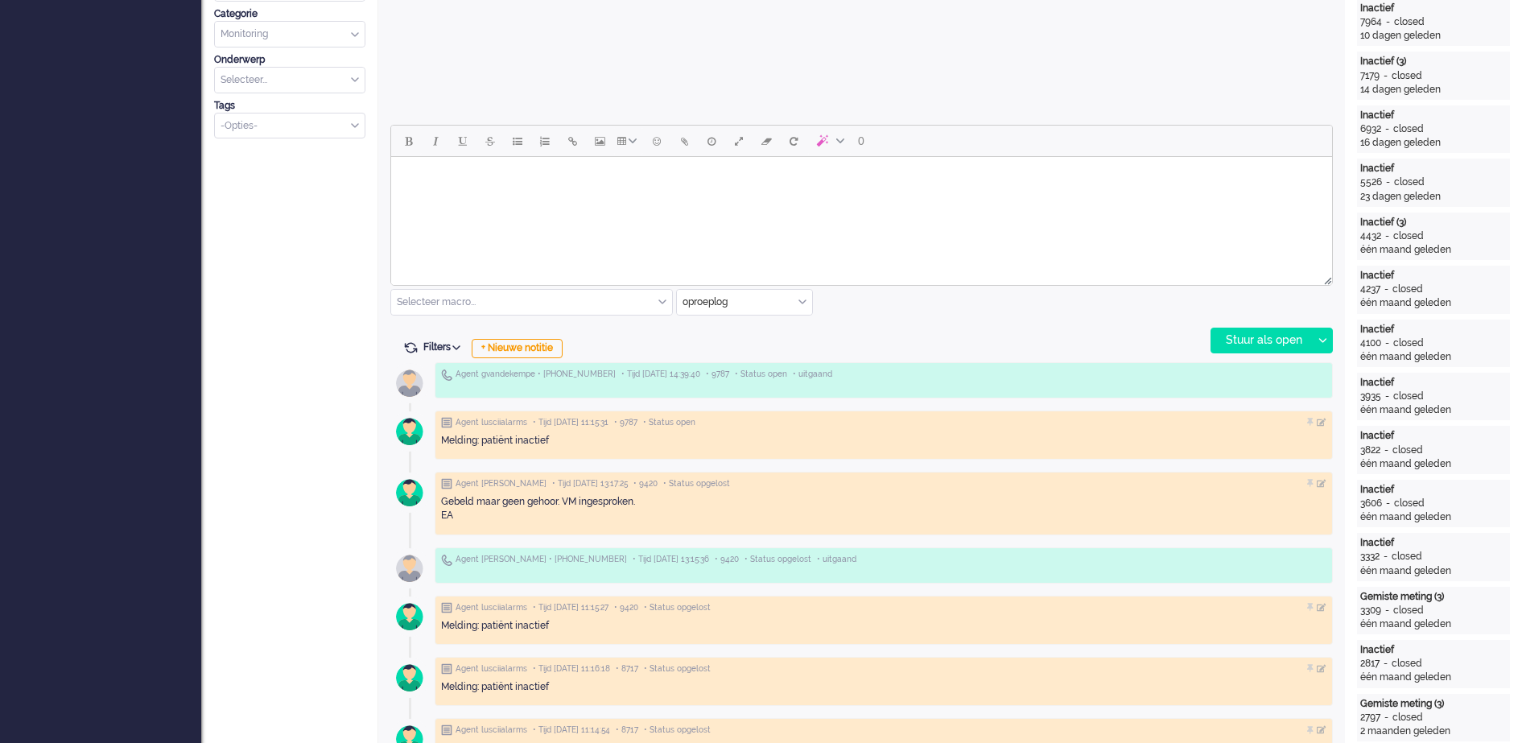
scroll to position [0, 0]
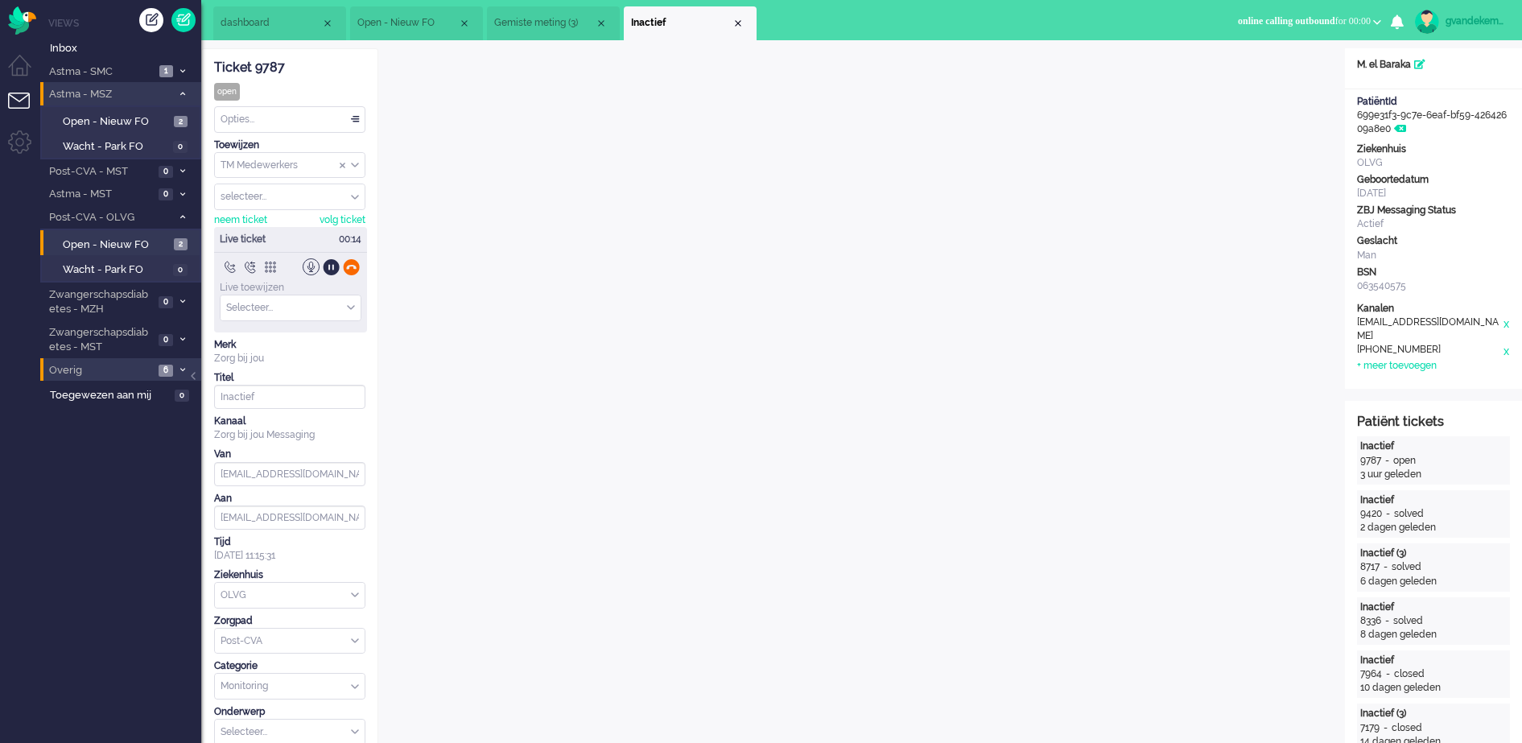
click at [352, 266] on div at bounding box center [351, 266] width 17 height 17
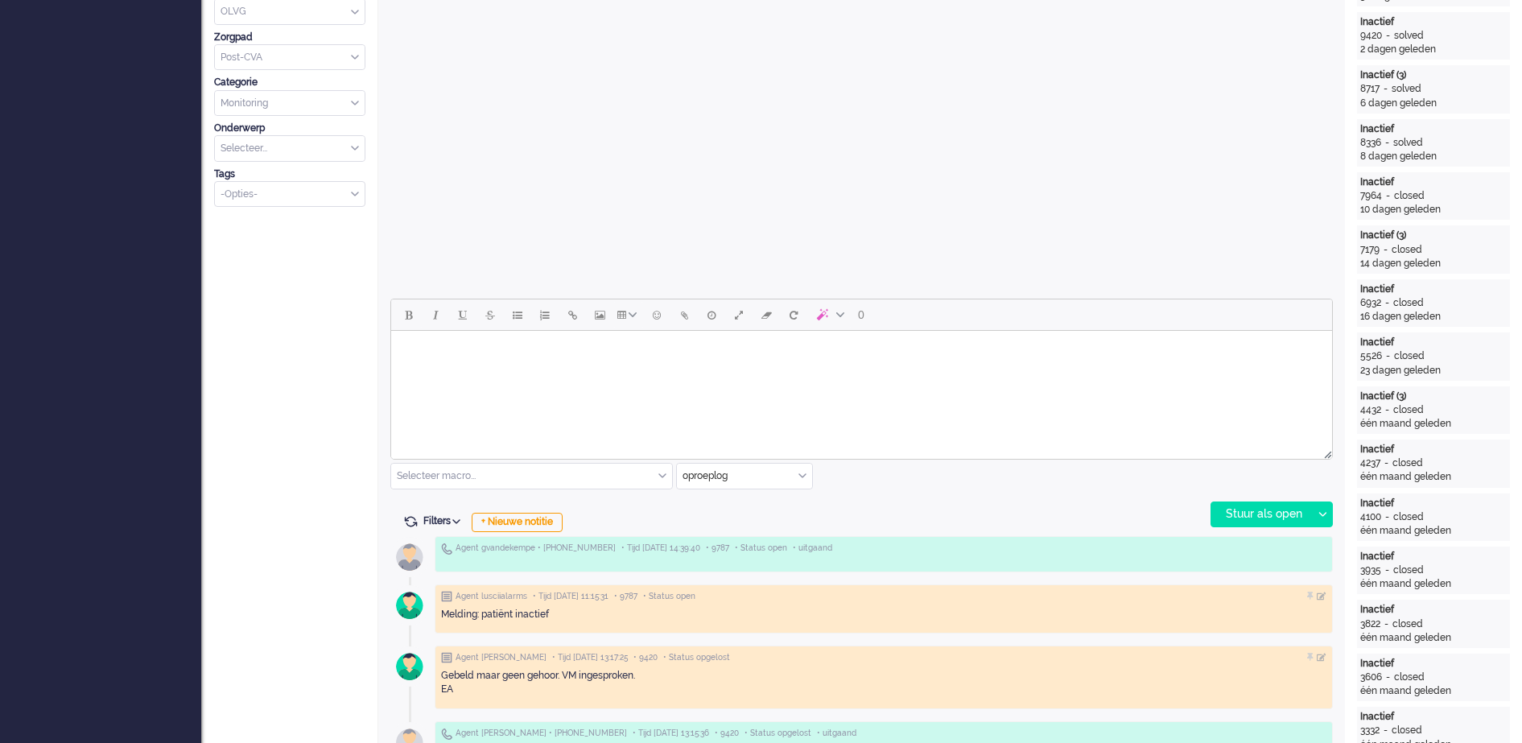
scroll to position [503, 0]
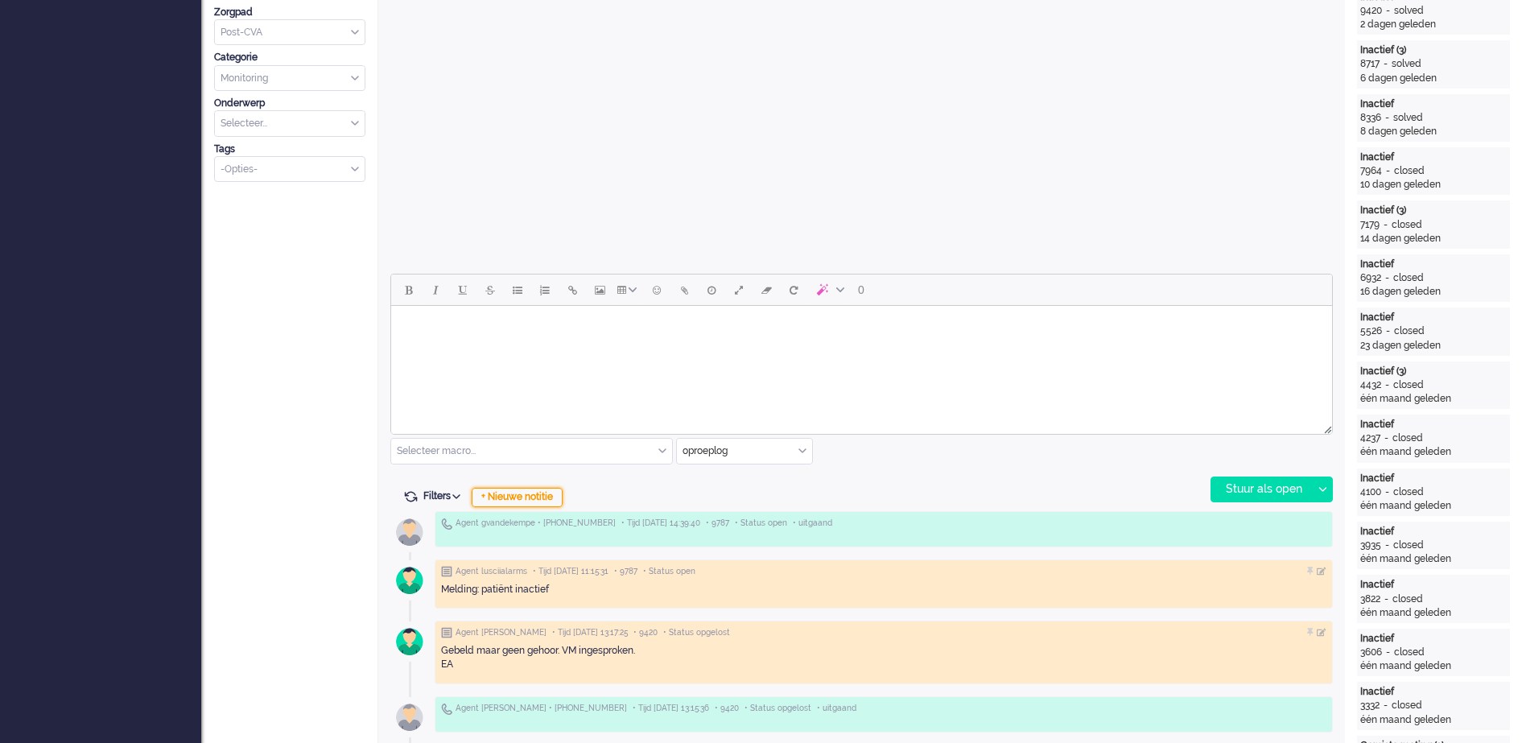
click at [551, 499] on div "+ Nieuwe notitie" at bounding box center [517, 497] width 91 height 19
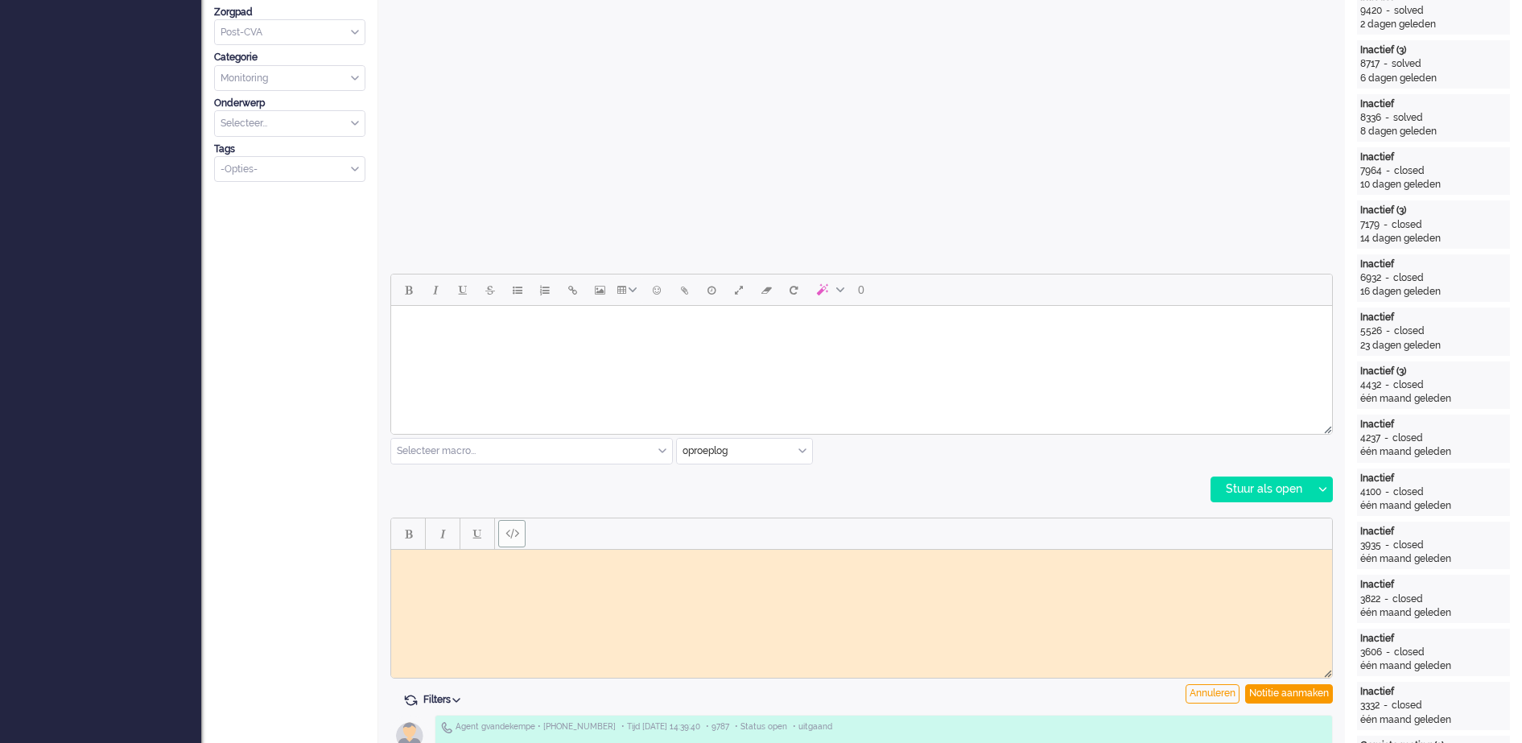
scroll to position [0, 0]
click at [467, 564] on body "Rich Text Area. Press ALT-0 for help." at bounding box center [861, 561] width 928 height 12
click at [1289, 691] on div "Notitie aanmaken" at bounding box center [1289, 693] width 88 height 19
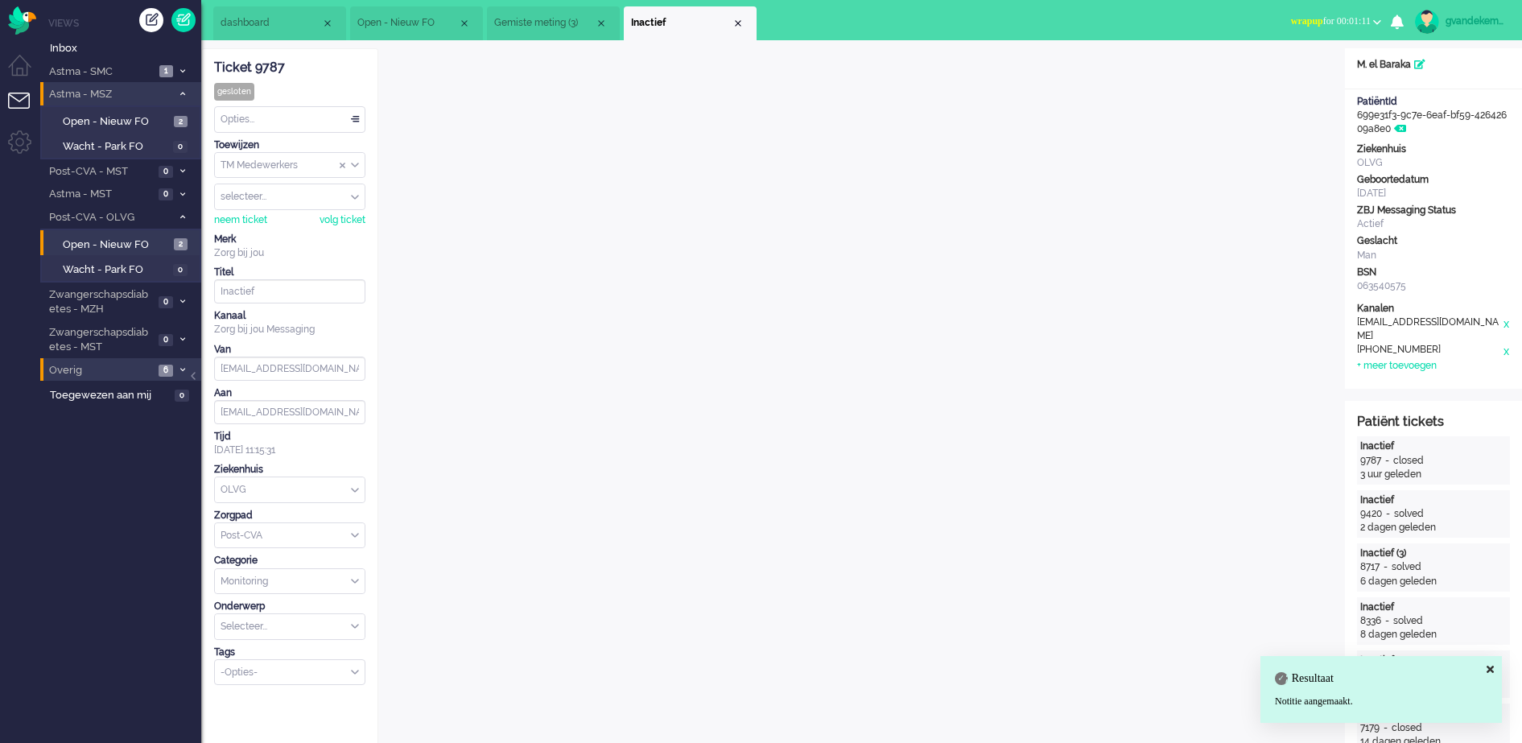
click at [350, 118] on div "Opties..." at bounding box center [290, 119] width 150 height 25
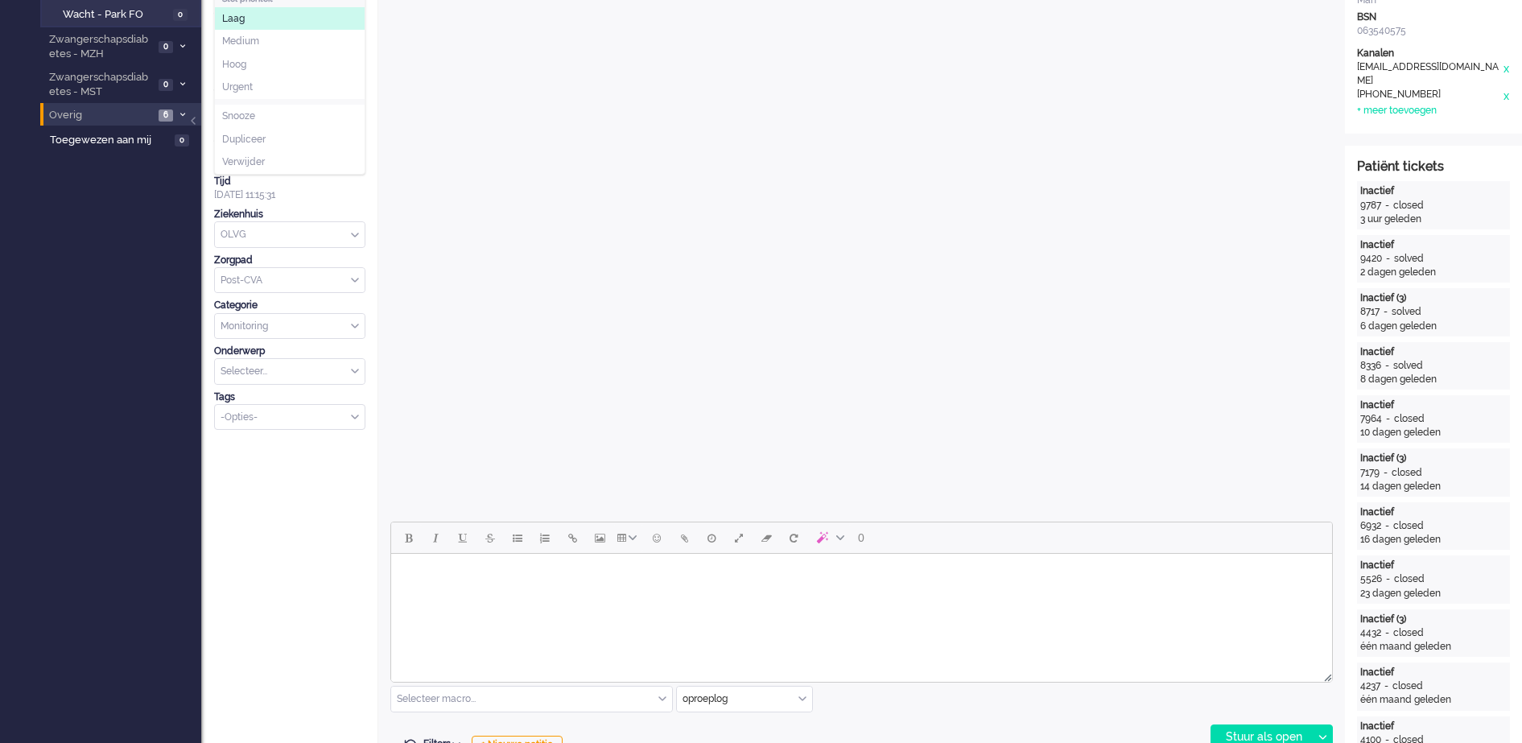
scroll to position [503, 0]
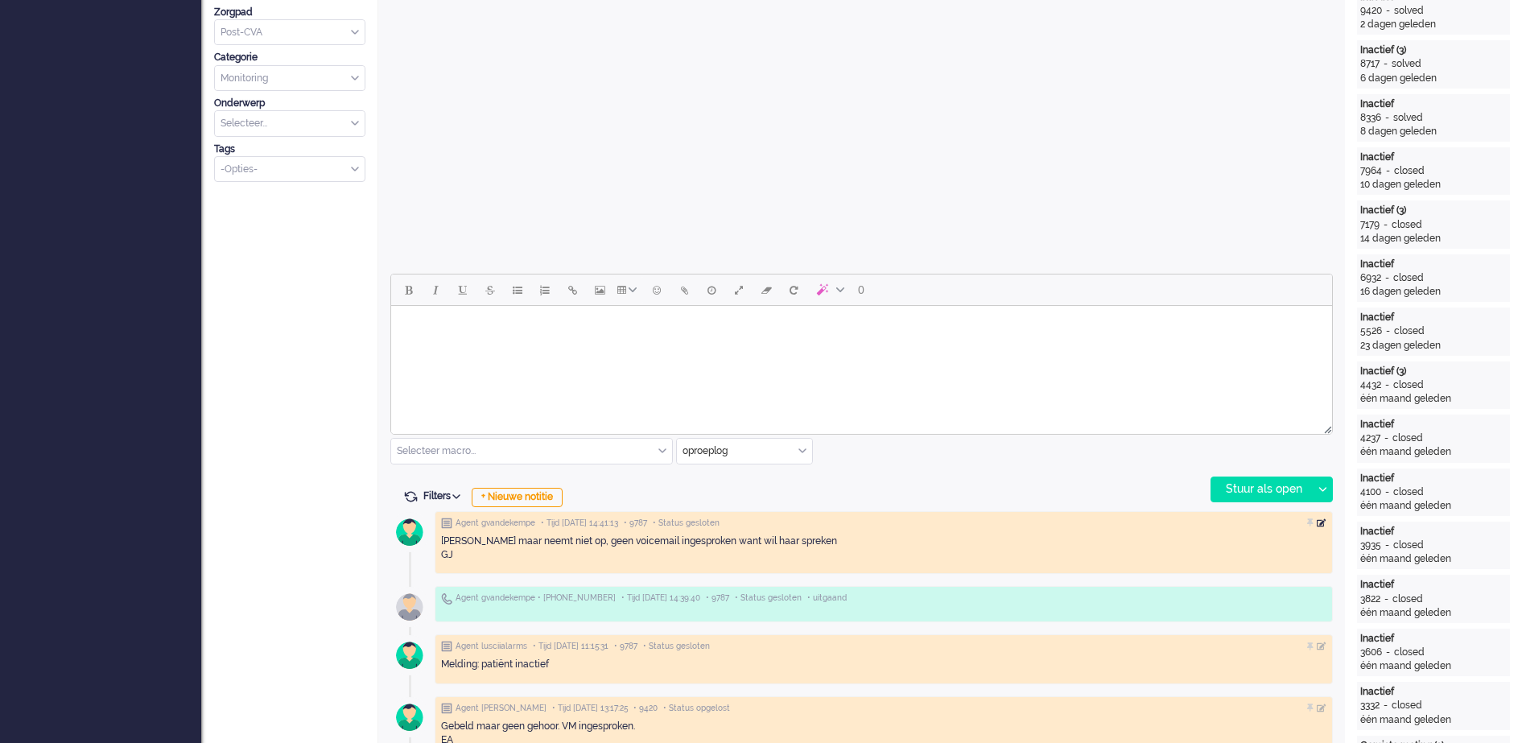
click at [1320, 523] on div at bounding box center [1321, 523] width 10 height 10
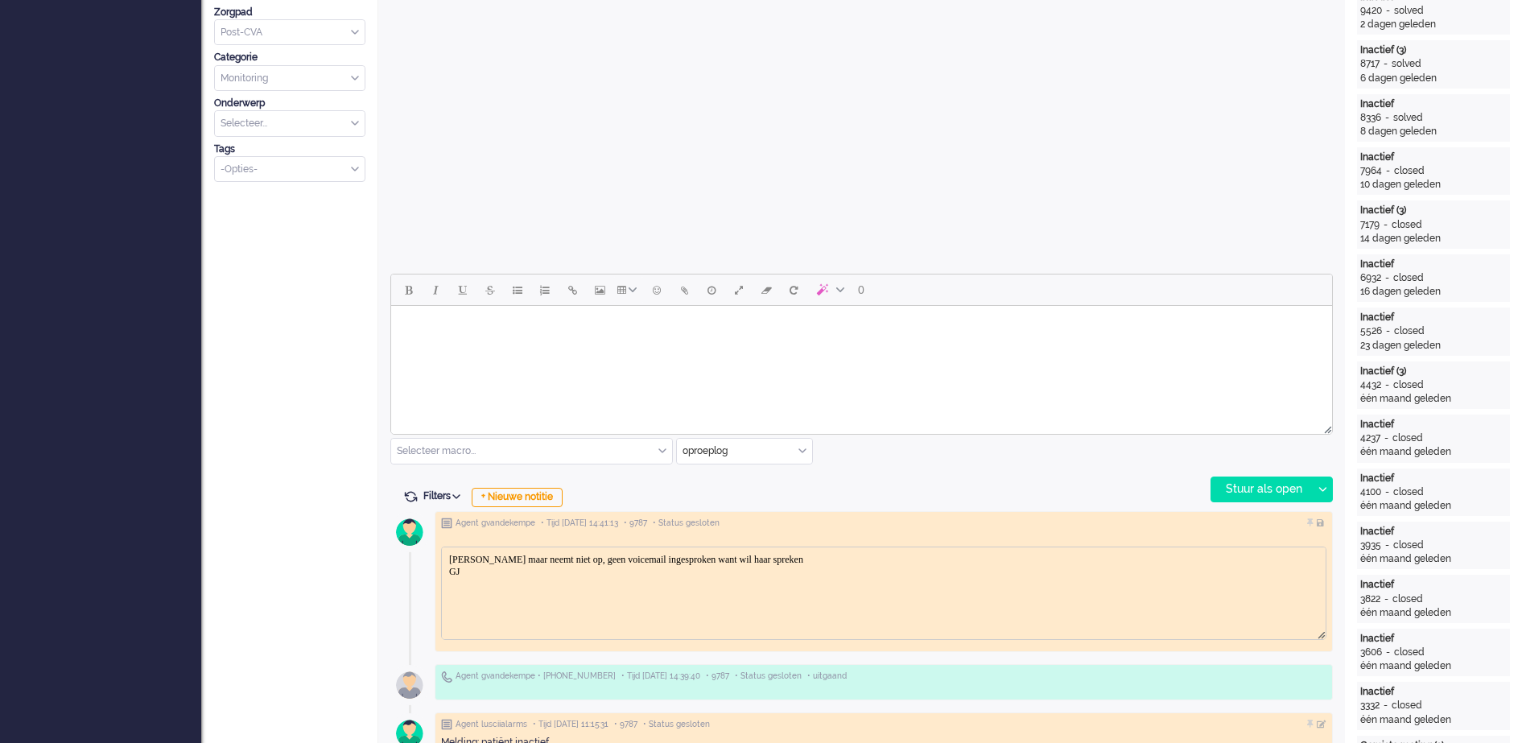
scroll to position [0, 0]
click at [779, 561] on body "Gebeld maar neemt niet op, geen voicemail ingesproken want wil haar spreken GJ" at bounding box center [883, 565] width 871 height 24
click at [1040, 583] on html "Gebeld maar neemt niet op, geen voicemail ingesproken want wil dochter graag pe…" at bounding box center [884, 564] width 884 height 37
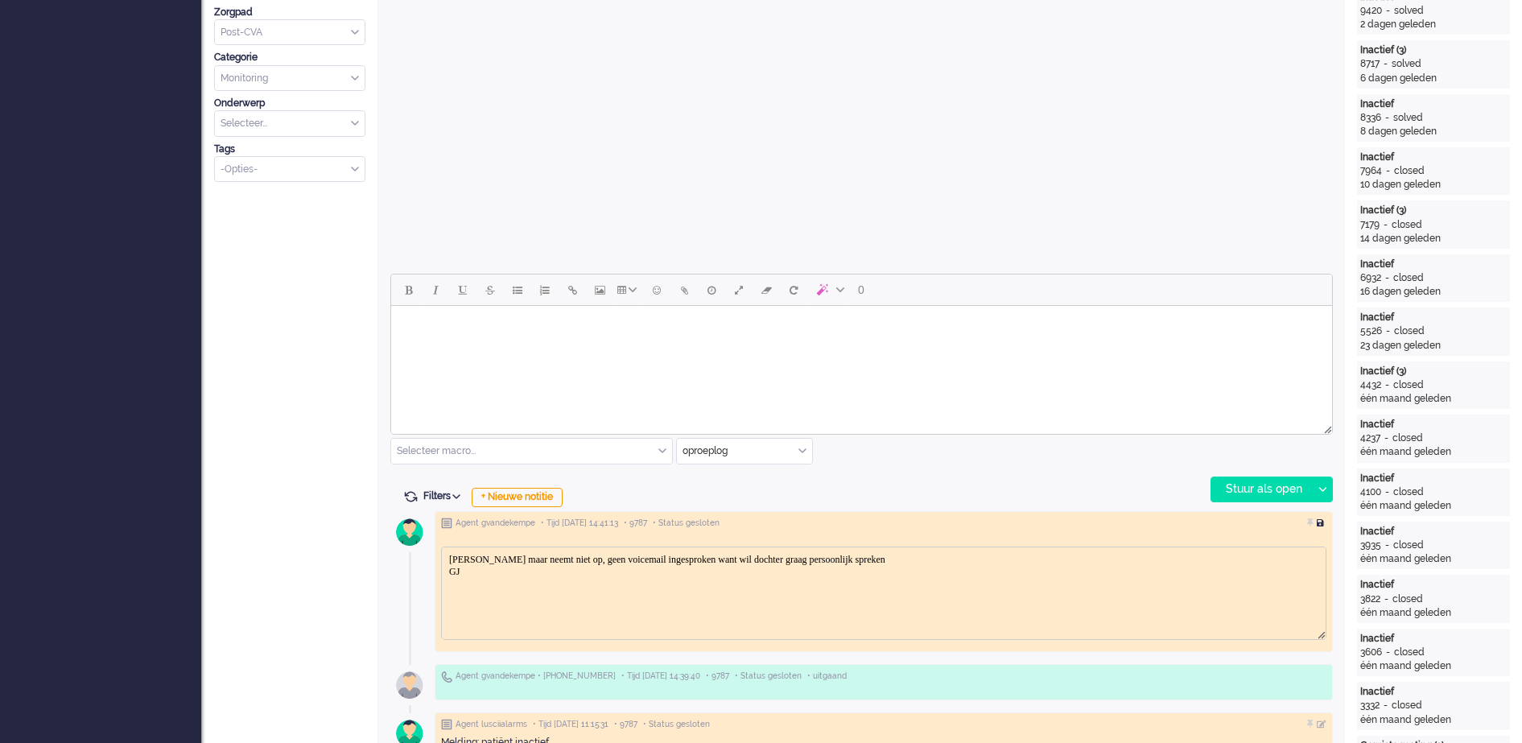
click at [1320, 524] on div at bounding box center [1321, 523] width 10 height 10
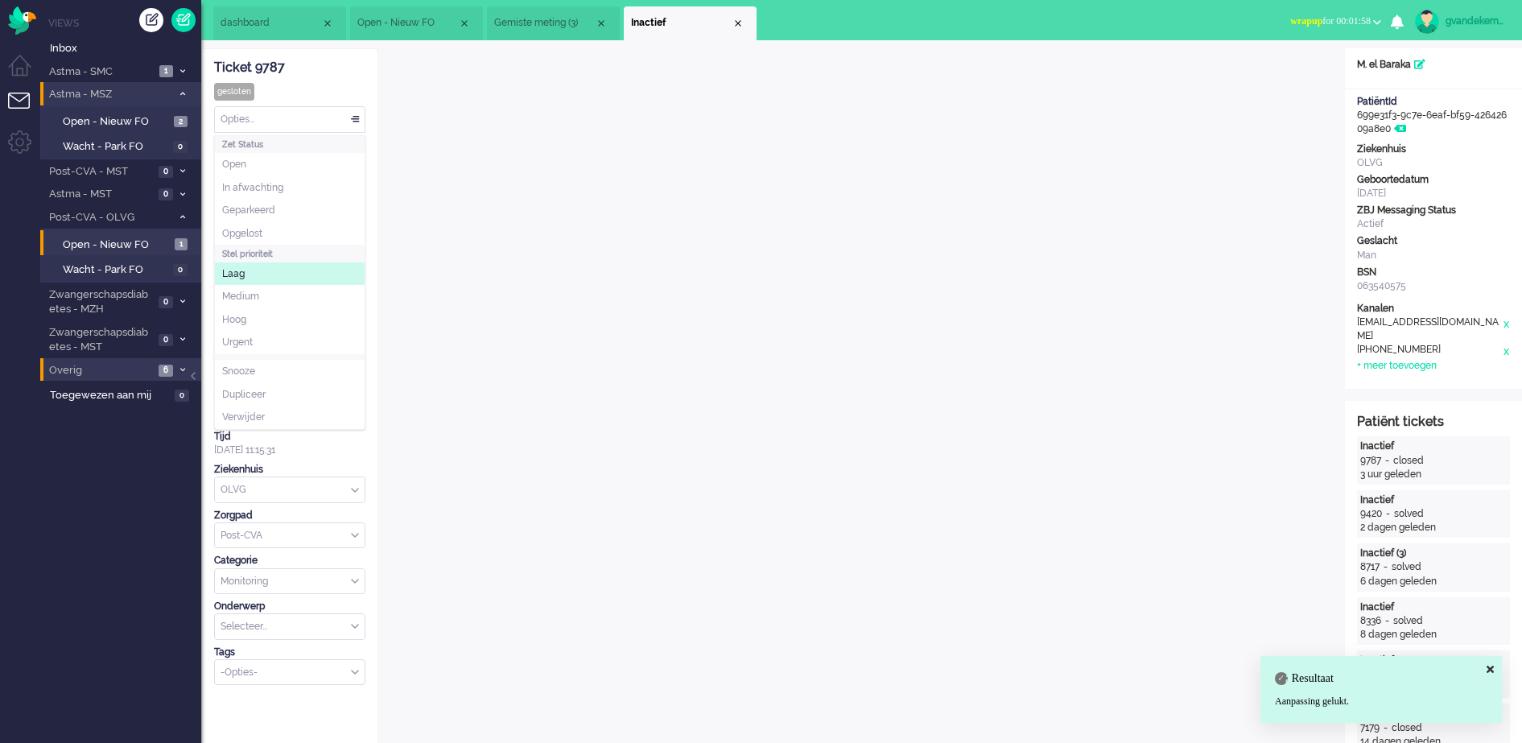
click at [360, 113] on div "Opties..." at bounding box center [290, 119] width 150 height 25
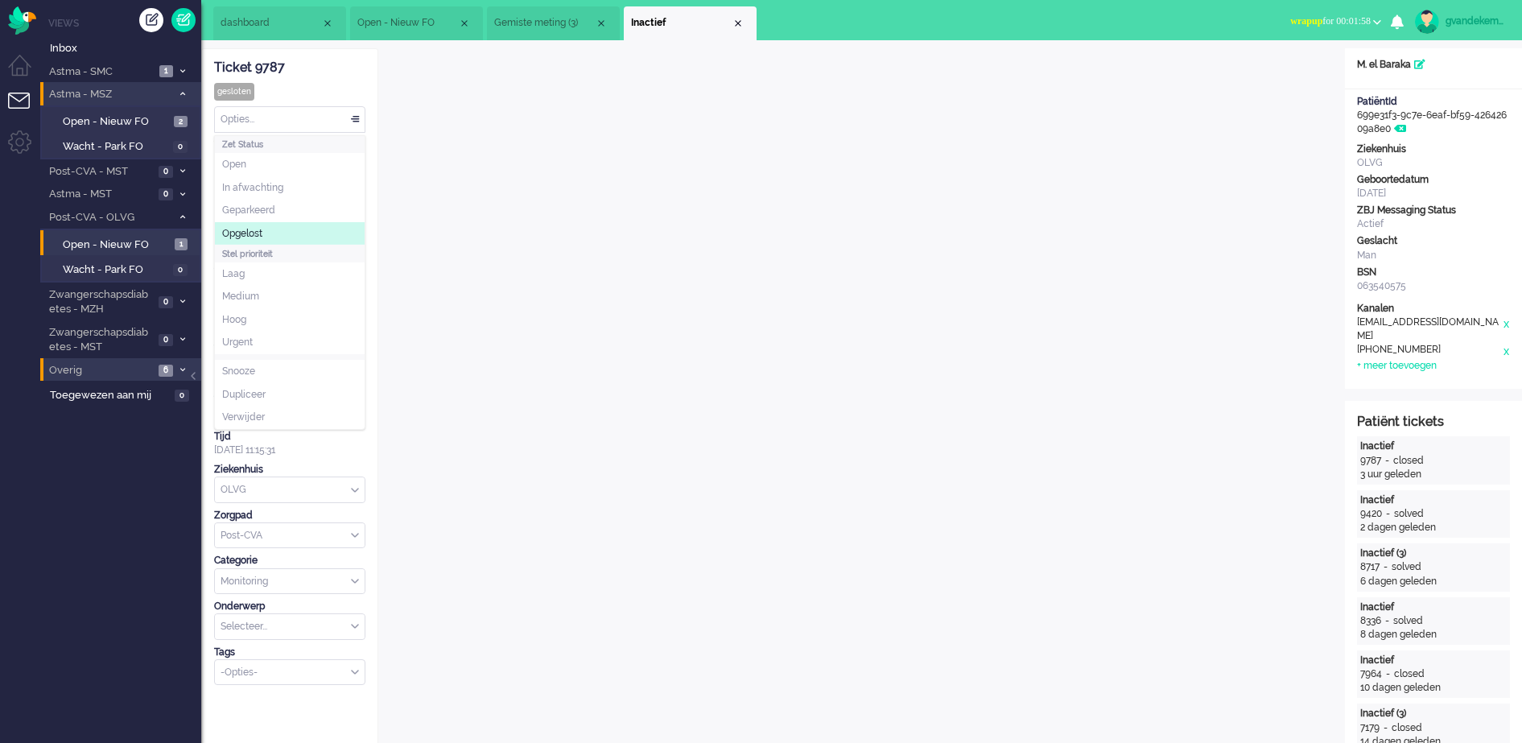
click at [264, 234] on li "Opgelost" at bounding box center [290, 233] width 150 height 23
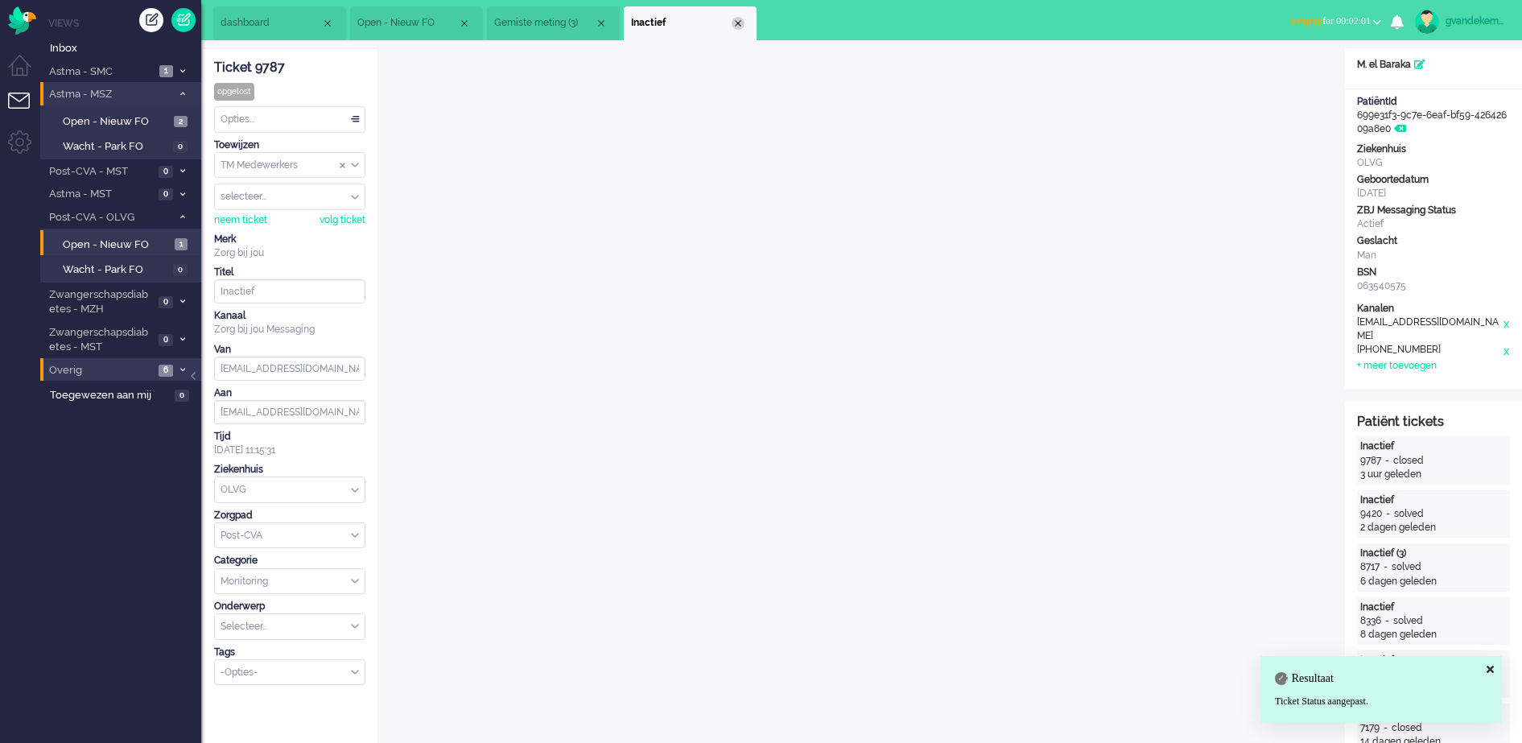
click at [736, 23] on div "Close tab" at bounding box center [737, 23] width 13 height 13
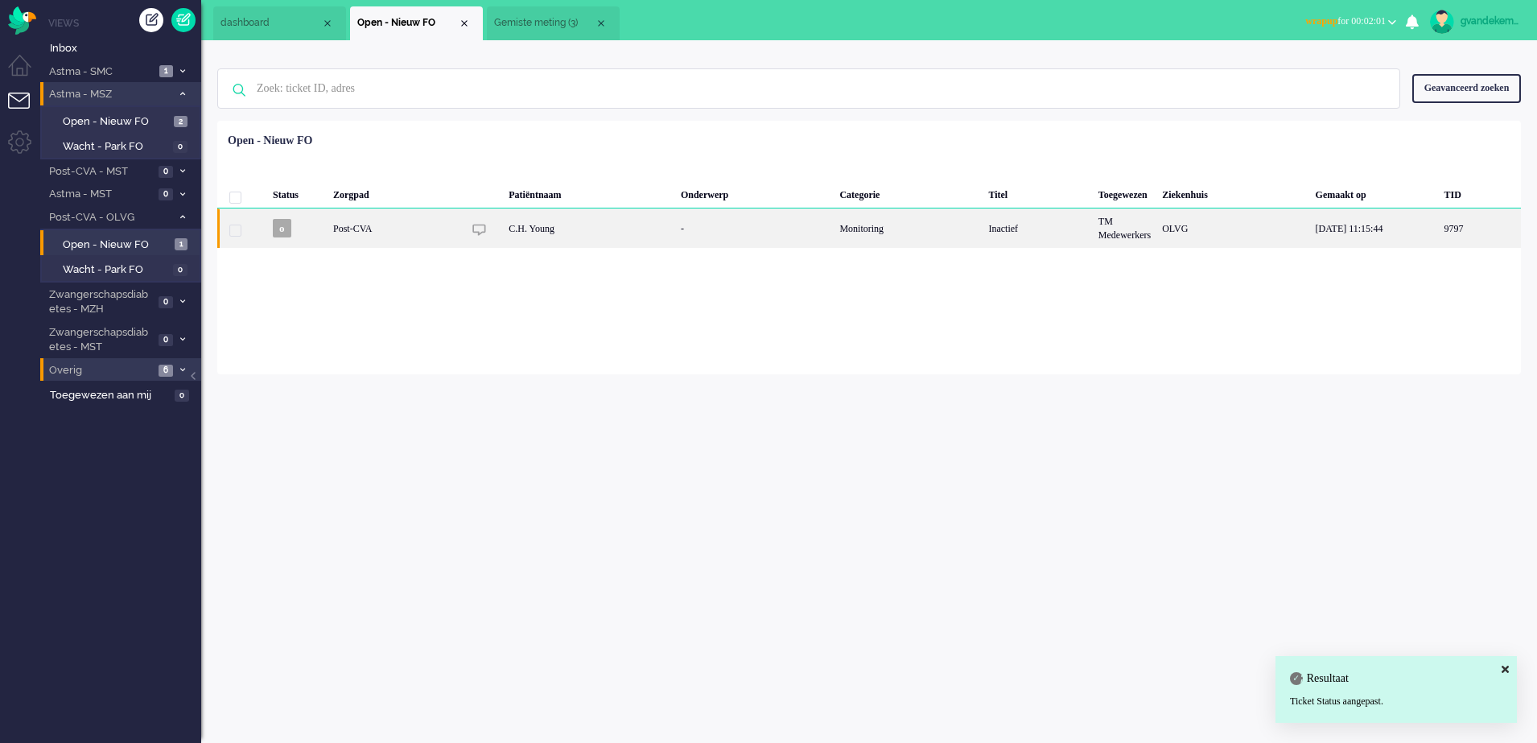
click at [596, 233] on div "C.H. Young" at bounding box center [589, 227] width 172 height 39
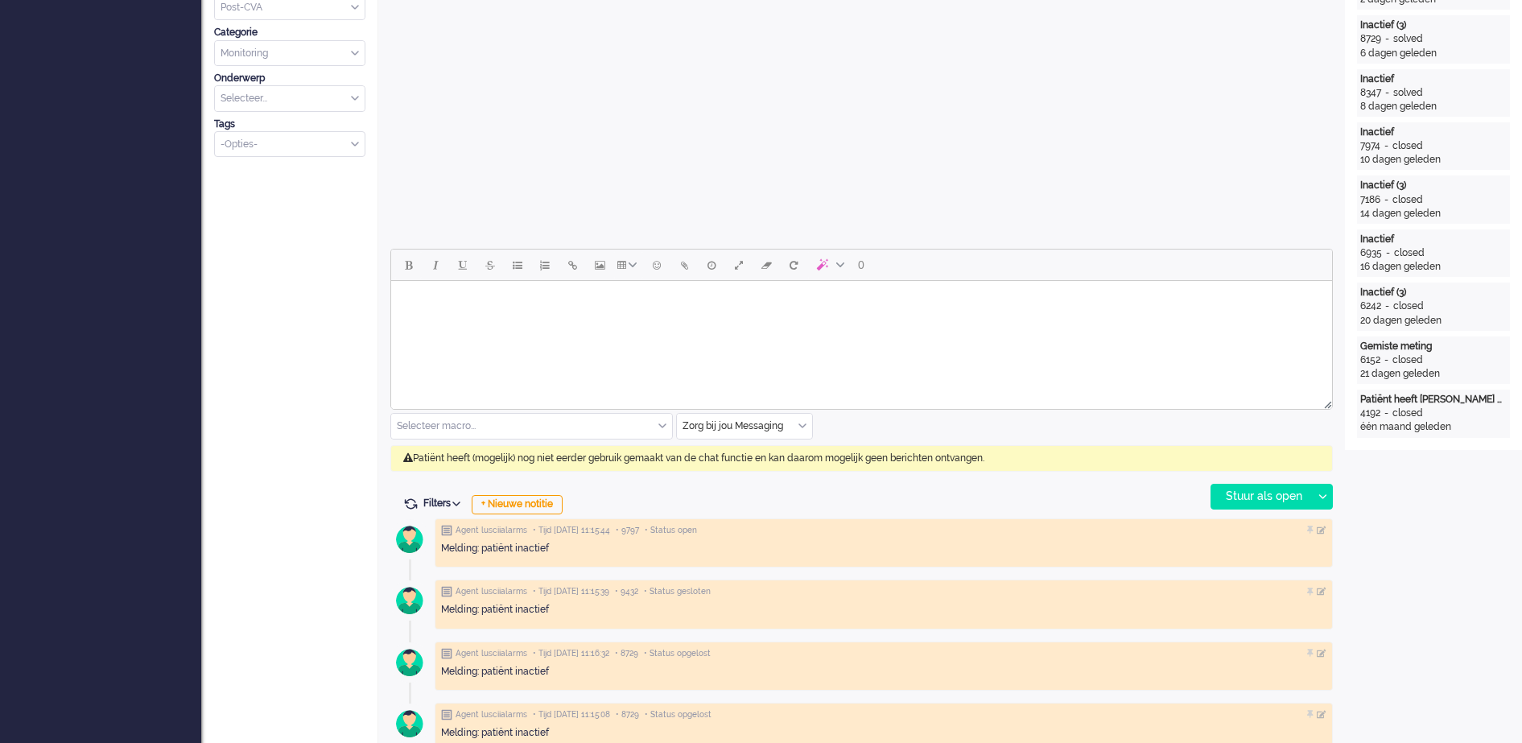
scroll to position [533, 0]
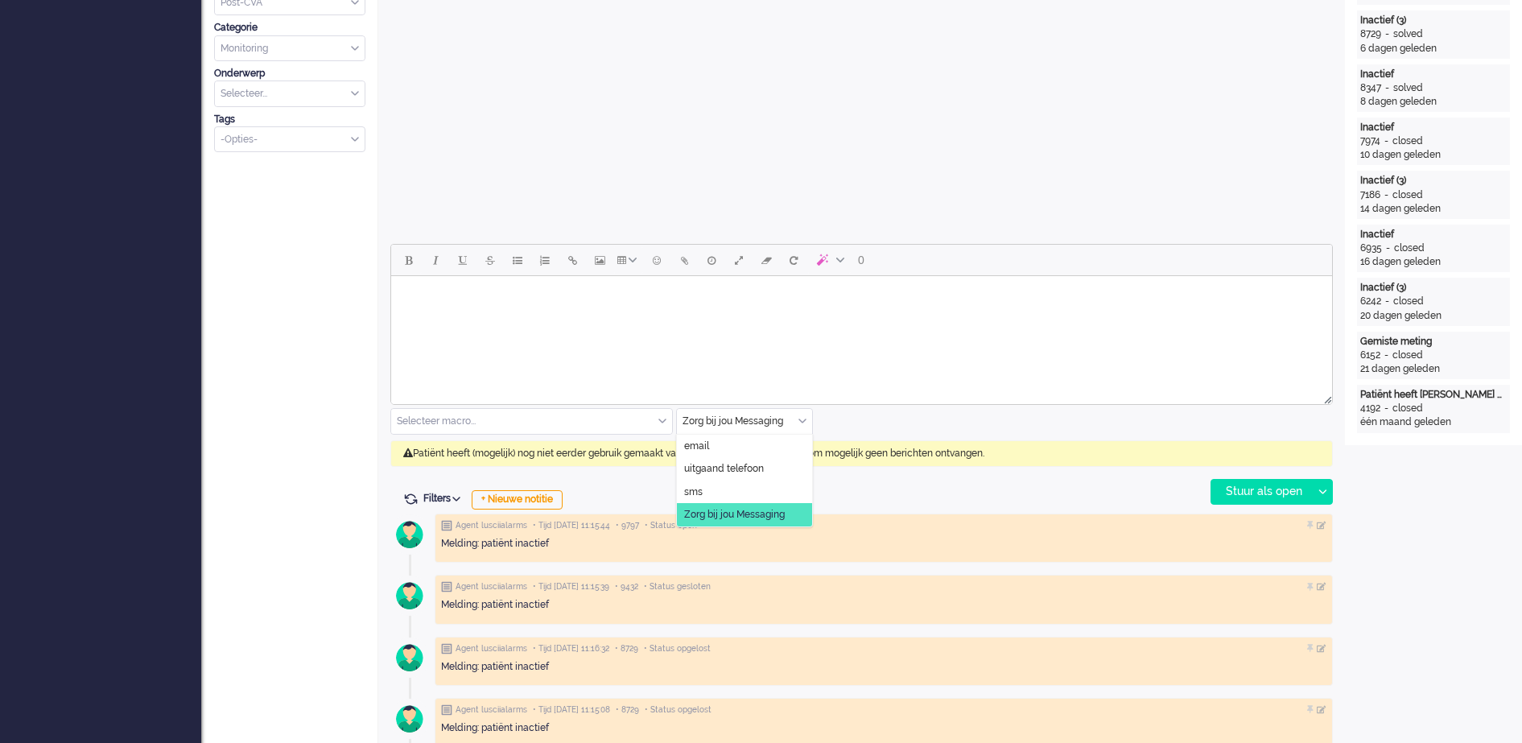
click at [803, 423] on div "Zorg bij jou Messaging" at bounding box center [744, 421] width 135 height 25
click at [729, 462] on span "uitgaand telefoon" at bounding box center [724, 469] width 80 height 14
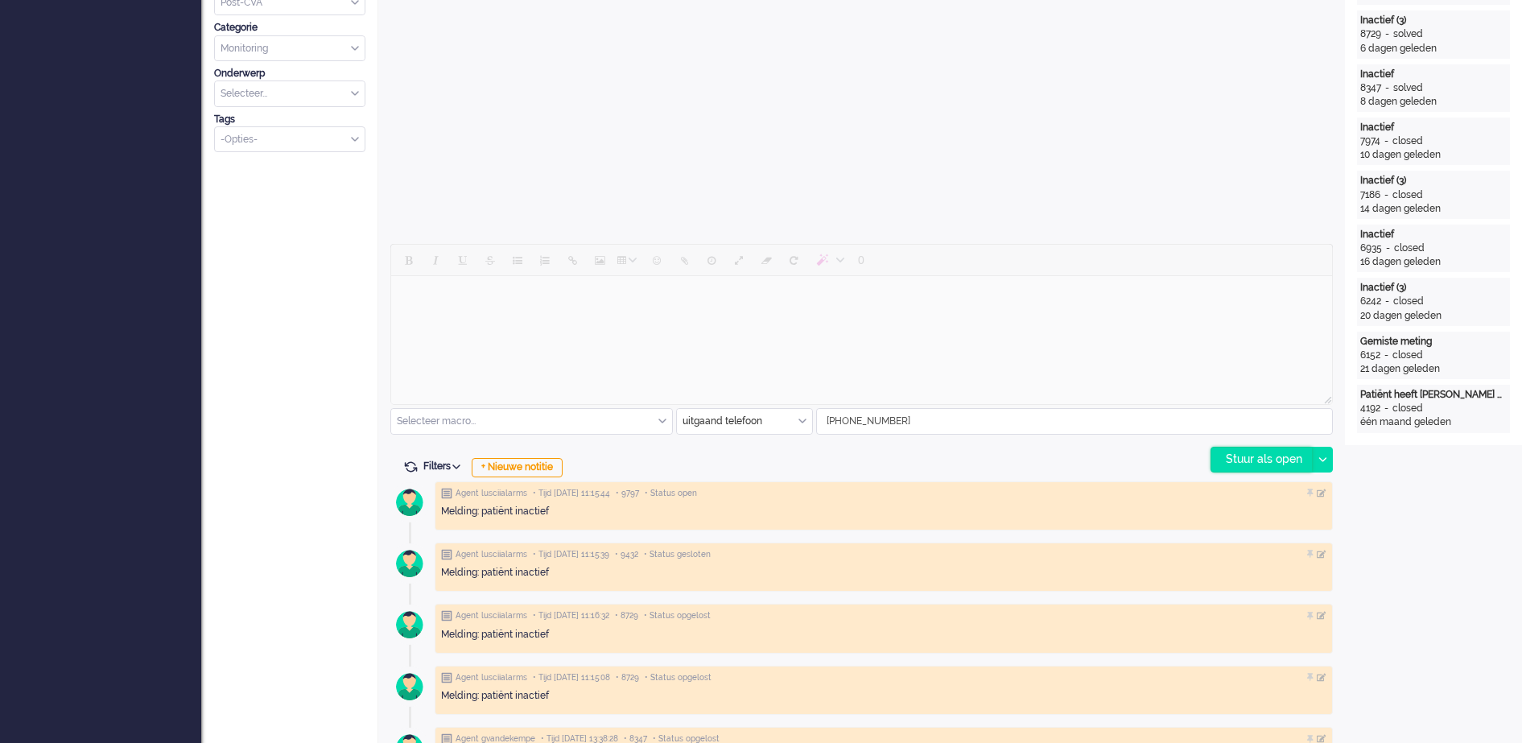
click at [1232, 454] on div "Stuur als open" at bounding box center [1261, 459] width 101 height 24
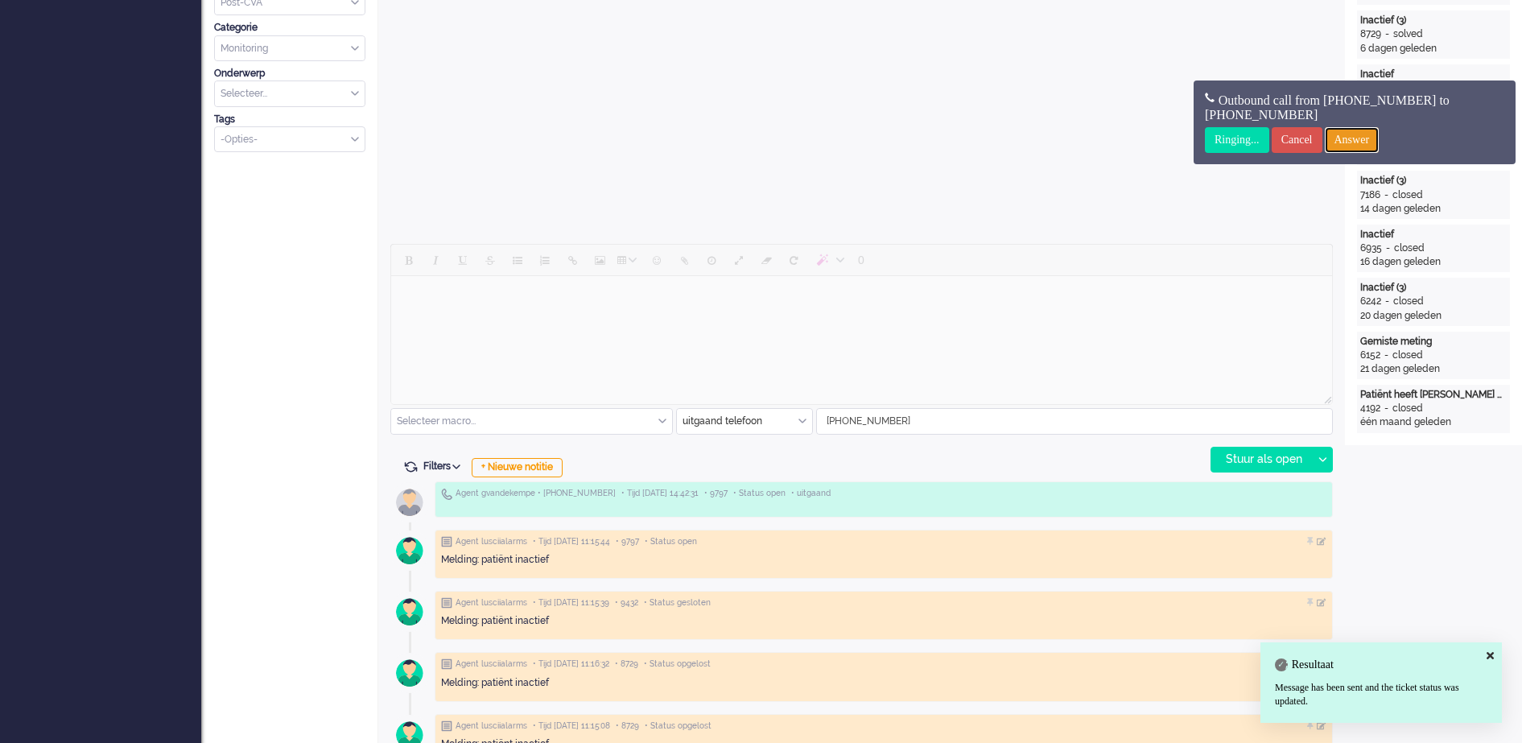
click at [1374, 134] on input "Answer" at bounding box center [1351, 140] width 55 height 26
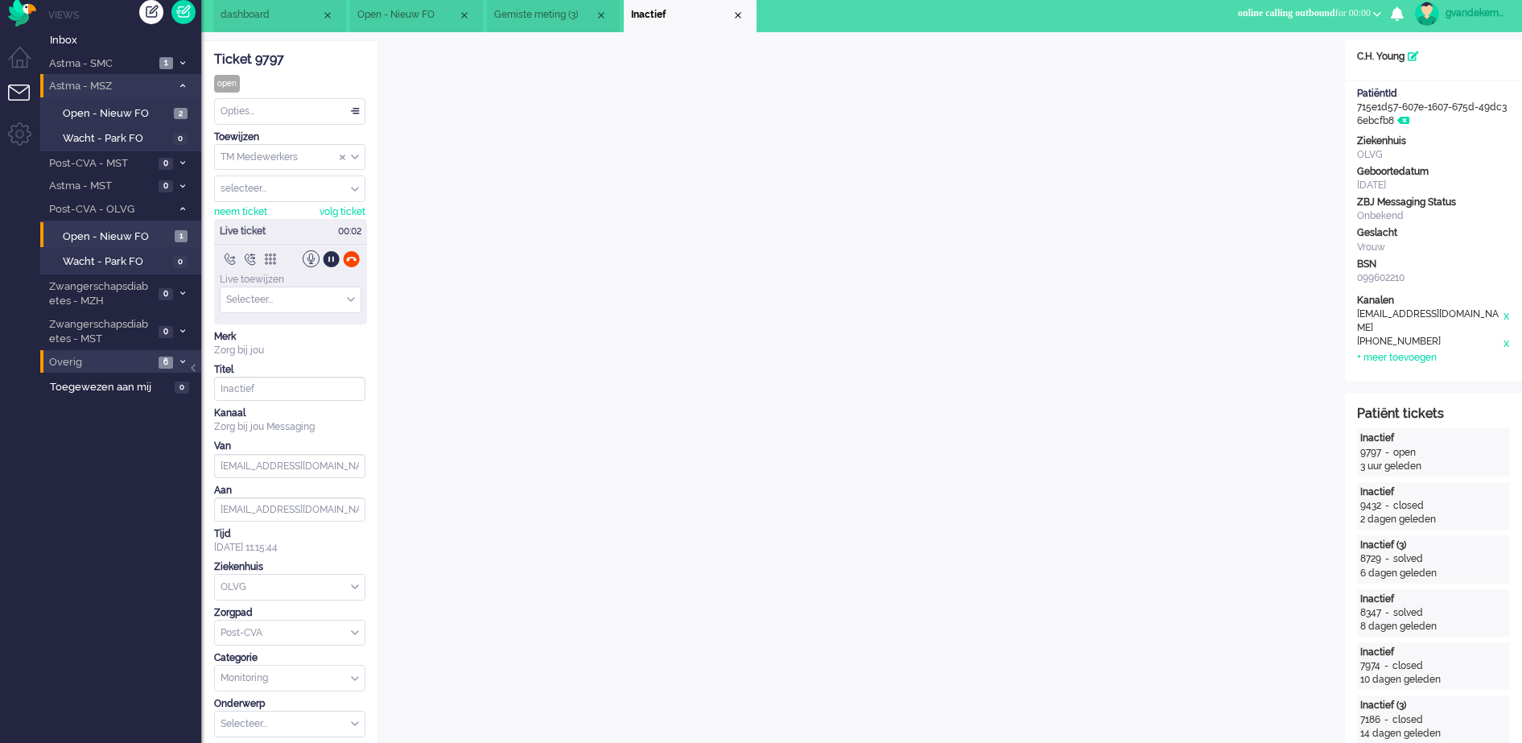
scroll to position [0, 0]
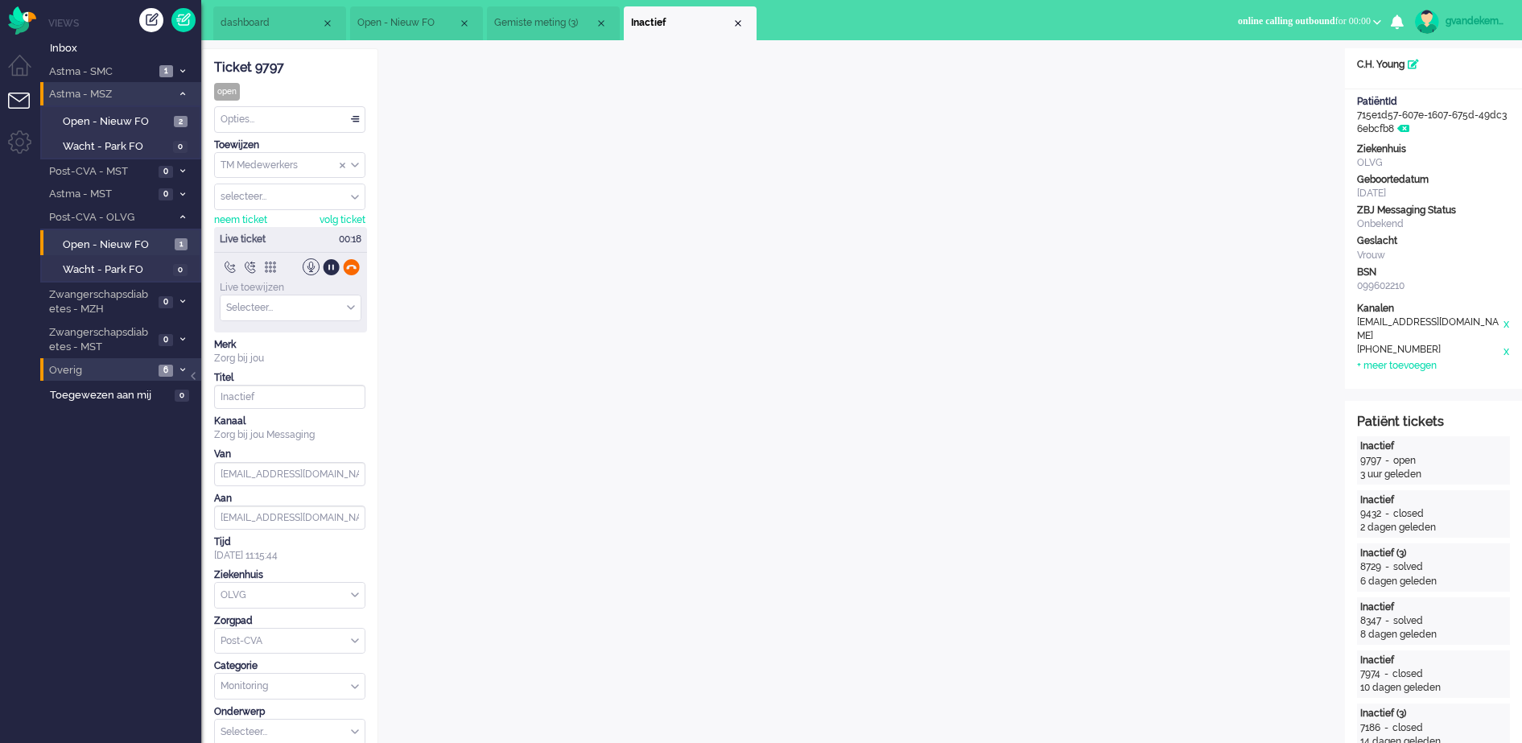
click at [352, 265] on div at bounding box center [351, 266] width 17 height 17
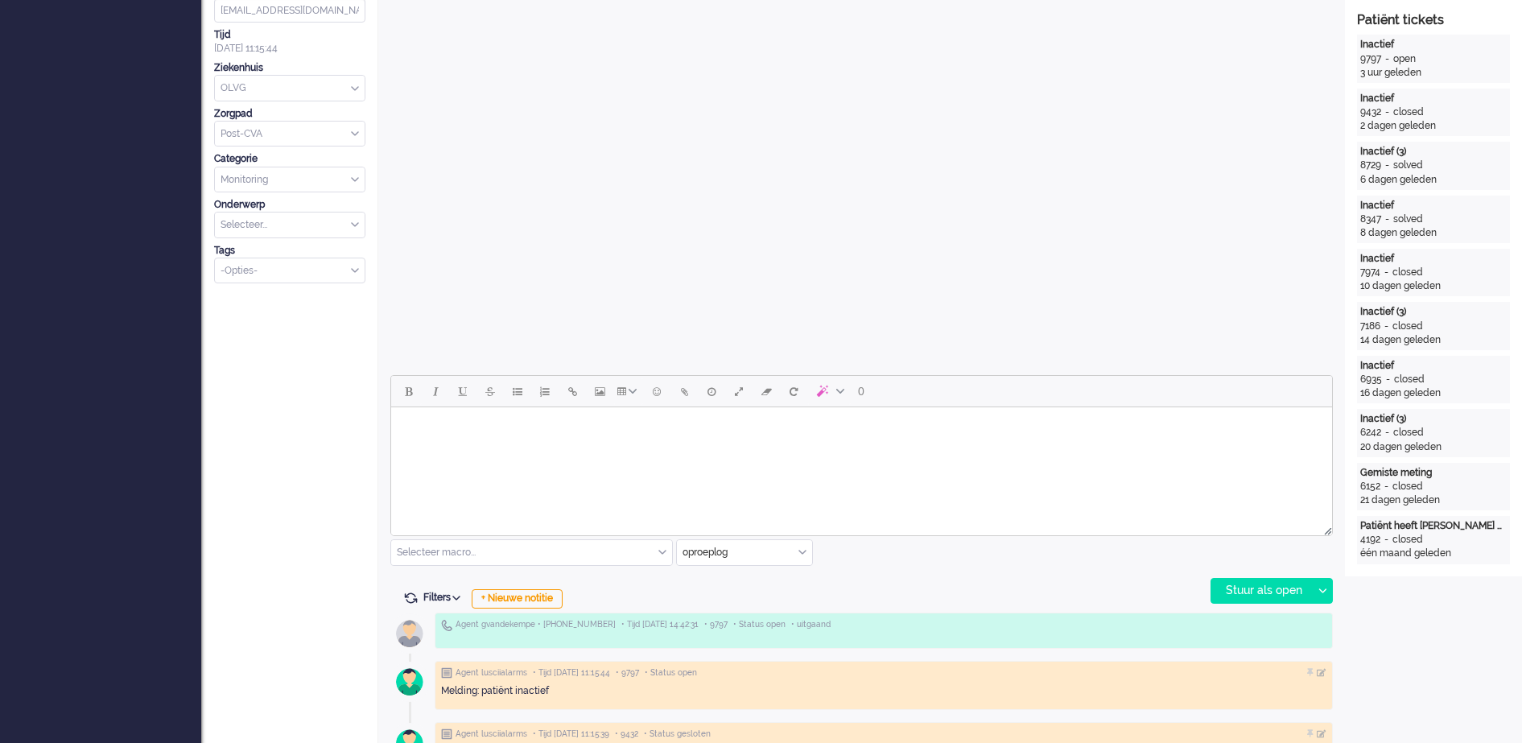
scroll to position [402, 0]
click at [532, 598] on div "+ Nieuwe notitie" at bounding box center [517, 597] width 91 height 19
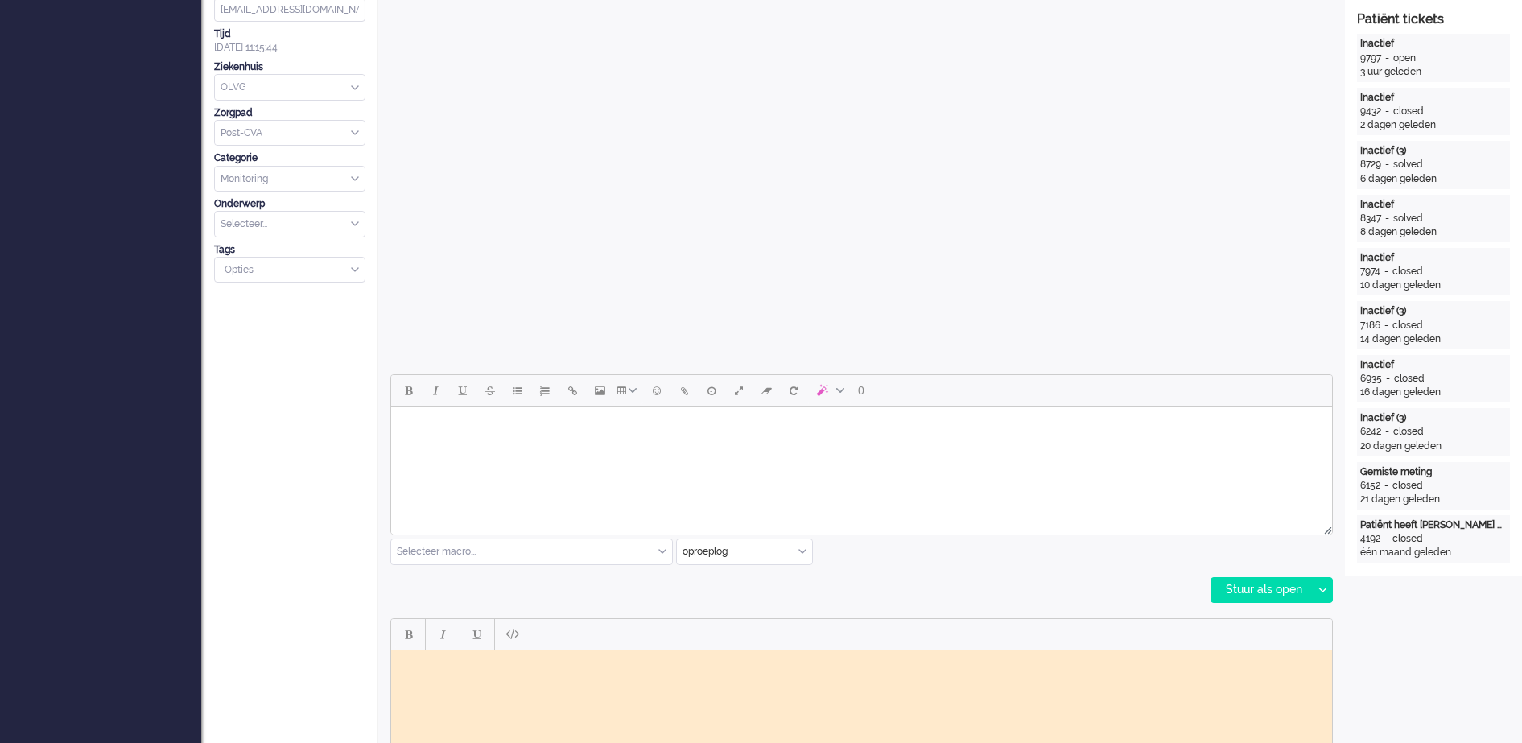
scroll to position [0, 0]
click at [496, 662] on body "Rich Text Area. Press ALT-0 for help." at bounding box center [861, 662] width 928 height 12
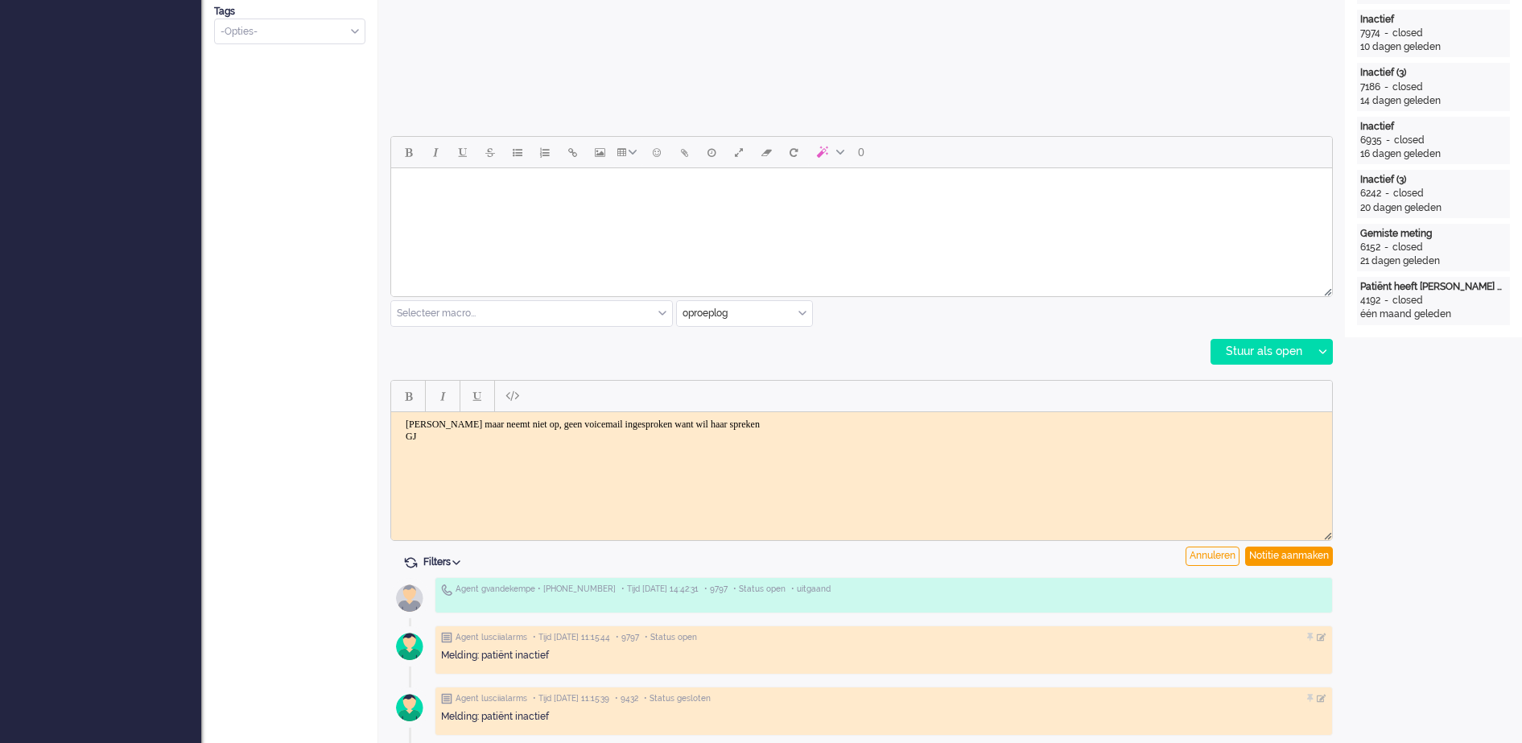
scroll to position [704, 0]
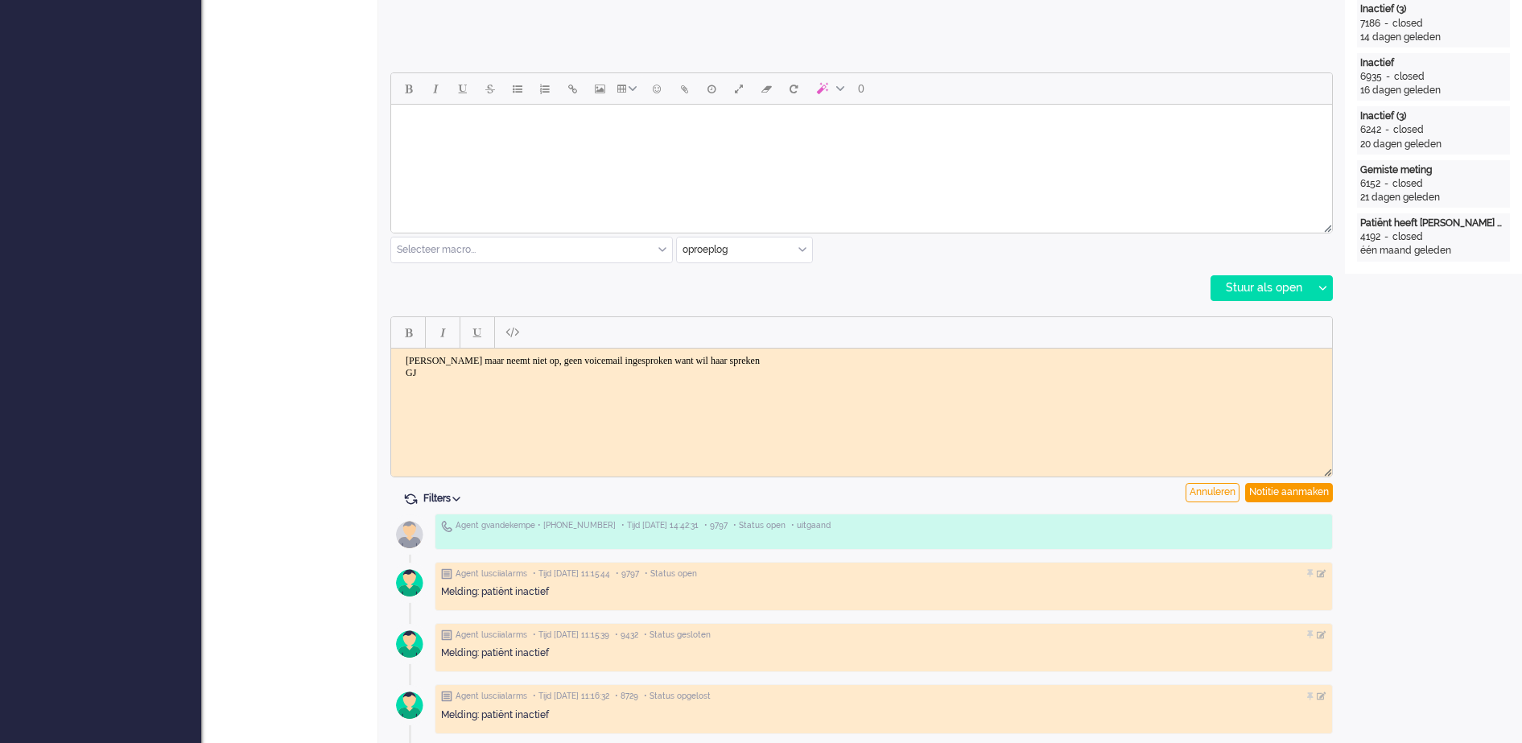
click at [725, 360] on body "Gebeld maar neemt niet op, geen voicemail ingesproken want wil haar spreken GJ" at bounding box center [861, 366] width 928 height 24
click at [731, 360] on body "Gebeld maar neemt niet op, geen voicemail ingesproken want wil haar spreken GJ" at bounding box center [861, 366] width 928 height 24
click at [1310, 489] on div "Notitie aanmaken" at bounding box center [1289, 492] width 88 height 19
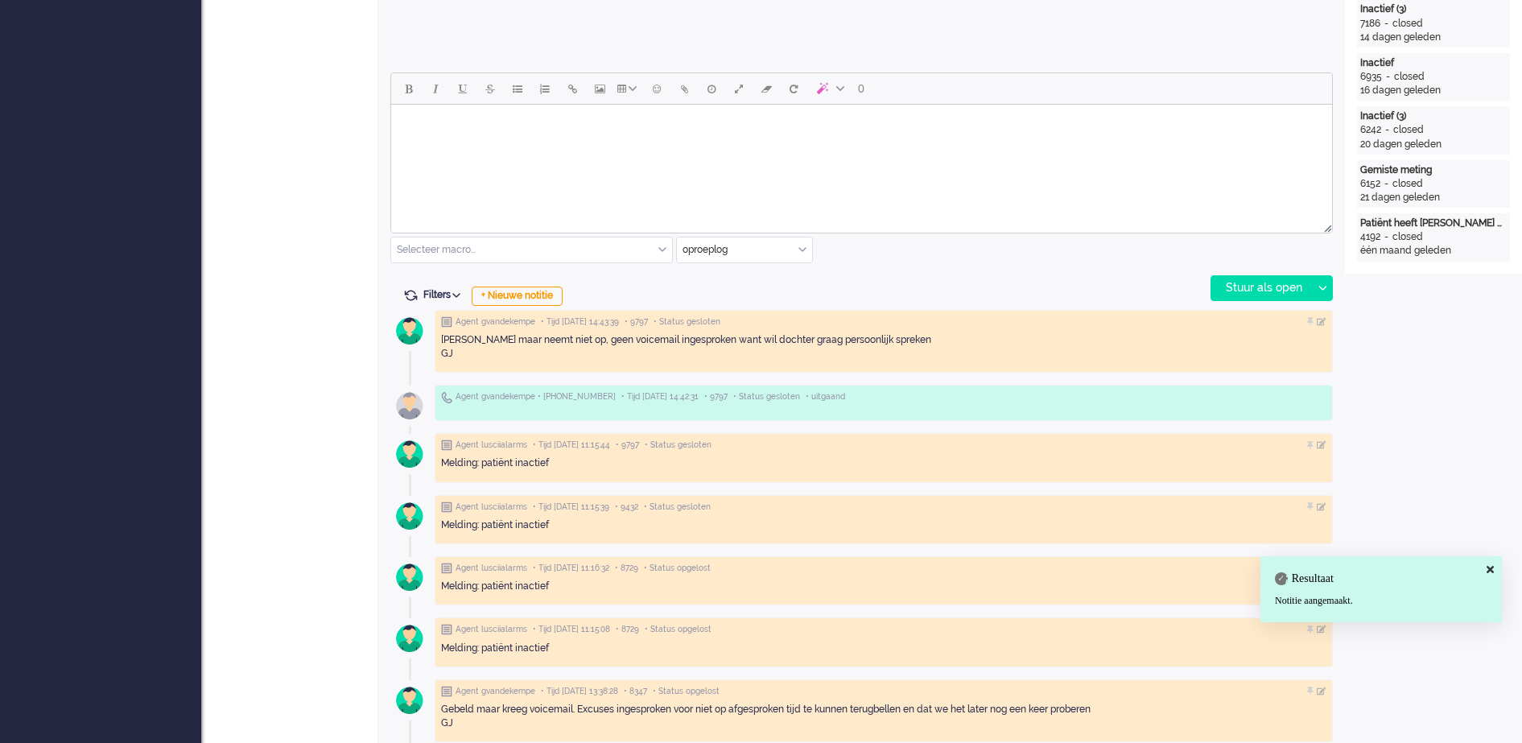
scroll to position [0, 0]
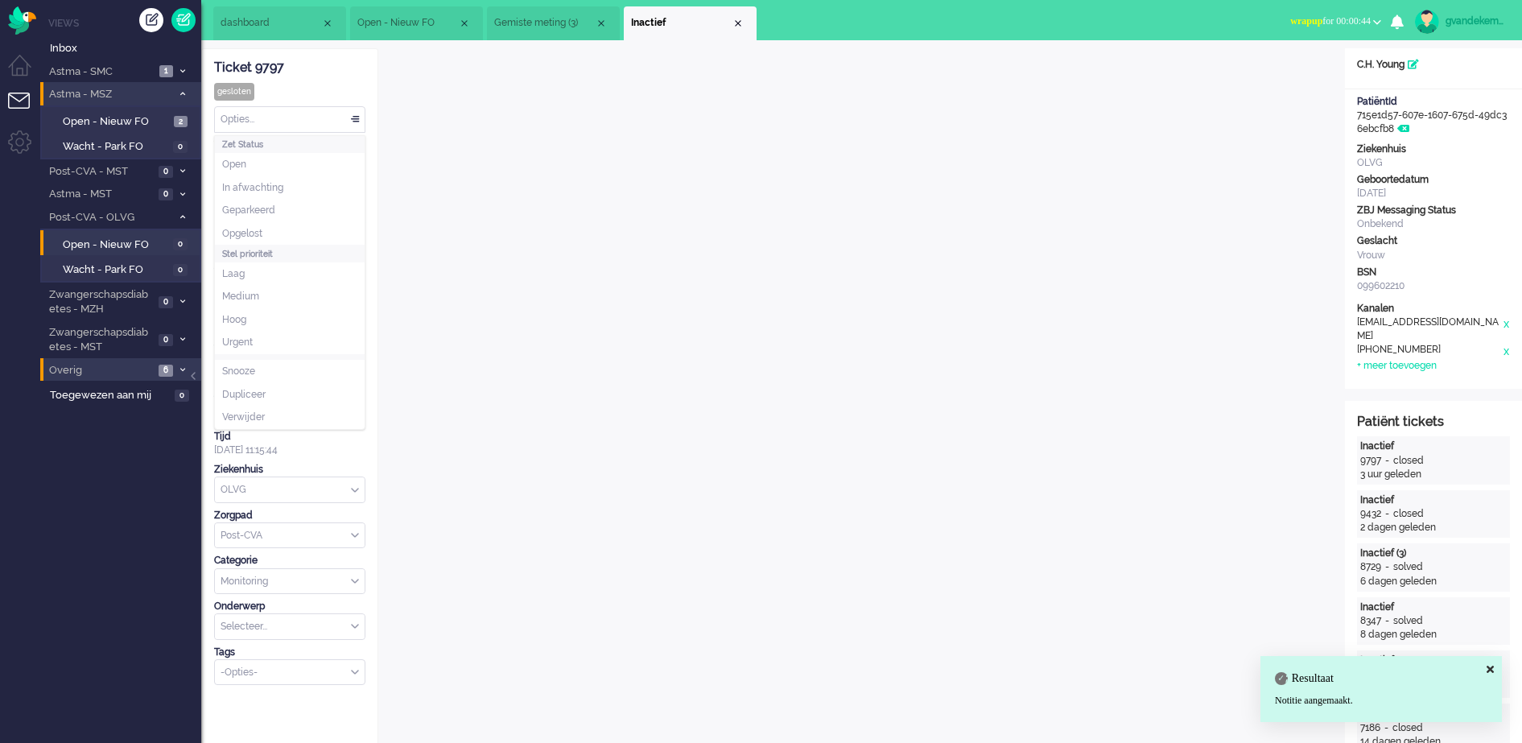
click at [352, 116] on div "Opties..." at bounding box center [290, 119] width 150 height 25
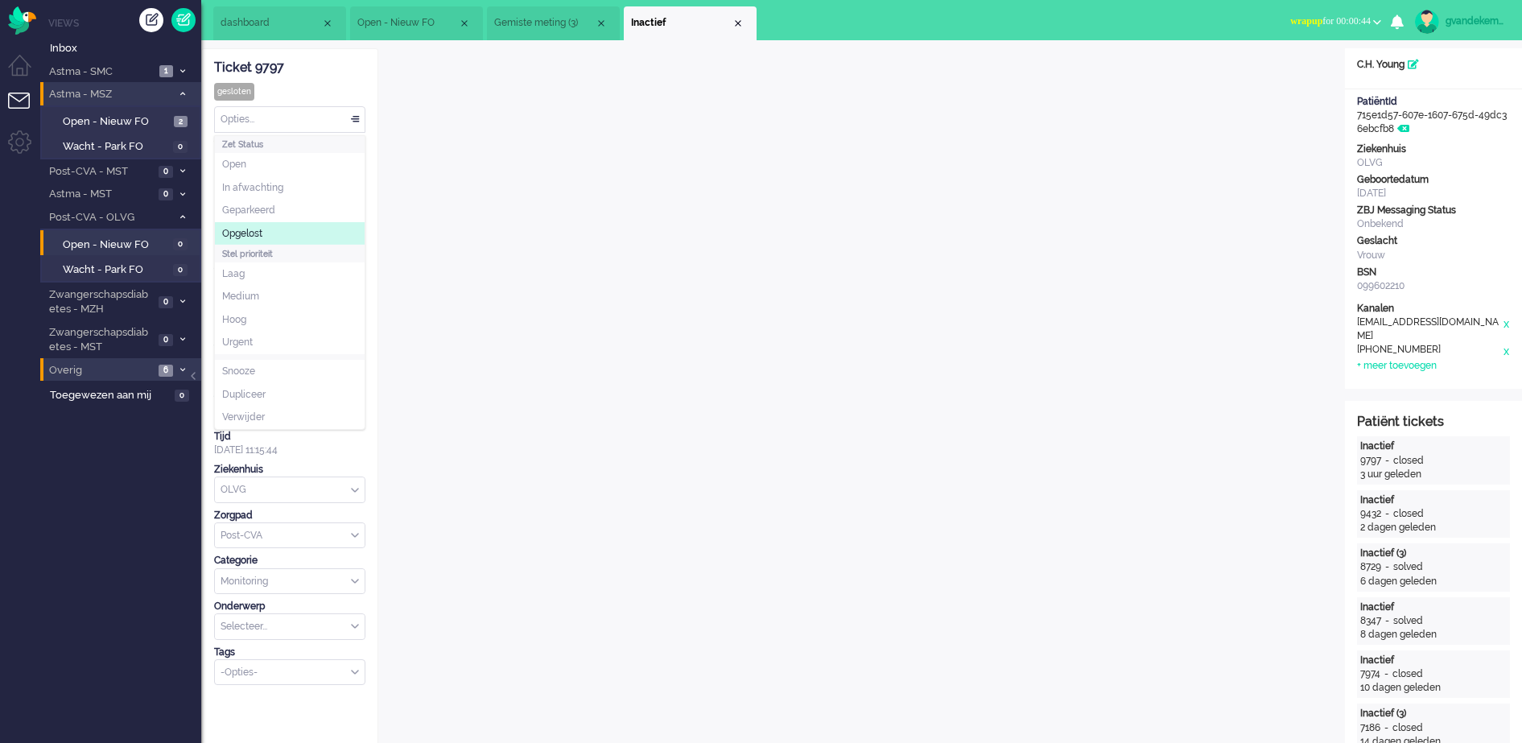
click at [262, 228] on span "Opgelost" at bounding box center [242, 234] width 40 height 14
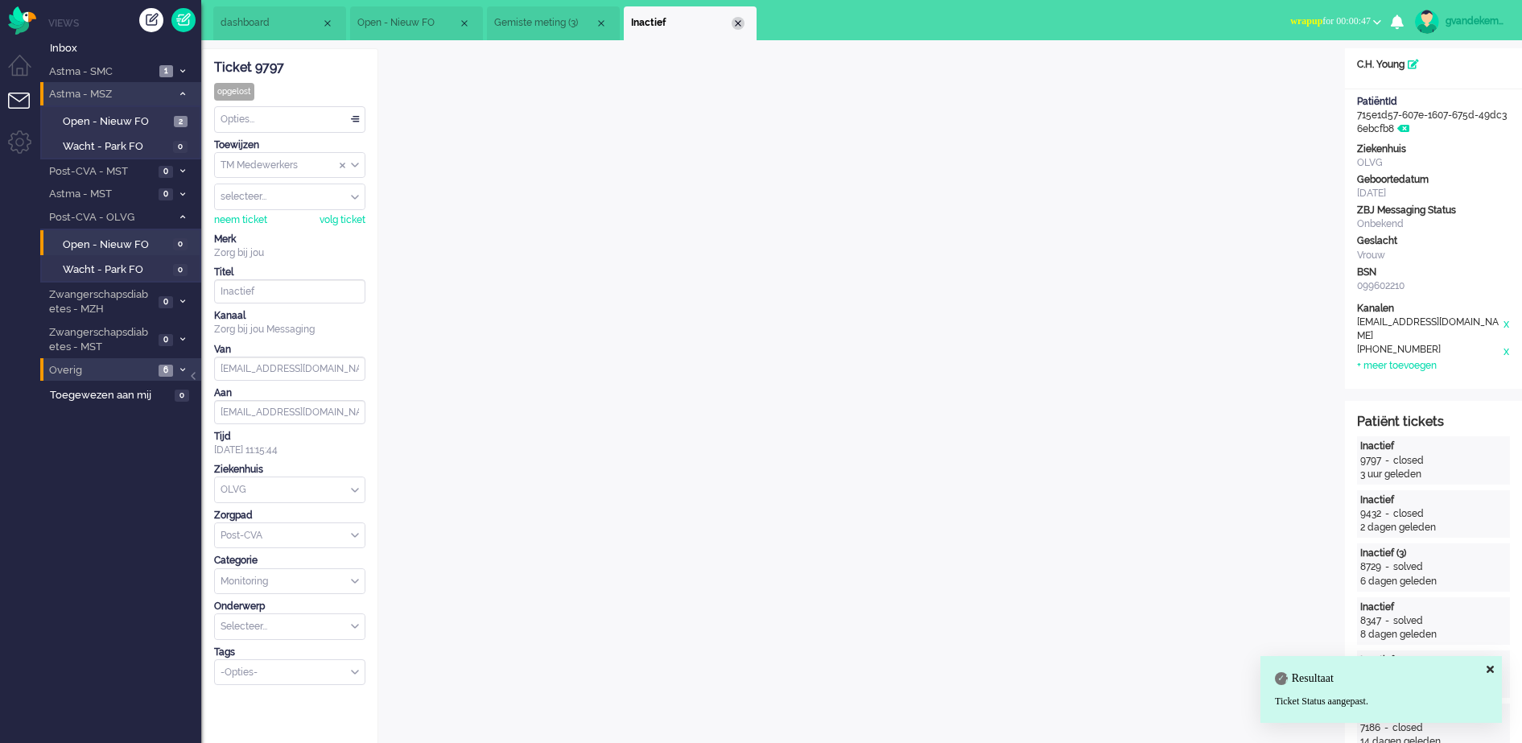
click at [739, 20] on div "Close tab" at bounding box center [737, 23] width 13 height 13
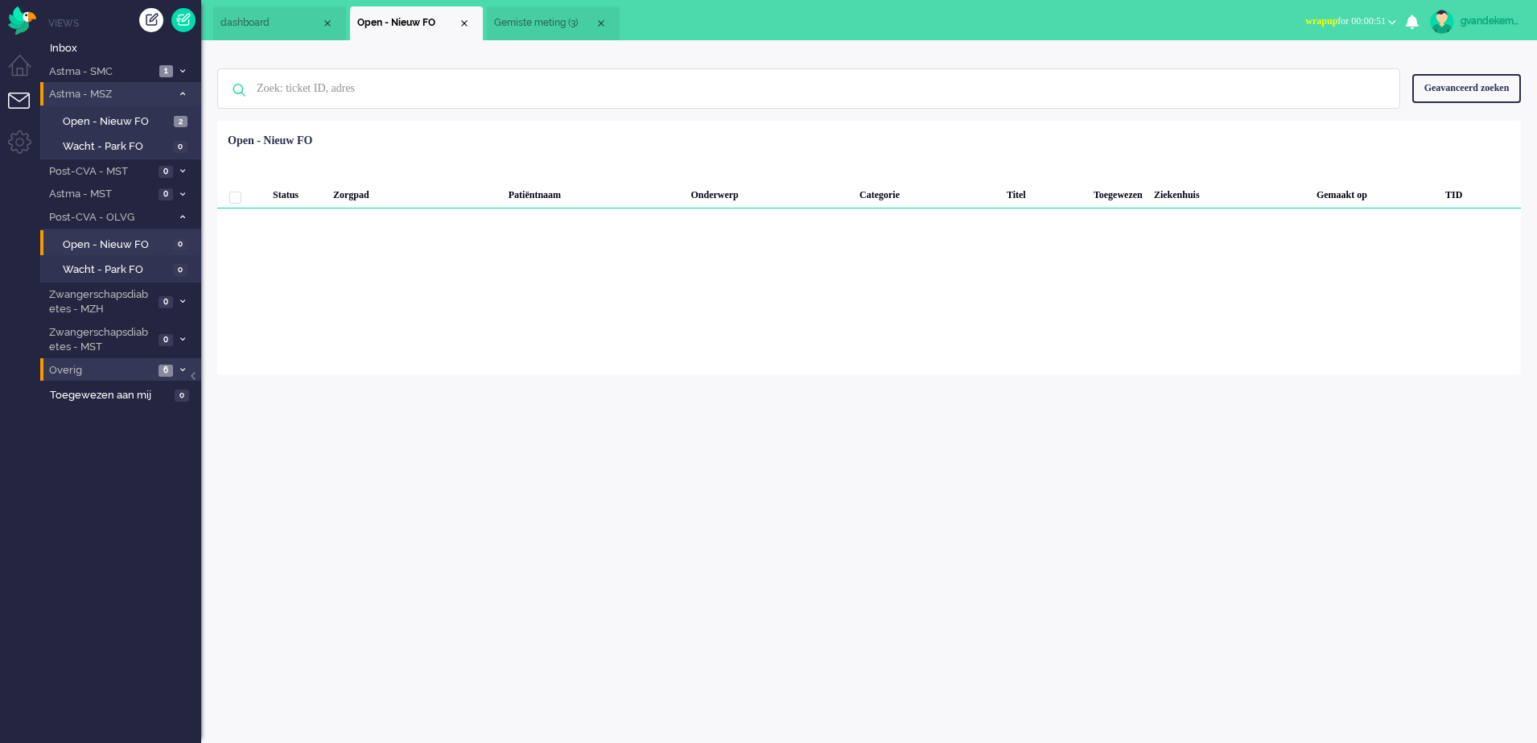
click at [555, 20] on span "Gemiste meting (3)" at bounding box center [544, 23] width 101 height 14
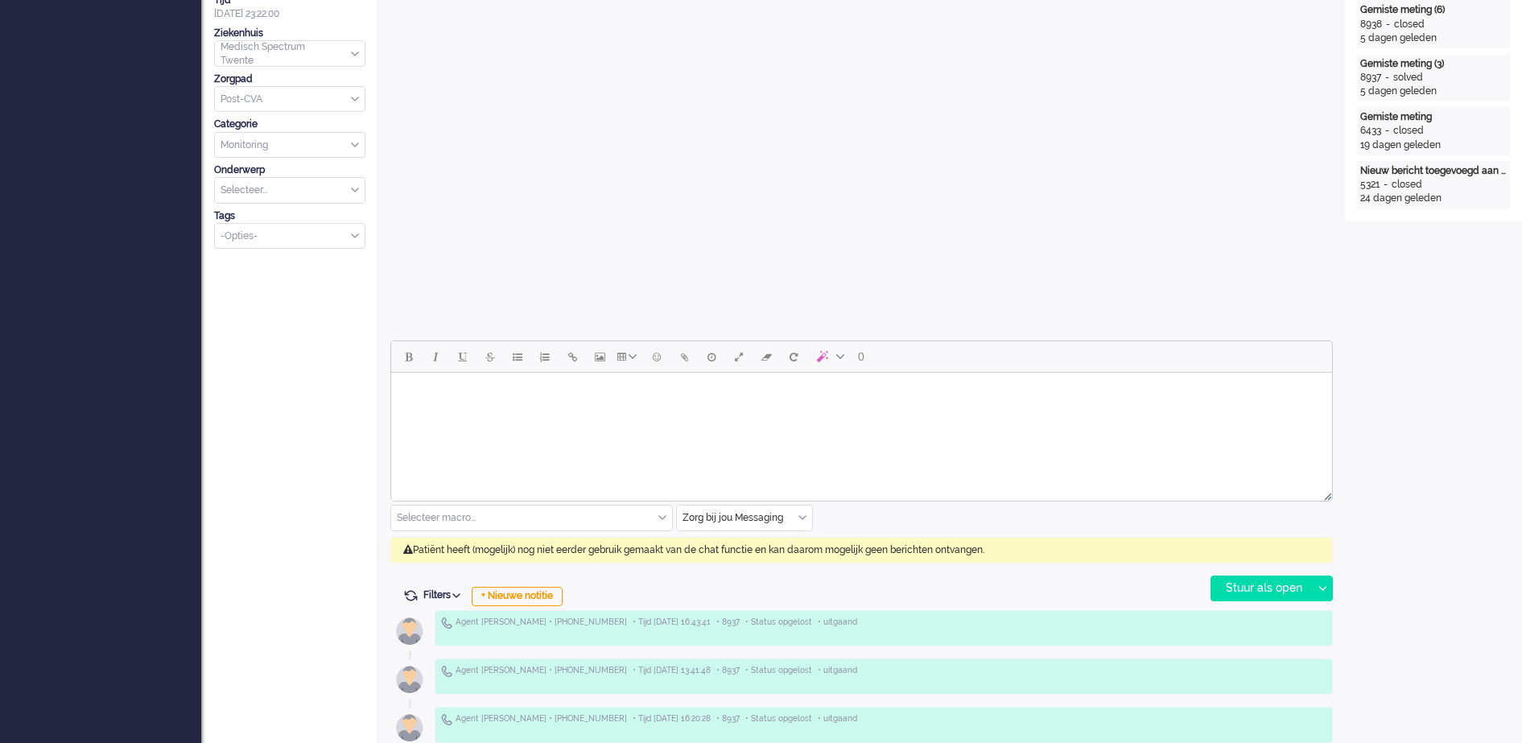
scroll to position [503, 0]
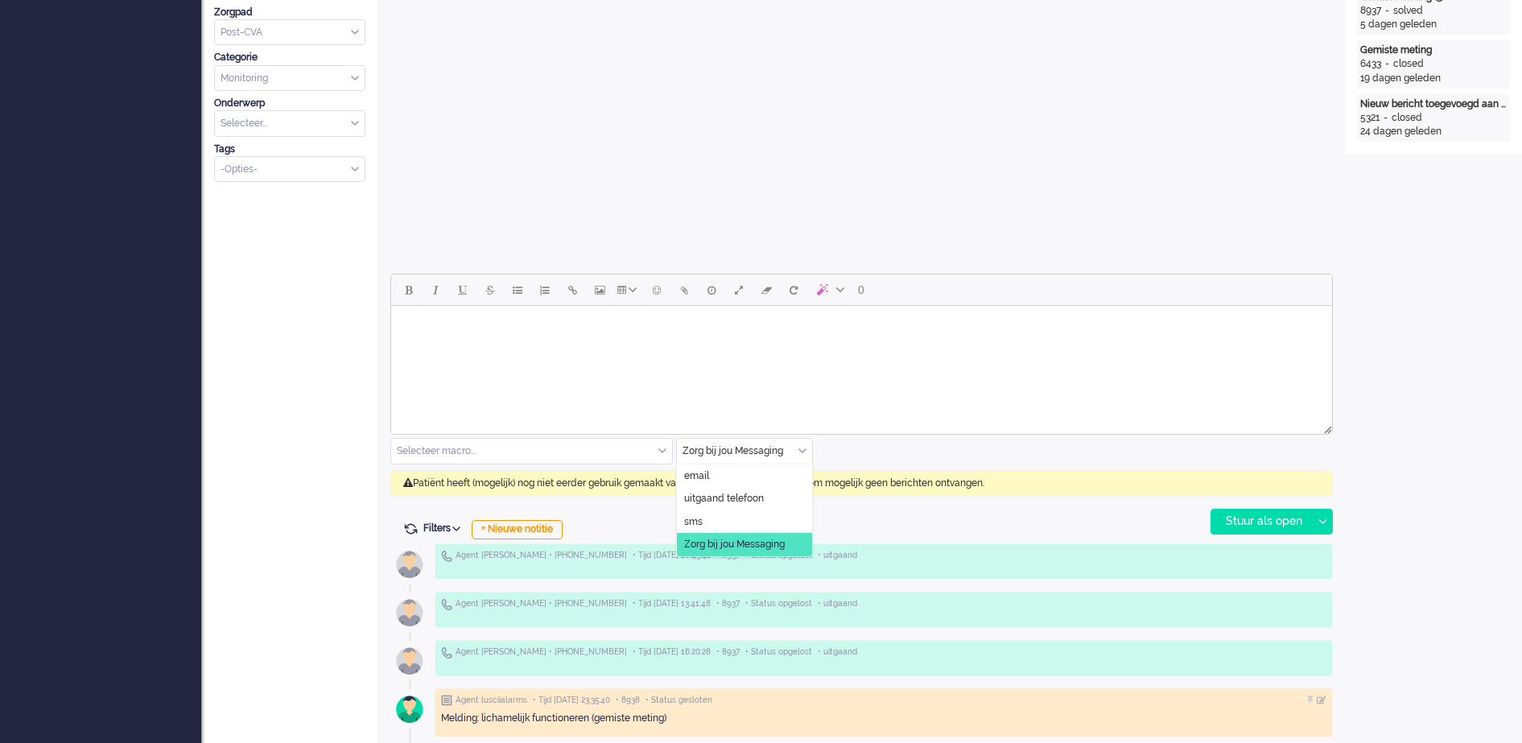
click at [801, 454] on div "Zorg bij jou Messaging" at bounding box center [744, 451] width 135 height 25
click at [750, 501] on span "uitgaand telefoon" at bounding box center [724, 499] width 80 height 14
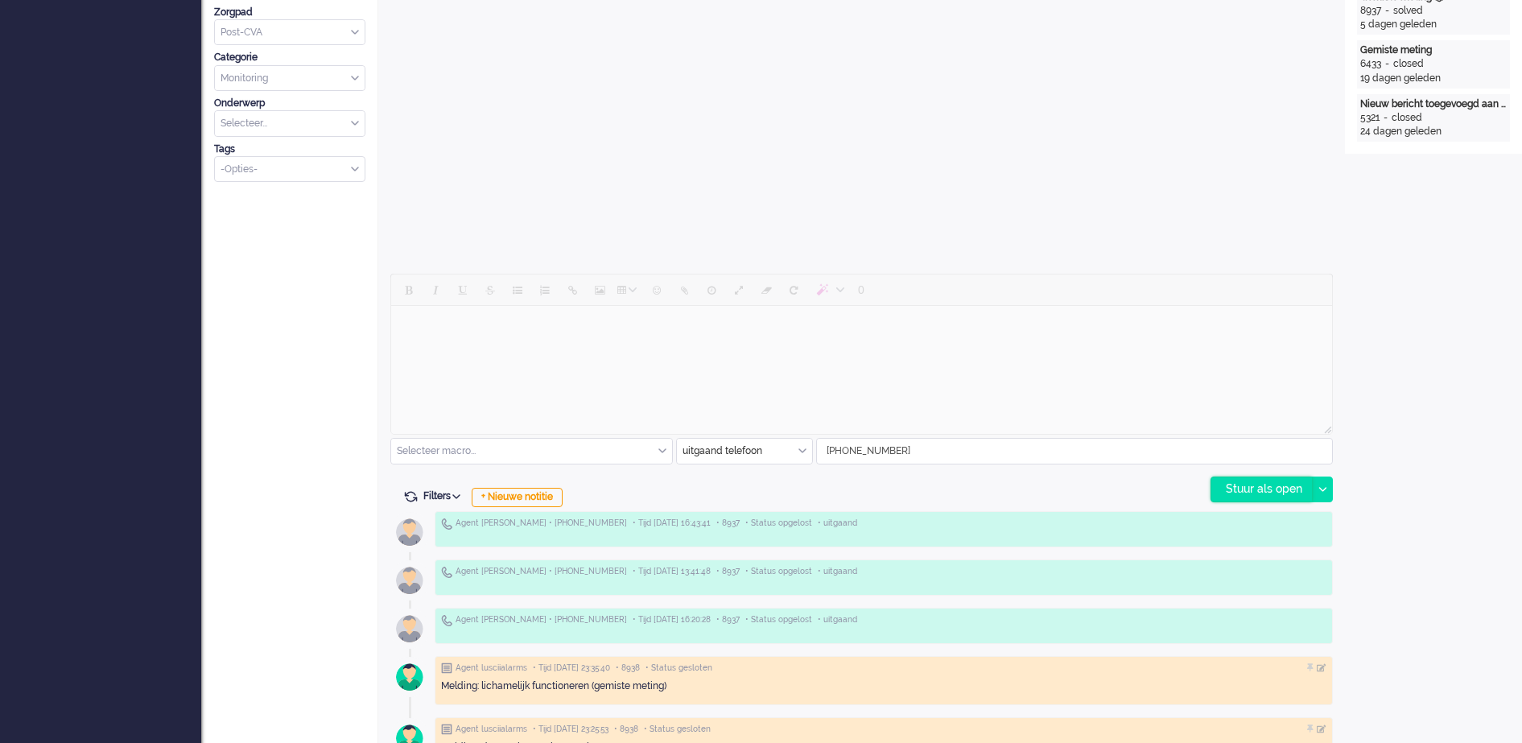
click at [1242, 483] on div "Stuur als open" at bounding box center [1261, 489] width 101 height 24
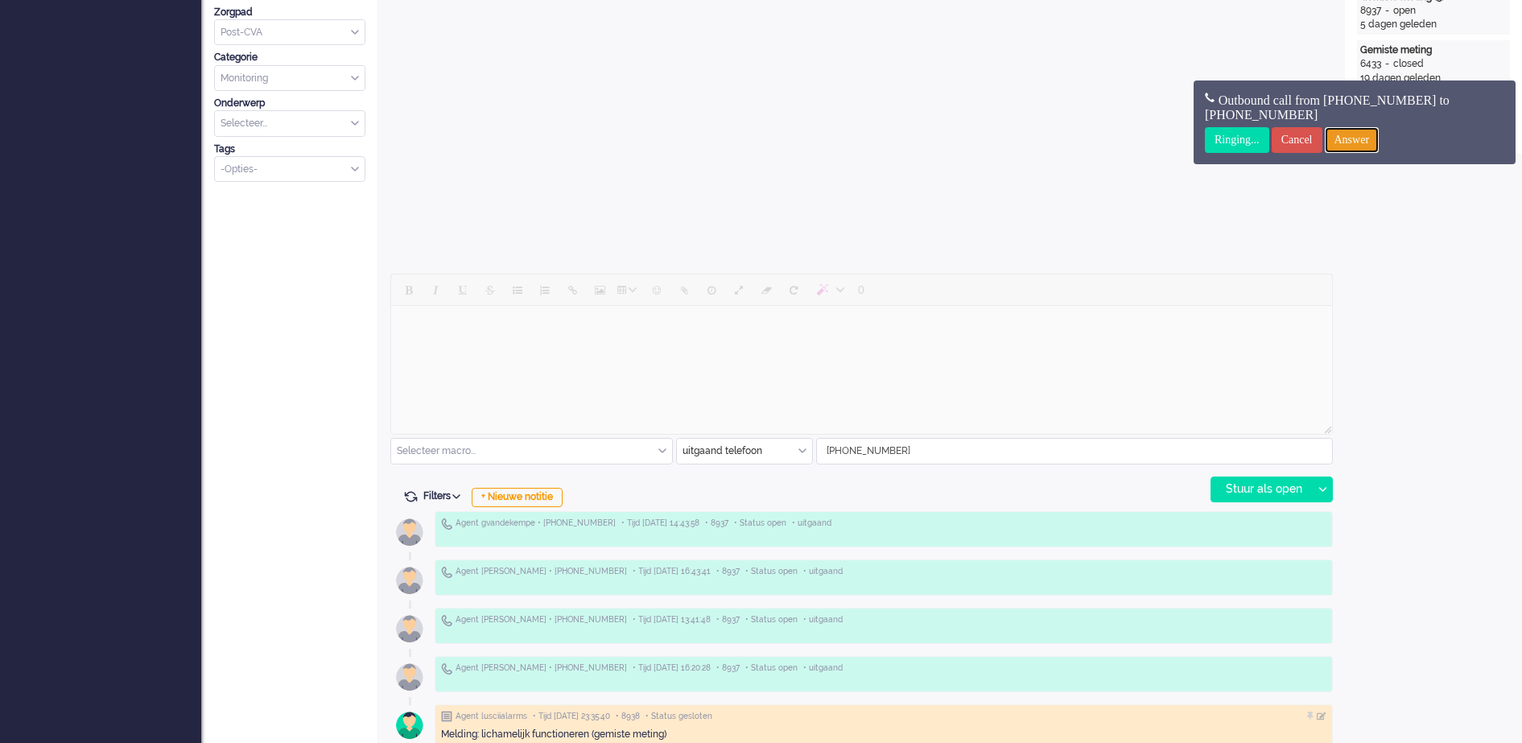
click at [1379, 142] on input "Answer" at bounding box center [1351, 140] width 55 height 26
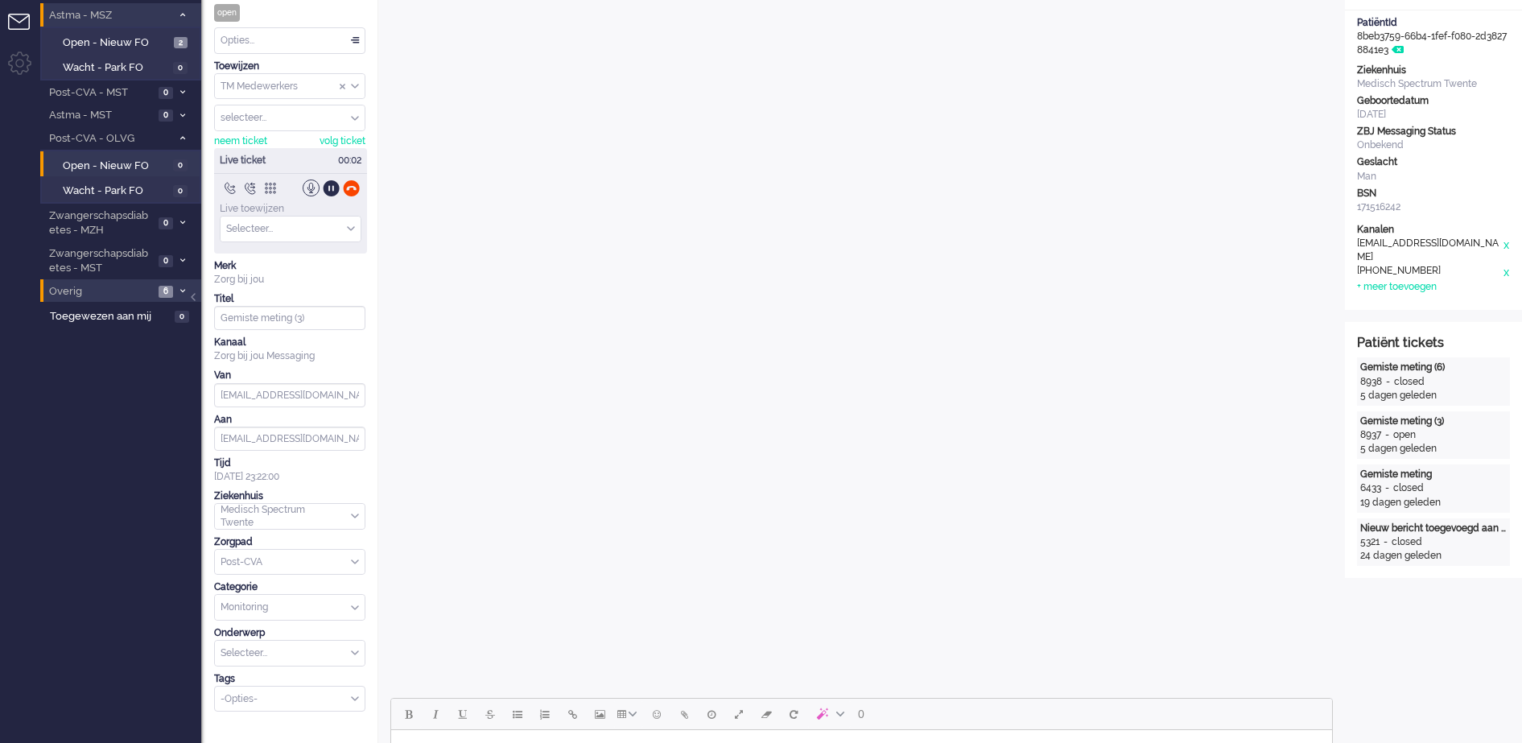
scroll to position [0, 0]
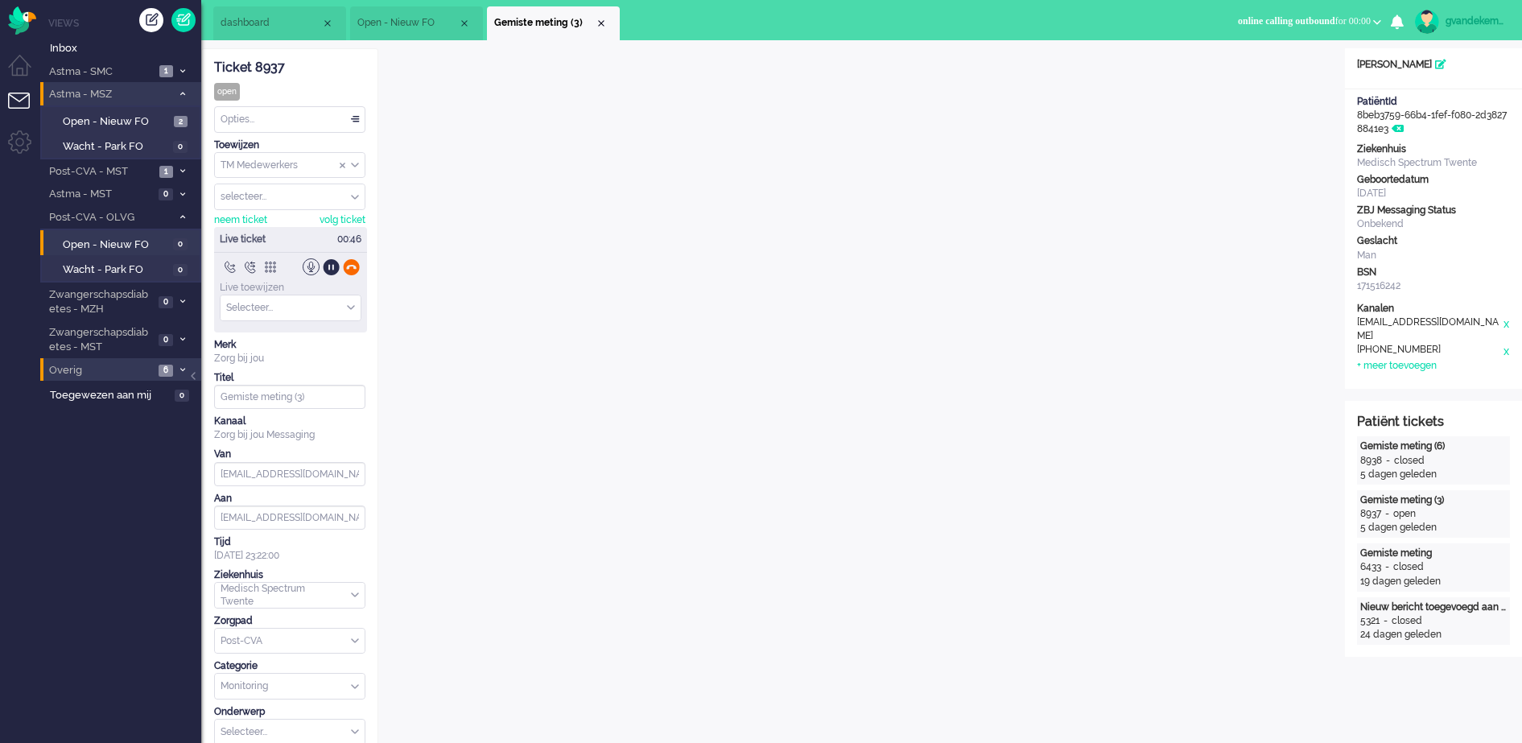
click at [349, 264] on div at bounding box center [351, 266] width 17 height 17
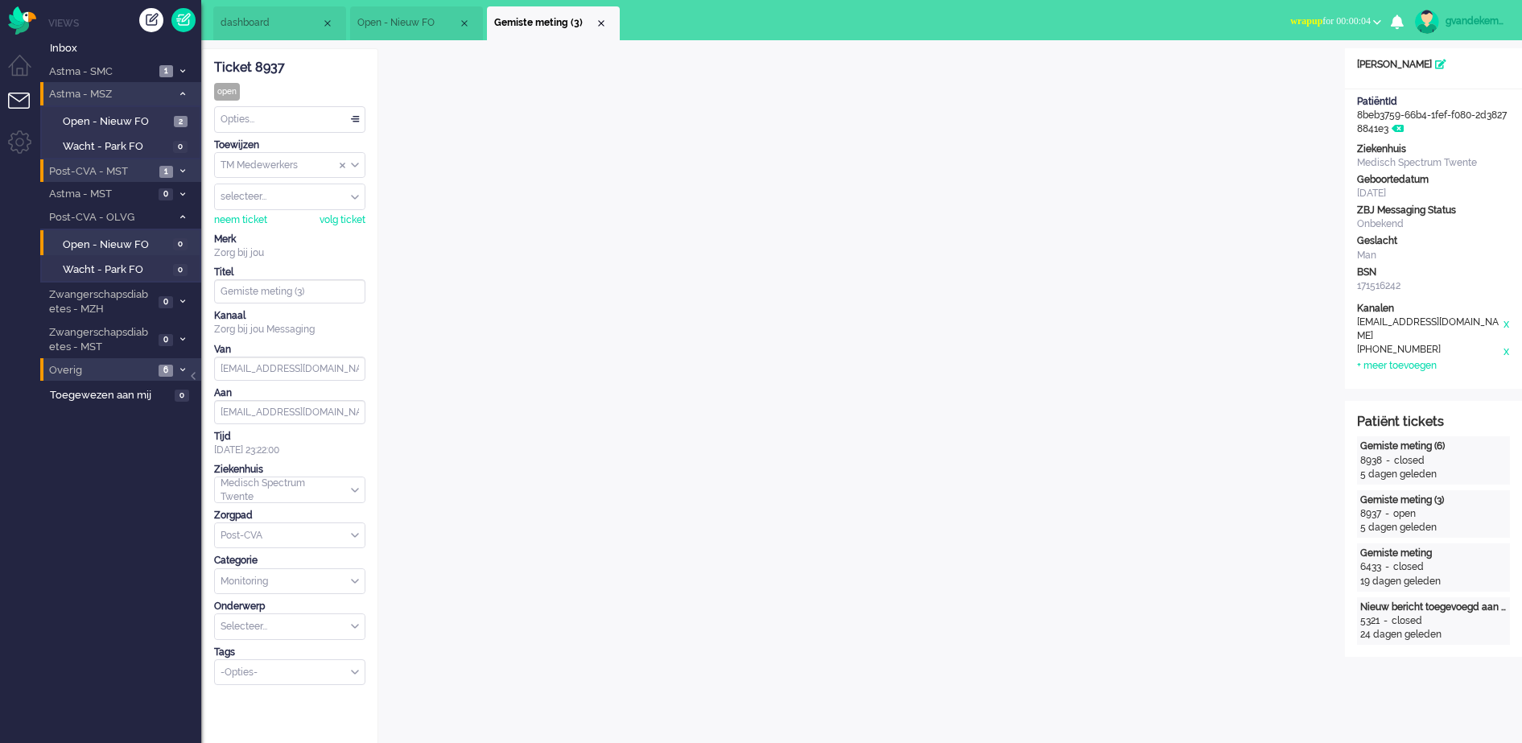
click at [137, 171] on span "Post-CVA - MST" at bounding box center [101, 171] width 108 height 15
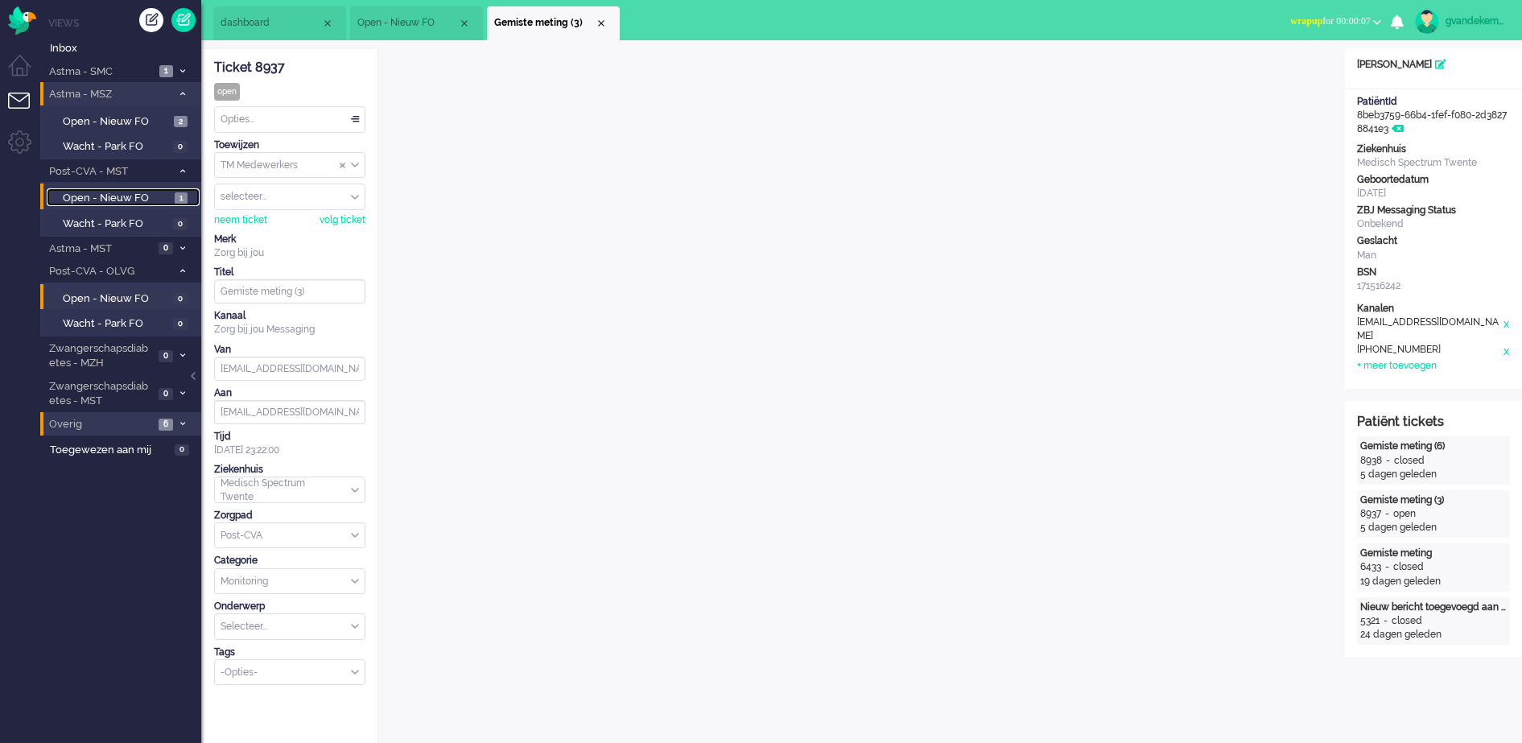
click at [127, 191] on span "Open - Nieuw FO" at bounding box center [117, 198] width 108 height 15
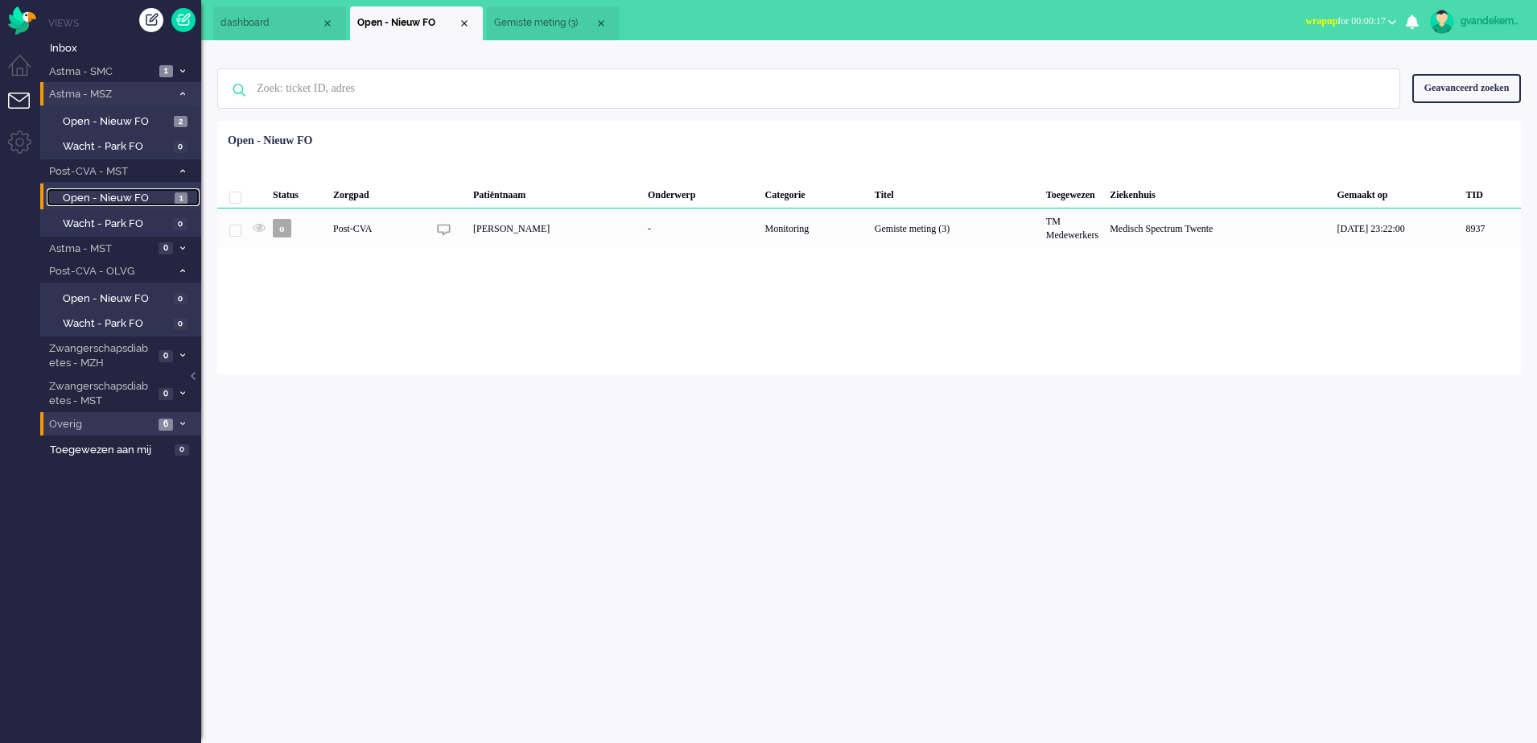
click at [551, 19] on span "Gemiste meting (3)" at bounding box center [544, 23] width 101 height 14
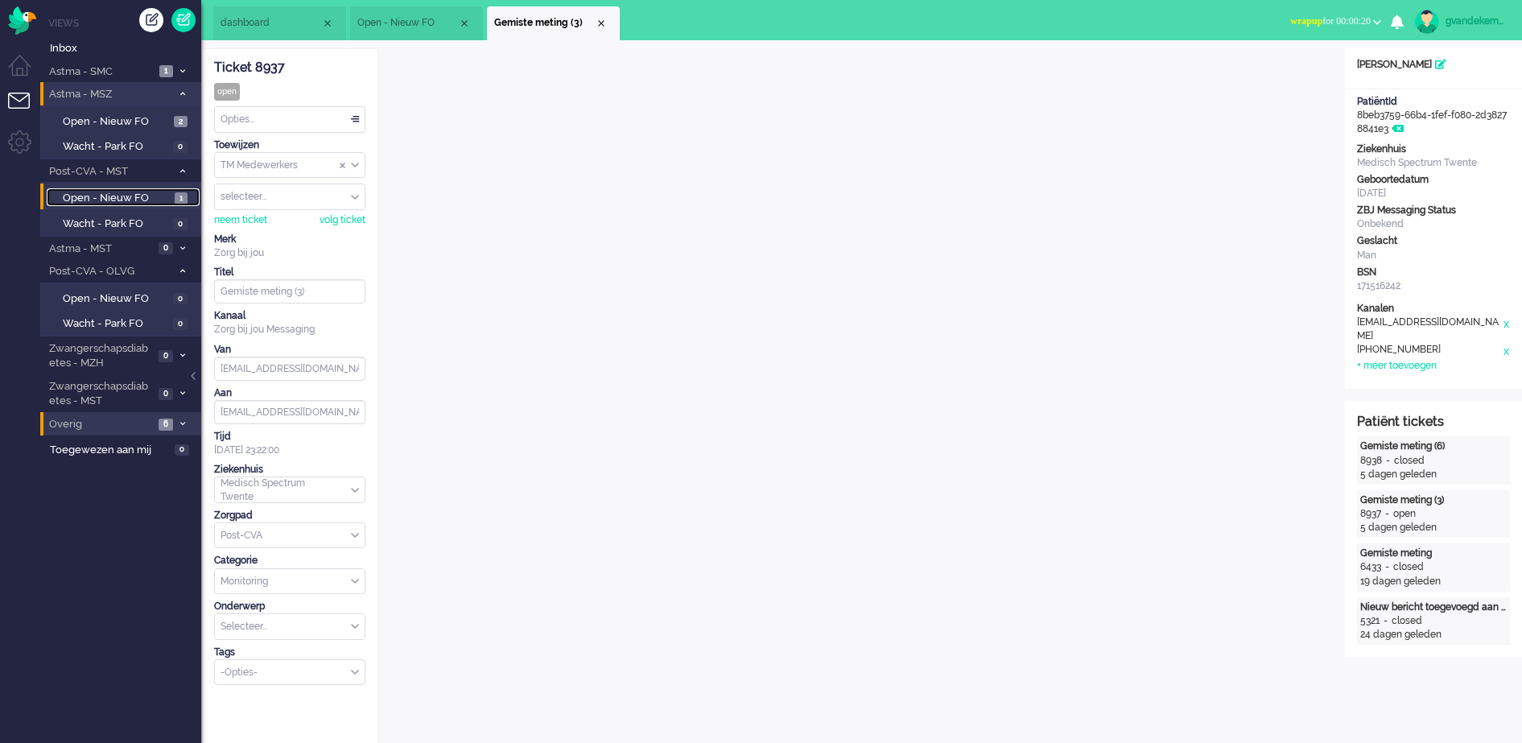
click at [414, 17] on span "Open - Nieuw FO" at bounding box center [407, 23] width 101 height 14
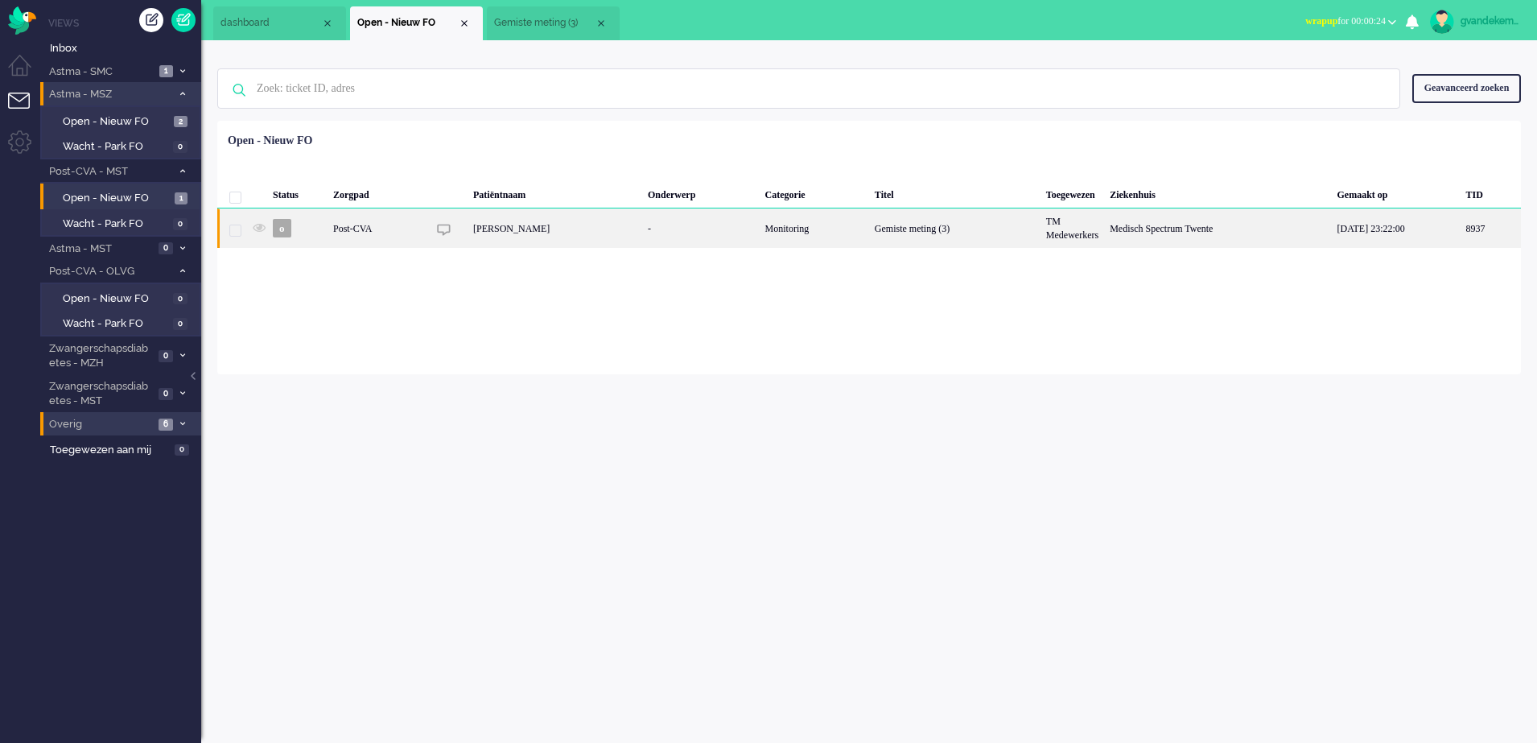
click at [444, 230] on img "8937" at bounding box center [444, 230] width 14 height 14
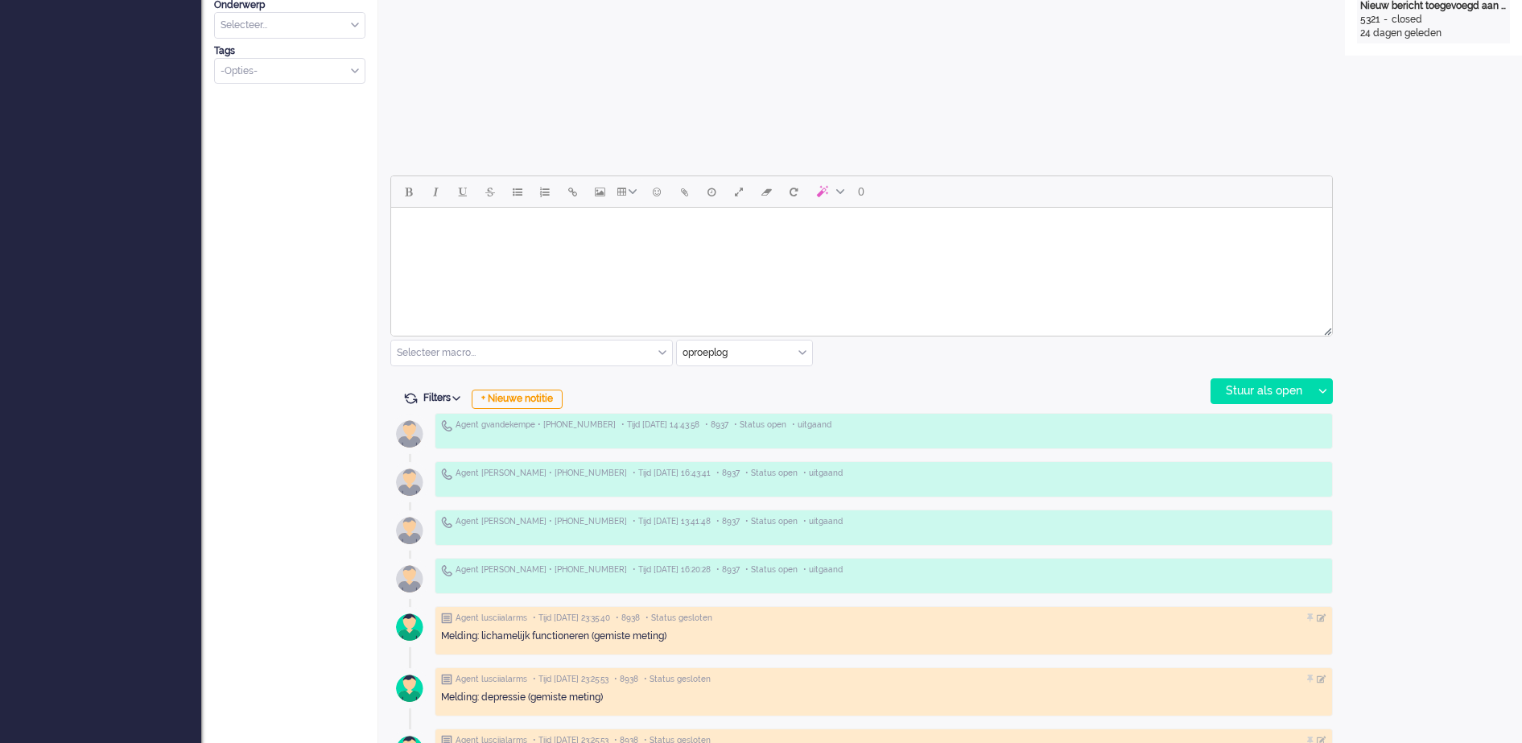
scroll to position [603, 0]
click at [546, 401] on div "+ Nieuwe notitie" at bounding box center [517, 396] width 91 height 19
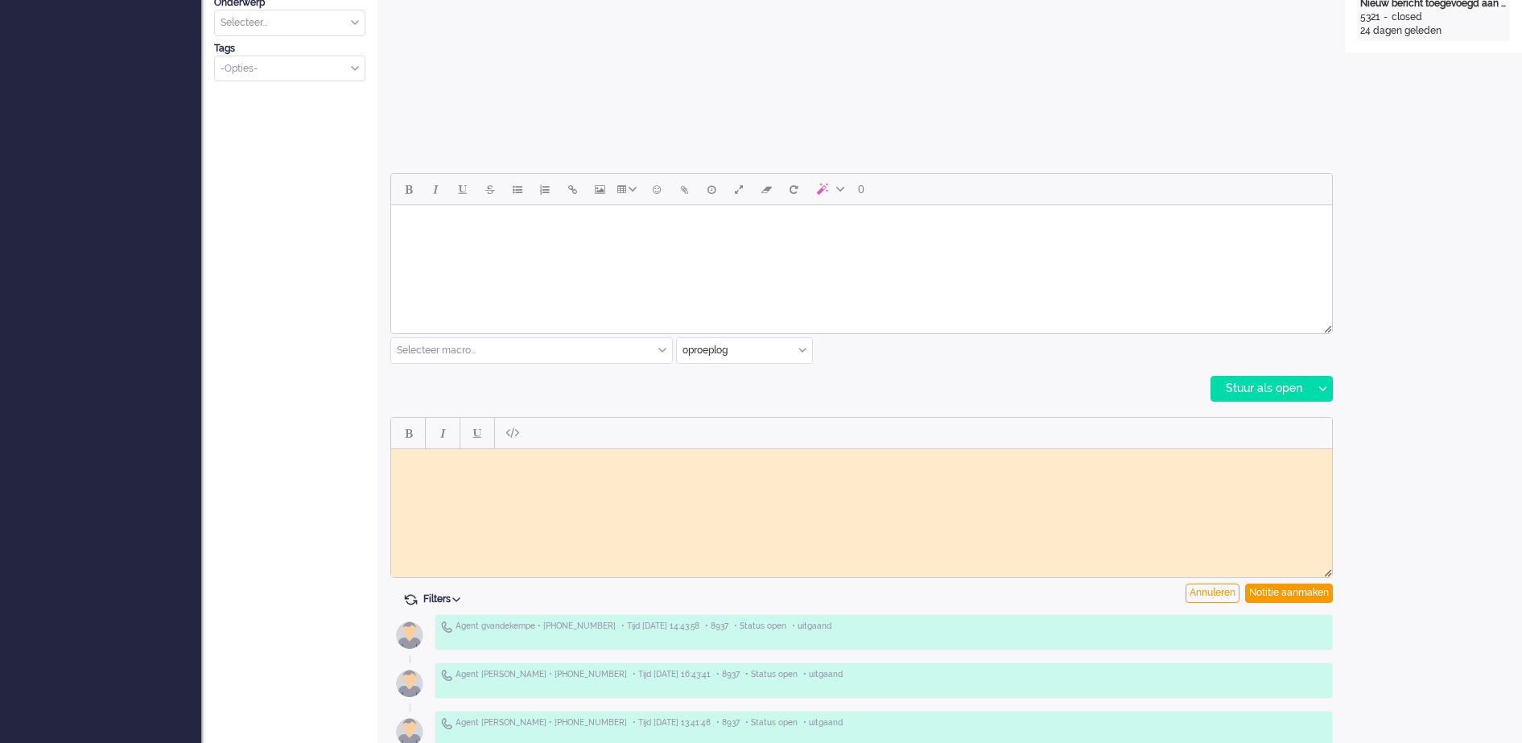
scroll to position [0, 0]
click at [534, 467] on html at bounding box center [861, 460] width 941 height 25
click at [624, 462] on body "Gebeld maar geen gehoor, voicemail ingesporken dat ik het later nog eens probee…" at bounding box center [861, 467] width 928 height 24
click at [1289, 595] on div "Notitie aanmaken" at bounding box center [1289, 592] width 88 height 19
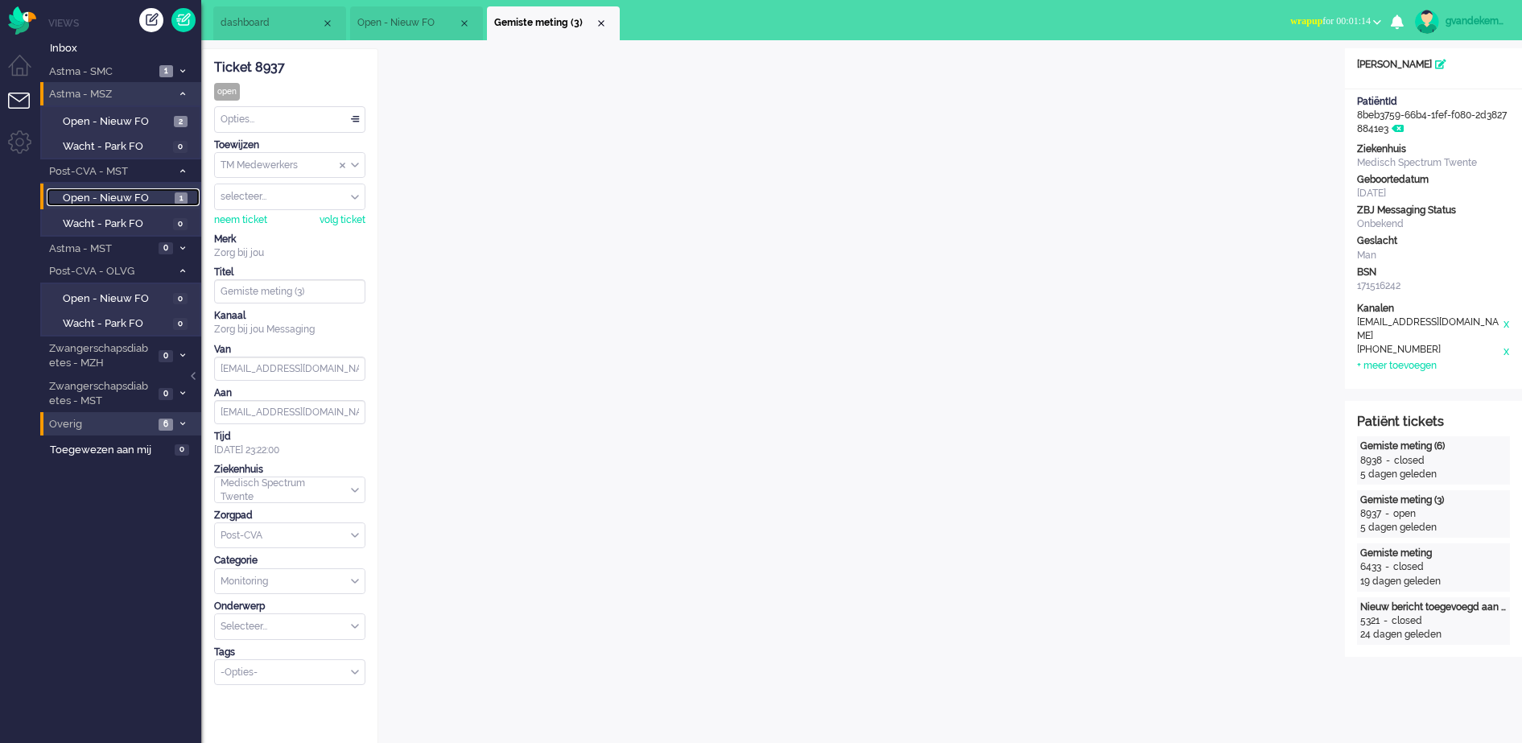
click at [121, 196] on span "Open - Nieuw FO" at bounding box center [117, 198] width 108 height 15
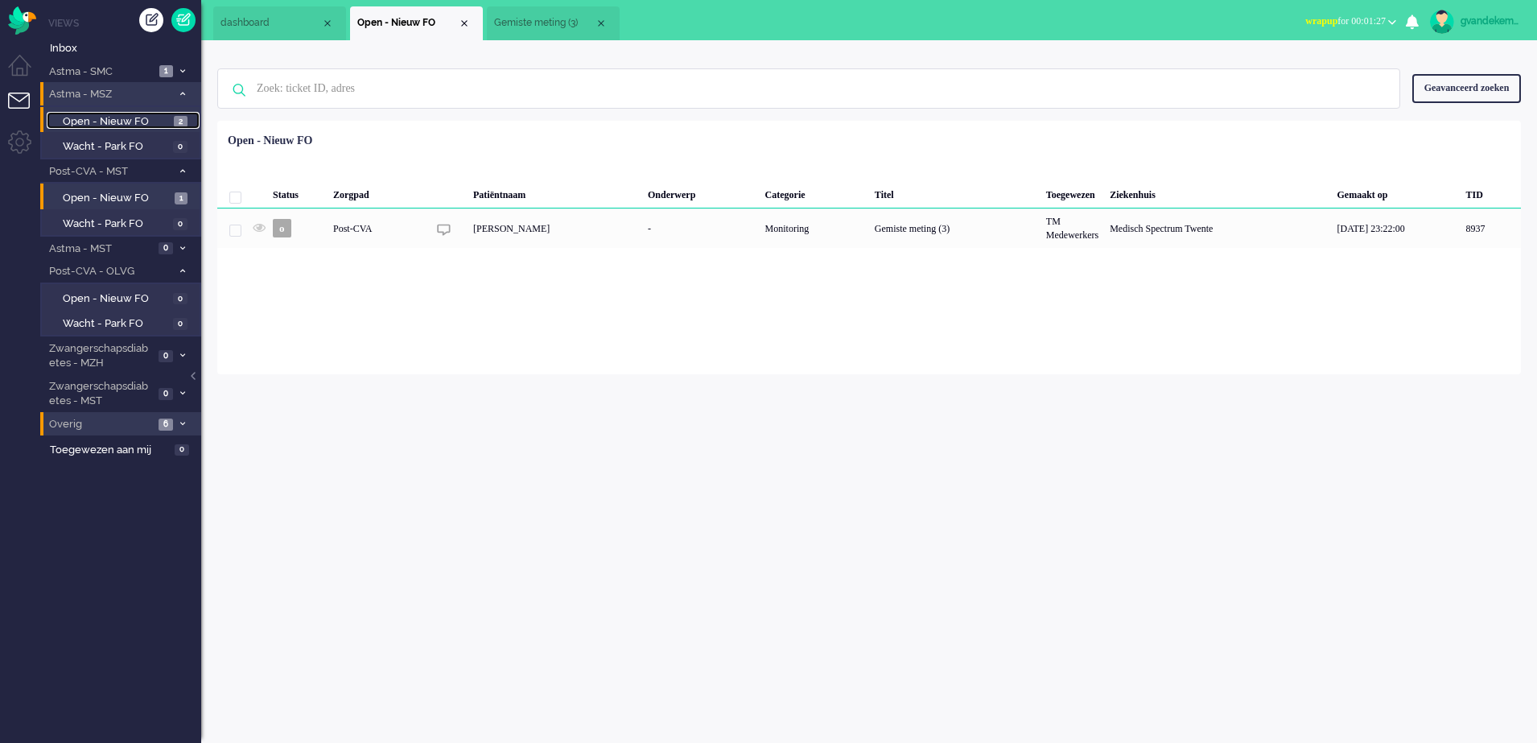
click at [150, 121] on span "Open - Nieuw FO" at bounding box center [116, 121] width 107 height 15
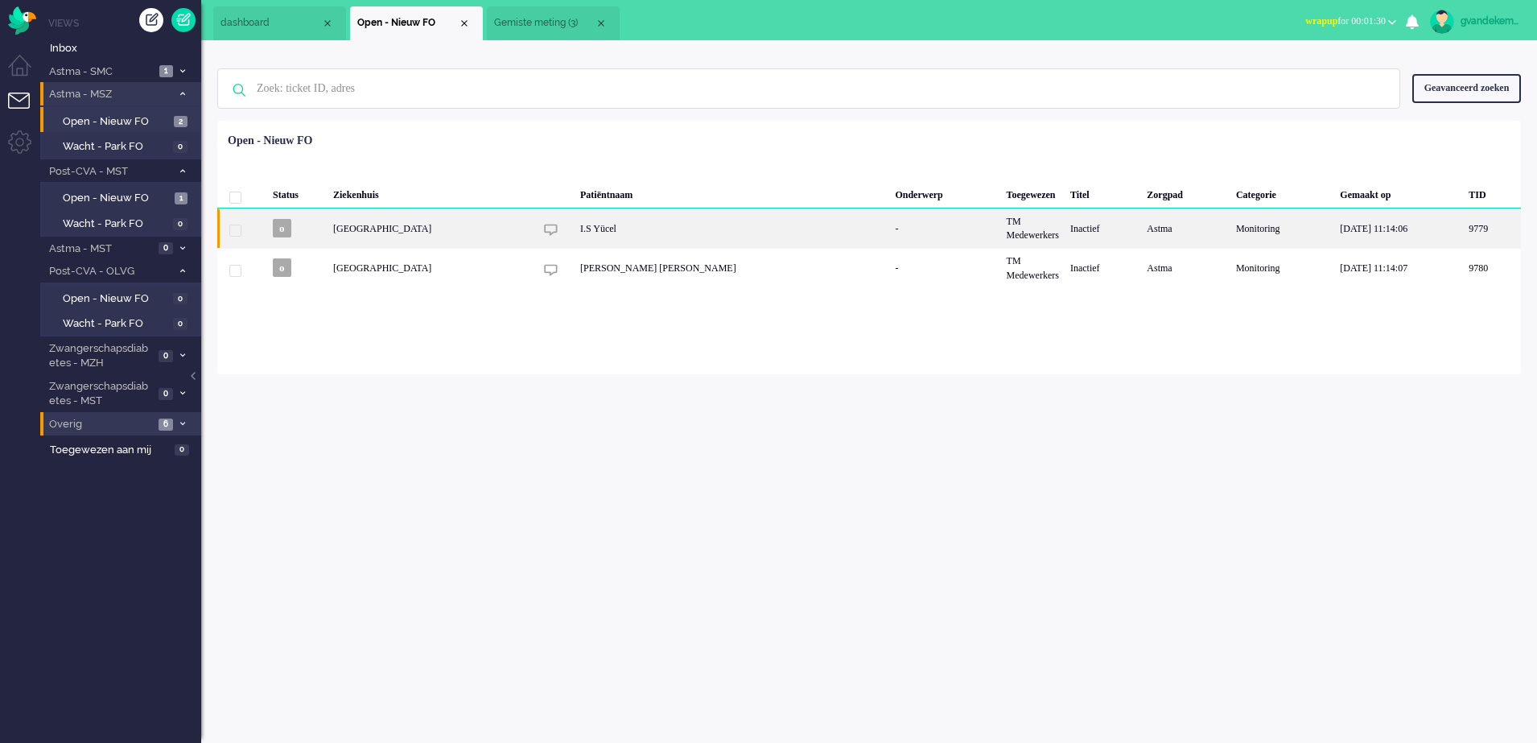
click at [607, 233] on div "I.S Yücel" at bounding box center [732, 227] width 315 height 39
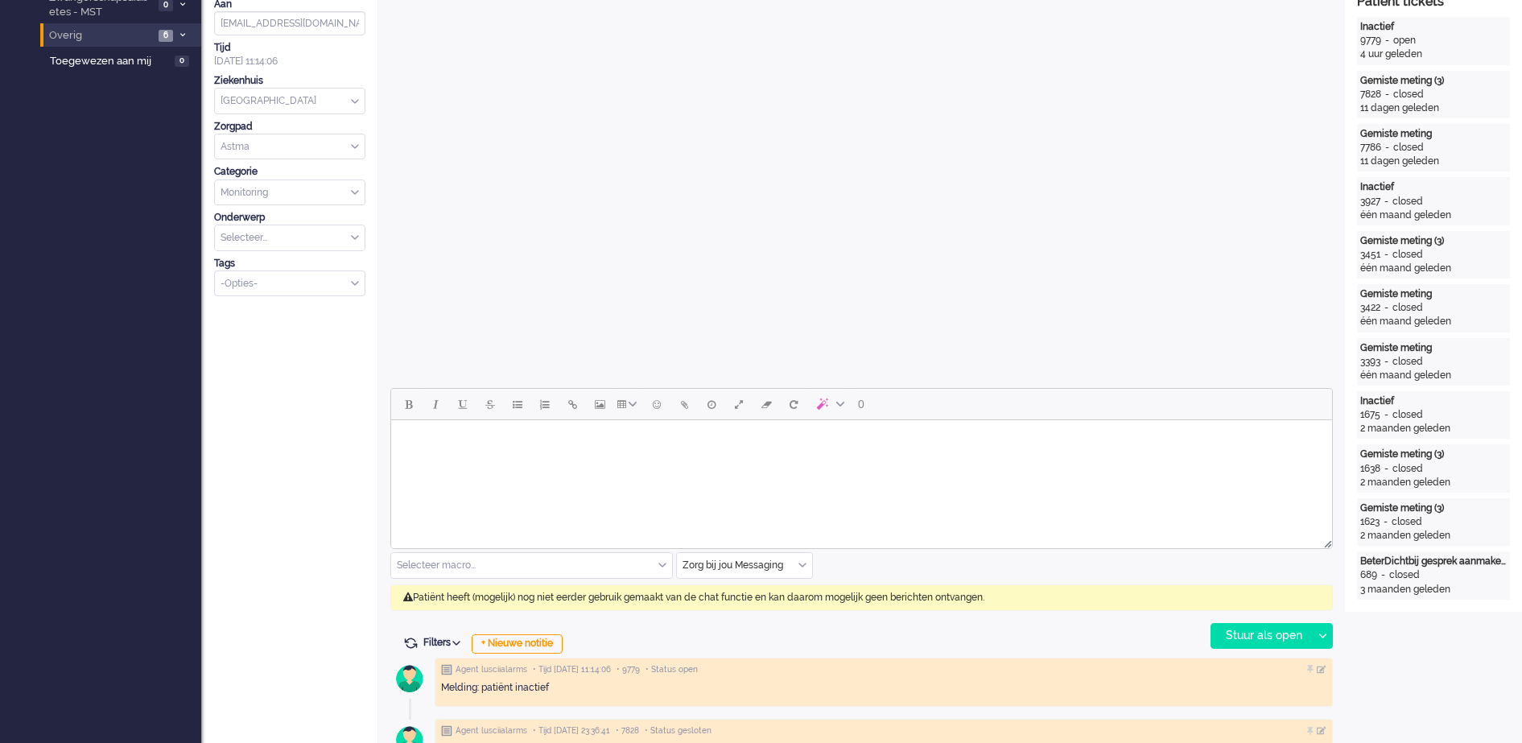
scroll to position [551, 0]
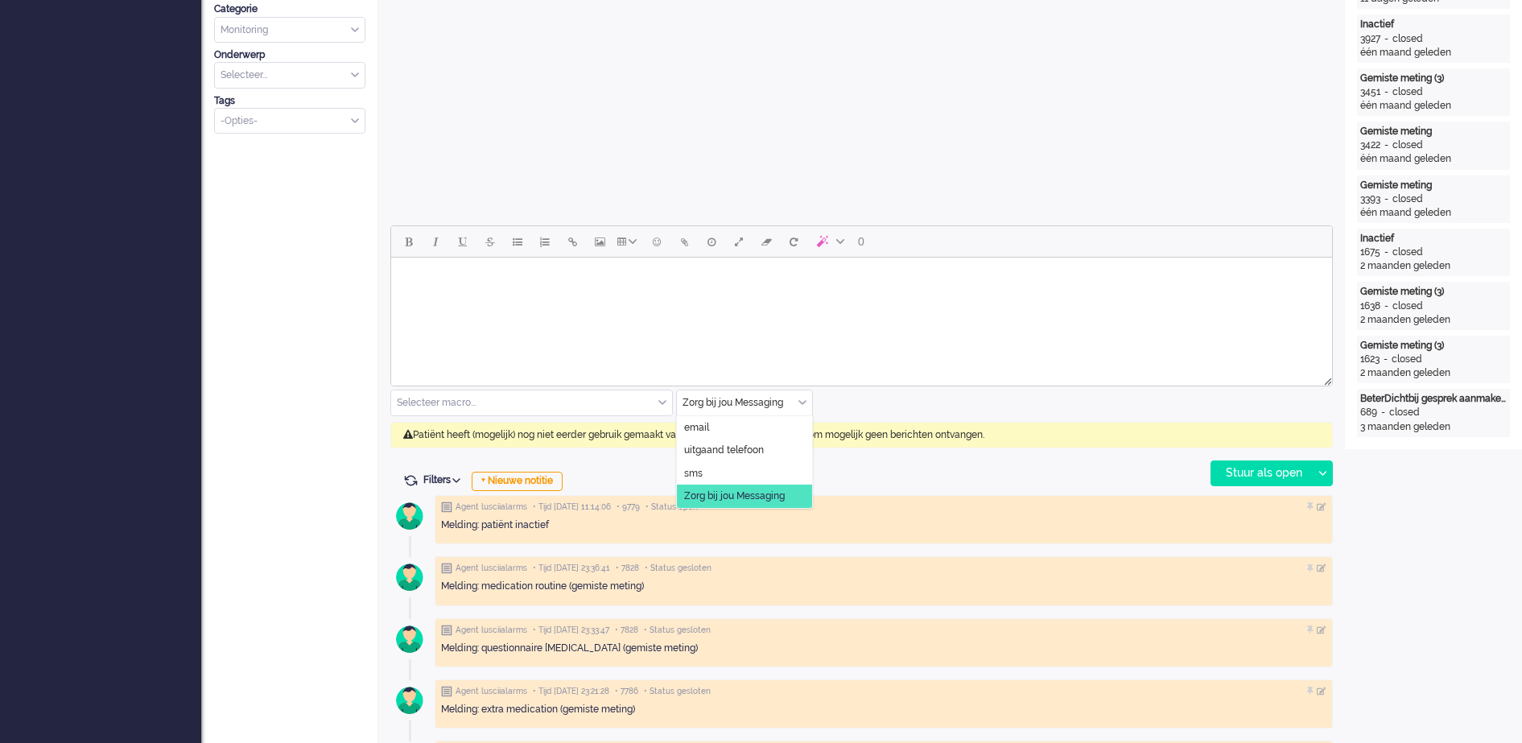
click at [802, 403] on div "Zorg bij jou Messaging" at bounding box center [744, 402] width 135 height 25
click at [756, 446] on span "uitgaand telefoon" at bounding box center [724, 450] width 80 height 14
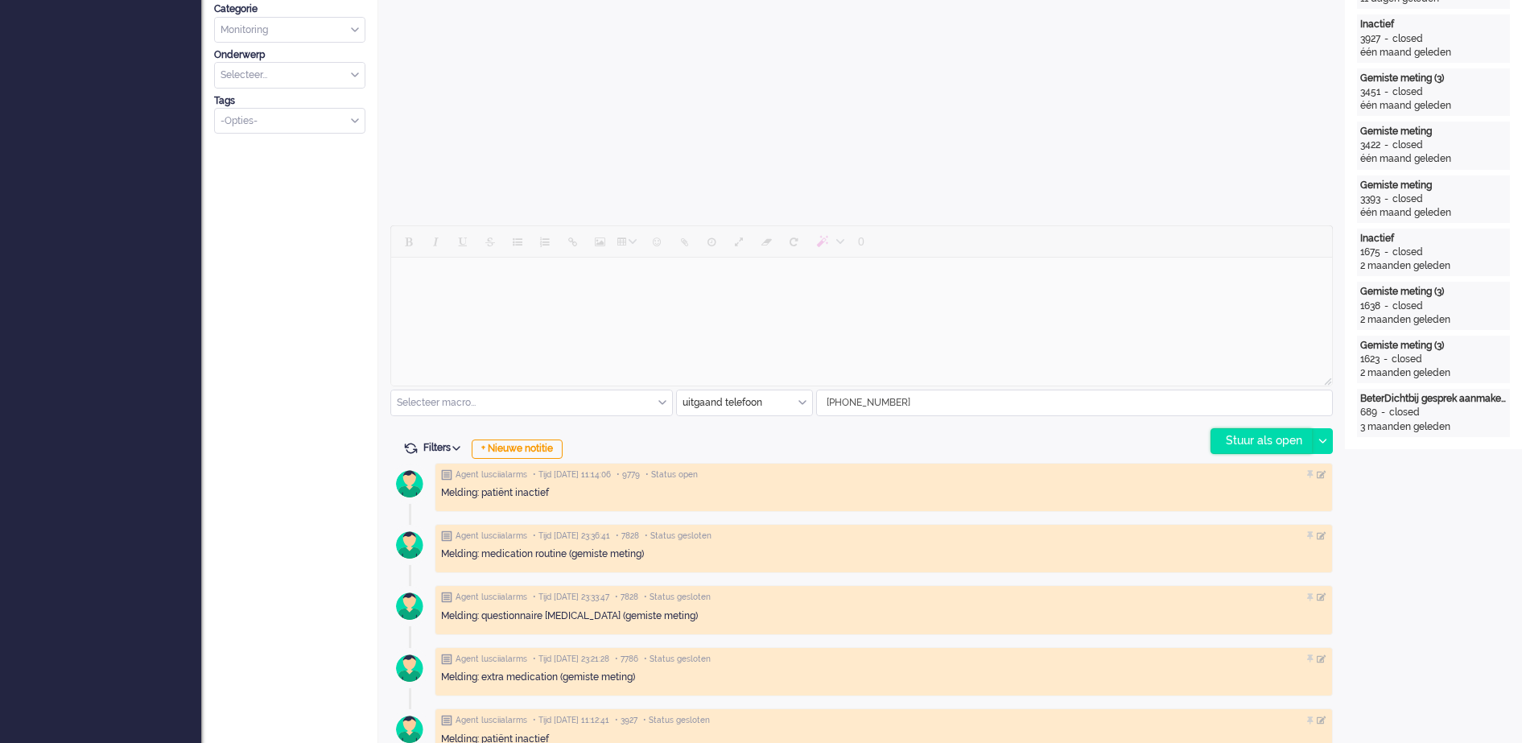
click at [1267, 439] on div "Stuur als open" at bounding box center [1261, 441] width 101 height 24
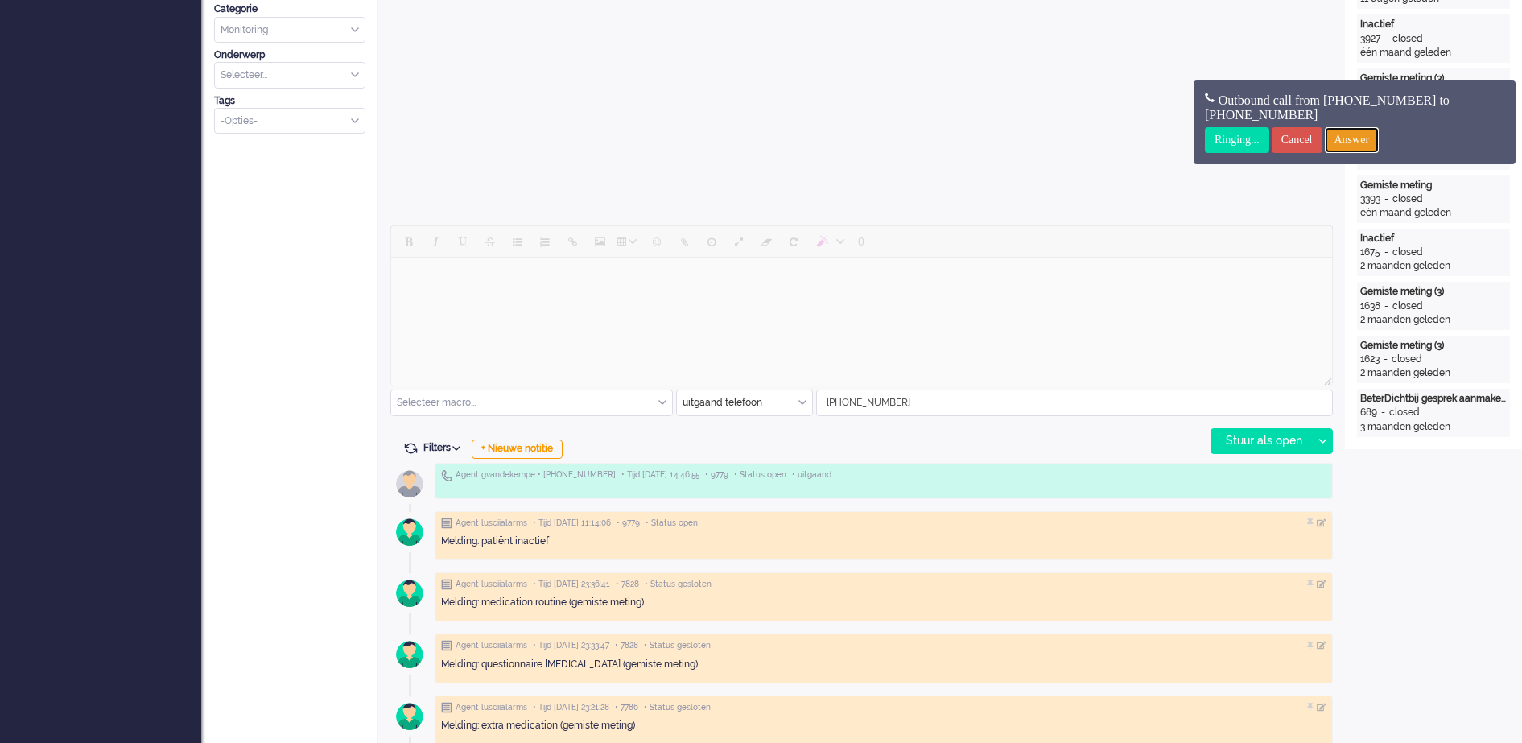
click at [1379, 141] on input "Answer" at bounding box center [1351, 140] width 55 height 26
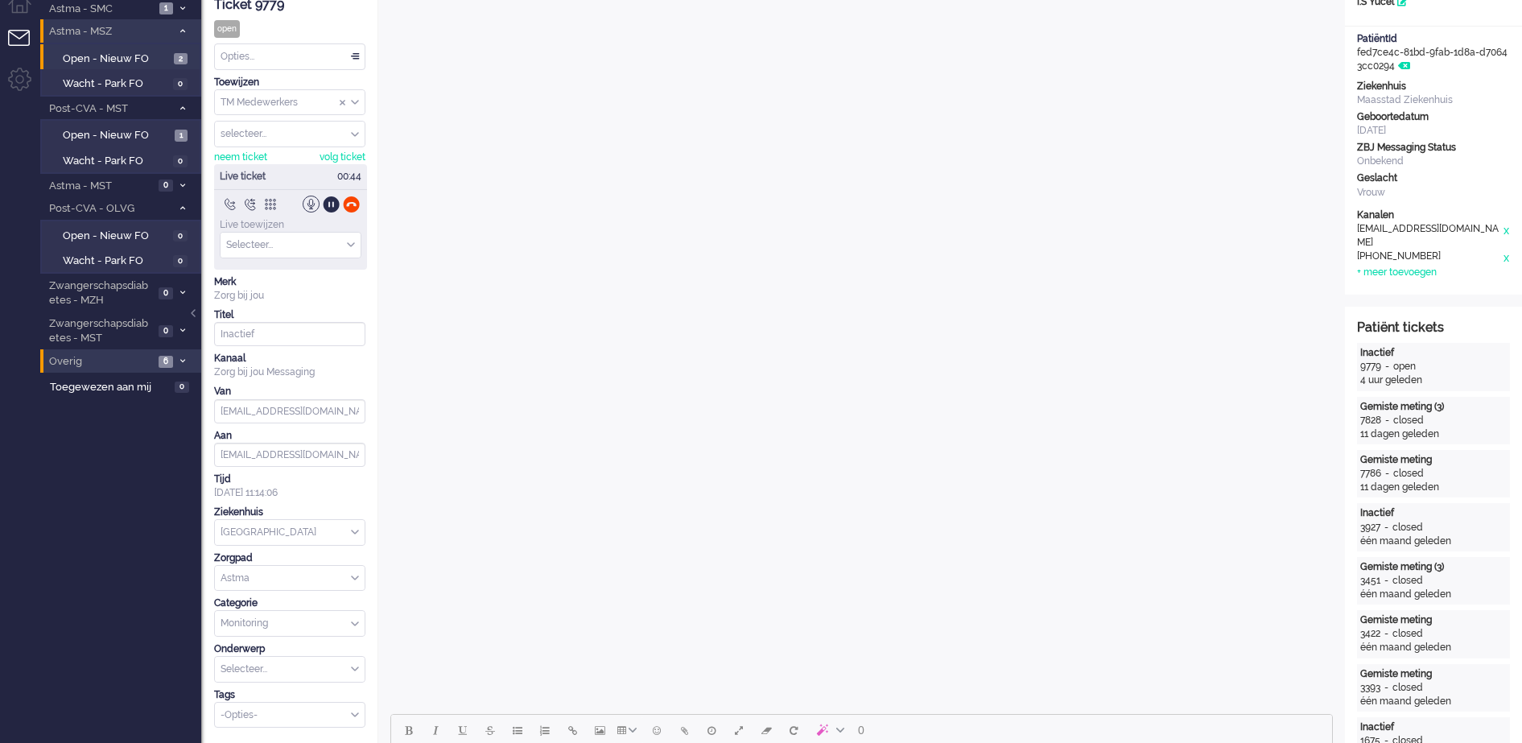
scroll to position [0, 0]
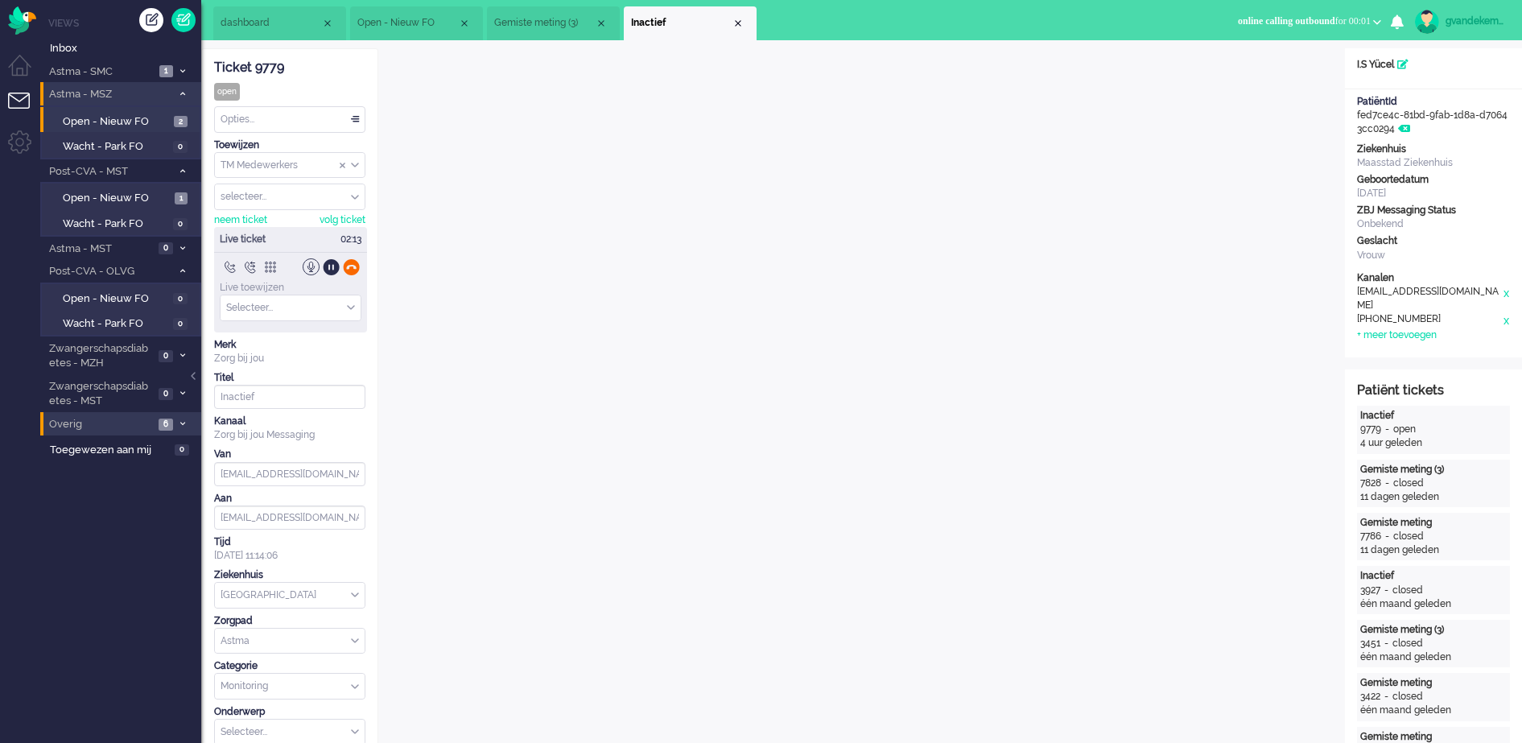
click at [351, 264] on div at bounding box center [351, 266] width 17 height 17
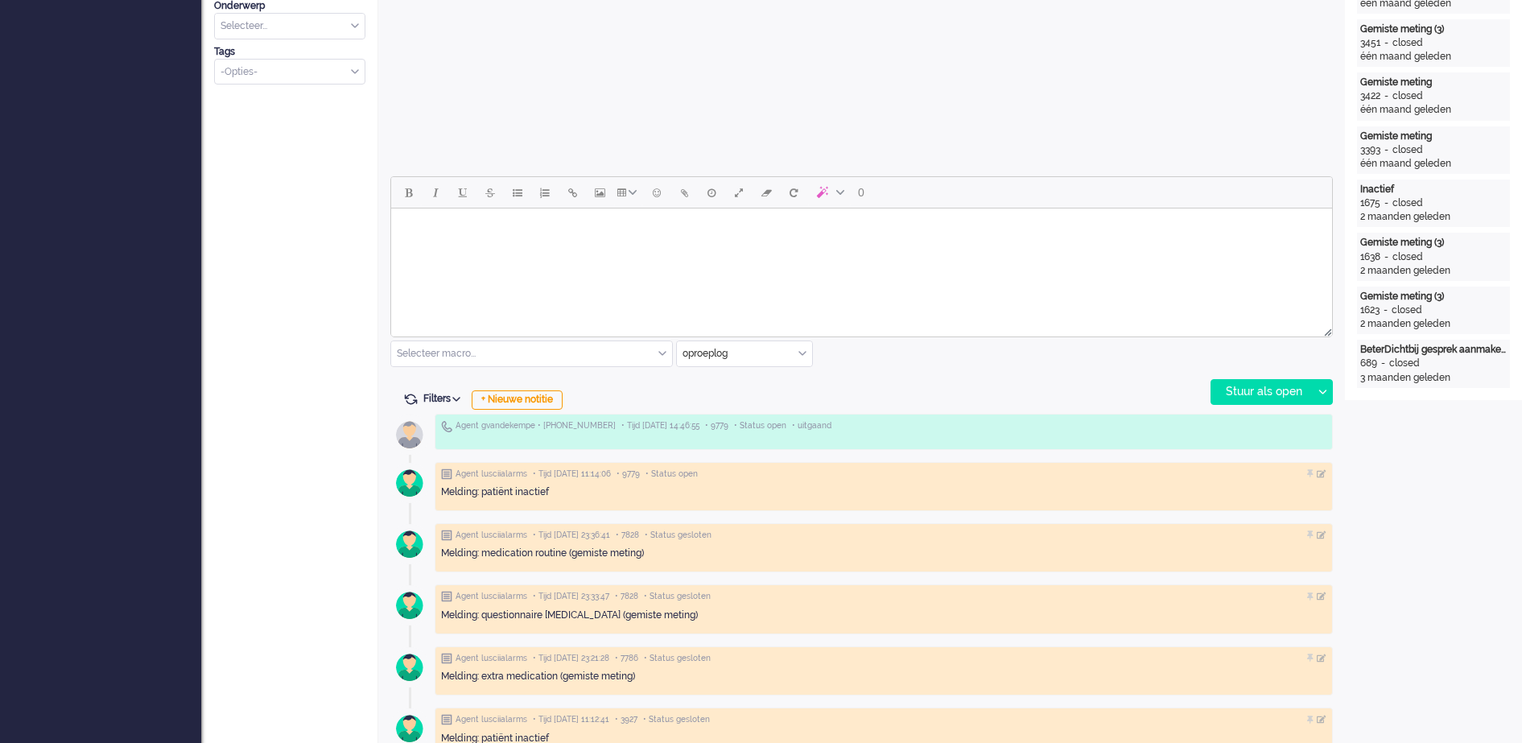
scroll to position [603, 0]
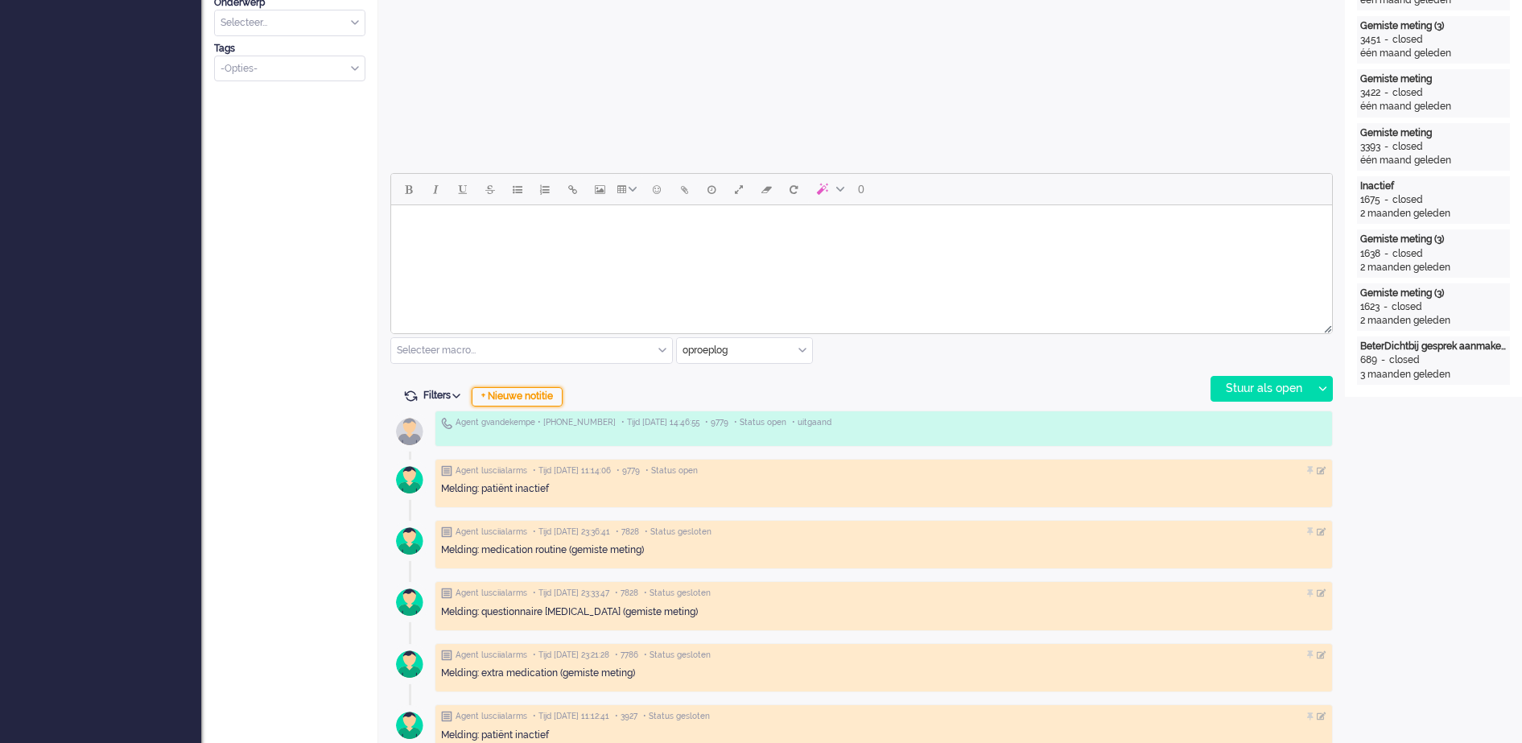
click at [537, 389] on div "+ Nieuwe notitie" at bounding box center [517, 396] width 91 height 19
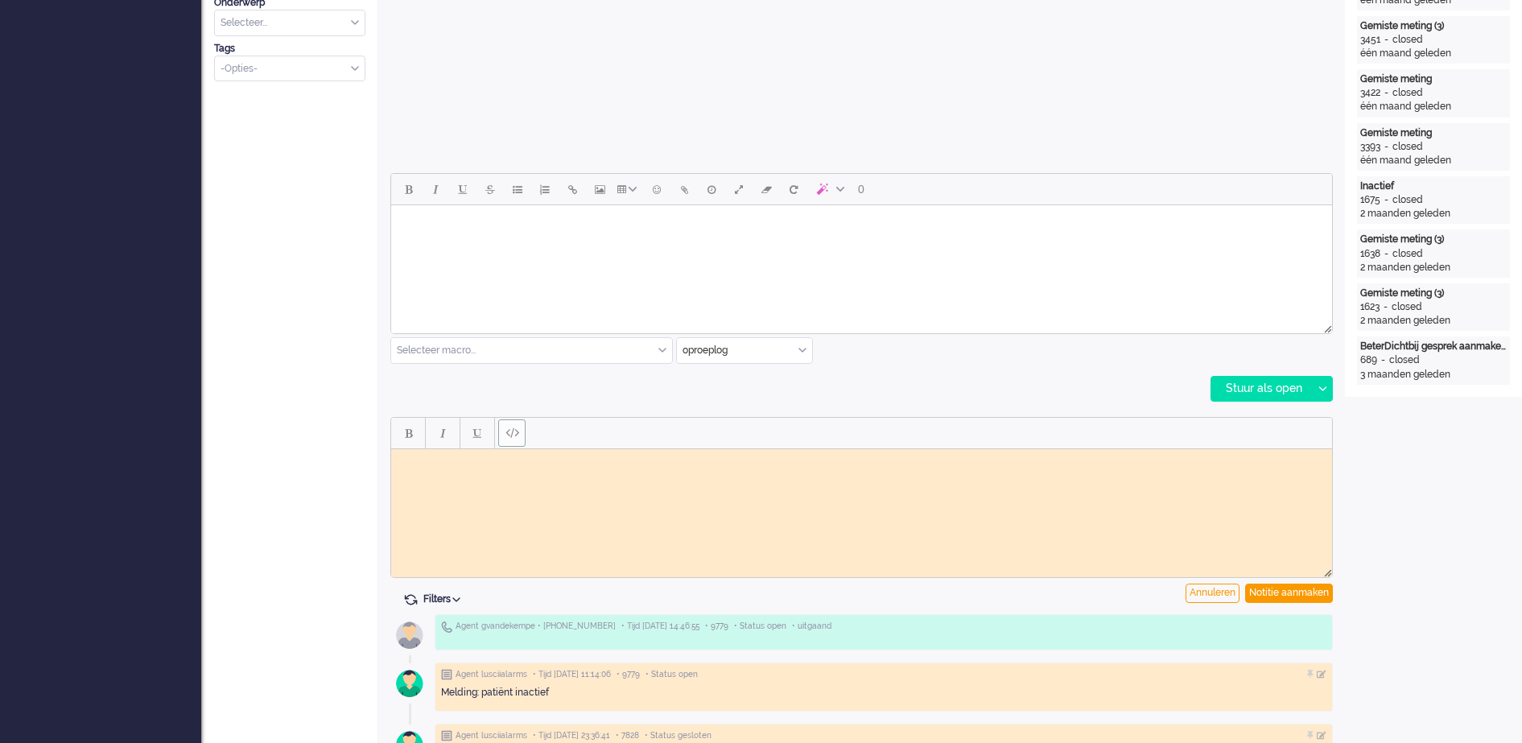
scroll to position [0, 0]
click at [426, 458] on body "Rich Text Area. Press ALT-0 for help." at bounding box center [861, 461] width 928 height 12
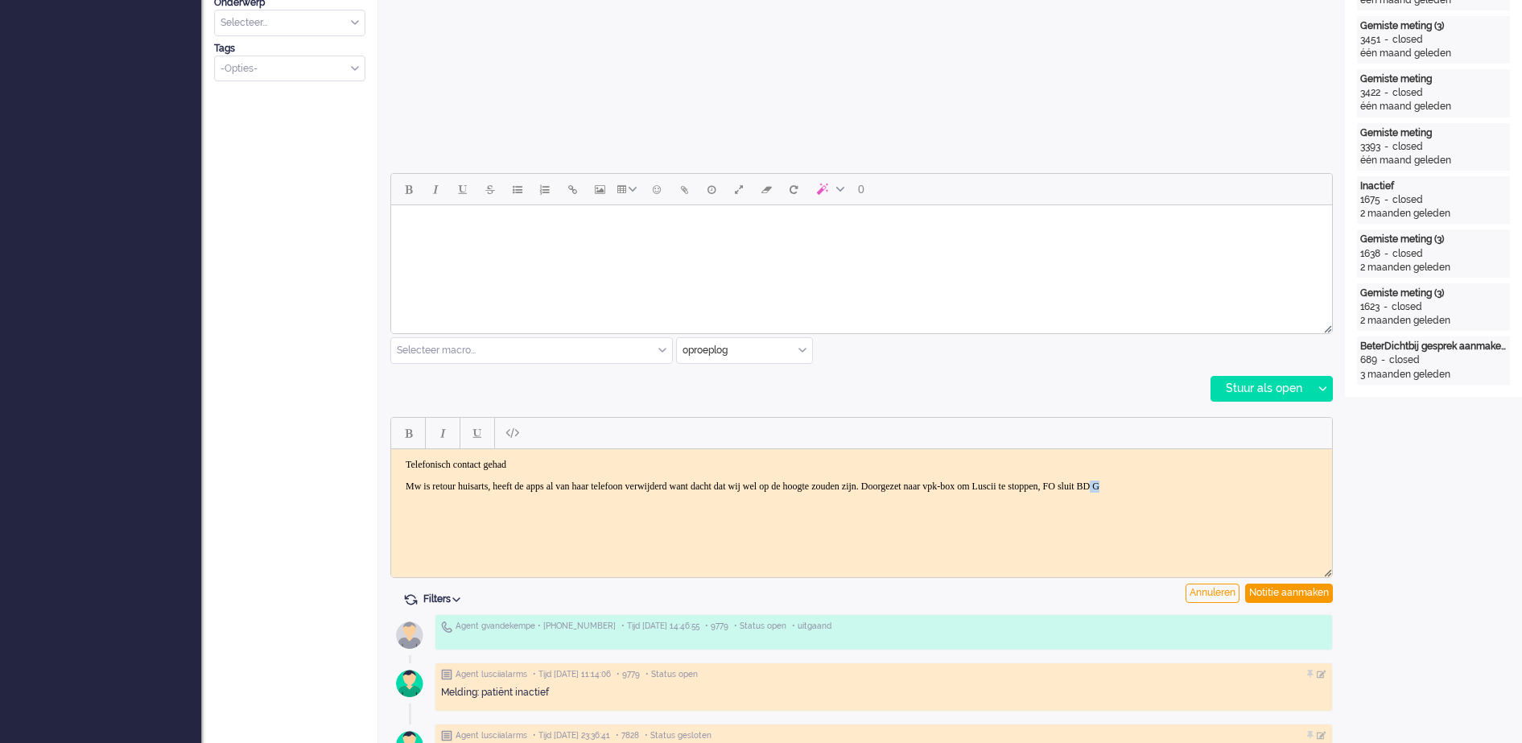
drag, startPoint x: 1281, startPoint y: 484, endPoint x: 1266, endPoint y: 484, distance: 15.3
click at [1266, 484] on p "Mw is retour huisarts, heeft de apps al van haar telefoon verwijderd want dacht…" at bounding box center [862, 486] width 912 height 12
click at [403, 480] on body "Telefonisch contact gehad Mw is retour huisarts, heeft de apps al van haar tele…" at bounding box center [861, 481] width 928 height 46
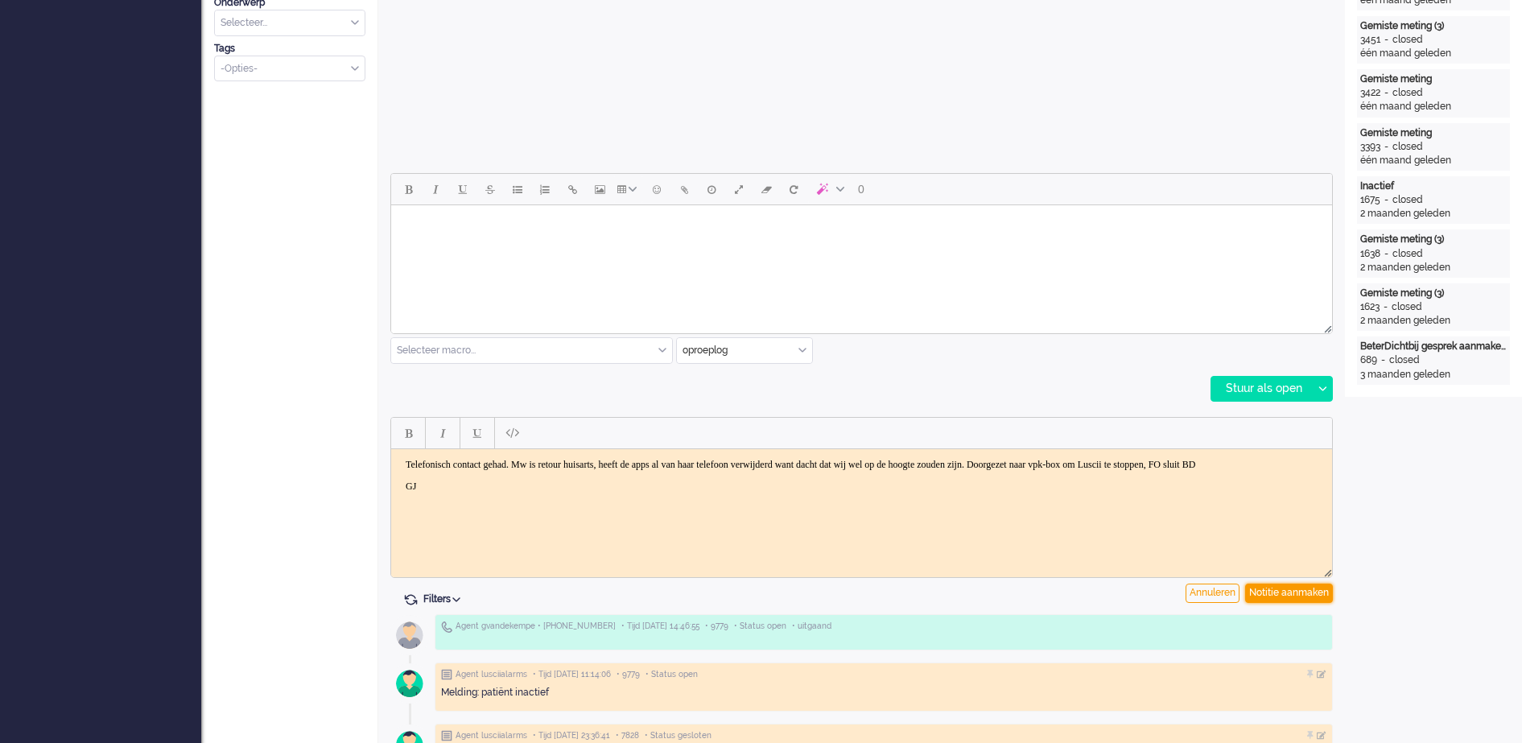
click at [1300, 588] on div "Notitie aanmaken" at bounding box center [1289, 592] width 88 height 19
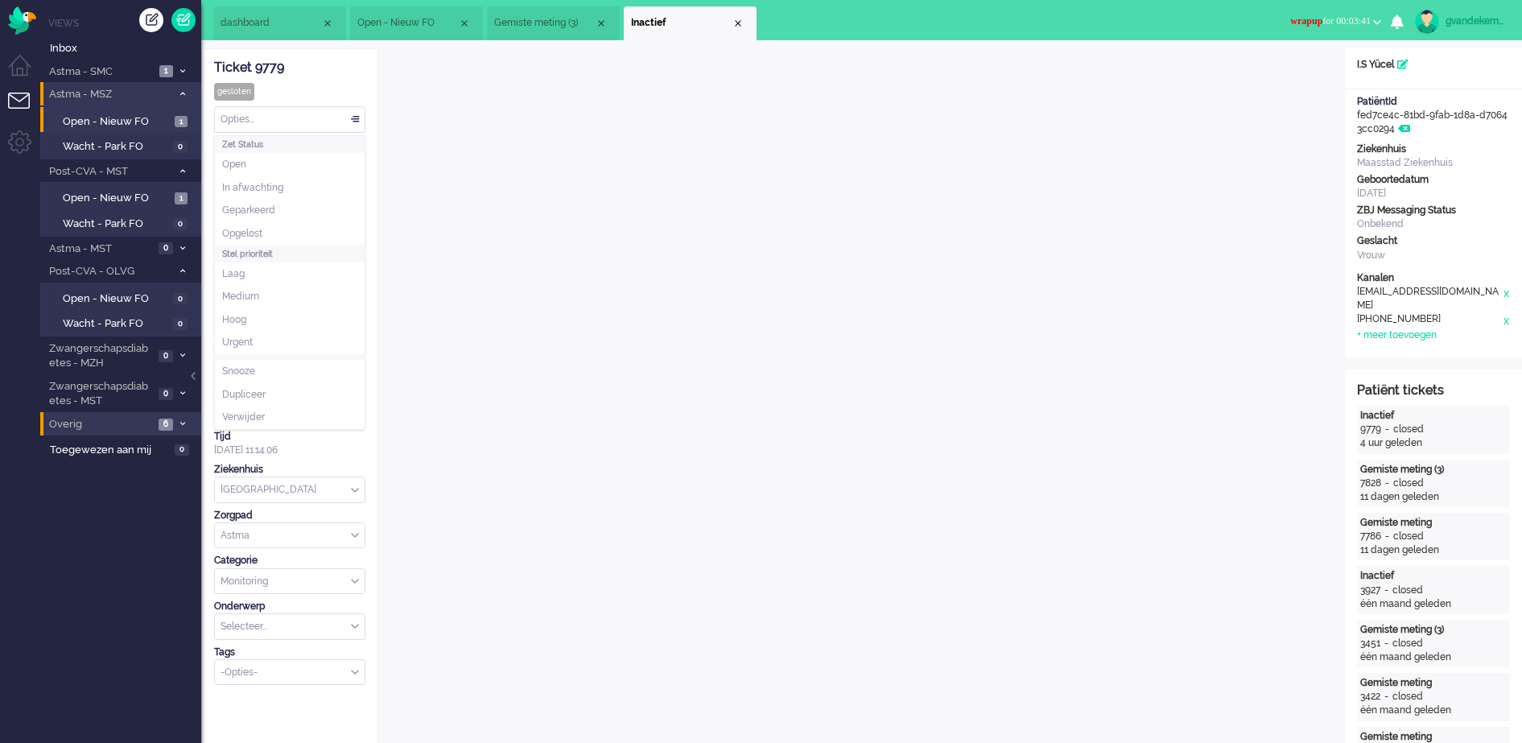
click at [356, 119] on div "Opties..." at bounding box center [290, 119] width 150 height 25
click at [237, 163] on span "Open" at bounding box center [234, 165] width 24 height 14
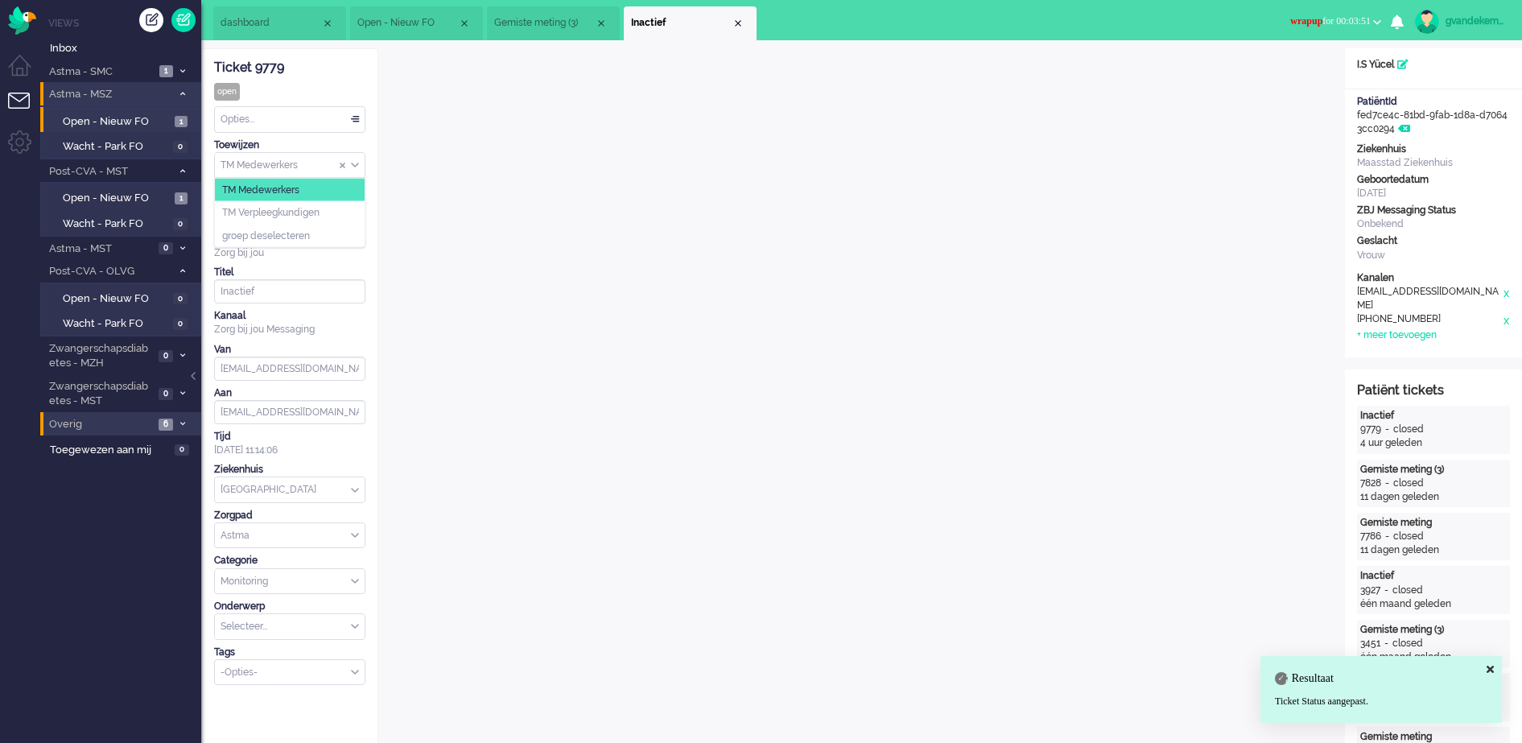
click at [354, 163] on div "TM Medewerkers" at bounding box center [290, 165] width 150 height 25
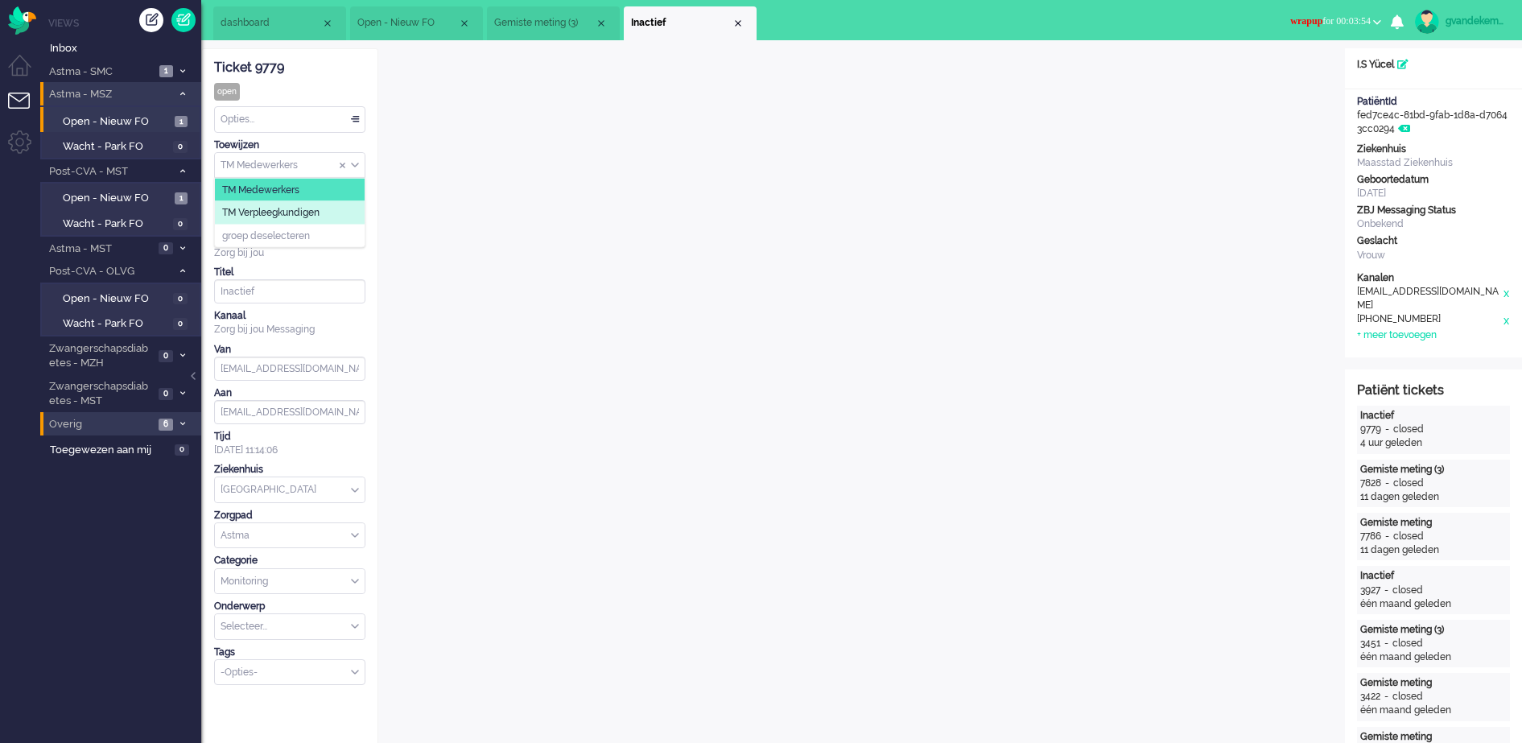
click at [311, 211] on span "TM Verpleegkundigen" at bounding box center [270, 213] width 97 height 14
click at [735, 24] on div "Close tab" at bounding box center [737, 23] width 13 height 13
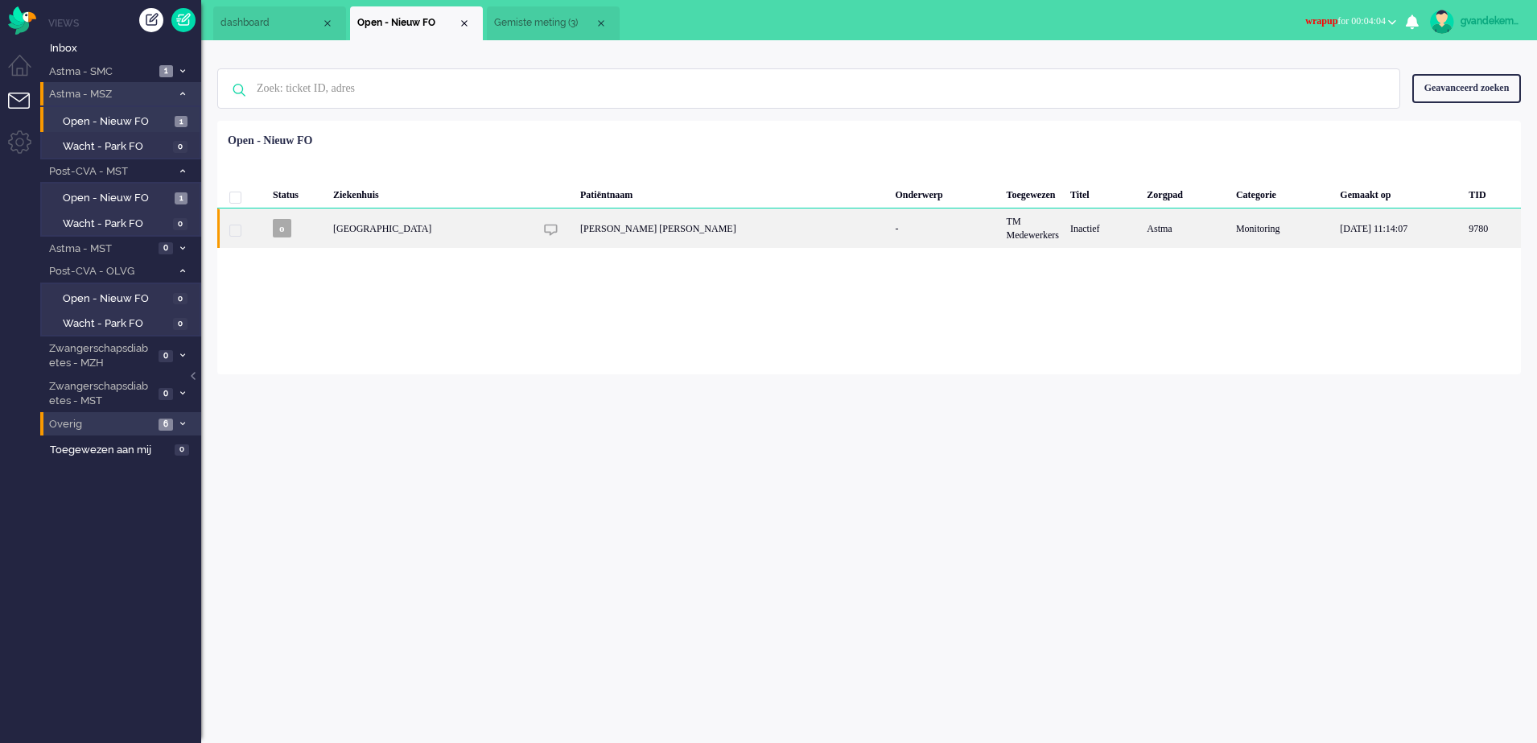
click at [411, 223] on div "[GEOGRAPHIC_DATA]" at bounding box center [430, 227] width 207 height 39
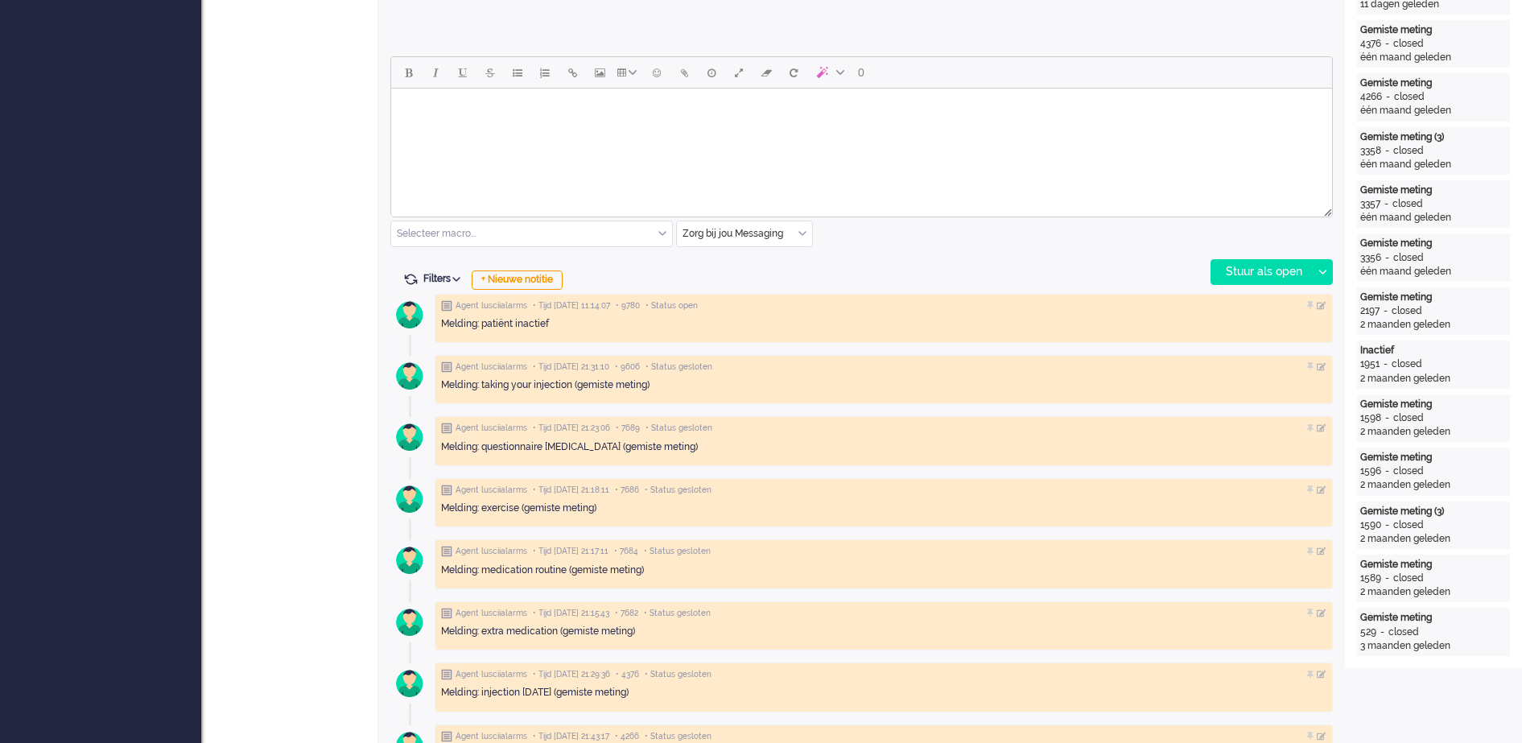
scroll to position [752, 0]
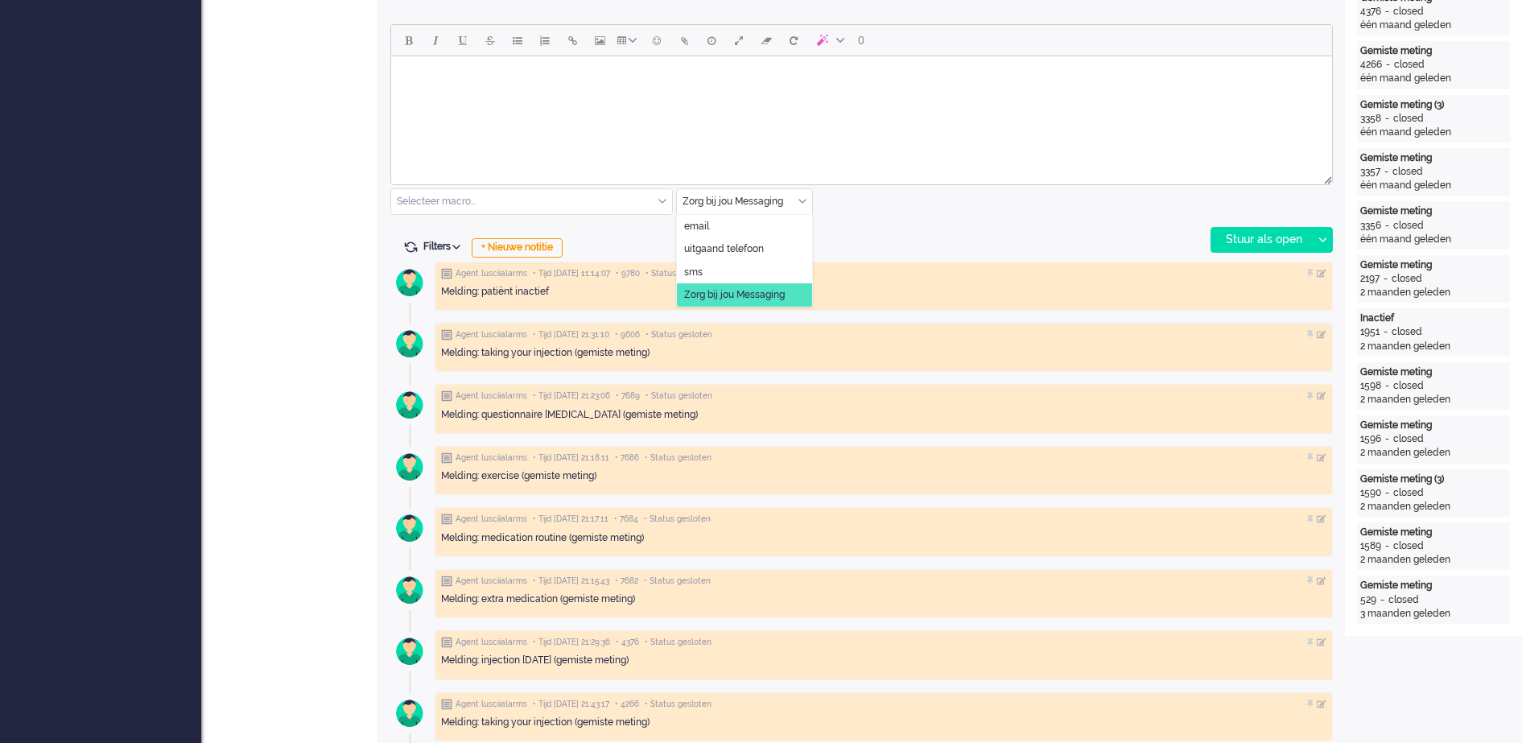
click at [805, 199] on div "Zorg bij jou Messaging" at bounding box center [744, 201] width 135 height 25
click at [722, 247] on span "uitgaand telefoon" at bounding box center [724, 249] width 80 height 14
click at [1278, 238] on div "Stuur als open" at bounding box center [1261, 240] width 101 height 24
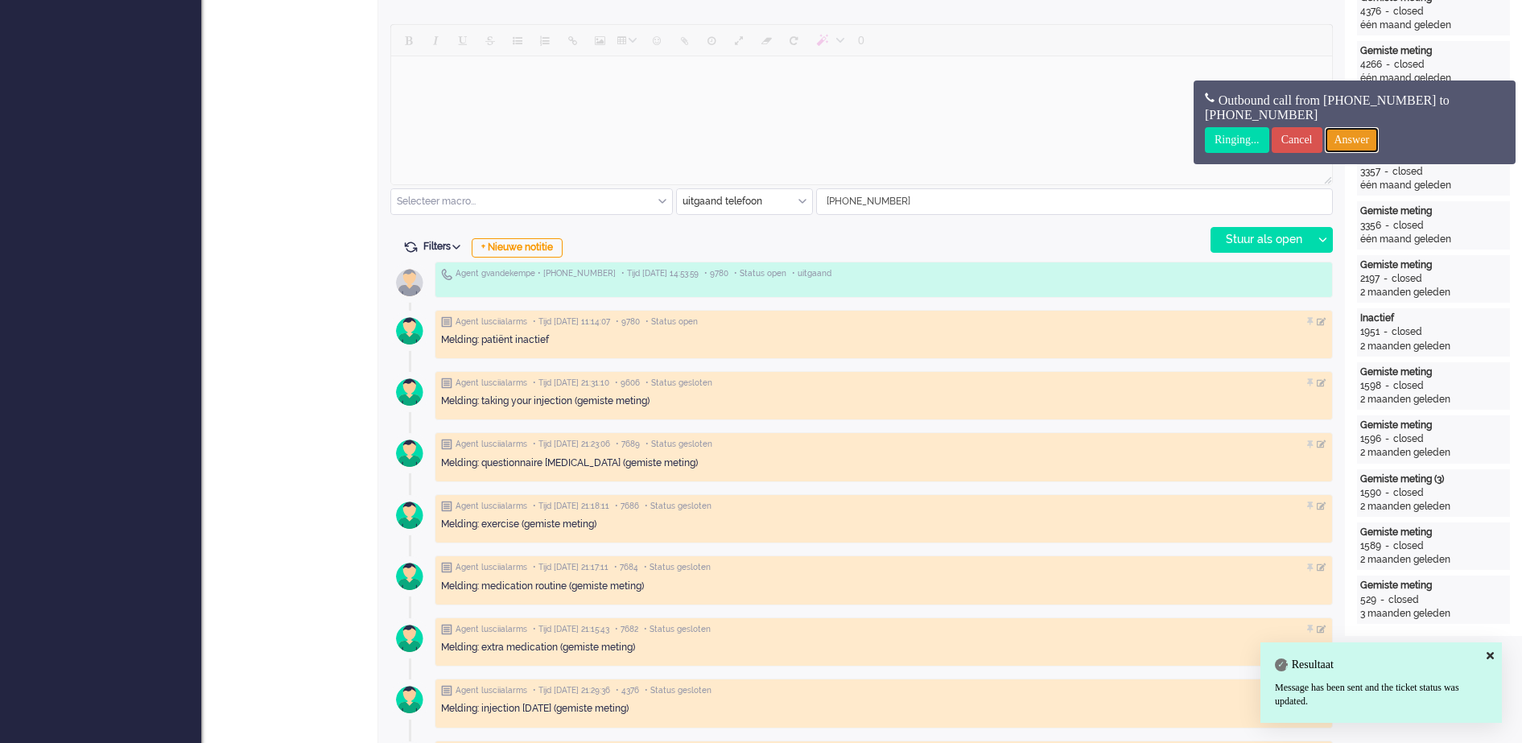
click at [1359, 134] on input "Answer" at bounding box center [1351, 140] width 55 height 26
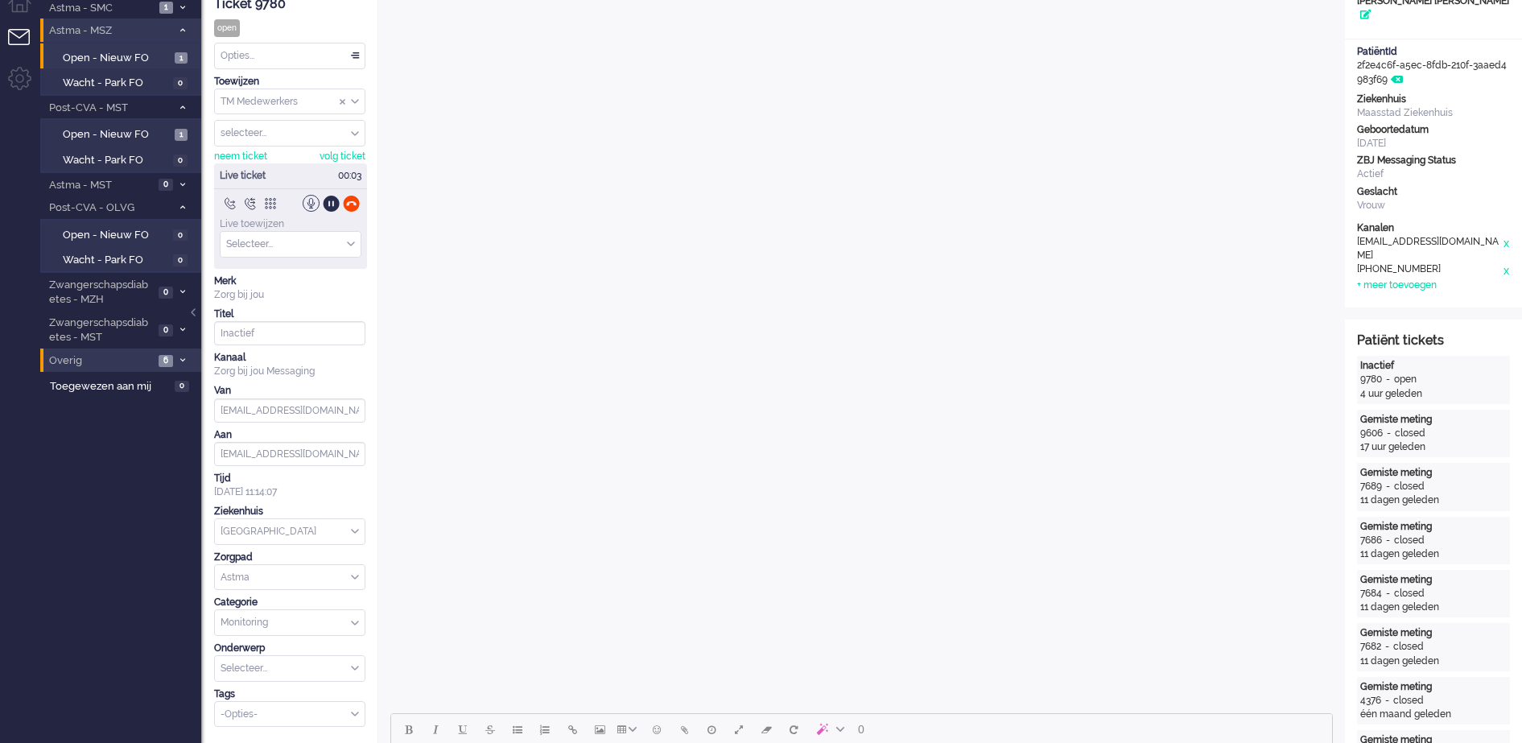
scroll to position [0, 0]
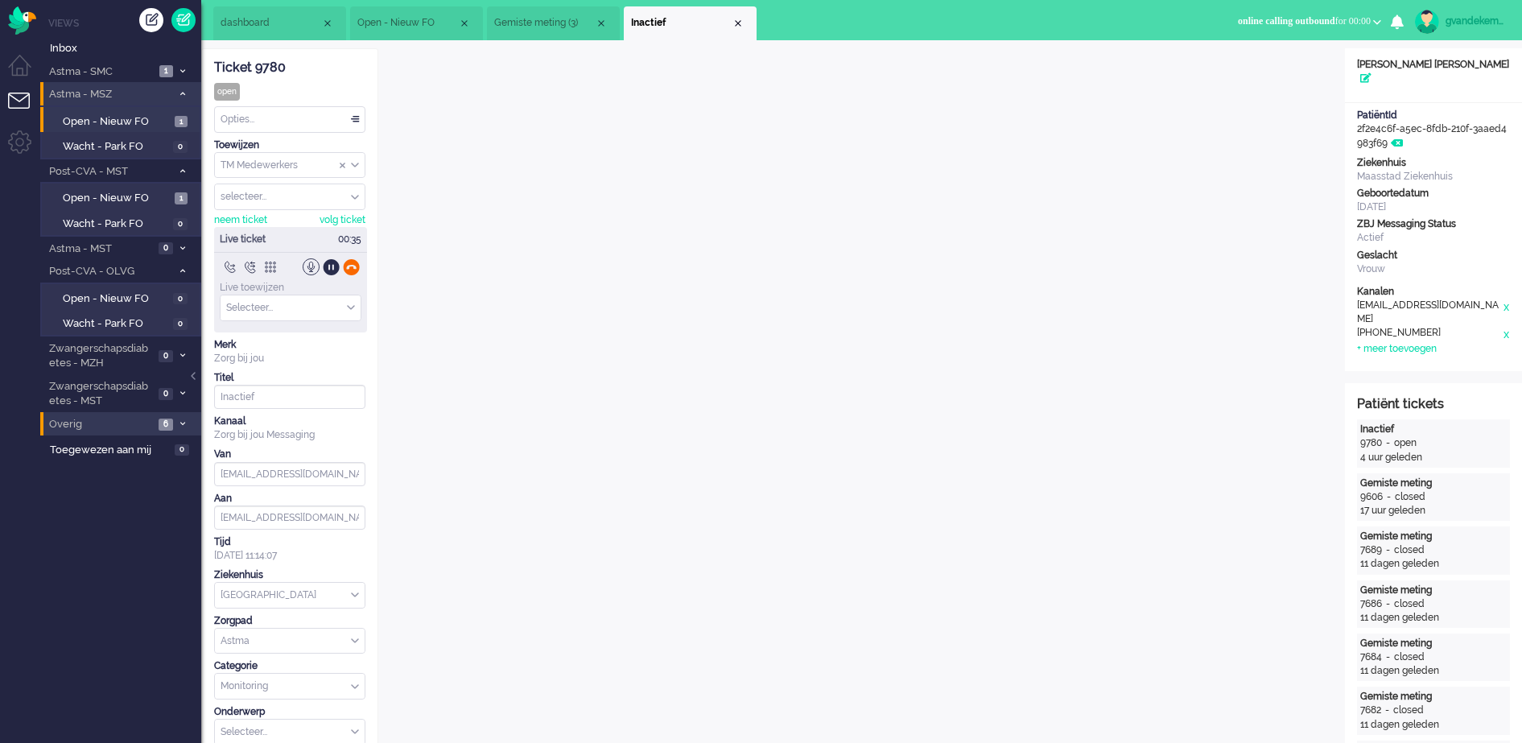
click at [350, 267] on div at bounding box center [351, 266] width 17 height 17
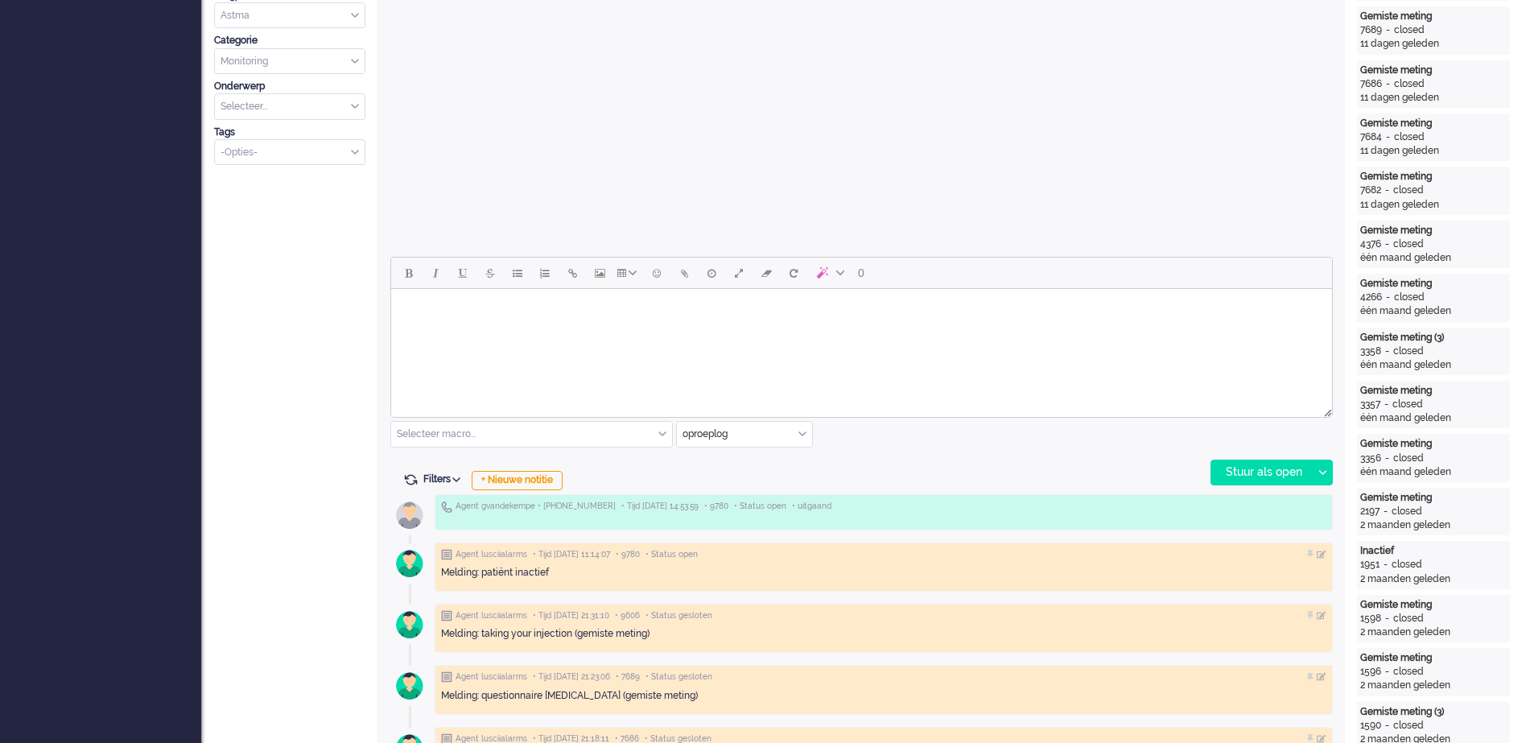
scroll to position [603, 0]
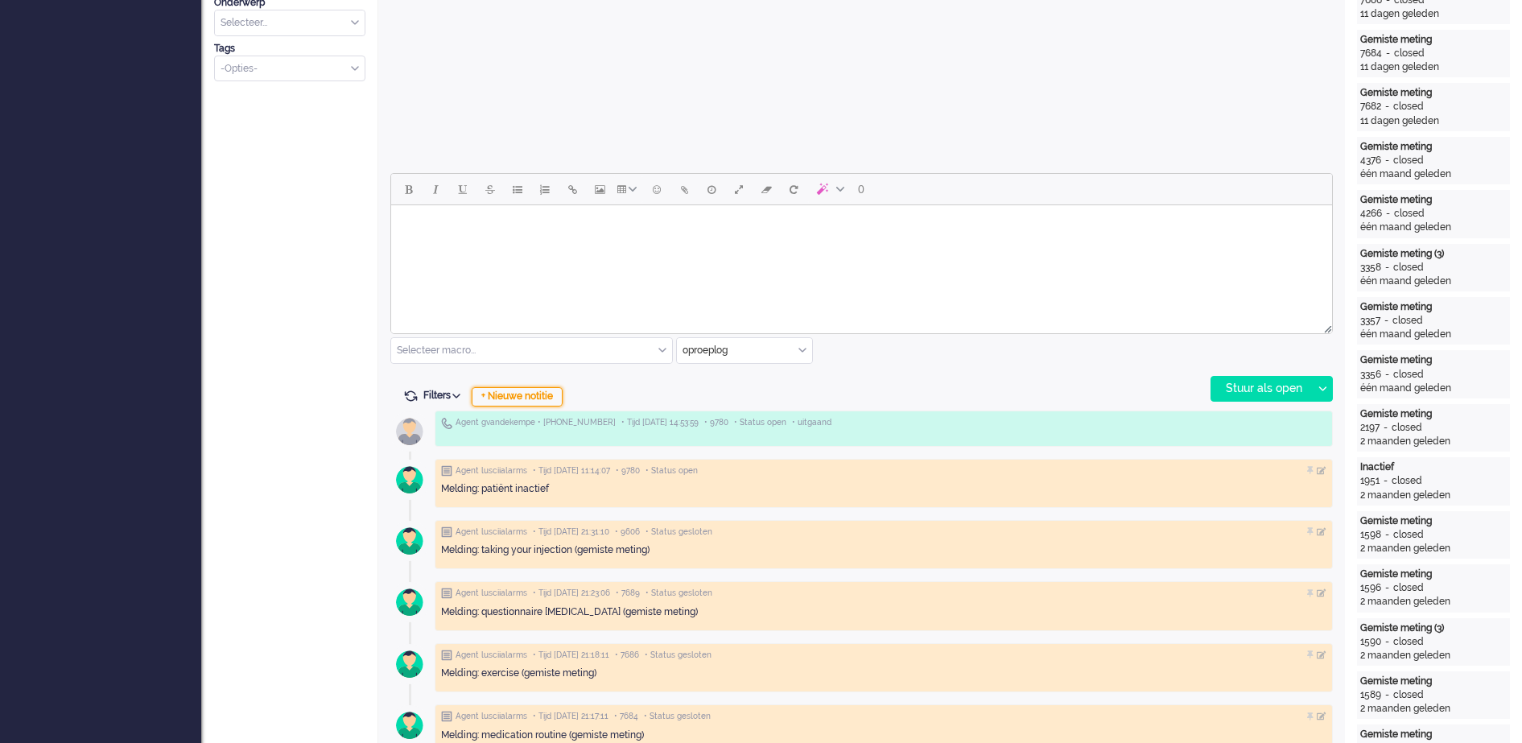
click at [550, 396] on div "+ Nieuwe notitie" at bounding box center [517, 396] width 91 height 19
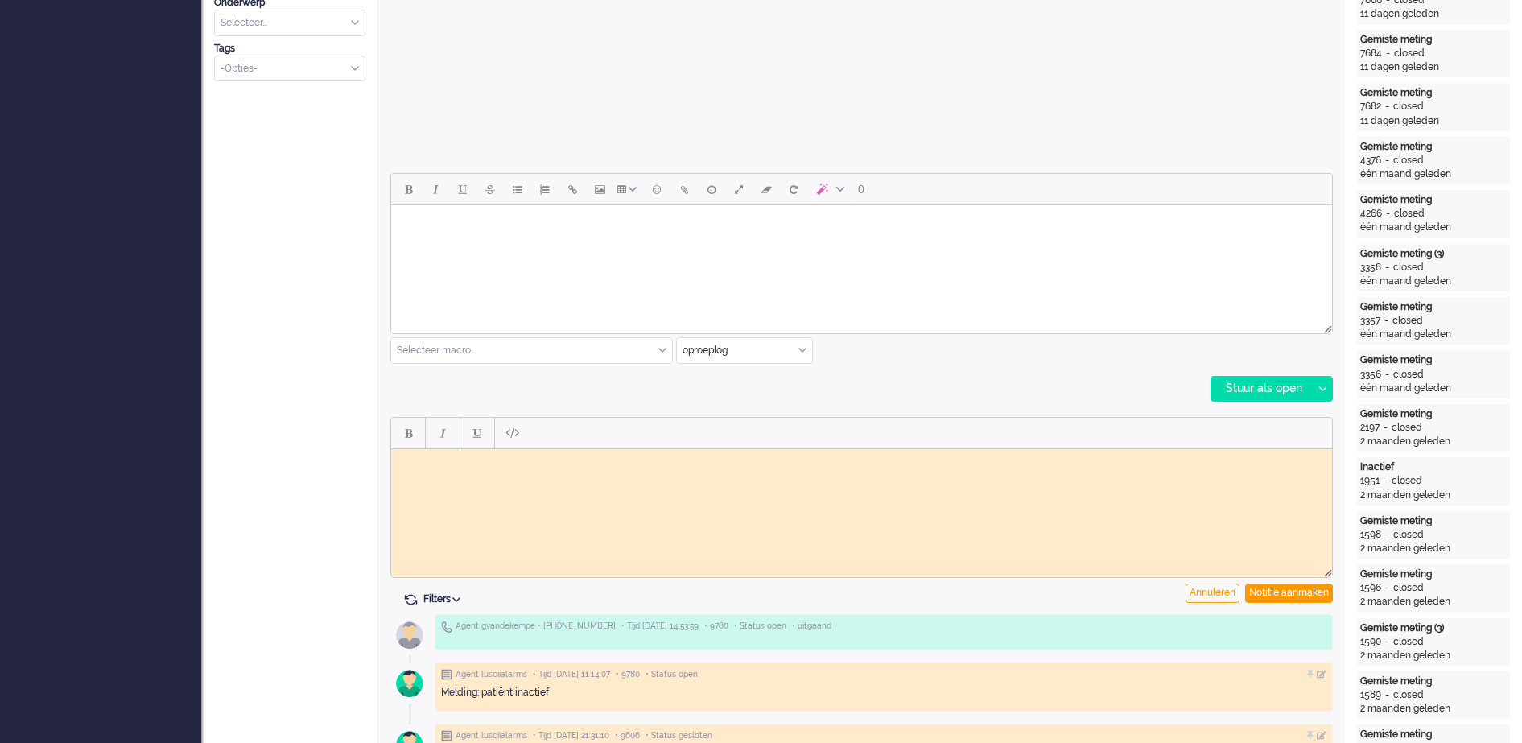
scroll to position [0, 0]
click at [451, 465] on body "Rich Text Area. Press ALT-0 for help." at bounding box center [861, 461] width 928 height 12
click at [1295, 590] on div "Notitie aanmaken" at bounding box center [1289, 592] width 88 height 19
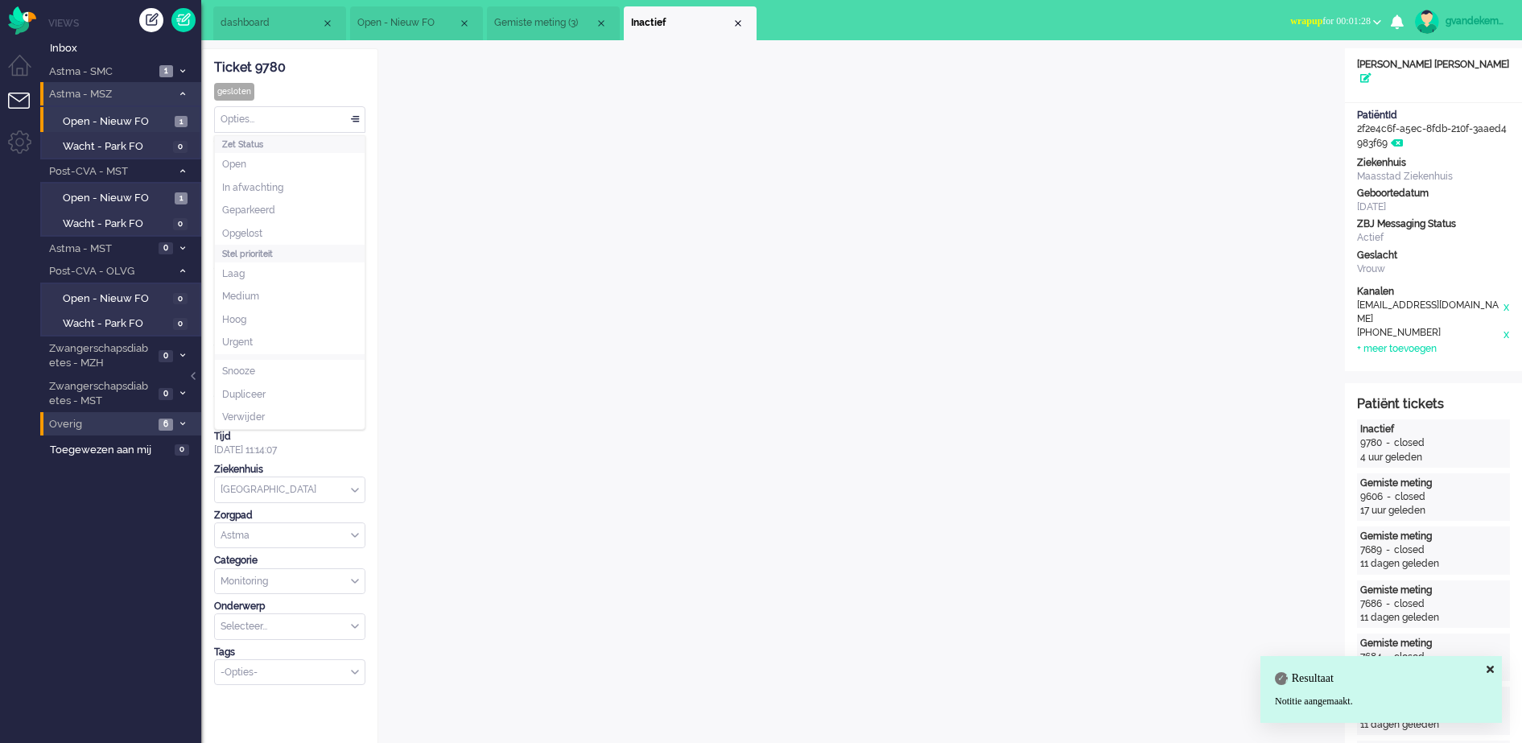
click at [359, 118] on div "Opties..." at bounding box center [290, 119] width 150 height 25
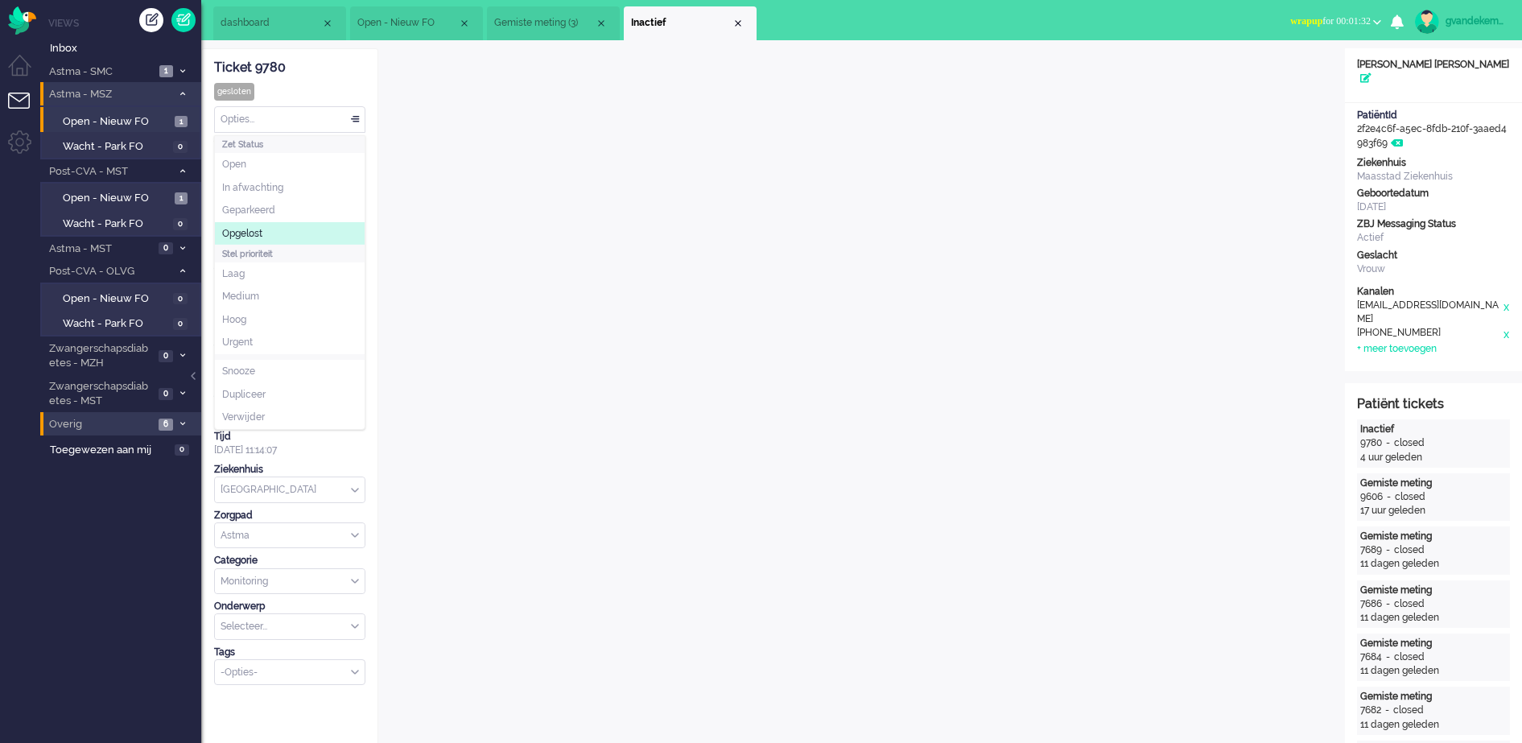
click at [267, 228] on li "Opgelost" at bounding box center [290, 233] width 150 height 23
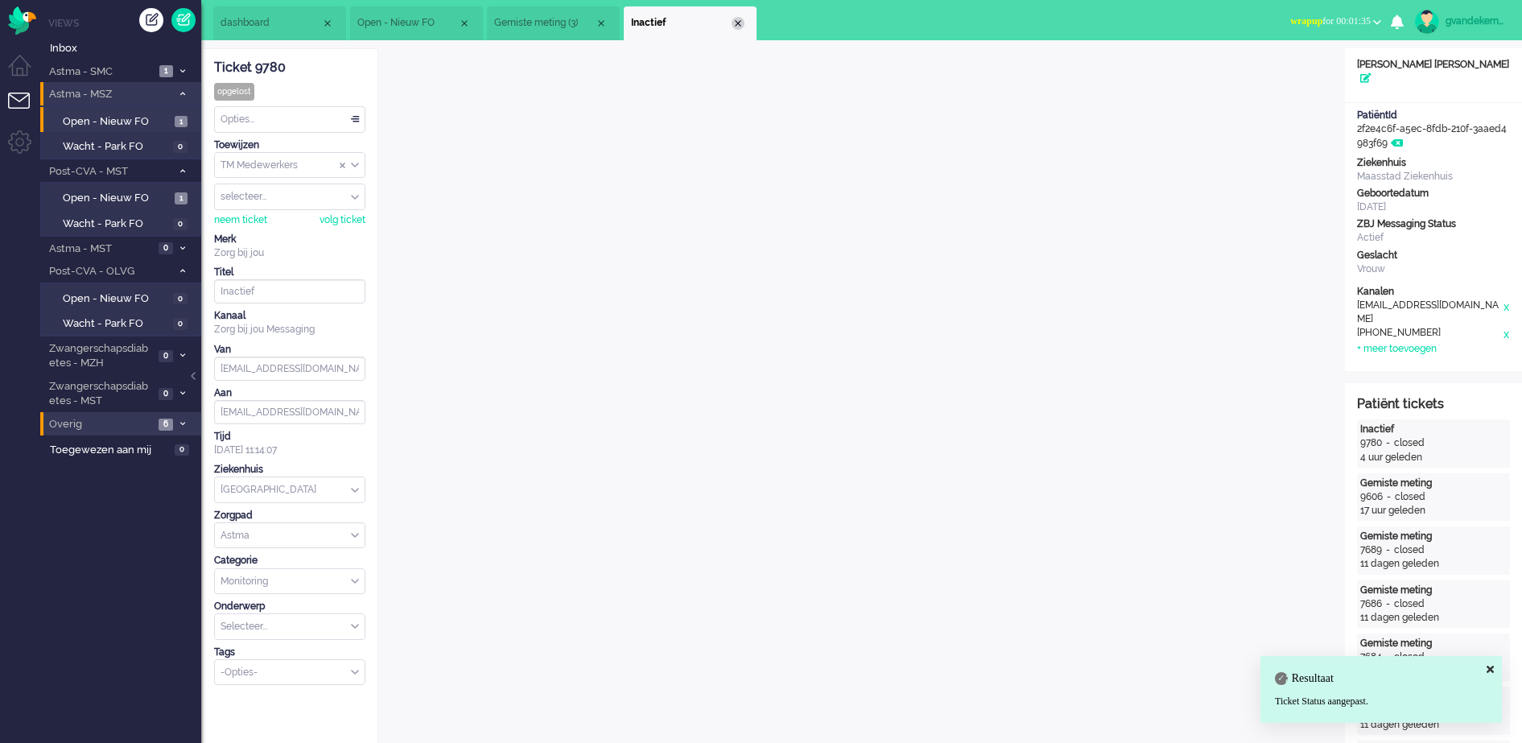
click at [735, 21] on div "Close tab" at bounding box center [737, 23] width 13 height 13
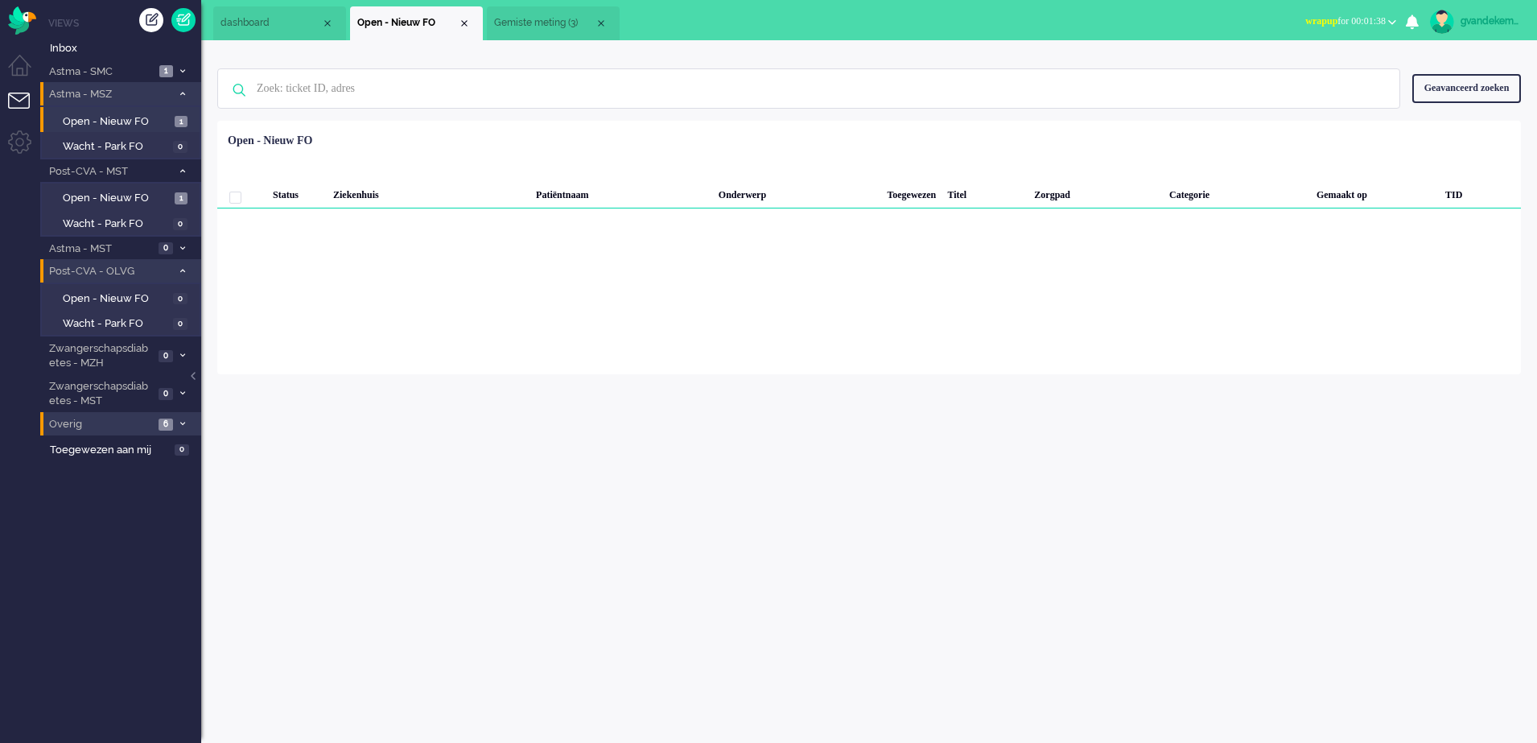
click at [180, 268] on icon at bounding box center [182, 271] width 5 height 6
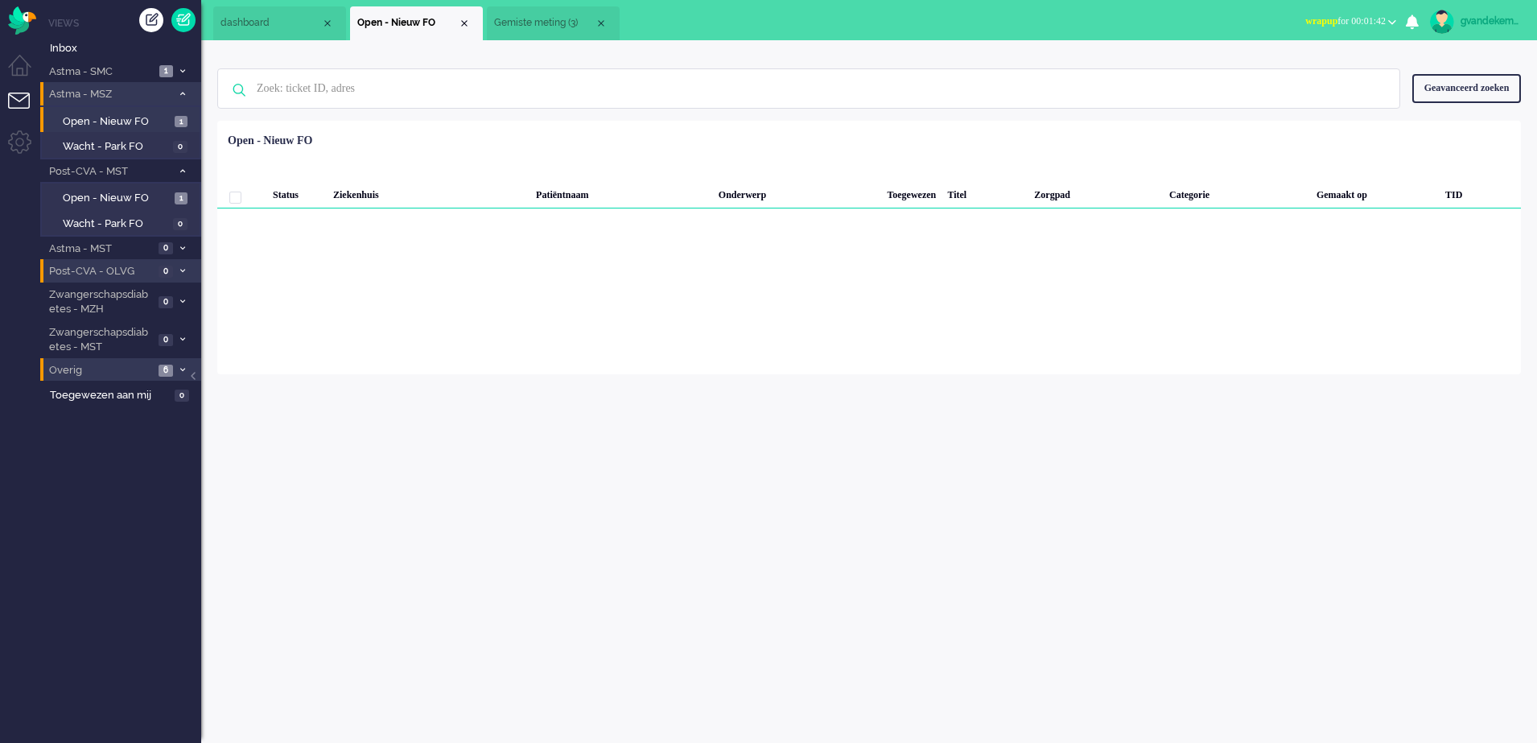
click at [180, 93] on icon at bounding box center [182, 94] width 5 height 6
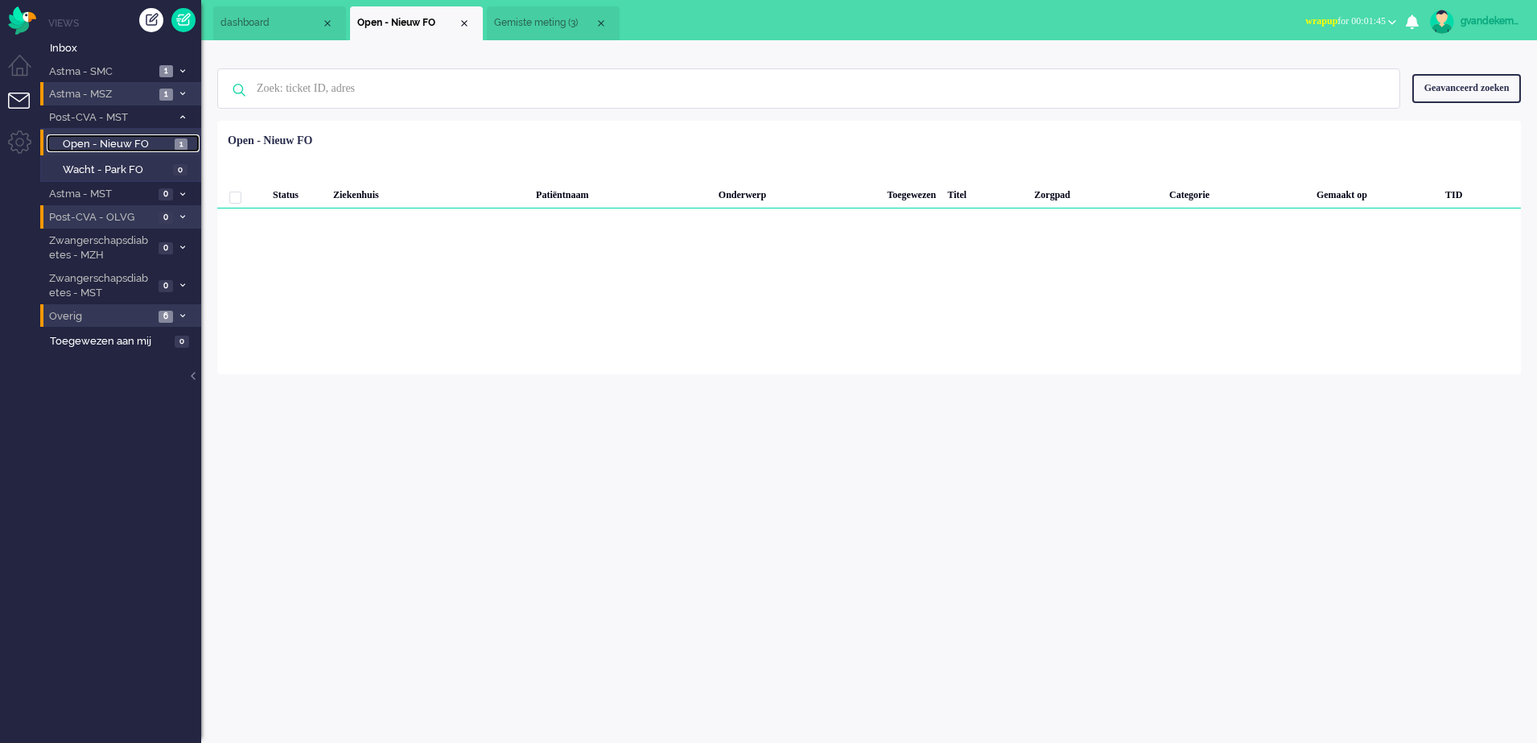
click at [170, 144] on link "Open - Nieuw FO 1" at bounding box center [123, 143] width 153 height 18
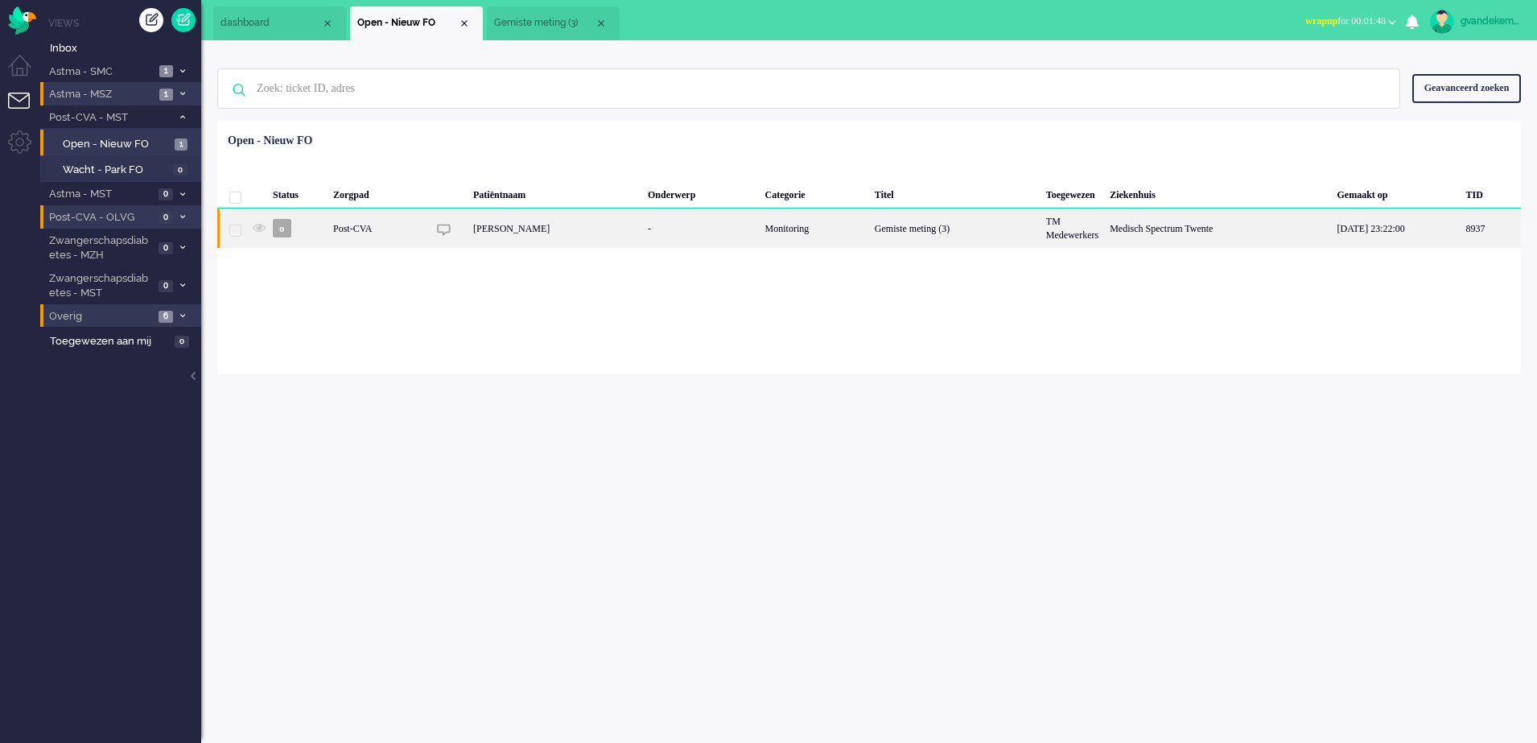
click at [993, 233] on div "Gemiste meting (3)" at bounding box center [954, 227] width 171 height 39
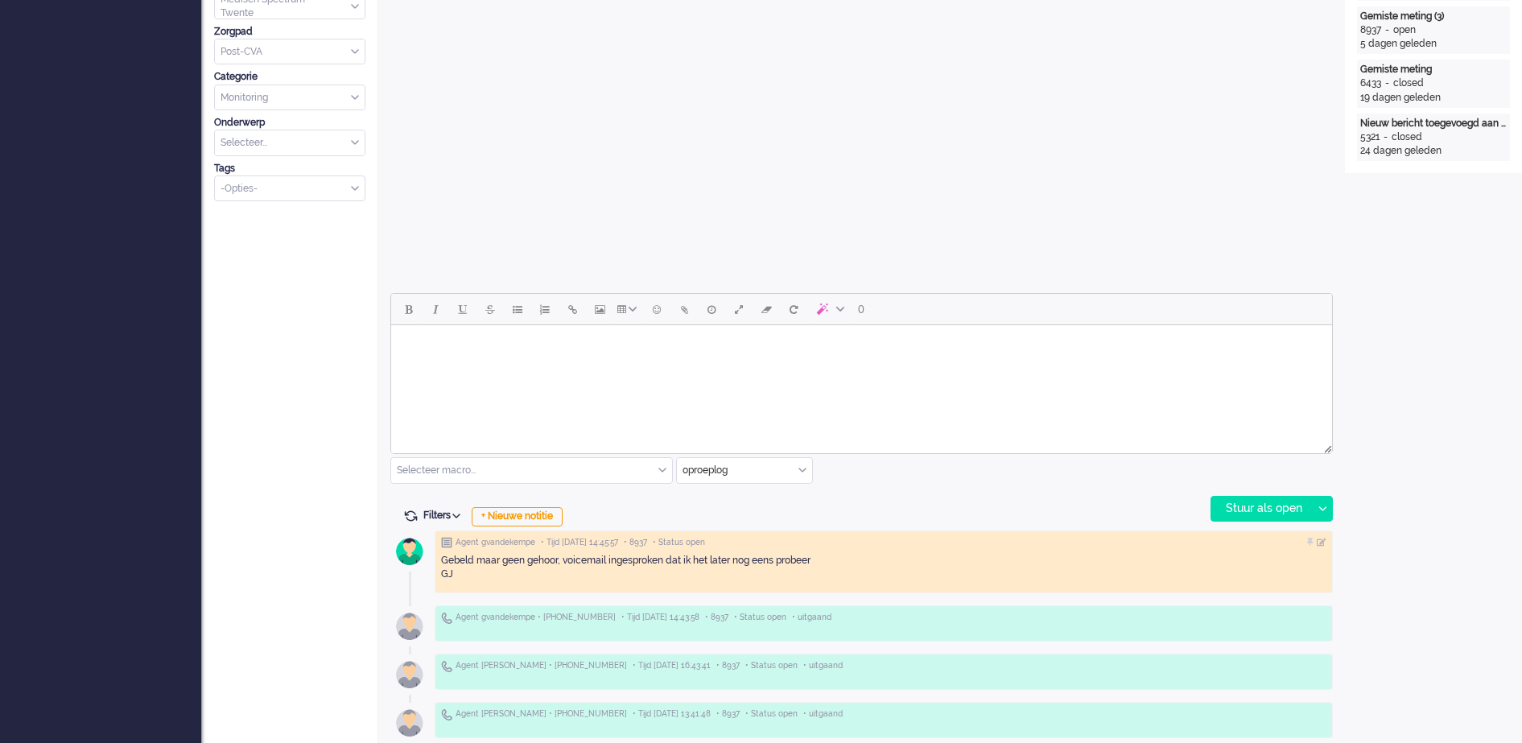
scroll to position [503, 0]
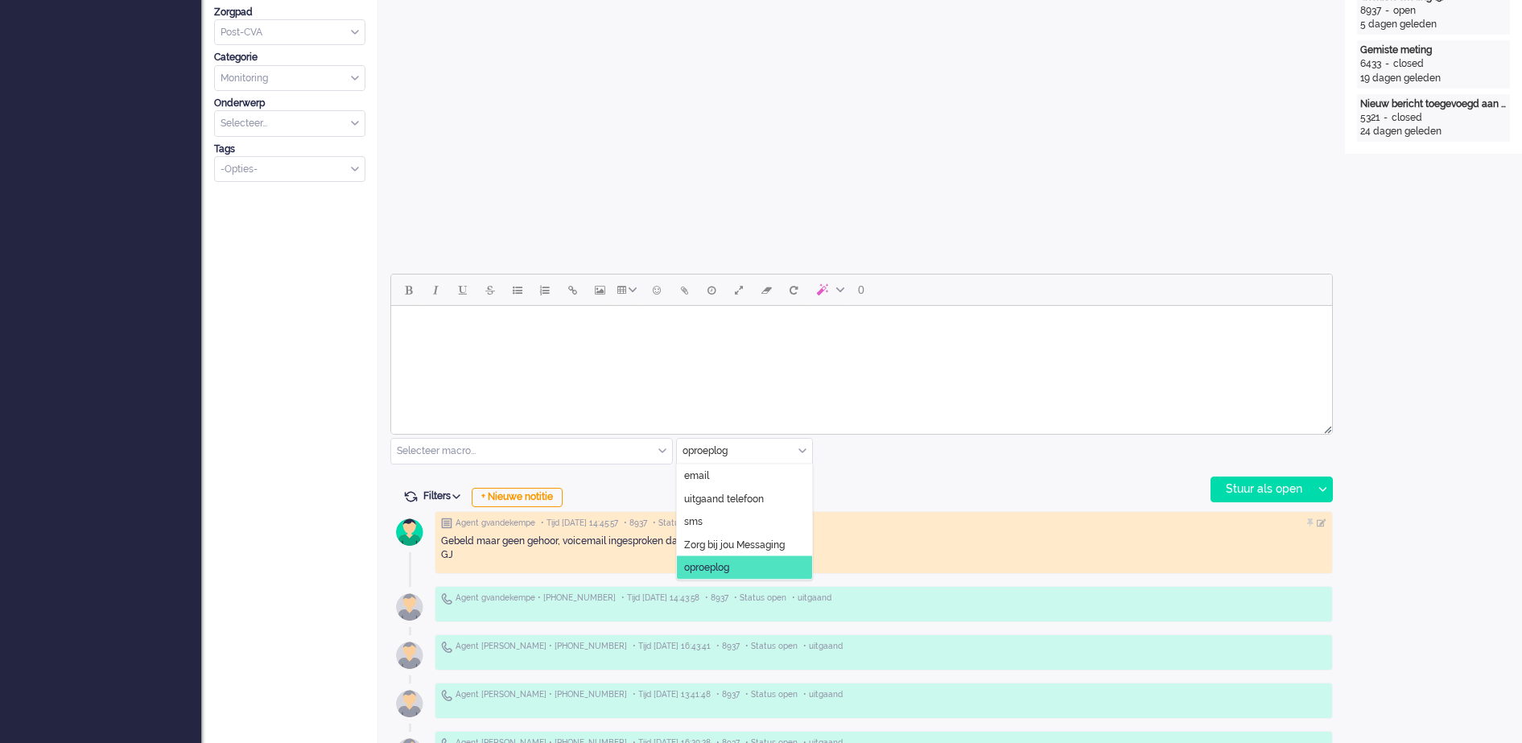
click at [805, 451] on div "oproeplog" at bounding box center [744, 451] width 135 height 25
click at [733, 495] on span "uitgaand telefoon" at bounding box center [724, 499] width 80 height 14
click at [1277, 489] on div "Stuur als open" at bounding box center [1261, 489] width 101 height 24
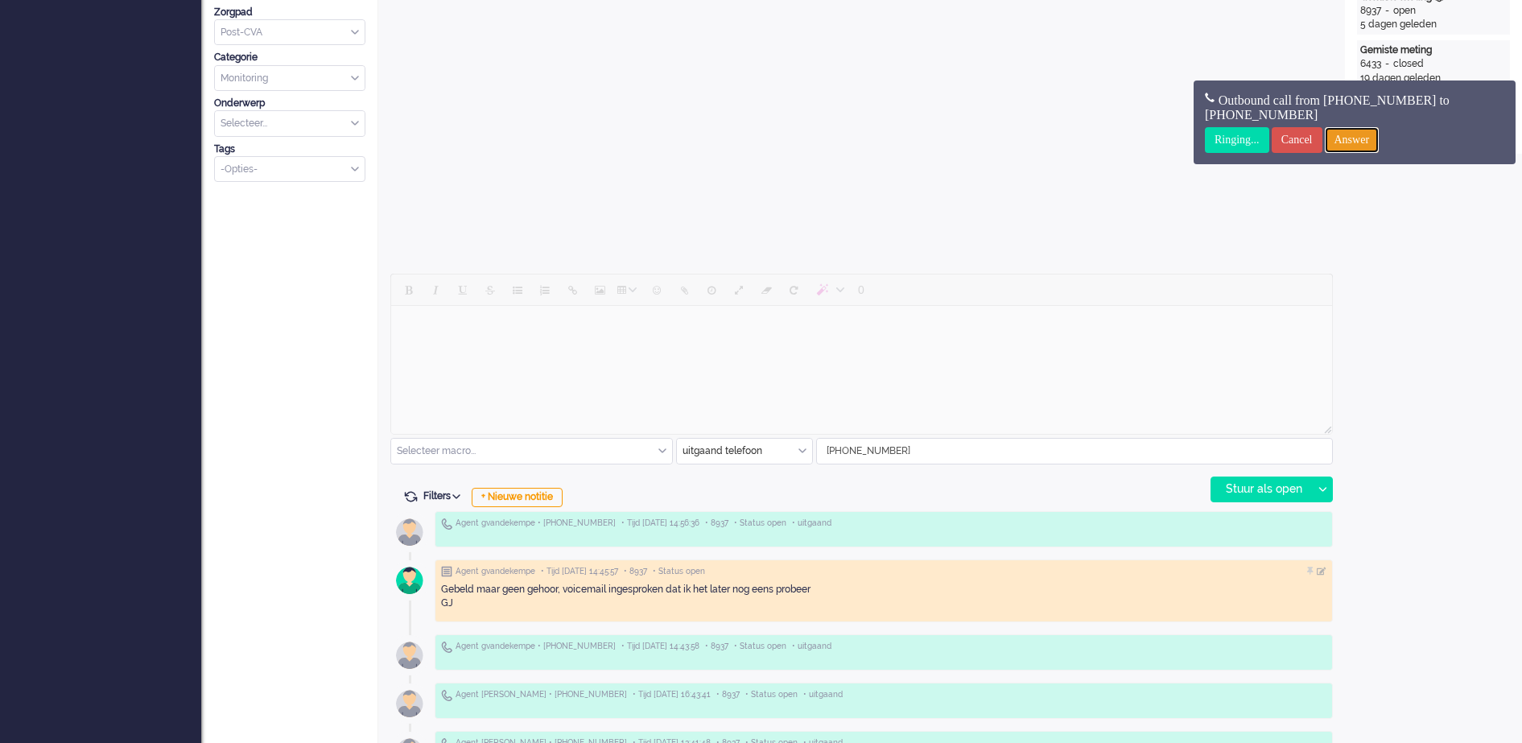
click at [1360, 139] on input "Answer" at bounding box center [1351, 140] width 55 height 26
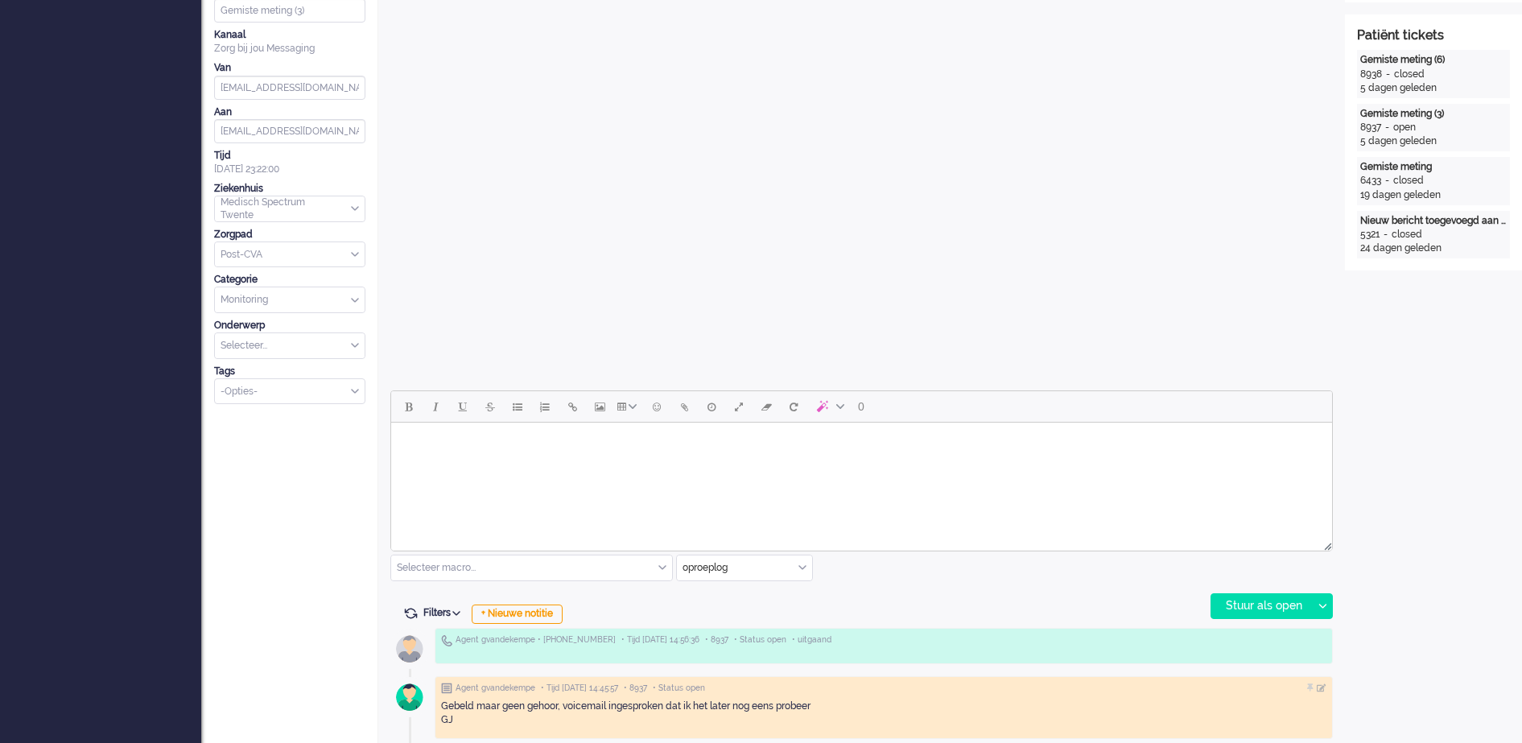
scroll to position [603, 0]
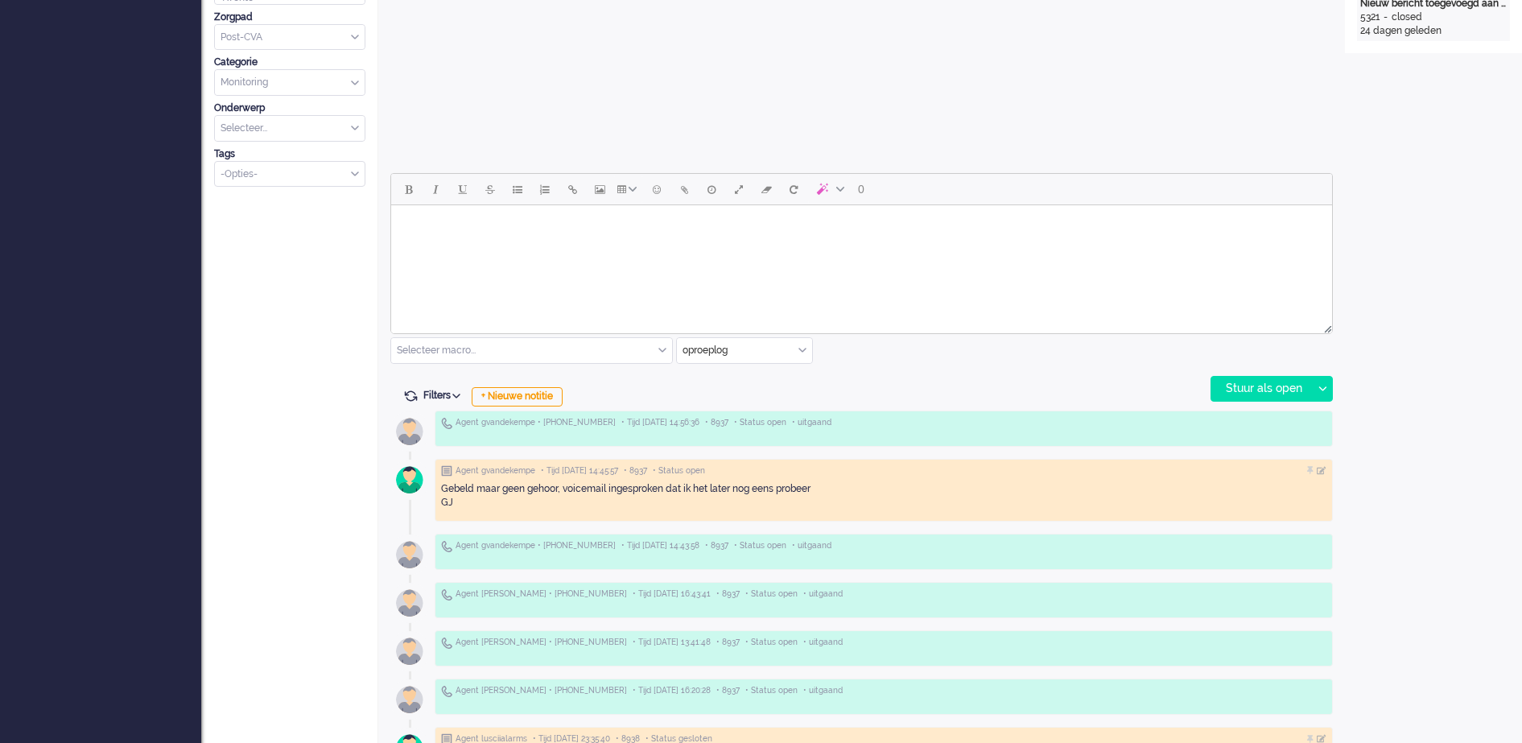
click at [752, 223] on body "Rich Text Area. Press ALT-0 for help." at bounding box center [861, 226] width 928 height 28
click at [1275, 382] on div "Stuur als open" at bounding box center [1261, 389] width 101 height 24
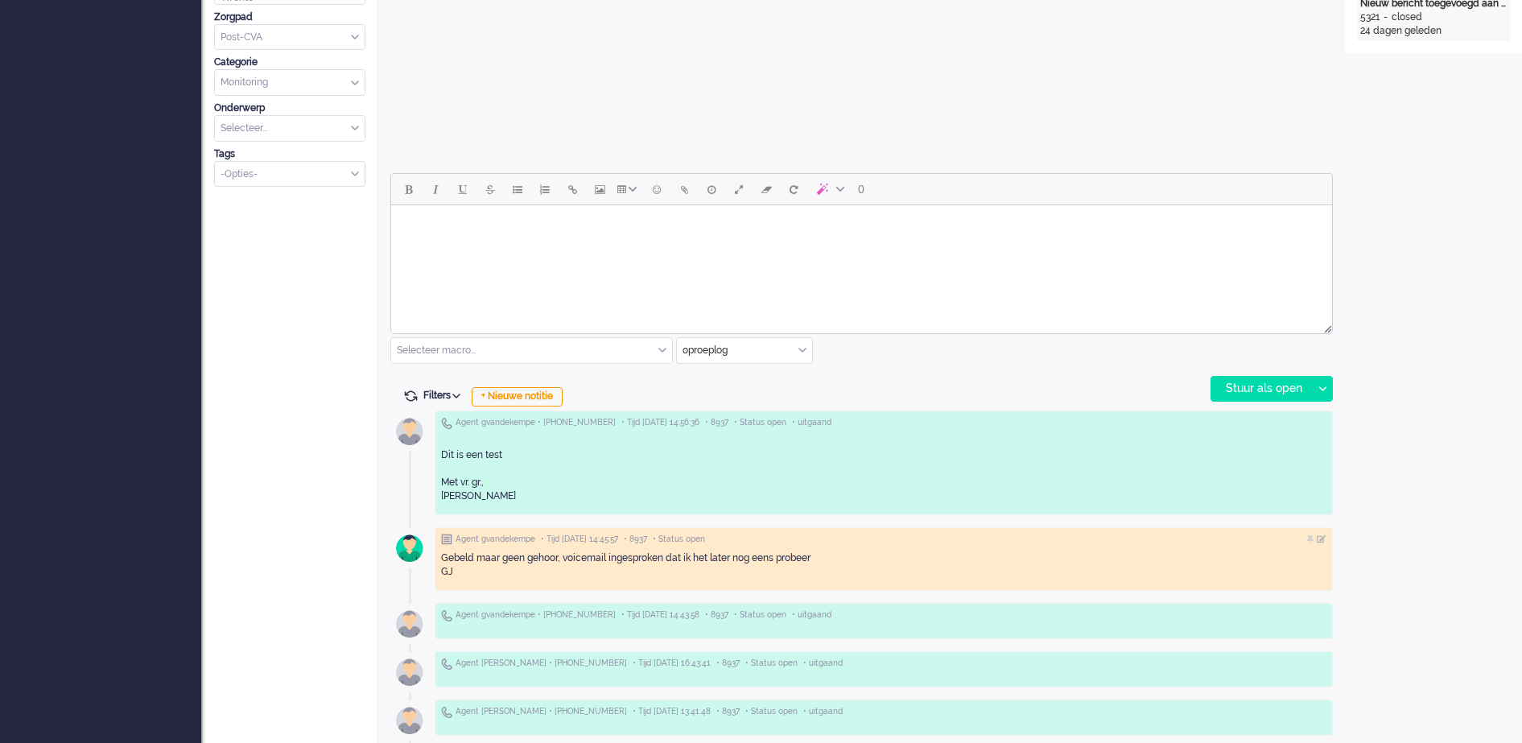
click at [578, 228] on body "Rich Text Area. Press ALT-0 for help." at bounding box center [861, 226] width 928 height 28
drag, startPoint x: 491, startPoint y: 496, endPoint x: 437, endPoint y: 452, distance: 69.7
click at [437, 452] on div "Agent gvandekempe • +31657642609 • Tijd 05/09/2025 14:56:36 • 8937 • Status ope…" at bounding box center [884, 462] width 898 height 105
copy div "Dit is een test Met vr. gr., Gerrit Jan"
click at [443, 226] on body "Rich Text Area. Press ALT-0 for help." at bounding box center [861, 226] width 928 height 28
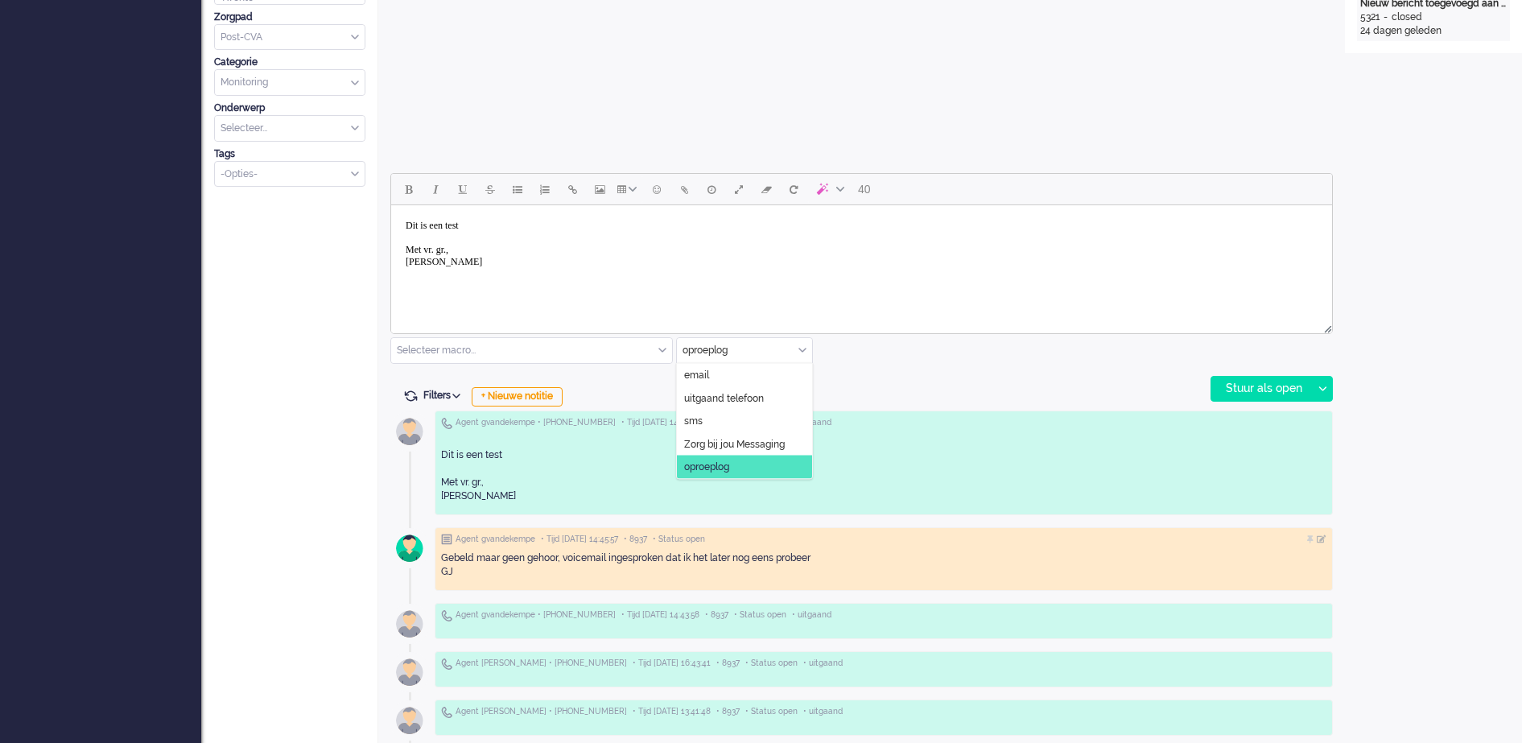
click at [801, 350] on div "oproeplog" at bounding box center [744, 350] width 135 height 25
click at [751, 443] on span "Zorg bij jou Messaging" at bounding box center [734, 444] width 101 height 14
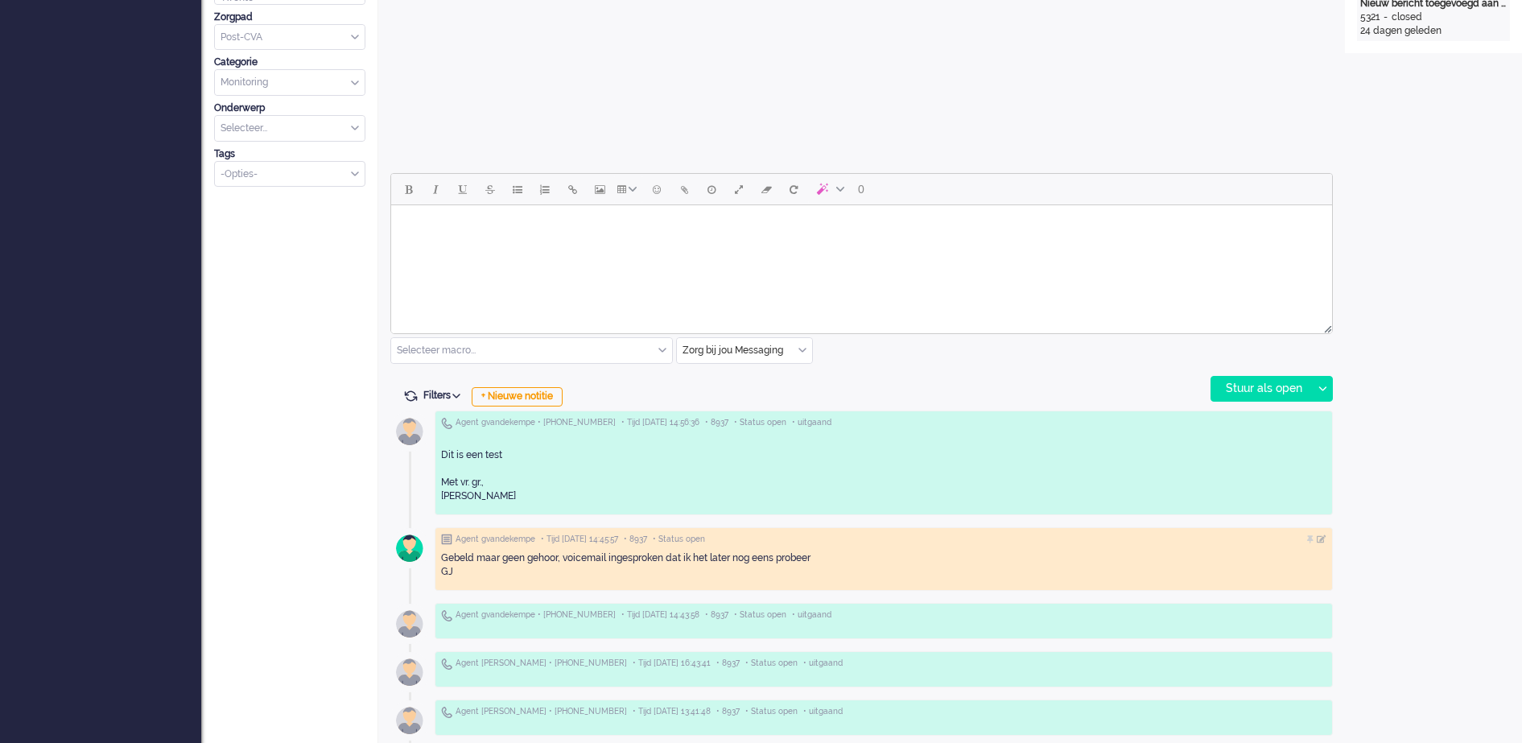
click at [494, 223] on body "Rich Text Area. Press ALT-0 for help." at bounding box center [861, 226] width 928 height 28
drag, startPoint x: 494, startPoint y: 223, endPoint x: 417, endPoint y: 231, distance: 77.7
click at [417, 231] on body "Rich Text Area. Press ALT-0 for help." at bounding box center [861, 226] width 928 height 28
click at [1255, 389] on div "Stuur als open" at bounding box center [1261, 389] width 101 height 24
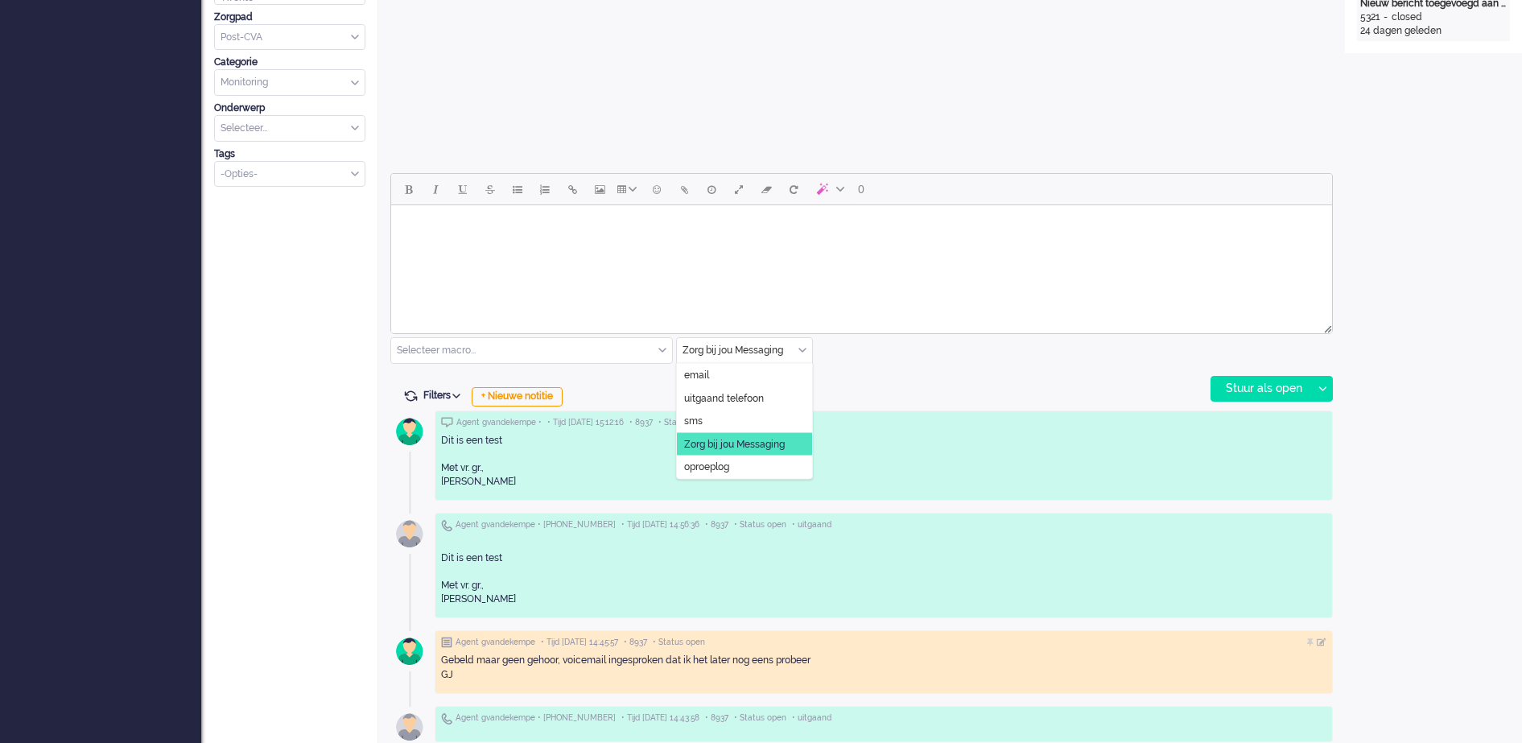
click at [804, 352] on div "Zorg bij jou Messaging" at bounding box center [744, 350] width 135 height 25
click at [1435, 285] on div "Open custom software Patiëntnaam Bart de Vries PatiëntId 8beb3759-66b4-1fef-f08…" at bounding box center [1433, 702] width 177 height 2515
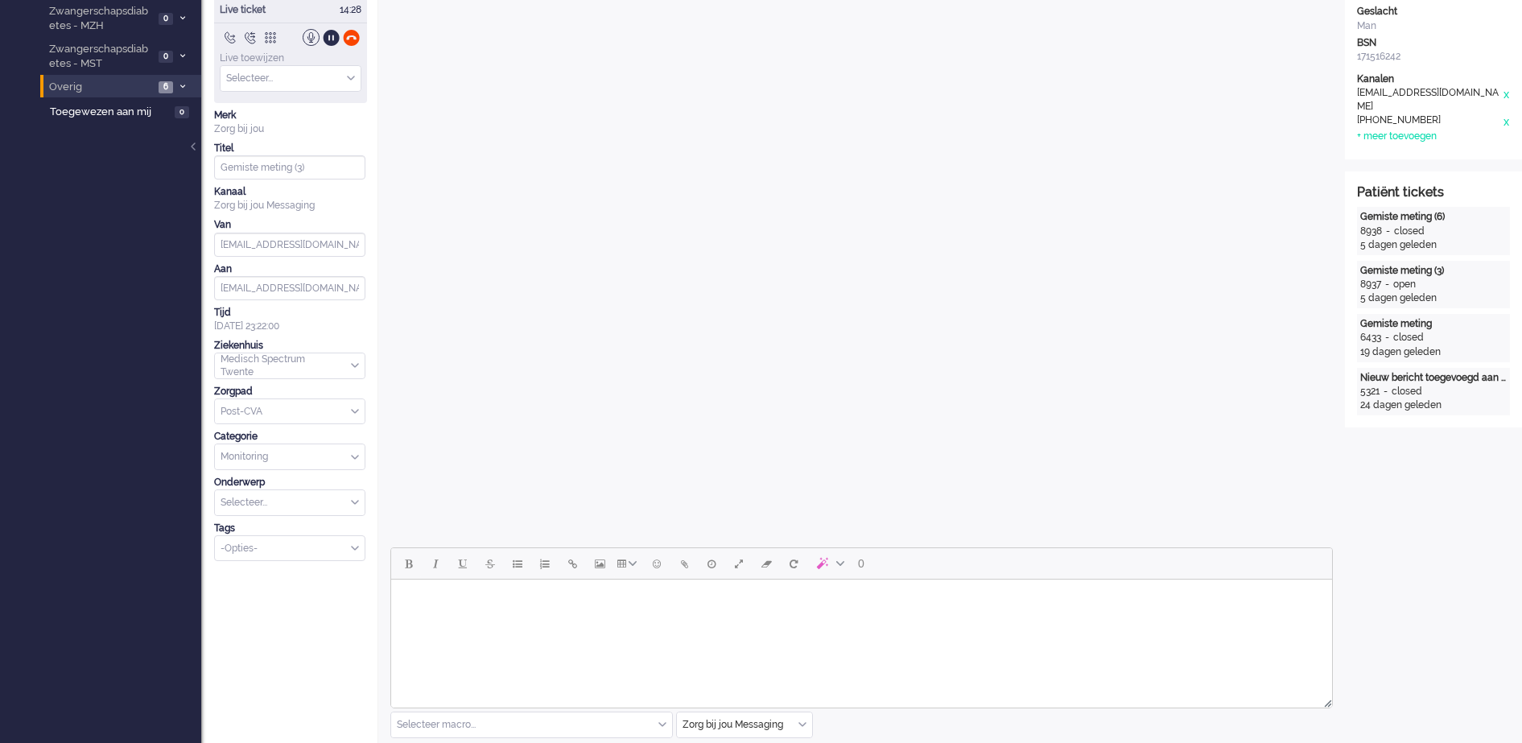
scroll to position [0, 0]
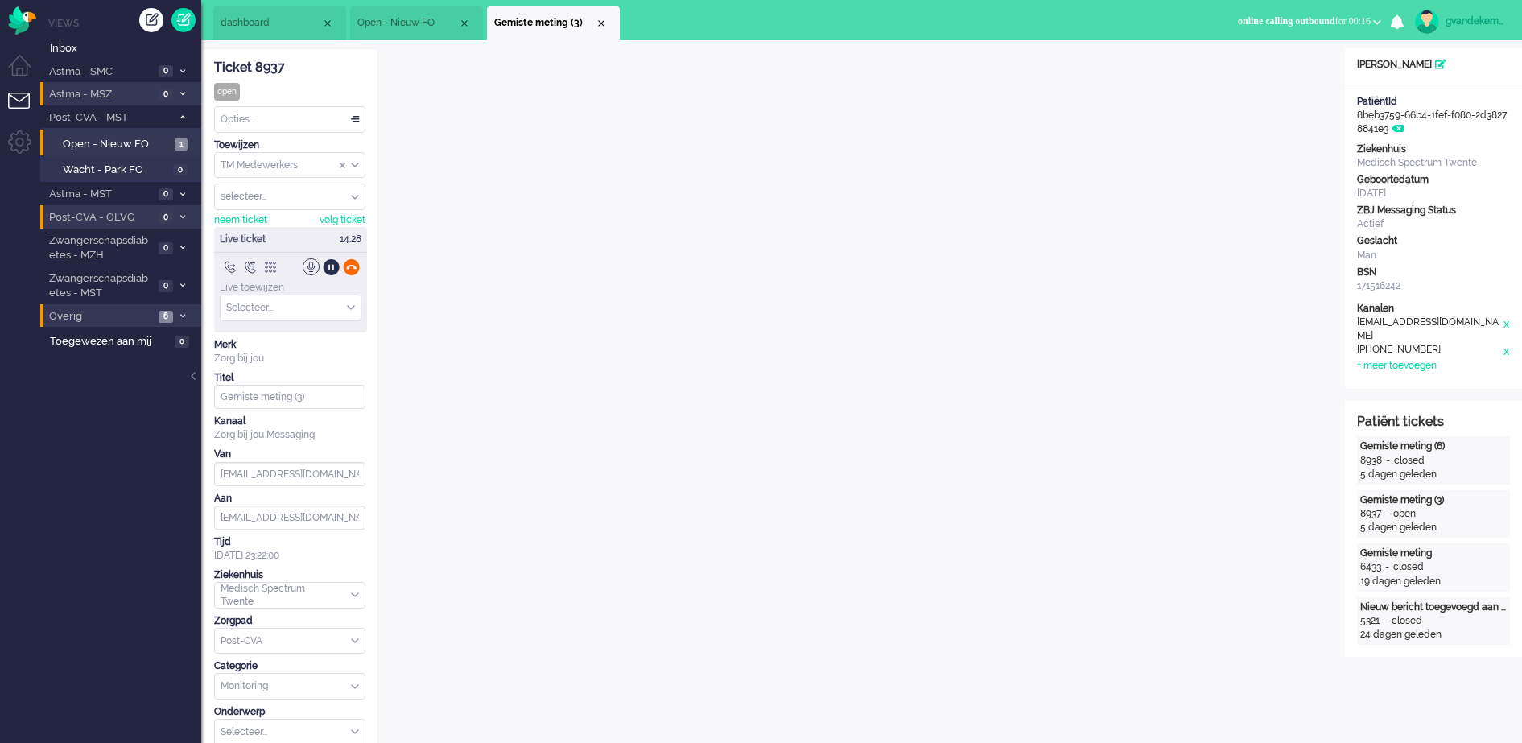
click at [352, 265] on div at bounding box center [351, 266] width 17 height 17
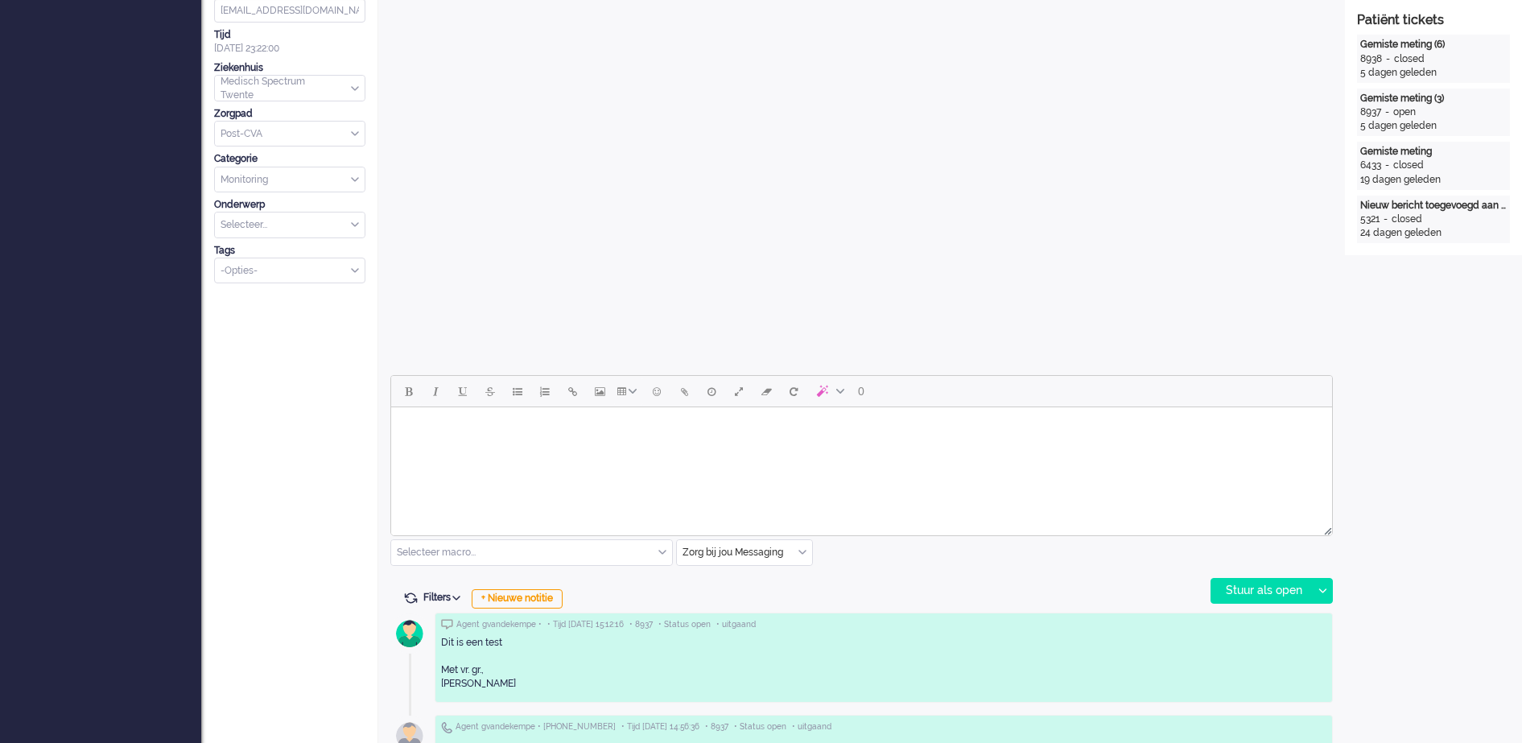
scroll to position [402, 0]
click at [554, 598] on div "+ Nieuwe notitie" at bounding box center [517, 597] width 91 height 19
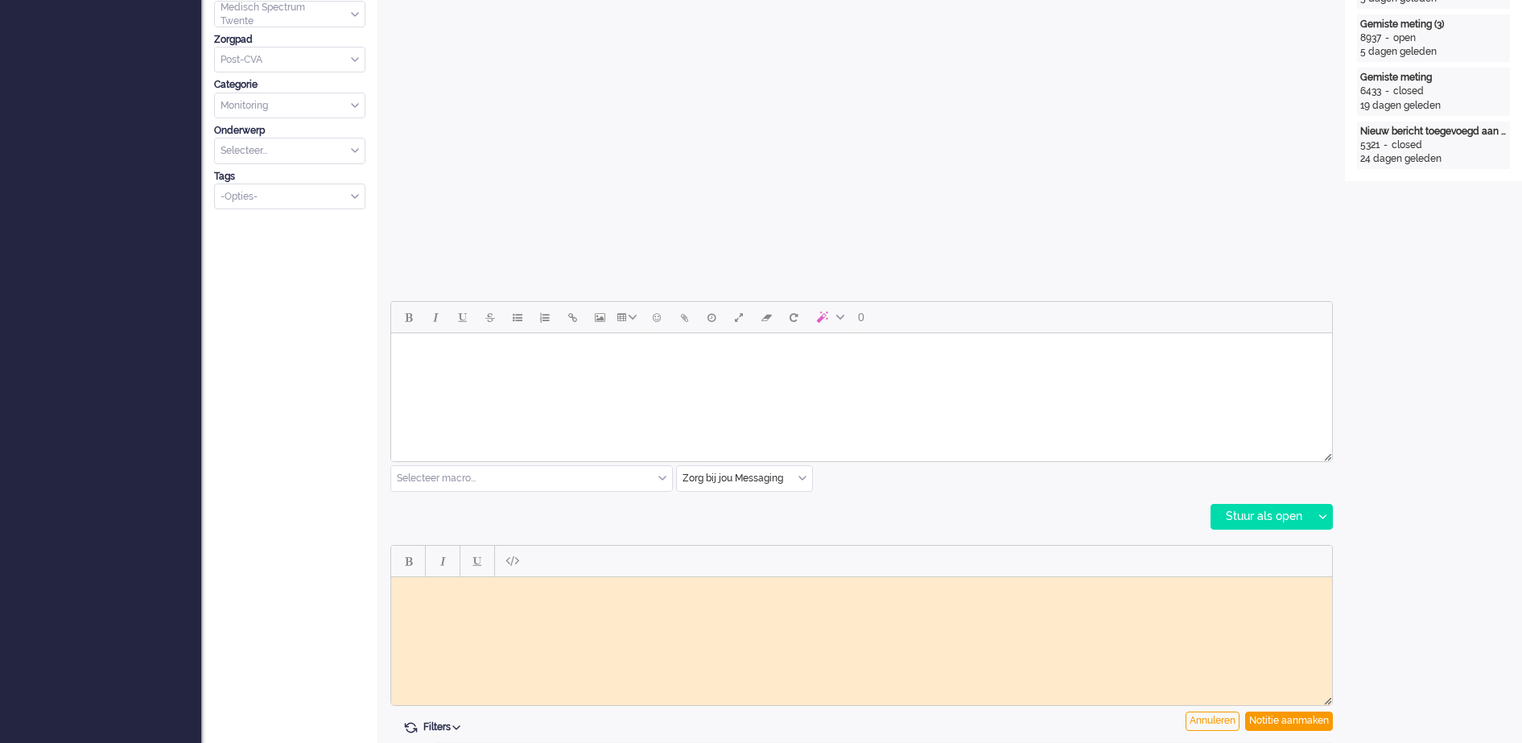
scroll to position [704, 0]
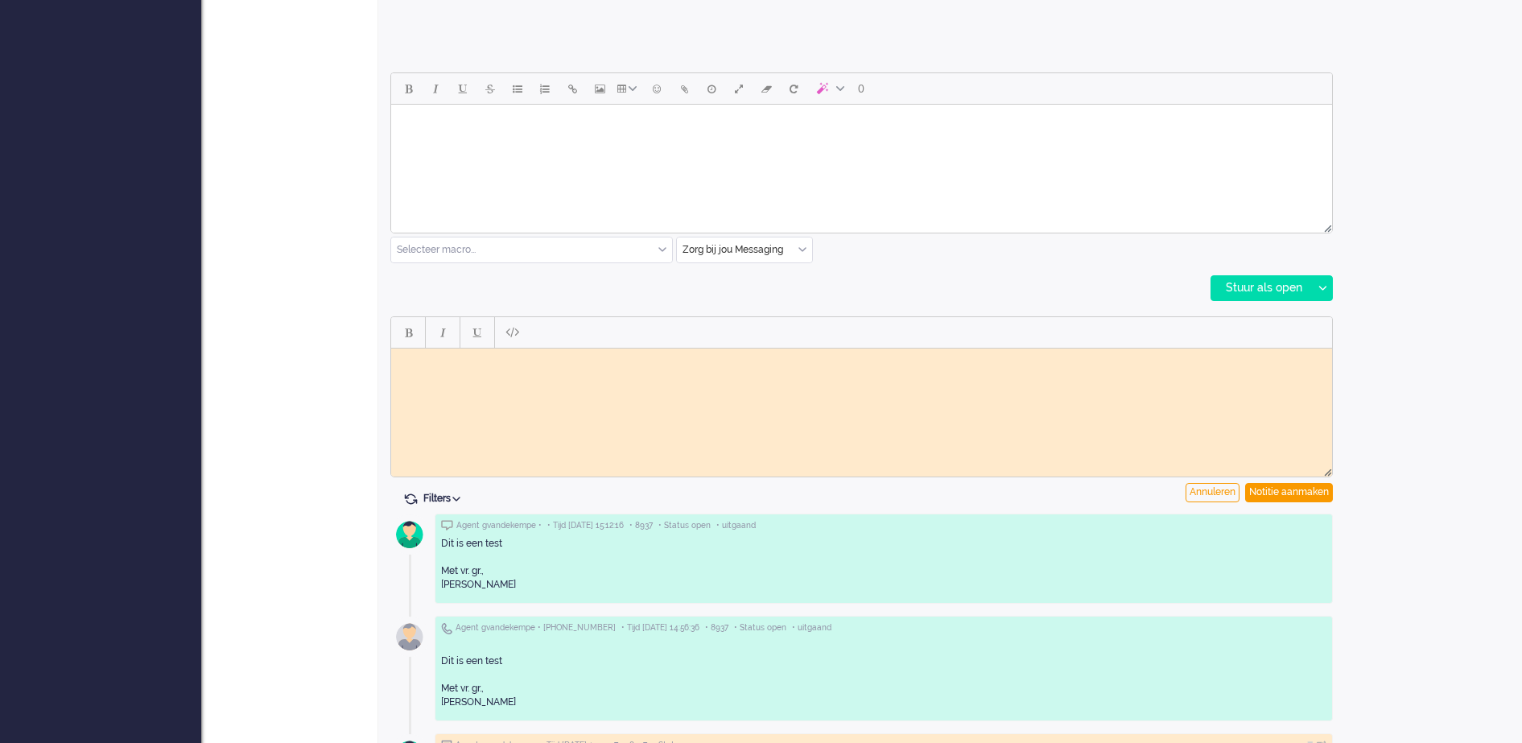
click at [654, 363] on body "Rich Text Area. Press ALT-0 for help." at bounding box center [861, 360] width 928 height 12
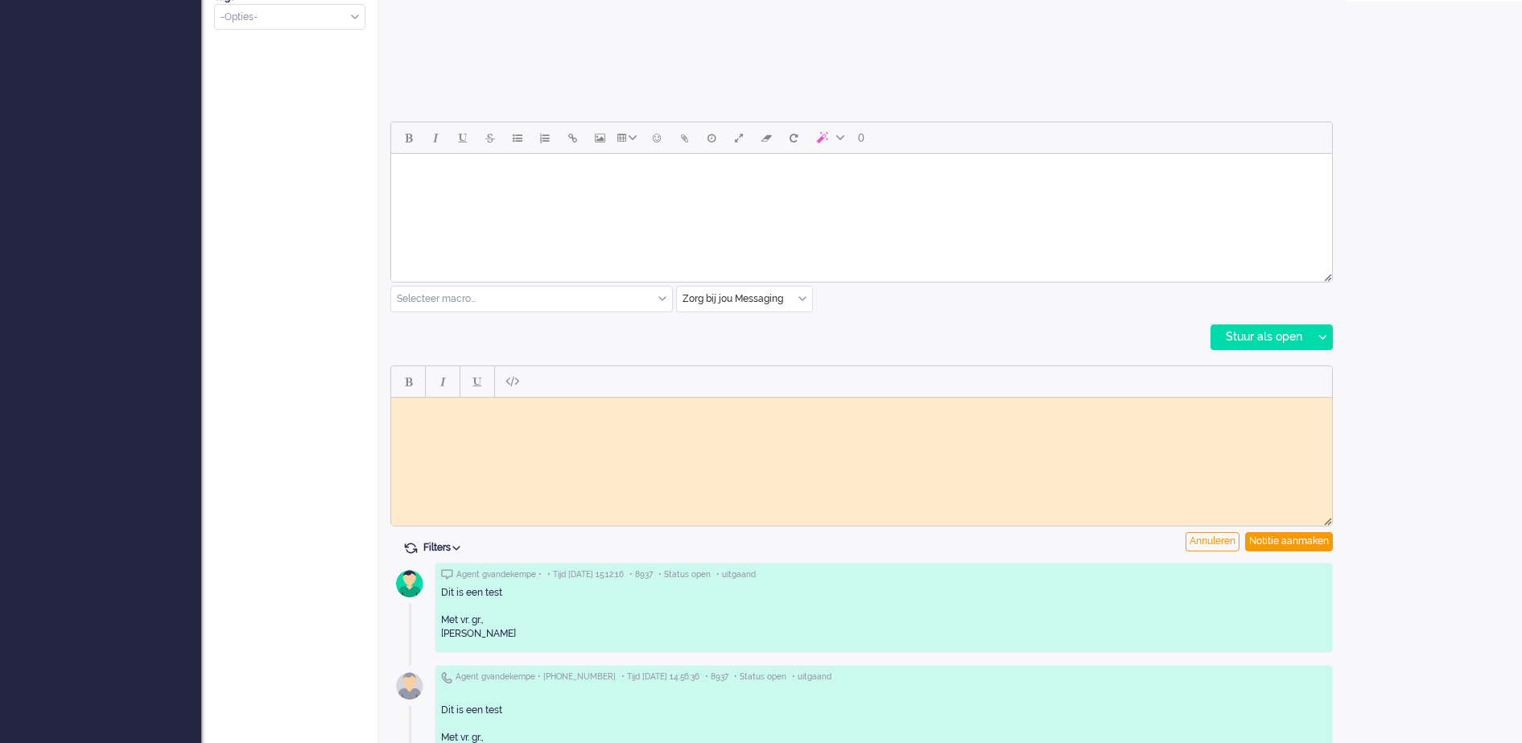
scroll to position [805, 0]
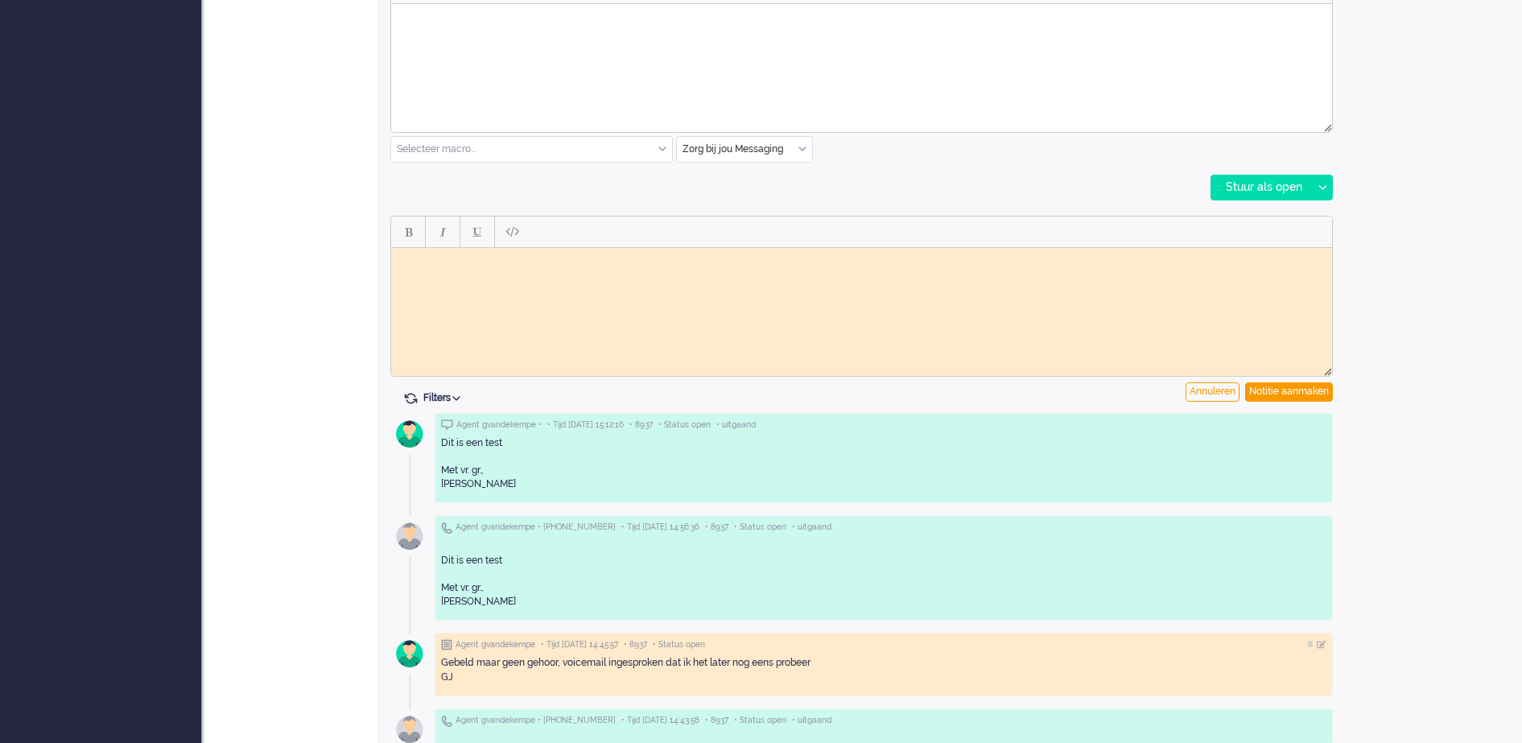
click at [484, 266] on html at bounding box center [861, 259] width 941 height 25
click at [1305, 390] on div "Notitie aanmaken" at bounding box center [1289, 391] width 88 height 19
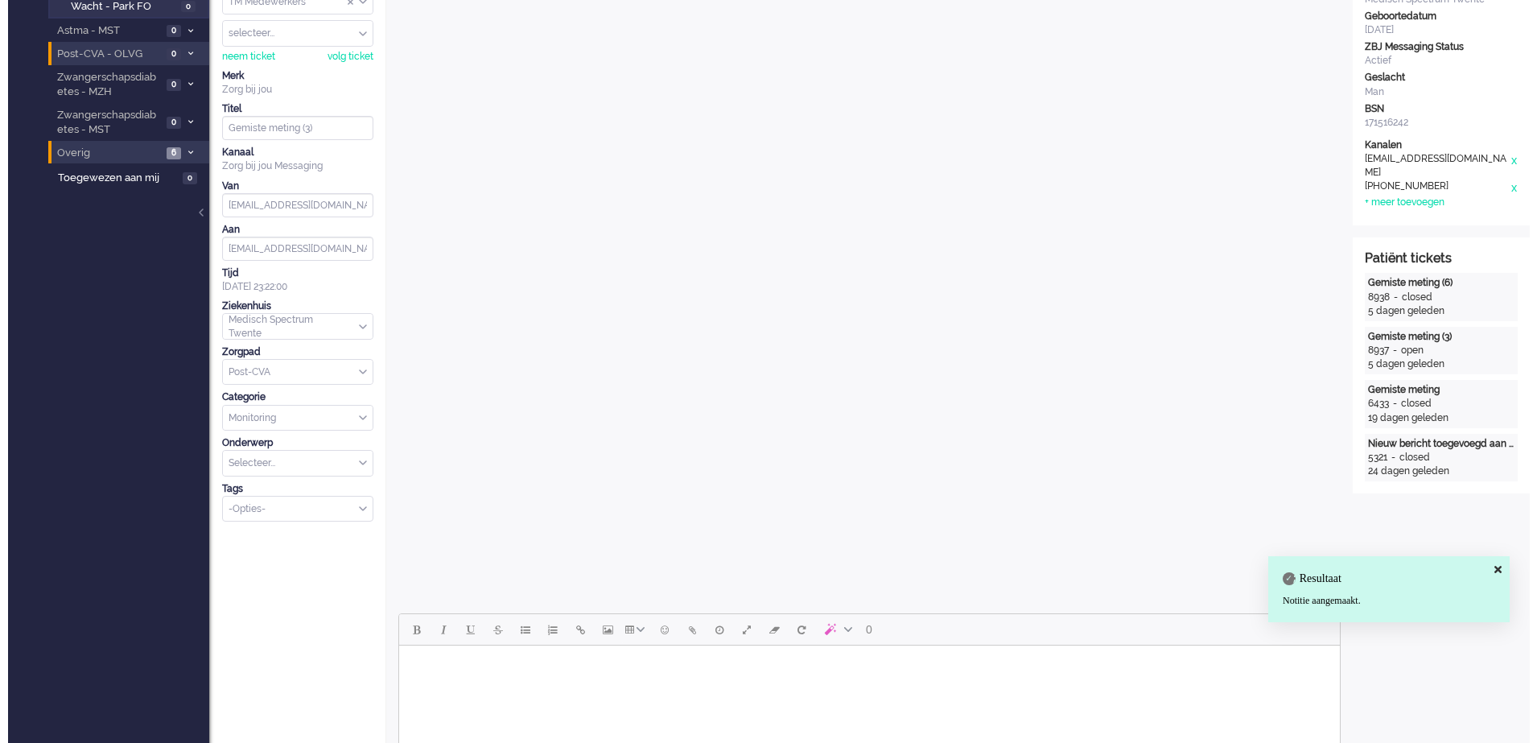
scroll to position [0, 0]
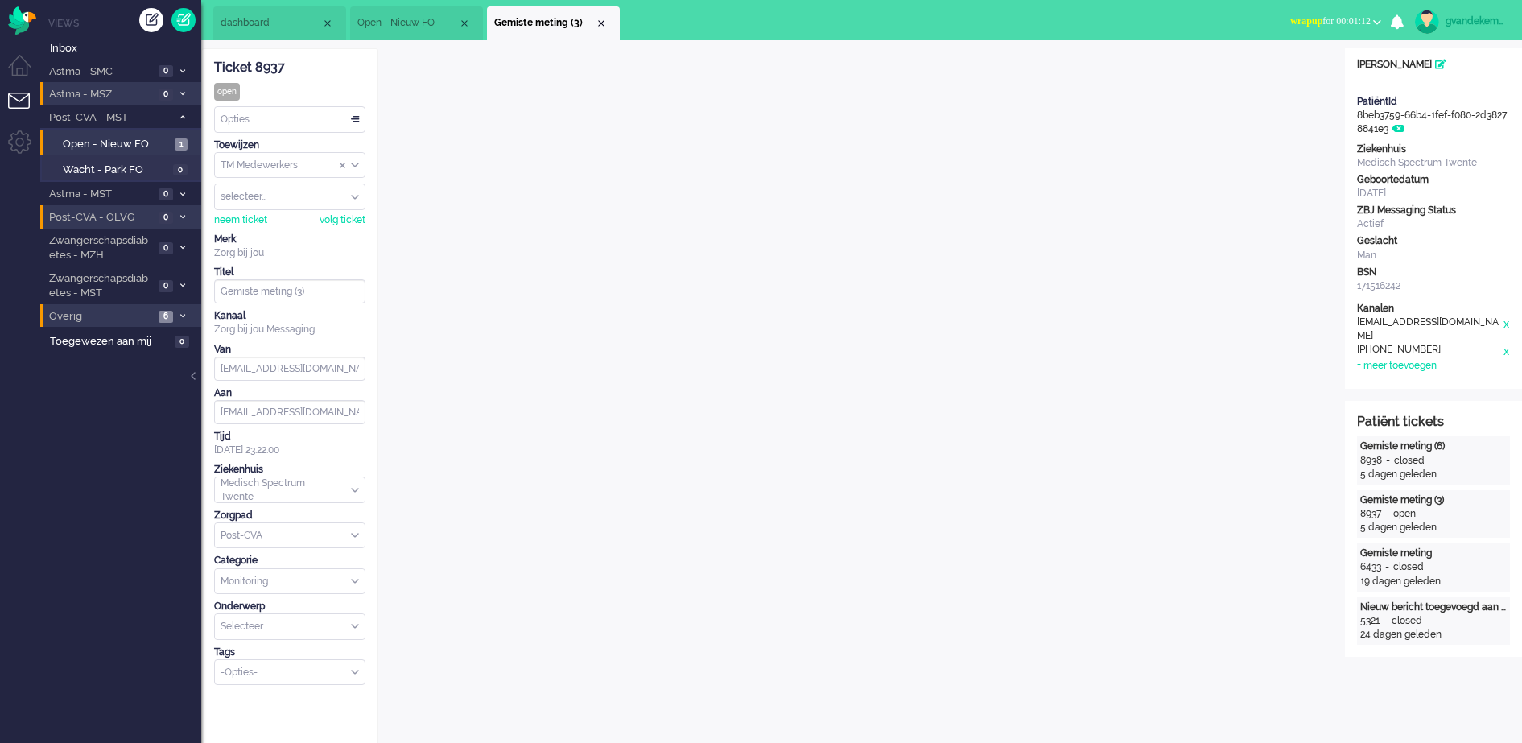
click at [359, 118] on div "Opties..." at bounding box center [290, 119] width 150 height 25
click at [238, 229] on span "Opgelost" at bounding box center [242, 234] width 40 height 14
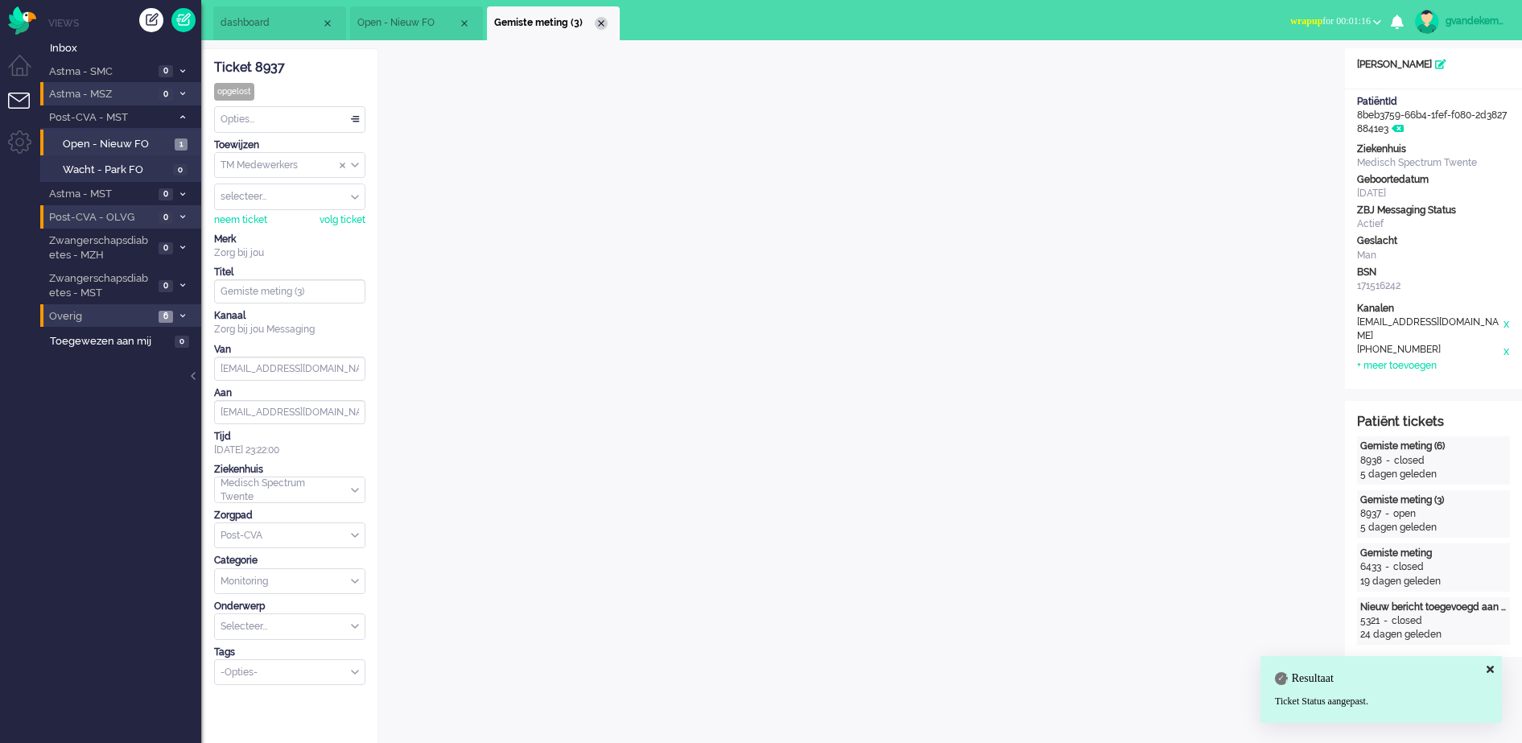
click at [601, 19] on div "Close tab" at bounding box center [601, 23] width 13 height 13
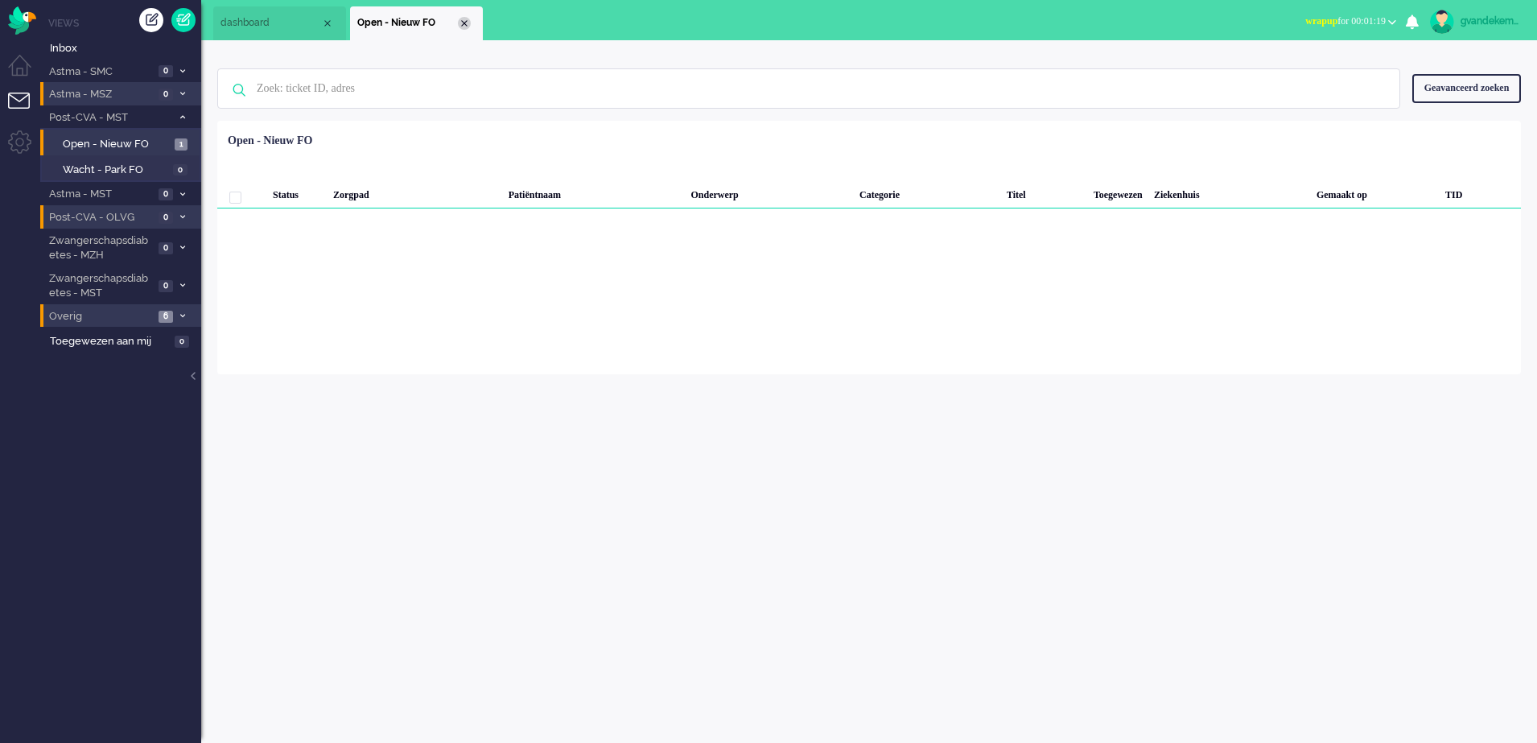
click at [463, 19] on div "Close tab" at bounding box center [464, 23] width 13 height 13
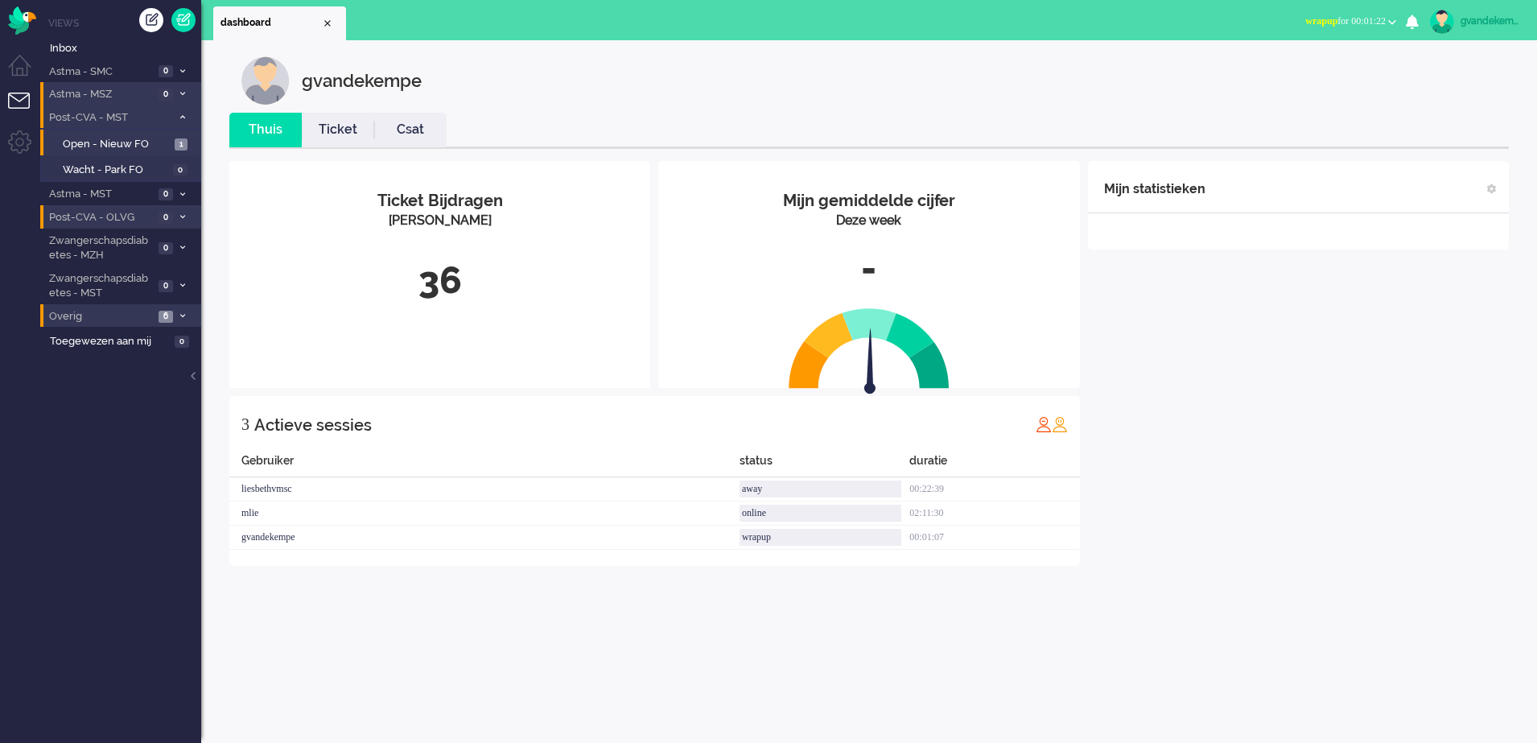
click at [179, 117] on span at bounding box center [182, 117] width 12 height 9
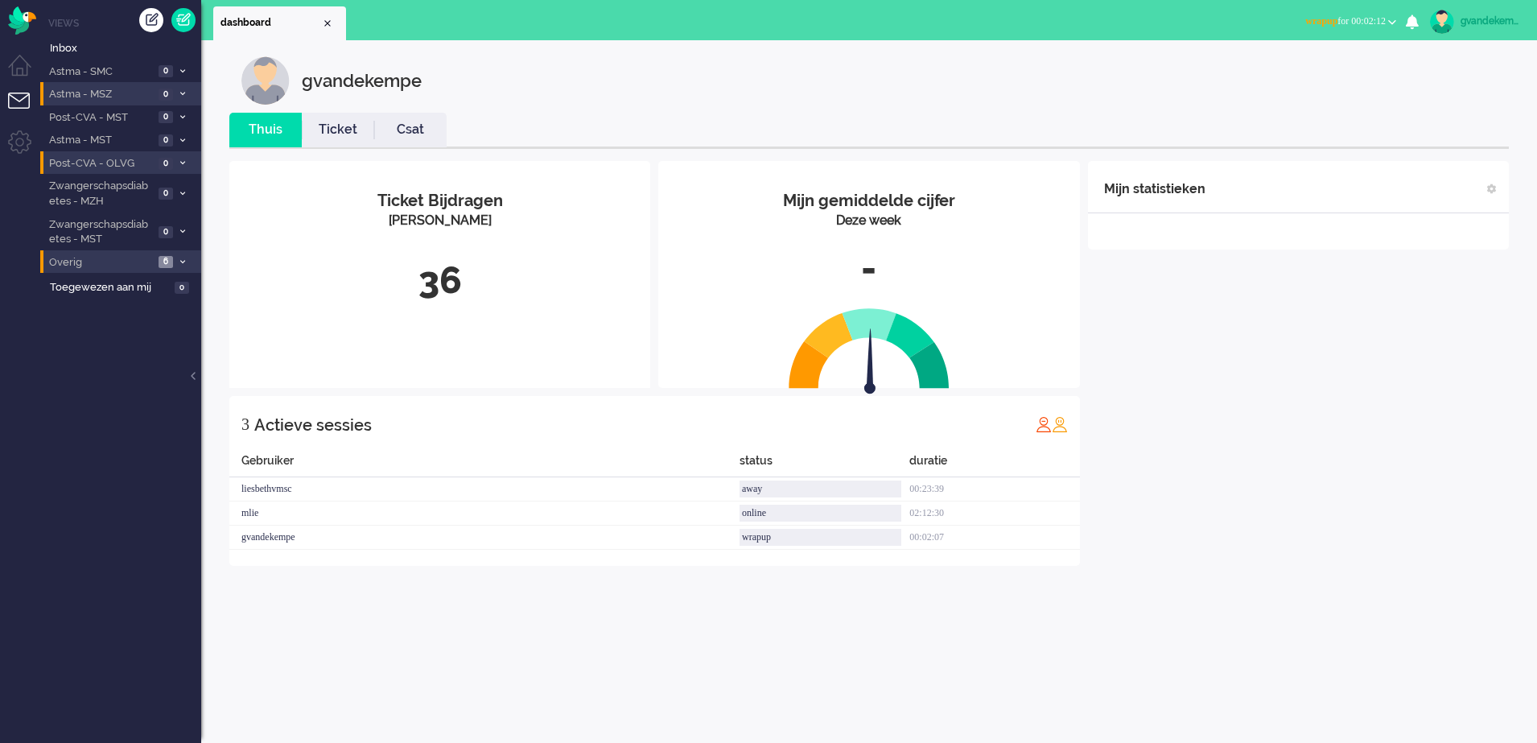
click at [1382, 19] on span "wrapup for 00:02:12" at bounding box center [1345, 20] width 80 height 11
click at [1280, 71] on label "Online" at bounding box center [1329, 72] width 127 height 14
click at [168, 233] on span "1" at bounding box center [166, 232] width 14 height 12
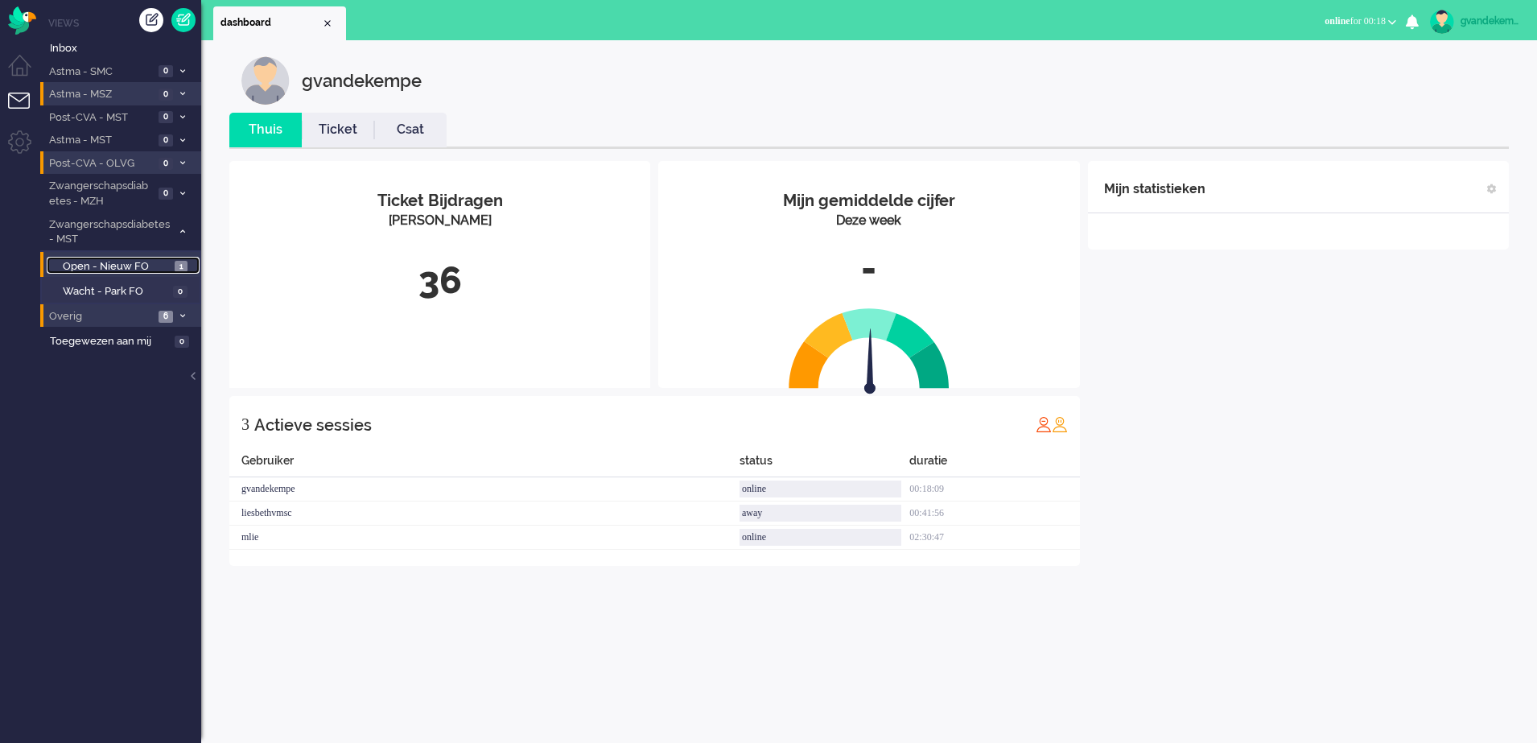
click at [154, 262] on span "Open - Nieuw FO" at bounding box center [117, 266] width 108 height 15
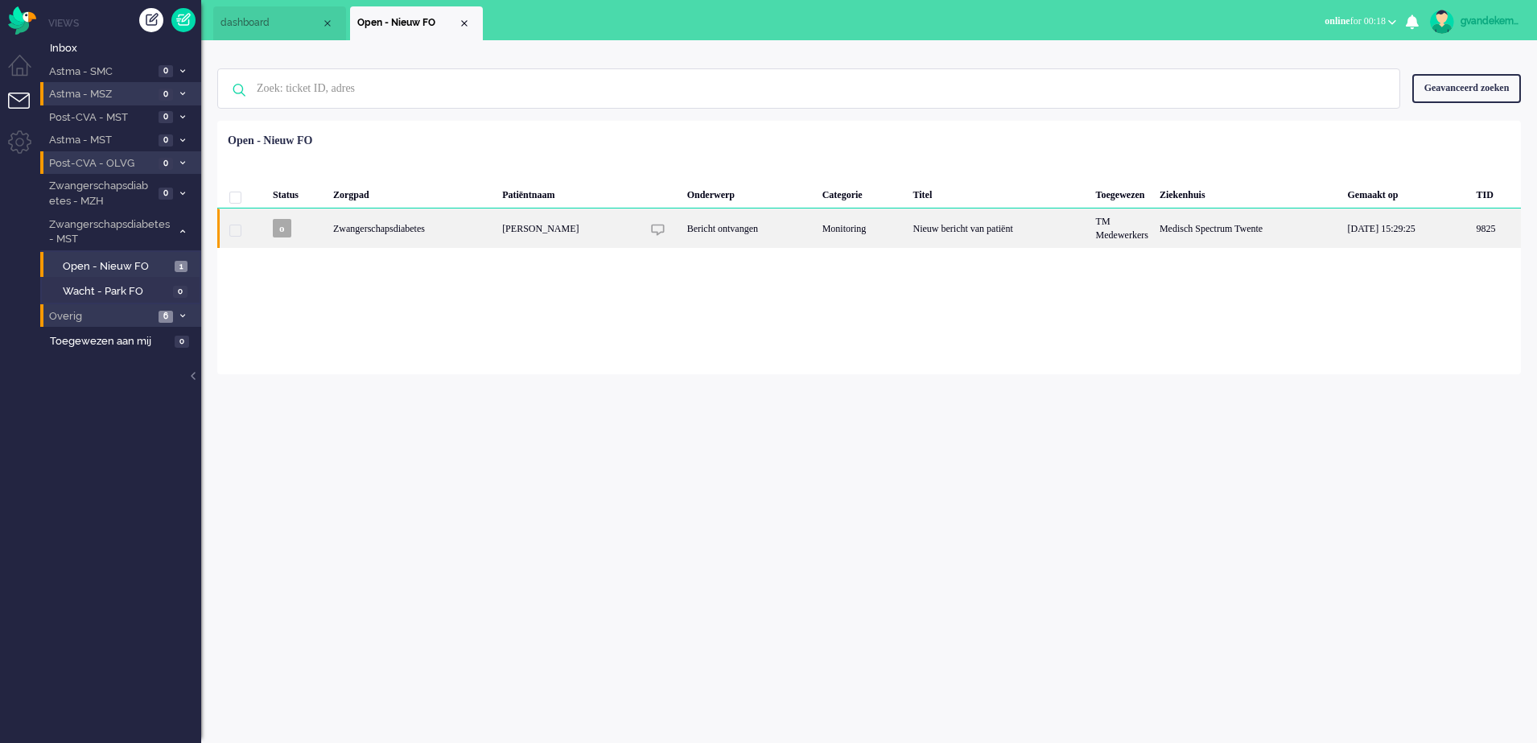
click at [750, 219] on div "Bericht ontvangen" at bounding box center [749, 227] width 135 height 39
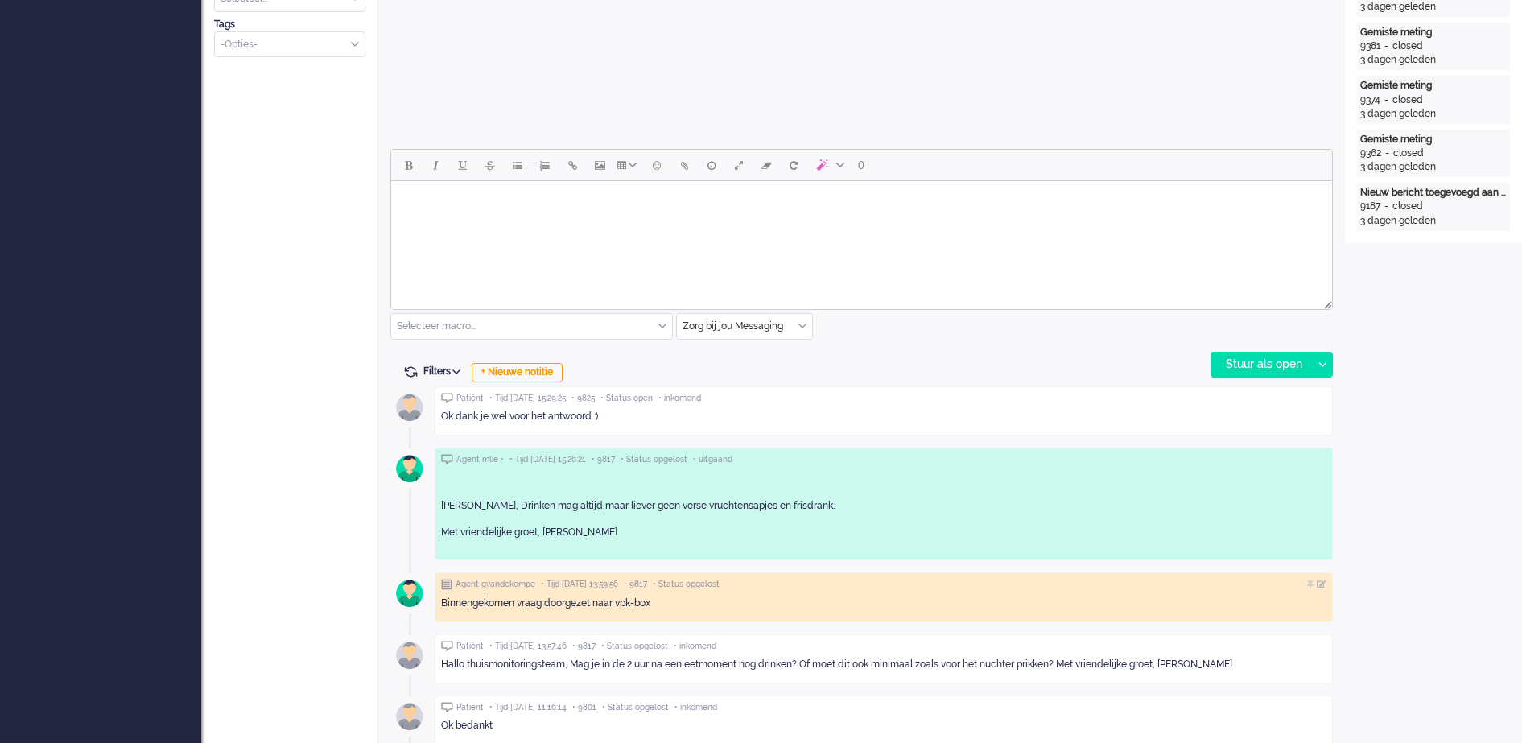
scroll to position [48, 0]
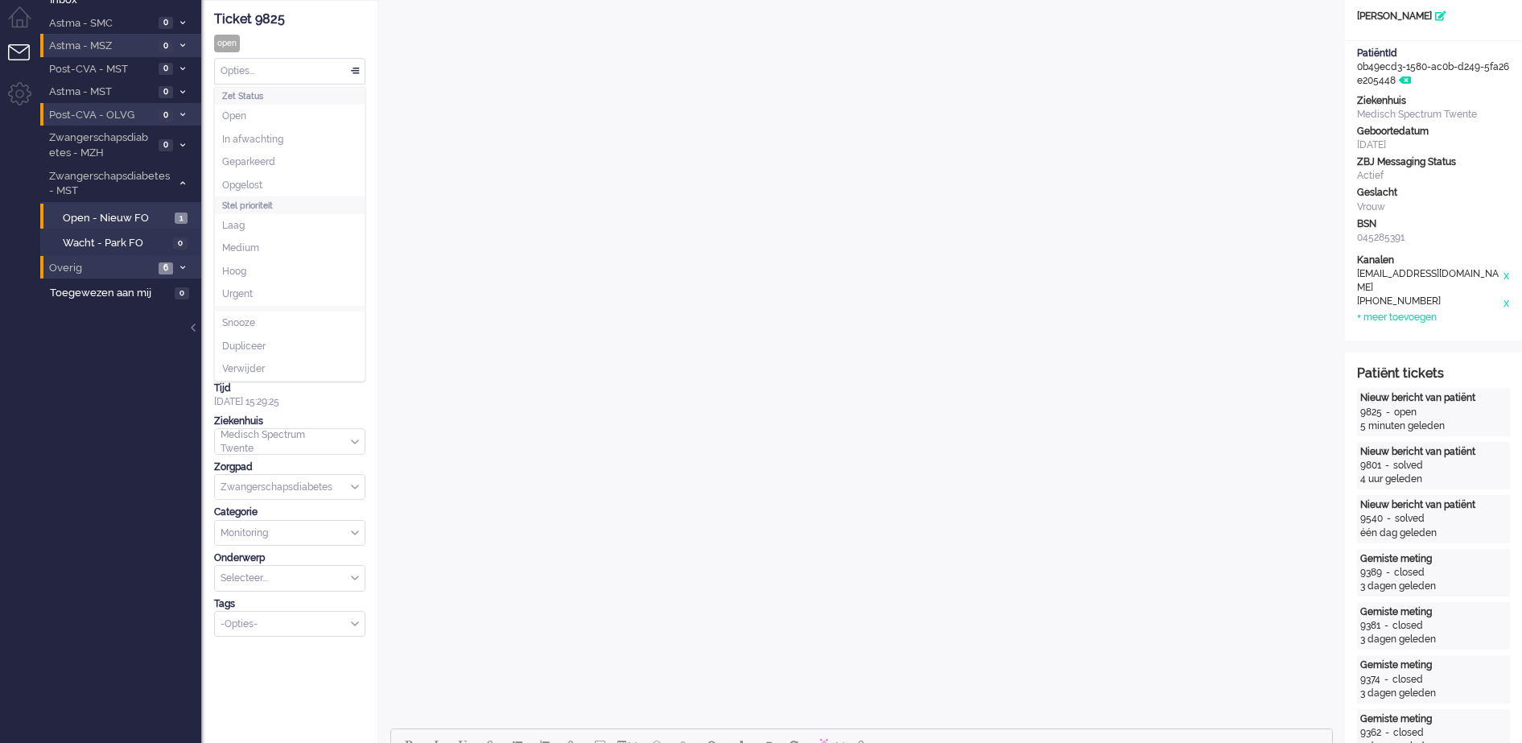
click at [355, 72] on div "Opties..." at bounding box center [290, 71] width 150 height 25
click at [289, 183] on li "Opgelost" at bounding box center [290, 185] width 150 height 23
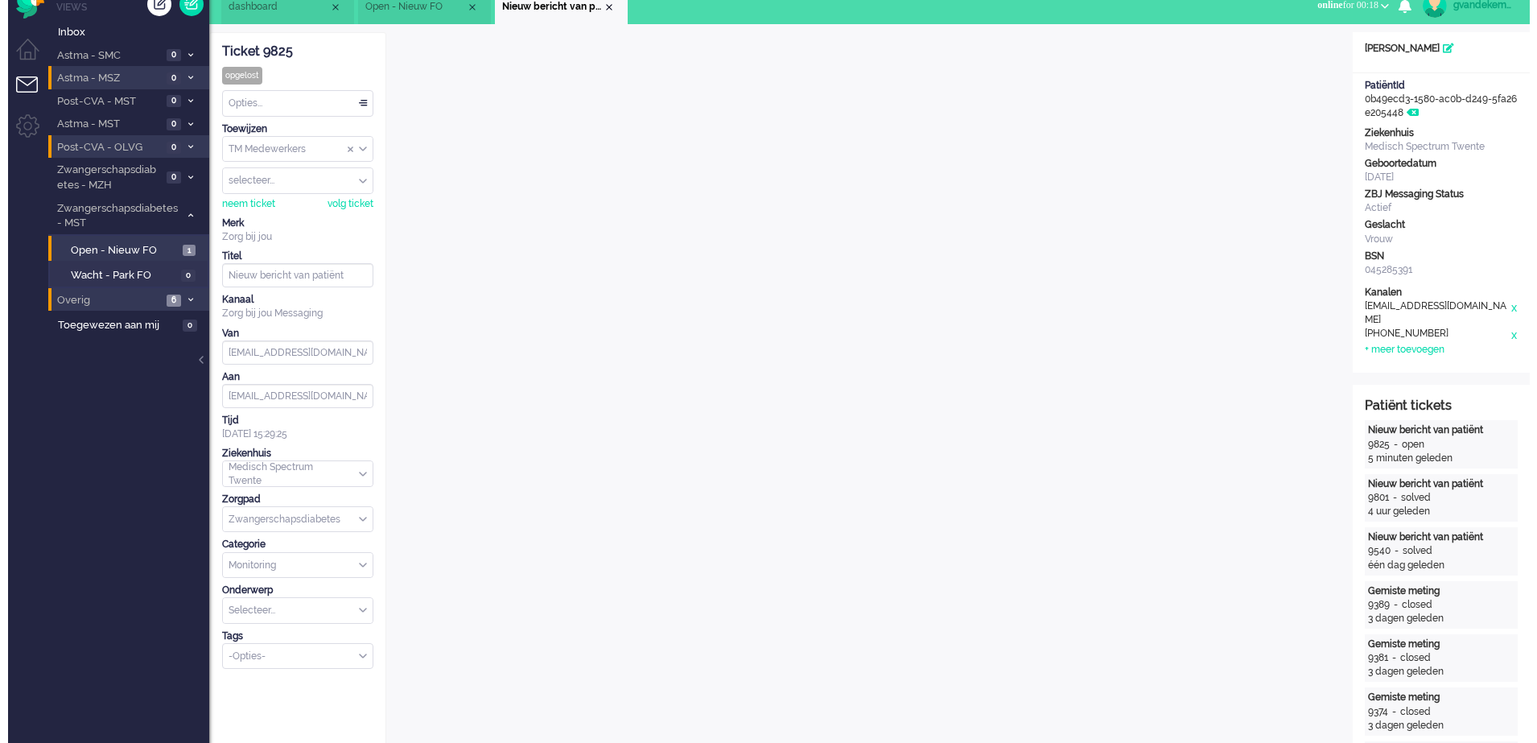
scroll to position [0, 0]
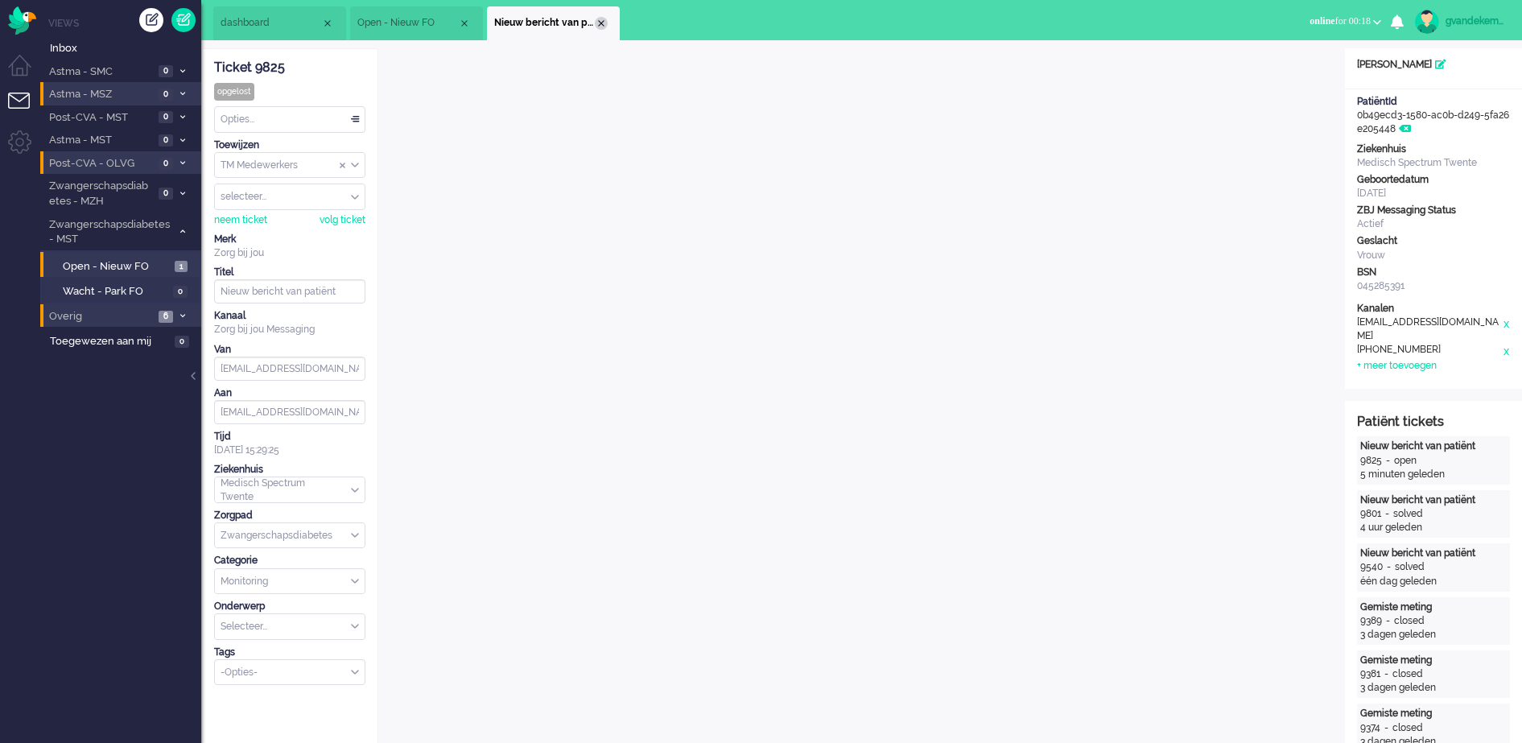
click at [602, 24] on div "Close tab" at bounding box center [601, 23] width 13 height 13
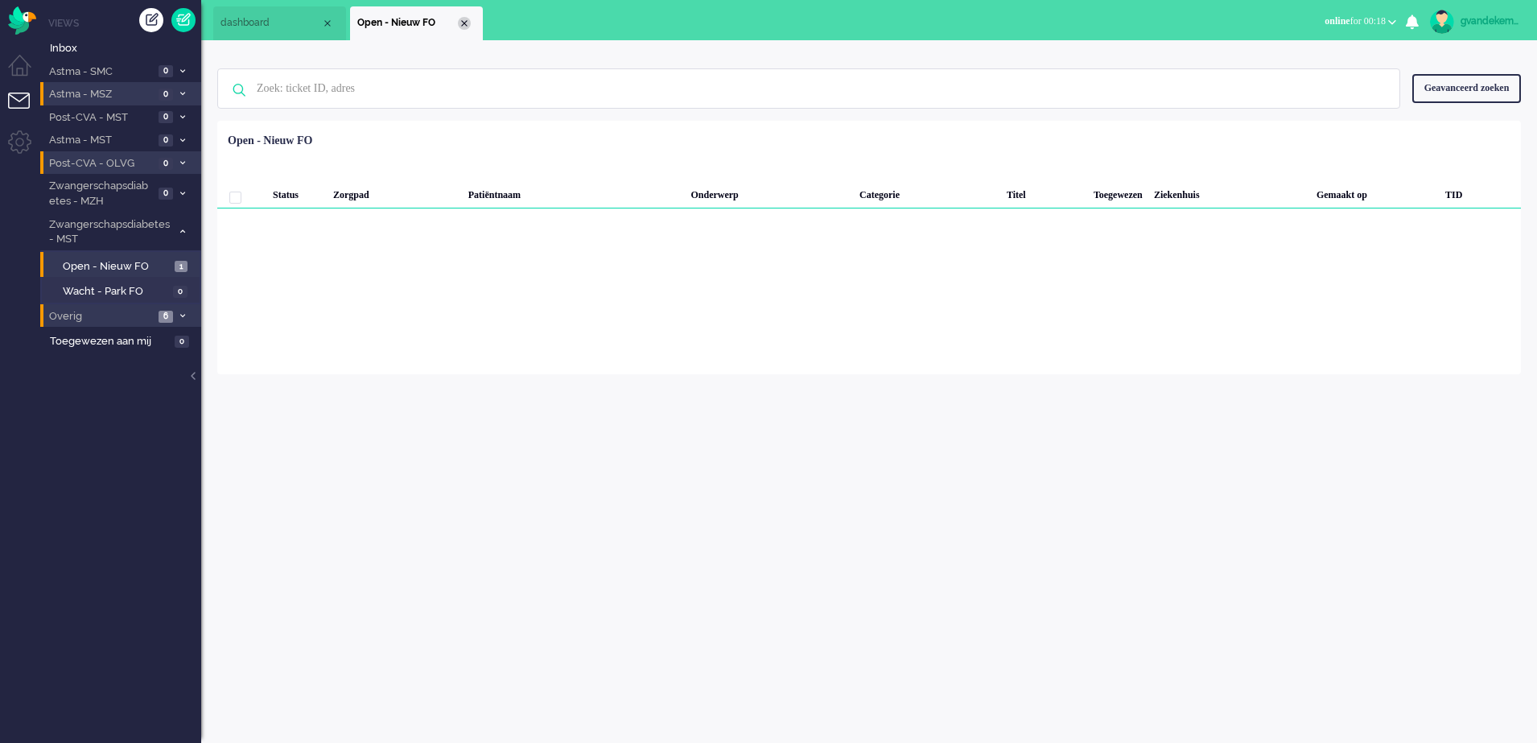
click at [464, 22] on div "Close tab" at bounding box center [464, 23] width 13 height 13
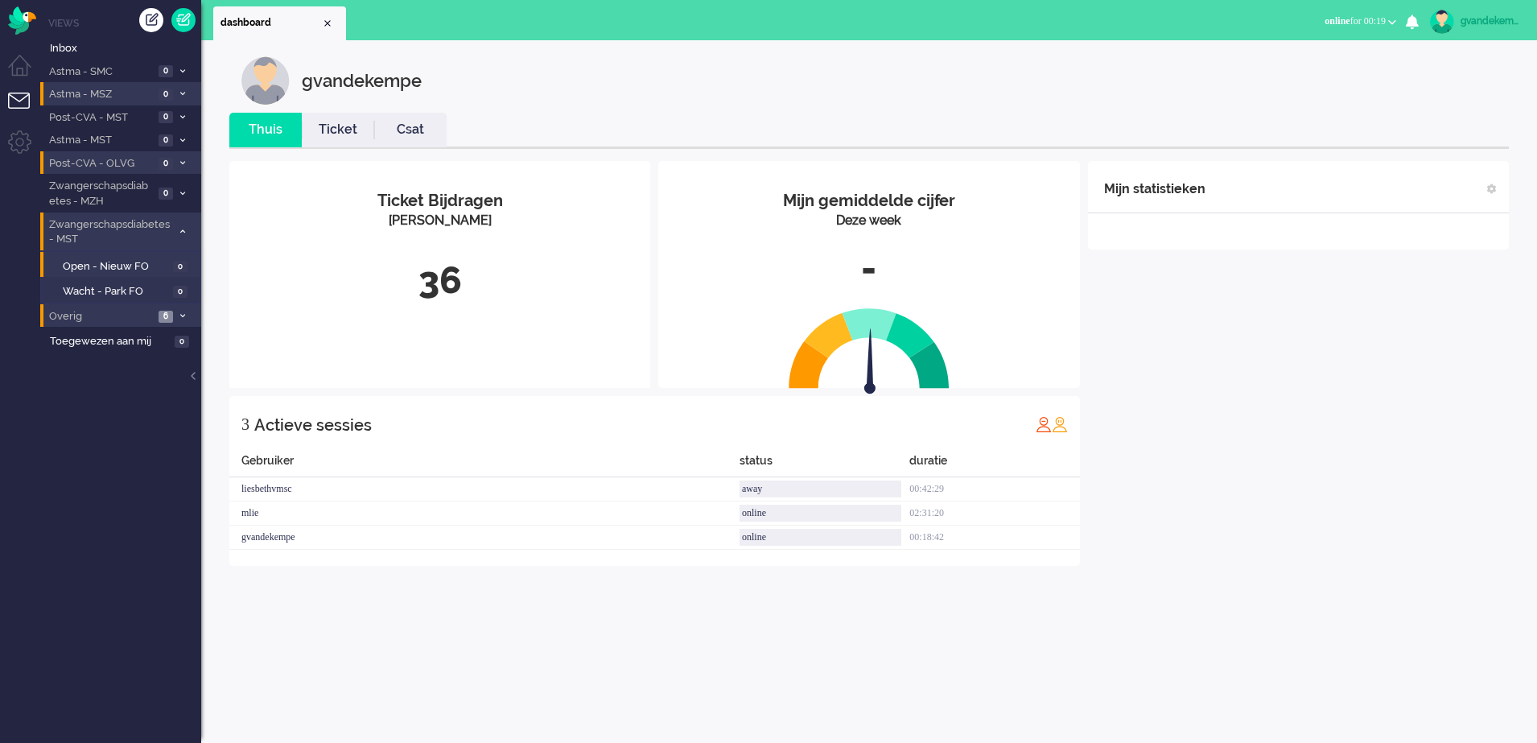
click at [183, 232] on icon at bounding box center [182, 232] width 5 height 6
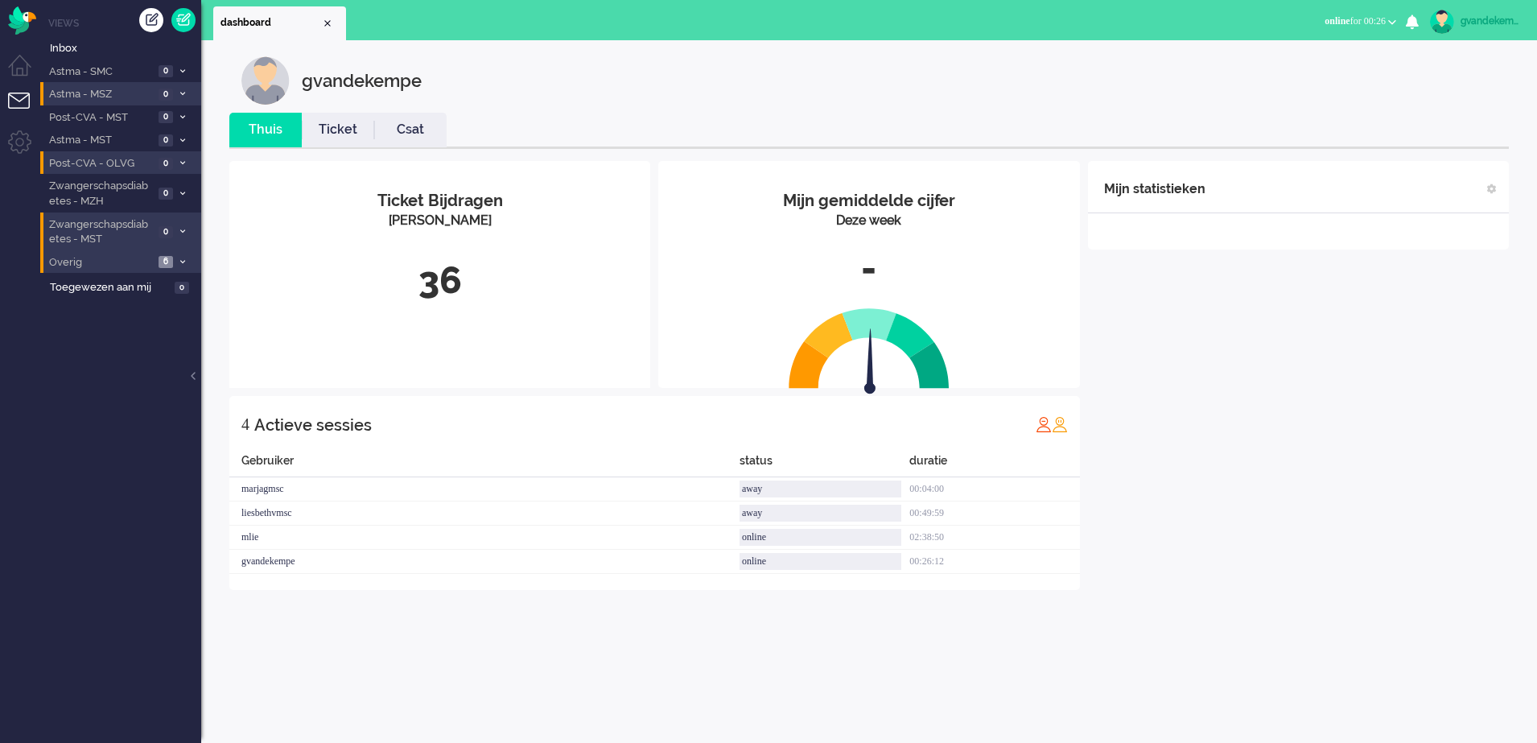
click at [1216, 410] on div "Mijn statistieken + Statistieken toevoegen Bel tijd (gemiddelde dag) Wrapup tij…" at bounding box center [1298, 375] width 421 height 429
drag, startPoint x: 1220, startPoint y: 414, endPoint x: 1253, endPoint y: 434, distance: 38.6
click at [1251, 433] on div "Mijn statistieken + Statistieken toevoegen Bel tijd (gemiddelde dag) Wrapup tij…" at bounding box center [1298, 375] width 421 height 429
click at [66, 48] on span "Inbox" at bounding box center [125, 48] width 151 height 15
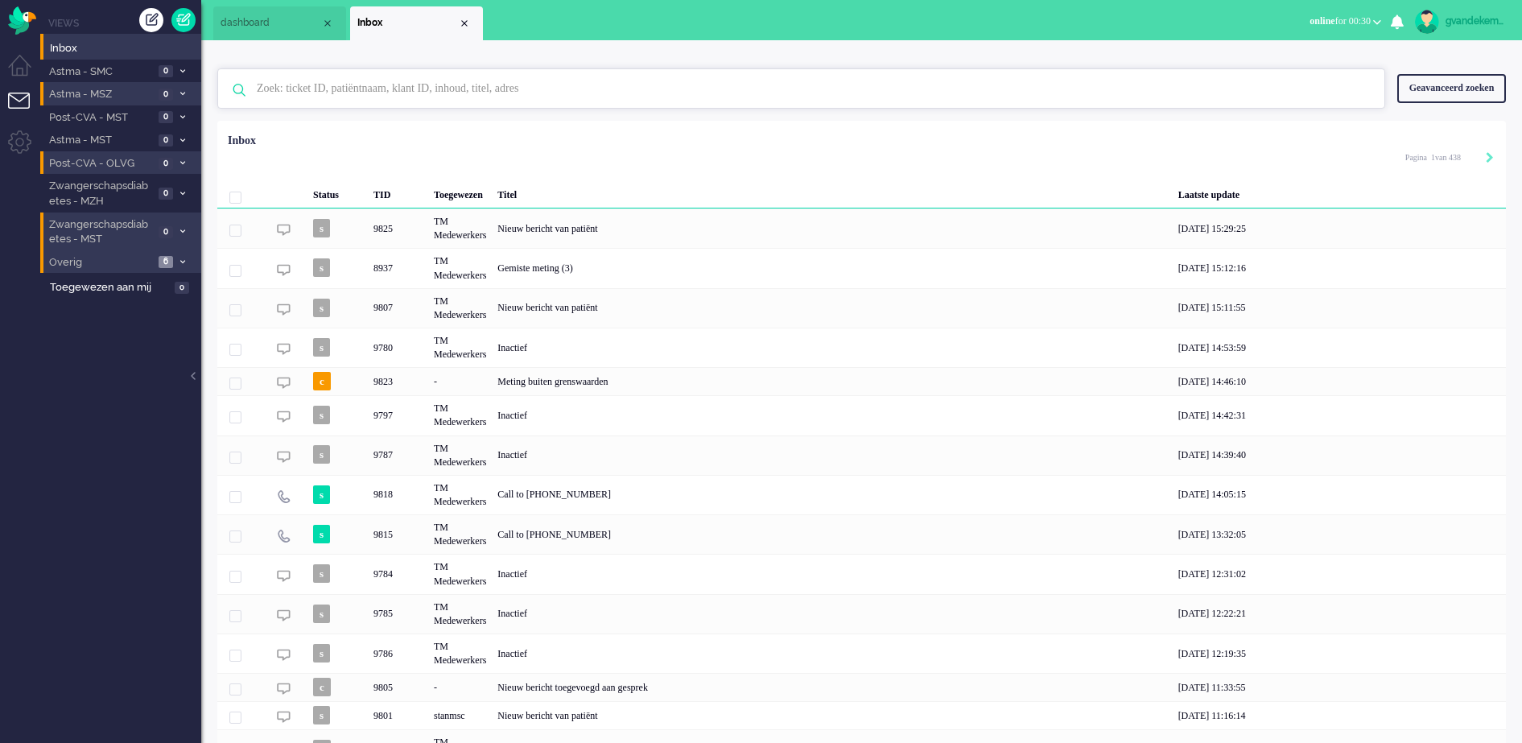
click at [431, 93] on input "text" at bounding box center [804, 88] width 1118 height 39
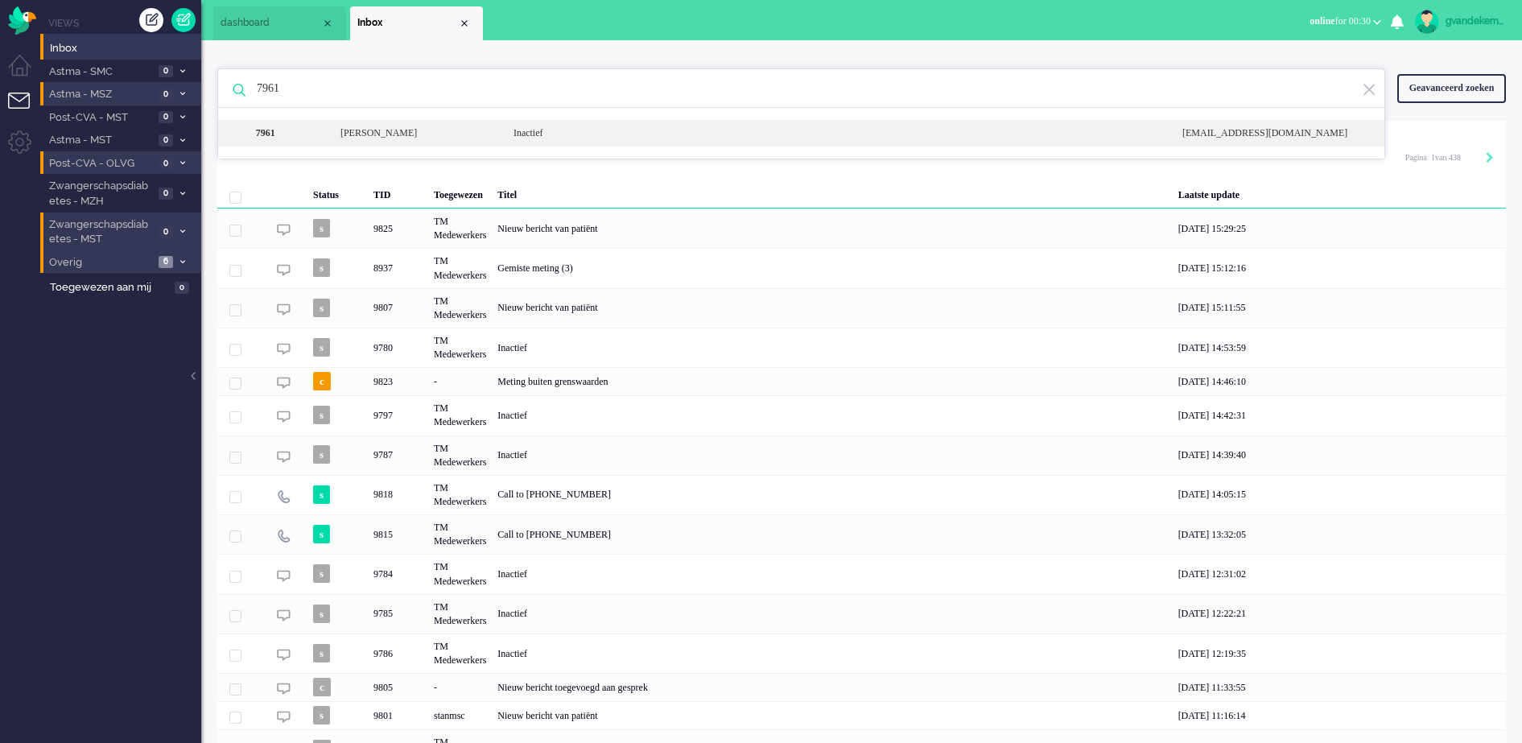
click at [472, 134] on div "Catharina Maria Johanna Schurink" at bounding box center [414, 133] width 173 height 14
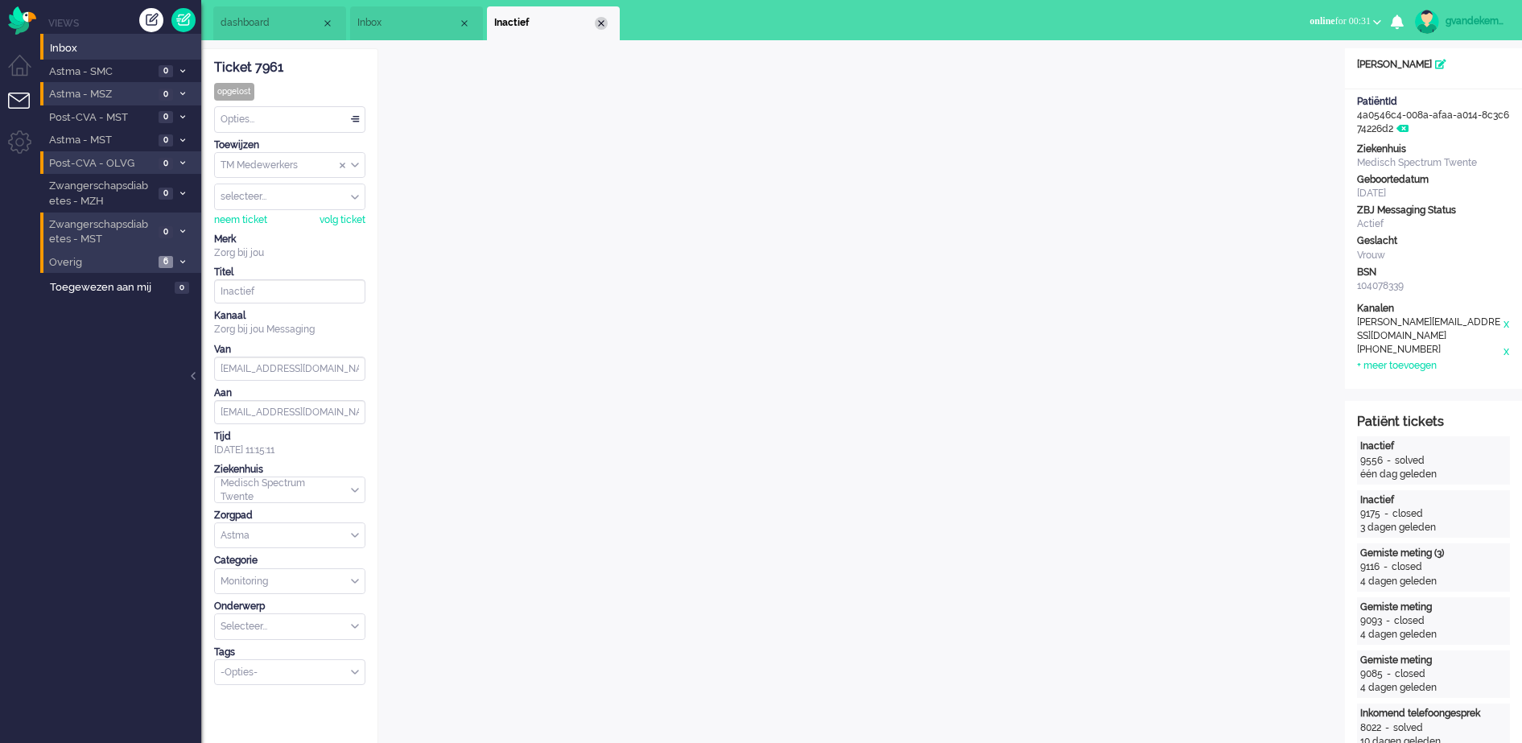
click at [603, 23] on div "Close tab" at bounding box center [601, 23] width 13 height 13
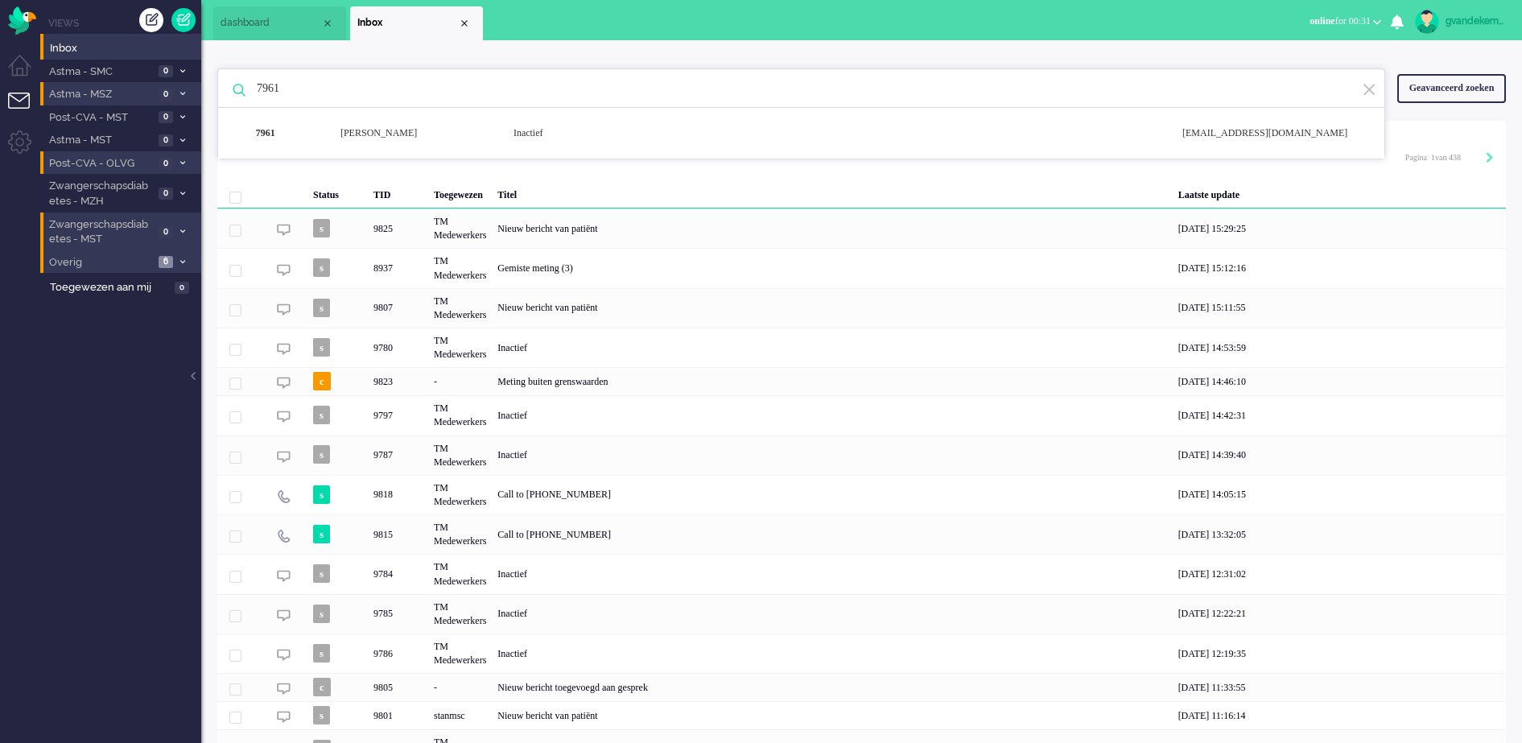
click at [262, 89] on input "7961" at bounding box center [804, 88] width 1118 height 39
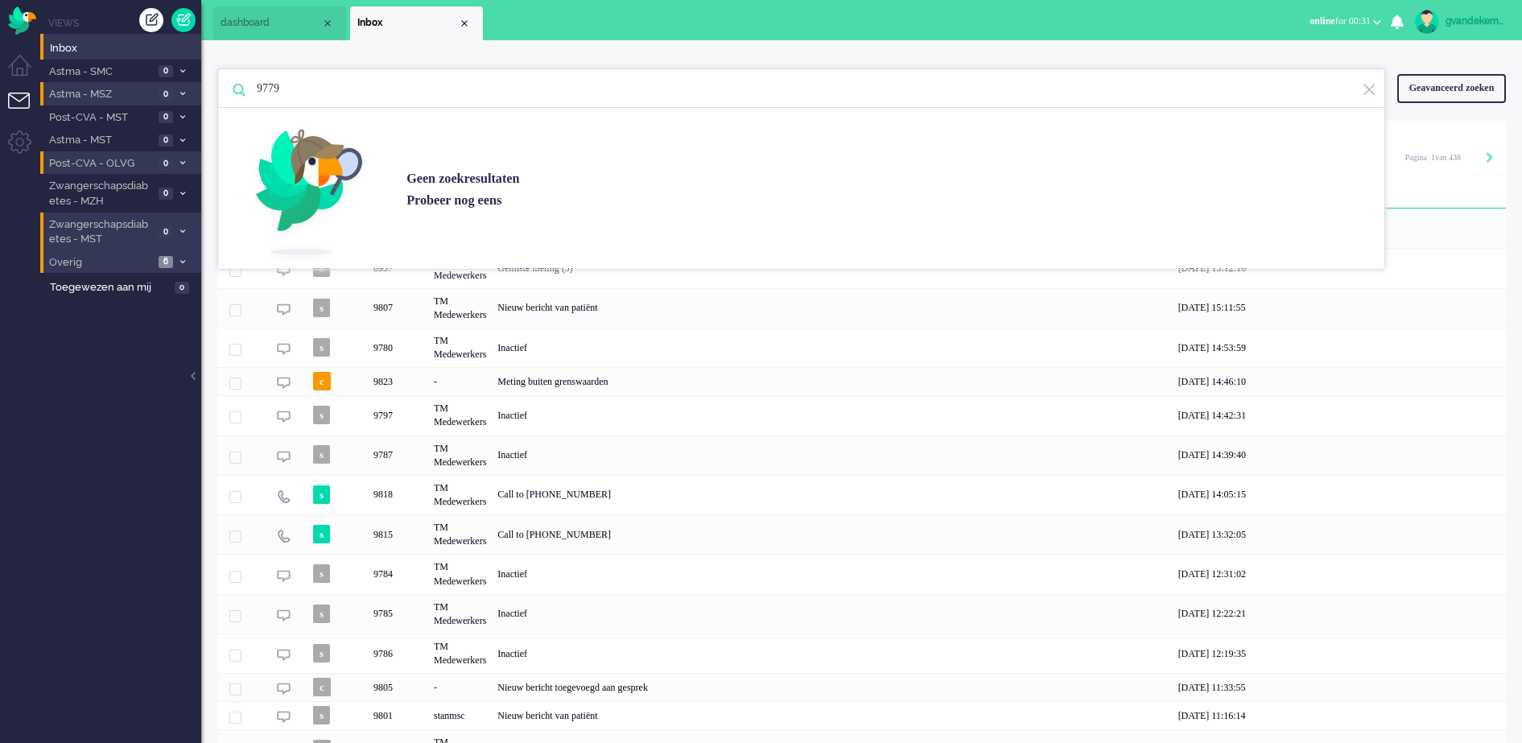
click at [1373, 89] on img at bounding box center [1368, 89] width 14 height 15
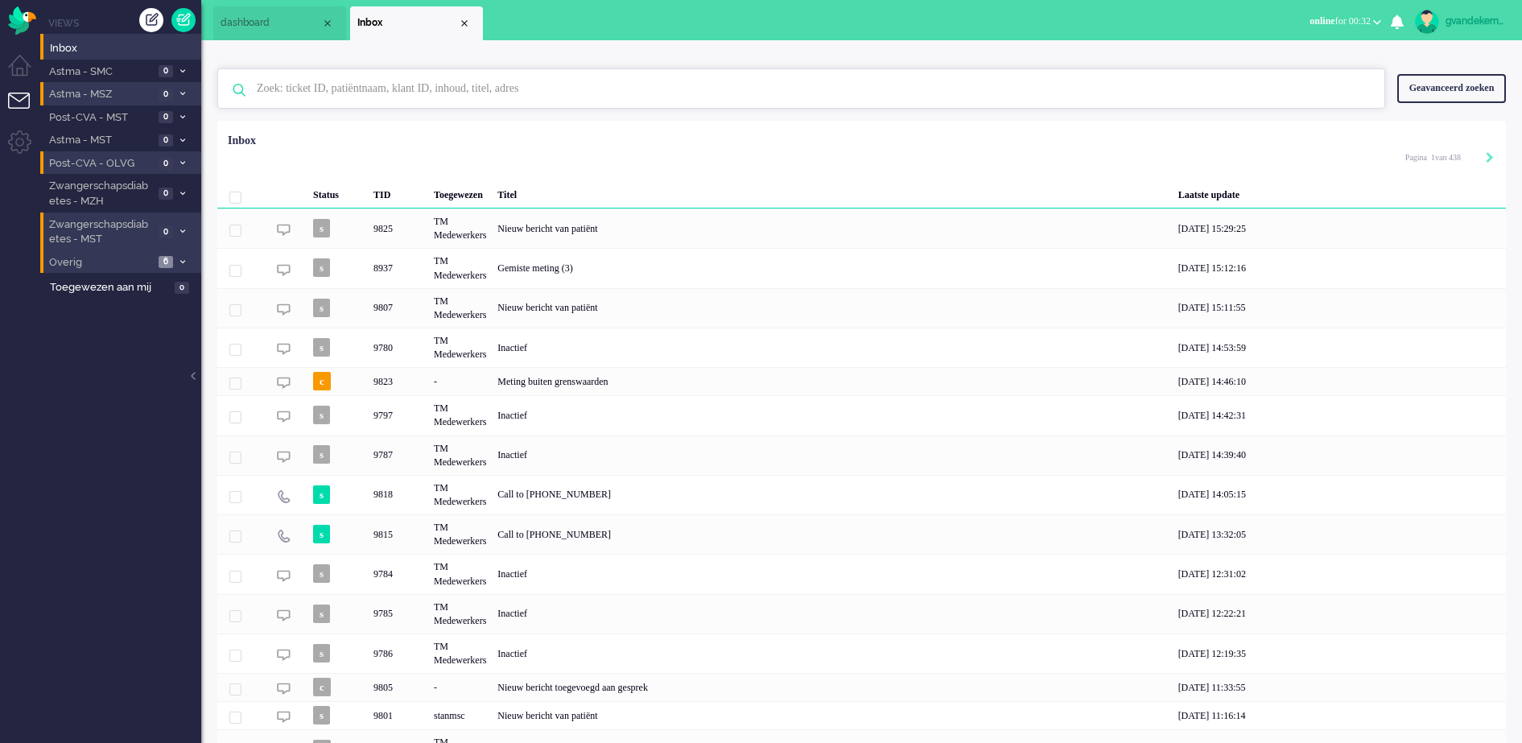
click at [260, 91] on input "text" at bounding box center [804, 88] width 1118 height 39
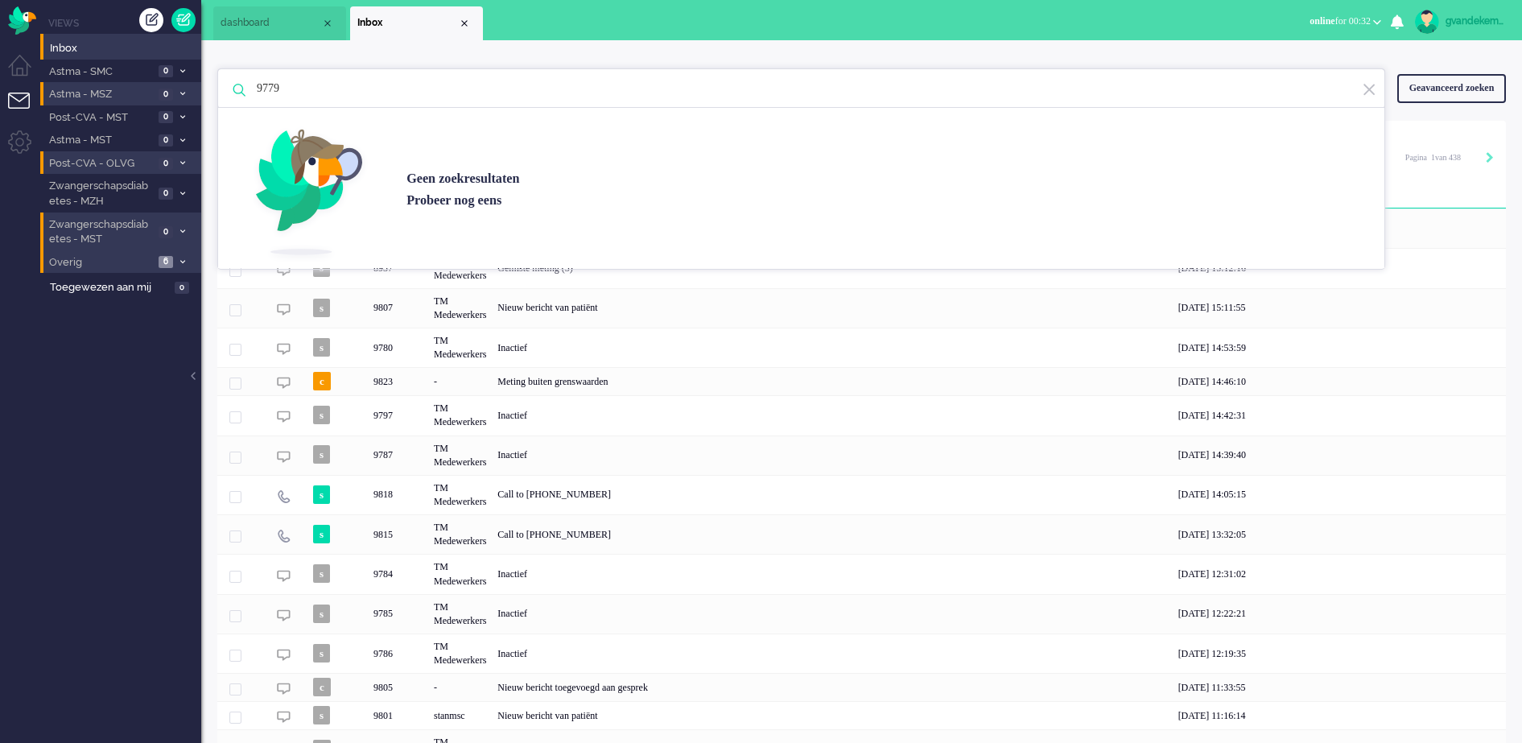
click at [260, 84] on input "9779" at bounding box center [804, 88] width 1118 height 39
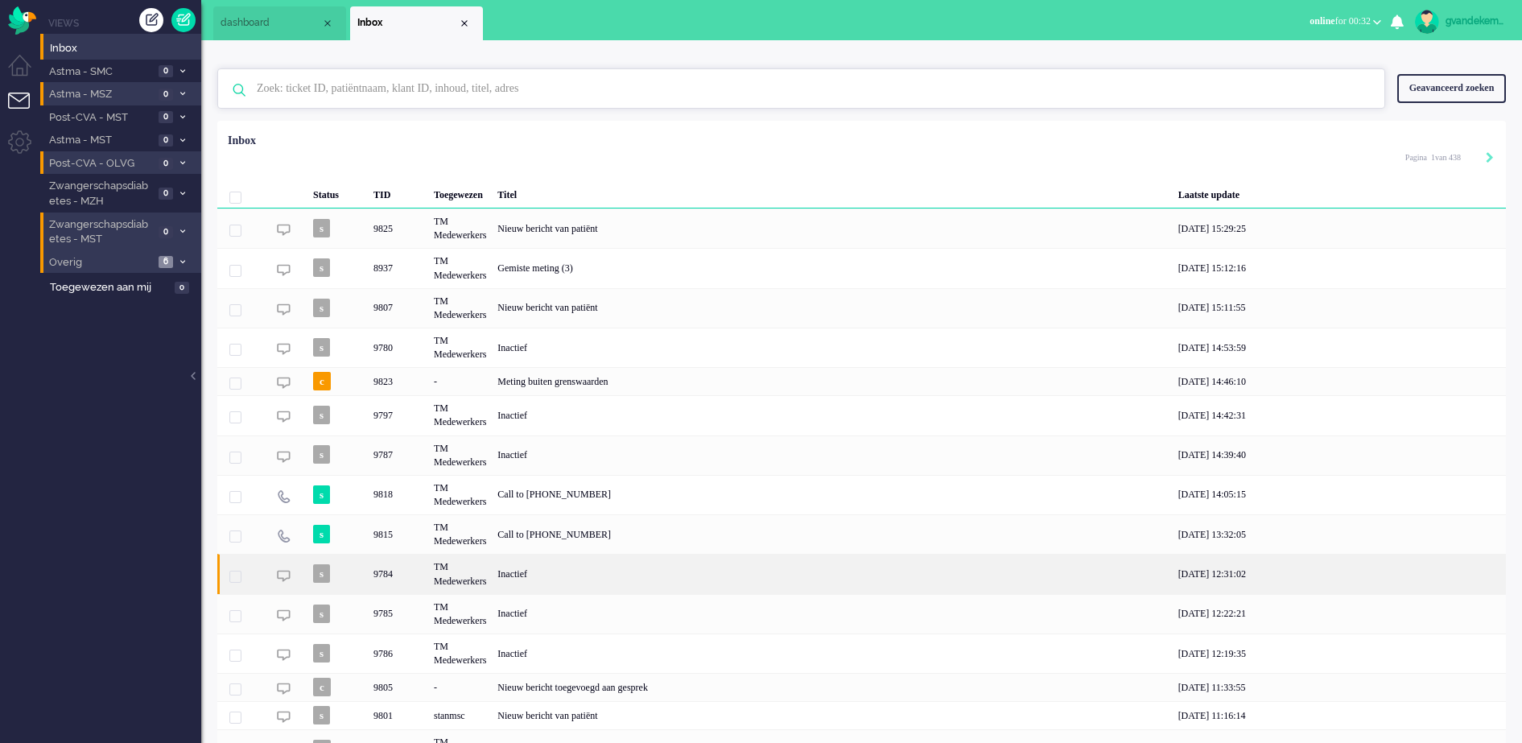
scroll to position [83, 0]
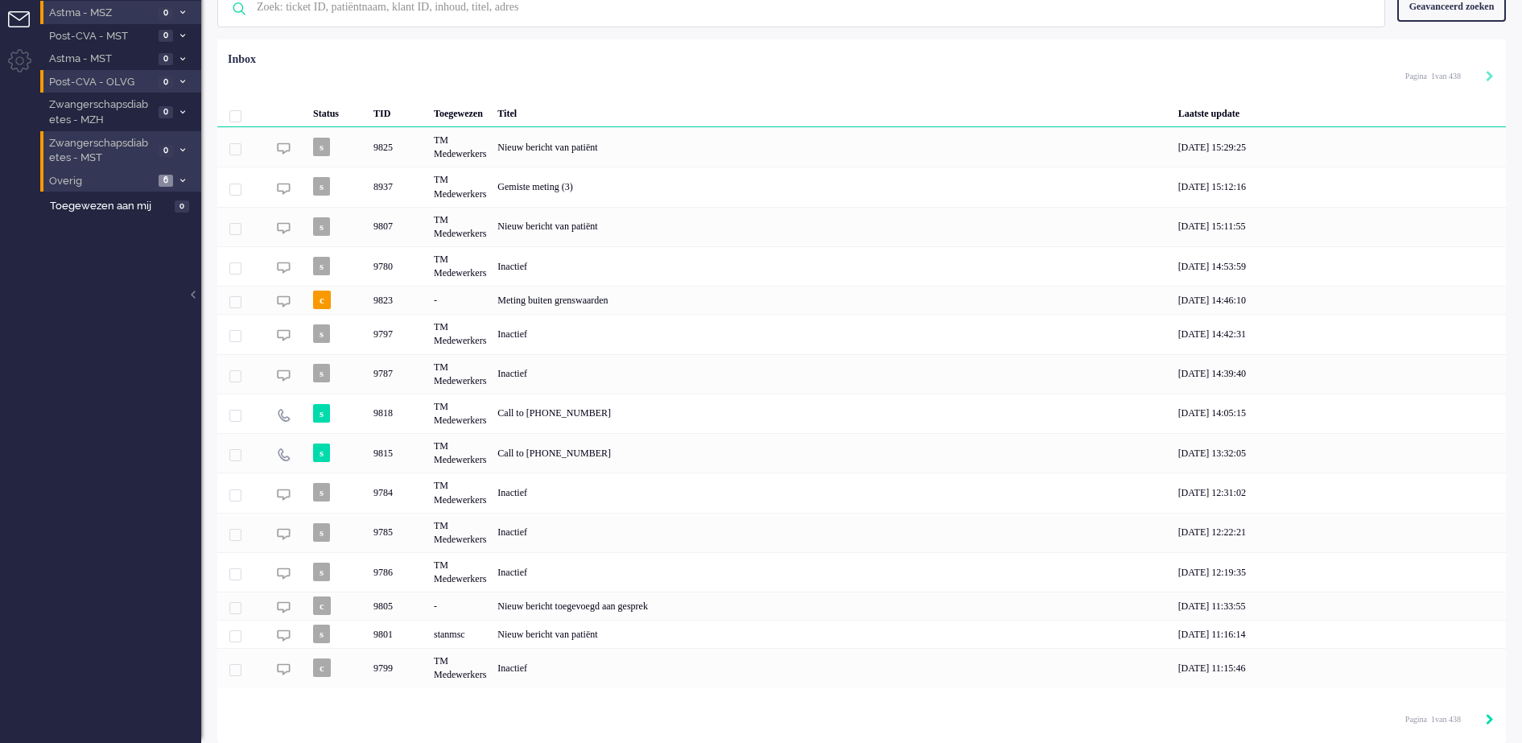
click at [1487, 720] on icon "Next" at bounding box center [1489, 719] width 8 height 11
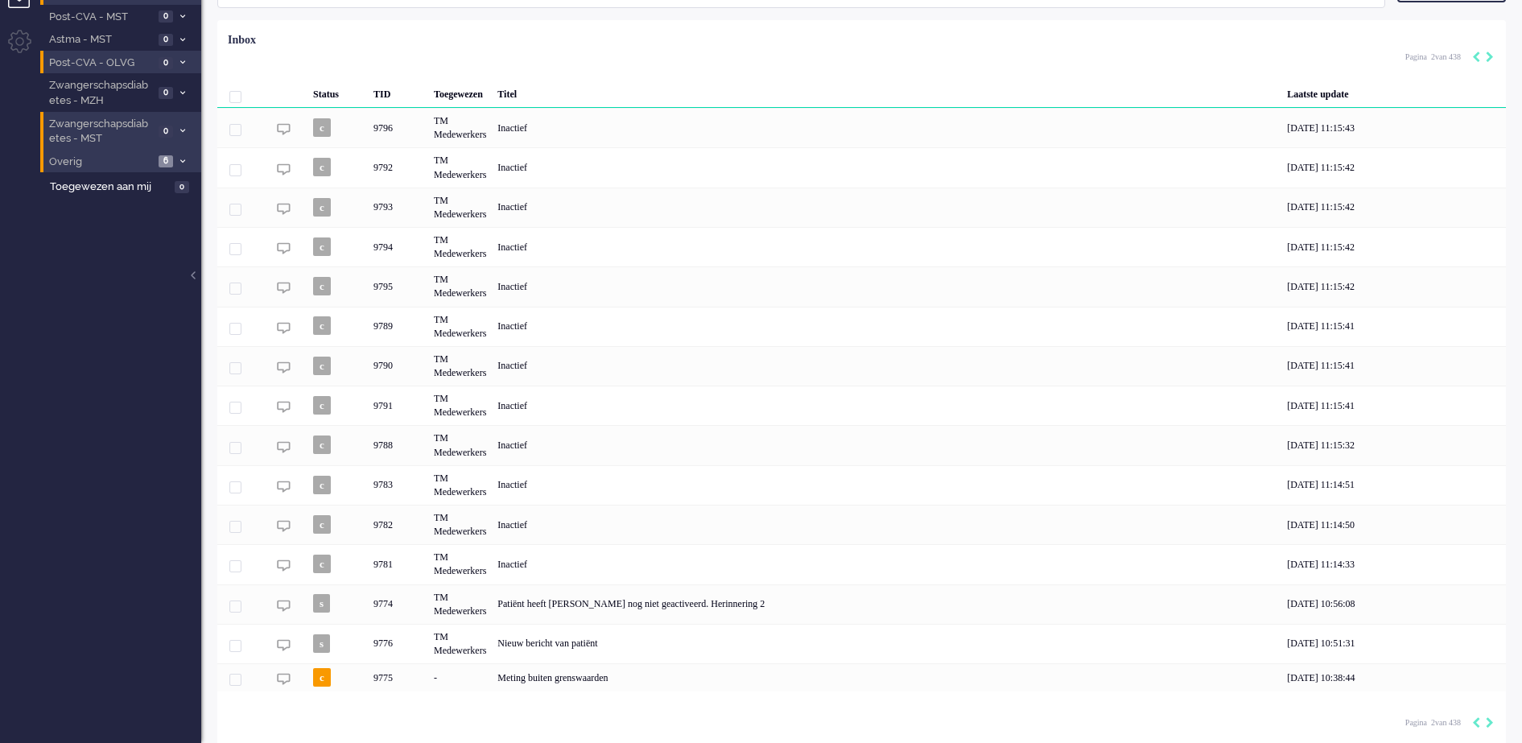
scroll to position [105, 0]
click at [1477, 719] on icon "Previous" at bounding box center [1476, 719] width 8 height 11
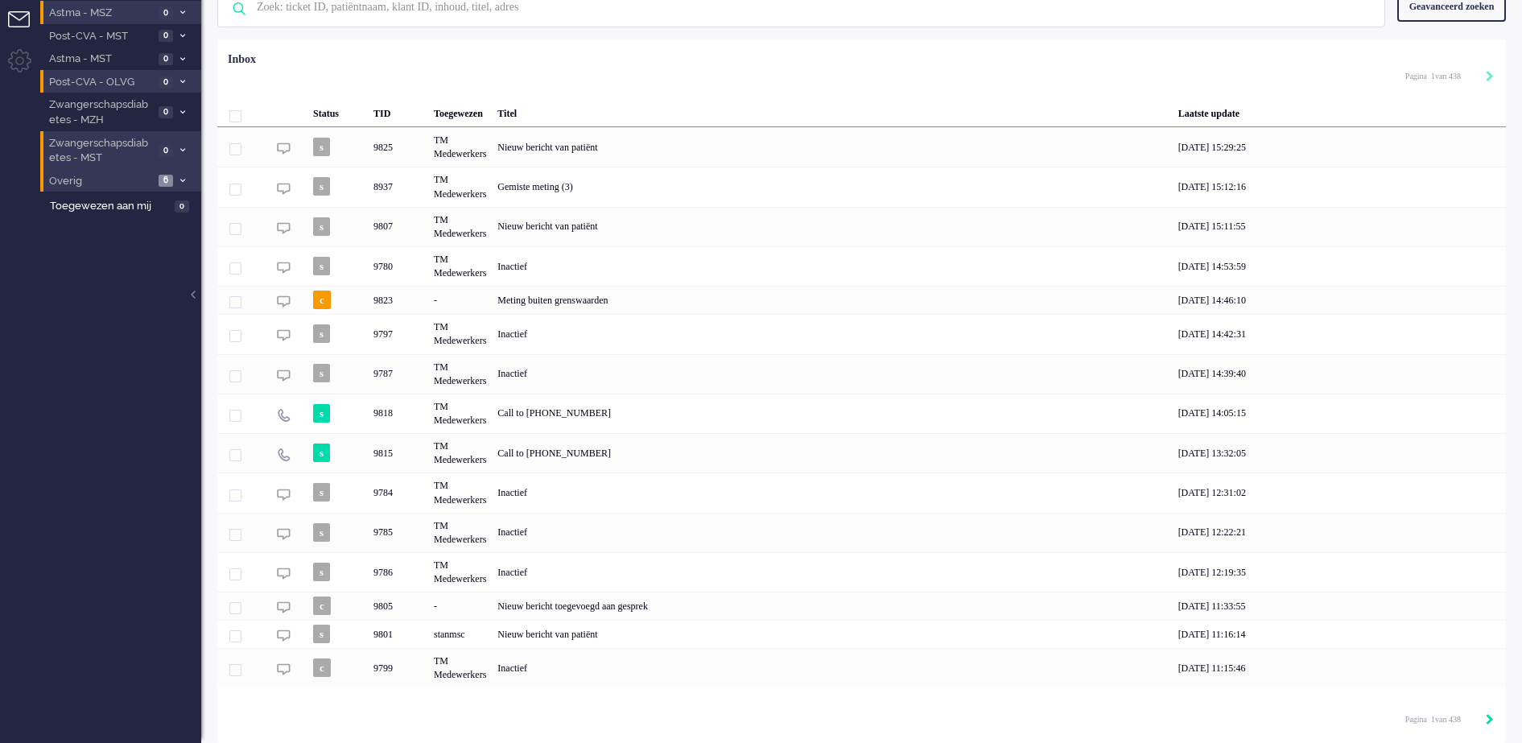
click at [1489, 719] on icon "Next" at bounding box center [1489, 719] width 8 height 11
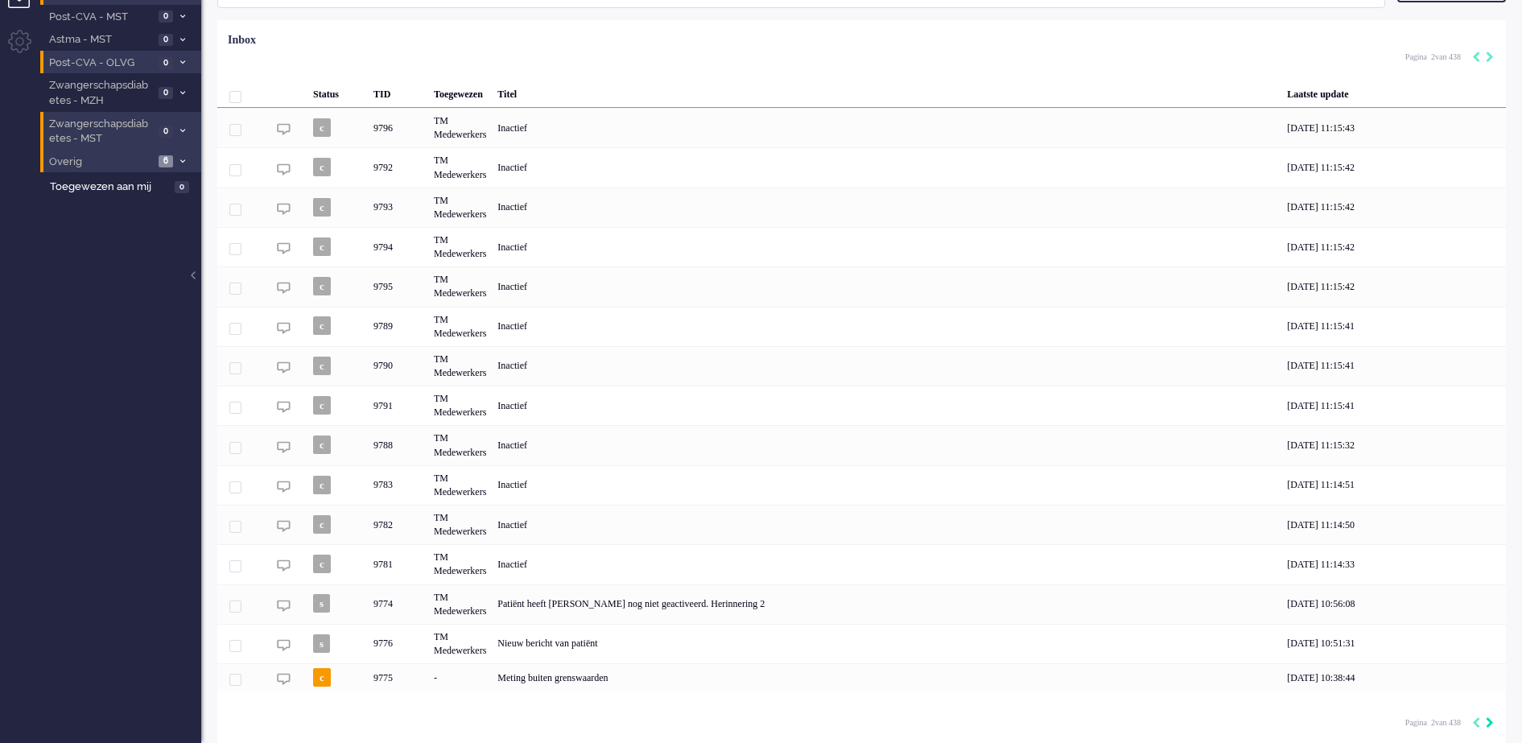
scroll to position [105, 0]
click at [1490, 719] on icon "Next" at bounding box center [1489, 719] width 8 height 11
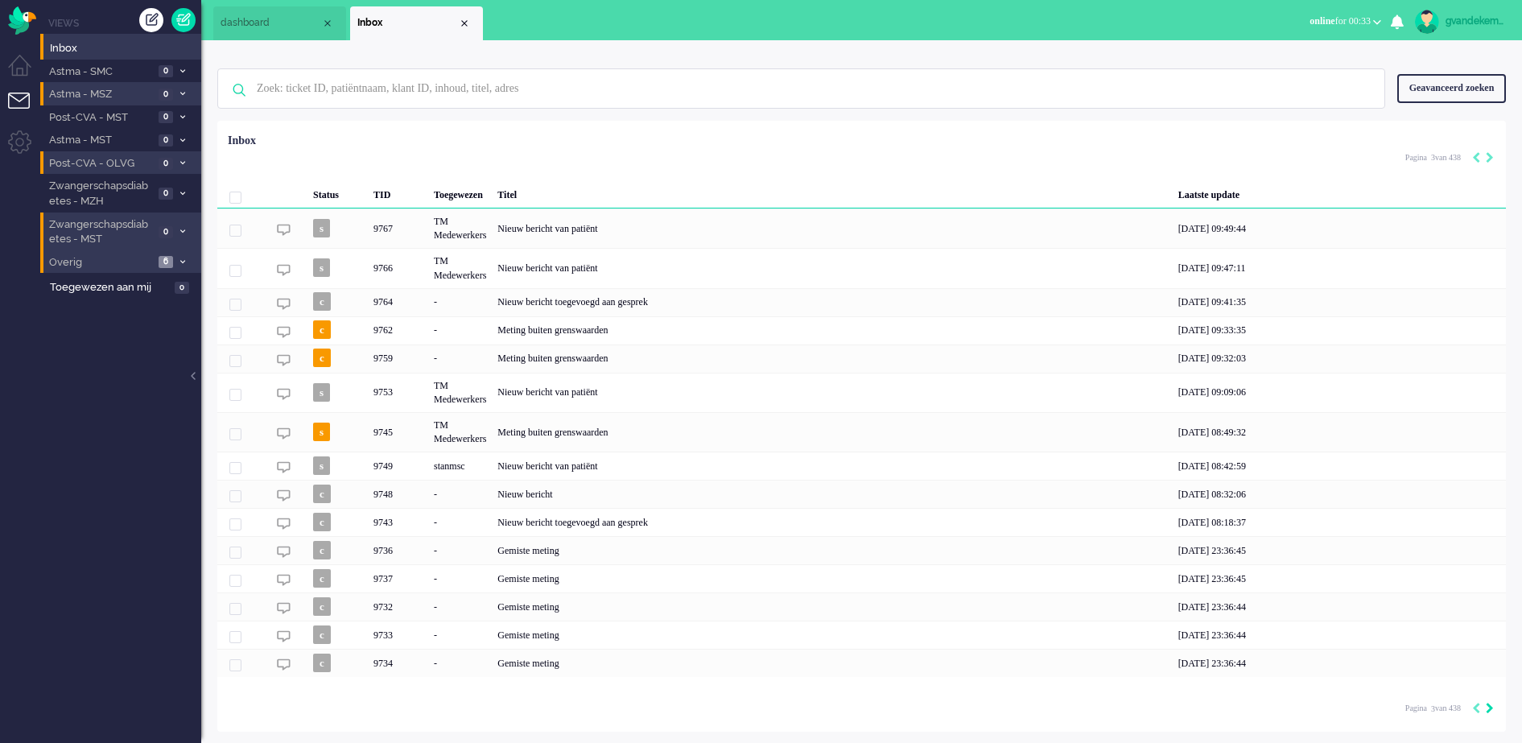
scroll to position [0, 0]
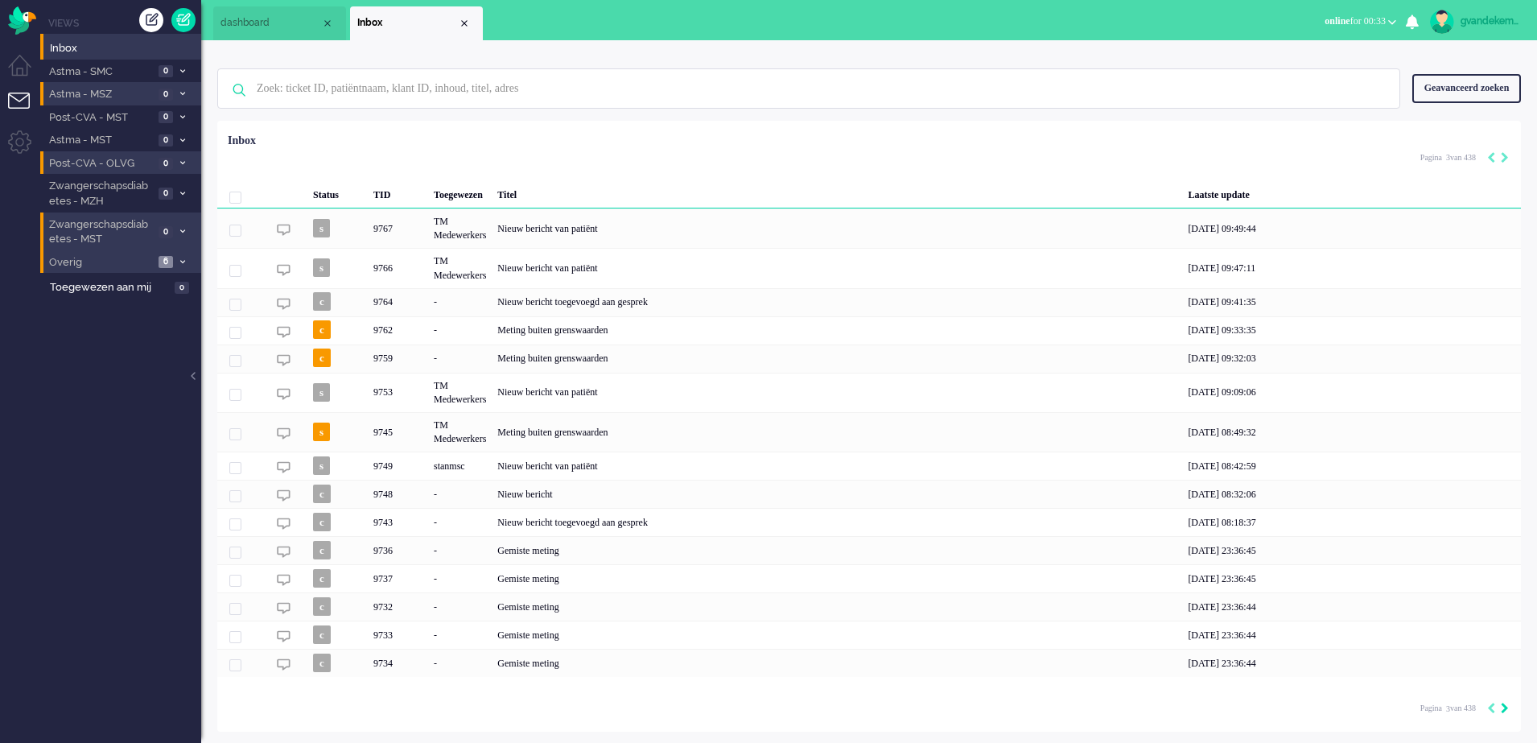
click at [1503, 711] on icon "Next" at bounding box center [1505, 707] width 8 height 11
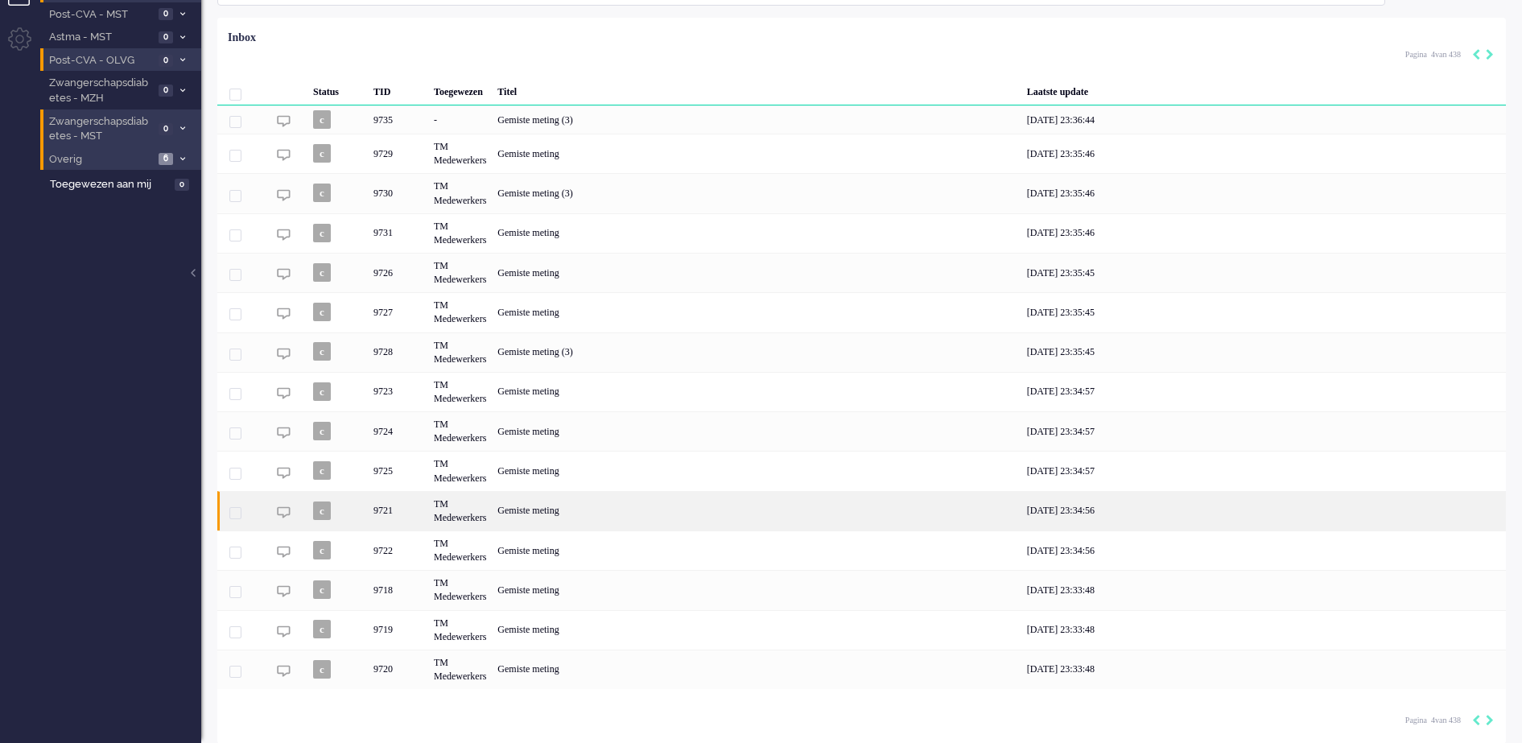
scroll to position [105, 0]
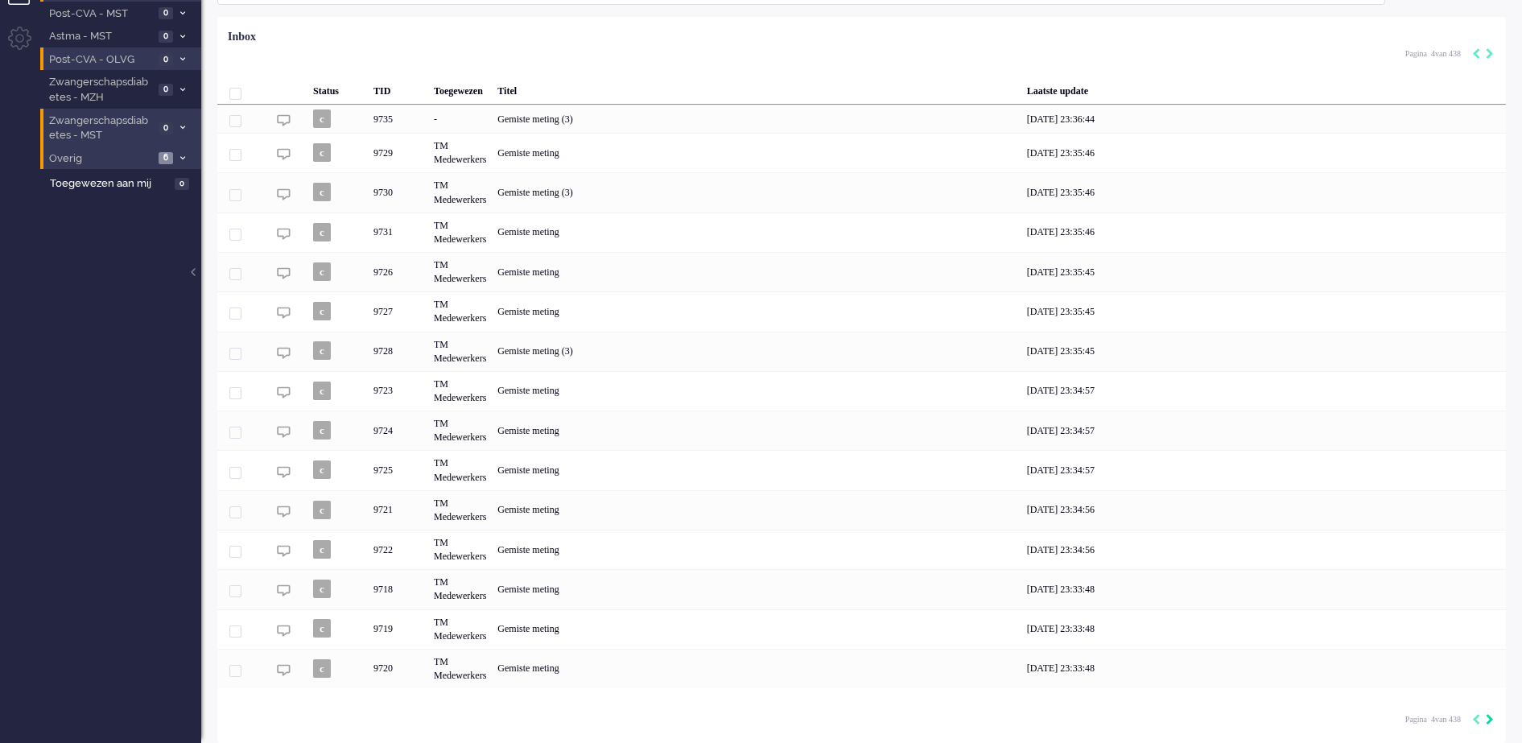
click at [1489, 718] on icon "Next" at bounding box center [1489, 719] width 8 height 11
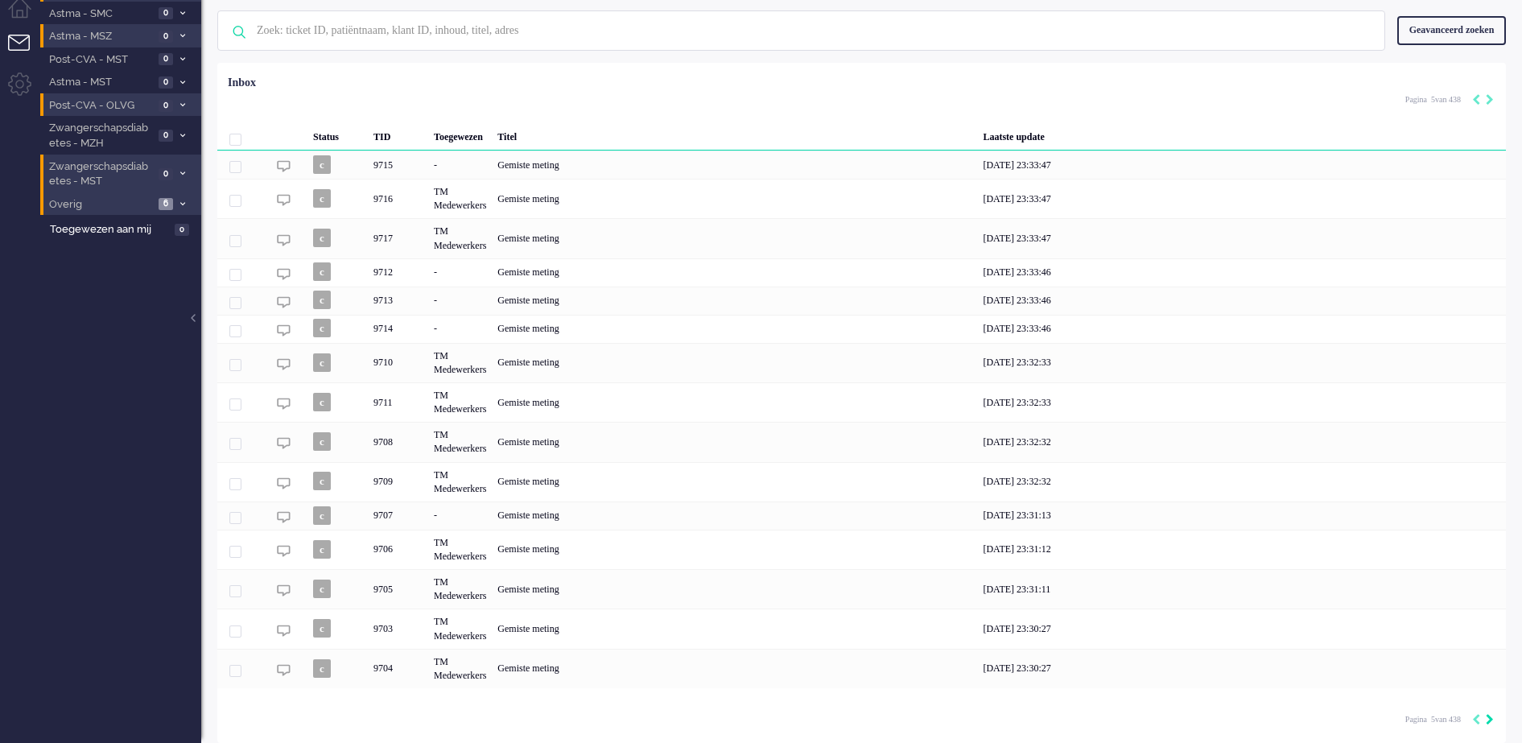
click at [1489, 718] on icon "Next" at bounding box center [1489, 719] width 8 height 11
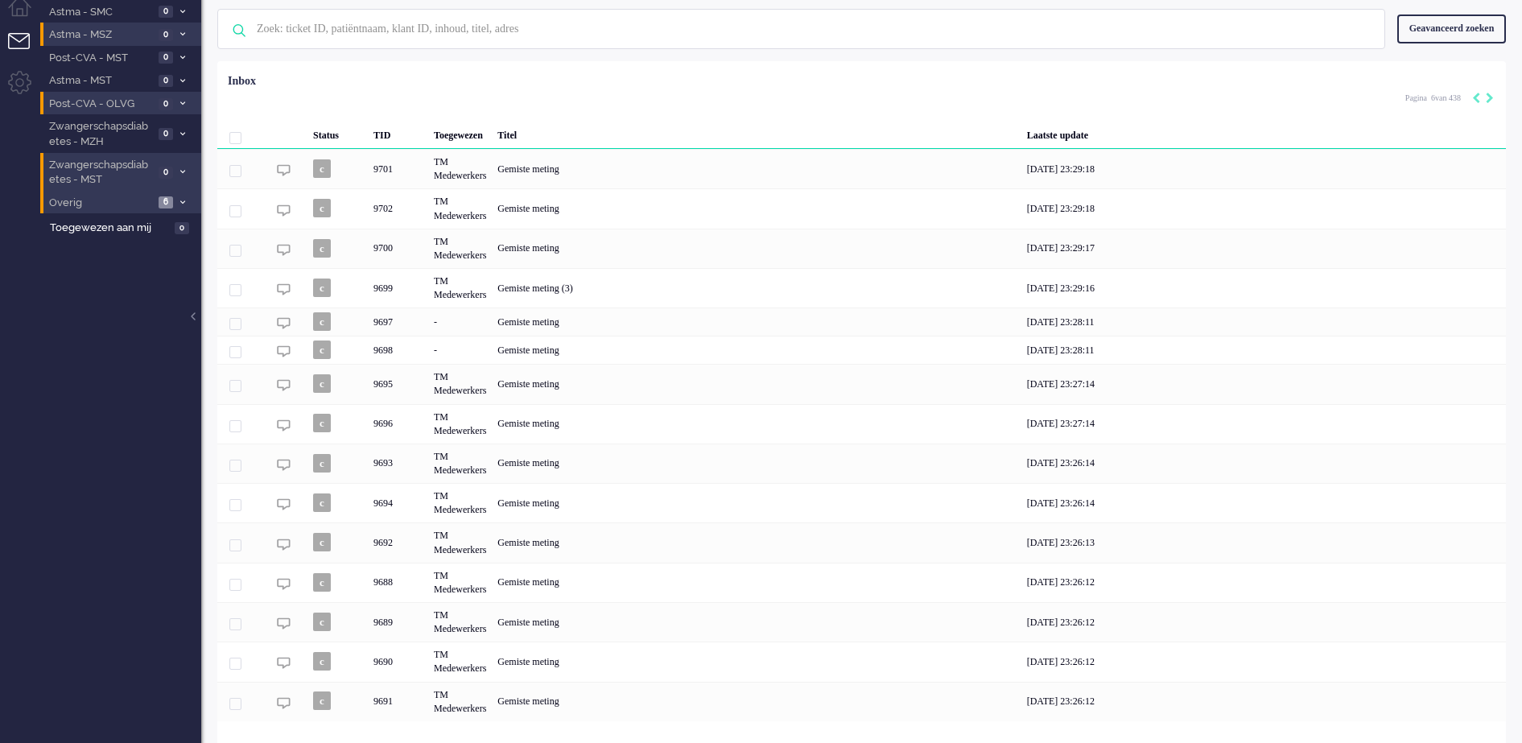
scroll to position [94, 0]
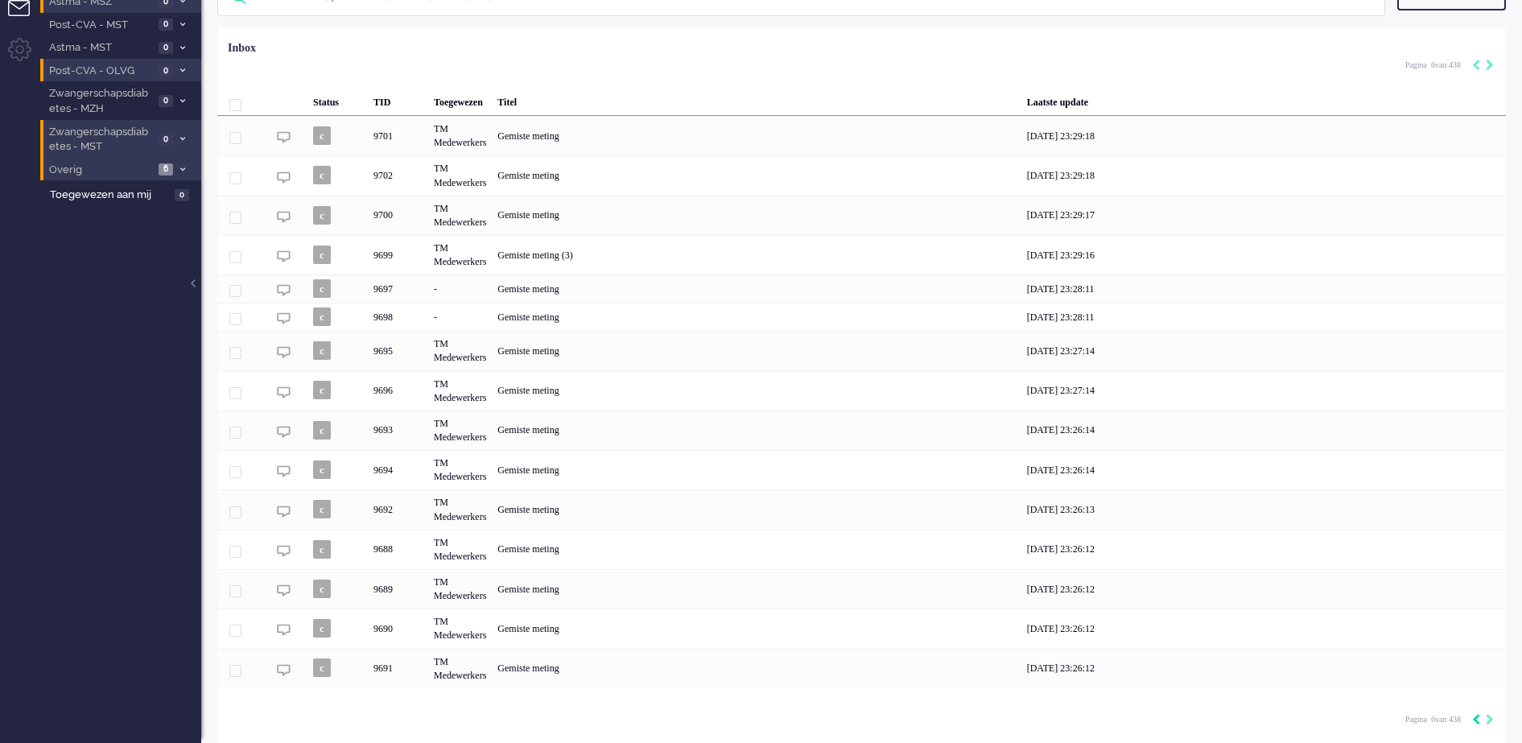
click at [1474, 719] on icon "Previous" at bounding box center [1476, 719] width 8 height 11
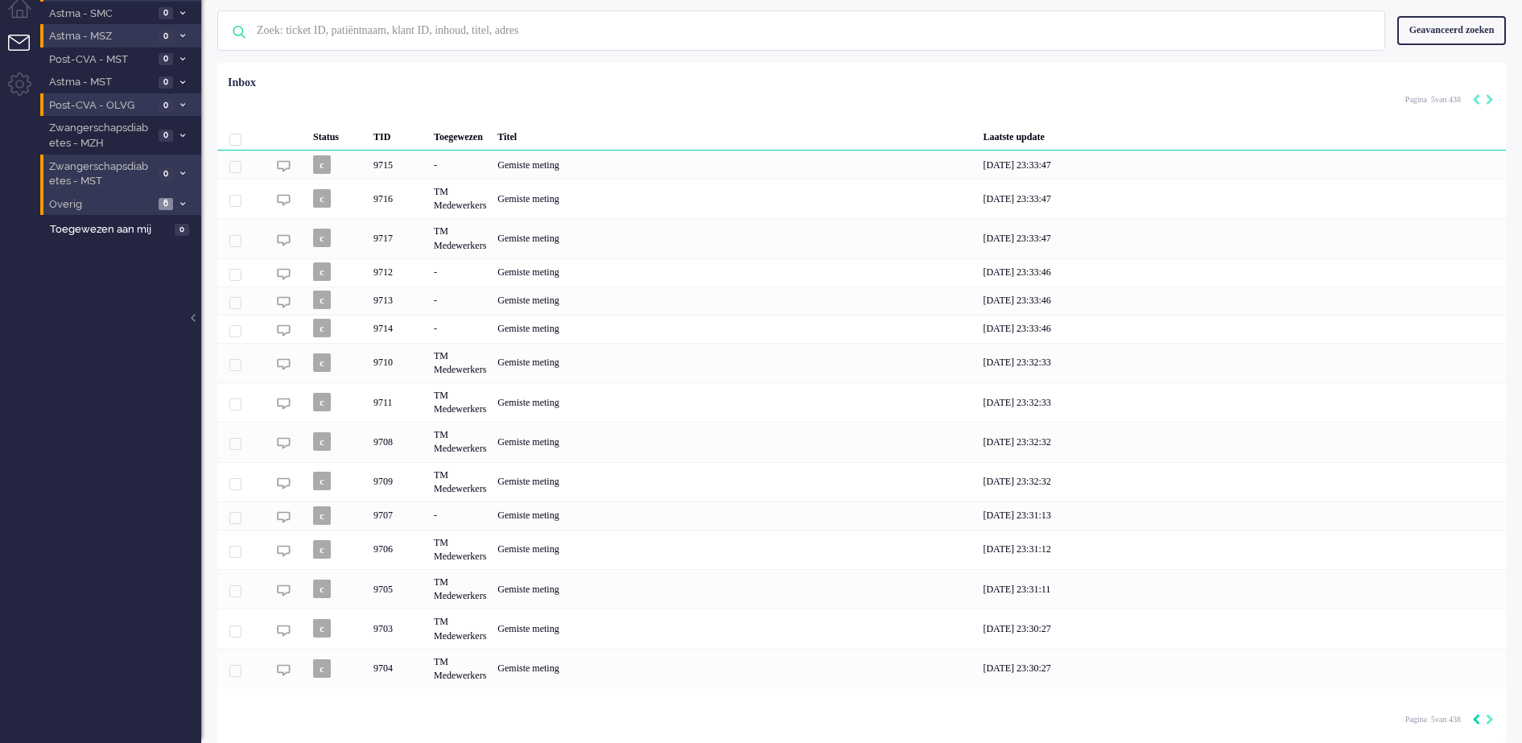
click at [1474, 719] on icon "Previous" at bounding box center [1476, 719] width 8 height 11
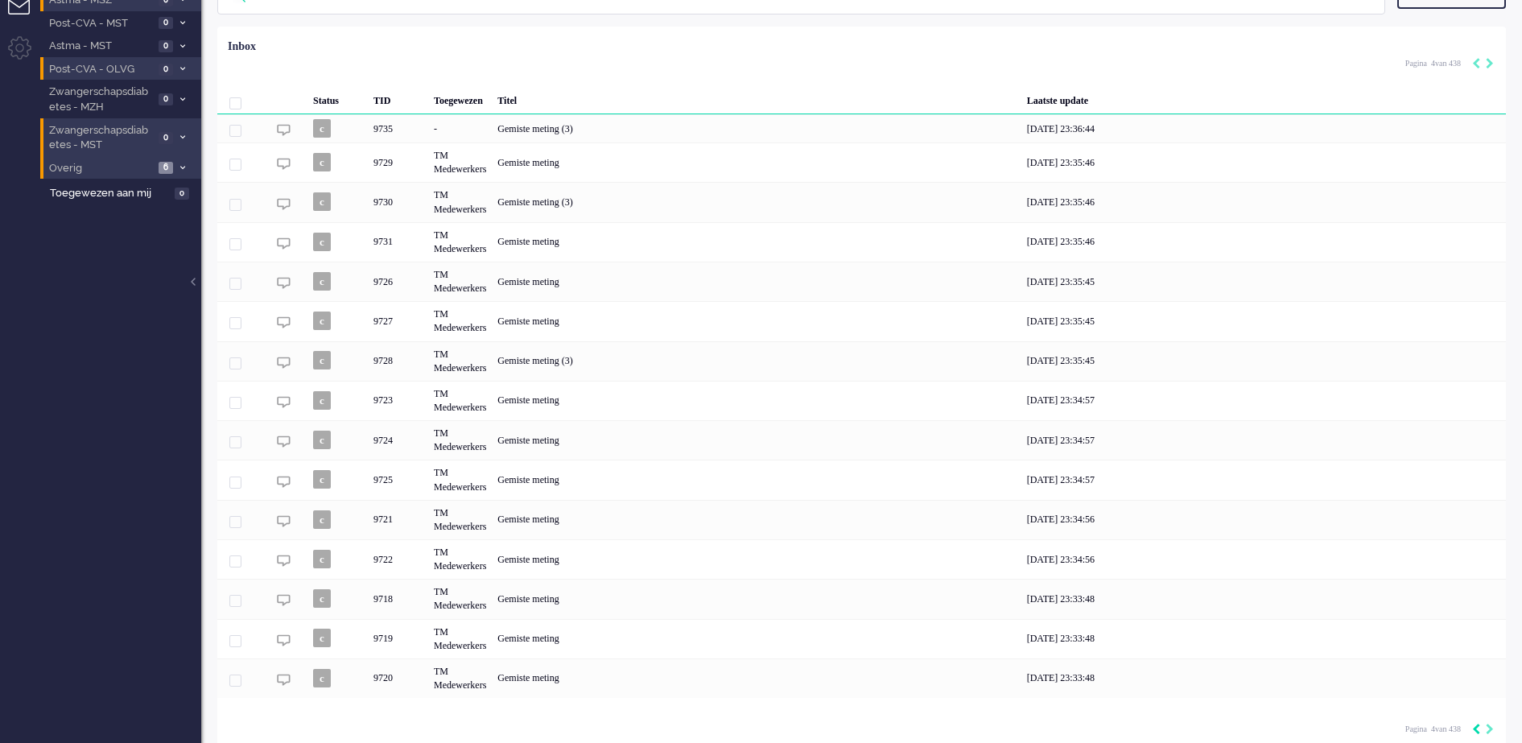
click at [1474, 719] on div "Pagina 4 van 438" at bounding box center [1449, 728] width 89 height 24
click at [1477, 727] on icon "Previous" at bounding box center [1476, 728] width 8 height 11
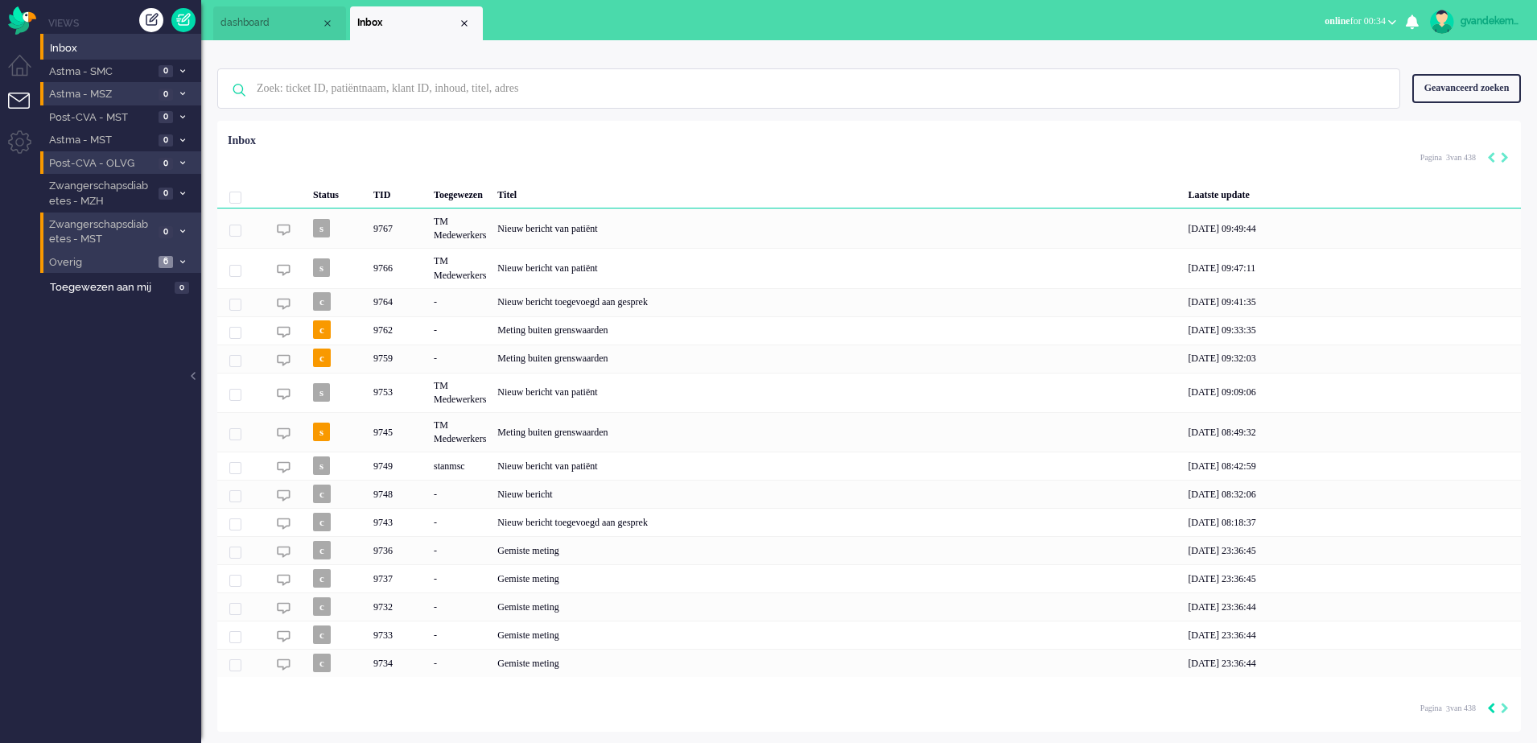
click at [1491, 714] on icon "Previous" at bounding box center [1491, 707] width 8 height 11
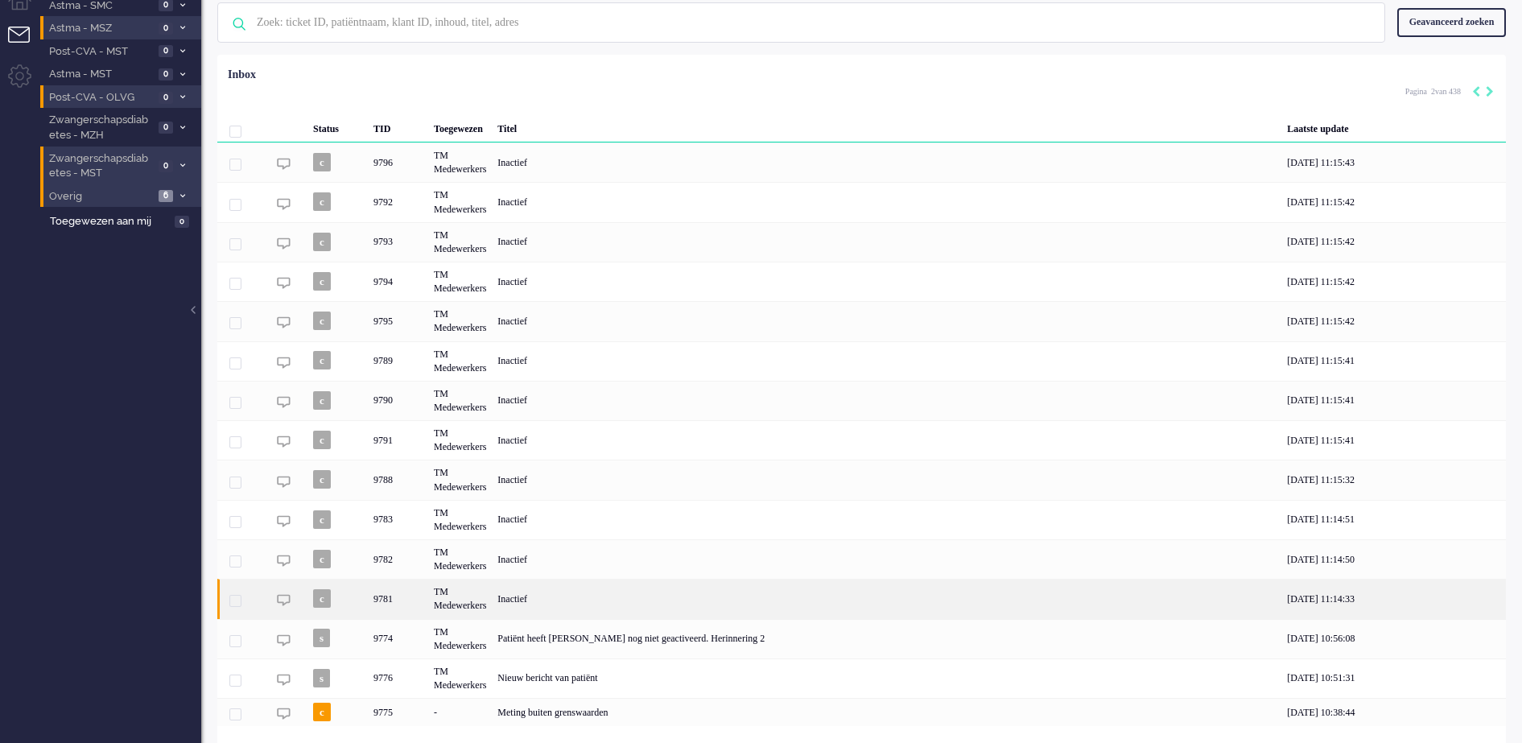
scroll to position [101, 0]
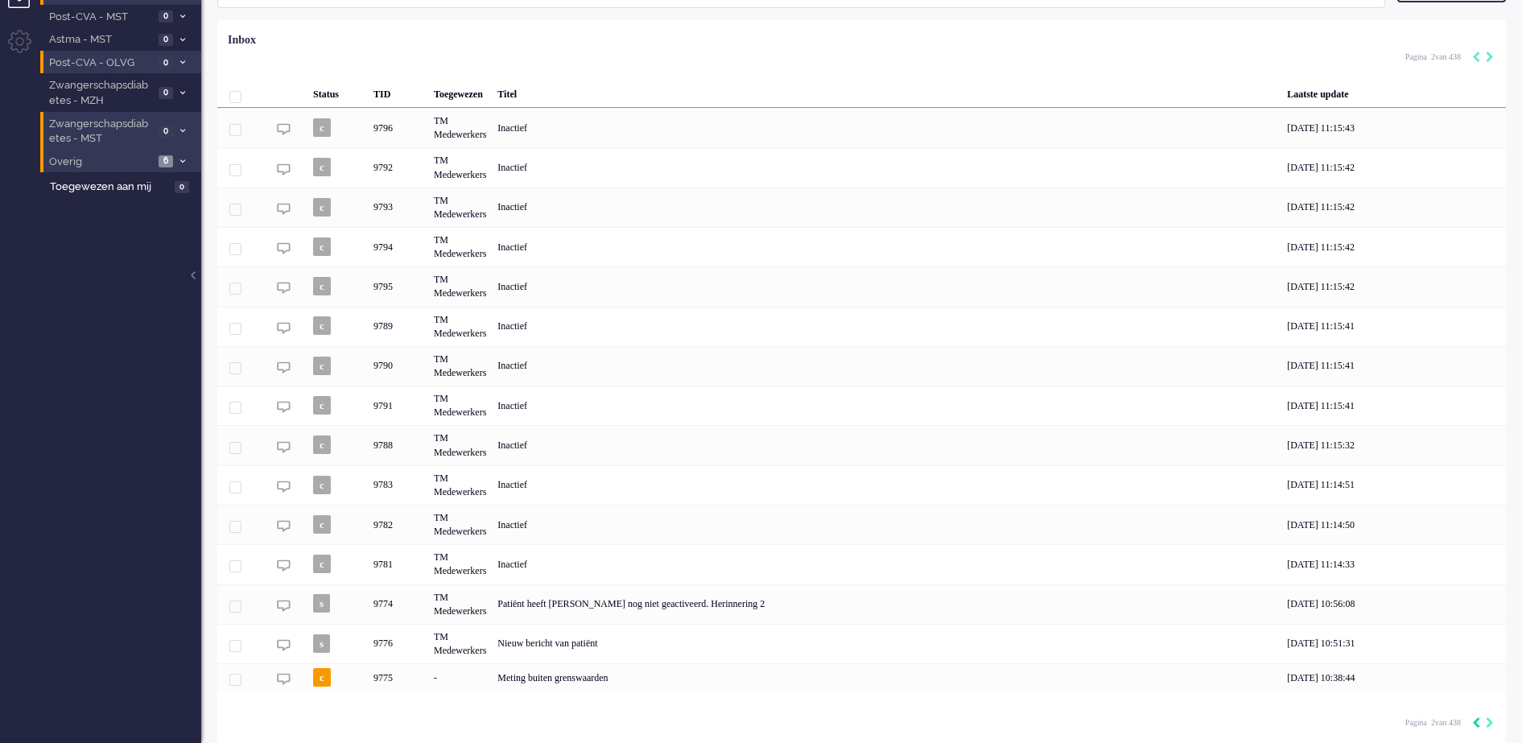
click at [1476, 725] on icon "Previous" at bounding box center [1476, 722] width 8 height 11
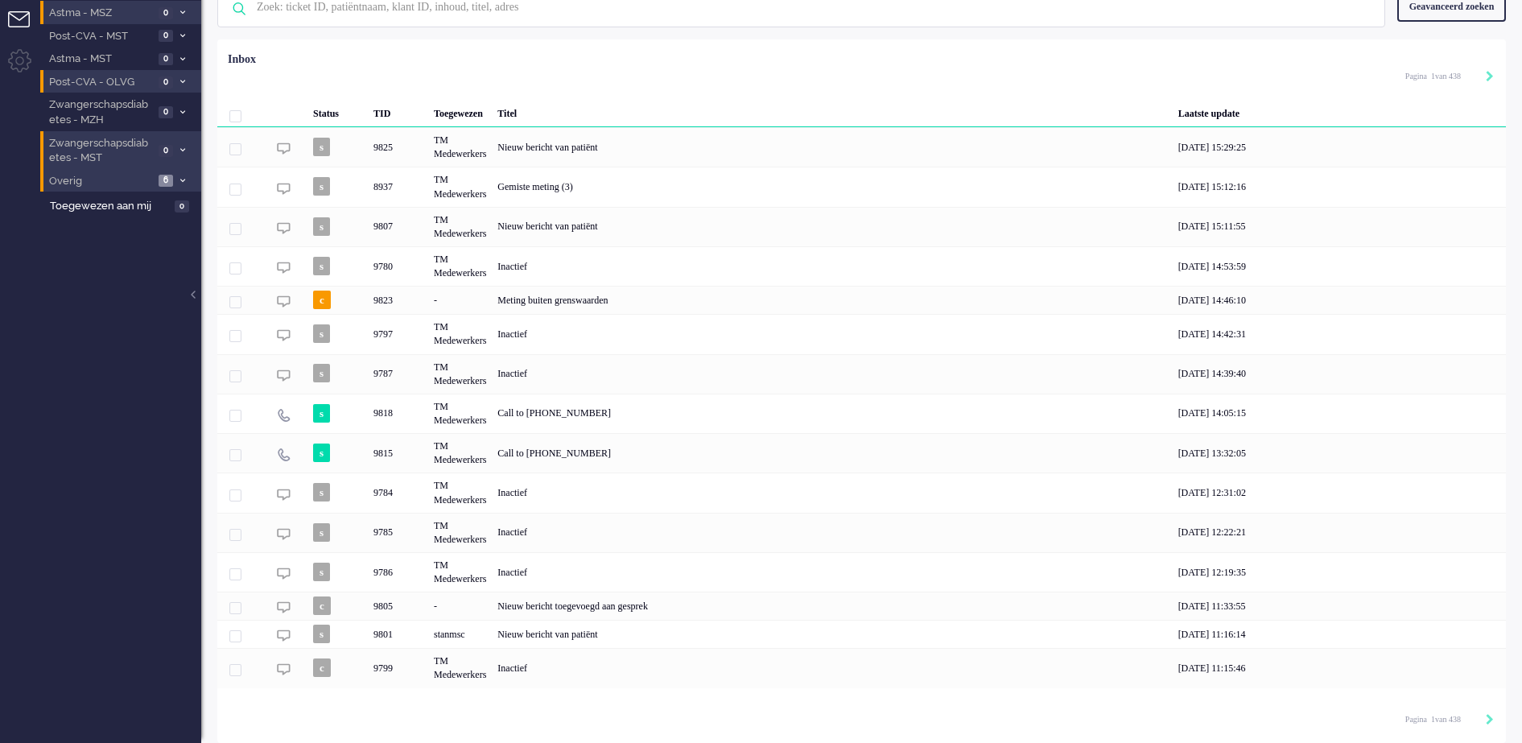
scroll to position [83, 0]
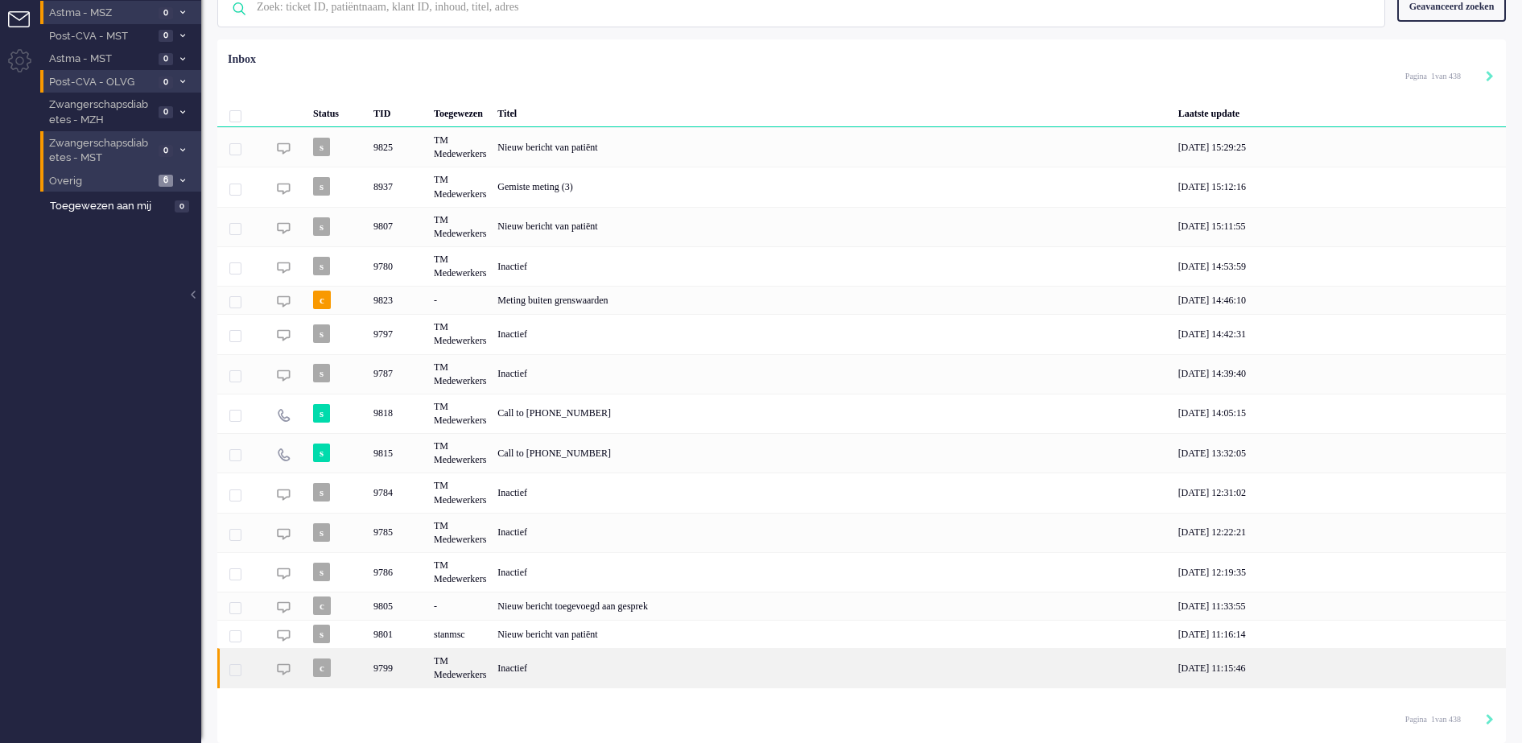
click at [606, 673] on div "Inactief" at bounding box center [832, 667] width 680 height 39
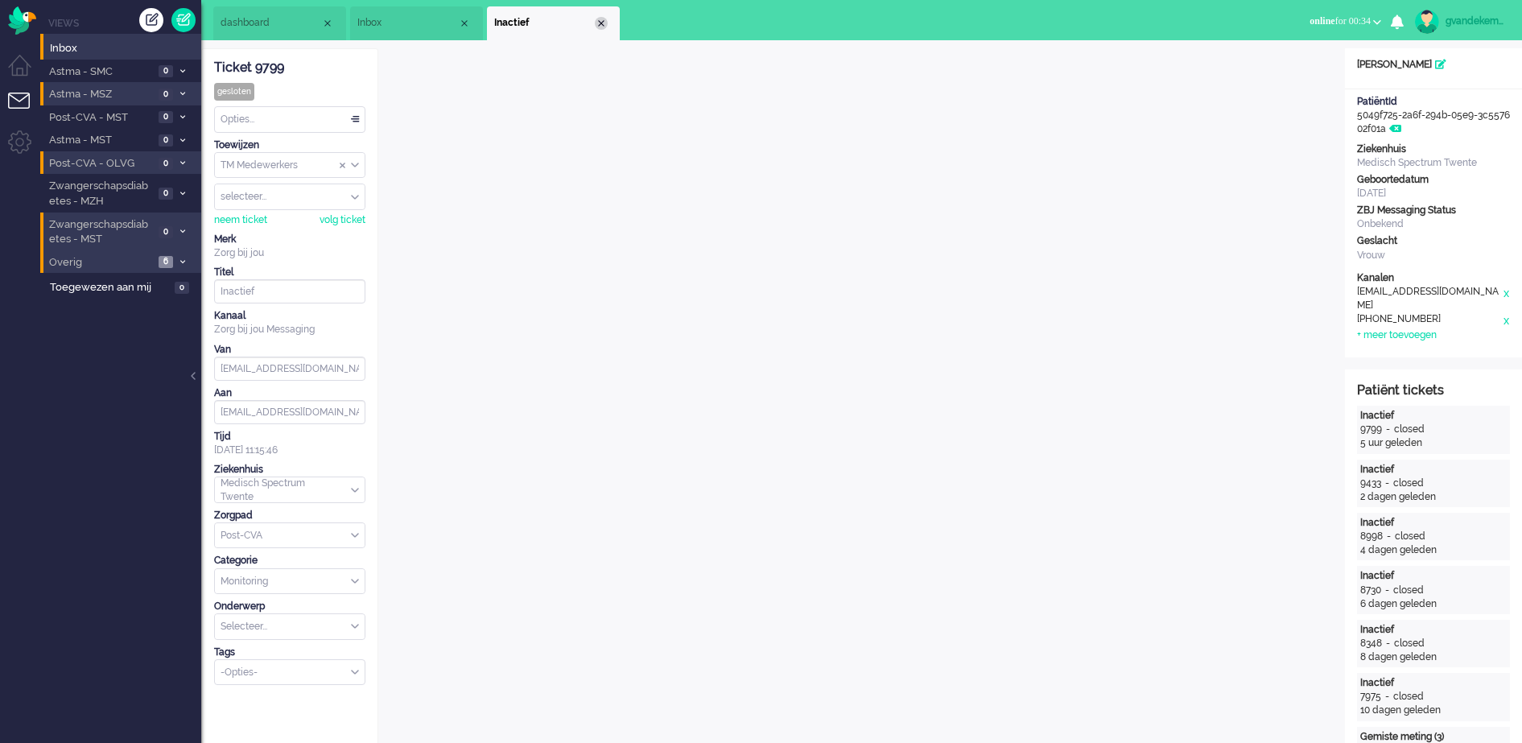
click at [597, 22] on div "Close tab" at bounding box center [601, 23] width 13 height 13
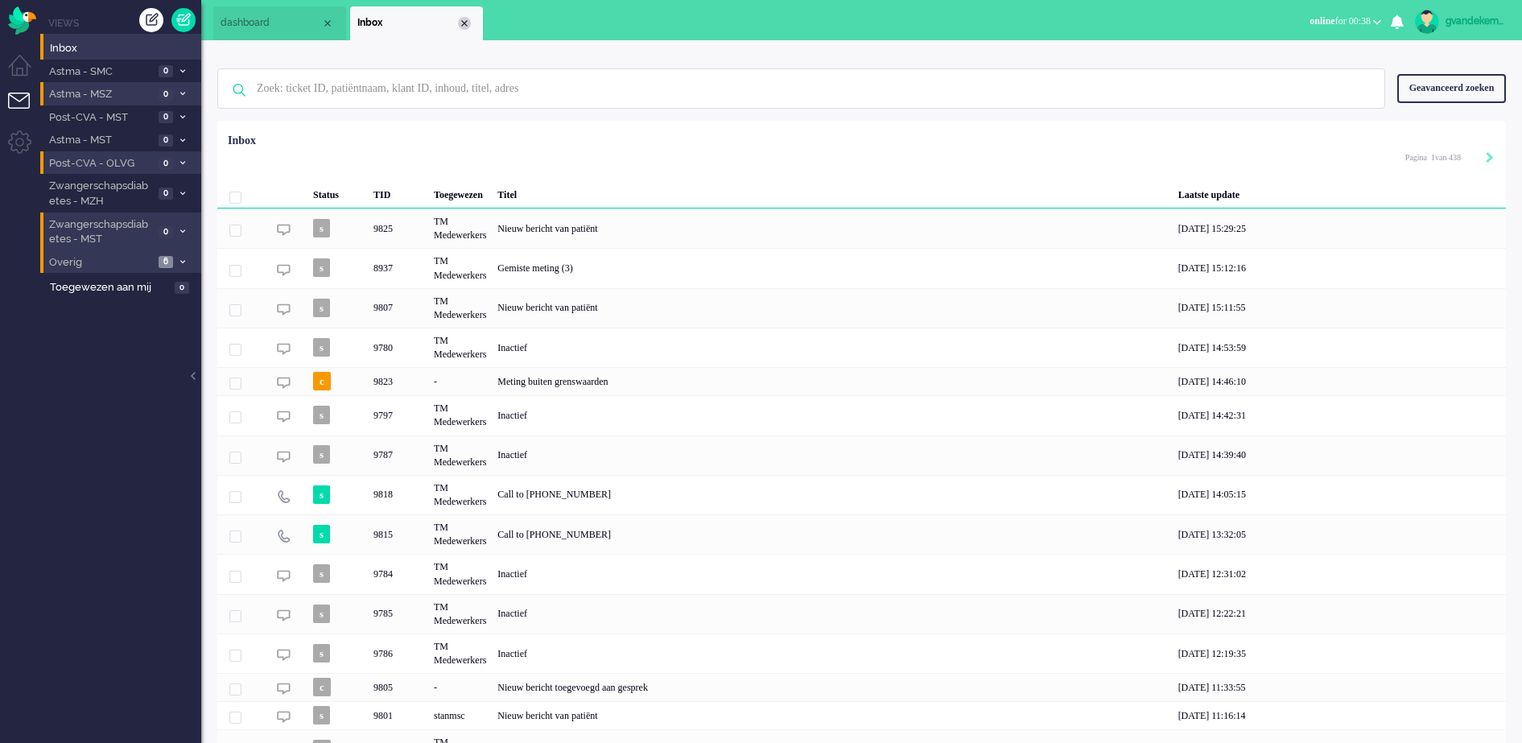
click at [464, 20] on div "Close tab" at bounding box center [464, 23] width 13 height 13
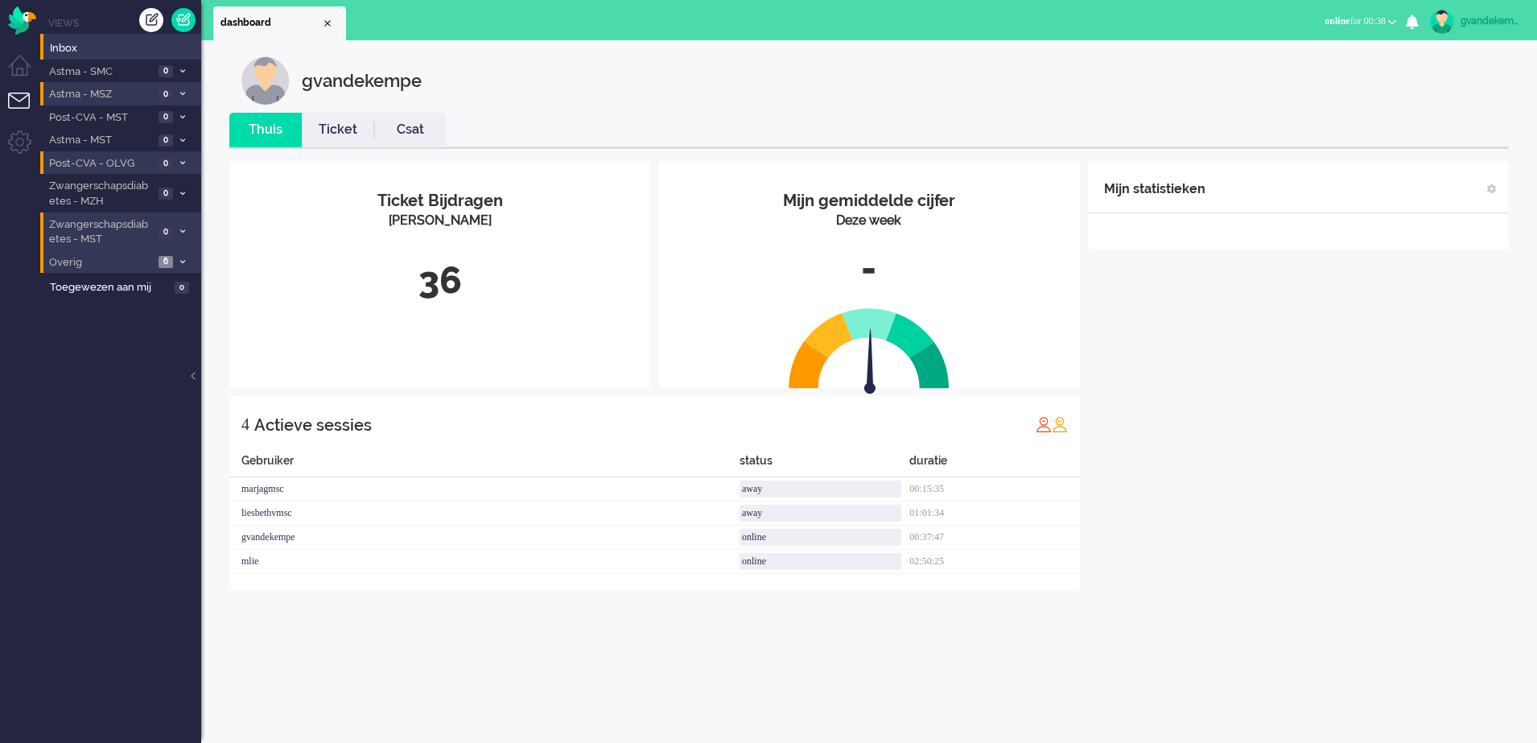
click at [1280, 327] on div "Mijn statistieken + Statistieken toevoegen Bel tijd (gemiddelde dag) Wrapup tij…" at bounding box center [1298, 375] width 421 height 429
click at [1318, 342] on div "Mijn statistieken + Statistieken toevoegen Bel tijd (gemiddelde dag) Wrapup tij…" at bounding box center [1298, 363] width 421 height 405
click at [1320, 343] on div "Mijn statistieken + Statistieken toevoegen Bel tijd (gemiddelde dag) Wrapup tij…" at bounding box center [1298, 351] width 421 height 381
click at [1420, 466] on div "Mijn statistieken + Statistieken toevoegen Bel tijd (gemiddelde dag) Wrapup tij…" at bounding box center [1298, 351] width 421 height 381
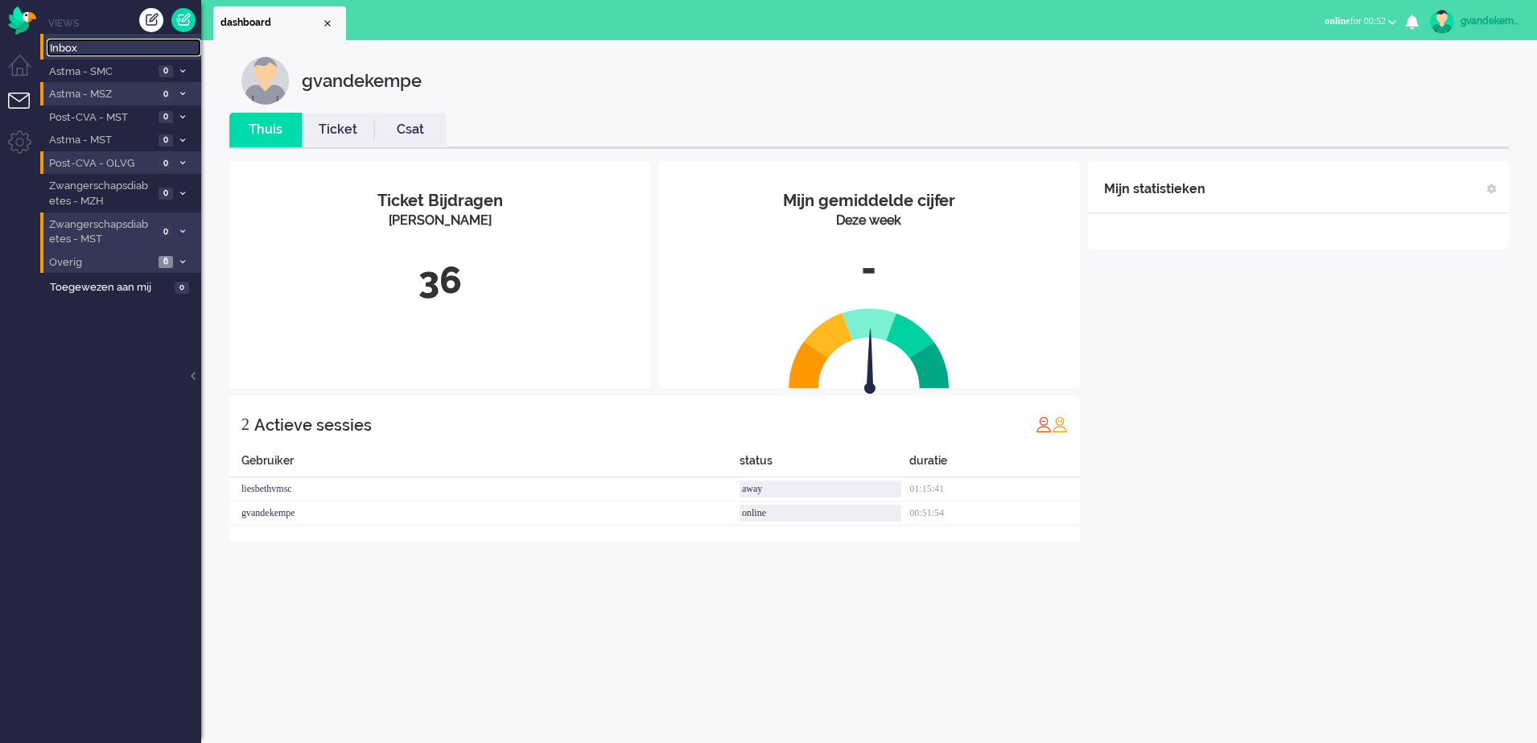
click at [68, 45] on span "Inbox" at bounding box center [125, 48] width 151 height 15
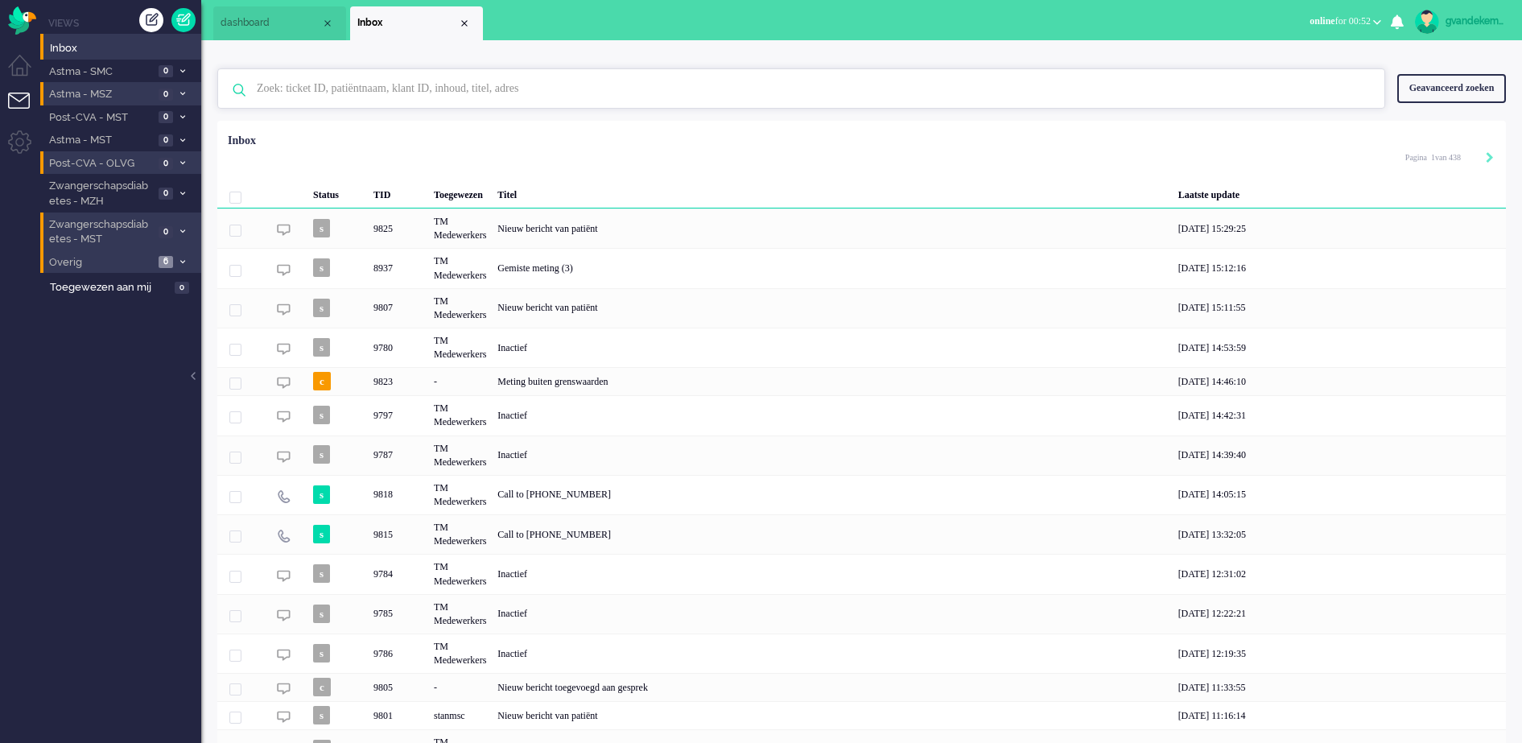
click at [343, 88] on input "text" at bounding box center [804, 88] width 1118 height 39
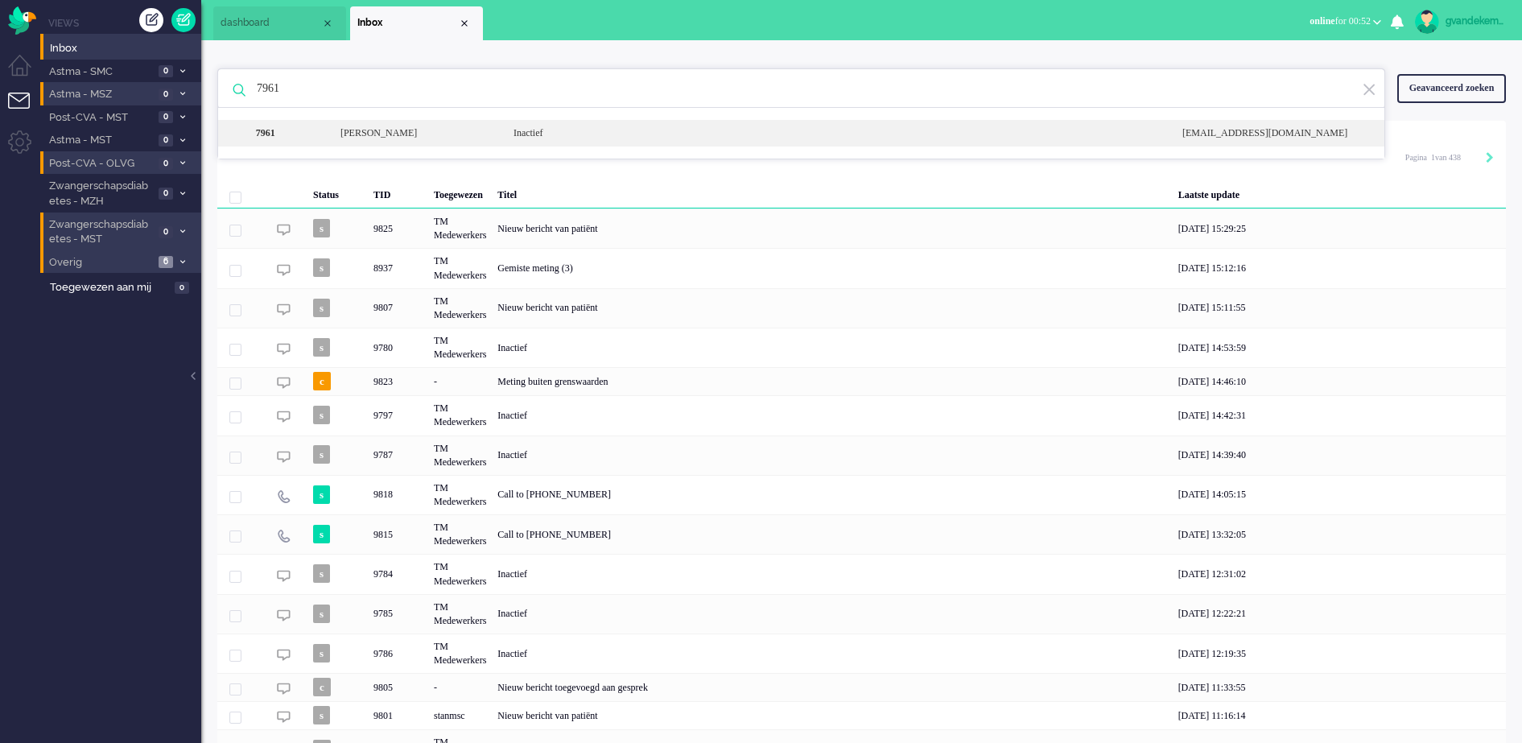
click at [414, 137] on div "Catharina Maria Johanna Schurink" at bounding box center [414, 133] width 173 height 14
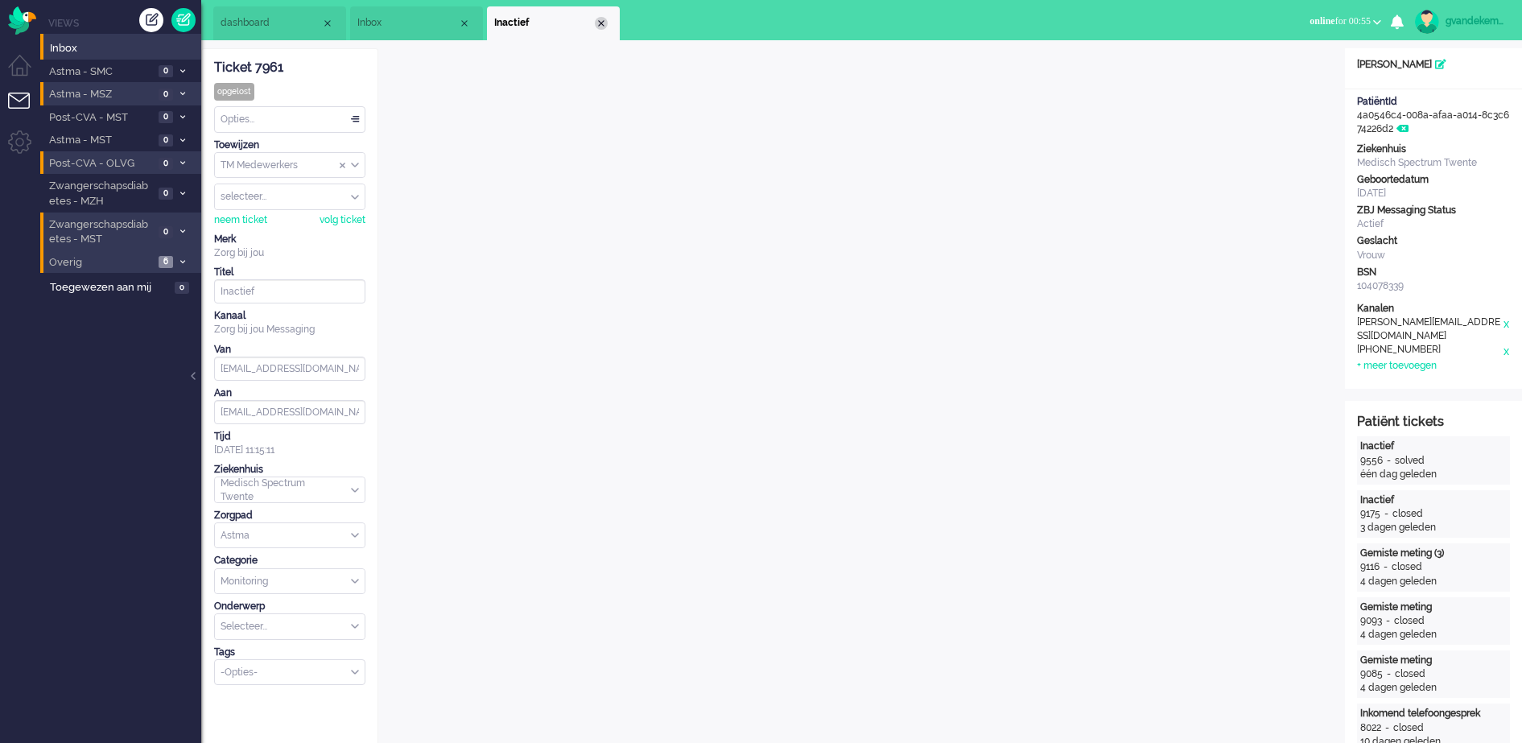
click at [600, 24] on div "Close tab" at bounding box center [601, 23] width 13 height 13
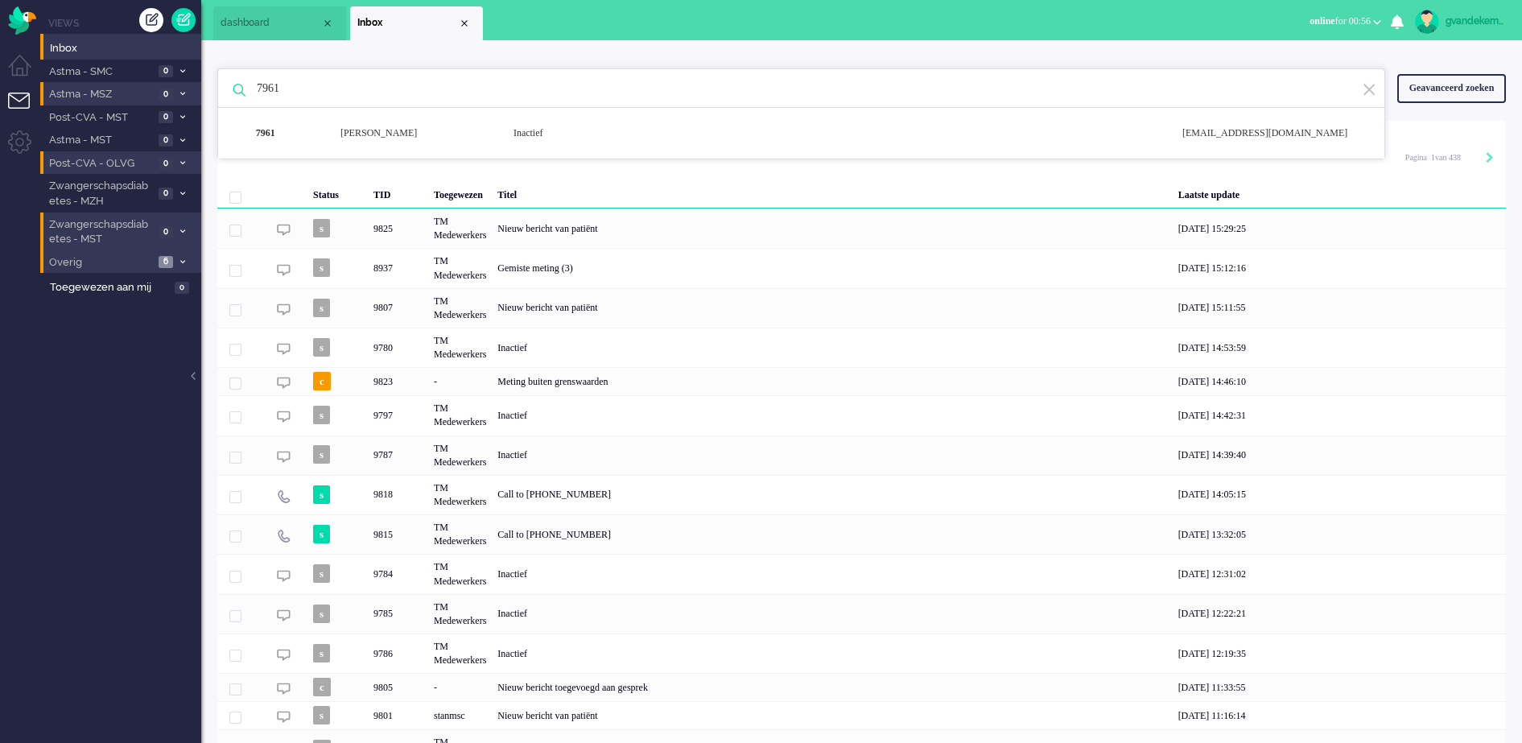
click at [1372, 89] on img at bounding box center [1368, 89] width 14 height 15
click at [468, 25] on div "Close tab" at bounding box center [464, 23] width 13 height 13
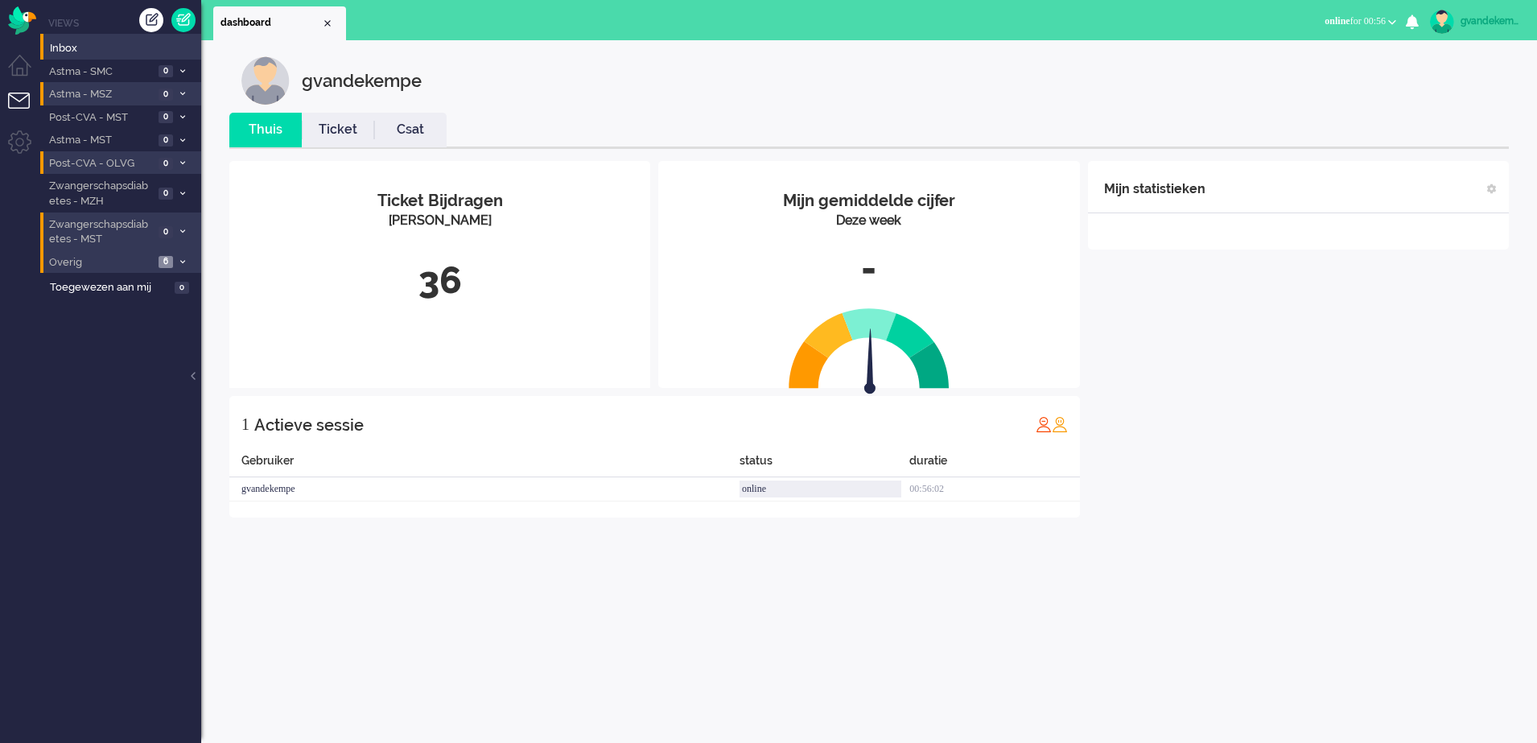
click at [1256, 459] on div "Mijn statistieken + Statistieken toevoegen Bel tijd (gemiddelde dag) Wrapup tij…" at bounding box center [1298, 339] width 421 height 356
click at [1265, 302] on div "Mijn statistieken + Statistieken toevoegen Bel tijd (gemiddelde dag) Wrapup tij…" at bounding box center [1298, 339] width 421 height 356
click at [1410, 388] on div "Mijn statistieken + Statistieken toevoegen Bel tijd (gemiddelde dag) Wrapup tij…" at bounding box center [1298, 339] width 421 height 356
click at [1462, 514] on div "Mijn statistieken + Statistieken toevoegen Bel tijd (gemiddelde dag) Wrapup tij…" at bounding box center [1298, 339] width 421 height 356
click at [1361, 535] on div "Thuis Ticket Csat Mijn gemiddelde cijfer Deze week - Ticket Bijdragen Per Kanaa…" at bounding box center [869, 329] width 1304 height 433
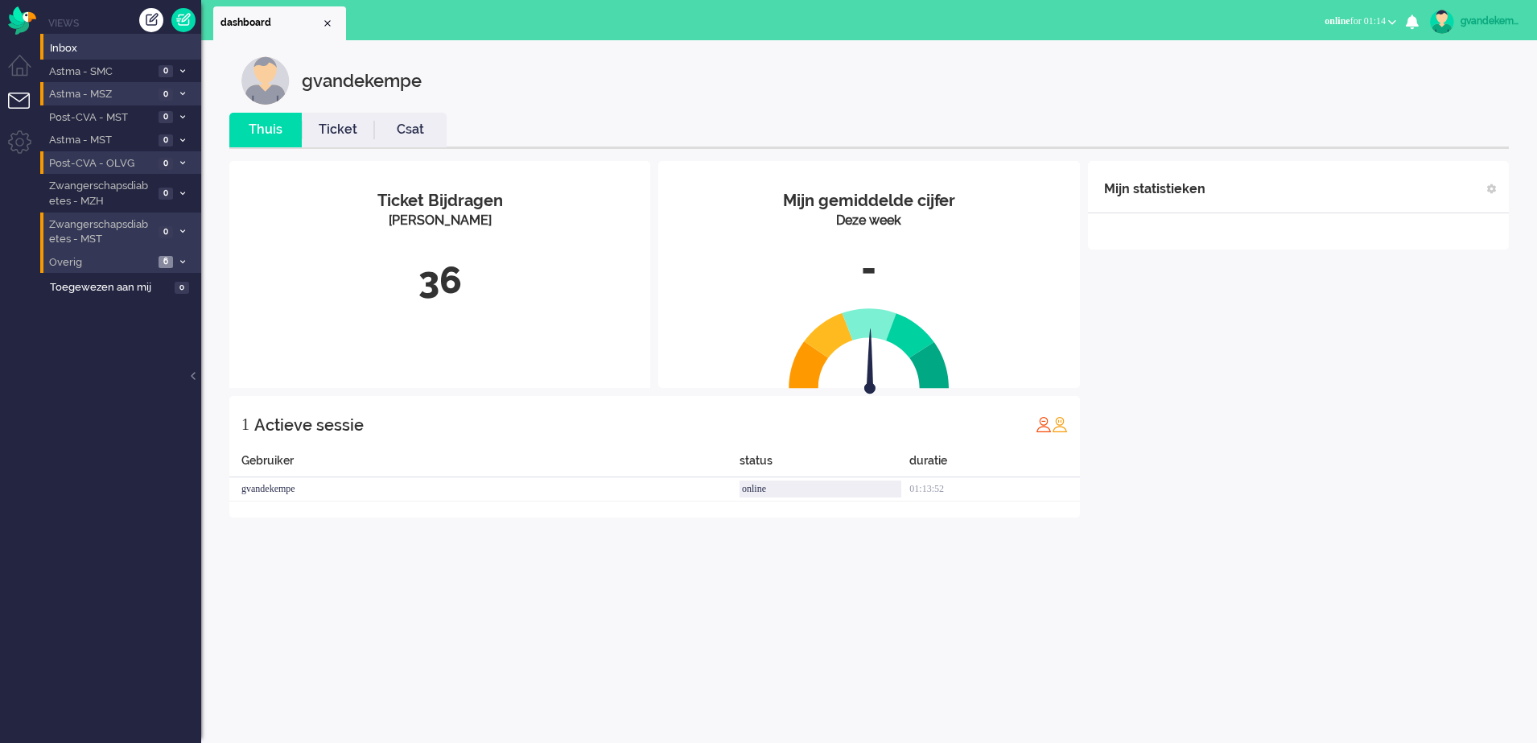
click at [1361, 535] on div "Thuis Ticket Csat Mijn gemiddelde cijfer Deze week - Ticket Bijdragen Per Kanaa…" at bounding box center [869, 329] width 1304 height 433
click at [1353, 369] on div "Mijn statistieken + Statistieken toevoegen Bel tijd (gemiddelde dag) Wrapup tij…" at bounding box center [1298, 339] width 421 height 356
drag, startPoint x: 1353, startPoint y: 369, endPoint x: 1351, endPoint y: 352, distance: 16.2
click at [1351, 352] on div "Mijn statistieken + Statistieken toevoegen Bel tijd (gemiddelde dag) Wrapup tij…" at bounding box center [1298, 339] width 421 height 356
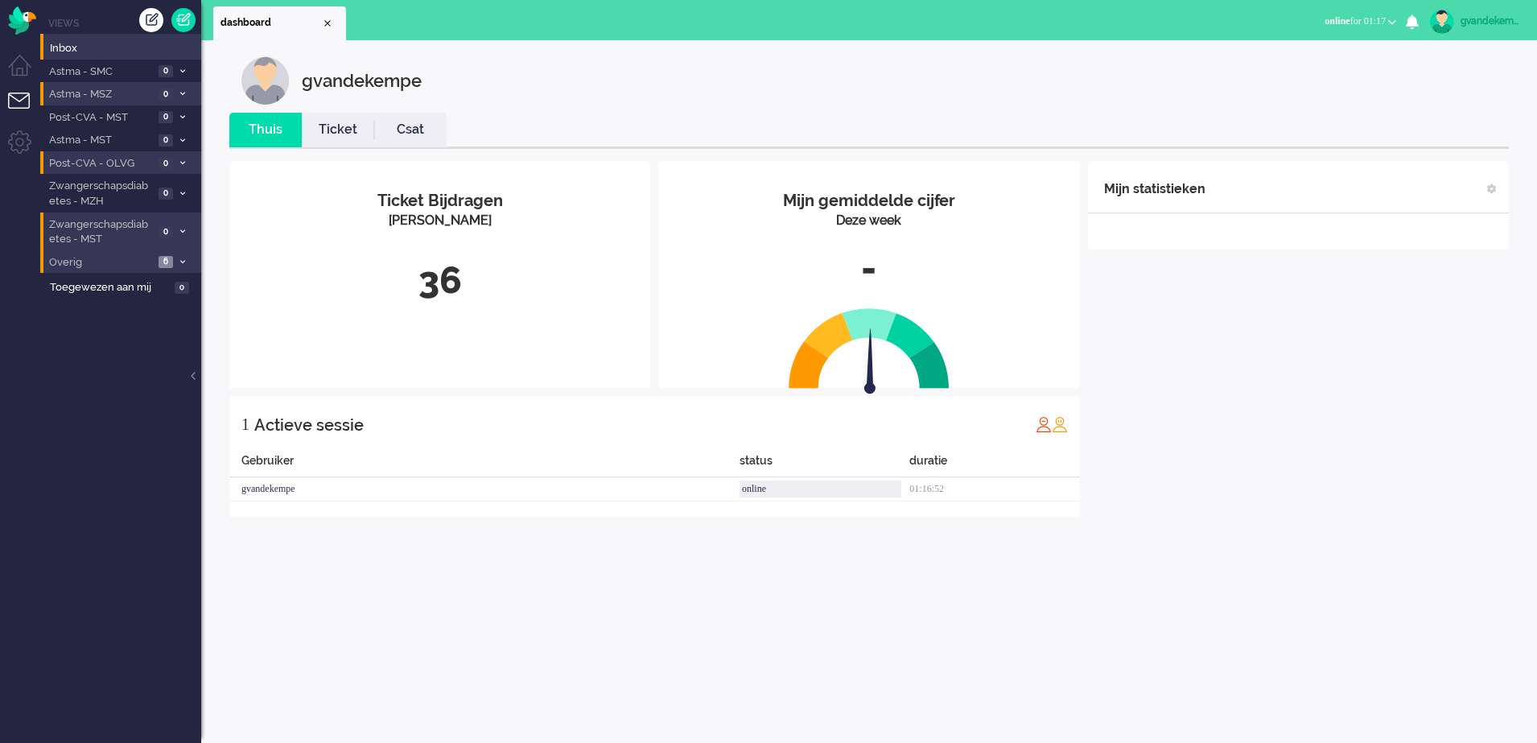
click at [1351, 352] on div "Mijn statistieken + Statistieken toevoegen Bel tijd (gemiddelde dag) Wrapup tij…" at bounding box center [1298, 339] width 421 height 356
click at [1258, 334] on div "Mijn statistieken + Statistieken toevoegen Bel tijd (gemiddelde dag) Wrapup tij…" at bounding box center [1298, 339] width 421 height 356
click at [1273, 403] on div "Mijn statistieken + Statistieken toevoegen Bel tijd (gemiddelde dag) Wrapup tij…" at bounding box center [1298, 339] width 421 height 356
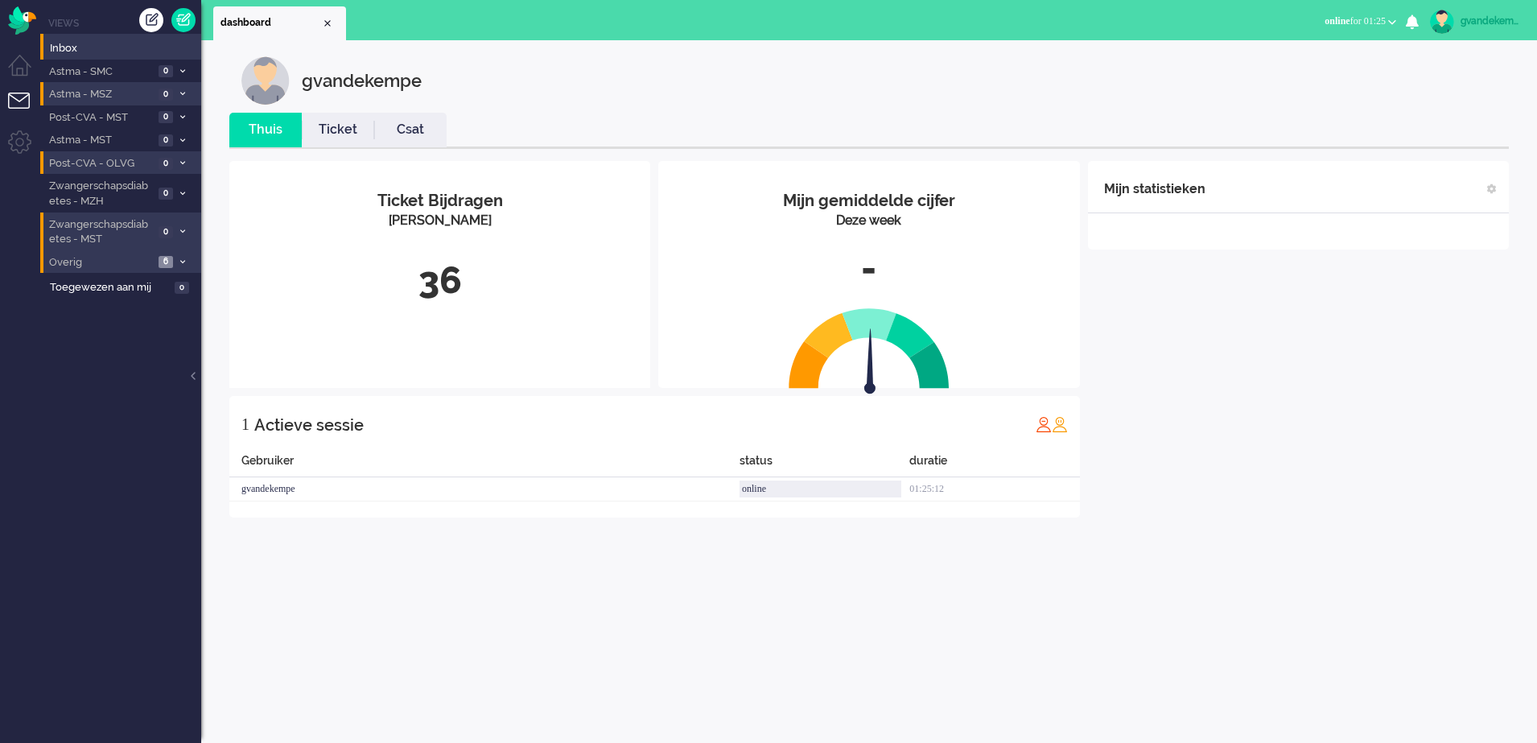
click at [1238, 352] on div "Mijn statistieken + Statistieken toevoegen Bel tijd (gemiddelde dag) Wrapup tij…" at bounding box center [1298, 339] width 421 height 356
click at [1290, 418] on div "Mijn statistieken + Statistieken toevoegen Bel tijd (gemiddelde dag) Wrapup tij…" at bounding box center [1298, 339] width 421 height 356
click at [1308, 401] on div "Mijn statistieken + Statistieken toevoegen Bel tijd (gemiddelde dag) Wrapup tij…" at bounding box center [1298, 339] width 421 height 356
click at [1406, 440] on div "Mijn statistieken + Statistieken toevoegen Bel tijd (gemiddelde dag) Wrapup tij…" at bounding box center [1298, 339] width 421 height 356
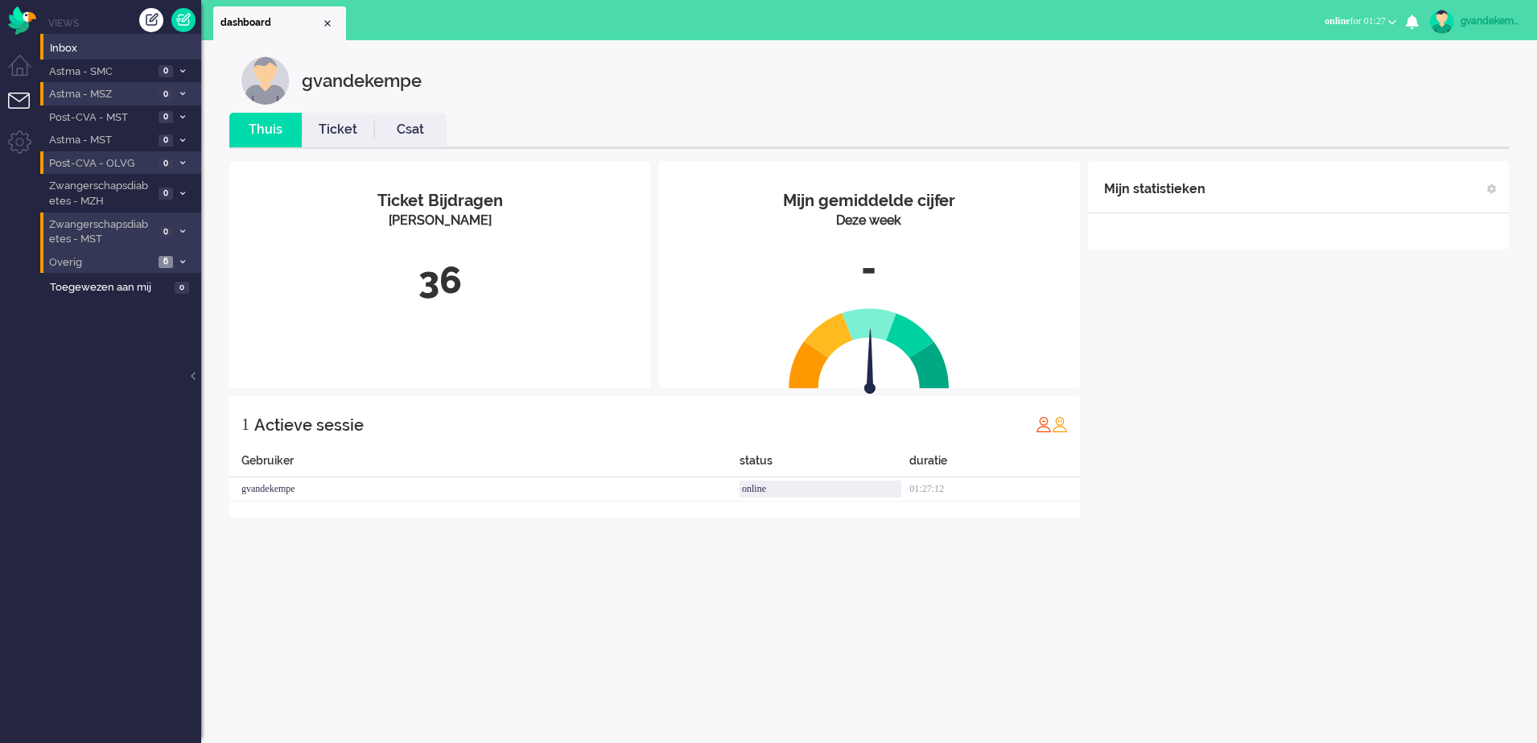
click at [1276, 423] on div "Mijn statistieken + Statistieken toevoegen Bel tijd (gemiddelde dag) Wrapup tij…" at bounding box center [1298, 339] width 421 height 356
click at [1286, 385] on div "Mijn statistieken + Statistieken toevoegen Bel tijd (gemiddelde dag) Wrapup tij…" at bounding box center [1298, 351] width 421 height 381
click at [1298, 353] on div "Mijn statistieken + Statistieken toevoegen Bel tijd (gemiddelde dag) Wrapup tij…" at bounding box center [1298, 351] width 421 height 381
click at [1297, 356] on div "Mijn statistieken + Statistieken toevoegen Bel tijd (gemiddelde dag) Wrapup tij…" at bounding box center [1298, 351] width 421 height 381
click at [1291, 357] on div "Mijn statistieken + Statistieken toevoegen Bel tijd (gemiddelde dag) Wrapup tij…" at bounding box center [1298, 351] width 421 height 381
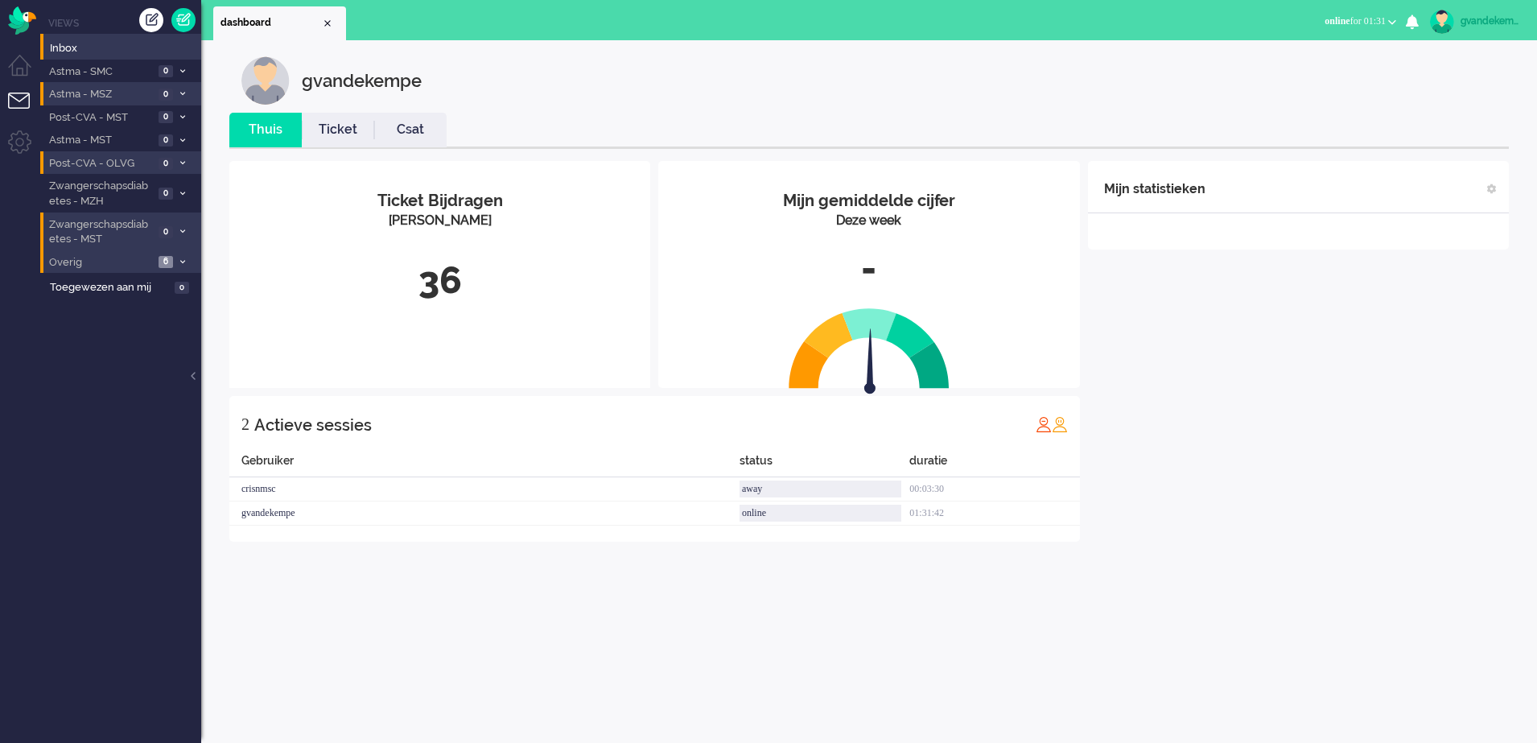
click at [1291, 357] on div "Mijn statistieken + Statistieken toevoegen Bel tijd (gemiddelde dag) Wrapup tij…" at bounding box center [1298, 351] width 421 height 381
click at [1289, 364] on div "Mijn statistieken + Statistieken toevoegen Bel tijd (gemiddelde dag) Wrapup tij…" at bounding box center [1298, 351] width 421 height 381
click at [1257, 627] on div "gvandekempe Thuis Ticket Csat Mijn gemiddelde cijfer Deze week - Ticket Bijdrag…" at bounding box center [869, 391] width 1336 height 702
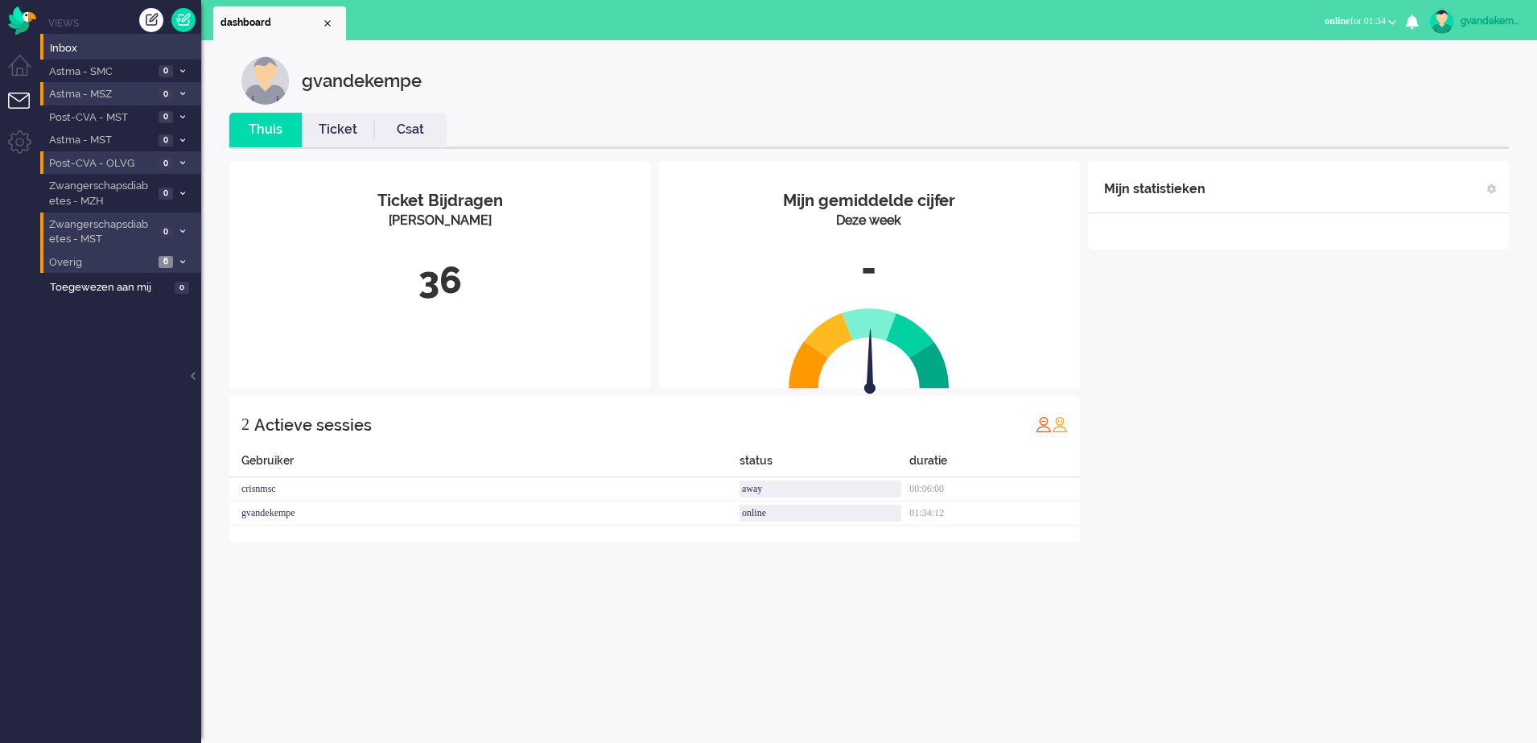
click at [1343, 480] on div "Mijn statistieken + Statistieken toevoegen Bel tijd (gemiddelde dag) Wrapup tij…" at bounding box center [1298, 351] width 421 height 381
click at [1345, 480] on div "Mijn statistieken + Statistieken toevoegen Bel tijd (gemiddelde dag) Wrapup tij…" at bounding box center [1298, 351] width 421 height 381
click at [1309, 504] on div "Mijn statistieken + Statistieken toevoegen Bel tijd (gemiddelde dag) Wrapup tij…" at bounding box center [1298, 351] width 421 height 381
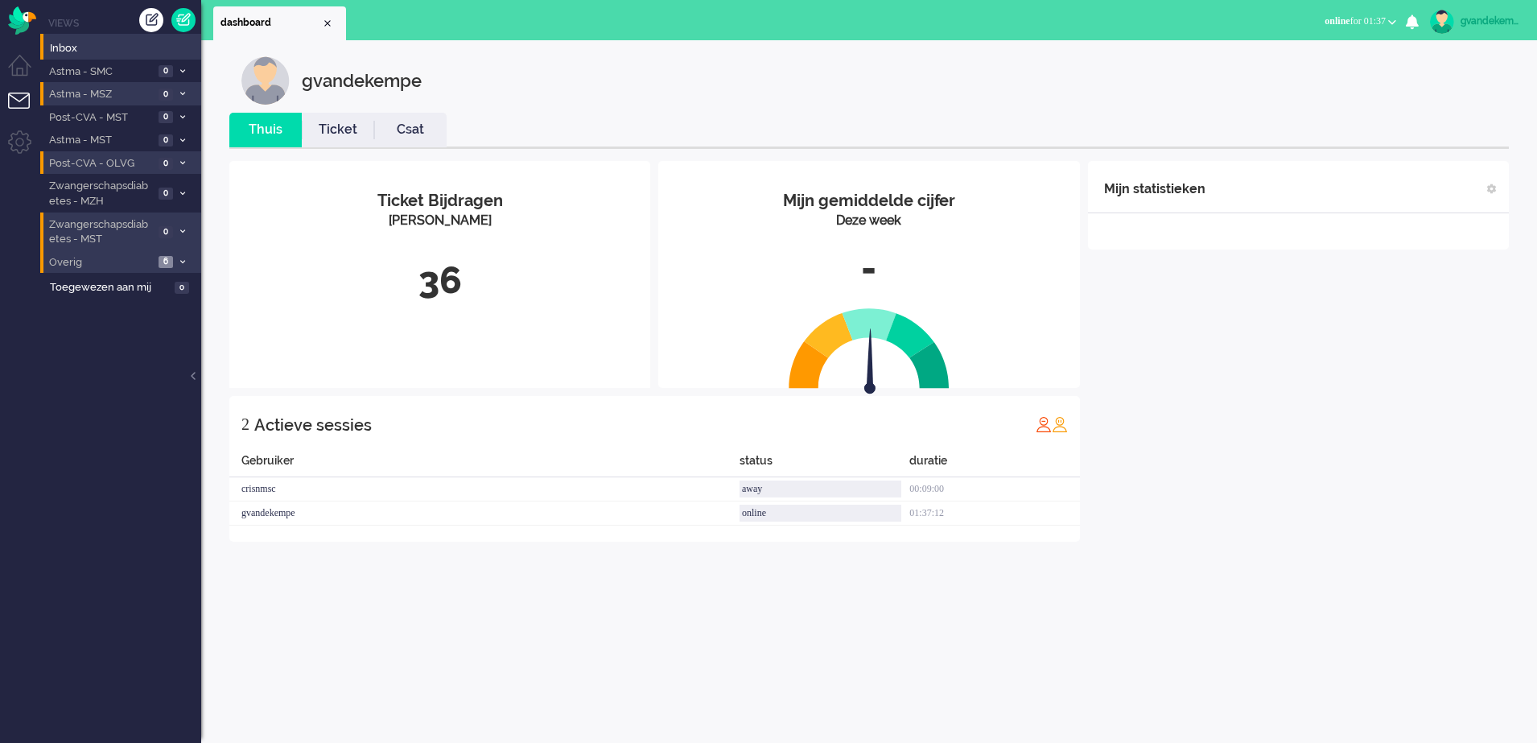
click at [1332, 497] on div "Mijn statistieken + Statistieken toevoegen Bel tijd (gemiddelde dag) Wrapup tij…" at bounding box center [1298, 351] width 421 height 381
click at [1506, 19] on div "gvandekempe" at bounding box center [1490, 21] width 60 height 16
click at [1422, 127] on link "Uitloggen" at bounding box center [1468, 130] width 120 height 16
